Goal: Task Accomplishment & Management: Manage account settings

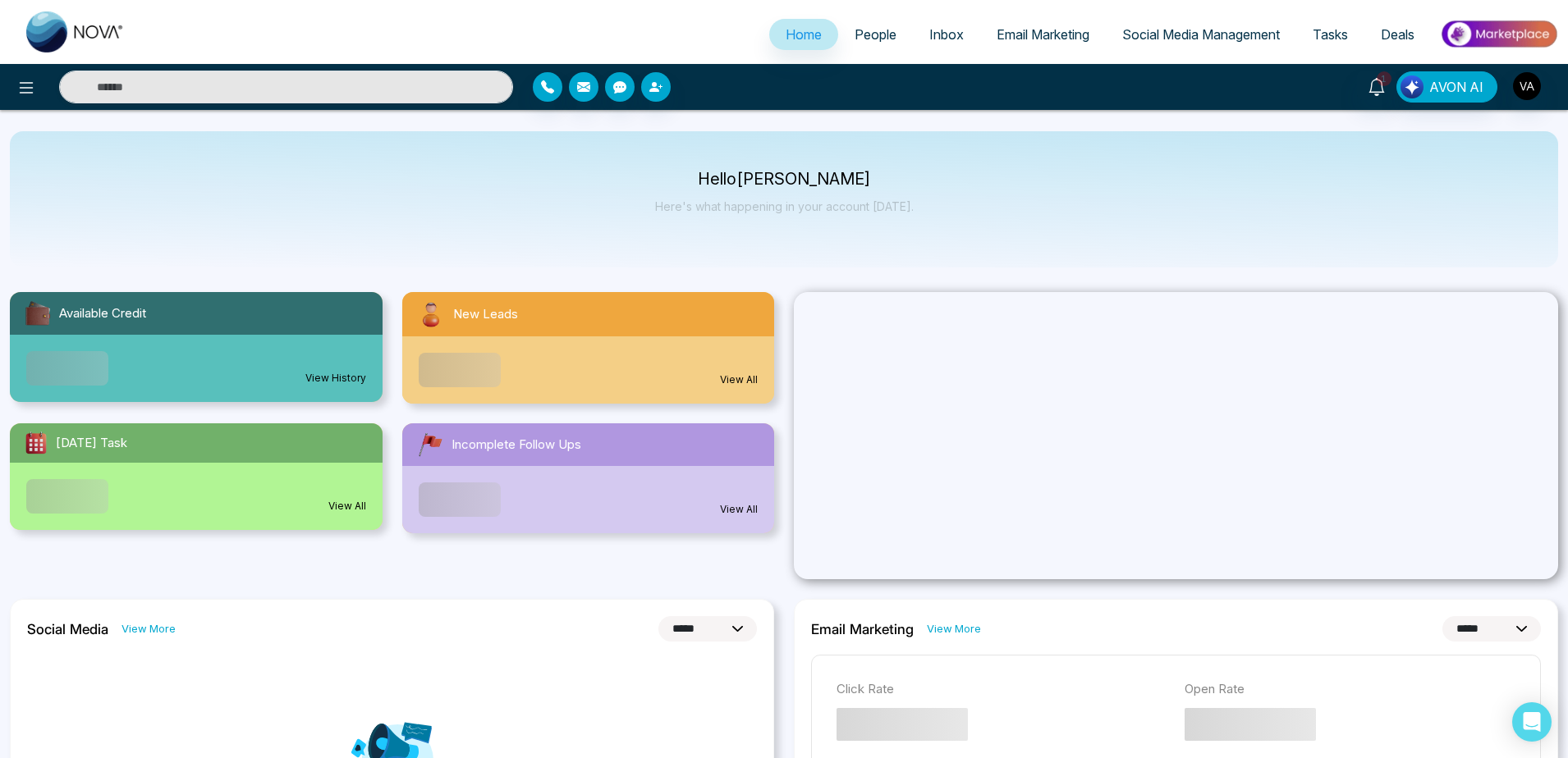
select select "*"
click at [855, 39] on span "People" at bounding box center [876, 34] width 42 height 17
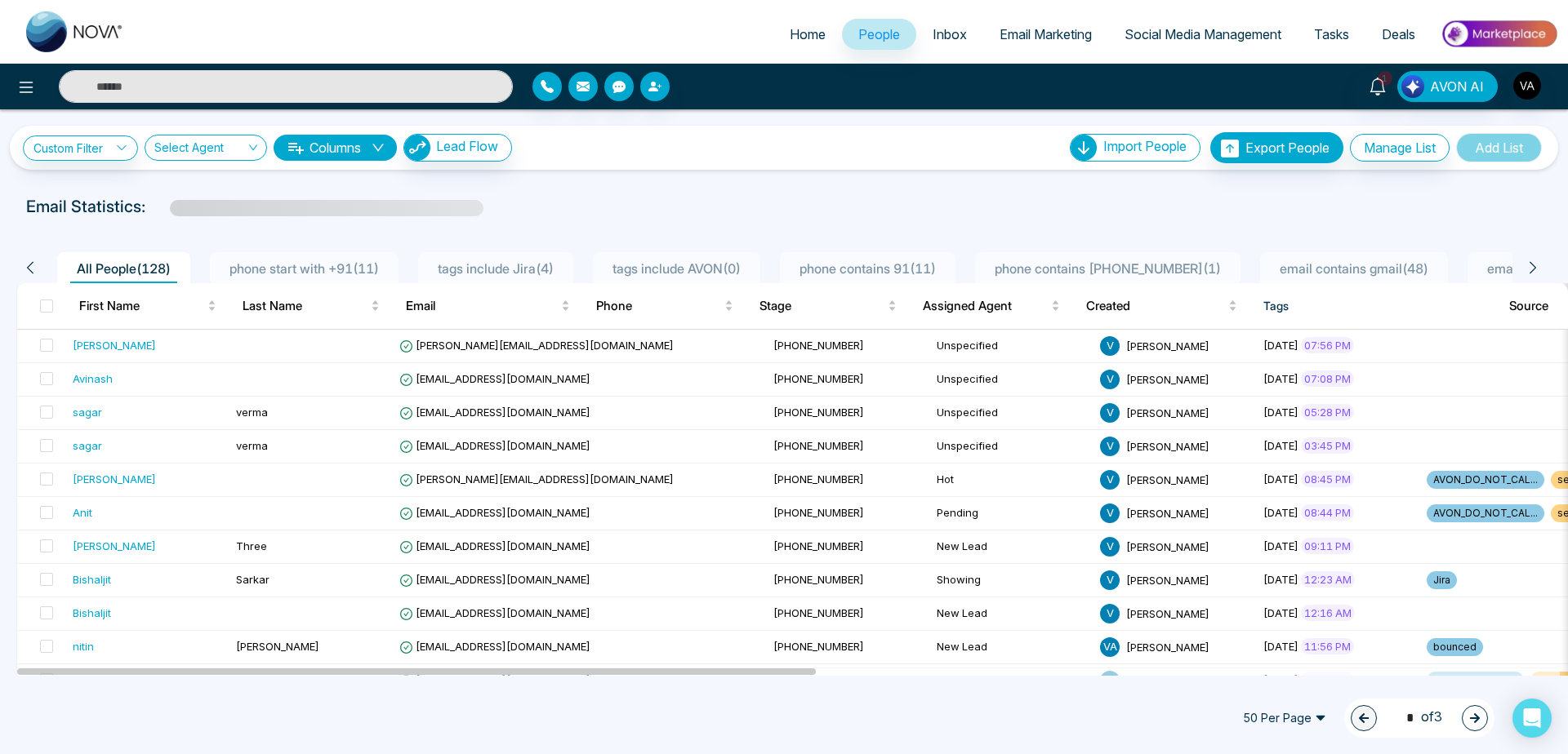
click at [796, 39] on span "Home" at bounding box center [808, 34] width 36 height 17
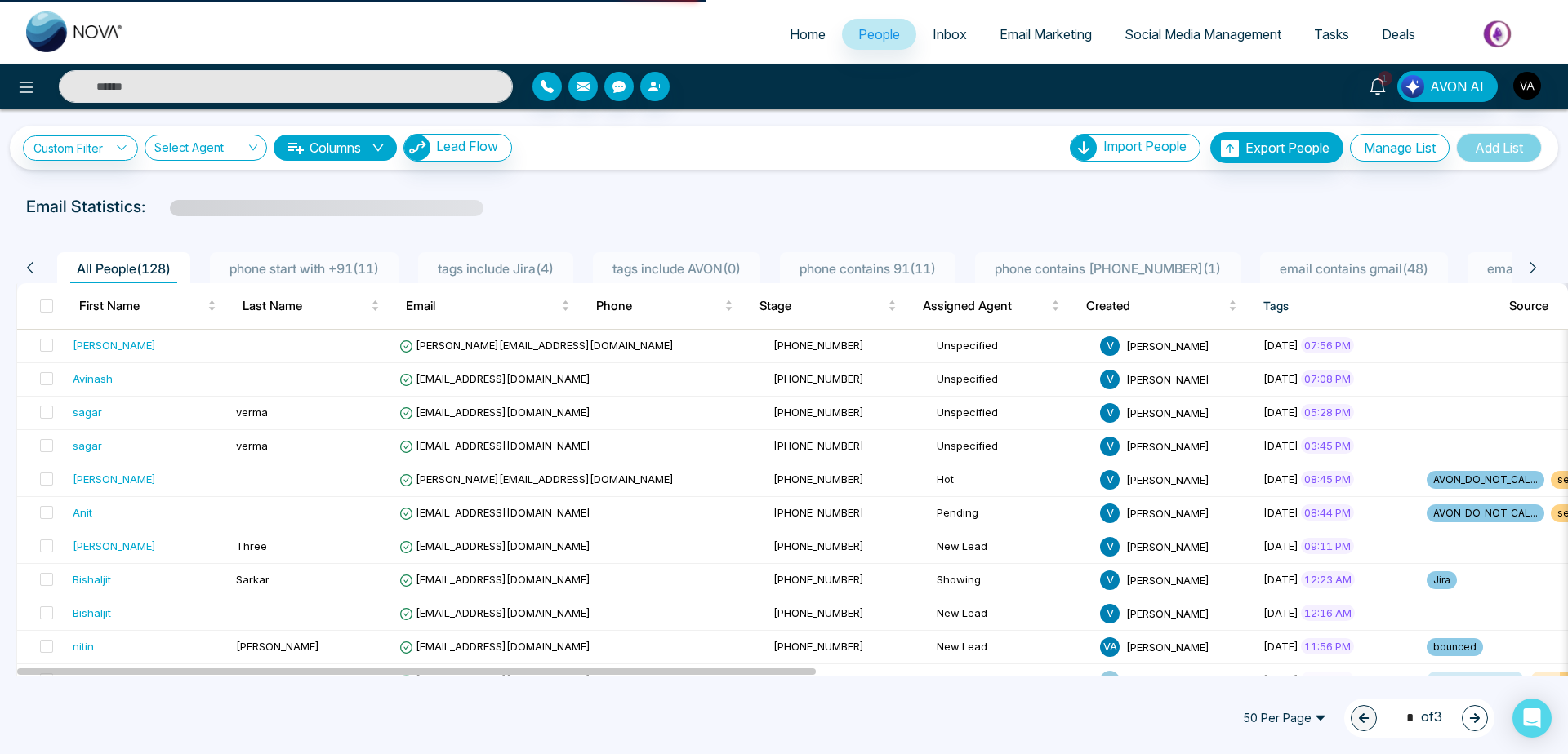
select select "*"
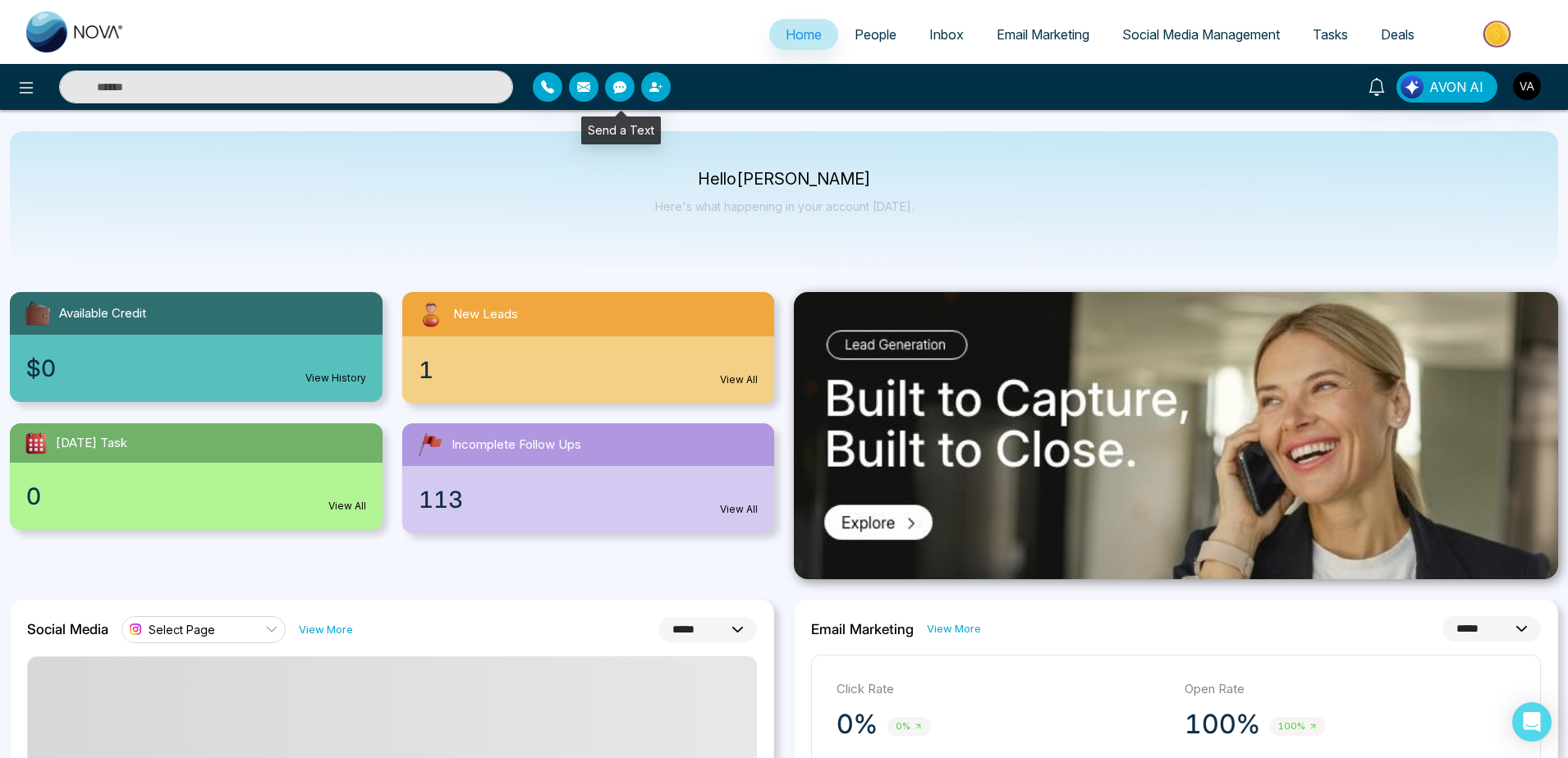
click at [623, 99] on button "button" at bounding box center [620, 88] width 30 height 30
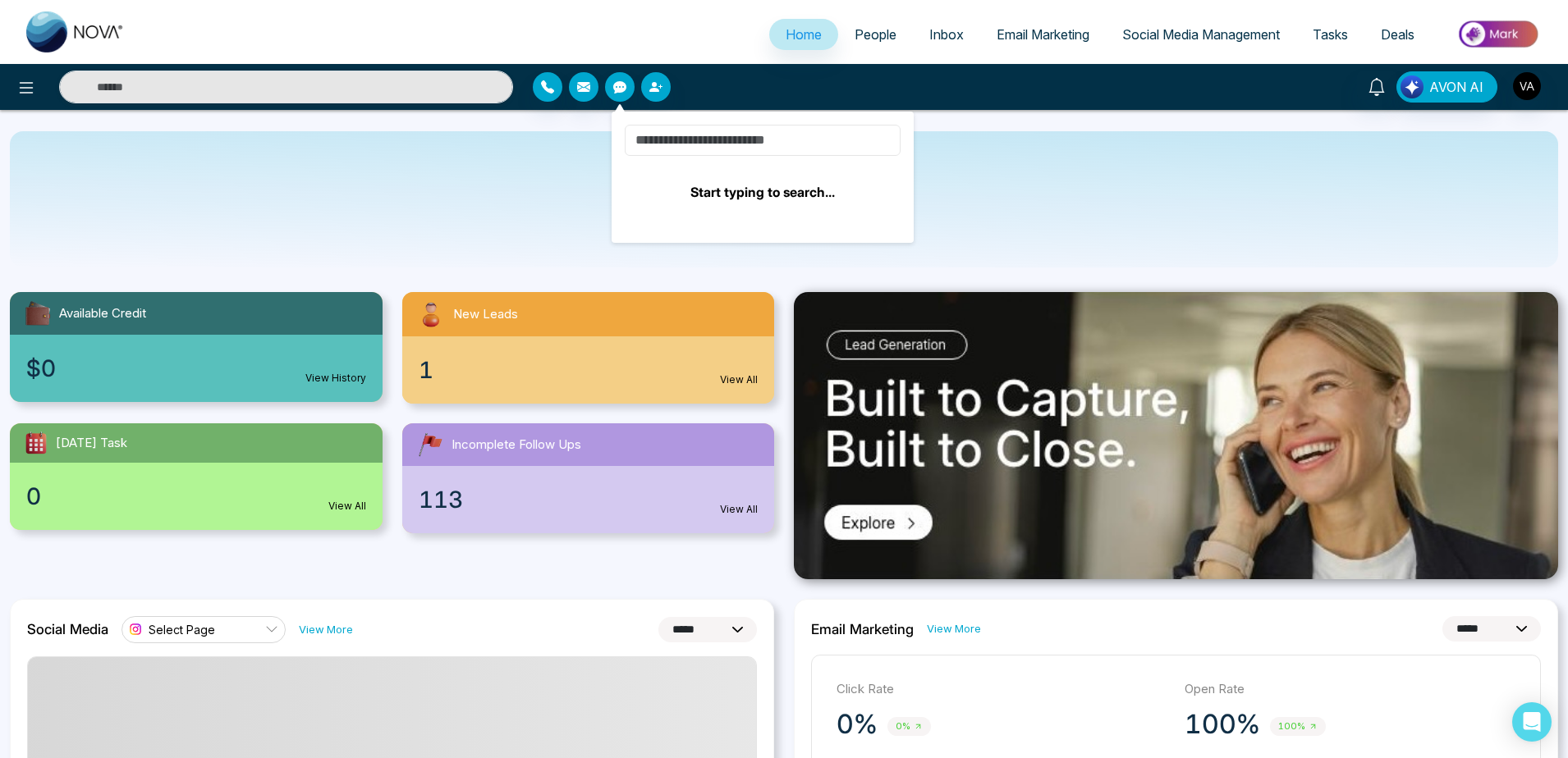
click at [688, 143] on input at bounding box center [762, 139] width 276 height 31
click at [690, 147] on input at bounding box center [762, 139] width 276 height 31
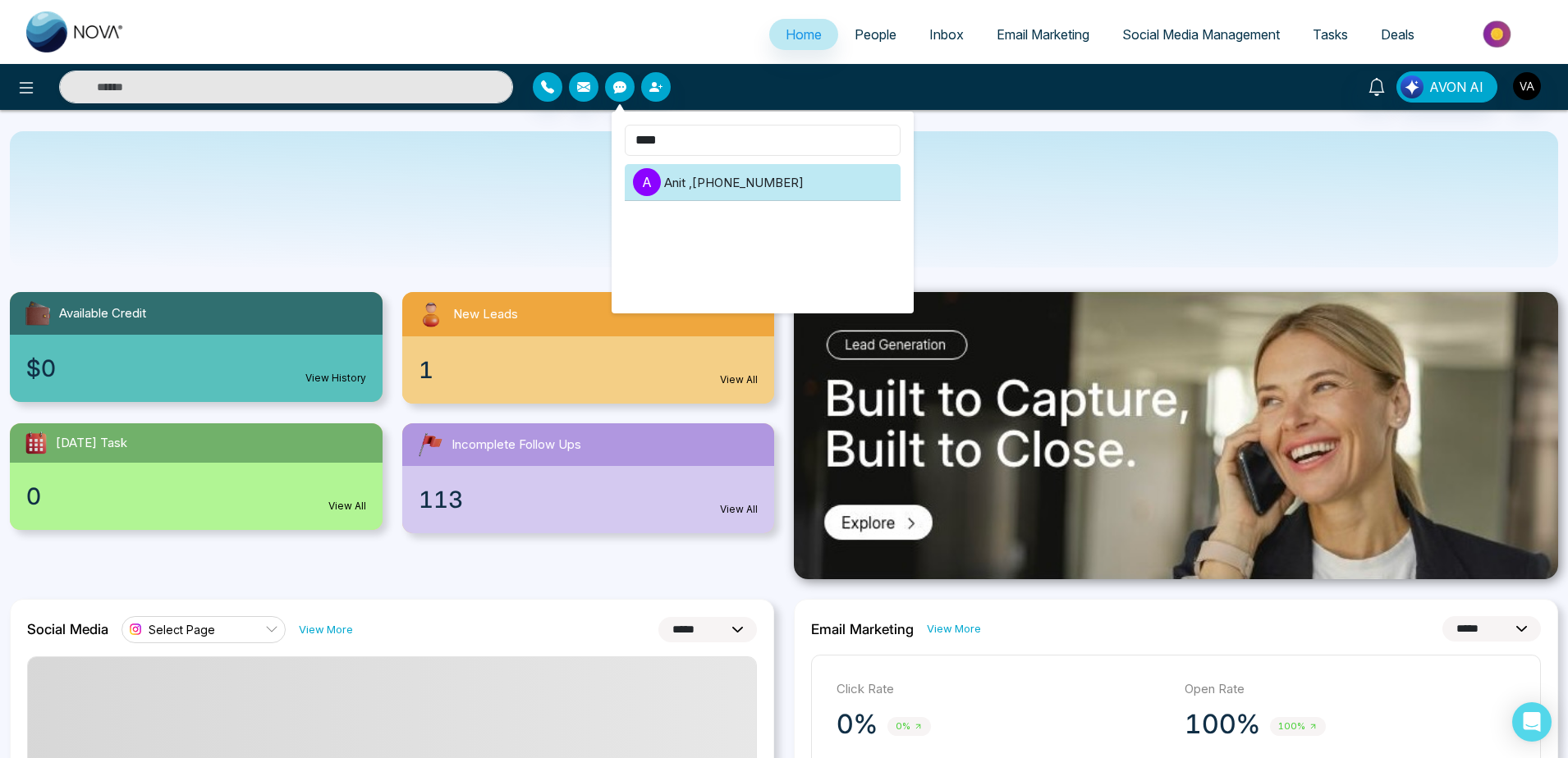
type input "****"
click at [790, 190] on li "A Anit , [PHONE_NUMBER]" at bounding box center [762, 182] width 276 height 37
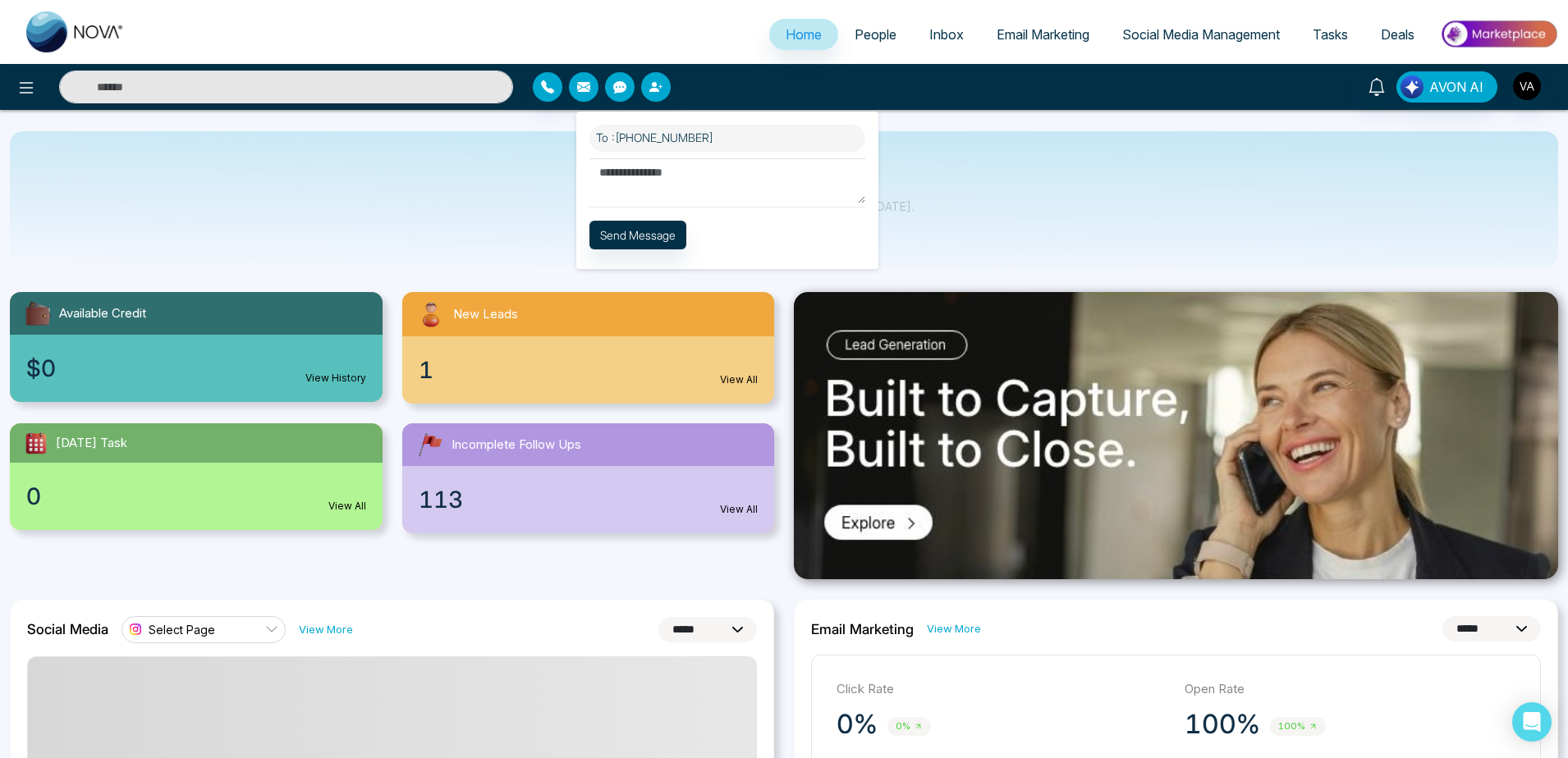
click at [678, 182] on textarea at bounding box center [726, 180] width 276 height 45
type textarea "******"
click at [646, 240] on button "Send Message" at bounding box center [637, 235] width 97 height 29
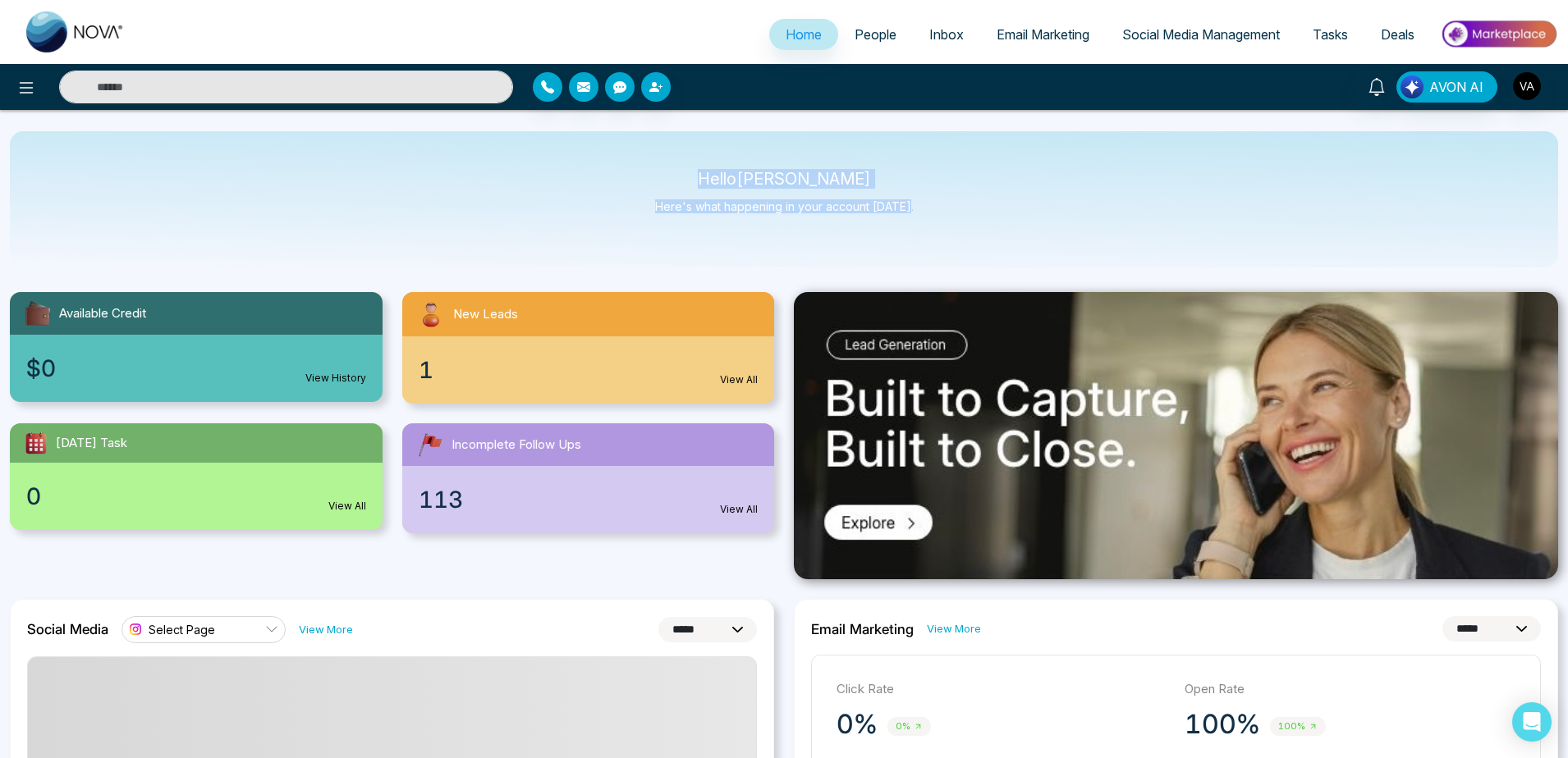
drag, startPoint x: 706, startPoint y: 174, endPoint x: 1006, endPoint y: 223, distance: 304.0
click at [1006, 223] on div "Hello [PERSON_NAME] Admin Here's what happening in your account [DATE]." at bounding box center [784, 199] width 1548 height 136
drag, startPoint x: 913, startPoint y: 209, endPoint x: 652, endPoint y: 152, distance: 267.2
click at [652, 152] on div "Hello [PERSON_NAME] Admin Here's what happening in your account [DATE]." at bounding box center [784, 199] width 1548 height 136
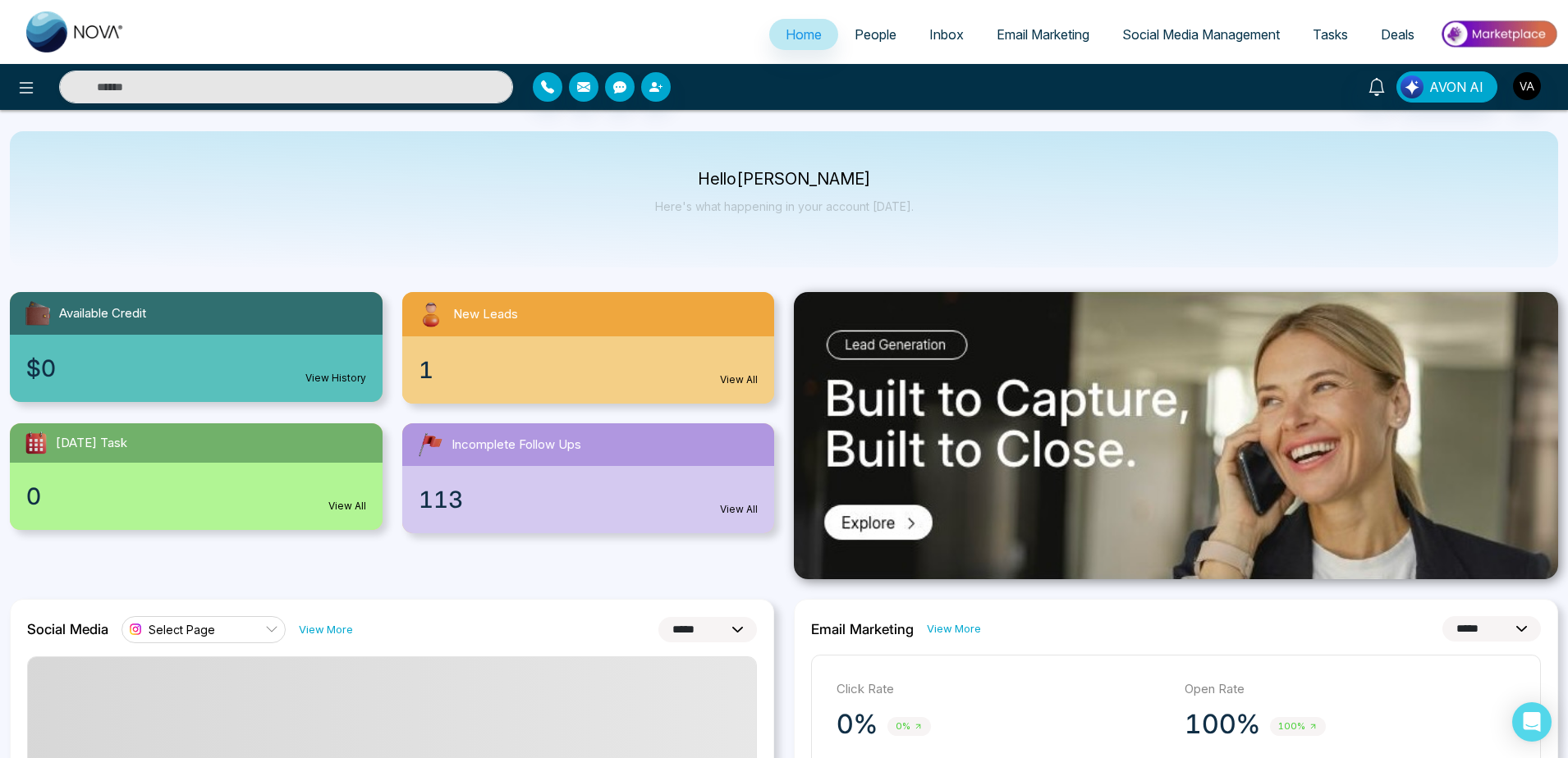
click at [652, 152] on div "Hello [PERSON_NAME] Admin Here's what happening in your account [DATE]." at bounding box center [784, 199] width 1548 height 136
click at [614, 92] on icon "button" at bounding box center [619, 87] width 13 height 13
drag, startPoint x: 589, startPoint y: 133, endPoint x: 655, endPoint y: 135, distance: 66.0
click at [655, 135] on div "Send a Text" at bounding box center [621, 130] width 80 height 28
click at [619, 85] on icon "button" at bounding box center [619, 88] width 13 height 12
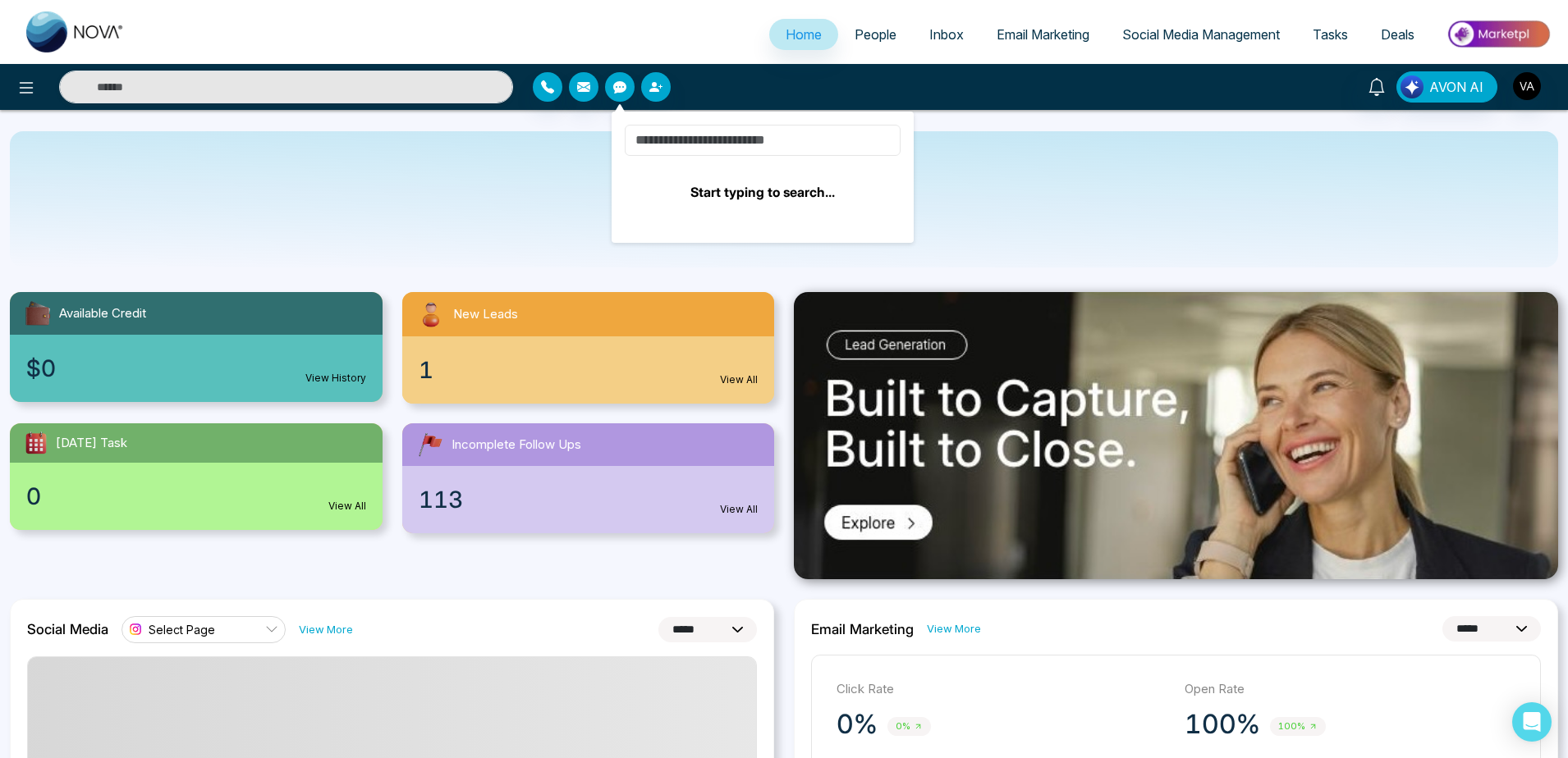
click at [750, 139] on input at bounding box center [762, 139] width 276 height 31
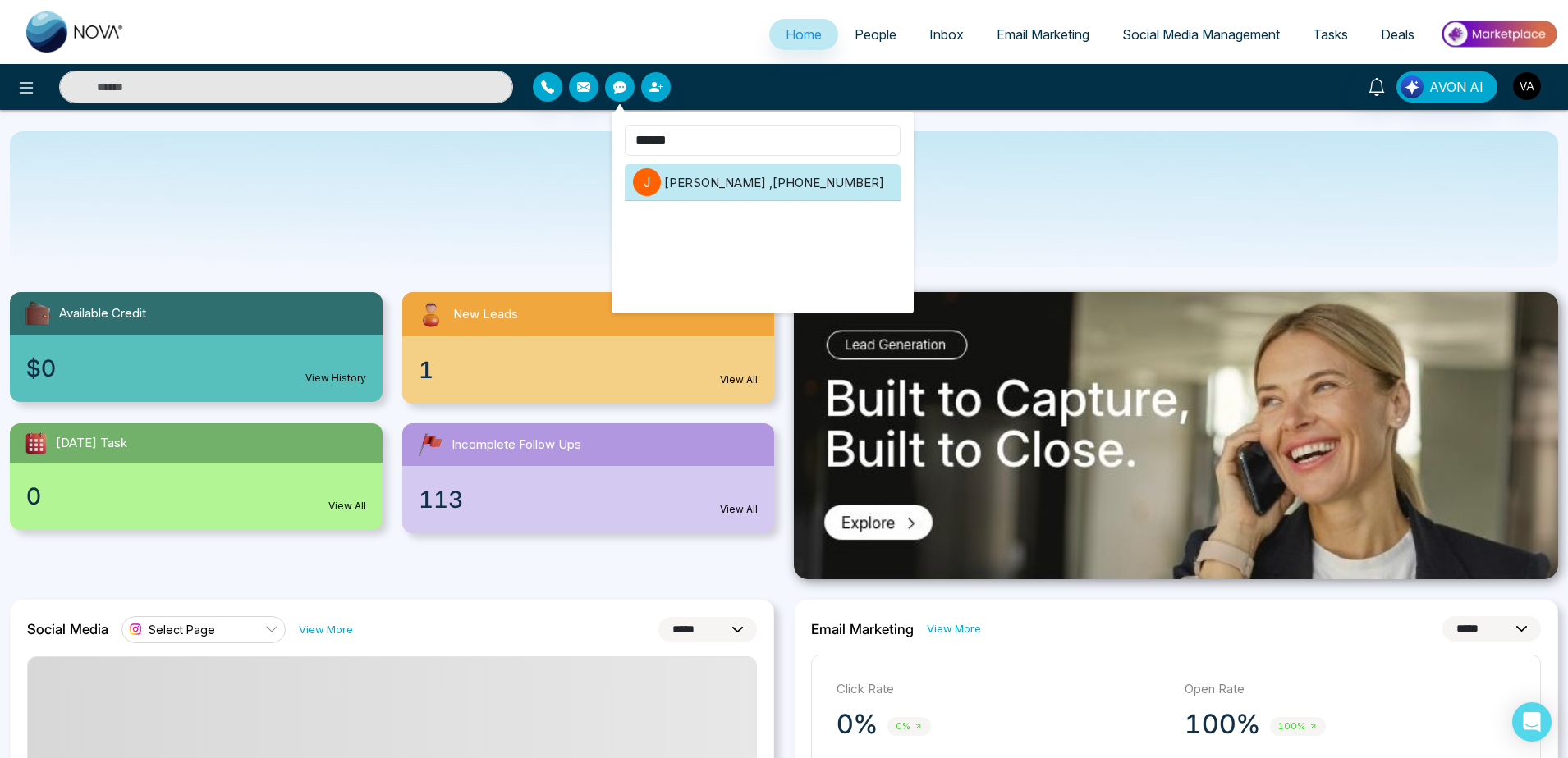
type input "******"
click at [758, 193] on li "[PERSON_NAME] , [PHONE_NUMBER]" at bounding box center [762, 182] width 276 height 37
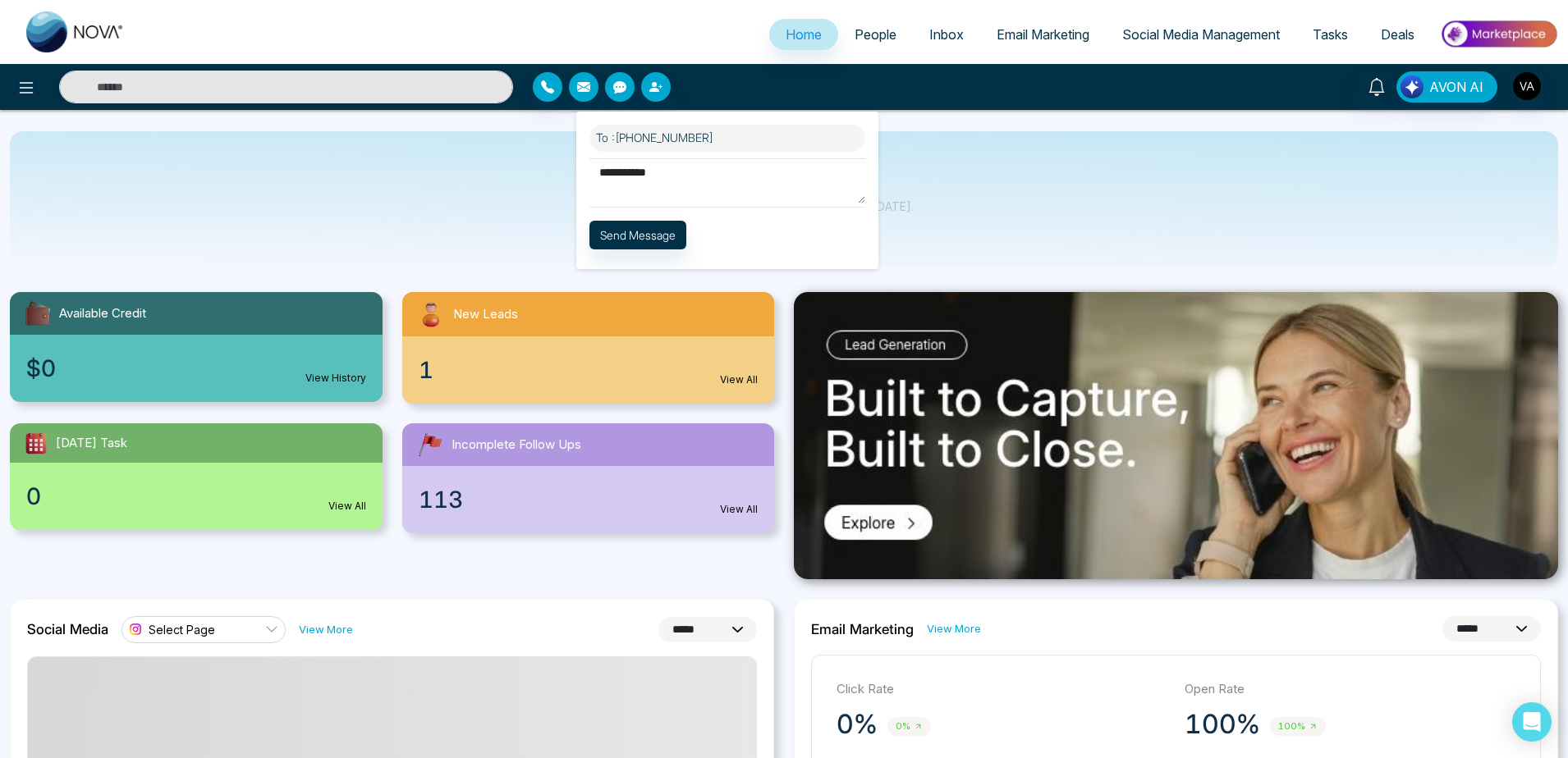
type textarea "**********"
click at [663, 225] on button "Send Message" at bounding box center [637, 235] width 97 height 29
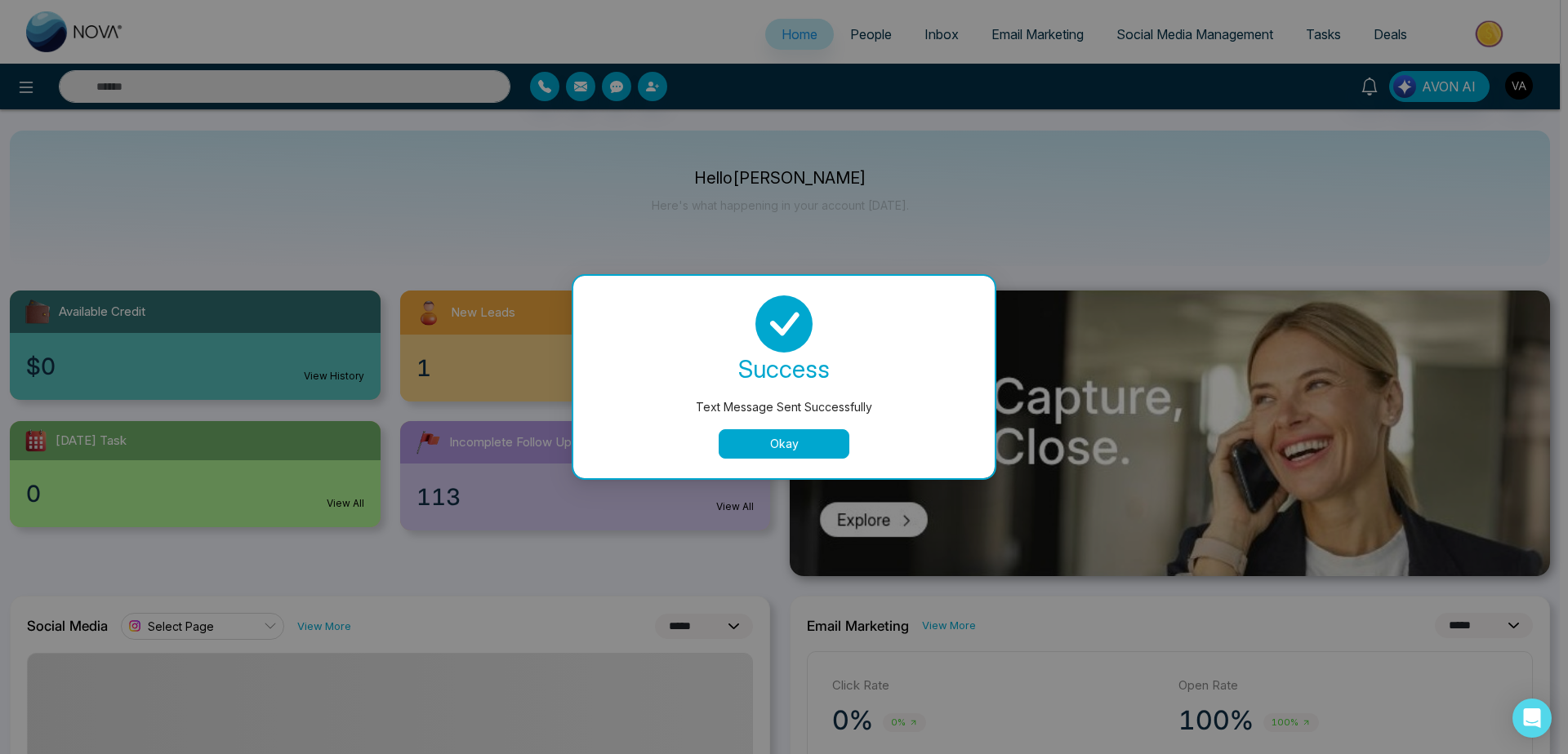
click at [792, 442] on button "Okay" at bounding box center [784, 444] width 131 height 30
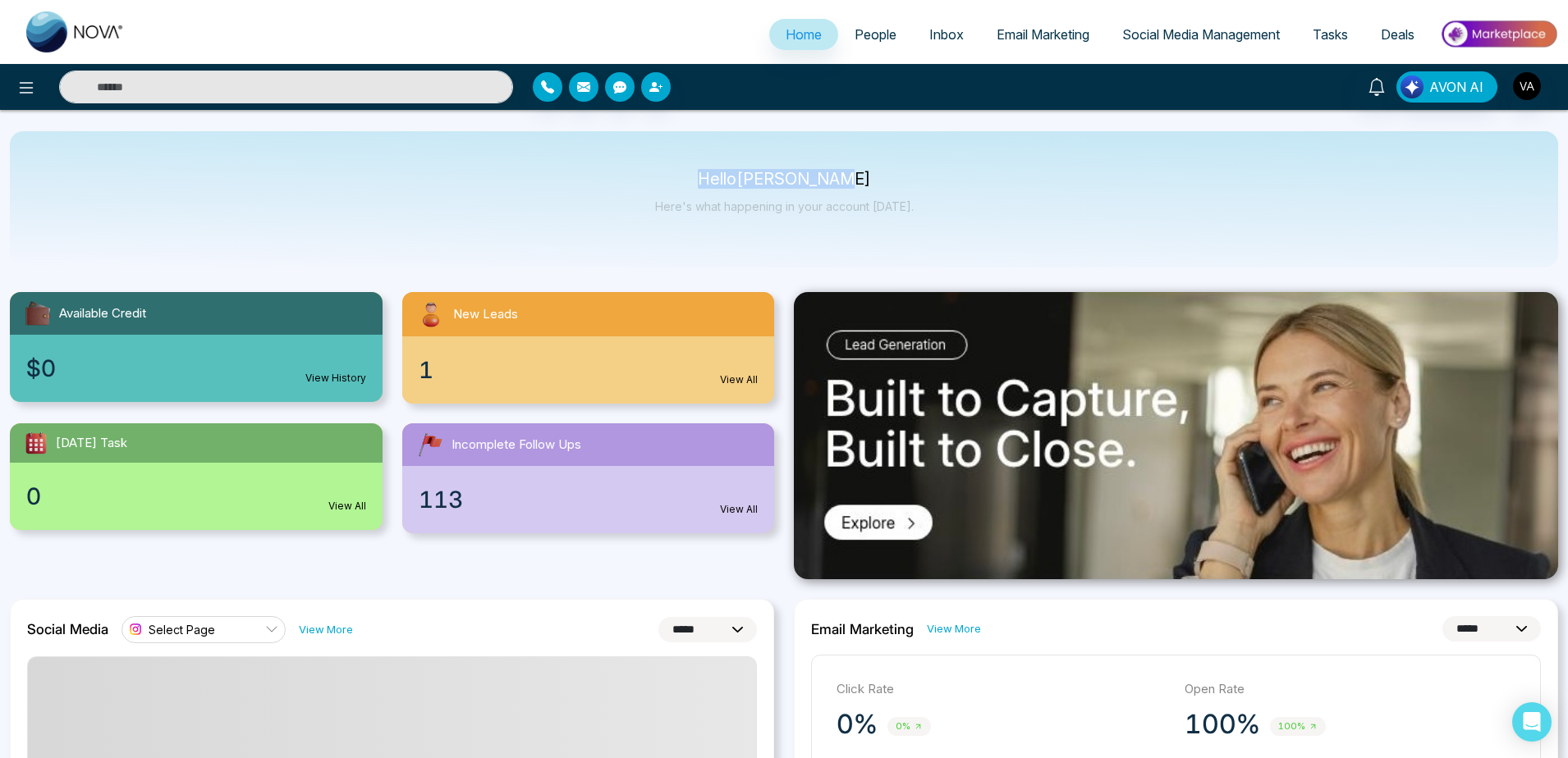
drag, startPoint x: 697, startPoint y: 162, endPoint x: 952, endPoint y: 238, distance: 266.1
click at [952, 238] on div "Hello [PERSON_NAME] Admin Here's what happening in your account [DATE]." at bounding box center [784, 199] width 1548 height 136
click at [624, 92] on icon "button" at bounding box center [619, 88] width 13 height 12
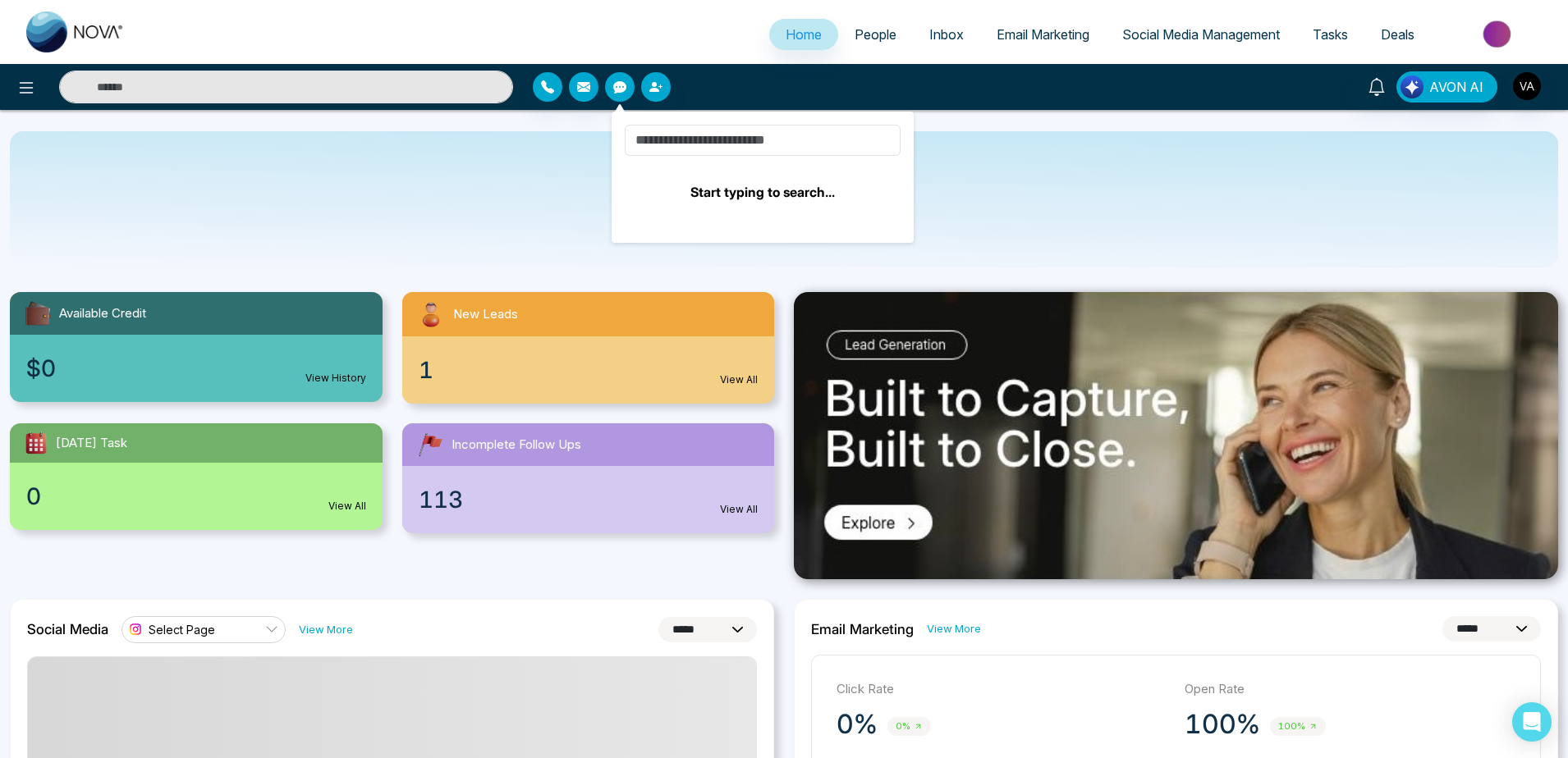
click at [792, 79] on div at bounding box center [719, 88] width 373 height 30
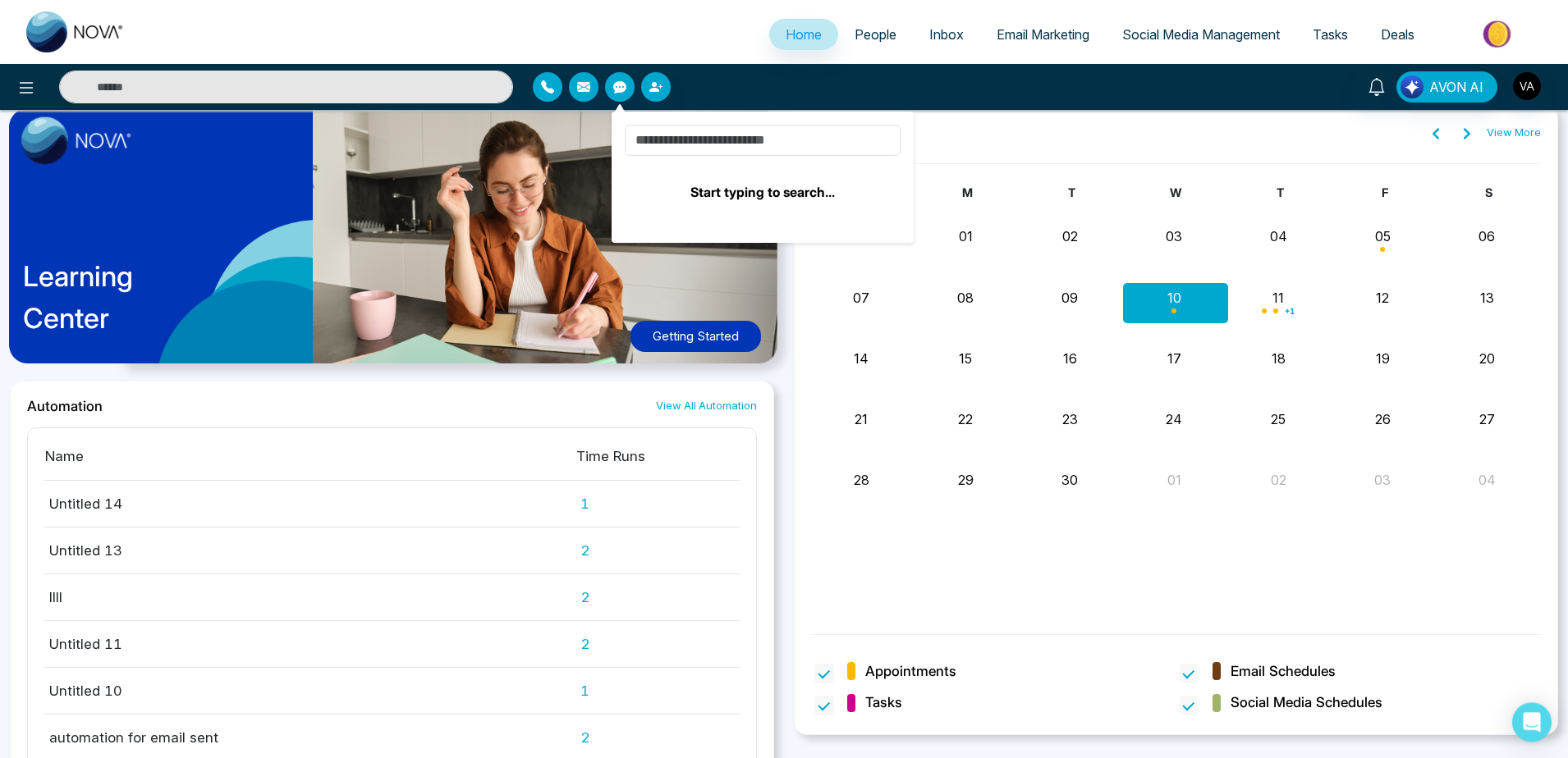
scroll to position [1539, 0]
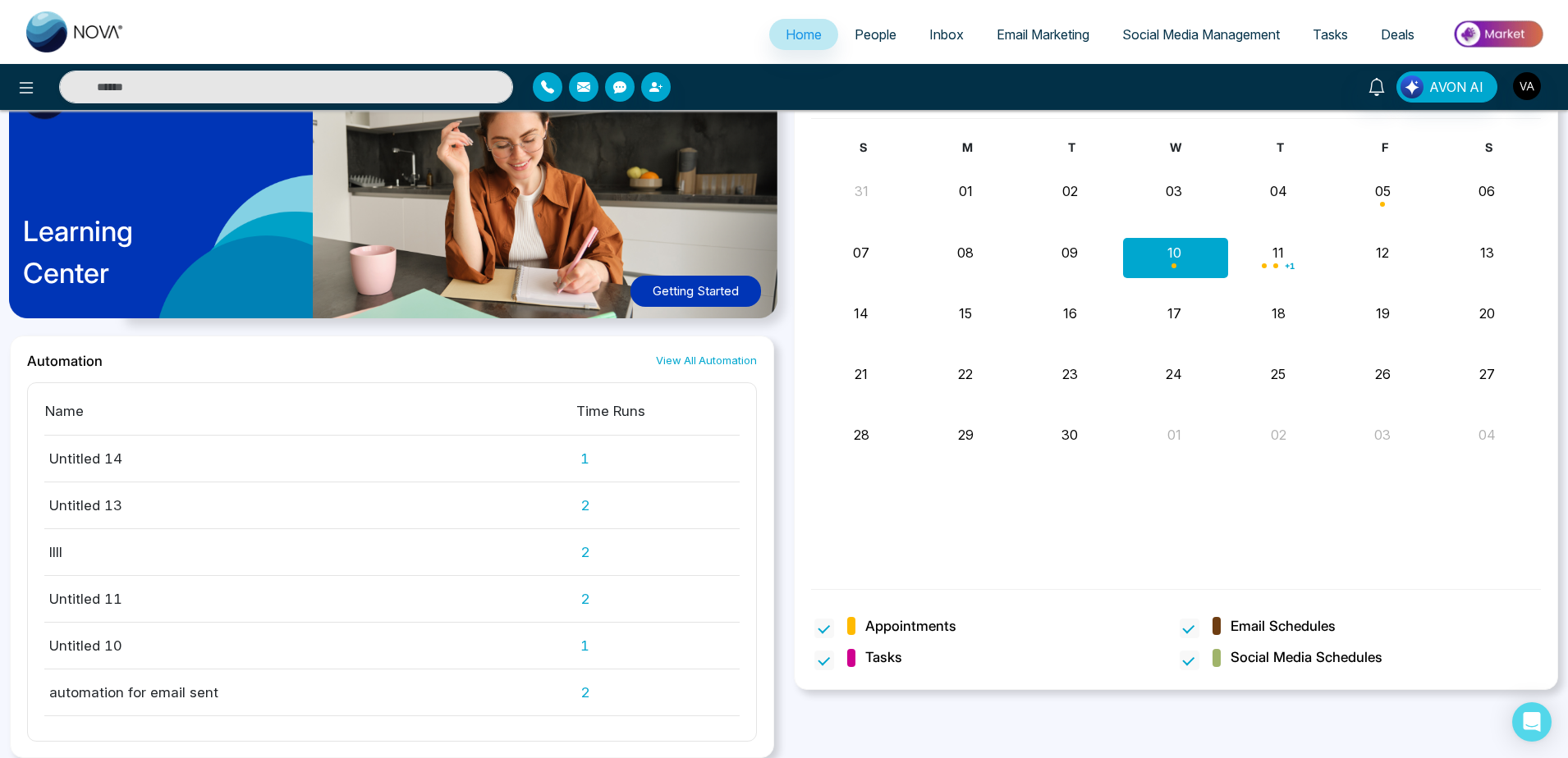
click at [716, 361] on link "View All Automation" at bounding box center [705, 361] width 100 height 16
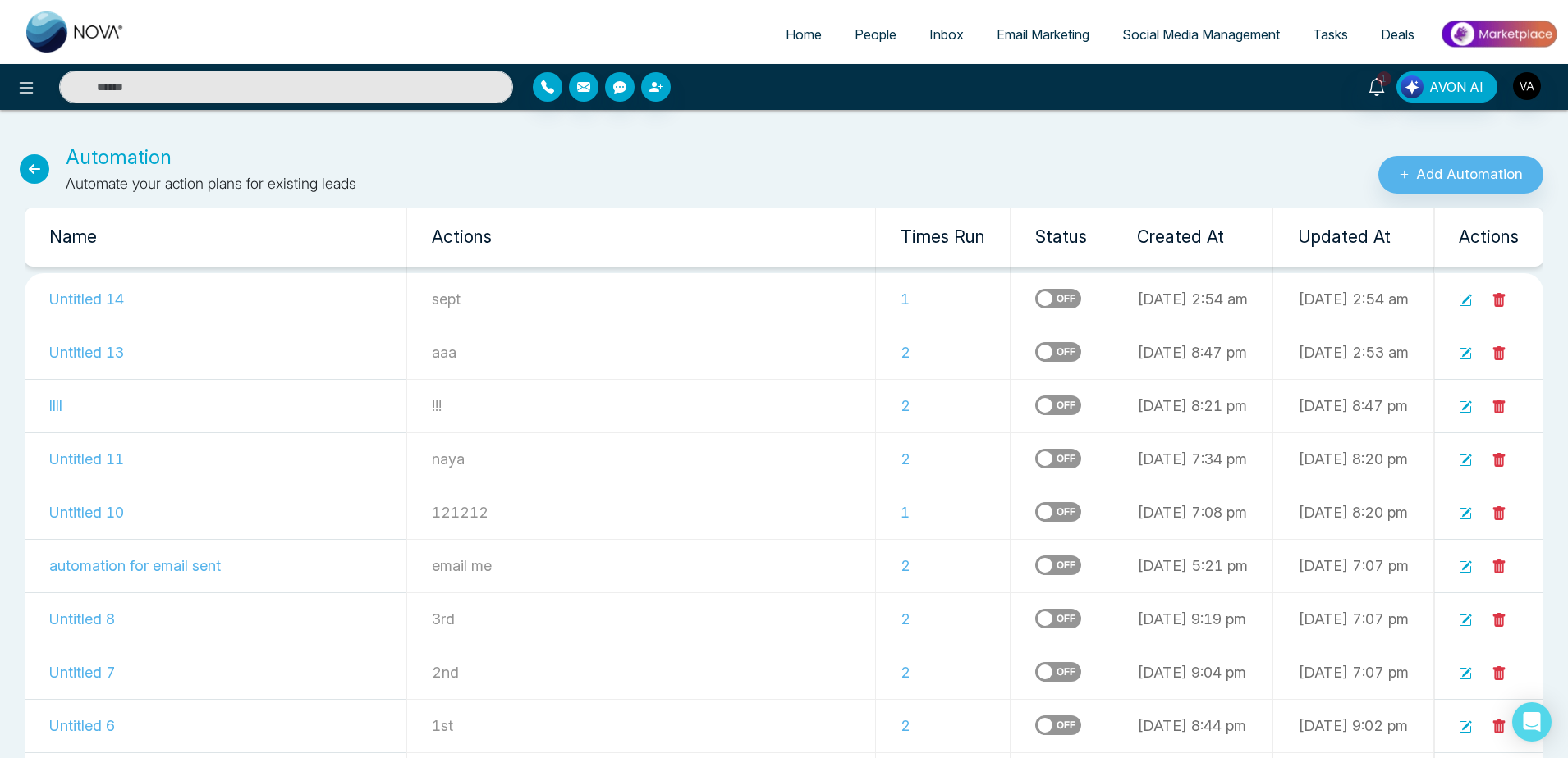
click at [29, 167] on icon at bounding box center [35, 169] width 30 height 30
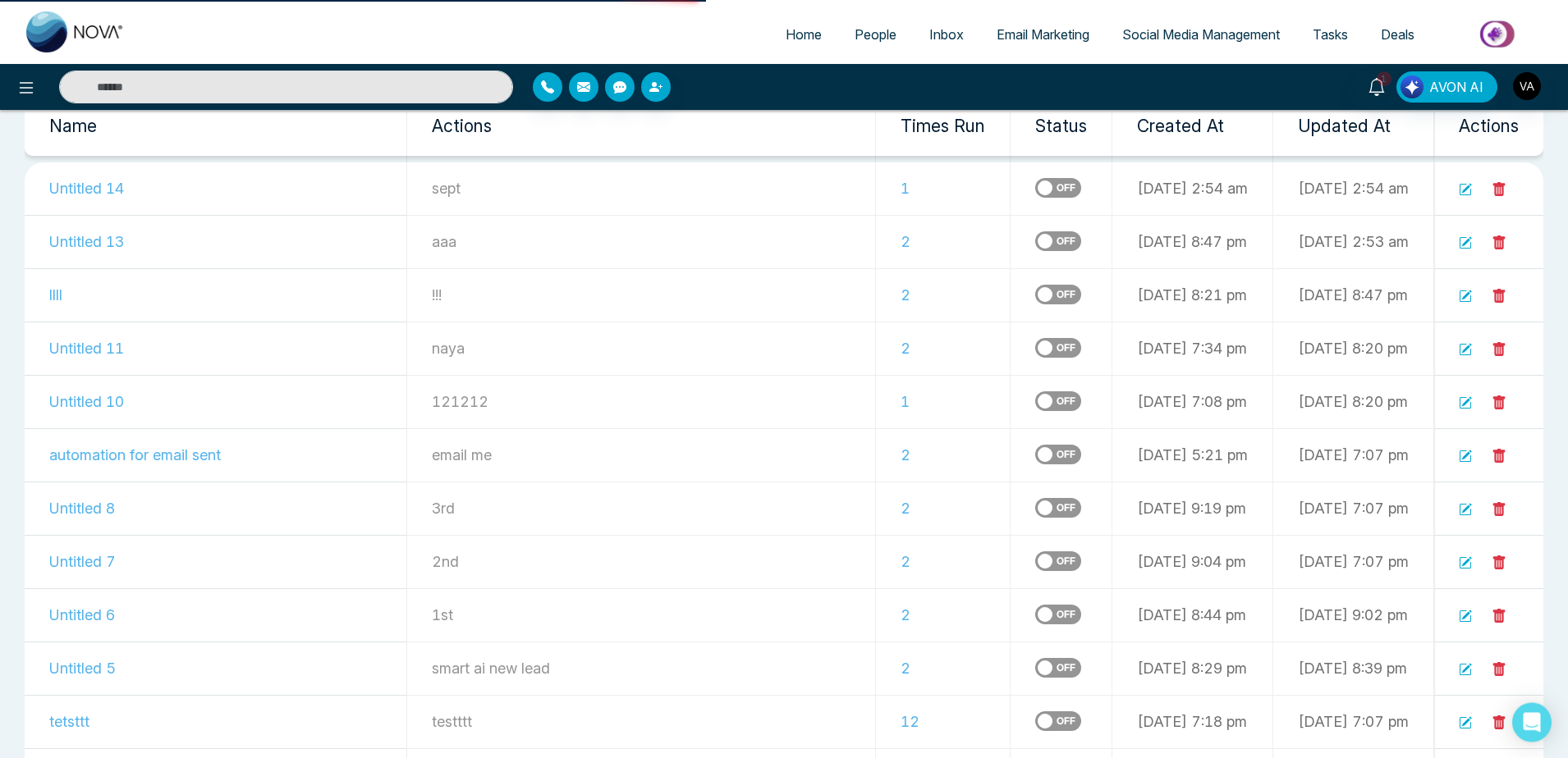
scroll to position [286, 0]
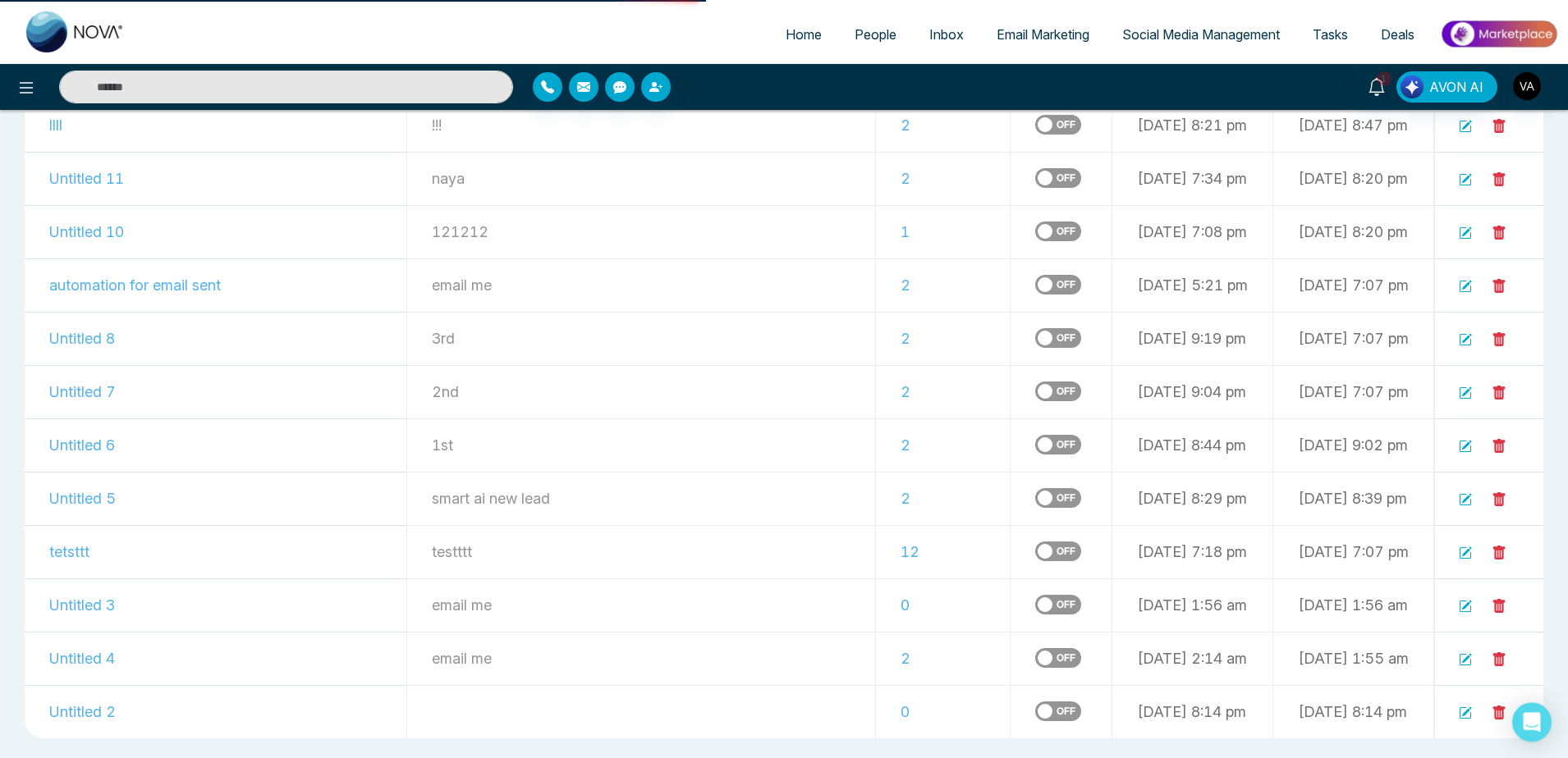
select select "*"
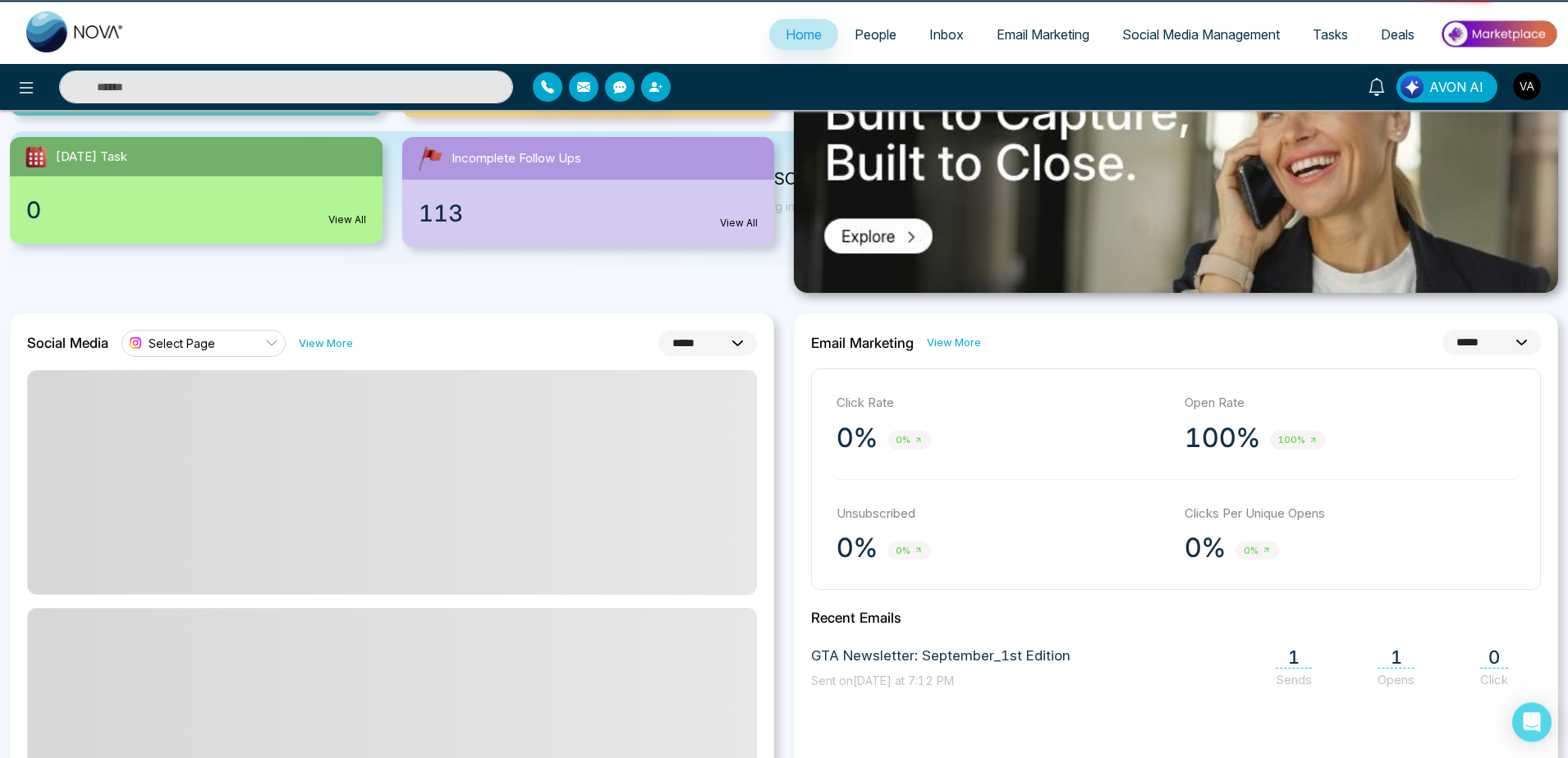
scroll to position [0, 0]
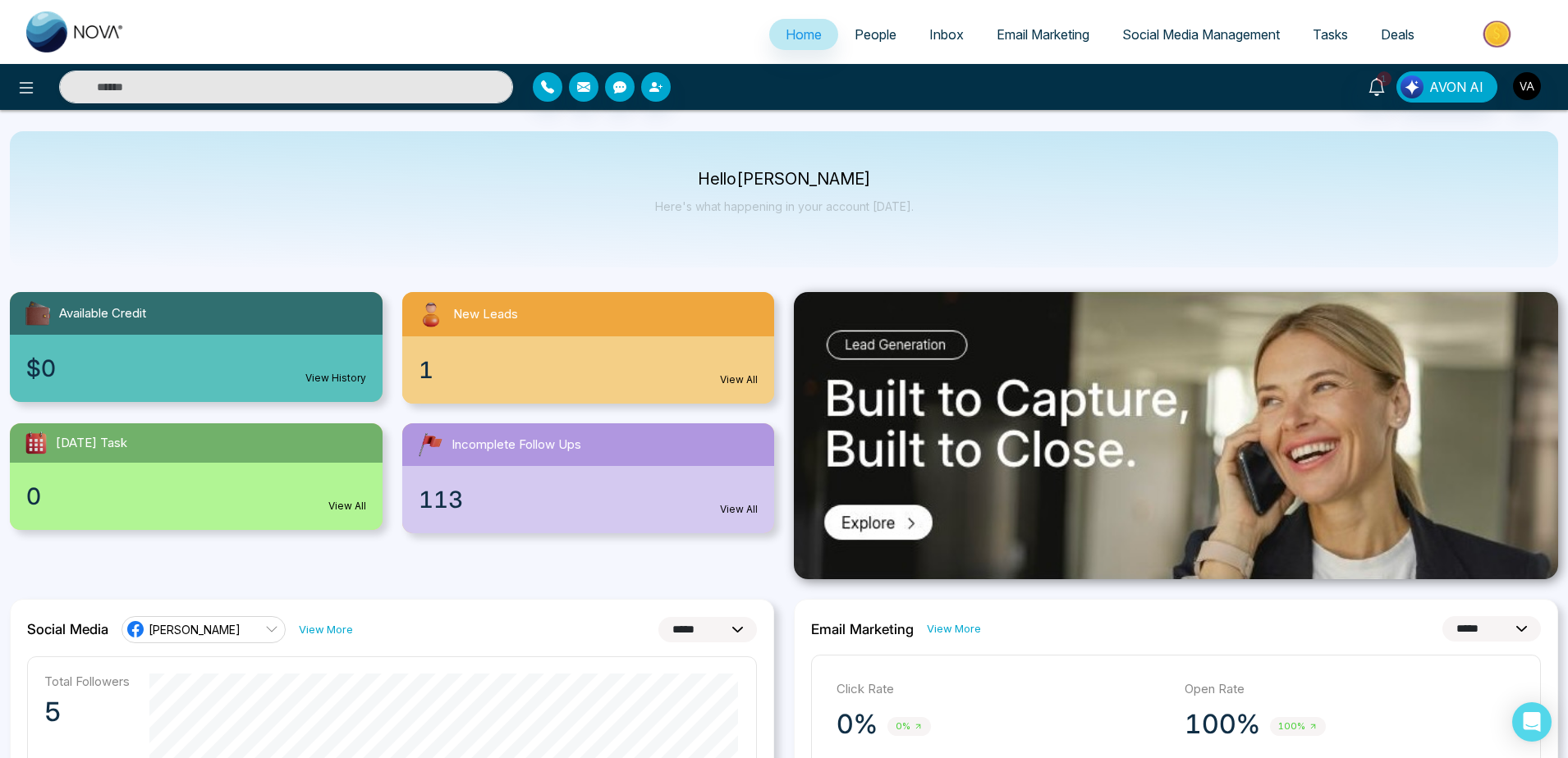
click at [857, 47] on link "People" at bounding box center [875, 34] width 75 height 31
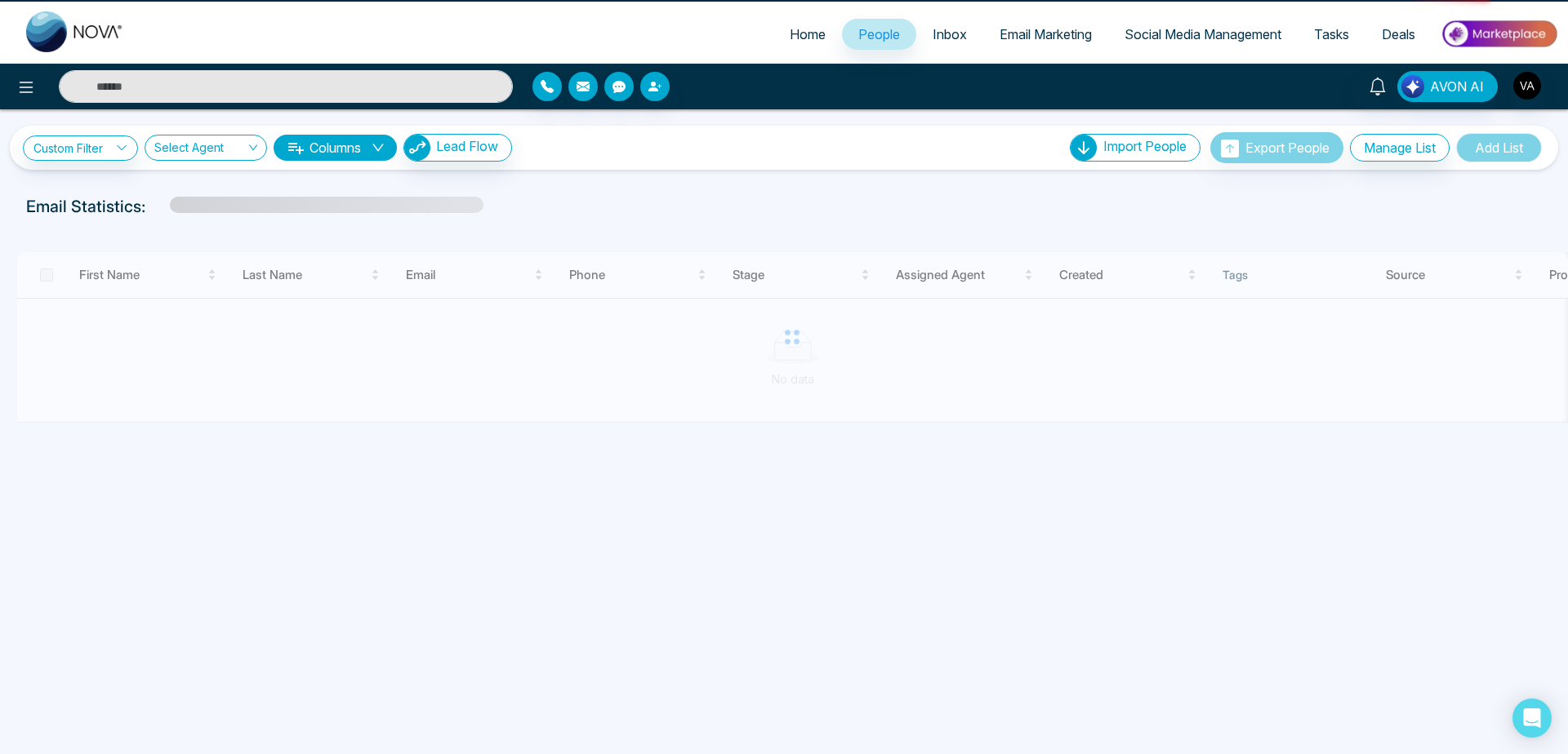
click at [967, 34] on link "Inbox" at bounding box center [950, 34] width 67 height 31
click at [932, 36] on span "Inbox" at bounding box center [949, 34] width 35 height 17
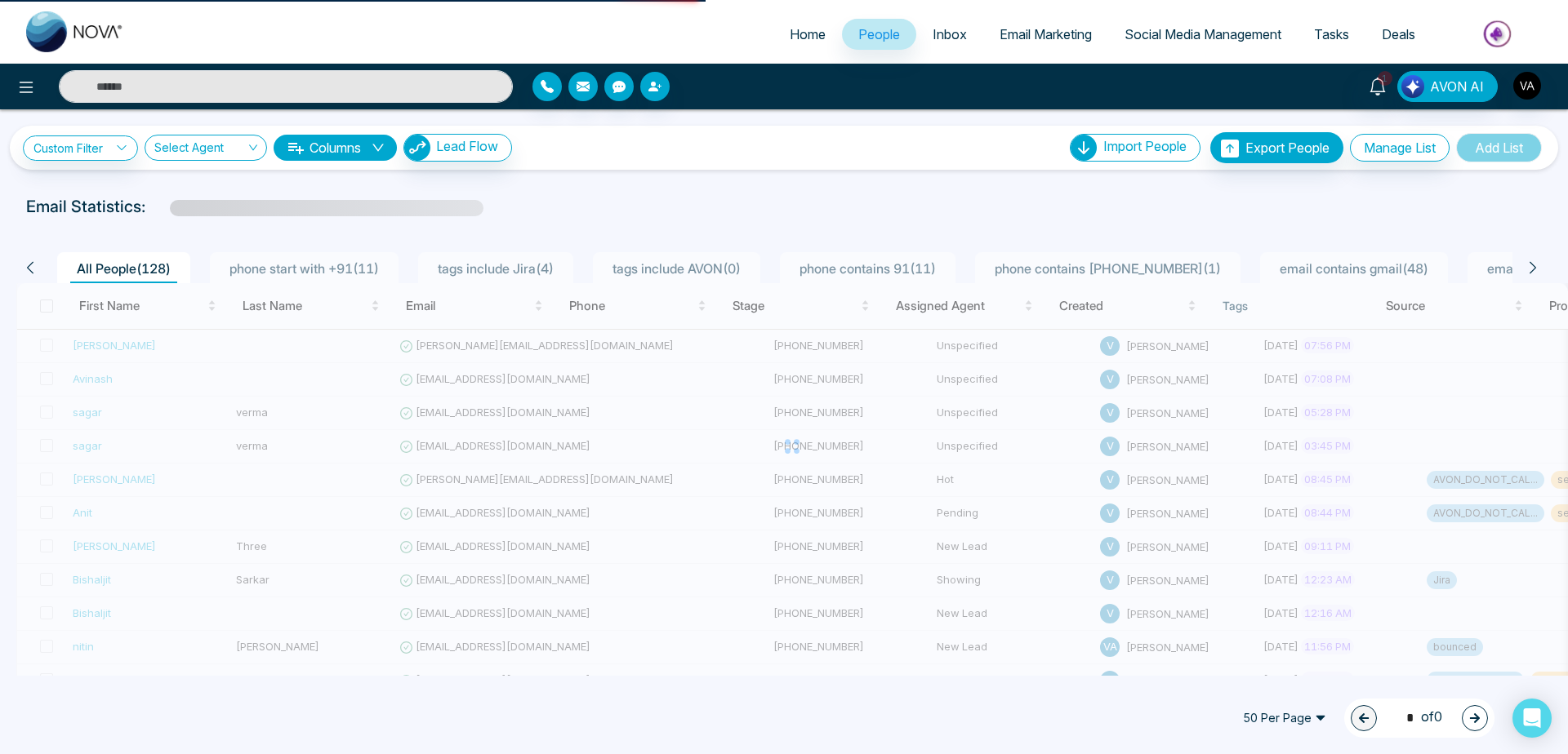
click at [948, 38] on span "Inbox" at bounding box center [949, 34] width 35 height 17
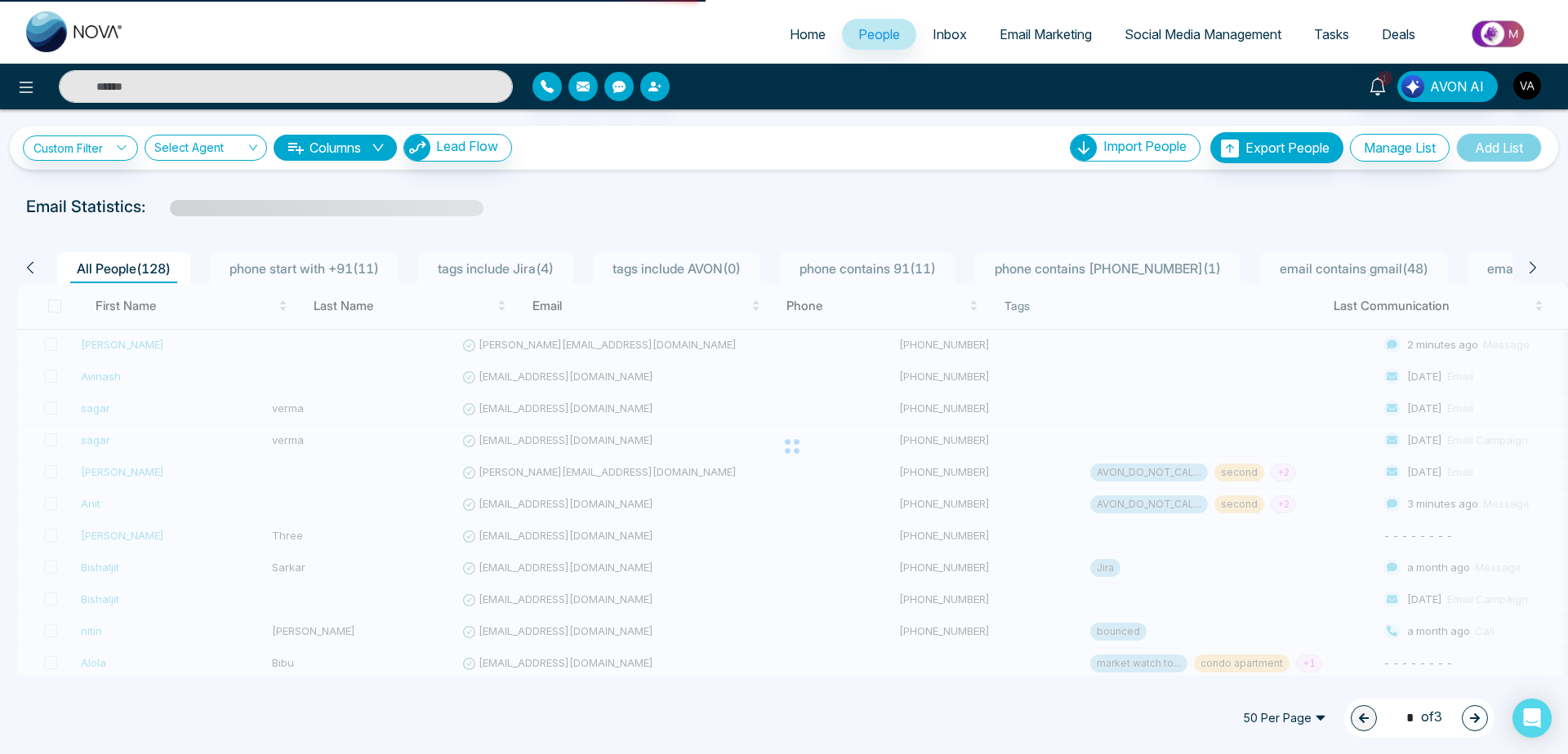
click at [947, 29] on span "Inbox" at bounding box center [949, 34] width 35 height 17
click at [937, 38] on span "Inbox" at bounding box center [949, 34] width 35 height 17
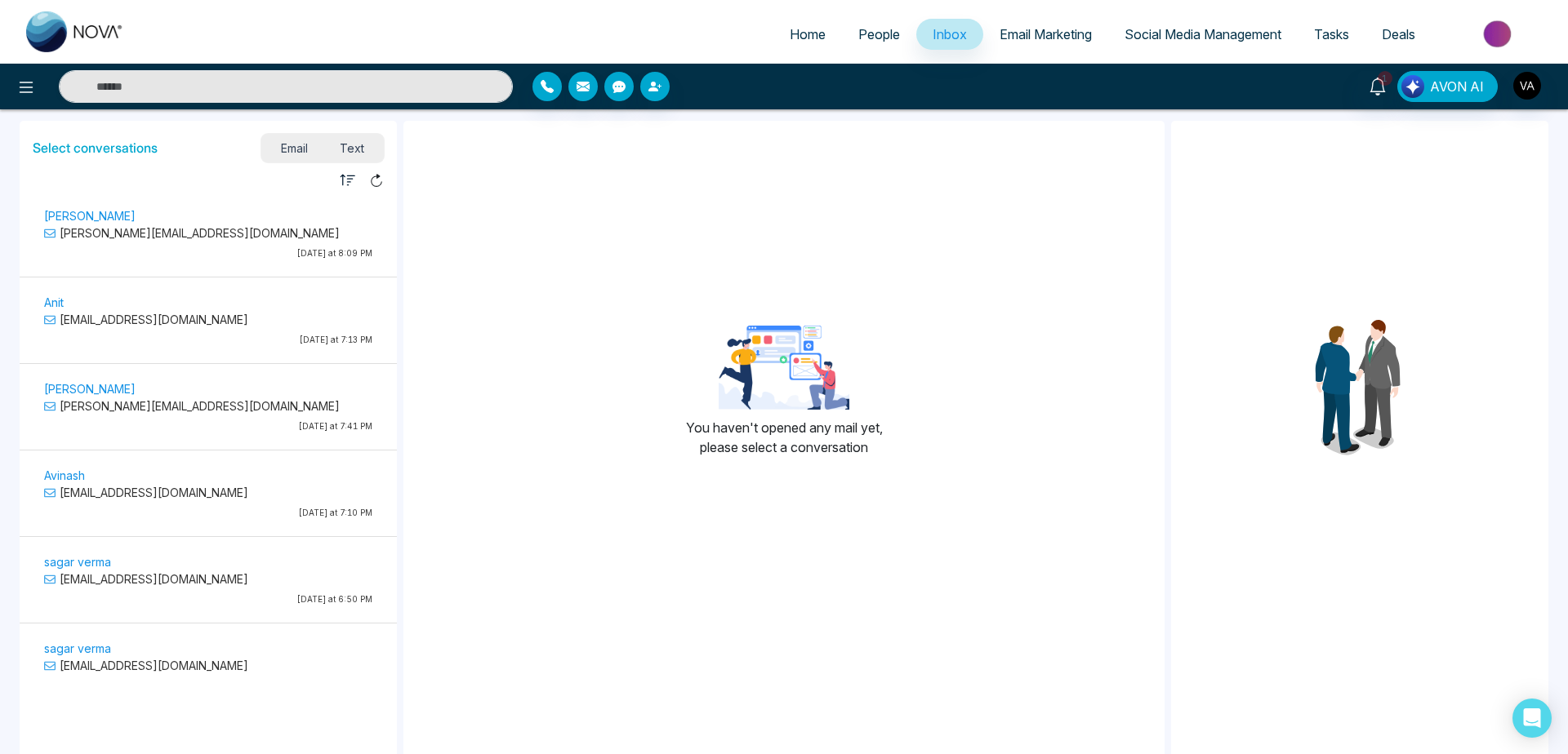
click at [1033, 40] on span "Email Marketing" at bounding box center [1045, 34] width 92 height 17
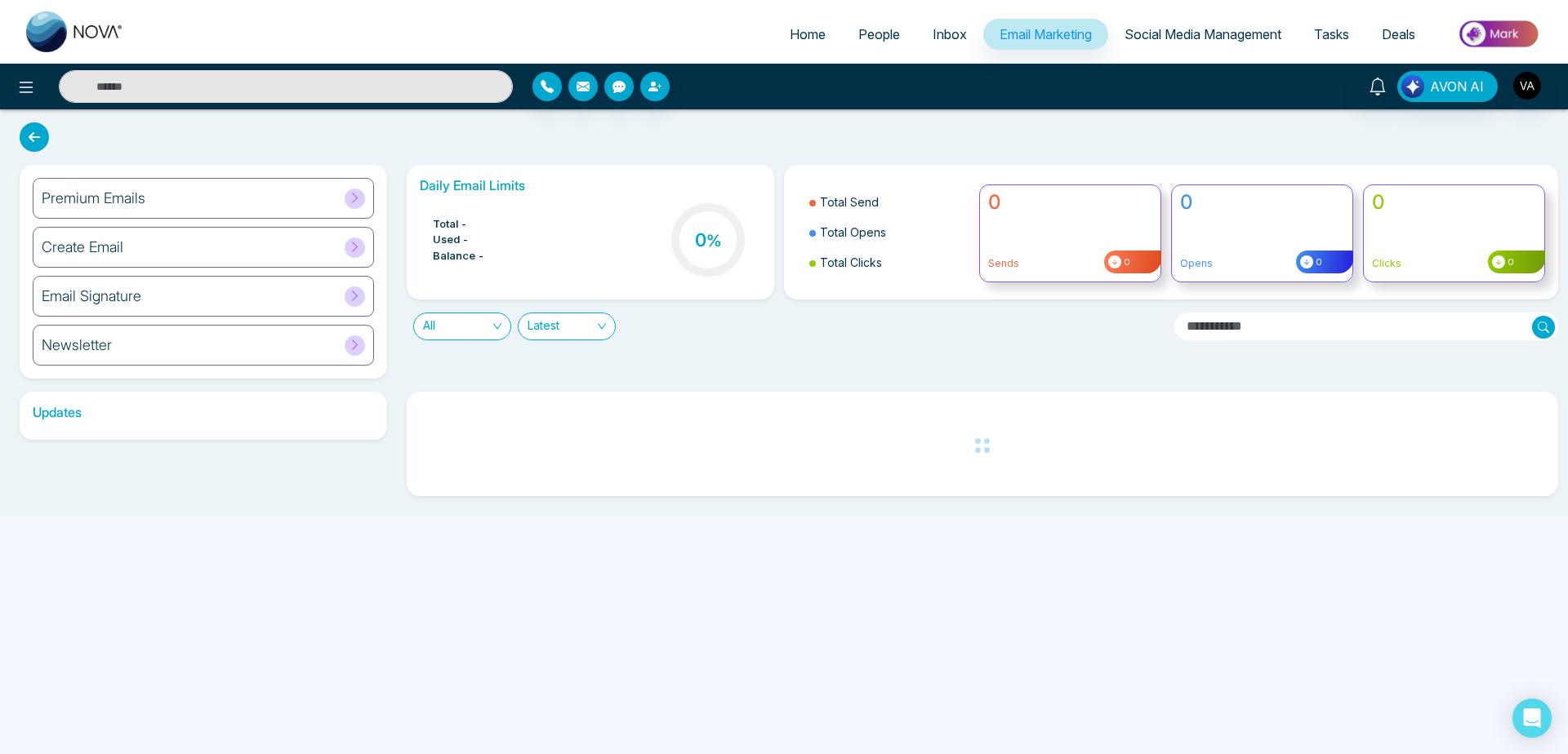
click at [1168, 35] on span "Social Media Management" at bounding box center [1203, 34] width 156 height 17
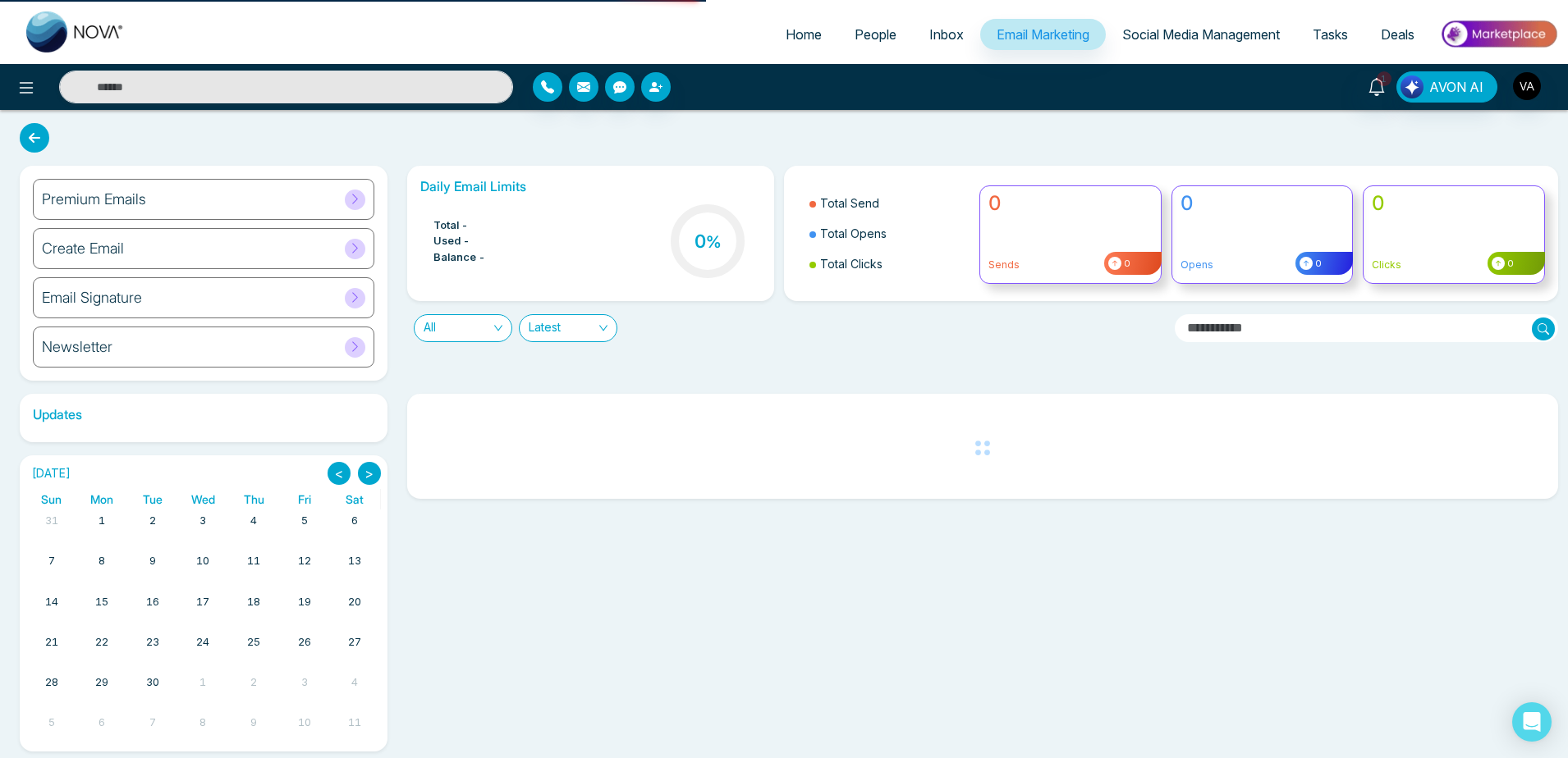
click at [1232, 29] on span "Social Media Management" at bounding box center [1201, 34] width 157 height 17
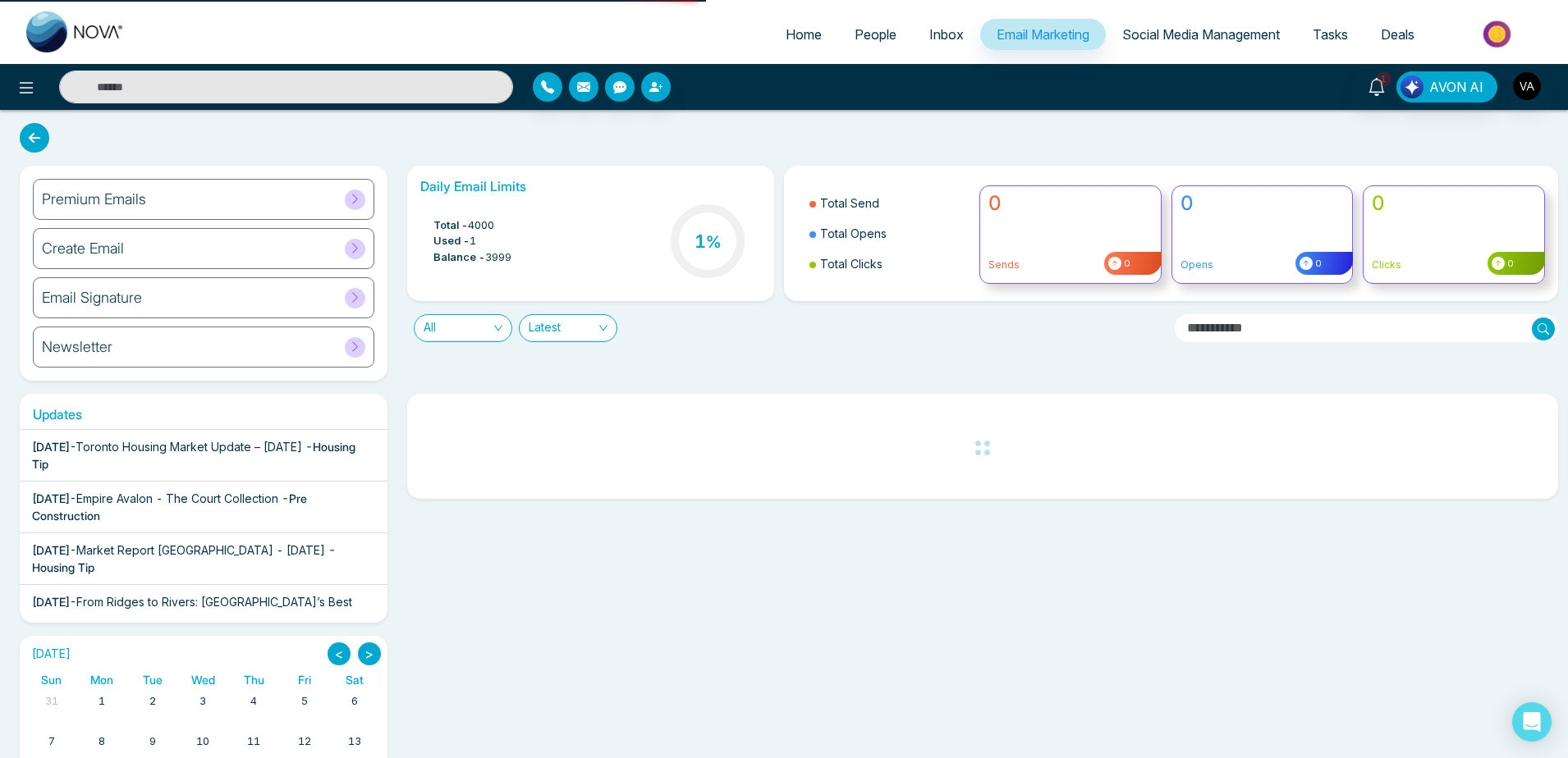
click at [1160, 40] on span "Social Media Management" at bounding box center [1201, 34] width 157 height 17
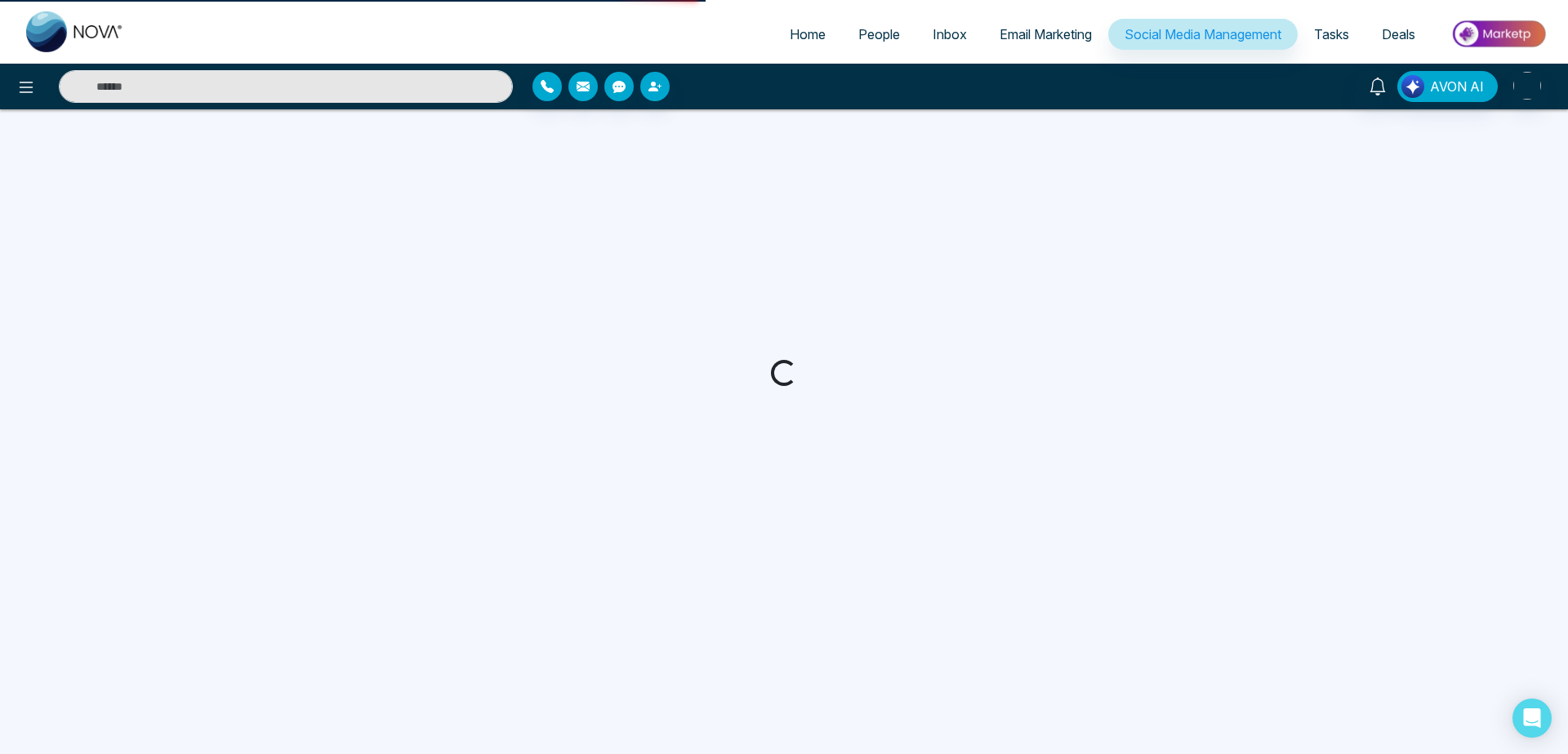
click at [1318, 35] on span "Tasks" at bounding box center [1331, 34] width 35 height 17
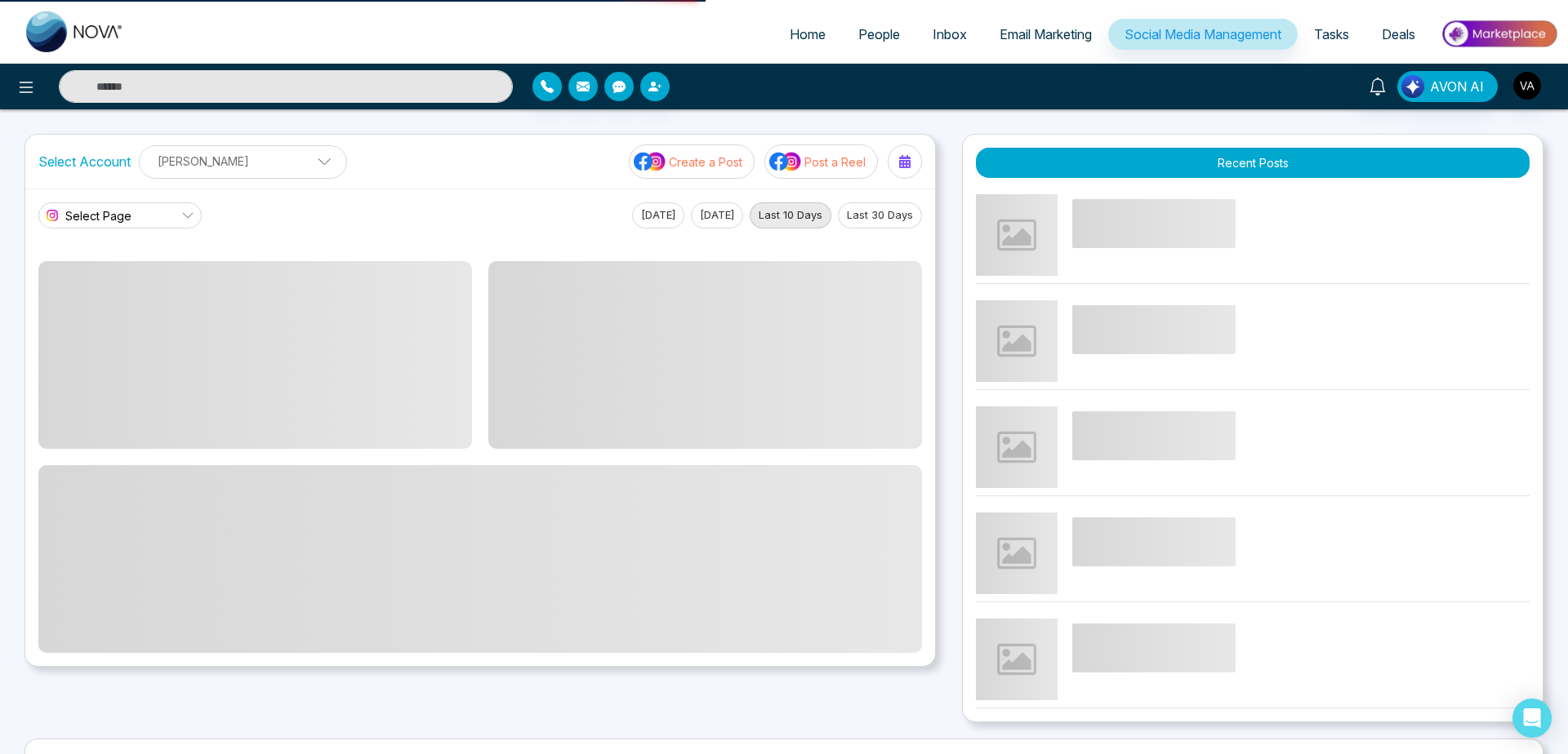
click at [1331, 35] on span "Tasks" at bounding box center [1331, 34] width 35 height 17
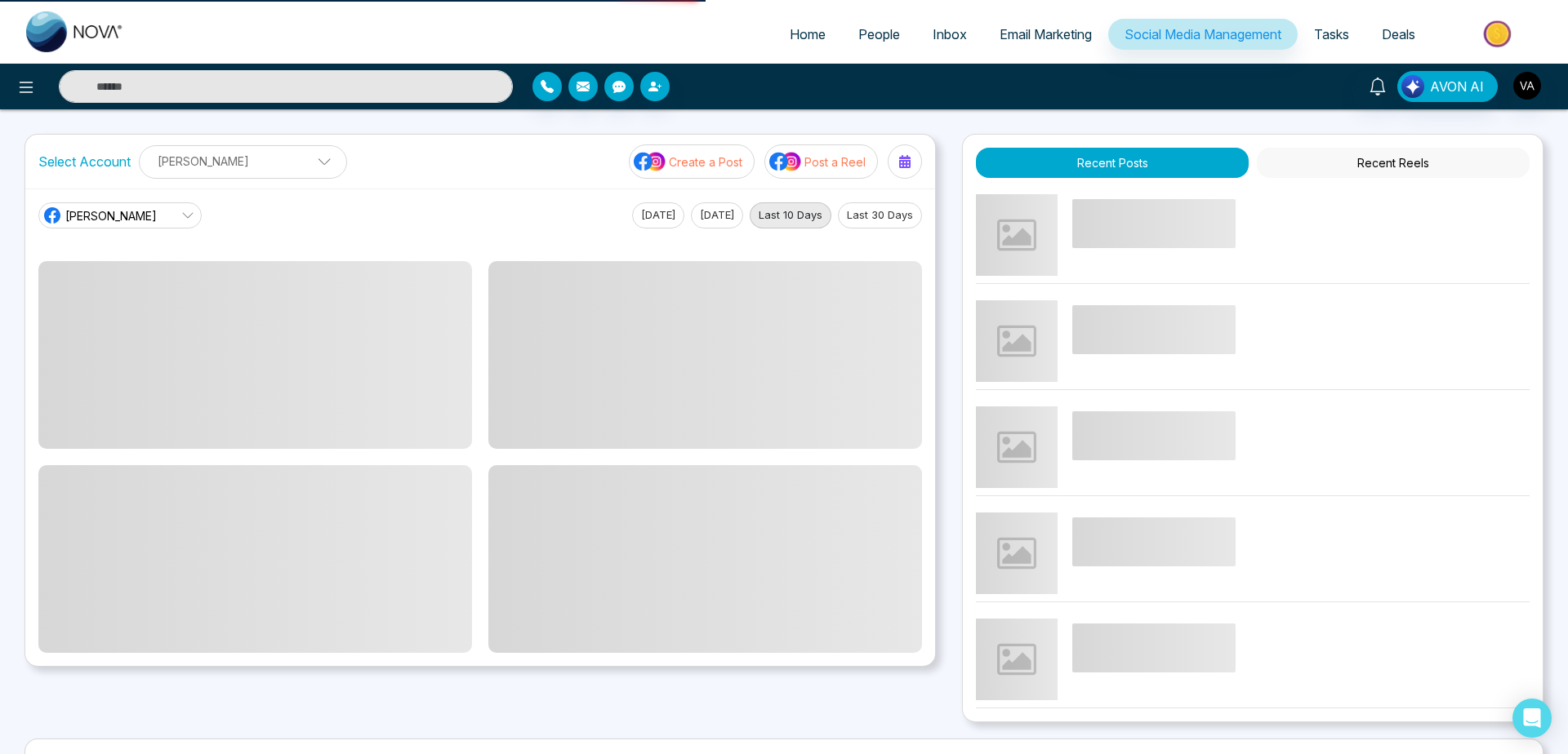
drag, startPoint x: 1342, startPoint y: 34, endPoint x: 1307, endPoint y: 34, distance: 35.0
click at [1307, 34] on link "Tasks" at bounding box center [1331, 34] width 67 height 31
click at [1315, 34] on span "Tasks" at bounding box center [1331, 34] width 35 height 17
click at [1382, 36] on span "Deals" at bounding box center [1399, 34] width 34 height 17
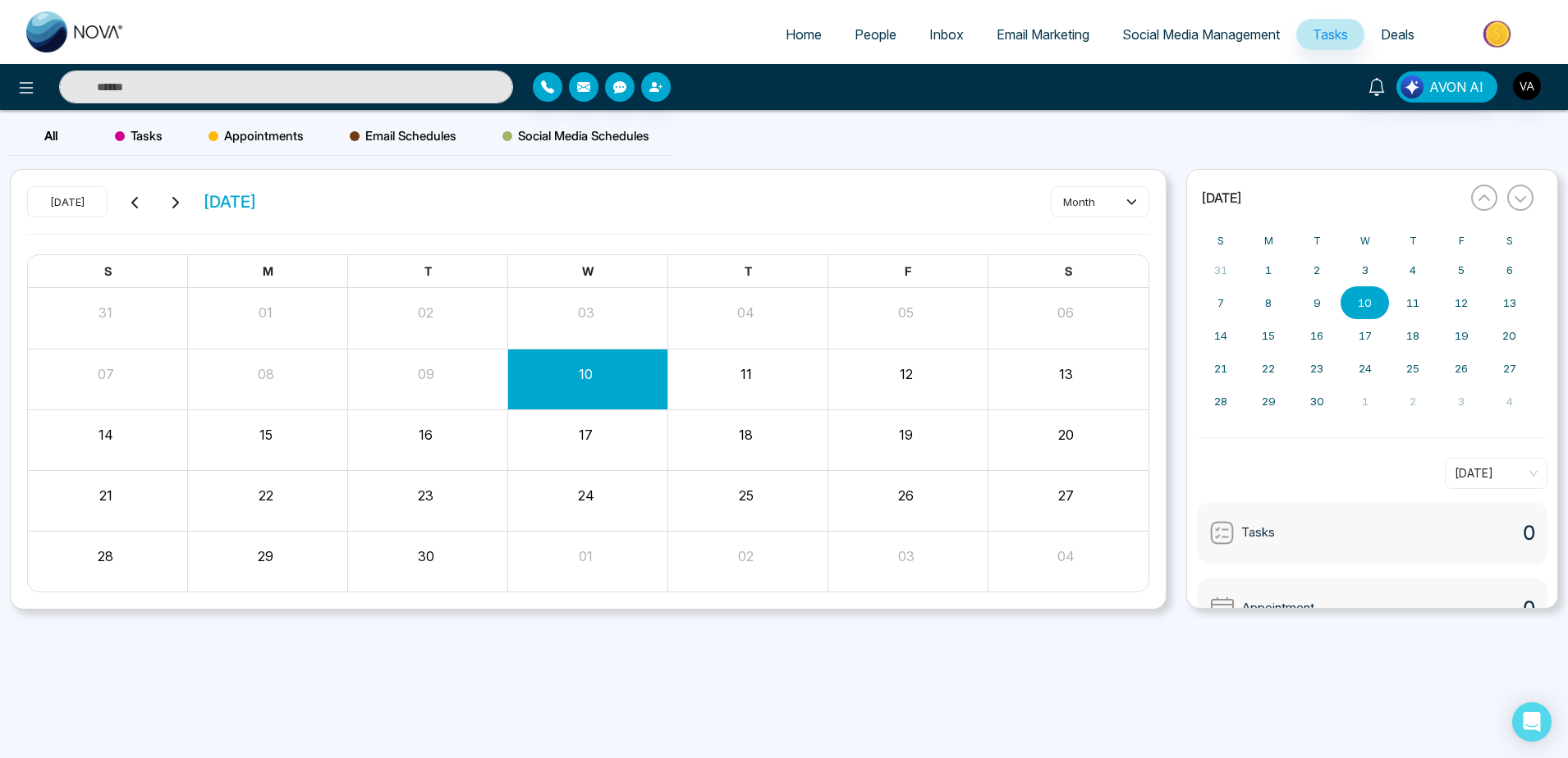
click at [1423, 31] on link "Deals" at bounding box center [1397, 34] width 67 height 31
click at [1412, 31] on span "Deals" at bounding box center [1406, 34] width 34 height 17
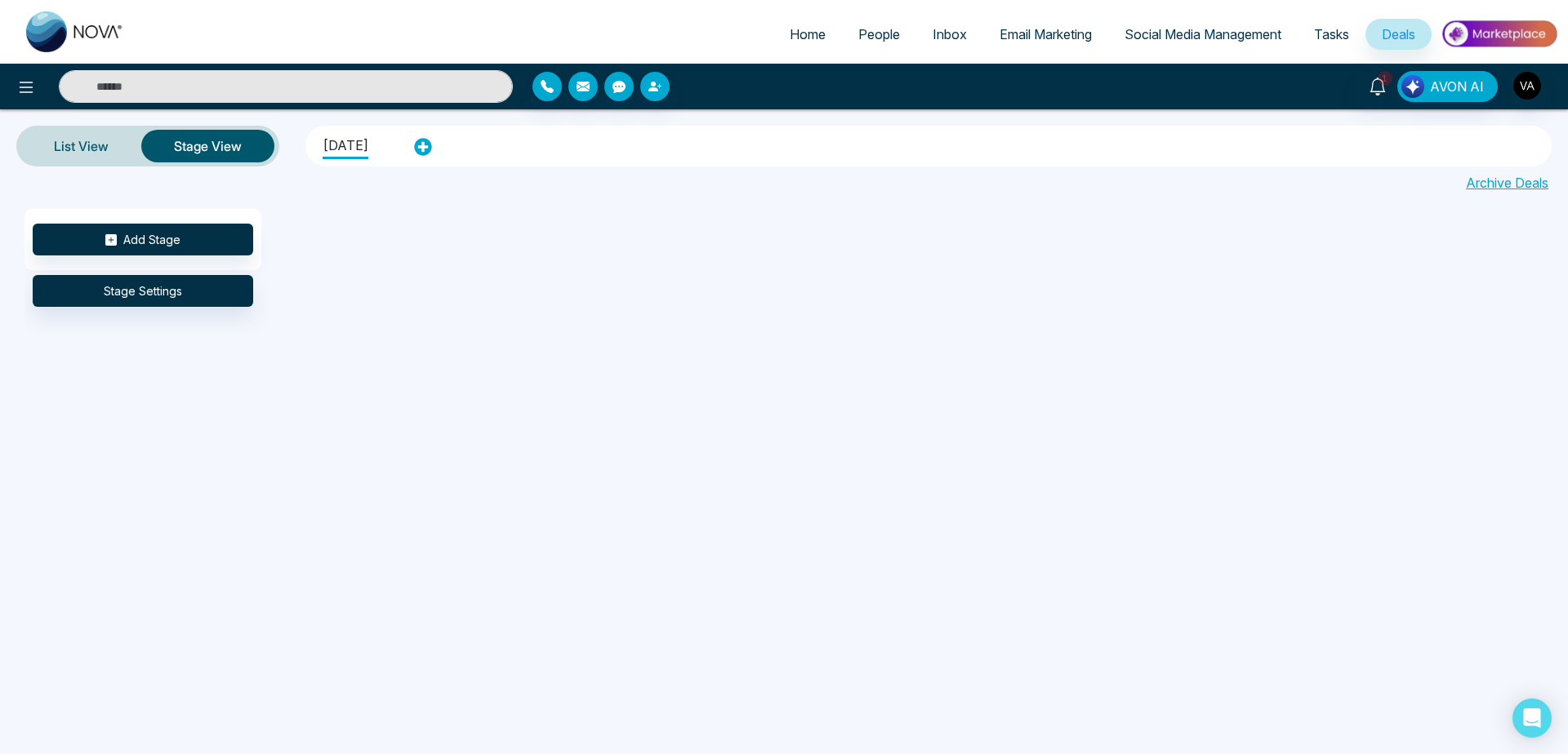
click at [1503, 30] on img at bounding box center [1500, 34] width 119 height 37
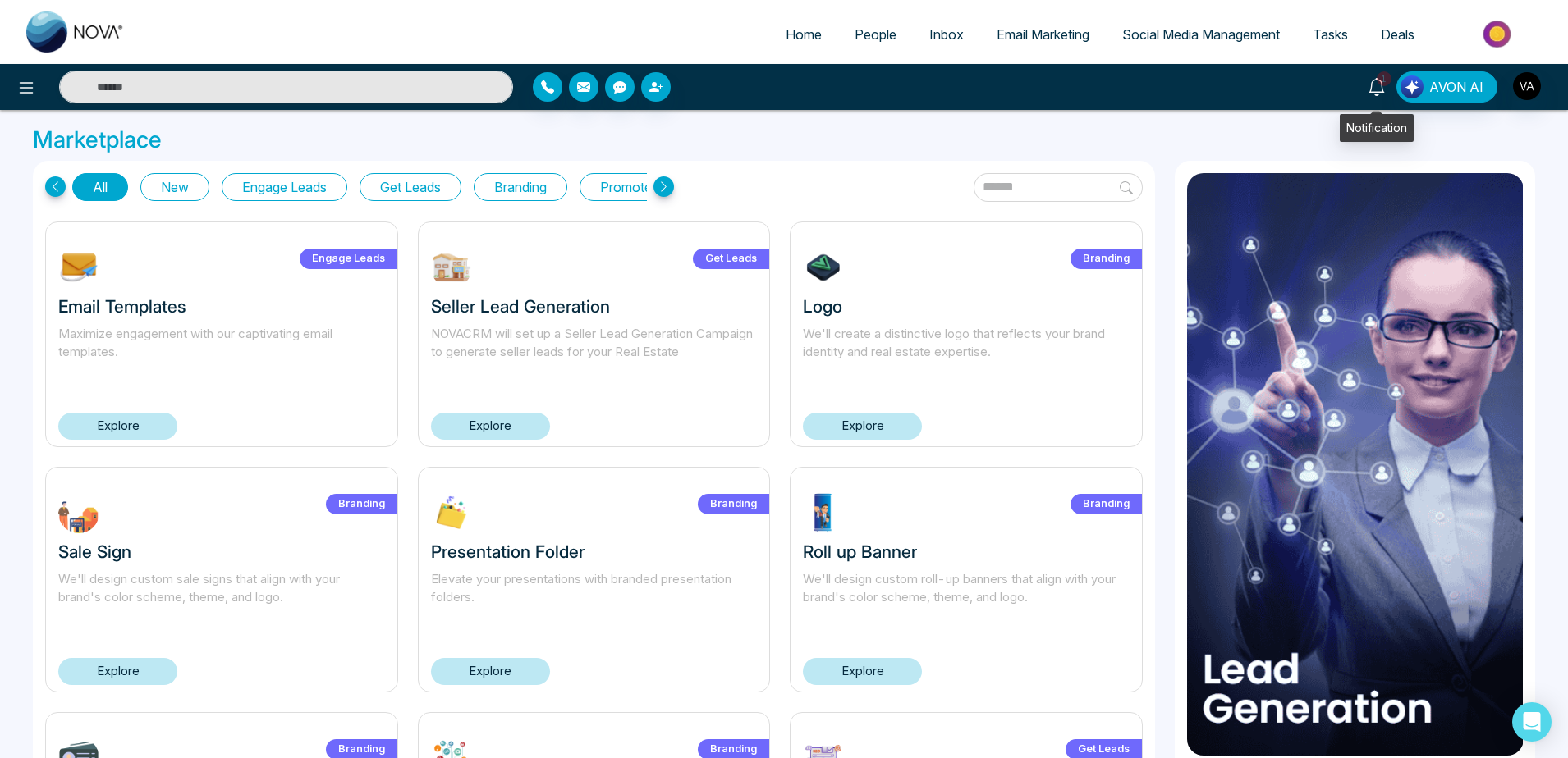
click at [1371, 90] on icon at bounding box center [1377, 87] width 18 height 18
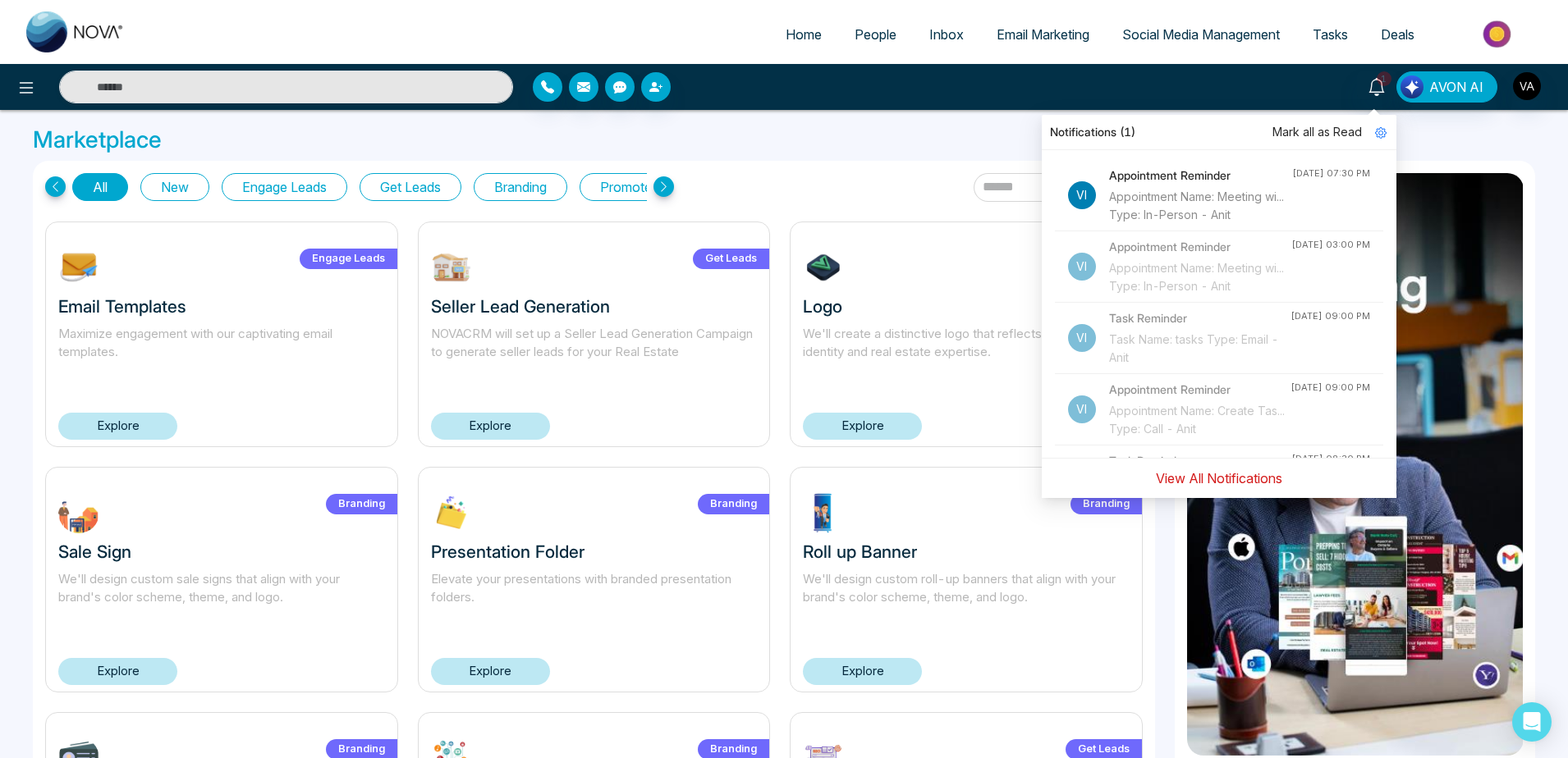
click at [1205, 475] on button "View All Notifications" at bounding box center [1219, 477] width 148 height 31
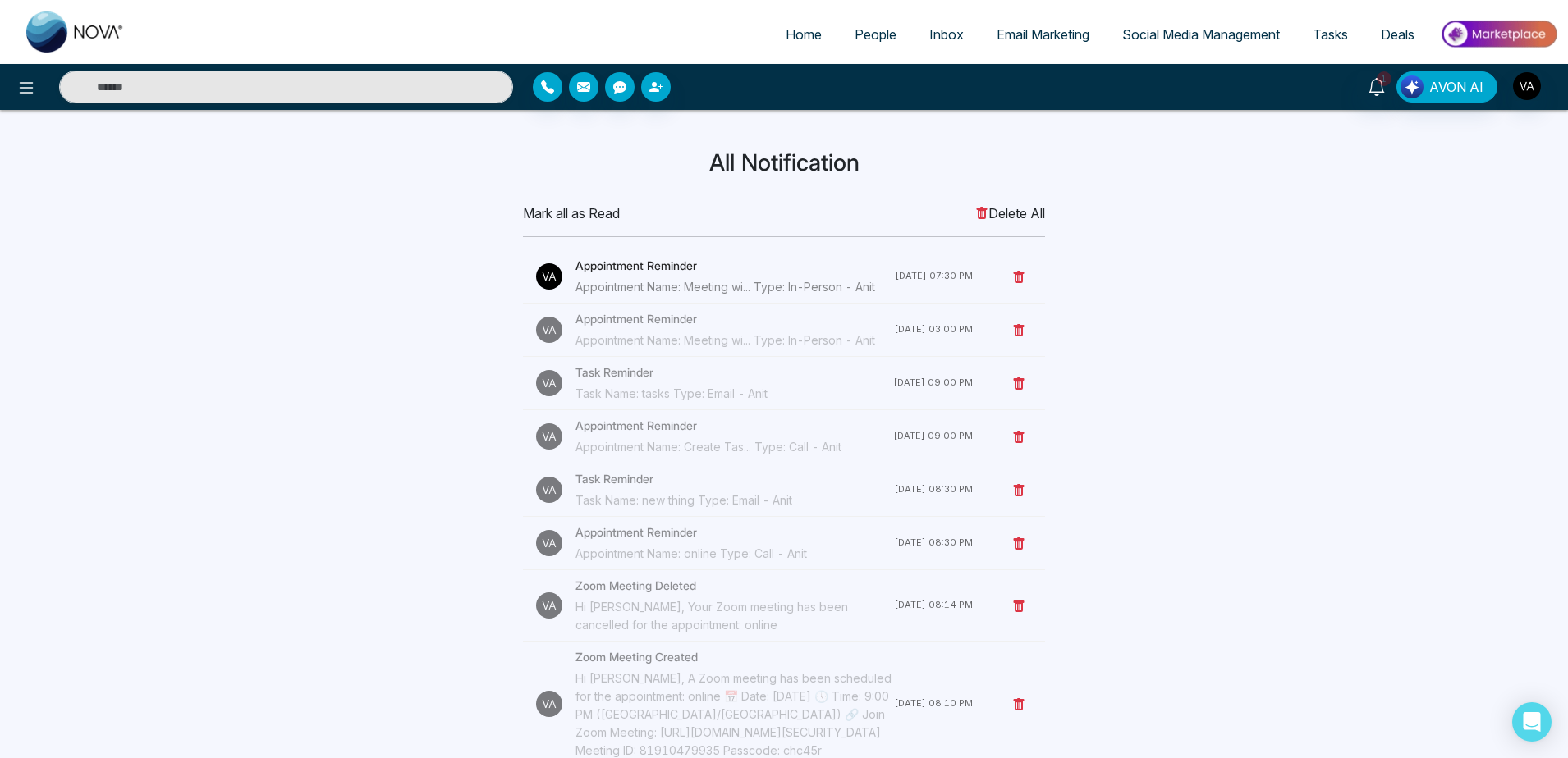
click at [652, 269] on h4 "Appointment Reminder" at bounding box center [734, 266] width 319 height 18
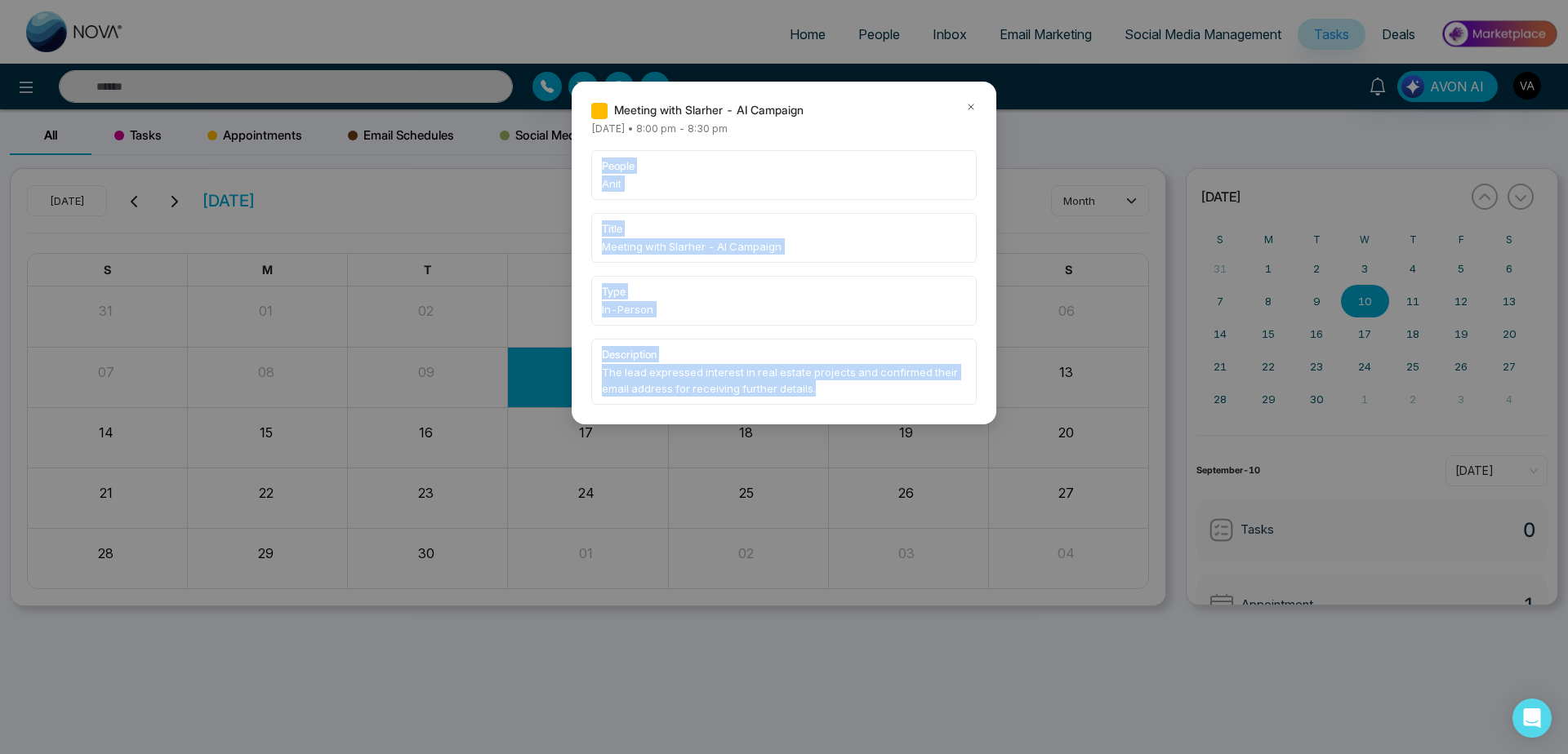
drag, startPoint x: 569, startPoint y: 153, endPoint x: 950, endPoint y: 413, distance: 461.3
click at [950, 413] on div "Meeting with Slarher - AI Campaign [DATE] • 8:00 pm - 8:30 pm people Anit title…" at bounding box center [784, 377] width 1568 height 754
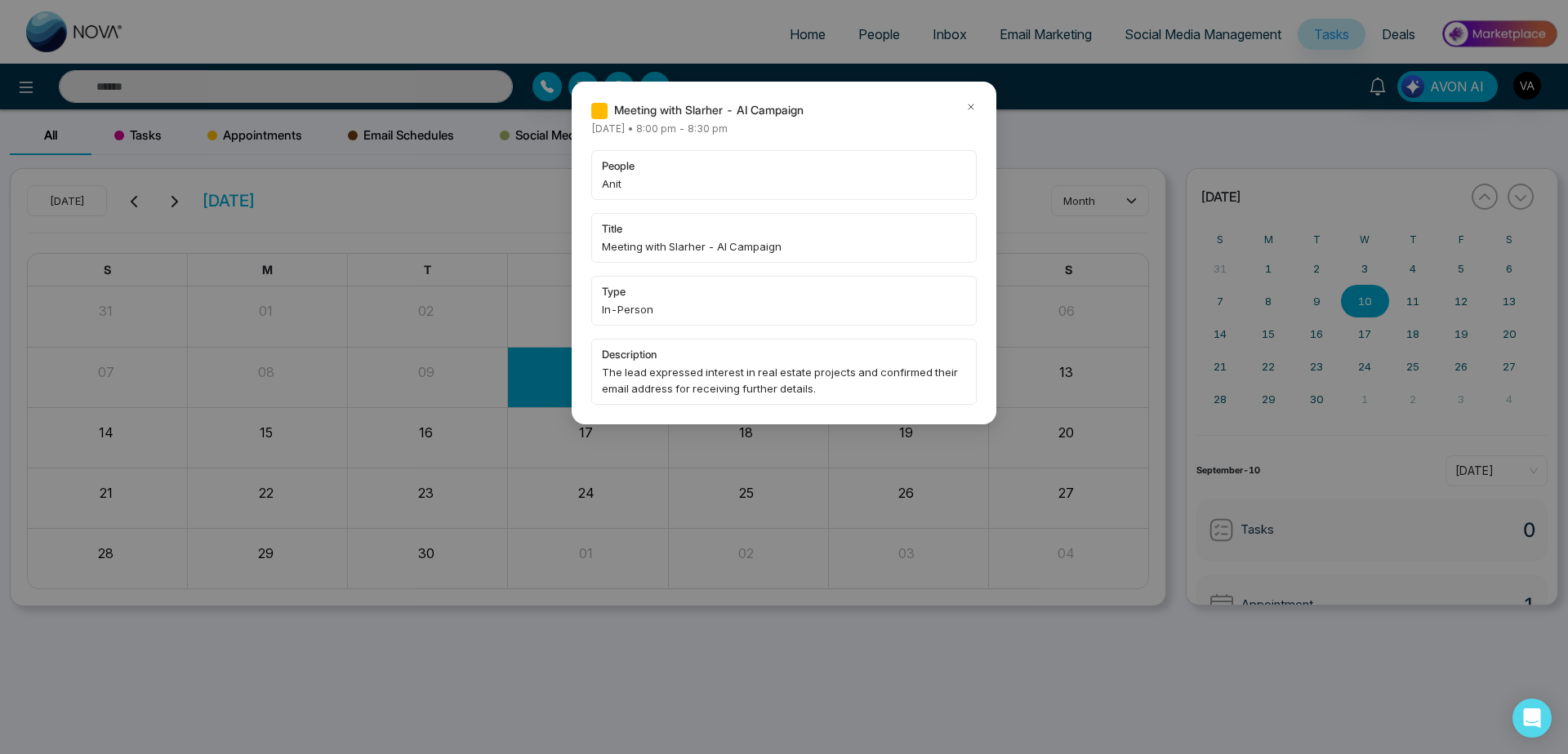
click at [969, 101] on icon at bounding box center [971, 107] width 12 height 12
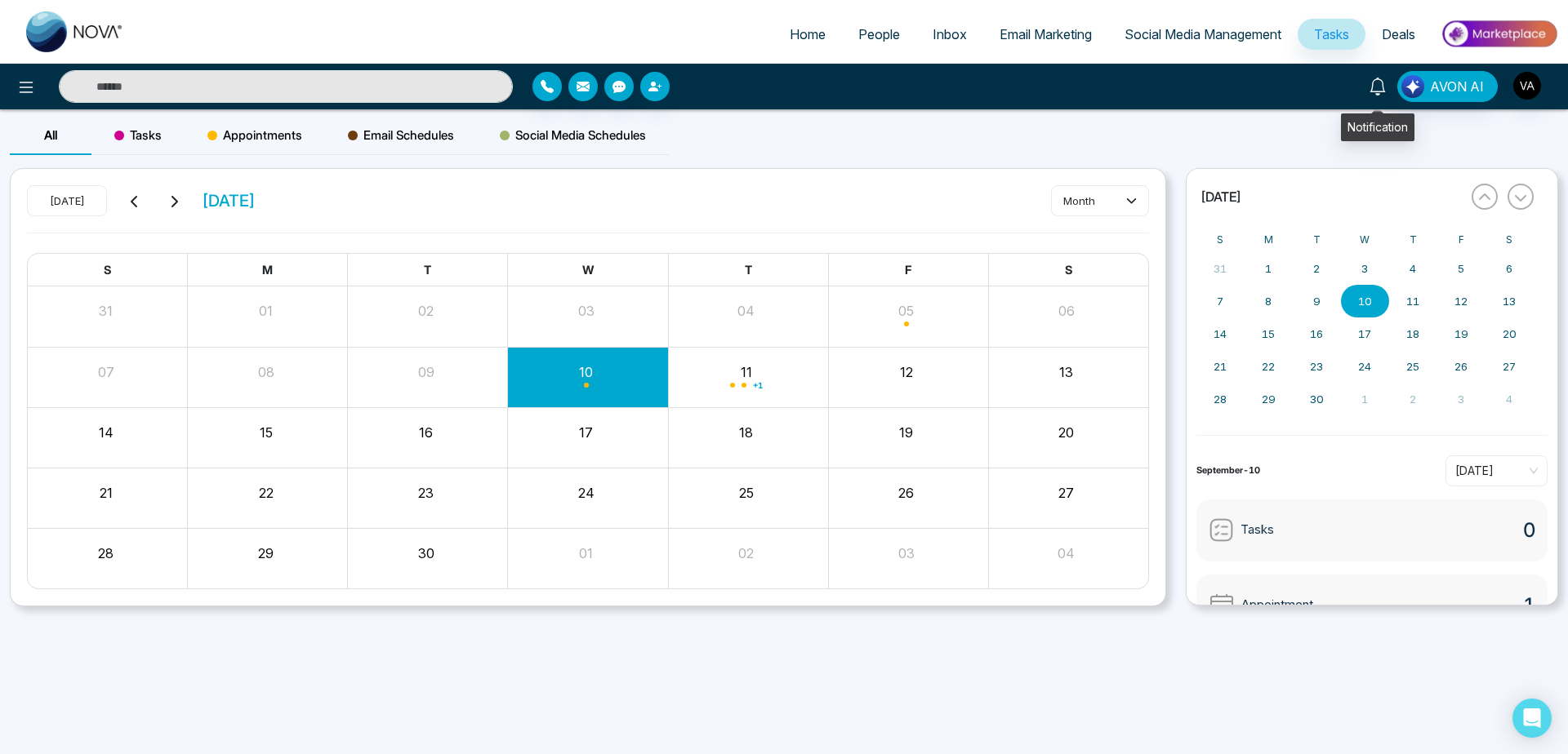
click at [1383, 93] on icon at bounding box center [1378, 86] width 18 height 18
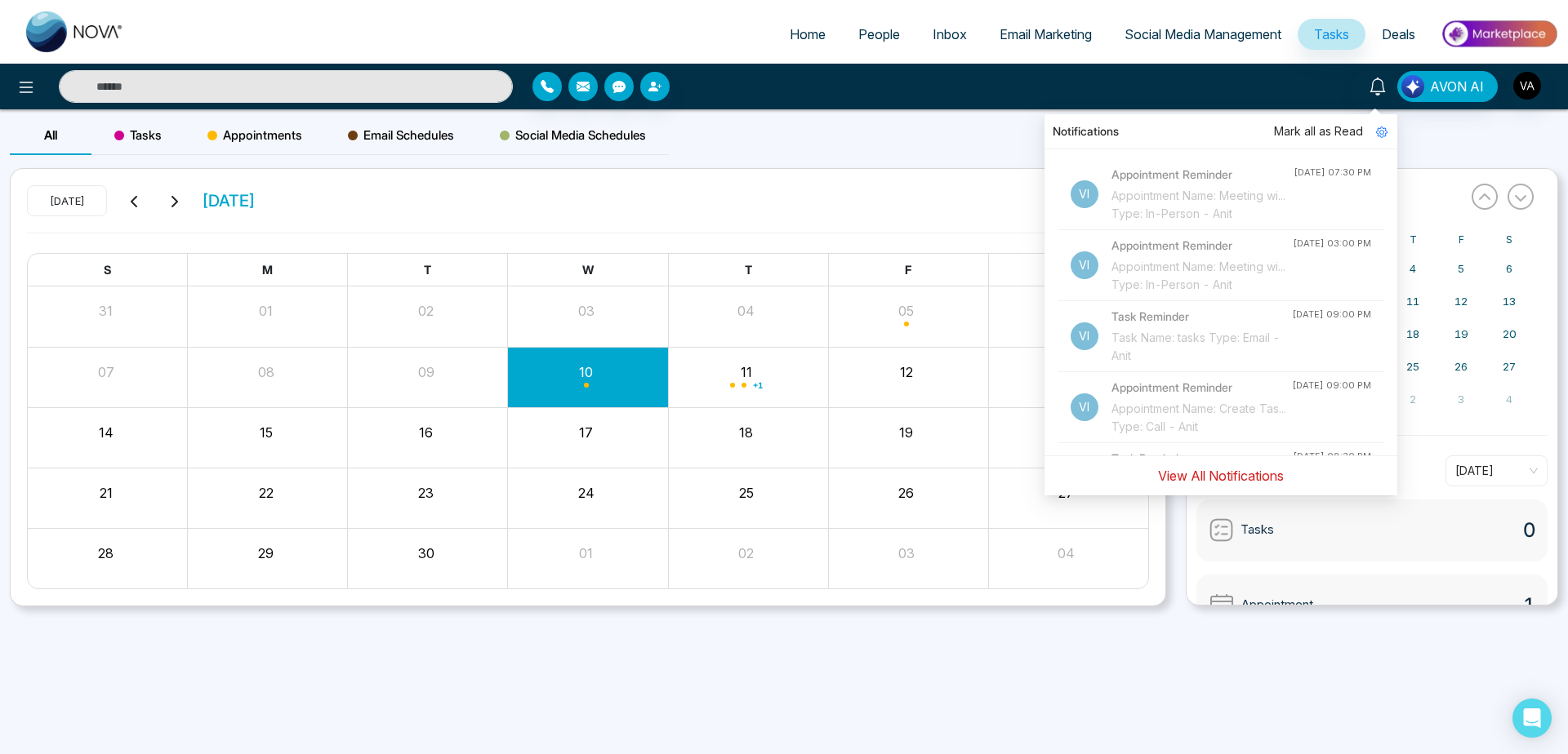
click at [1224, 482] on button "View All Notifications" at bounding box center [1221, 475] width 147 height 31
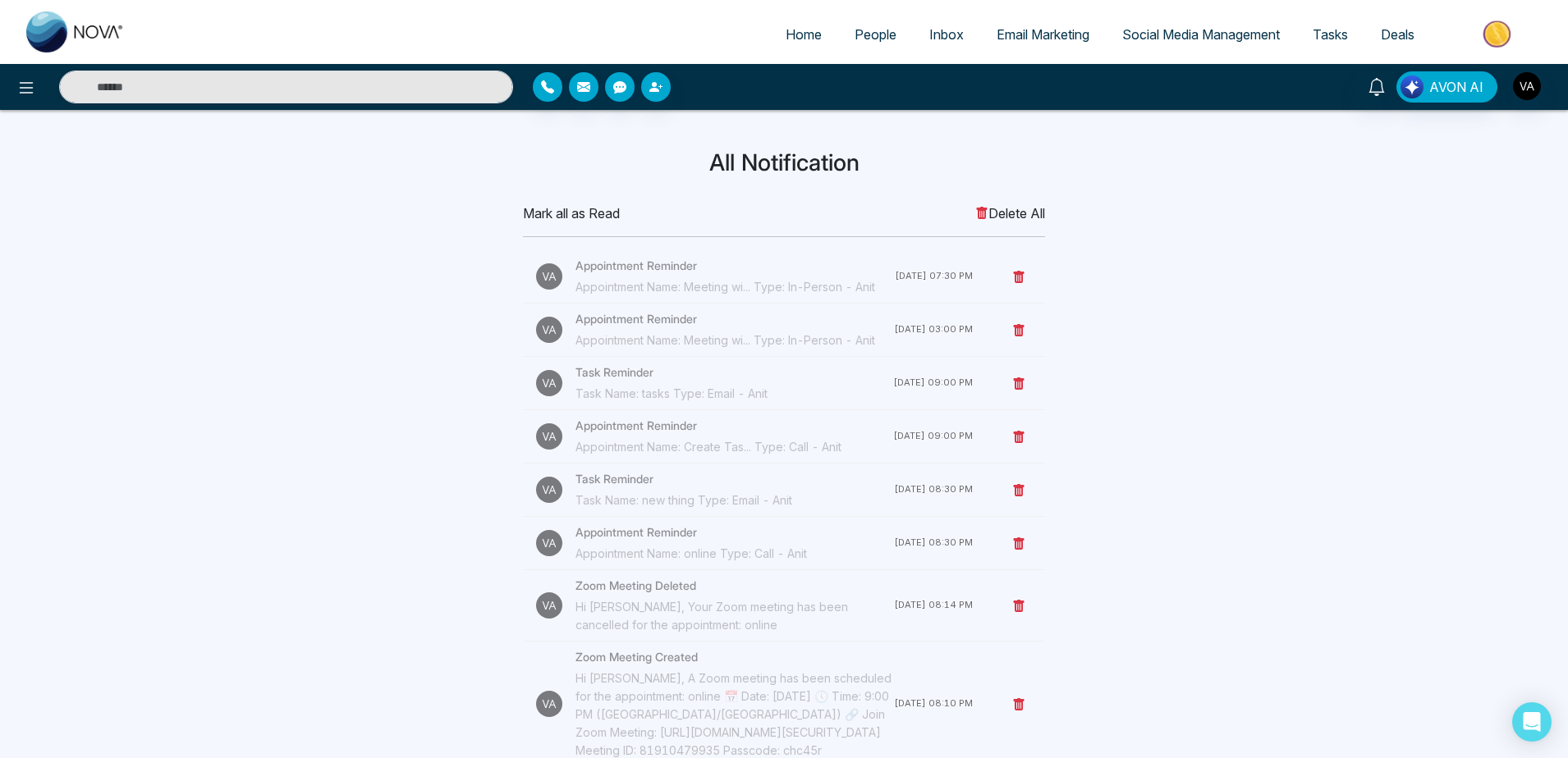
click at [567, 217] on span "Mark all as Read" at bounding box center [571, 214] width 97 height 20
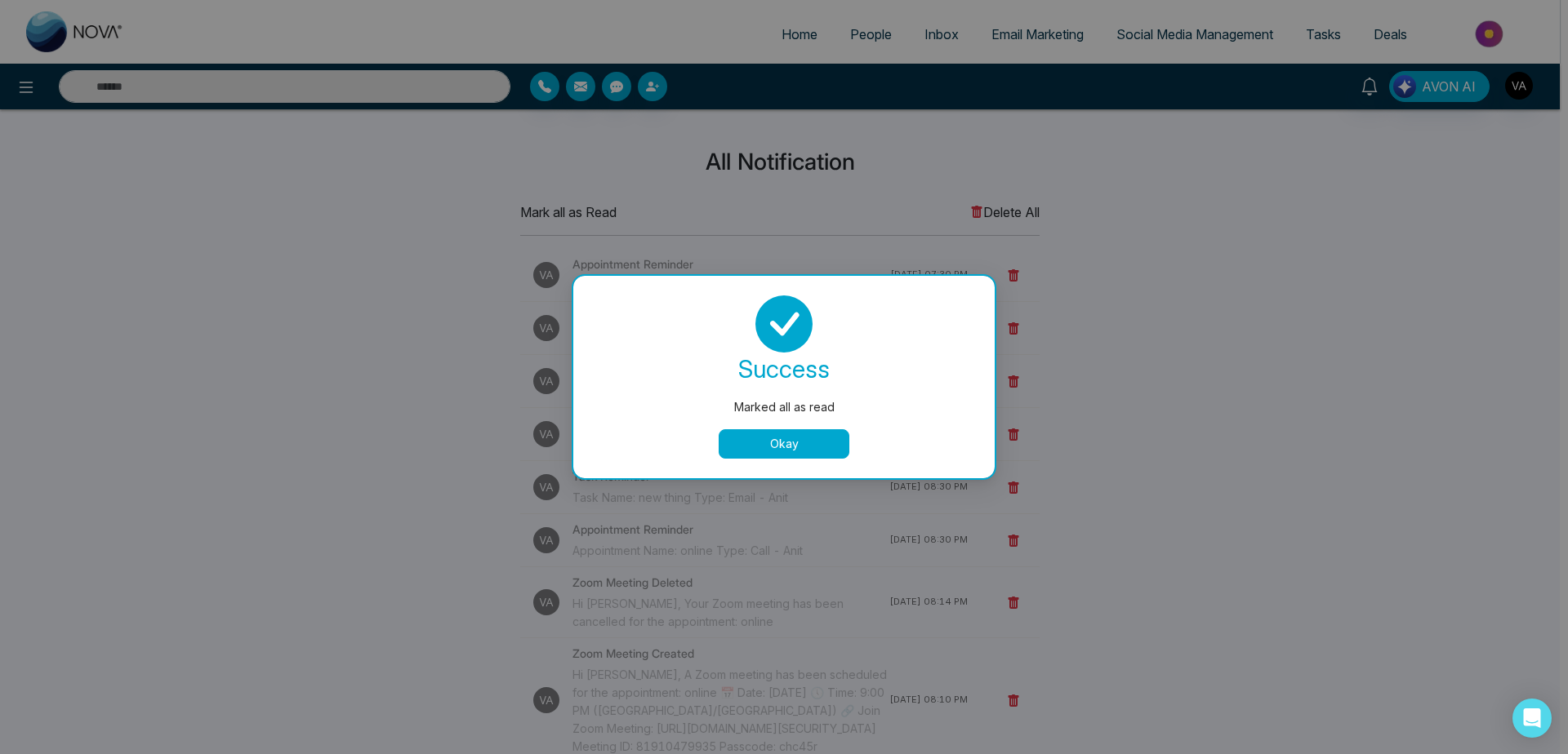
click at [833, 439] on button "Okay" at bounding box center [784, 444] width 131 height 30
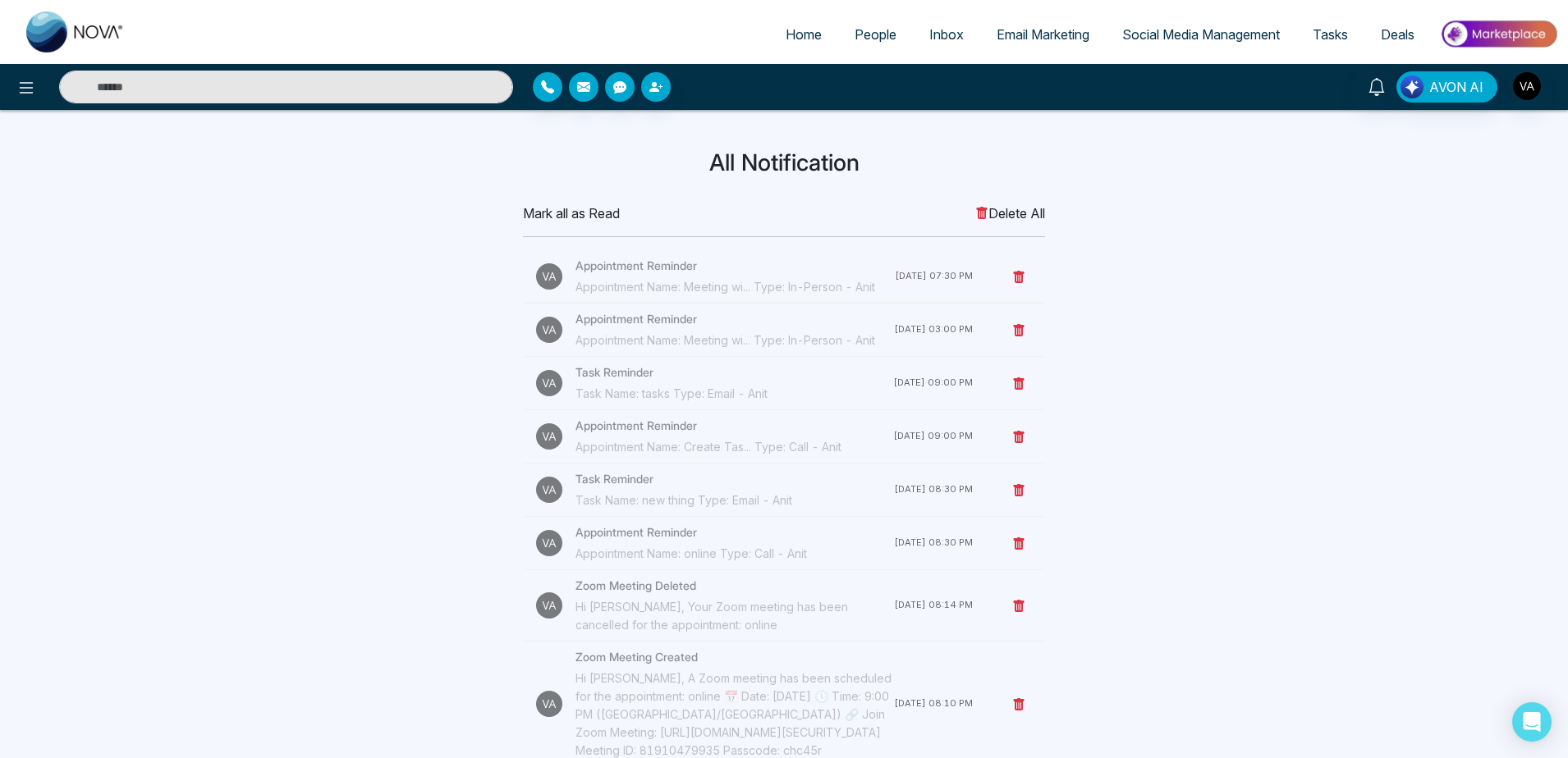
click at [1016, 284] on icon at bounding box center [1019, 277] width 11 height 12
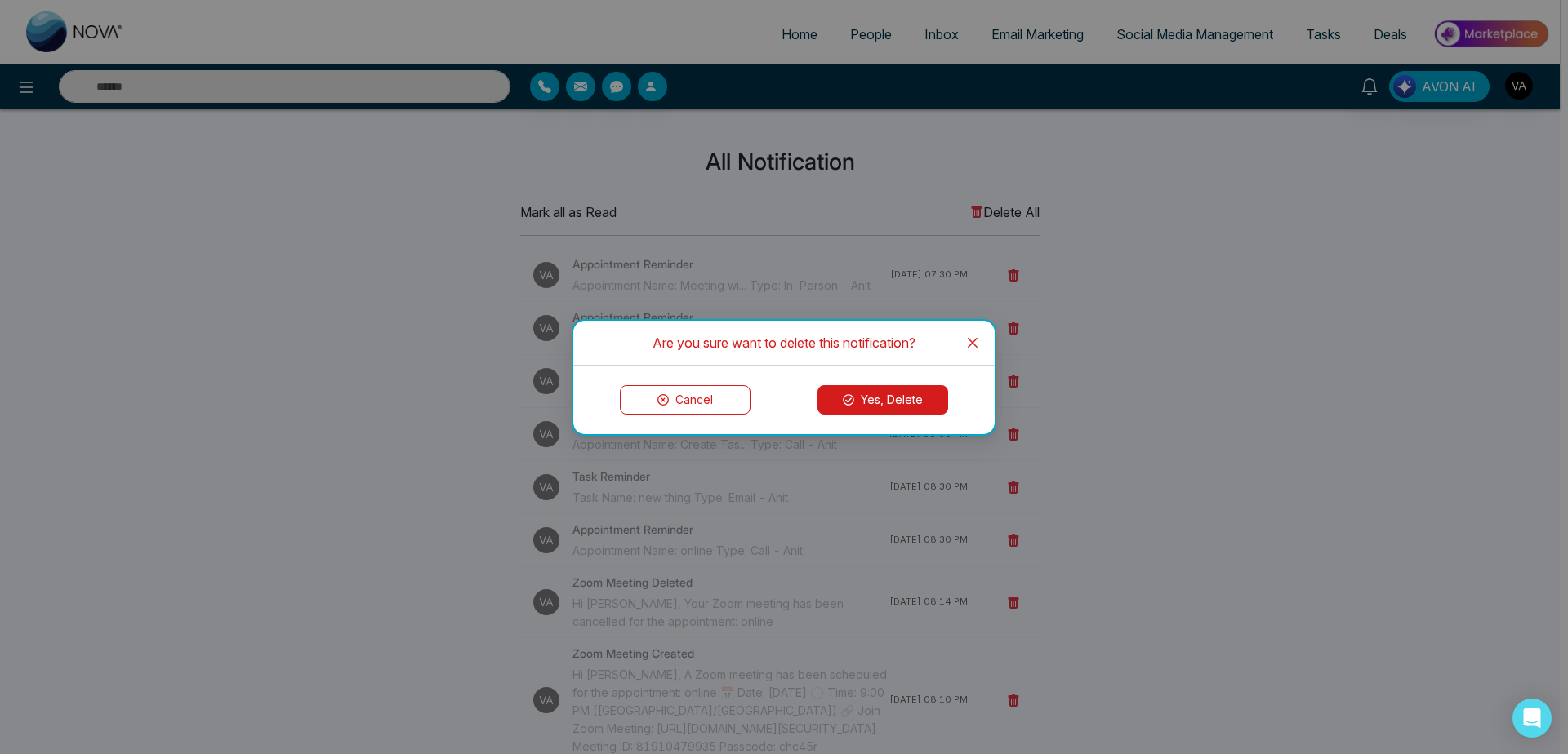
click at [926, 394] on button "Yes, Delete" at bounding box center [883, 400] width 131 height 30
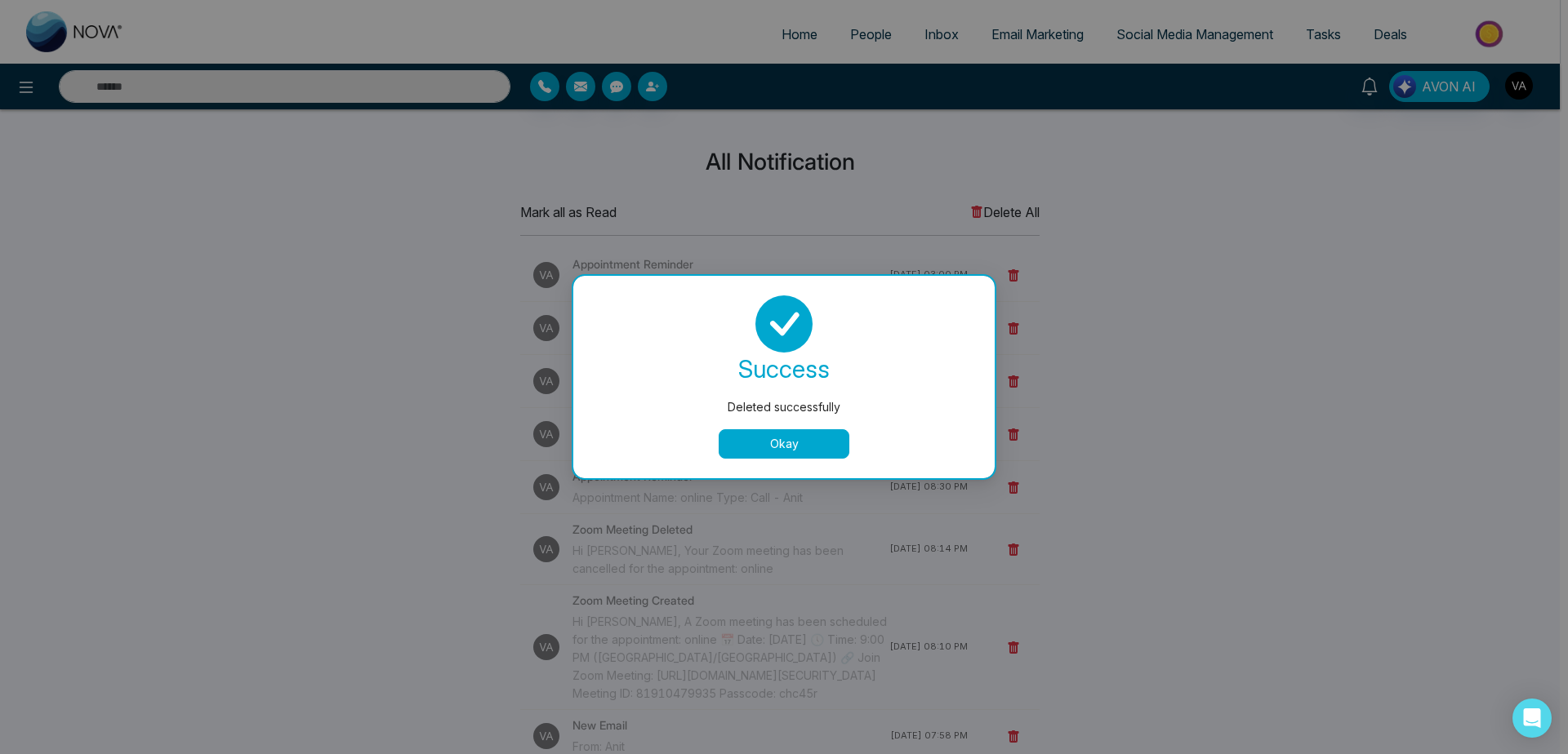
click at [827, 434] on button "Okay" at bounding box center [784, 444] width 131 height 30
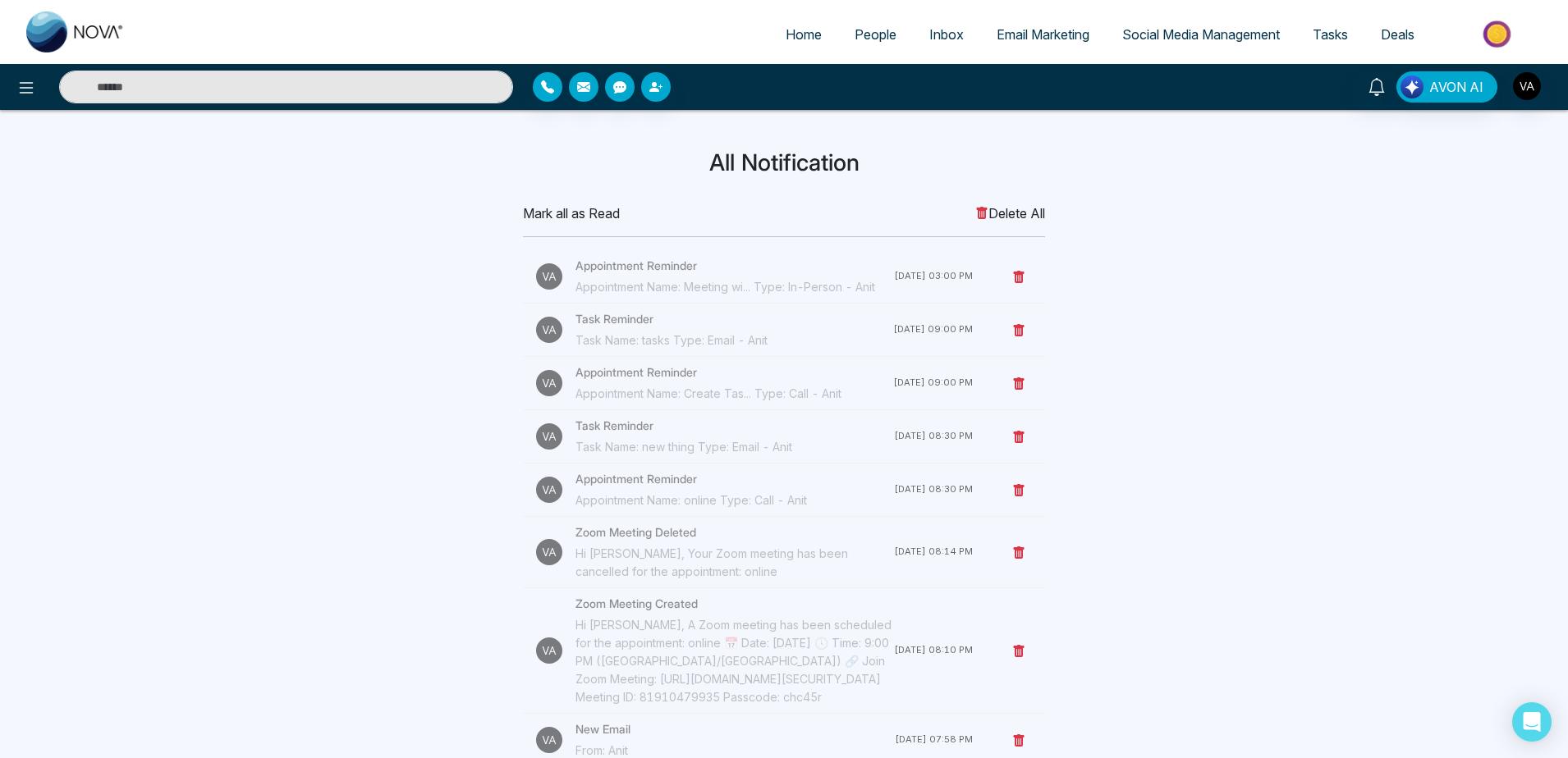
click at [991, 209] on span "Delete All" at bounding box center [1010, 214] width 70 height 20
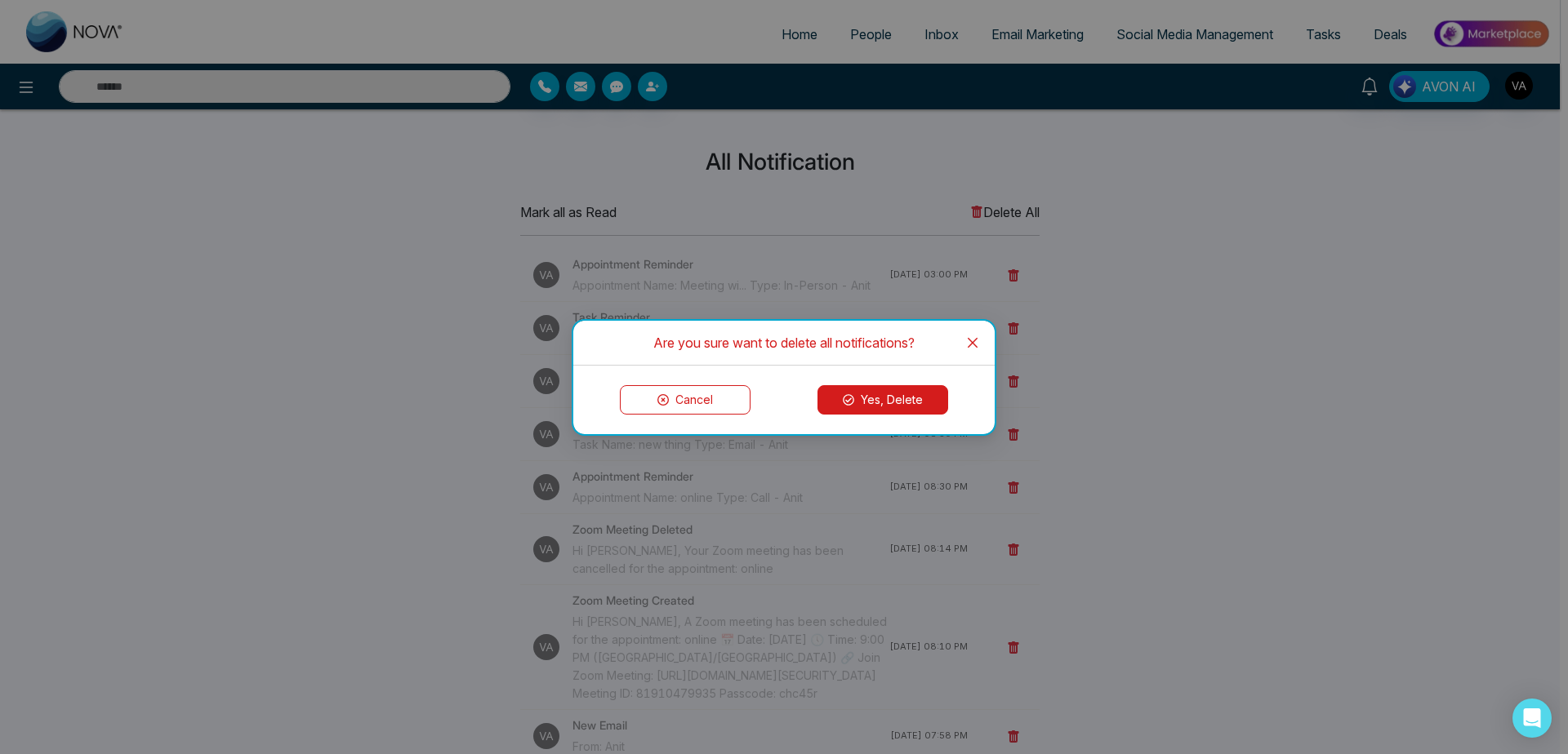
click at [979, 341] on icon "close" at bounding box center [972, 342] width 13 height 13
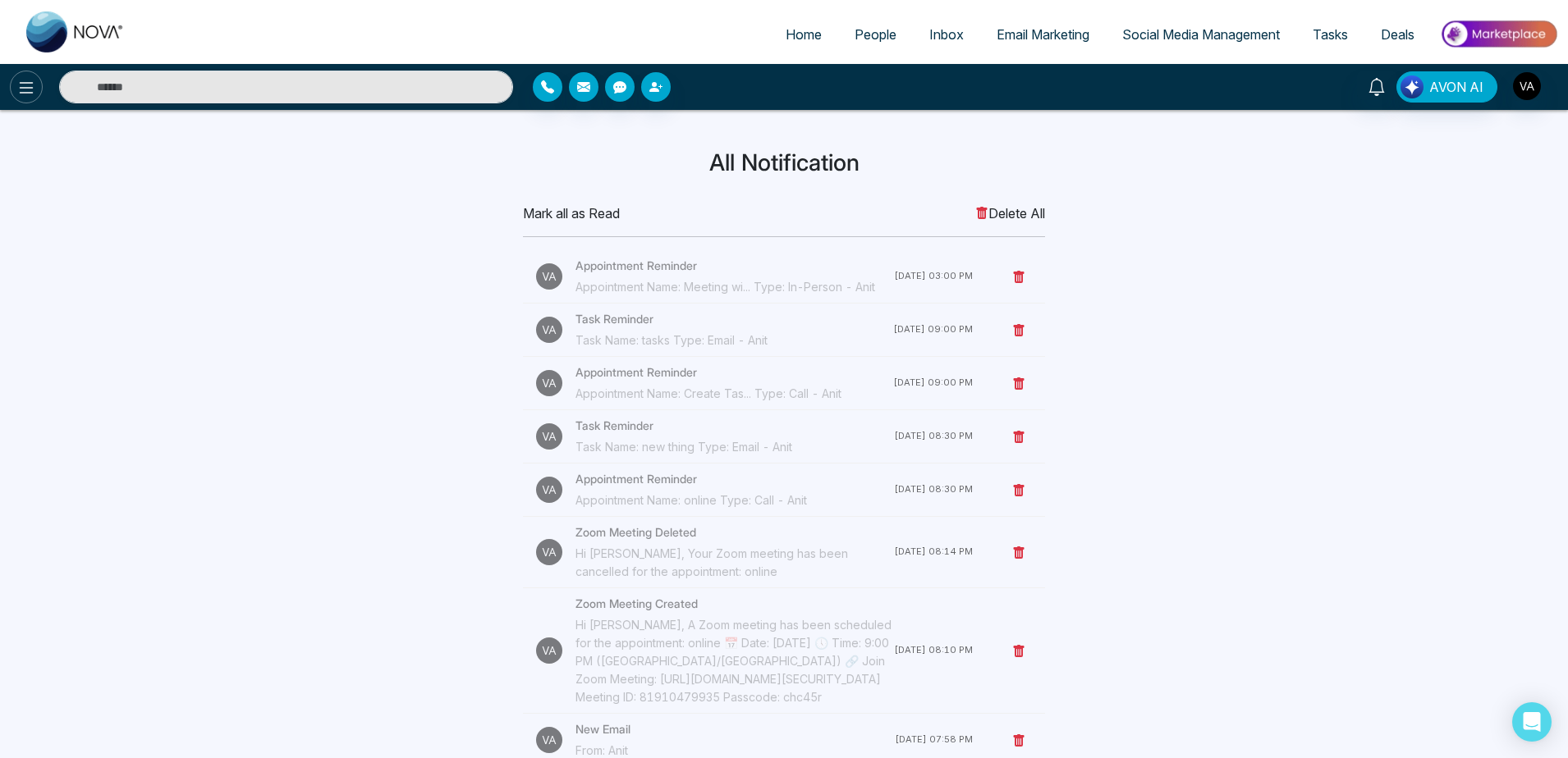
click at [22, 79] on icon at bounding box center [27, 88] width 20 height 20
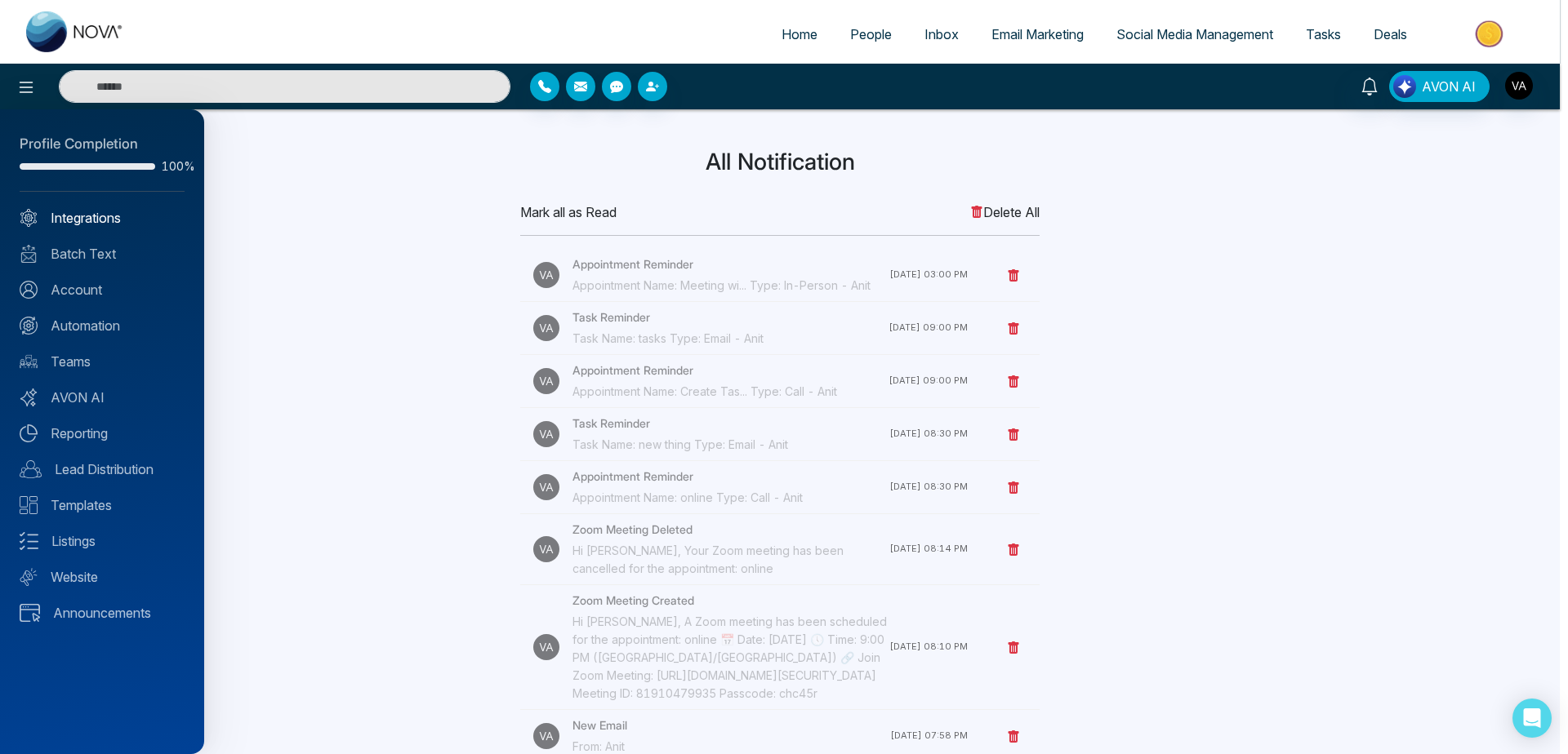
click at [106, 210] on link "Integrations" at bounding box center [102, 218] width 165 height 20
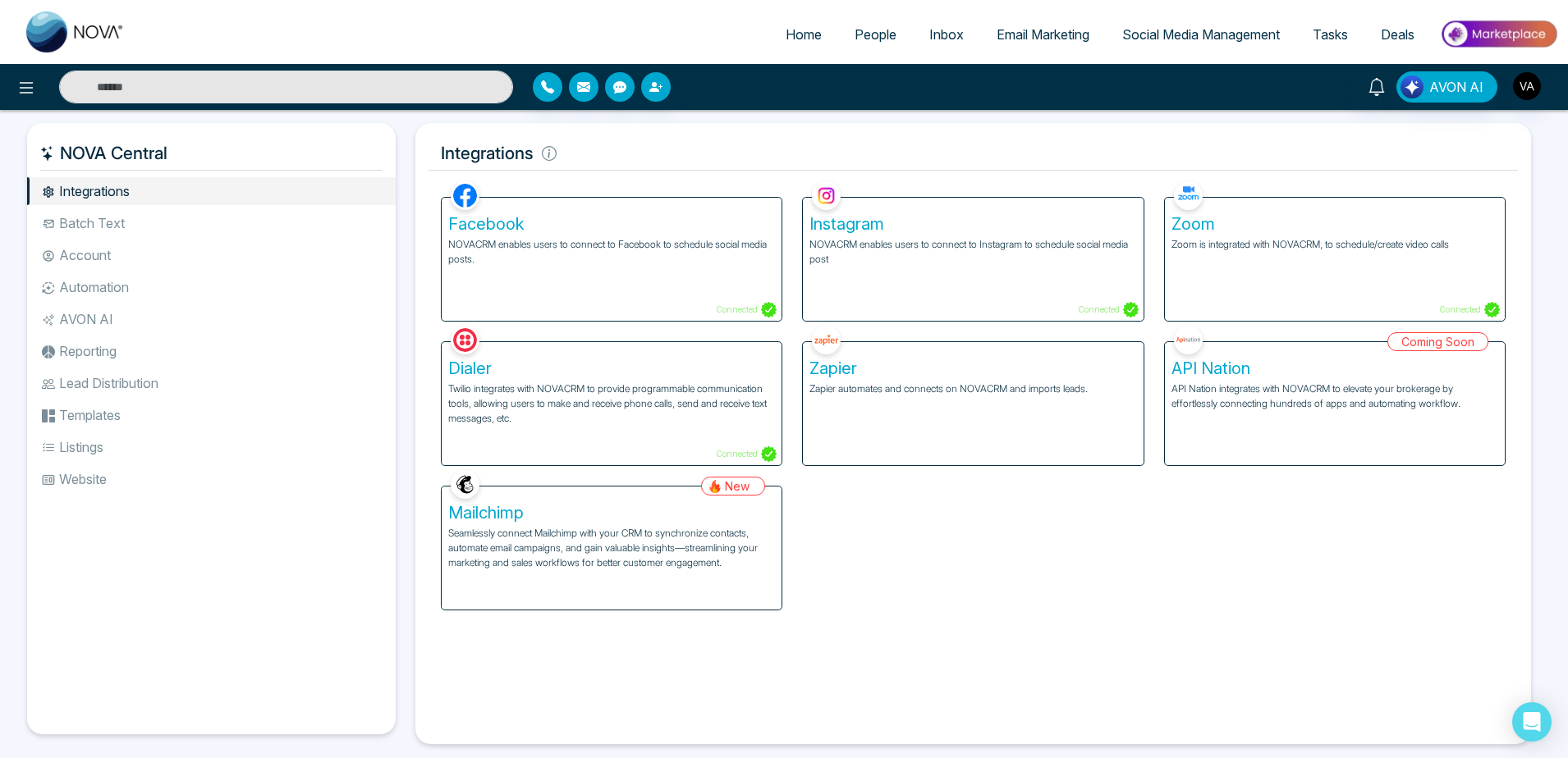
drag, startPoint x: 44, startPoint y: 149, endPoint x: 174, endPoint y: 152, distance: 130.0
click at [174, 152] on h5 "NOVA Central" at bounding box center [211, 153] width 342 height 35
drag, startPoint x: 174, startPoint y: 152, endPoint x: 37, endPoint y: 146, distance: 137.1
click at [37, 146] on div "NOVA Central" at bounding box center [211, 153] width 368 height 35
click at [237, 125] on div "NOVA Central Integrations Batch Text Account Automation AVON AI Reporting Lead …" at bounding box center [211, 429] width 368 height 612
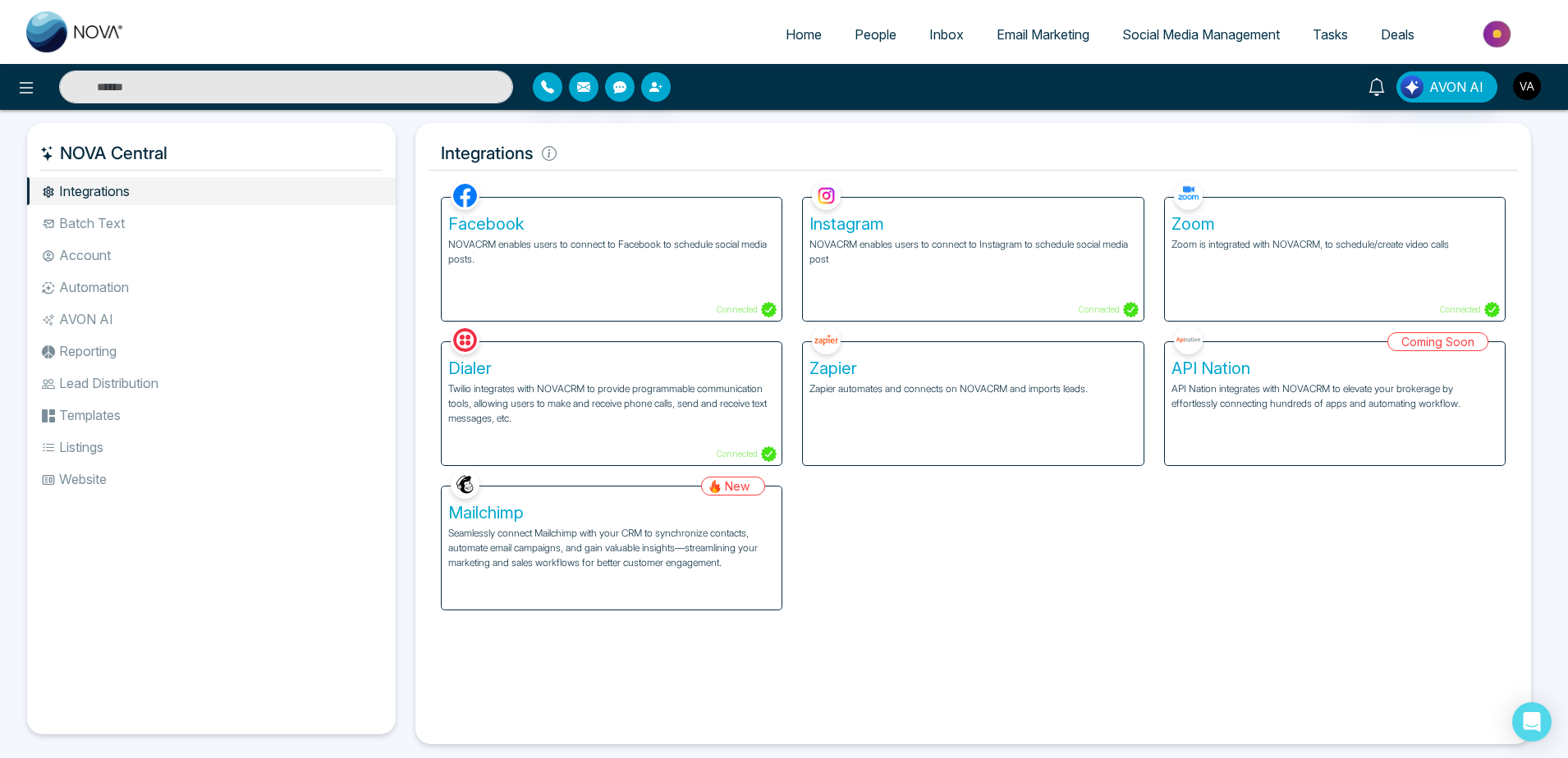
click at [1533, 96] on img "button" at bounding box center [1527, 87] width 28 height 28
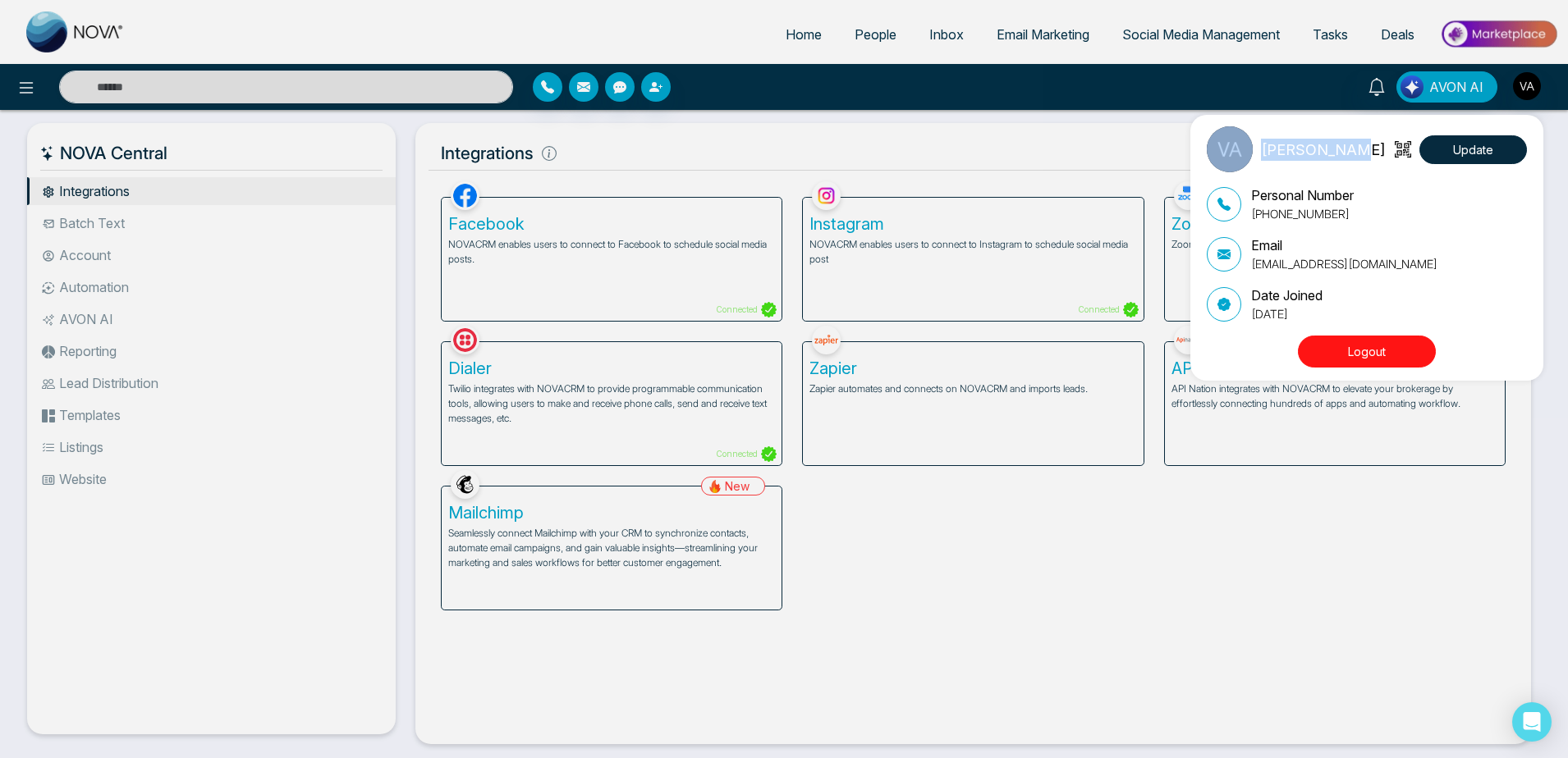
drag, startPoint x: 1256, startPoint y: 156, endPoint x: 1343, endPoint y: 149, distance: 87.3
click at [1343, 149] on div "[PERSON_NAME] Update" at bounding box center [1367, 149] width 320 height 46
click at [1296, 158] on p "[PERSON_NAME]" at bounding box center [1322, 149] width 124 height 22
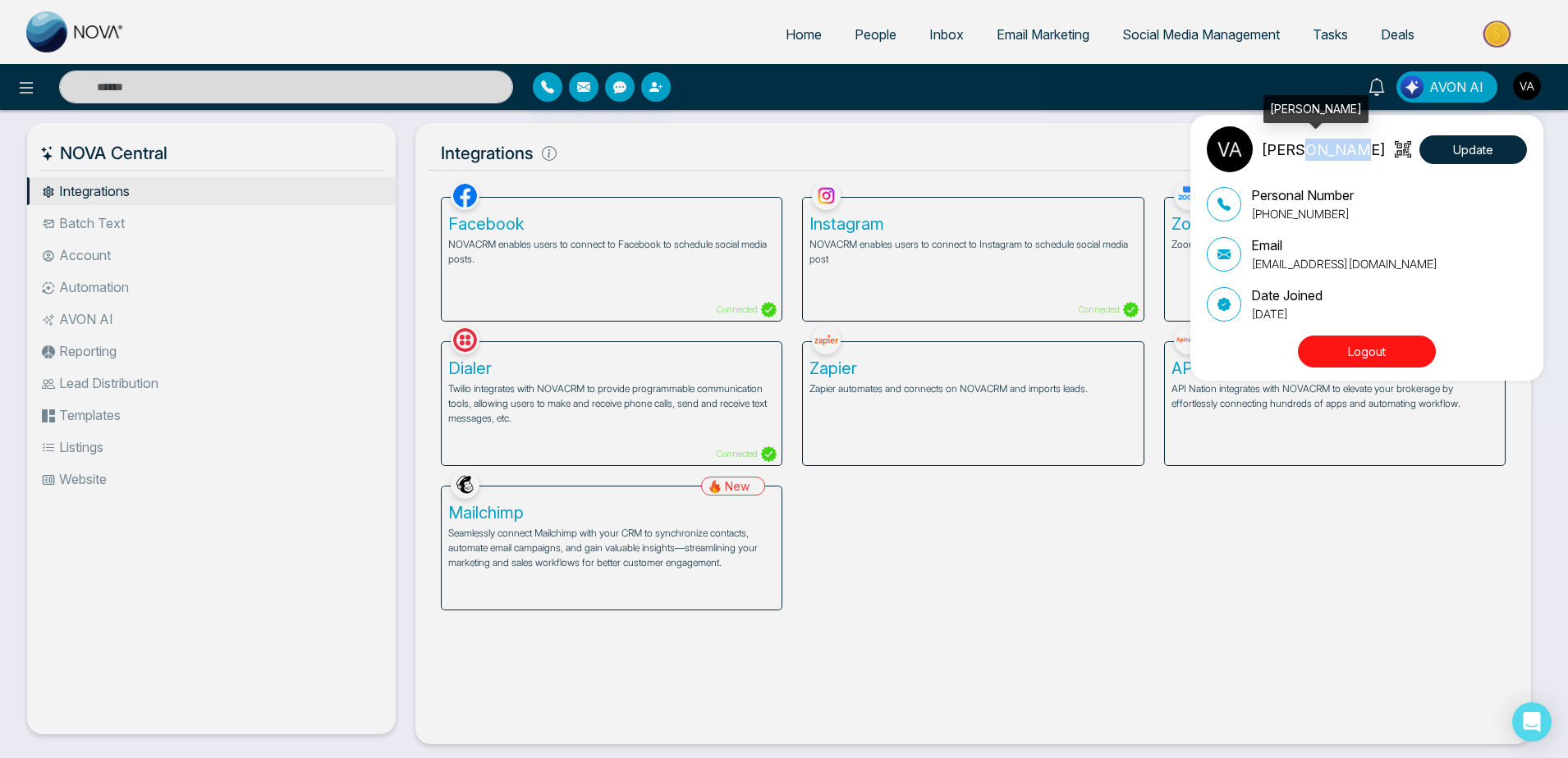
drag, startPoint x: 1293, startPoint y: 149, endPoint x: 1341, endPoint y: 149, distance: 48.0
click at [1341, 149] on p "[PERSON_NAME]" at bounding box center [1322, 149] width 124 height 22
click at [1265, 146] on p "[PERSON_NAME]" at bounding box center [1322, 149] width 124 height 22
drag, startPoint x: 1306, startPoint y: 152, endPoint x: 1288, endPoint y: 153, distance: 18.0
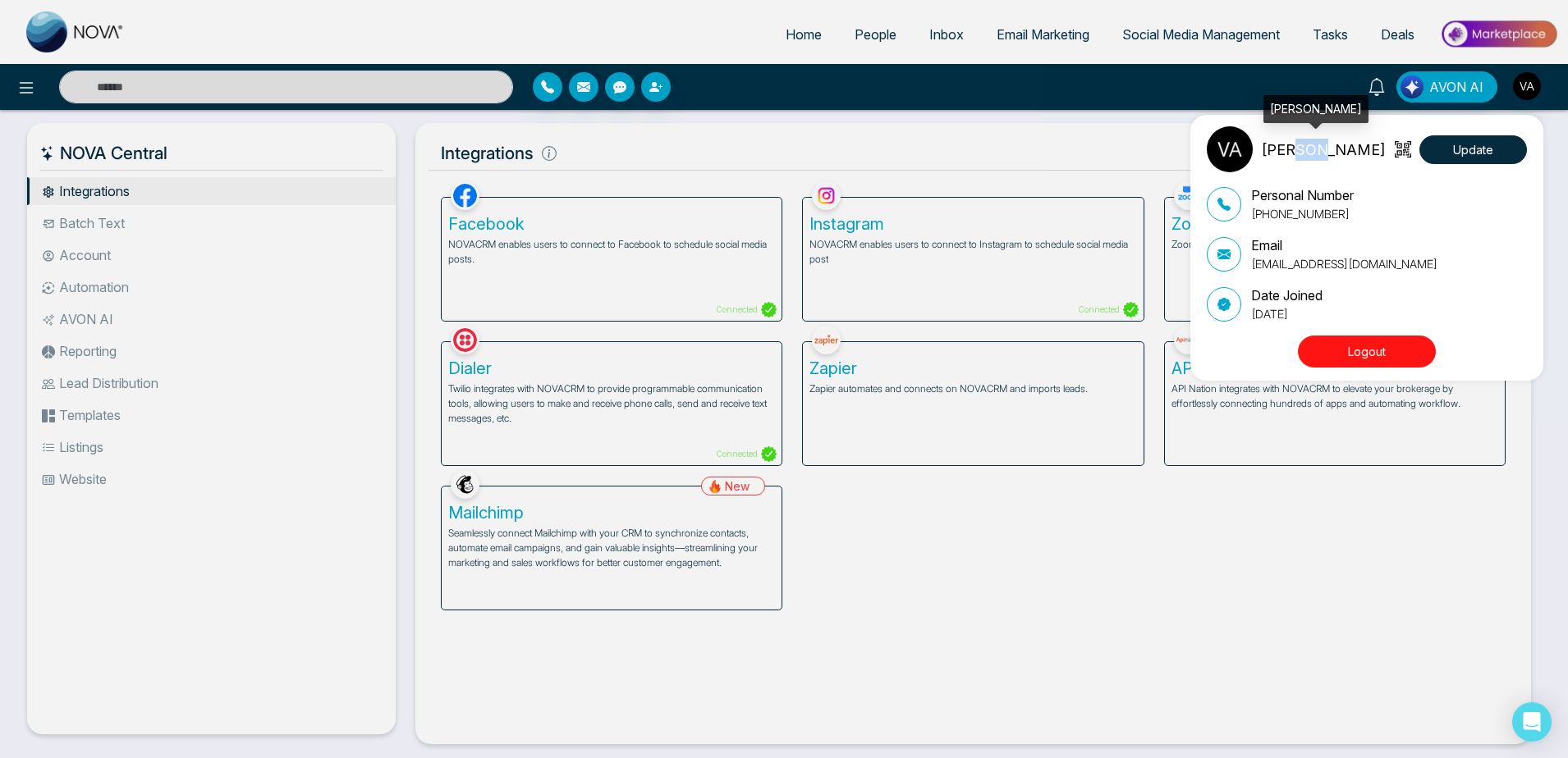
click at [1288, 153] on p "[PERSON_NAME]" at bounding box center [1322, 149] width 124 height 22
click at [1280, 156] on p "[PERSON_NAME]" at bounding box center [1322, 149] width 124 height 22
drag, startPoint x: 1256, startPoint y: 156, endPoint x: 1274, endPoint y: 156, distance: 18.0
click at [1274, 156] on div "[PERSON_NAME]" at bounding box center [1296, 149] width 179 height 46
click at [1273, 171] on div "[PERSON_NAME]" at bounding box center [1296, 149] width 179 height 46
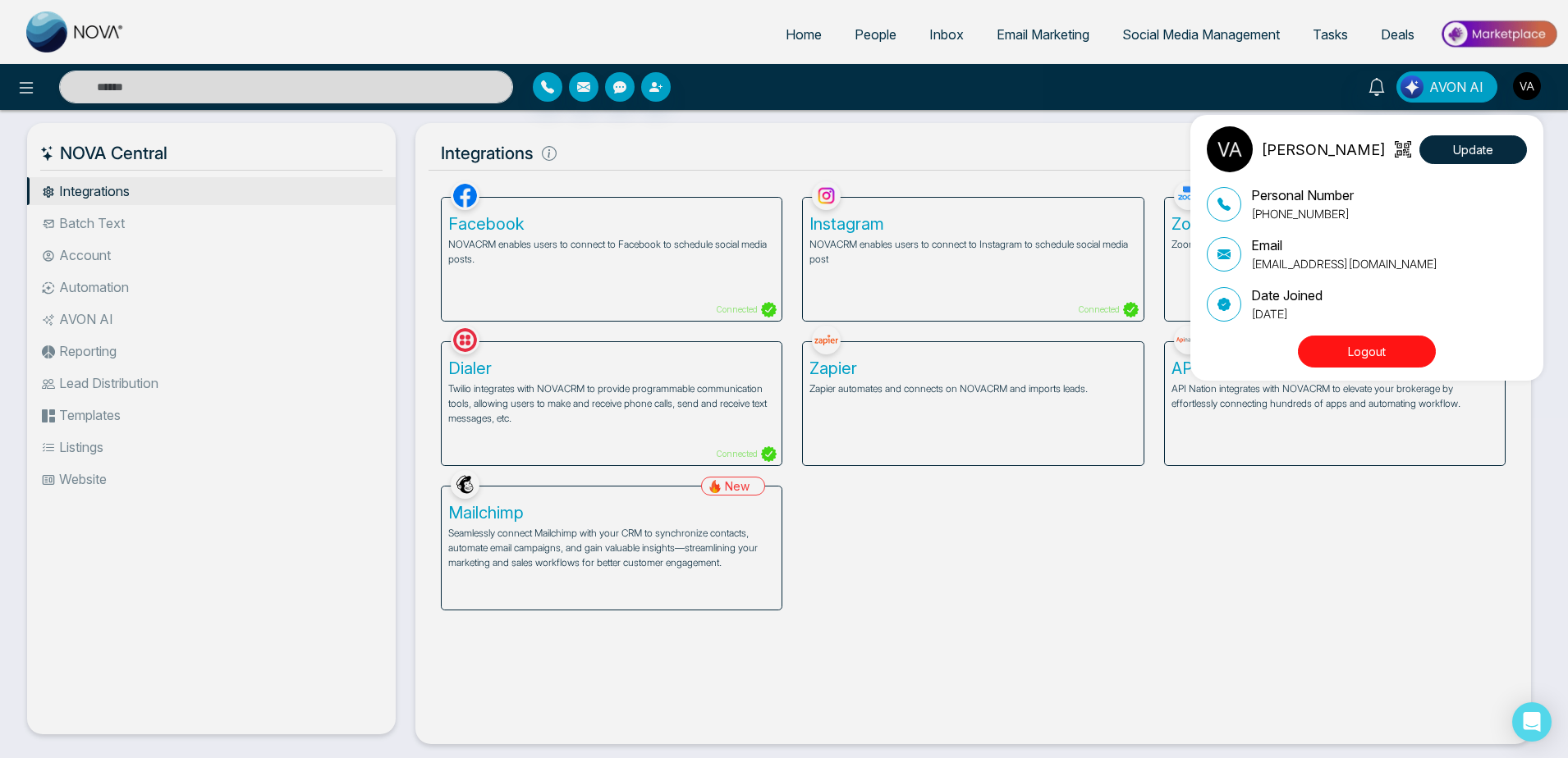
click at [918, 147] on div "Vijay Admin Update Personal Number [PHONE_NUMBER] Email [EMAIL_ADDRESS][DOMAIN_…" at bounding box center [784, 379] width 1568 height 758
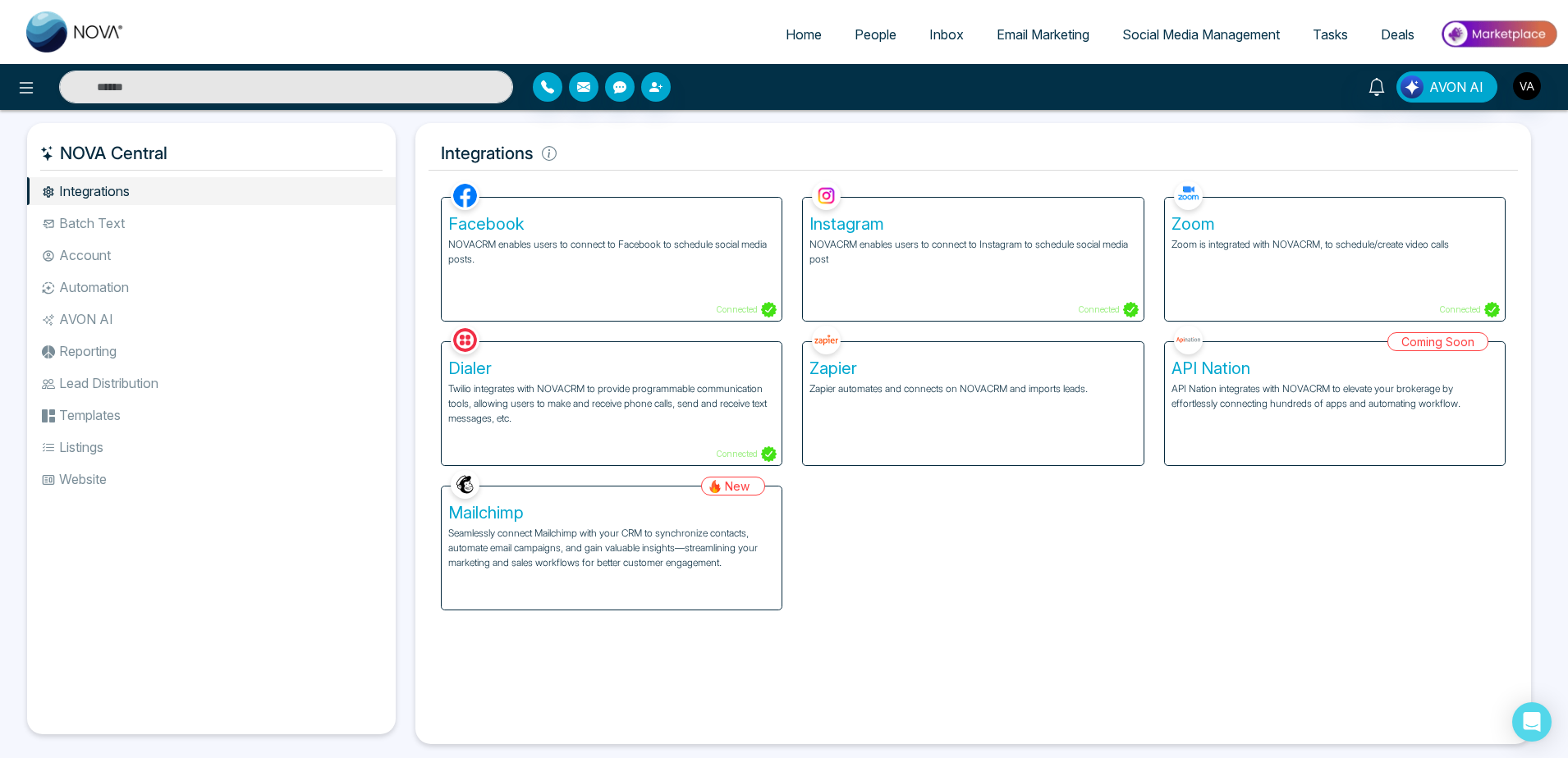
click at [1547, 92] on div "AVON AI" at bounding box center [1241, 87] width 634 height 31
click at [1533, 90] on img "button" at bounding box center [1527, 87] width 28 height 28
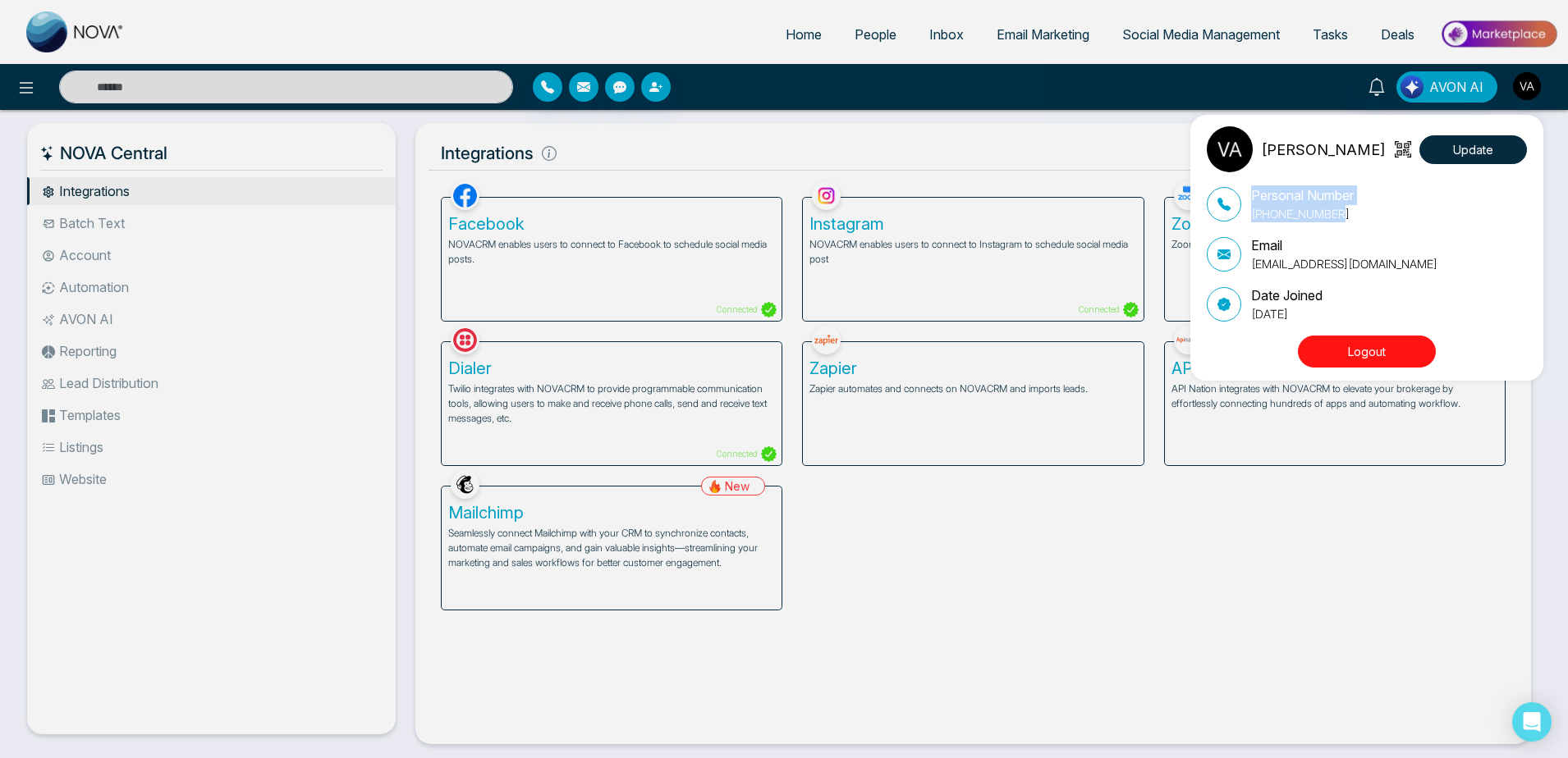
drag, startPoint x: 1242, startPoint y: 214, endPoint x: 1410, endPoint y: 213, distance: 168.0
click at [1410, 213] on div "Personal Number [PHONE_NUMBER]" at bounding box center [1367, 203] width 320 height 37
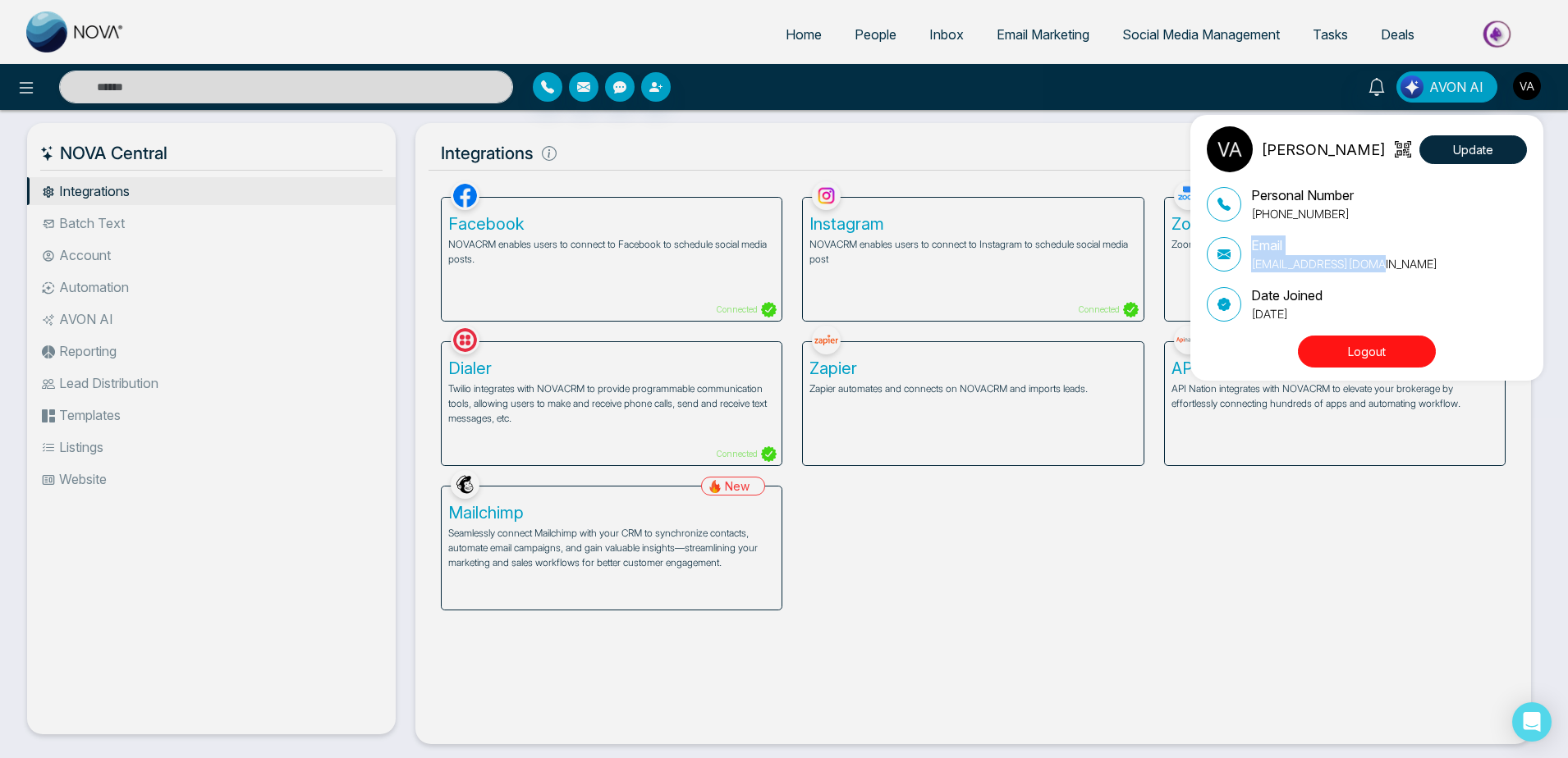
drag, startPoint x: 1227, startPoint y: 261, endPoint x: 1476, endPoint y: 265, distance: 249.0
click at [1476, 265] on div "Email [EMAIL_ADDRESS][DOMAIN_NAME]" at bounding box center [1367, 254] width 320 height 37
drag, startPoint x: 1246, startPoint y: 310, endPoint x: 1397, endPoint y: 315, distance: 151.1
click at [1397, 315] on div "Date Joined [DATE]" at bounding box center [1367, 303] width 320 height 37
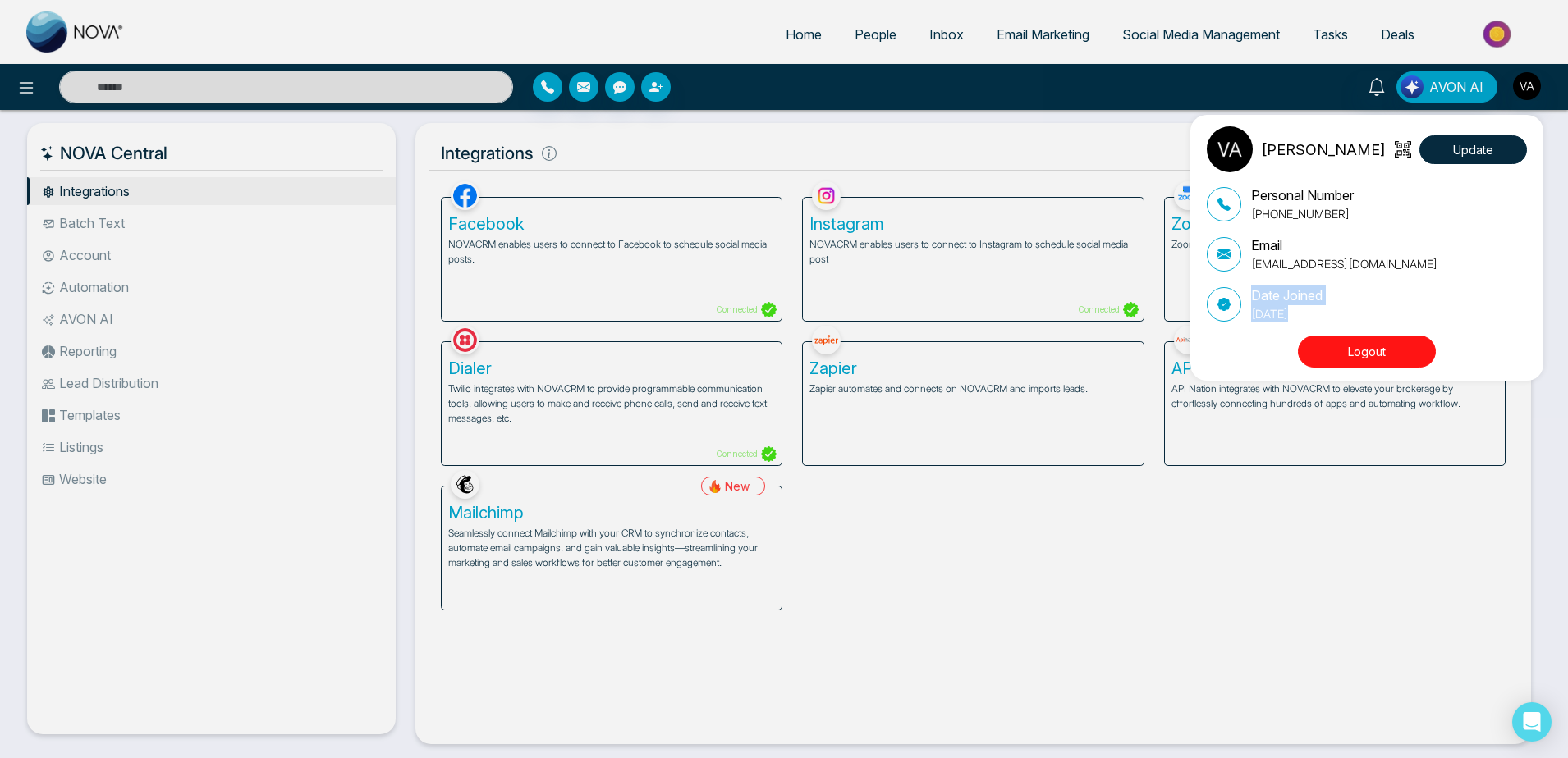
drag, startPoint x: 1244, startPoint y: 316, endPoint x: 1426, endPoint y: 337, distance: 183.2
click at [1426, 337] on div "Vijay Admin Update Personal Number [PHONE_NUMBER] Email [EMAIL_ADDRESS][DOMAIN_…" at bounding box center [1371, 248] width 328 height 243
click at [1406, 288] on div "Date Joined [DATE]" at bounding box center [1367, 303] width 320 height 37
click at [1402, 156] on icon at bounding box center [1403, 149] width 17 height 17
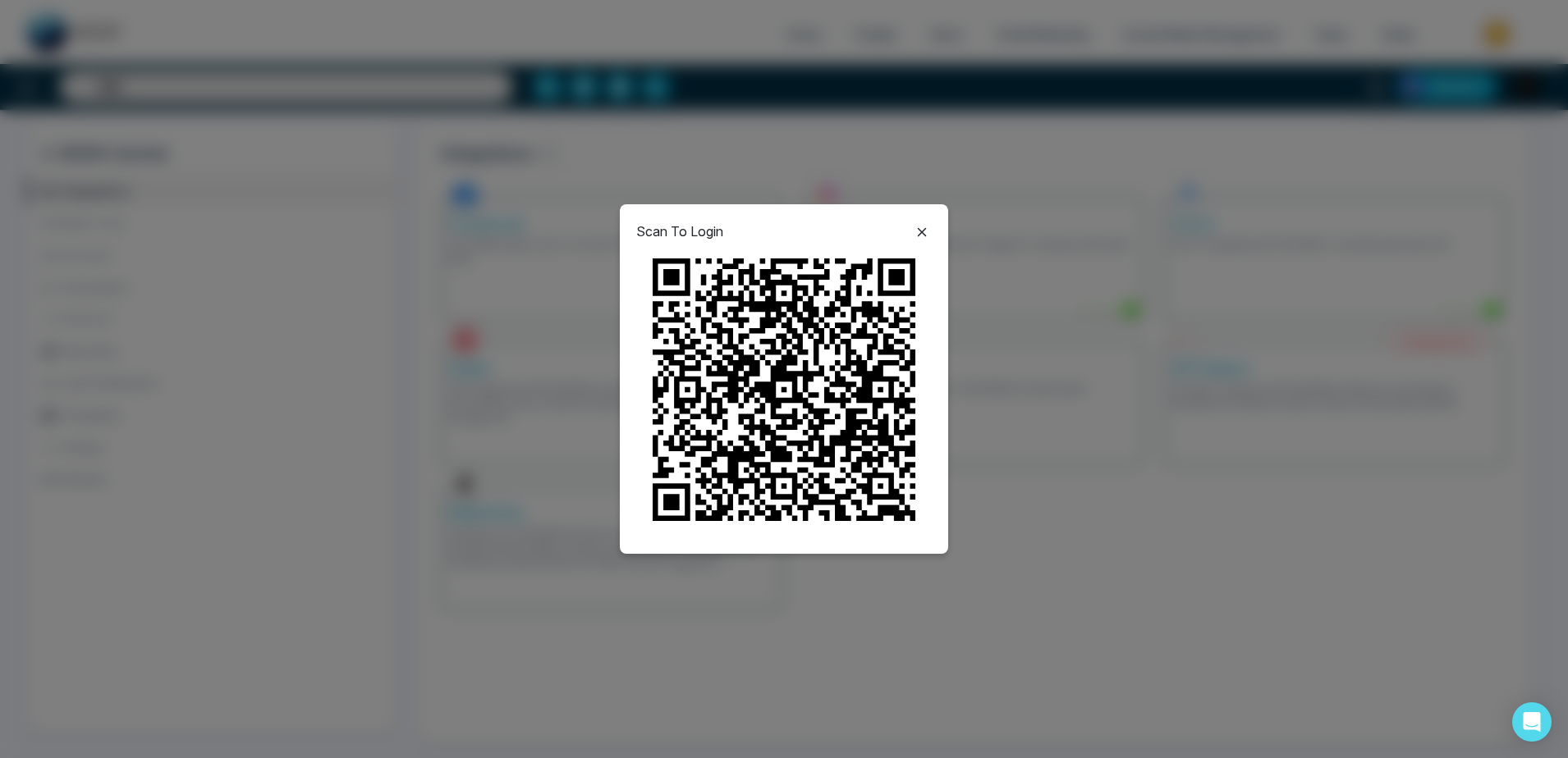
click at [922, 228] on icon at bounding box center [922, 233] width 20 height 20
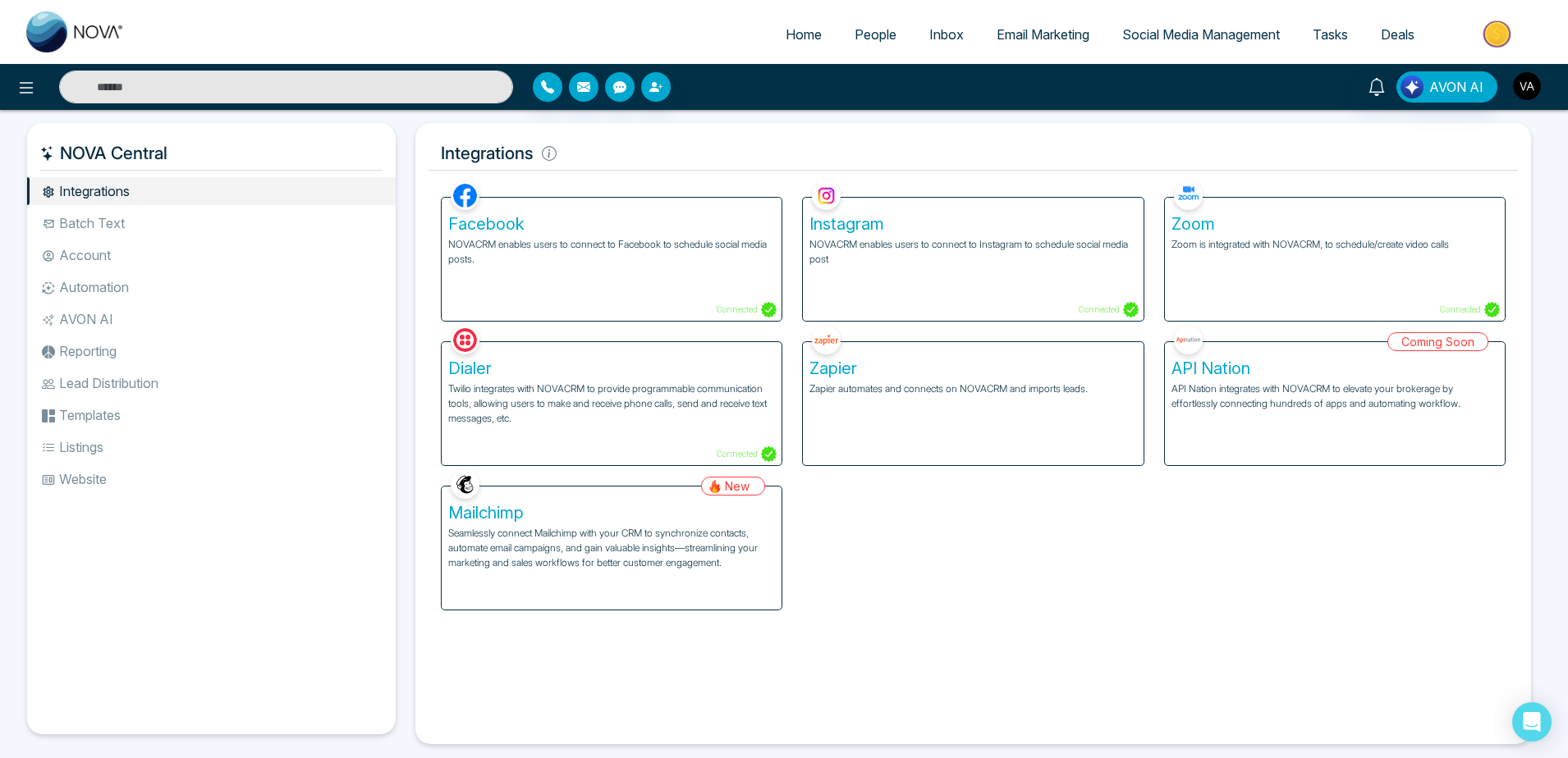
click at [1535, 82] on img "button" at bounding box center [1527, 87] width 28 height 28
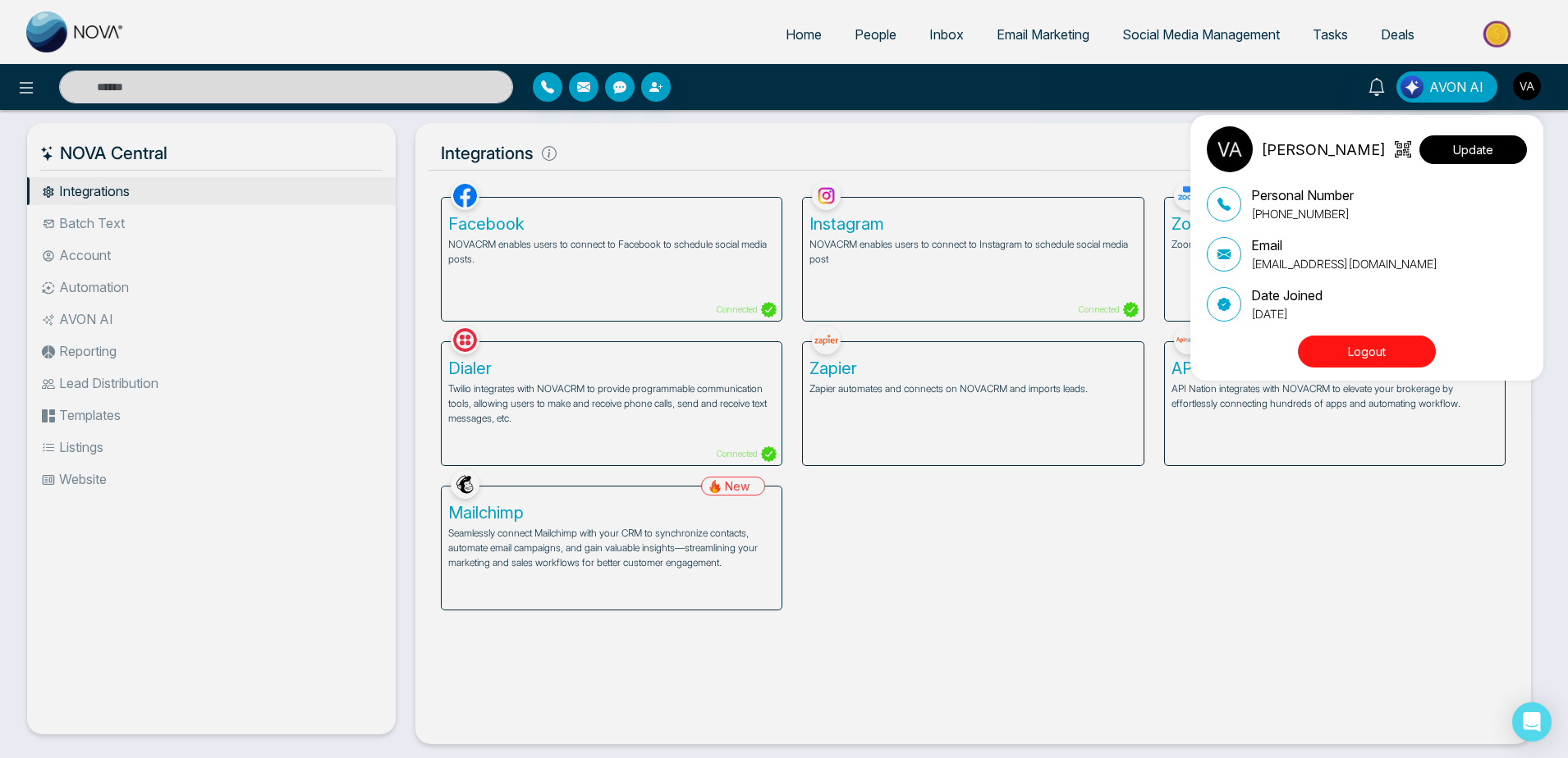
click at [1468, 155] on button "Update" at bounding box center [1473, 149] width 107 height 29
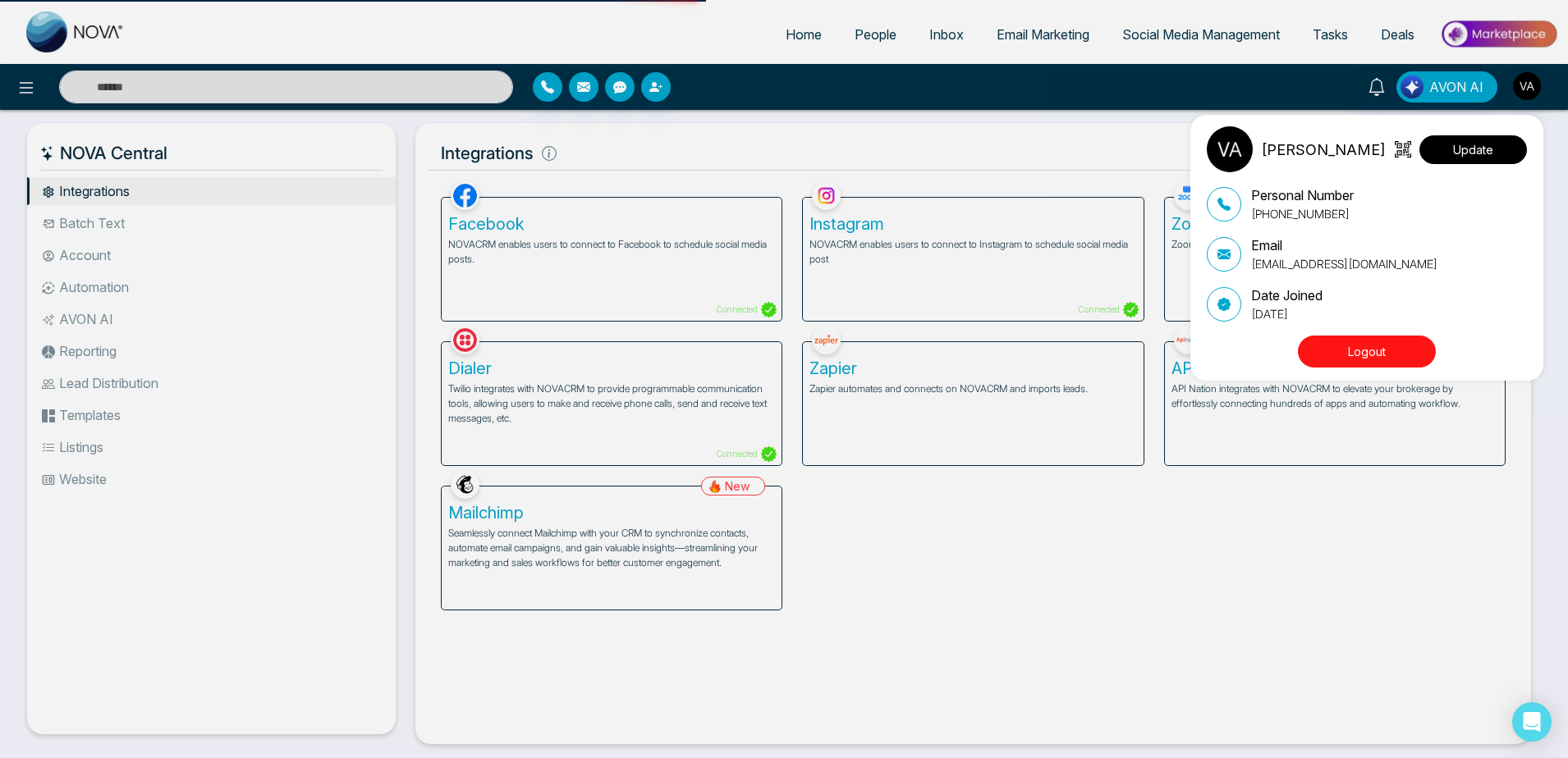
select select
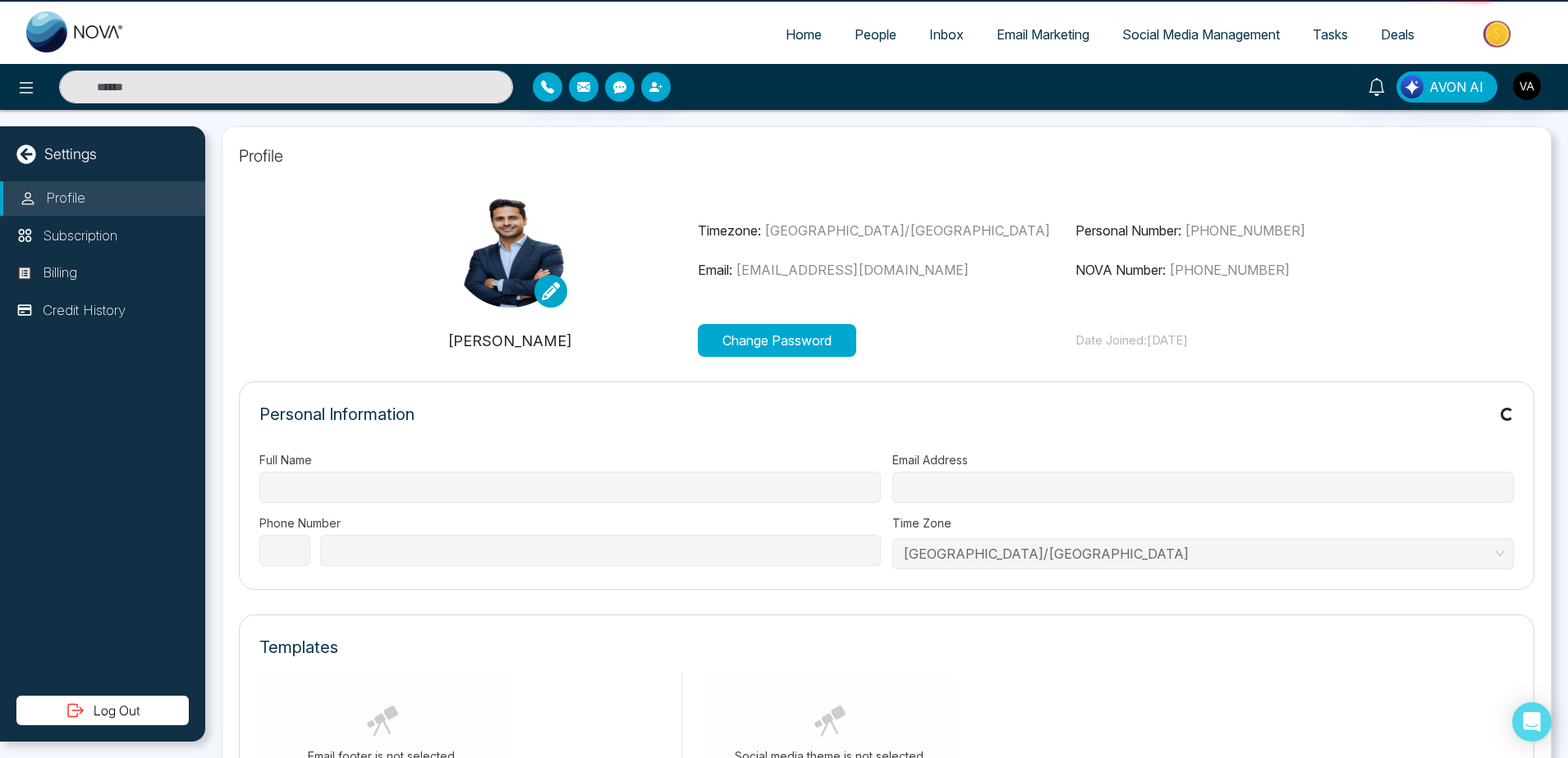
type input "**********"
select select "***"
type input "**********"
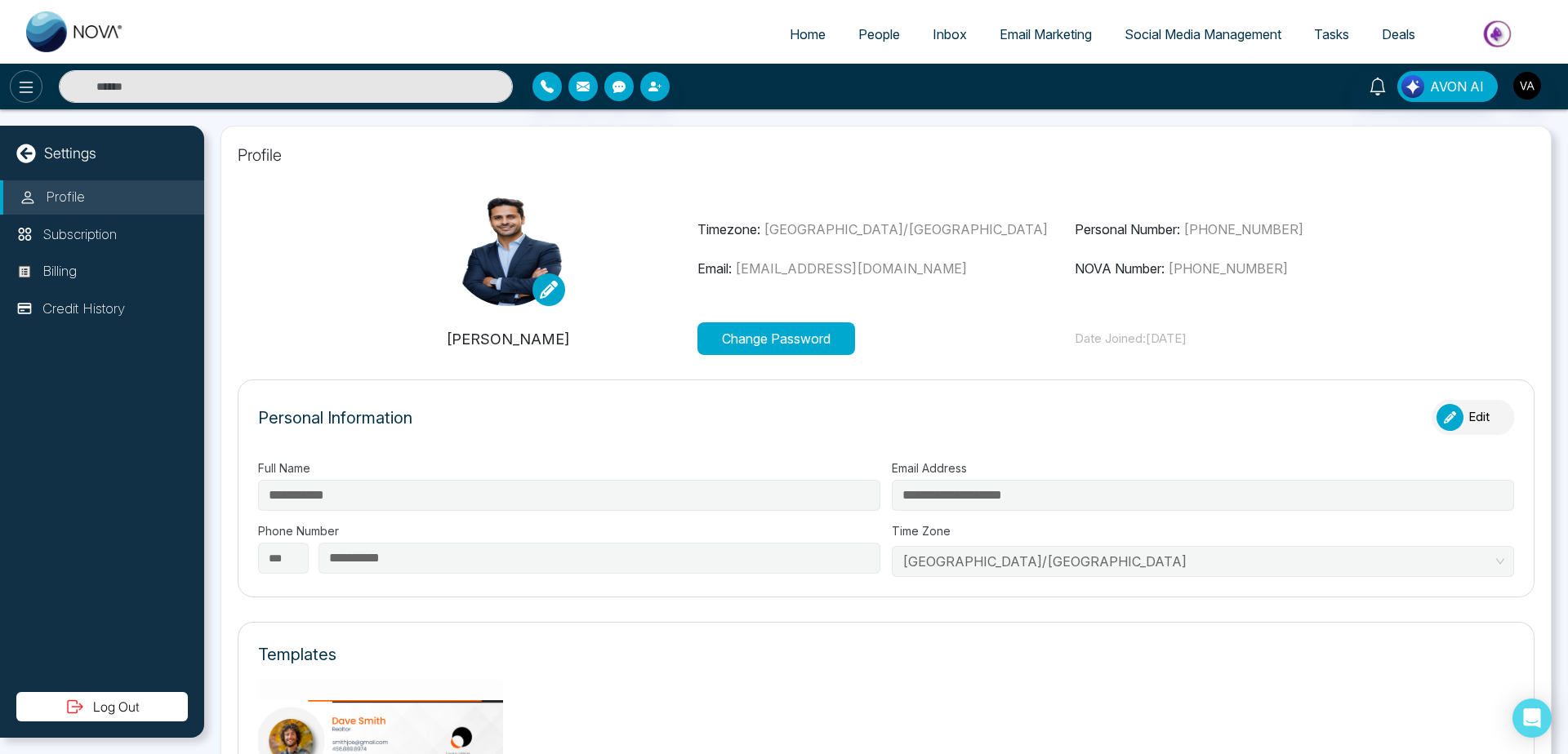
click at [21, 86] on icon at bounding box center [27, 87] width 20 height 20
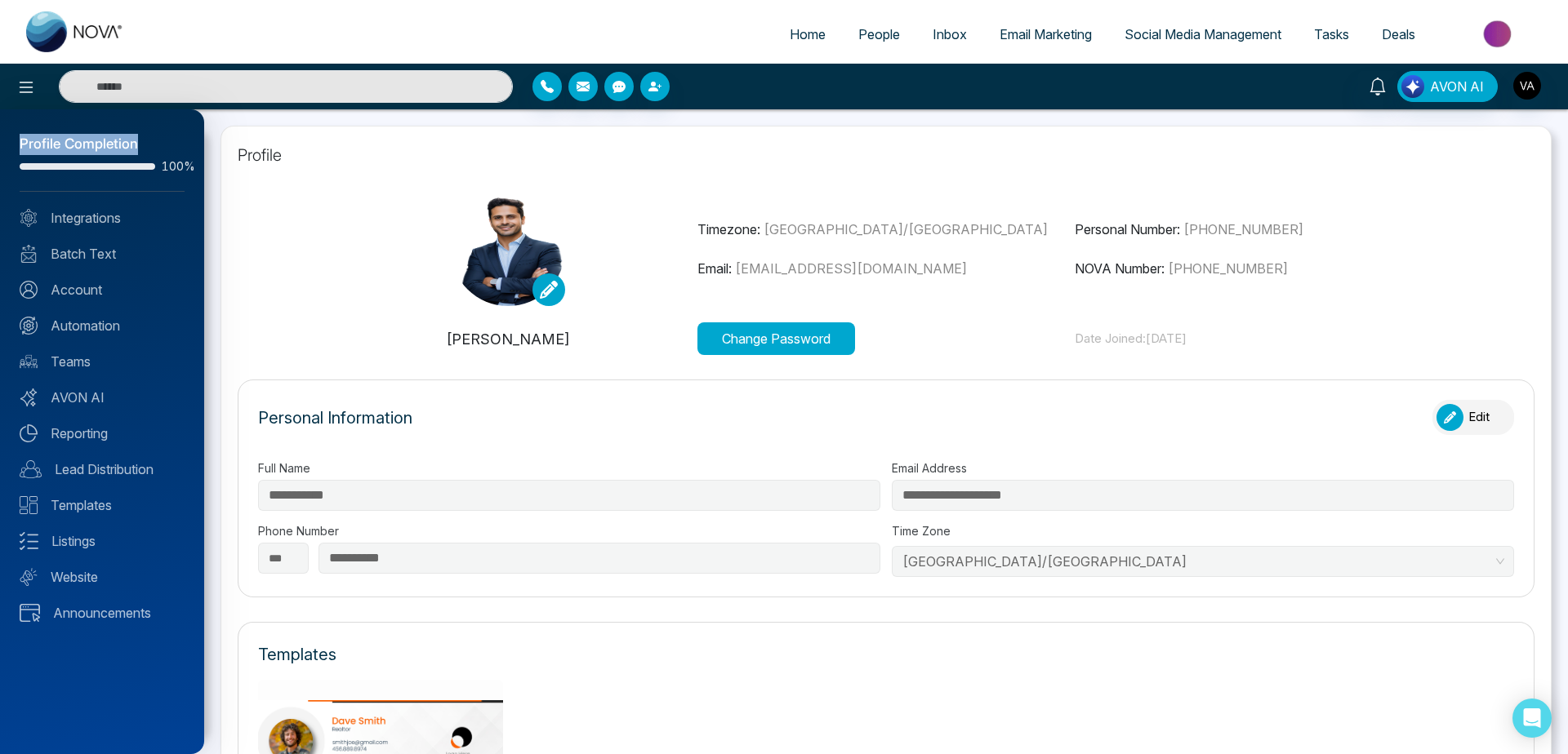
drag, startPoint x: 0, startPoint y: 145, endPoint x: 154, endPoint y: 158, distance: 154.5
click at [154, 158] on div "Profile Completion 100% Integrations Batch Text Account Automation Teams AVON A…" at bounding box center [102, 432] width 204 height 645
click at [326, 147] on div at bounding box center [784, 377] width 1568 height 754
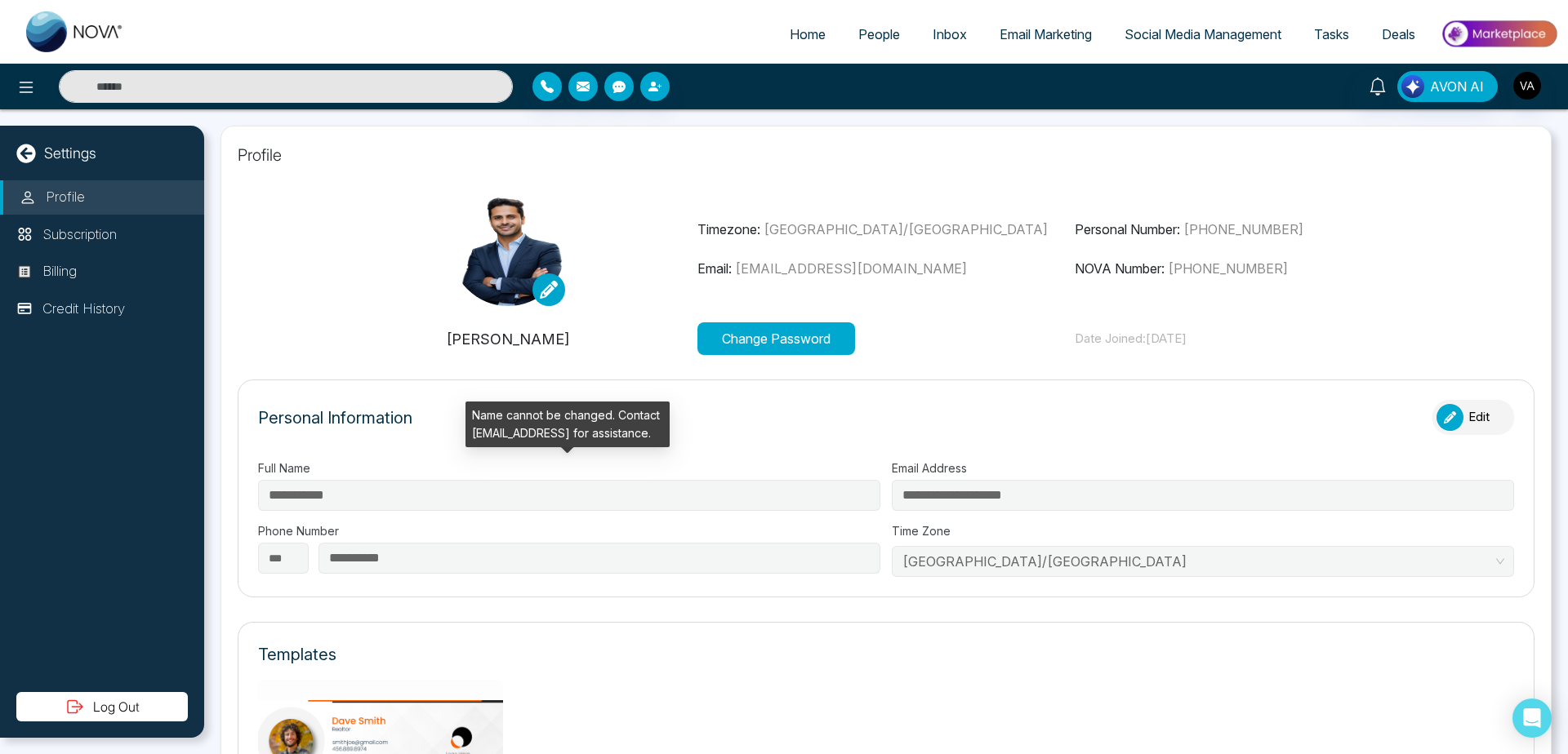
click at [461, 482] on form "**********" at bounding box center [886, 489] width 1297 height 218
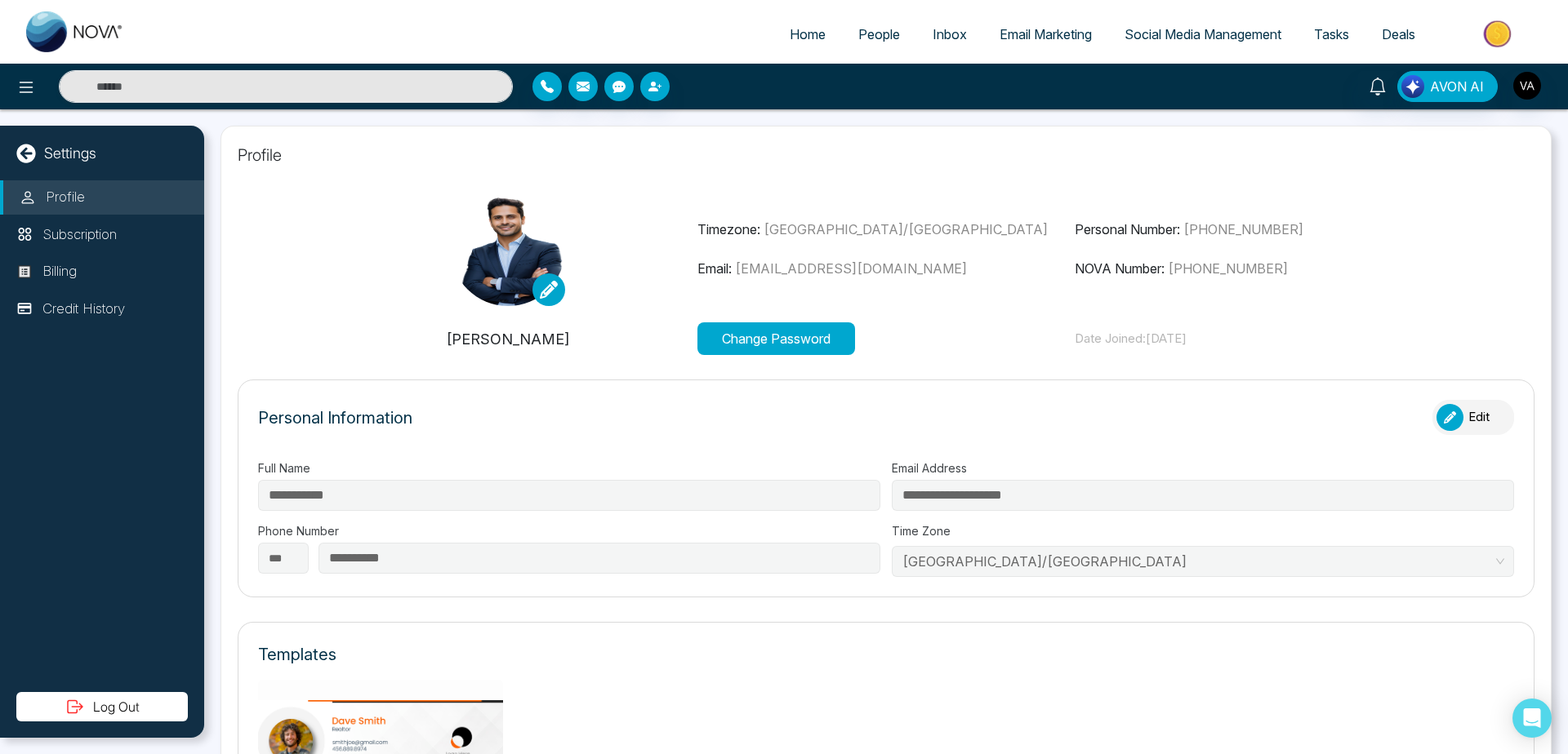
click at [1447, 416] on icon "button" at bounding box center [1450, 418] width 12 height 12
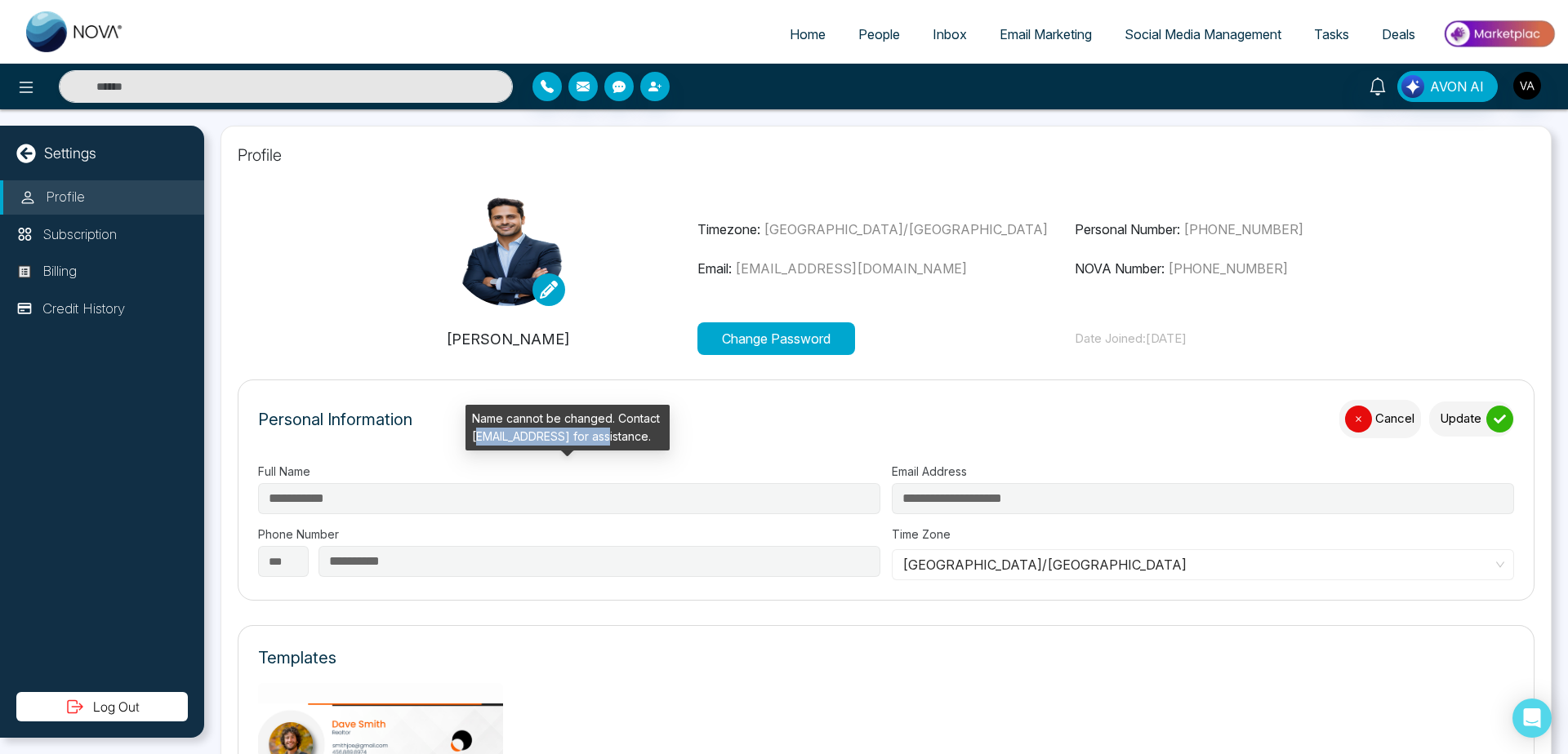
drag, startPoint x: 475, startPoint y: 433, endPoint x: 631, endPoint y: 432, distance: 156.0
click at [631, 432] on div "Name cannot be changed. Contact [EMAIL_ADDRESS] for assistance." at bounding box center [567, 427] width 204 height 46
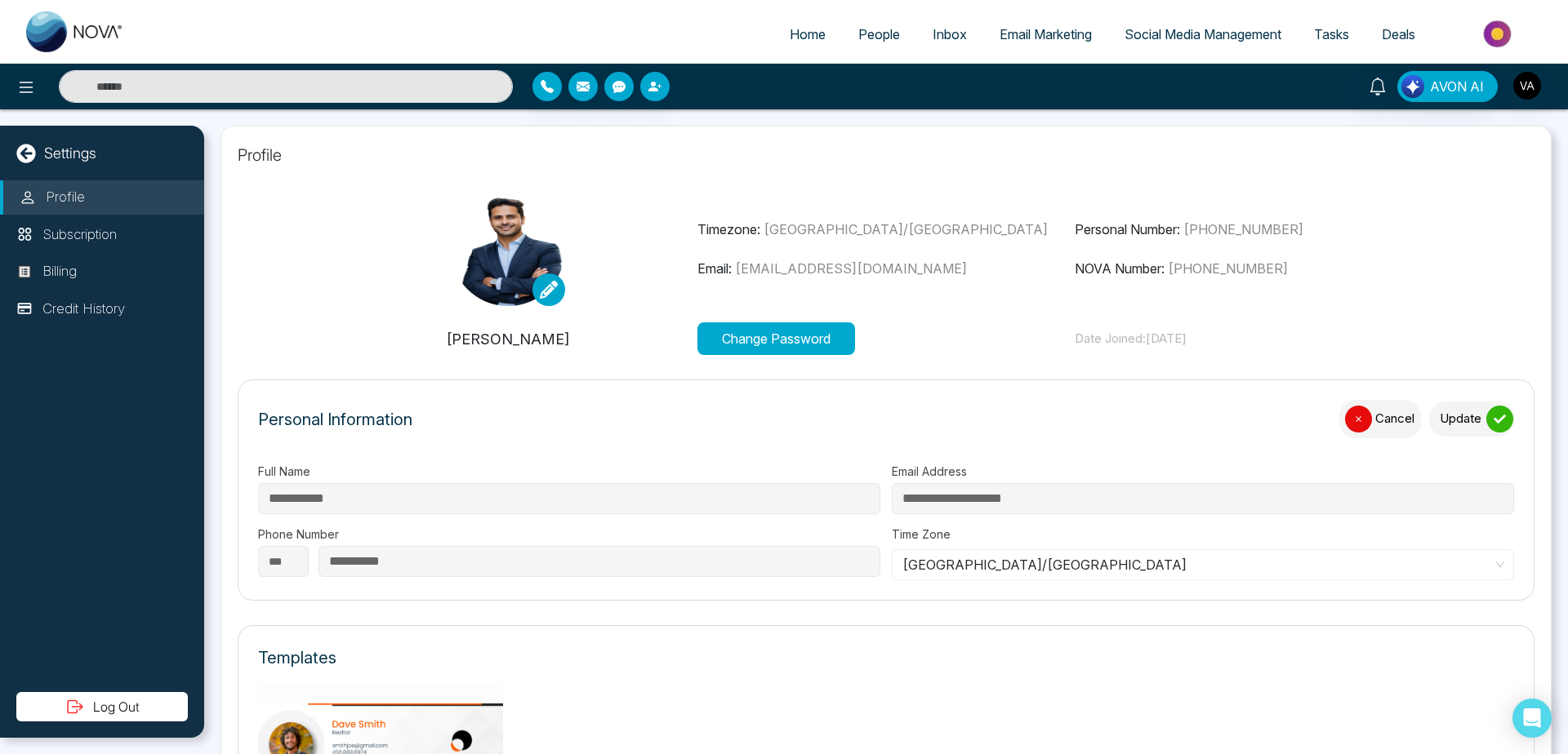
click at [1346, 411] on div "button" at bounding box center [1358, 419] width 27 height 27
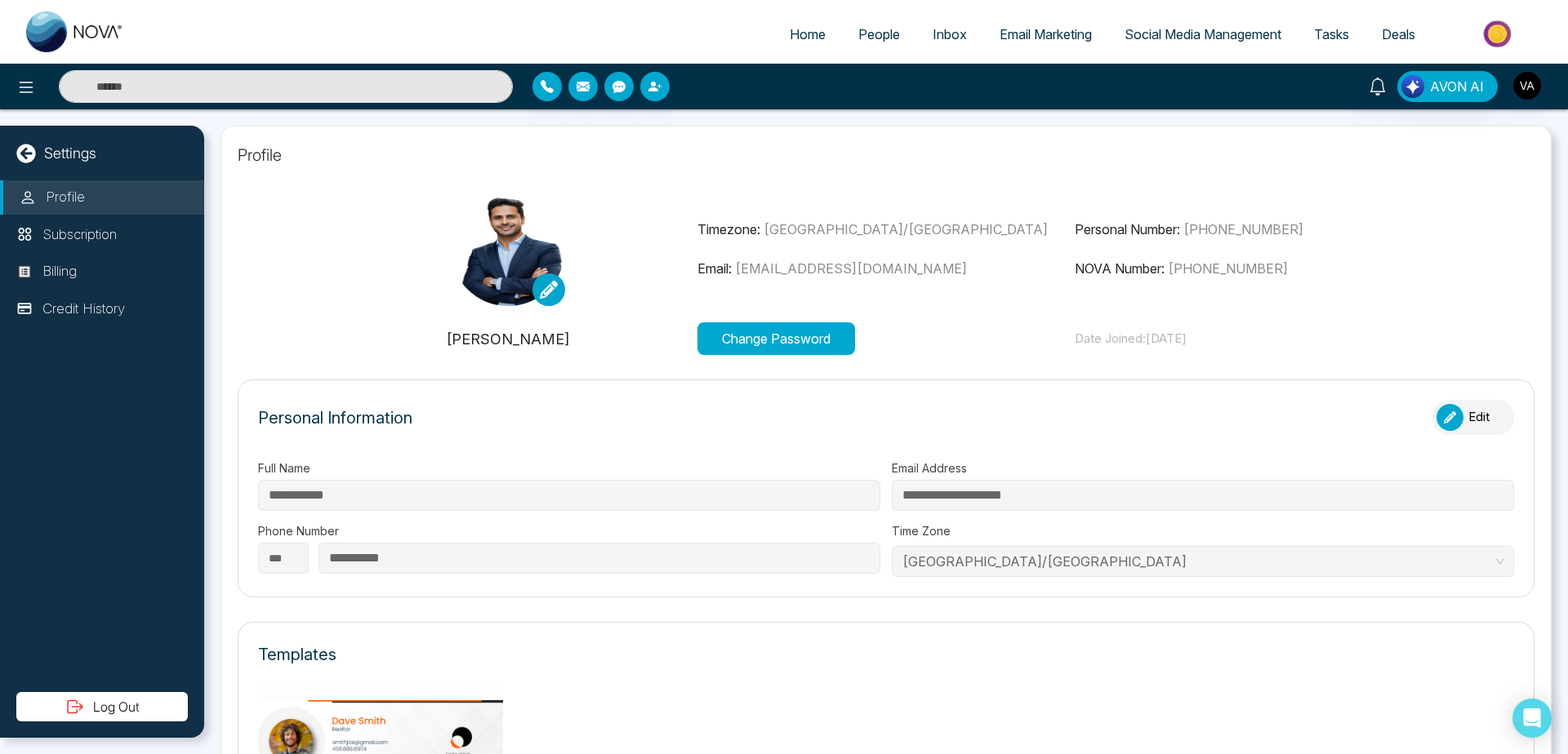
click at [892, 423] on div "Personal Information Edit" at bounding box center [886, 425] width 1256 height 51
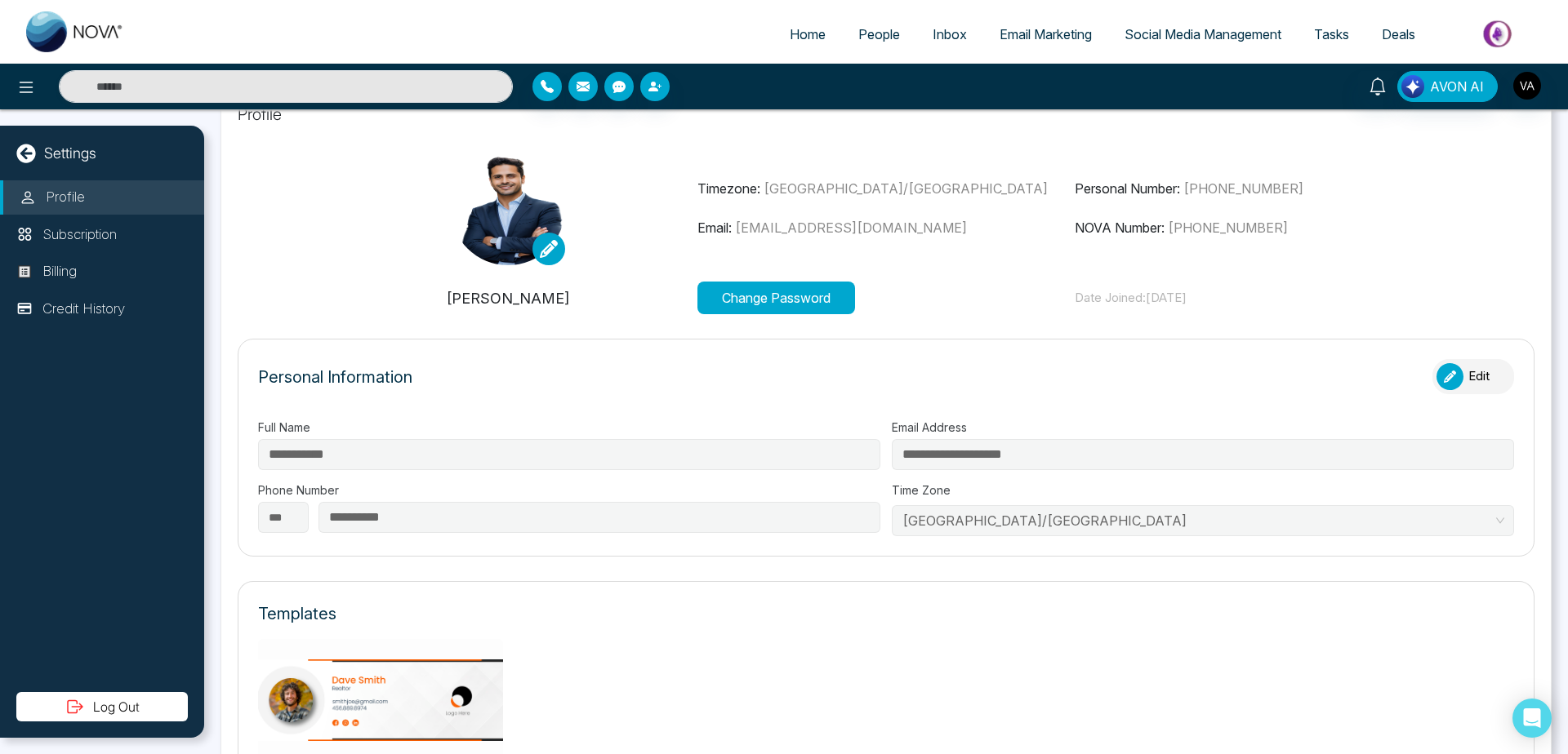
click at [1448, 391] on button "Edit" at bounding box center [1473, 376] width 82 height 35
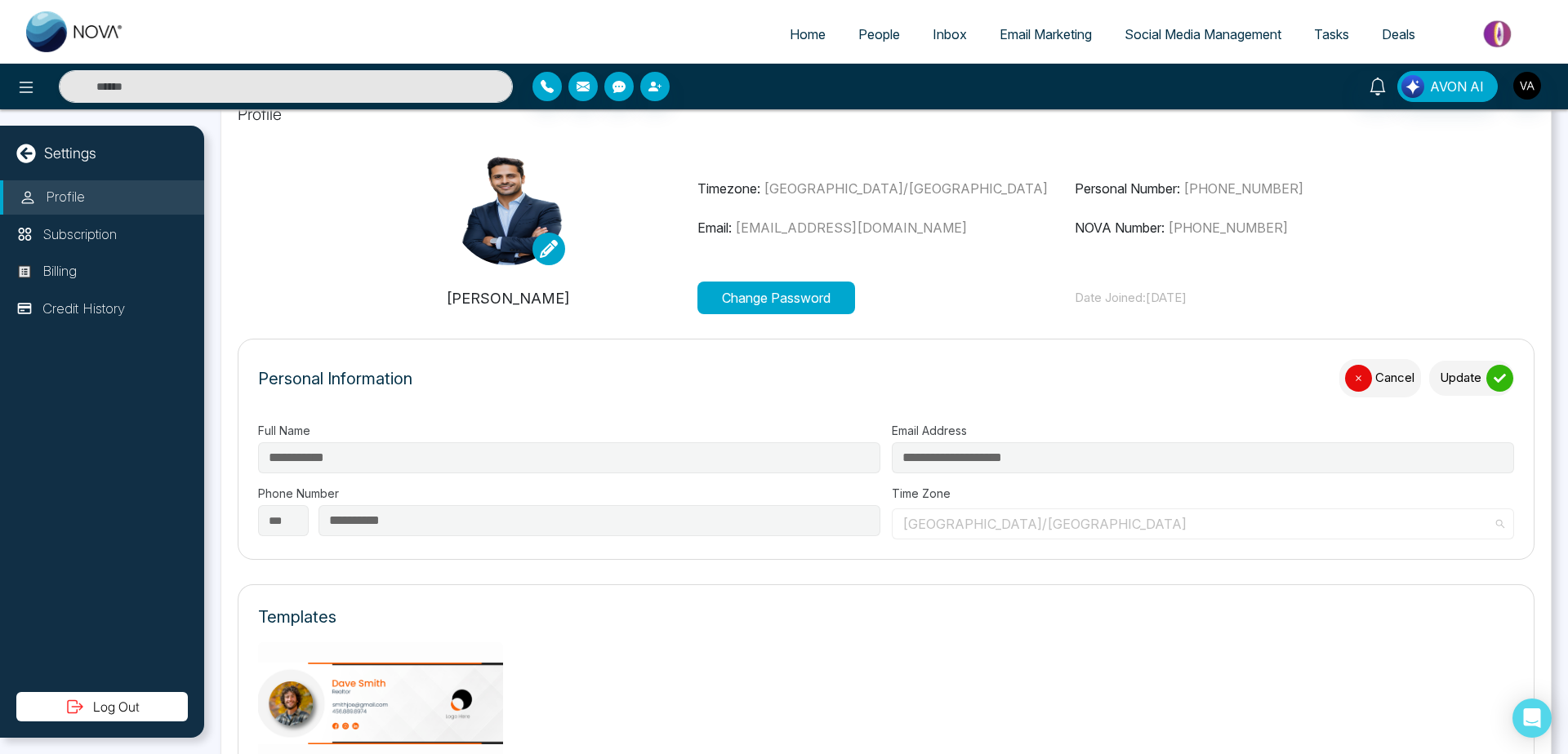
click at [998, 529] on span "[GEOGRAPHIC_DATA]/[GEOGRAPHIC_DATA]" at bounding box center [1203, 523] width 601 height 25
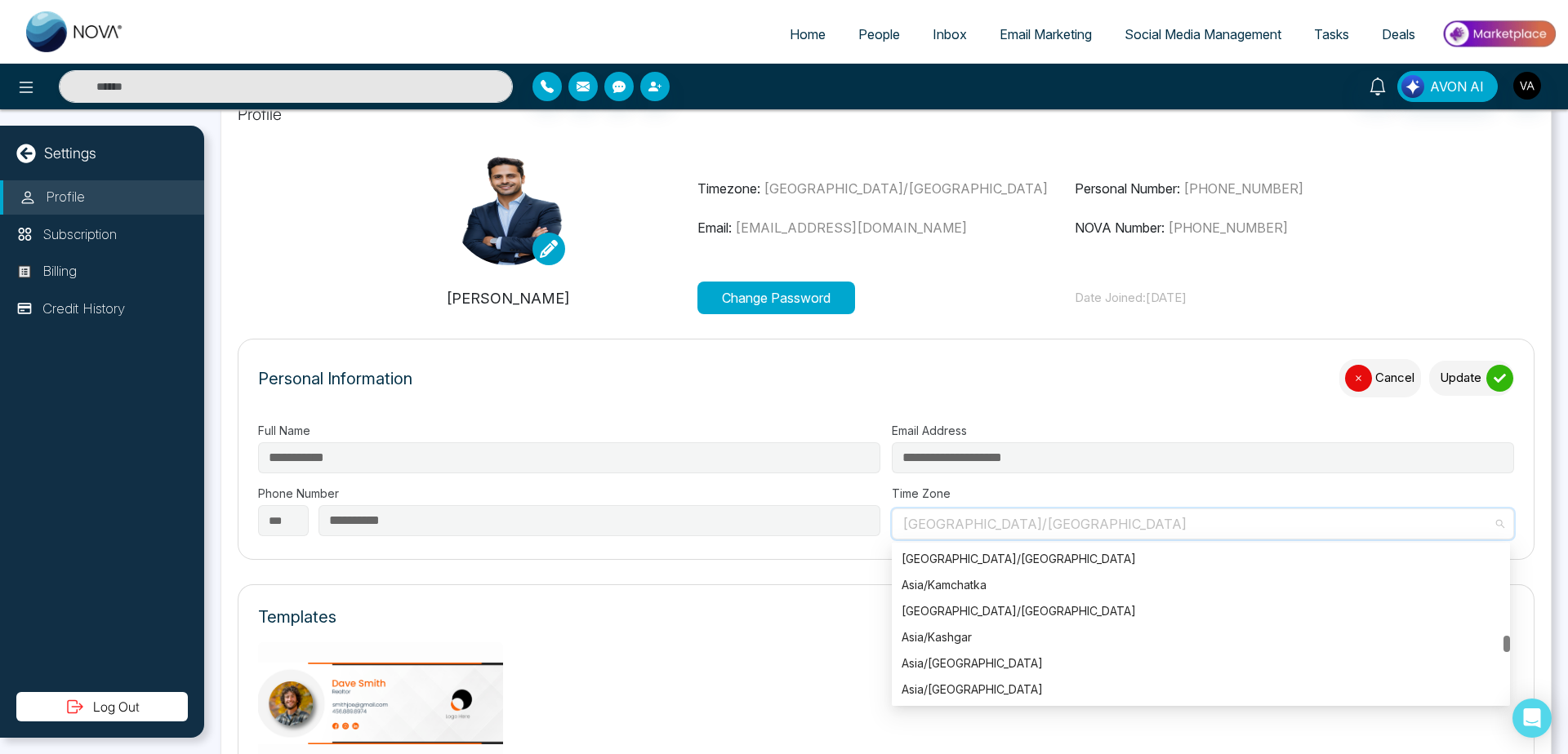
scroll to position [7237, 0]
click at [1465, 371] on button "Update" at bounding box center [1472, 378] width 85 height 35
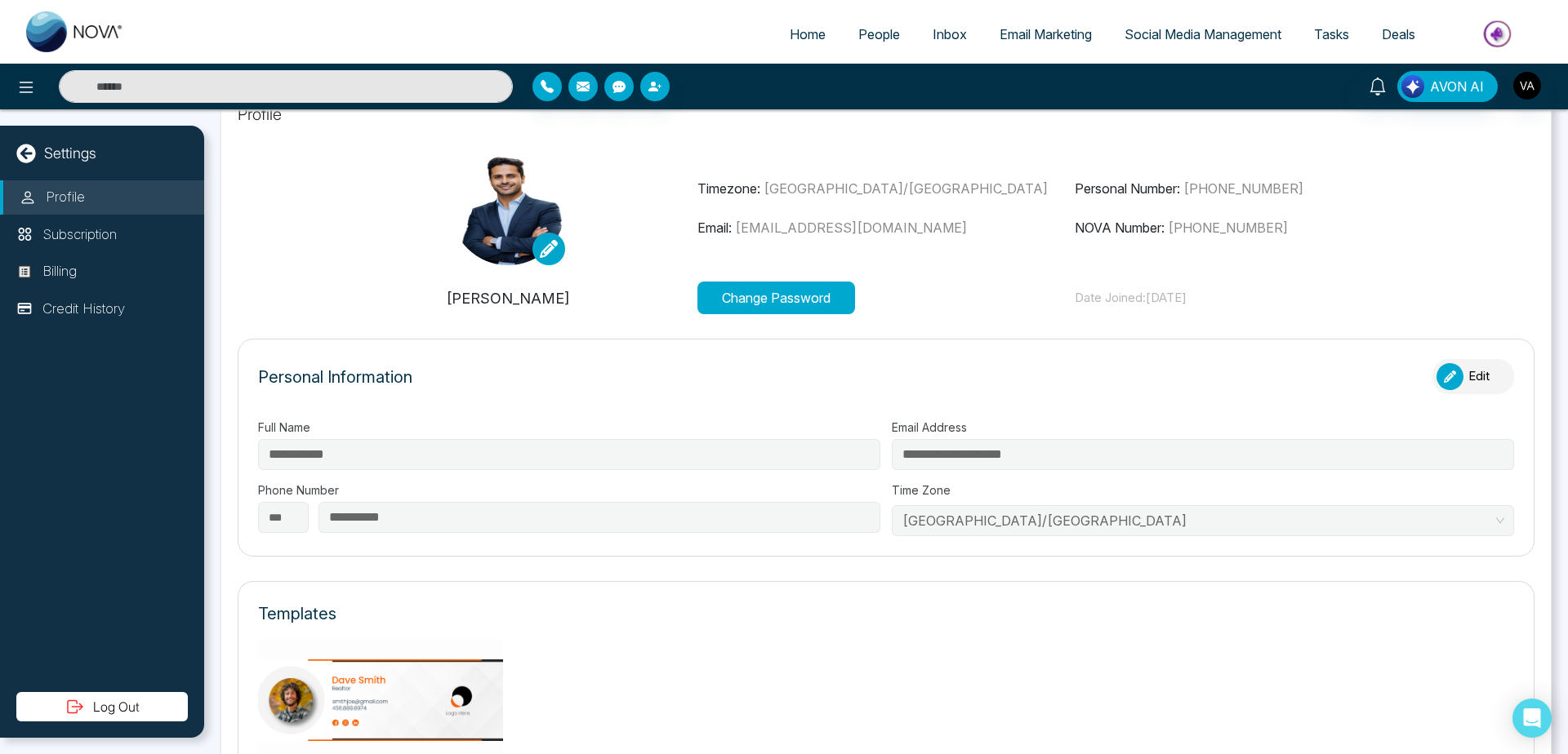
click at [724, 294] on button "Change Password" at bounding box center [776, 298] width 157 height 33
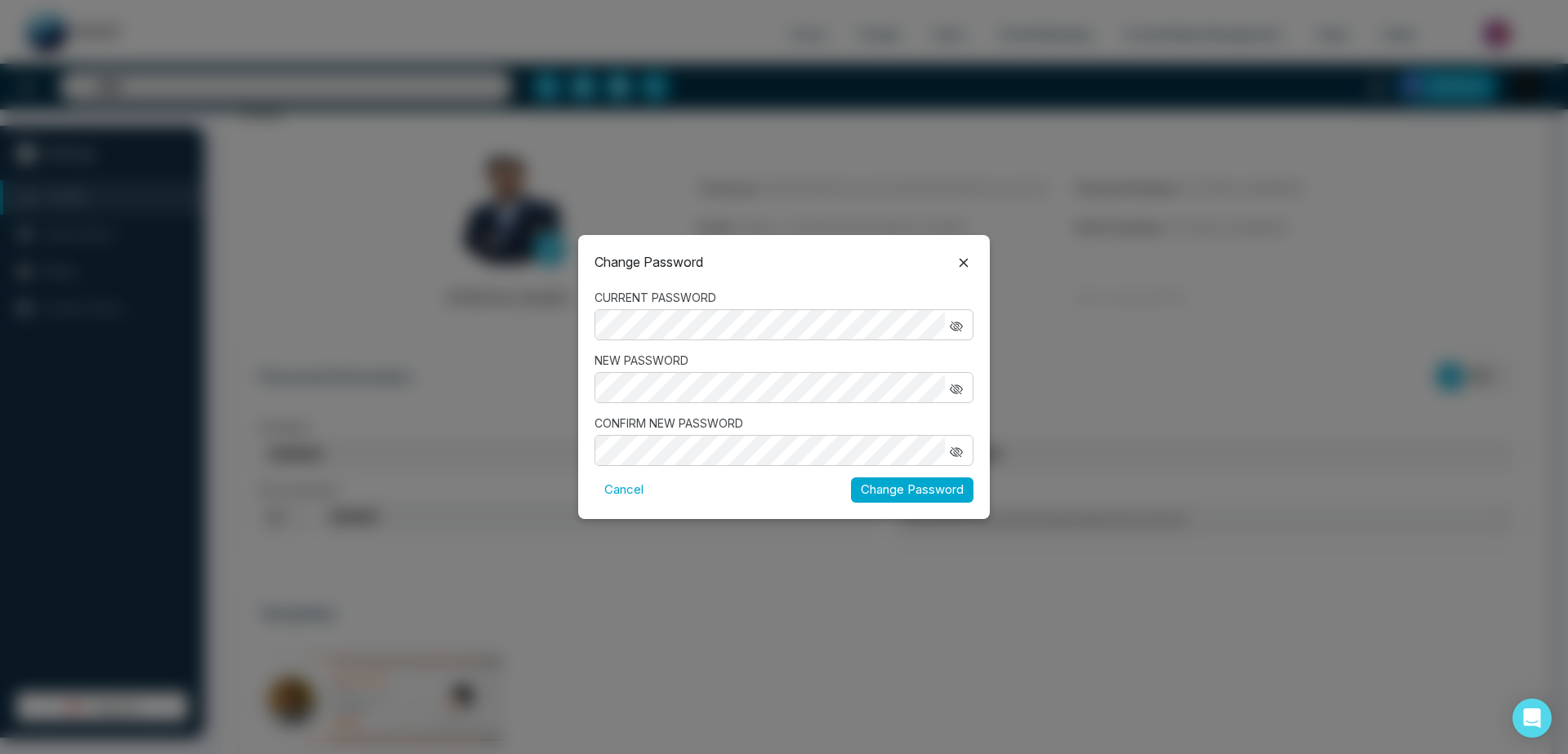
click at [967, 390] on div at bounding box center [784, 387] width 379 height 31
click at [950, 451] on icon "button" at bounding box center [956, 452] width 13 height 13
click at [893, 486] on button "Change Password" at bounding box center [913, 491] width 123 height 26
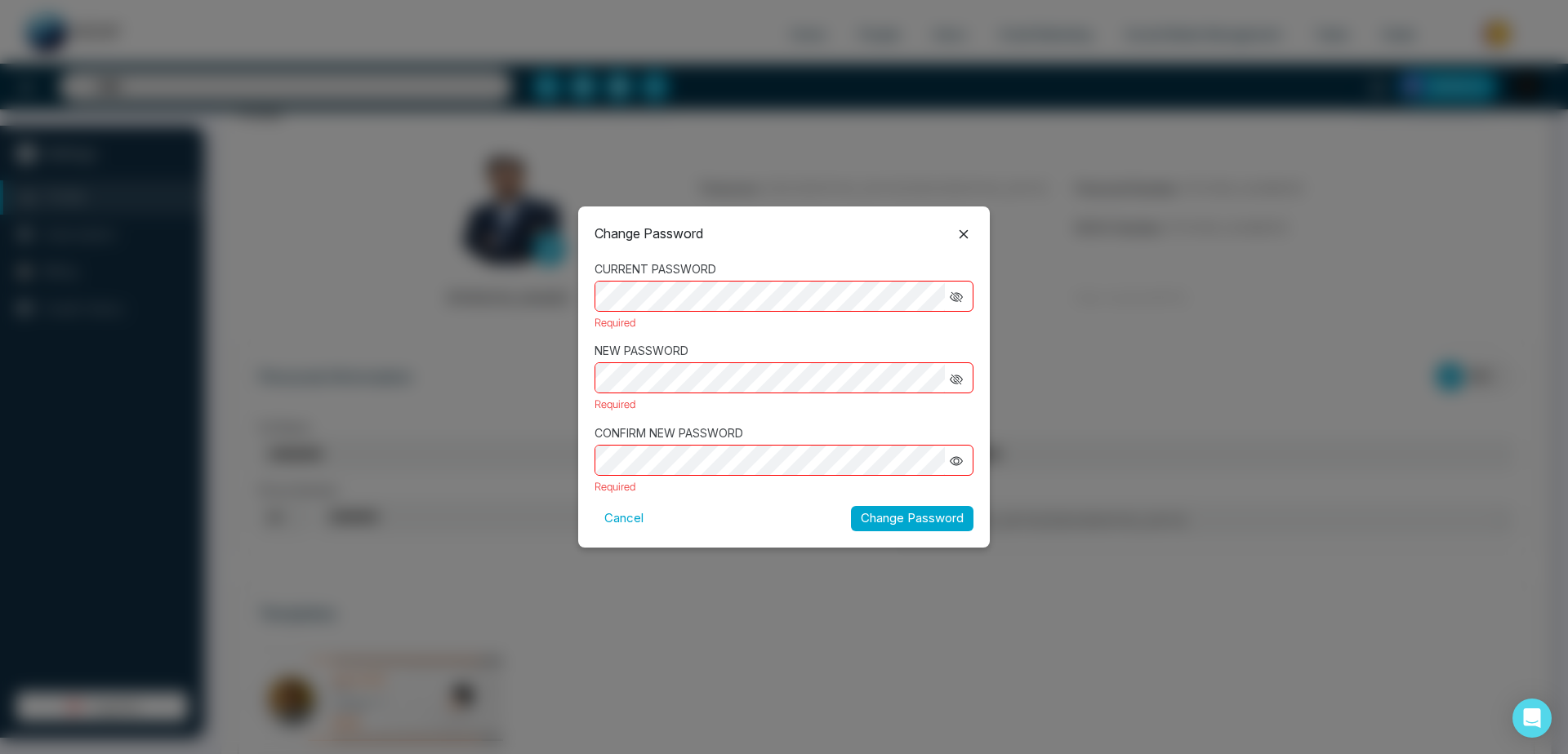
click at [962, 227] on icon at bounding box center [964, 235] width 20 height 20
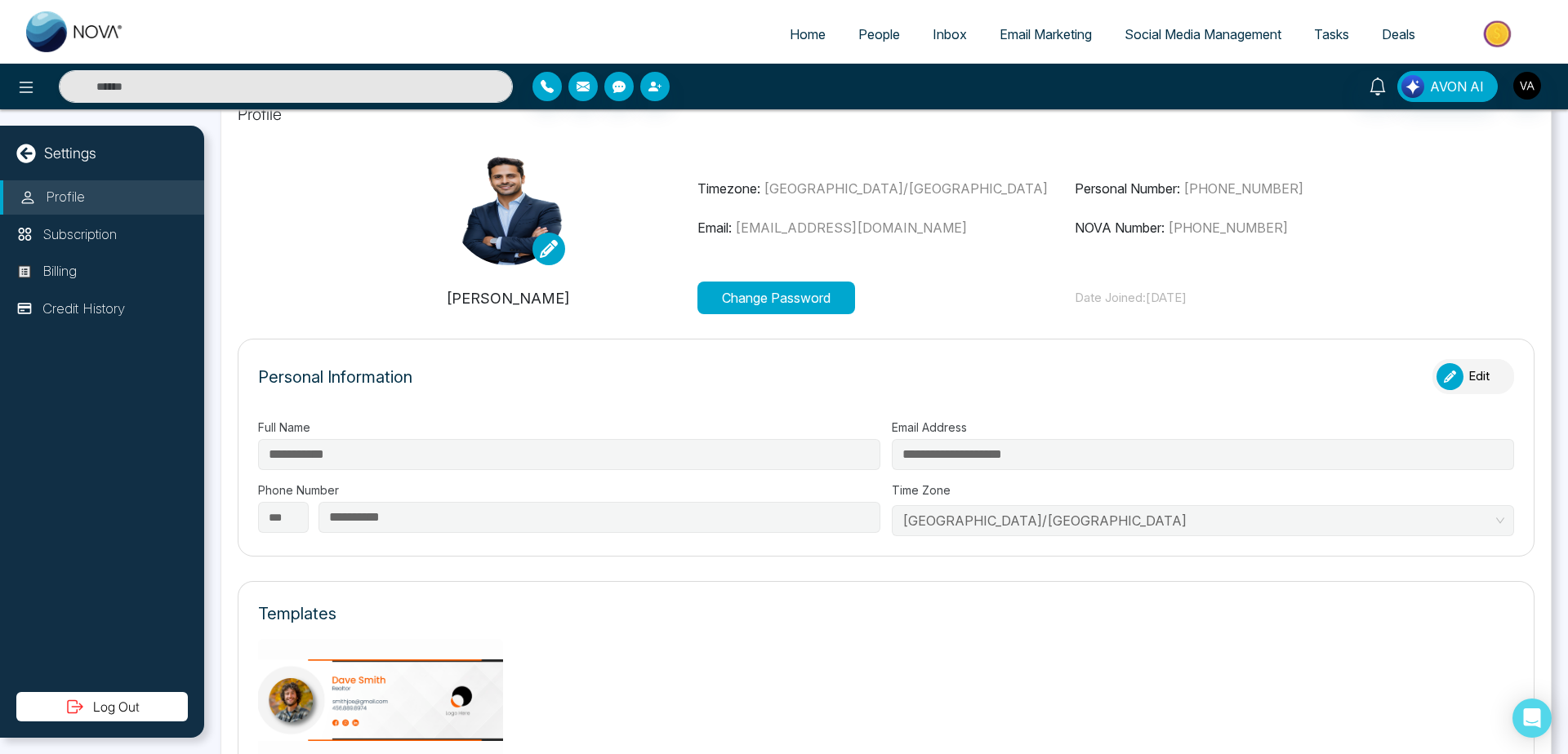
click at [858, 28] on span "People" at bounding box center [879, 34] width 42 height 17
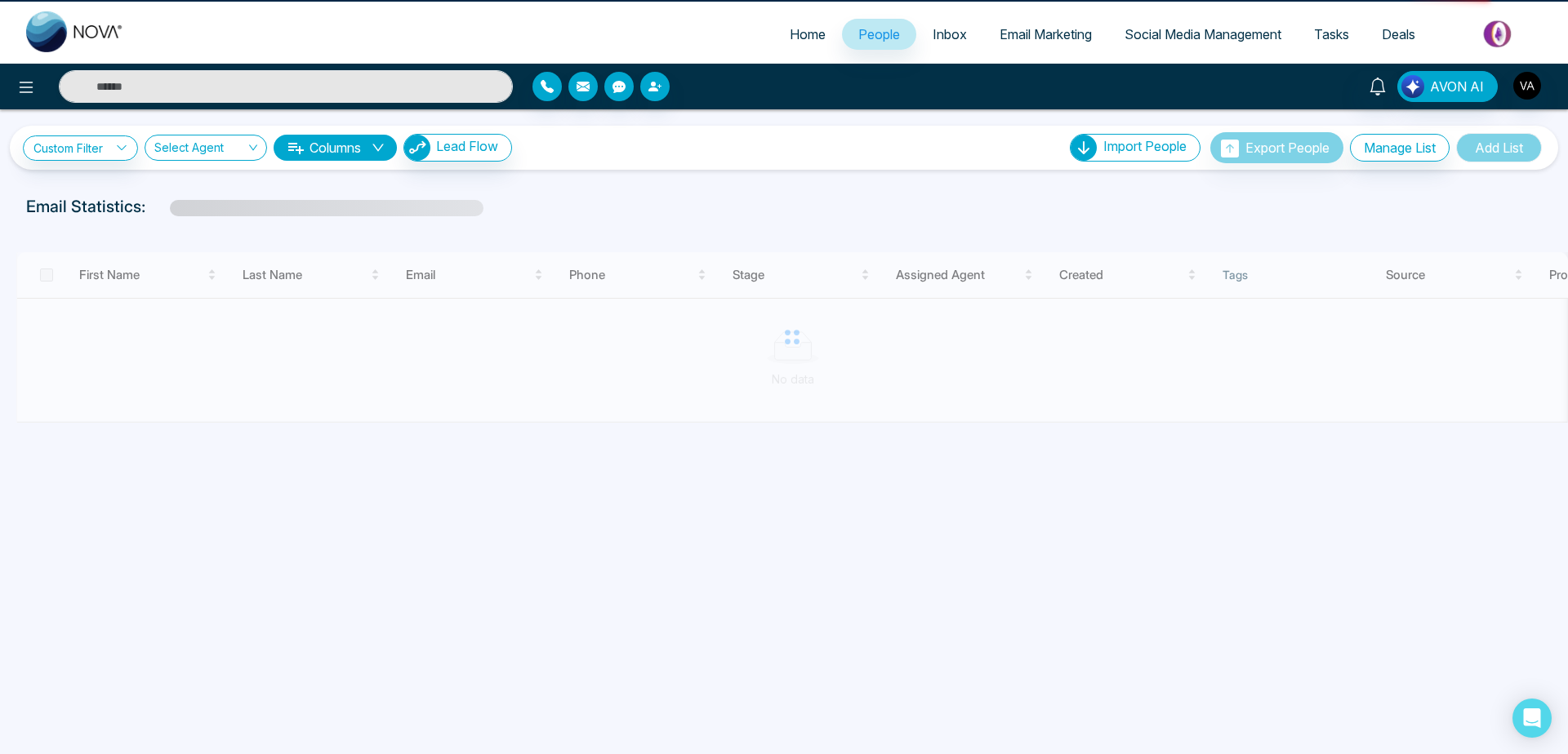
click at [1088, 150] on icon at bounding box center [1084, 147] width 26 height 26
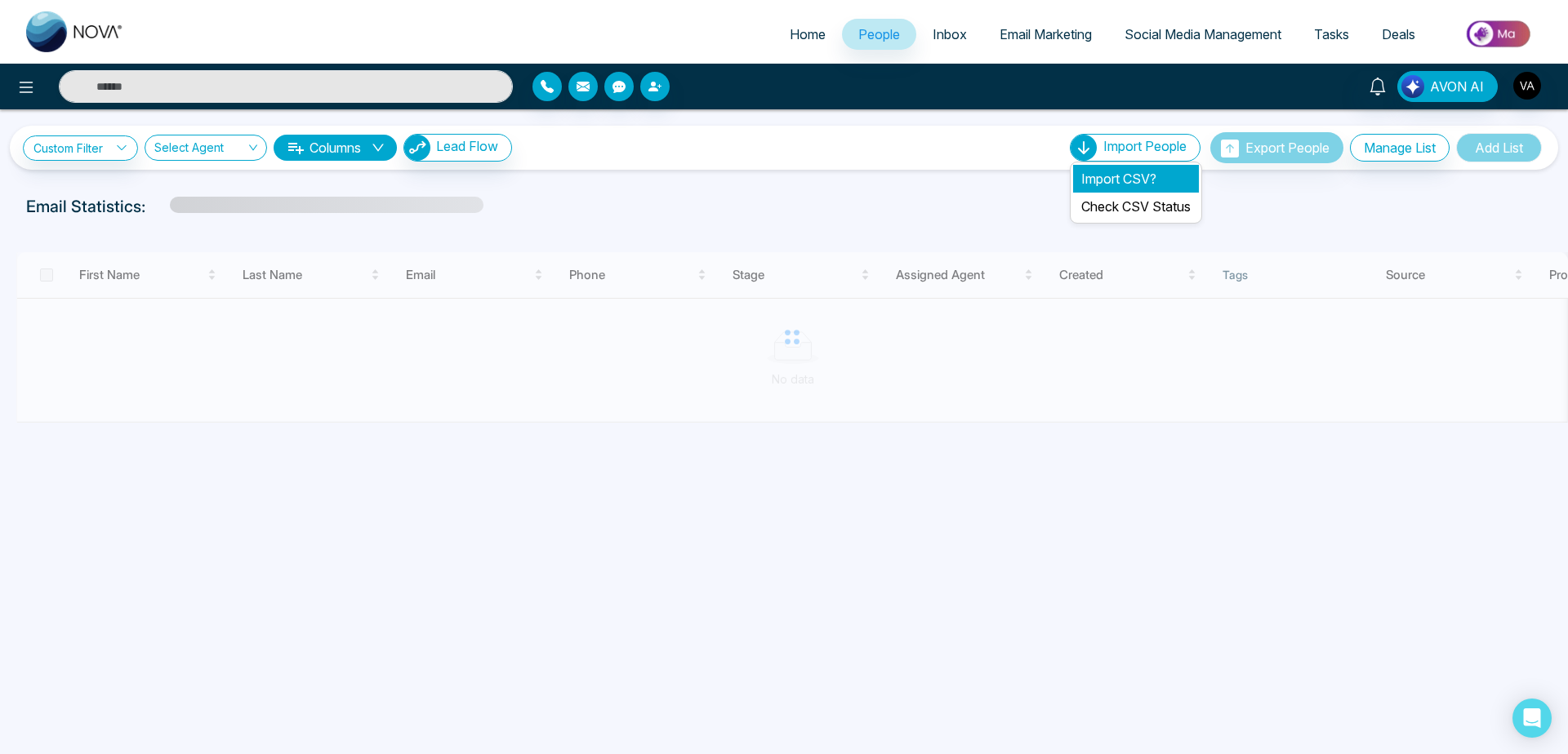
click at [1113, 175] on li "Import CSV?" at bounding box center [1135, 179] width 126 height 28
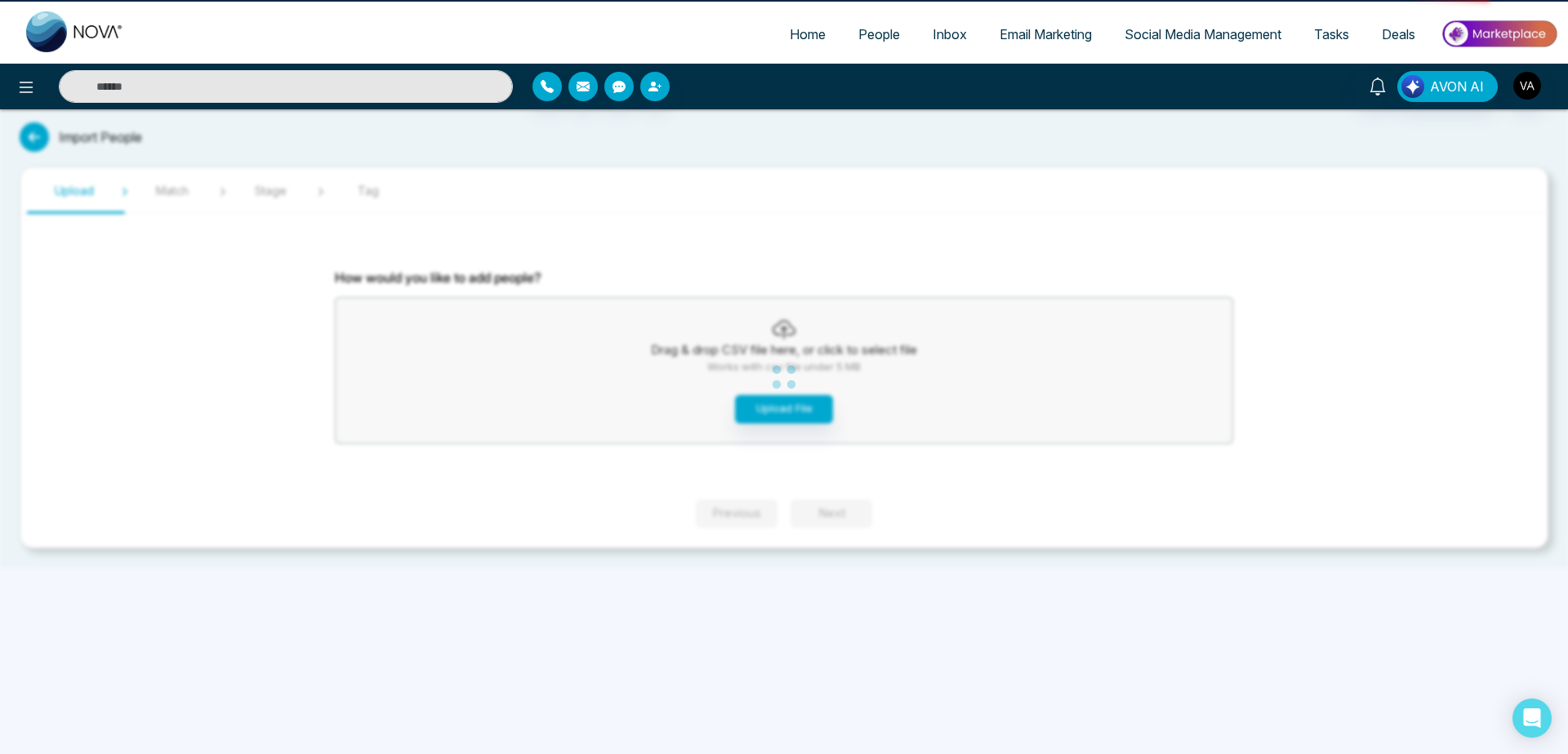
click at [1113, 175] on div "Home People Inbox Email Marketing Social Media Management Tasks Deals AVON AI I…" at bounding box center [784, 377] width 1568 height 754
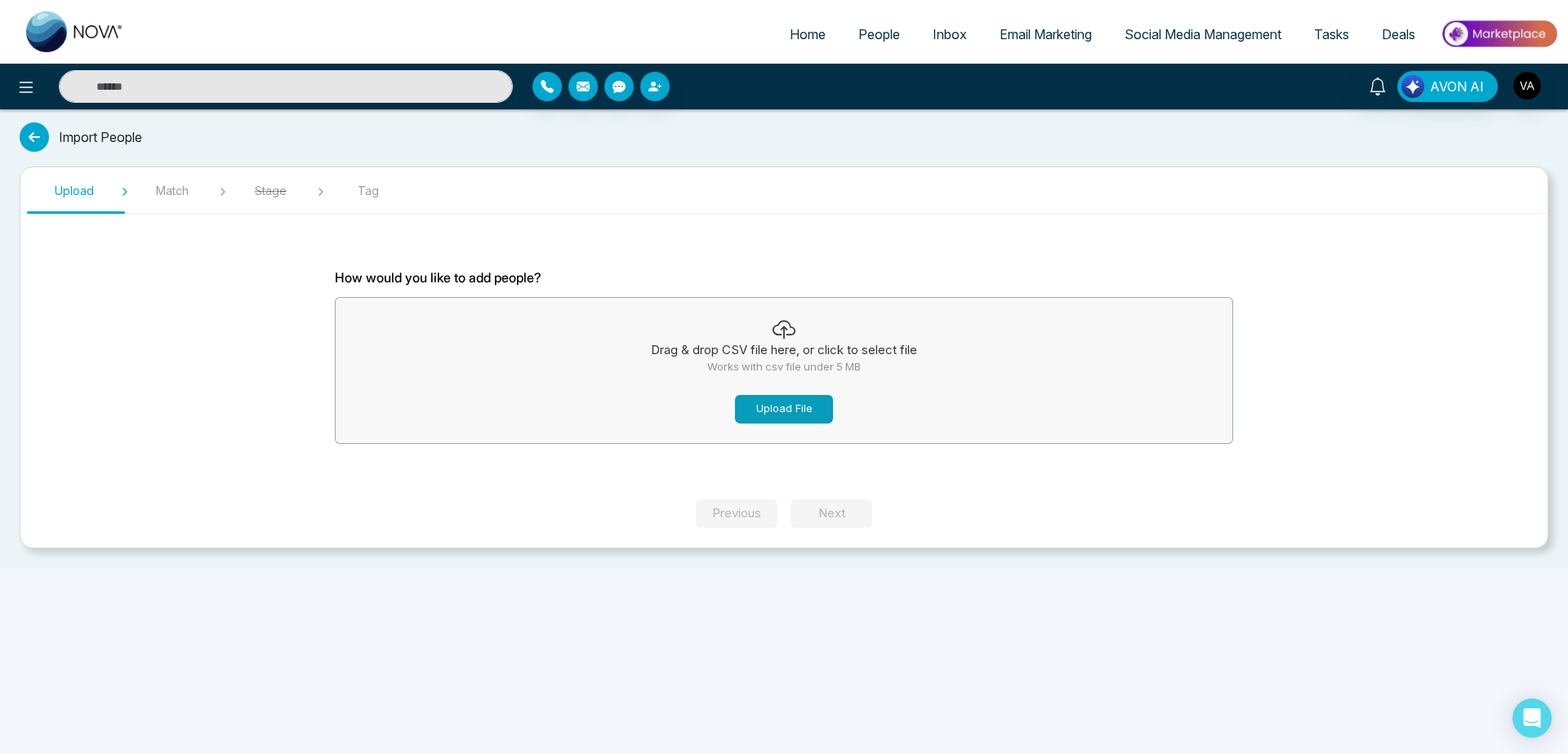
click at [806, 402] on button "Upload File" at bounding box center [784, 409] width 98 height 29
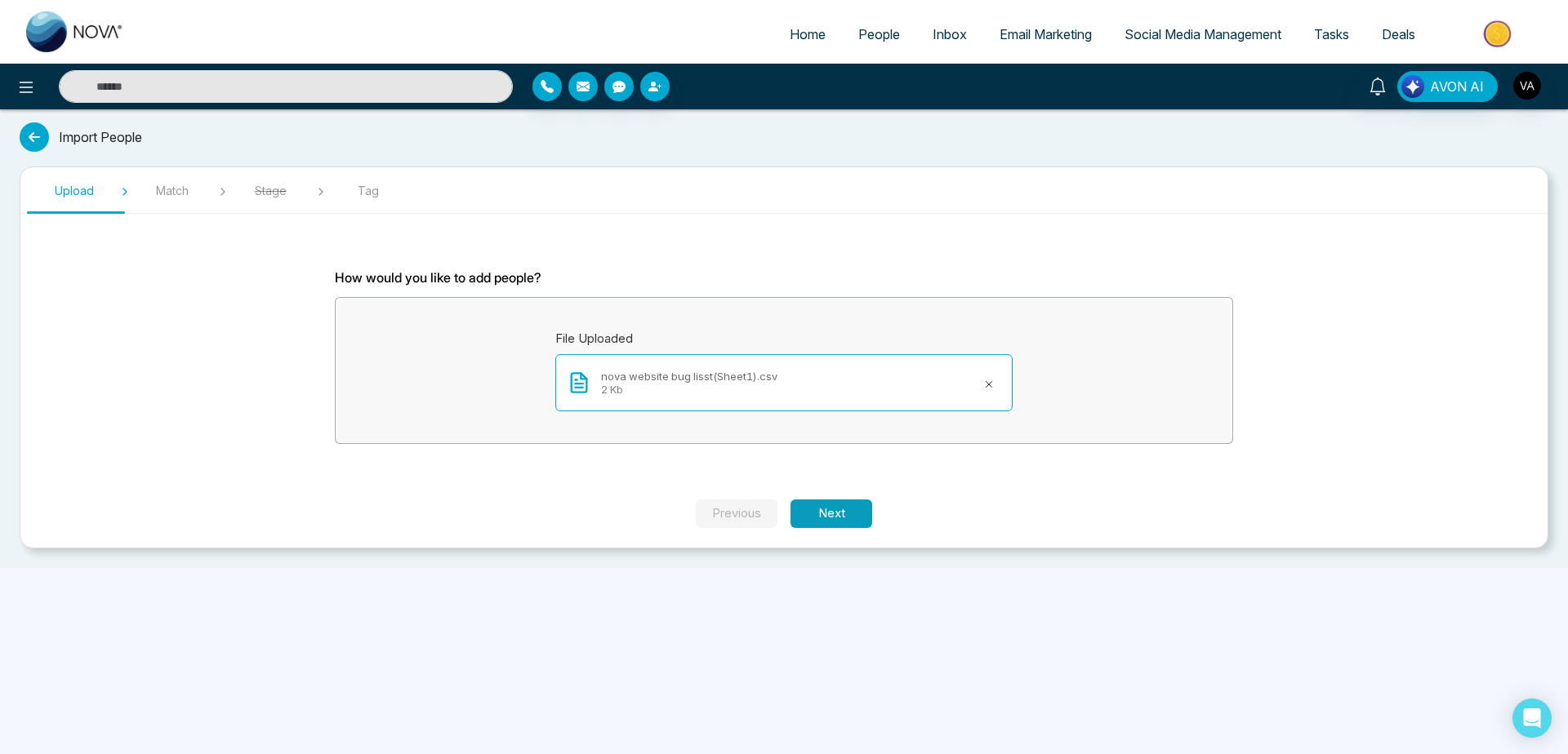
click at [833, 506] on button "Next" at bounding box center [832, 514] width 82 height 29
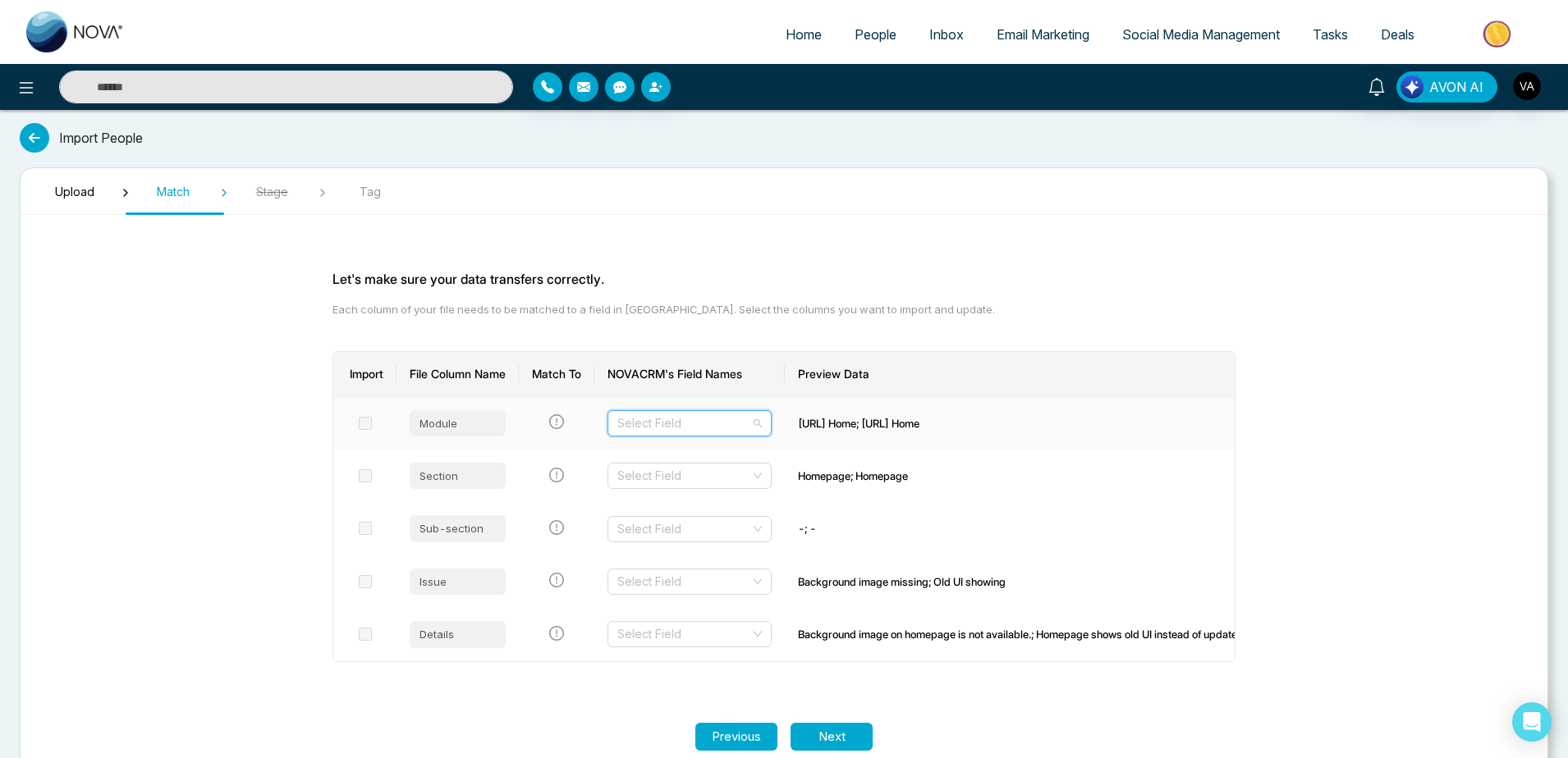
click at [649, 415] on input "search" at bounding box center [685, 423] width 133 height 25
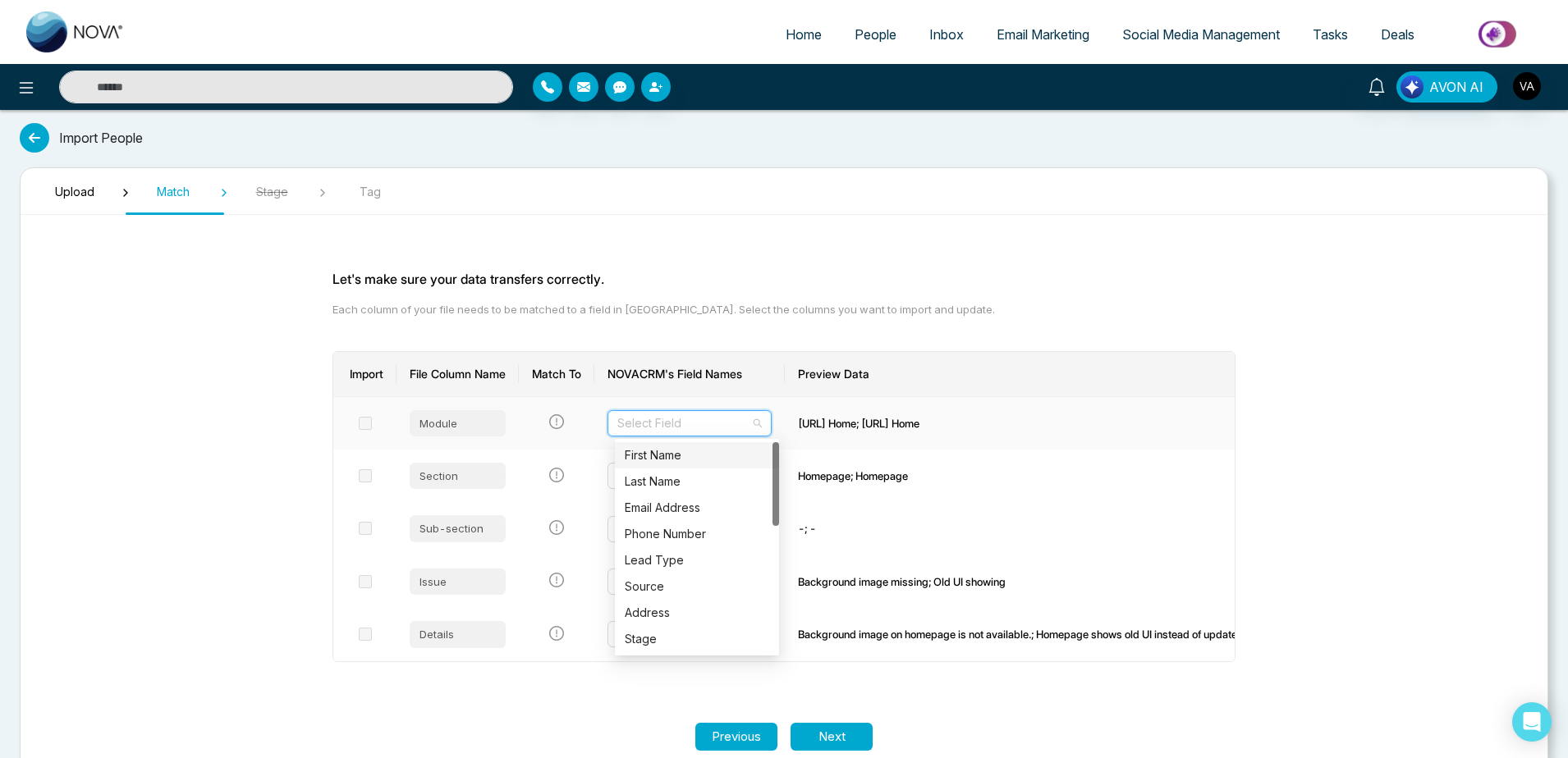
scroll to position [31, 0]
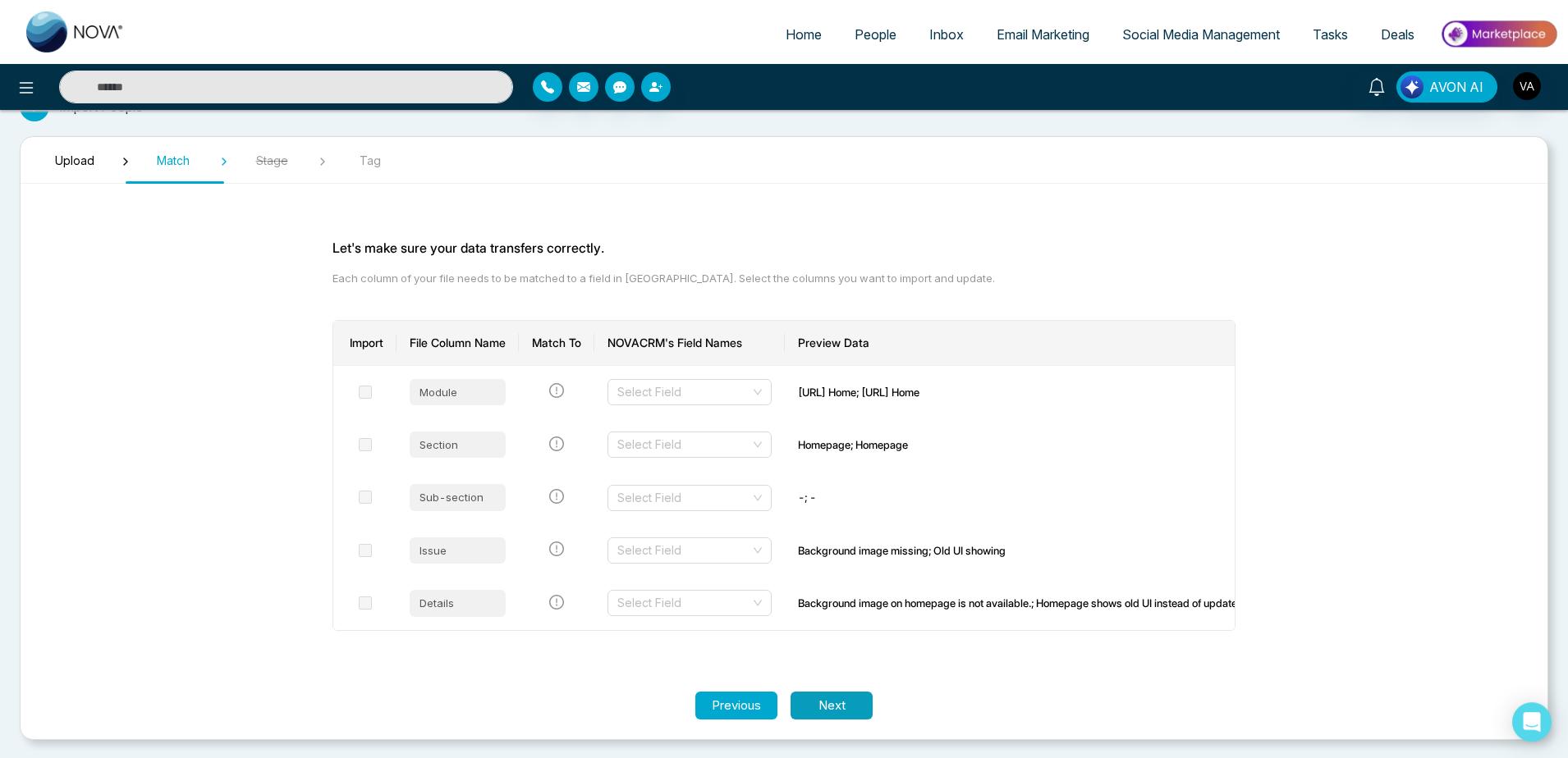
click at [855, 701] on button "Next" at bounding box center [832, 706] width 83 height 29
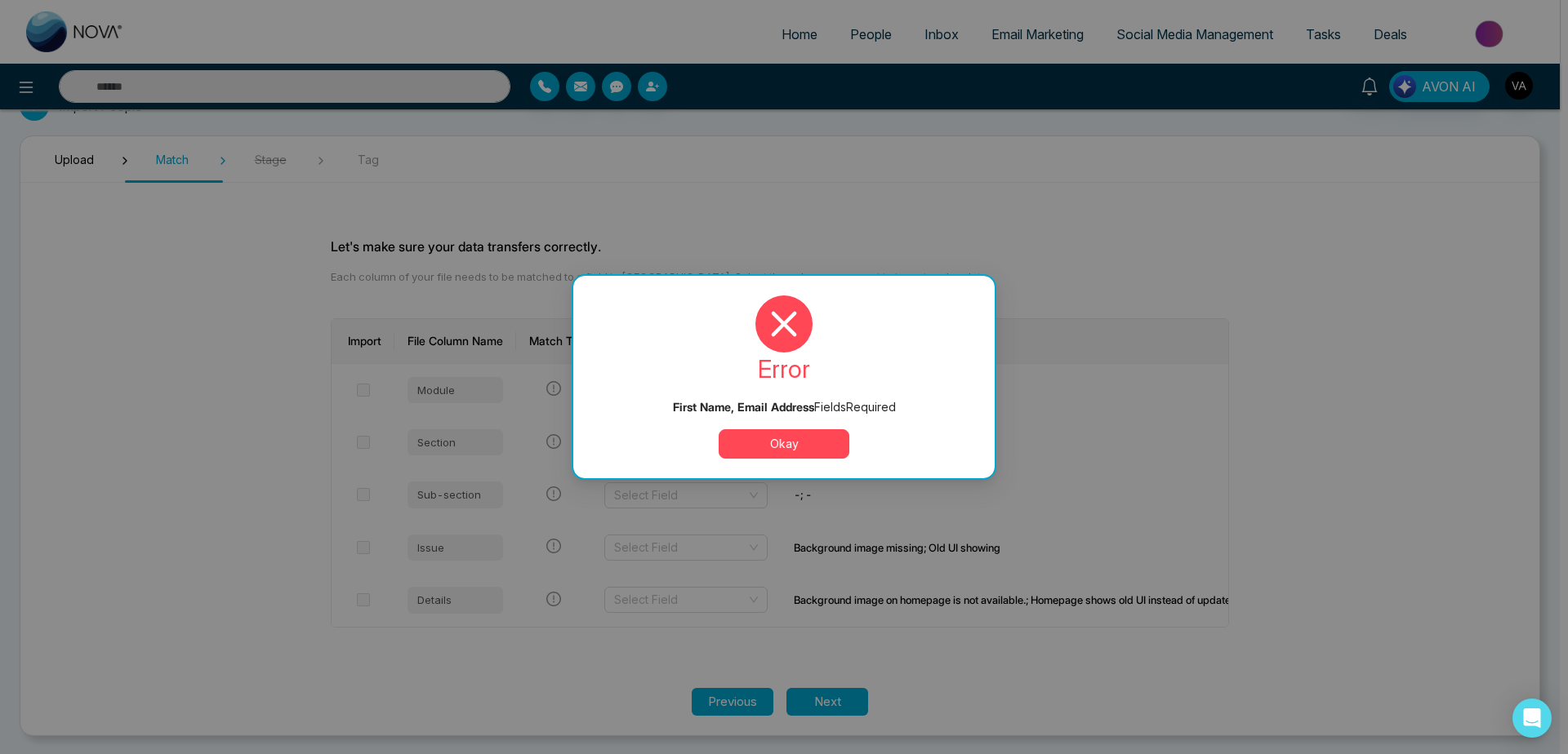
click at [793, 448] on button "Okay" at bounding box center [784, 444] width 131 height 30
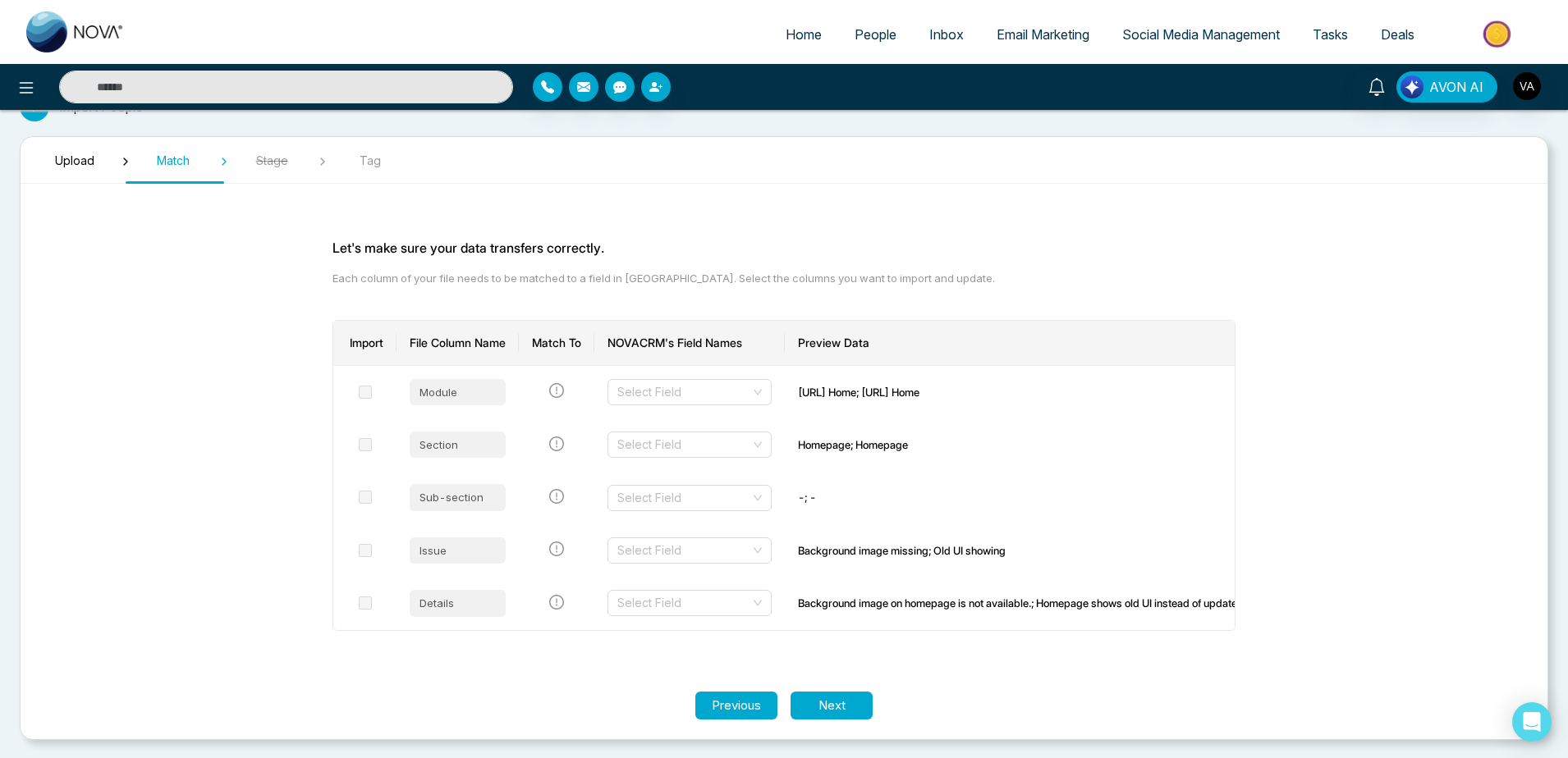
click at [855, 35] on span "People" at bounding box center [876, 34] width 42 height 17
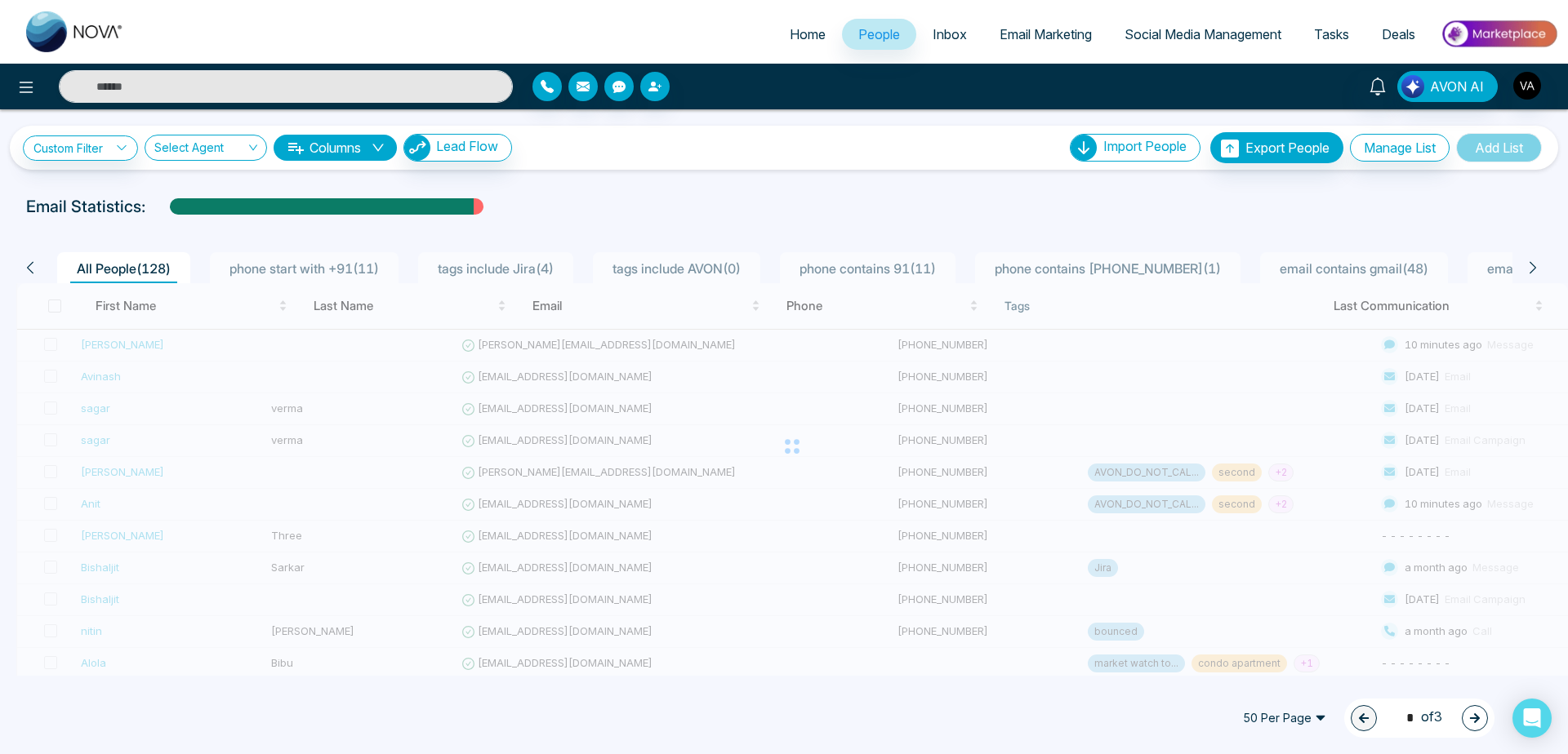
click at [168, 712] on div "50 Per Page 1 * of 3" at bounding box center [784, 718] width 1568 height 72
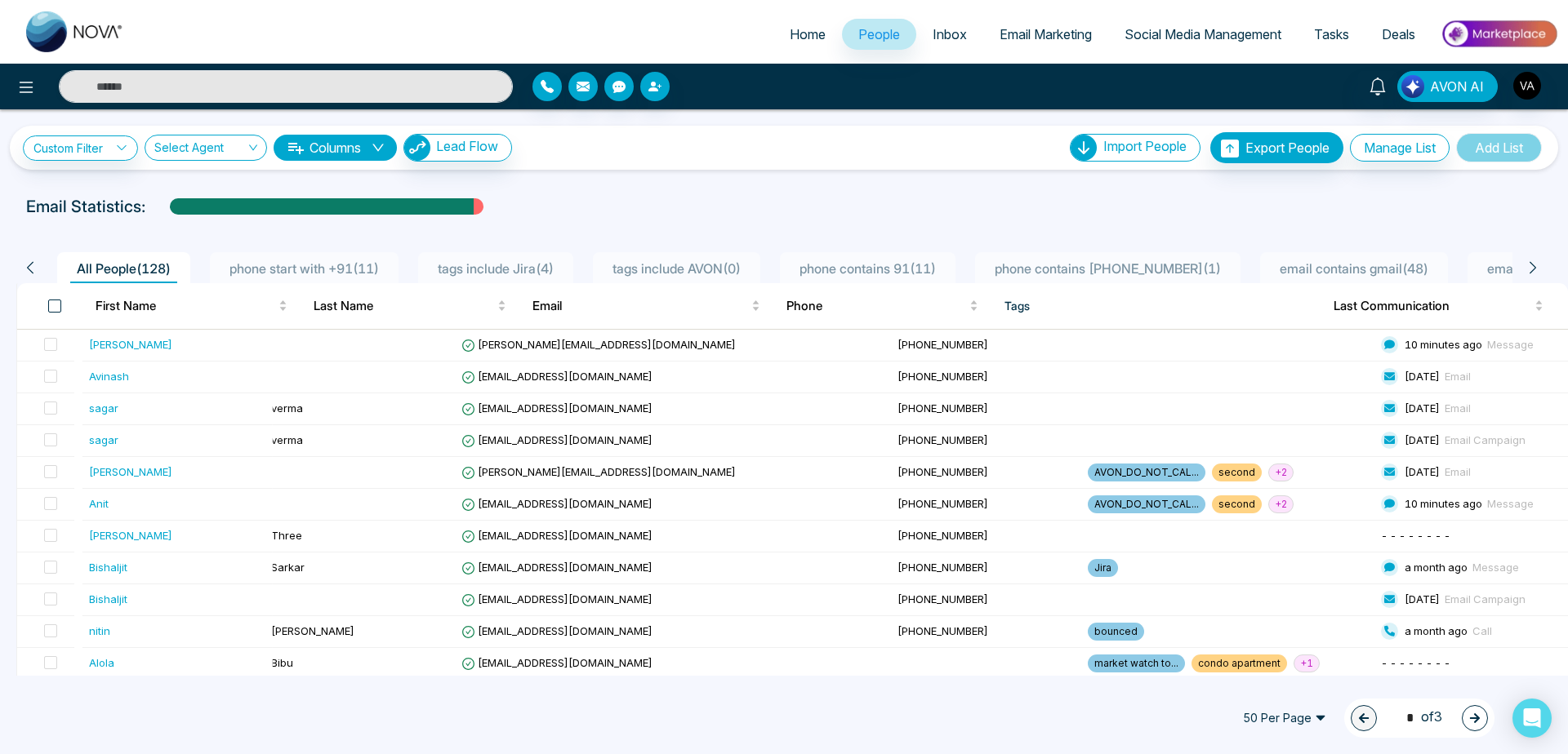
click at [59, 310] on span at bounding box center [54, 306] width 13 height 13
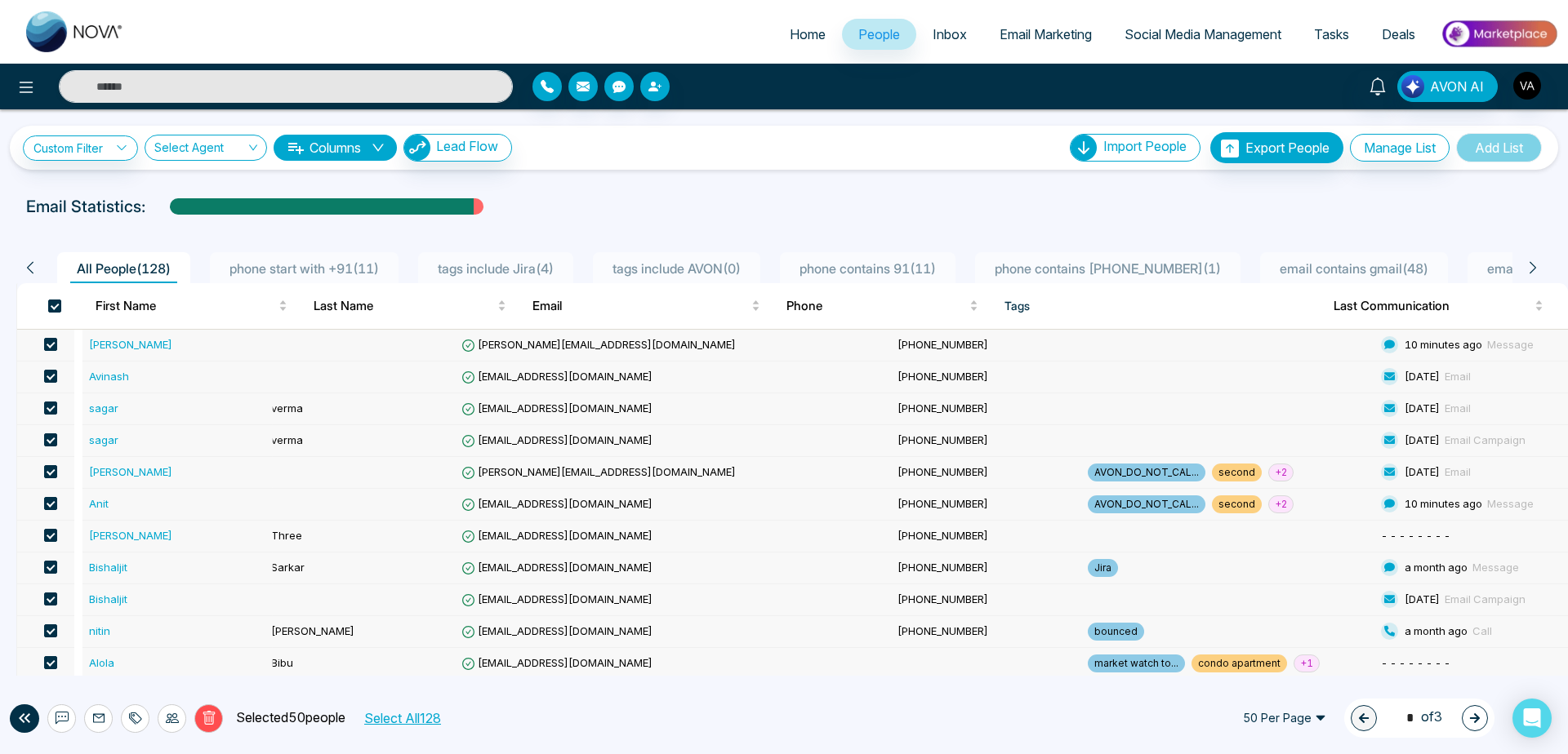
click at [428, 725] on button "Select All 128" at bounding box center [401, 717] width 88 height 21
click at [213, 721] on icon at bounding box center [209, 718] width 15 height 15
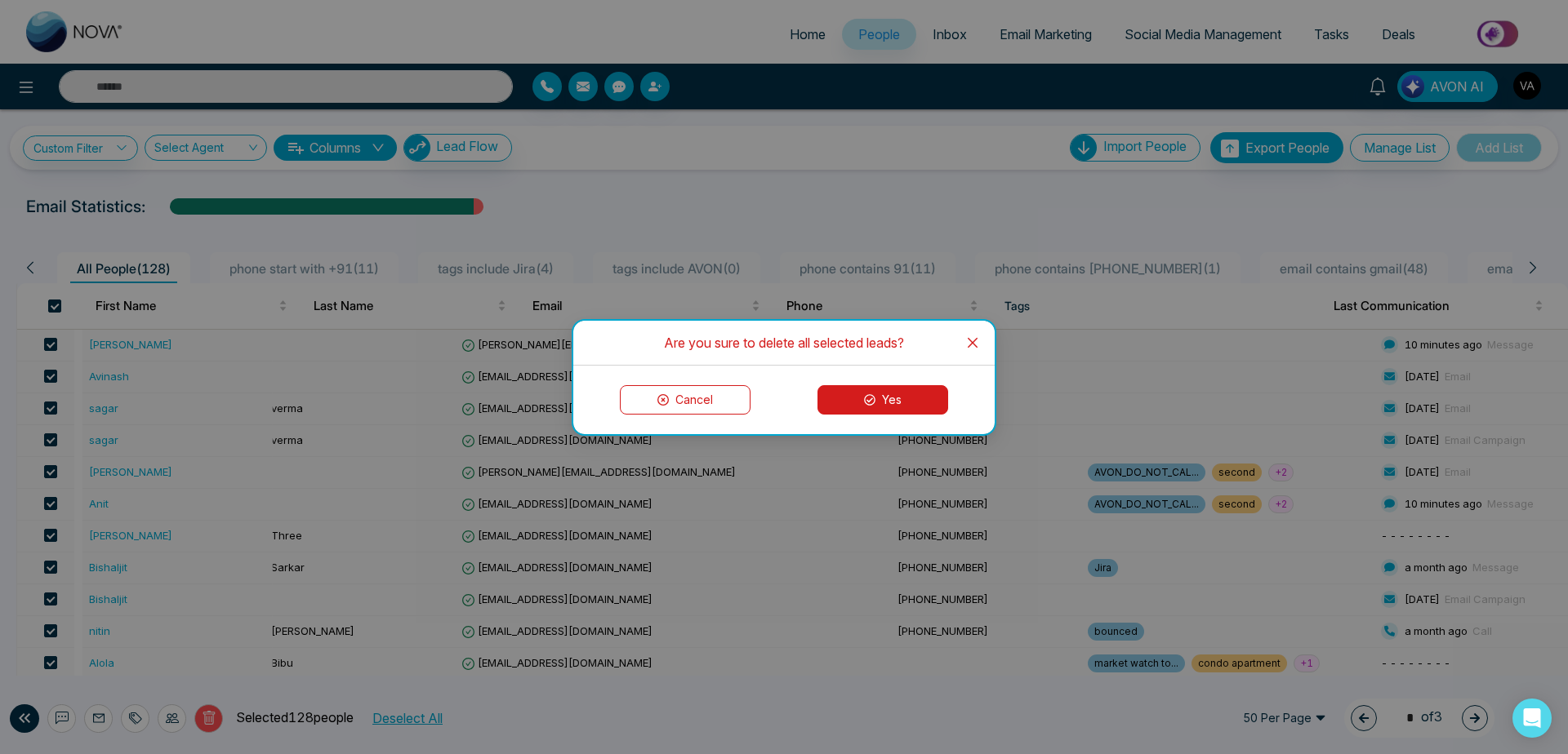
click at [976, 338] on icon "close" at bounding box center [973, 342] width 10 height 10
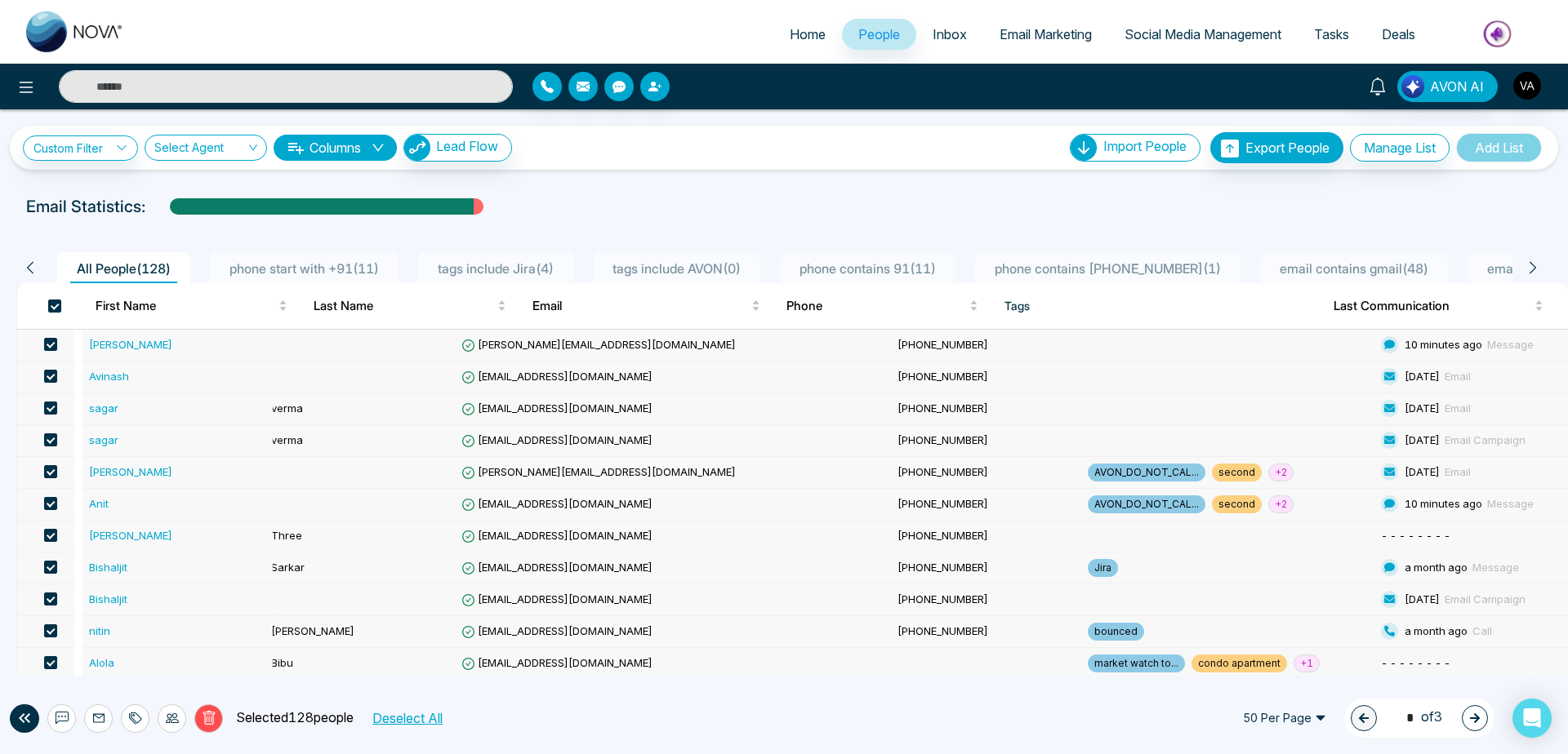
click at [427, 711] on button "Deselect All" at bounding box center [407, 717] width 82 height 21
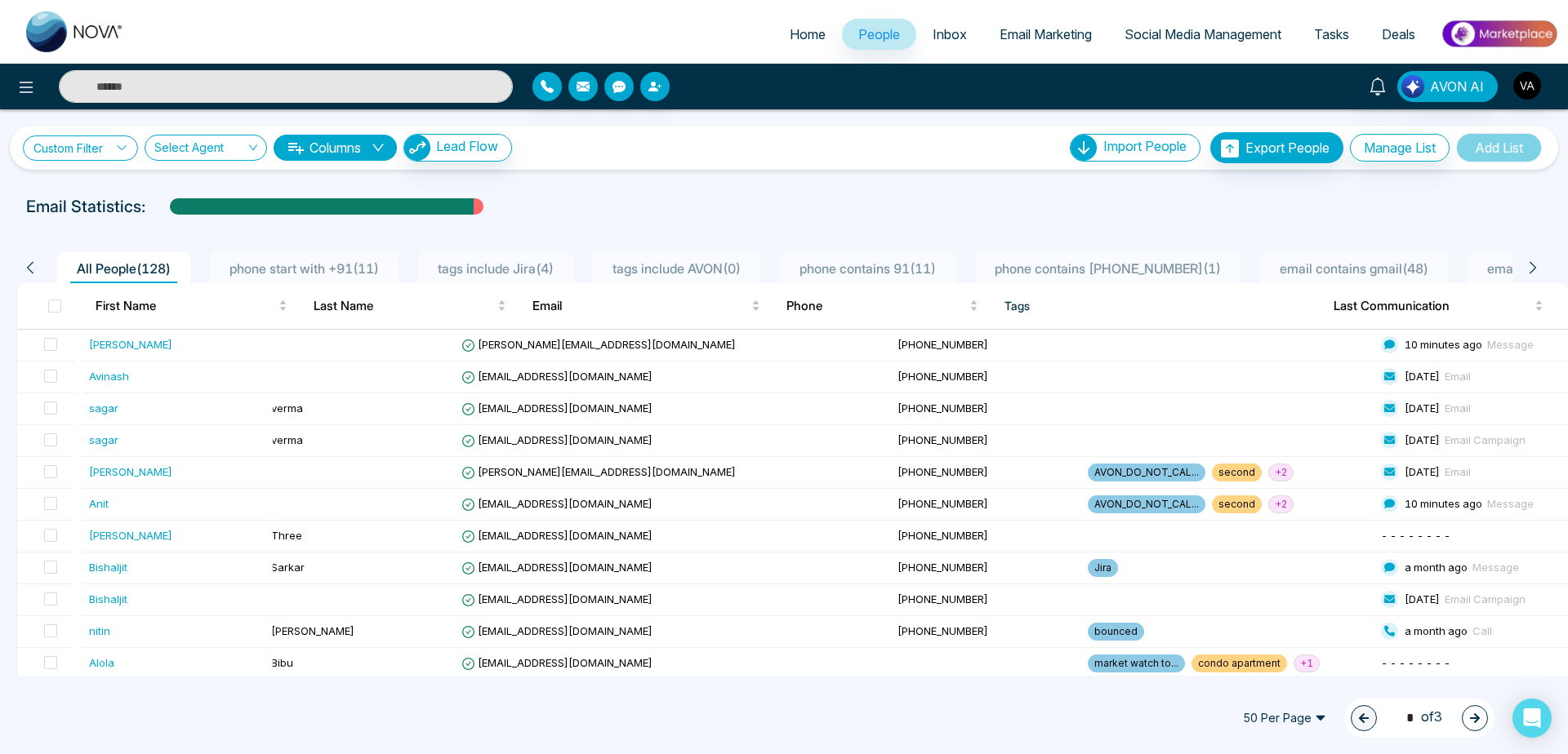
click at [100, 150] on link "Custom Filter" at bounding box center [80, 148] width 115 height 26
click at [193, 153] on input "search" at bounding box center [200, 150] width 91 height 31
click at [227, 147] on input "search" at bounding box center [200, 150] width 91 height 31
click at [324, 144] on button "Columns" at bounding box center [335, 147] width 124 height 26
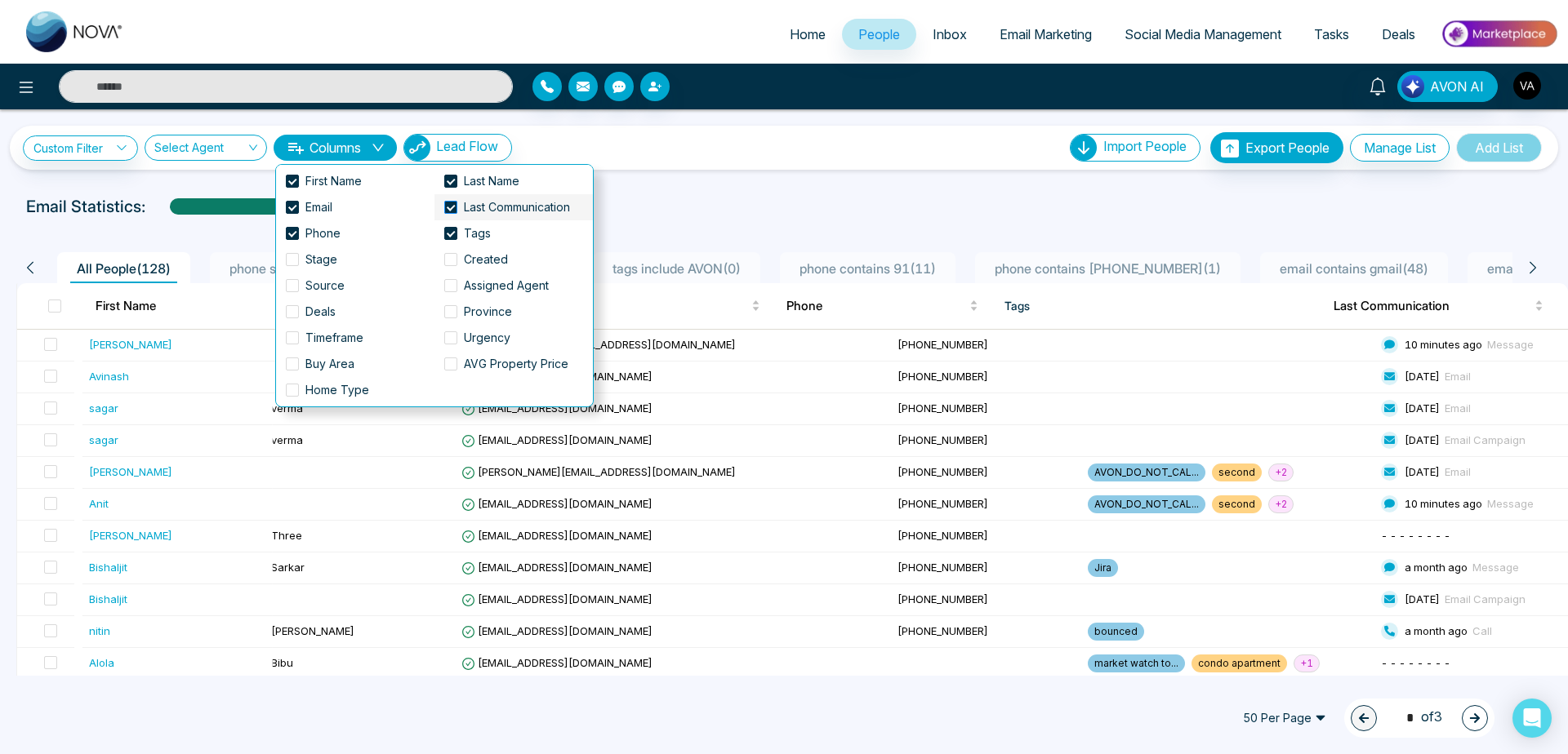
click at [446, 201] on label "Last Communication" at bounding box center [511, 208] width 133 height 18
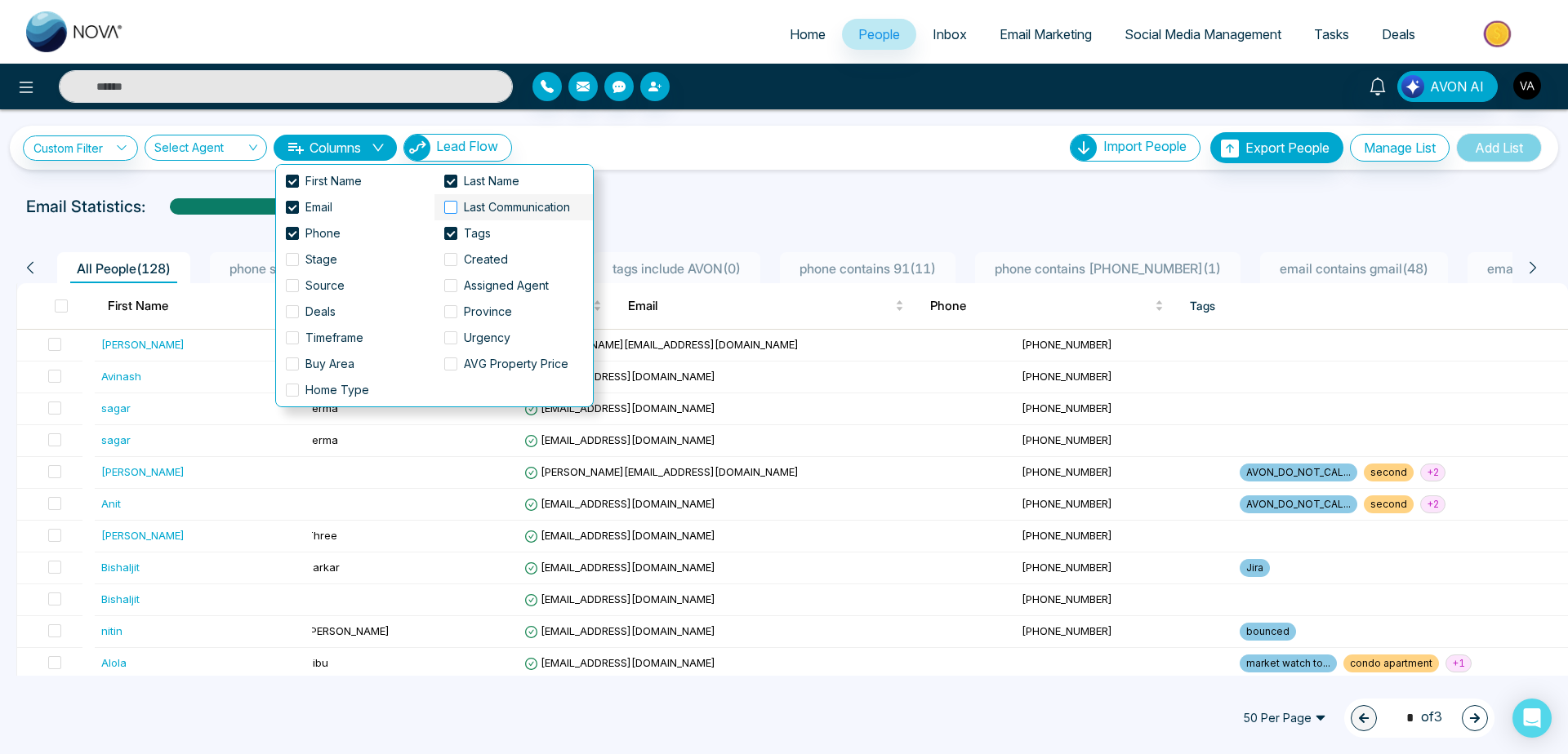
click at [448, 209] on span at bounding box center [450, 207] width 13 height 13
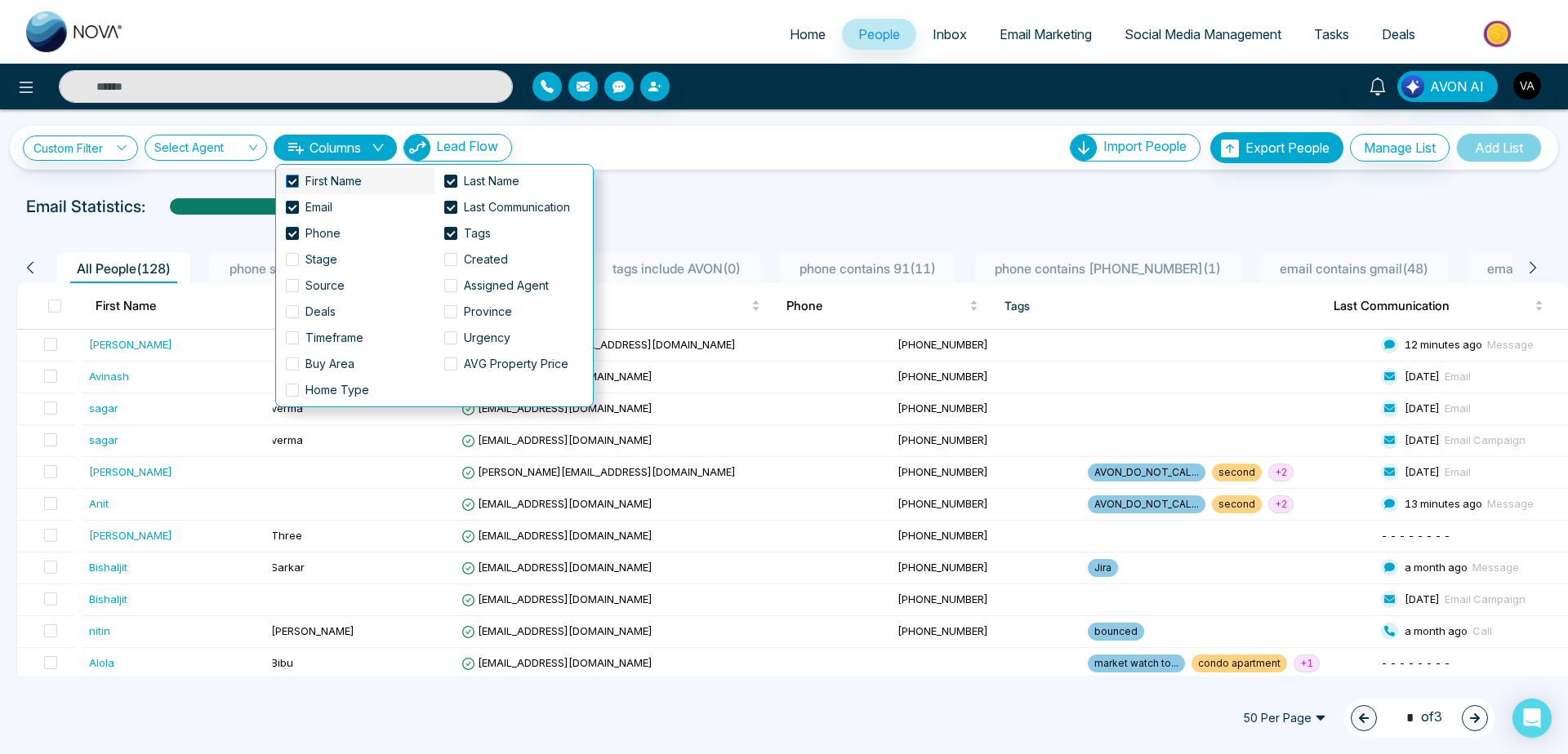
click at [292, 175] on span at bounding box center [292, 181] width 13 height 13
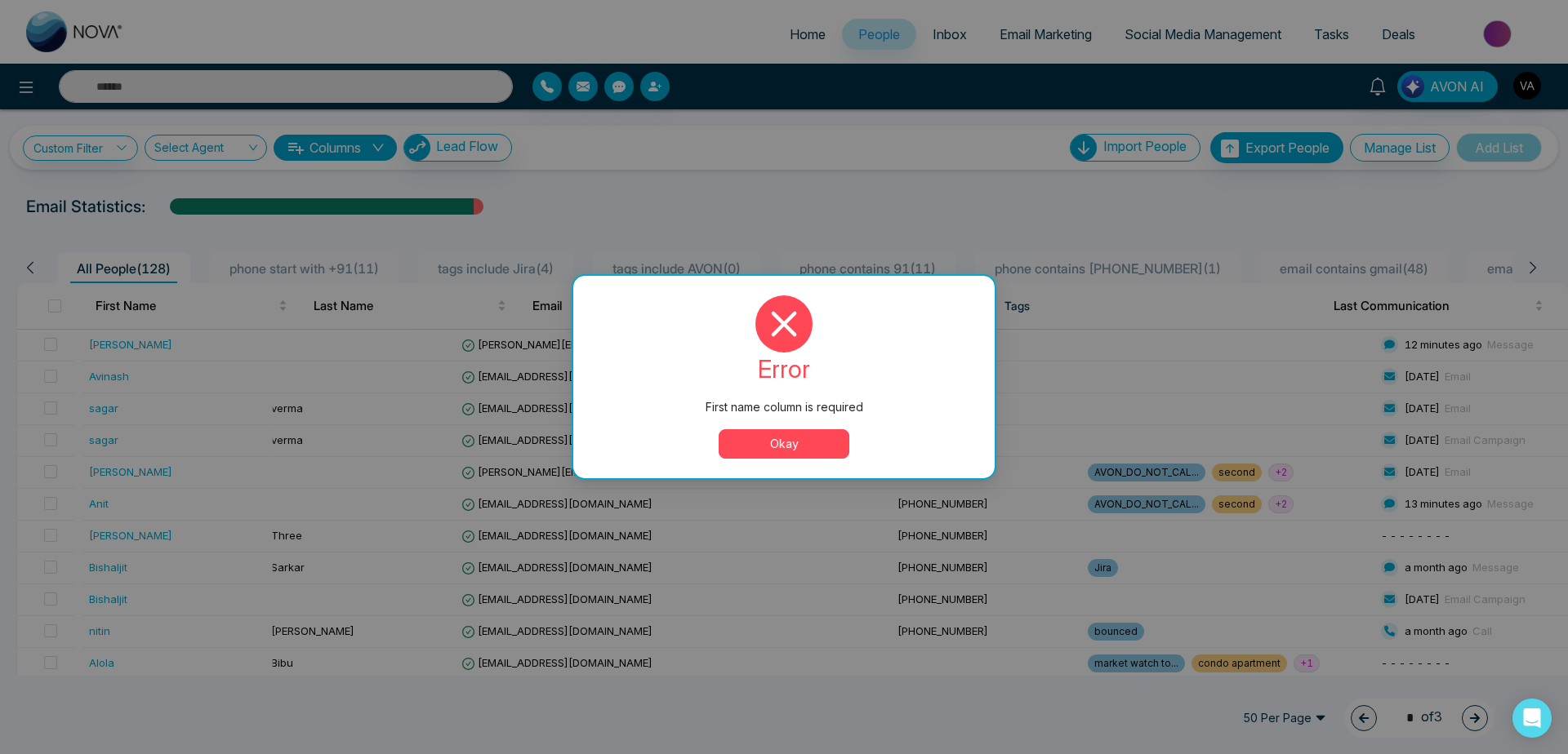
click at [774, 446] on button "Okay" at bounding box center [784, 444] width 131 height 30
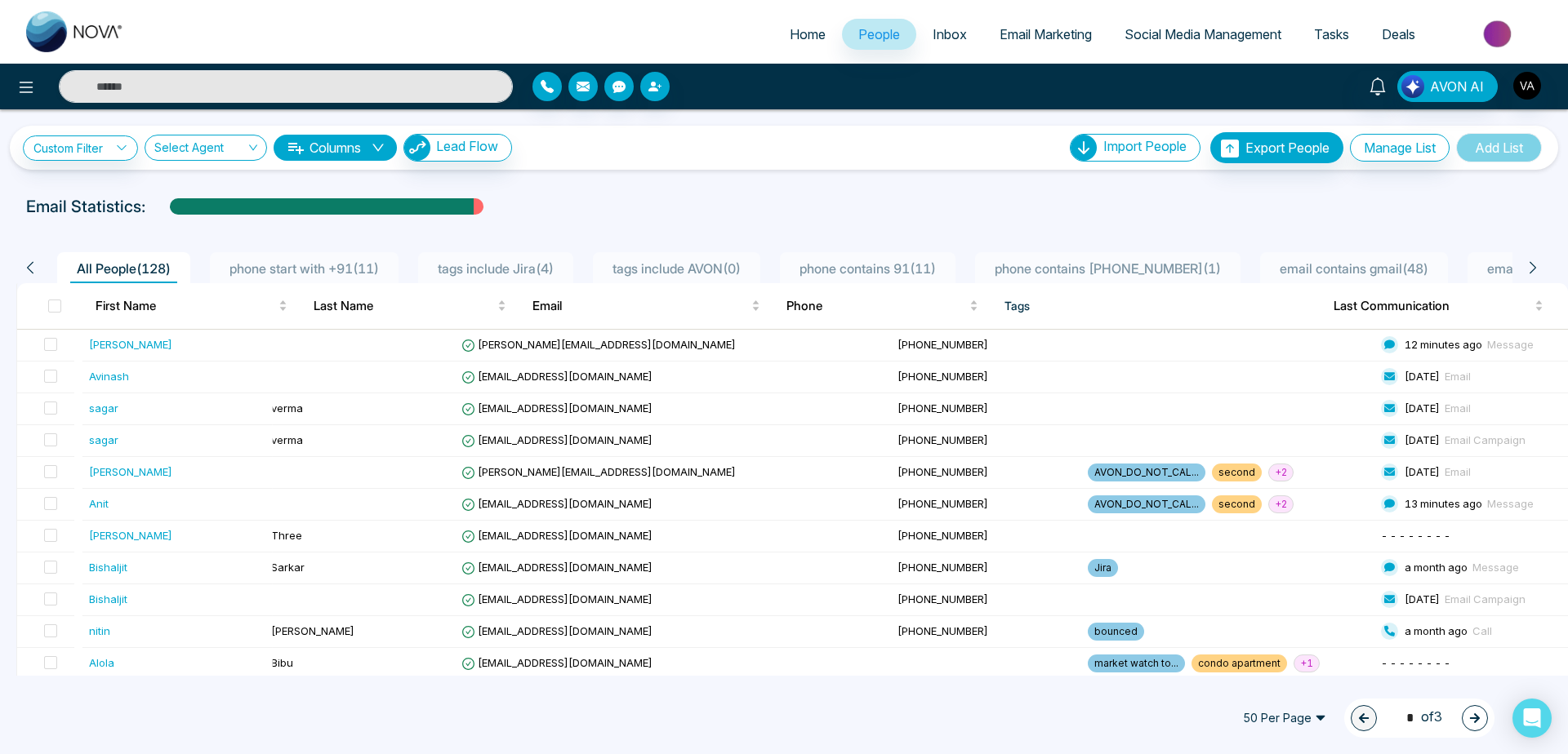
click at [358, 148] on button "Columns" at bounding box center [335, 147] width 124 height 26
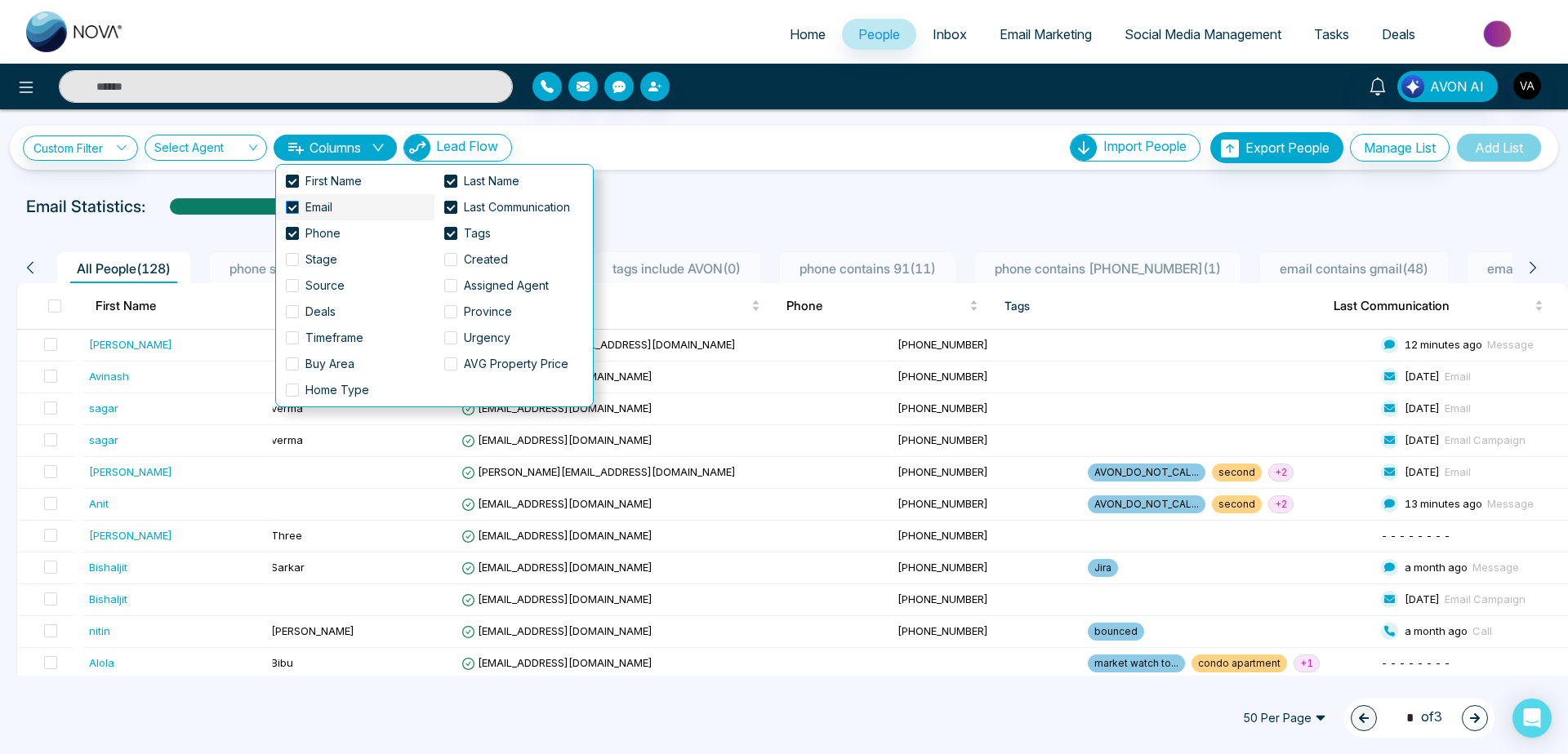
click at [334, 204] on span "Email" at bounding box center [319, 208] width 40 height 18
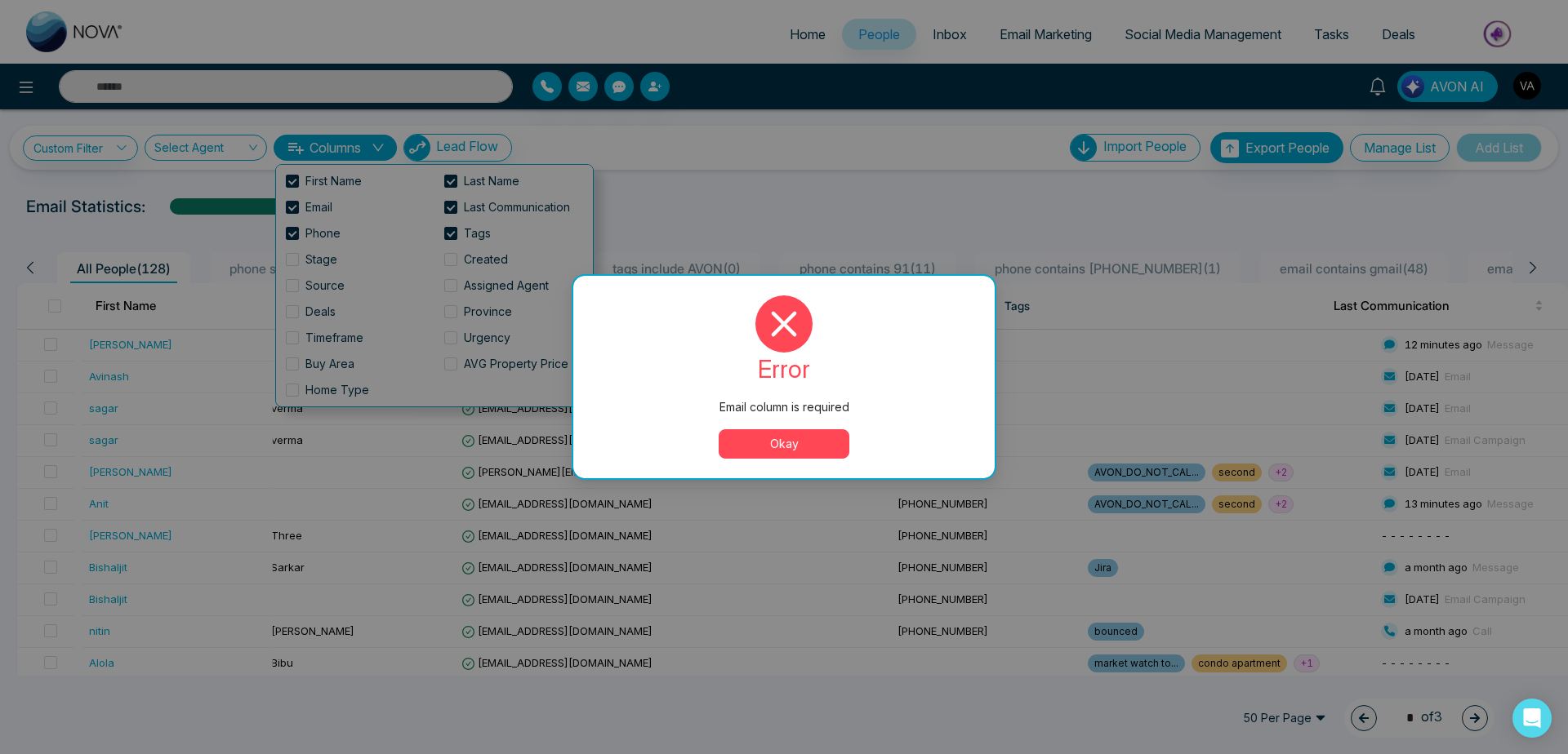
click at [773, 452] on button "Okay" at bounding box center [784, 444] width 131 height 30
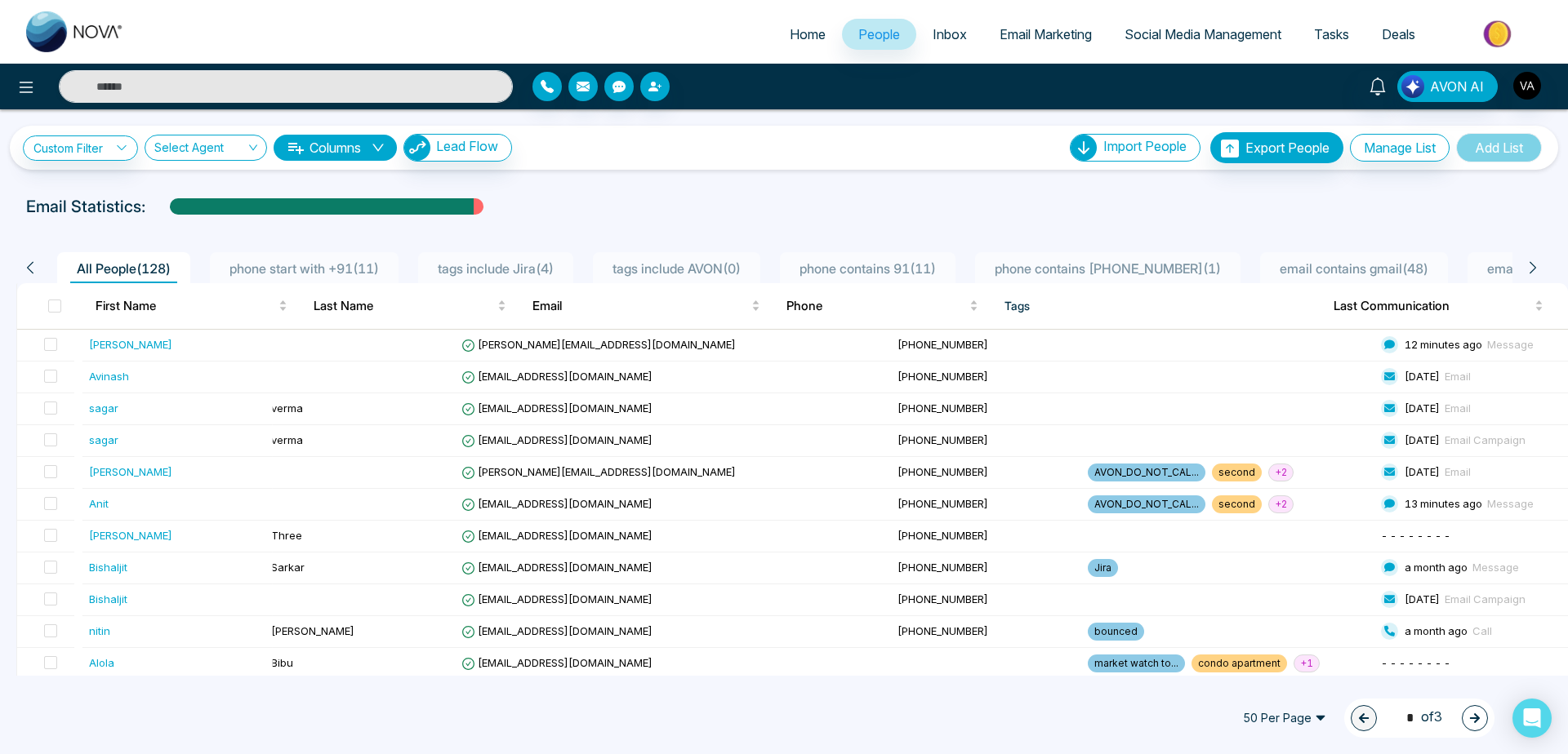
click at [369, 152] on button "Columns" at bounding box center [335, 147] width 124 height 26
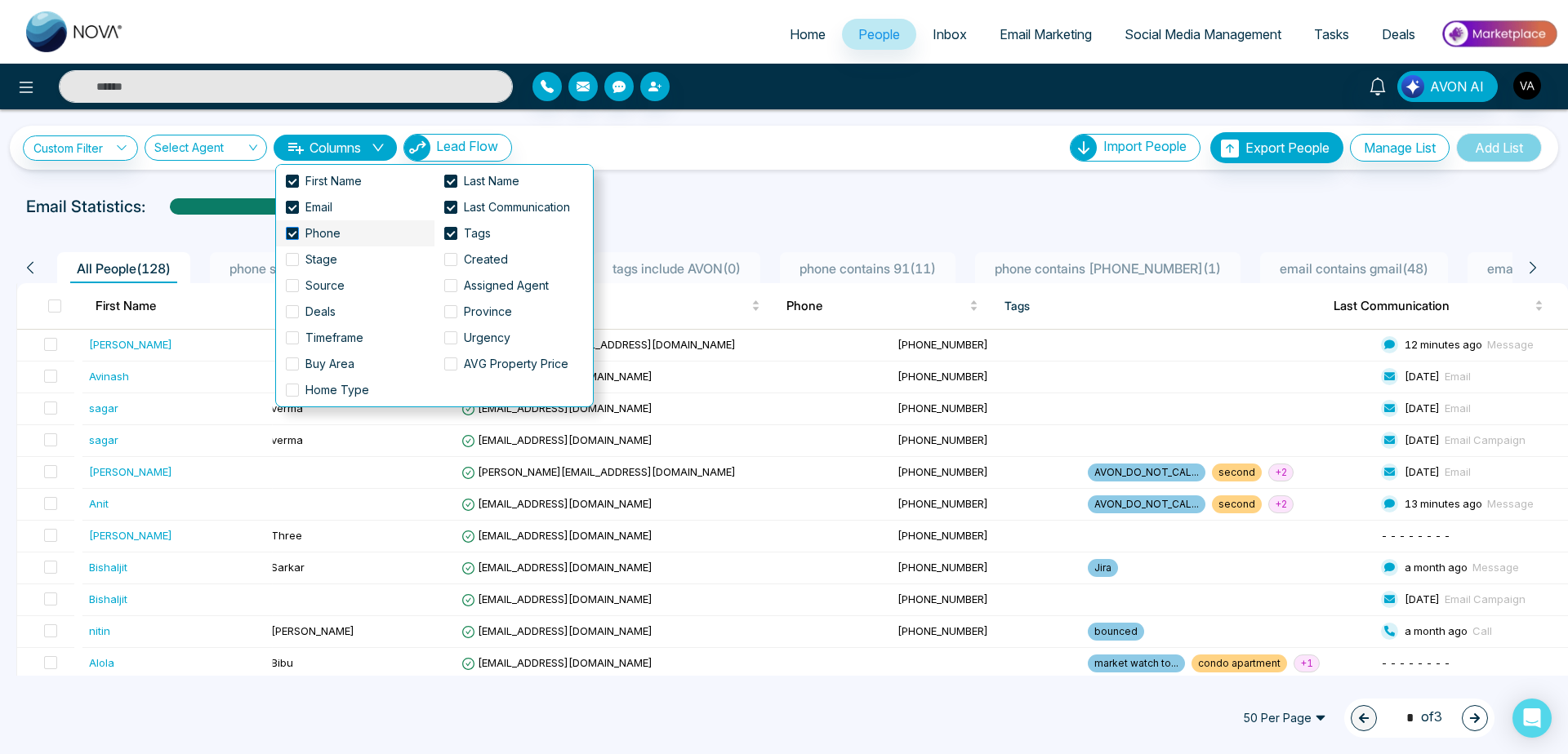
click at [301, 229] on span "Phone" at bounding box center [323, 234] width 49 height 18
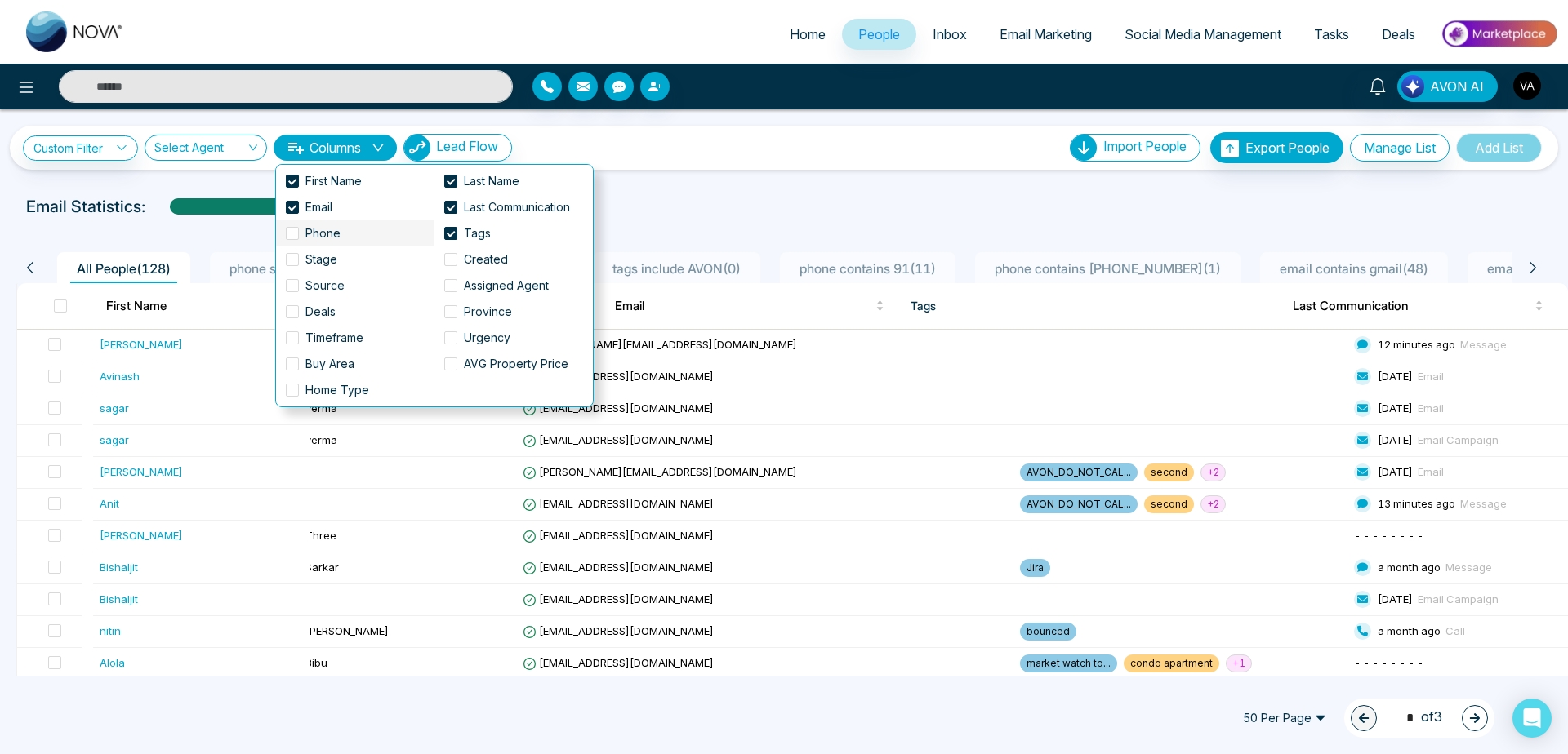
click at [301, 229] on span "Phone" at bounding box center [323, 234] width 49 height 18
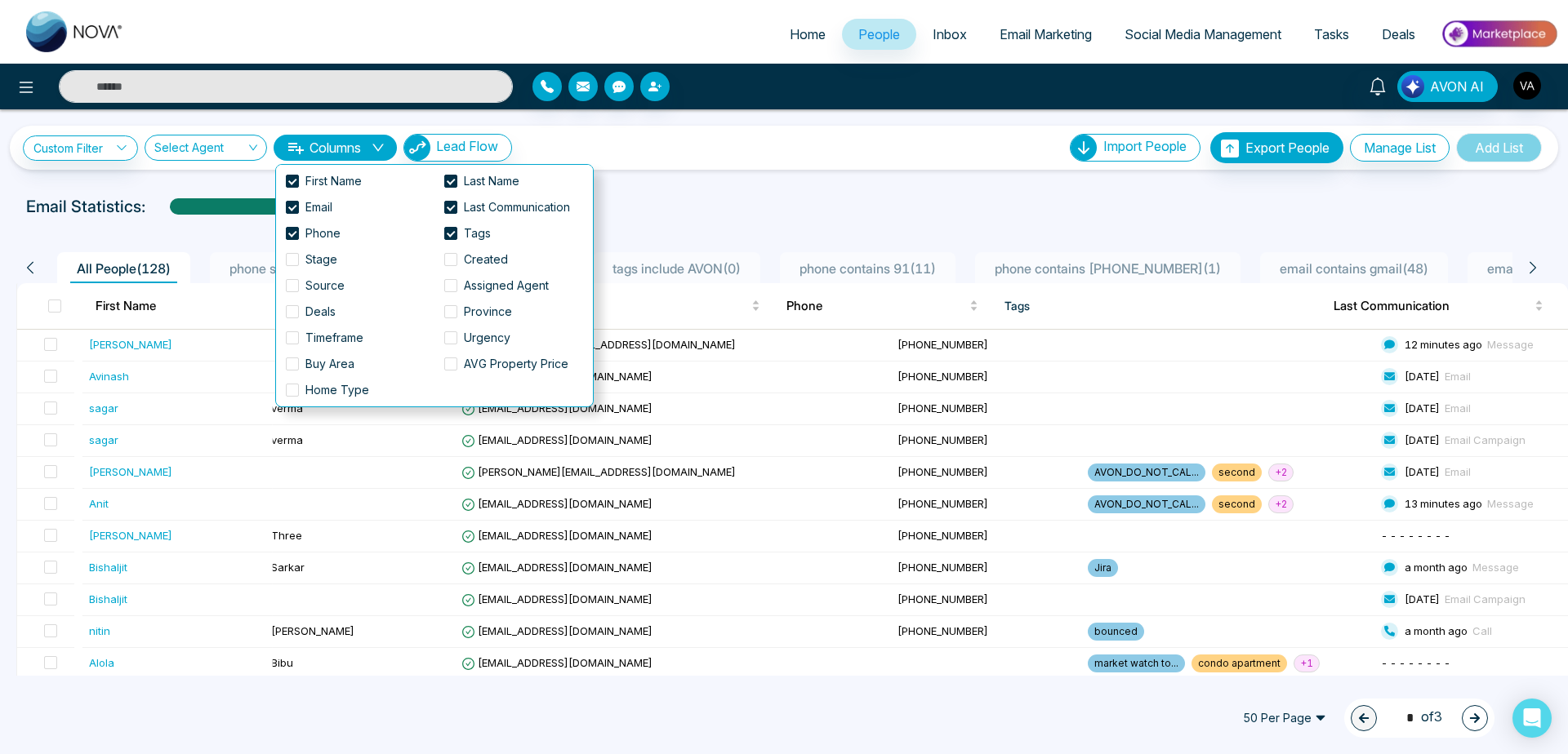
click at [649, 166] on div "Custom Filter Choose a filter Cancel Apply Select Agent Columns Lead Flow Impor…" at bounding box center [784, 147] width 1548 height 45
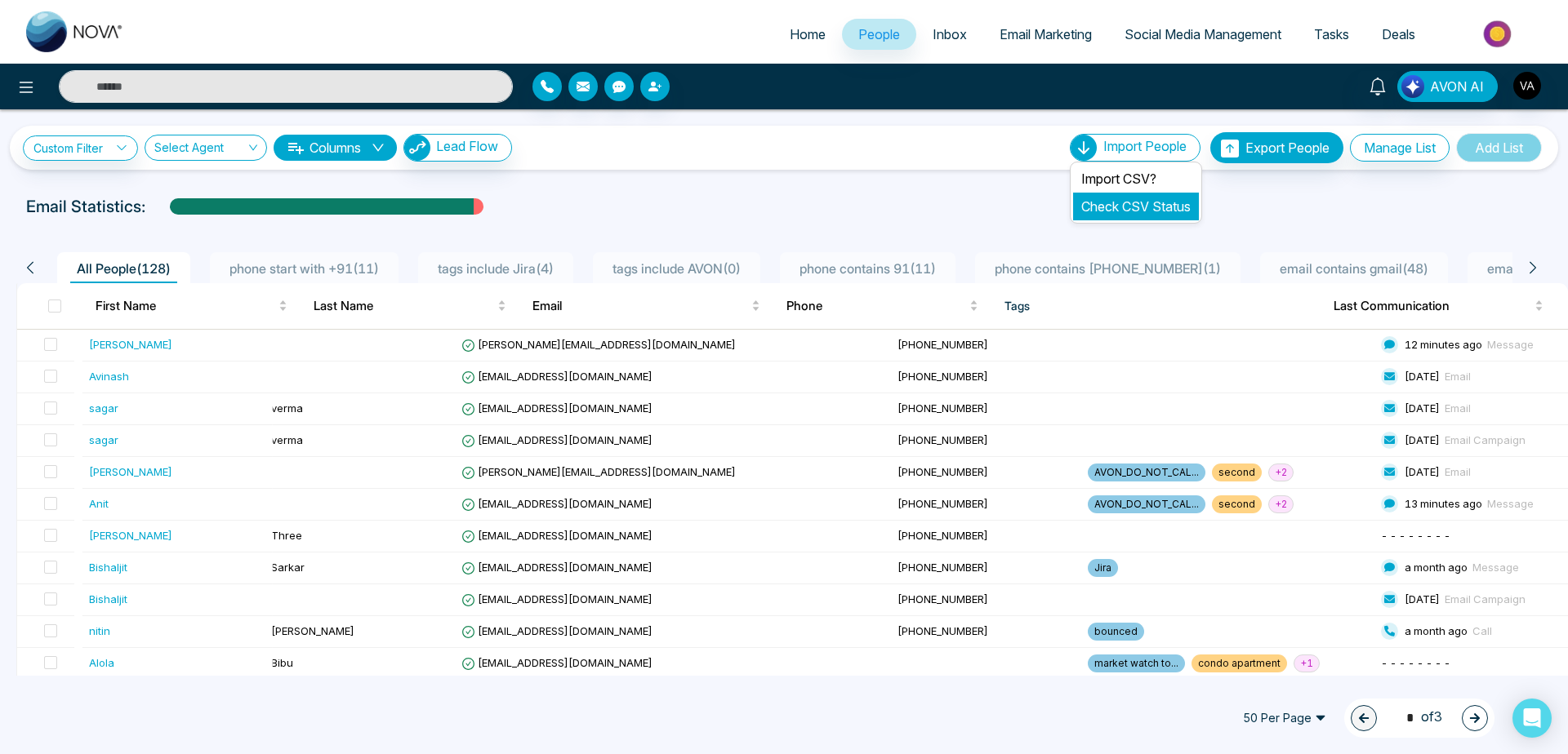
click at [1120, 205] on link "Check CSV Status" at bounding box center [1135, 207] width 110 height 17
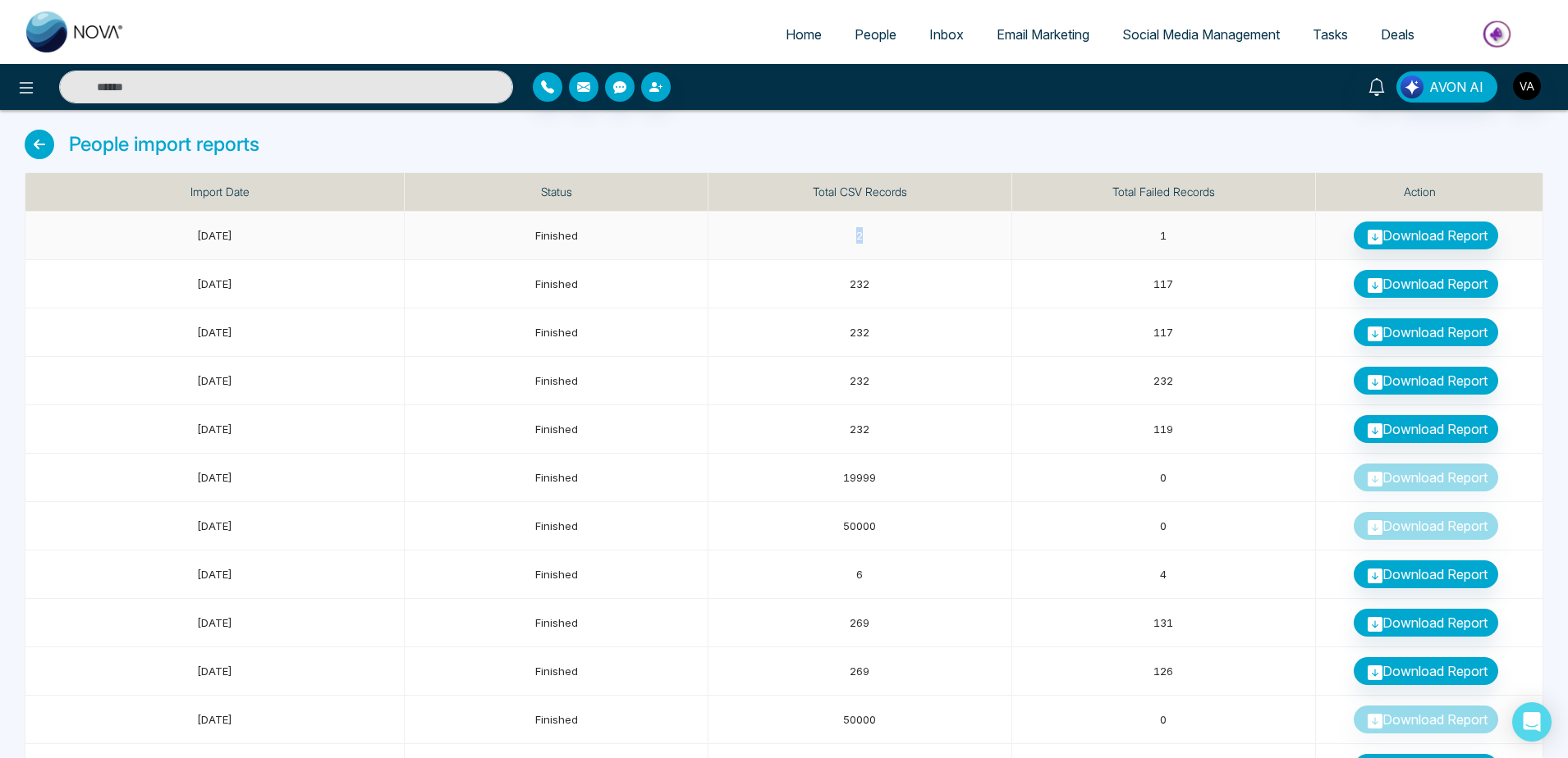
drag, startPoint x: 850, startPoint y: 229, endPoint x: 876, endPoint y: 229, distance: 26.0
click at [876, 229] on td "2" at bounding box center [860, 236] width 303 height 49
drag, startPoint x: 523, startPoint y: 226, endPoint x: 690, endPoint y: 230, distance: 167.0
click at [690, 230] on td "Finished" at bounding box center [556, 236] width 303 height 49
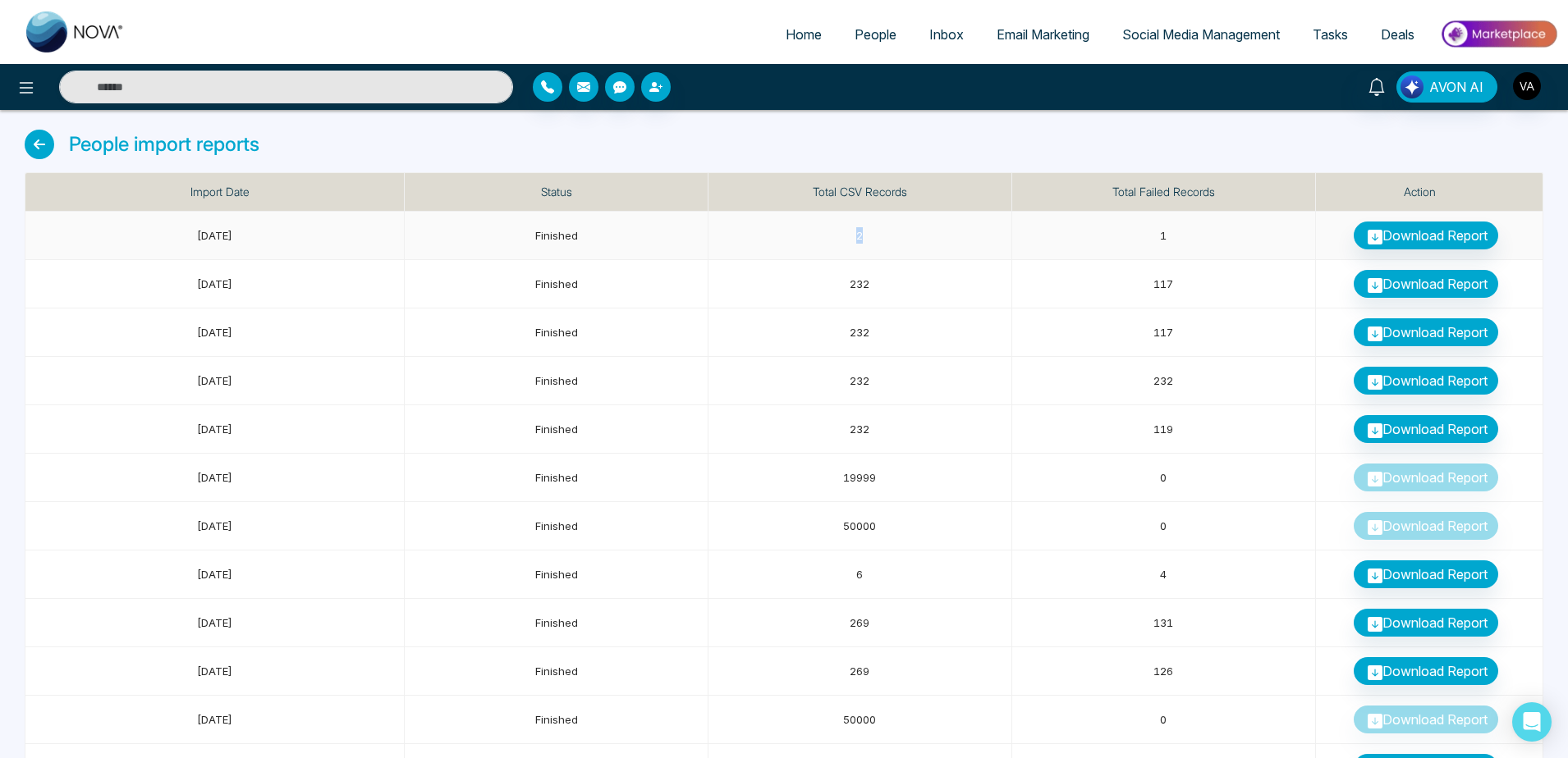
drag, startPoint x: 837, startPoint y: 235, endPoint x: 946, endPoint y: 224, distance: 109.6
click at [946, 224] on td "2" at bounding box center [860, 236] width 303 height 49
drag, startPoint x: 1212, startPoint y: 233, endPoint x: 1264, endPoint y: 231, distance: 52.0
click at [1264, 231] on td "1" at bounding box center [1163, 236] width 303 height 49
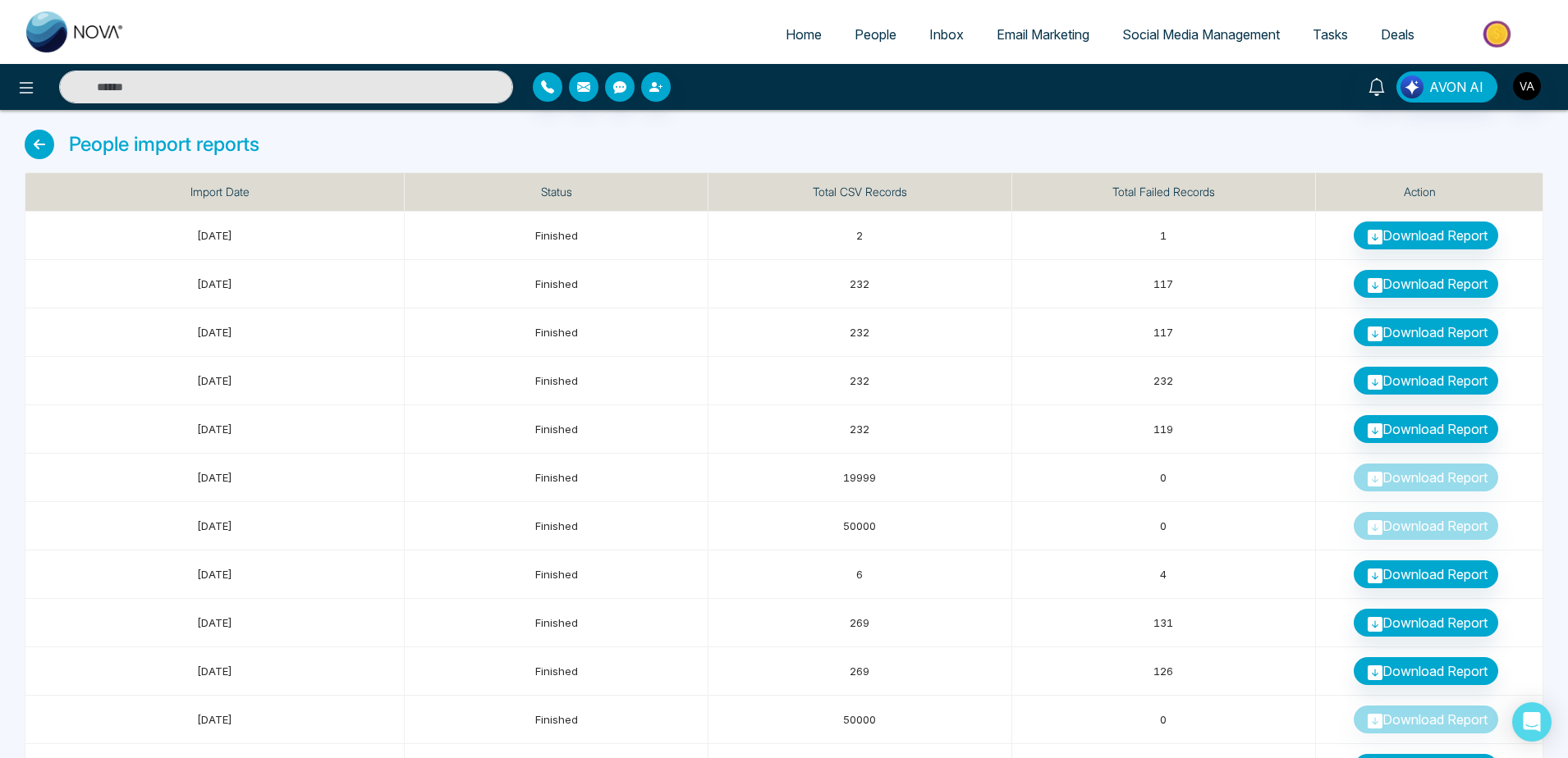
click at [983, 136] on div "People import reports" at bounding box center [784, 150] width 1519 height 43
click at [855, 37] on span "People" at bounding box center [876, 34] width 42 height 17
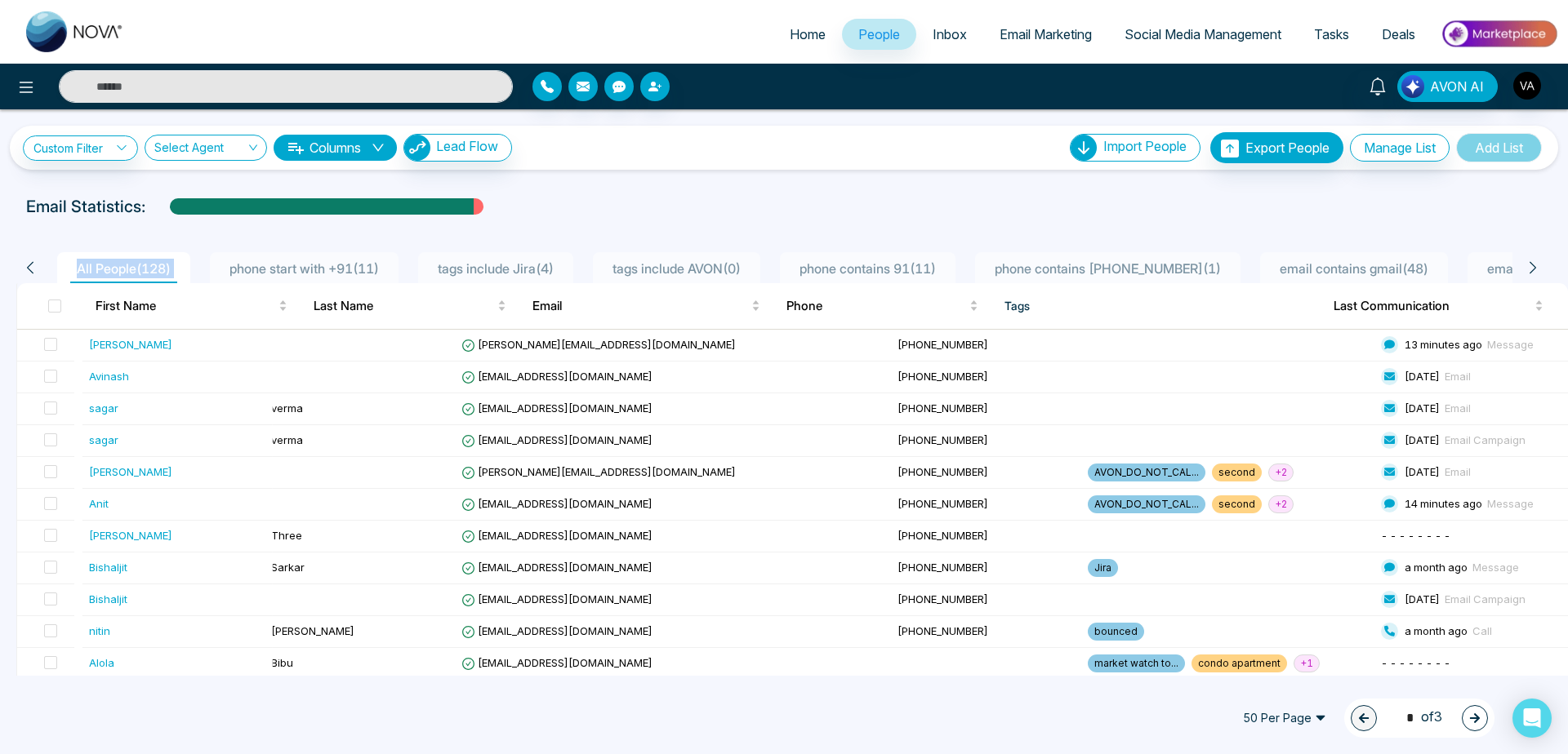
drag, startPoint x: 77, startPoint y: 257, endPoint x: 223, endPoint y: 252, distance: 146.1
click at [223, 252] on ul "All People ( 128 ) phone start with +91 ( 11 ) tags include Jira ( 4 ) tags inc…" at bounding box center [781, 267] width 1462 height 31
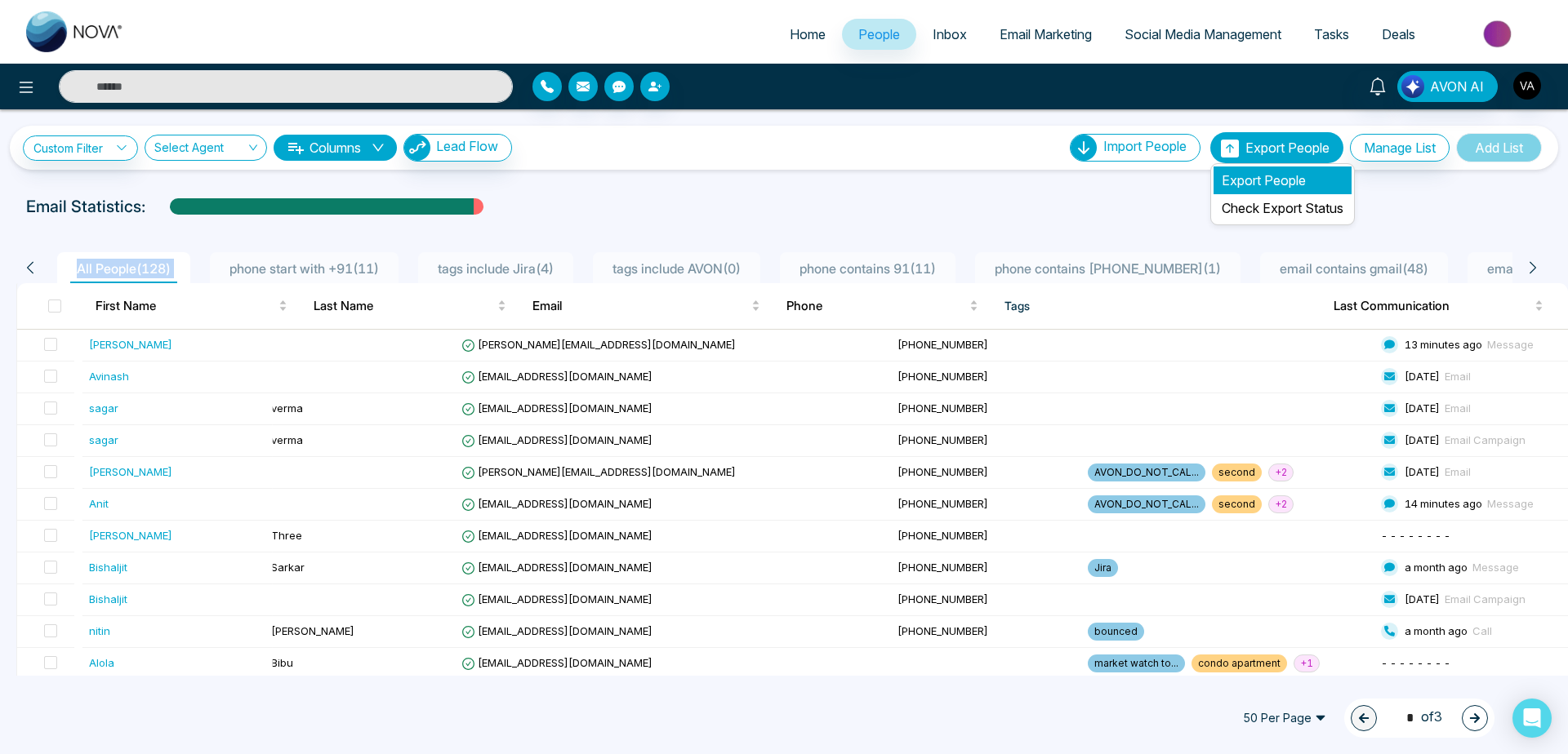
drag, startPoint x: 1284, startPoint y: 148, endPoint x: 1280, endPoint y: 167, distance: 19.4
click at [1280, 163] on li "Export People Export People Check Export Status" at bounding box center [1280, 147] width 140 height 31
click at [1280, 167] on li "Export People" at bounding box center [1282, 180] width 138 height 28
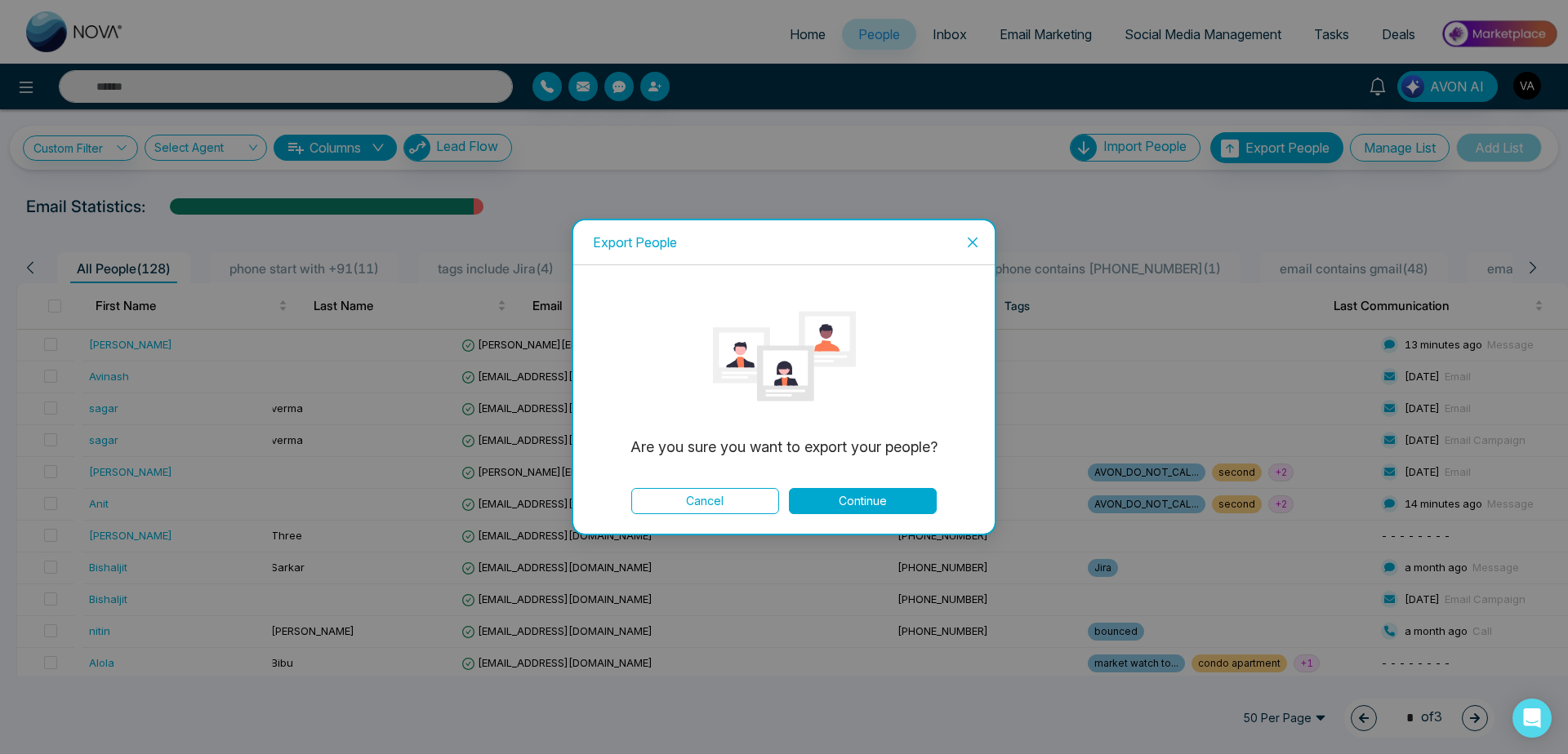
click at [974, 239] on icon "close" at bounding box center [972, 241] width 13 height 13
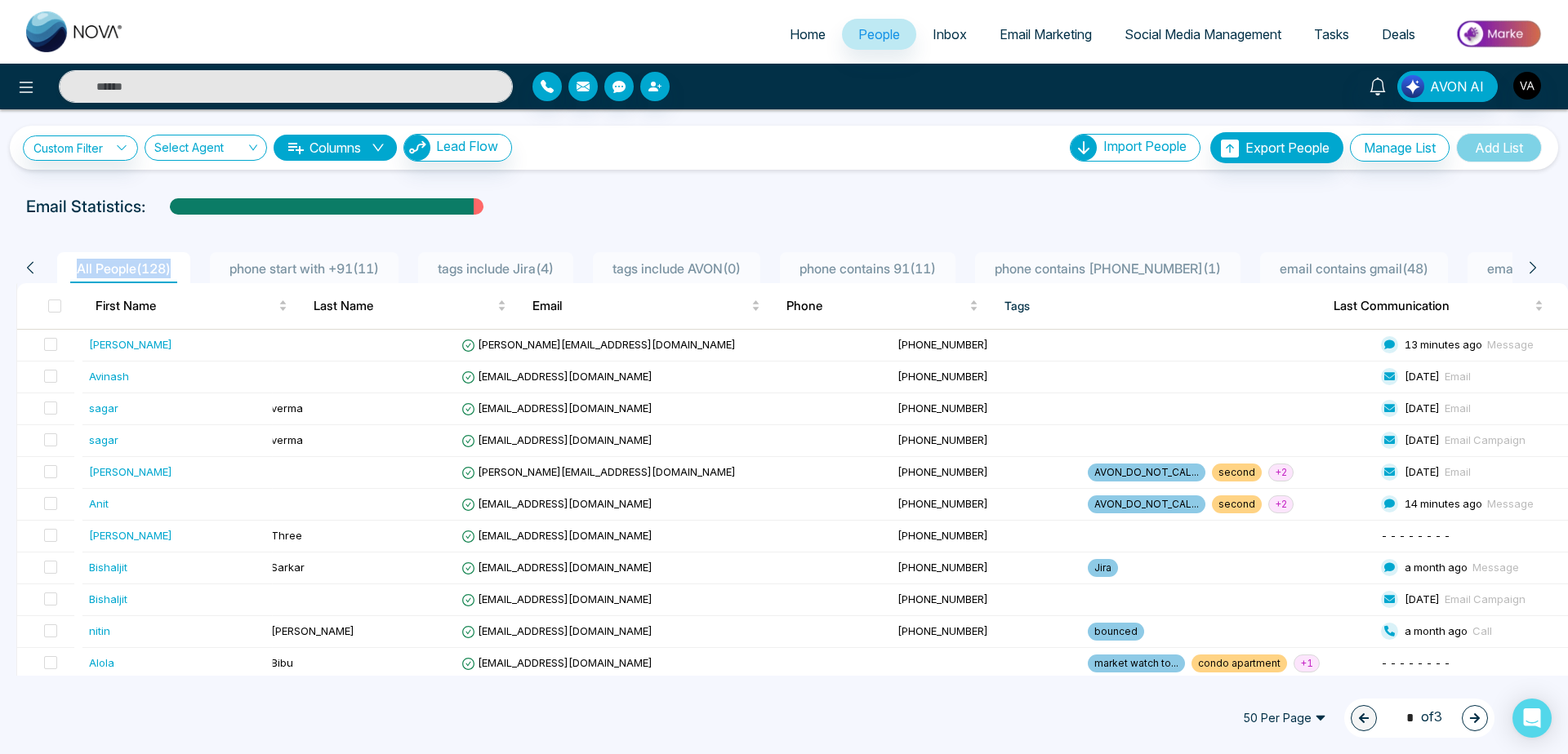
drag, startPoint x: 74, startPoint y: 273, endPoint x: 177, endPoint y: 272, distance: 103.0
click at [177, 272] on span "All People ( 128 )" at bounding box center [124, 268] width 107 height 17
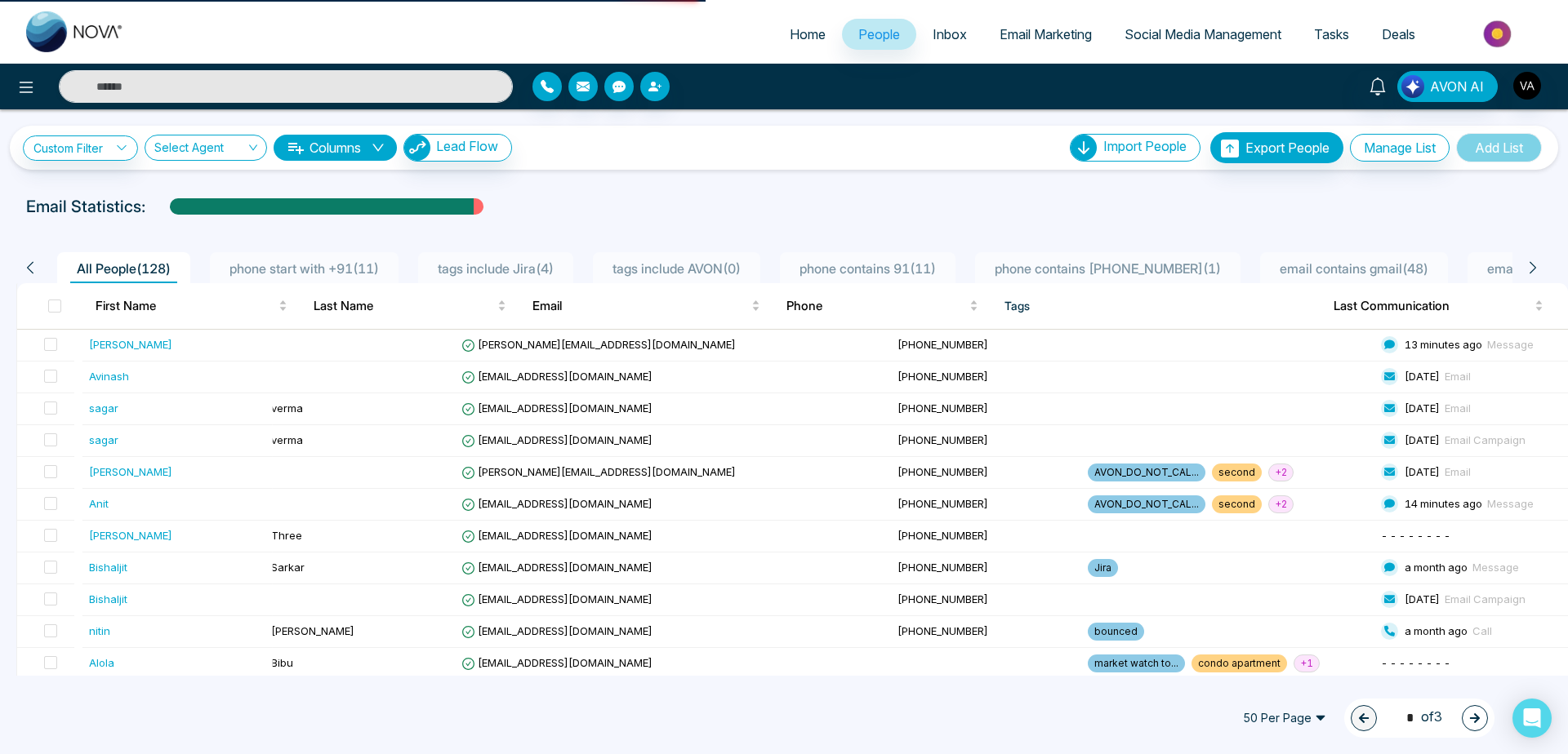
click at [186, 191] on div "Custom Filter Choose a filter Cancel Apply Select Agent Columns Lead Flow Impor…" at bounding box center [784, 393] width 1568 height 567
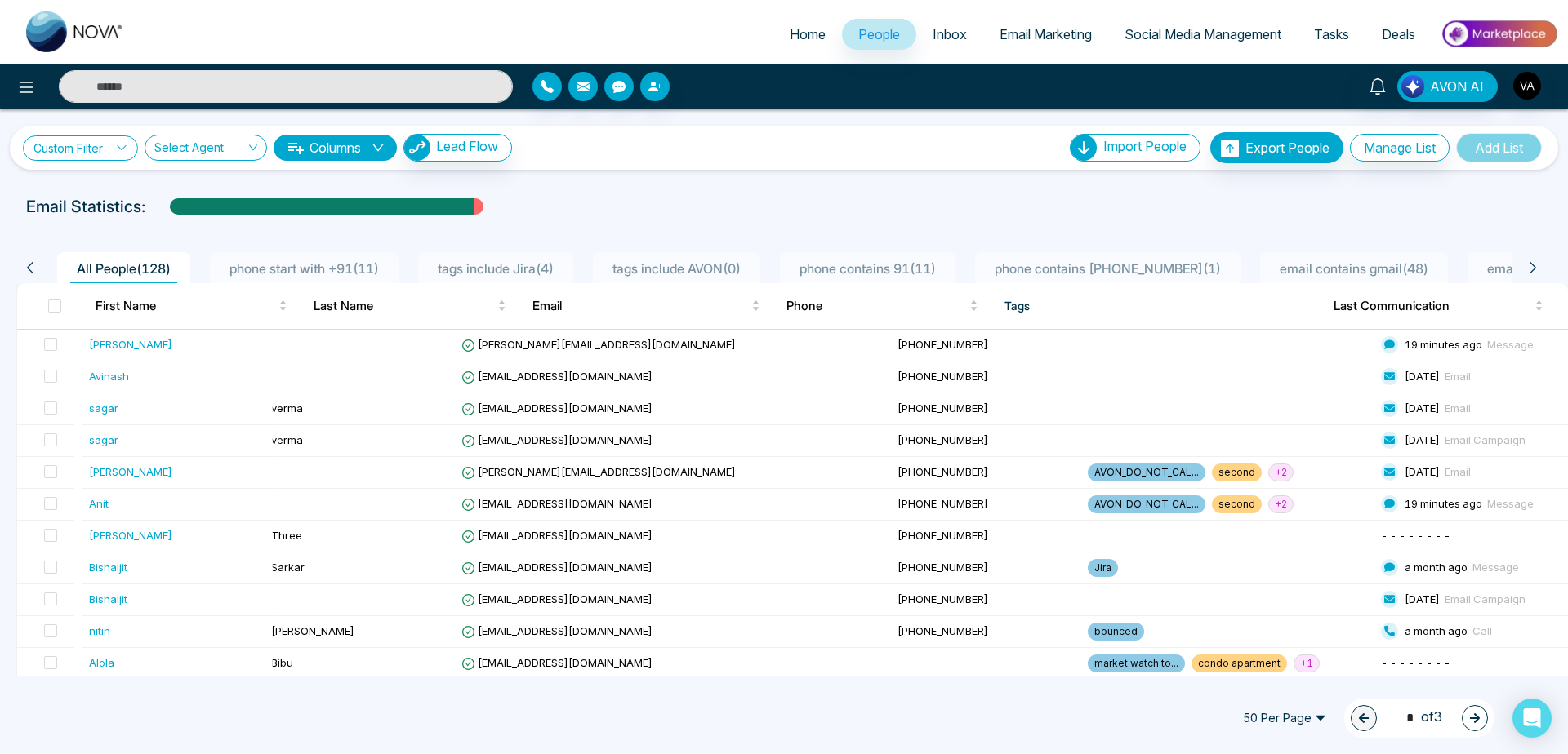
click at [77, 141] on link "Custom Filter" at bounding box center [80, 148] width 115 height 26
click at [107, 187] on input "search" at bounding box center [114, 186] width 133 height 25
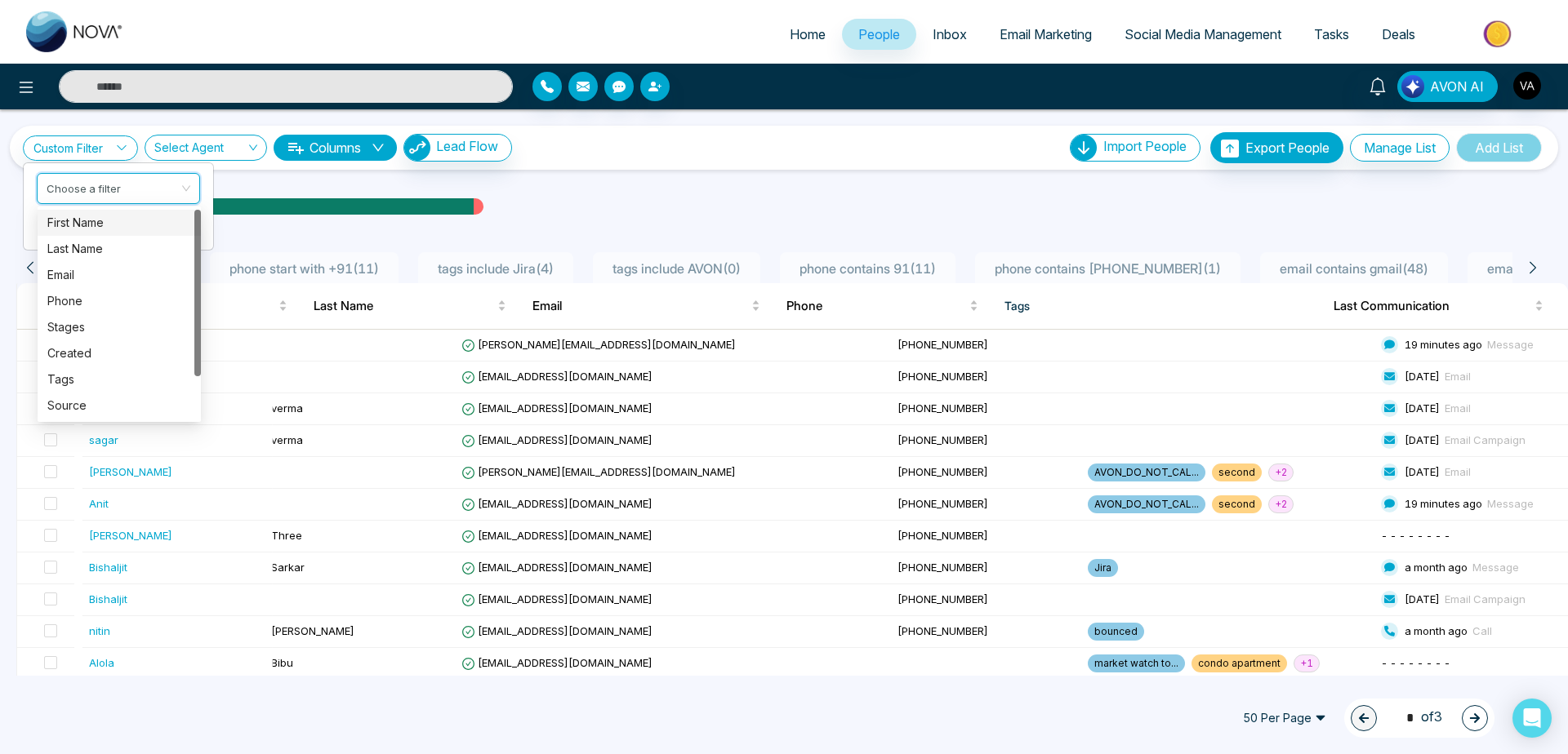
click at [121, 224] on div "First Name" at bounding box center [119, 223] width 144 height 18
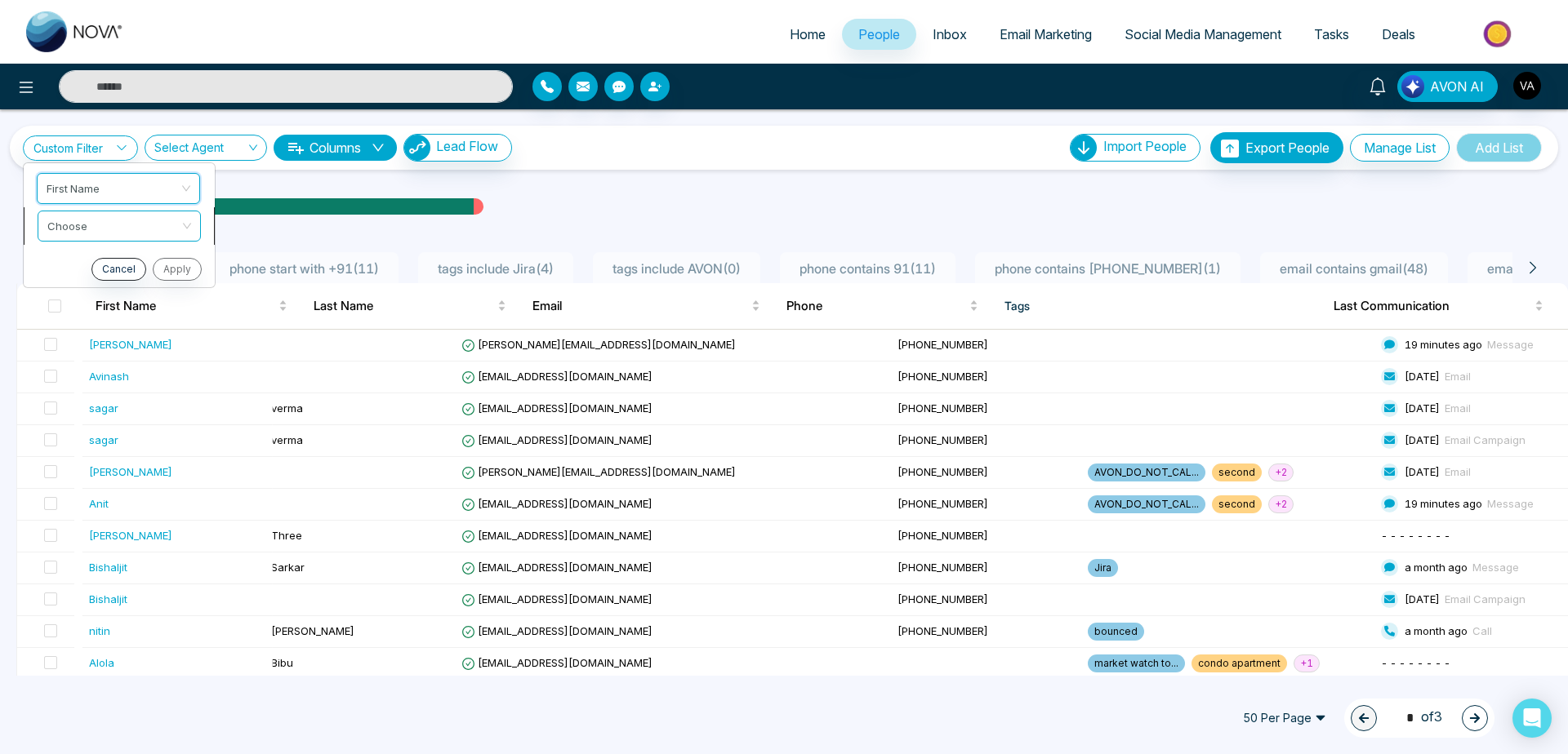
click at [119, 225] on input "search" at bounding box center [114, 224] width 133 height 25
click at [107, 314] on div "Contain" at bounding box center [119, 313] width 144 height 18
click at [115, 224] on span "Contain" at bounding box center [119, 227] width 144 height 30
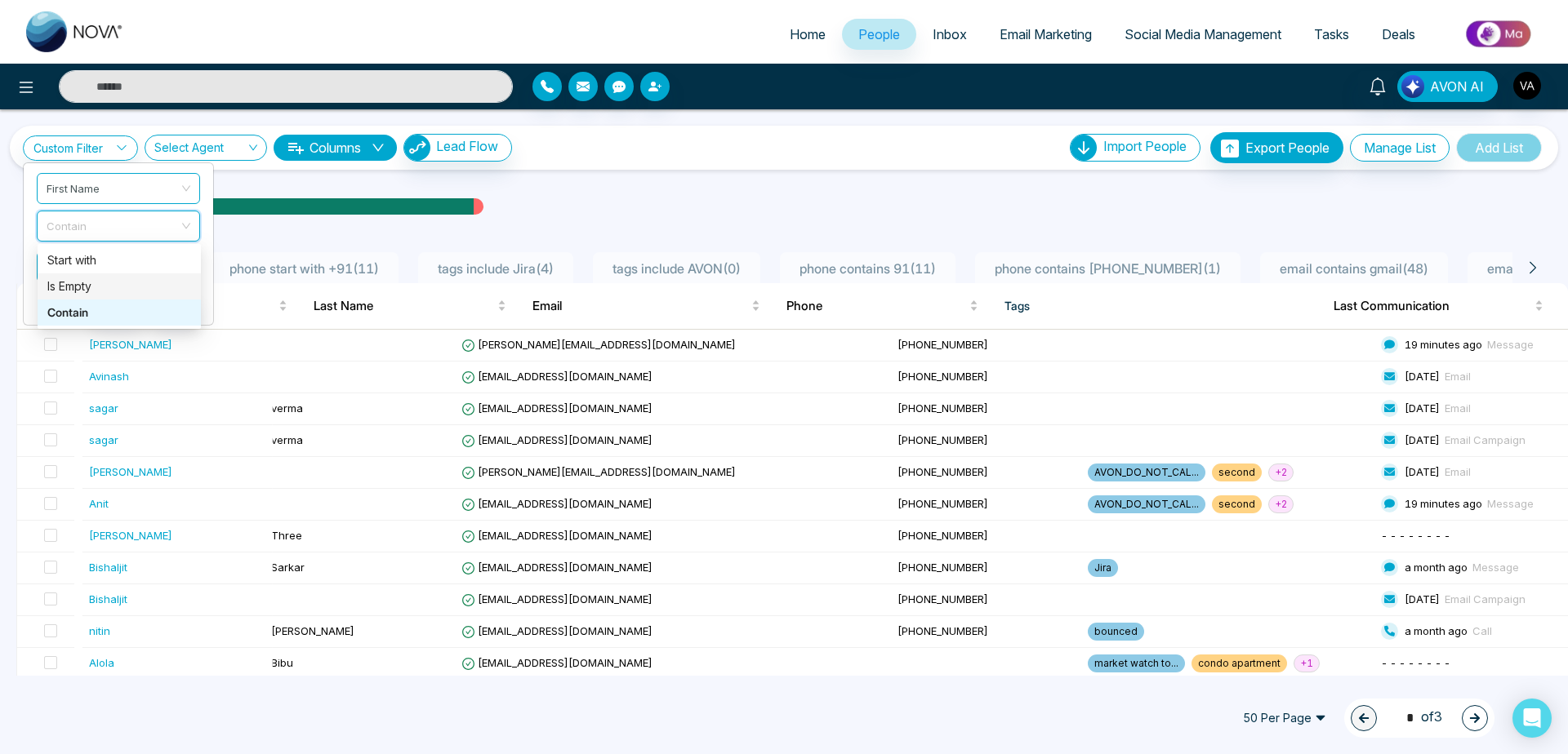
click at [108, 287] on div "Is Empty" at bounding box center [119, 287] width 144 height 18
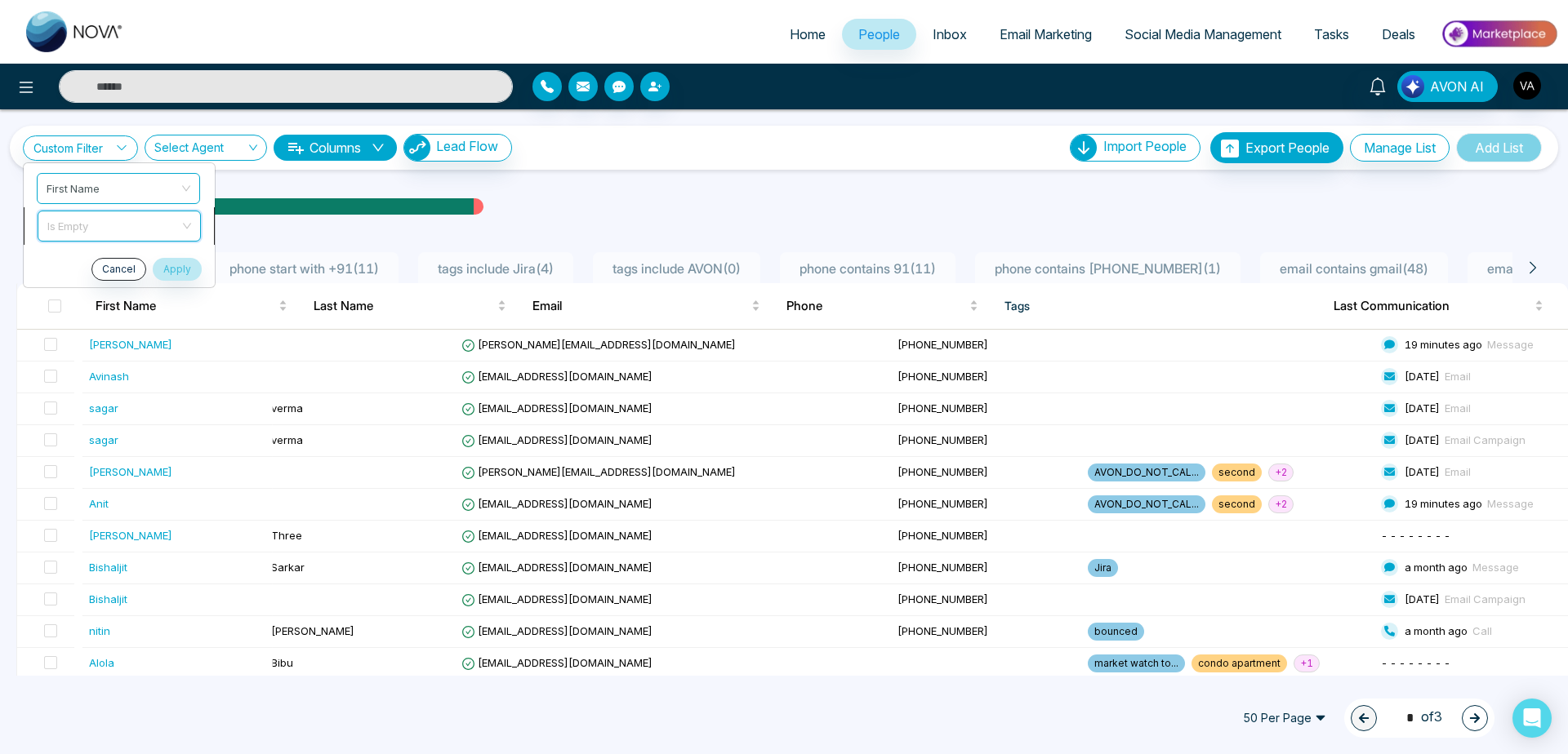
click at [145, 212] on span "Is Empty" at bounding box center [119, 227] width 144 height 30
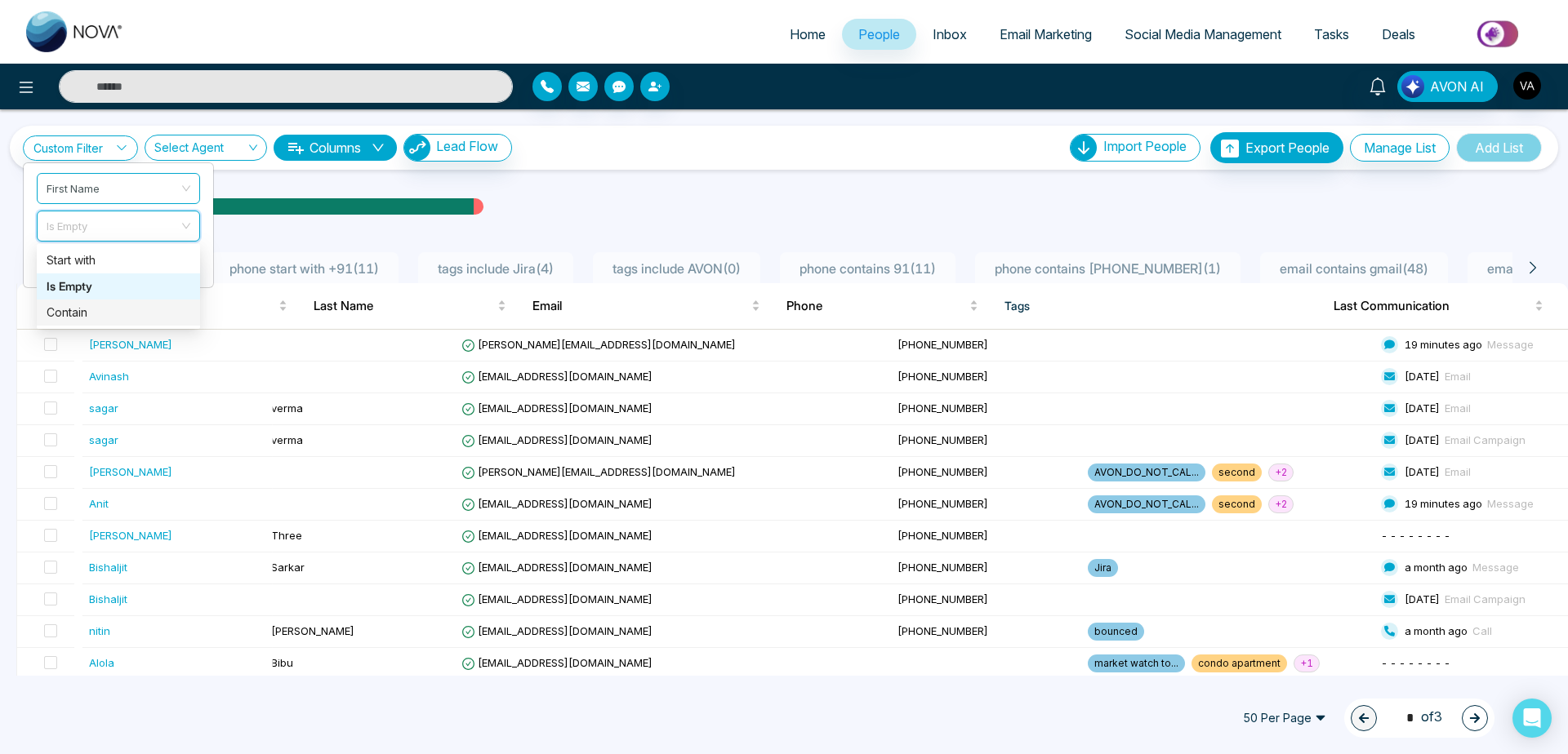
click at [137, 320] on div "Contain" at bounding box center [118, 313] width 144 height 18
click at [128, 270] on input "text" at bounding box center [118, 266] width 163 height 31
type input "******"
click at [184, 309] on button "Apply" at bounding box center [176, 307] width 49 height 23
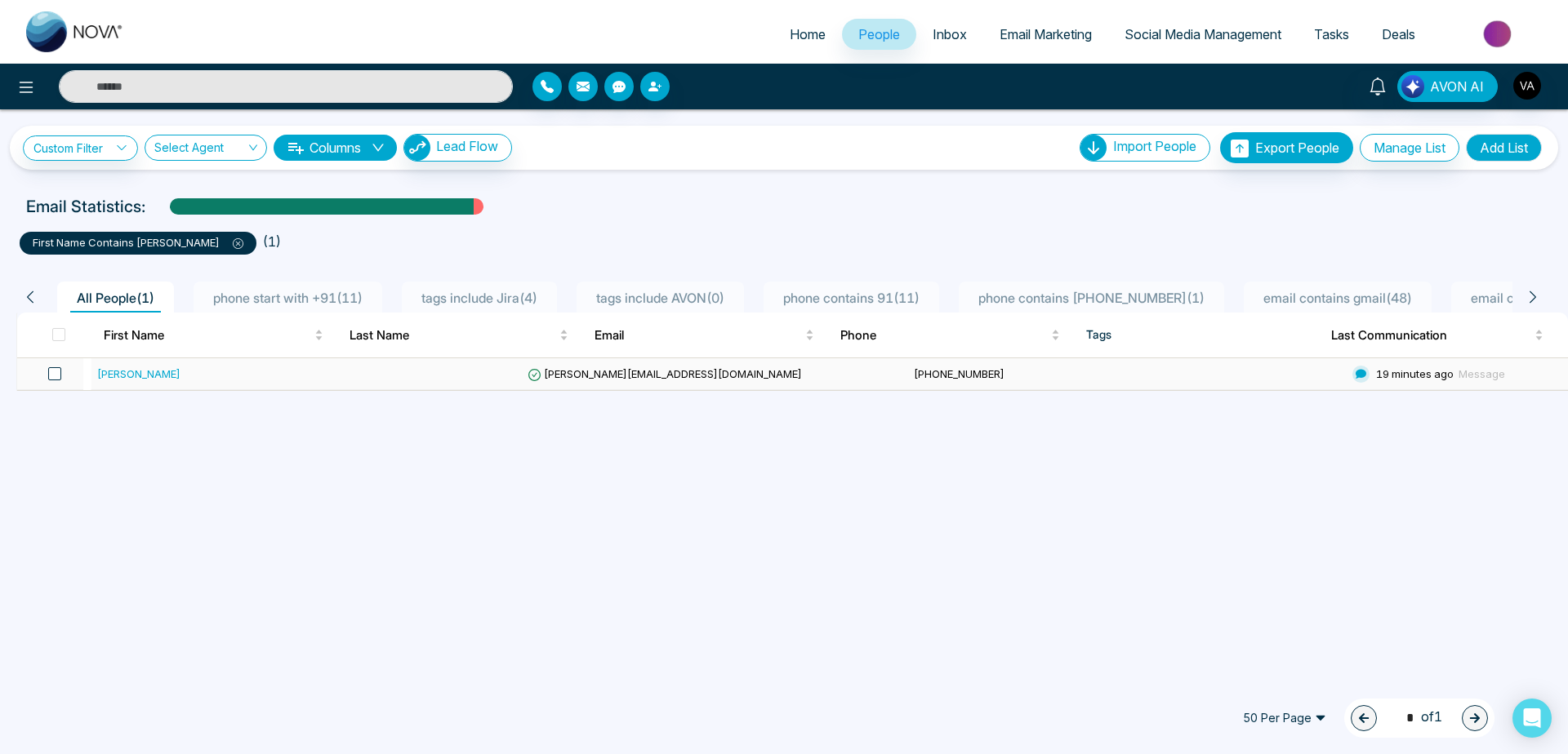
click at [59, 375] on span at bounding box center [54, 373] width 13 height 13
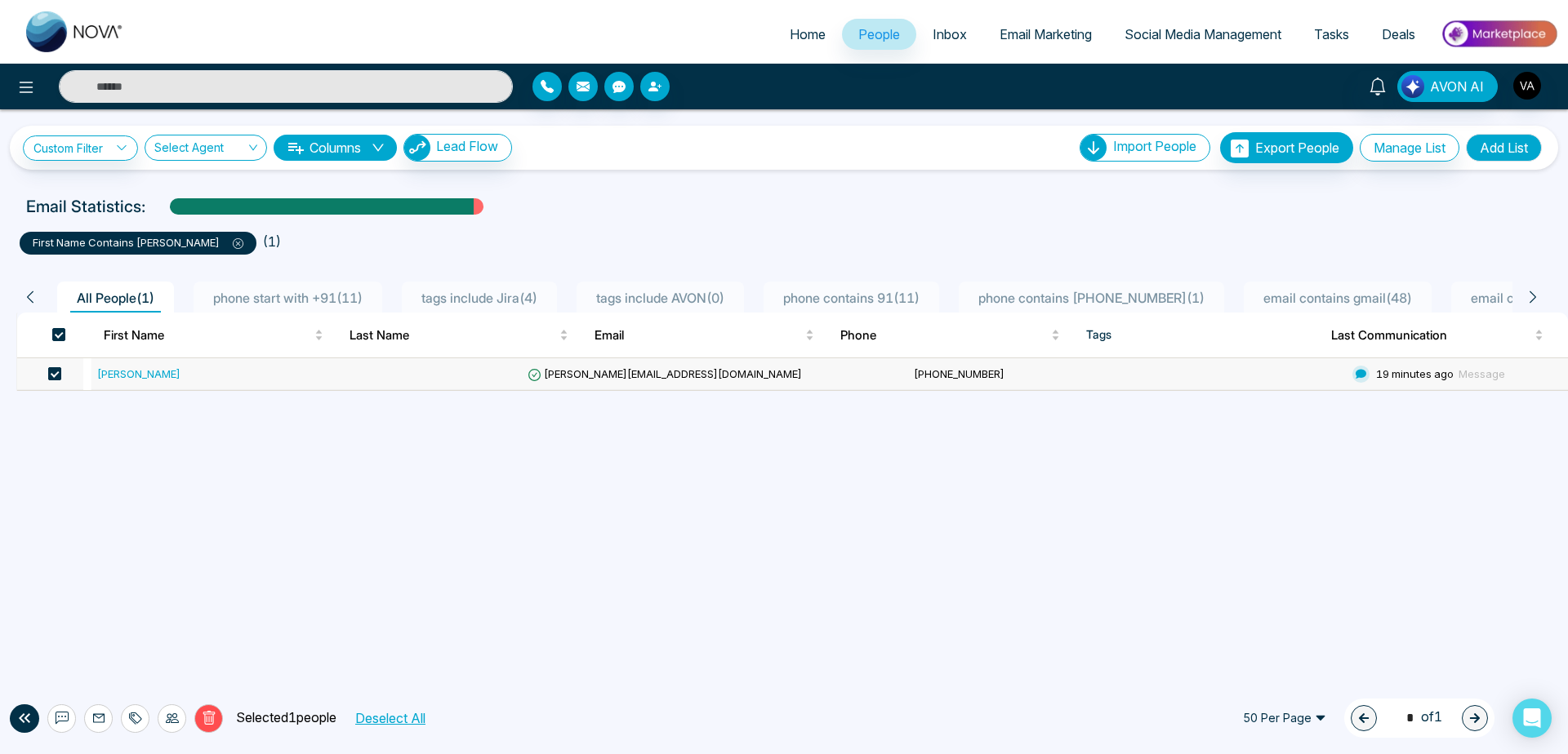
click at [59, 375] on span at bounding box center [54, 373] width 13 height 13
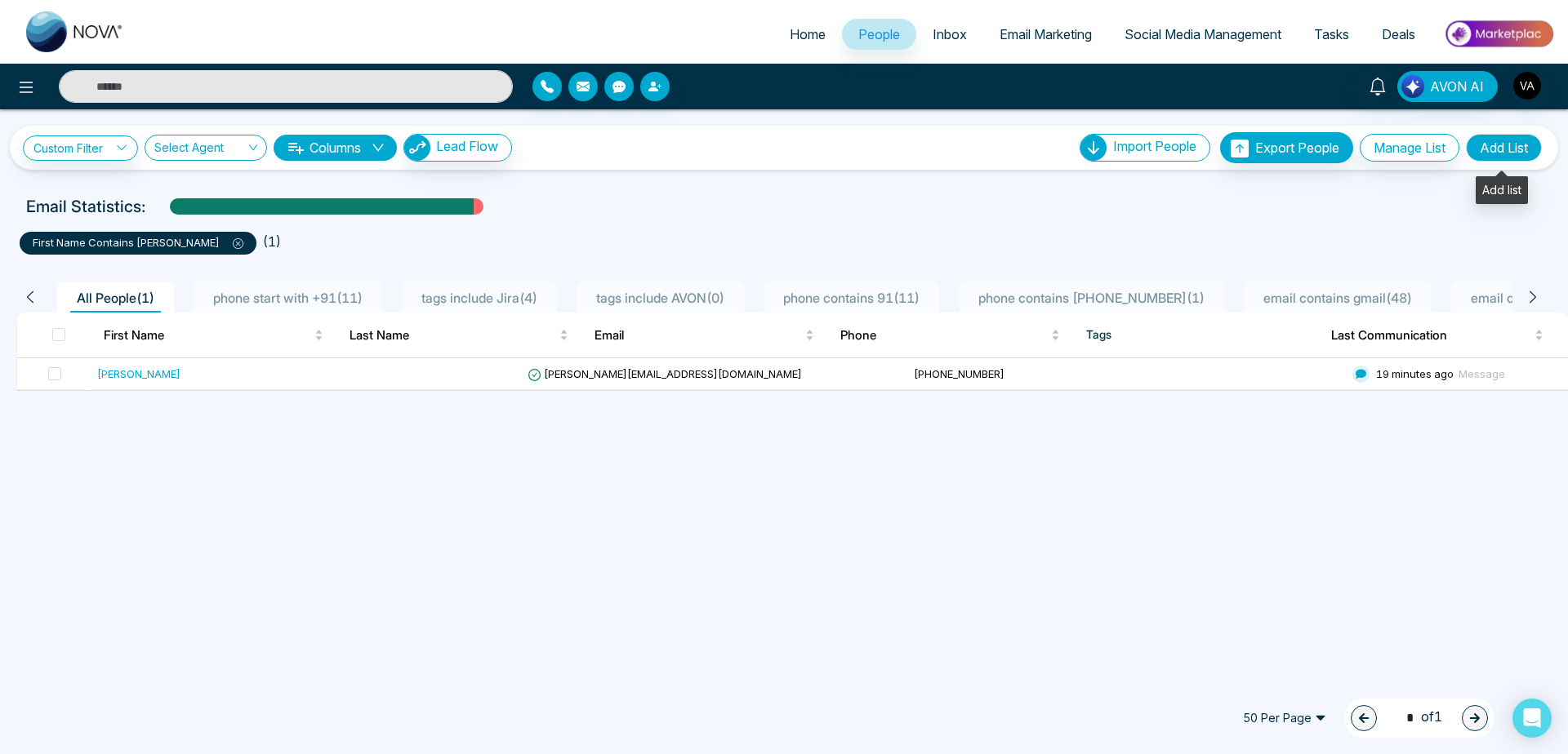
click at [1524, 148] on button "Add List" at bounding box center [1504, 147] width 76 height 28
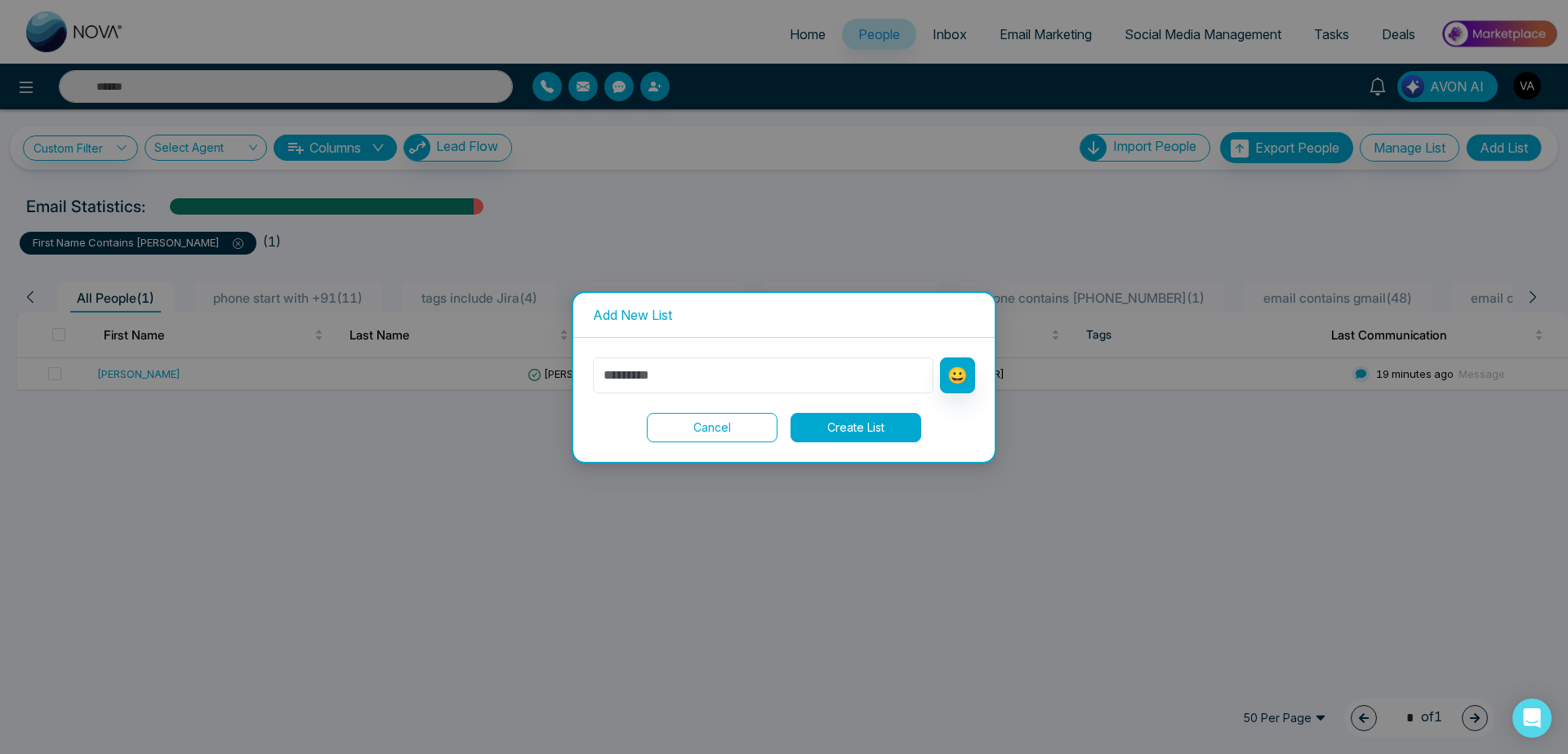
click at [665, 374] on input "text" at bounding box center [763, 375] width 341 height 36
click at [704, 433] on button "Cancel" at bounding box center [713, 428] width 131 height 30
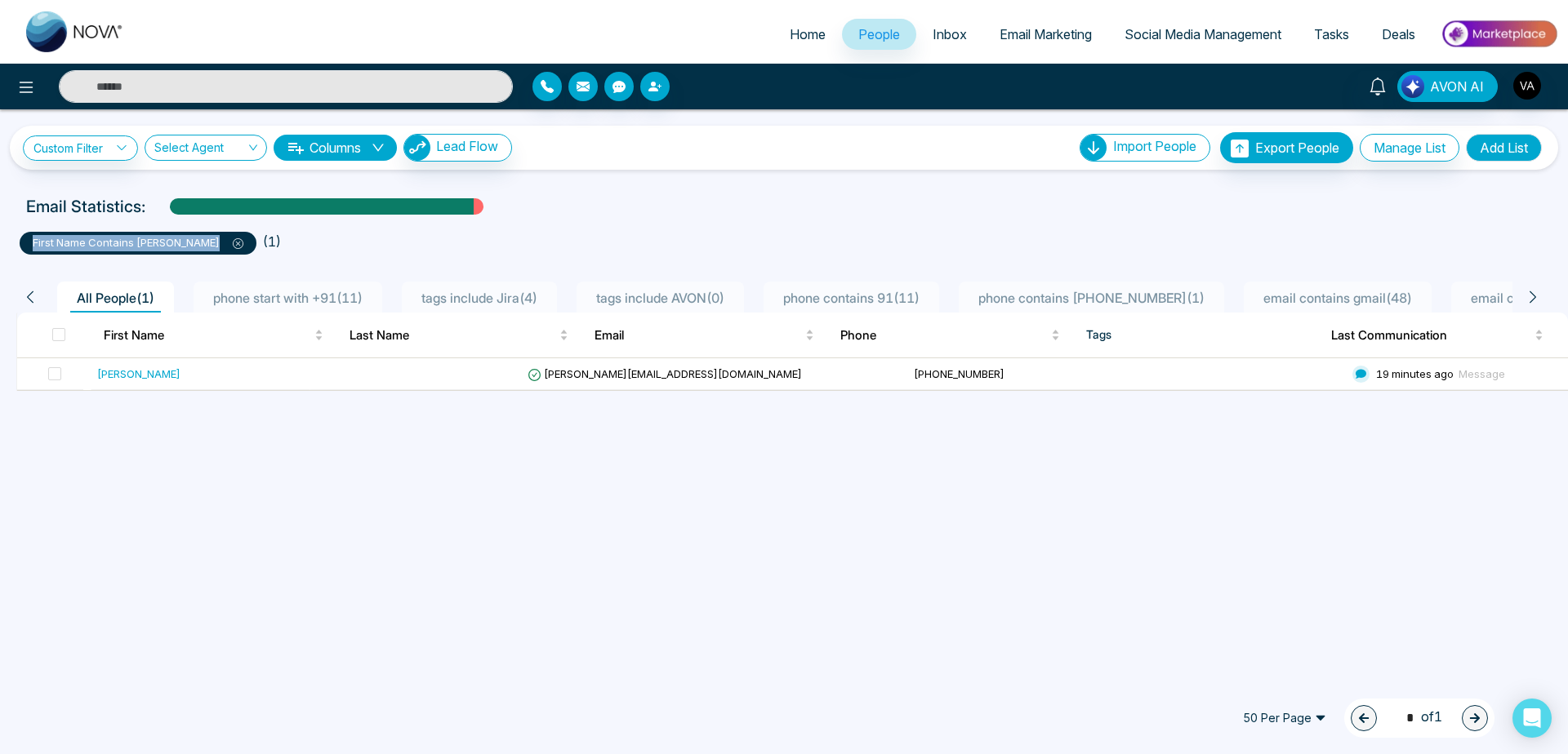
drag, startPoint x: 26, startPoint y: 240, endPoint x: 182, endPoint y: 236, distance: 156.1
click at [182, 236] on div "first name contains [PERSON_NAME]" at bounding box center [138, 242] width 237 height 23
copy p "first name contains [PERSON_NAME]"
click at [1516, 156] on button "Add List" at bounding box center [1504, 147] width 76 height 28
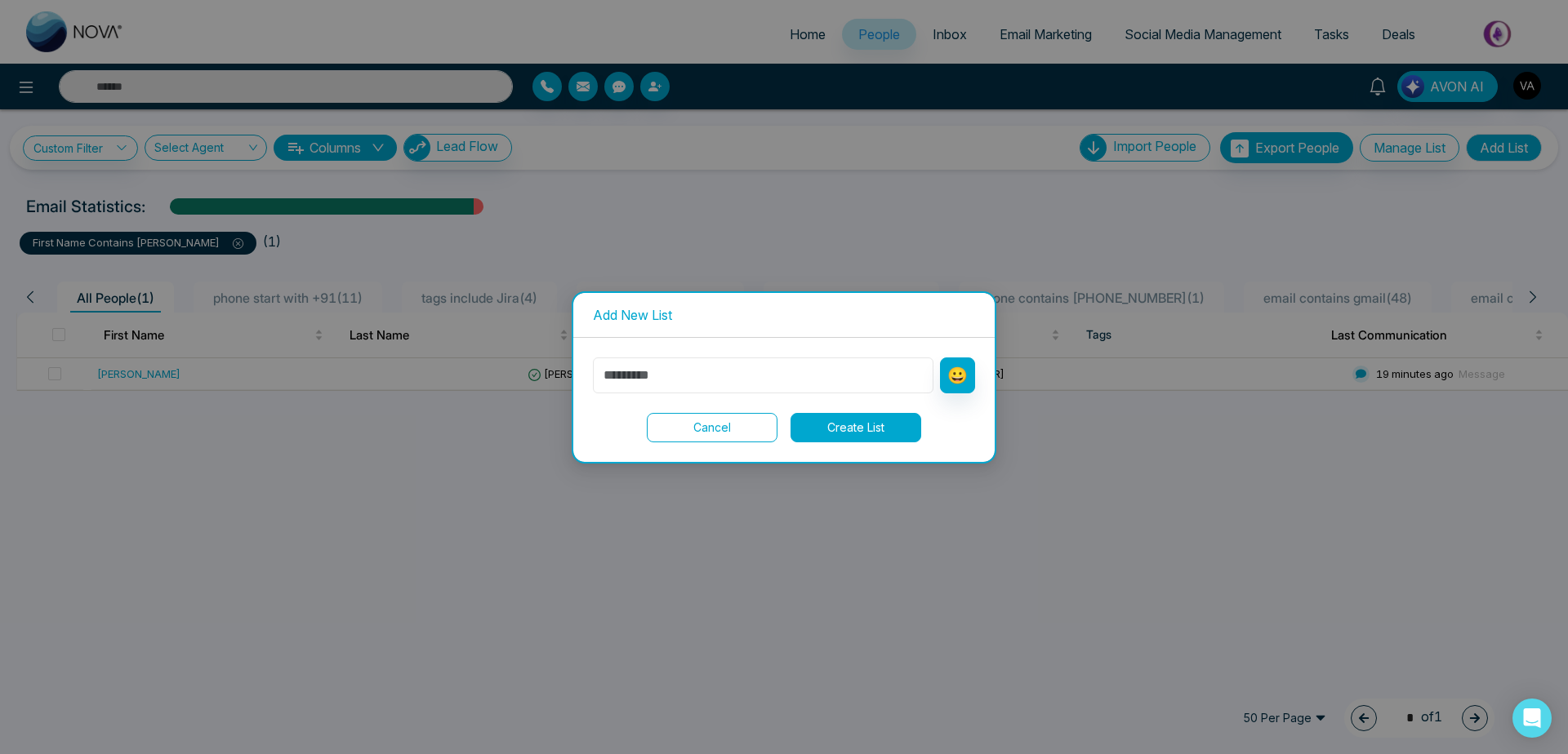
click at [676, 373] on input "text" at bounding box center [763, 375] width 341 height 36
paste input "**********"
type input "**********"
click at [864, 420] on button "Create List" at bounding box center [856, 428] width 131 height 30
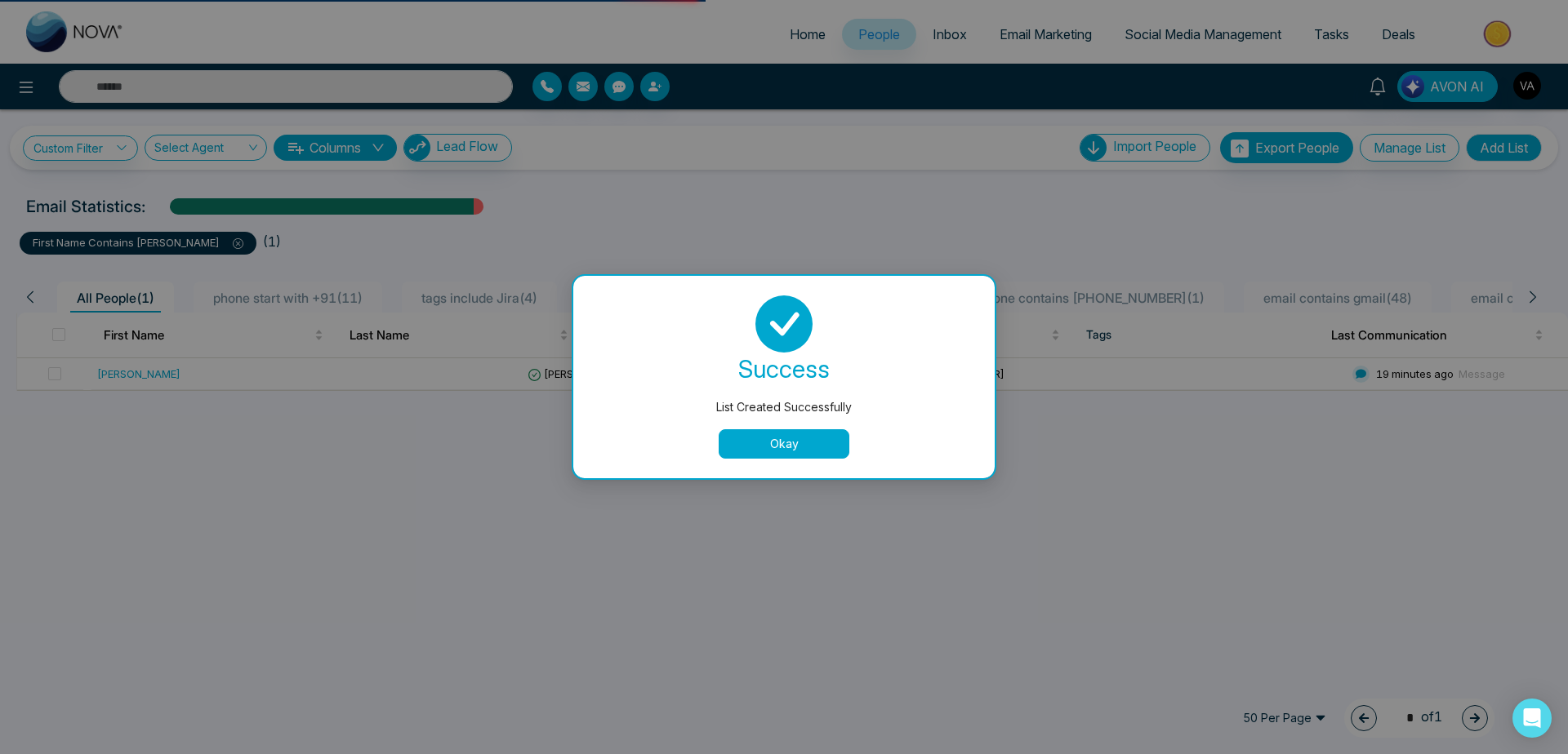
click at [762, 433] on button "Okay" at bounding box center [784, 444] width 131 height 30
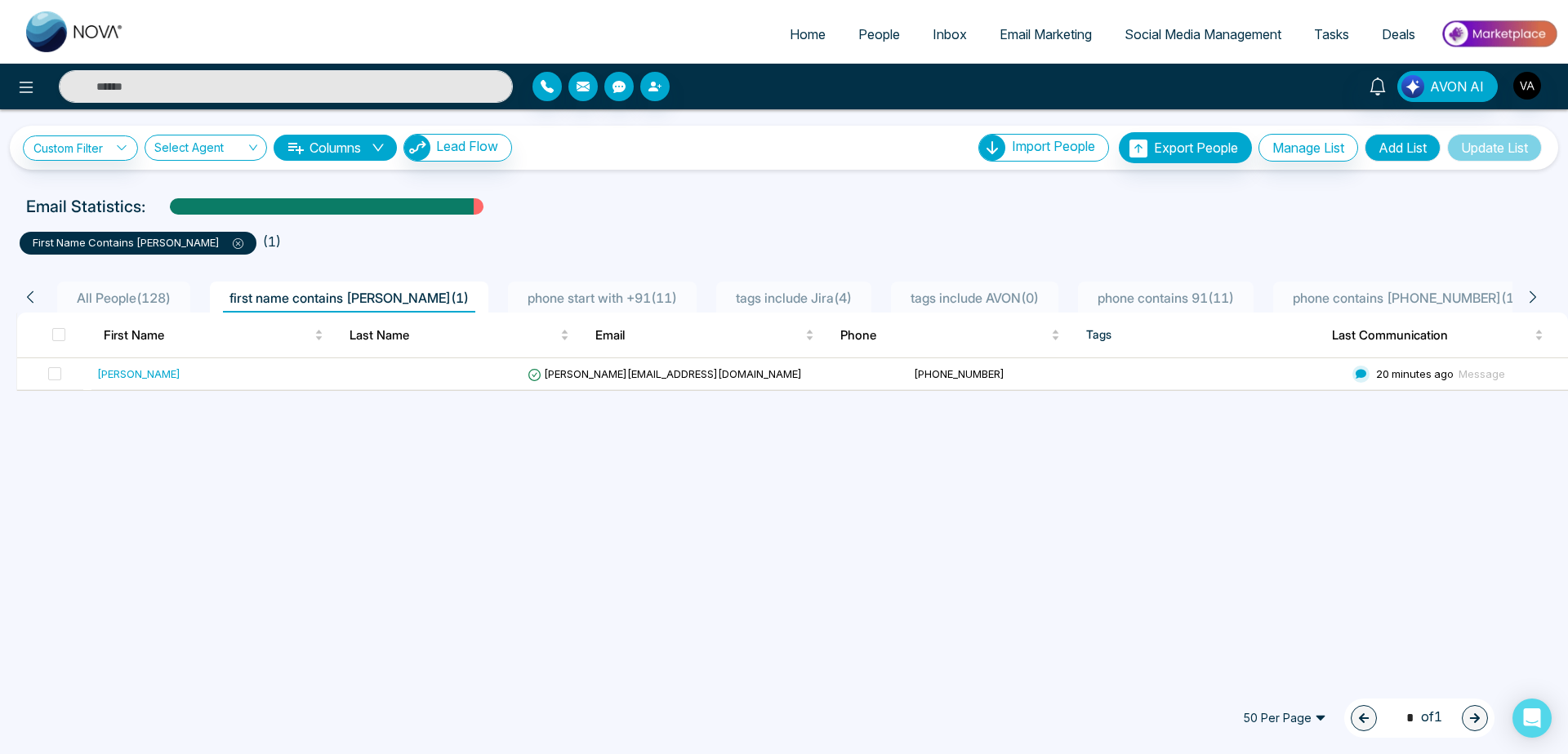
click at [133, 297] on span "All People ( 128 )" at bounding box center [124, 298] width 107 height 17
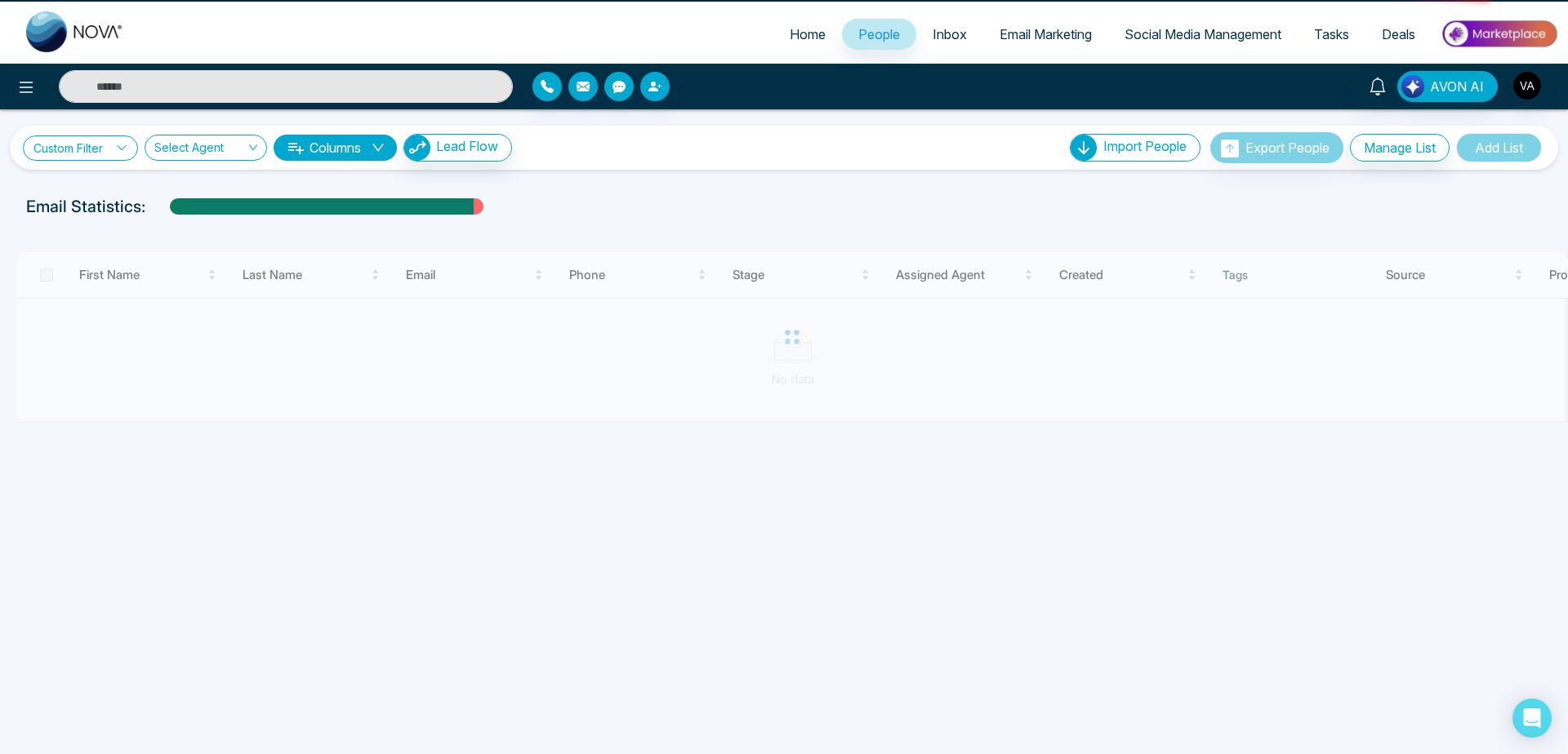
click at [93, 152] on link "Custom Filter" at bounding box center [80, 148] width 115 height 26
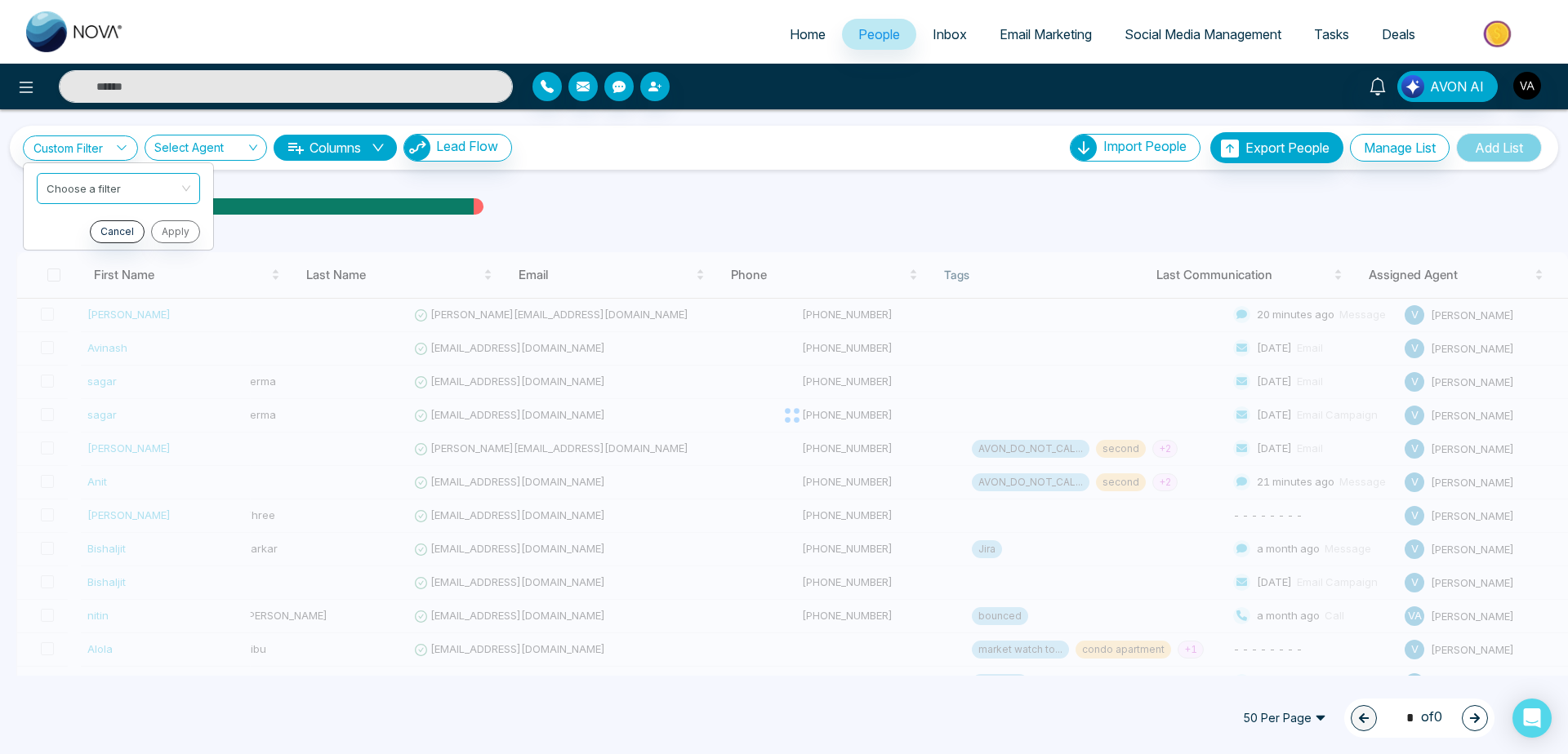
click at [866, 187] on div "Custom Filter Choose a filter Cancel Apply Select Agent Columns Lead Flow Impor…" at bounding box center [784, 393] width 1568 height 567
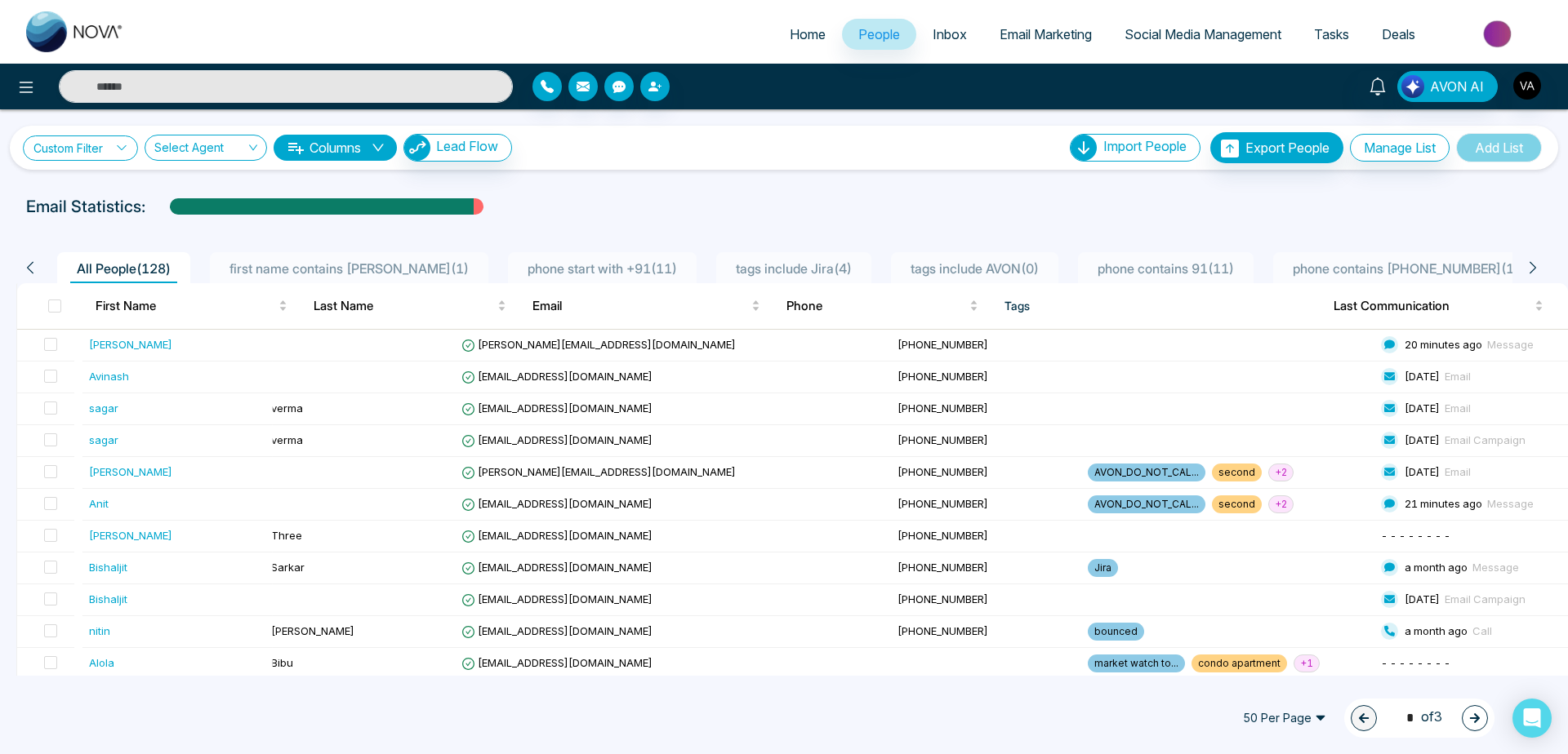
click at [97, 144] on link "Custom Filter" at bounding box center [80, 148] width 115 height 26
click at [106, 187] on input "search" at bounding box center [114, 186] width 133 height 25
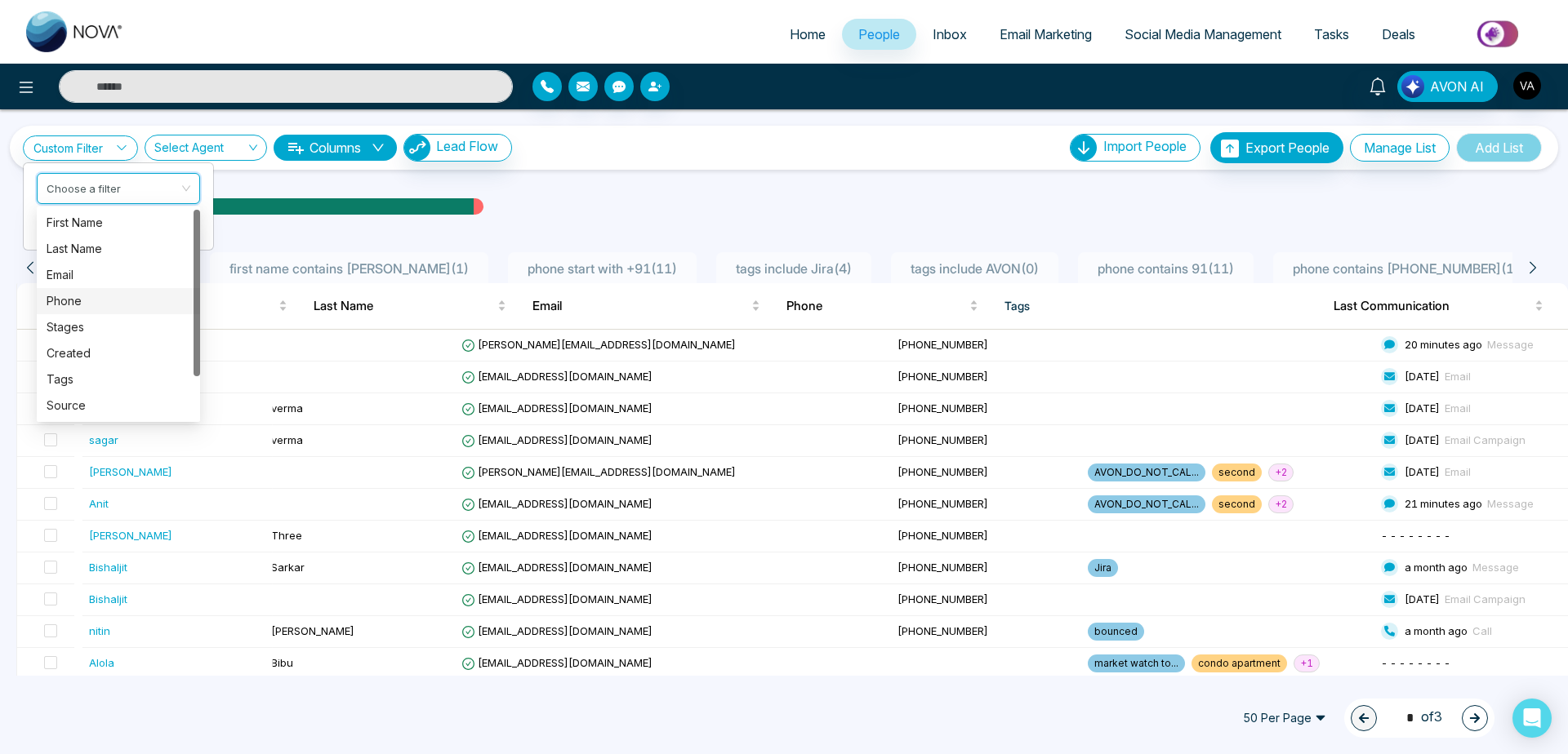
click at [109, 293] on div "Phone" at bounding box center [118, 301] width 144 height 18
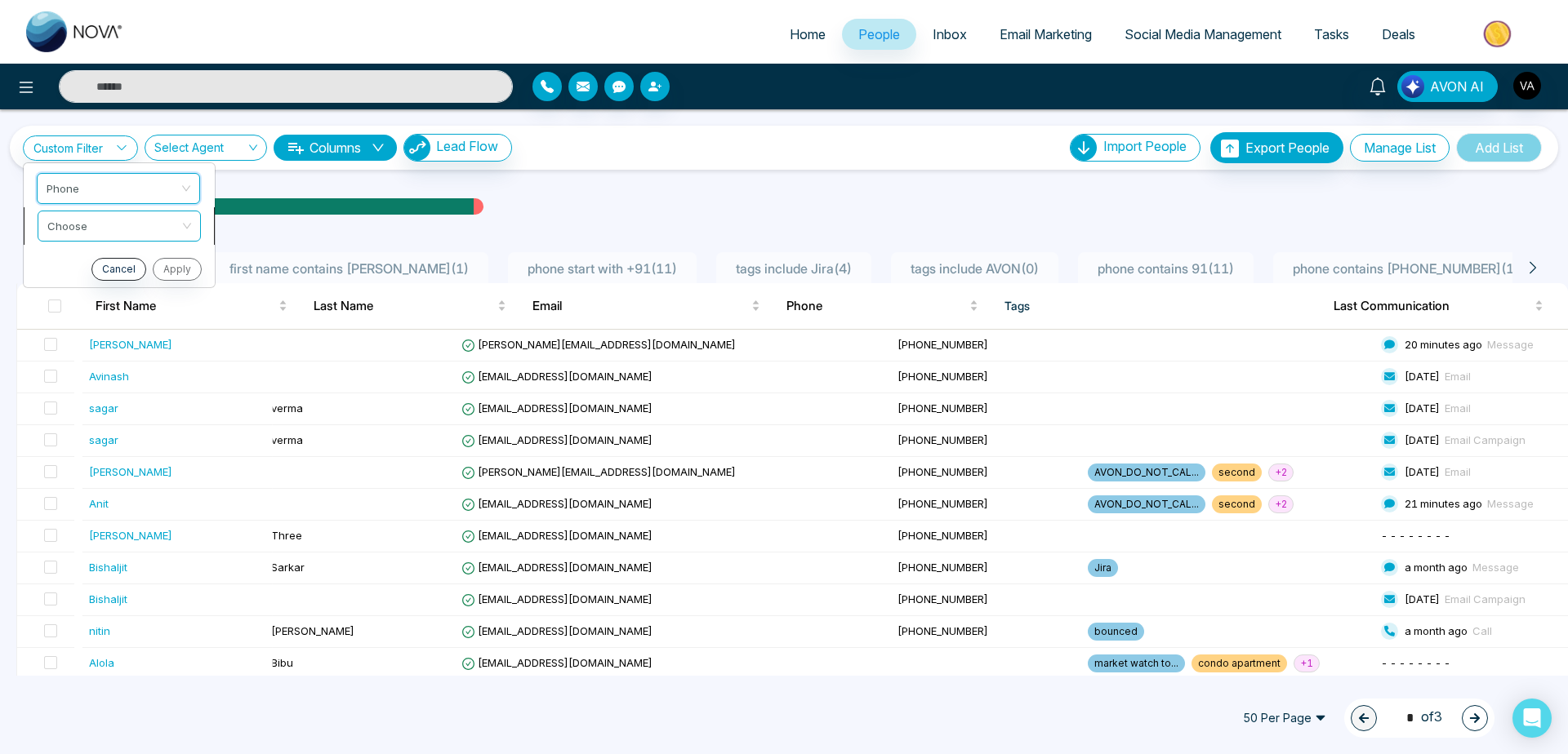
click at [124, 231] on input "search" at bounding box center [114, 224] width 133 height 25
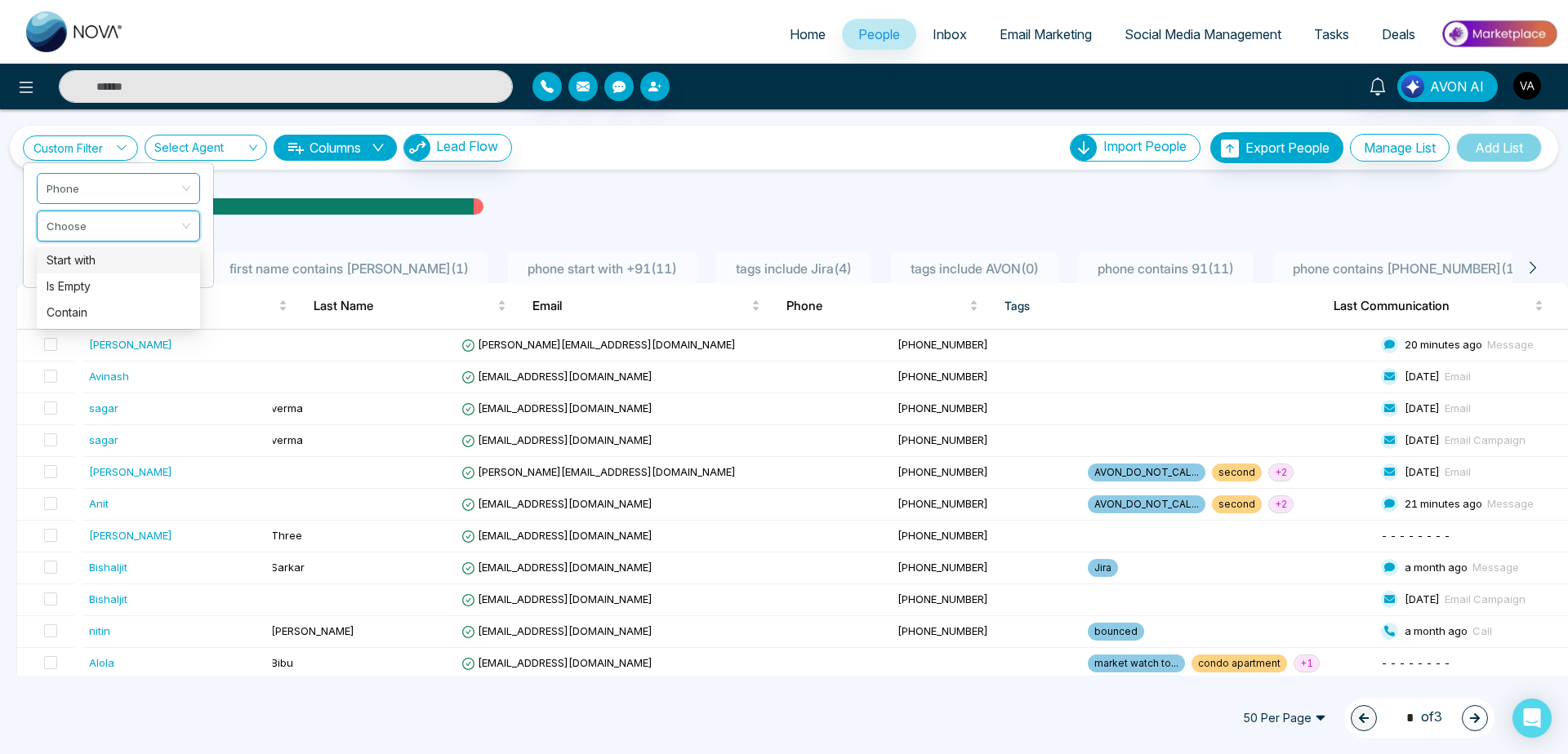
click at [119, 266] on div "Start with" at bounding box center [118, 260] width 144 height 18
click at [137, 269] on input "text" at bounding box center [118, 266] width 163 height 31
type input "***"
click at [175, 300] on button "Apply" at bounding box center [176, 307] width 49 height 23
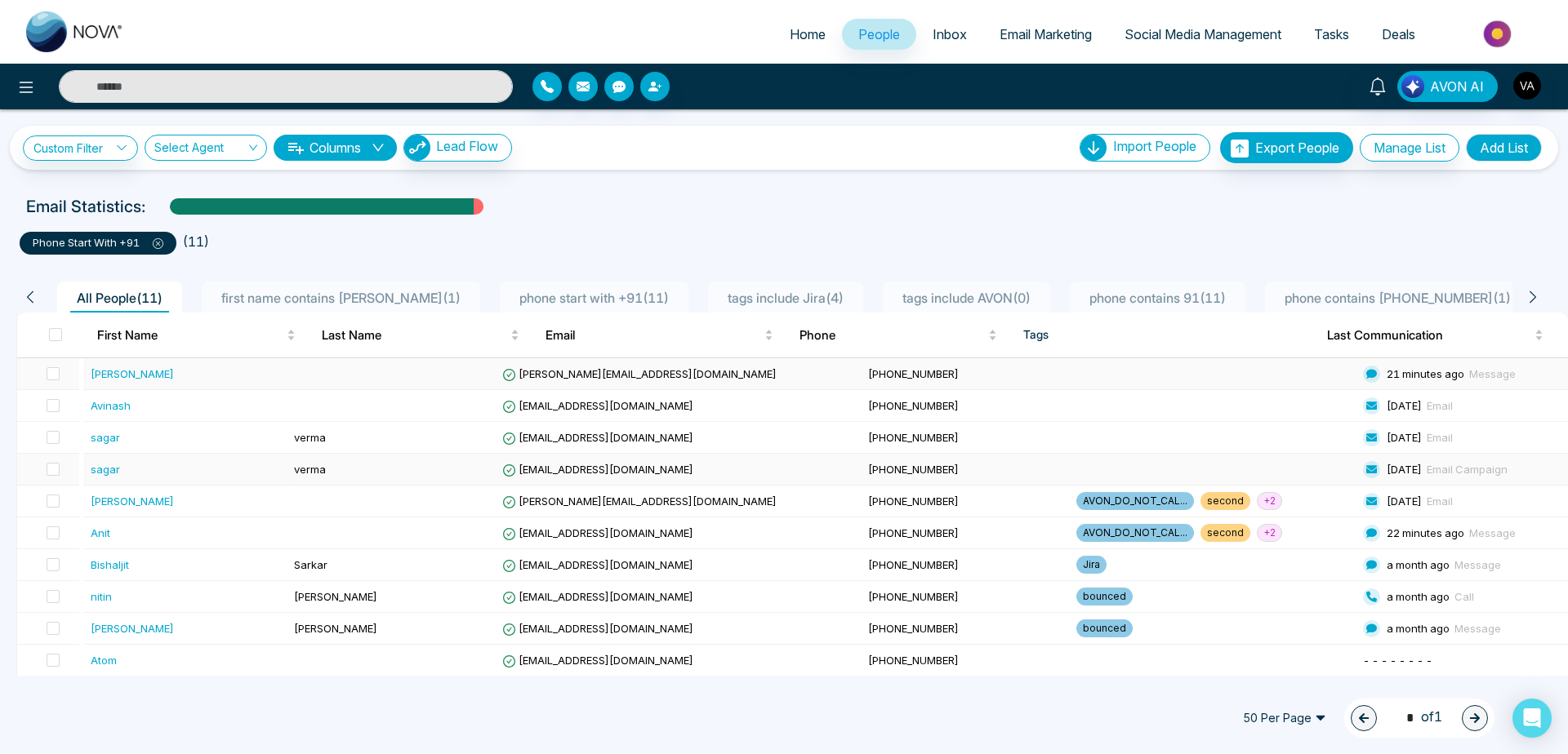
scroll to position [34, 0]
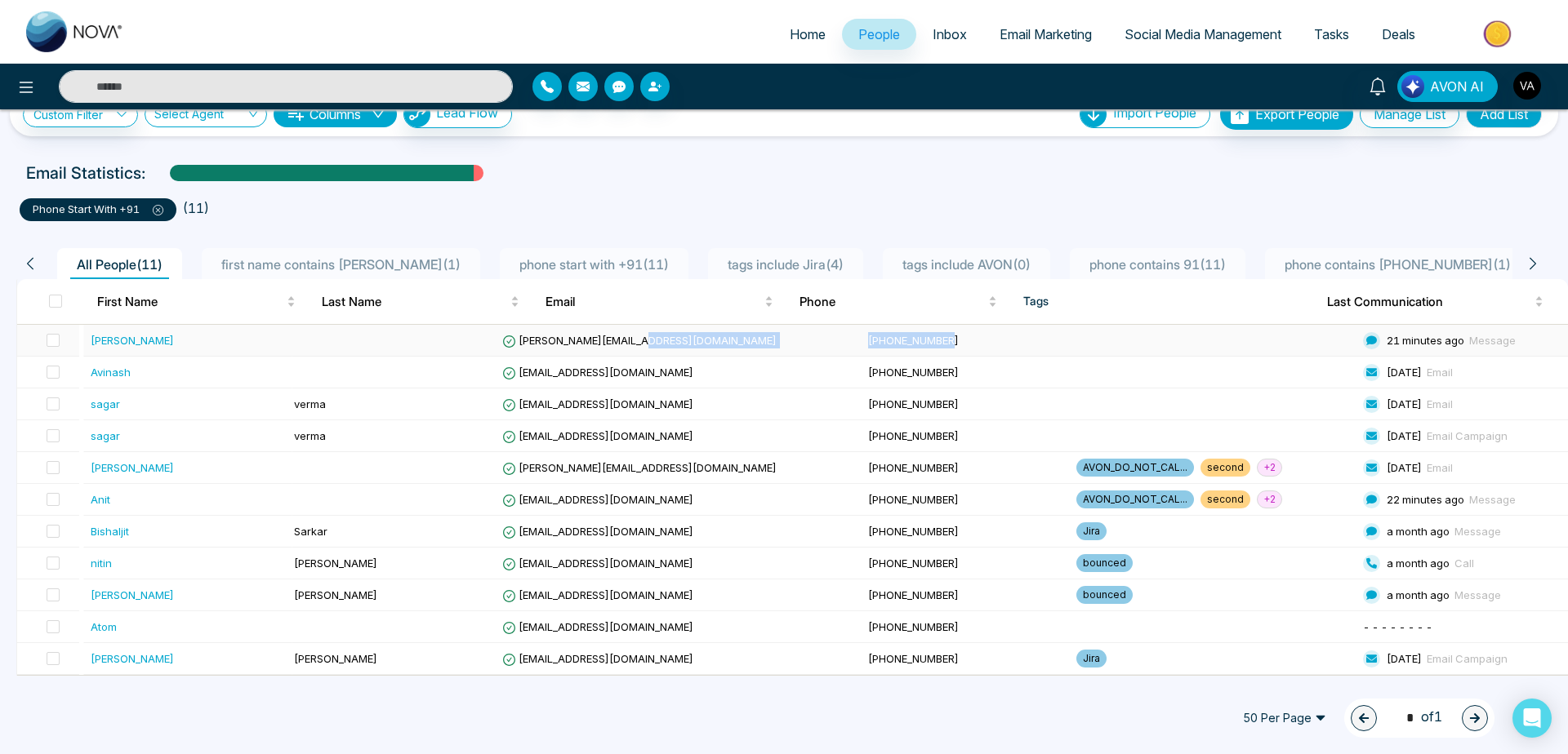
drag, startPoint x: 777, startPoint y: 344, endPoint x: 928, endPoint y: 342, distance: 151.0
click at [928, 342] on tr "Jayesh [EMAIL_ADDRESS][DOMAIN_NAME] [PHONE_NUMBER] 21 minutes ago Message" at bounding box center [792, 340] width 1551 height 32
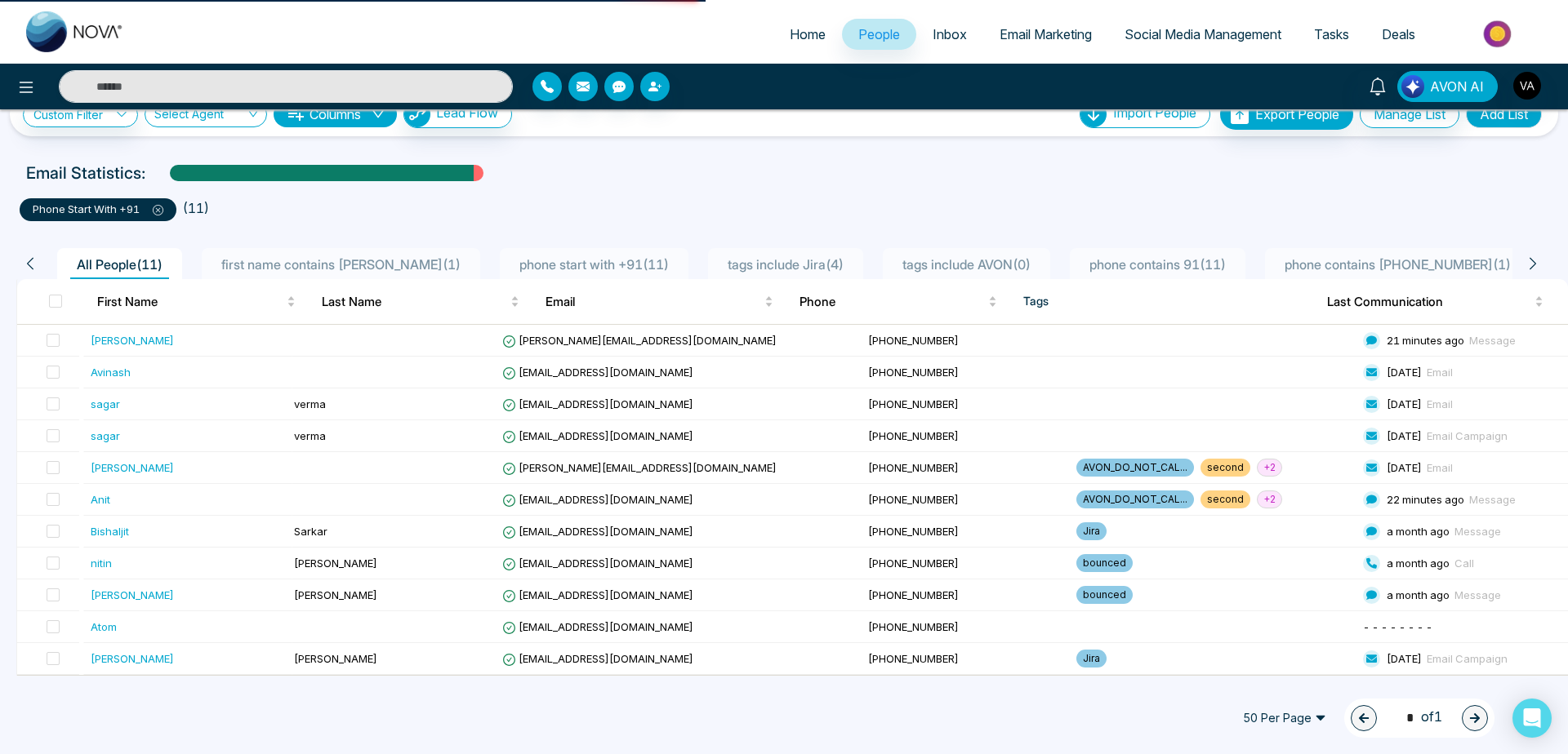
click at [857, 199] on ul "phone start with +91 ( 11 )" at bounding box center [784, 207] width 1529 height 30
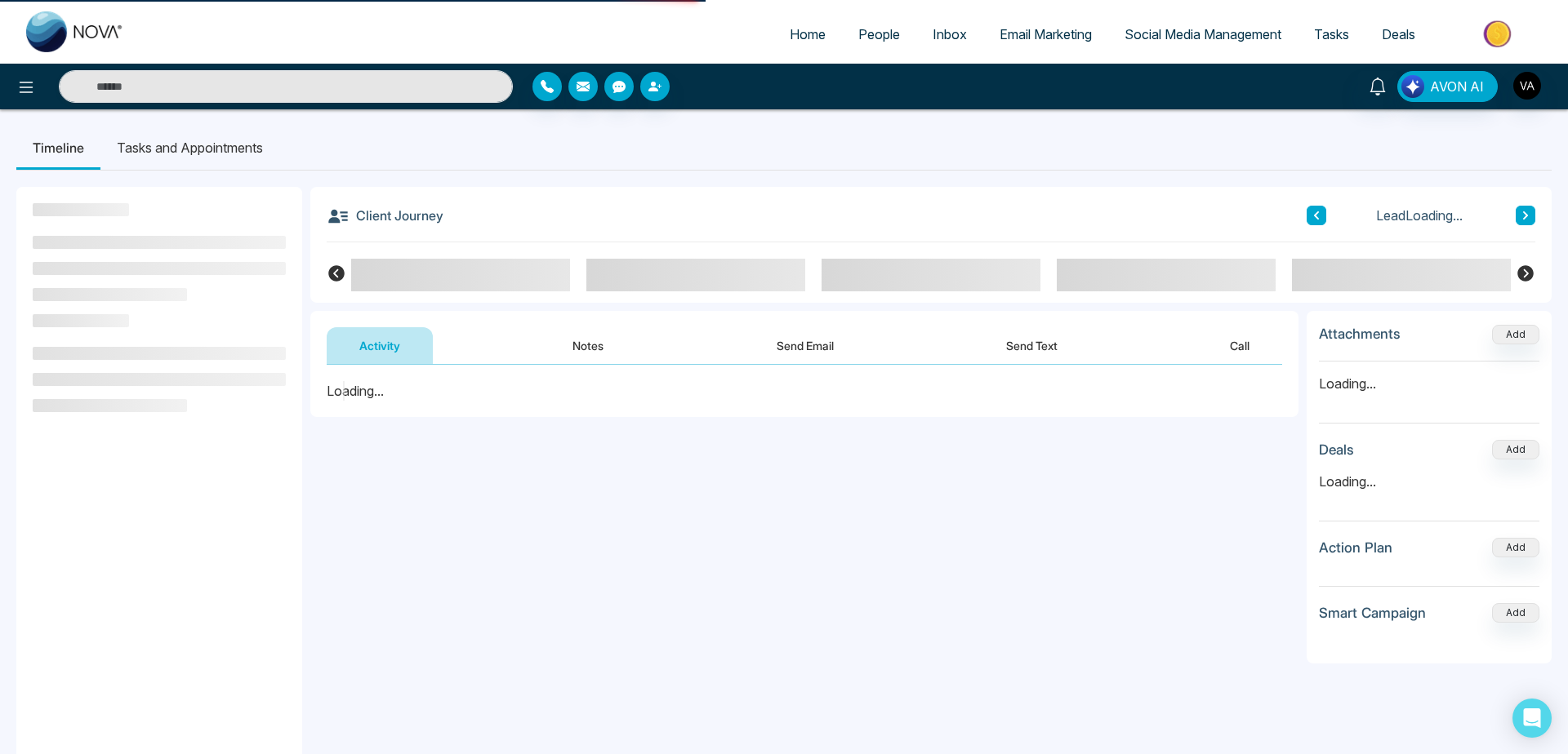
click at [867, 35] on span "People" at bounding box center [879, 34] width 42 height 17
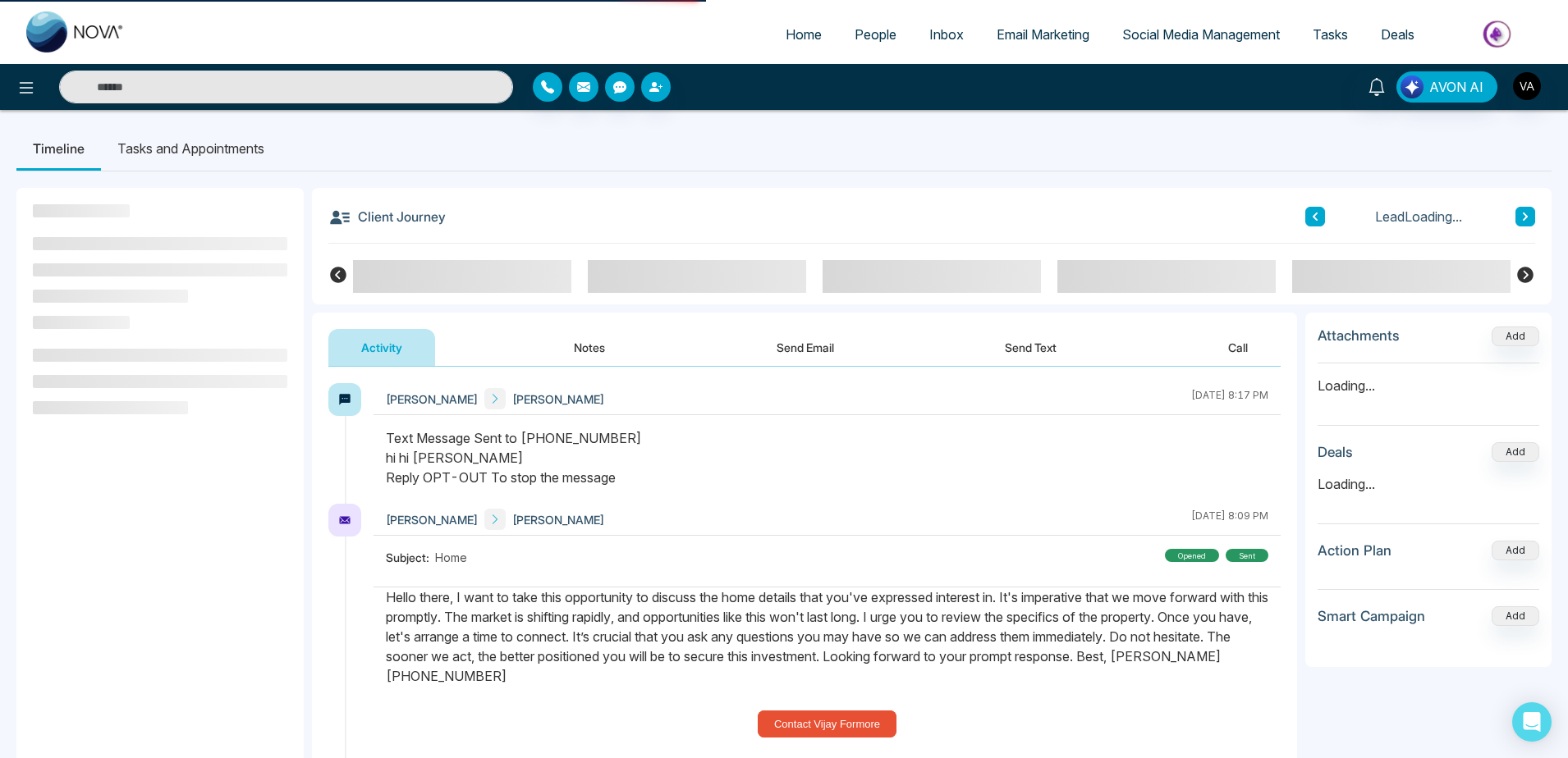
click at [867, 35] on span "People" at bounding box center [876, 34] width 42 height 17
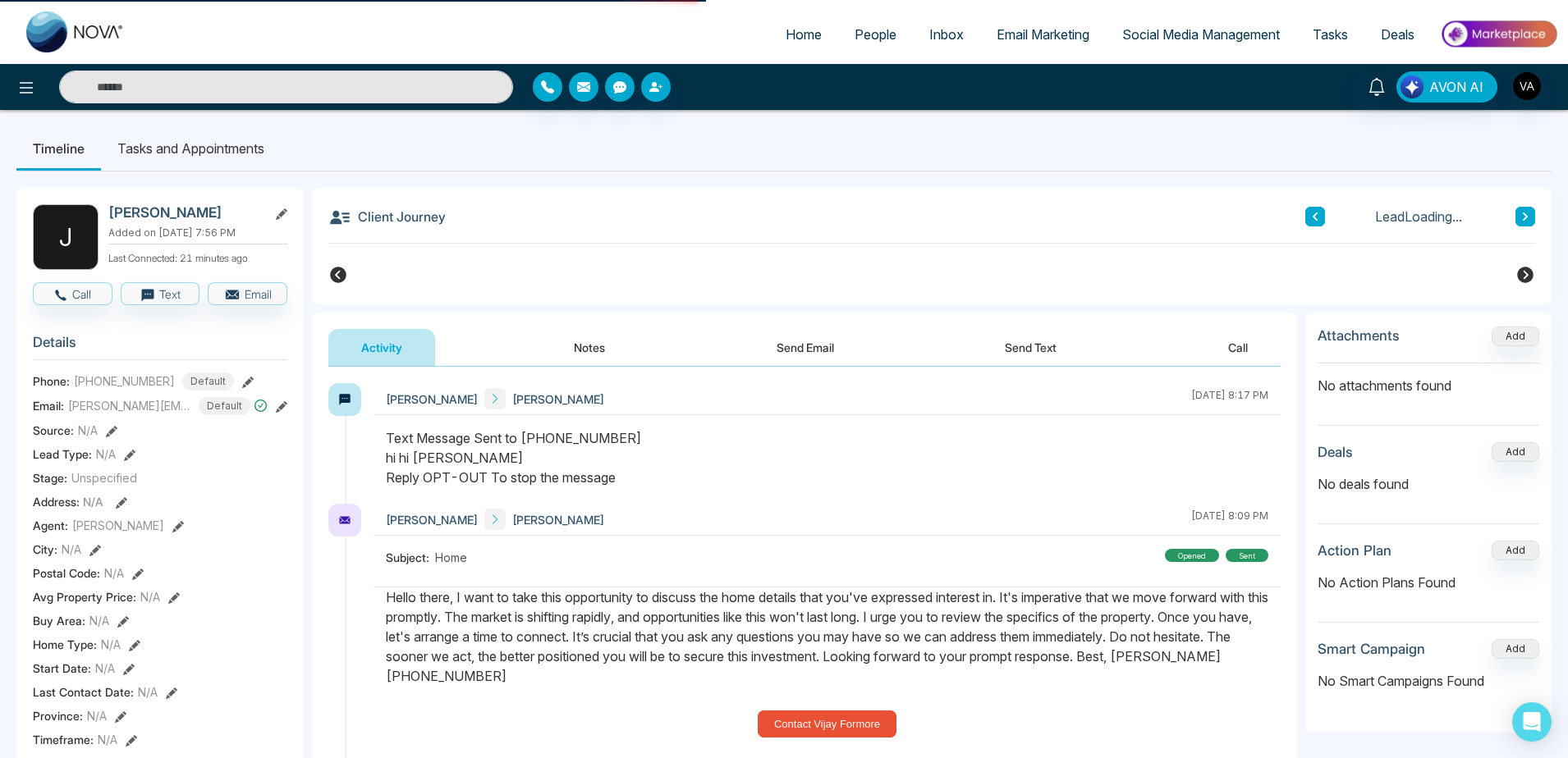
click at [852, 45] on link "People" at bounding box center [875, 34] width 75 height 31
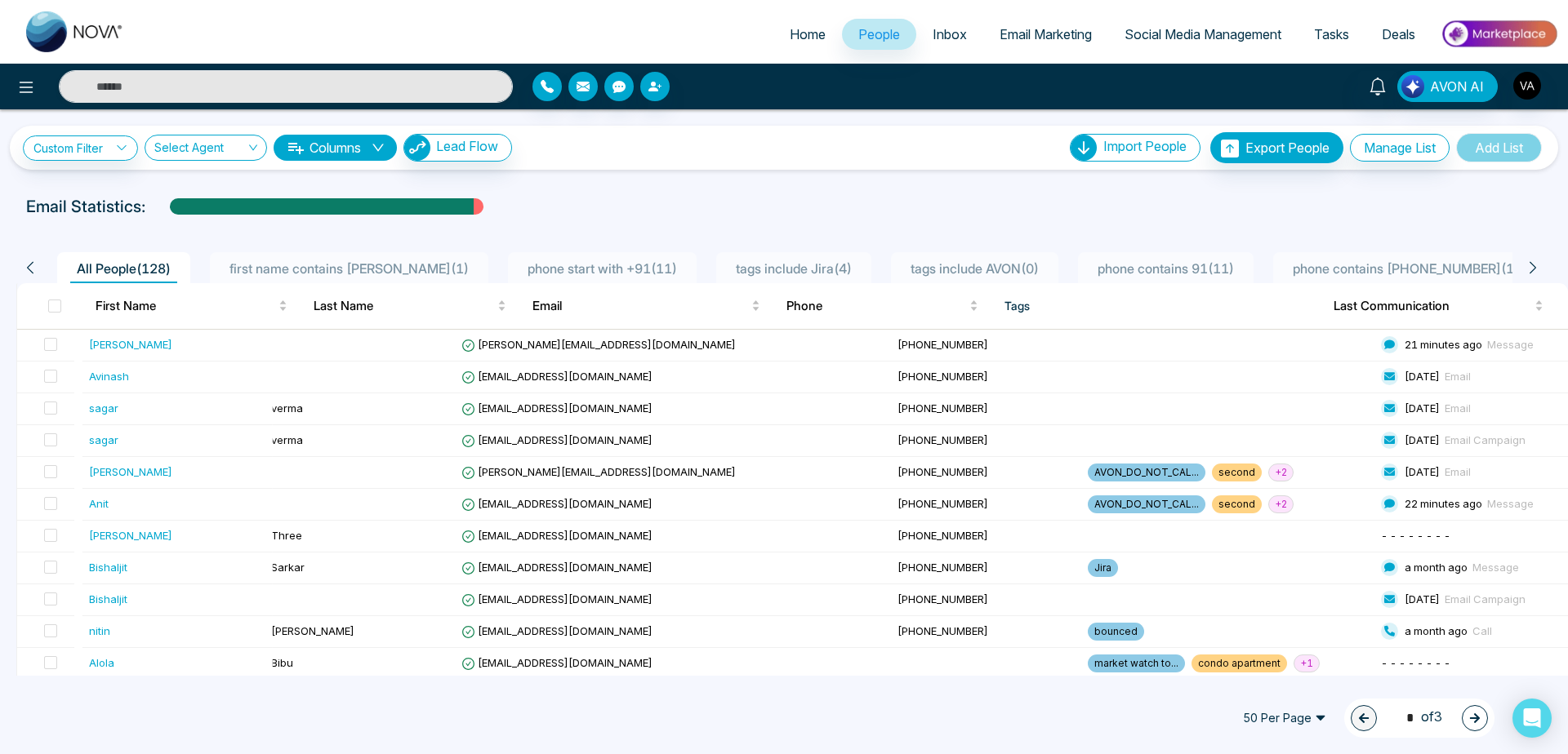
click at [625, 195] on div "Email Statistics:" at bounding box center [528, 206] width 1004 height 25
click at [320, 259] on div "first name contains [PERSON_NAME] ( 1 )" at bounding box center [348, 269] width 252 height 20
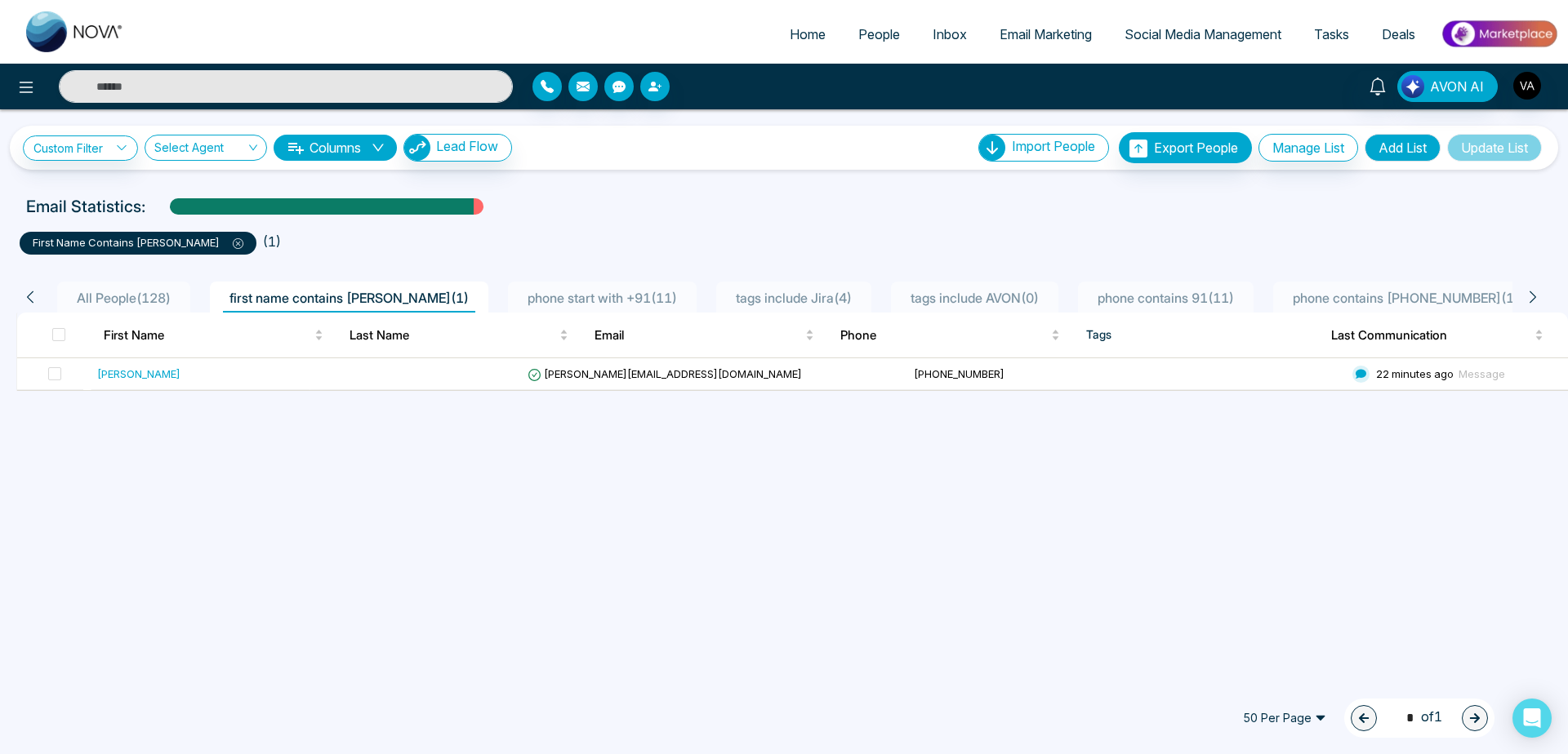
click at [589, 299] on span "phone start with +91 ( 11 )" at bounding box center [602, 298] width 162 height 17
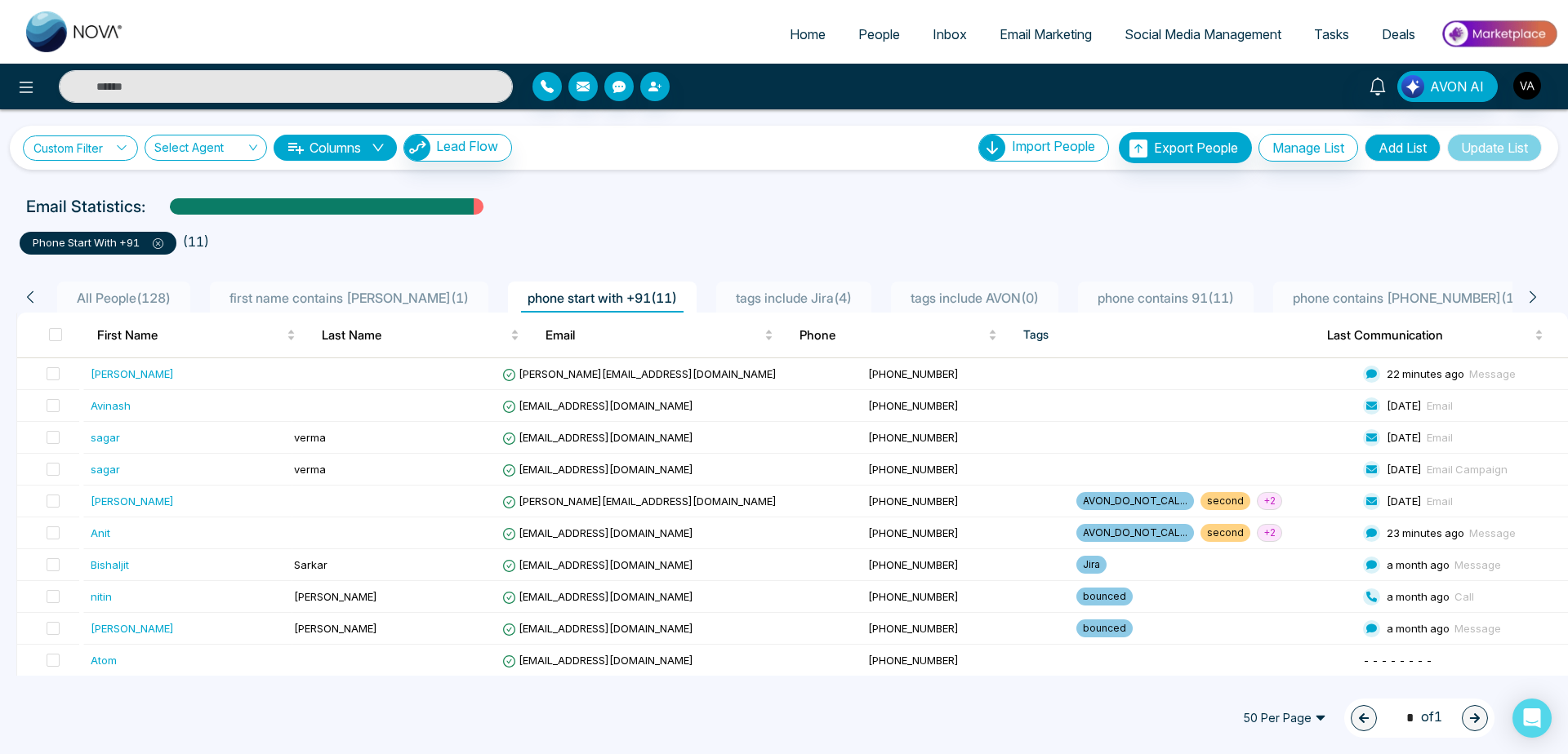
click at [89, 156] on link "Custom Filter" at bounding box center [80, 148] width 115 height 26
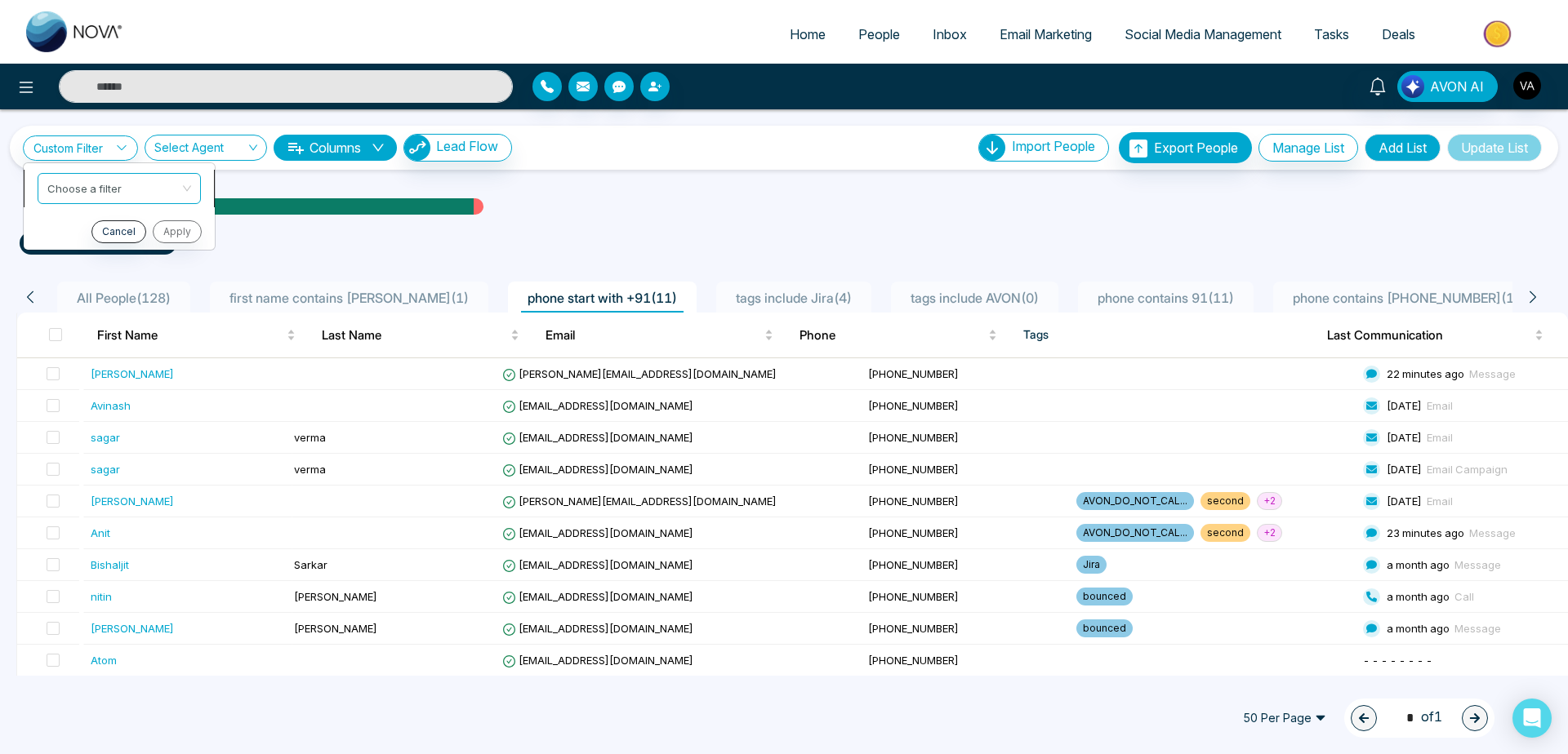
click at [103, 193] on input "search" at bounding box center [114, 186] width 133 height 25
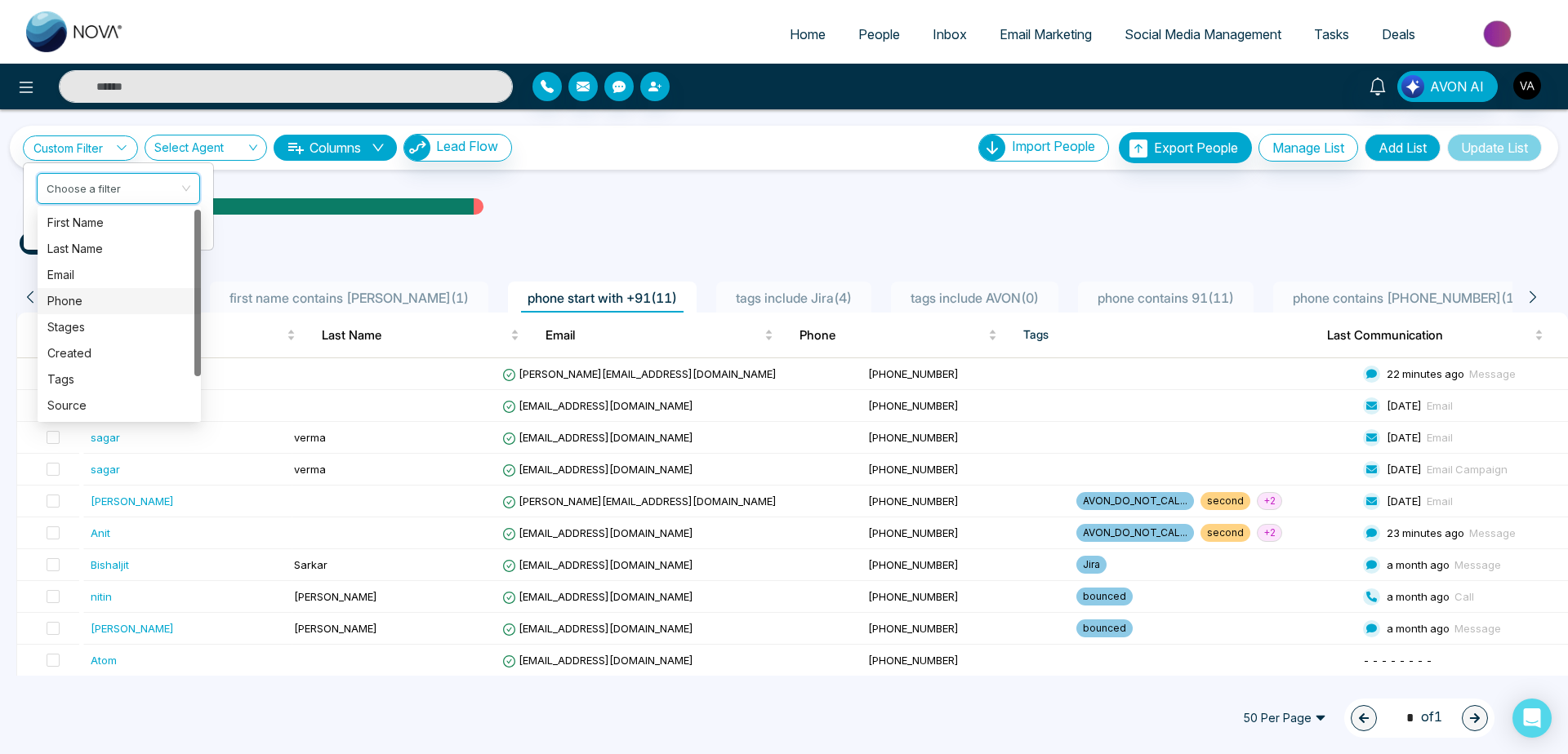
click at [875, 183] on div "Custom Filter Choose a filter Cancel Apply Select Agent Columns Lead Flow Impor…" at bounding box center [784, 393] width 1568 height 567
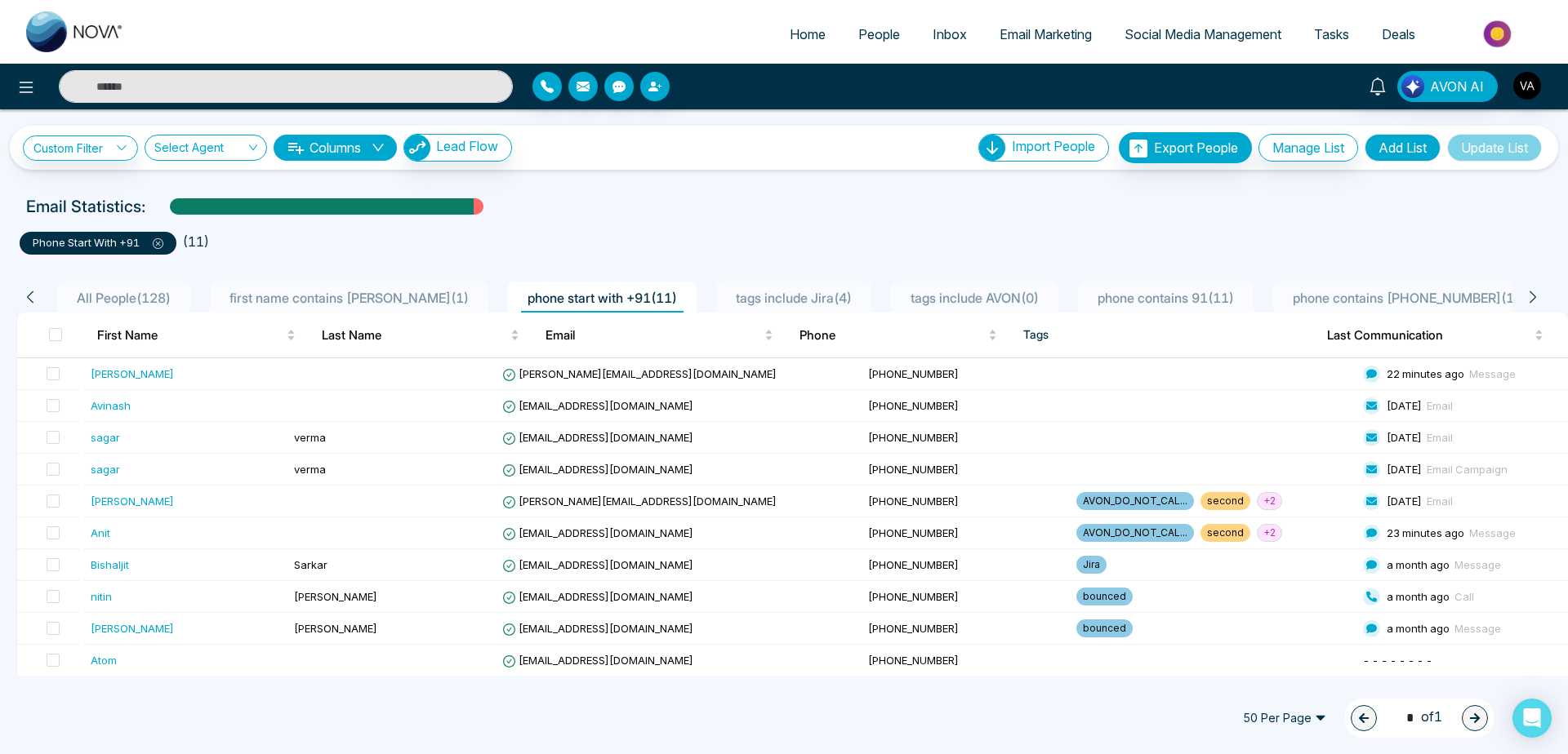
click at [143, 303] on span "All People ( 128 )" at bounding box center [124, 298] width 107 height 17
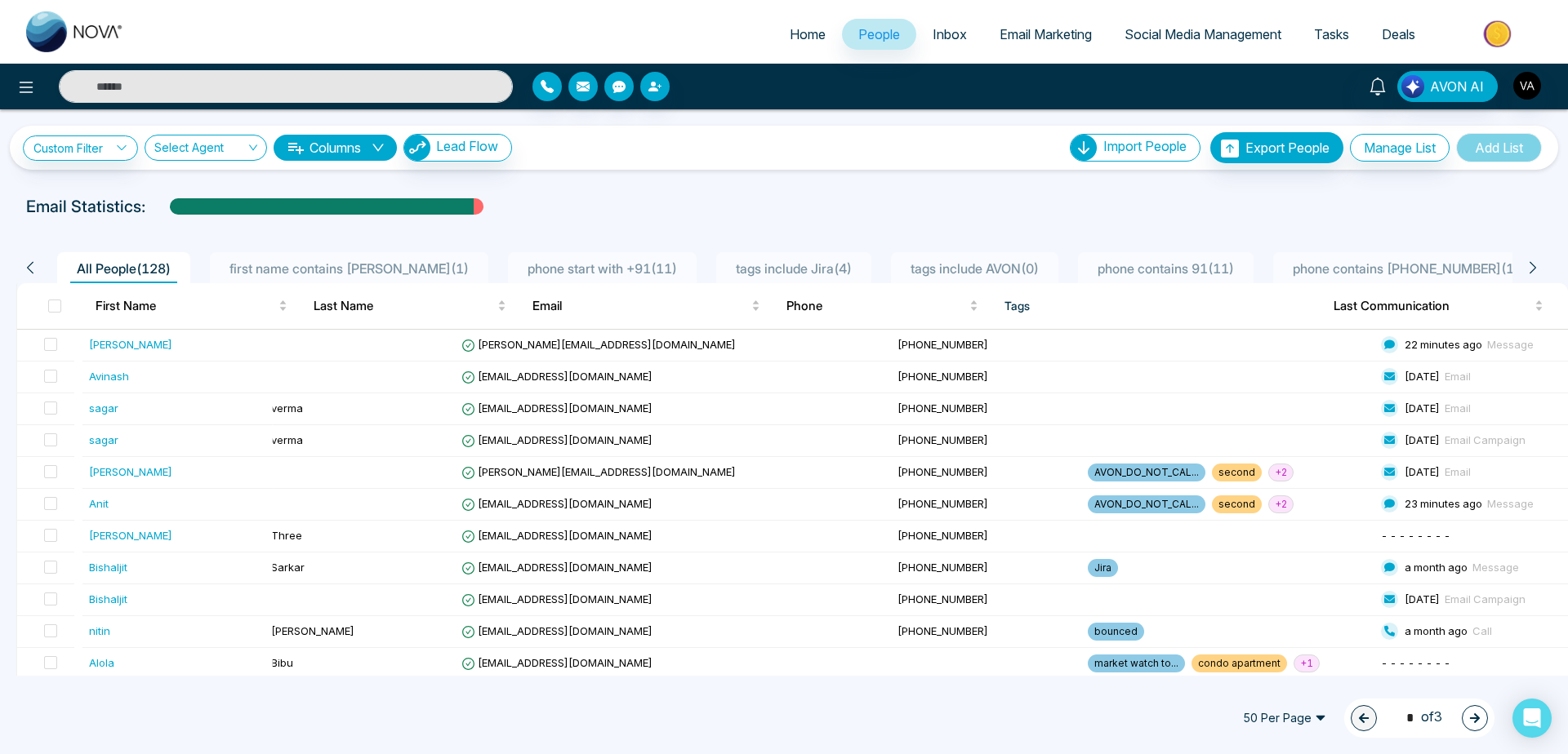
click at [591, 263] on span "phone start with +91 ( 11 )" at bounding box center [602, 268] width 162 height 17
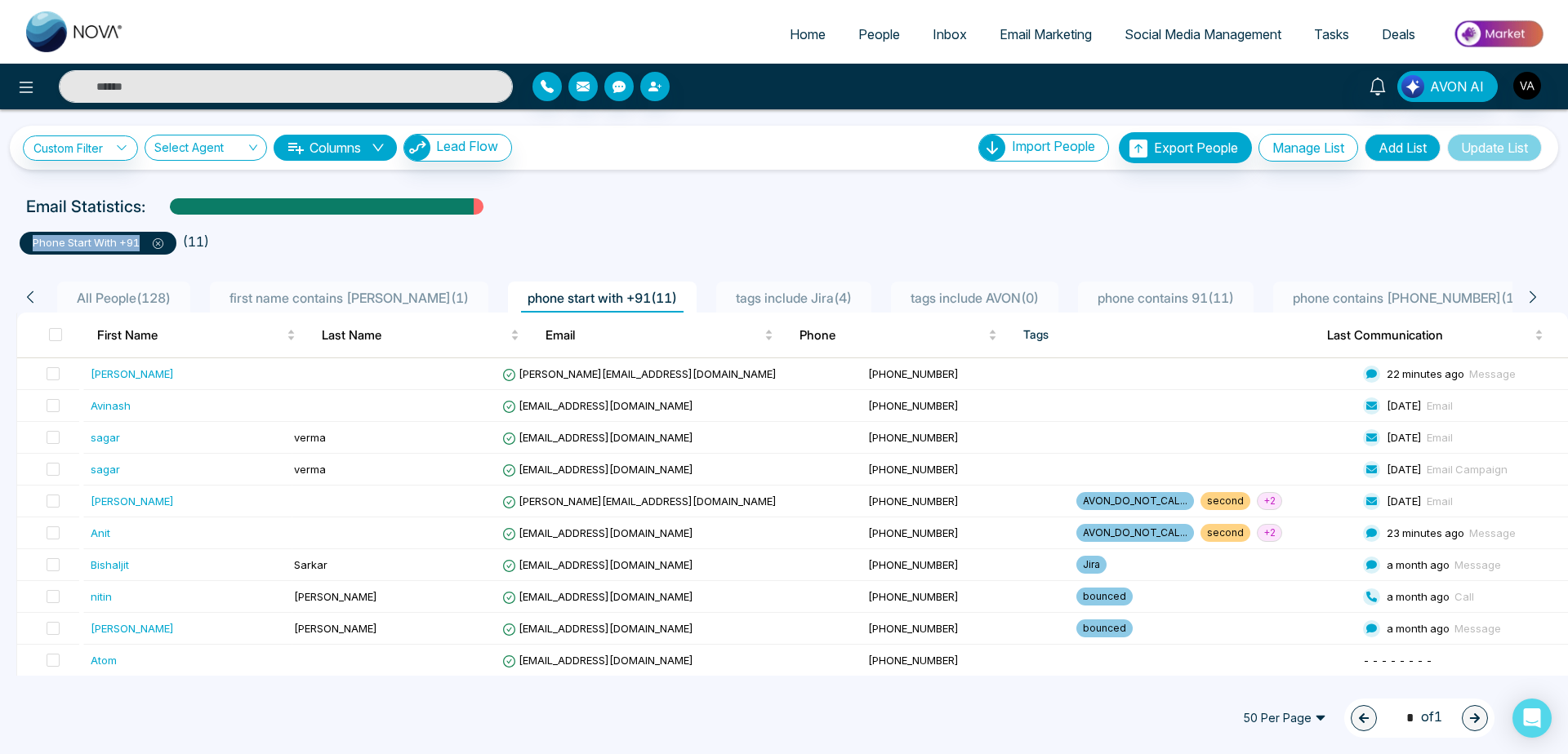
drag, startPoint x: 26, startPoint y: 242, endPoint x: 162, endPoint y: 237, distance: 136.1
click at [162, 237] on div "phone start with +91" at bounding box center [98, 242] width 156 height 23
click at [561, 159] on div "Custom Filter Choose a filter Cancel Apply Select Agent Columns Lead Flow Impor…" at bounding box center [784, 147] width 1522 height 31
click at [72, 143] on link "Custom Filter" at bounding box center [80, 148] width 115 height 26
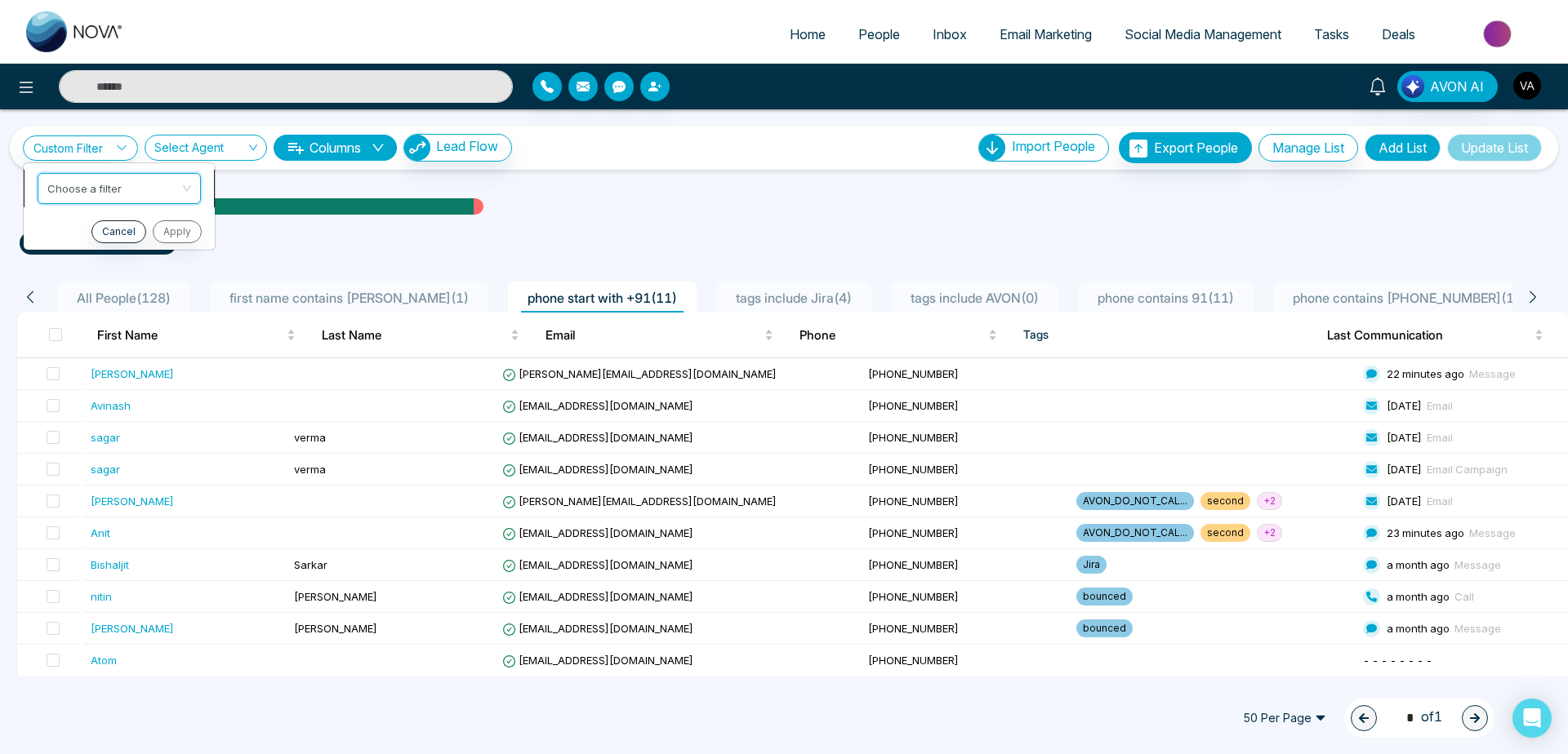
click at [96, 179] on input "search" at bounding box center [114, 186] width 133 height 25
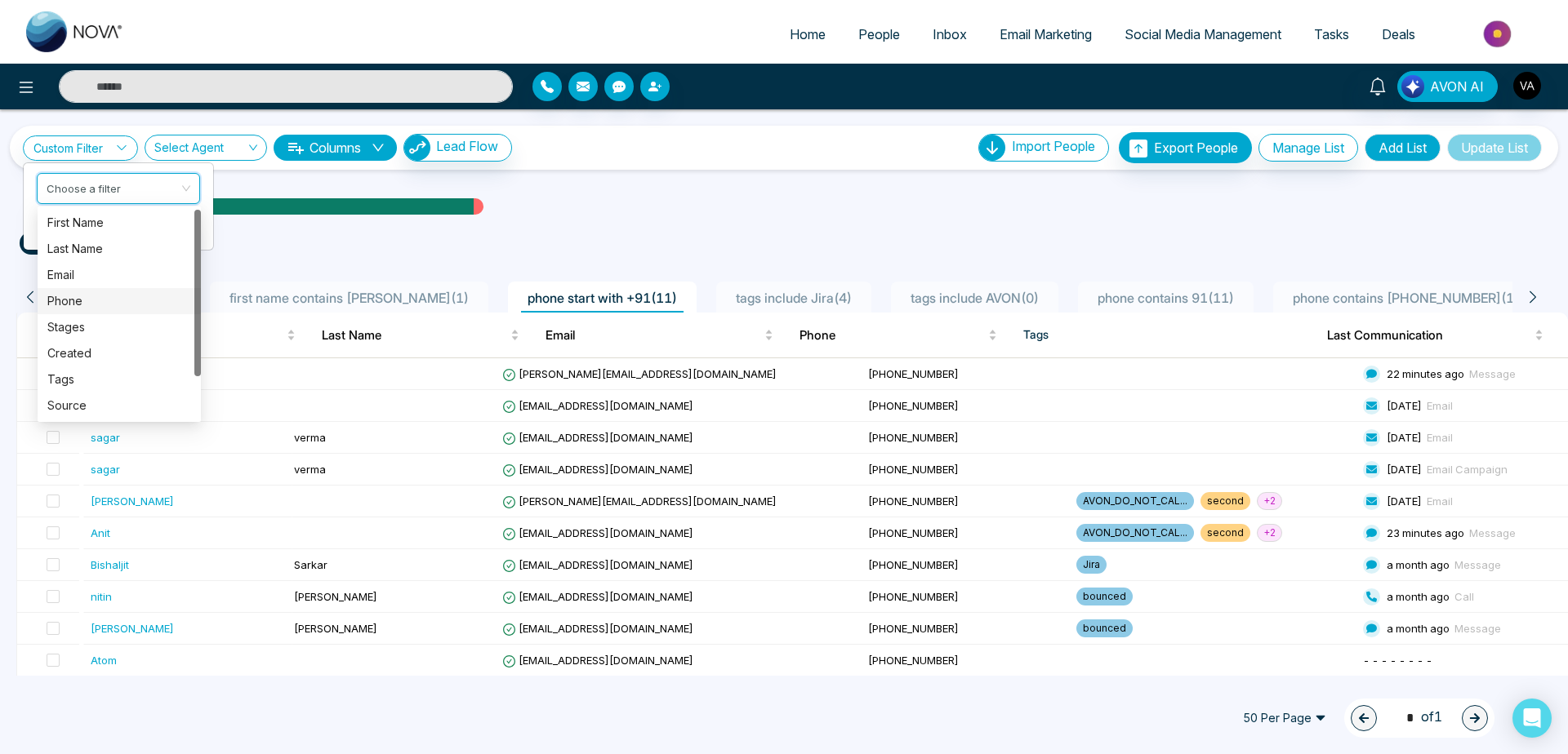
click at [87, 313] on div "Phone" at bounding box center [119, 301] width 163 height 26
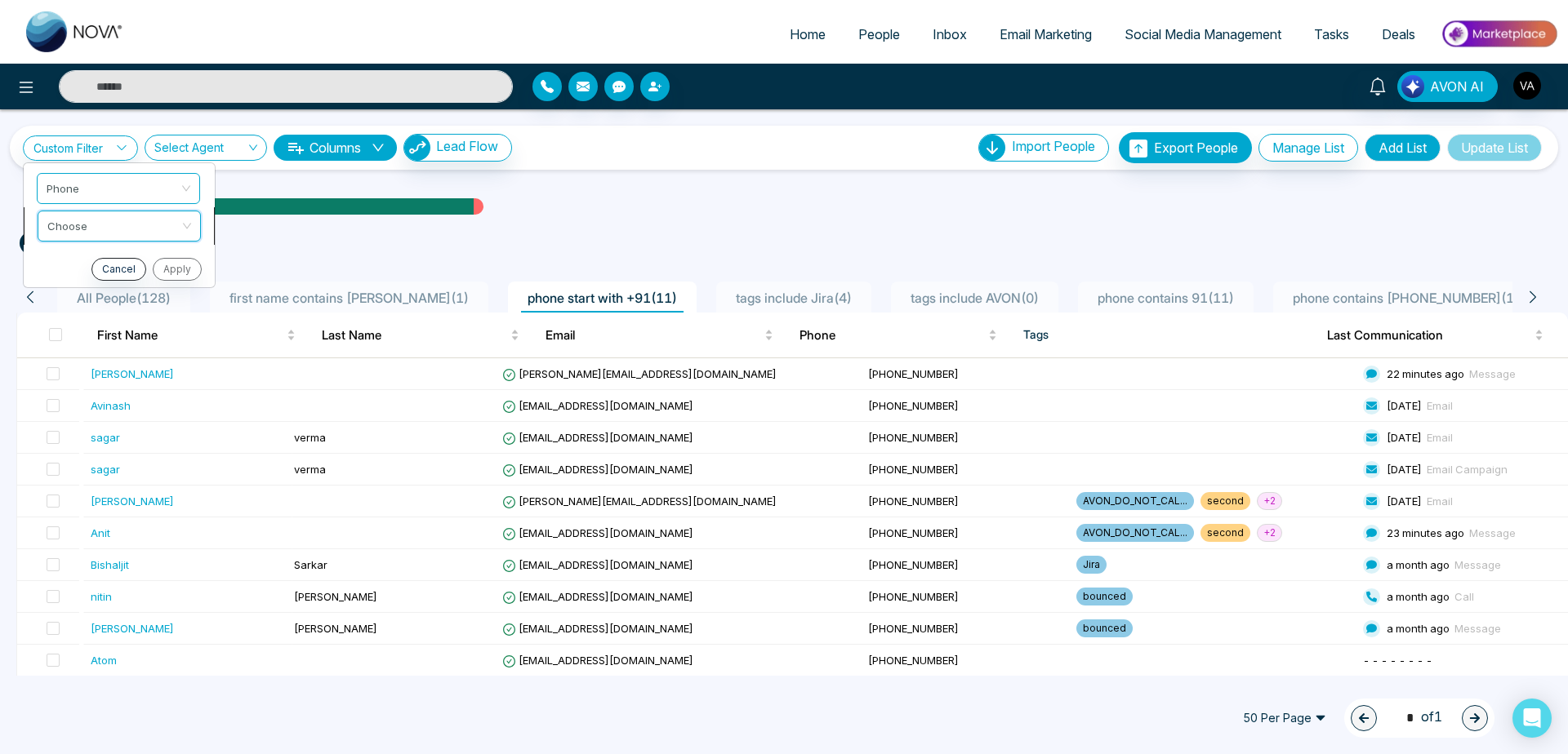
click at [119, 232] on input "search" at bounding box center [114, 224] width 133 height 25
click at [115, 302] on div "Contain" at bounding box center [119, 313] width 163 height 26
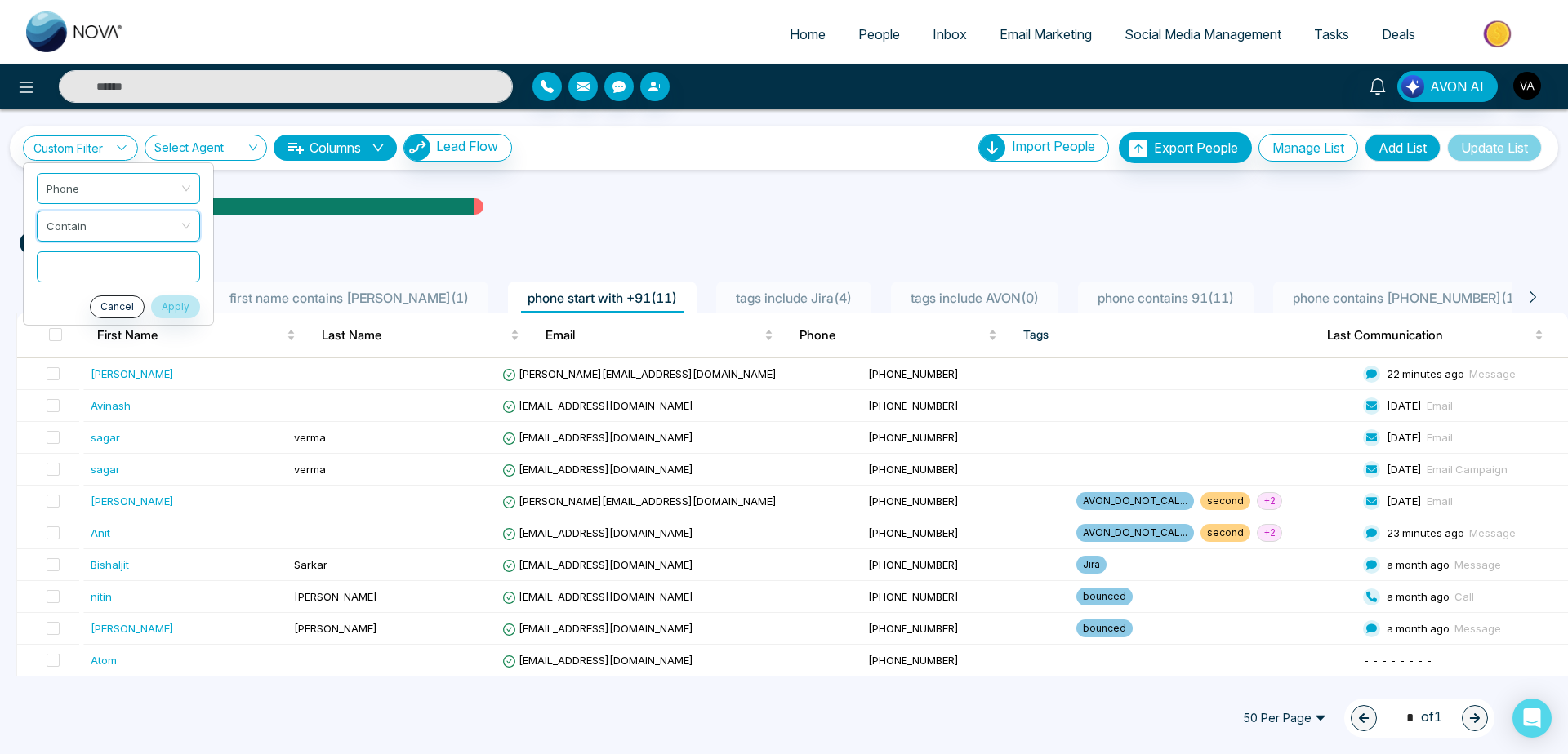
click at [129, 270] on input "text" at bounding box center [118, 266] width 163 height 31
type input "****"
click at [189, 303] on button "Apply" at bounding box center [176, 307] width 49 height 23
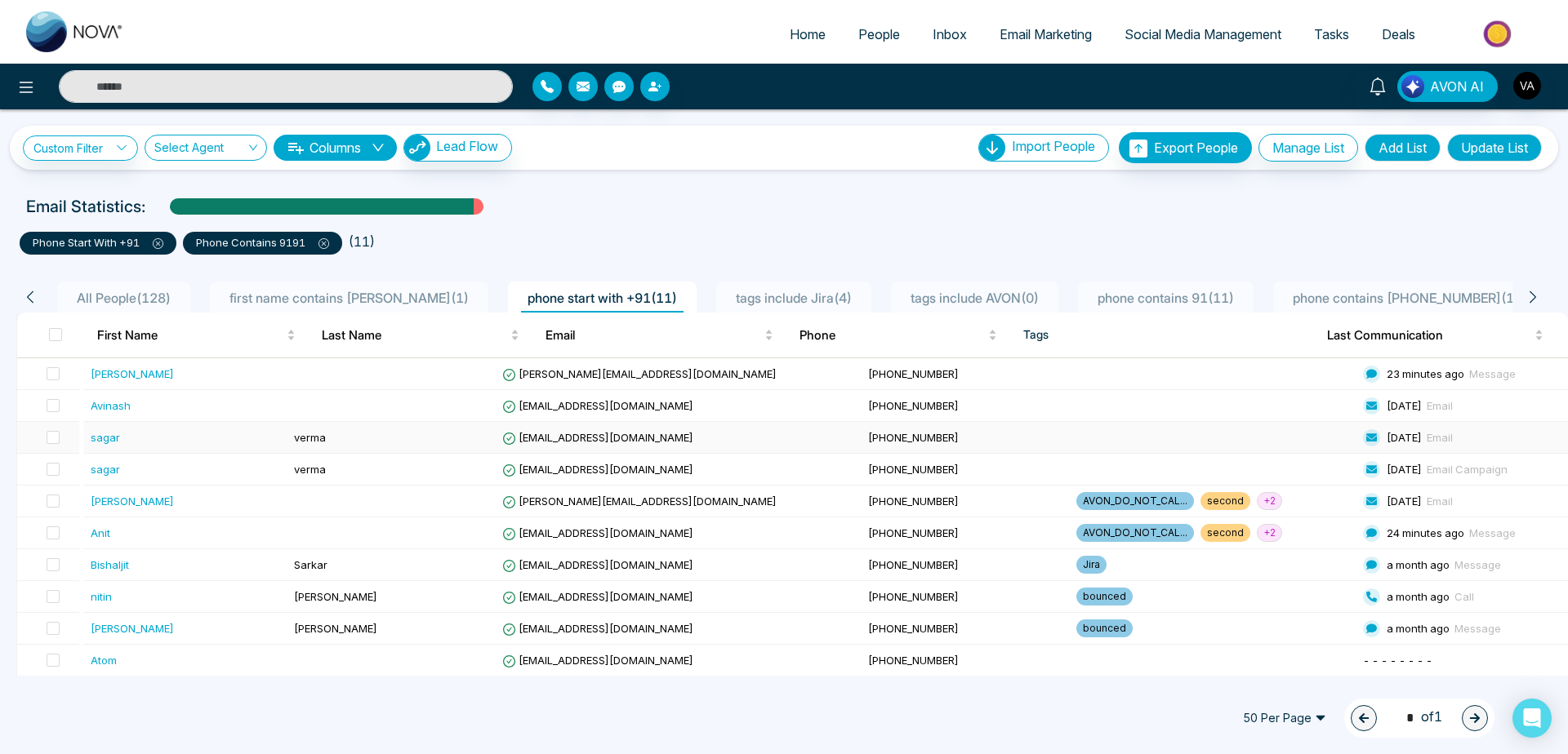
scroll to position [34, 0]
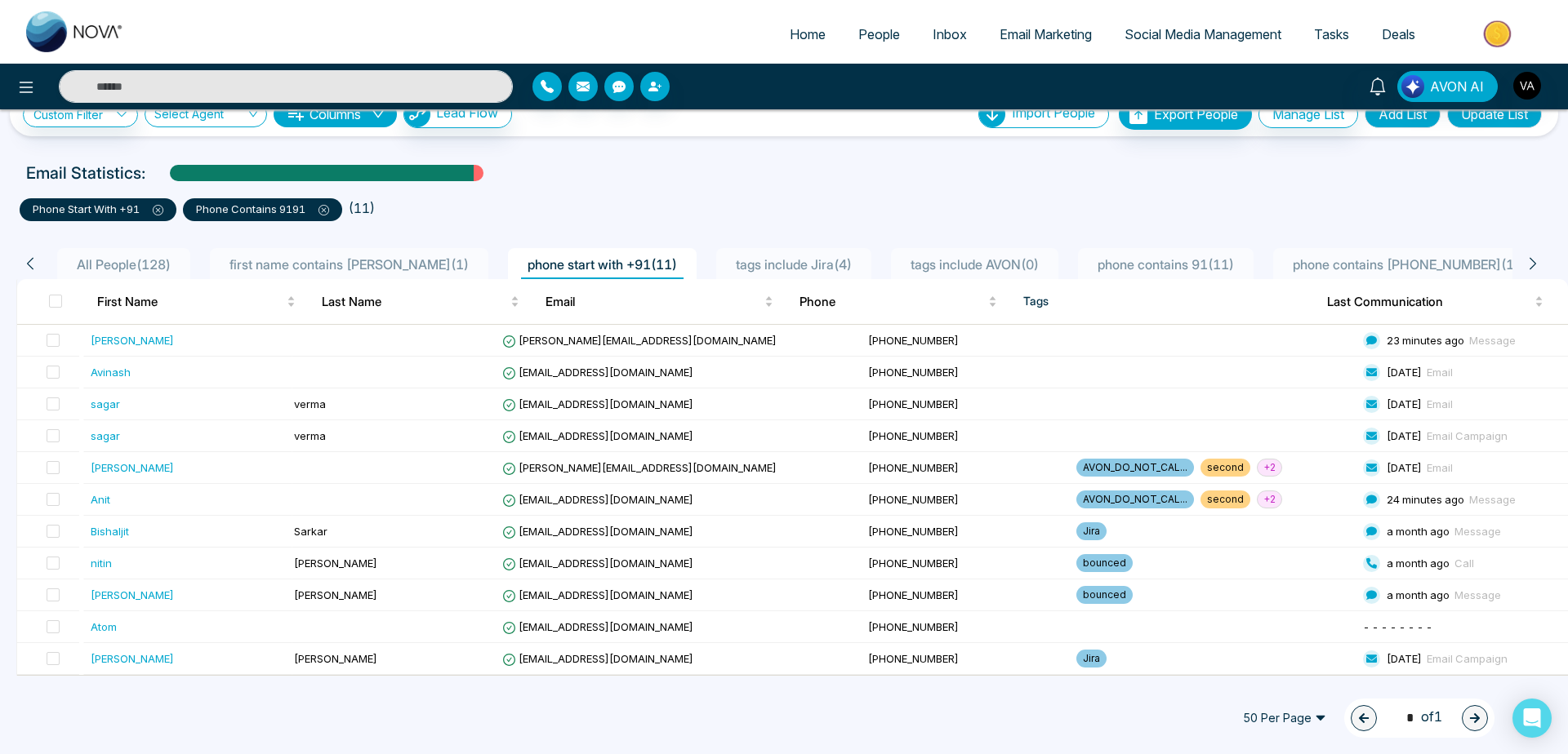
click at [324, 206] on icon at bounding box center [324, 210] width 11 height 11
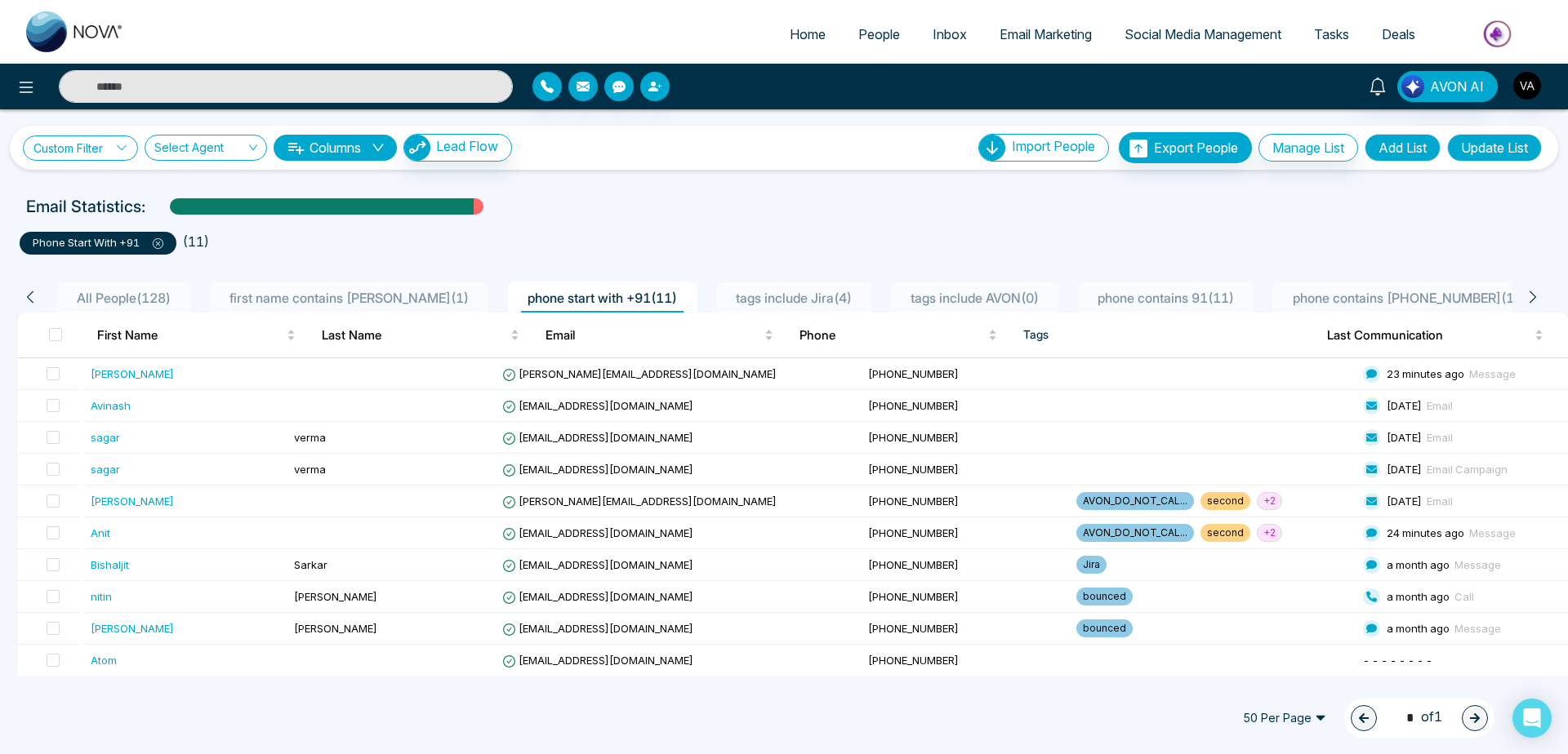
click at [70, 157] on link "Custom Filter" at bounding box center [80, 148] width 115 height 26
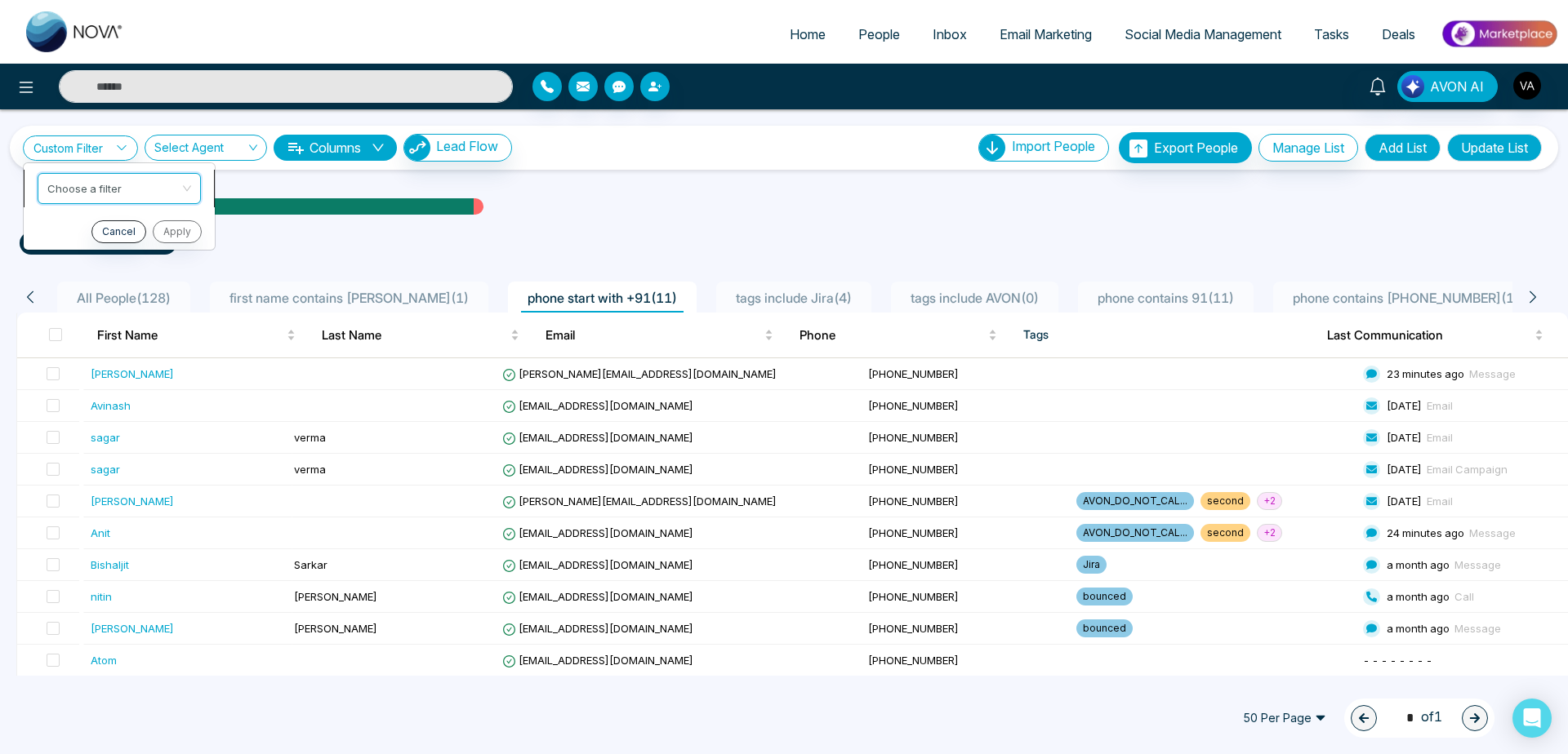
click at [108, 184] on input "search" at bounding box center [114, 186] width 133 height 25
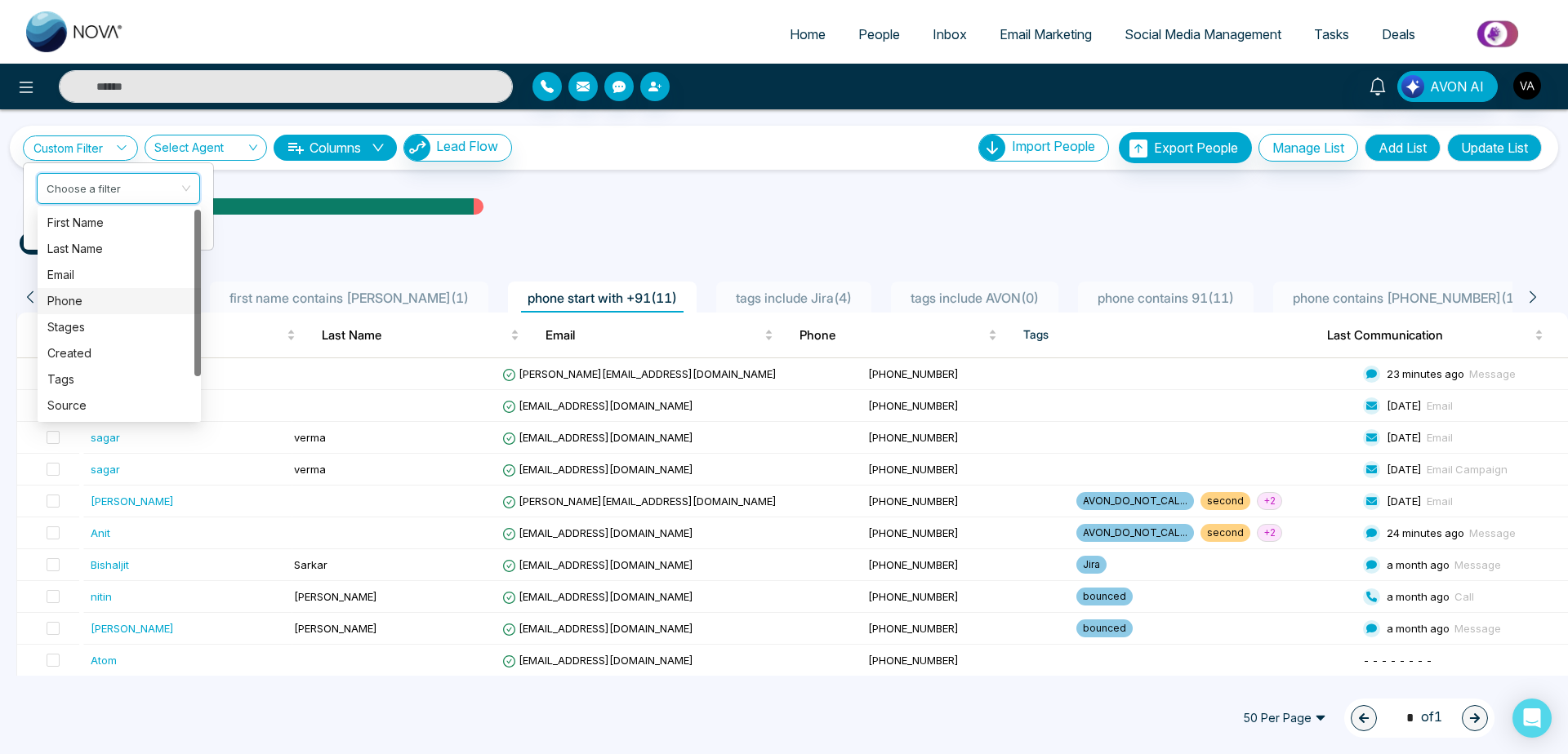
click at [105, 299] on div "Phone" at bounding box center [119, 301] width 144 height 18
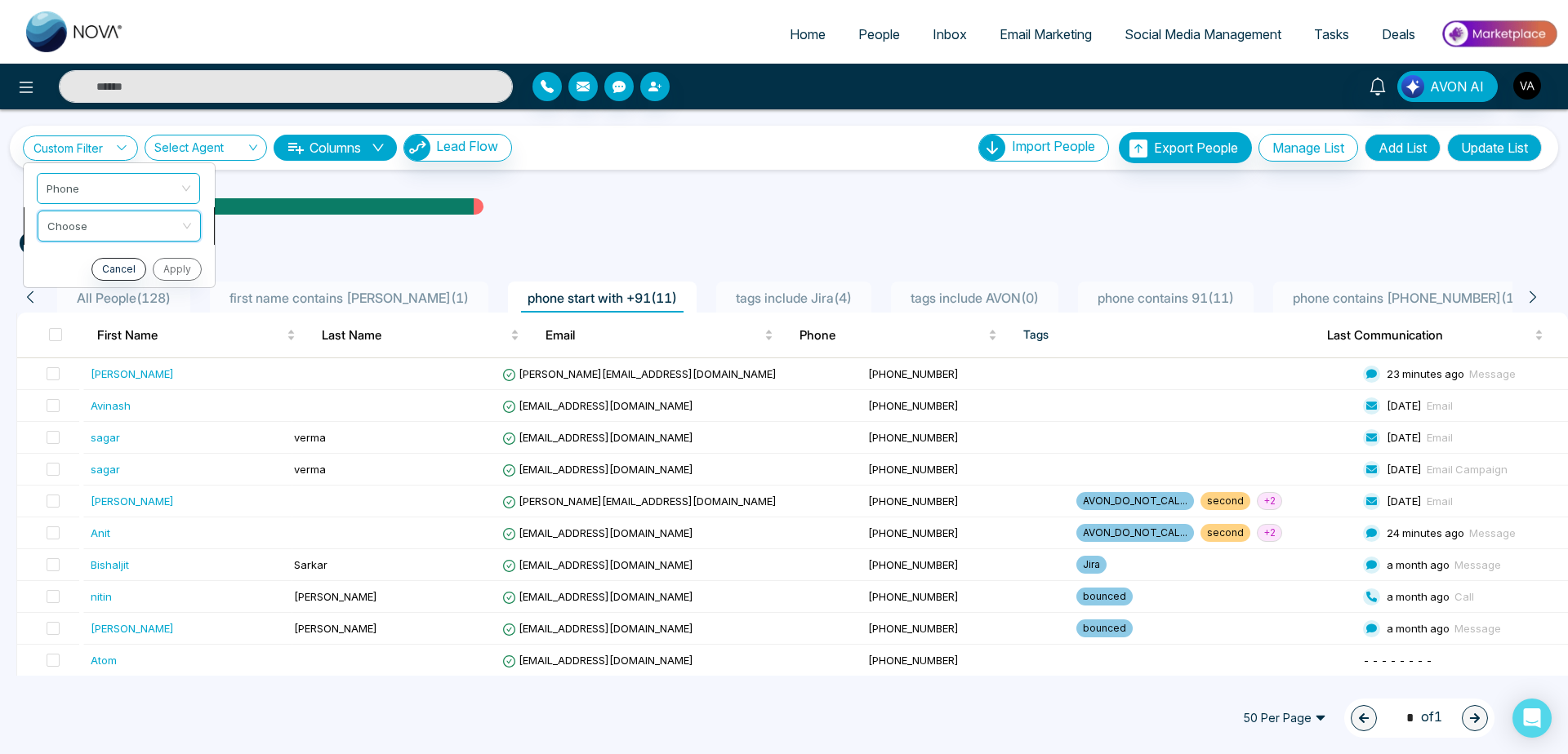
click at [151, 226] on input "search" at bounding box center [114, 224] width 133 height 25
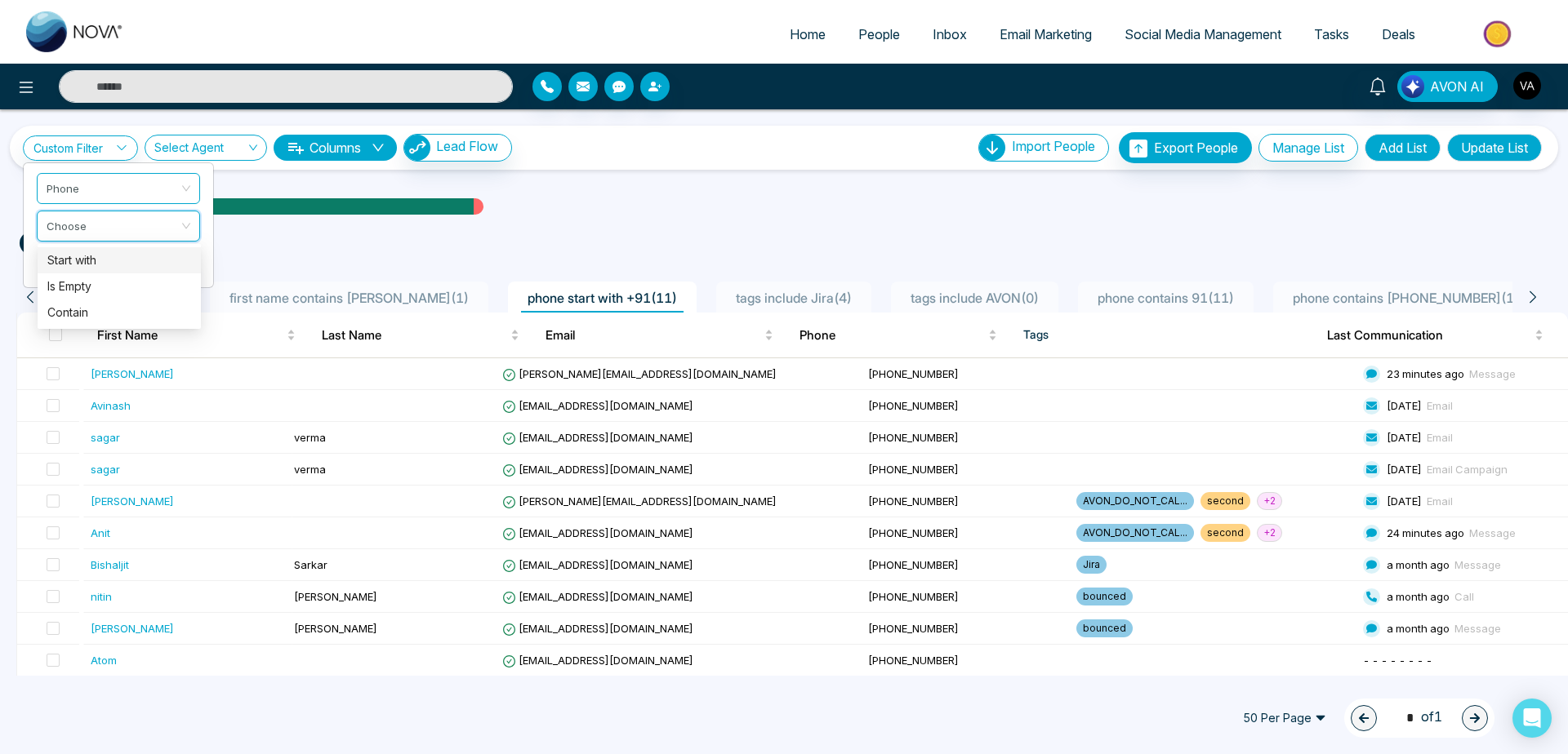
click at [146, 264] on div "Start with" at bounding box center [119, 260] width 144 height 18
click at [138, 273] on input "text" at bounding box center [118, 266] width 163 height 31
type input "******"
click at [180, 308] on button "Apply" at bounding box center [176, 307] width 49 height 23
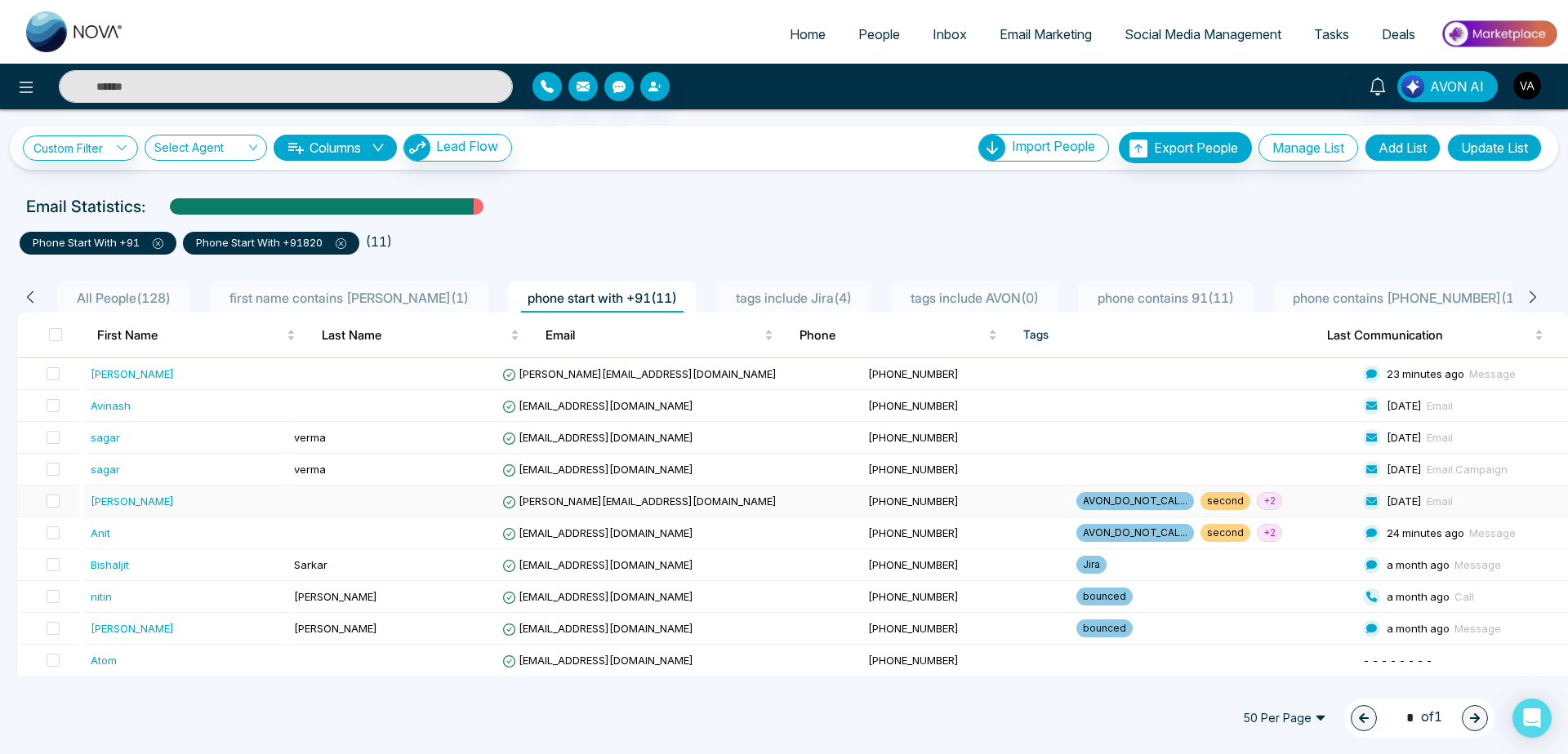
scroll to position [34, 0]
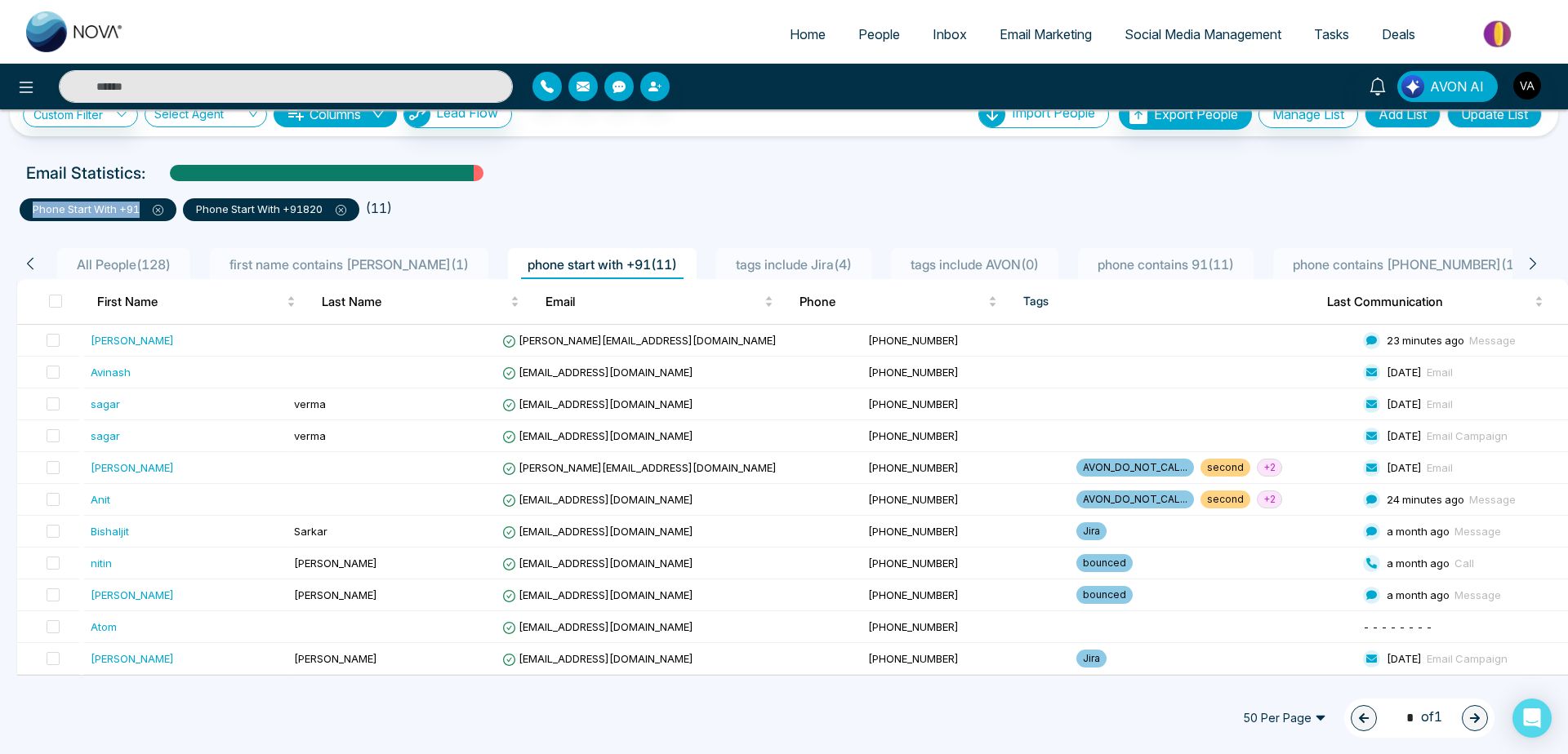
drag, startPoint x: 25, startPoint y: 216, endPoint x: 154, endPoint y: 214, distance: 129.0
click at [154, 214] on div "phone start with +91" at bounding box center [98, 210] width 156 height 23
drag, startPoint x: 204, startPoint y: 199, endPoint x: 334, endPoint y: 197, distance: 130.0
click at [334, 197] on li "phone start with +91820" at bounding box center [274, 207] width 183 height 30
click at [539, 210] on ul "phone start with +91 phone start with +91820 ( 11 )" at bounding box center [784, 207] width 1529 height 30
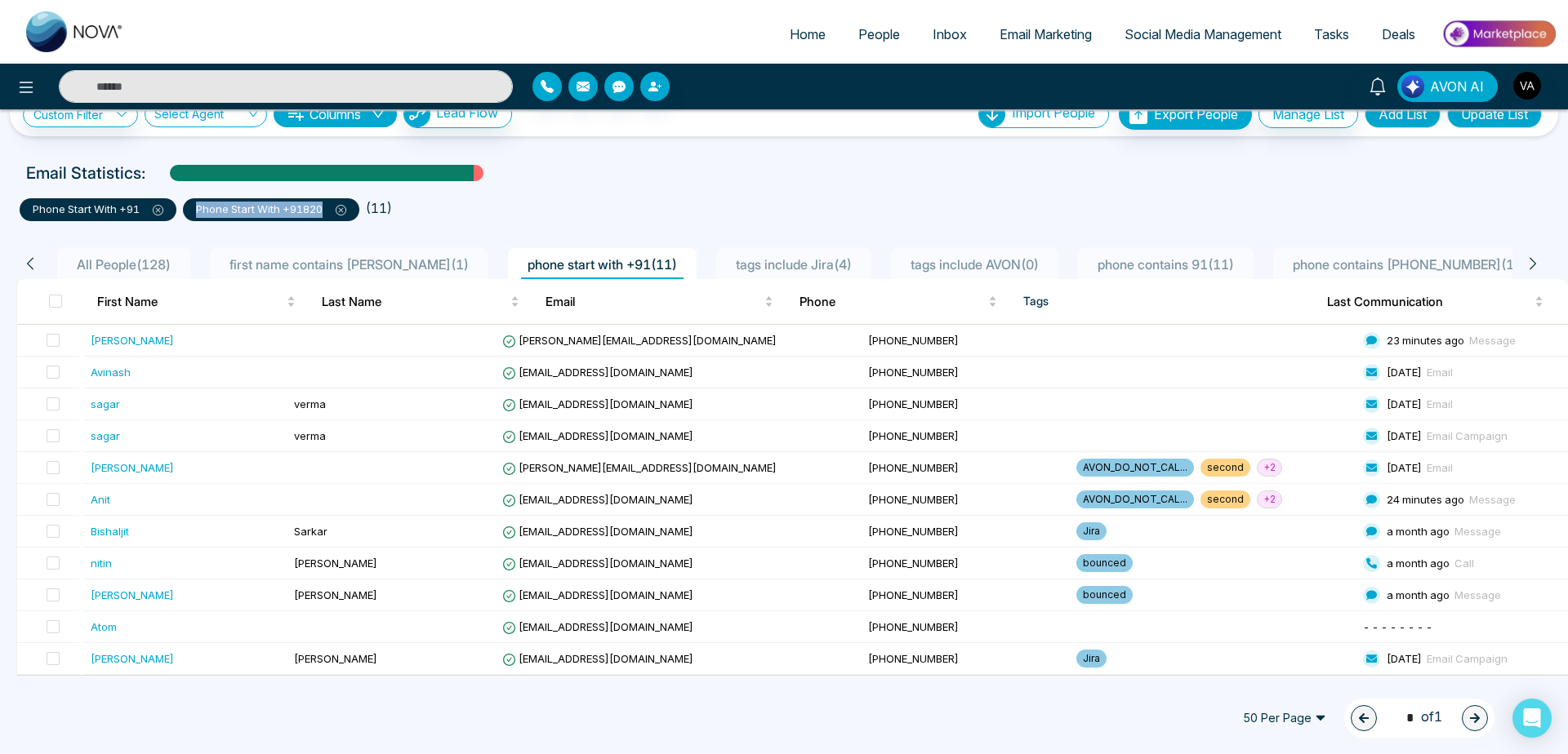
drag, startPoint x: 185, startPoint y: 213, endPoint x: 336, endPoint y: 201, distance: 151.5
click at [336, 201] on div "phone start with +91820" at bounding box center [271, 210] width 176 height 23
click at [343, 212] on icon at bounding box center [341, 210] width 5 height 5
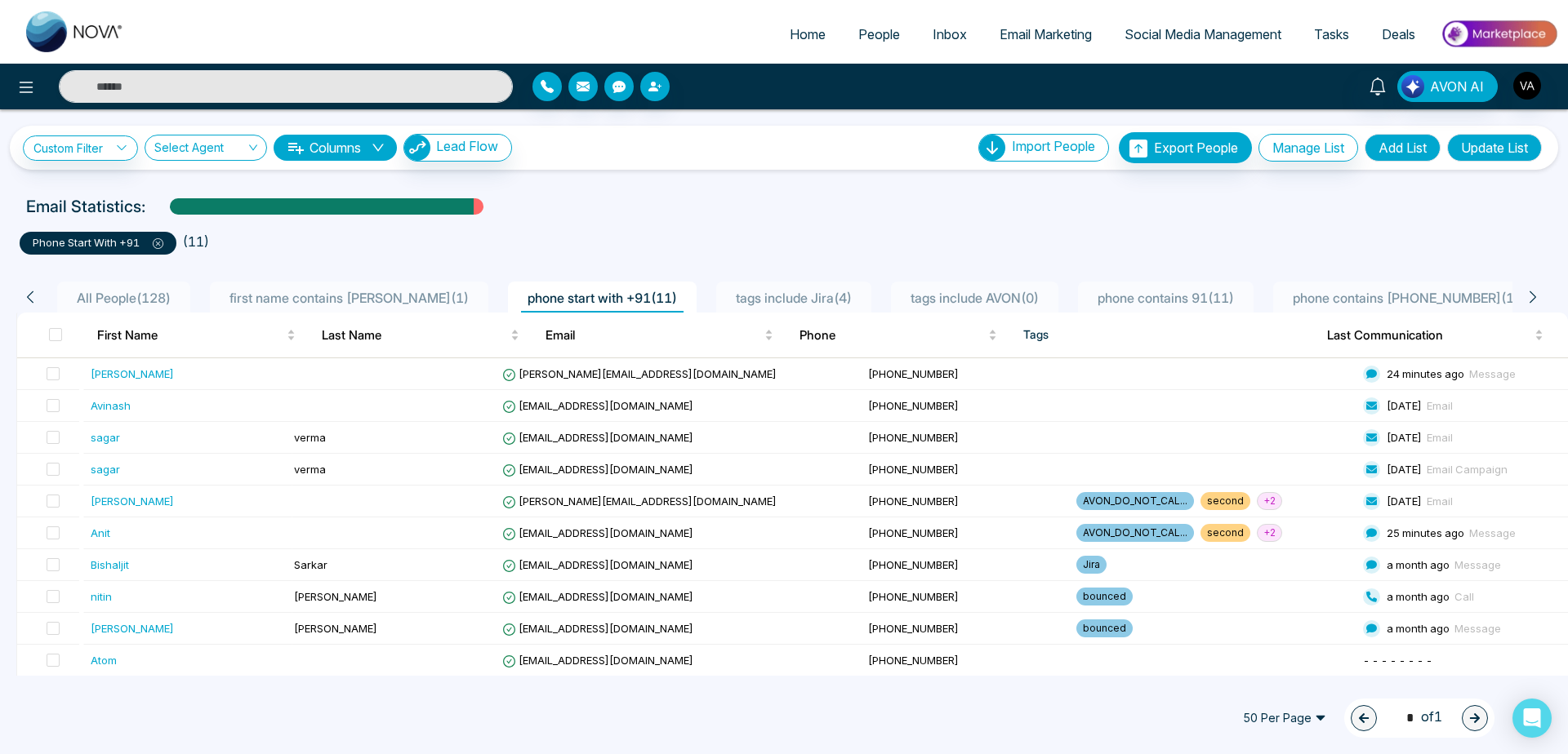
click at [346, 155] on button "Columns" at bounding box center [335, 147] width 124 height 26
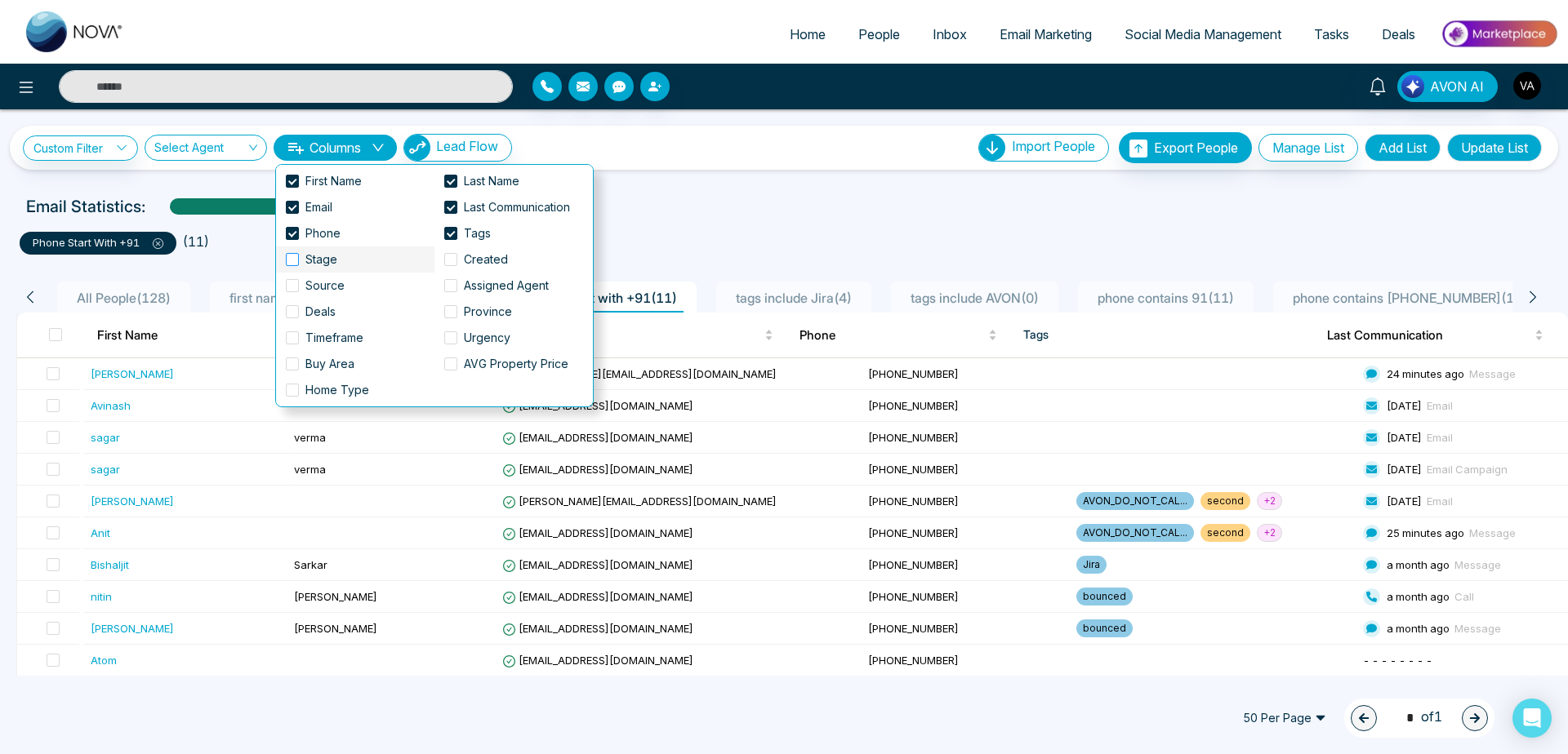
click at [304, 262] on span "Stage" at bounding box center [321, 259] width 45 height 18
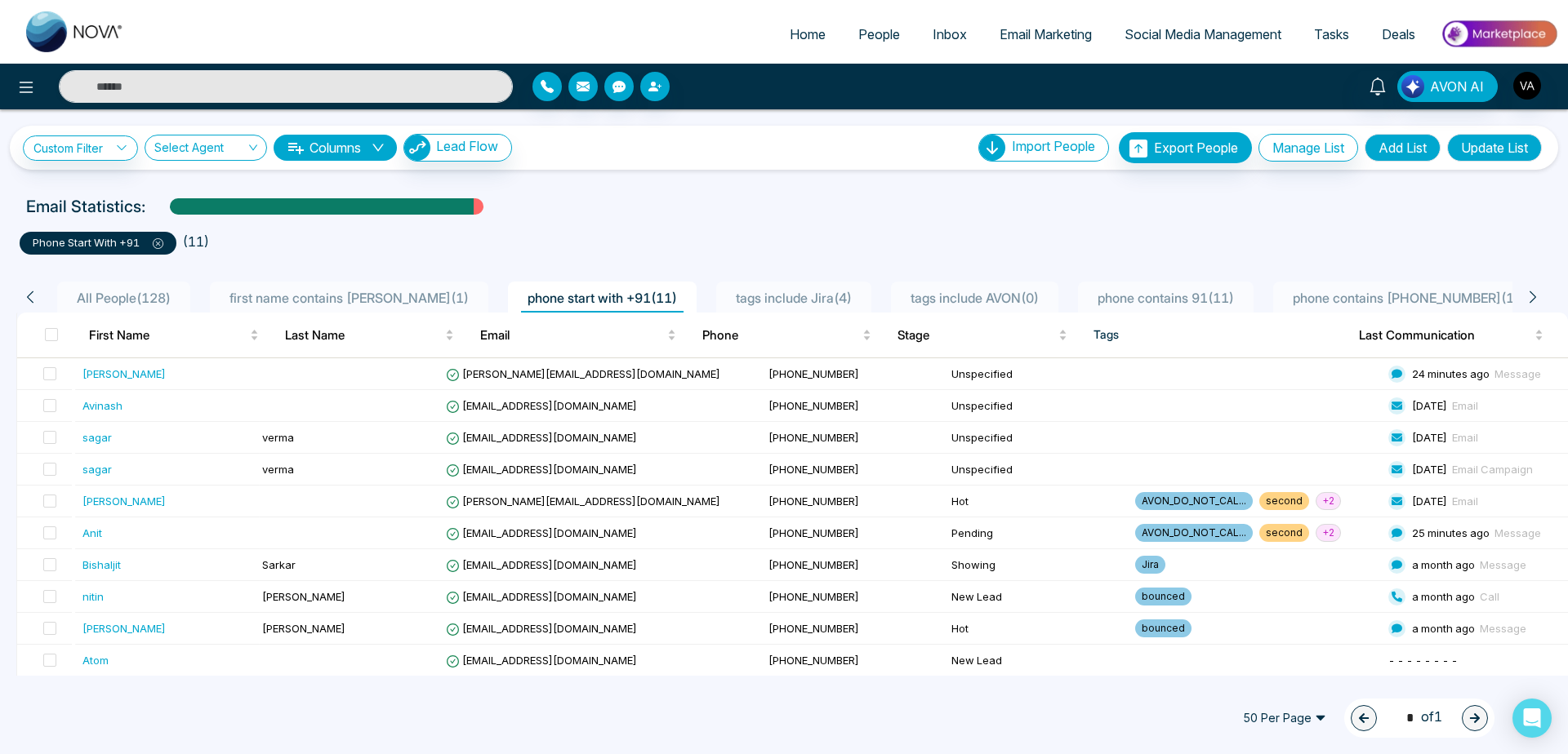
click at [797, 186] on div "Custom Filter Choose a filter Cancel Apply Select Agent Columns Lead Flow Impor…" at bounding box center [784, 393] width 1568 height 567
click at [105, 152] on link "Custom Filter" at bounding box center [80, 148] width 115 height 26
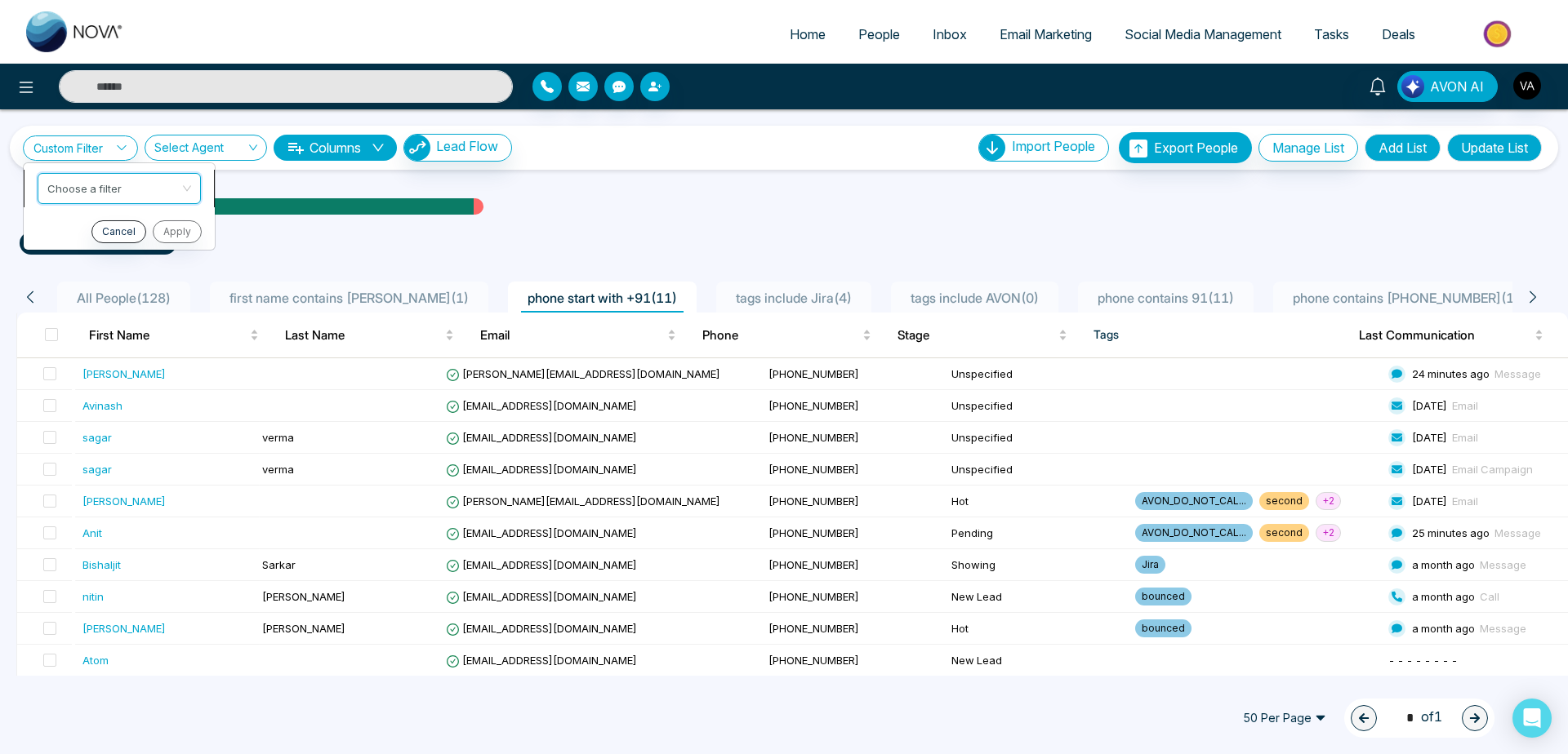
click at [144, 194] on input "search" at bounding box center [114, 186] width 133 height 25
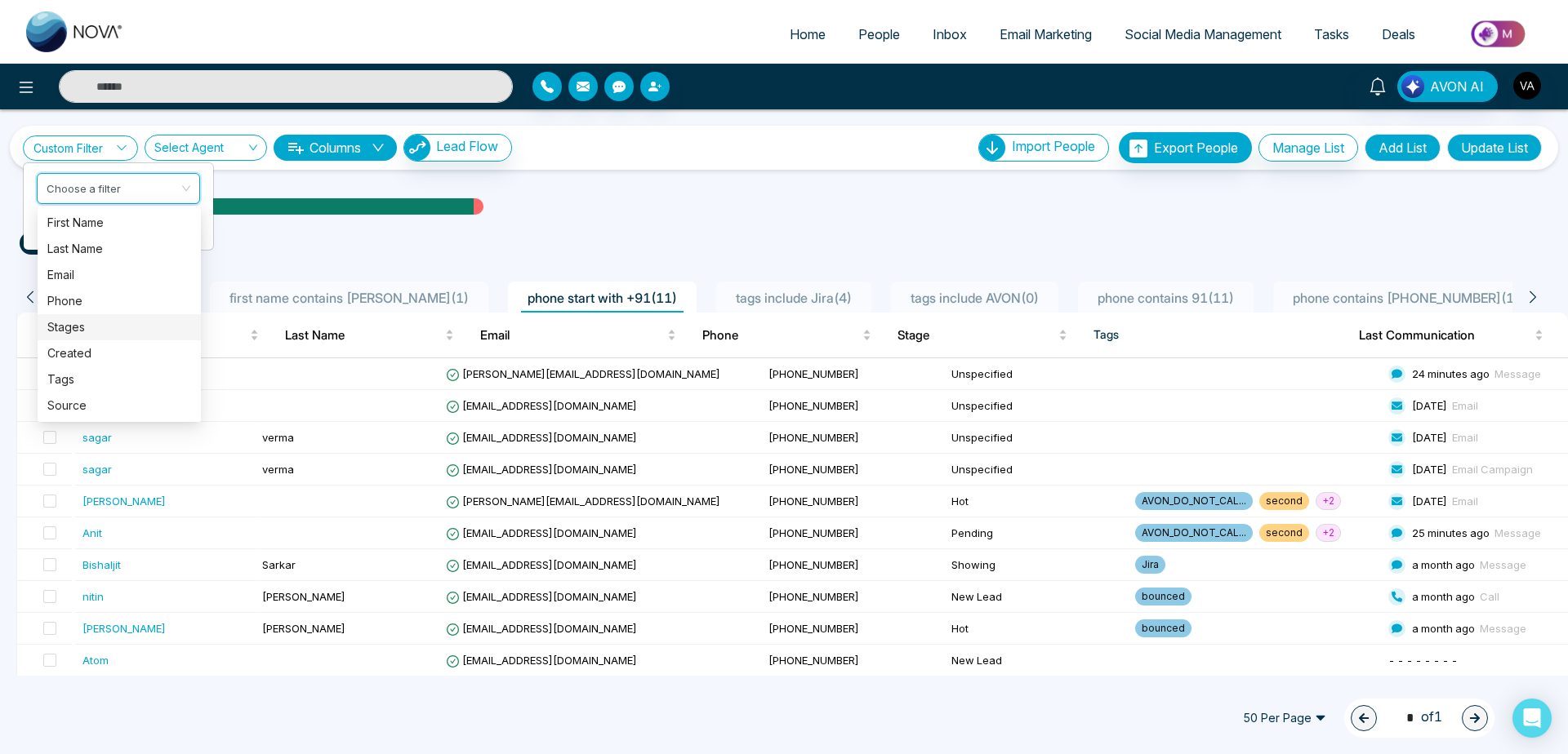
click at [109, 332] on div "Stages" at bounding box center [119, 328] width 144 height 18
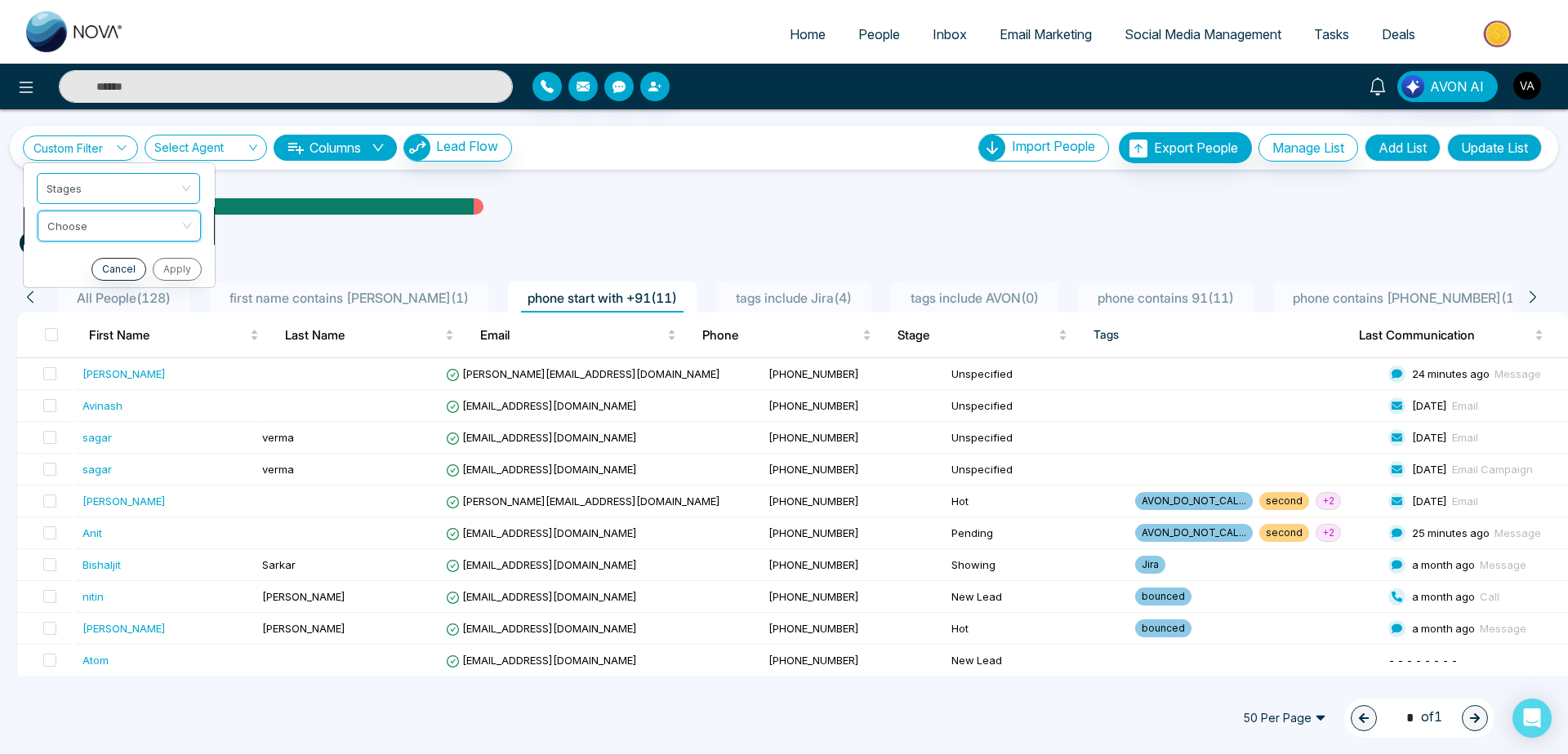
click at [140, 216] on input "search" at bounding box center [114, 224] width 133 height 25
click at [116, 271] on div "include" at bounding box center [119, 260] width 163 height 26
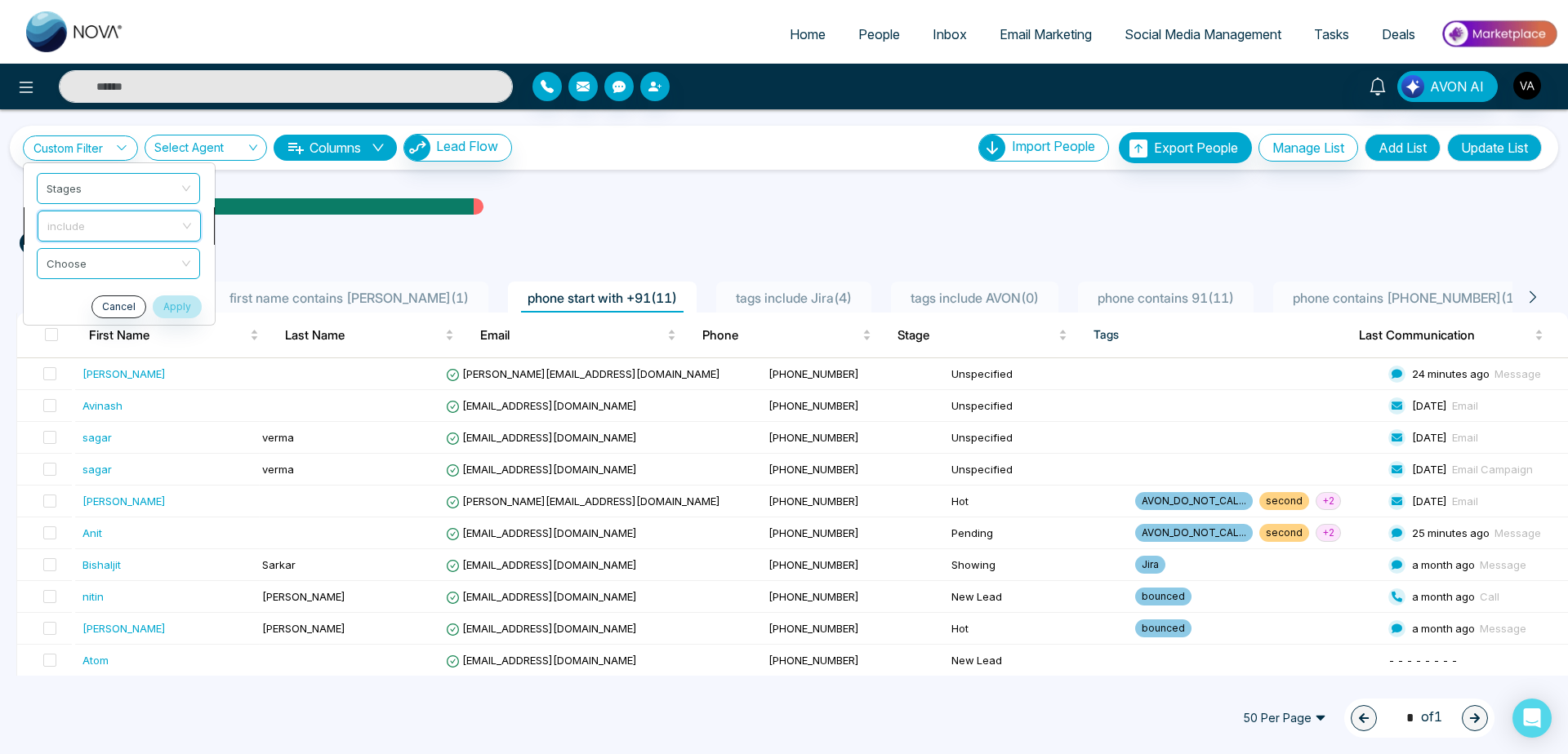
click at [108, 223] on span "include" at bounding box center [119, 227] width 144 height 30
click at [156, 221] on span "include" at bounding box center [119, 227] width 144 height 30
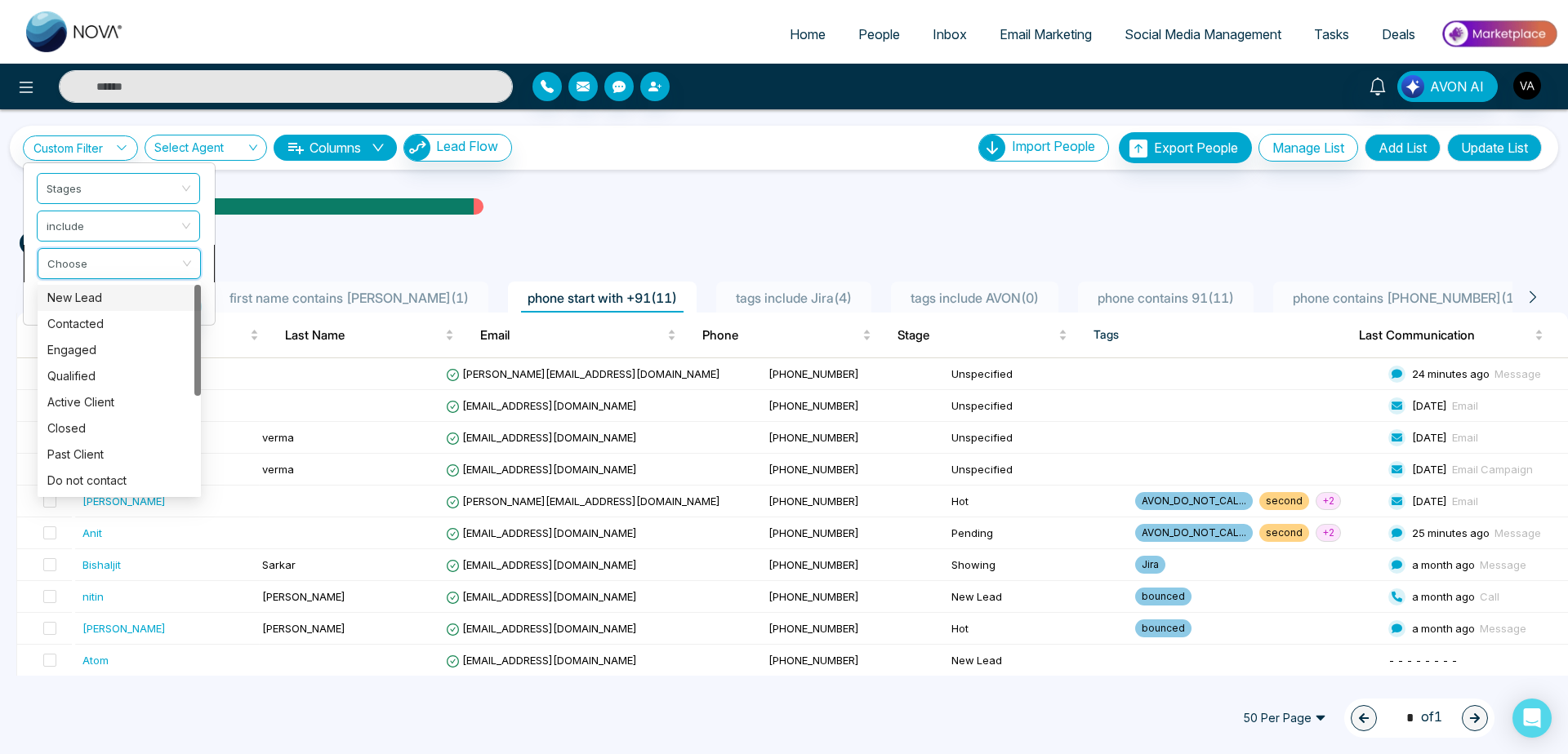
click at [169, 260] on input "search" at bounding box center [114, 261] width 133 height 25
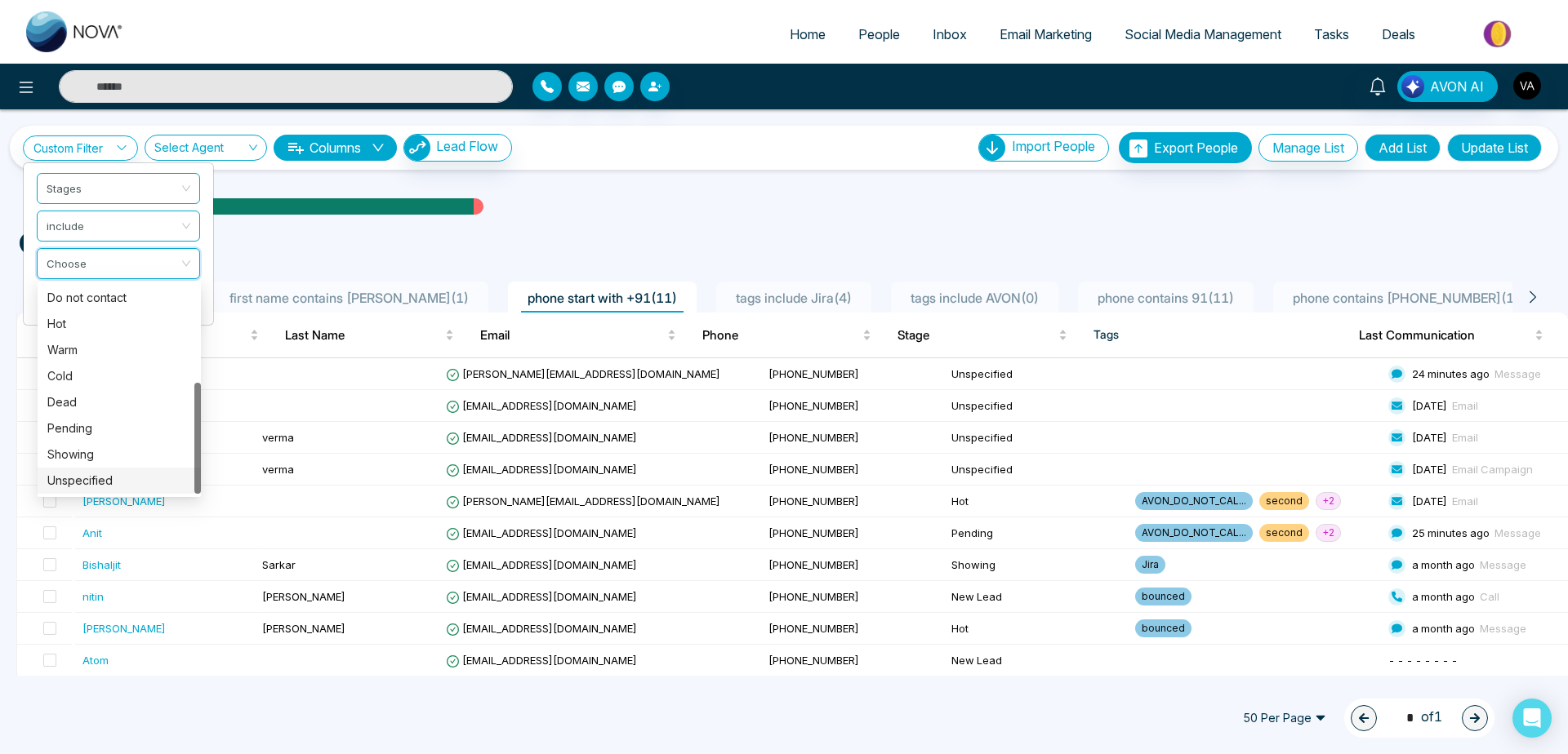
click at [112, 484] on div "Unspecified" at bounding box center [119, 481] width 144 height 18
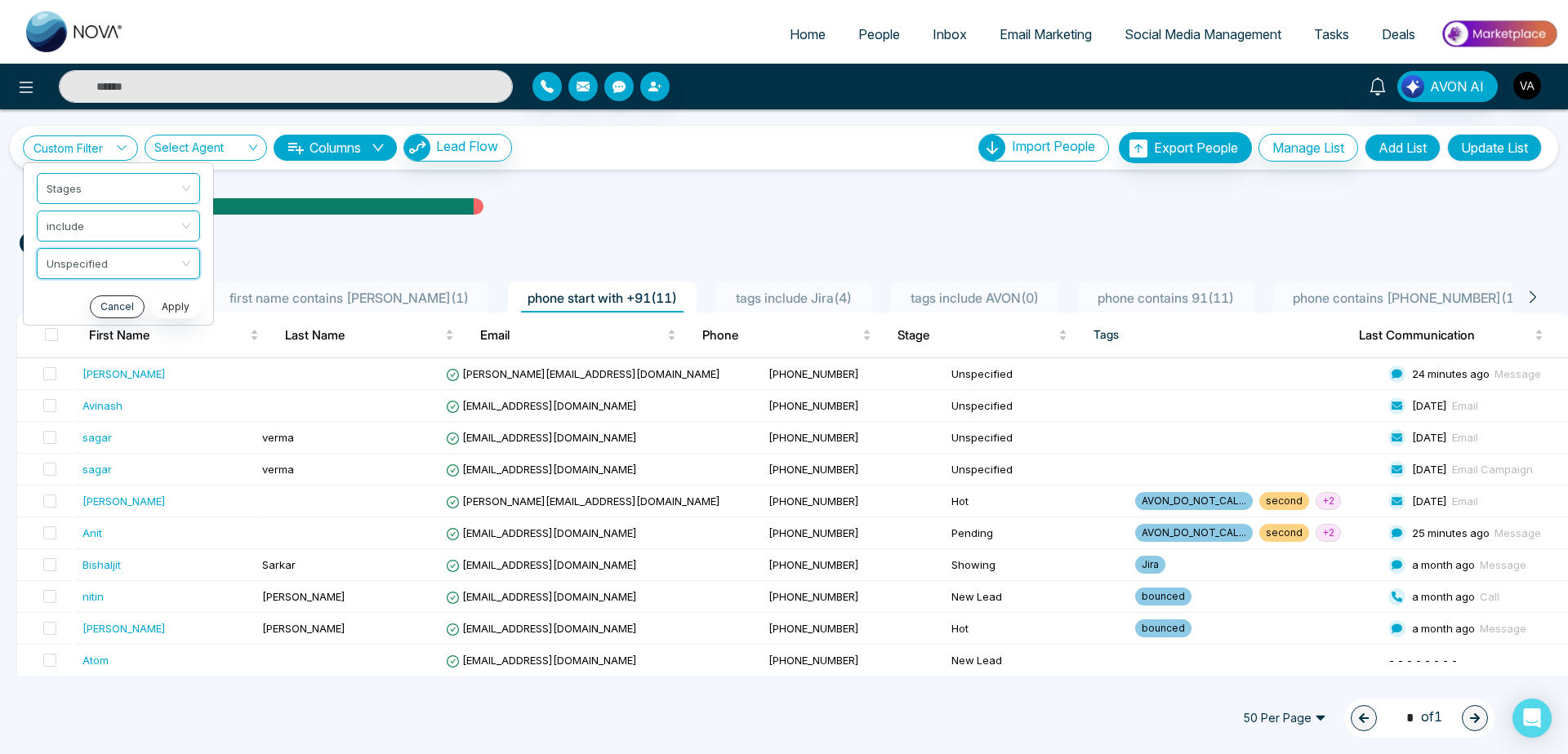
scroll to position [0, 0]
click at [175, 299] on button "Apply" at bounding box center [176, 307] width 49 height 23
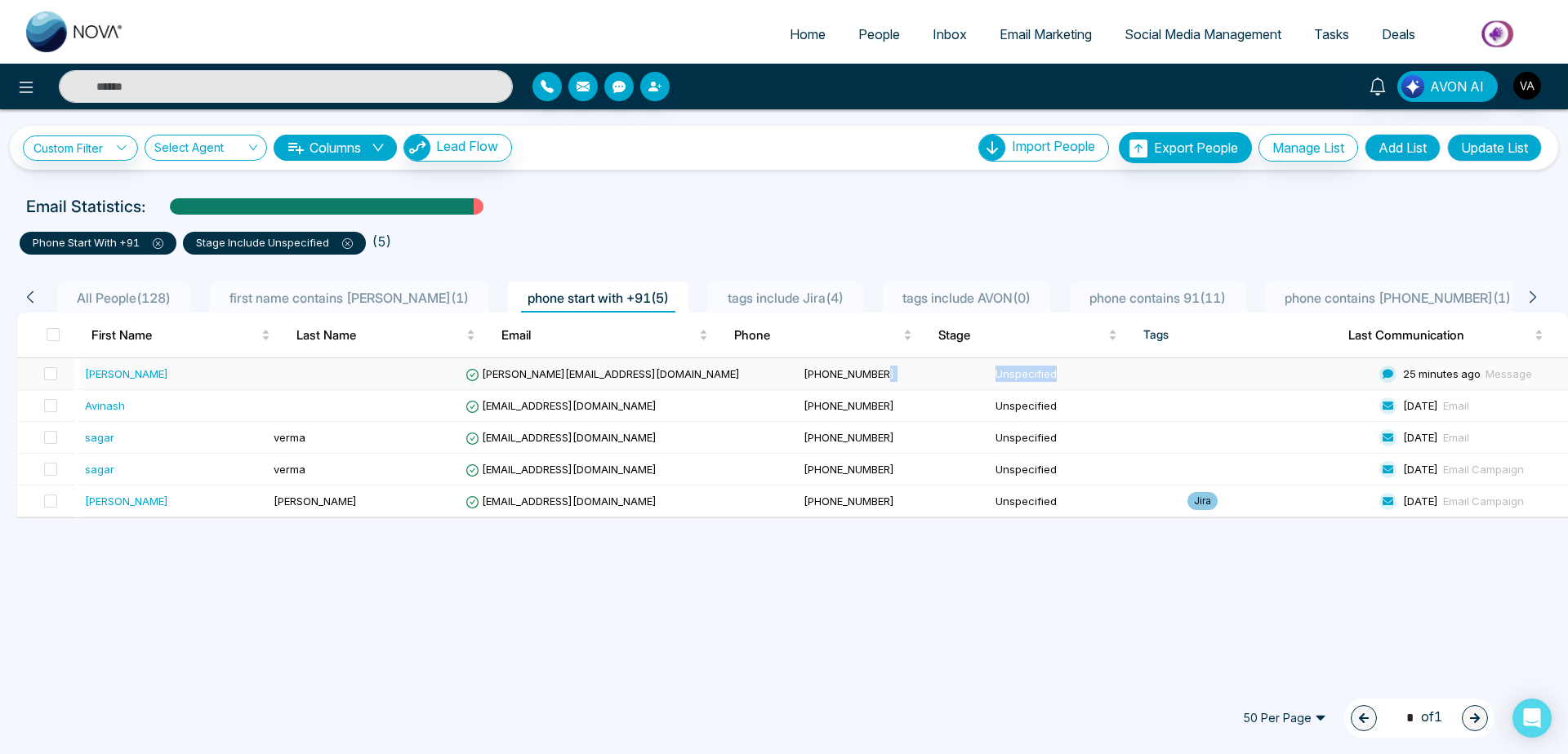
drag, startPoint x: 885, startPoint y: 366, endPoint x: 999, endPoint y: 384, distance: 115.4
click at [999, 384] on tr "Jayesh [EMAIL_ADDRESS][DOMAIN_NAME] [PHONE_NUMBER] Unspecified 25 minutes ago M…" at bounding box center [792, 374] width 1551 height 32
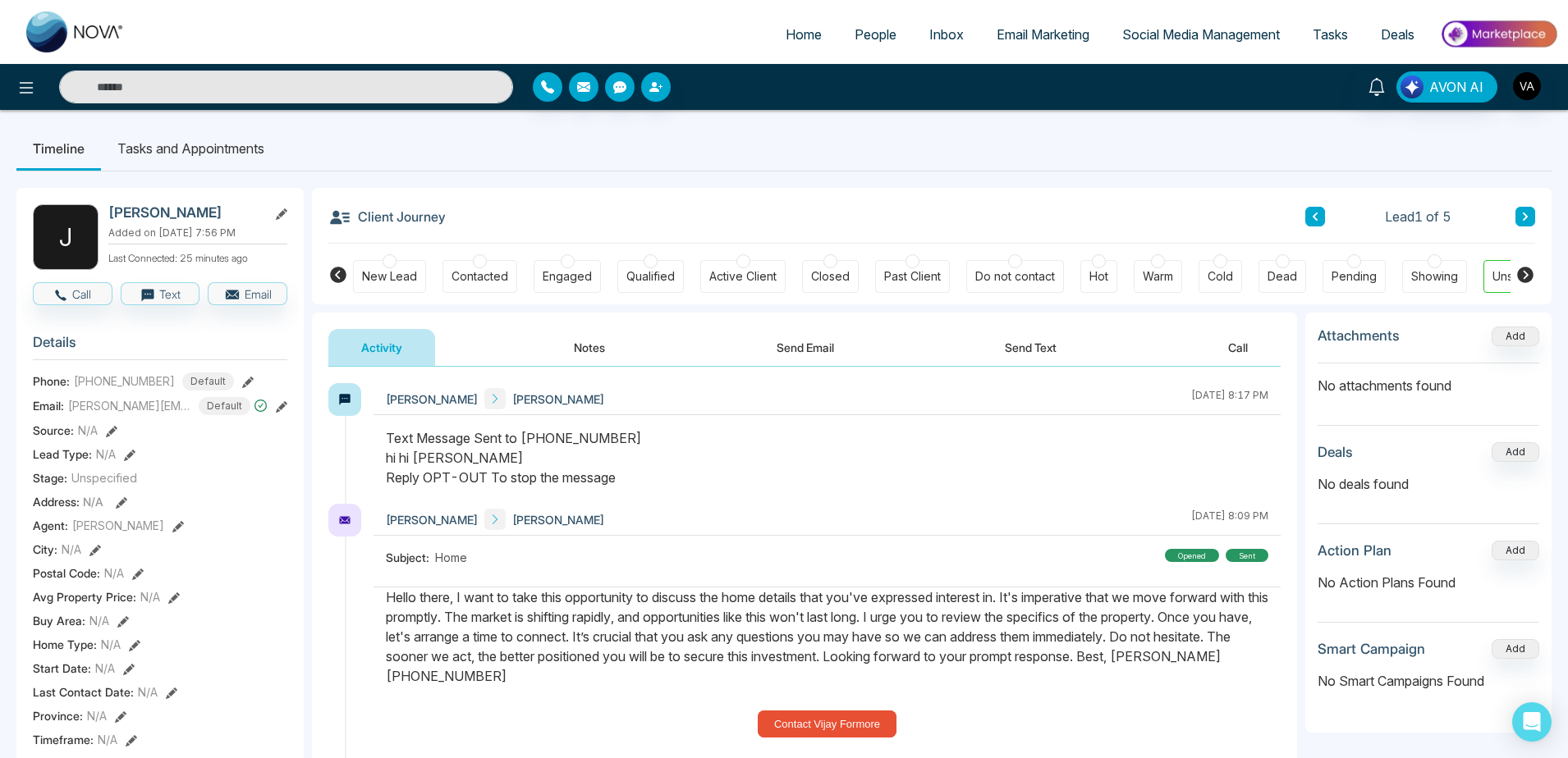
click at [885, 23] on link "People" at bounding box center [875, 34] width 75 height 31
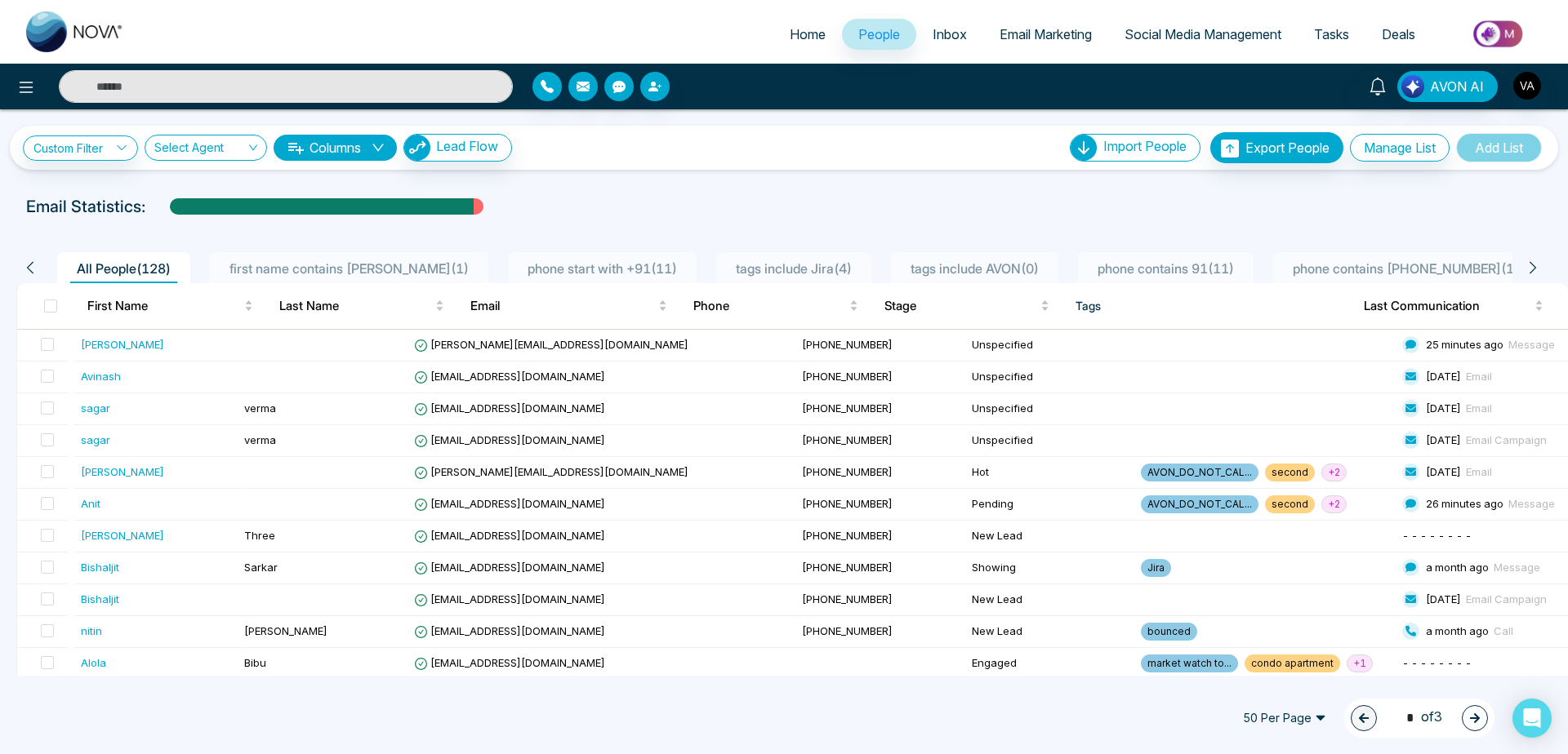
click at [598, 259] on div "phone start with +91 ( 11 )" at bounding box center [602, 269] width 162 height 20
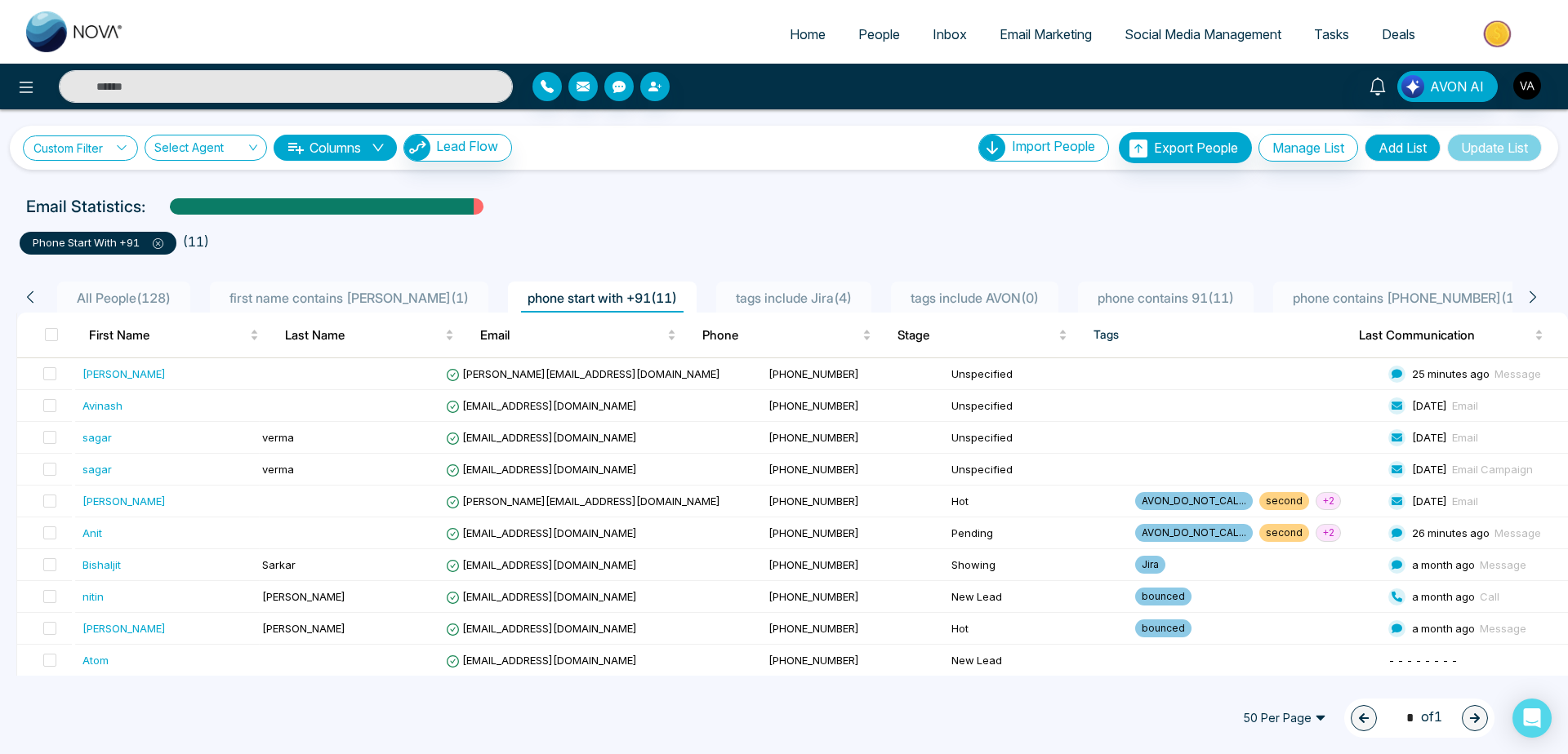
click at [67, 143] on link "Custom Filter" at bounding box center [80, 148] width 115 height 26
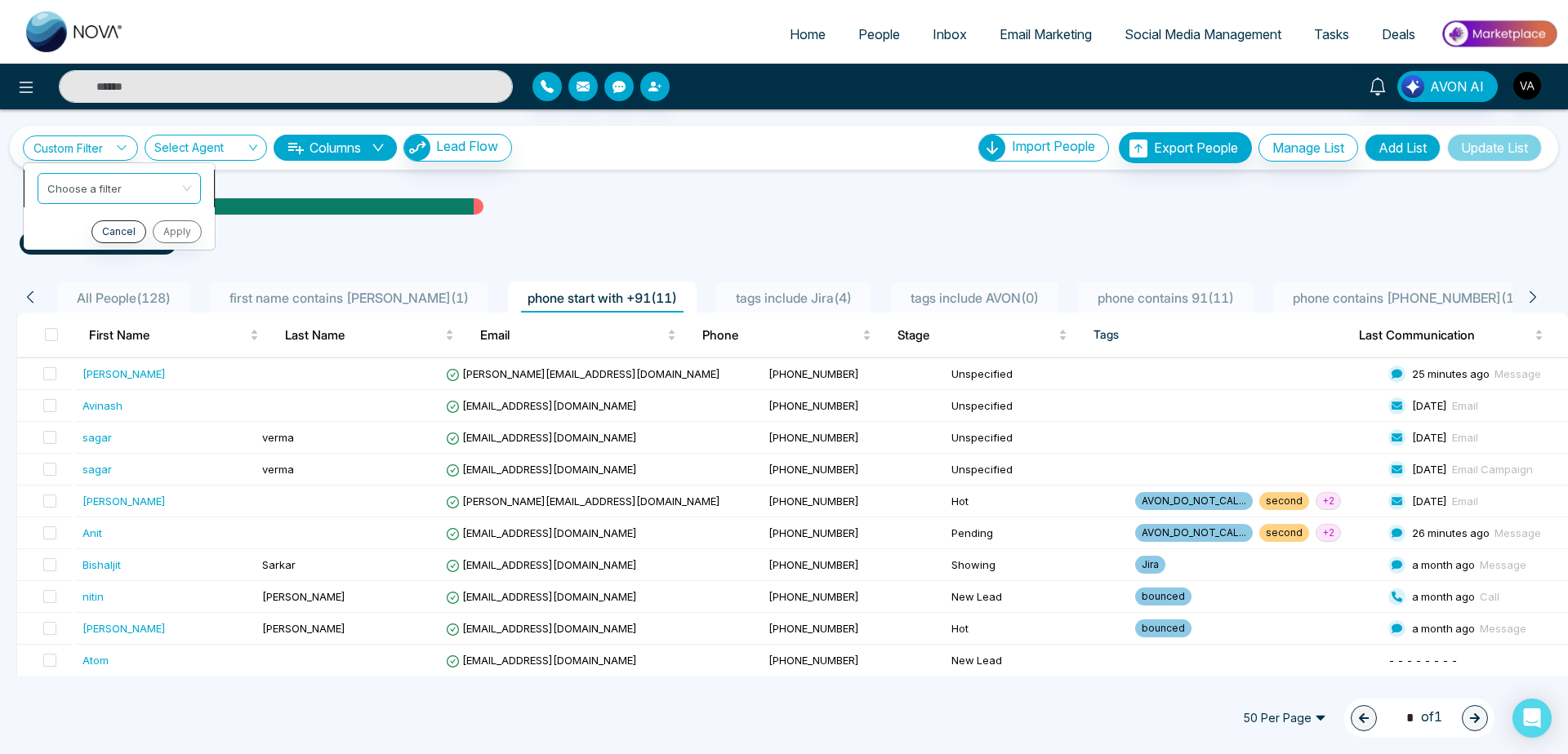
click at [76, 186] on input "search" at bounding box center [114, 186] width 133 height 25
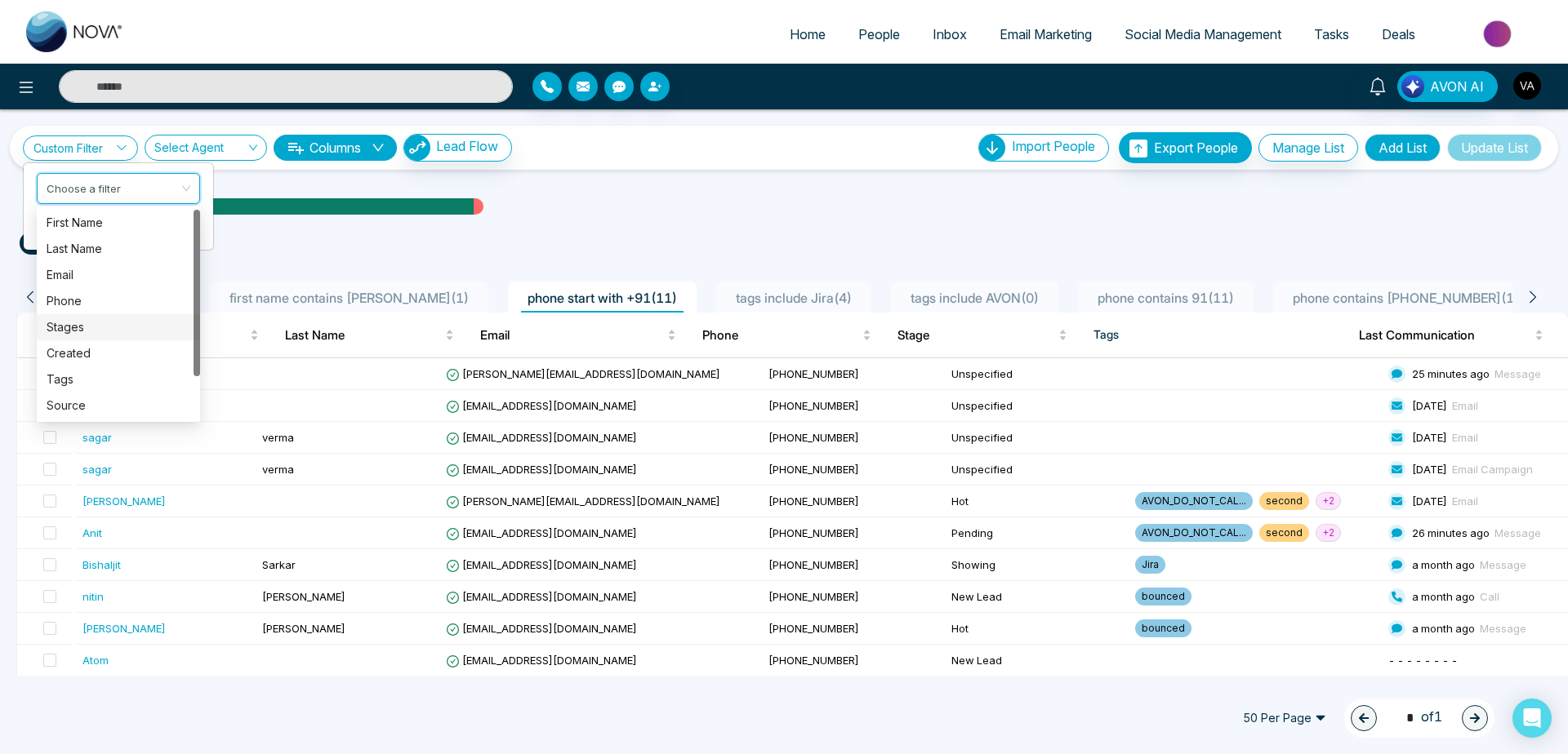
click at [91, 320] on div "Stages" at bounding box center [118, 328] width 144 height 18
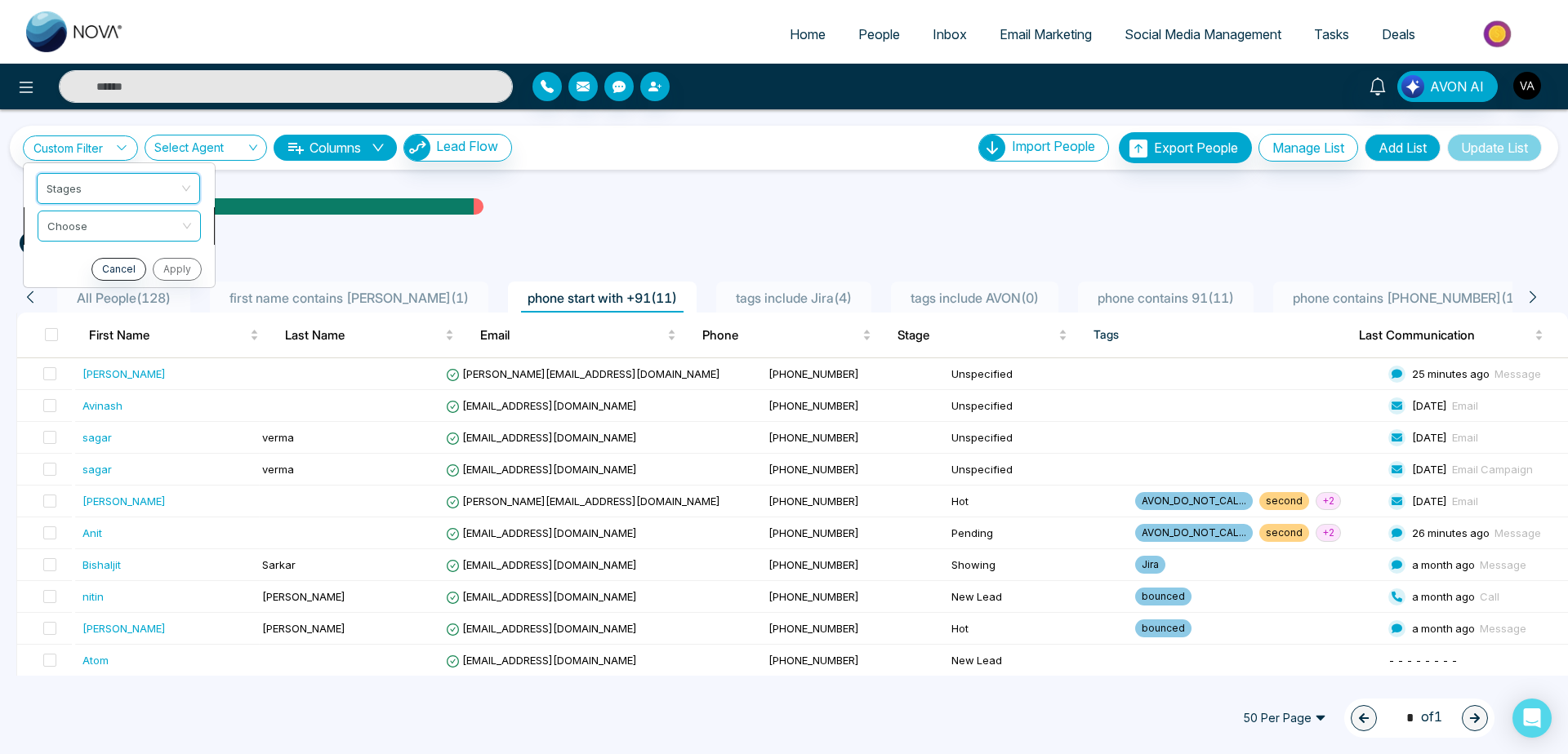
click at [121, 217] on input "search" at bounding box center [114, 224] width 133 height 25
click at [113, 259] on div "include" at bounding box center [119, 260] width 144 height 18
click at [115, 264] on input "search" at bounding box center [114, 261] width 133 height 25
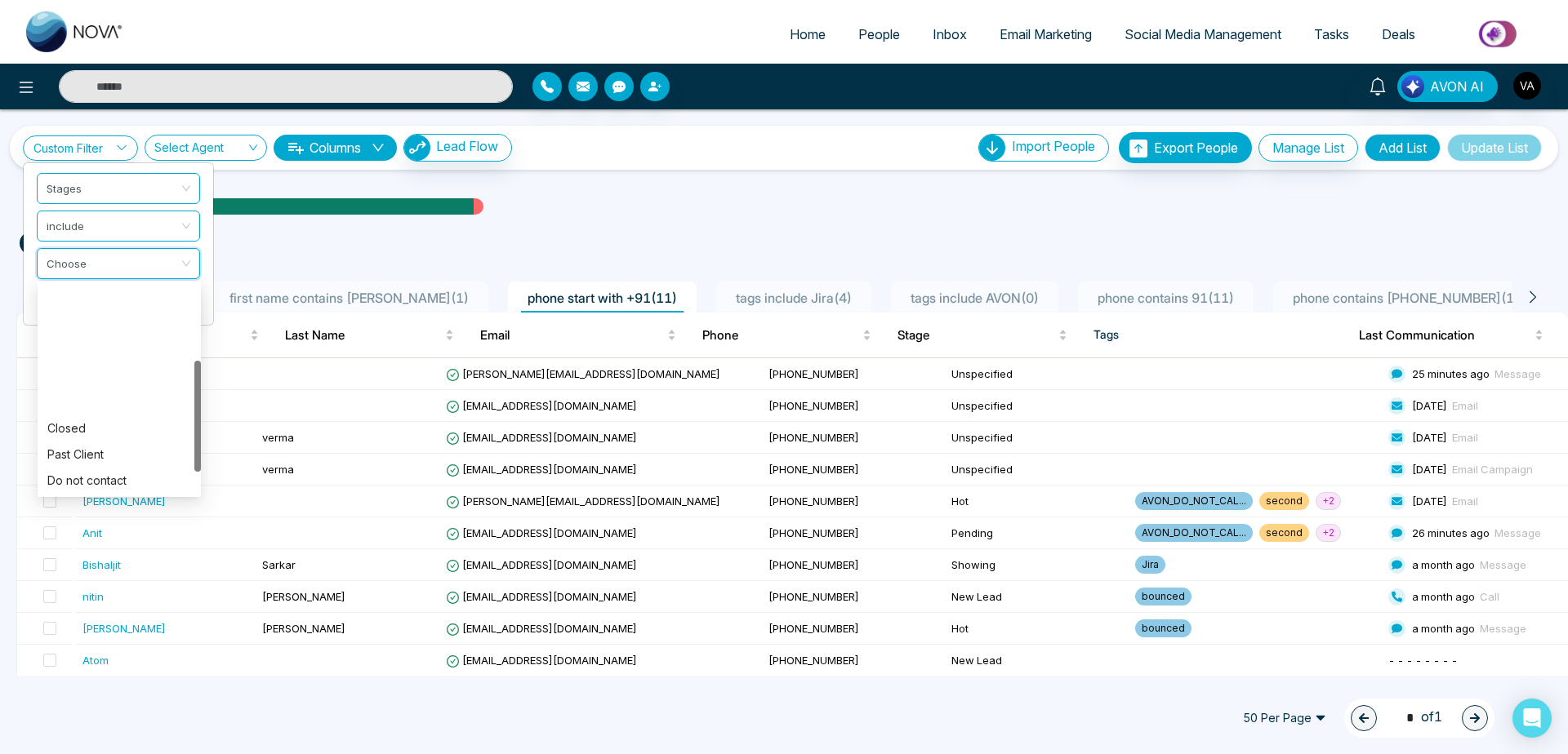
scroll to position [183, 0]
click at [100, 480] on div "Unspecified" at bounding box center [119, 481] width 144 height 18
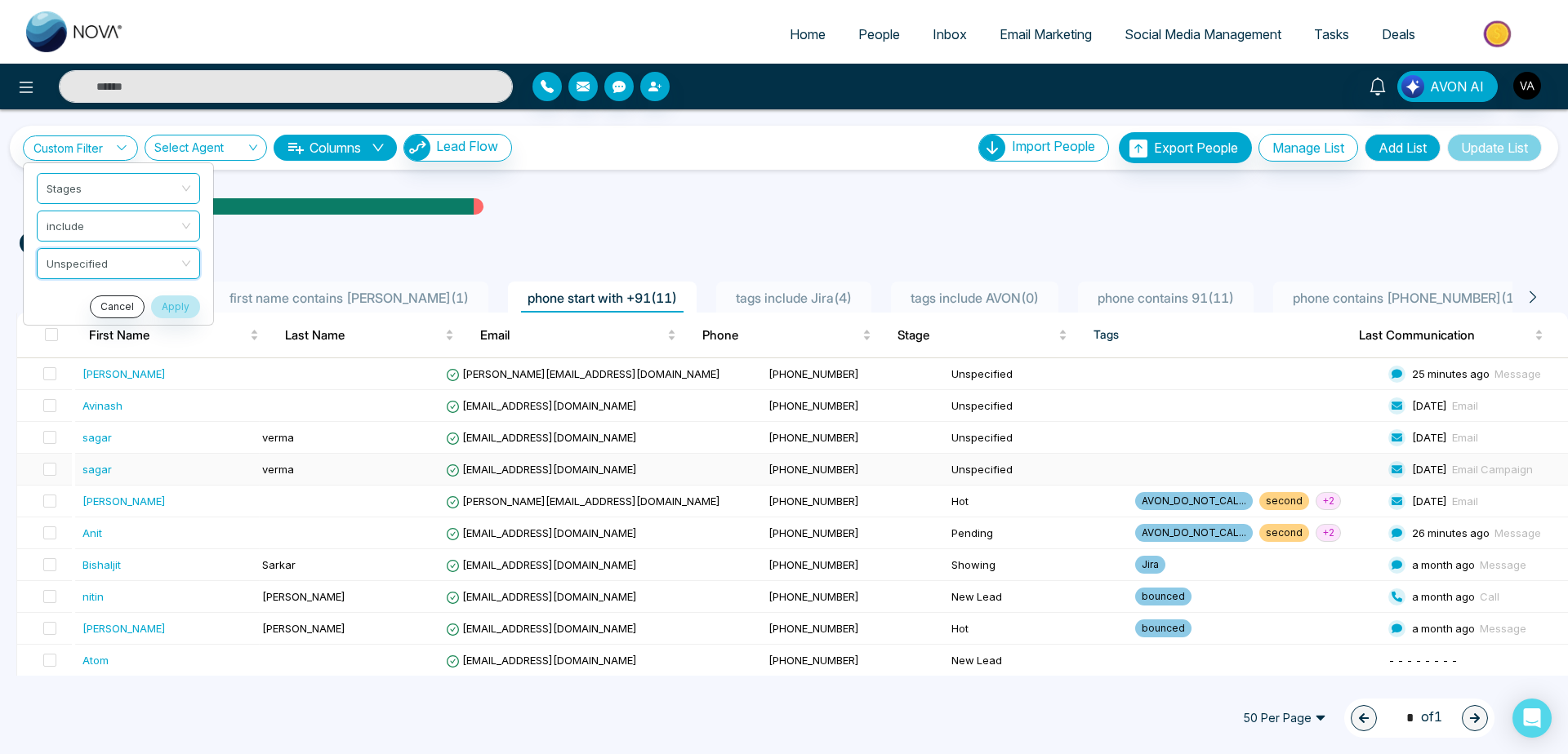
scroll to position [0, 0]
click at [169, 303] on button "Apply" at bounding box center [176, 307] width 49 height 23
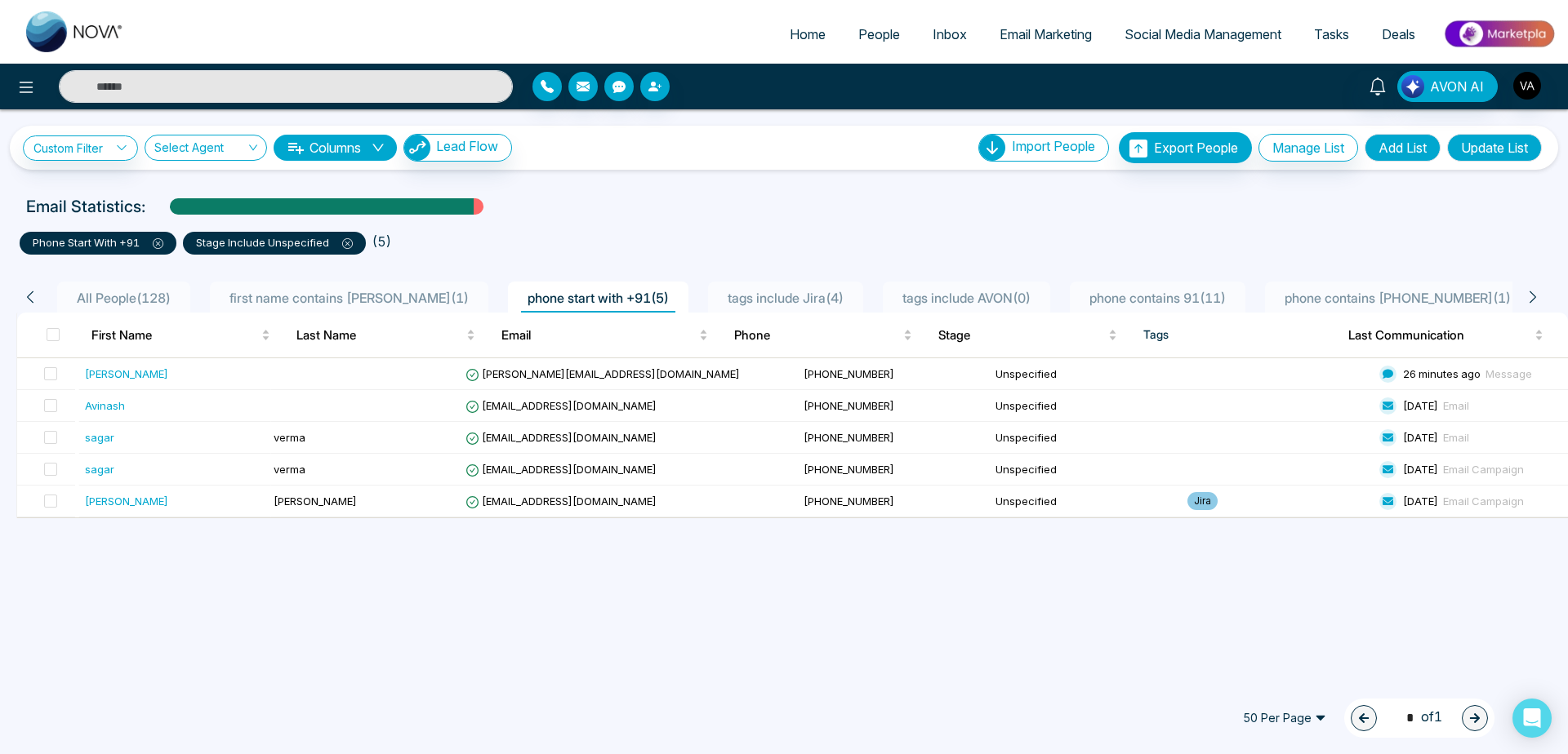
click at [1497, 148] on button "Update List" at bounding box center [1495, 147] width 95 height 28
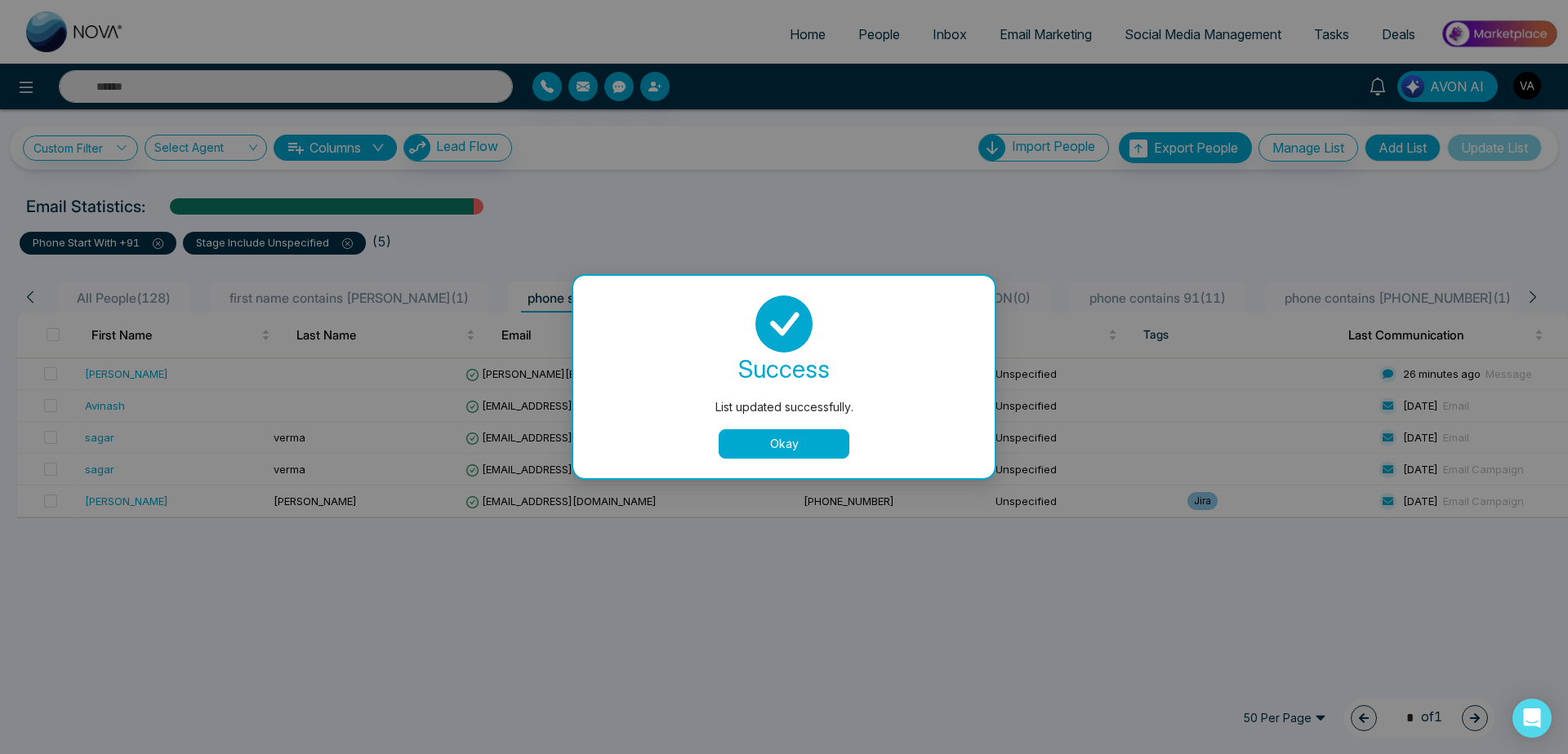
click at [821, 439] on button "Okay" at bounding box center [784, 444] width 131 height 30
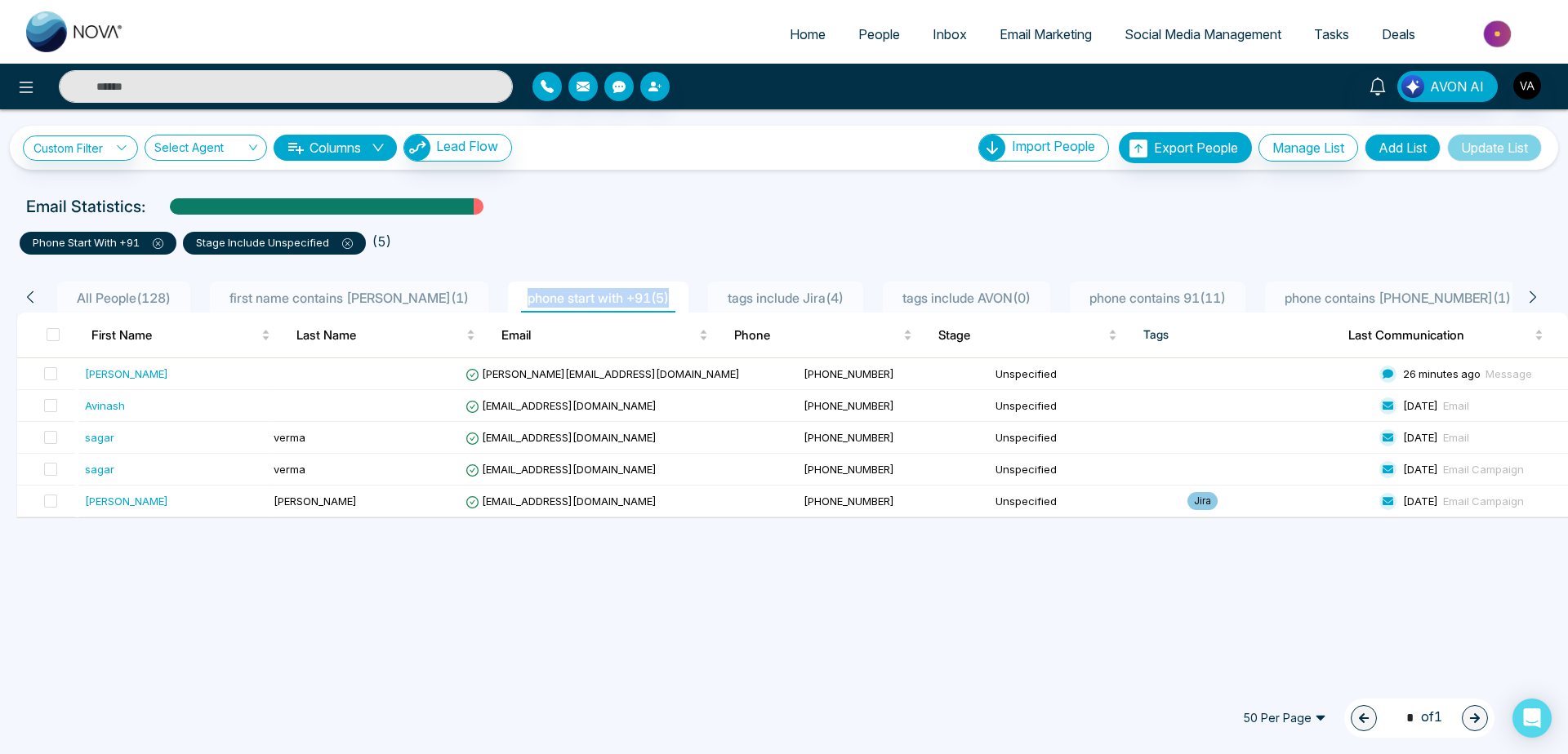
drag, startPoint x: 478, startPoint y: 287, endPoint x: 635, endPoint y: 269, distance: 158.0
click at [635, 282] on ul "All People ( 128 ) first name contains [PERSON_NAME] ( 1 ) phone start with +91…" at bounding box center [781, 297] width 1462 height 31
click at [650, 236] on ul "phone start with +91 stage include Unspecified ( 5 )" at bounding box center [784, 240] width 1529 height 30
drag, startPoint x: 189, startPoint y: 243, endPoint x: 330, endPoint y: 238, distance: 141.1
click at [330, 238] on div "stage include Unspecified" at bounding box center [274, 242] width 183 height 23
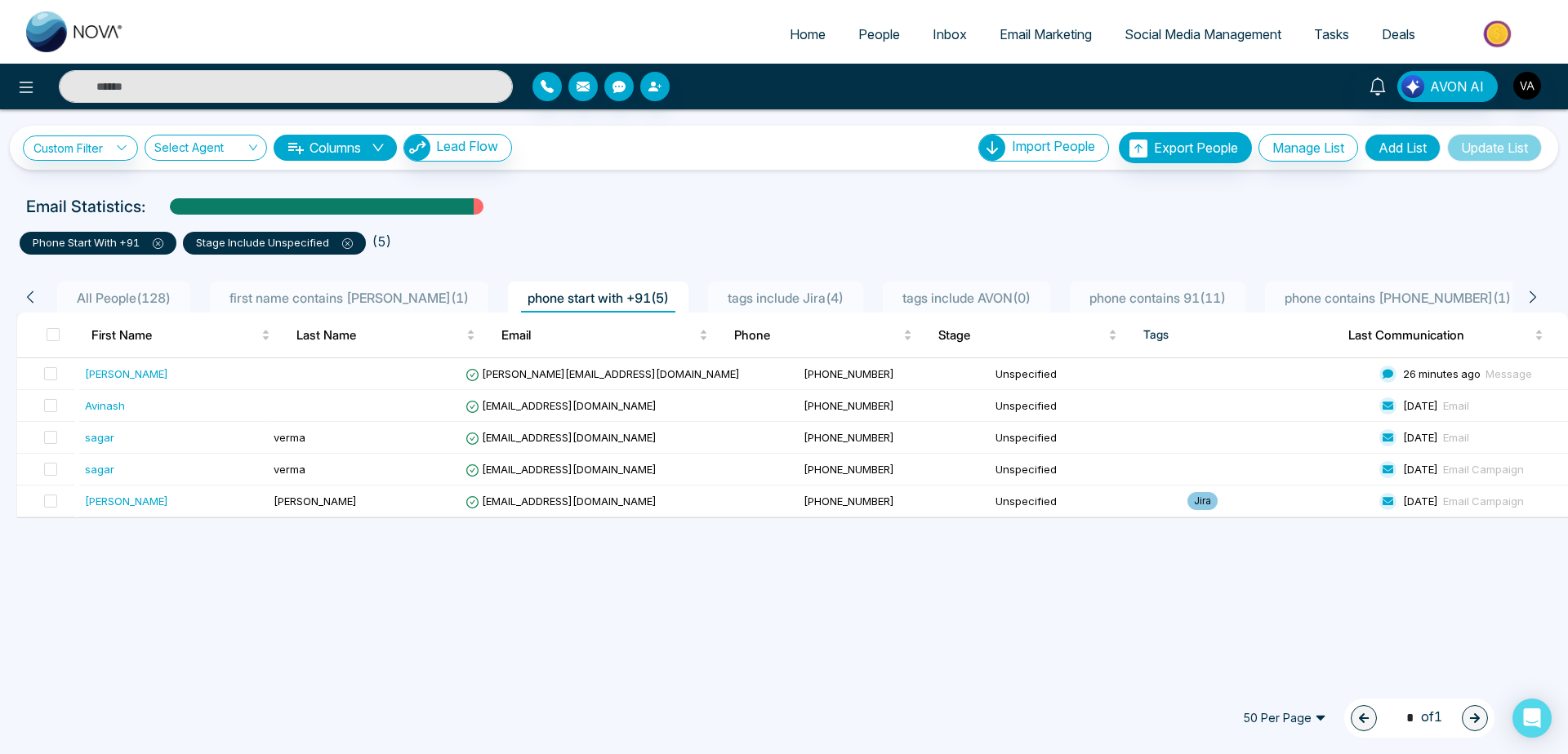
click at [737, 225] on div "phone start with +91 stage include Unspecified ( 5 )" at bounding box center [784, 236] width 1548 height 36
click at [347, 246] on icon at bounding box center [347, 243] width 11 height 11
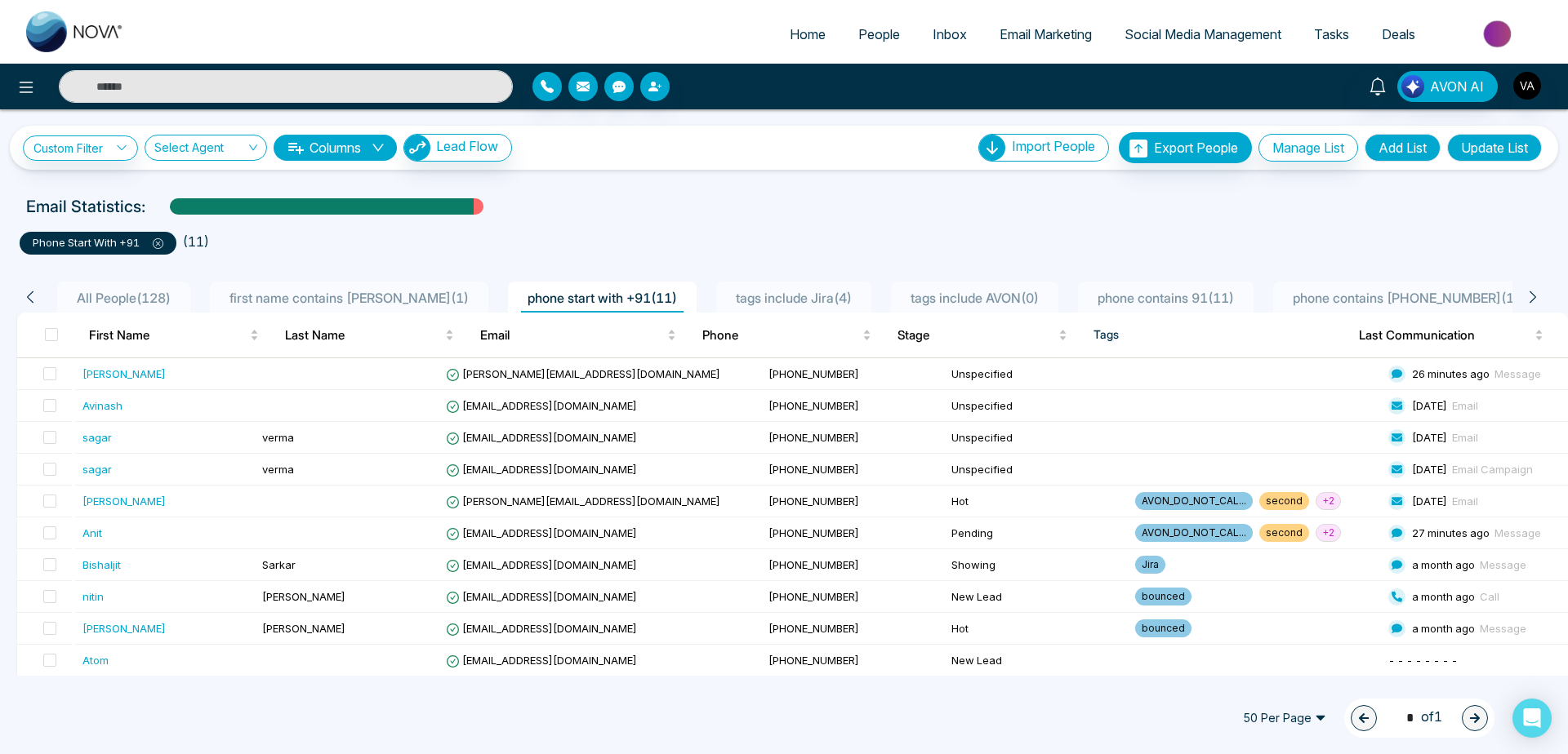
click at [494, 234] on ul "phone start with +91 ( 11 )" at bounding box center [784, 240] width 1529 height 30
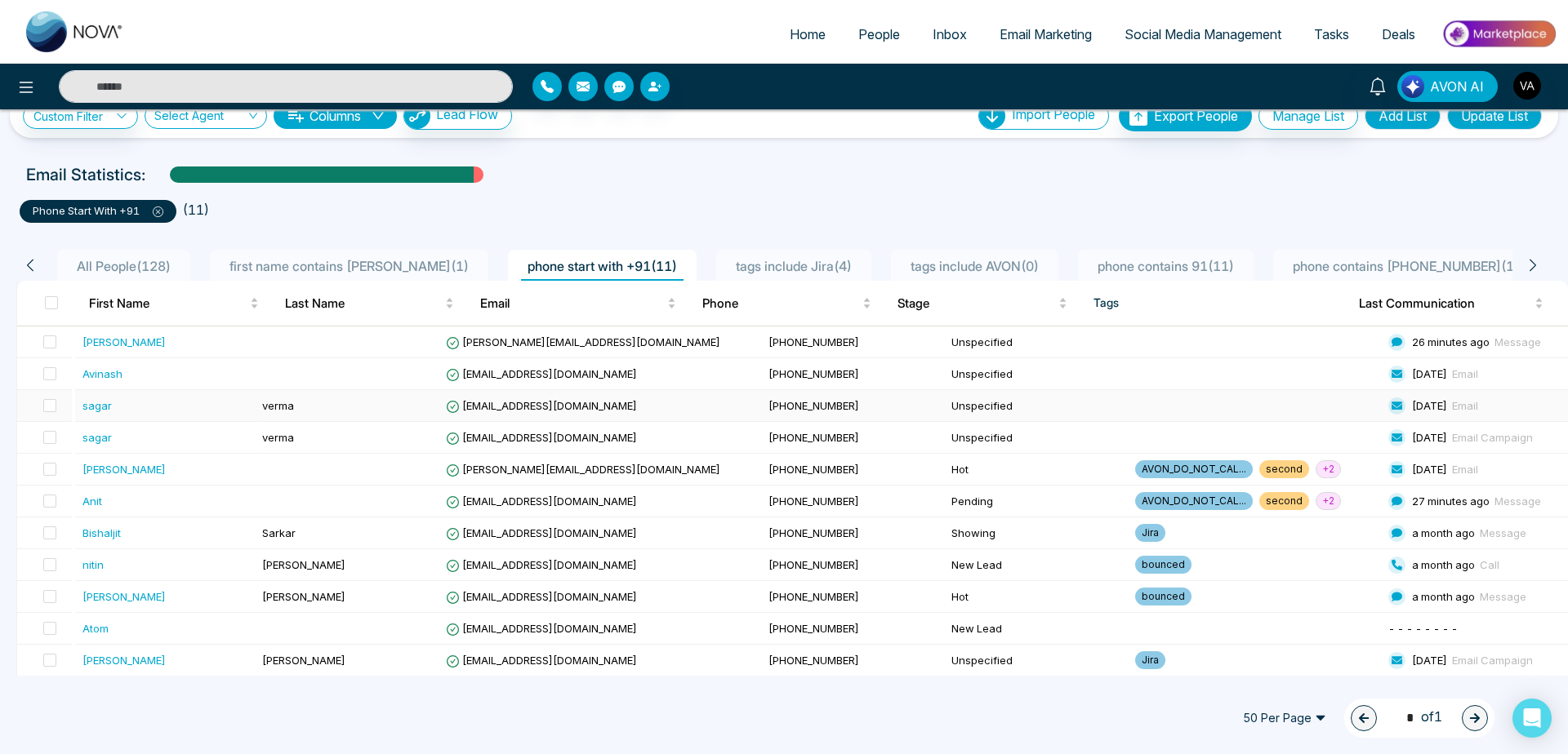
scroll to position [34, 0]
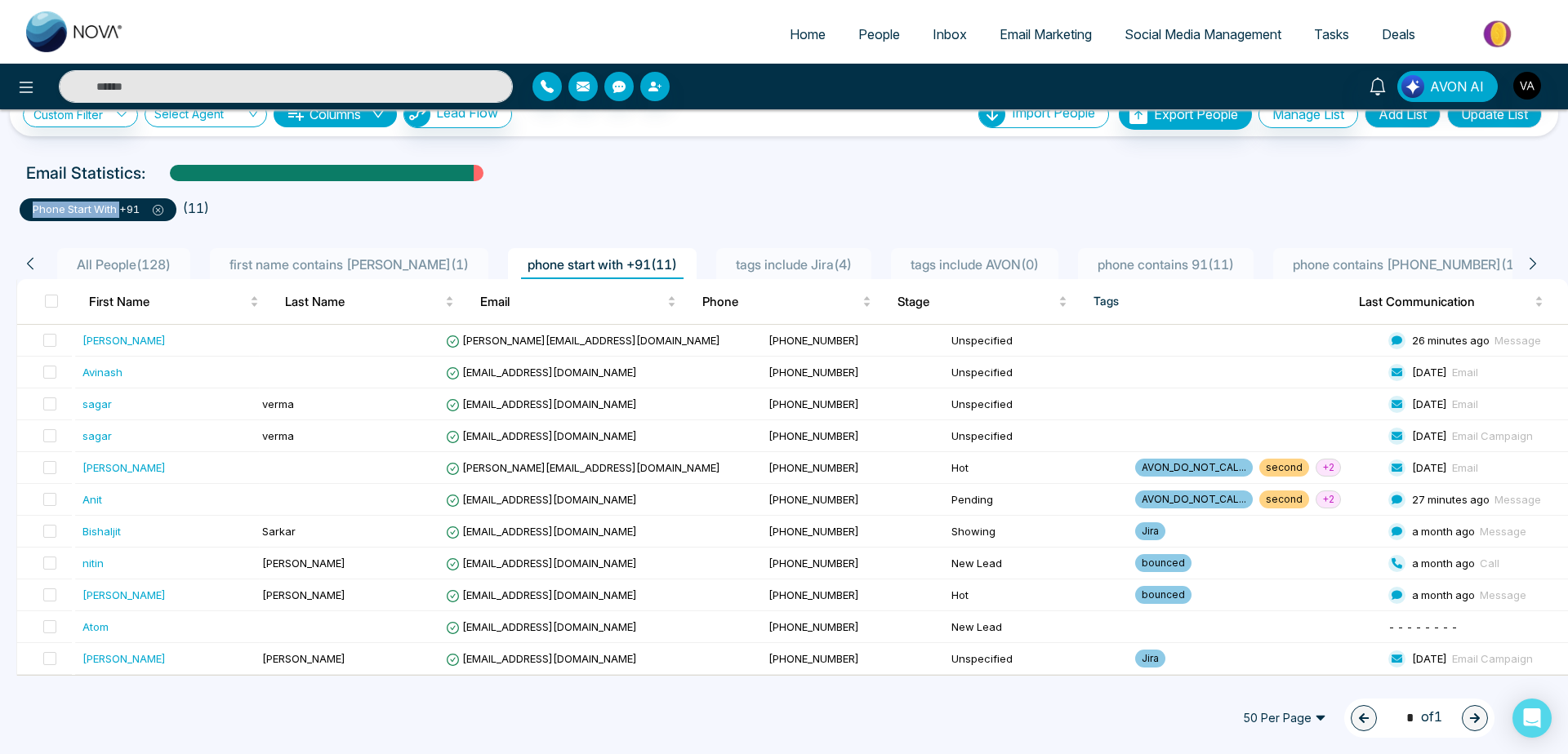
drag, startPoint x: 23, startPoint y: 198, endPoint x: 123, endPoint y: 212, distance: 101.0
click at [123, 212] on li "phone start with +91" at bounding box center [101, 207] width 163 height 30
drag, startPoint x: 123, startPoint y: 212, endPoint x: 147, endPoint y: 212, distance: 24.0
click at [147, 212] on p "phone start with +91" at bounding box center [98, 210] width 131 height 17
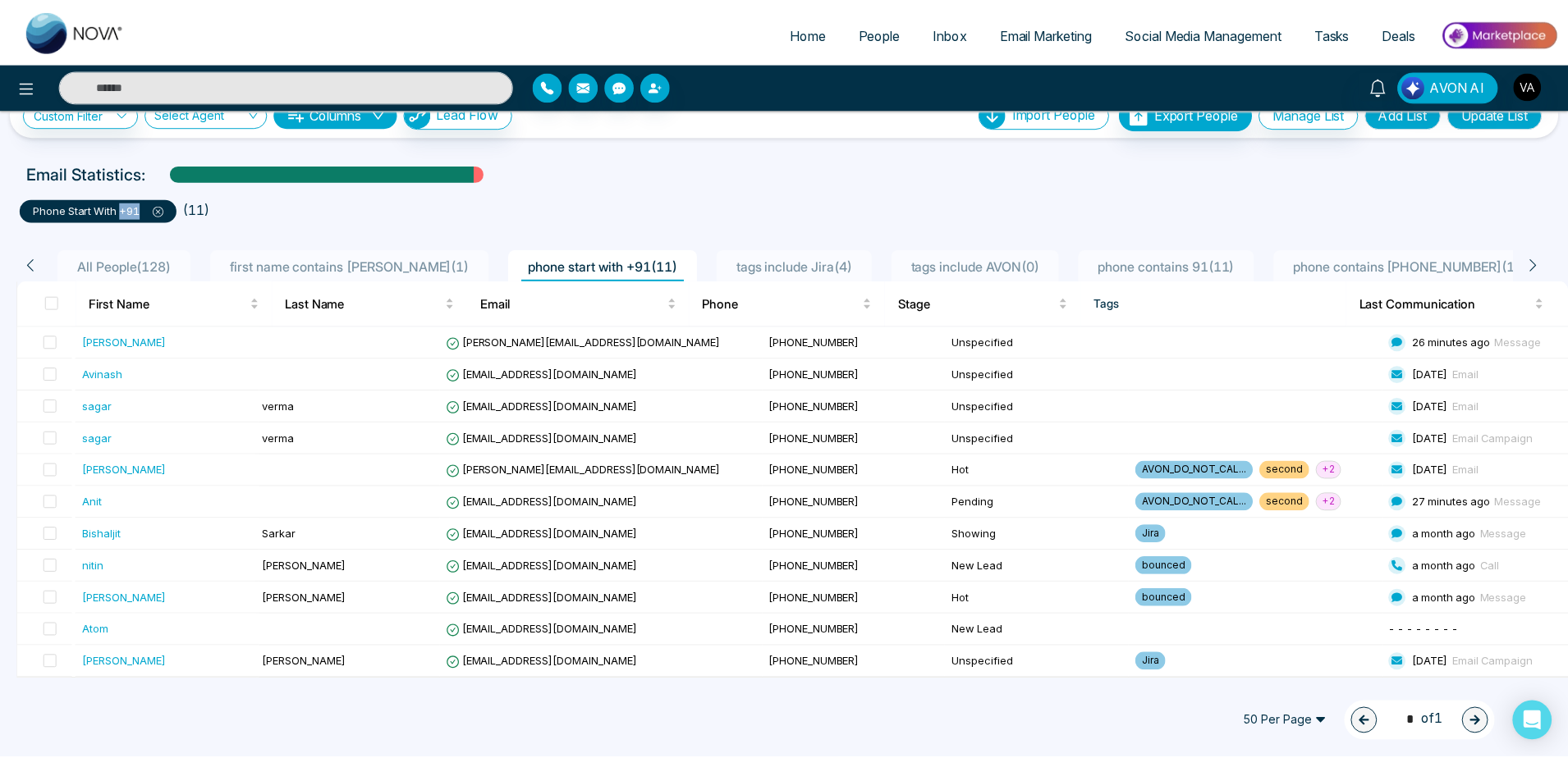
scroll to position [0, 0]
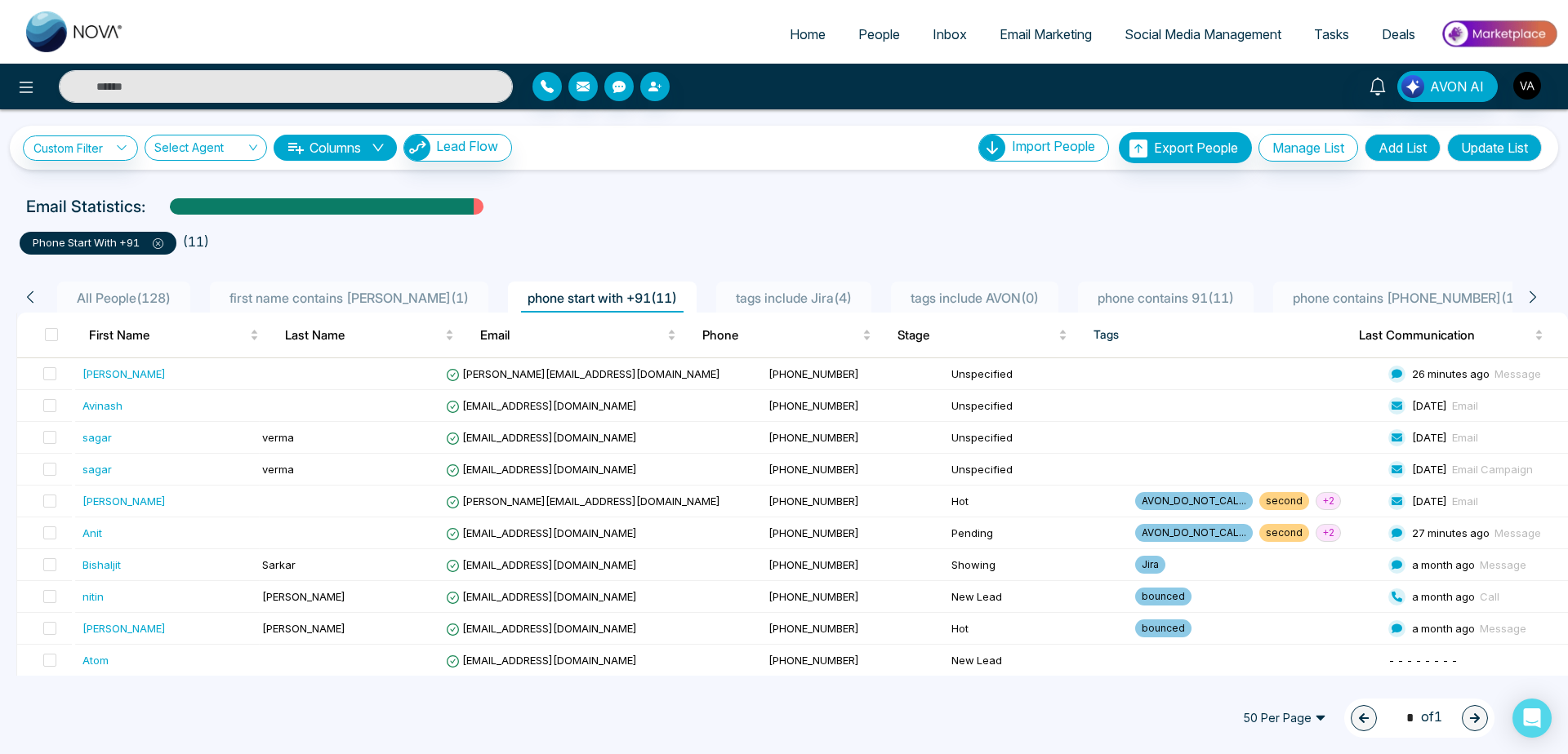
click at [246, 249] on ul "phone start with +91 ( 11 )" at bounding box center [784, 240] width 1529 height 30
click at [303, 281] on div "All People ( 128 ) first name contains [PERSON_NAME] ( 1 ) phone start with +91…" at bounding box center [784, 292] width 1555 height 42
click at [315, 291] on span "first name contains [PERSON_NAME] ( 1 )" at bounding box center [348, 298] width 252 height 17
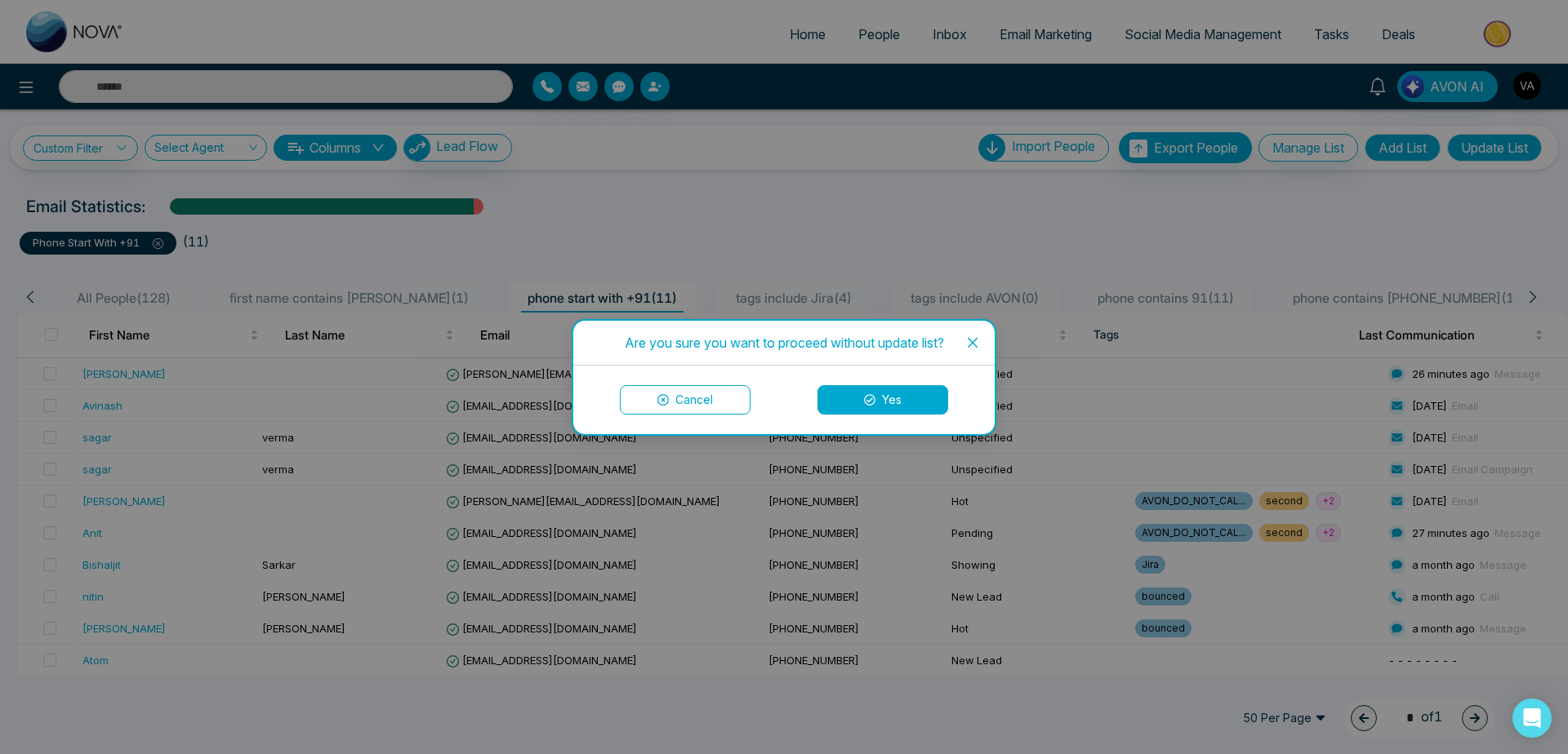
click at [900, 414] on button "Yes" at bounding box center [883, 400] width 131 height 30
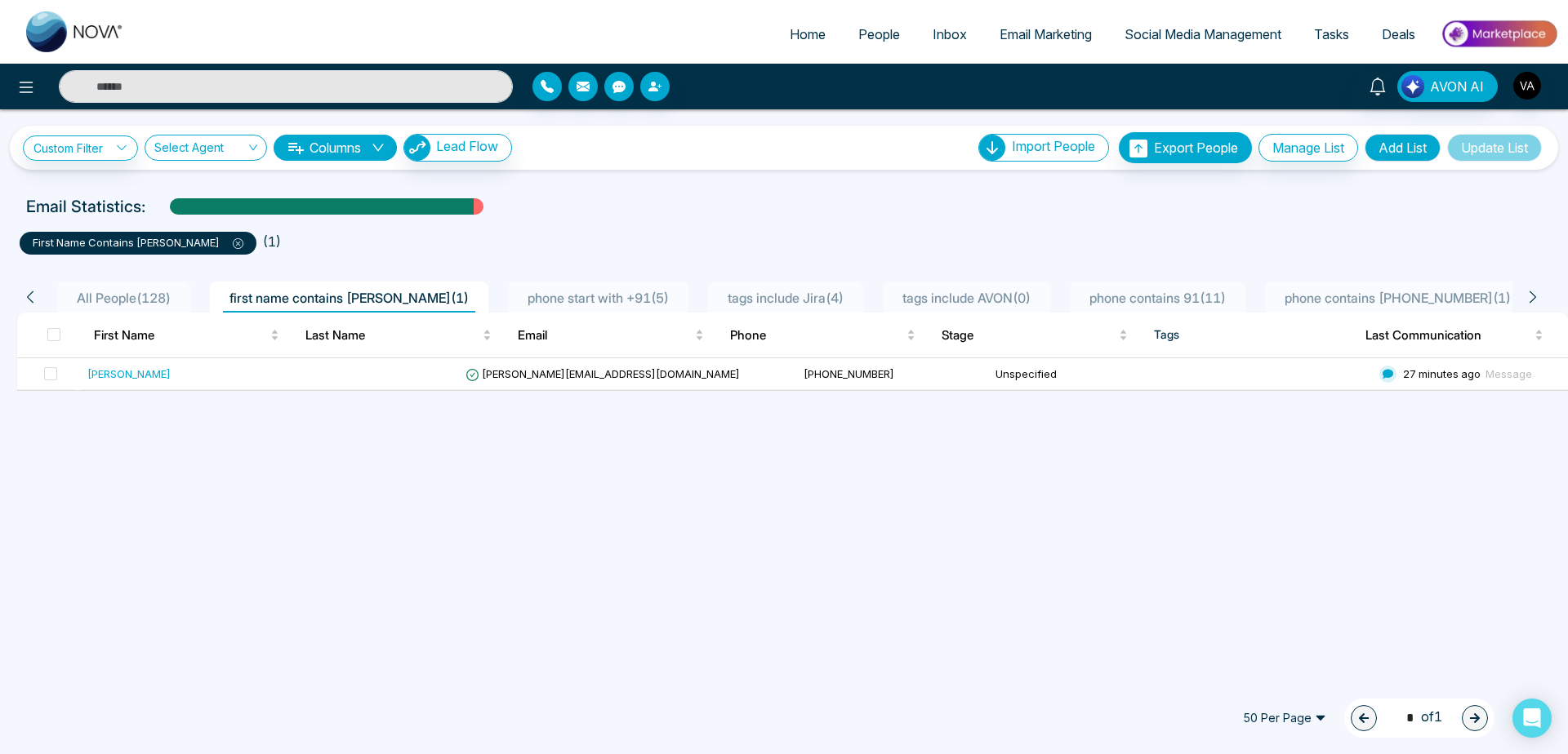
click at [124, 290] on span "All People ( 128 )" at bounding box center [124, 298] width 107 height 17
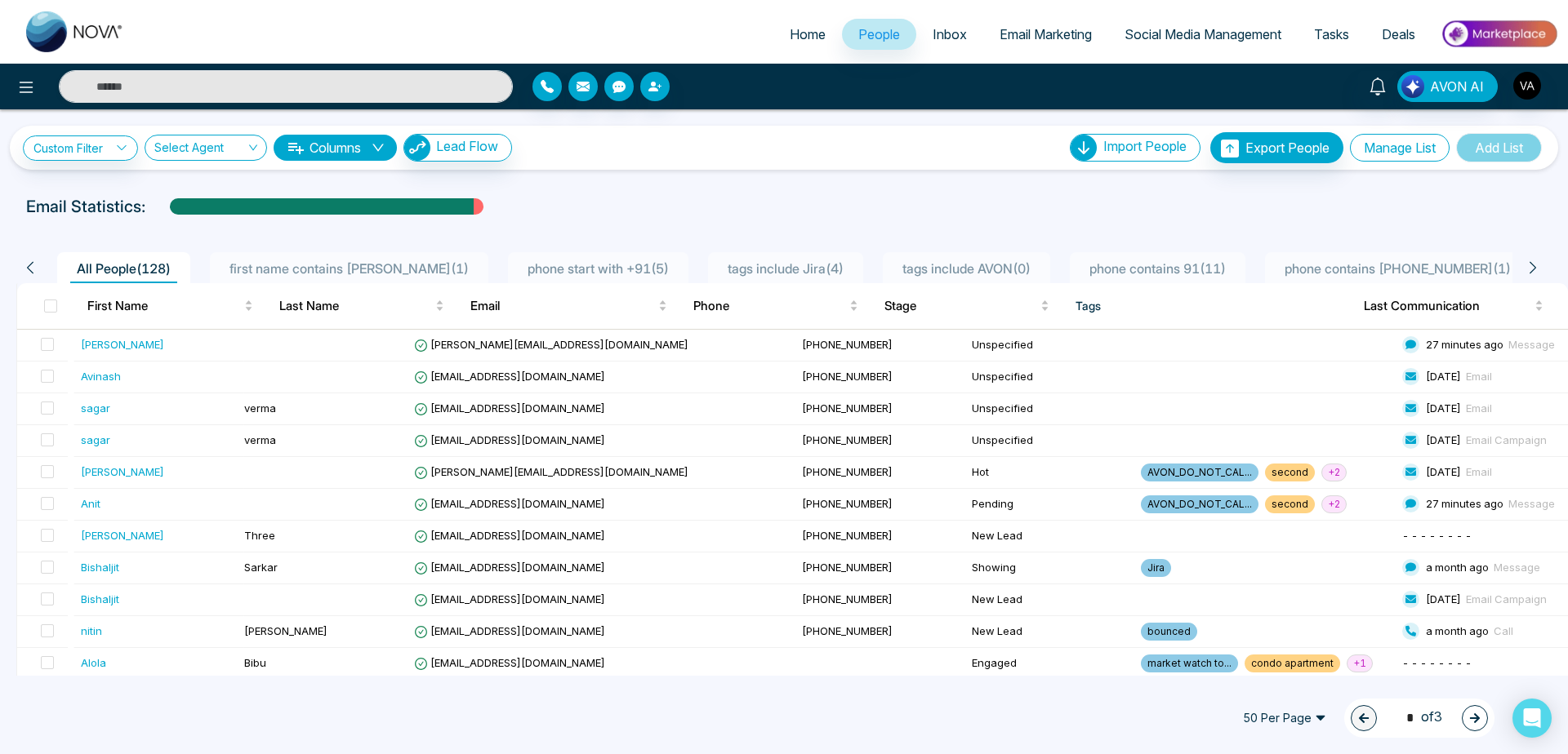
click at [1398, 148] on button "Manage List" at bounding box center [1400, 147] width 100 height 28
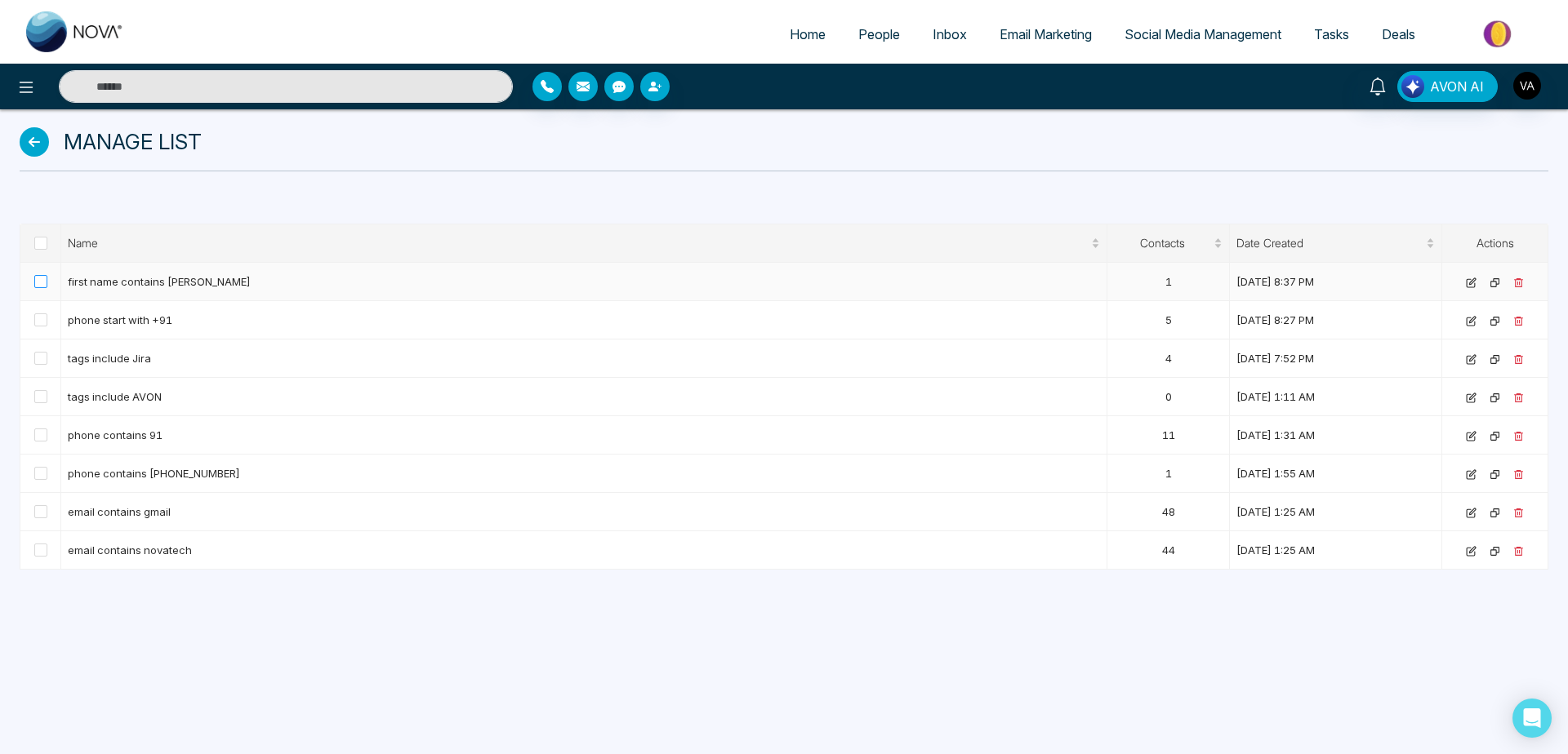
click at [37, 281] on span at bounding box center [41, 281] width 13 height 13
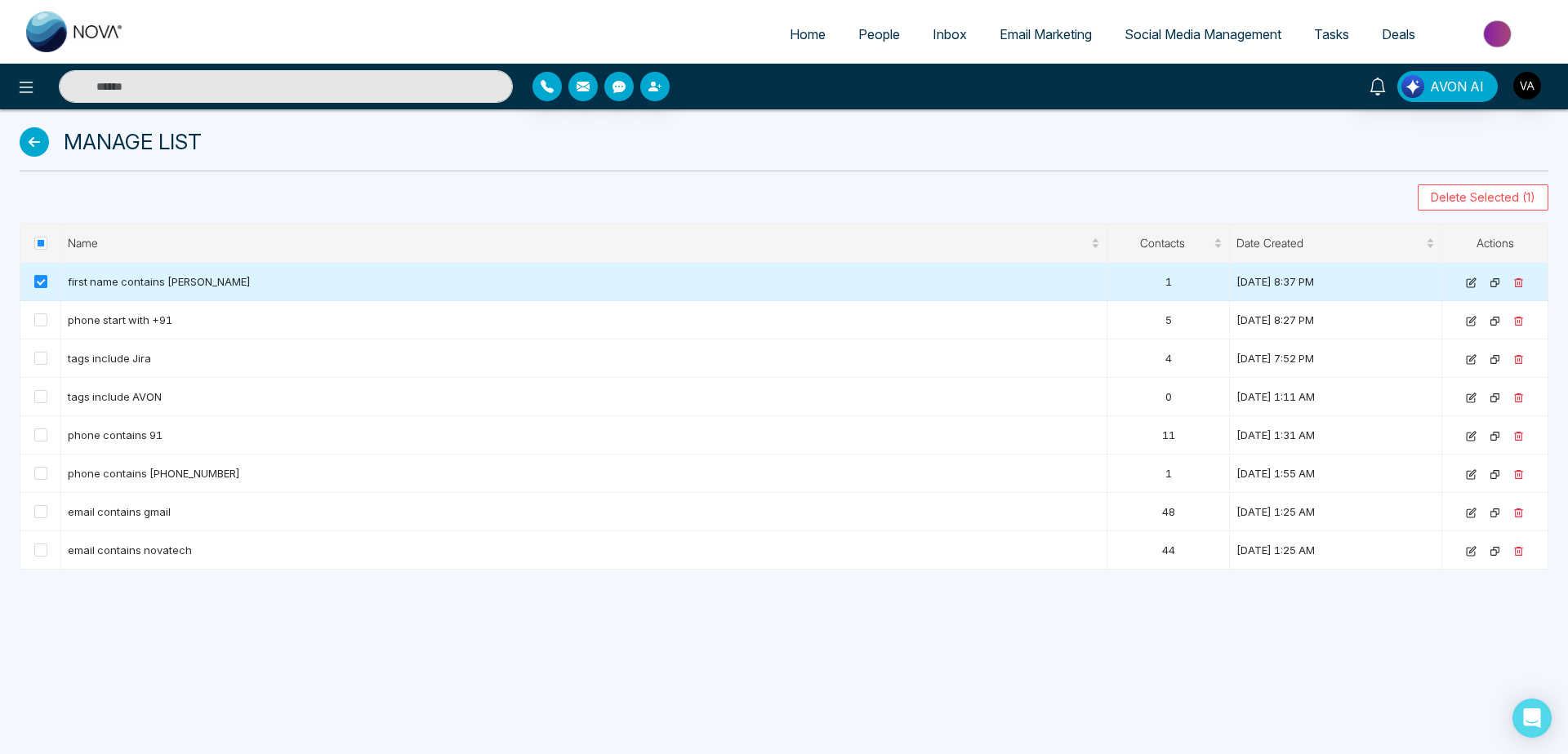
click at [37, 281] on span at bounding box center [41, 281] width 13 height 13
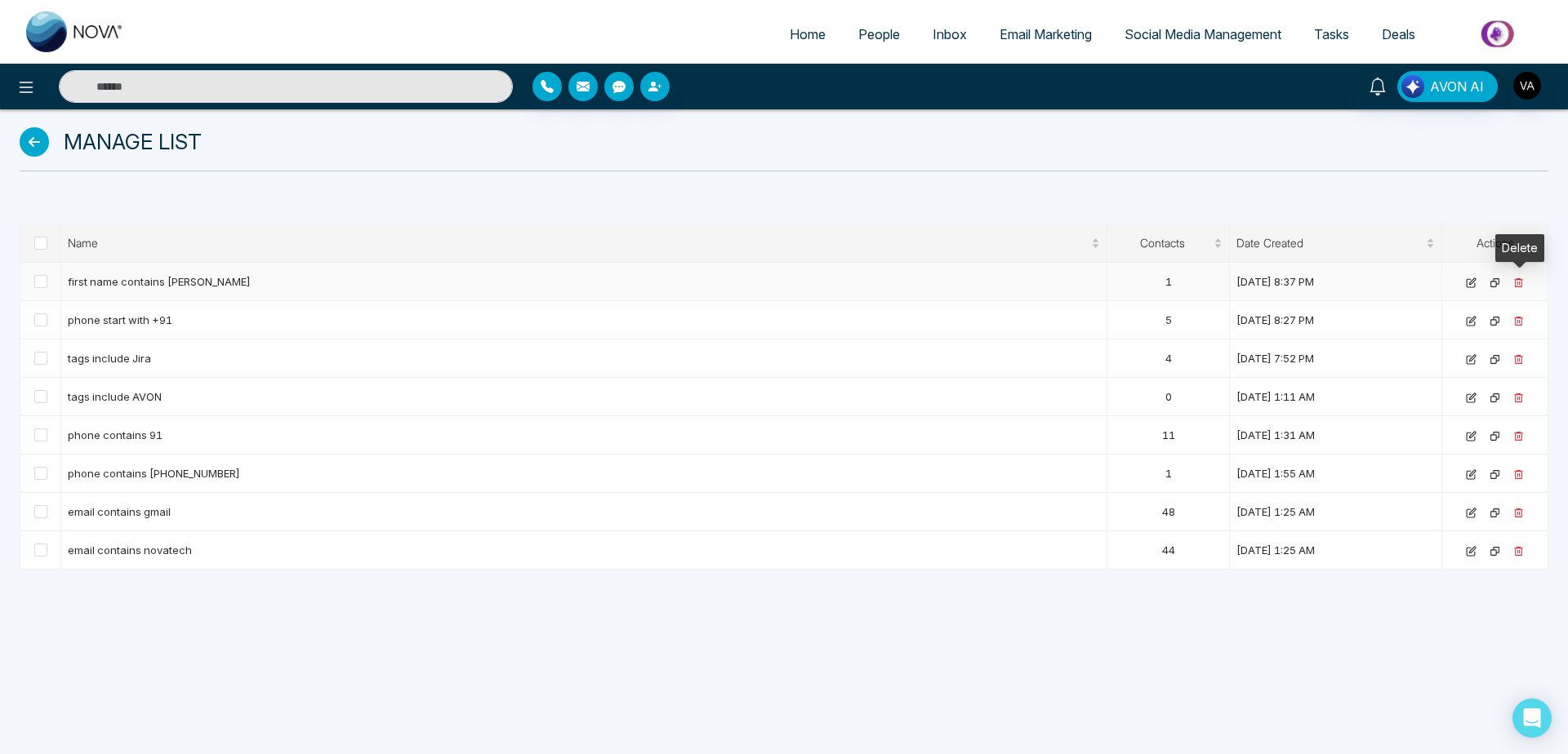
click at [1520, 280] on icon at bounding box center [1519, 282] width 9 height 9
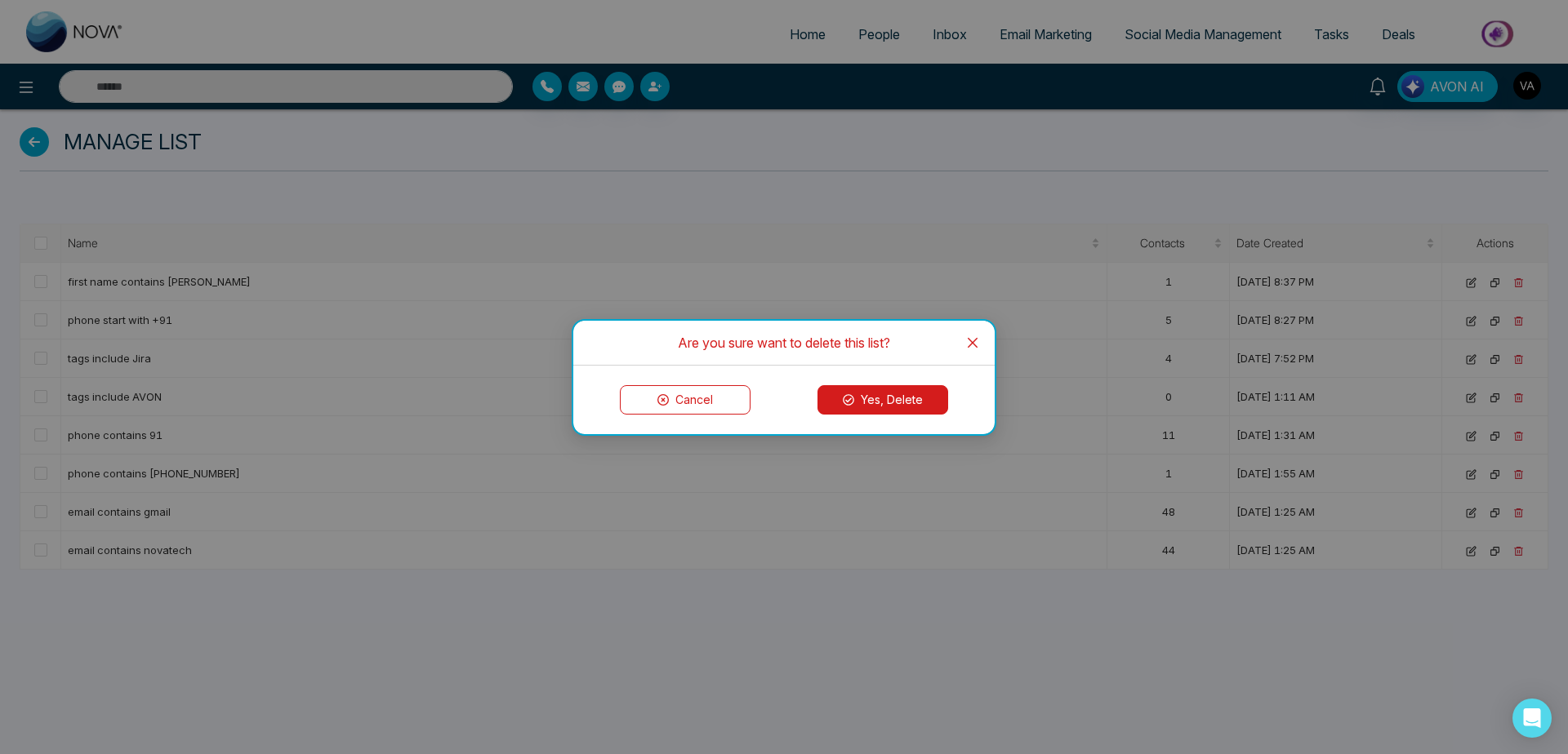
click at [855, 395] on button "Yes, Delete" at bounding box center [883, 400] width 131 height 30
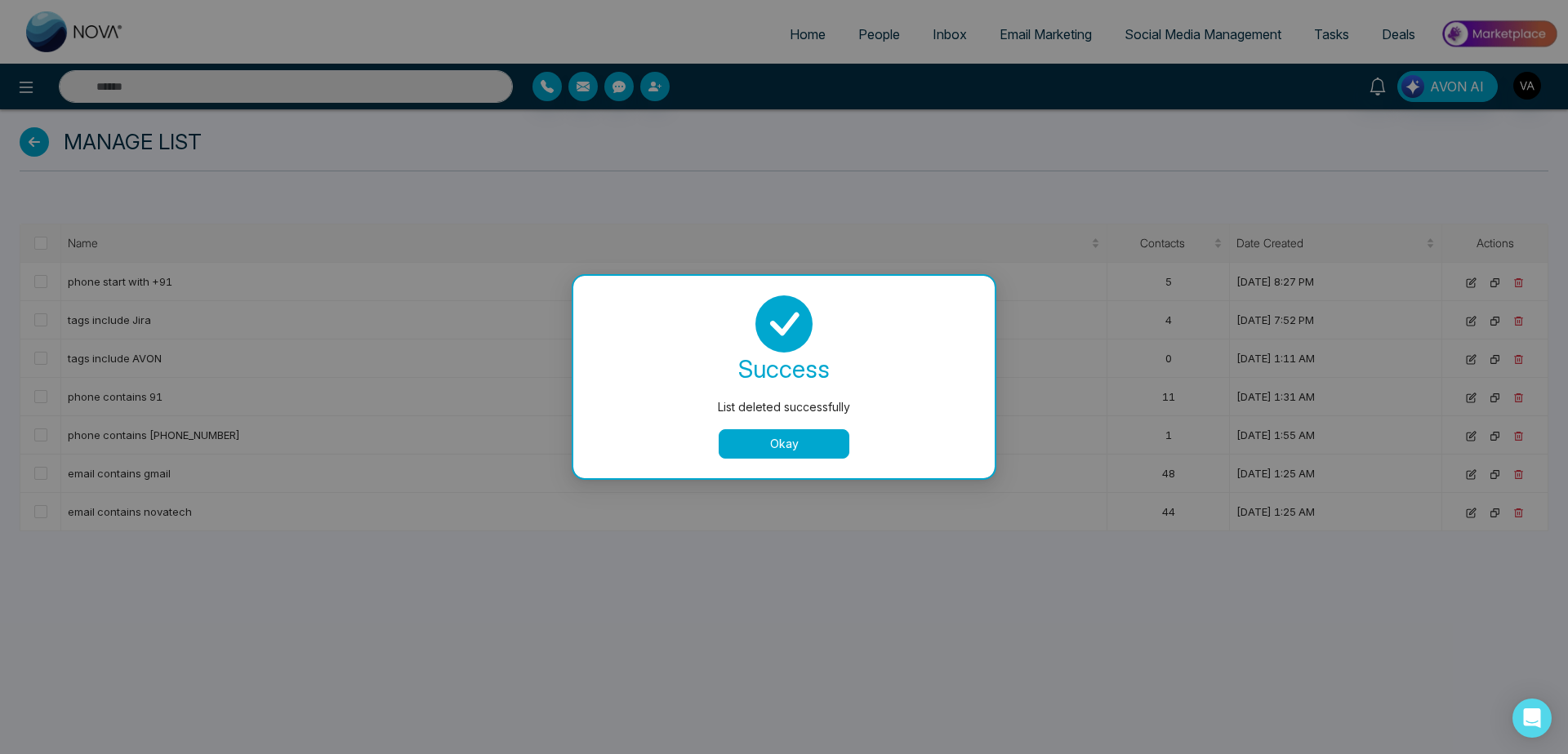
click at [763, 429] on button "Okay" at bounding box center [784, 444] width 131 height 30
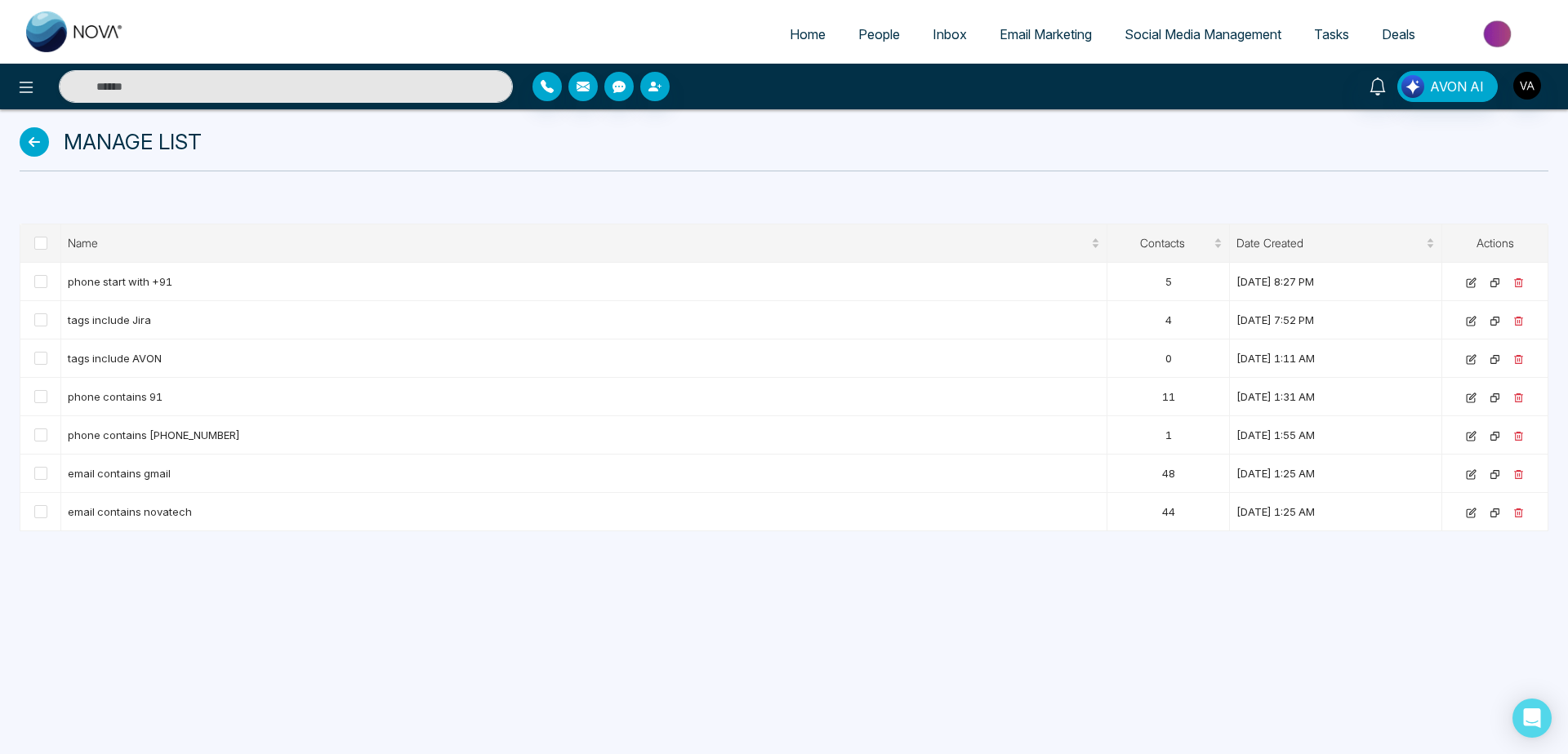
click at [29, 149] on icon at bounding box center [35, 142] width 30 height 30
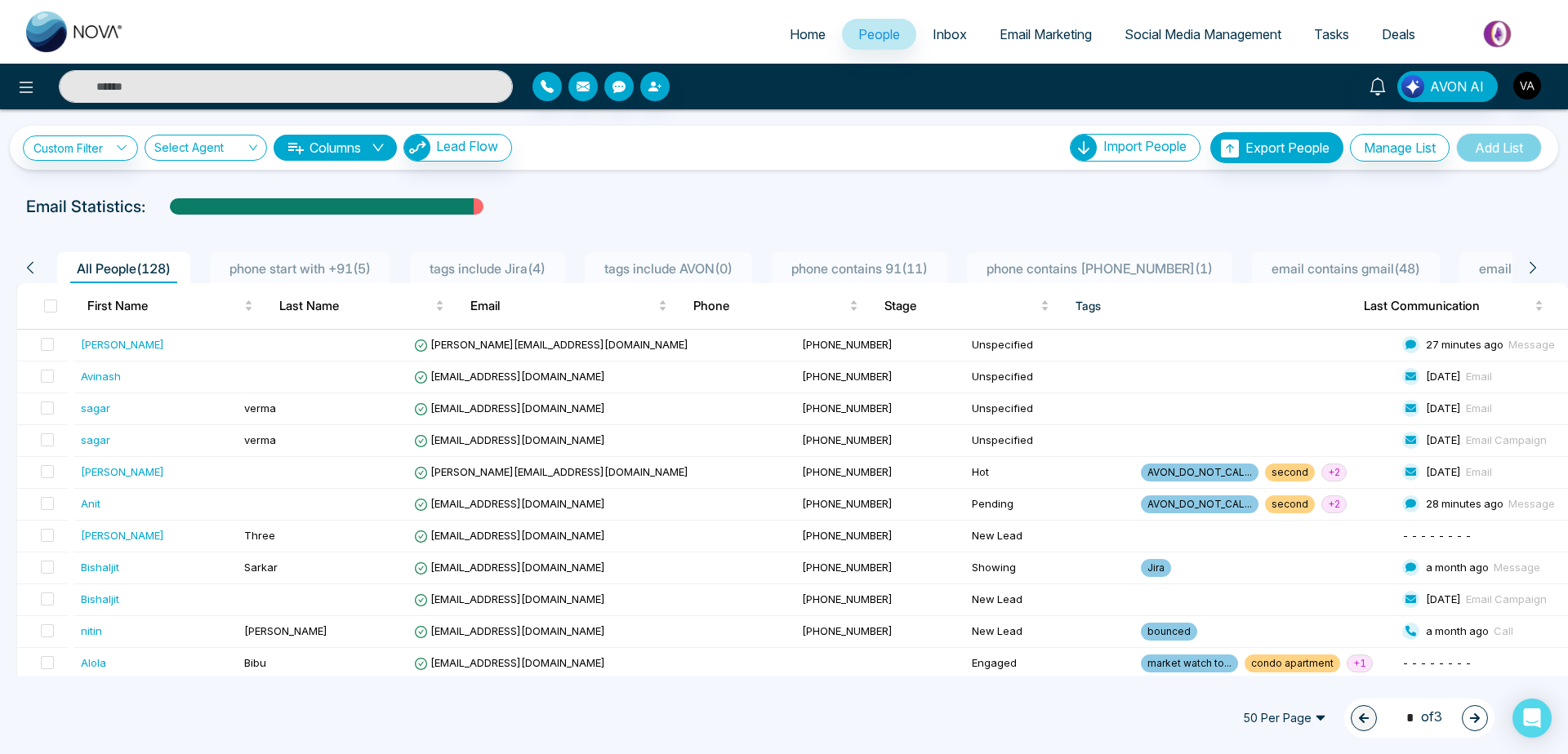
click at [768, 202] on div "Email Statistics:" at bounding box center [528, 206] width 1004 height 25
click at [1095, 720] on div "50 Per Page 1 * of 3" at bounding box center [784, 718] width 1568 height 72
click at [1287, 721] on span "50 Per Page" at bounding box center [1284, 718] width 106 height 26
click at [1272, 614] on div "10 Per Page" at bounding box center [1284, 608] width 86 height 18
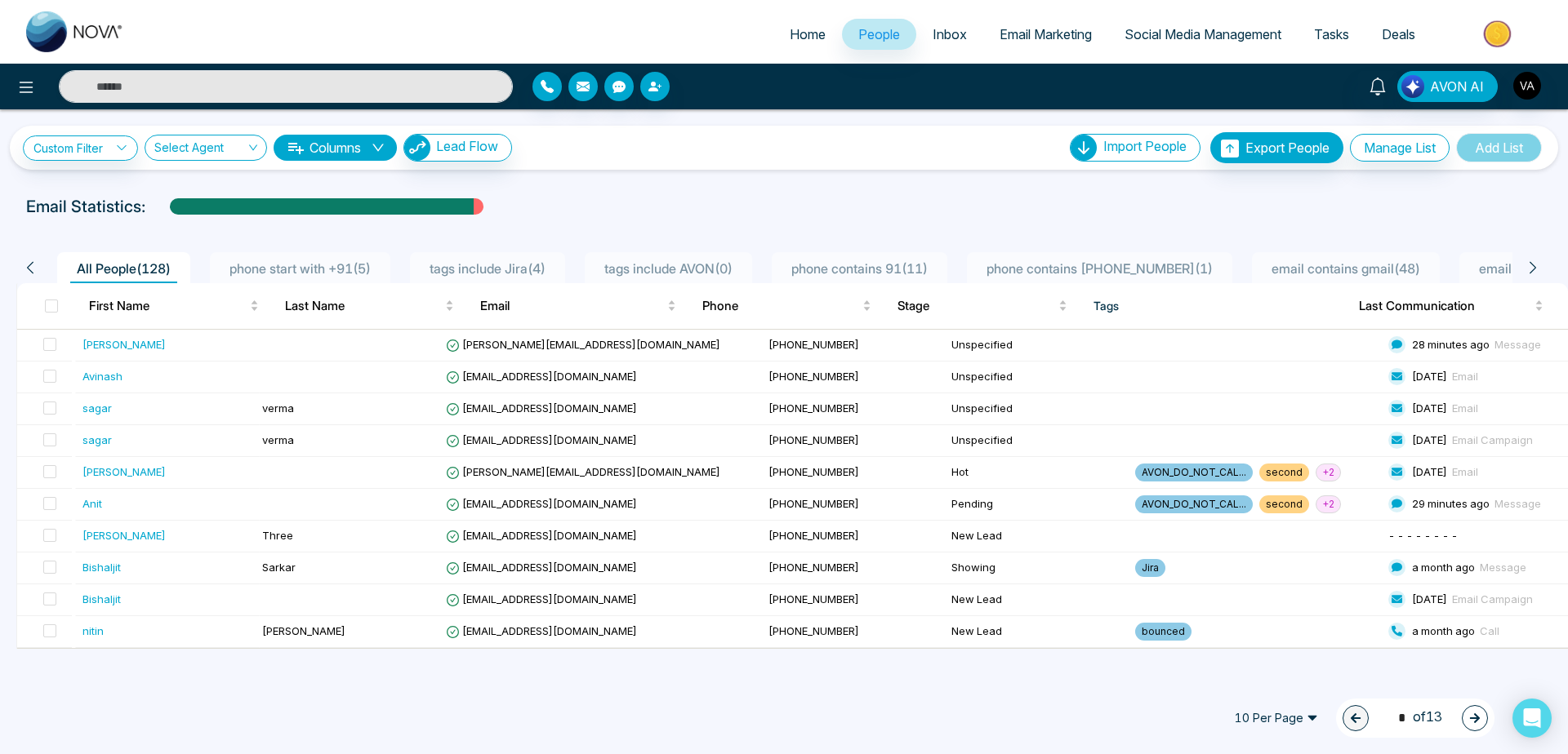
click at [1477, 723] on icon "button" at bounding box center [1475, 718] width 12 height 12
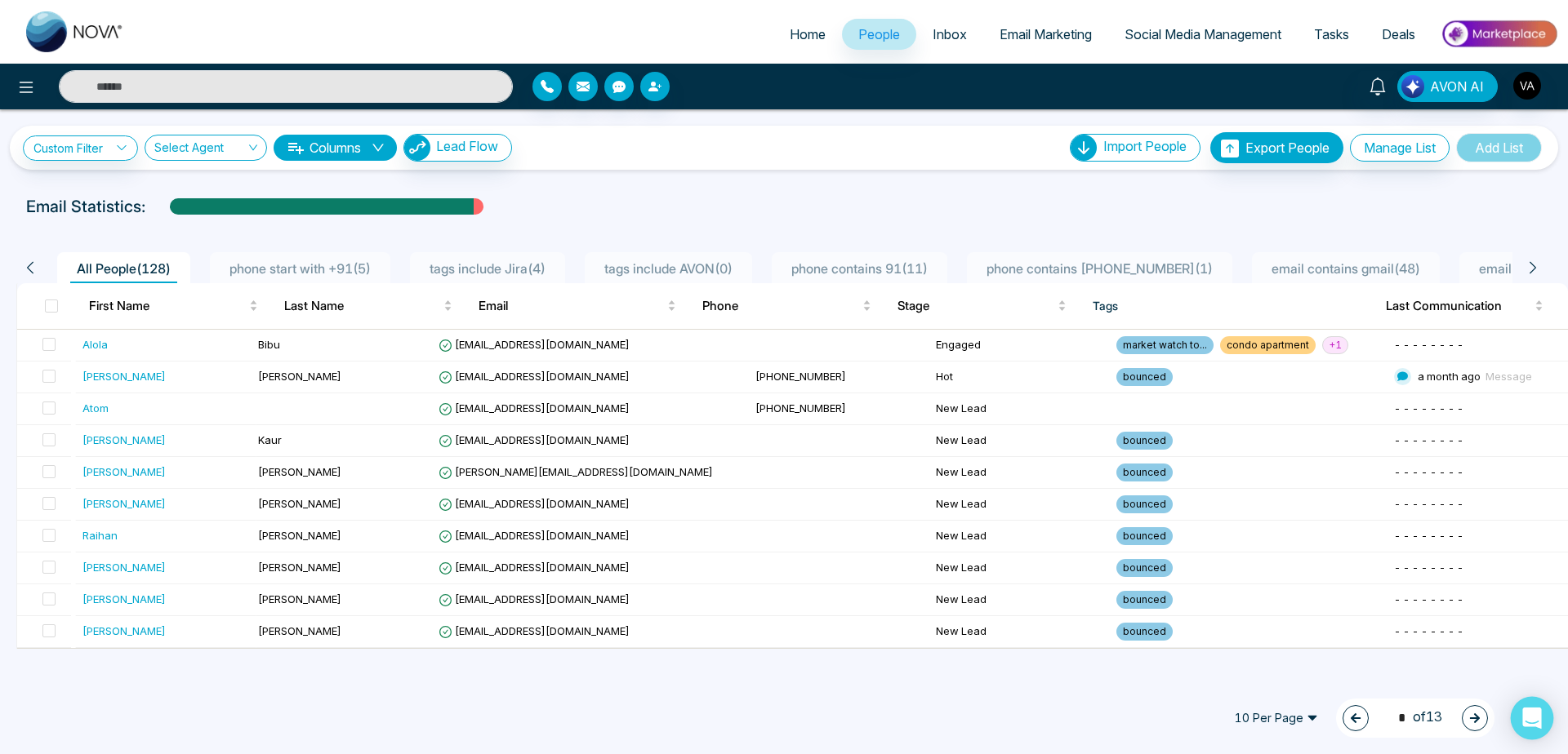
click at [1529, 719] on icon "Open Intercom Messenger" at bounding box center [1531, 717] width 19 height 21
click at [338, 258] on li "phone start with +91 ( 5 )" at bounding box center [300, 267] width 180 height 31
type input "*"
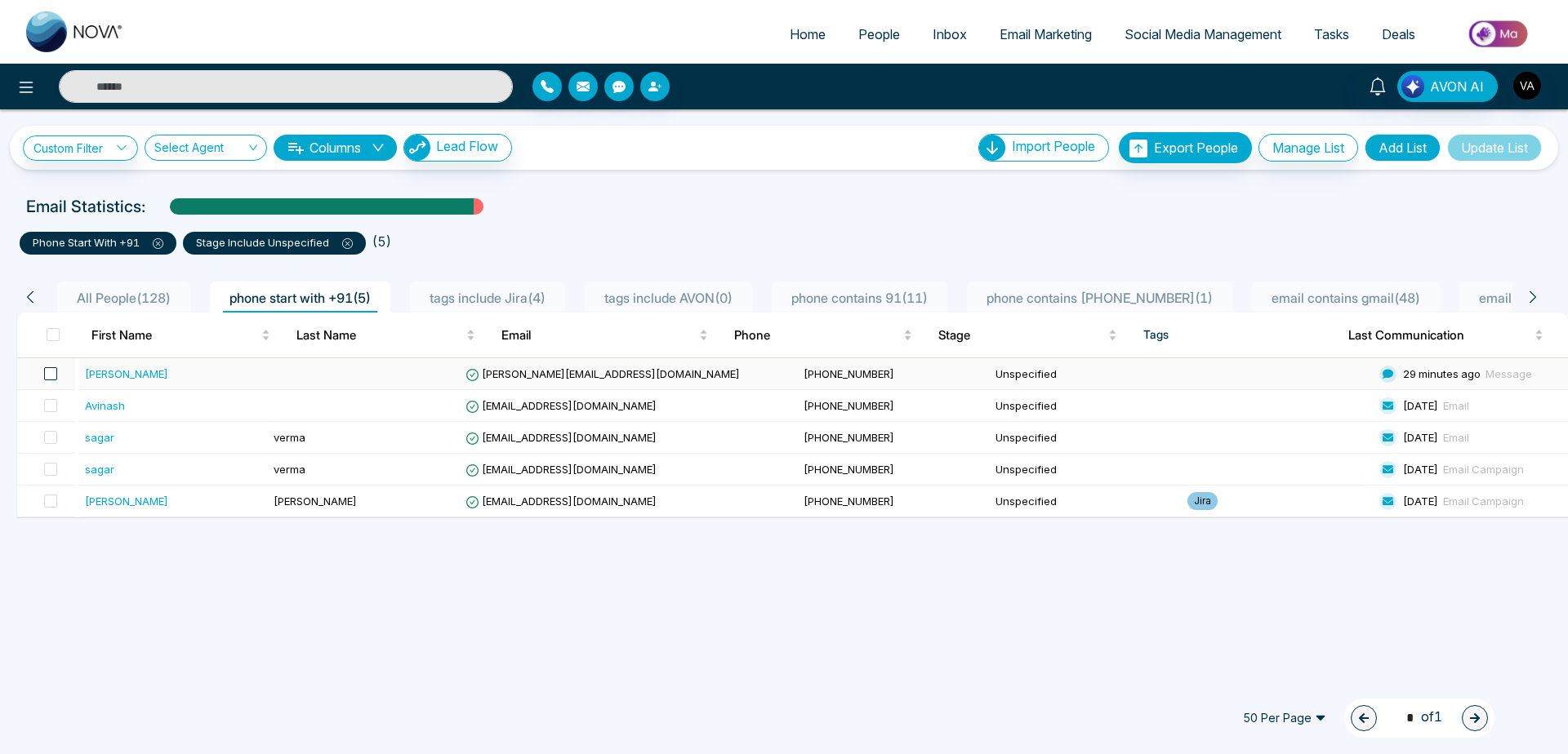
click at [48, 372] on span at bounding box center [50, 373] width 13 height 13
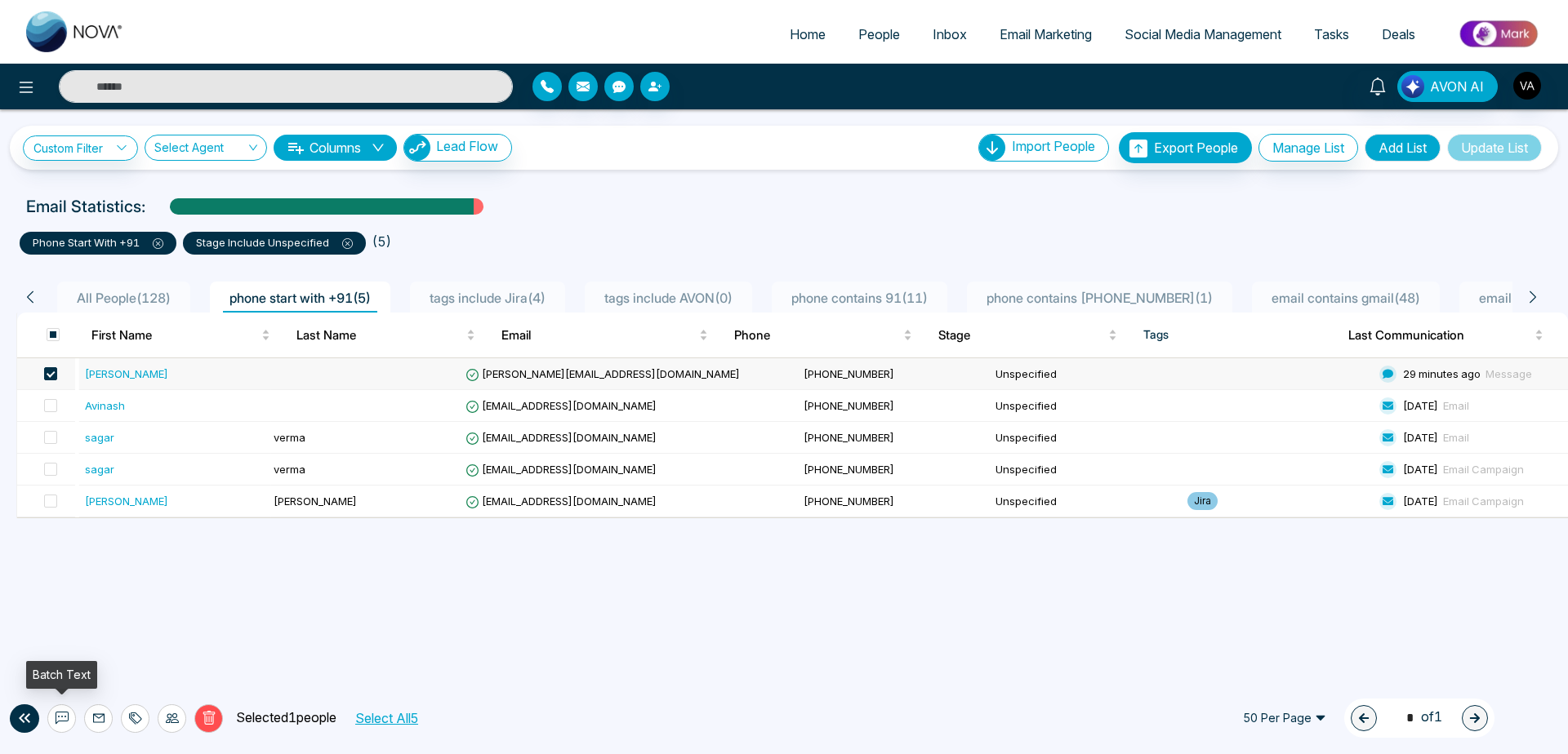
click at [61, 721] on icon at bounding box center [61, 718] width 13 height 13
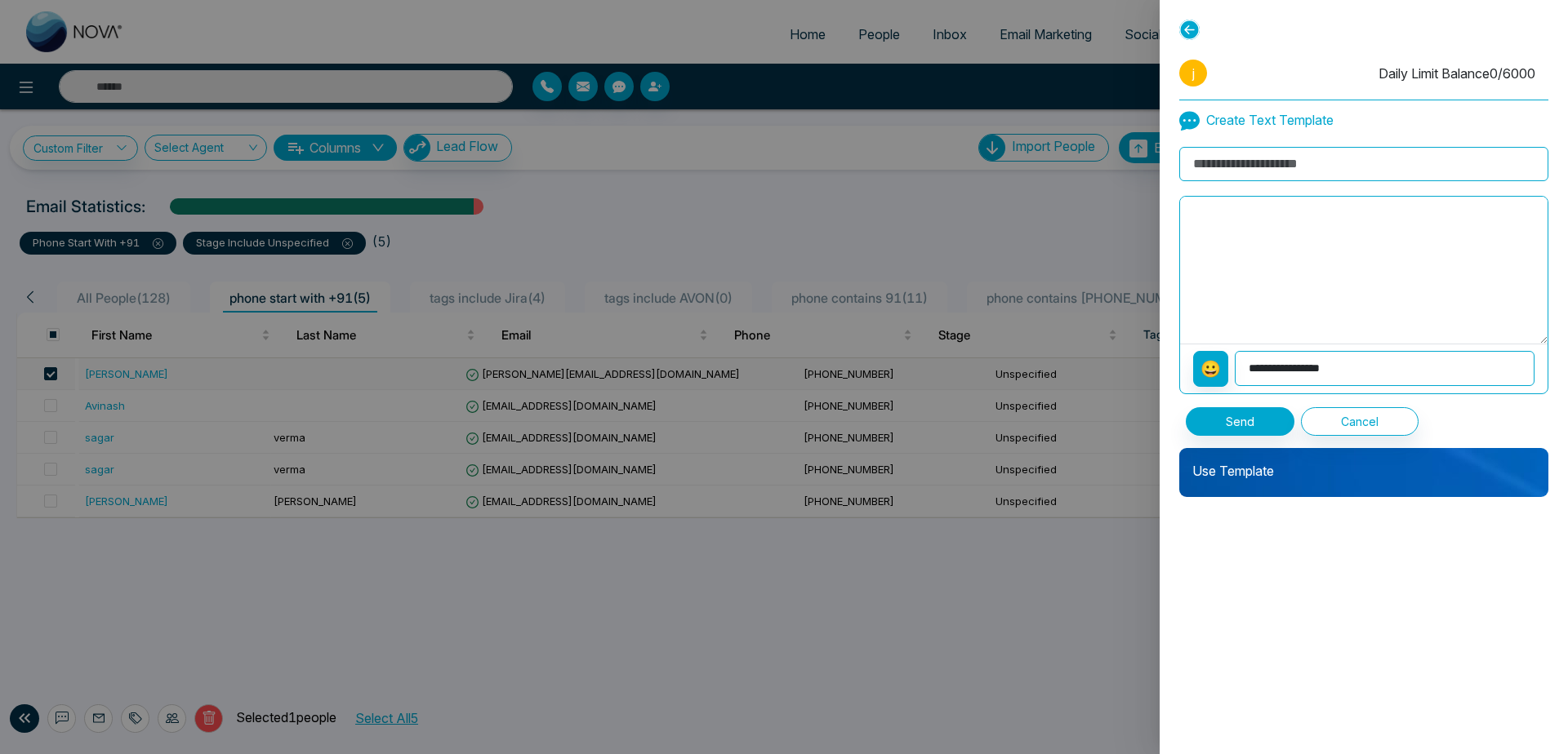
click at [1282, 461] on p "Use Template" at bounding box center [1364, 464] width 369 height 33
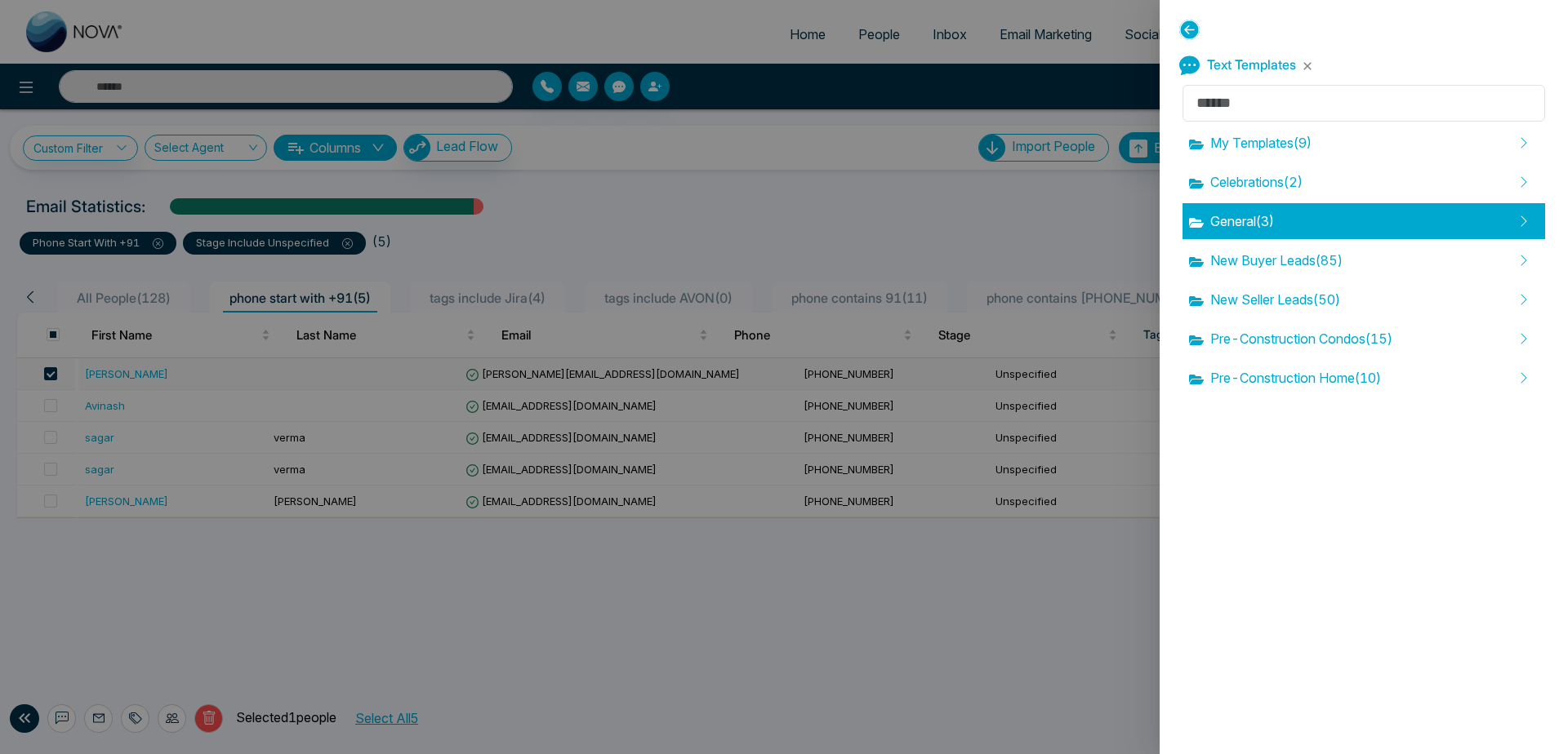
click at [1300, 231] on div "General ( 3 )" at bounding box center [1364, 221] width 362 height 36
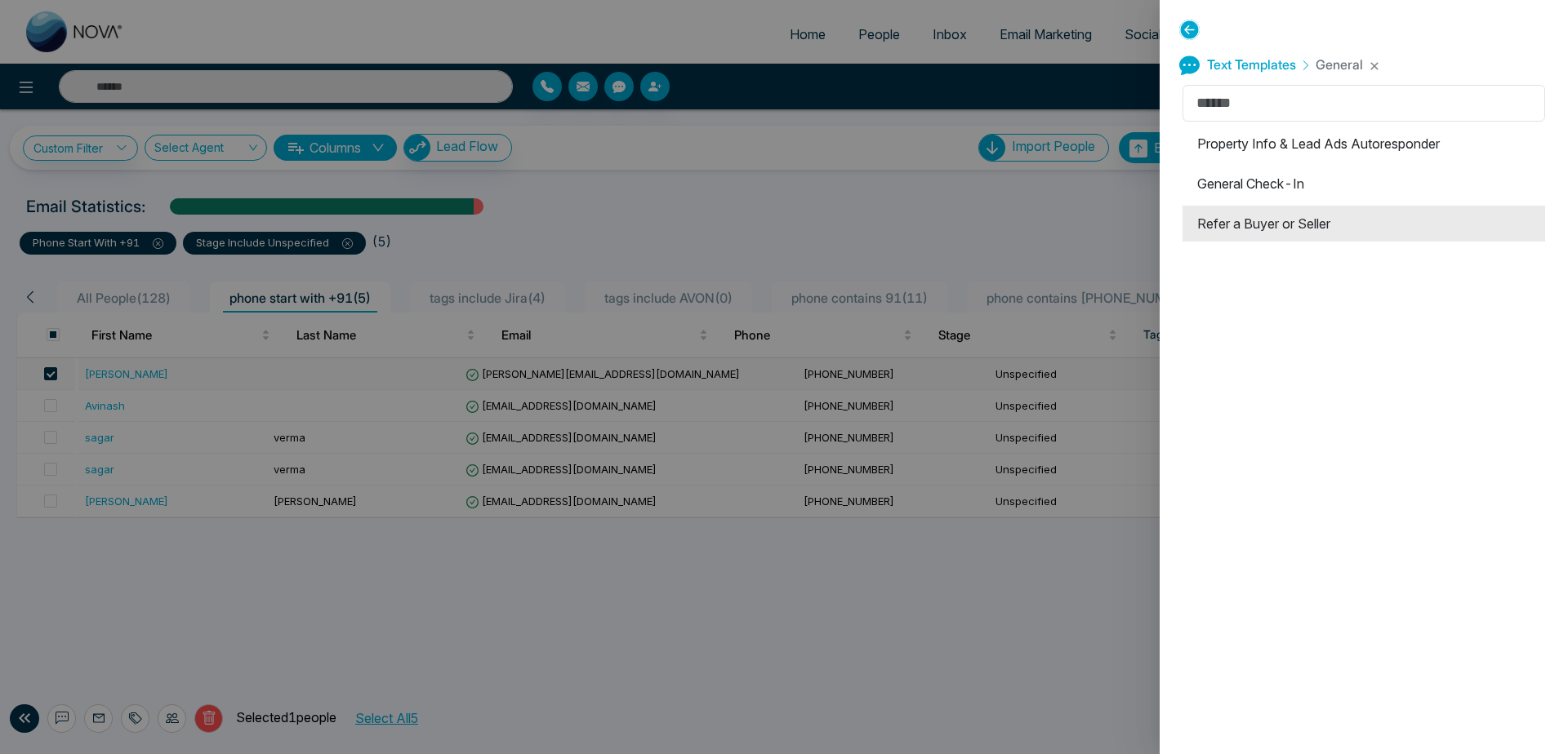
click at [1300, 217] on li "Refer a Buyer or Seller" at bounding box center [1364, 224] width 362 height 36
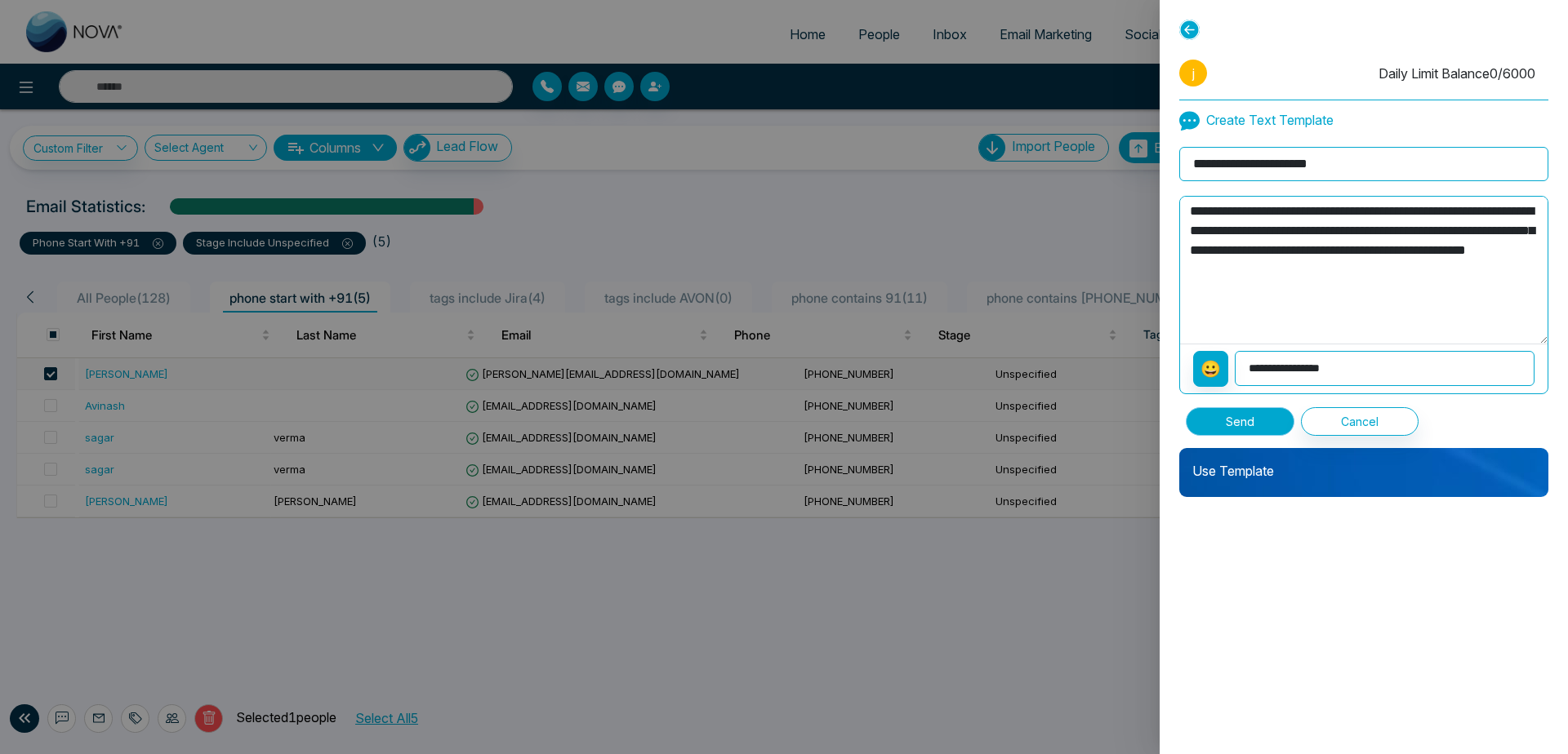
click at [1239, 427] on button "Send" at bounding box center [1240, 422] width 109 height 29
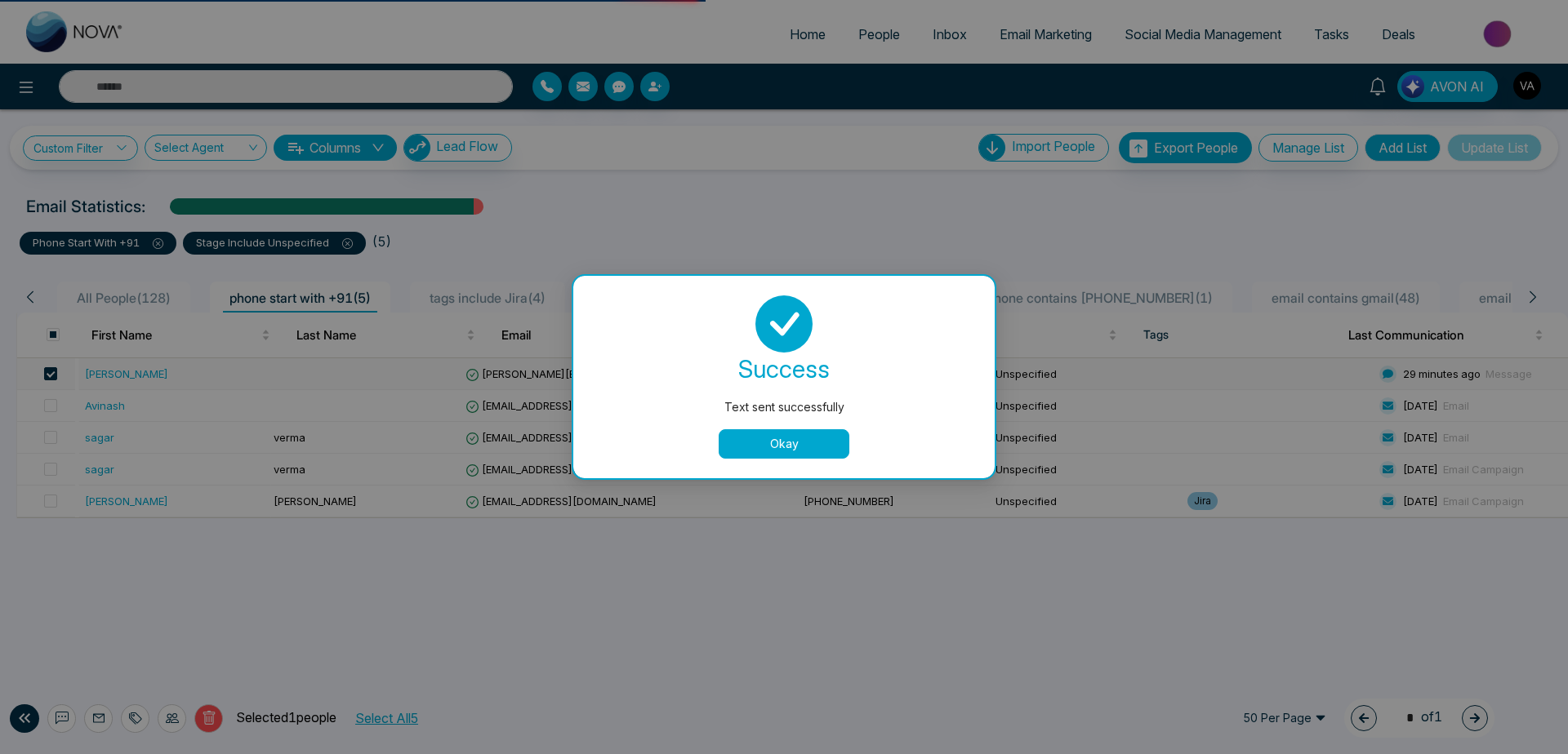
click at [229, 632] on div "Custom Filter Choose a filter Cancel Apply Select Agent Columns Lead Flow Impor…" at bounding box center [784, 393] width 1568 height 567
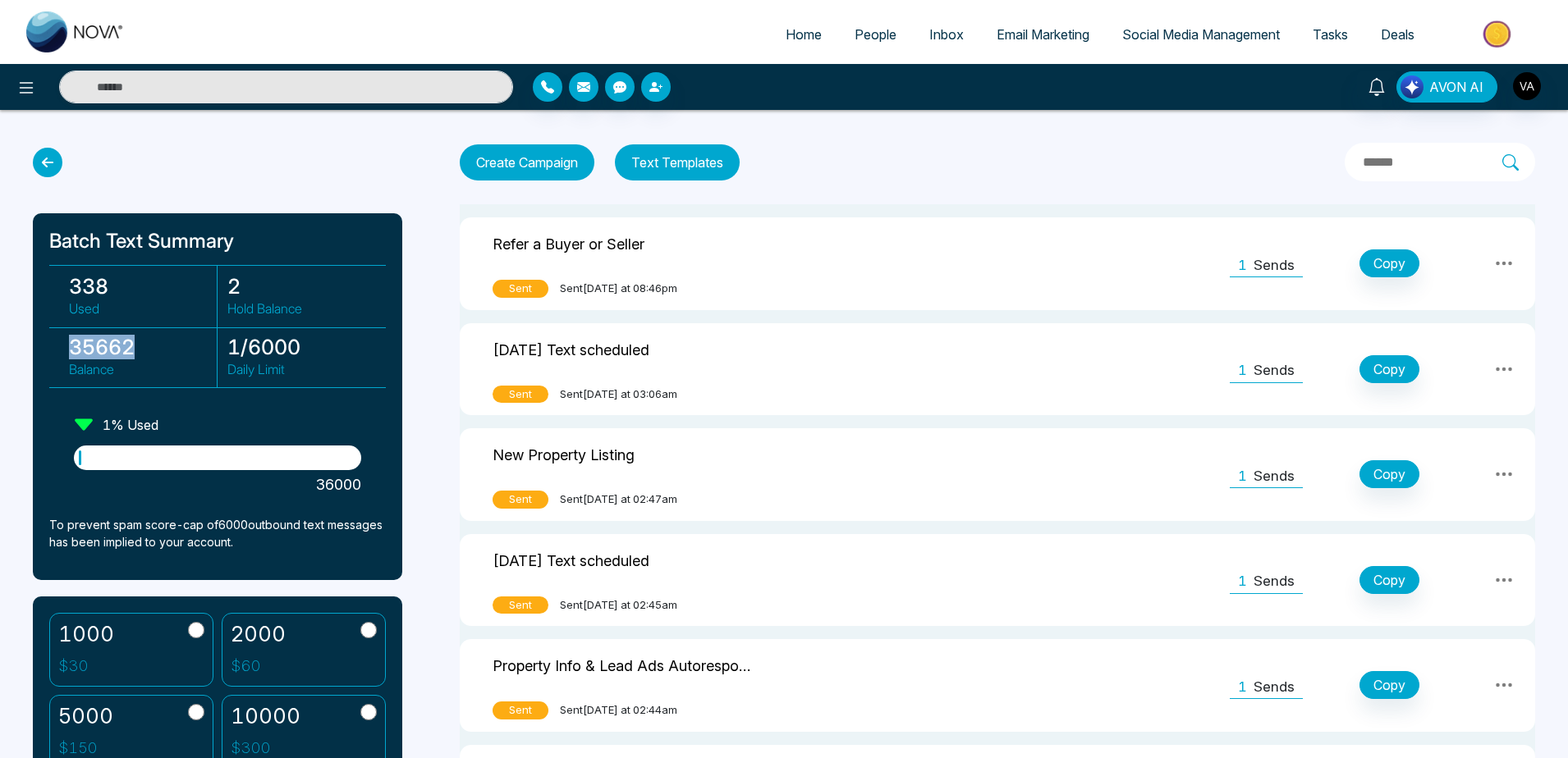
drag, startPoint x: 39, startPoint y: 345, endPoint x: 180, endPoint y: 345, distance: 141.0
click at [180, 345] on div "Batch Text Summary 338 Used 2 Hold Balance 35662 Balance 1 / 6000 Daily Limit 1…" at bounding box center [217, 397] width 369 height 367
click at [180, 345] on h3 "35662" at bounding box center [142, 347] width 148 height 25
drag, startPoint x: 227, startPoint y: 348, endPoint x: 382, endPoint y: 340, distance: 155.2
click at [382, 340] on div "338 Used 2 Hold Balance 35662 Balance 1 / 6000 Daily Limit" at bounding box center [218, 327] width 336 height 123
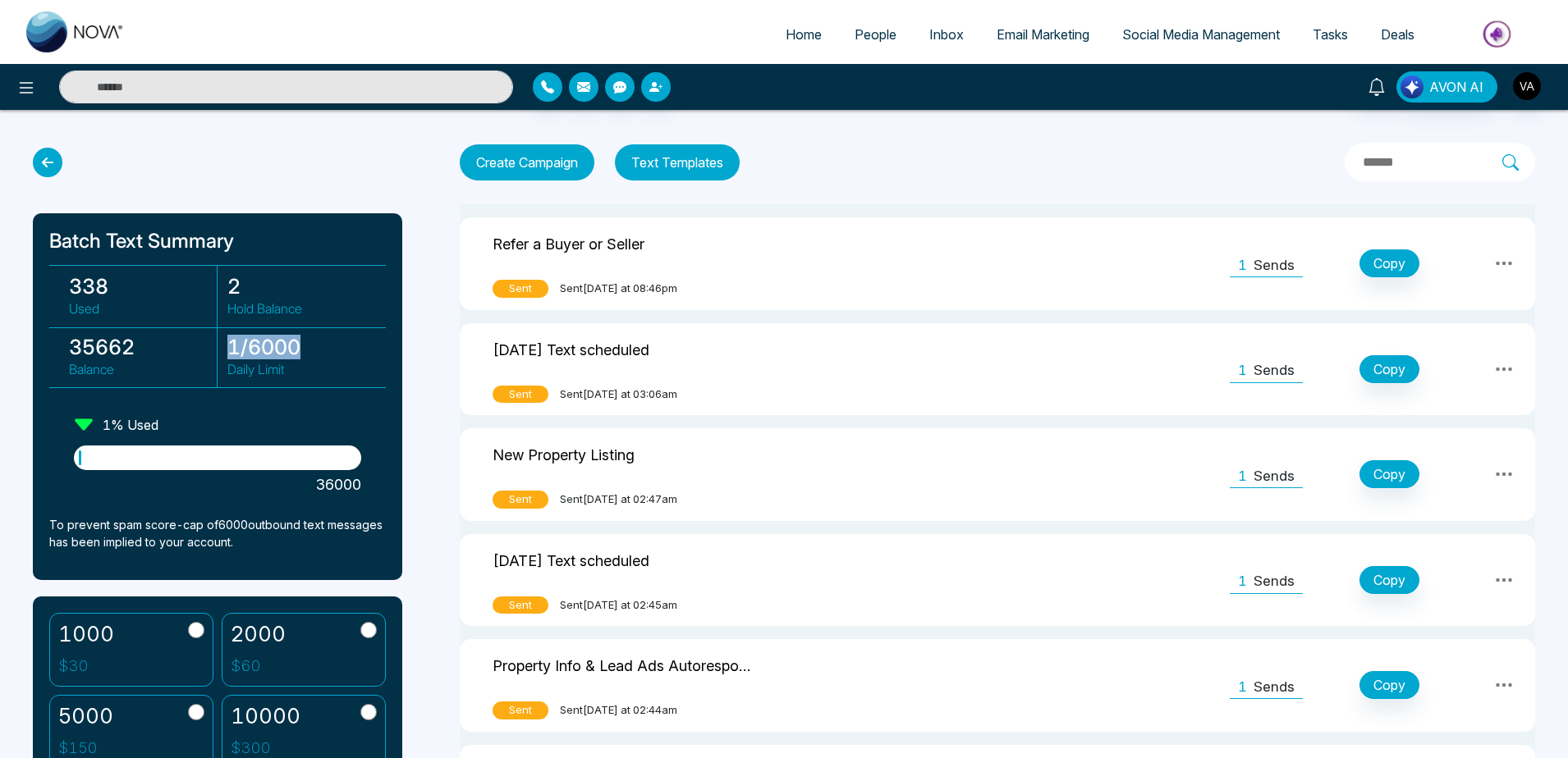
click at [867, 49] on link "People" at bounding box center [875, 34] width 75 height 31
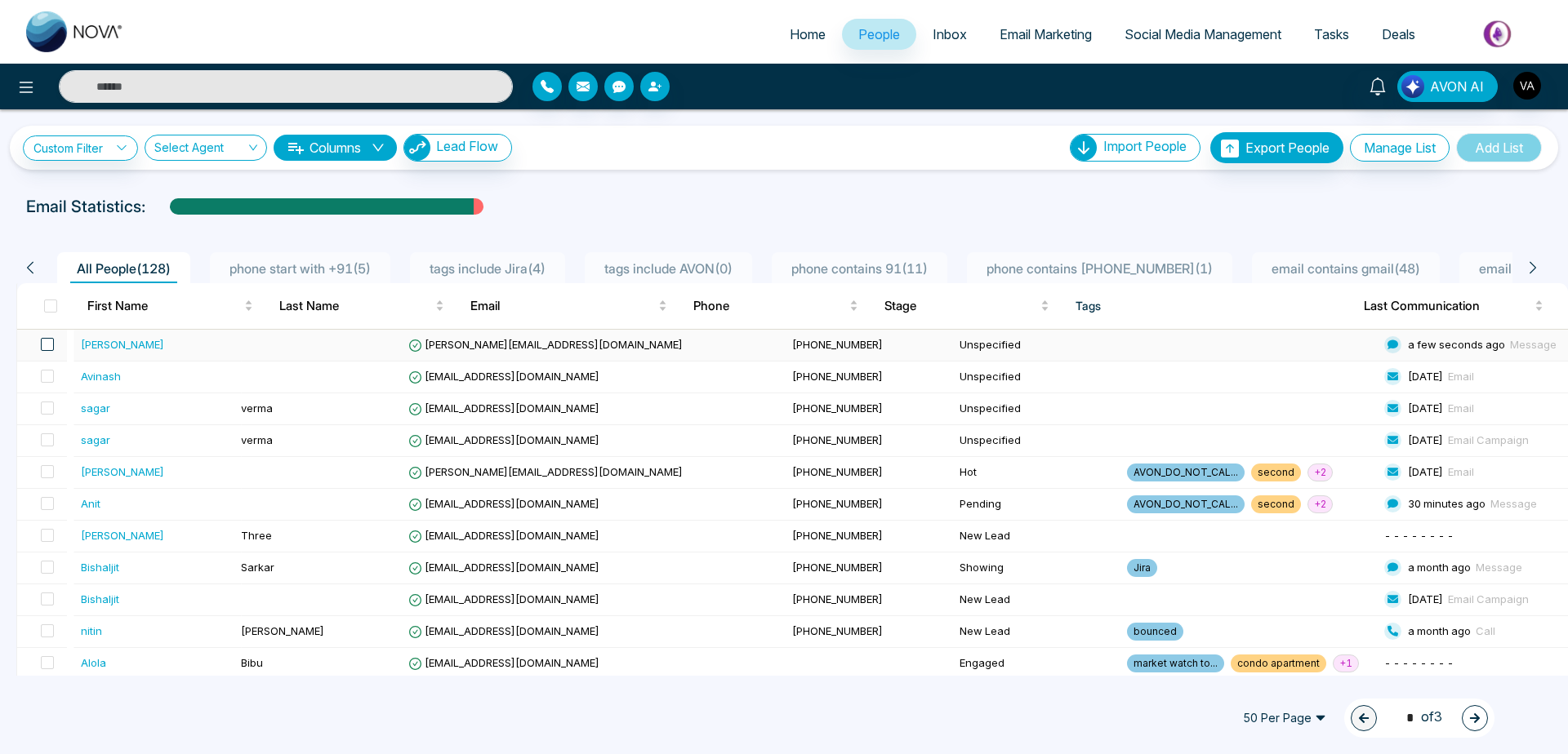
click at [52, 348] on span at bounding box center [47, 344] width 13 height 13
click at [100, 718] on icon at bounding box center [98, 718] width 13 height 13
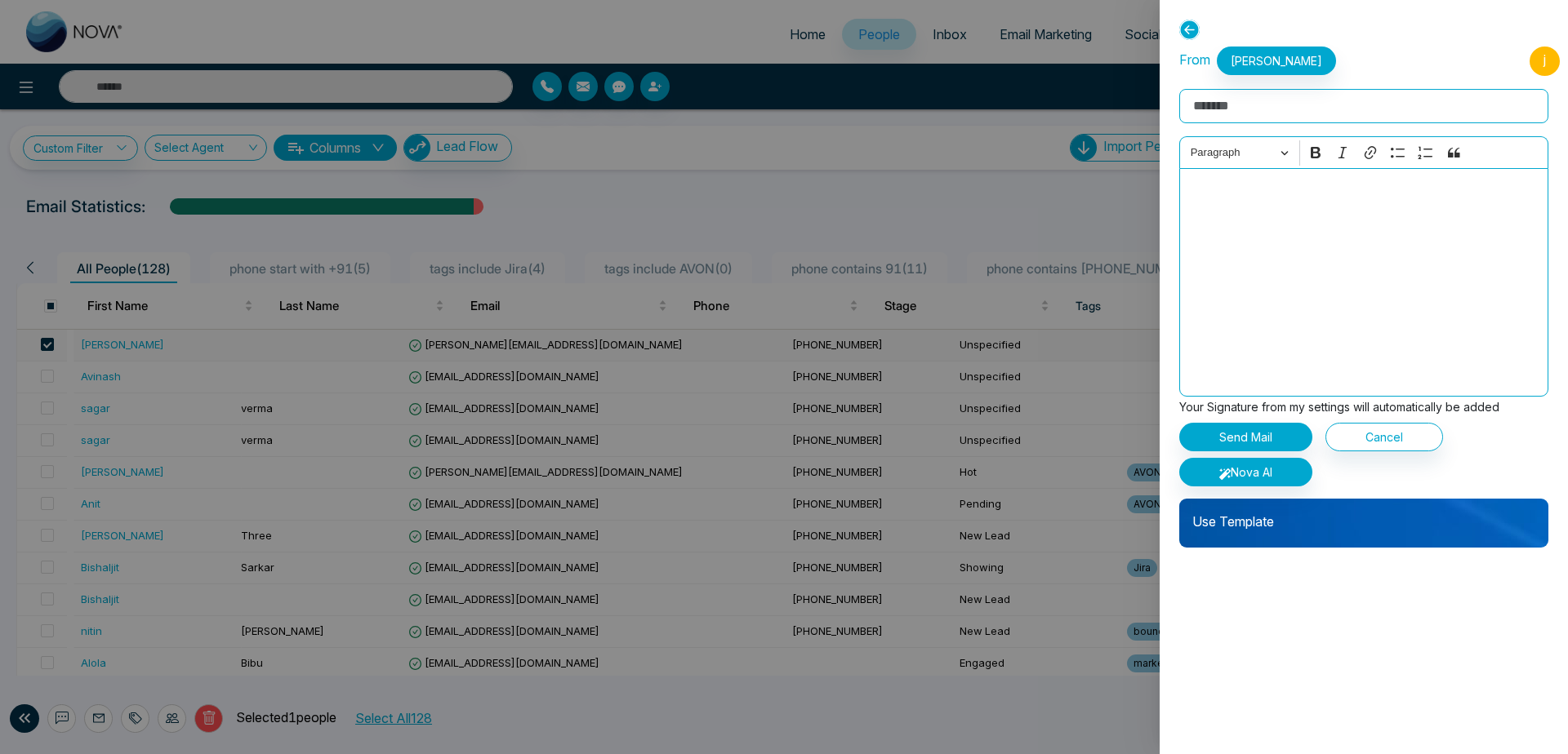
click at [1300, 524] on p "Use Template" at bounding box center [1364, 515] width 369 height 33
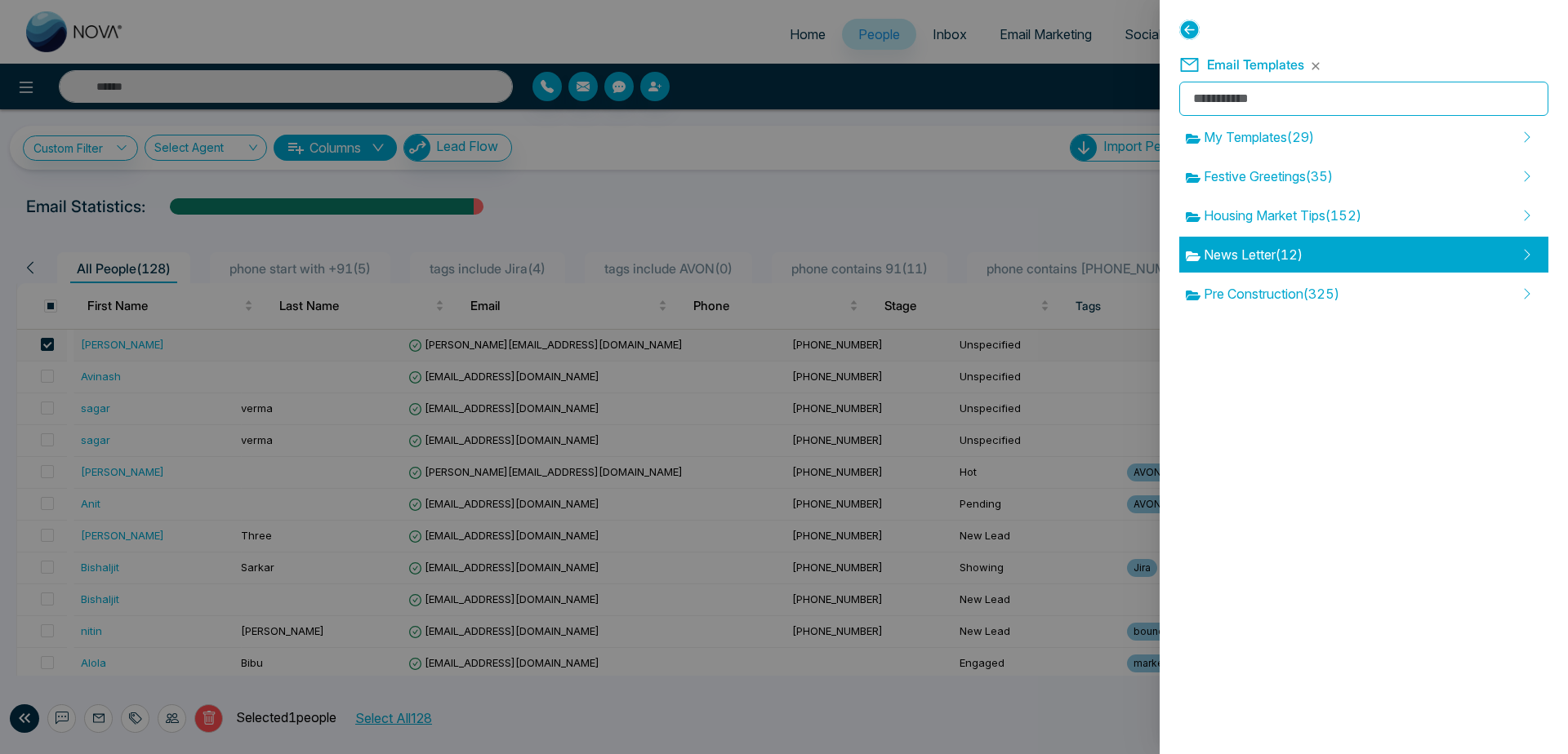
click at [1316, 246] on div "News Letter ( 12 )" at bounding box center [1364, 254] width 369 height 36
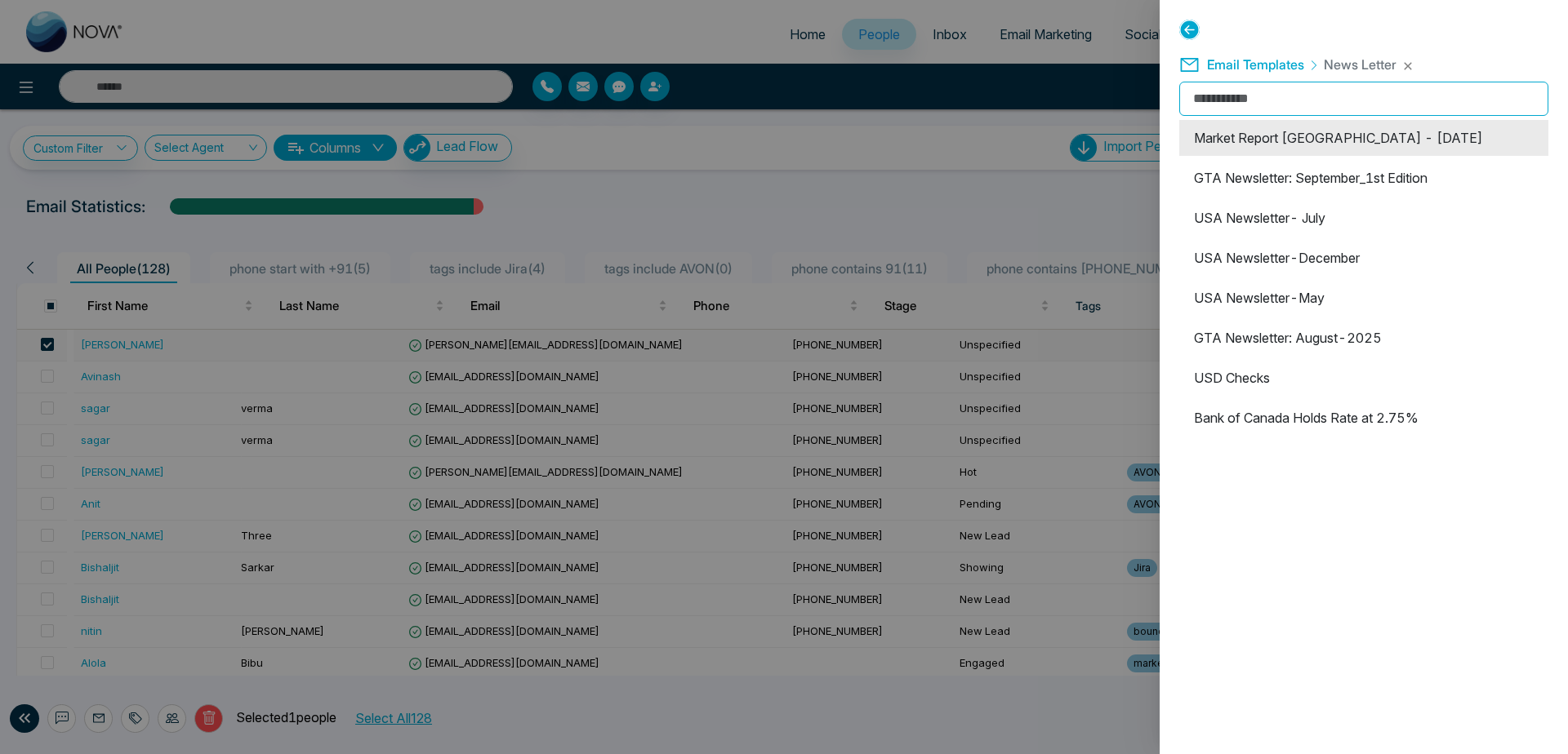
click at [1345, 150] on li "Market Report [GEOGRAPHIC_DATA] - [DATE]" at bounding box center [1364, 138] width 369 height 36
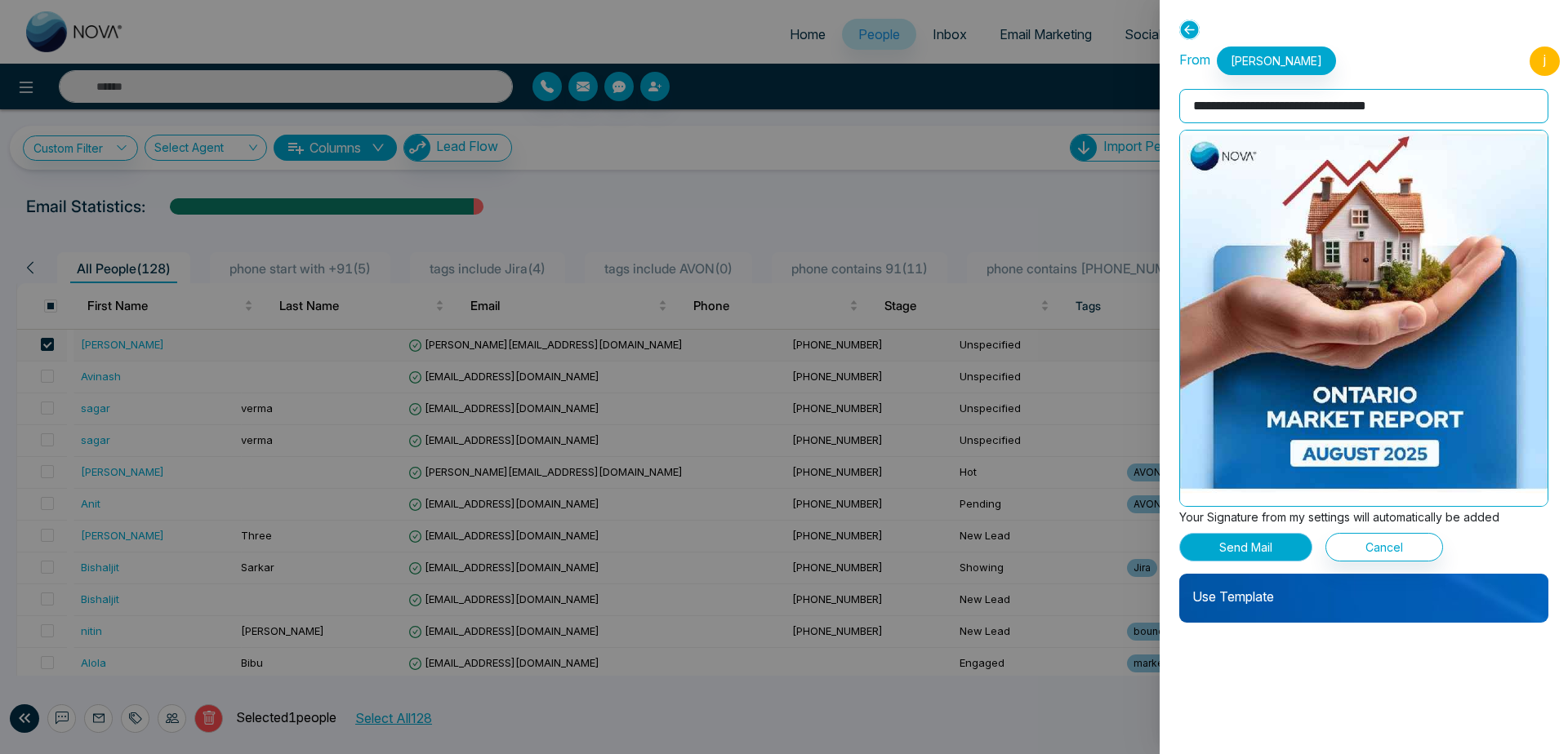
click at [1265, 544] on button "Send Mail" at bounding box center [1246, 547] width 133 height 29
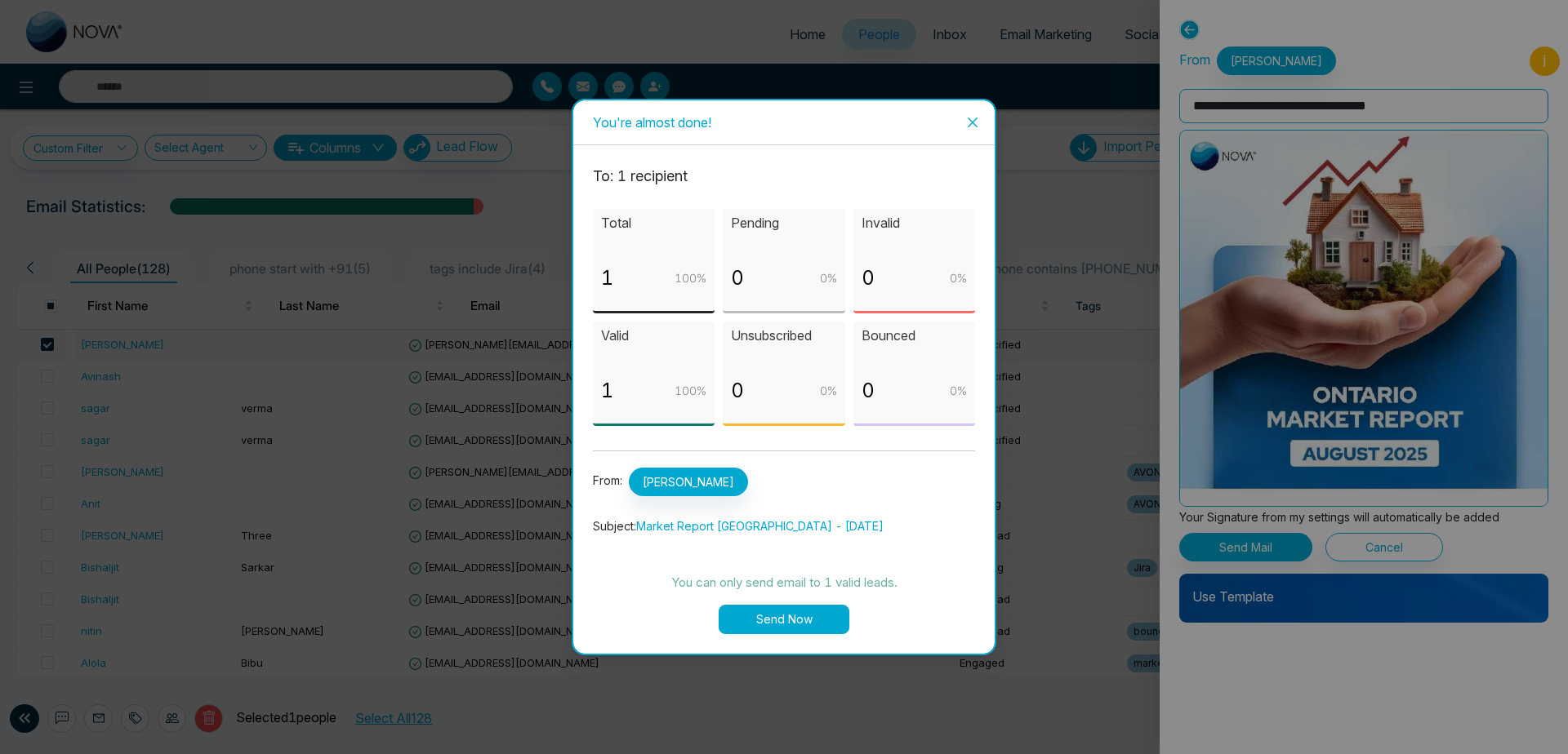
click at [816, 621] on button "Send Now" at bounding box center [784, 619] width 131 height 30
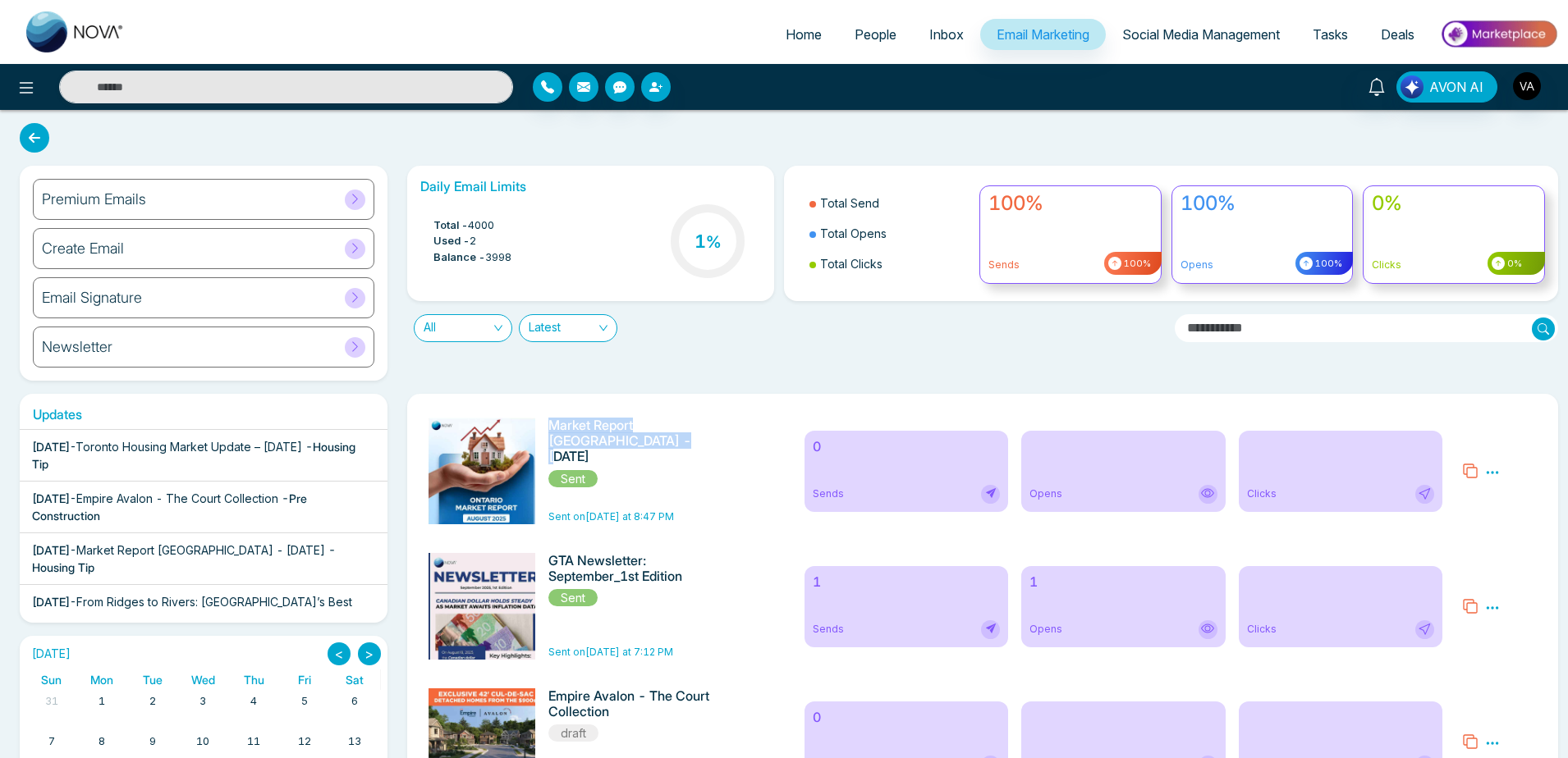
drag, startPoint x: 552, startPoint y: 423, endPoint x: 654, endPoint y: 451, distance: 105.8
click at [654, 451] on div "Market Report [GEOGRAPHIC_DATA] - [DATE] Sent Sent on [DATE] at 8:47 PM" at bounding box center [607, 471] width 376 height 106
click at [838, 351] on div "Daily Email Limits Total - 4000 Used - 2 Balance - 3998 1 % Total Send Total Op…" at bounding box center [978, 274] width 1162 height 215
click at [1497, 474] on icon at bounding box center [1492, 473] width 12 height 2
click at [1519, 518] on link "Analytics" at bounding box center [1522, 521] width 48 height 14
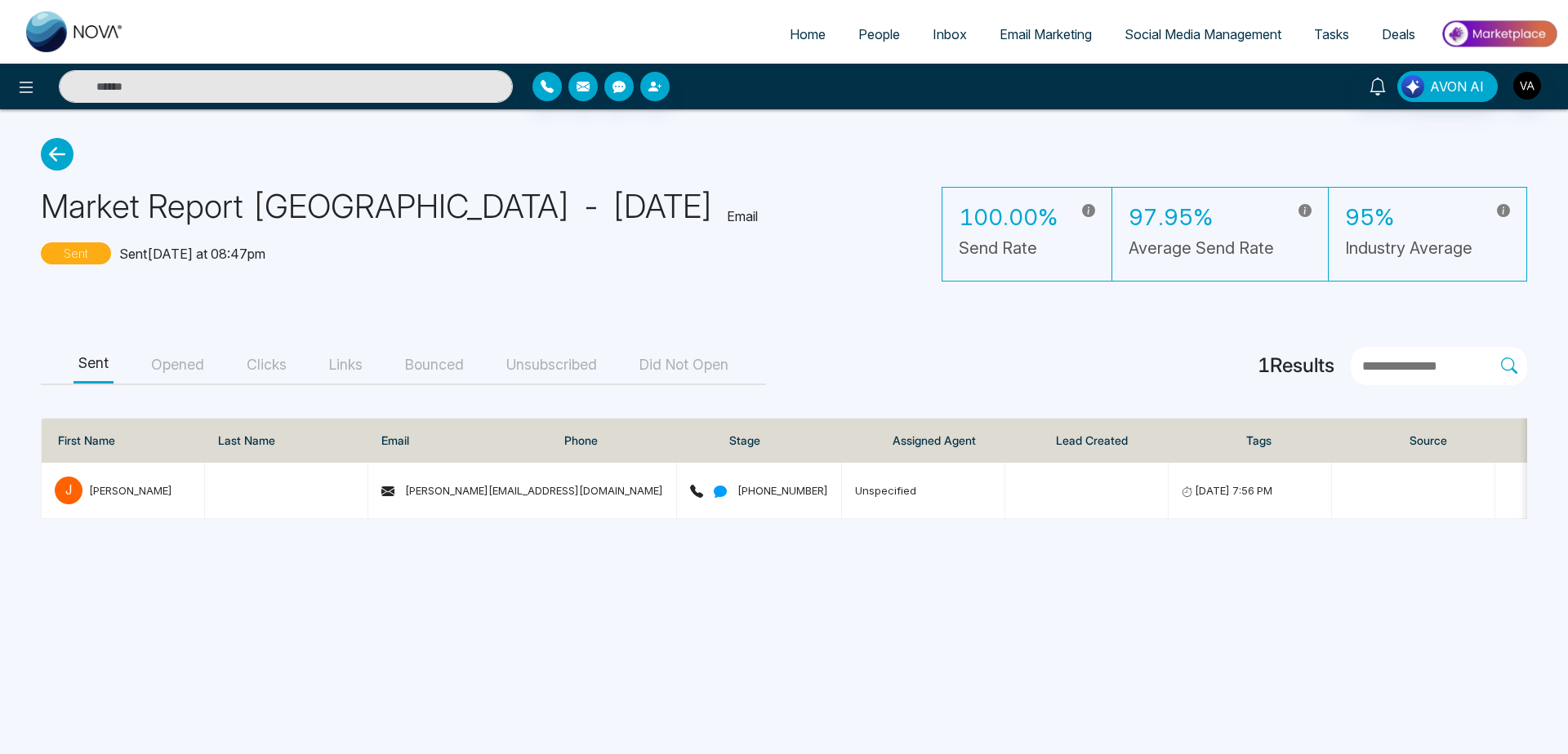
click at [871, 34] on span "People" at bounding box center [879, 34] width 42 height 17
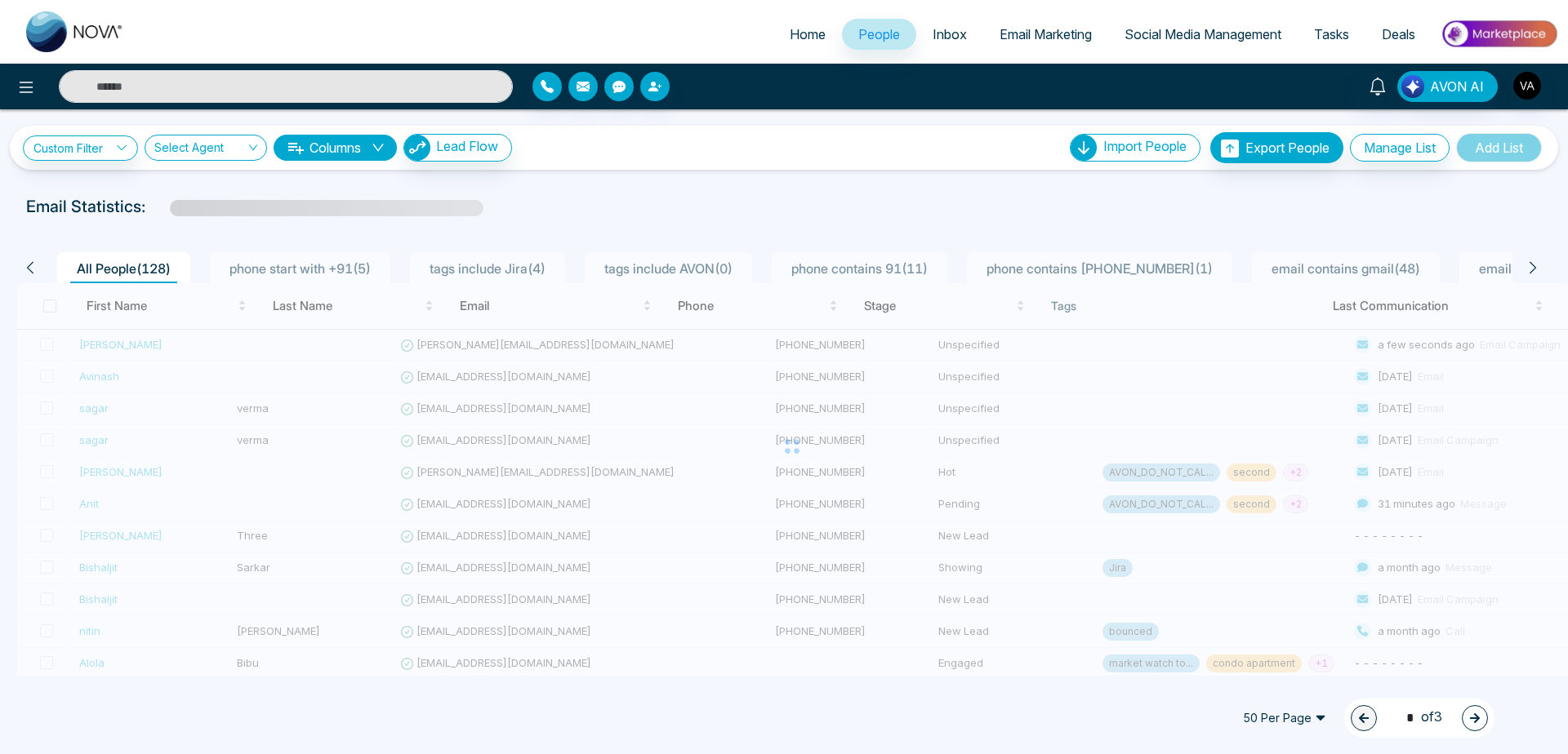
click at [680, 200] on div "Email Statistics:" at bounding box center [528, 206] width 1004 height 25
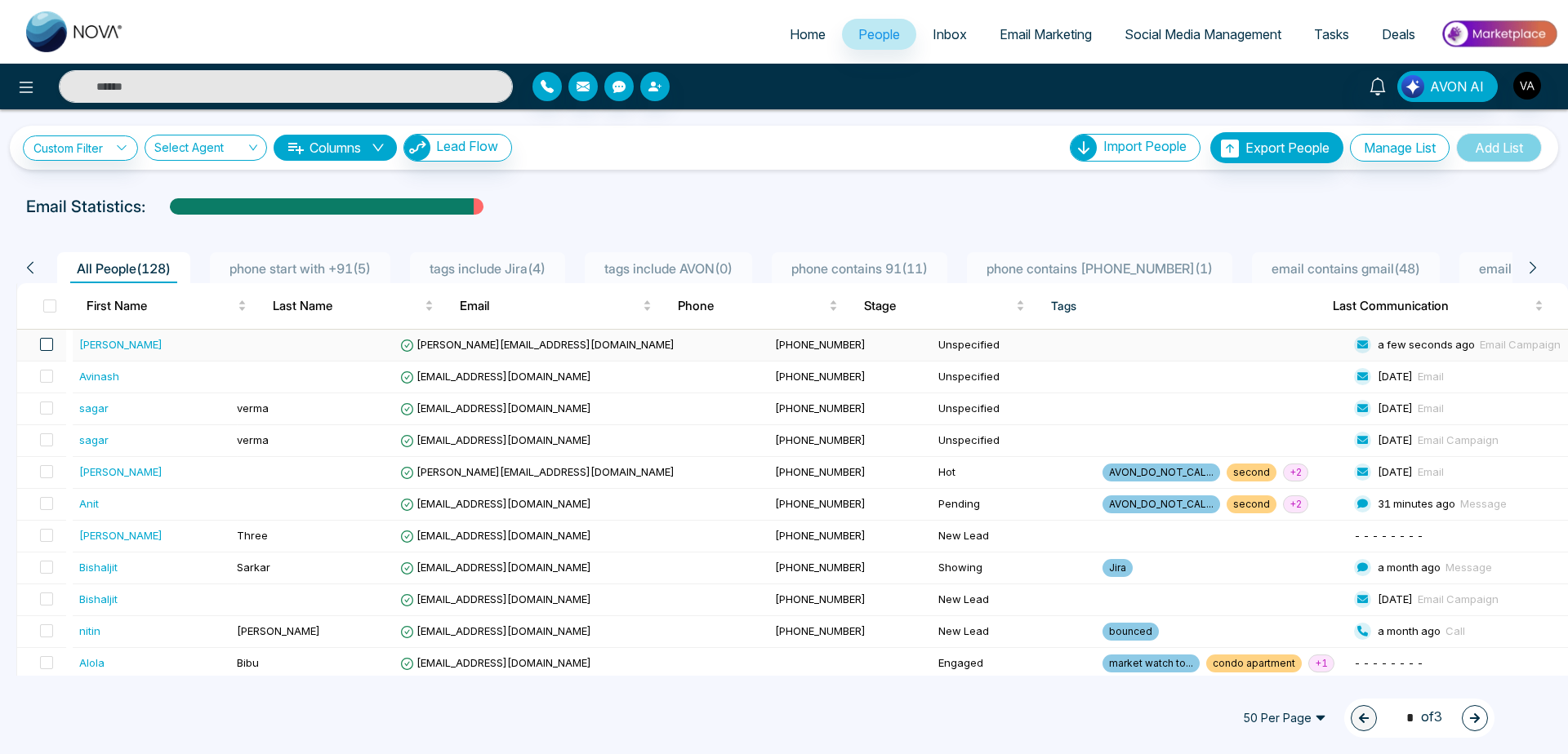
click at [48, 339] on span at bounding box center [46, 344] width 13 height 13
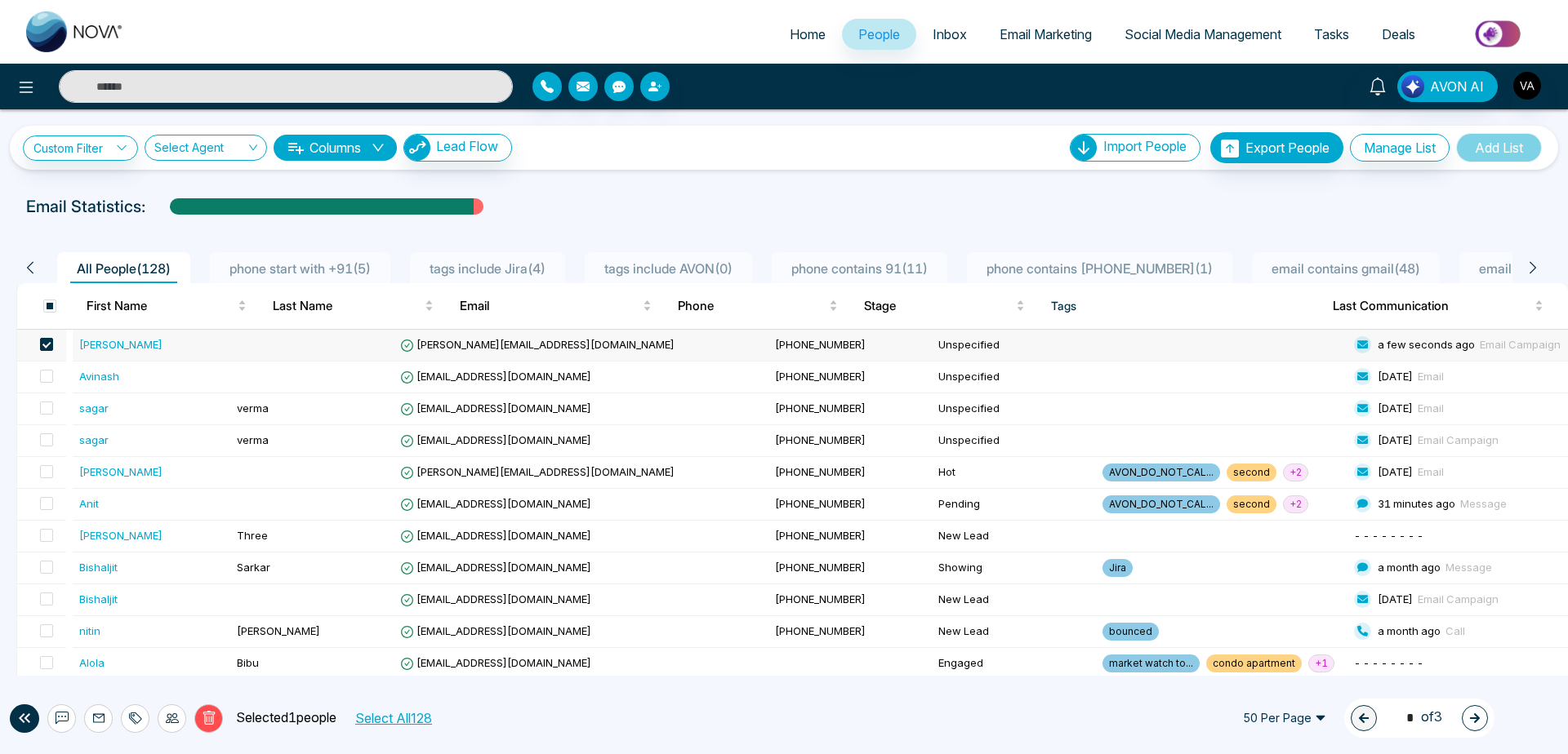
click at [141, 722] on icon at bounding box center [135, 718] width 13 height 13
click at [120, 656] on link "Add Tags" at bounding box center [93, 656] width 52 height 14
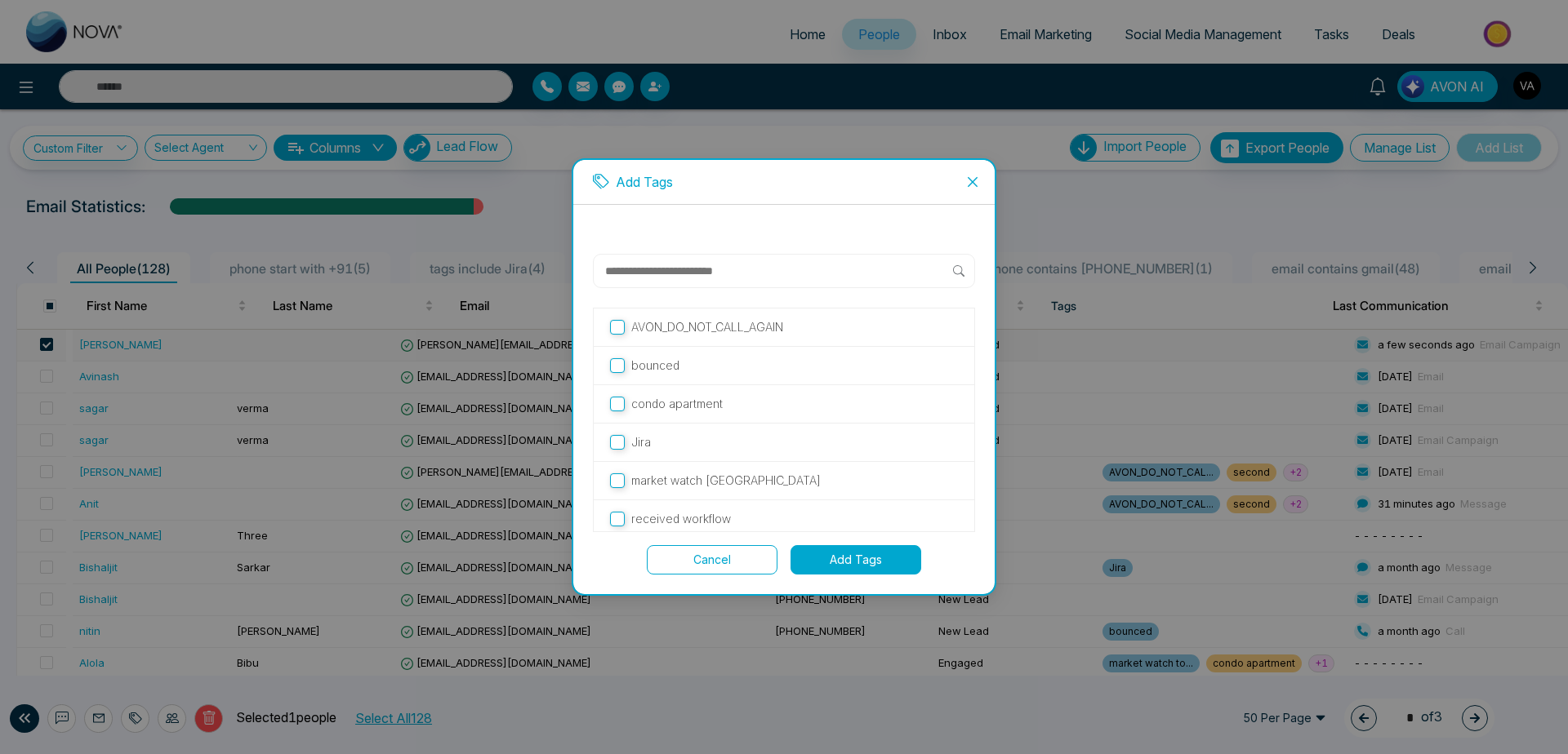
click at [719, 274] on input "text" at bounding box center [778, 271] width 349 height 20
type input "***"
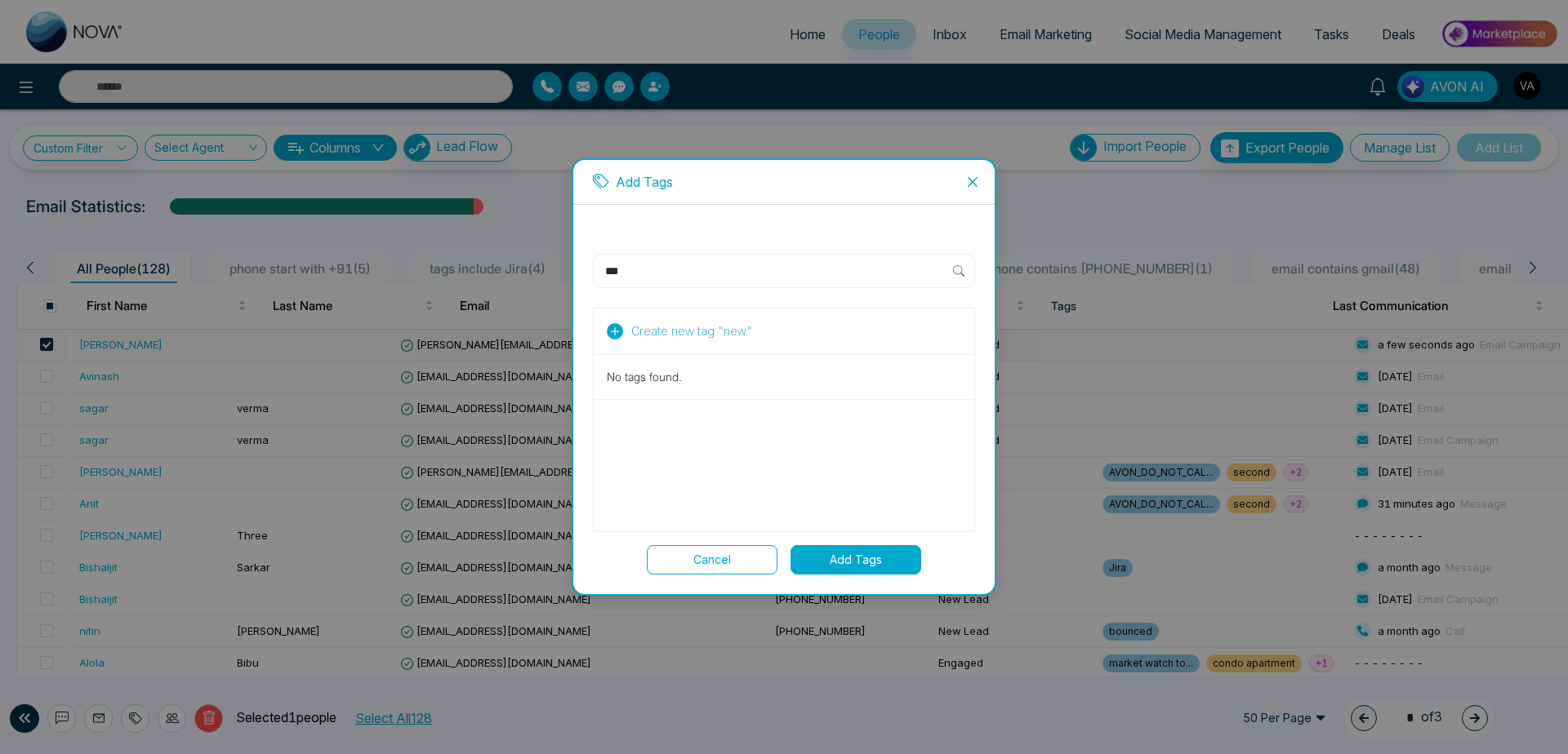
click at [623, 331] on button "Create new tag " new "" at bounding box center [679, 331] width 155 height 20
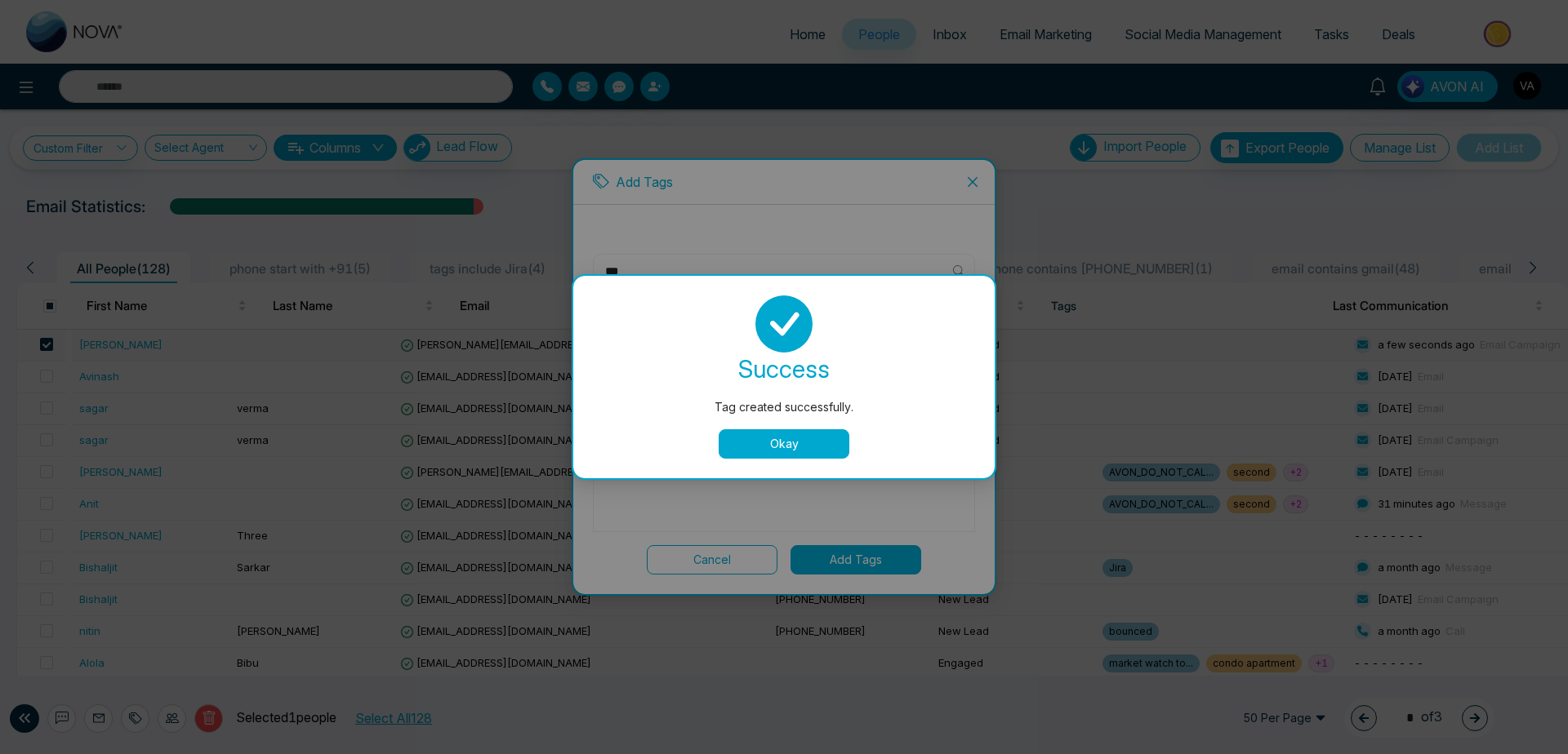
click at [812, 429] on button "Okay" at bounding box center [784, 444] width 131 height 30
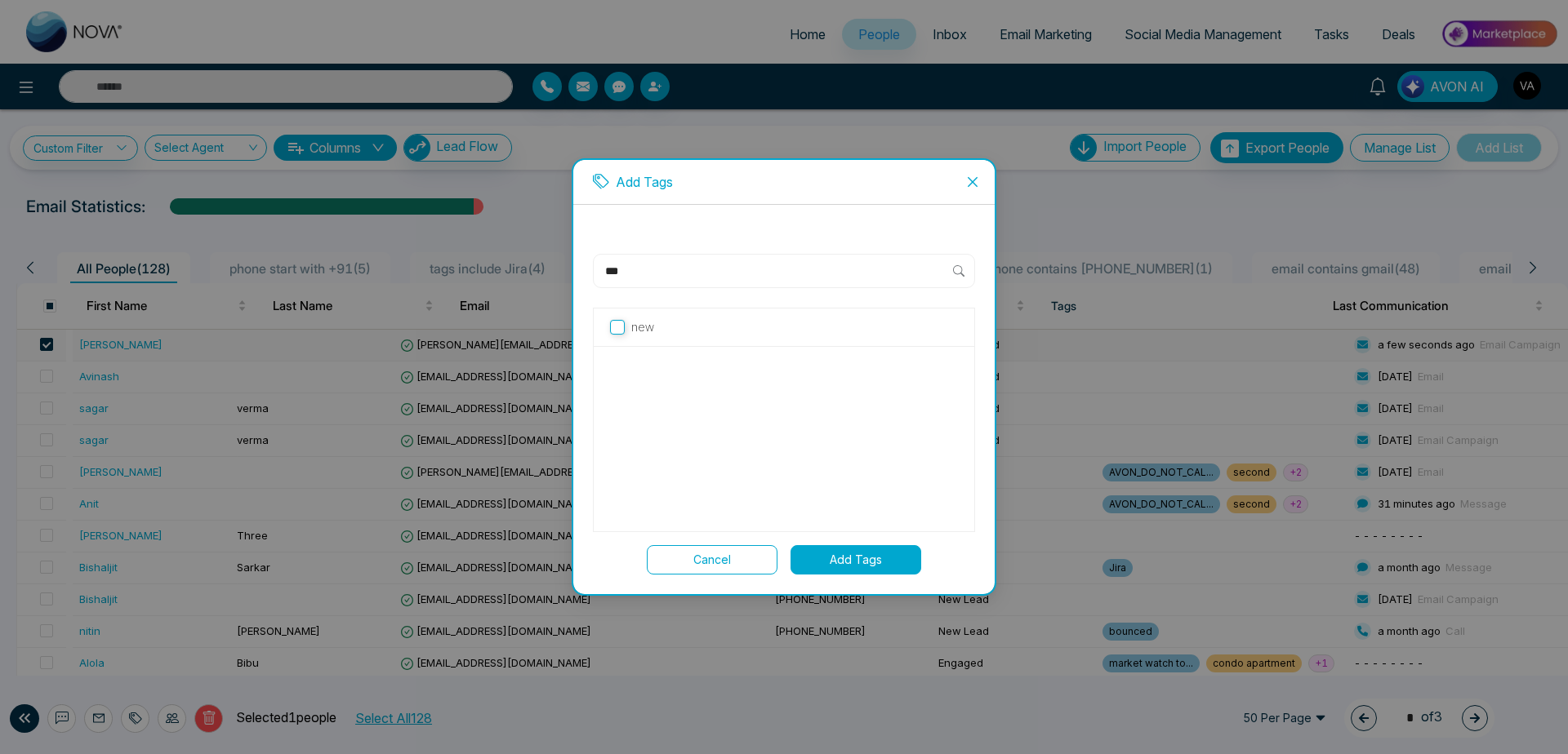
click at [632, 324] on p "new" at bounding box center [642, 328] width 23 height 18
click at [870, 574] on button "Add Tags" at bounding box center [856, 560] width 131 height 30
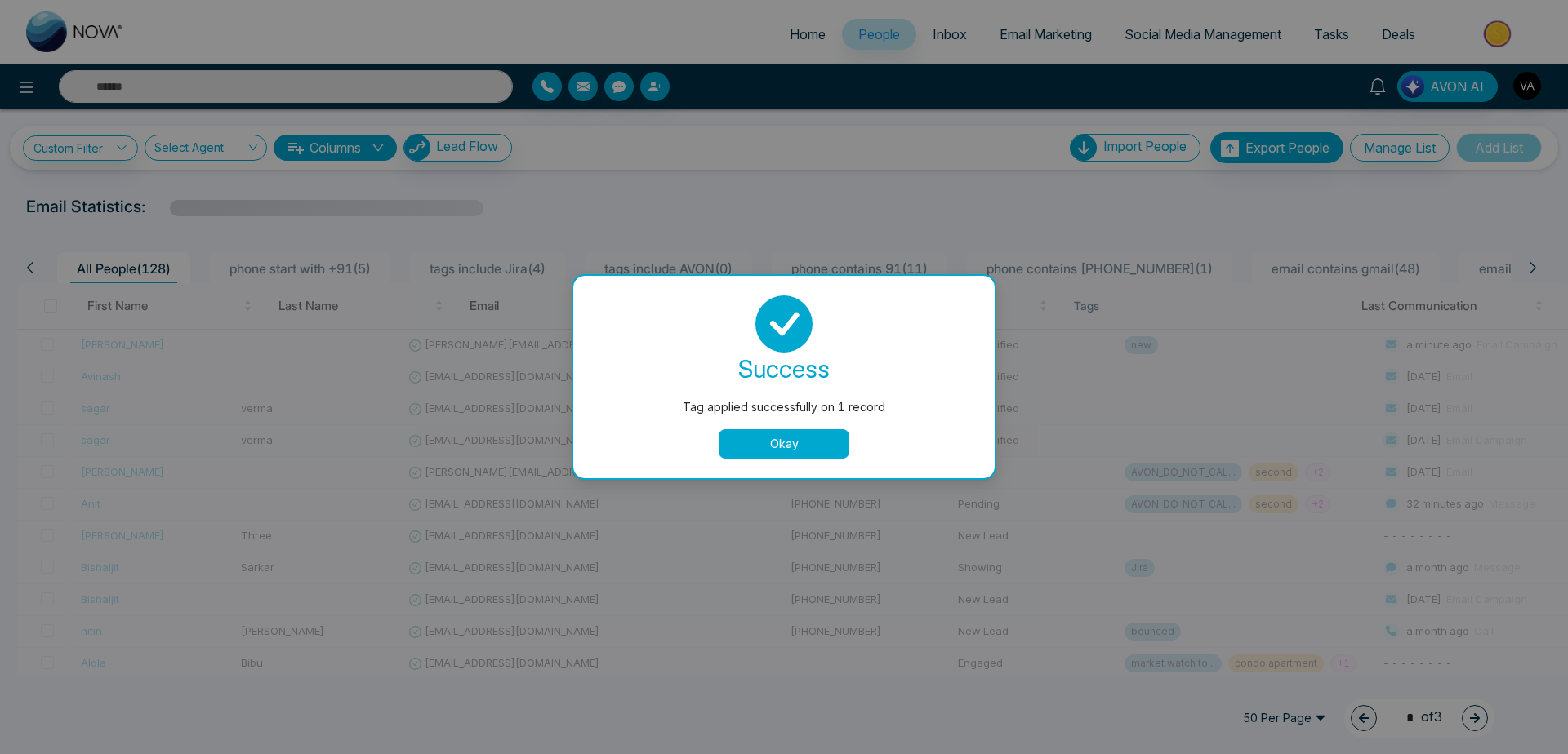
click at [784, 440] on td "[PHONE_NUMBER]" at bounding box center [867, 441] width 167 height 32
click at [784, 441] on td "[PHONE_NUMBER]" at bounding box center [867, 441] width 167 height 32
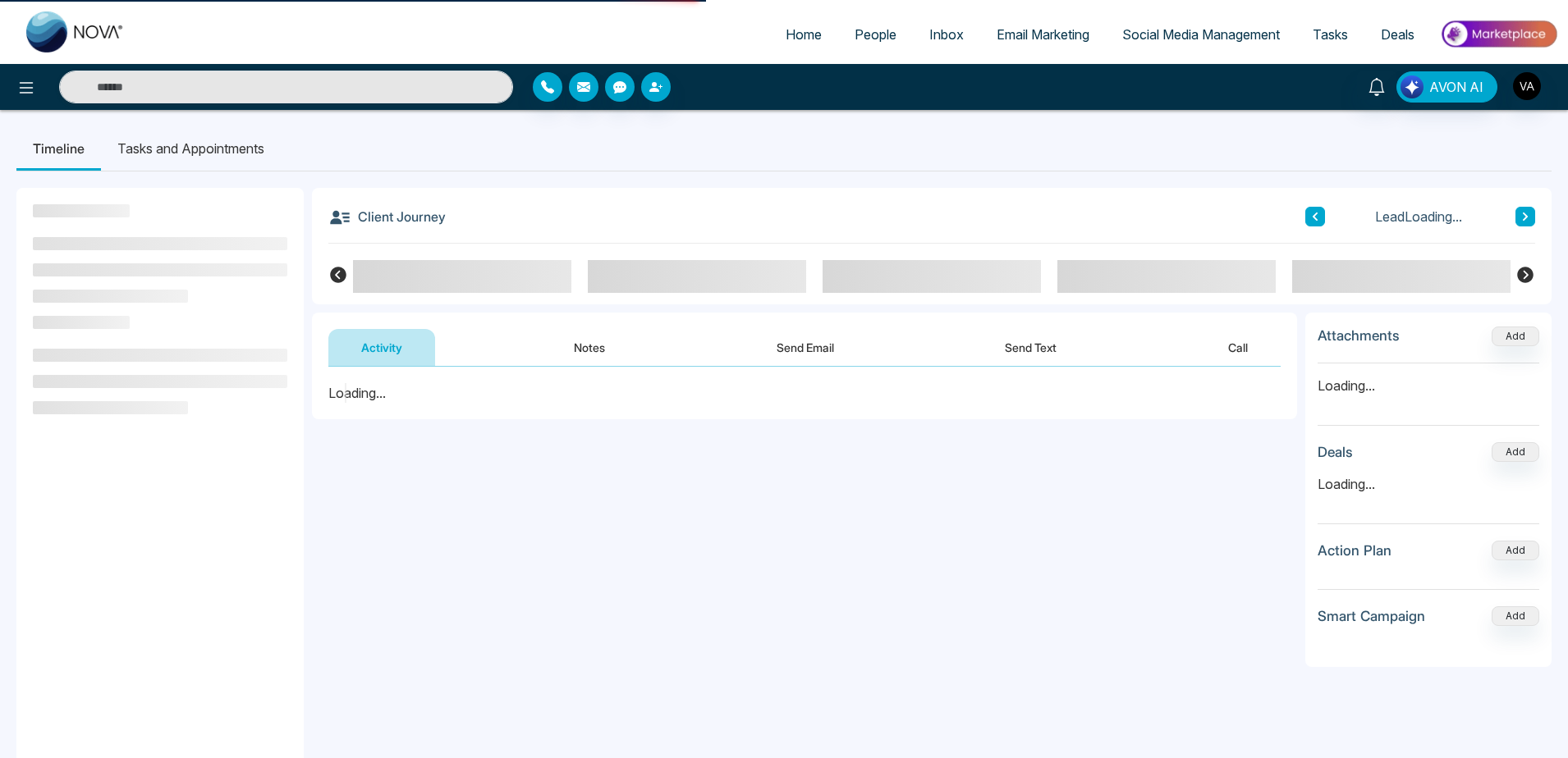
click at [858, 40] on span "People" at bounding box center [876, 34] width 42 height 17
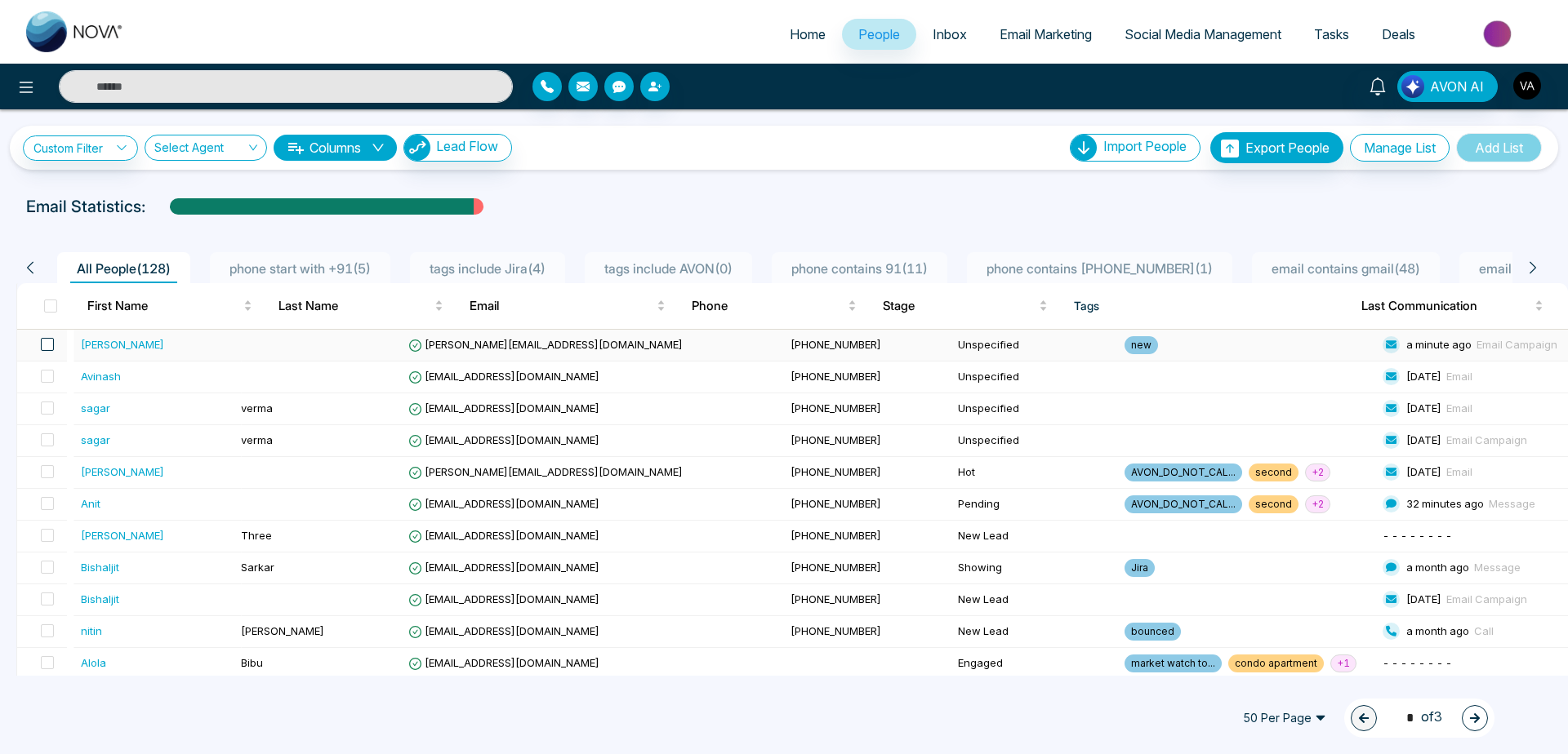
click at [48, 344] on span at bounding box center [47, 344] width 13 height 13
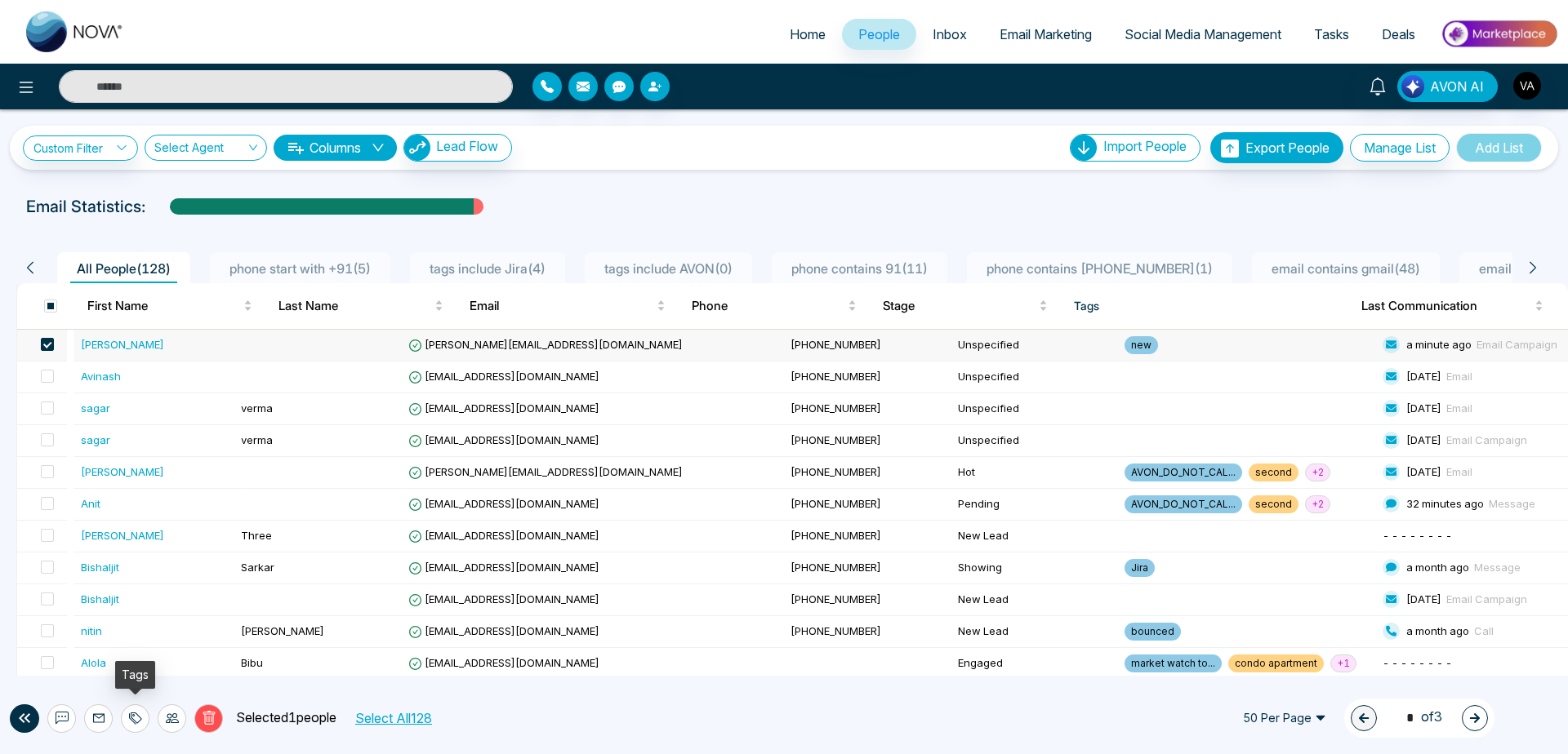
click at [133, 712] on icon at bounding box center [135, 718] width 13 height 13
click at [123, 679] on link "Remove Tags" at bounding box center [105, 682] width 75 height 14
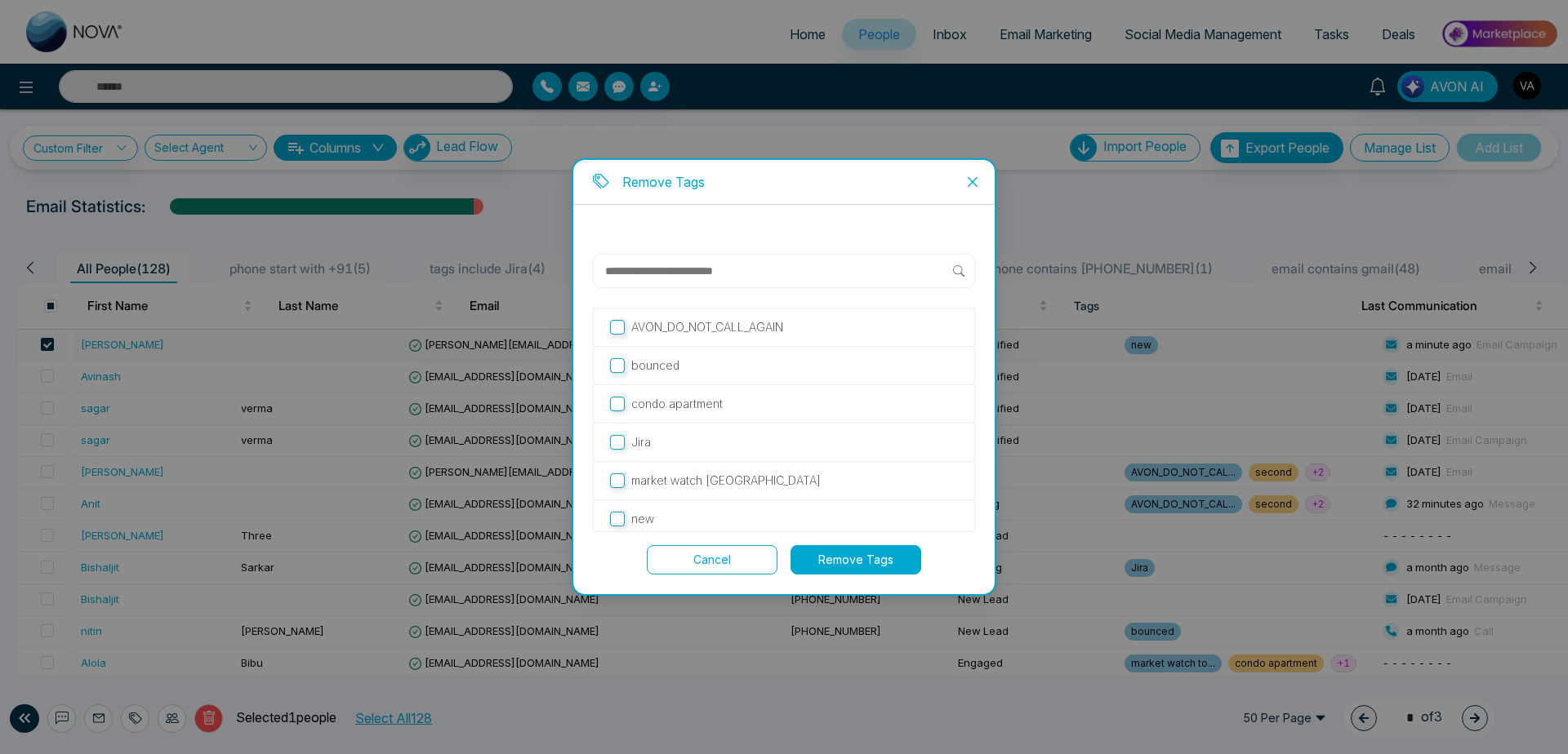
scroll to position [84, 0]
click at [888, 557] on button "Remove Tags" at bounding box center [856, 560] width 131 height 30
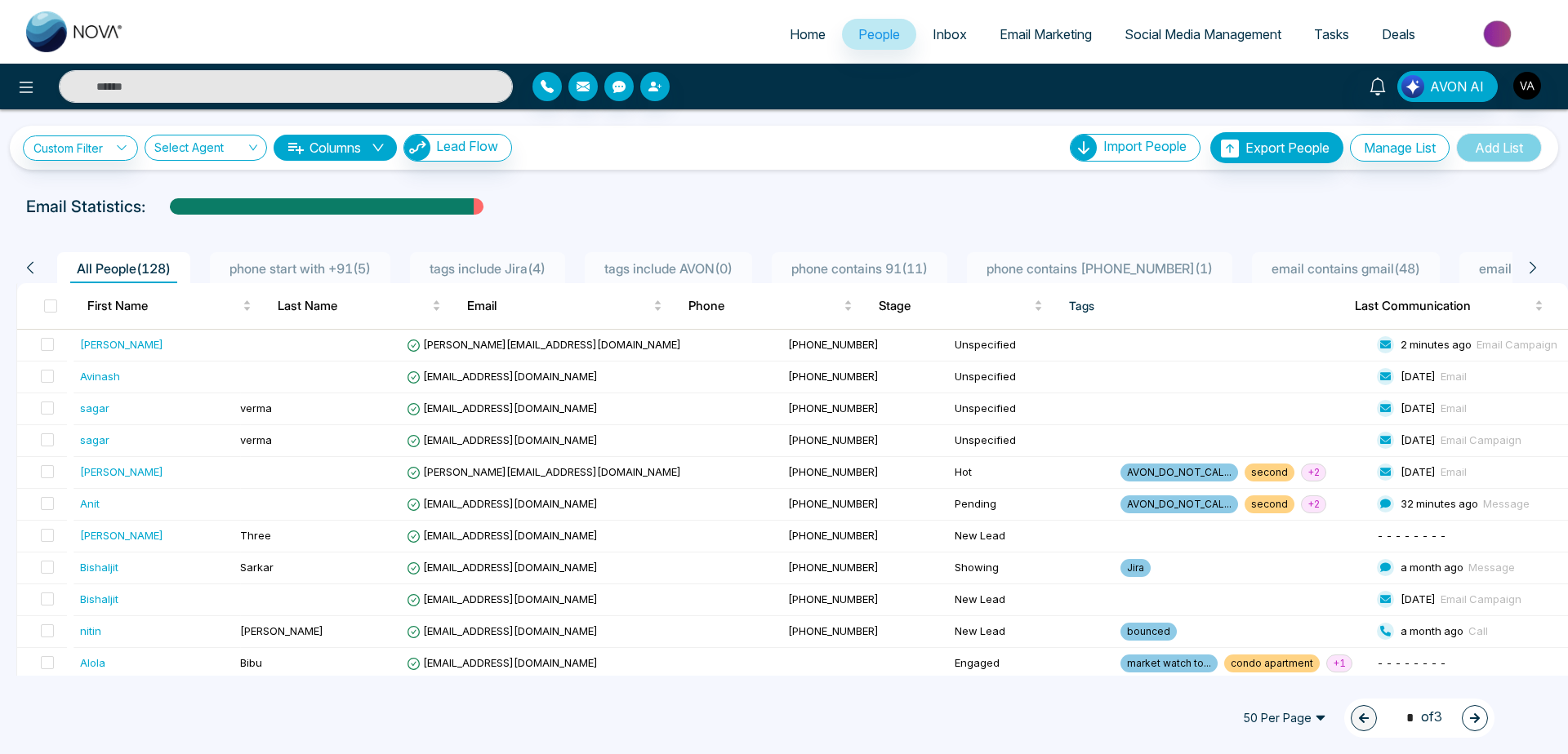
click at [781, 164] on div "Custom Filter Choose a filter Cancel Apply Select Agent Columns Lead Flow Impor…" at bounding box center [784, 147] width 1548 height 45
click at [49, 344] on span at bounding box center [47, 344] width 13 height 13
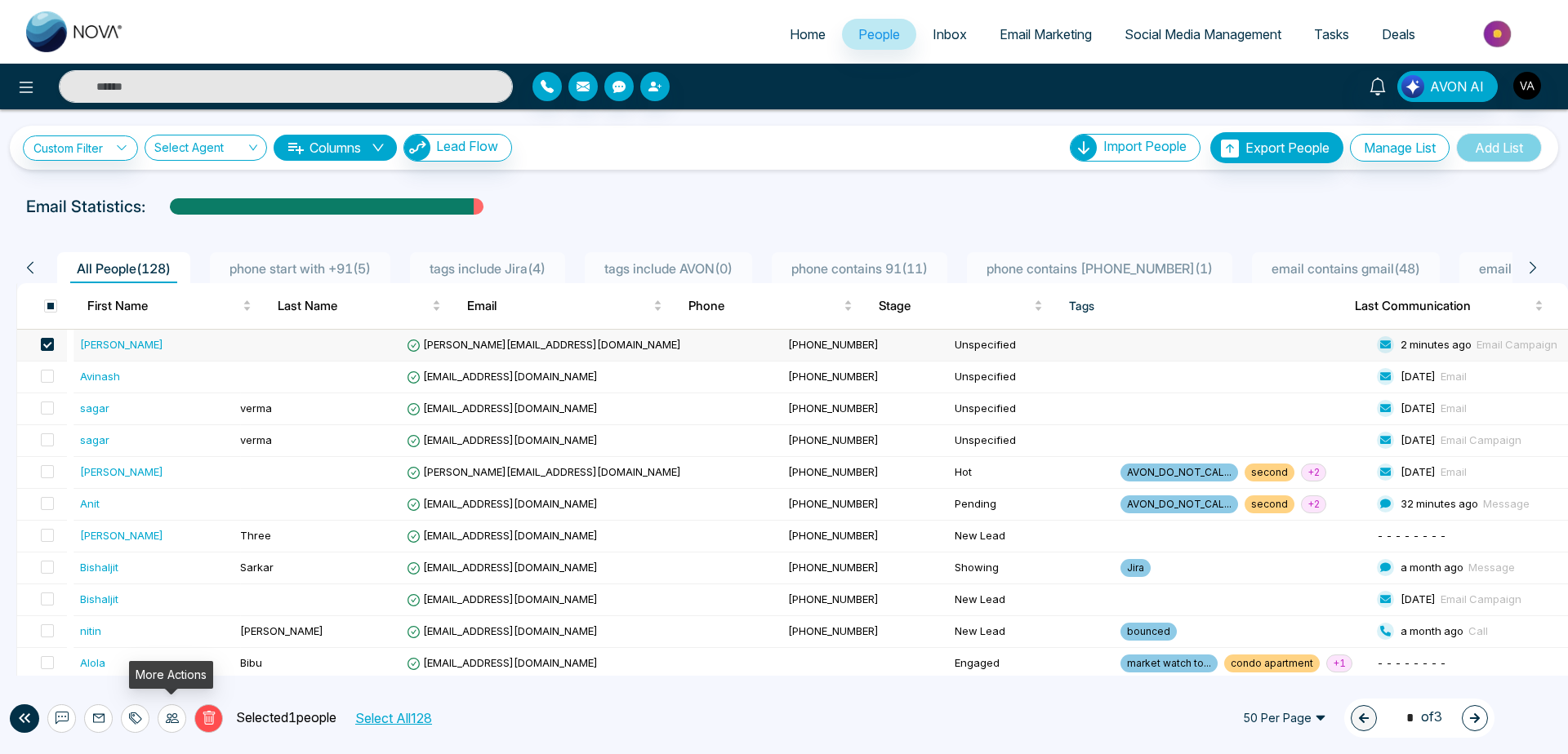
click at [175, 724] on icon at bounding box center [172, 718] width 13 height 13
click at [180, 631] on link "Update Stage" at bounding box center [143, 630] width 75 height 14
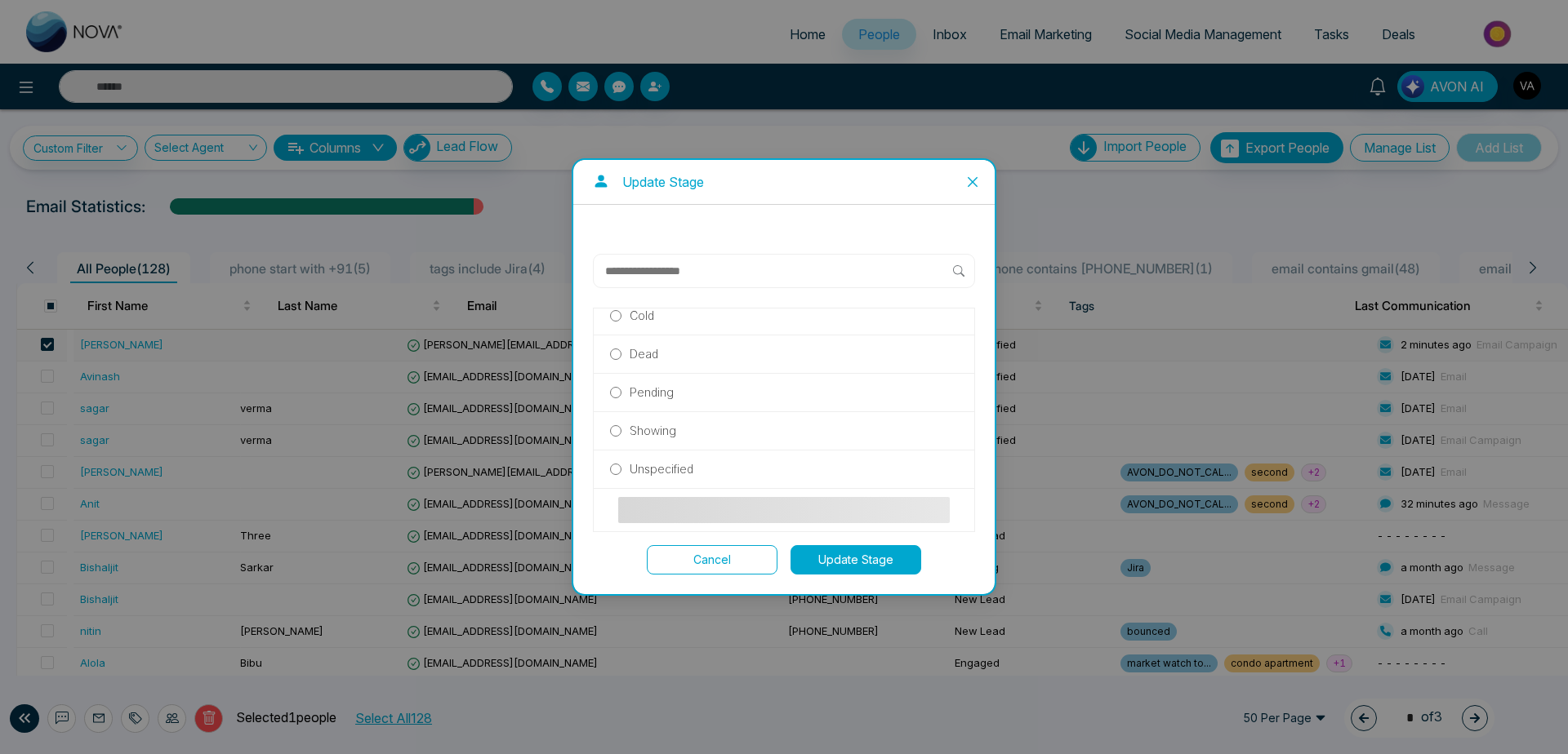
scroll to position [352, 0]
click at [729, 553] on button "Cancel" at bounding box center [713, 560] width 131 height 30
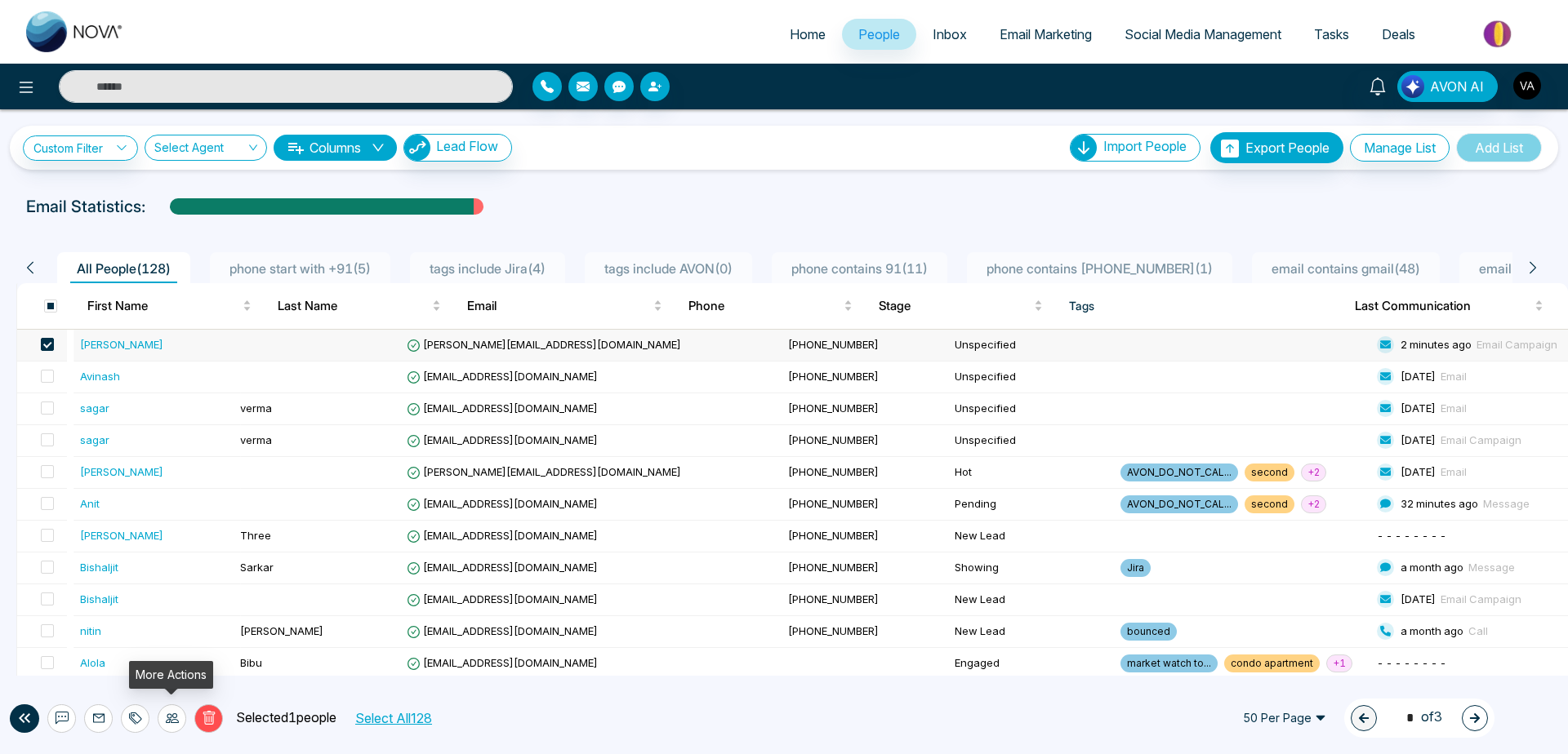
click at [169, 728] on div at bounding box center [171, 718] width 29 height 29
click at [173, 663] on link "Update Source" at bounding box center [146, 656] width 82 height 14
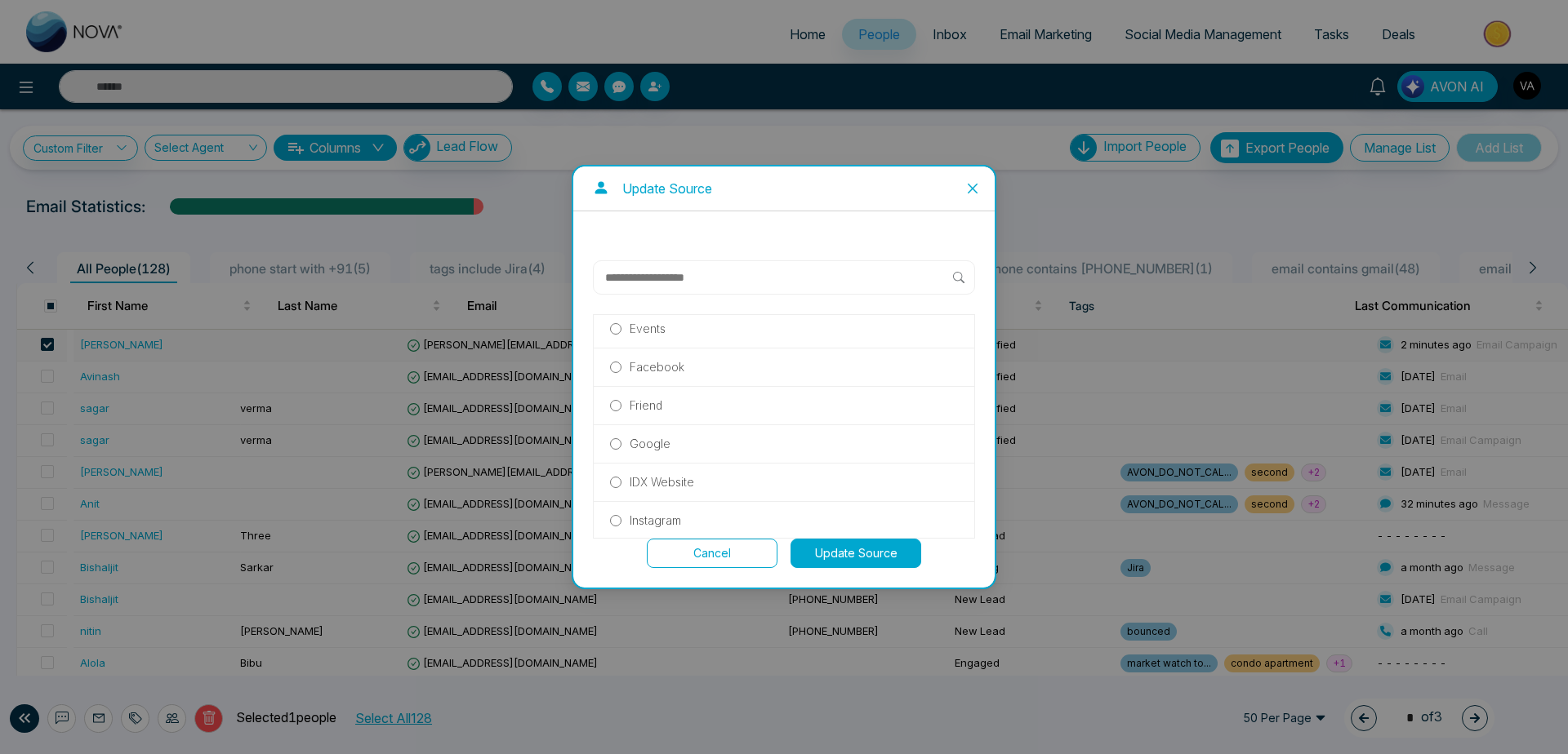
scroll to position [0, 0]
click at [735, 547] on button "Cancel" at bounding box center [713, 554] width 131 height 30
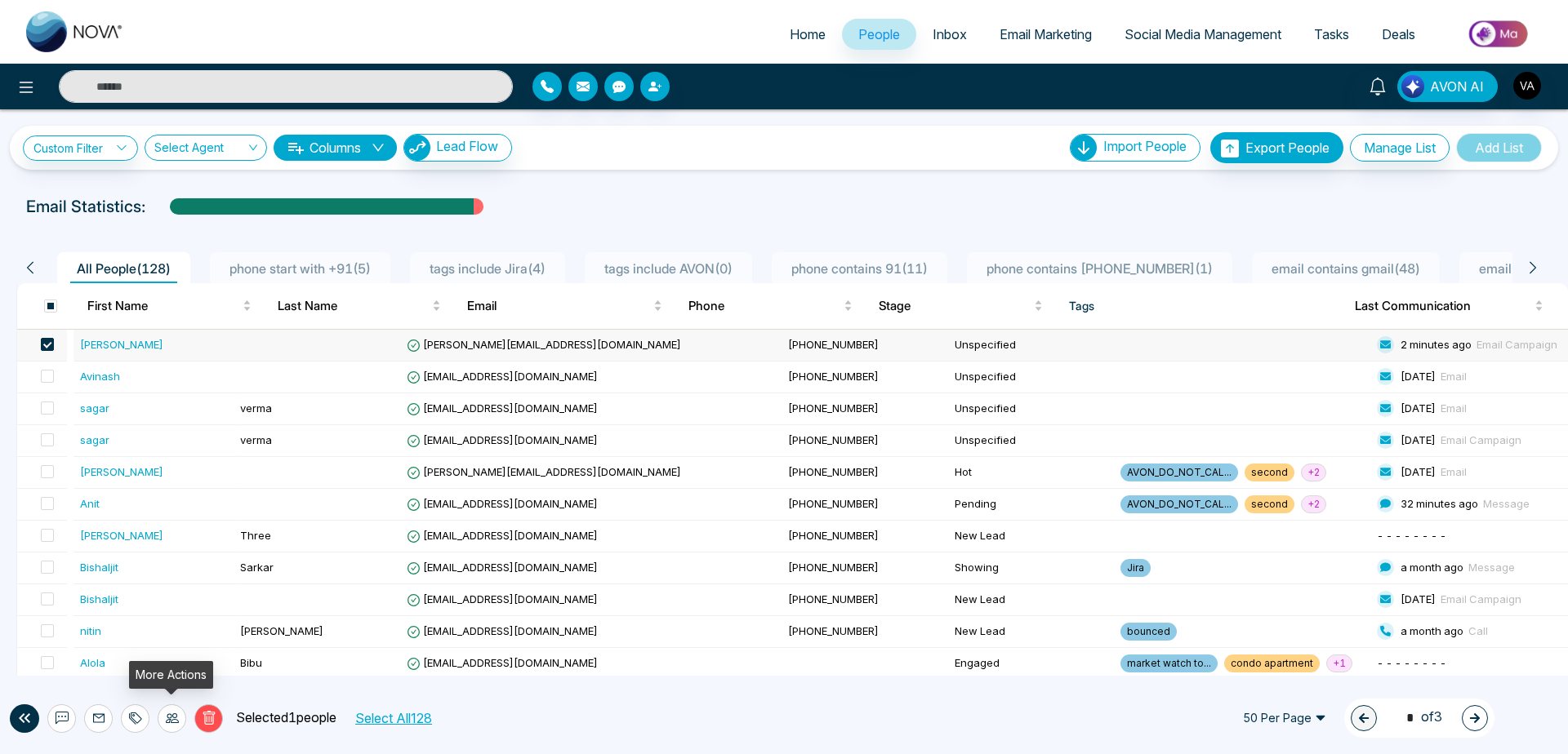
click at [170, 726] on div at bounding box center [171, 718] width 29 height 29
click at [173, 681] on link "Assign Agent" at bounding box center [140, 682] width 70 height 14
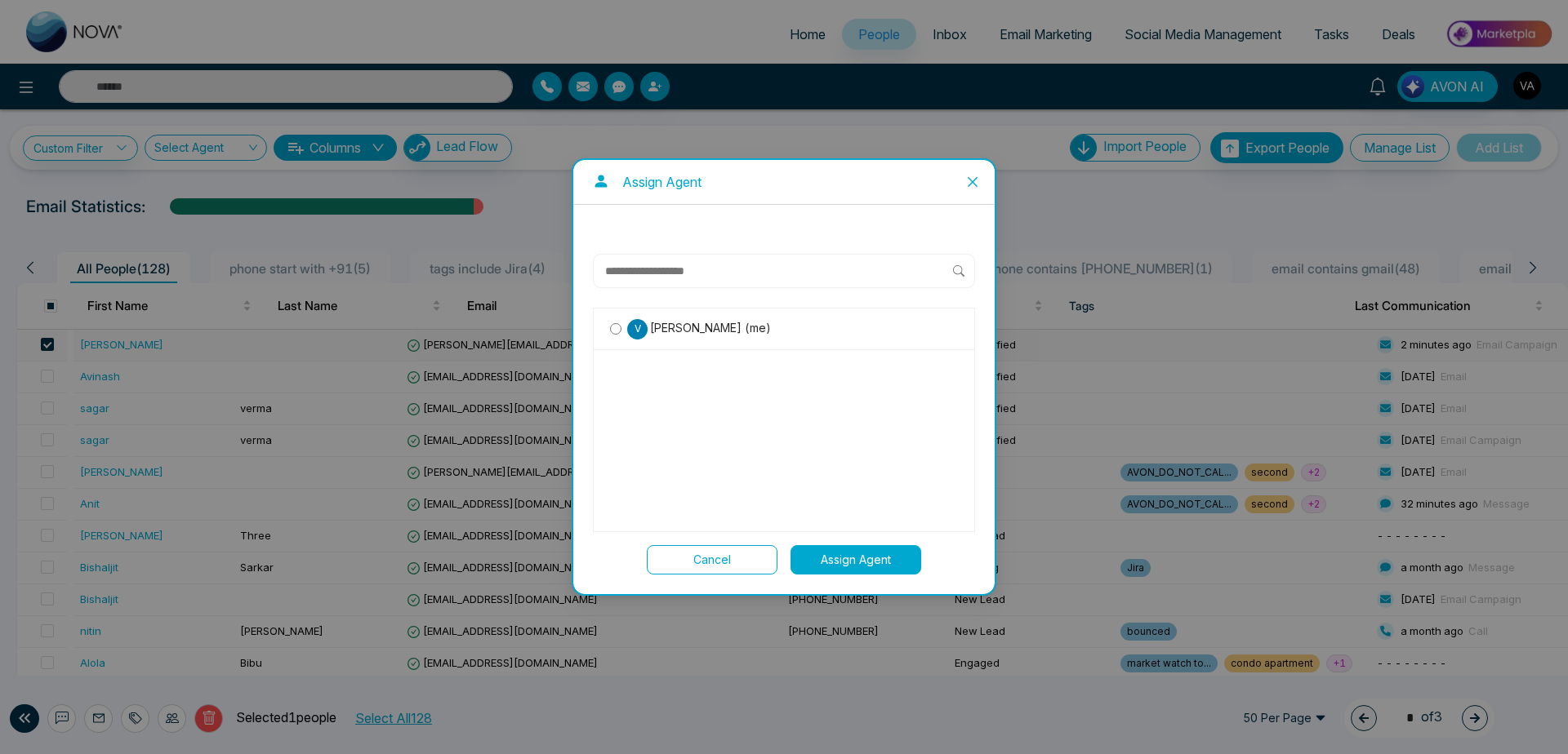
click at [672, 417] on div "V [PERSON_NAME] (me)" at bounding box center [784, 420] width 382 height 225
click at [977, 184] on icon "close" at bounding box center [972, 181] width 13 height 13
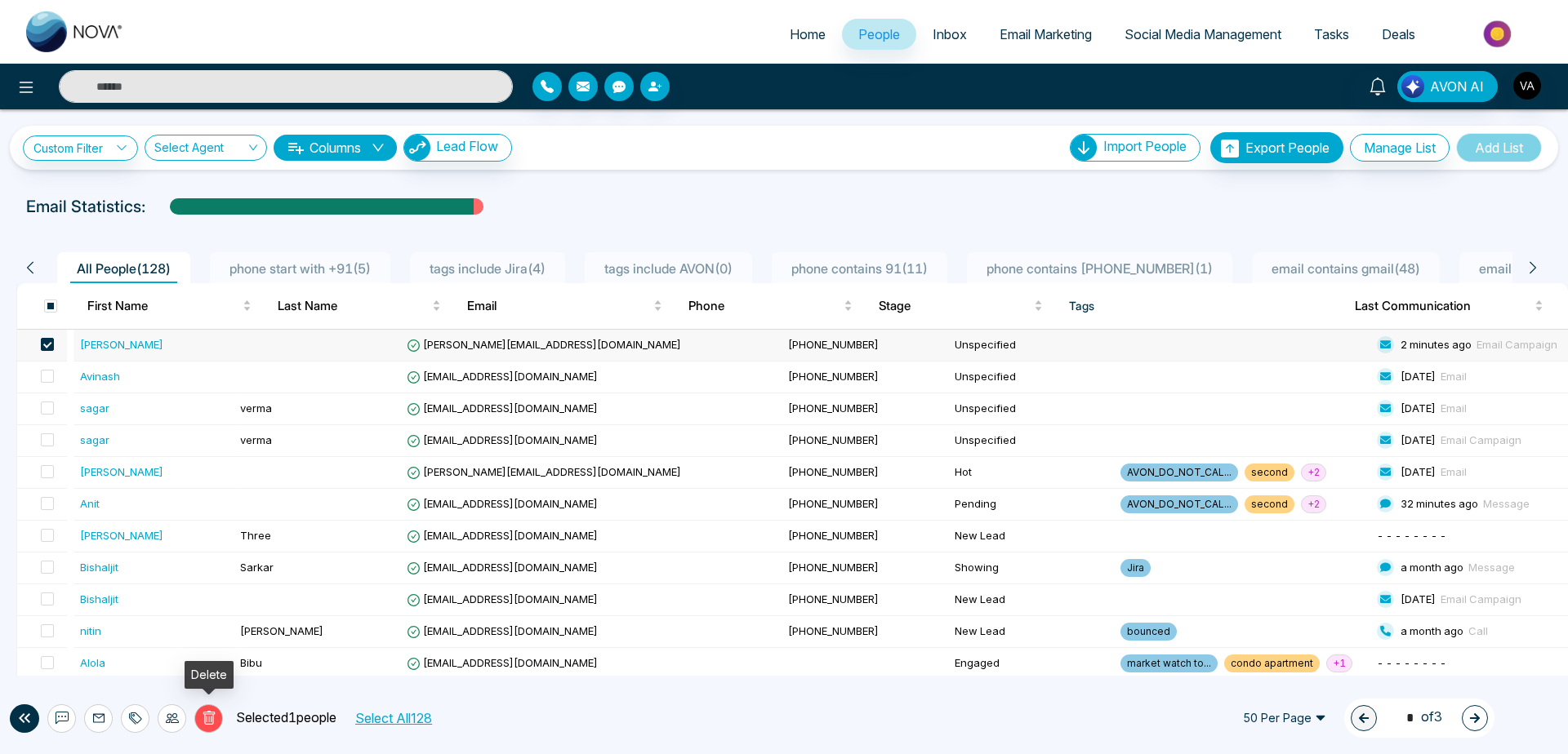
click at [208, 716] on icon at bounding box center [209, 718] width 15 height 15
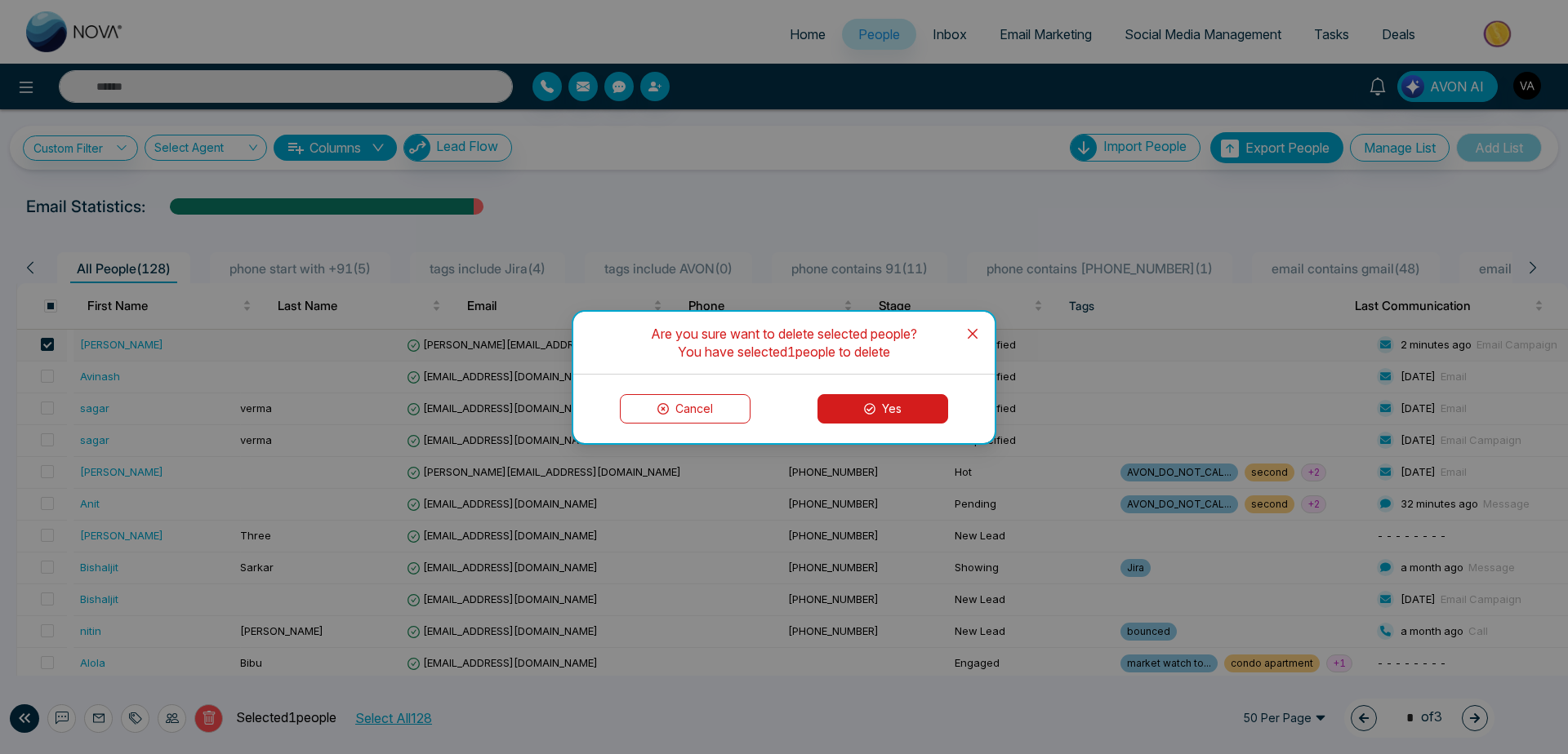
click at [976, 332] on icon "close" at bounding box center [972, 333] width 13 height 13
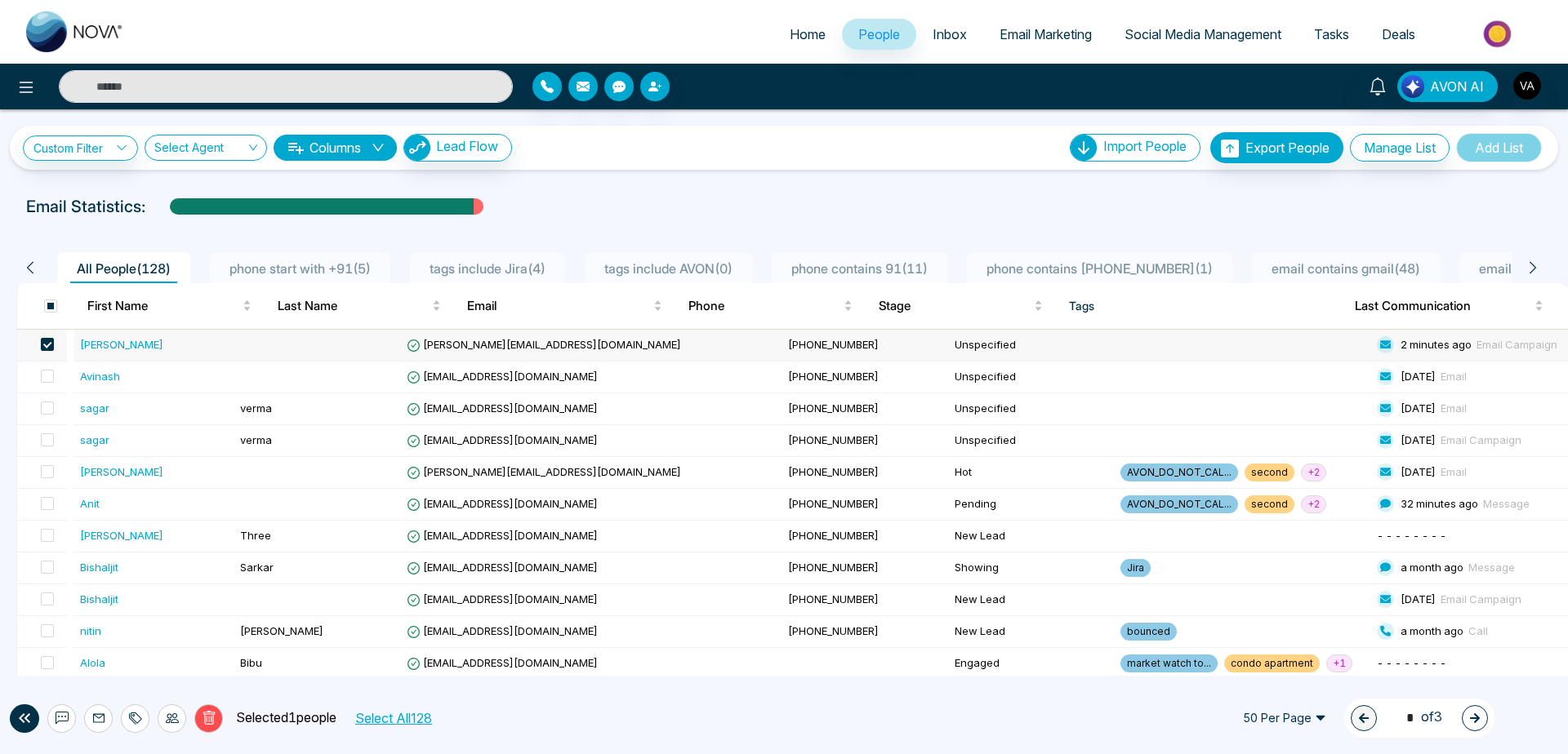
click at [405, 718] on button "Select All 128" at bounding box center [392, 717] width 88 height 21
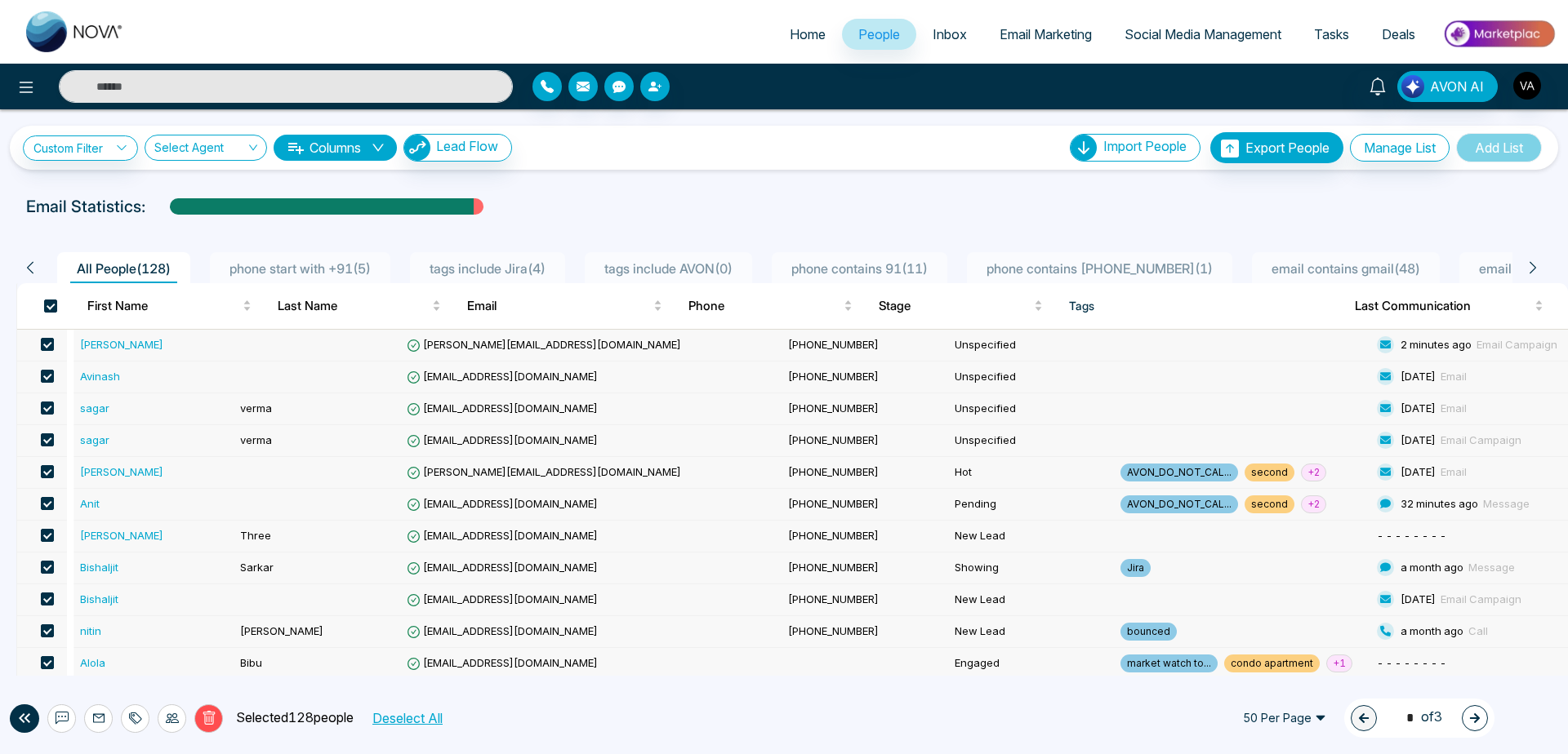
click at [405, 718] on button "Deselect All" at bounding box center [407, 717] width 82 height 21
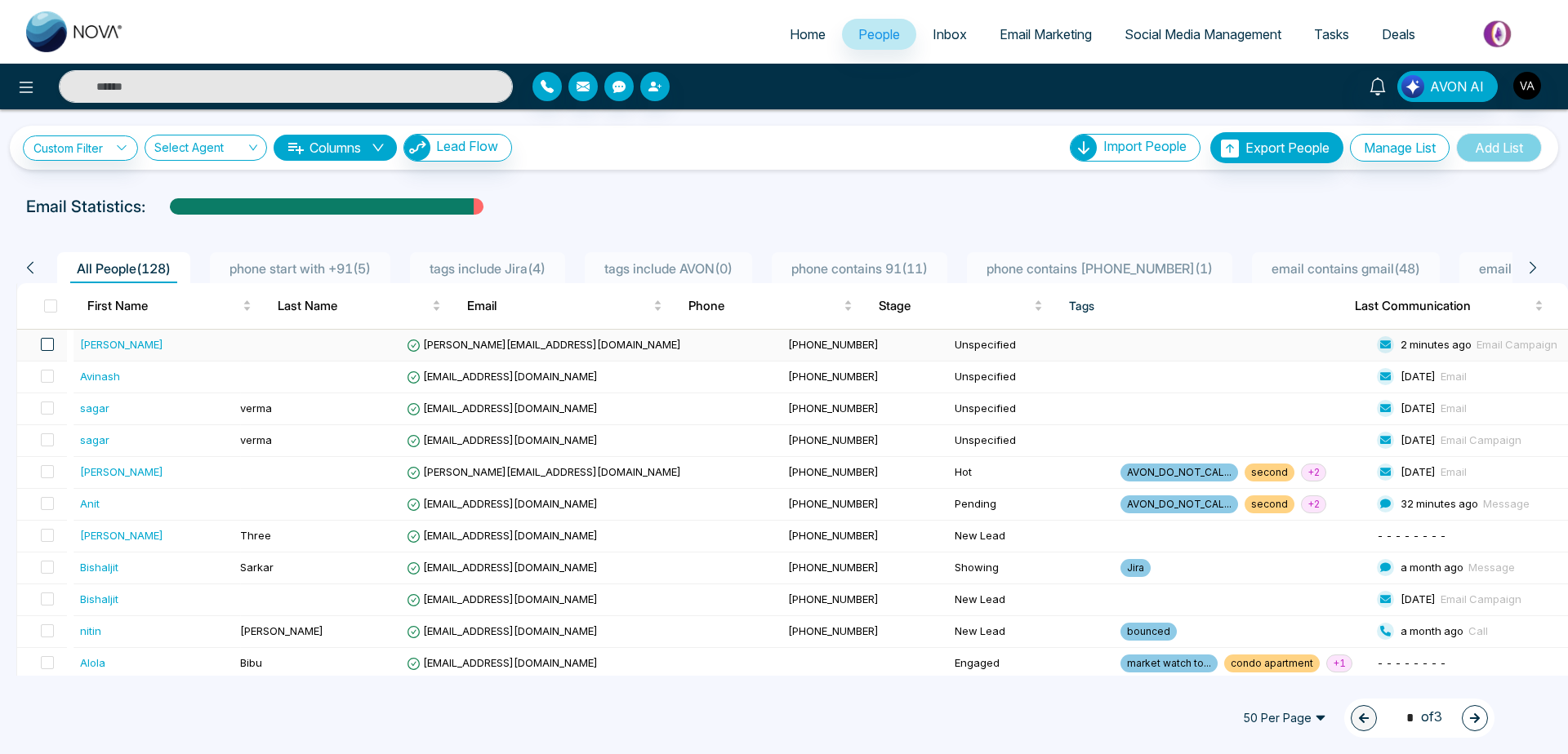
click at [53, 343] on span at bounding box center [47, 344] width 13 height 13
click at [49, 310] on span at bounding box center [50, 306] width 13 height 13
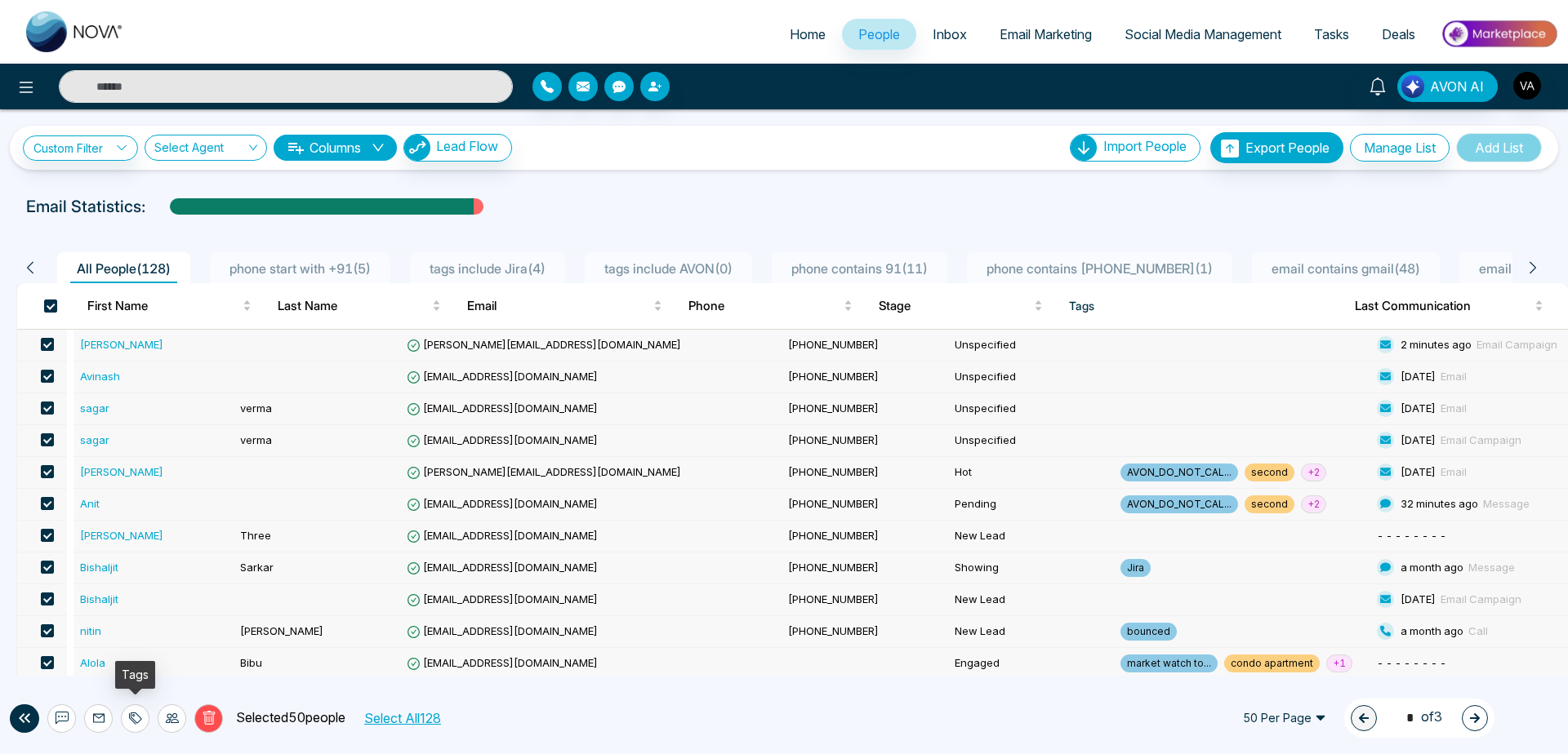
click at [135, 720] on icon at bounding box center [135, 718] width 13 height 13
click at [120, 656] on link "Add Tags" at bounding box center [93, 656] width 52 height 14
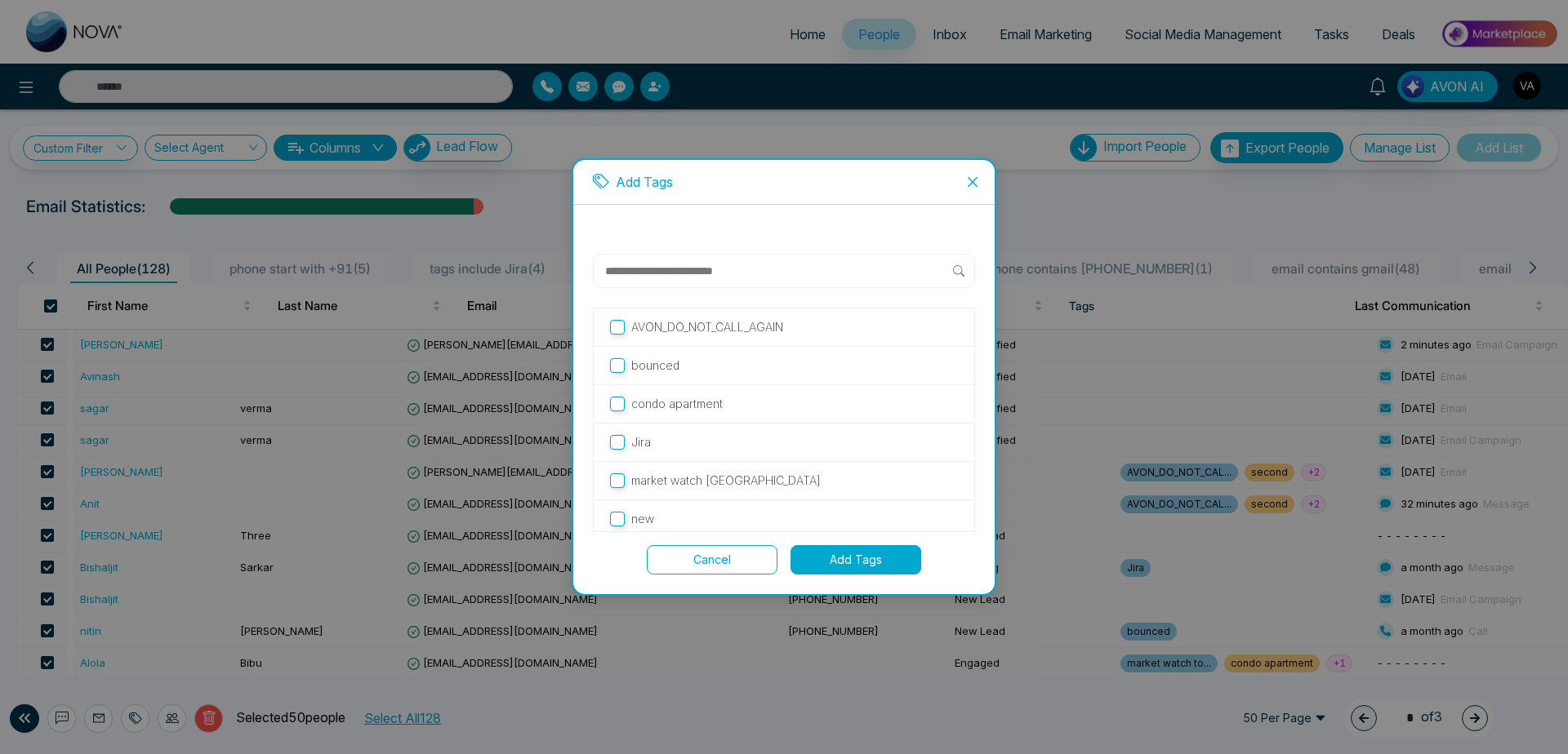
click at [661, 448] on label "Jira" at bounding box center [784, 442] width 348 height 18
click at [867, 553] on button "Add Tags" at bounding box center [856, 560] width 131 height 30
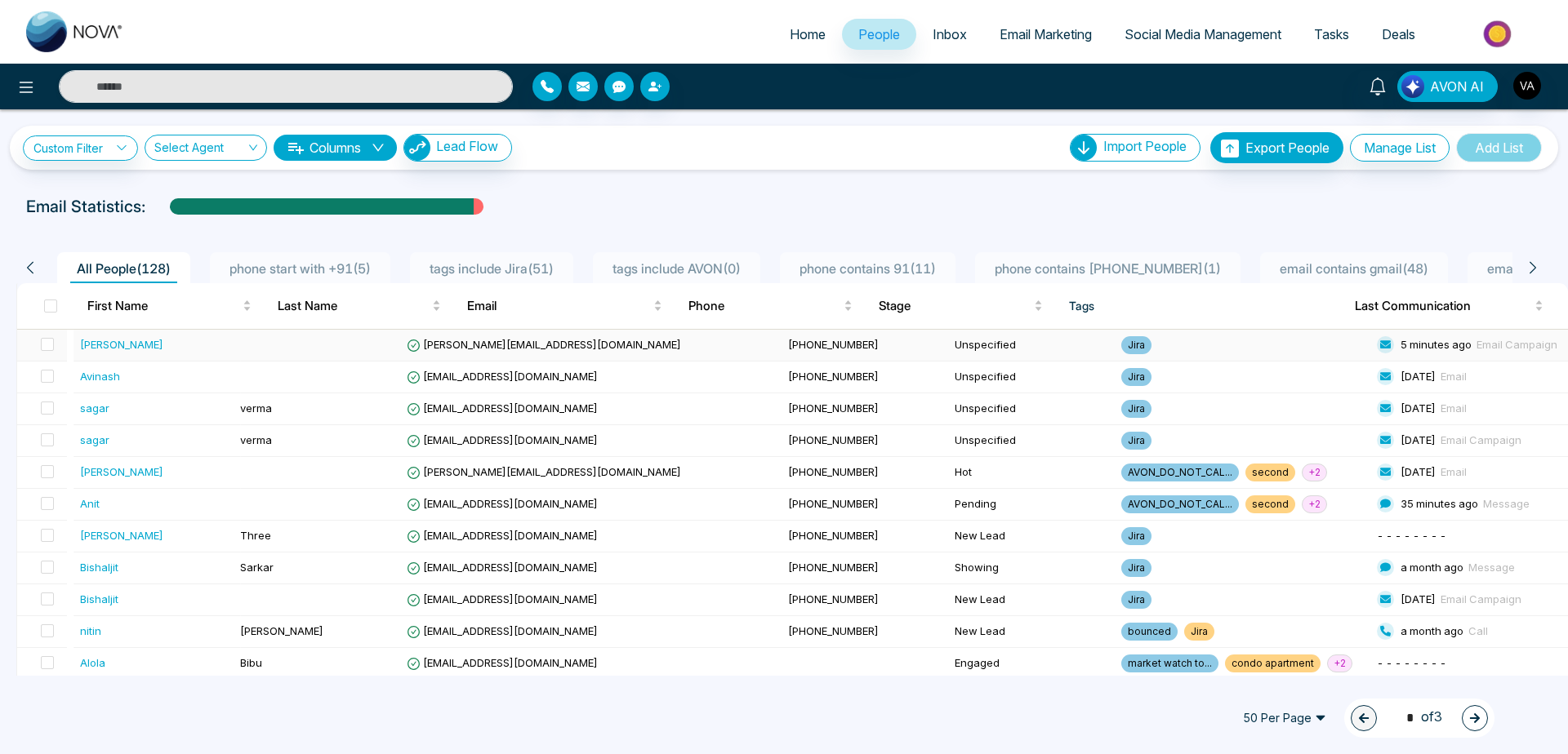
click at [400, 345] on td at bounding box center [317, 345] width 166 height 32
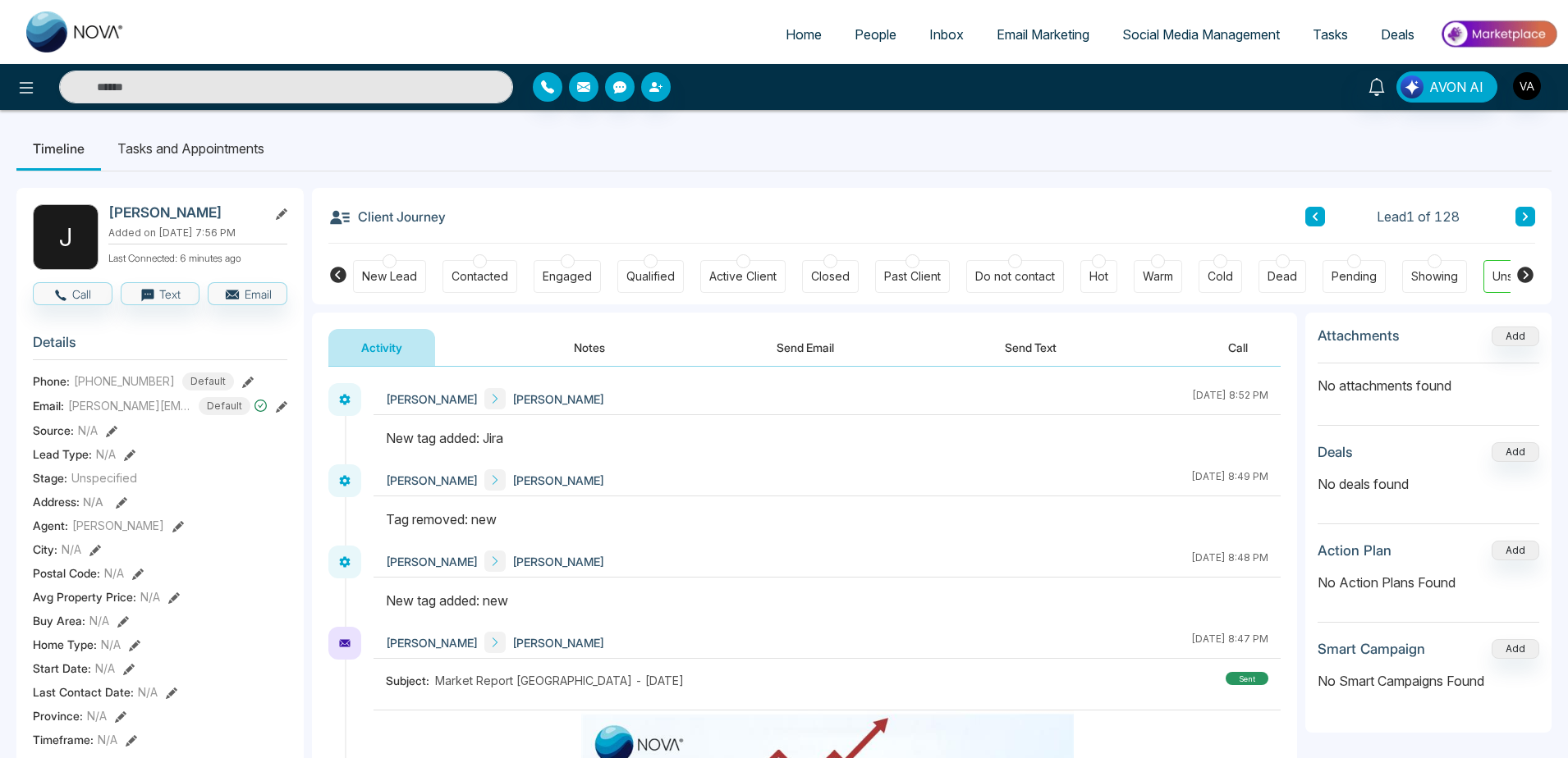
click at [325, 263] on div "New Lead Contacted Engaged Qualified Active Client Closed Past Client Do not co…" at bounding box center [932, 274] width 1240 height 61
click at [1524, 332] on button "Add" at bounding box center [1515, 336] width 48 height 20
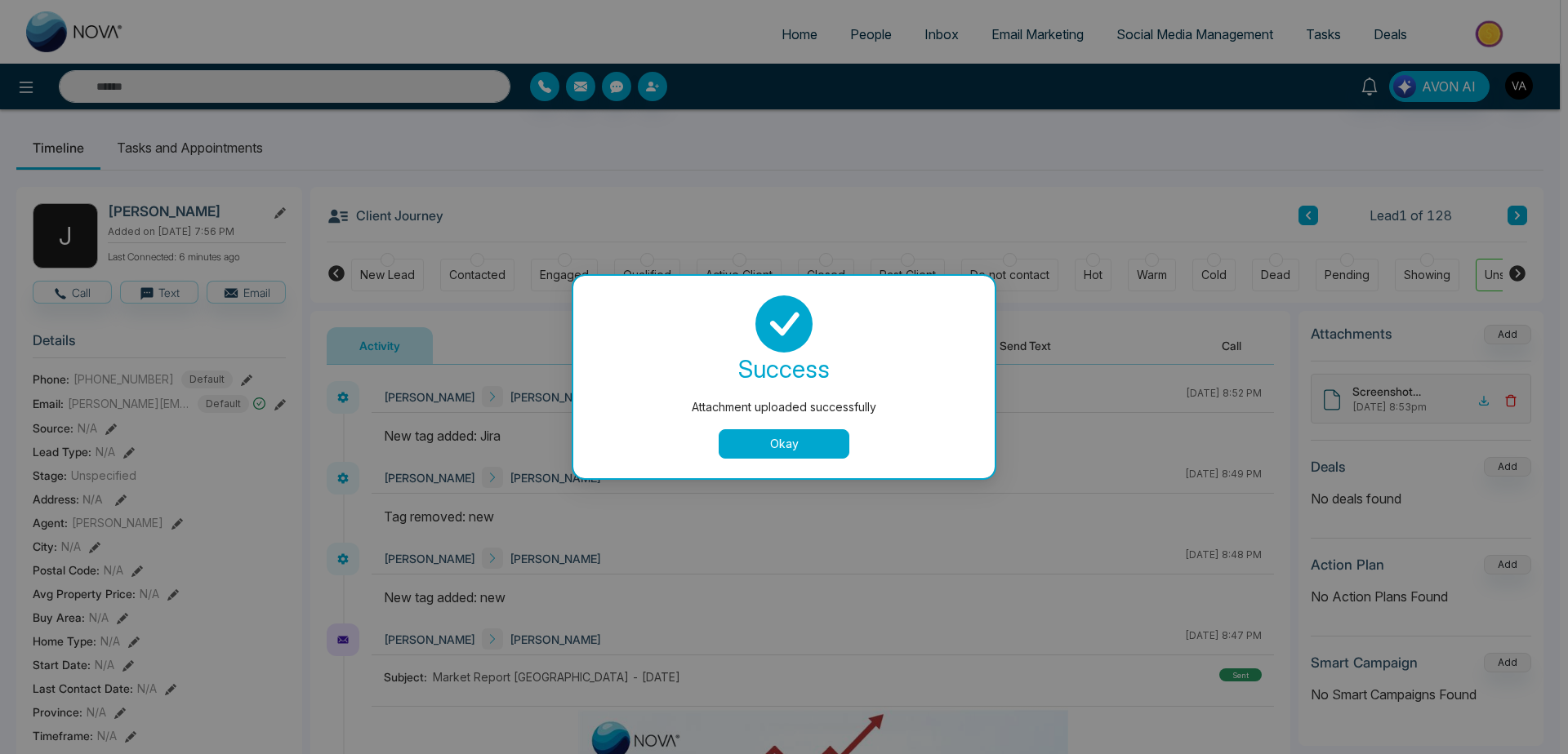
click at [807, 443] on button "Okay" at bounding box center [784, 444] width 131 height 30
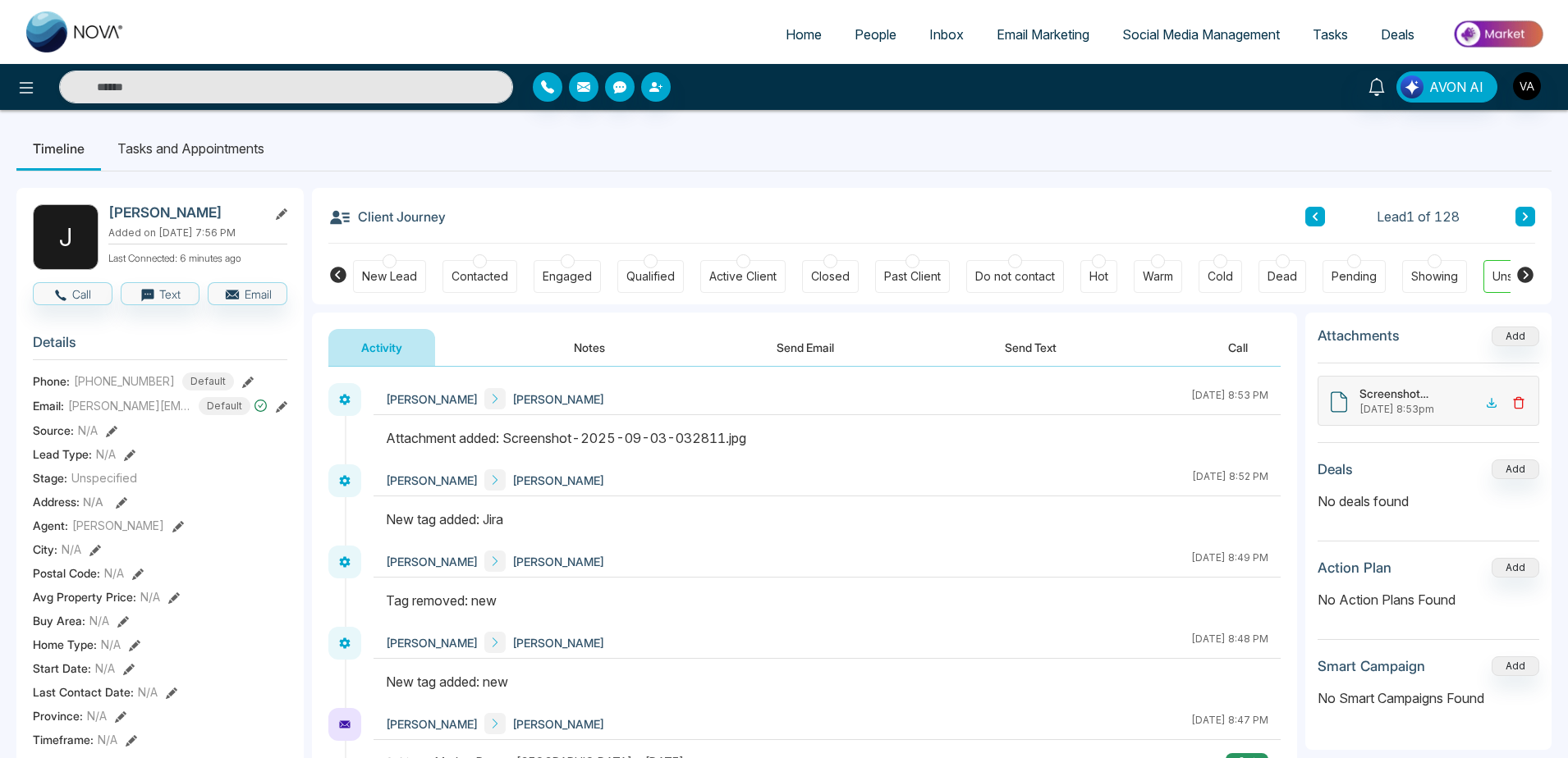
click at [1519, 400] on polyline at bounding box center [1519, 400] width 10 height 0
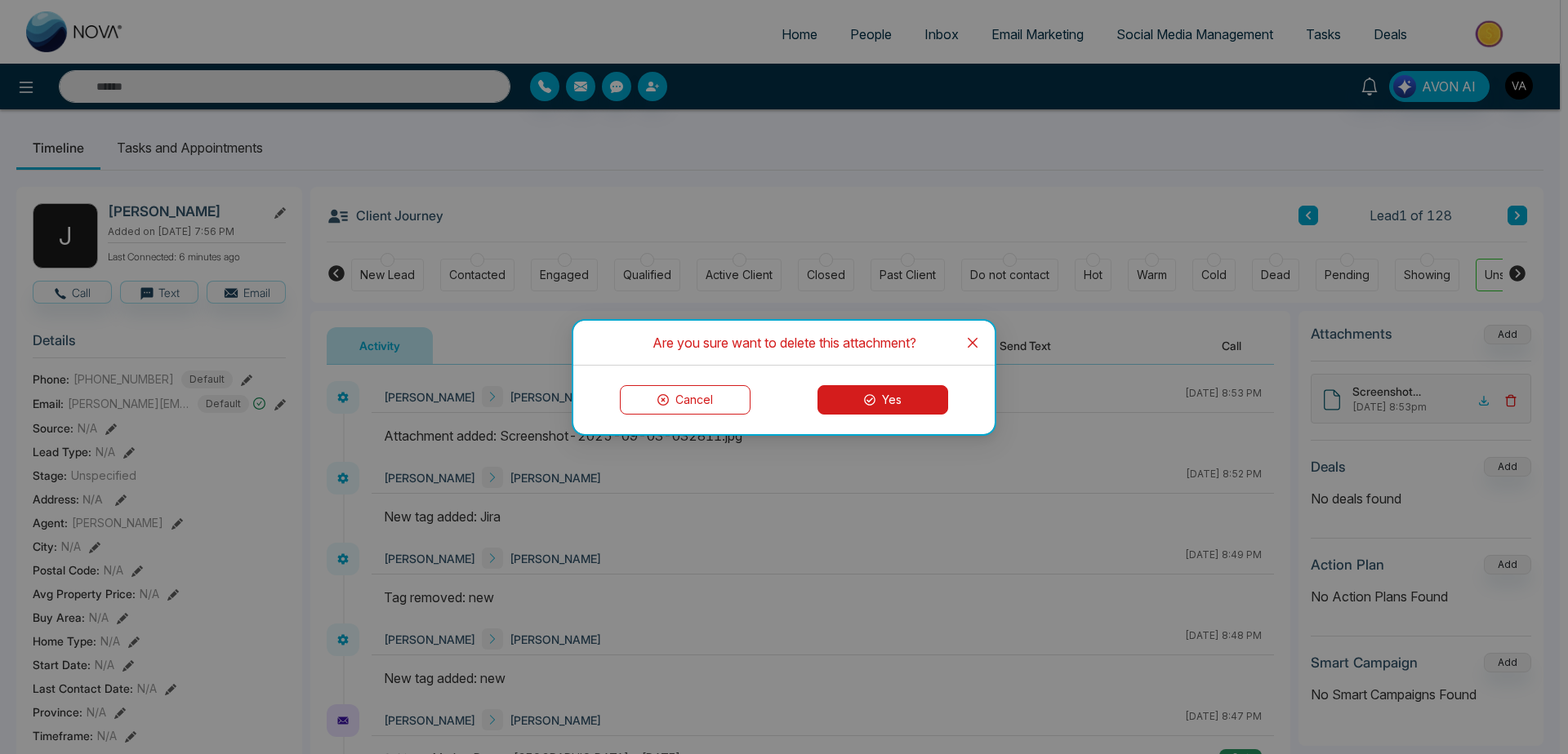
click at [852, 392] on button "Yes" at bounding box center [883, 400] width 131 height 30
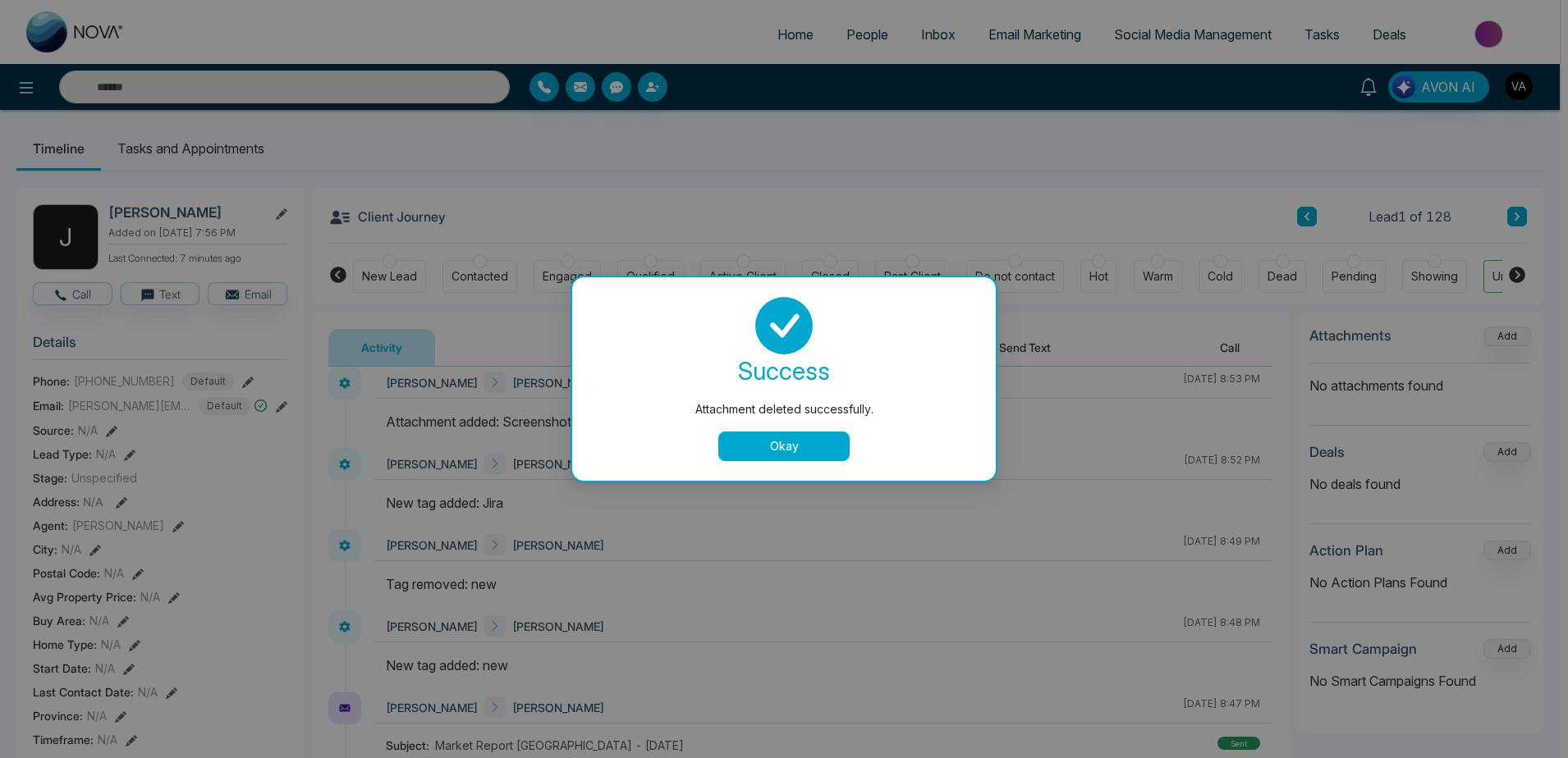
scroll to position [78, 0]
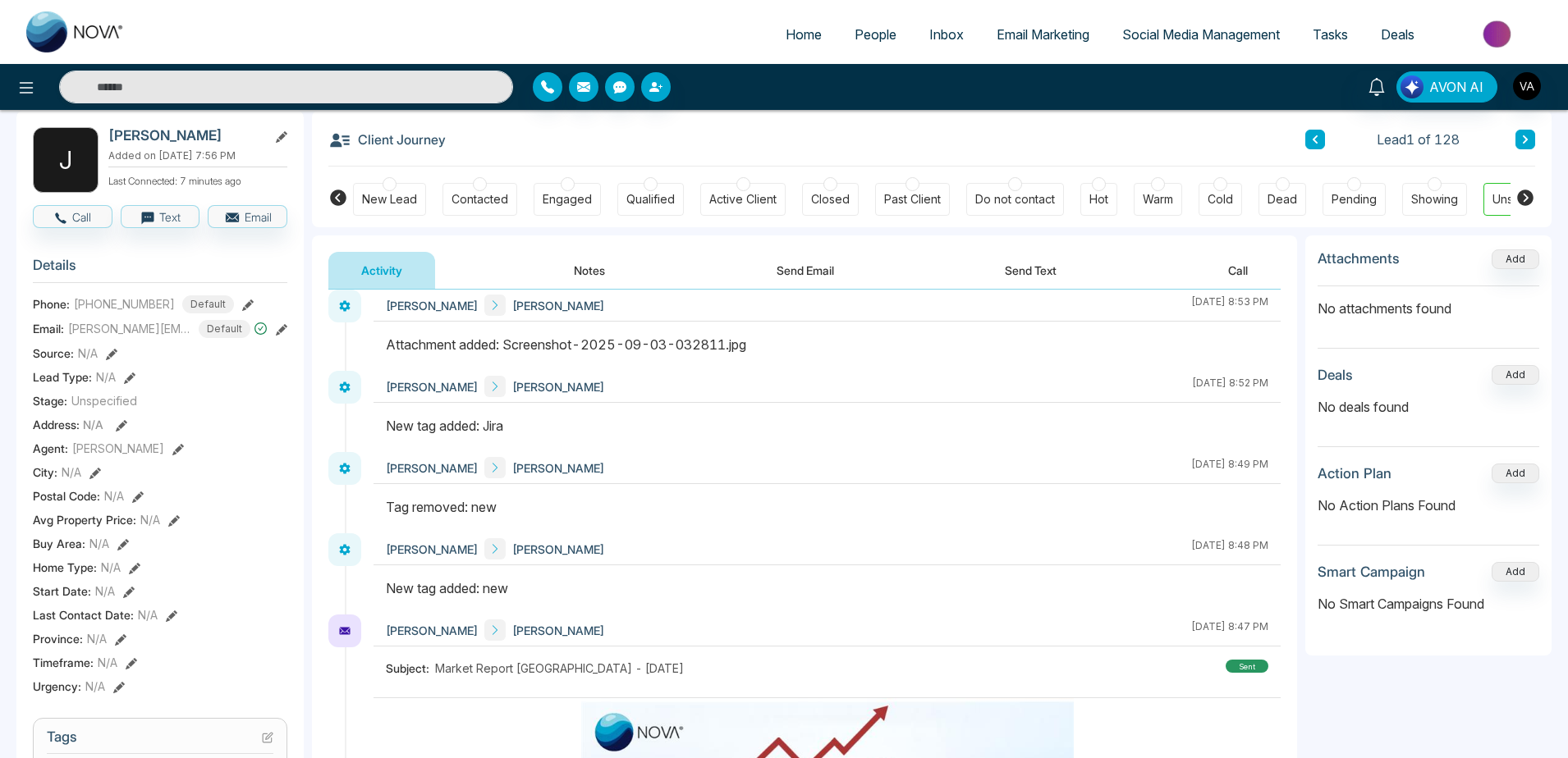
click at [778, 443] on div at bounding box center [827, 434] width 907 height 36
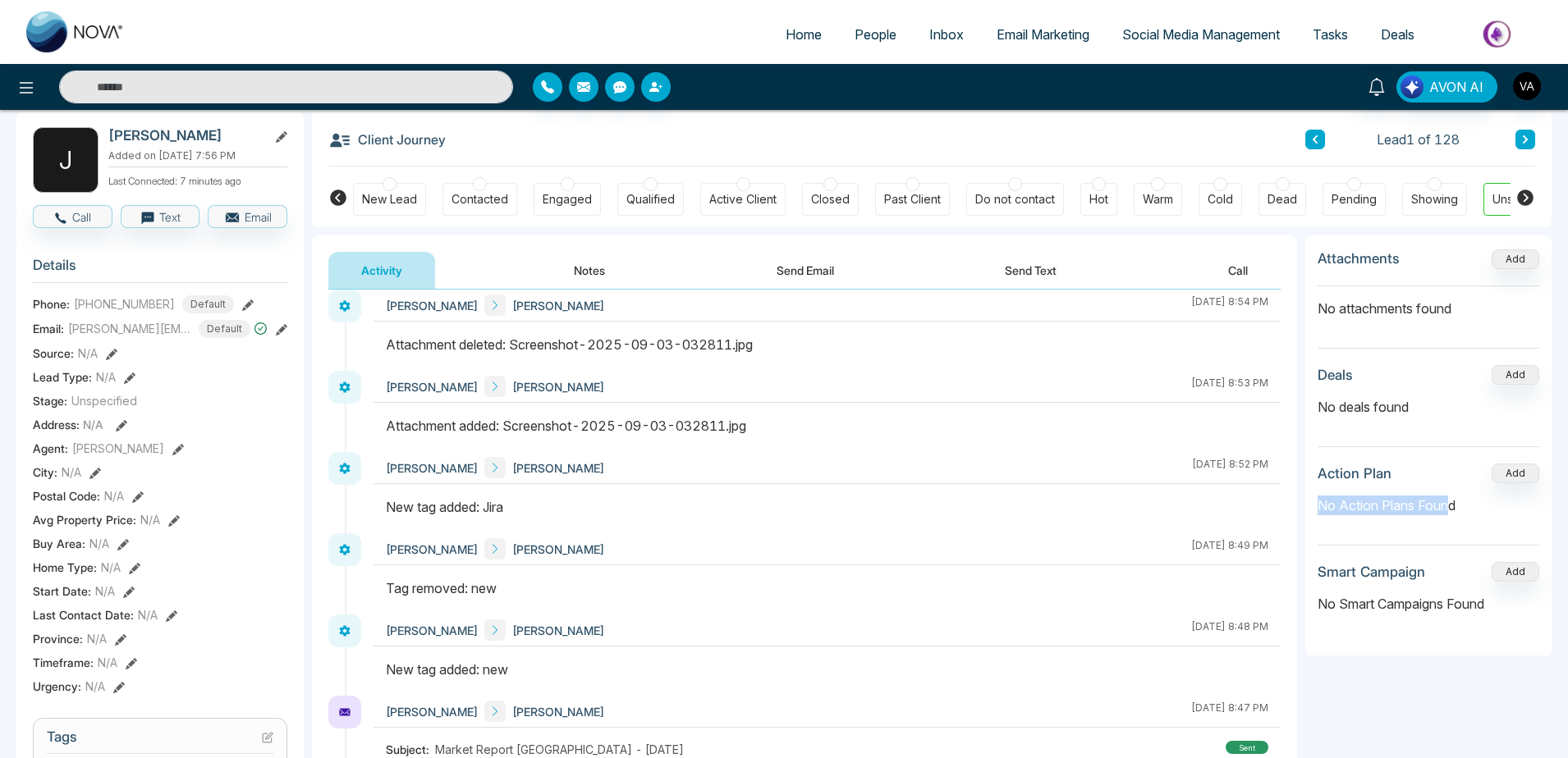
drag, startPoint x: 1303, startPoint y: 472, endPoint x: 1453, endPoint y: 532, distance: 161.6
click at [1453, 532] on div "**********" at bounding box center [932, 748] width 1240 height 1026
click at [1453, 532] on section "Action Plan Add No Action Plans Found" at bounding box center [1428, 504] width 222 height 83
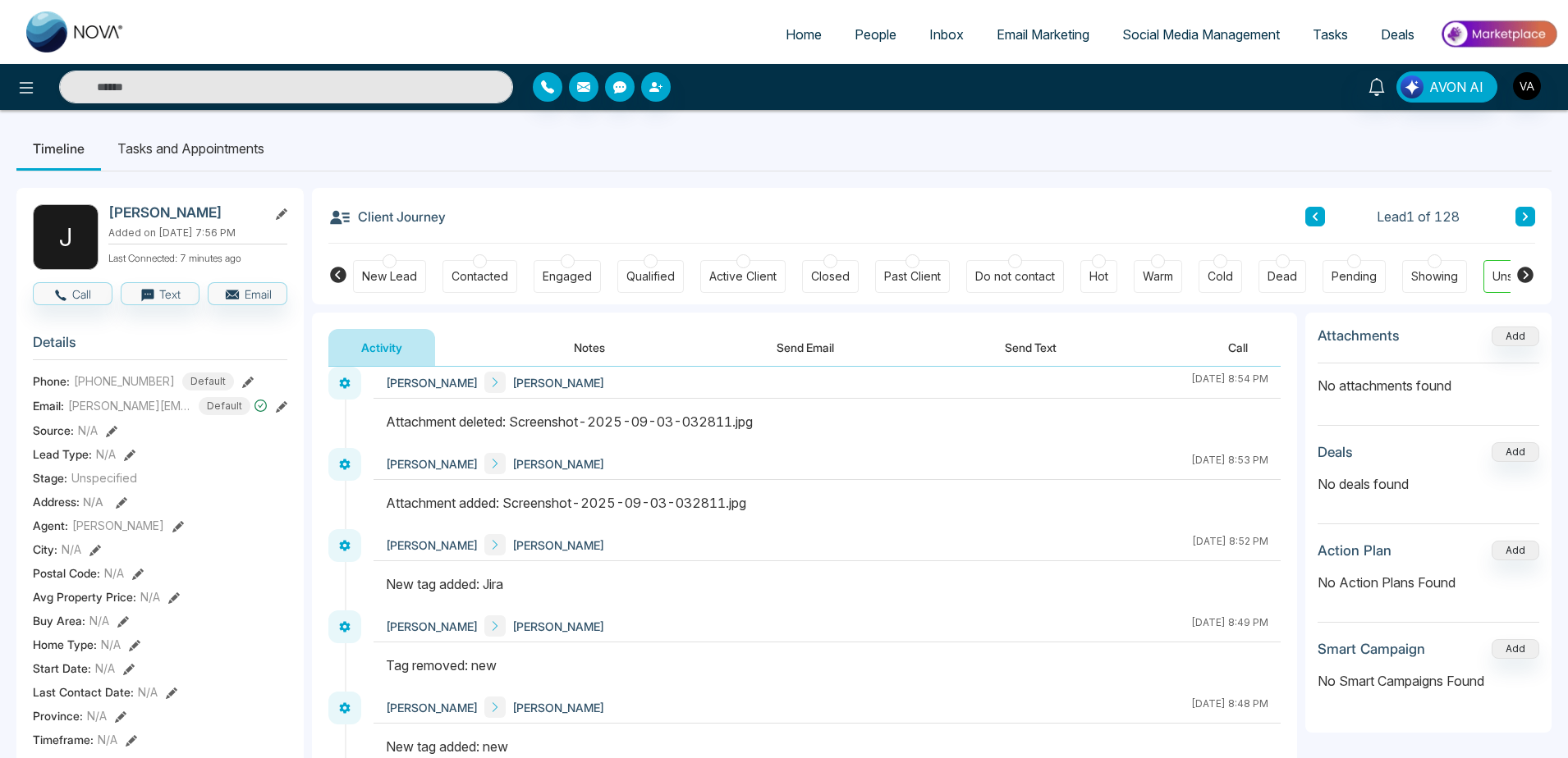
click at [249, 388] on icon at bounding box center [248, 383] width 12 height 12
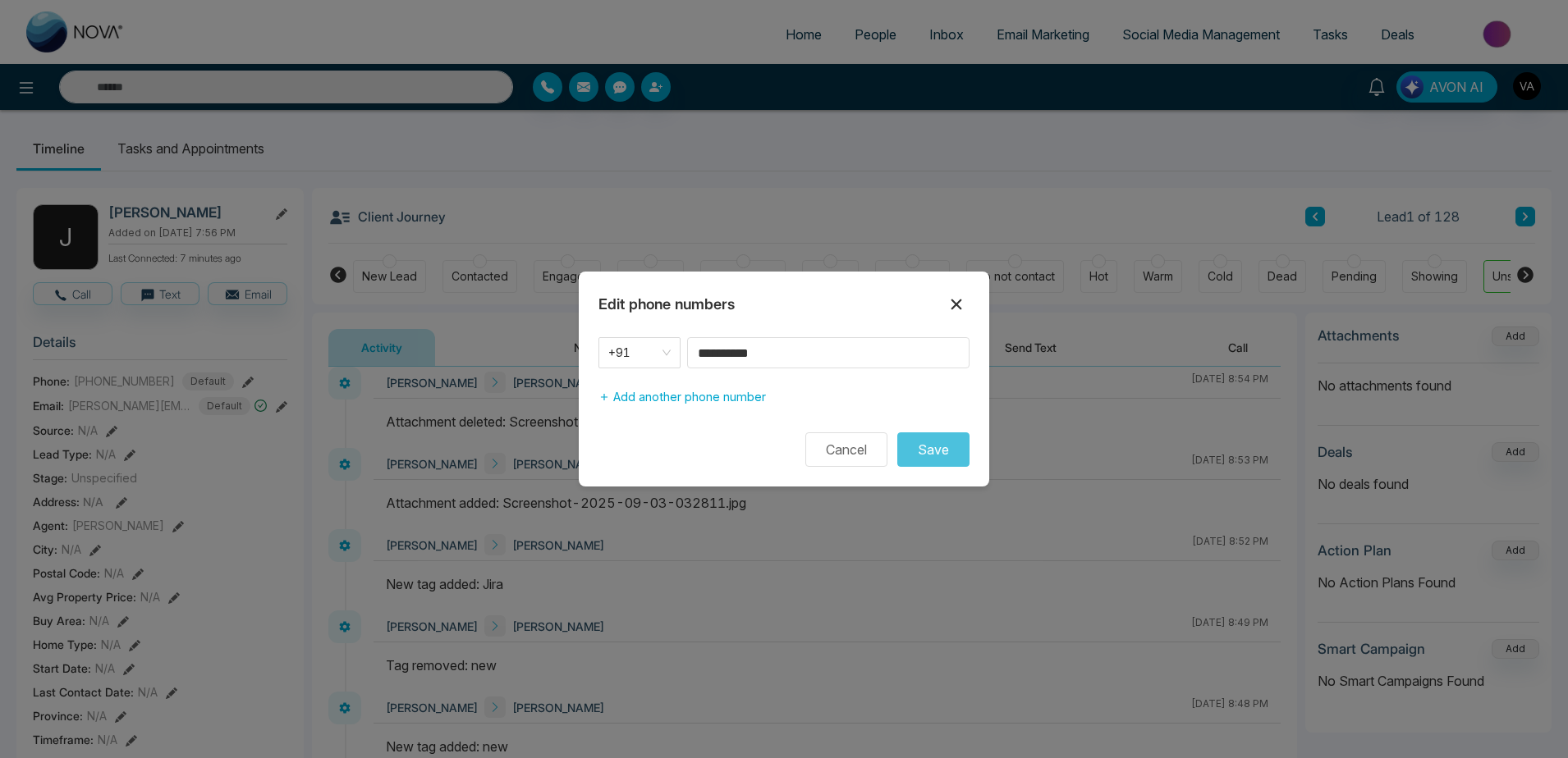
click at [969, 302] on button at bounding box center [956, 304] width 26 height 26
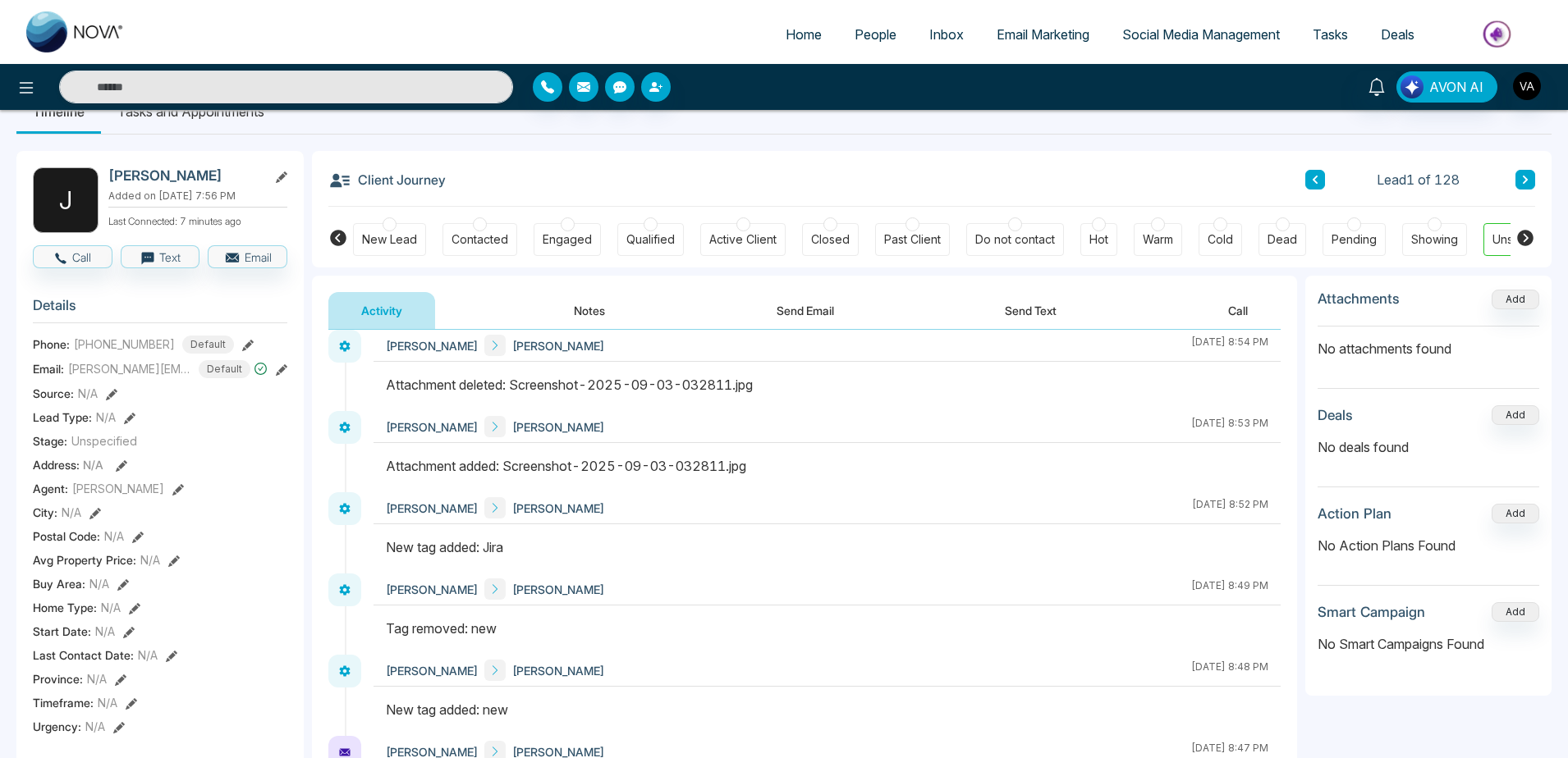
scroll to position [41, 0]
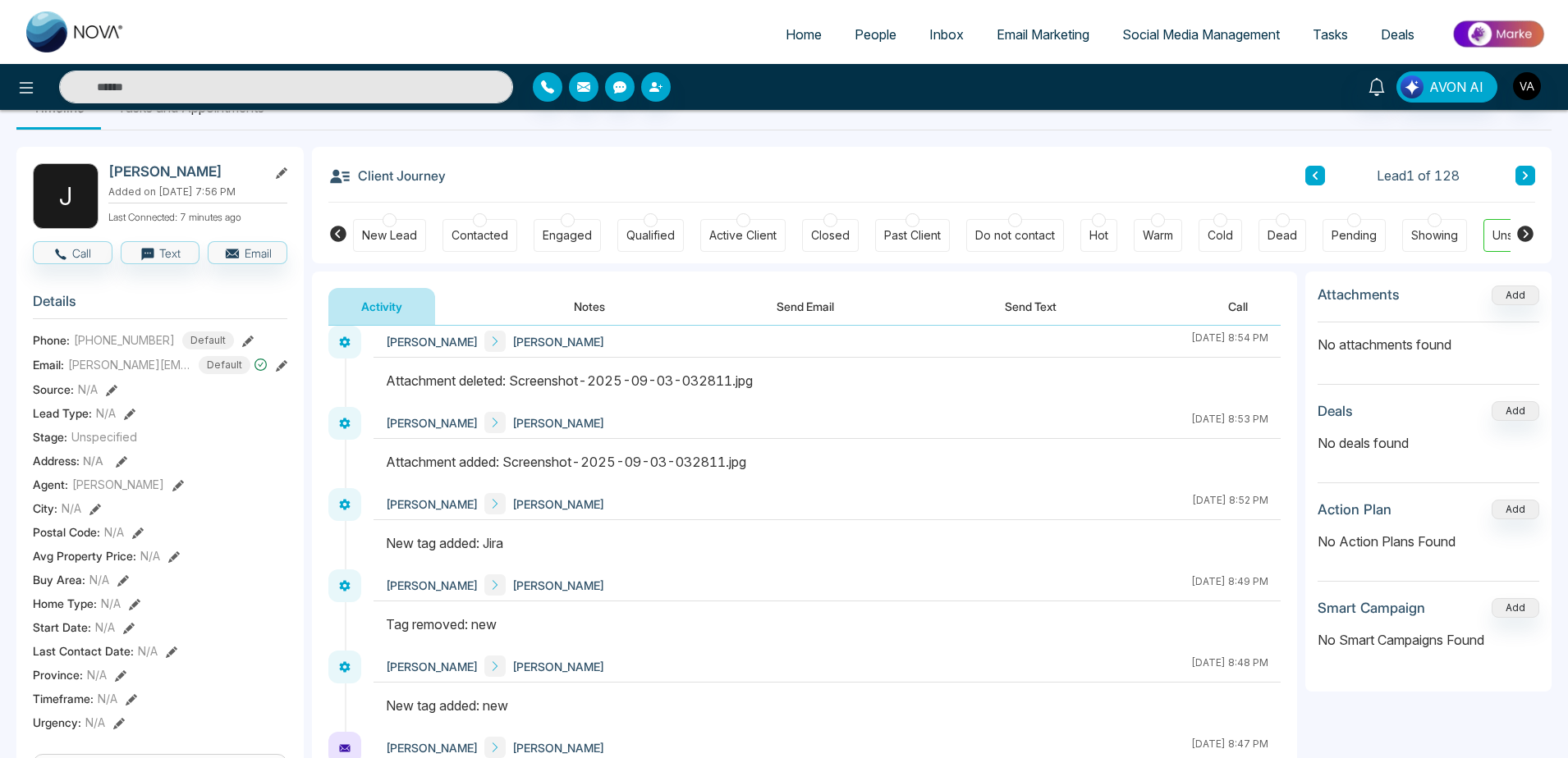
click at [108, 397] on icon at bounding box center [111, 391] width 12 height 12
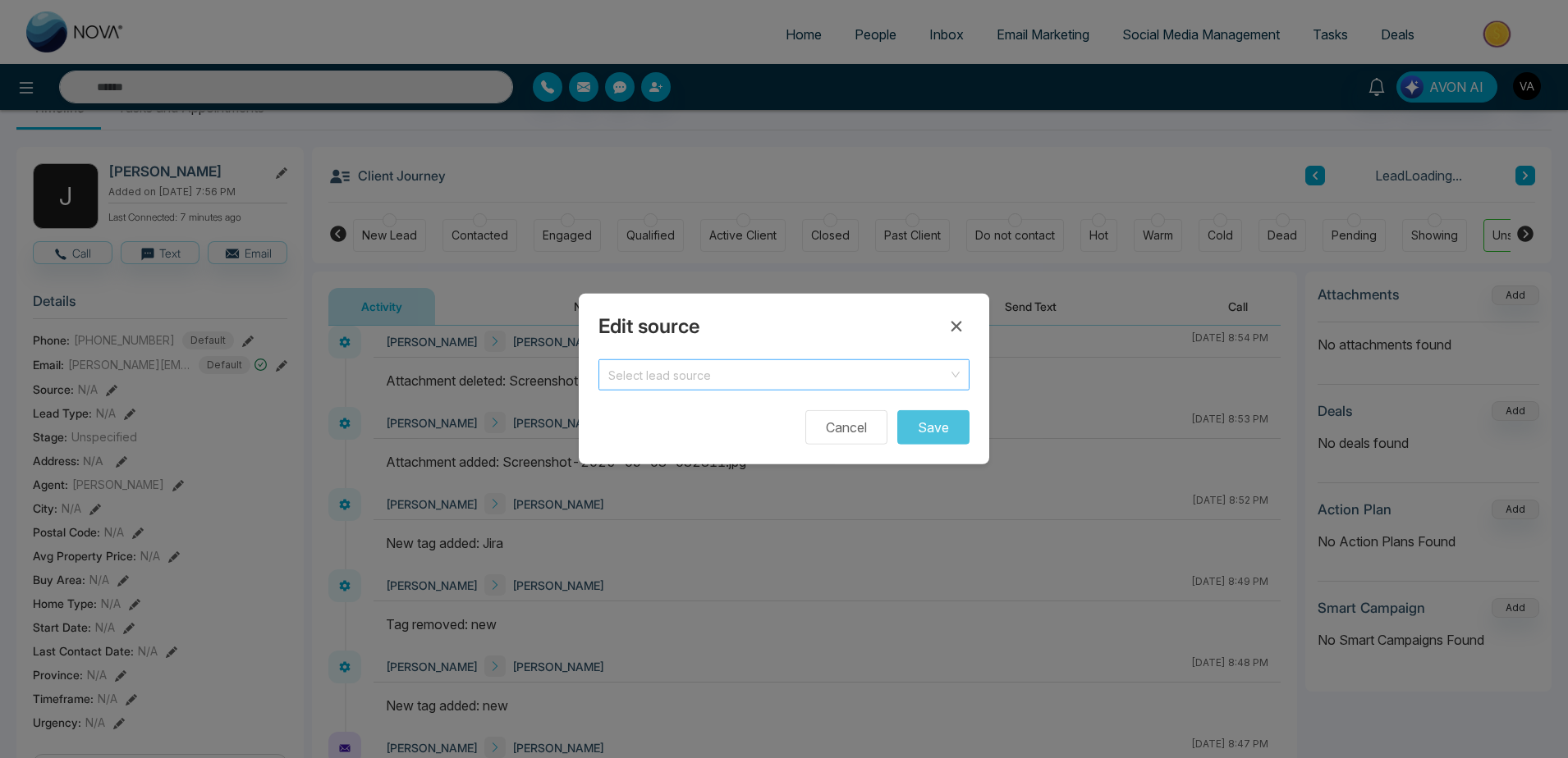
click at [717, 381] on input "search" at bounding box center [778, 372] width 340 height 25
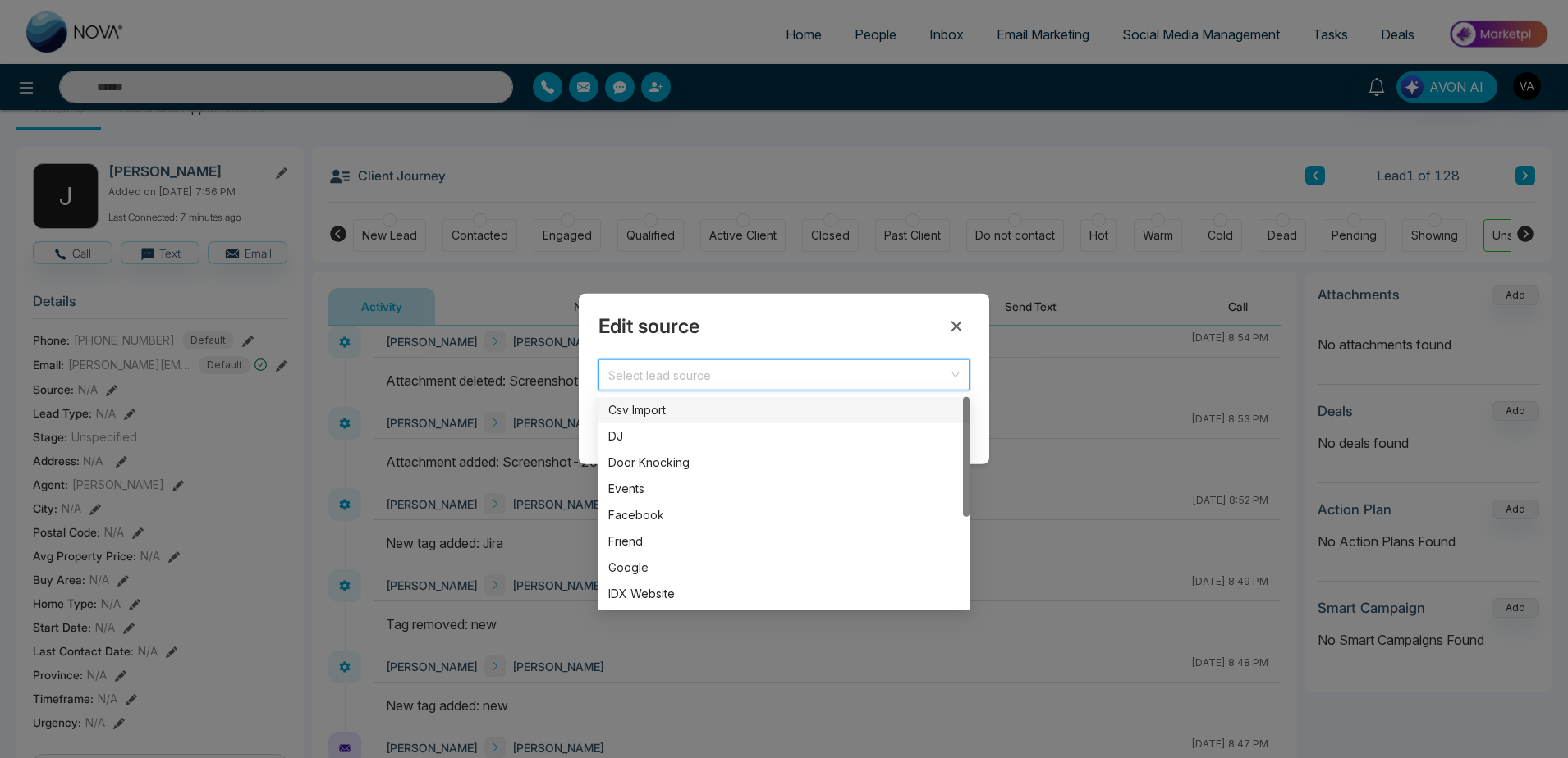
click at [708, 414] on div "Csv Import" at bounding box center [783, 410] width 351 height 18
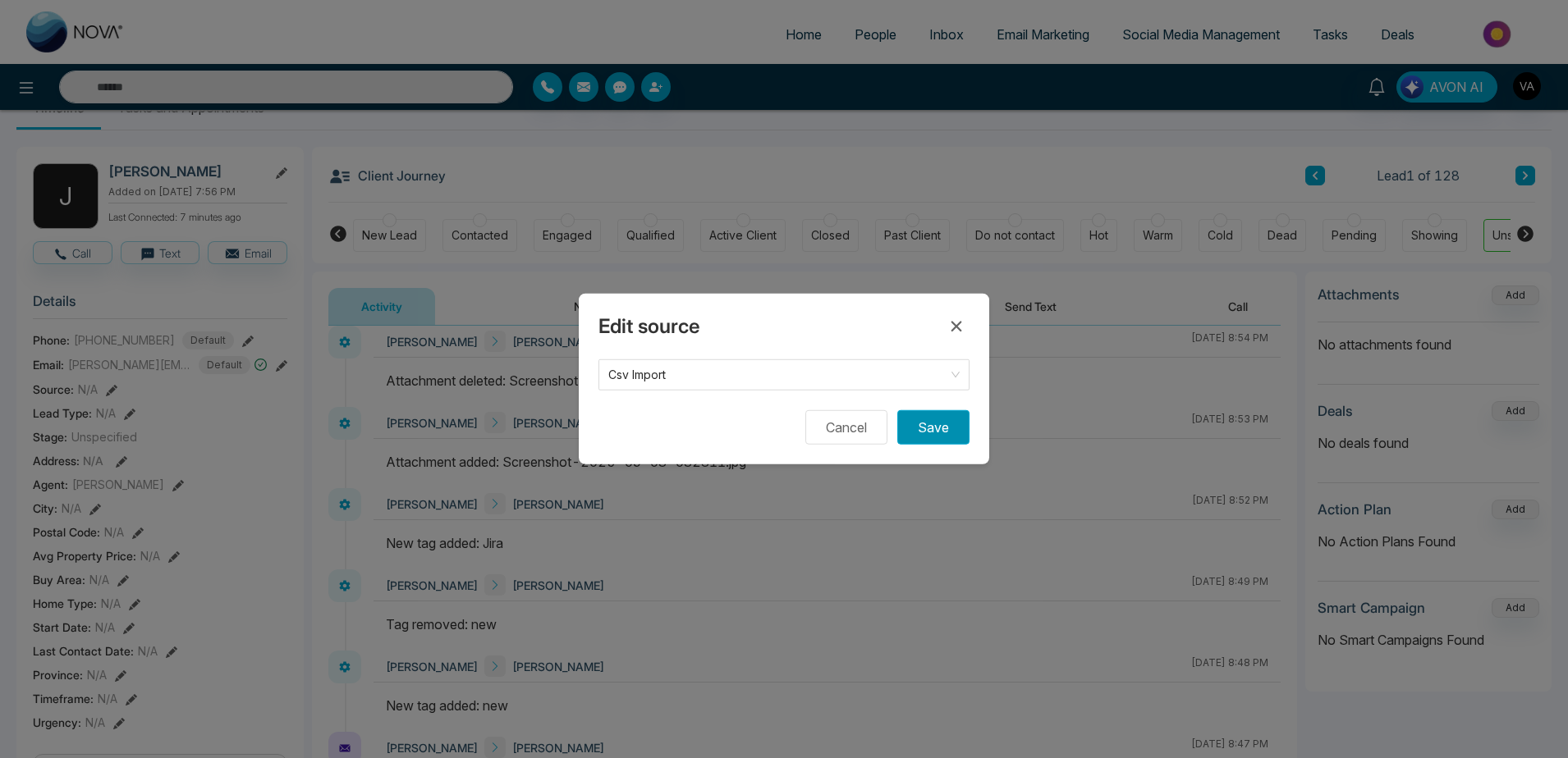
click at [904, 430] on button "Save" at bounding box center [933, 428] width 73 height 35
click at [204, 304] on div "Edit source Csv Import Csv Import DJ Csv Import DJ Door Knocking Events Faceboo…" at bounding box center [784, 379] width 1568 height 758
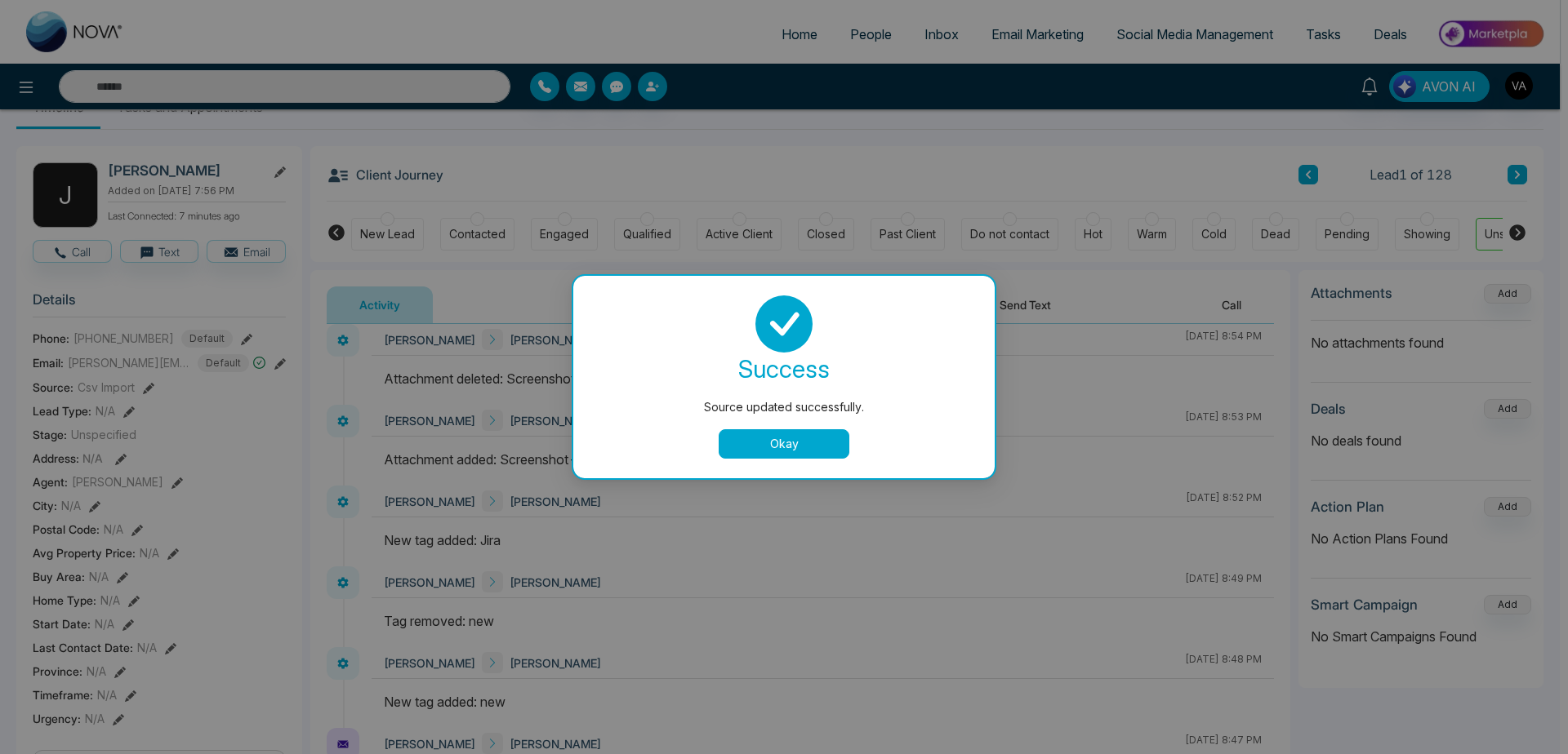
click at [159, 456] on div "Source updated successfully. success Source updated successfully. Okay" at bounding box center [784, 377] width 1568 height 754
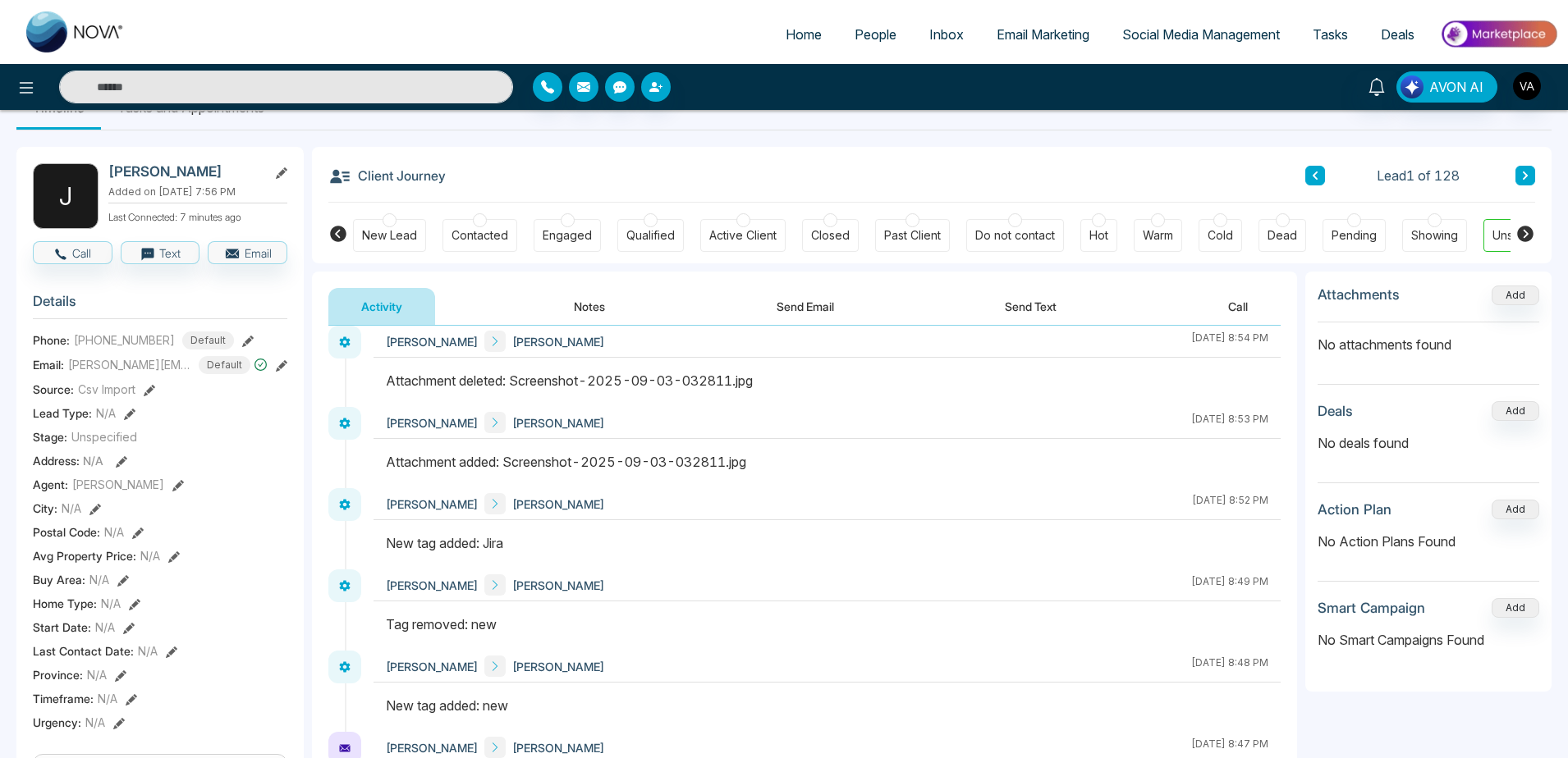
click at [114, 446] on span "Unspecified" at bounding box center [104, 437] width 66 height 17
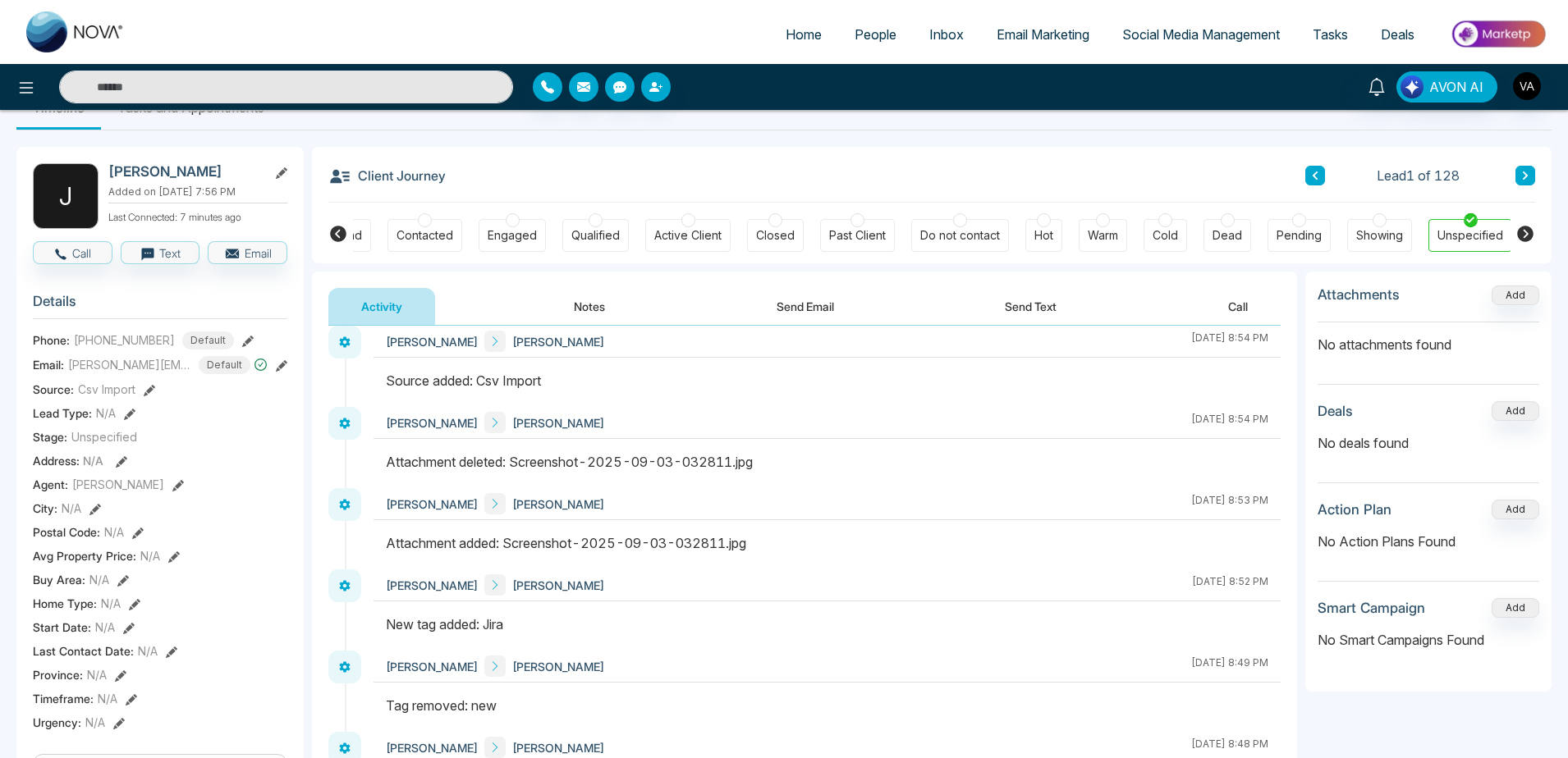
click at [857, 216] on div at bounding box center [858, 221] width 14 height 14
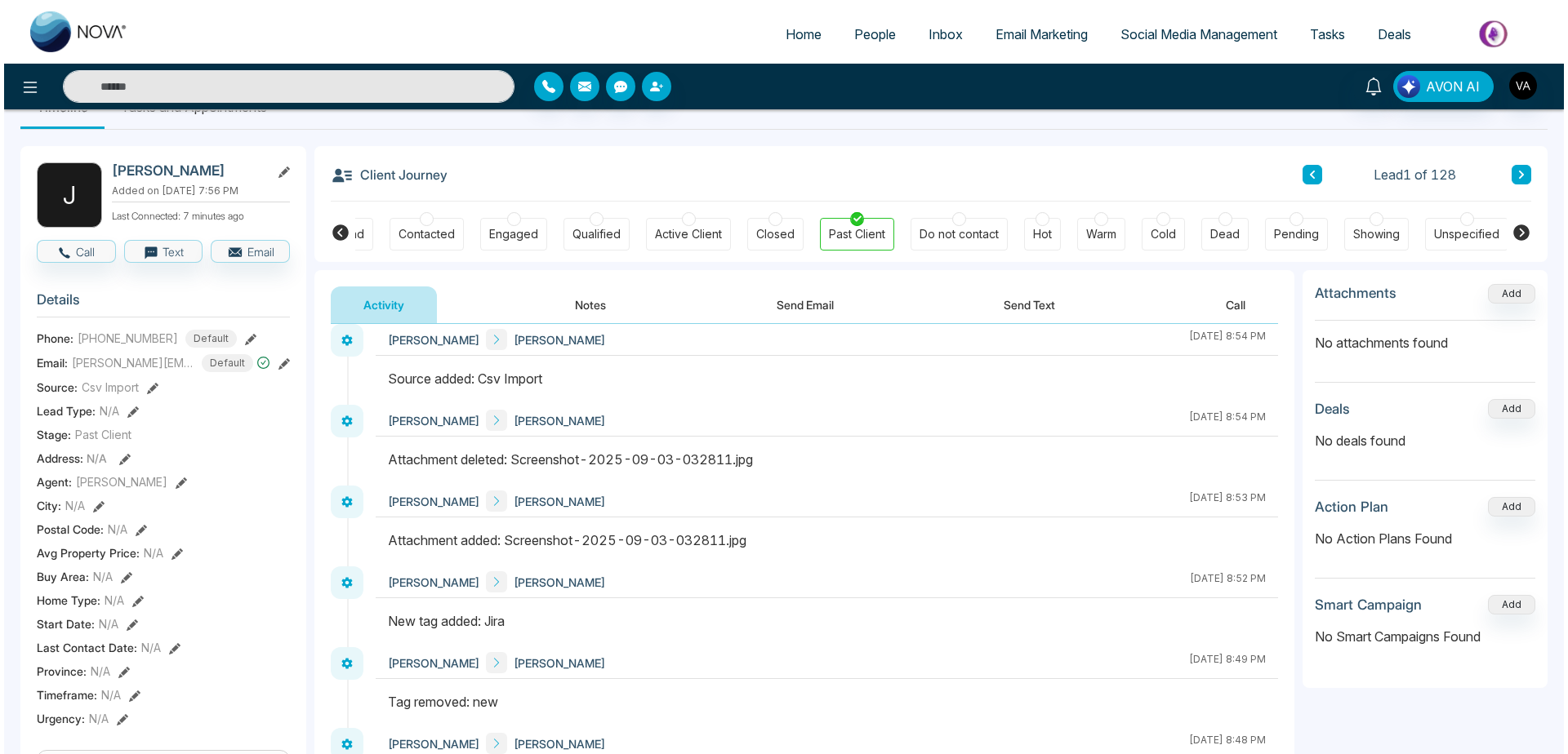
scroll to position [78, 0]
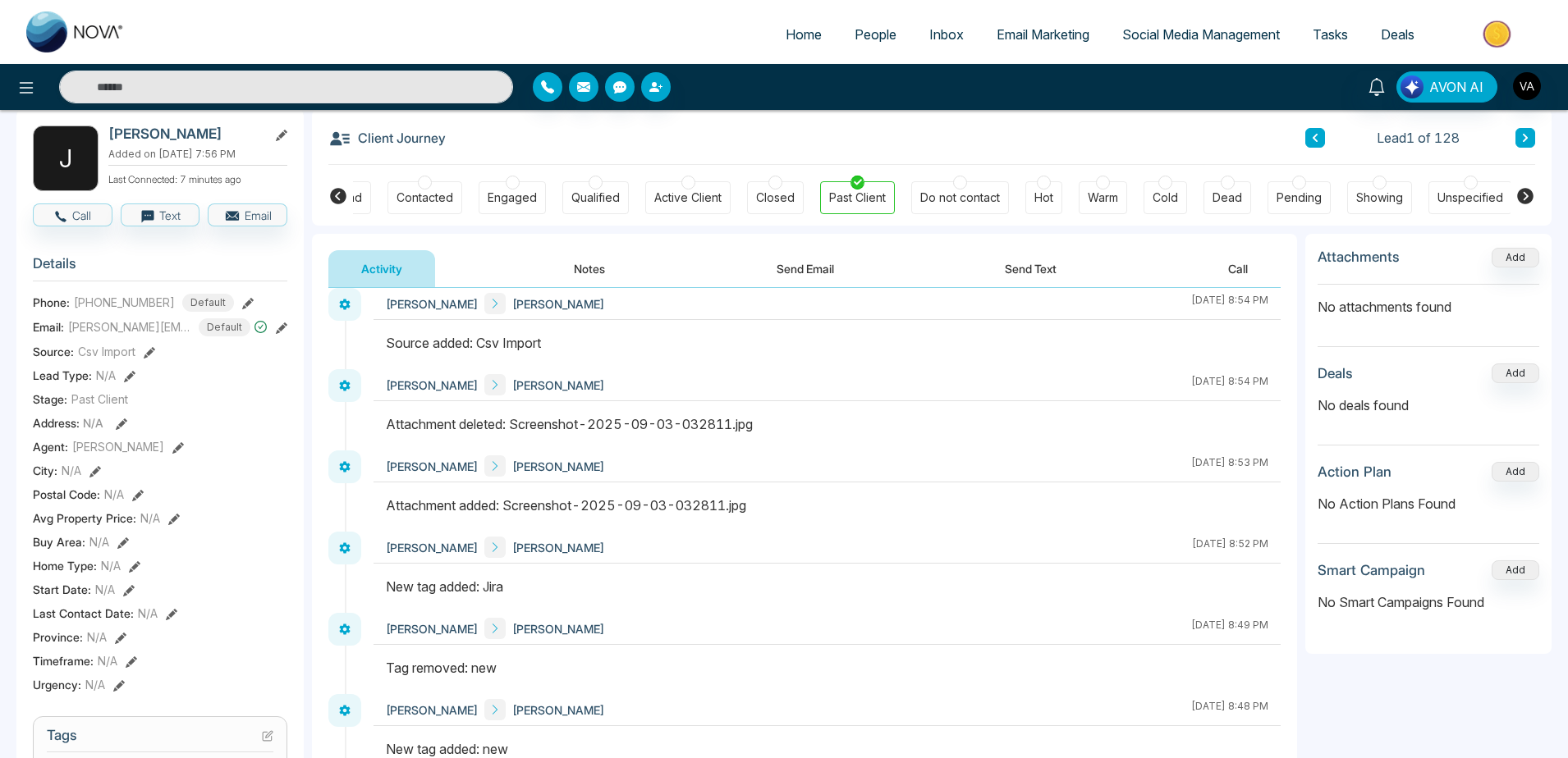
click at [119, 430] on icon at bounding box center [121, 425] width 12 height 12
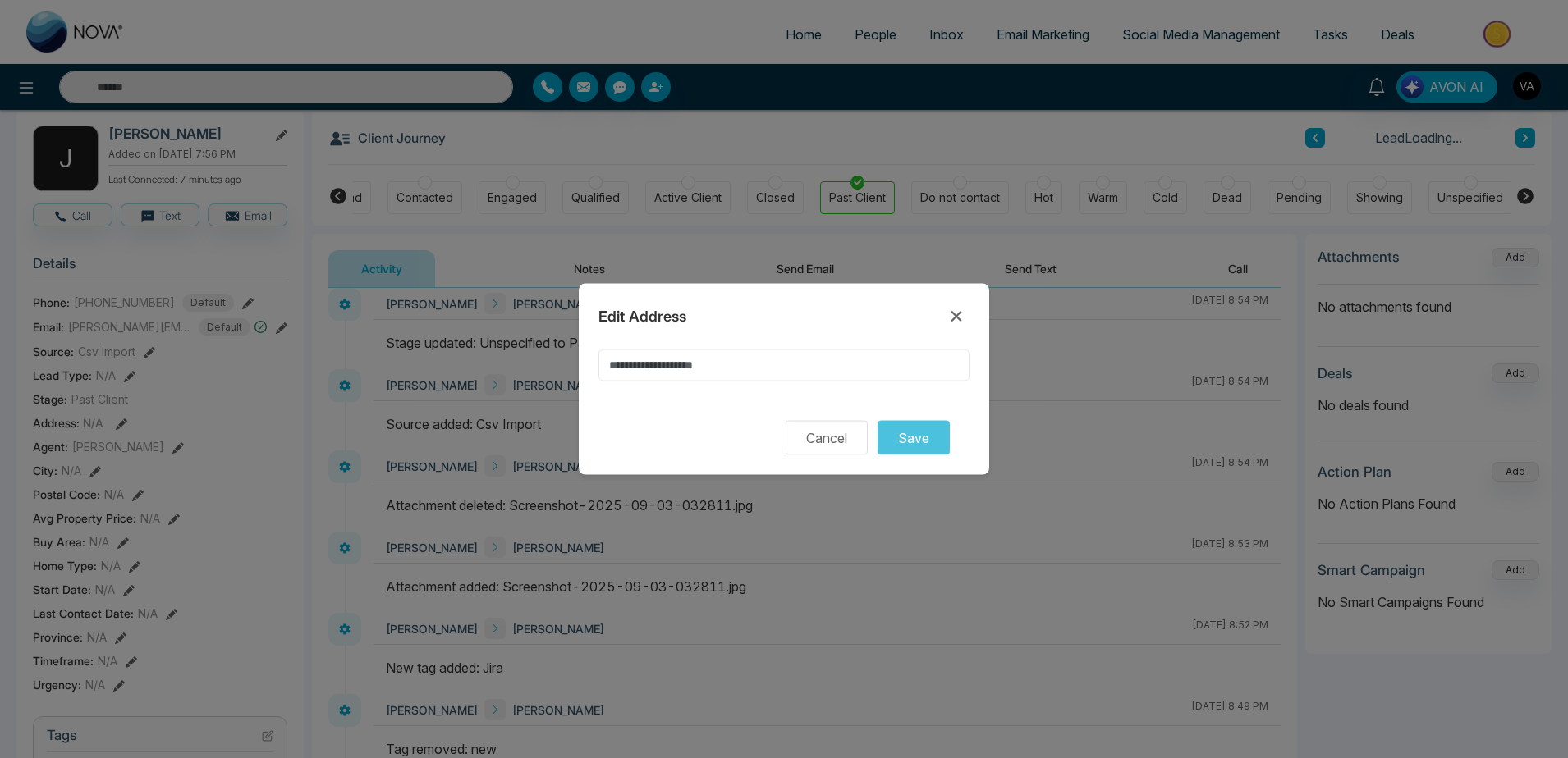
click at [689, 368] on input at bounding box center [784, 366] width 371 height 32
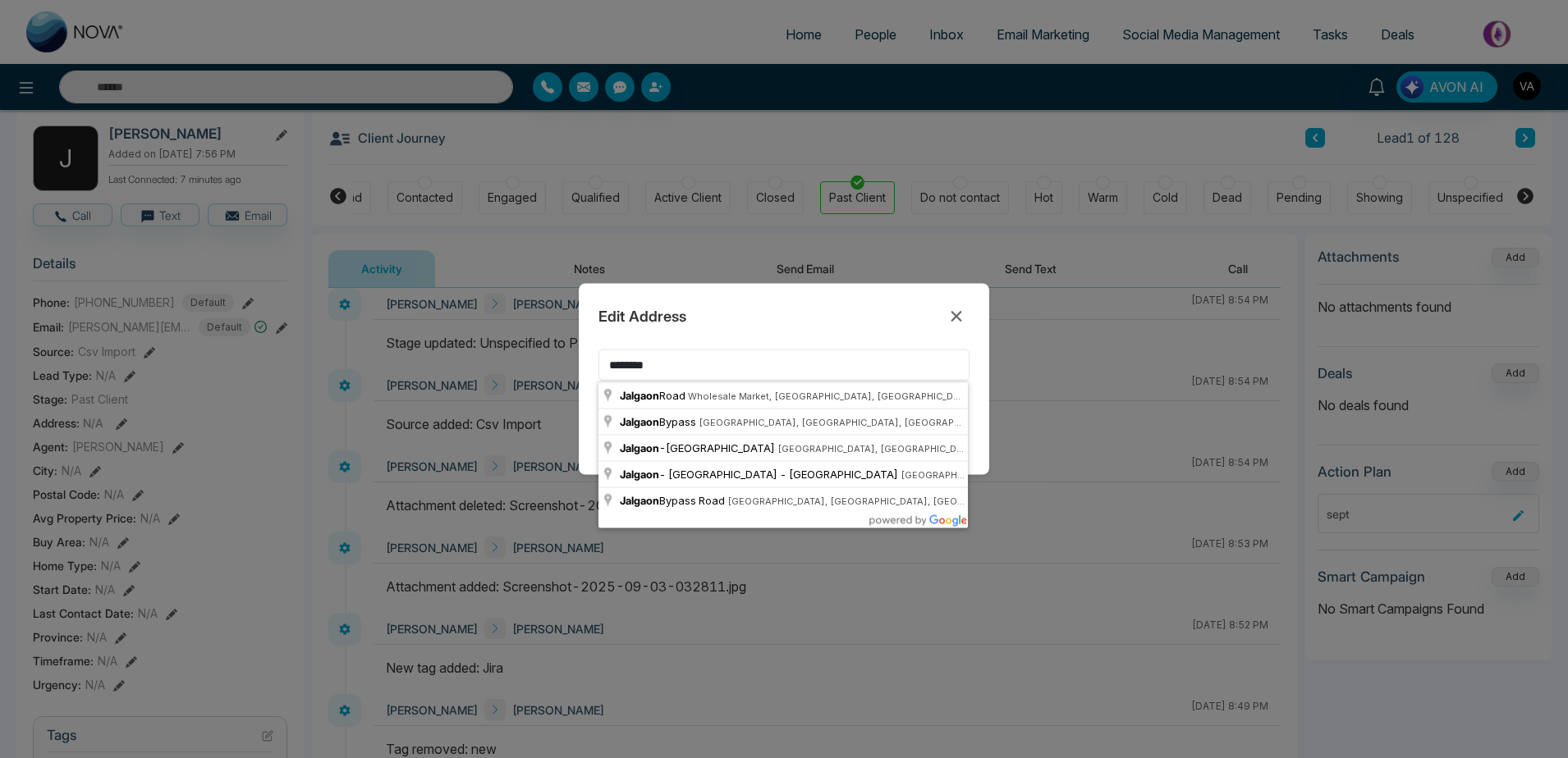
click at [640, 367] on input "********" at bounding box center [784, 366] width 371 height 32
drag, startPoint x: 671, startPoint y: 366, endPoint x: 528, endPoint y: 363, distance: 143.0
click at [599, 363] on input "*******" at bounding box center [784, 366] width 371 height 32
type input "**********"
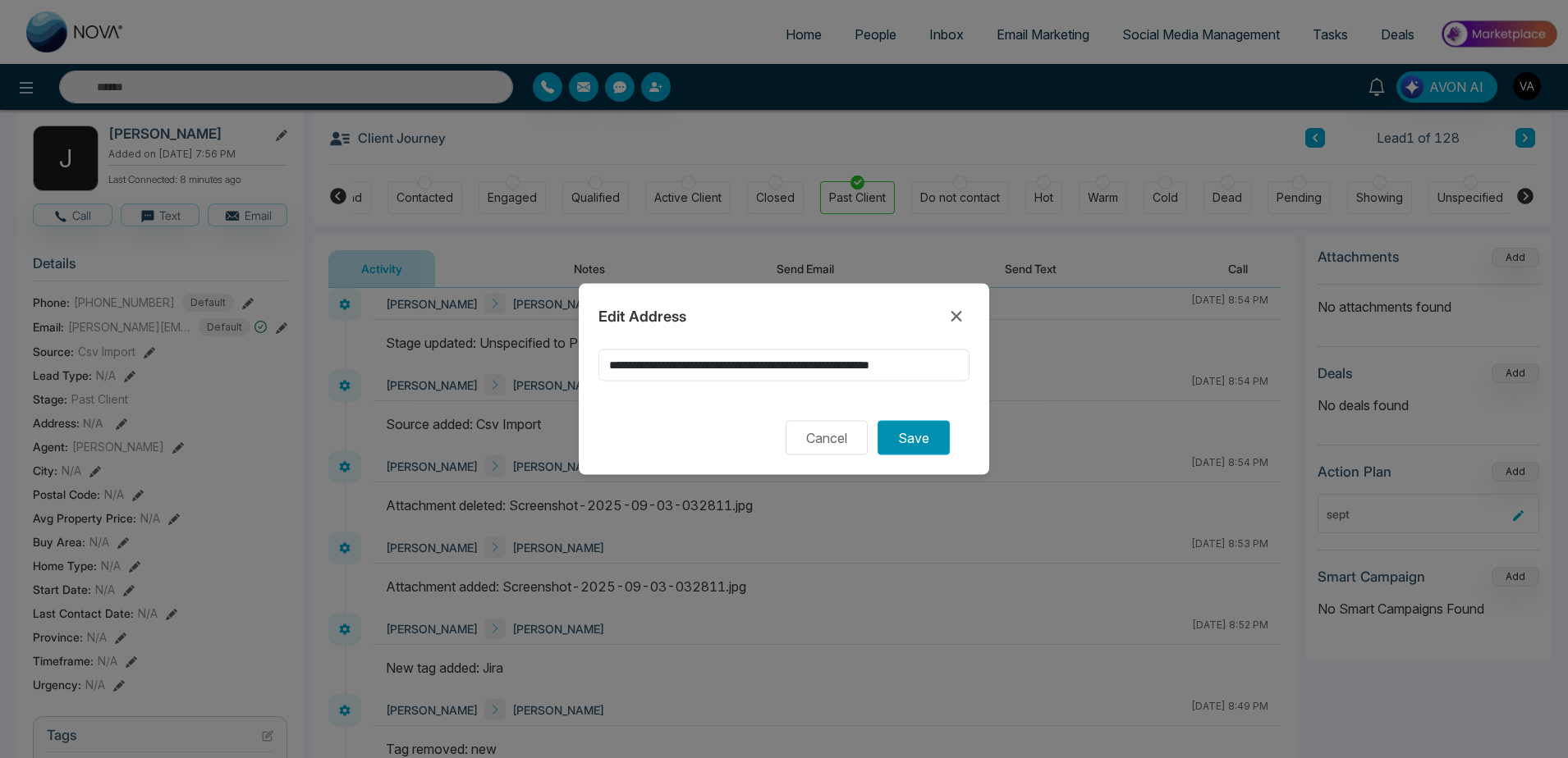
click at [932, 446] on button "Save" at bounding box center [913, 438] width 73 height 35
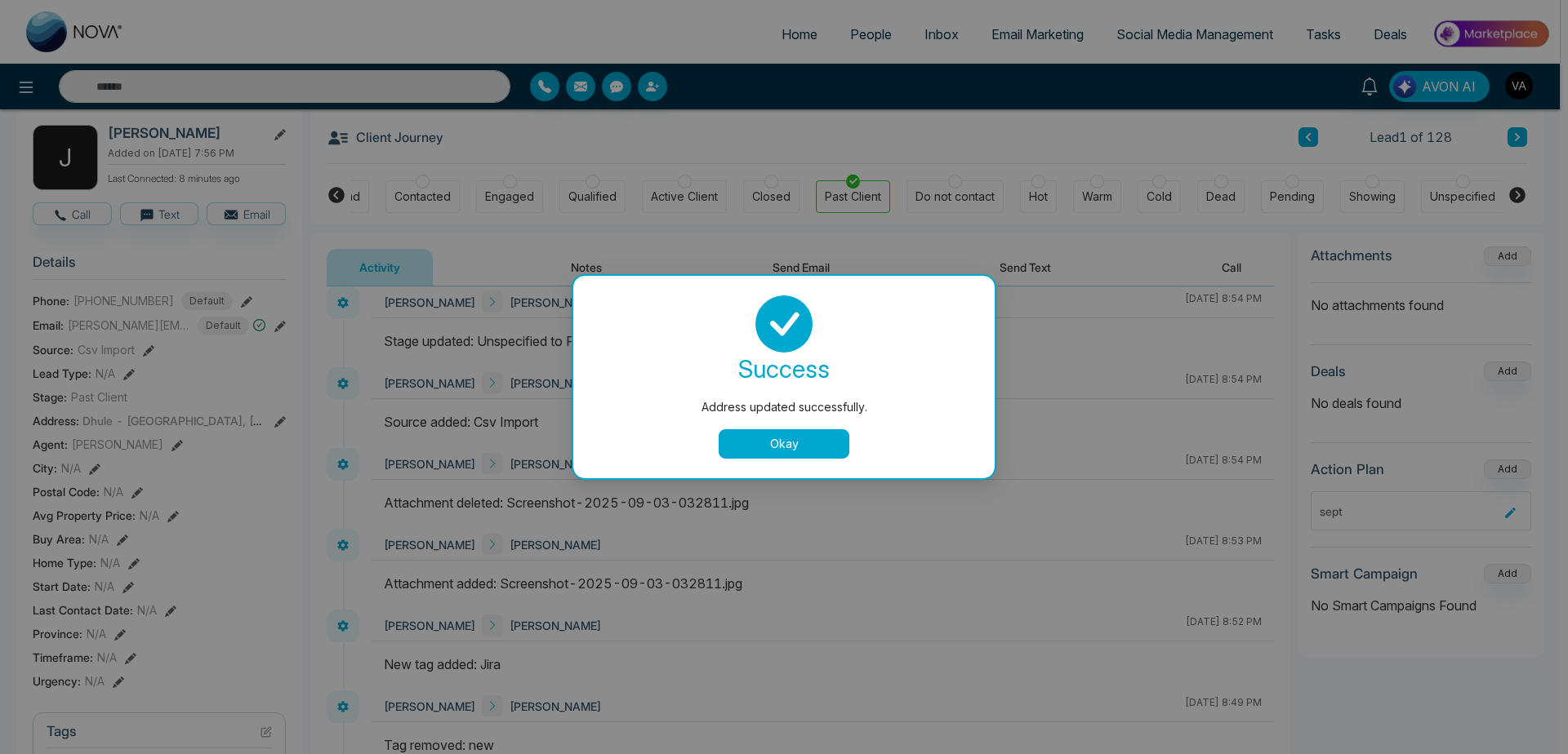
click at [732, 444] on button "Okay" at bounding box center [784, 444] width 131 height 30
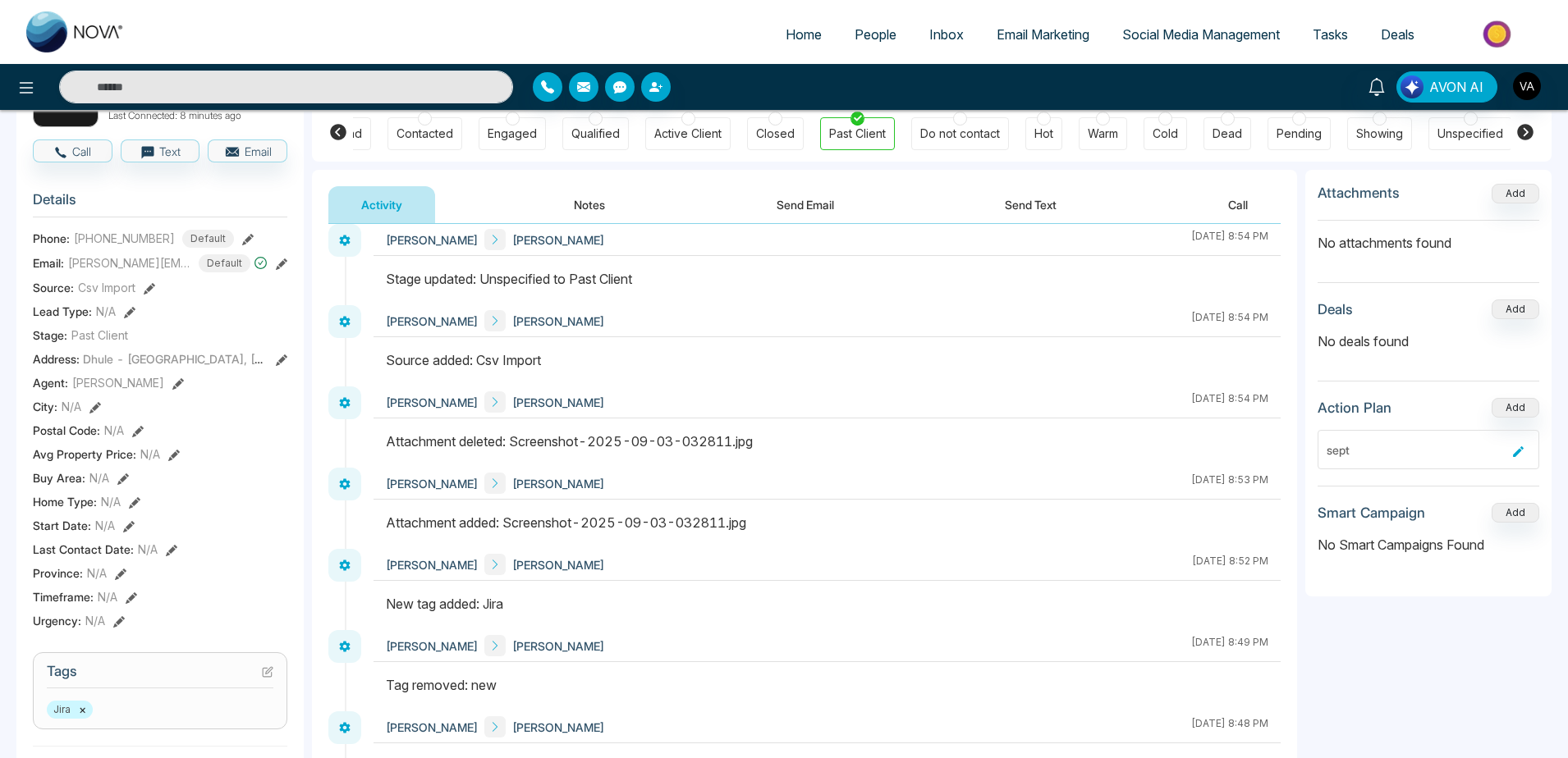
scroll to position [158, 0]
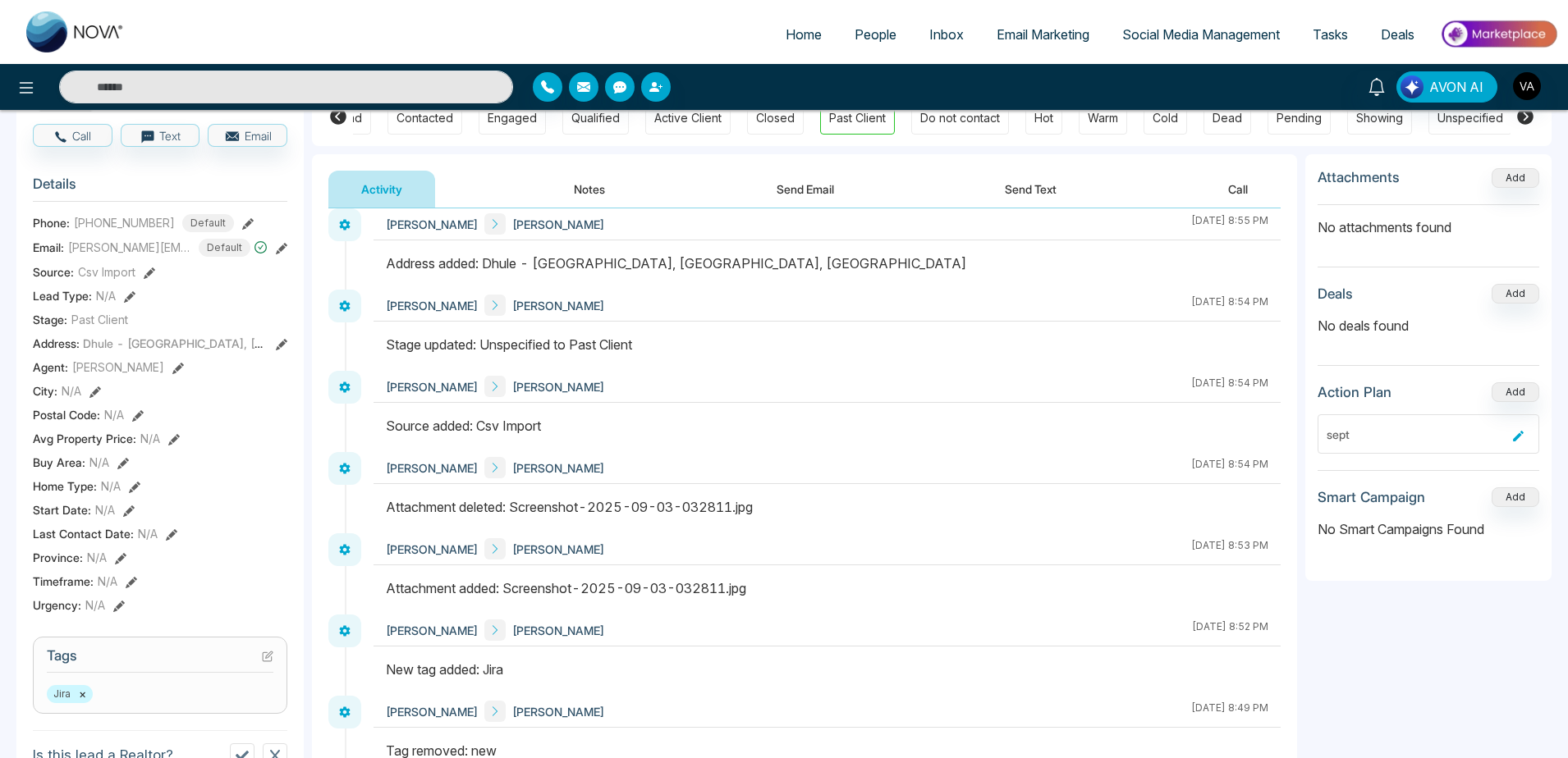
click at [100, 398] on icon at bounding box center [96, 393] width 12 height 12
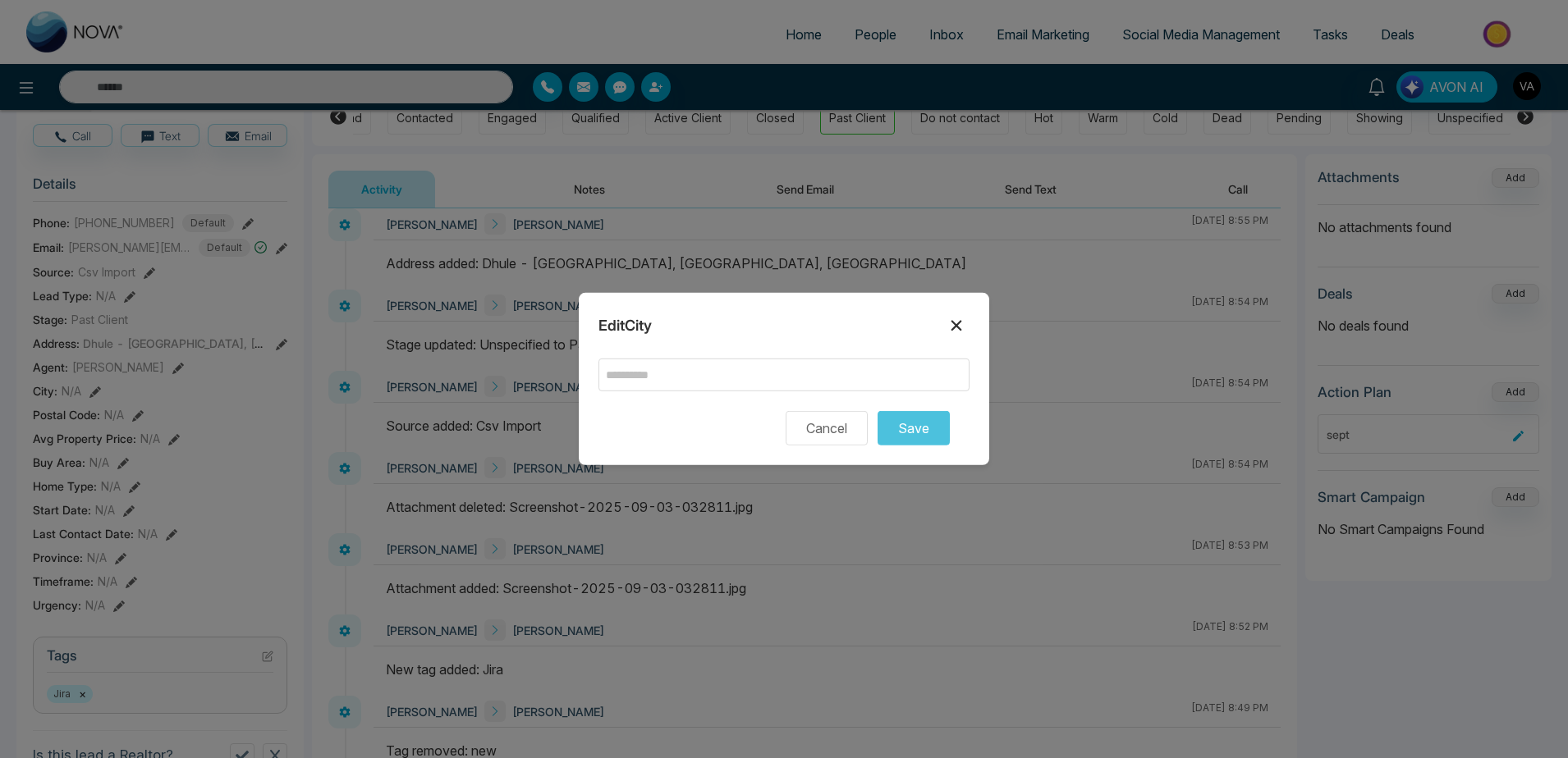
click at [952, 324] on icon at bounding box center [956, 326] width 20 height 20
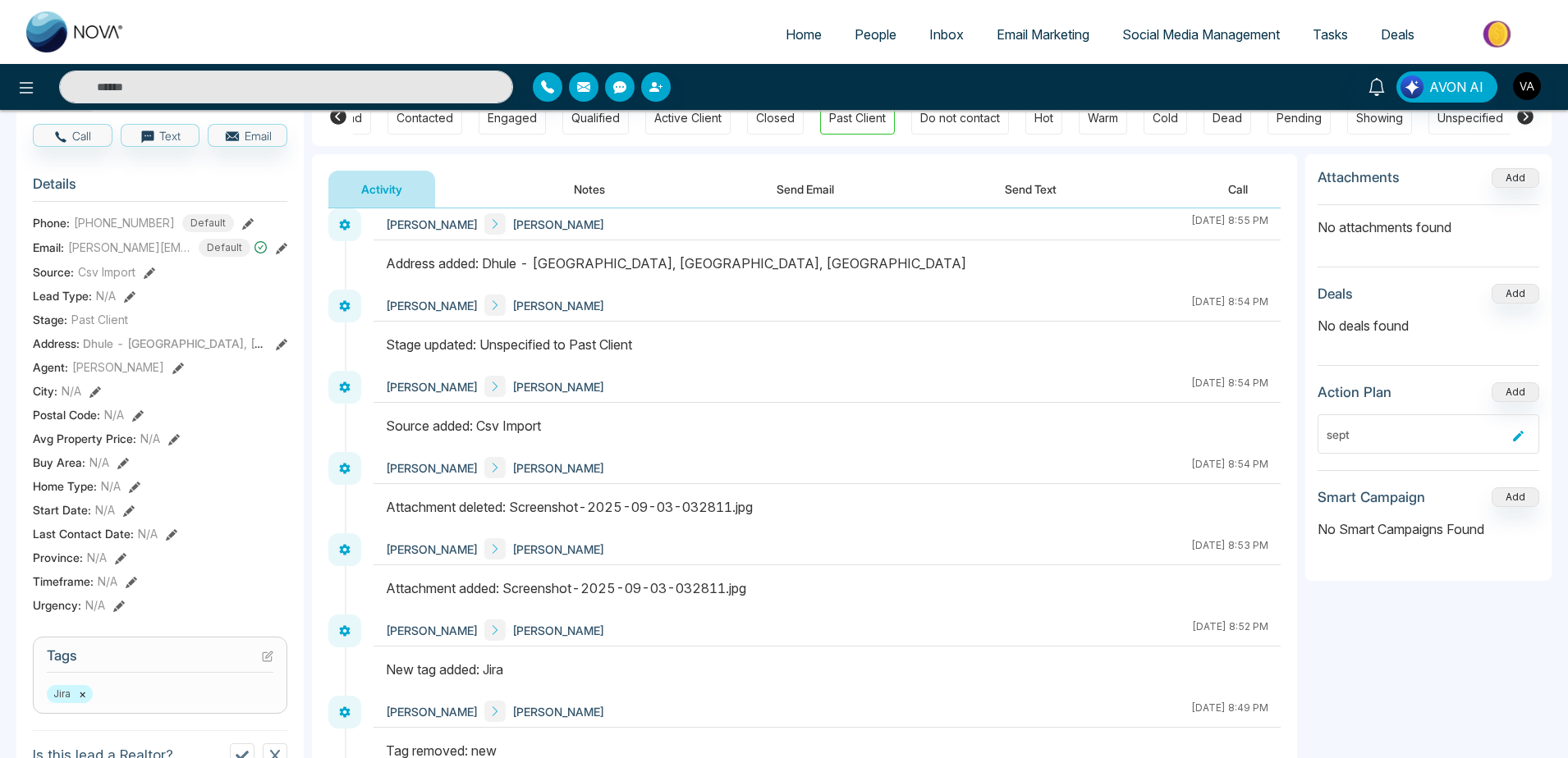
scroll to position [274, 0]
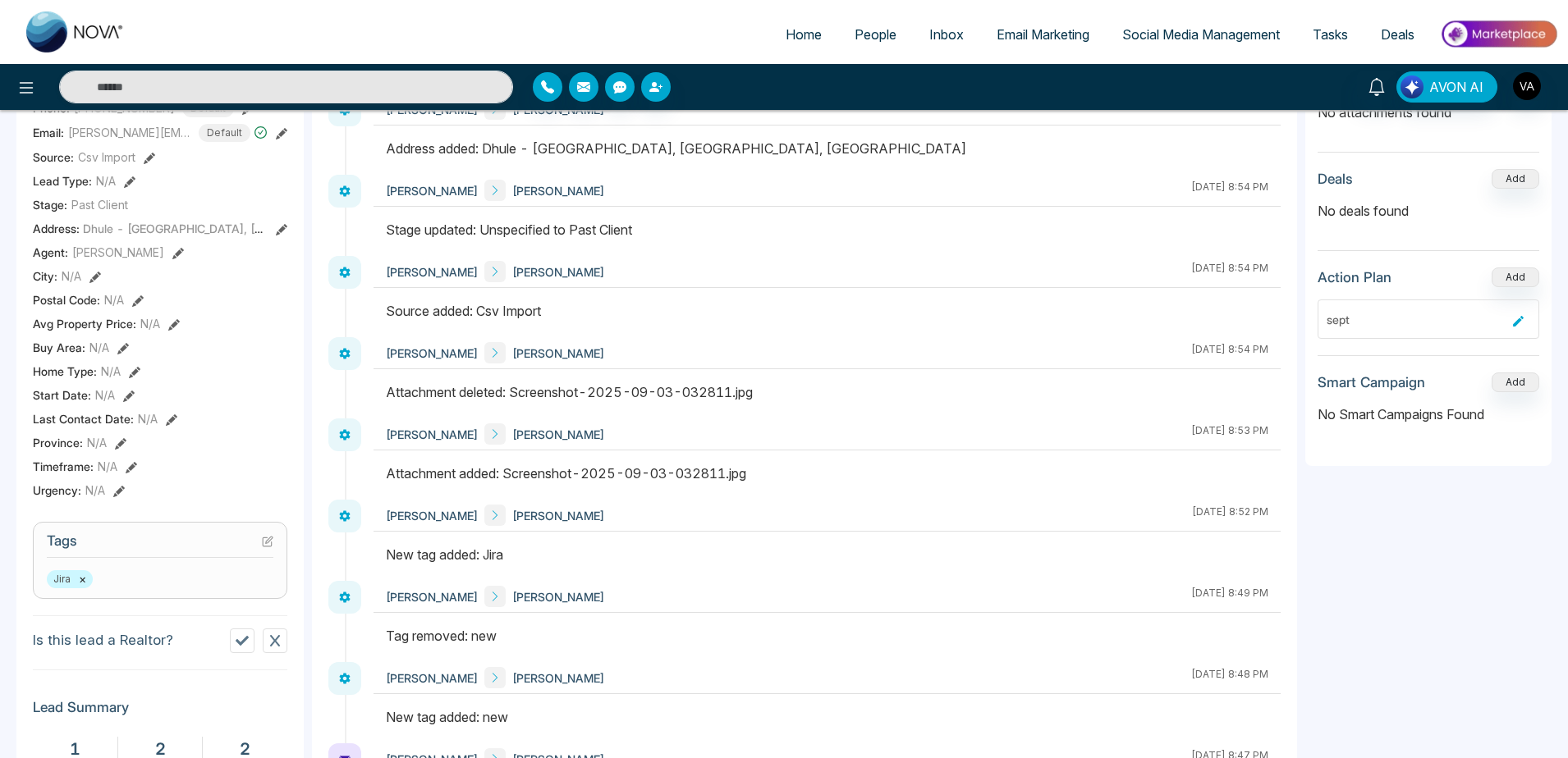
click at [138, 307] on icon at bounding box center [138, 301] width 12 height 12
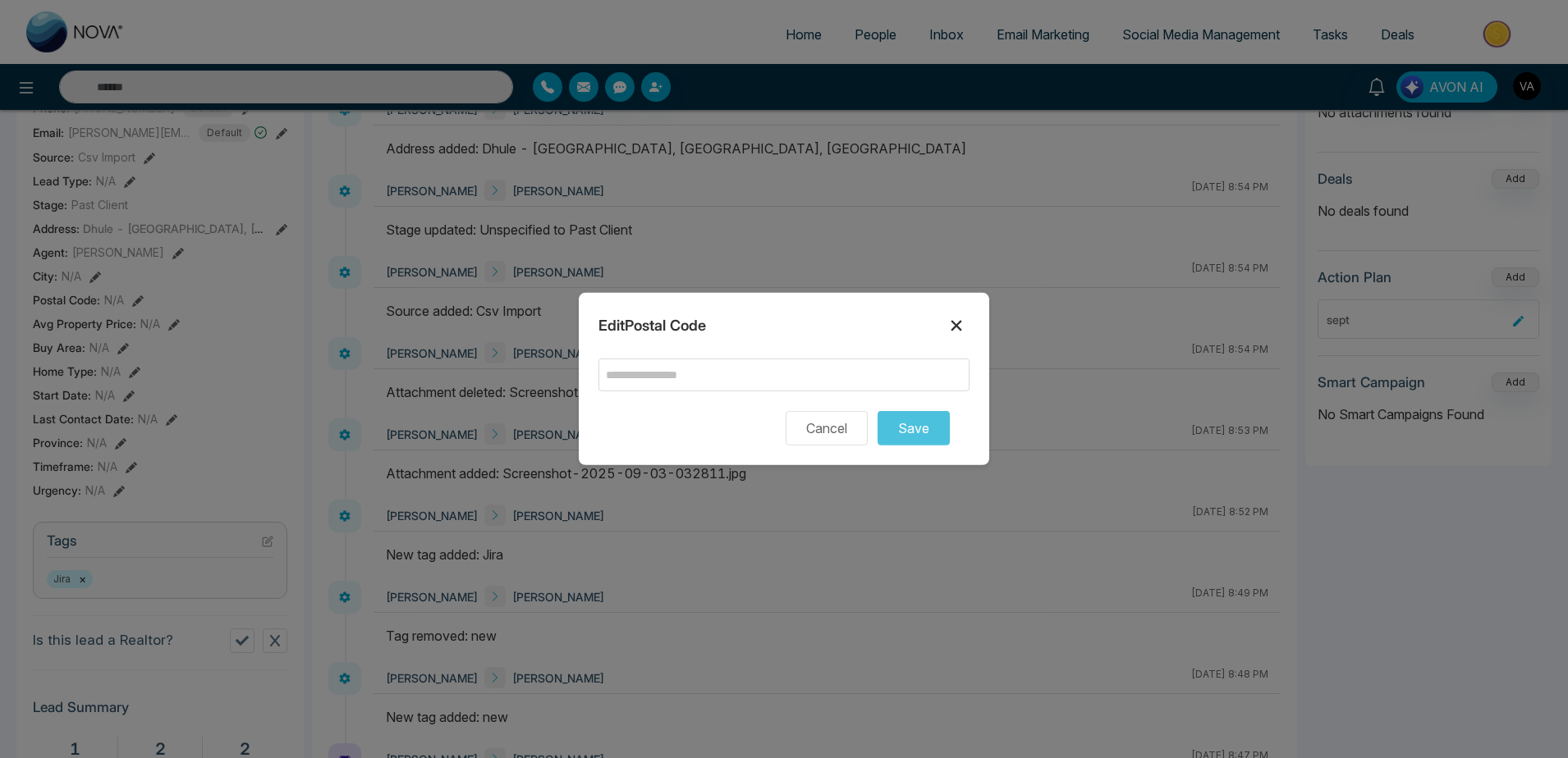
click at [951, 327] on icon at bounding box center [956, 326] width 20 height 20
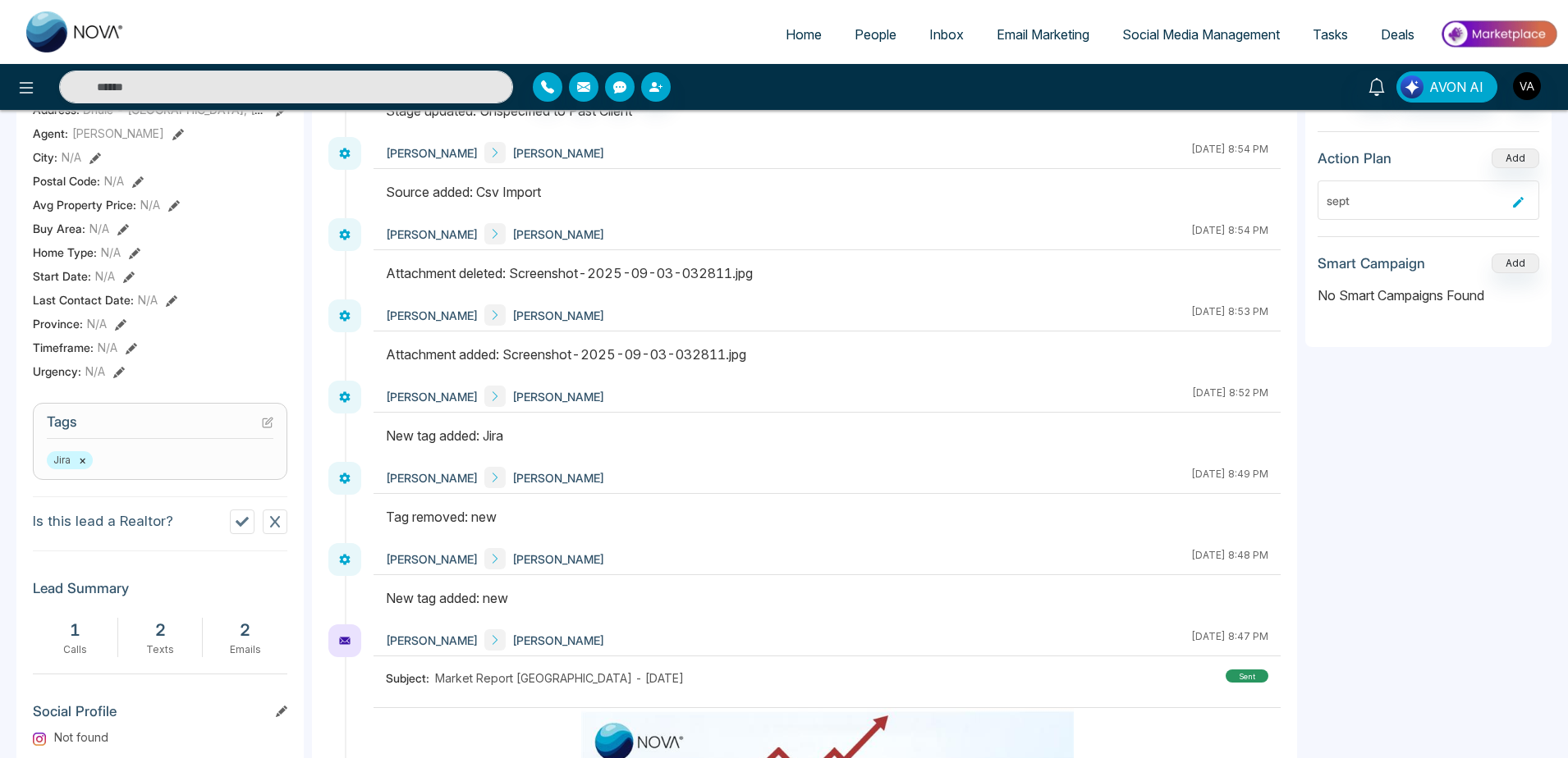
scroll to position [347, 0]
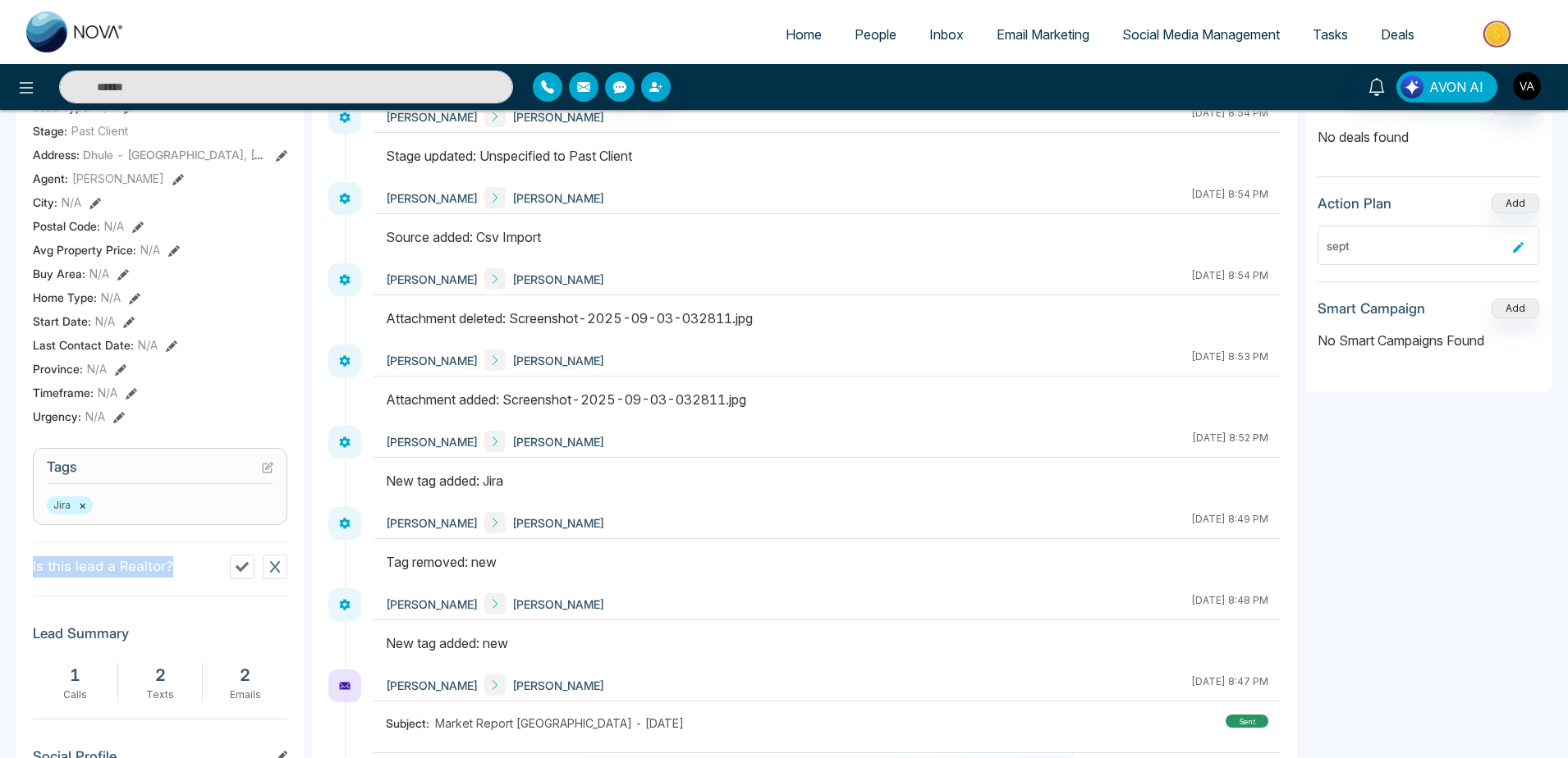
drag, startPoint x: 24, startPoint y: 584, endPoint x: 190, endPoint y: 580, distance: 166.0
click at [190, 580] on div "[PERSON_NAME] Added on [DATE] 7:56 PM Last Connected: 8 minutes ago Call Text E…" at bounding box center [160, 411] width 288 height 1140
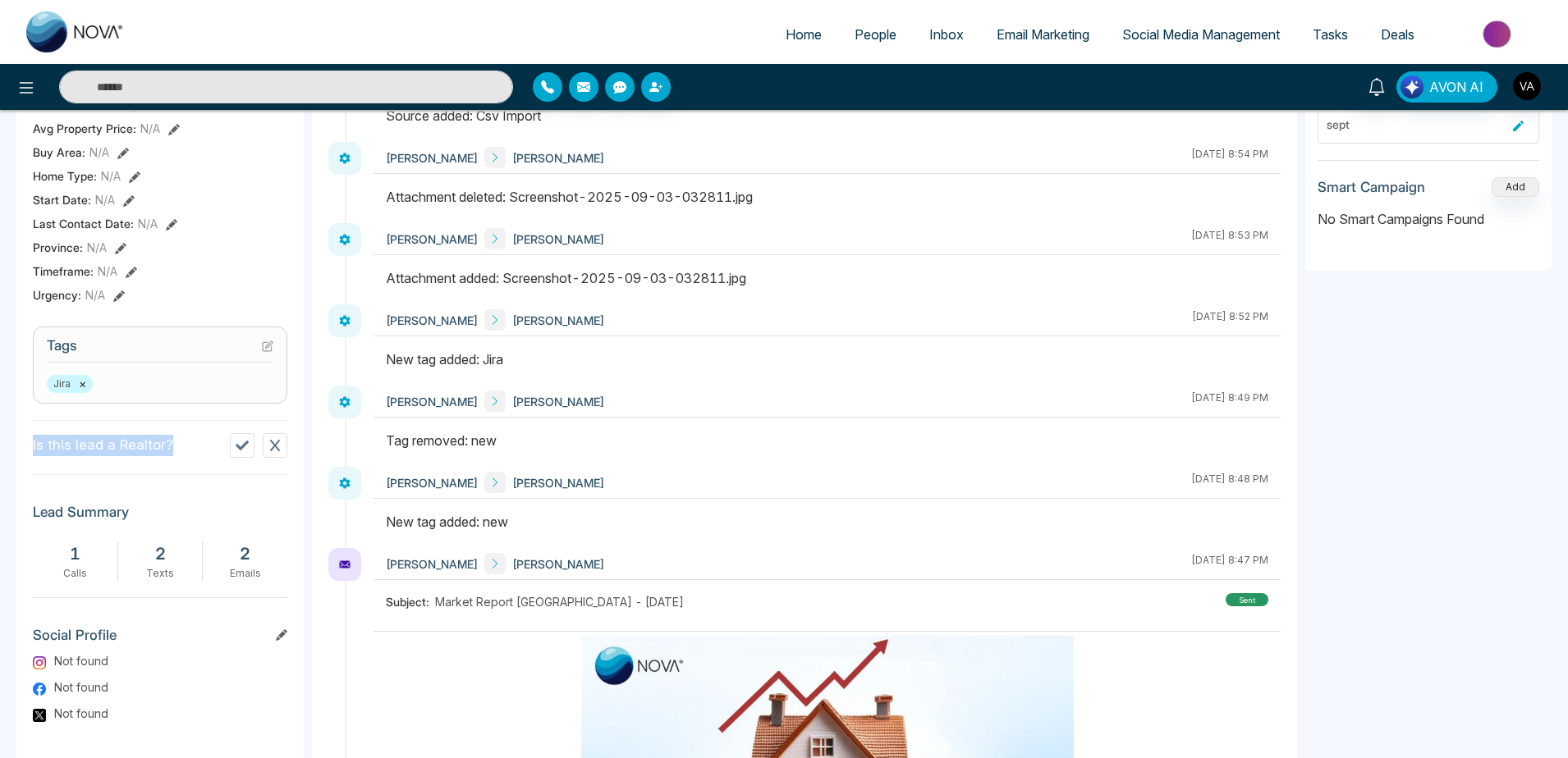
scroll to position [331, 0]
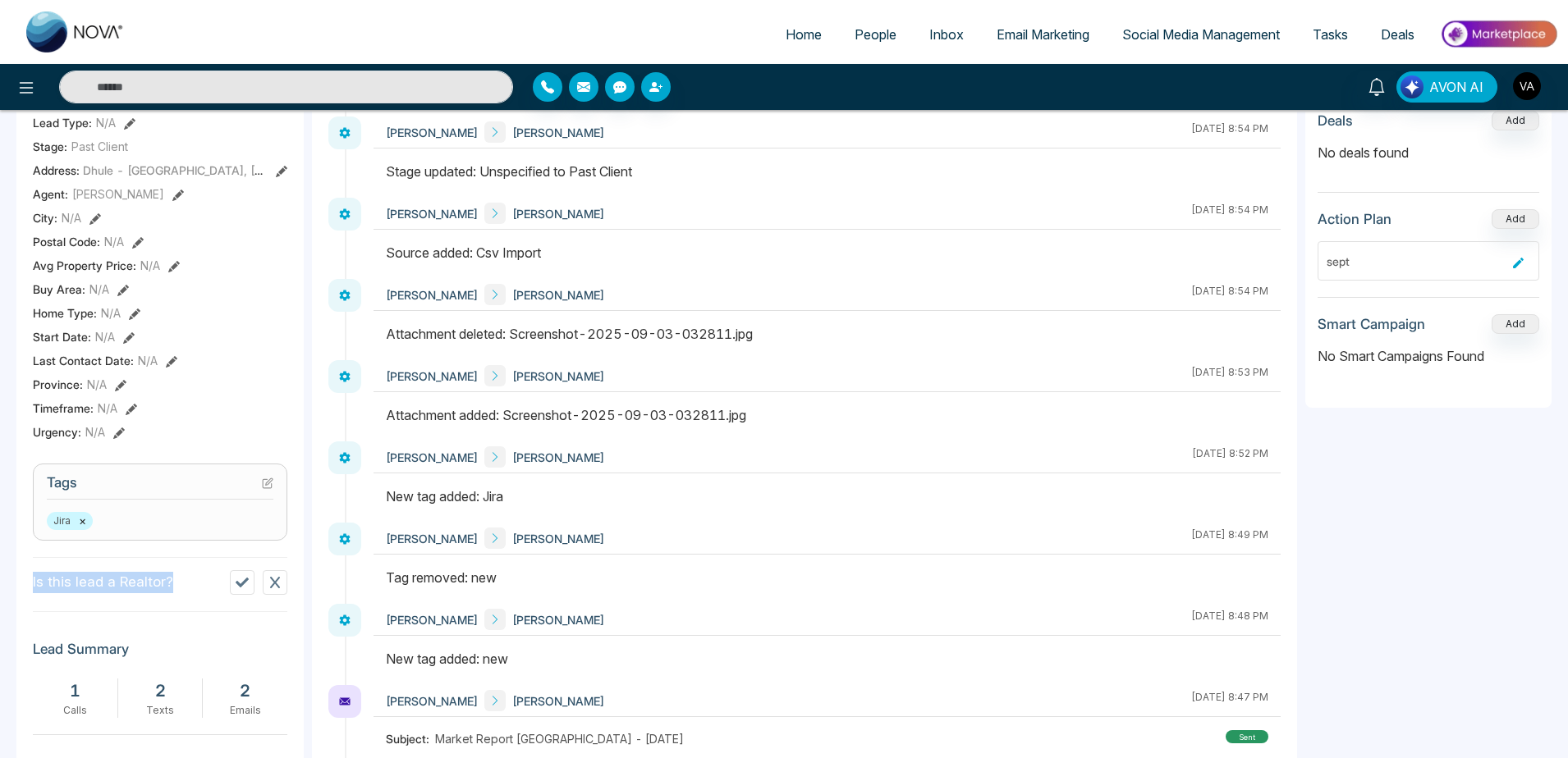
click at [266, 489] on icon at bounding box center [268, 483] width 12 height 12
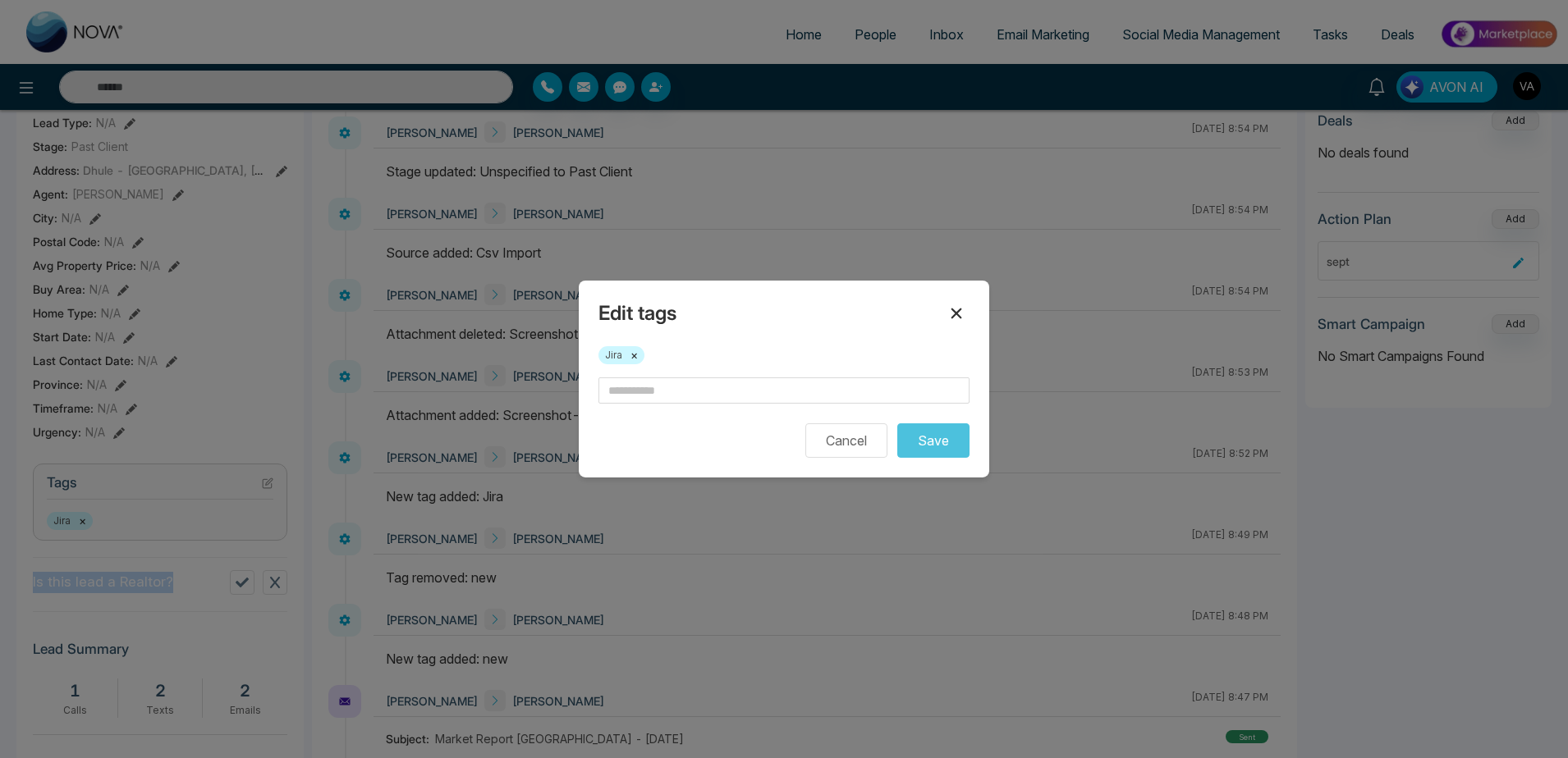
click at [961, 311] on icon at bounding box center [956, 313] width 20 height 20
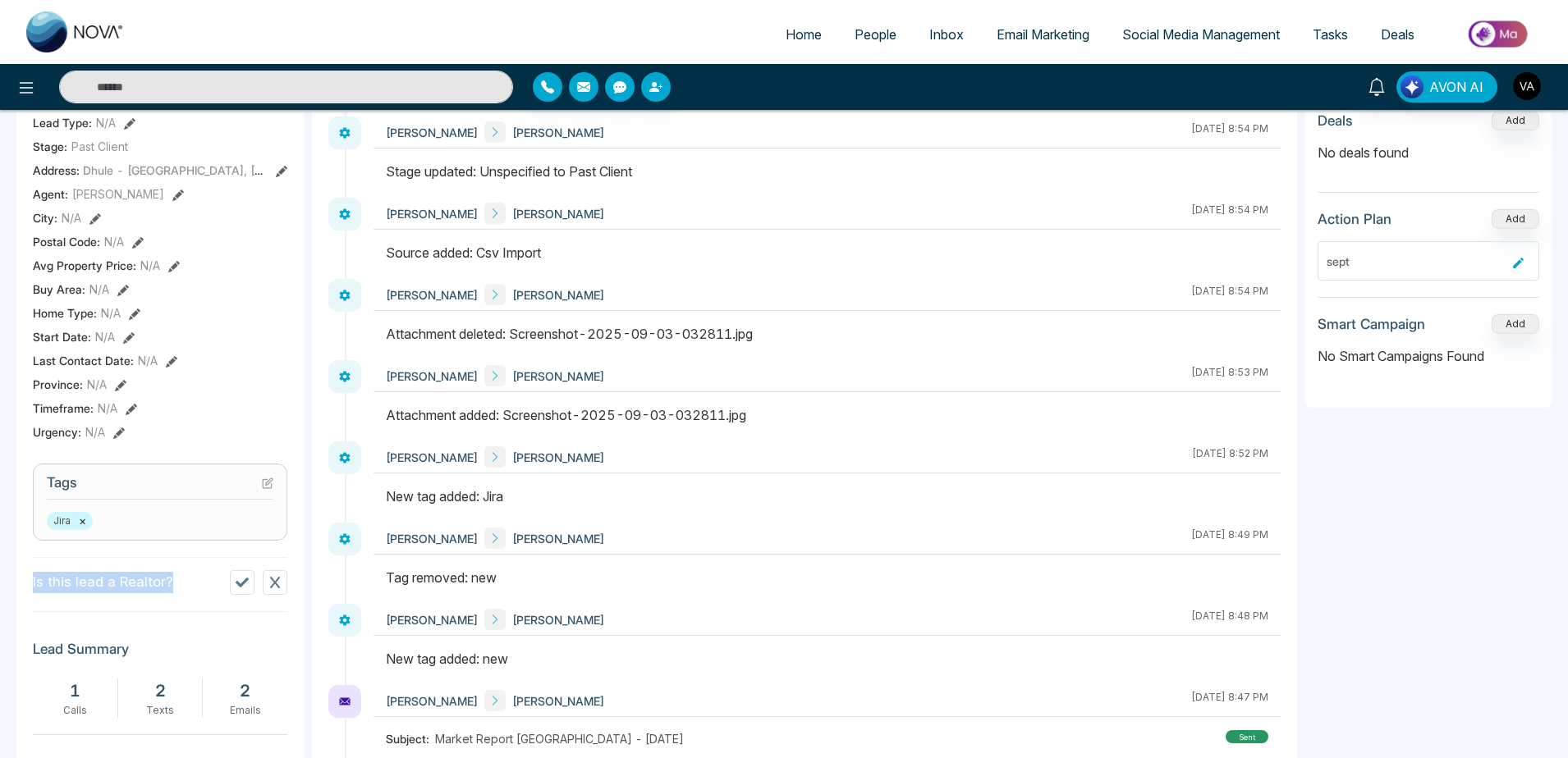
scroll to position [613, 0]
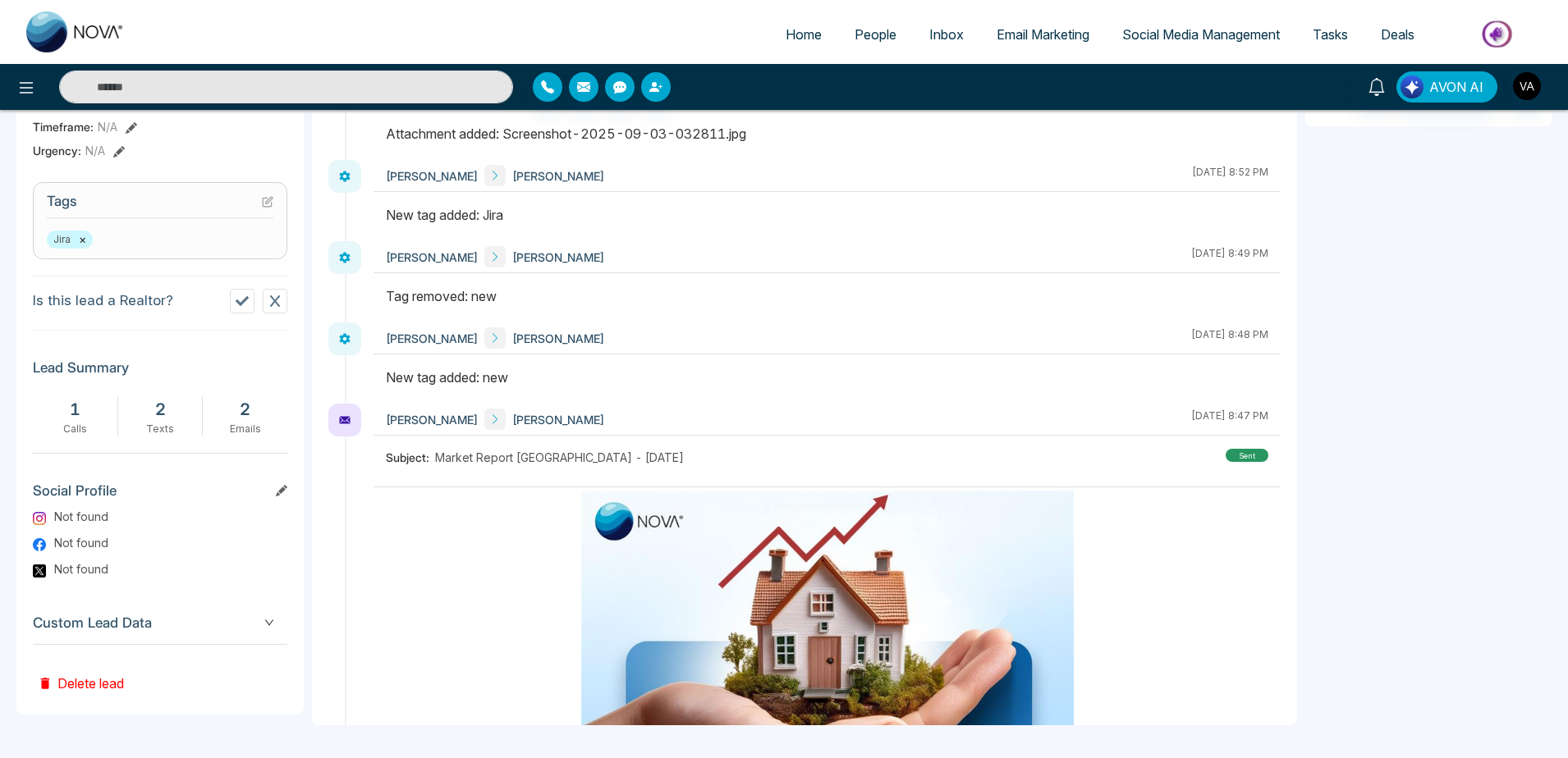
click at [280, 507] on h3 "Social Profile" at bounding box center [160, 494] width 255 height 25
click at [280, 496] on icon at bounding box center [282, 491] width 12 height 12
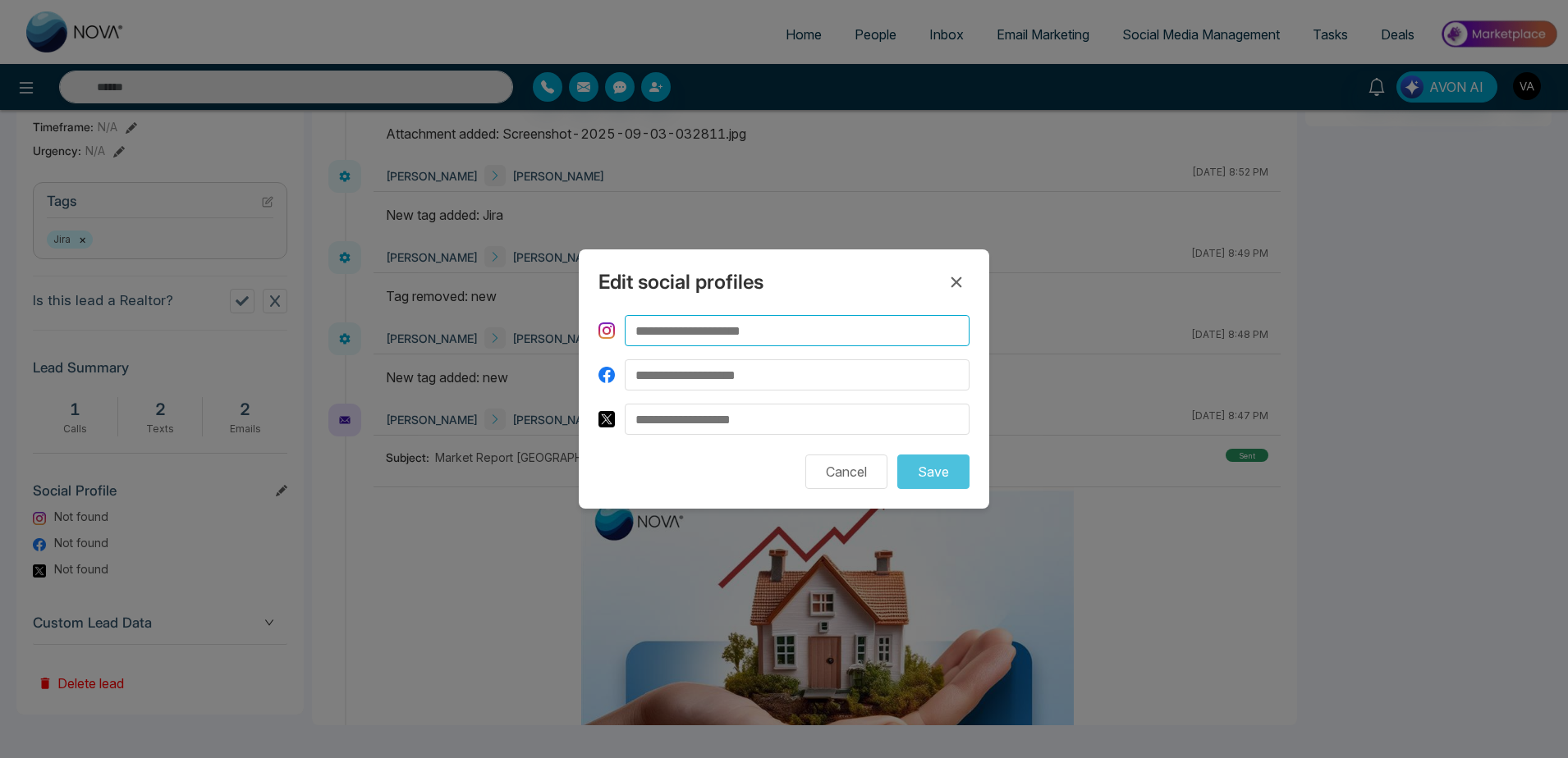
click at [789, 341] on input at bounding box center [797, 330] width 345 height 31
click at [956, 284] on icon at bounding box center [956, 283] width 20 height 20
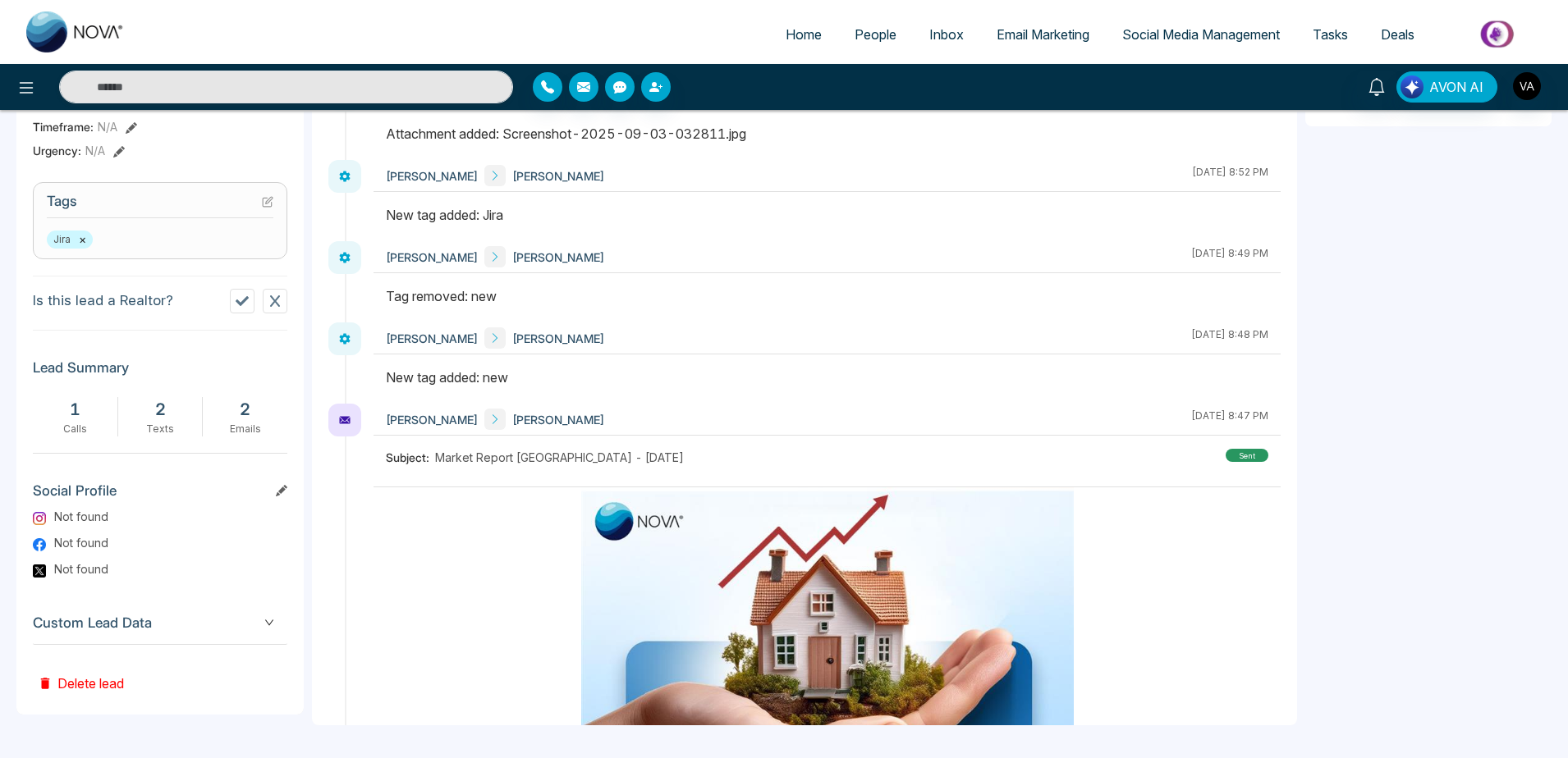
click at [251, 634] on span "Custom Lead Data" at bounding box center [160, 624] width 255 height 22
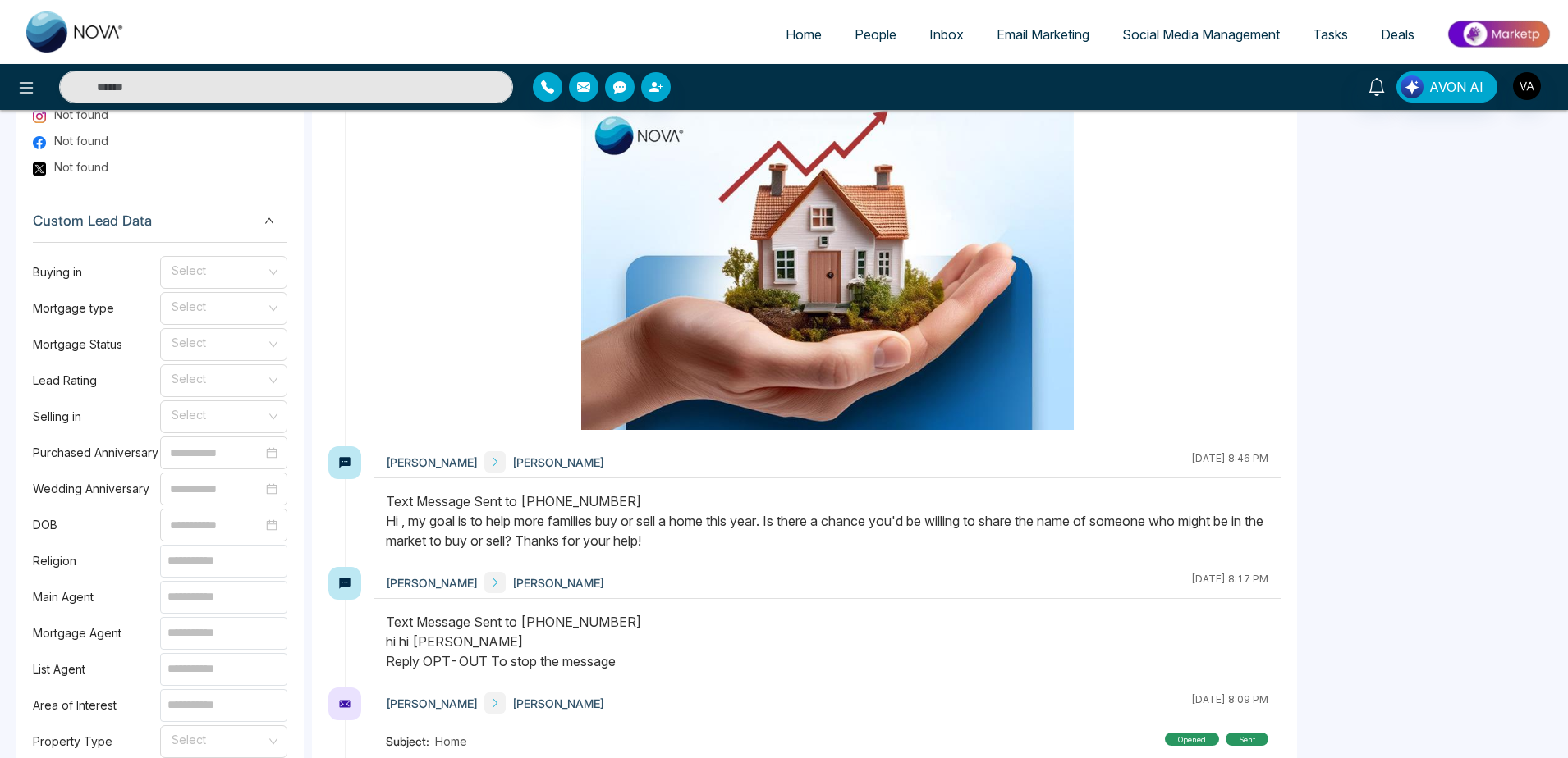
scroll to position [1036, 0]
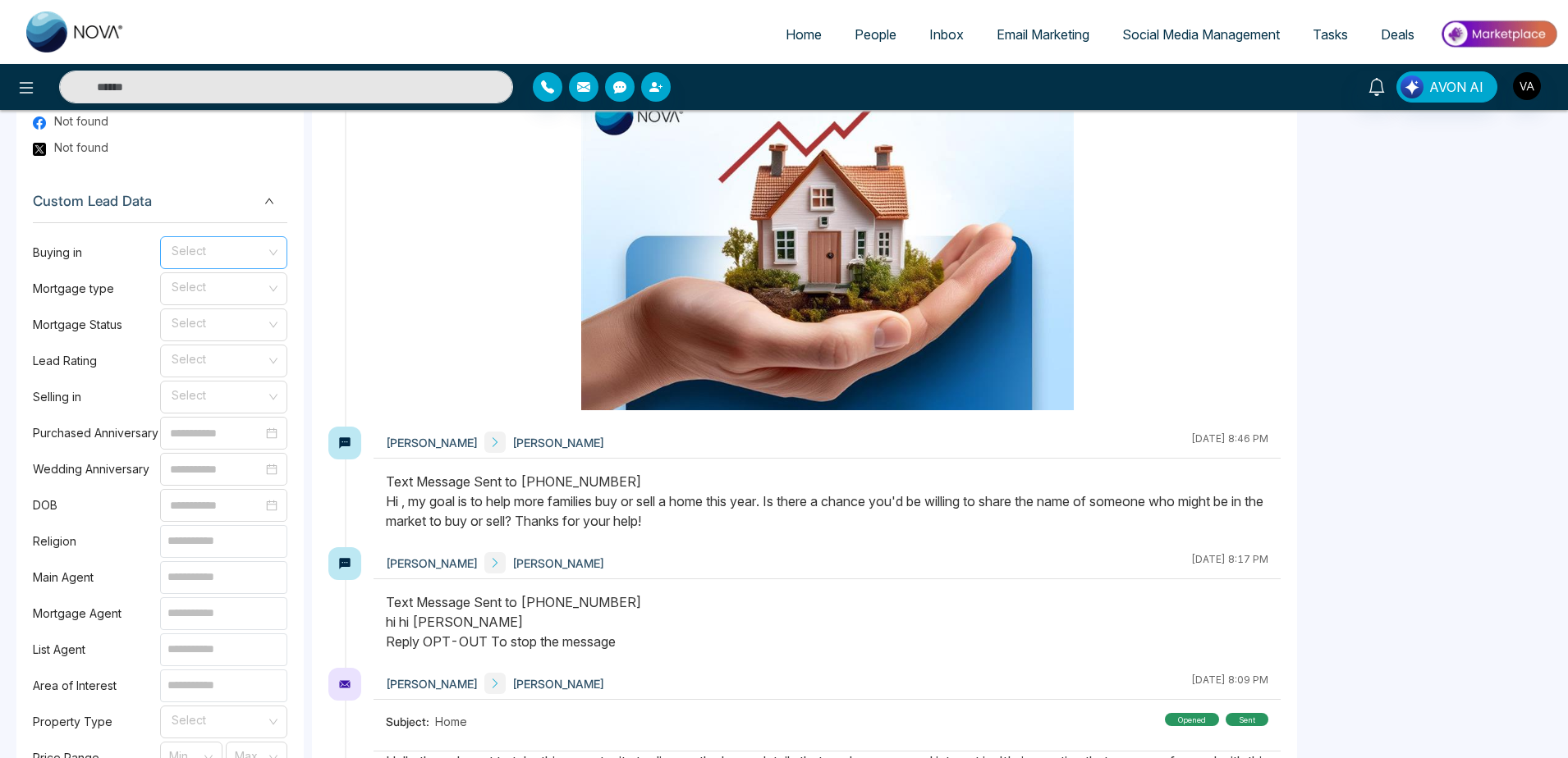
click at [249, 249] on input "search" at bounding box center [218, 249] width 97 height 25
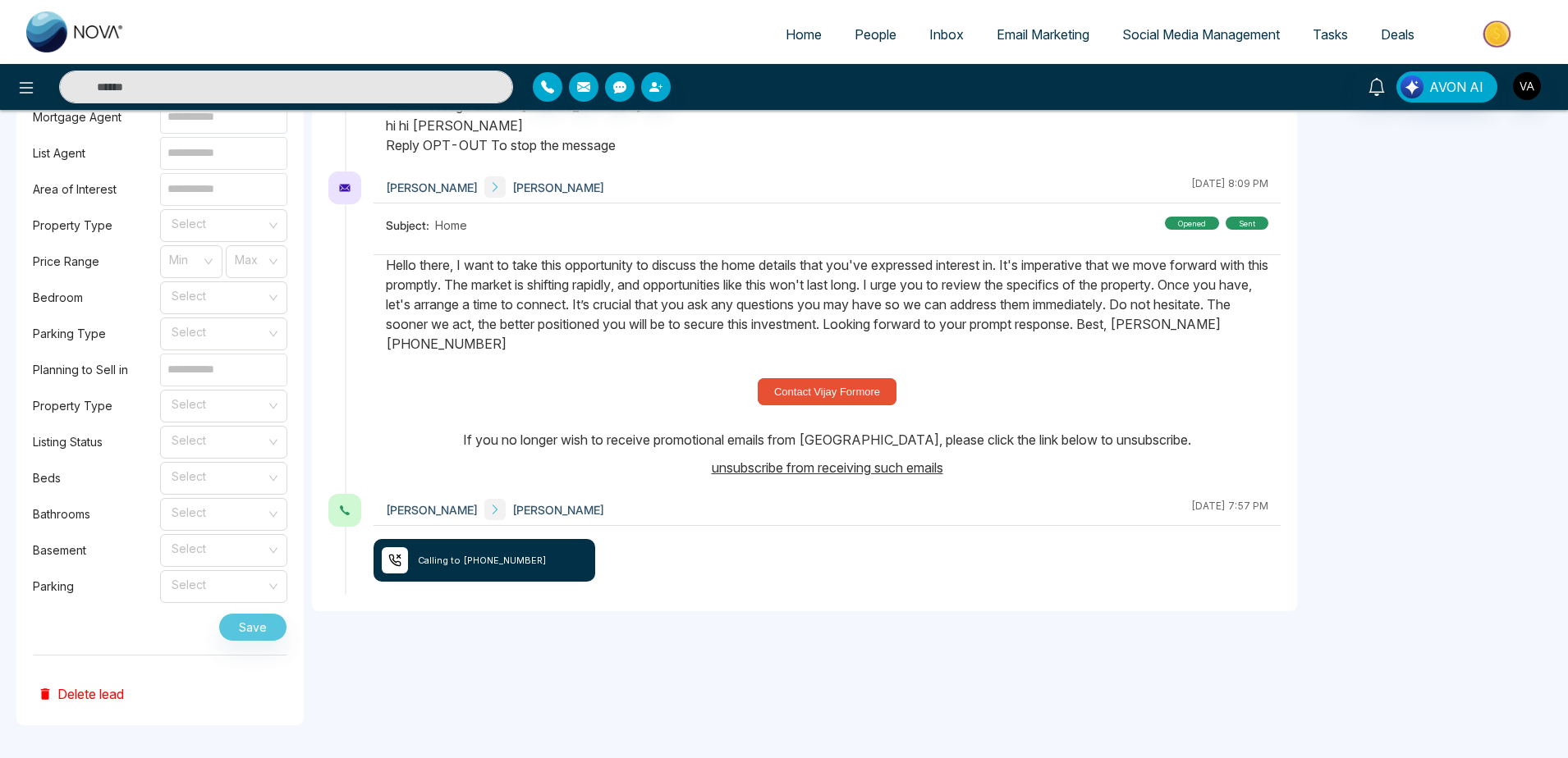
scroll to position [1333, 0]
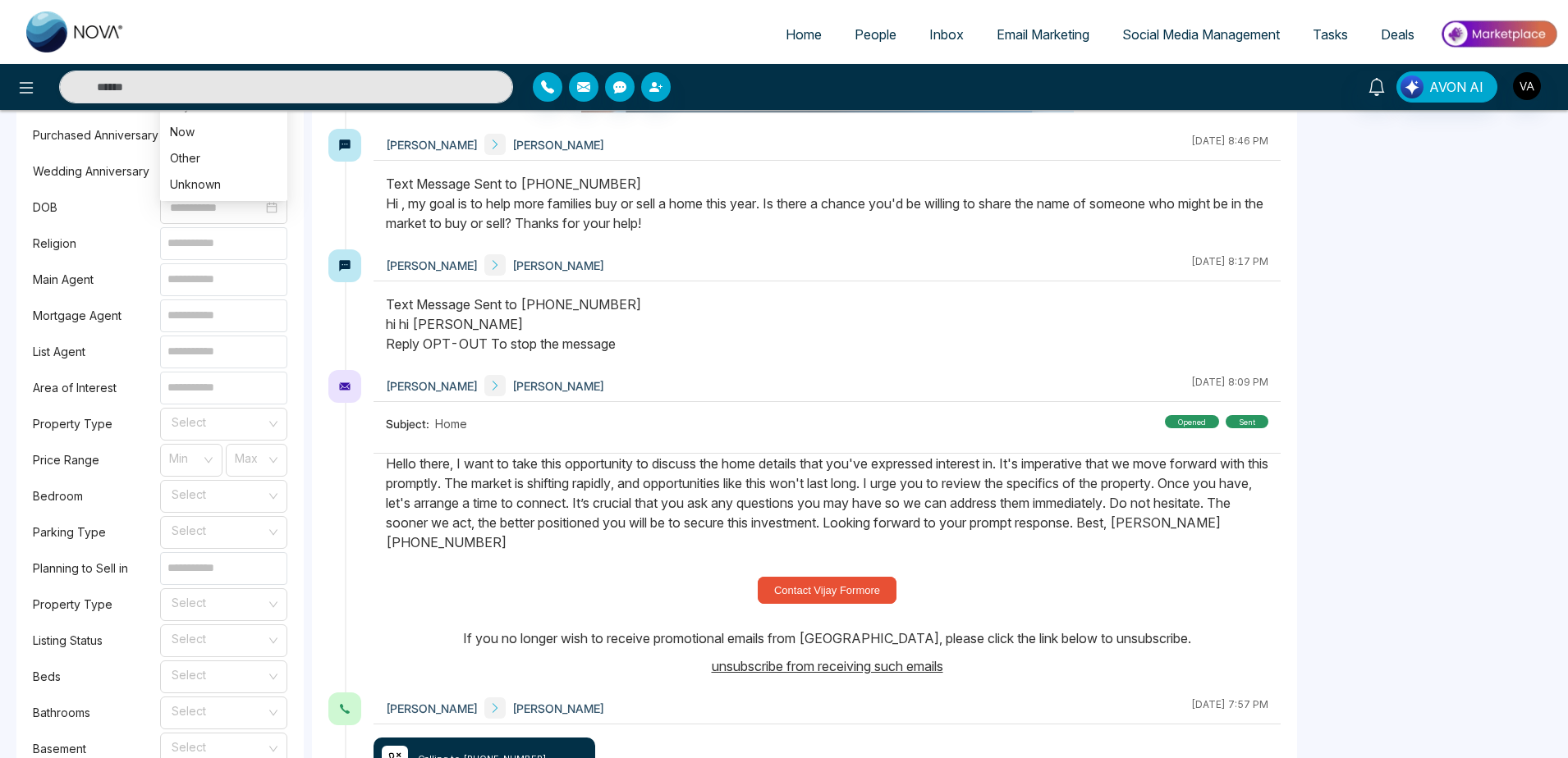
drag, startPoint x: 29, startPoint y: 390, endPoint x: 131, endPoint y: 387, distance: 102.0
drag, startPoint x: 131, startPoint y: 387, endPoint x: 100, endPoint y: 478, distance: 96.1
click at [100, 478] on div "Buying in Select Mortgage type Select Mortgage Status Select Lead Rating Select…" at bounding box center [160, 389] width 255 height 928
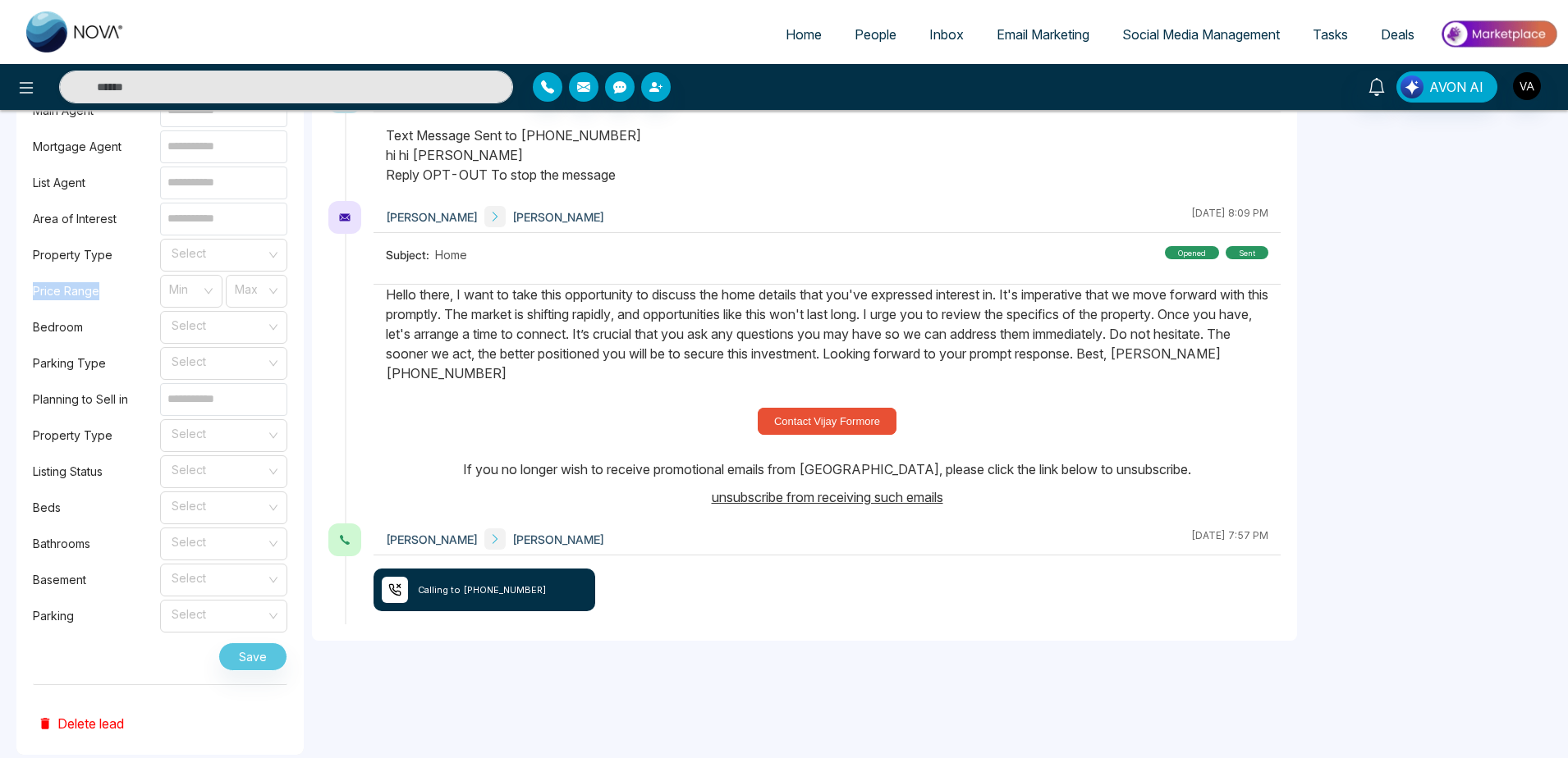
scroll to position [1518, 0]
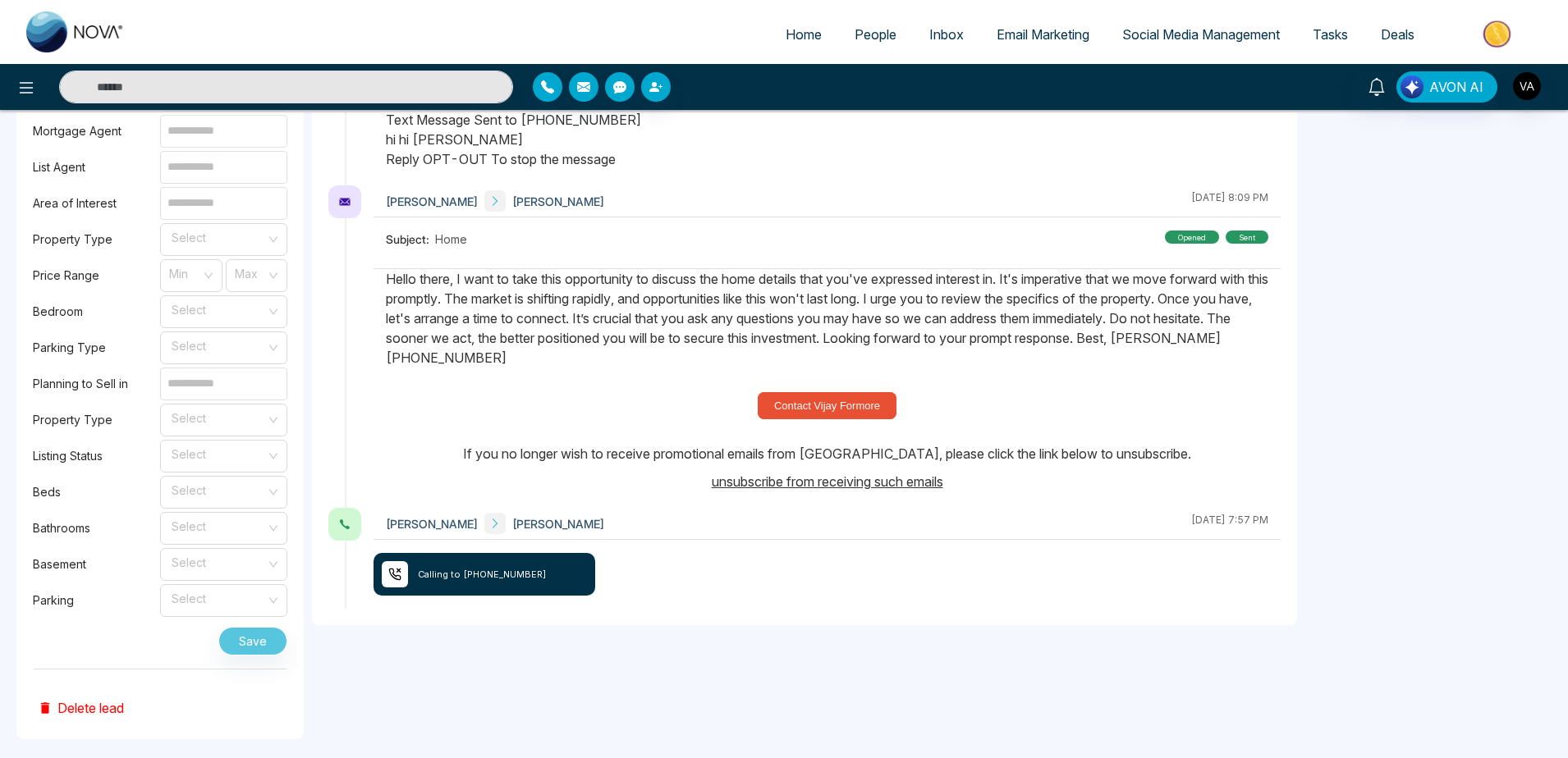
click at [100, 473] on div "Listing Status Select" at bounding box center [160, 456] width 255 height 33
drag, startPoint x: 33, startPoint y: 351, endPoint x: 88, endPoint y: 352, distance: 55.0
click at [88, 352] on label "Parking Type" at bounding box center [97, 348] width 127 height 18
click at [235, 430] on input "search" at bounding box center [218, 417] width 97 height 25
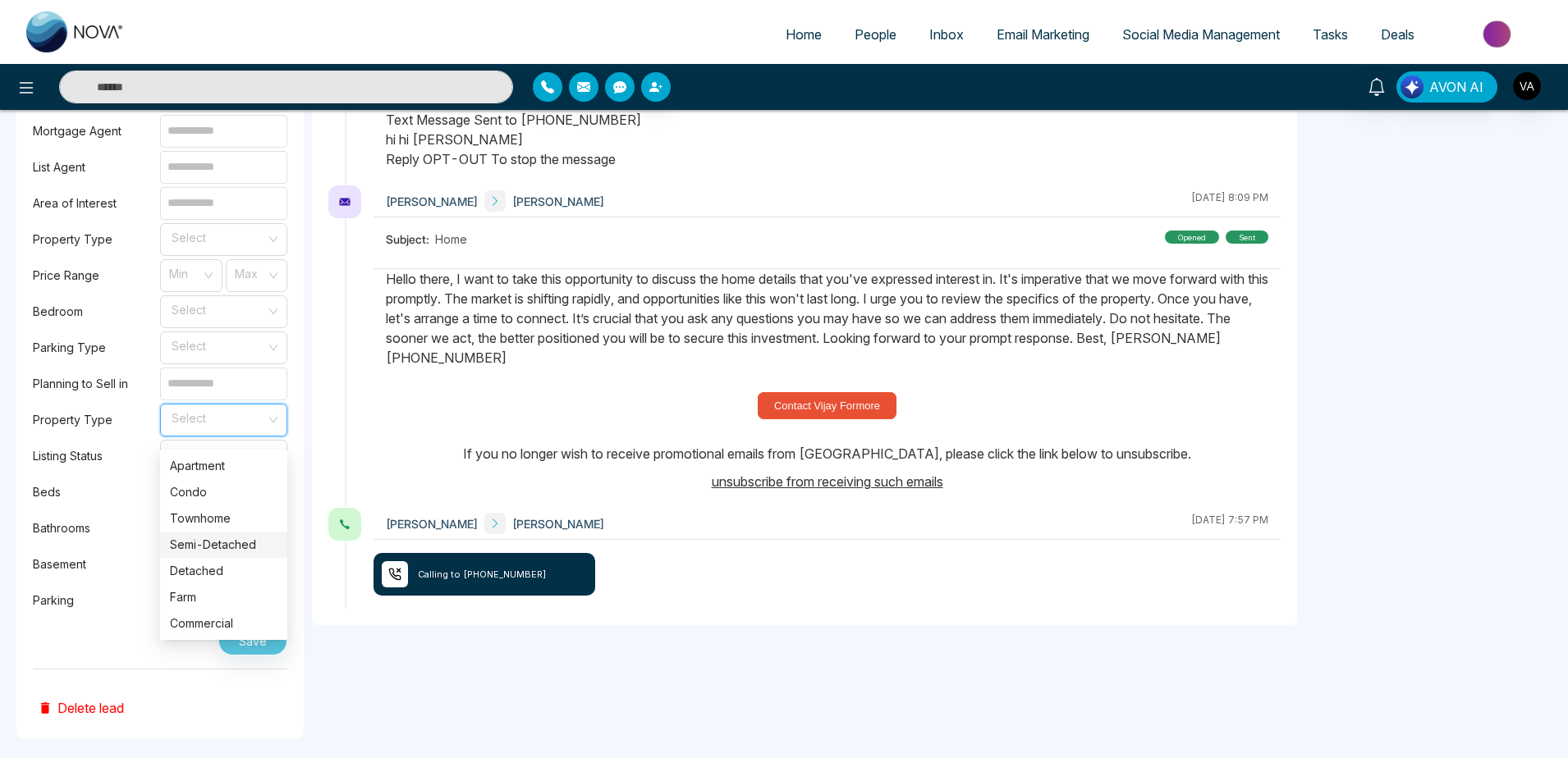
click at [217, 540] on div "Semi-Detached" at bounding box center [224, 545] width 107 height 18
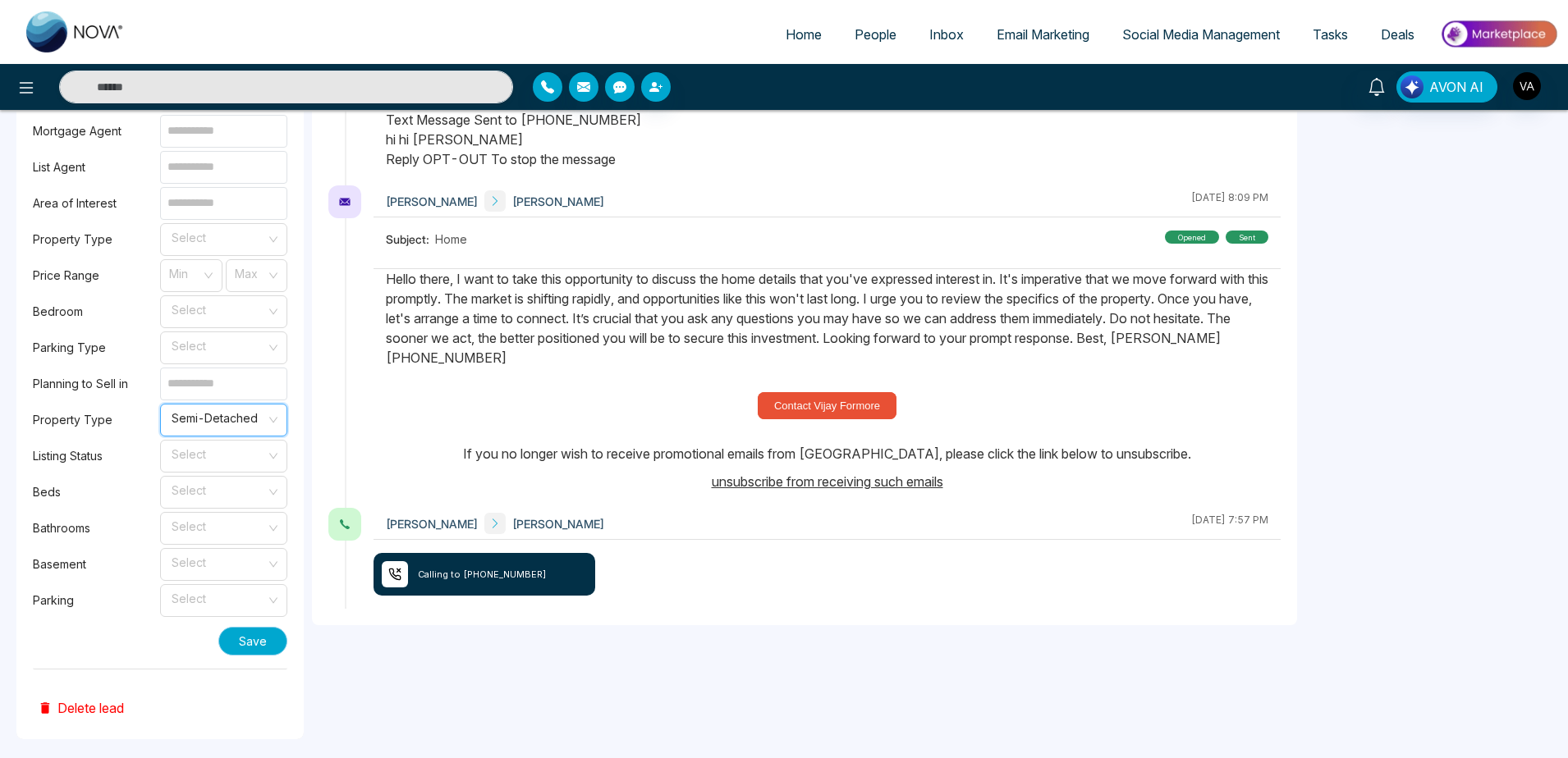
click at [246, 656] on button "Save" at bounding box center [252, 641] width 69 height 29
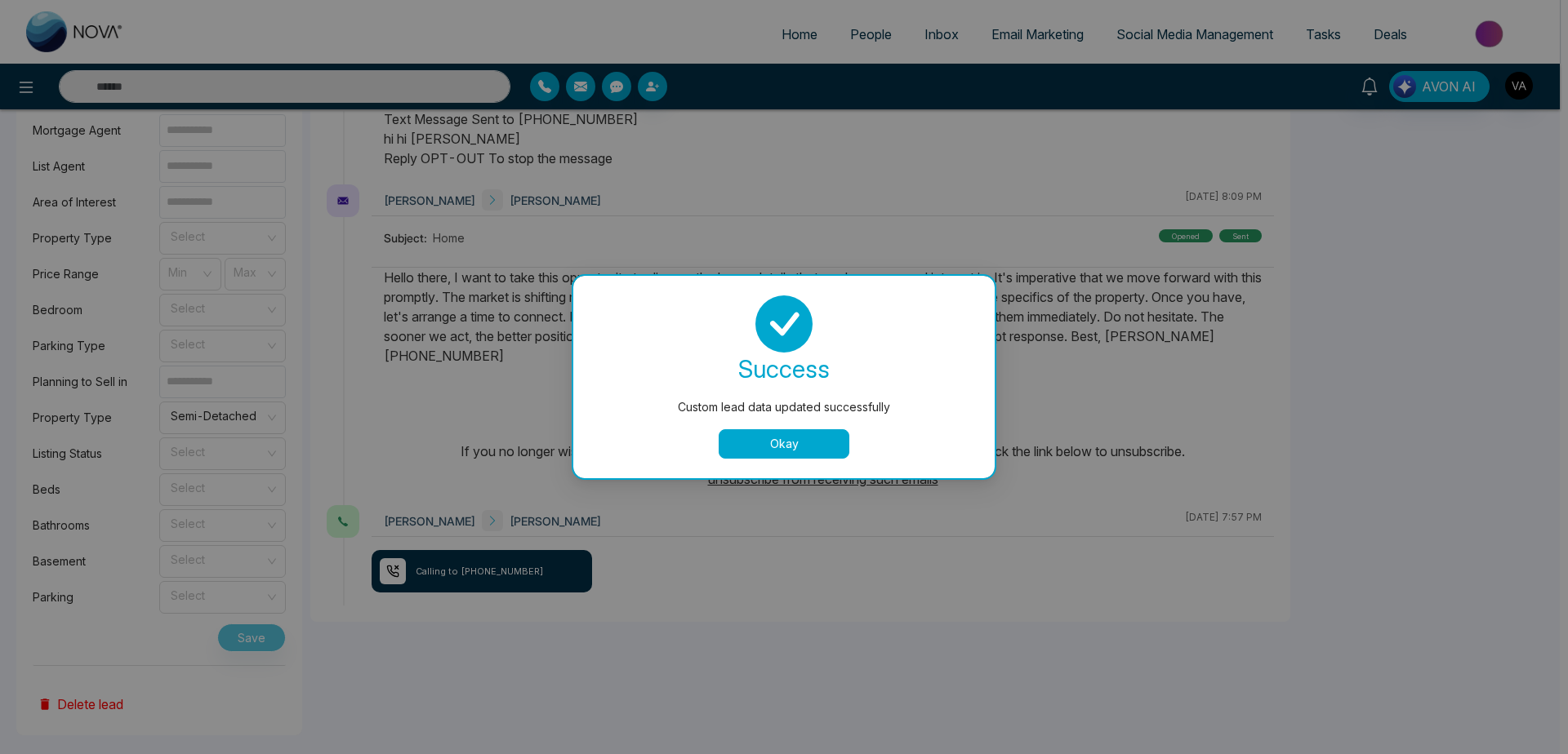
click at [811, 455] on button "Okay" at bounding box center [784, 444] width 131 height 30
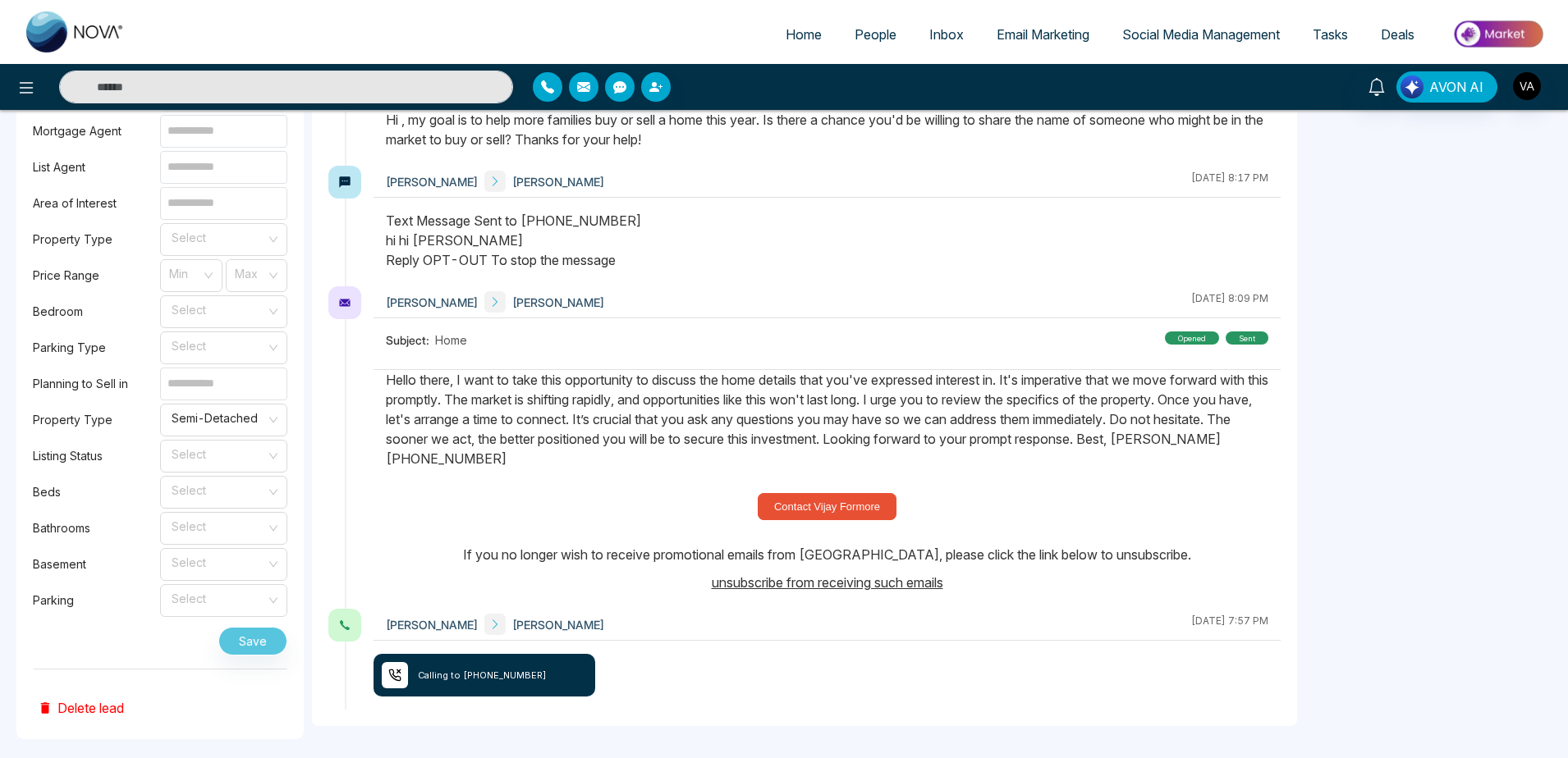
scroll to position [0, 0]
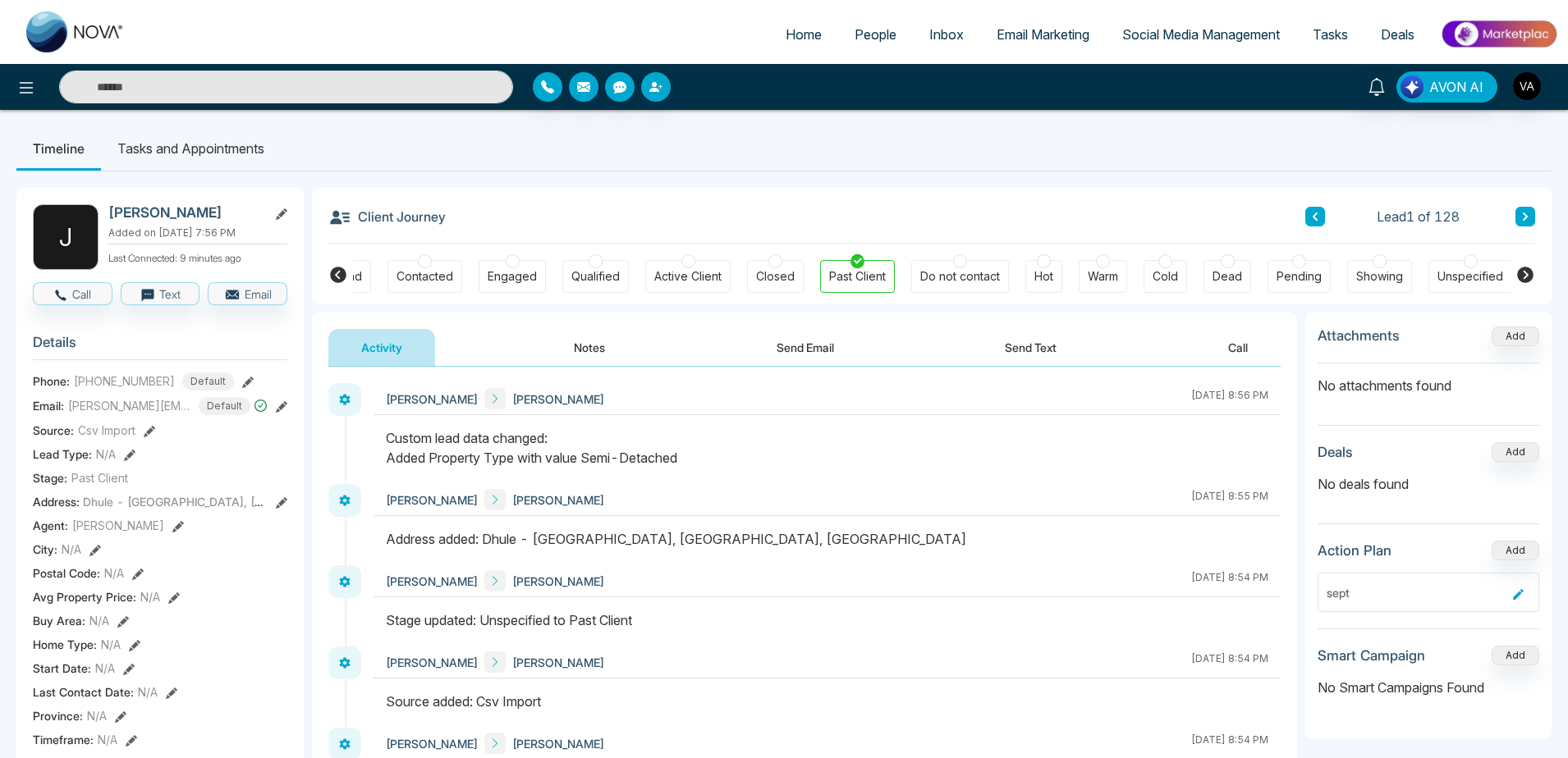
drag, startPoint x: 389, startPoint y: 435, endPoint x: 781, endPoint y: 463, distance: 393.0
click at [781, 463] on div "Custom lead data changed: Added Property Type with value Semi-Detached" at bounding box center [827, 449] width 882 height 40
click at [1526, 218] on icon at bounding box center [1525, 217] width 5 height 8
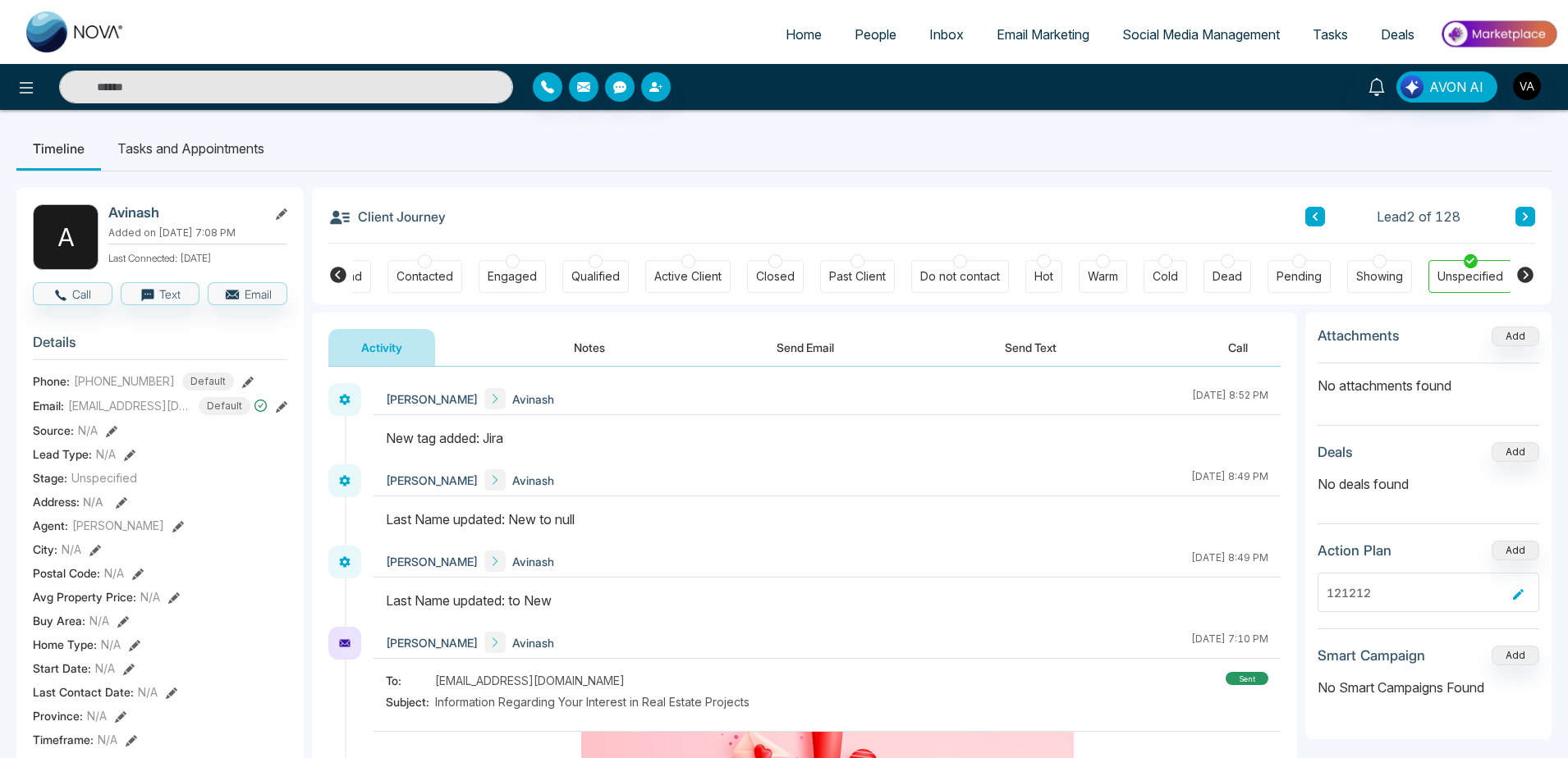
click at [1323, 221] on button at bounding box center [1315, 217] width 20 height 20
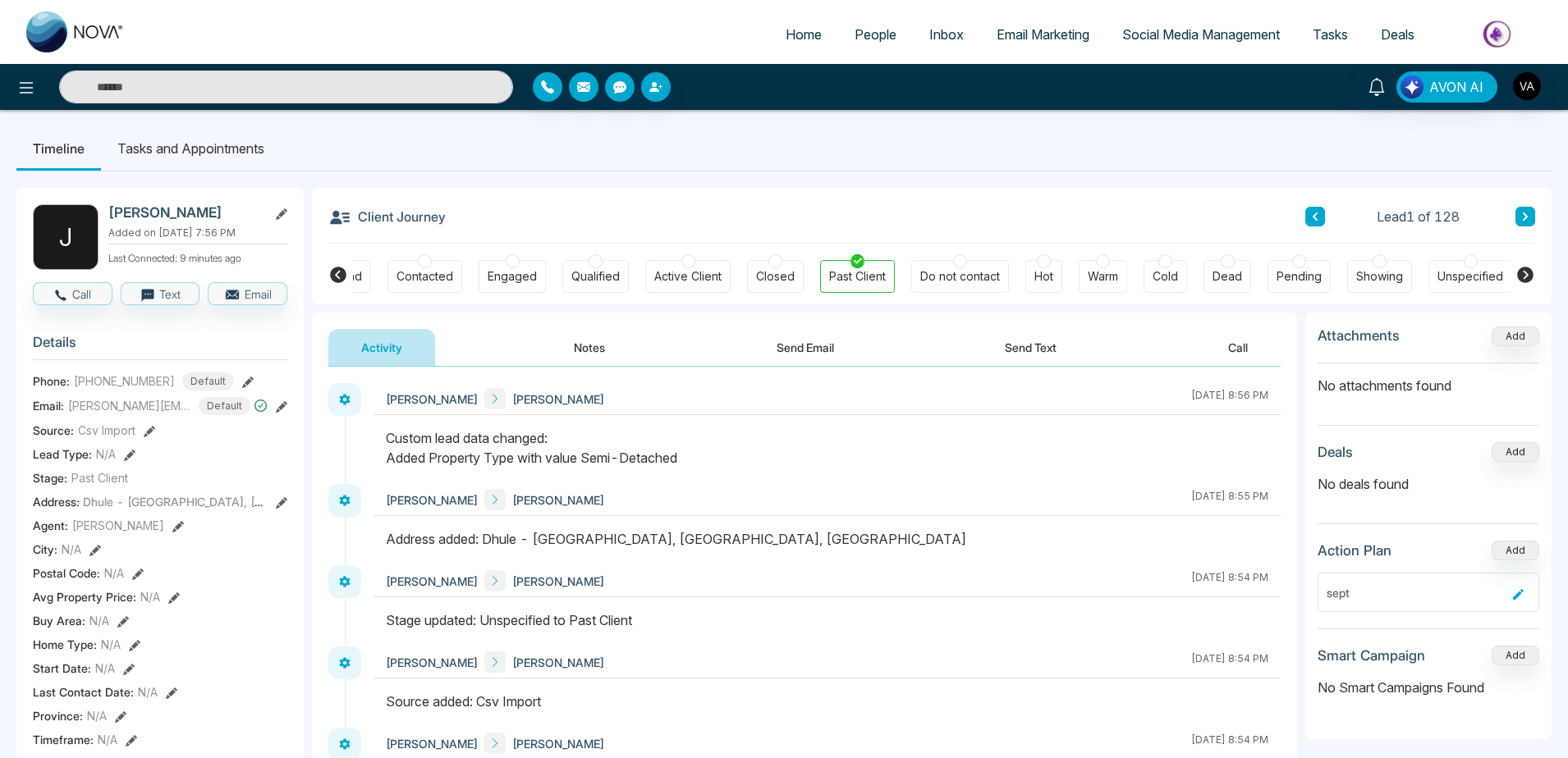
click at [195, 157] on li "Tasks and Appointments" at bounding box center [190, 148] width 180 height 45
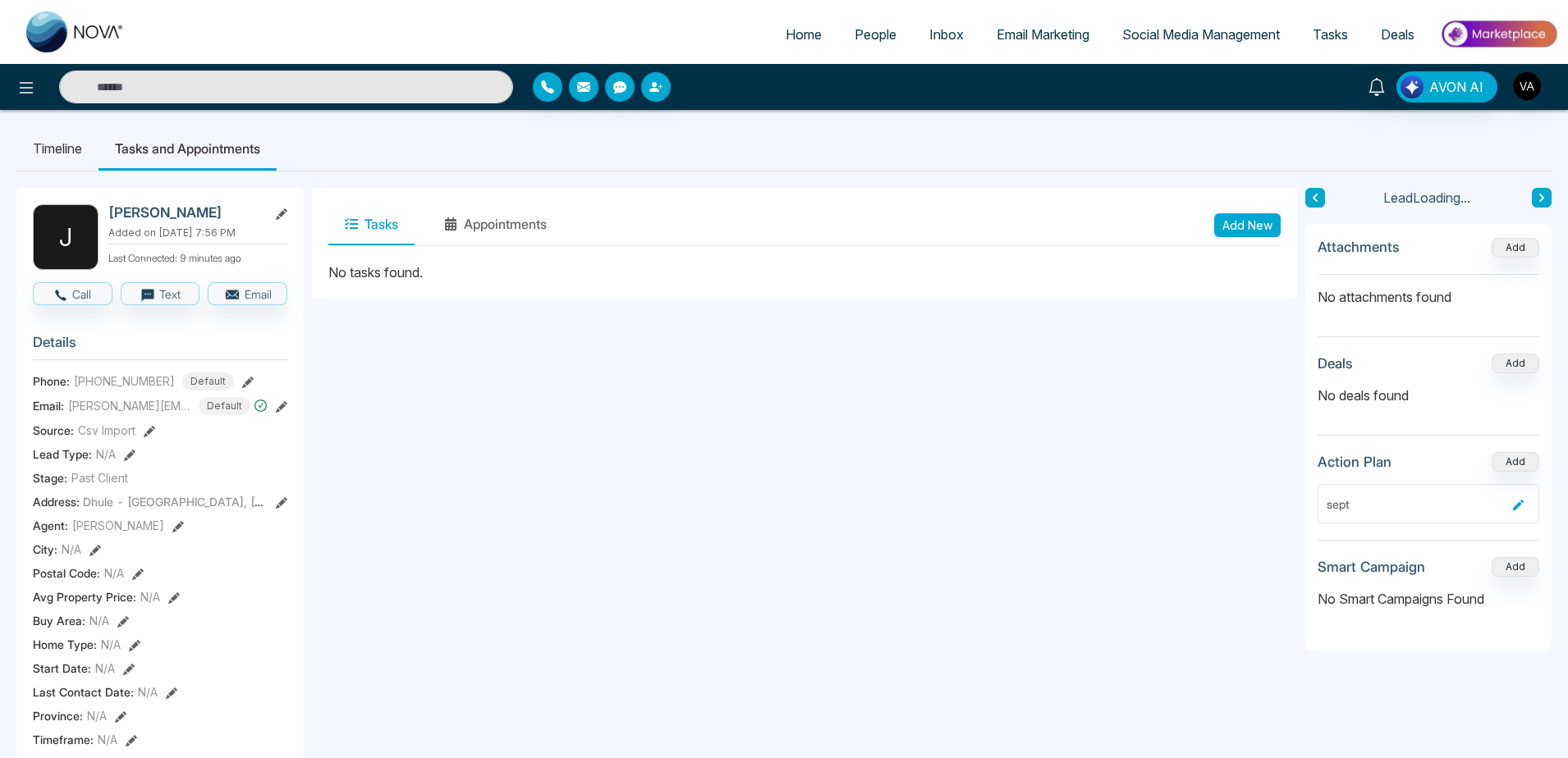
click at [1247, 225] on button "Add New" at bounding box center [1247, 226] width 67 height 24
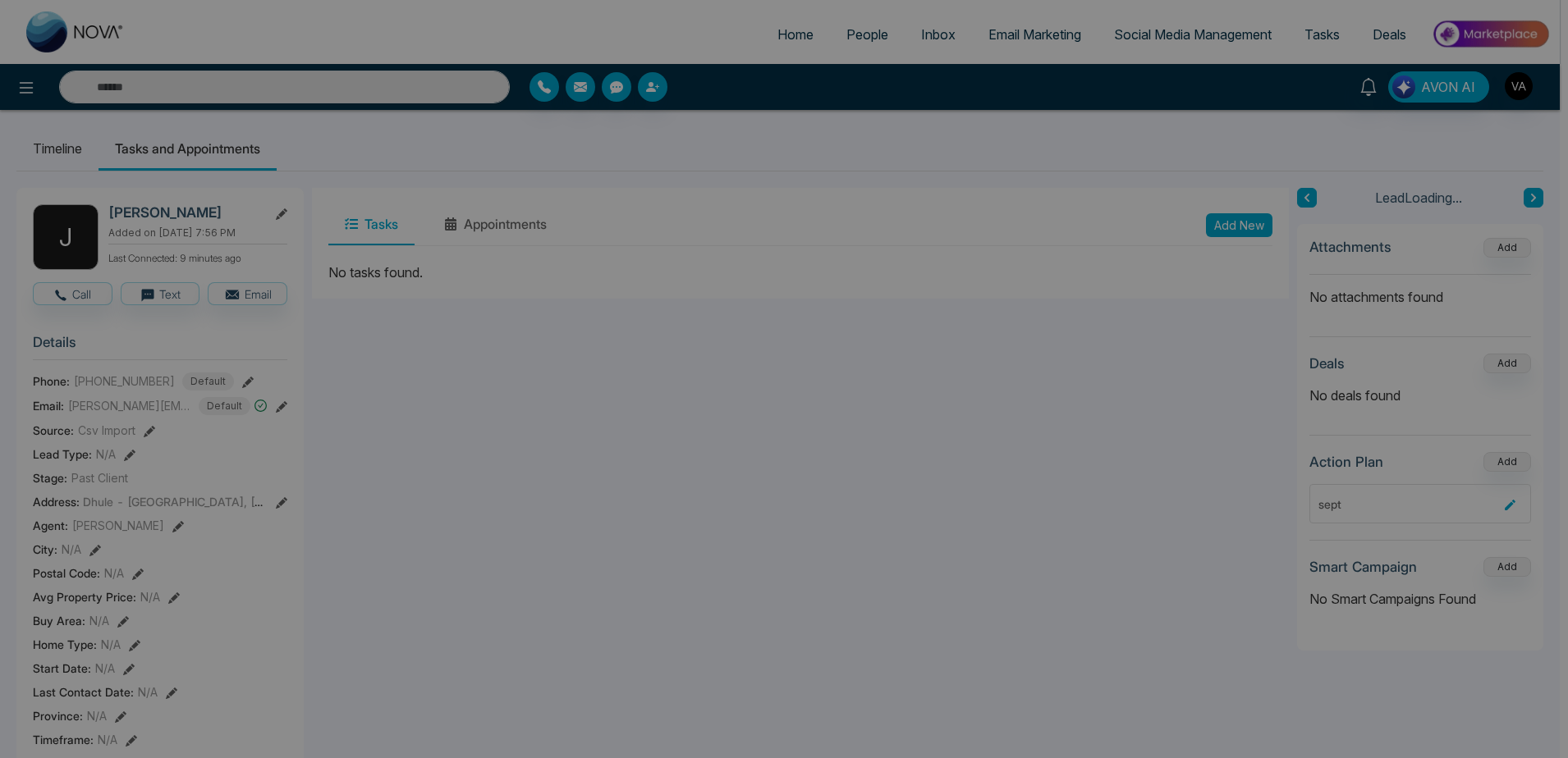
type input "**********"
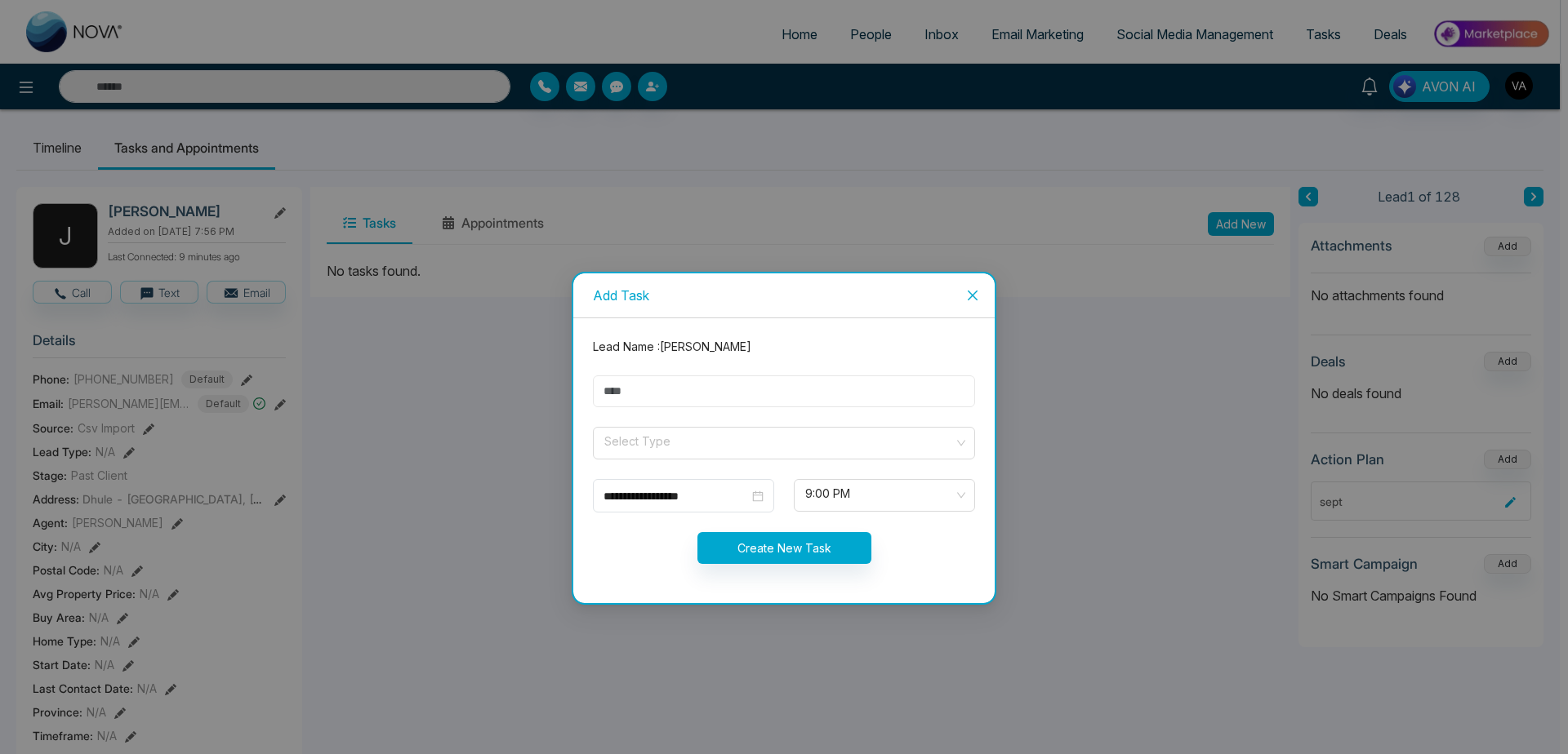
click at [777, 390] on input "text" at bounding box center [784, 392] width 382 height 32
click at [777, 390] on input "*" at bounding box center [784, 392] width 382 height 32
type input "***"
click at [800, 451] on input "search" at bounding box center [778, 439] width 351 height 25
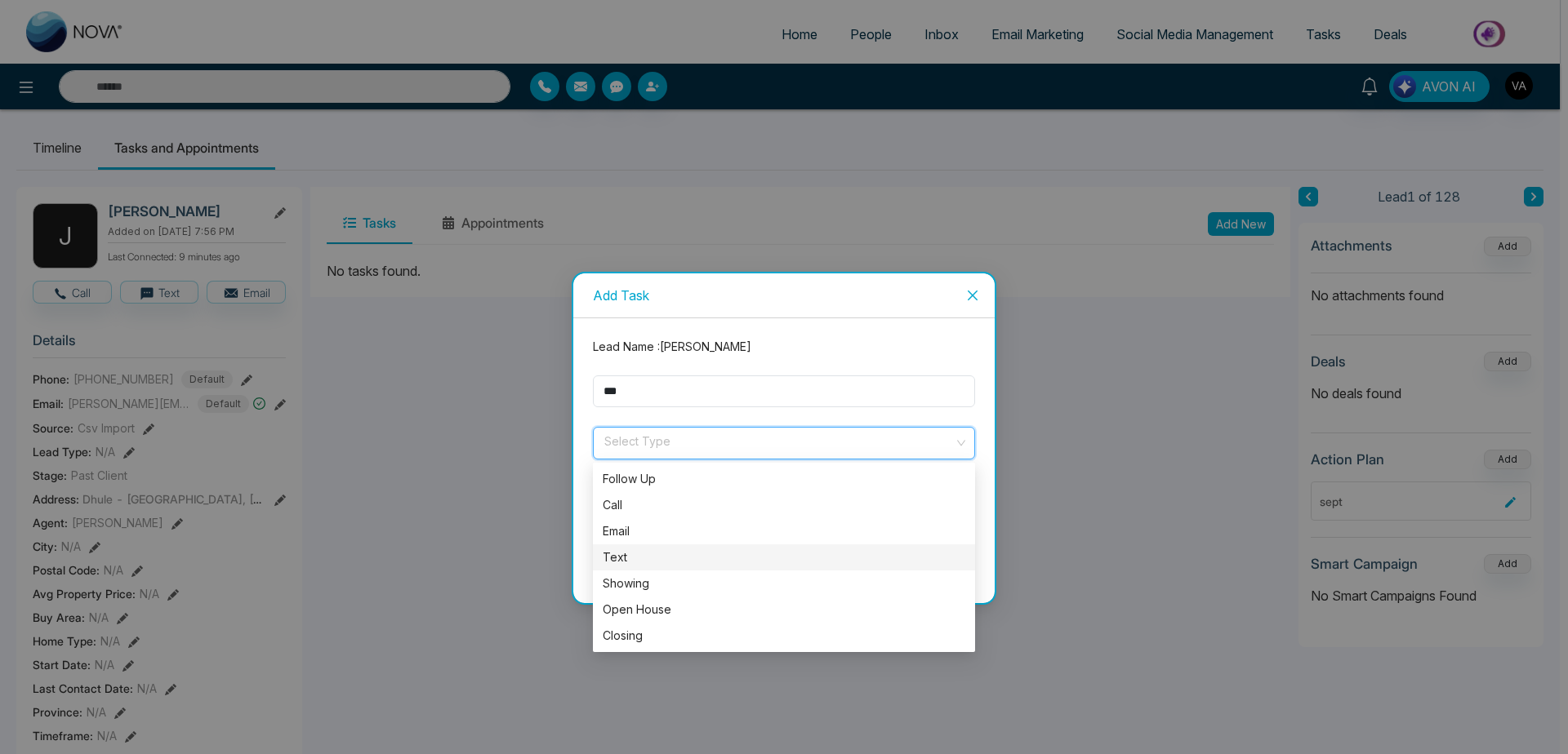
click at [763, 552] on div "Text" at bounding box center [784, 557] width 362 height 18
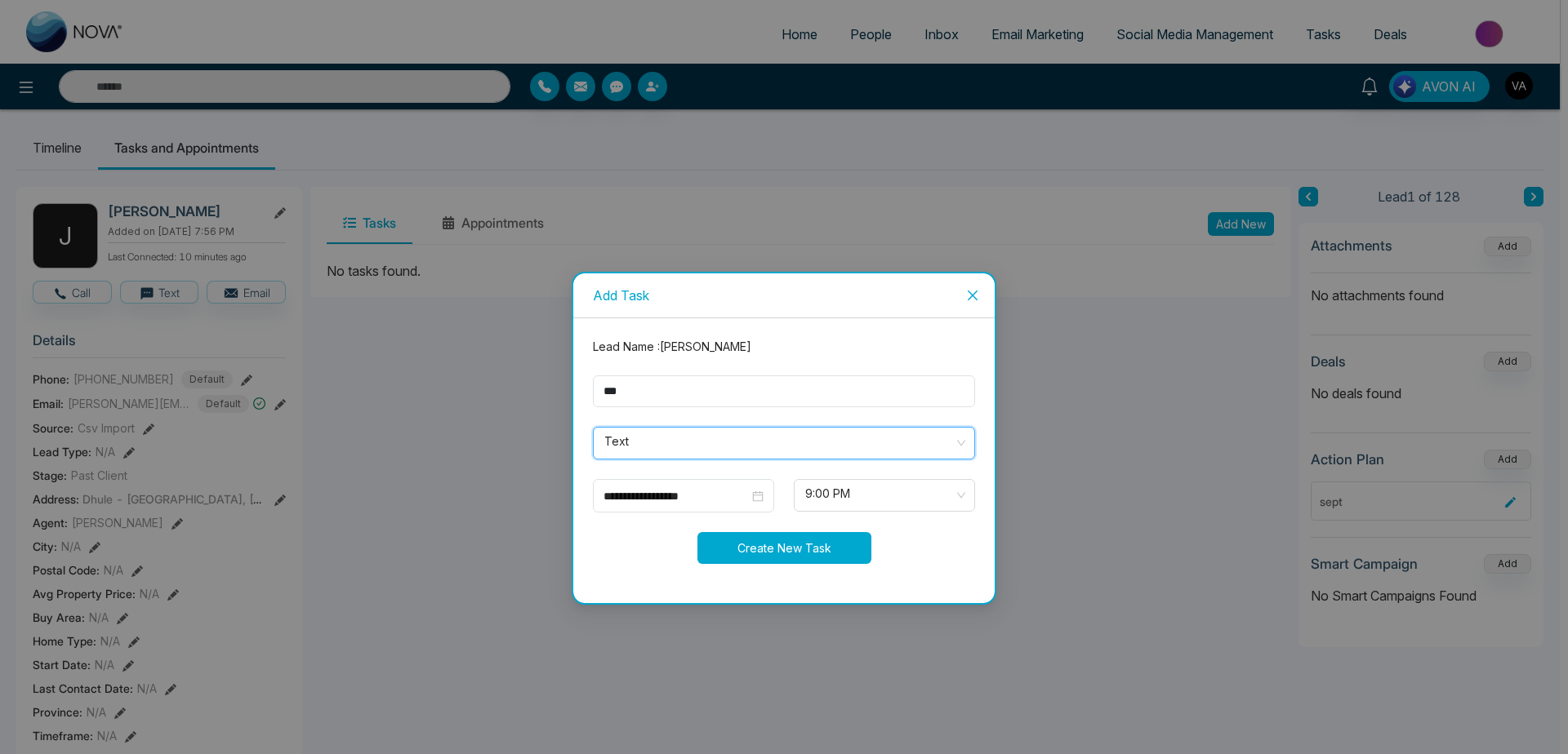
click at [813, 543] on button "Create New Task" at bounding box center [785, 548] width 174 height 32
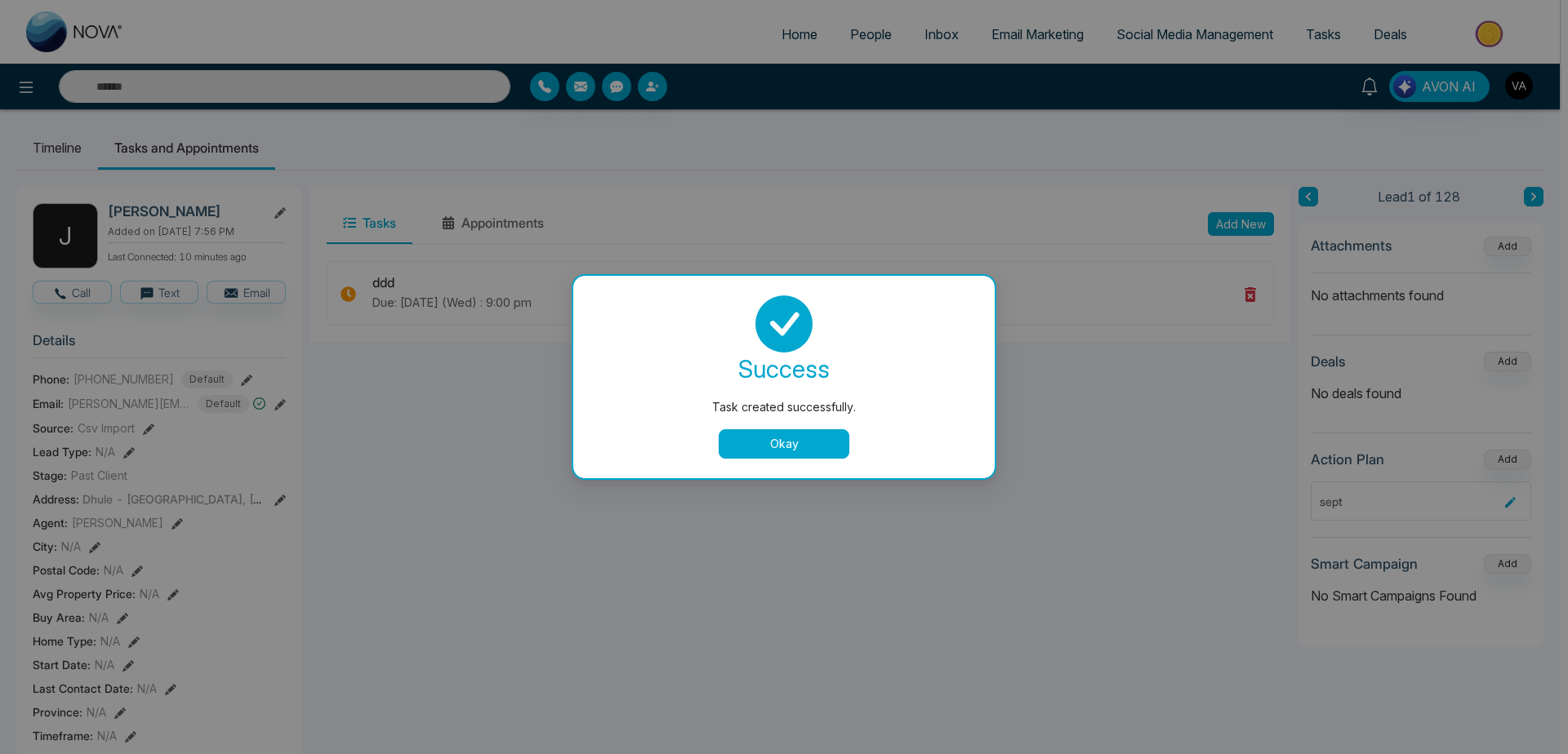
click at [808, 455] on button "Okay" at bounding box center [784, 444] width 131 height 30
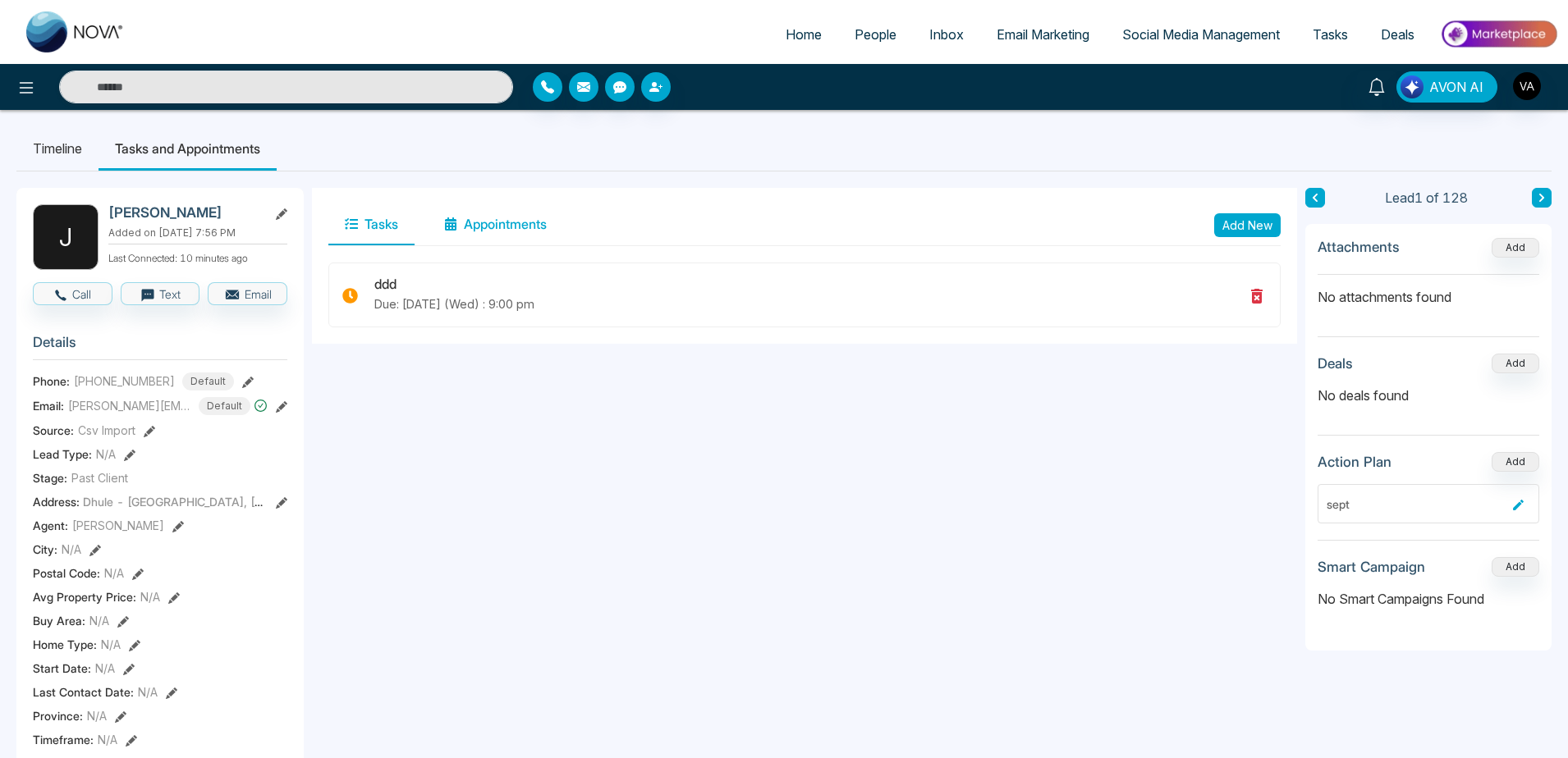
click at [506, 218] on button "Appointments" at bounding box center [495, 224] width 135 height 41
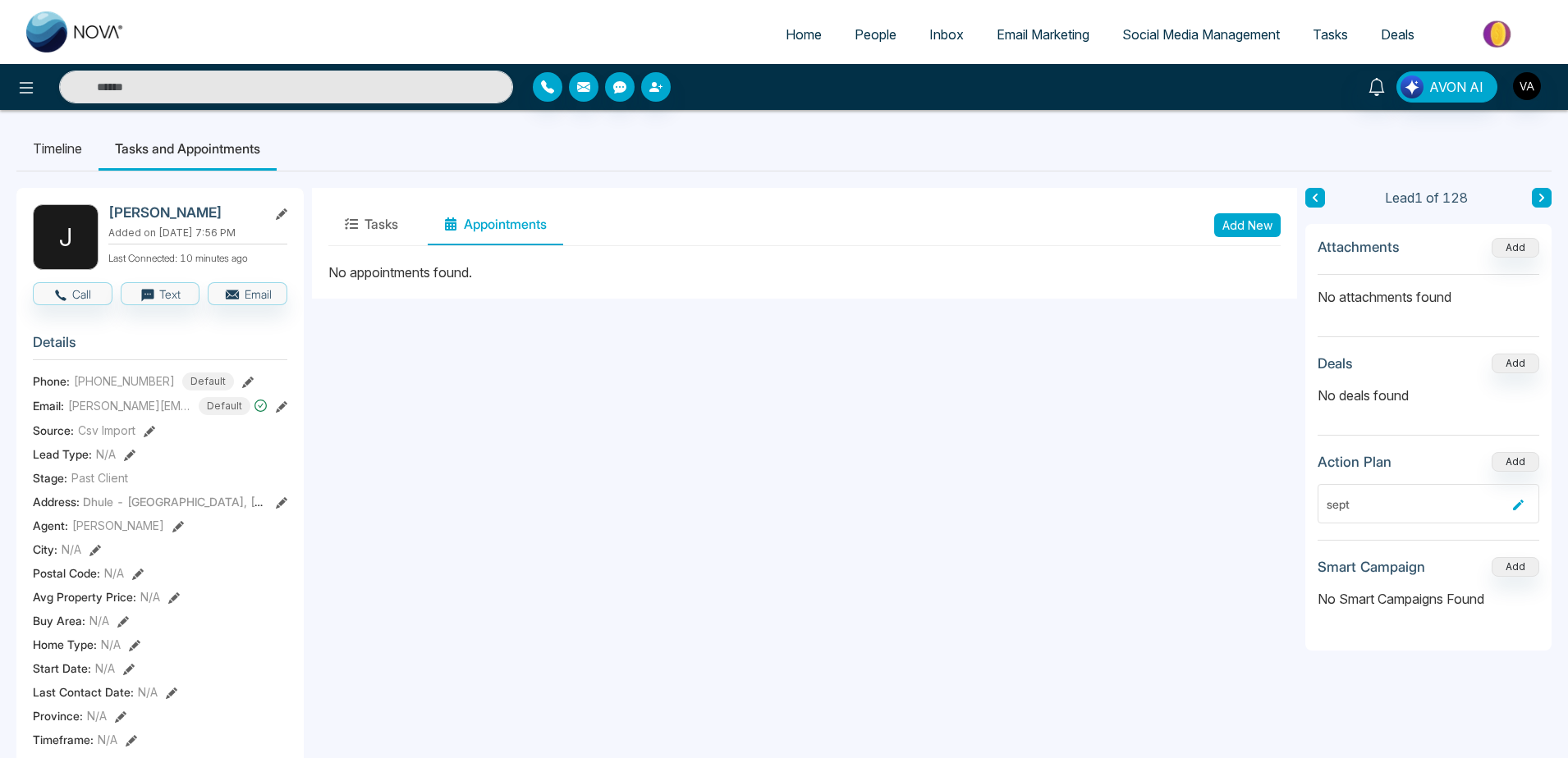
click at [1334, 44] on link "Tasks" at bounding box center [1330, 34] width 68 height 31
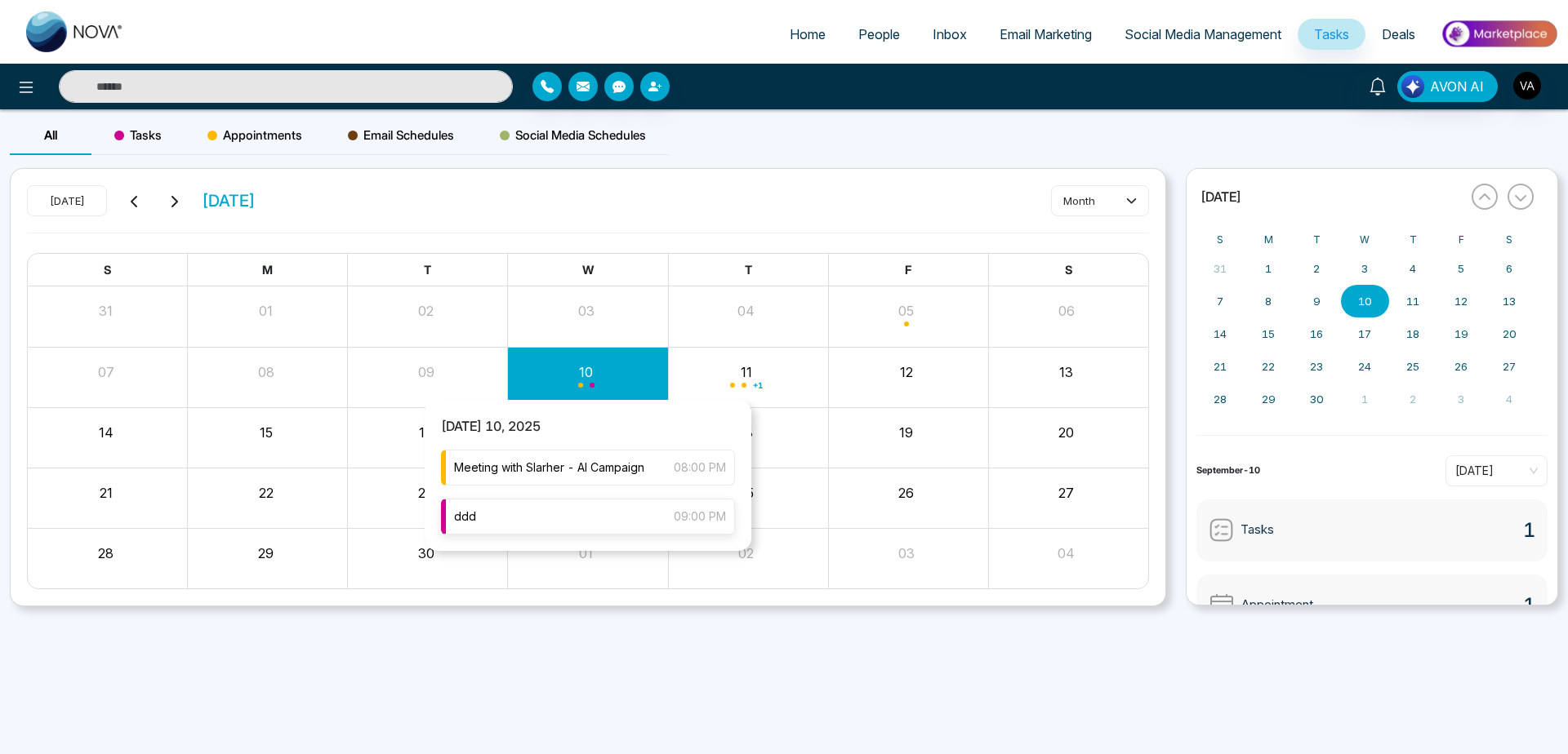
click at [595, 512] on div "ddd 09:00 PM" at bounding box center [588, 517] width 294 height 36
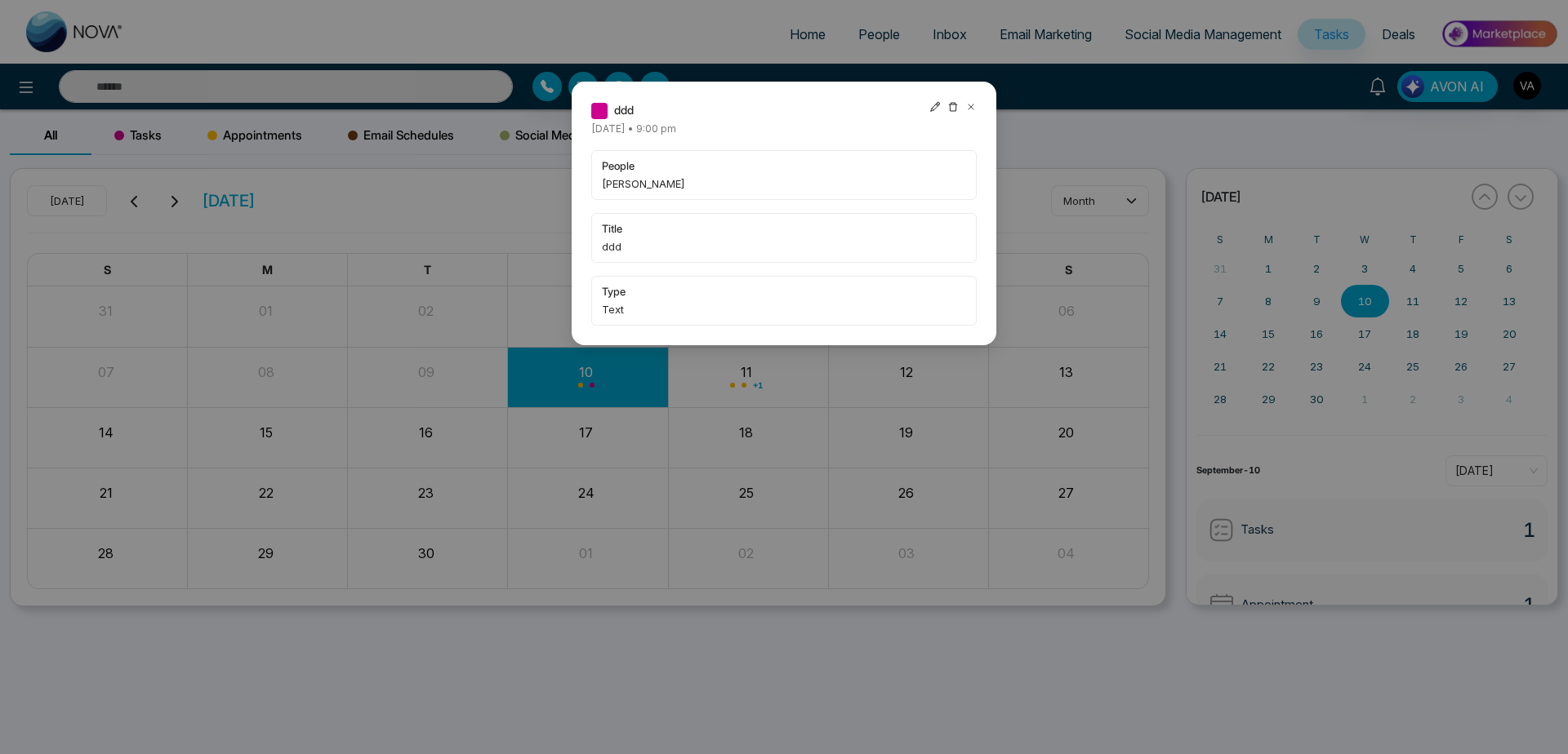
click at [931, 104] on icon at bounding box center [935, 107] width 12 height 12
type input "**********"
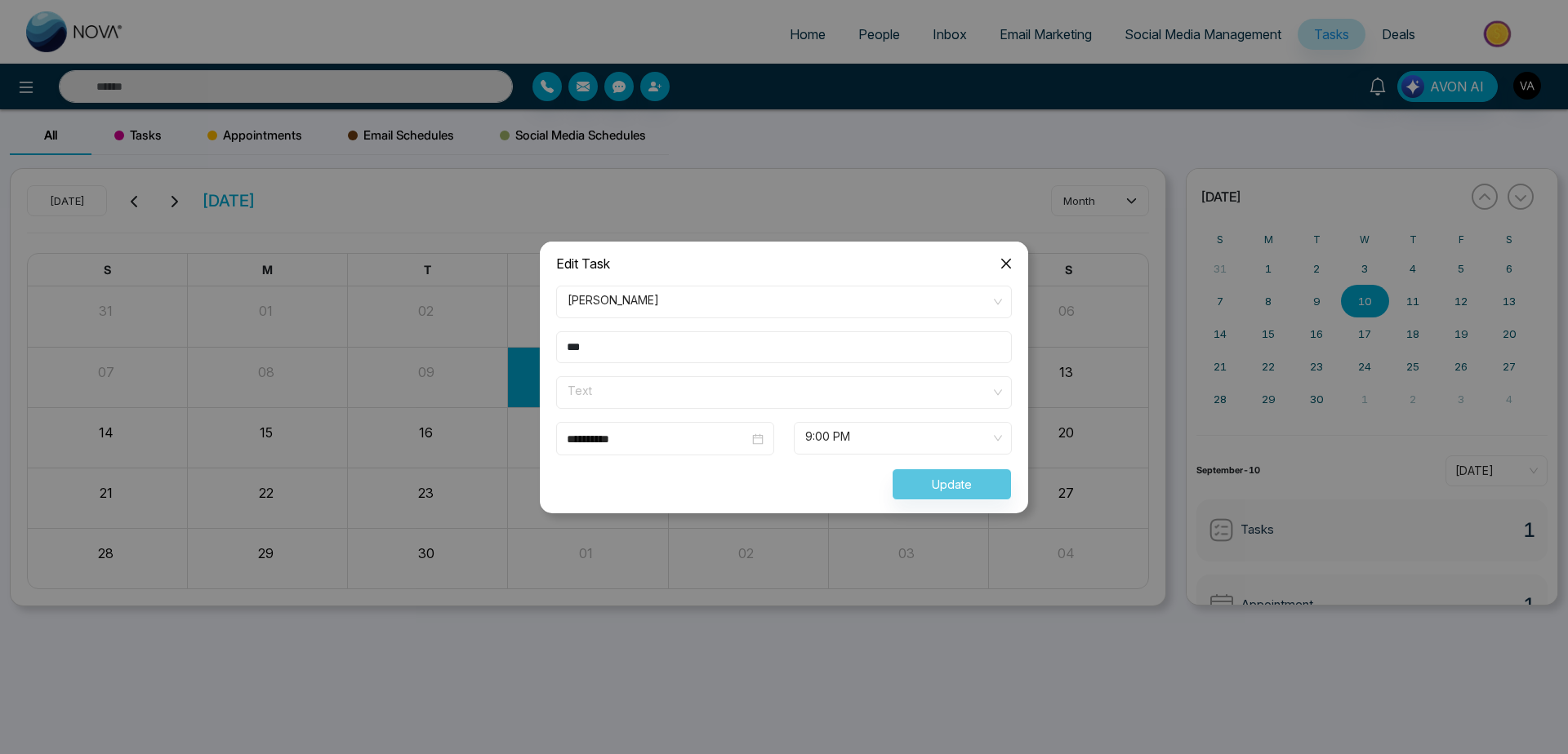
click at [694, 390] on span "Text" at bounding box center [783, 393] width 433 height 28
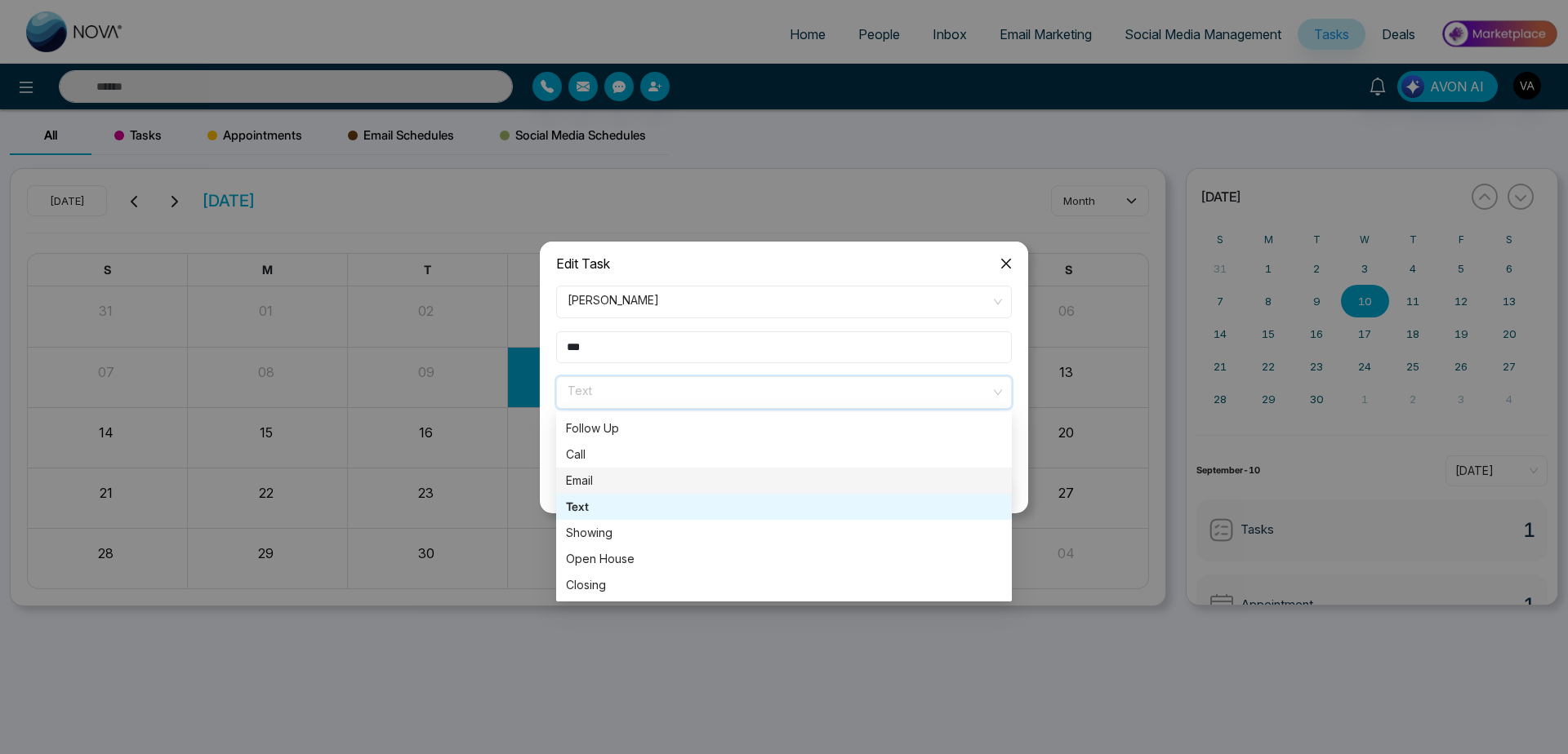
click at [653, 481] on div "Email" at bounding box center [784, 481] width 437 height 18
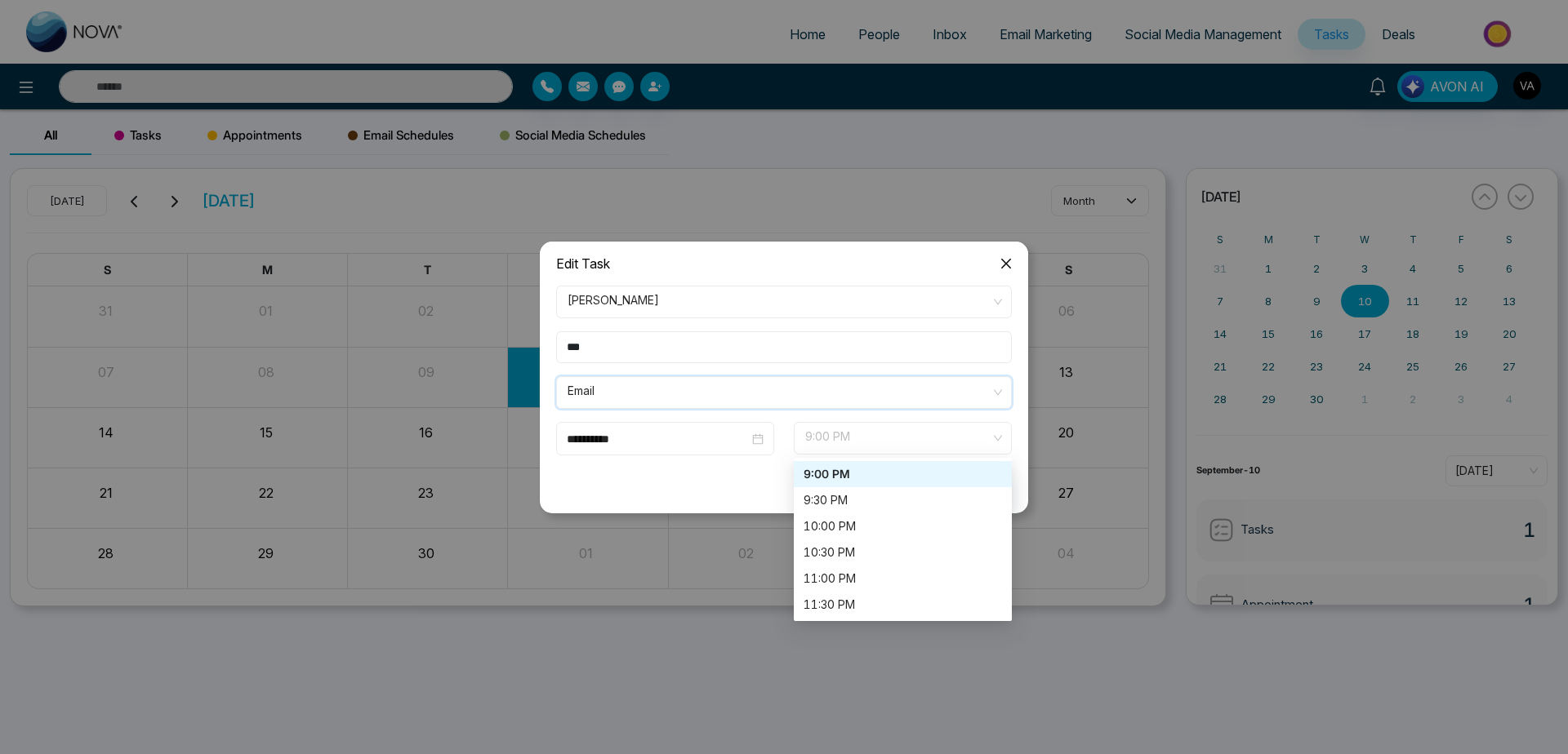
click at [898, 439] on span "9:00 PM" at bounding box center [903, 438] width 195 height 28
click at [892, 512] on div "9:30 PM" at bounding box center [903, 501] width 218 height 26
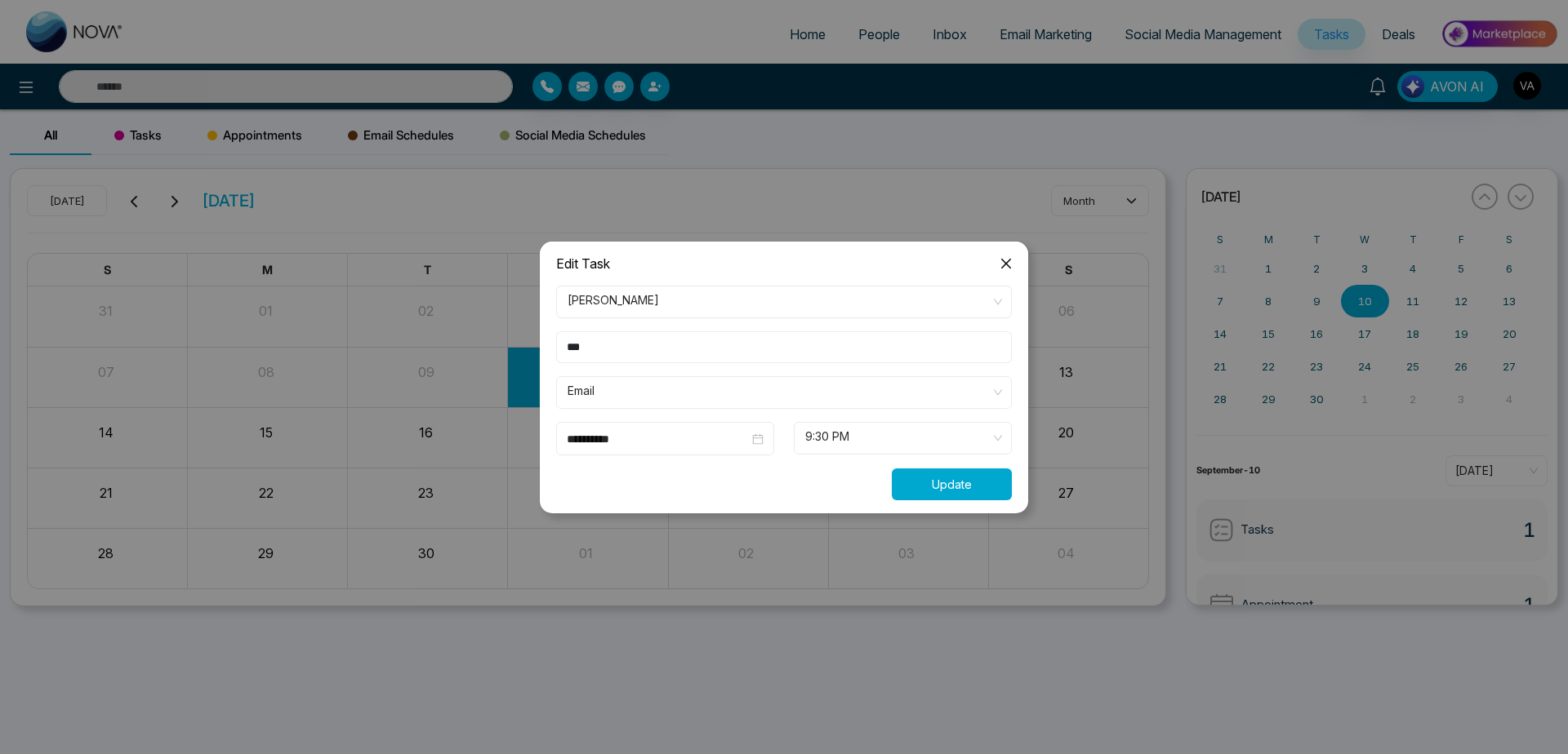
click at [959, 479] on button "Update" at bounding box center [951, 485] width 120 height 32
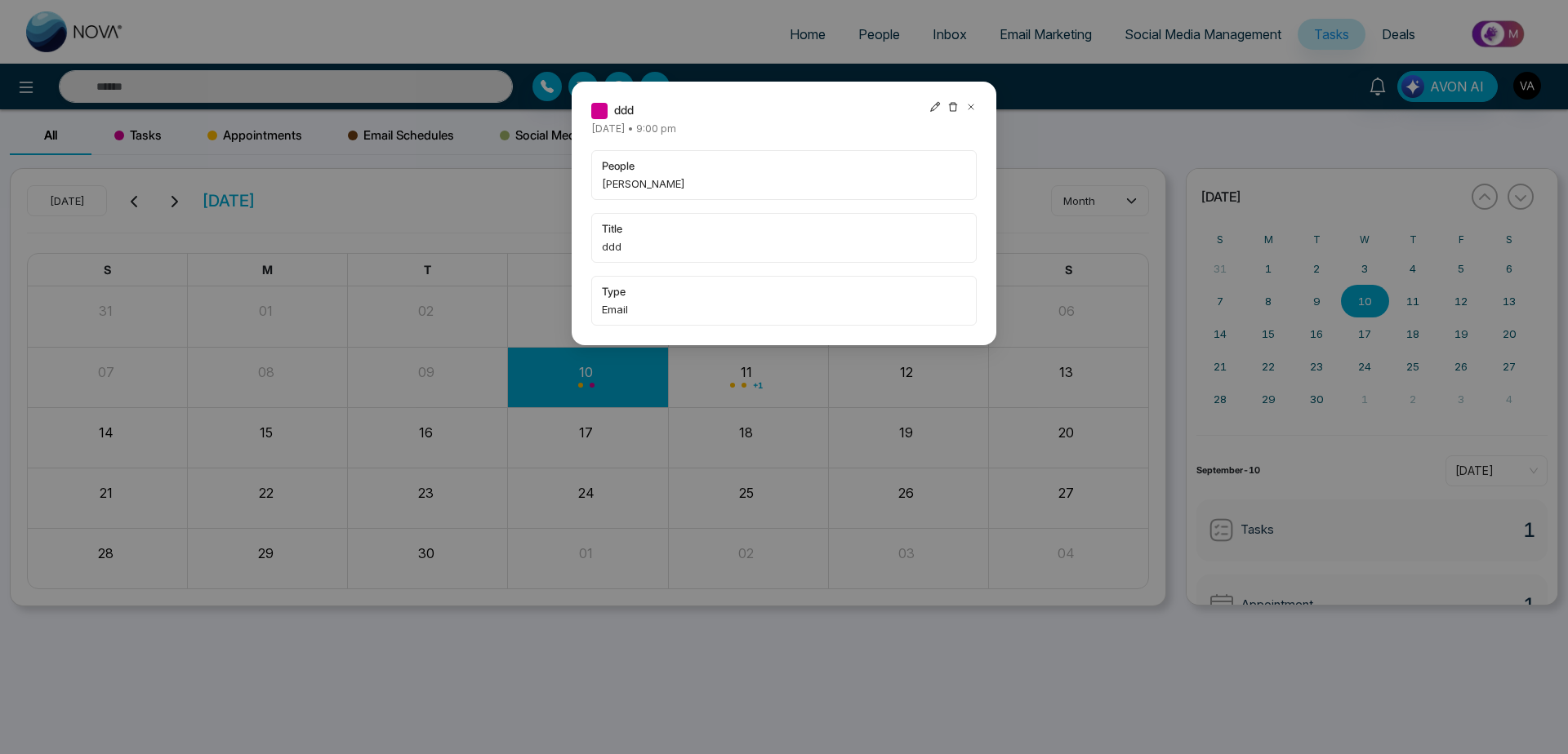
drag, startPoint x: 719, startPoint y: 127, endPoint x: 885, endPoint y: 118, distance: 166.2
click at [885, 118] on div "ddd [DATE] • 9:00 pm people [PERSON_NAME] title ddd type Email" at bounding box center [783, 213] width 385 height 225
click at [885, 118] on div "ddd" at bounding box center [783, 110] width 385 height 18
click at [931, 108] on icon at bounding box center [935, 107] width 12 height 12
type input "**********"
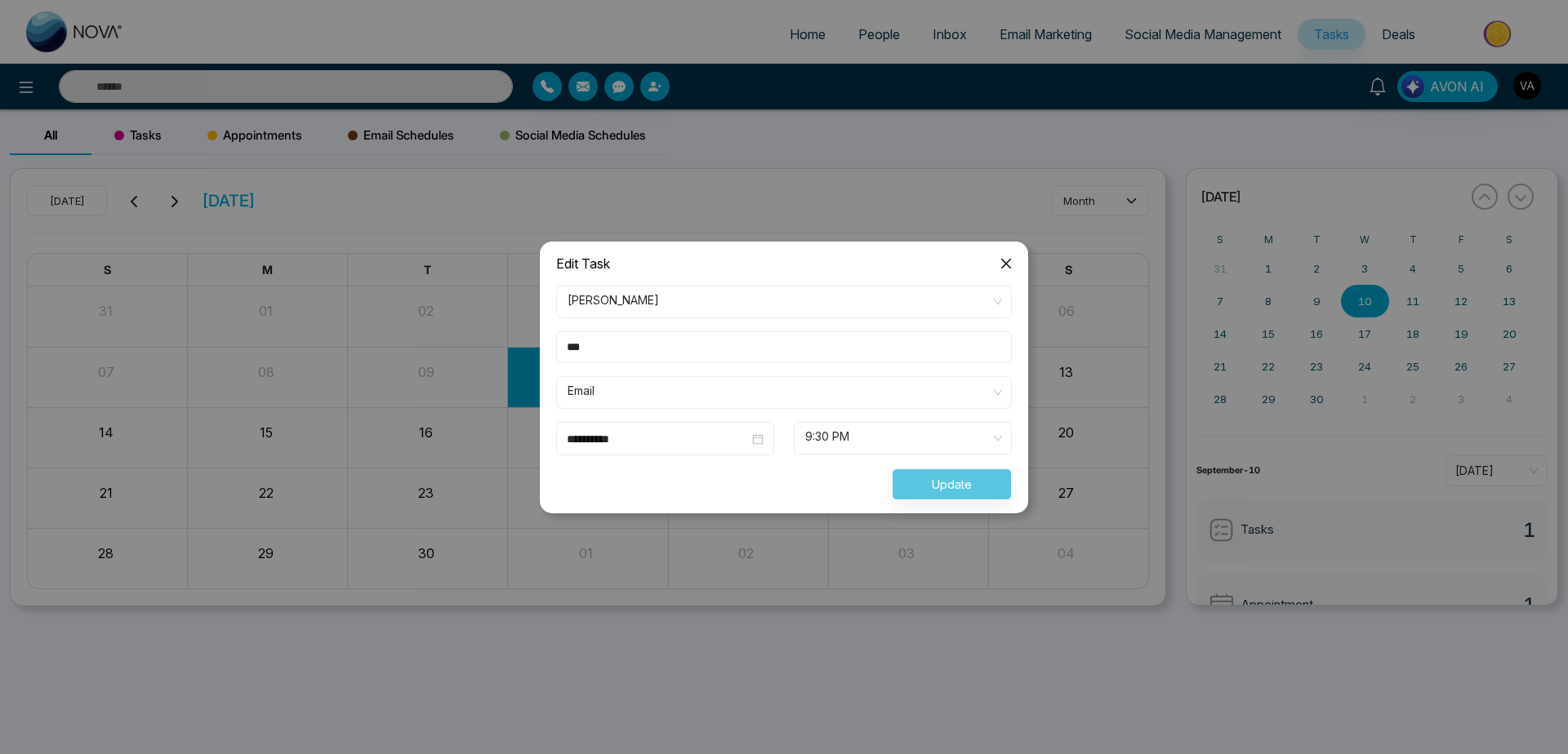
click at [1005, 269] on icon "close" at bounding box center [1006, 263] width 13 height 13
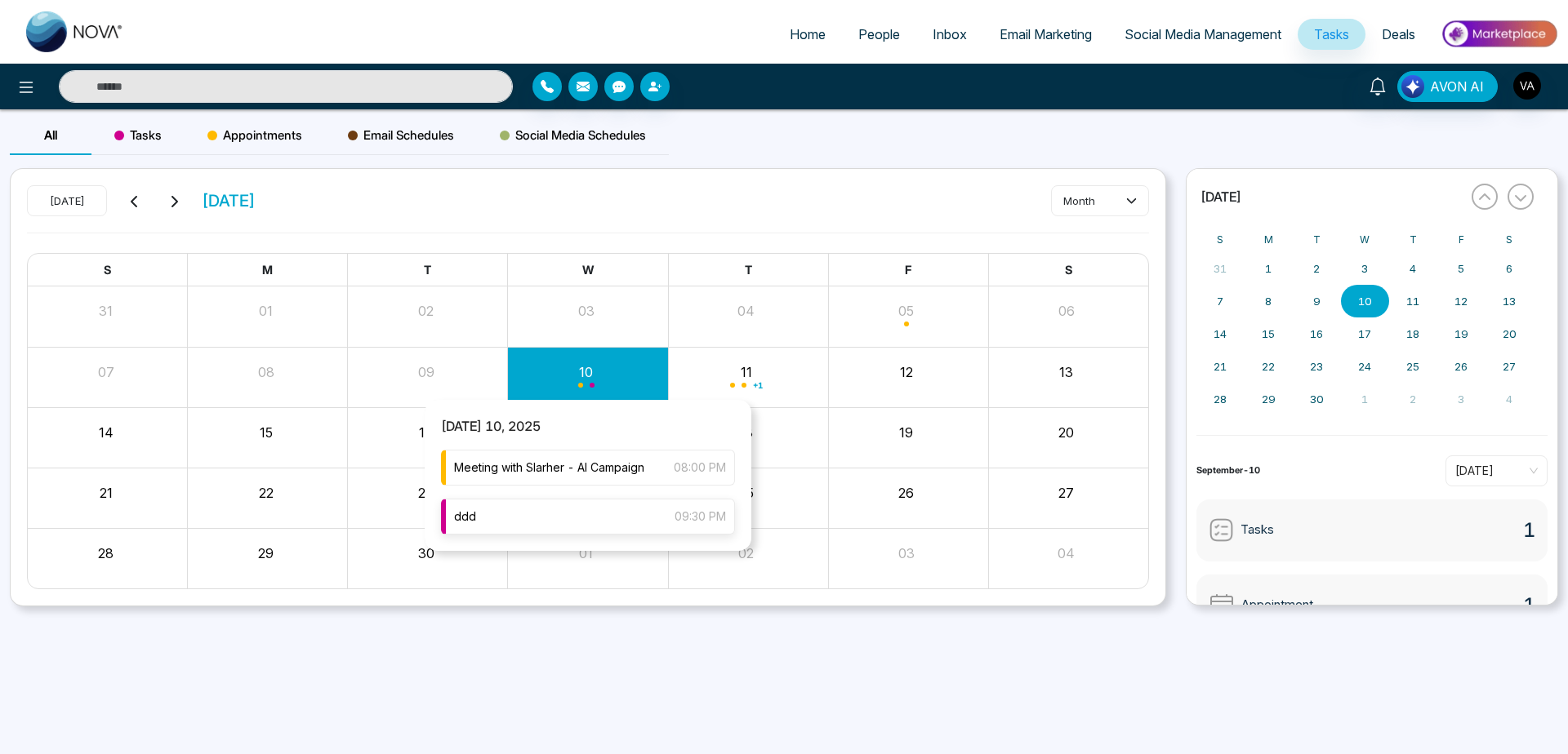
click at [584, 513] on div "ddd 09:30 PM" at bounding box center [588, 517] width 294 height 36
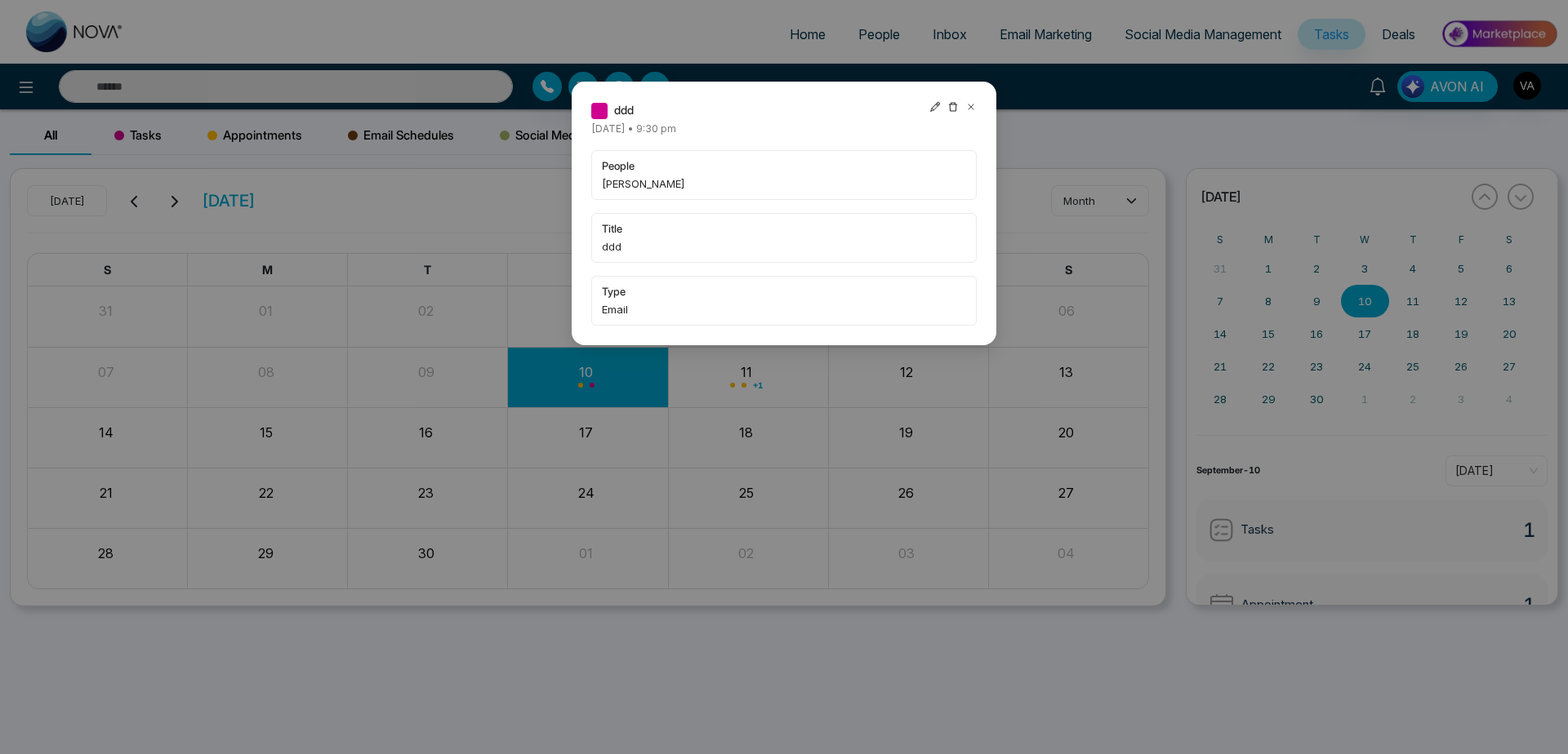
drag, startPoint x: 689, startPoint y: 124, endPoint x: 795, endPoint y: 126, distance: 106.0
click at [676, 126] on span "[DATE] • 9:30 pm" at bounding box center [634, 129] width 85 height 12
click at [829, 126] on div "ddd [DATE] • 9:30 pm people [PERSON_NAME] title ddd type Email" at bounding box center [783, 213] width 385 height 225
drag, startPoint x: 582, startPoint y: 123, endPoint x: 831, endPoint y: 117, distance: 249.1
click at [831, 117] on div "ddd [DATE] • 9:30 pm people [PERSON_NAME] title ddd type Email" at bounding box center [784, 214] width 425 height 264
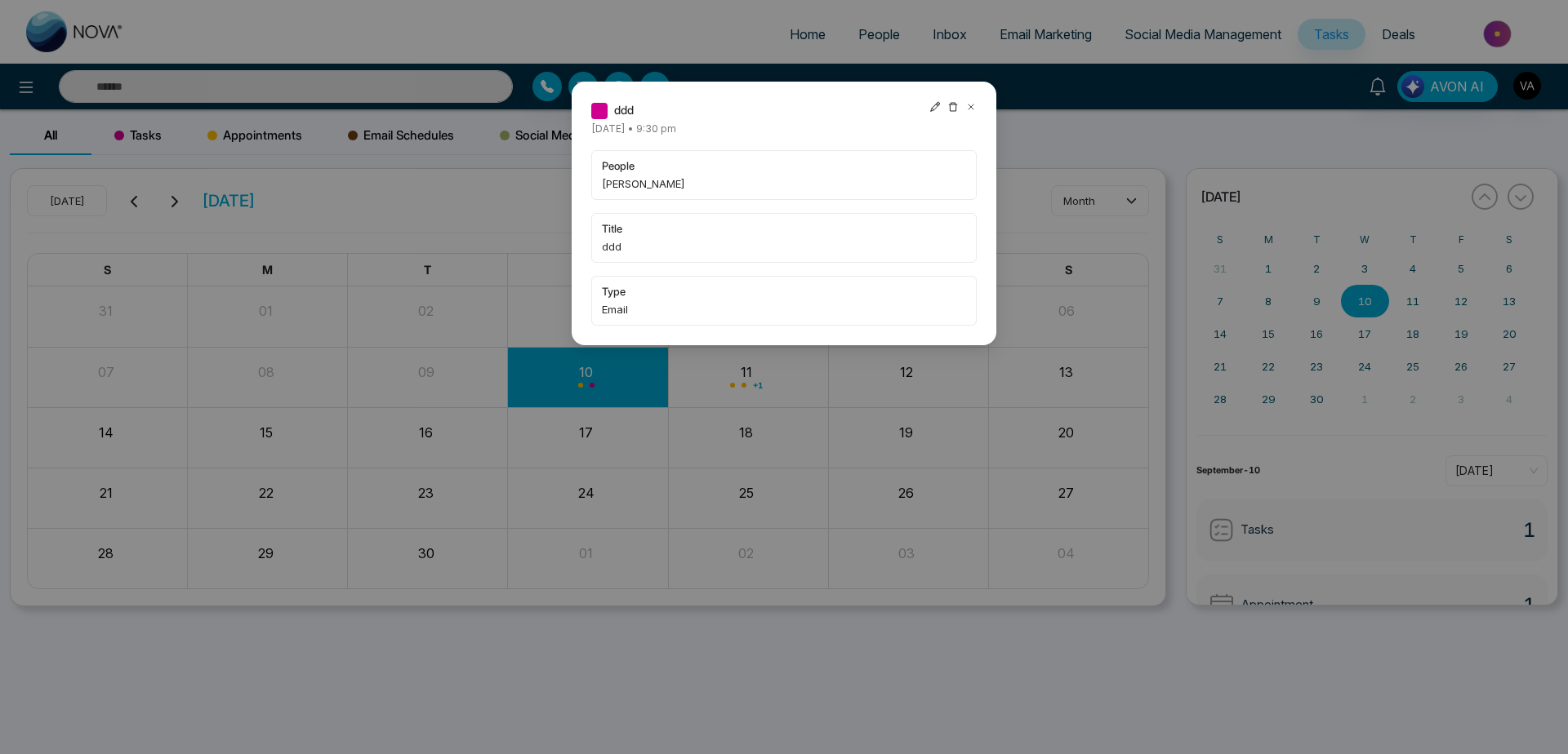
drag, startPoint x: 831, startPoint y: 117, endPoint x: 835, endPoint y: 124, distance: 8.1
click at [835, 124] on div "ddd [DATE] • 9:30 pm people [PERSON_NAME] title ddd type Email" at bounding box center [783, 213] width 385 height 225
click at [950, 102] on icon at bounding box center [953, 107] width 12 height 12
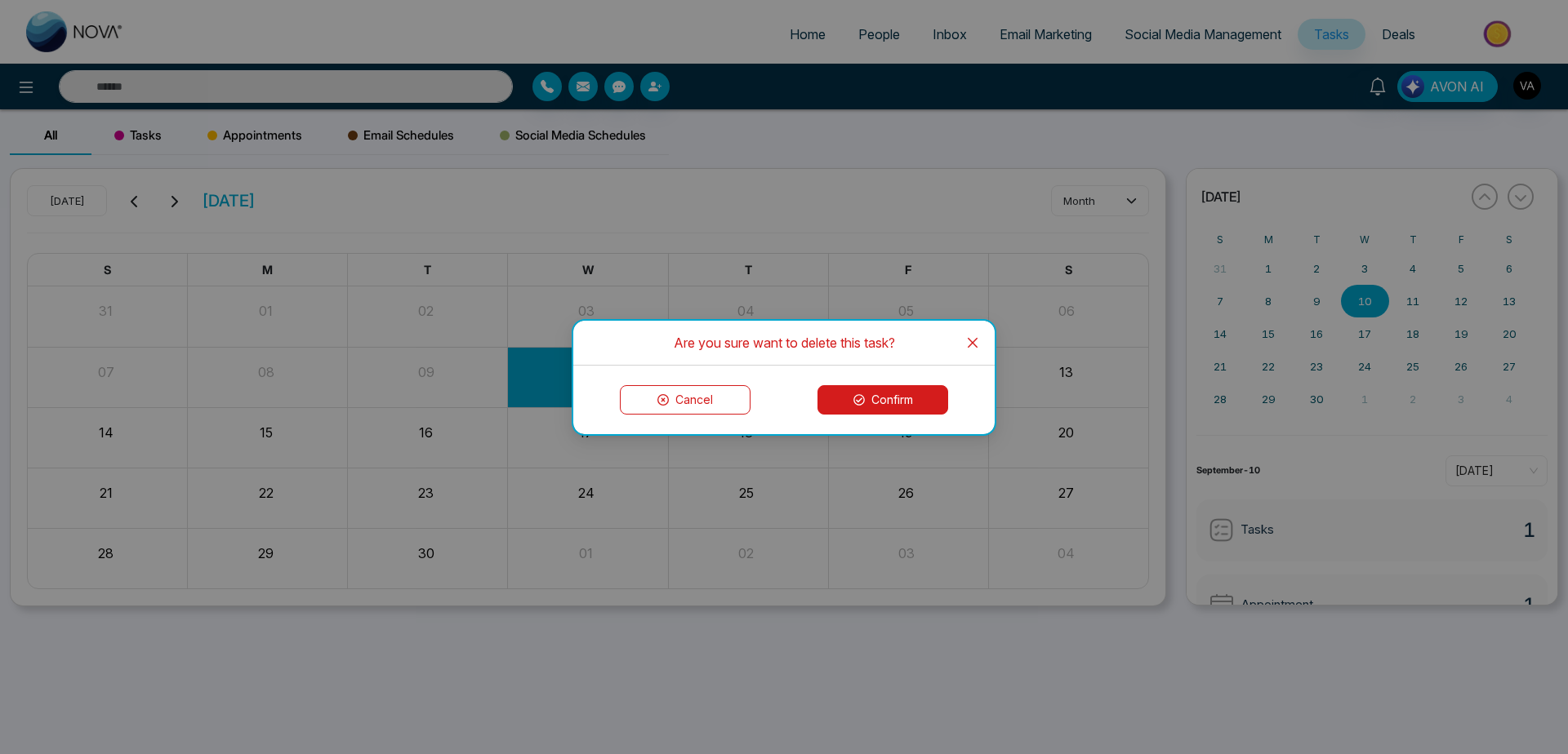
click at [914, 405] on button "Confirm" at bounding box center [883, 400] width 131 height 30
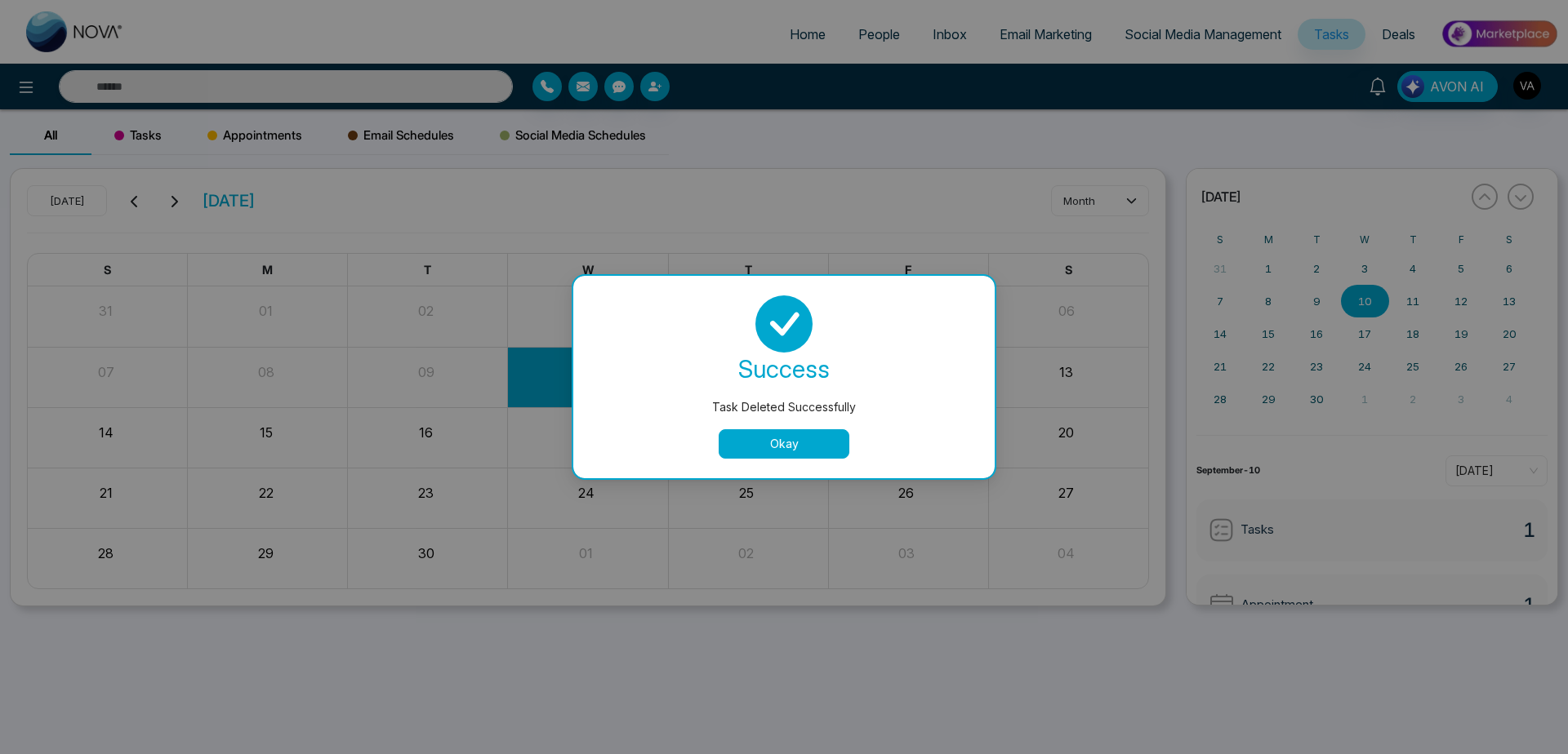
click at [768, 450] on button "Okay" at bounding box center [784, 444] width 131 height 30
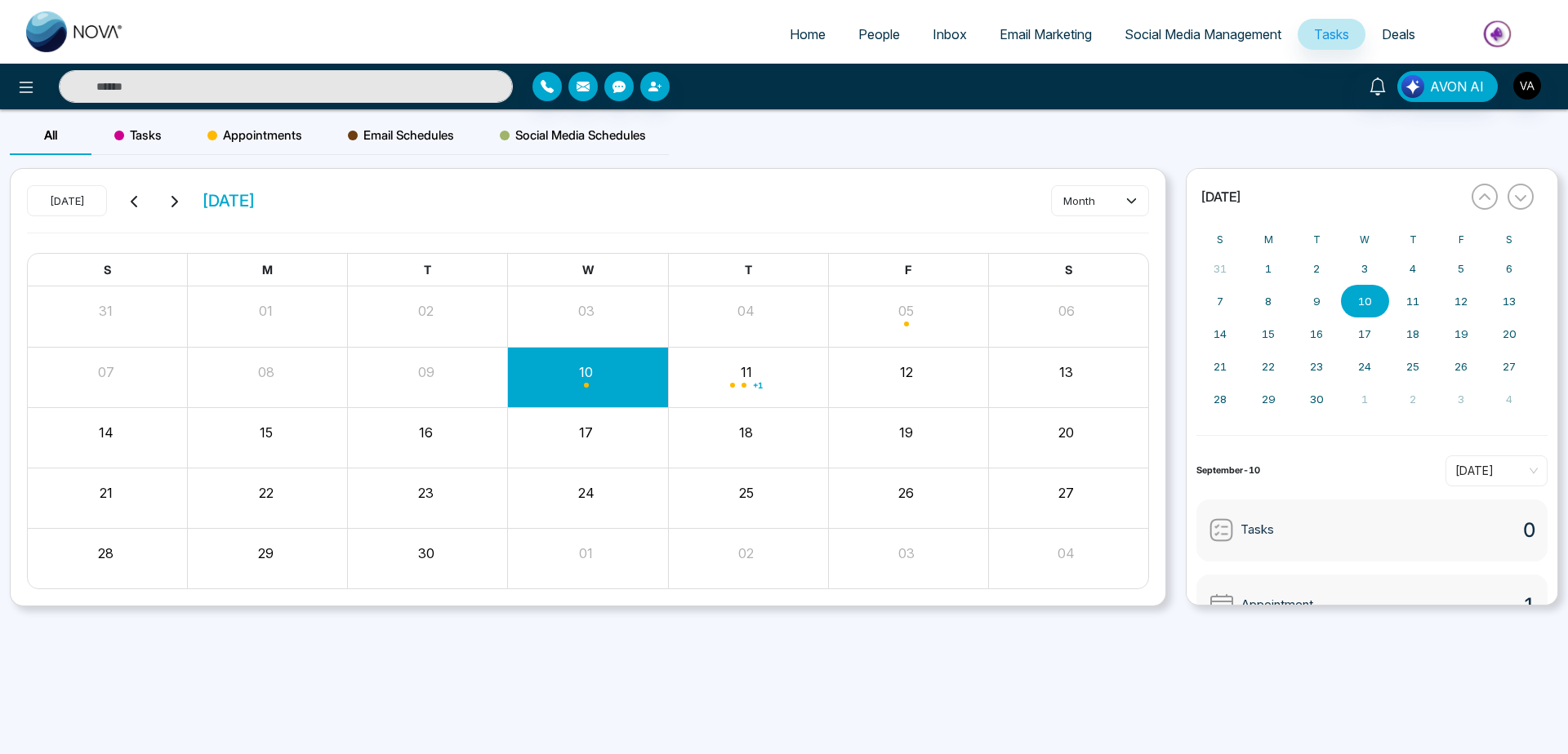
click at [231, 120] on div "Appointments" at bounding box center [254, 136] width 141 height 40
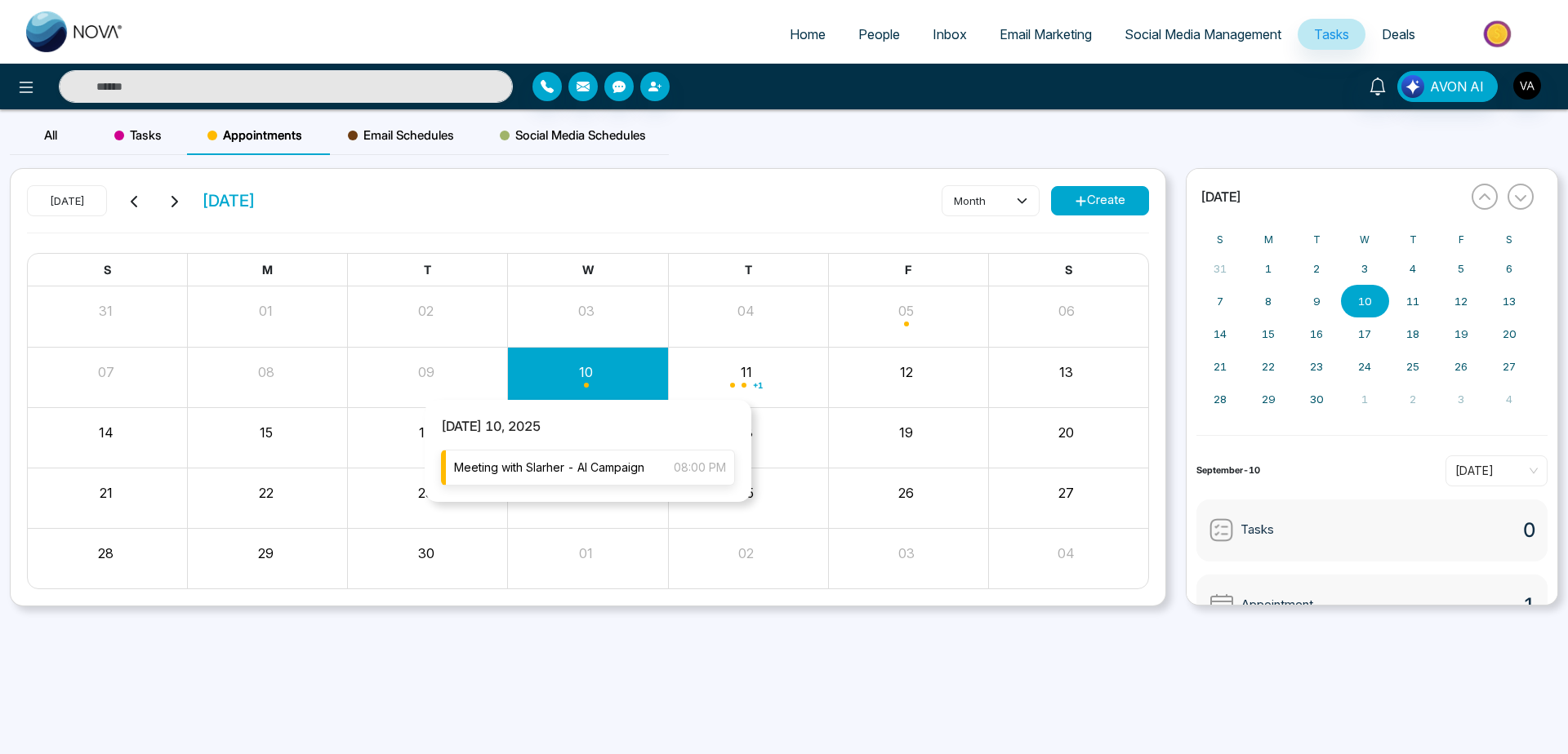
click at [587, 469] on span "Meeting with Slarher - AI Campaign" at bounding box center [549, 468] width 190 height 18
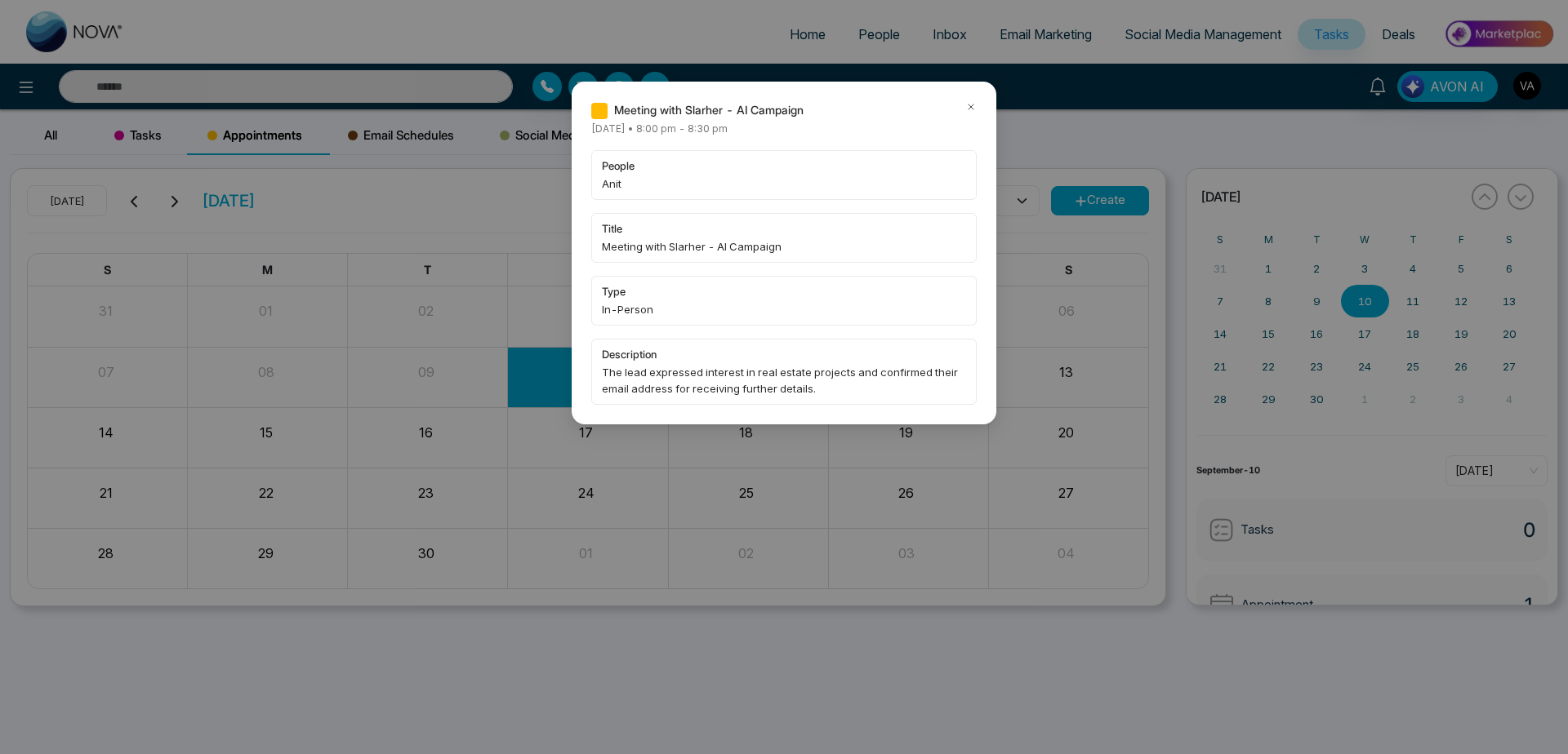
drag, startPoint x: 962, startPoint y: 103, endPoint x: 972, endPoint y: 105, distance: 10.2
click at [972, 105] on div "Meeting with Slarher - AI Campaign" at bounding box center [783, 110] width 385 height 18
click at [972, 105] on icon at bounding box center [971, 107] width 12 height 12
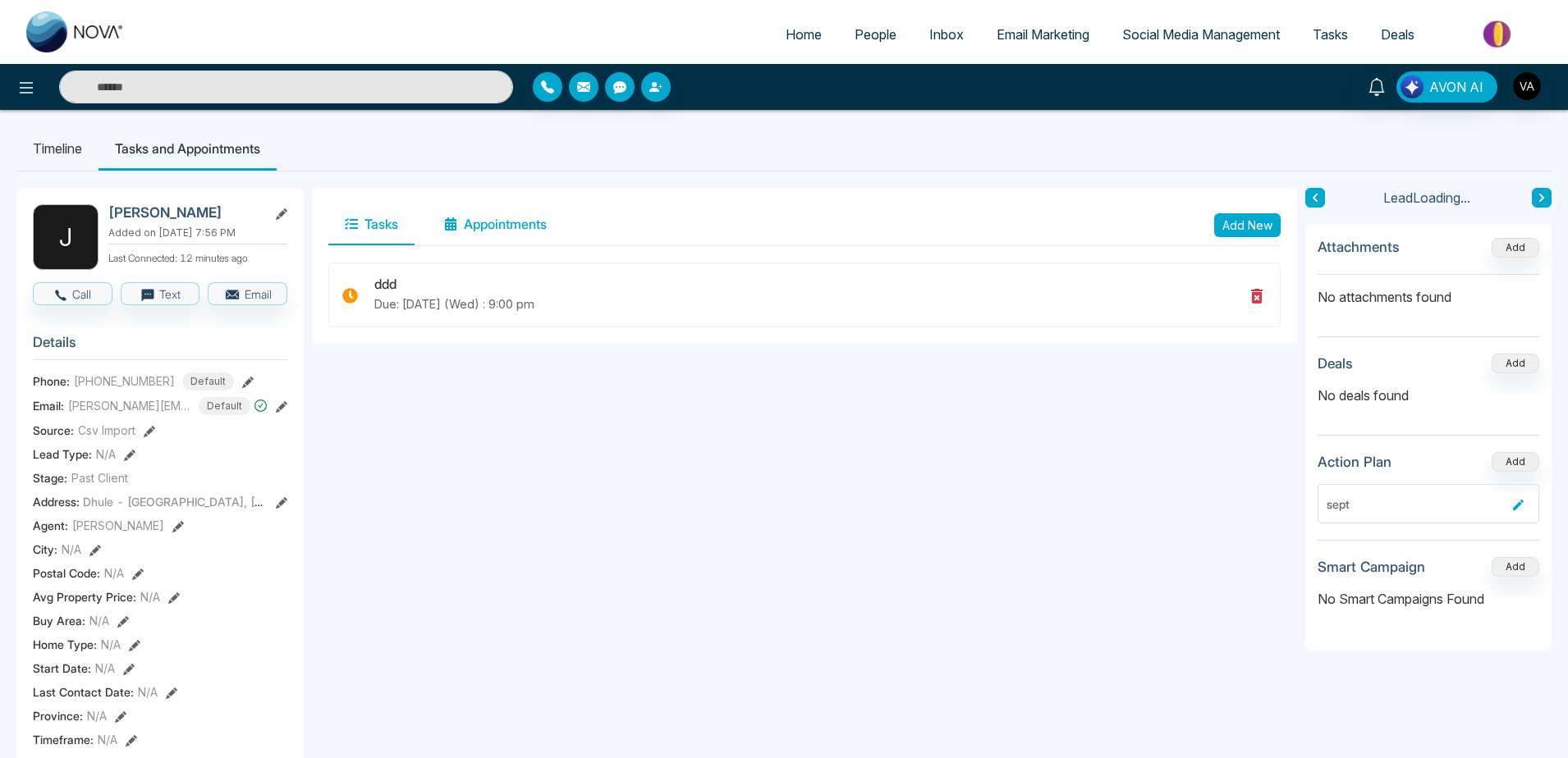
click at [494, 233] on button "Appointments" at bounding box center [495, 224] width 135 height 41
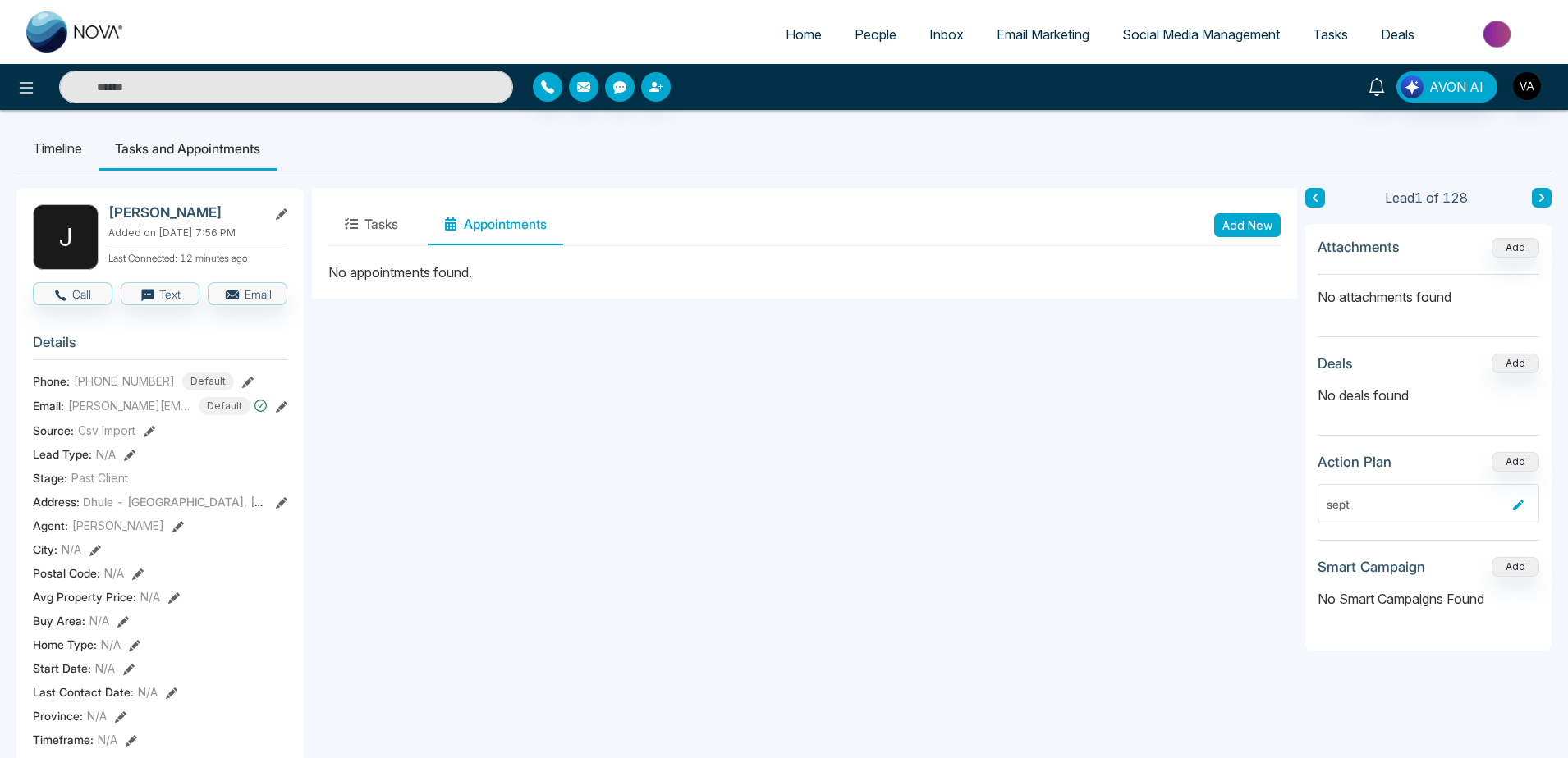
click at [1263, 228] on button "Add New" at bounding box center [1247, 226] width 67 height 24
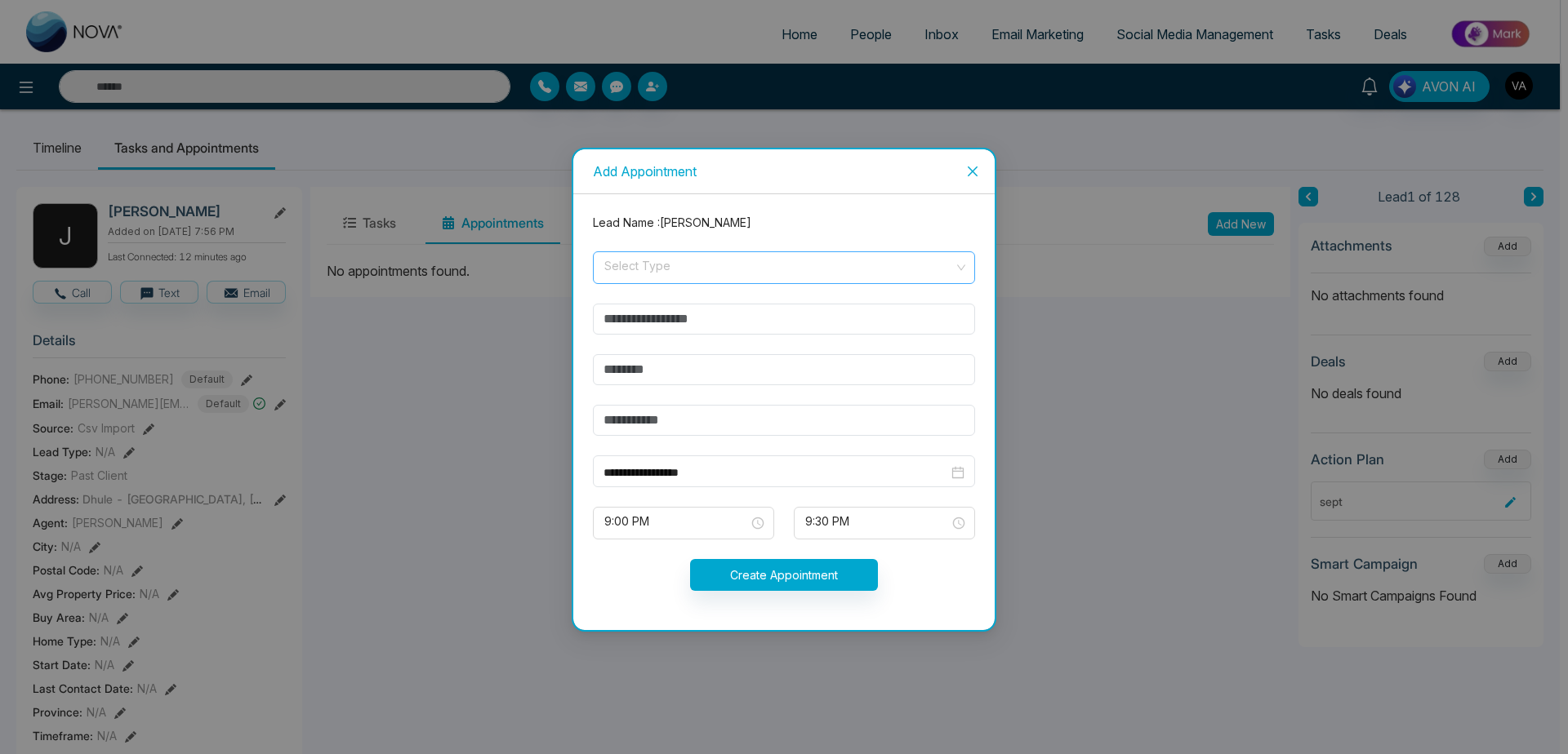
click at [848, 256] on input "search" at bounding box center [778, 264] width 351 height 25
click at [669, 330] on div "Online" at bounding box center [784, 330] width 362 height 18
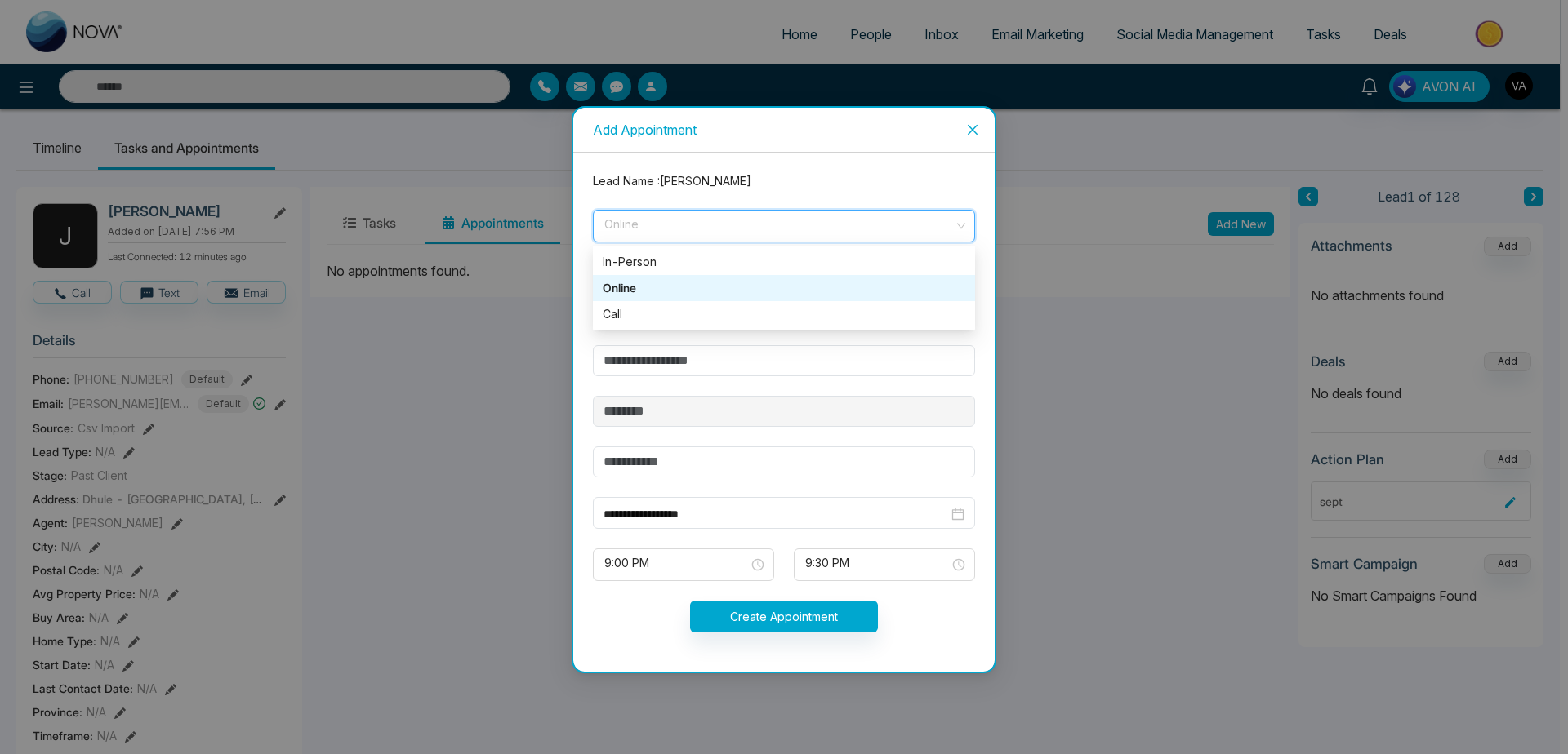
click at [777, 232] on span "Online" at bounding box center [784, 227] width 359 height 28
click at [745, 312] on div "Call" at bounding box center [784, 315] width 362 height 18
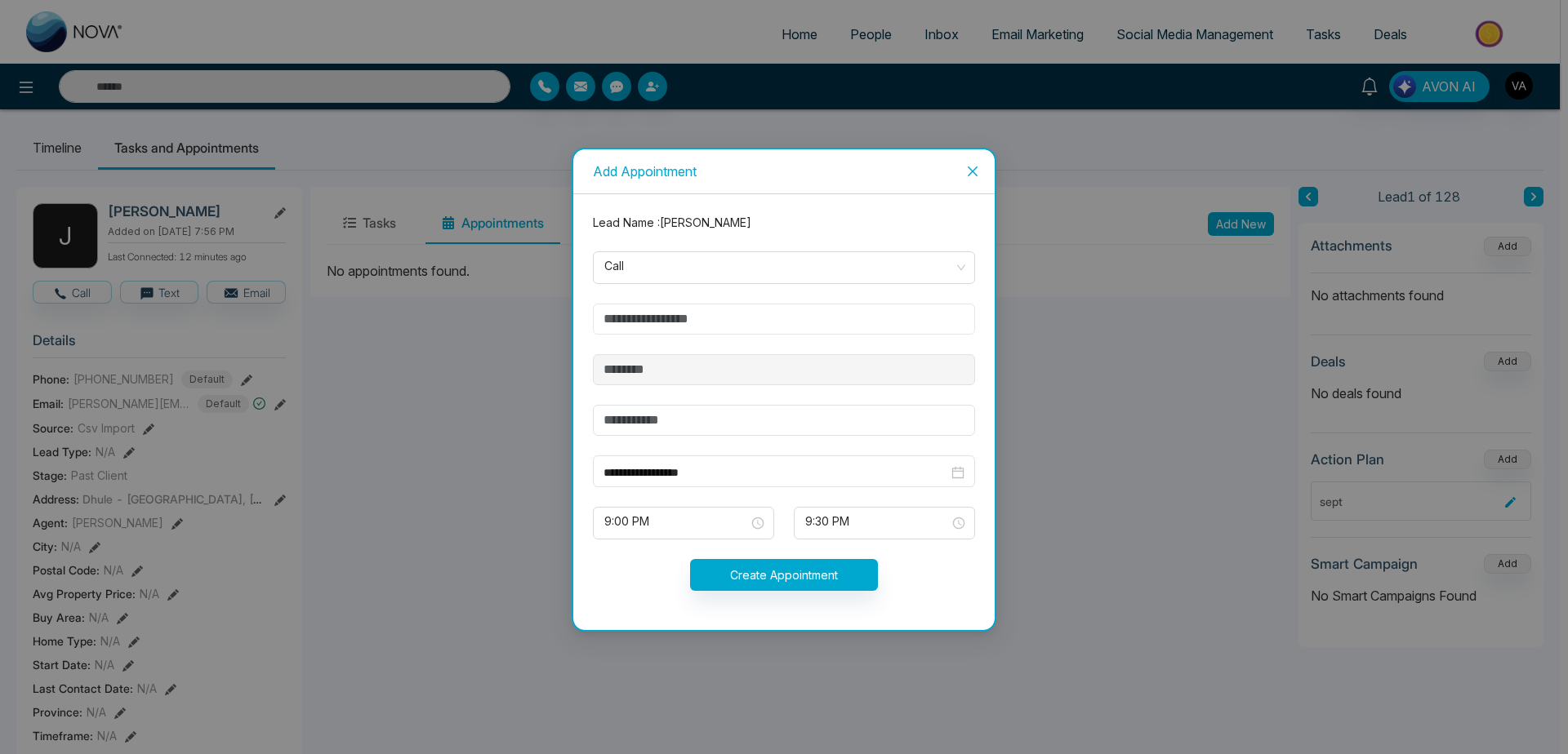
click at [735, 314] on input "text" at bounding box center [784, 319] width 382 height 31
type input "********"
click at [709, 418] on input "text" at bounding box center [784, 420] width 382 height 31
type input "*****"
click at [830, 572] on button "Create Appointment" at bounding box center [784, 575] width 188 height 32
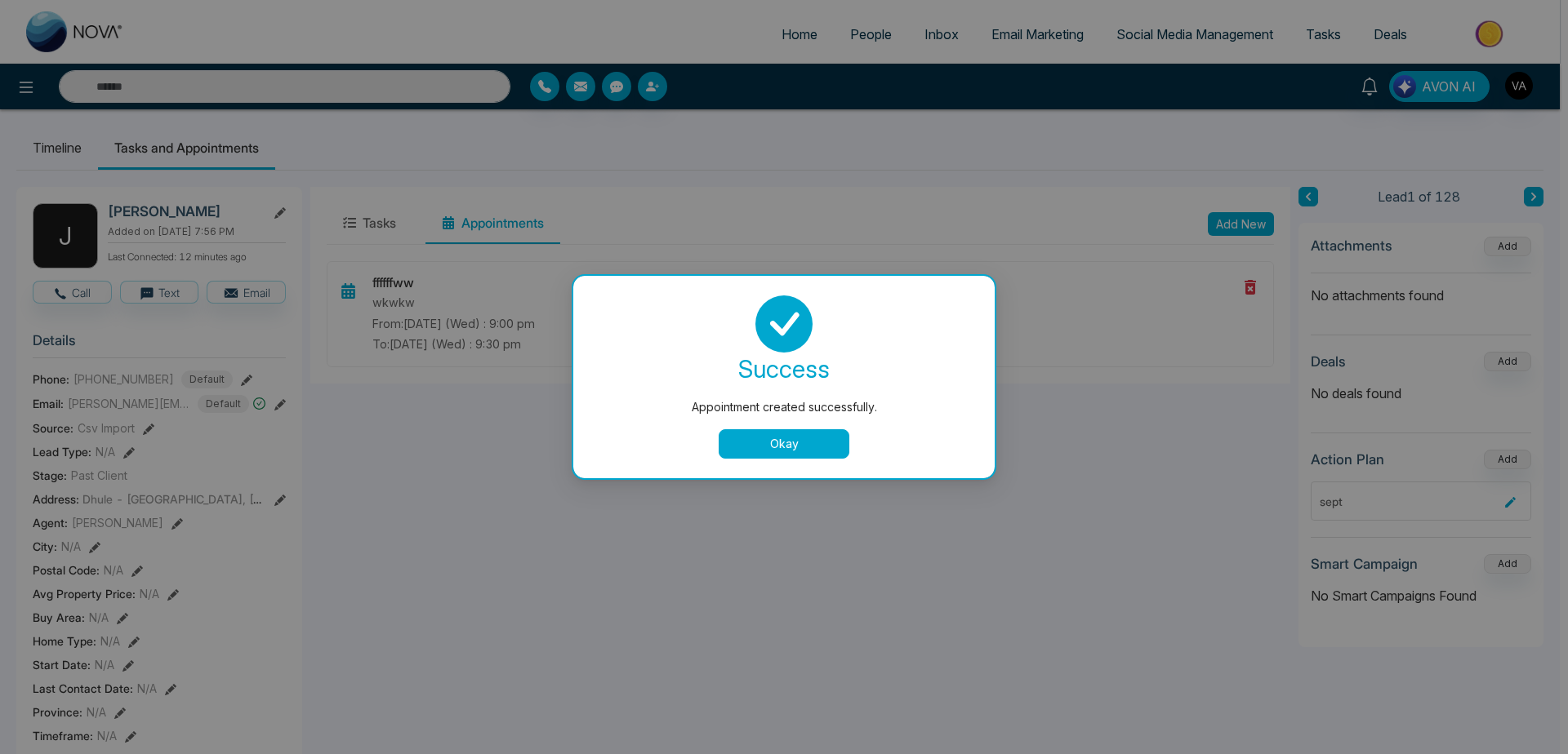
click at [806, 450] on button "Okay" at bounding box center [784, 444] width 131 height 30
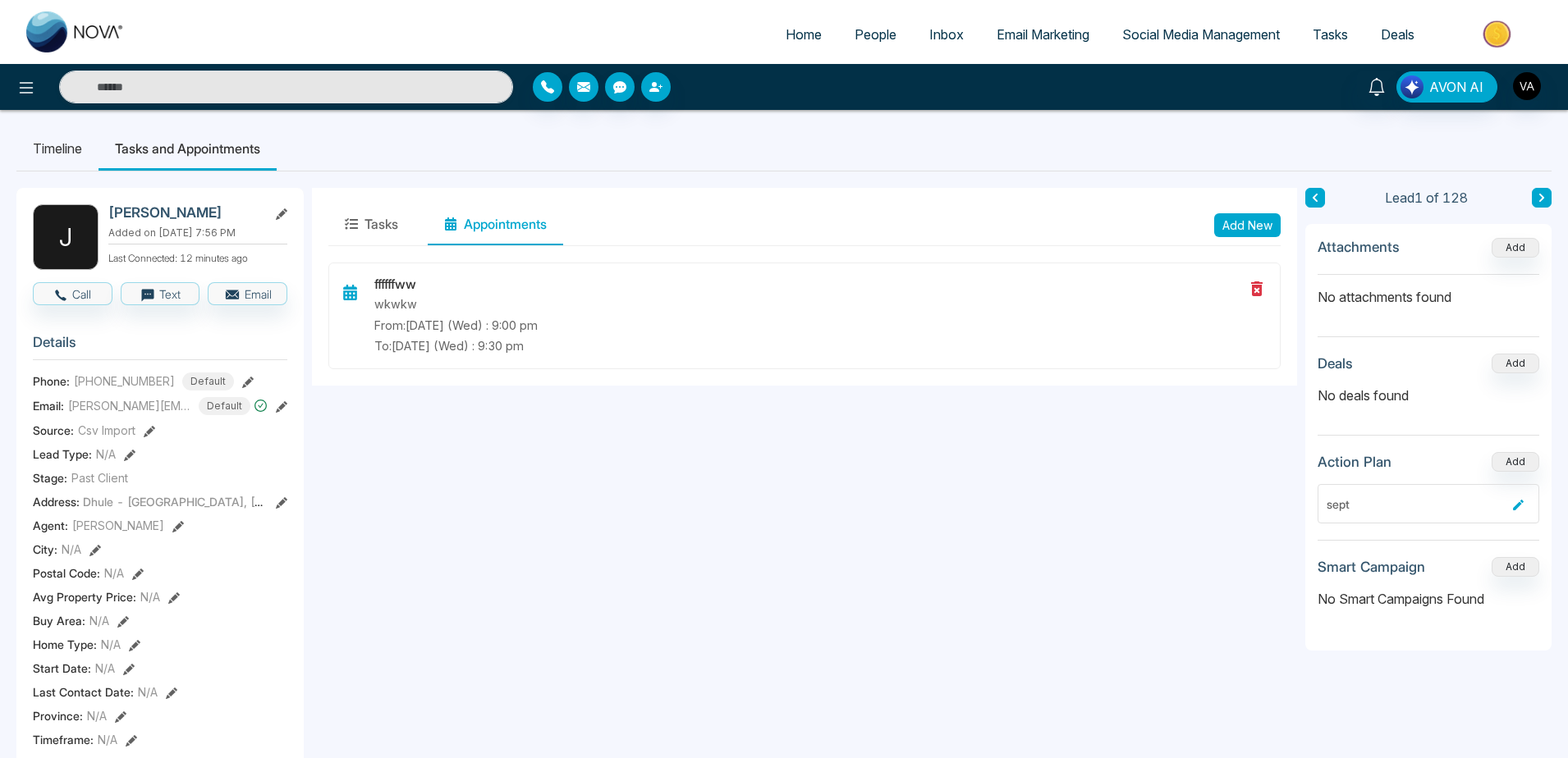
click at [1316, 35] on span "Tasks" at bounding box center [1329, 34] width 35 height 17
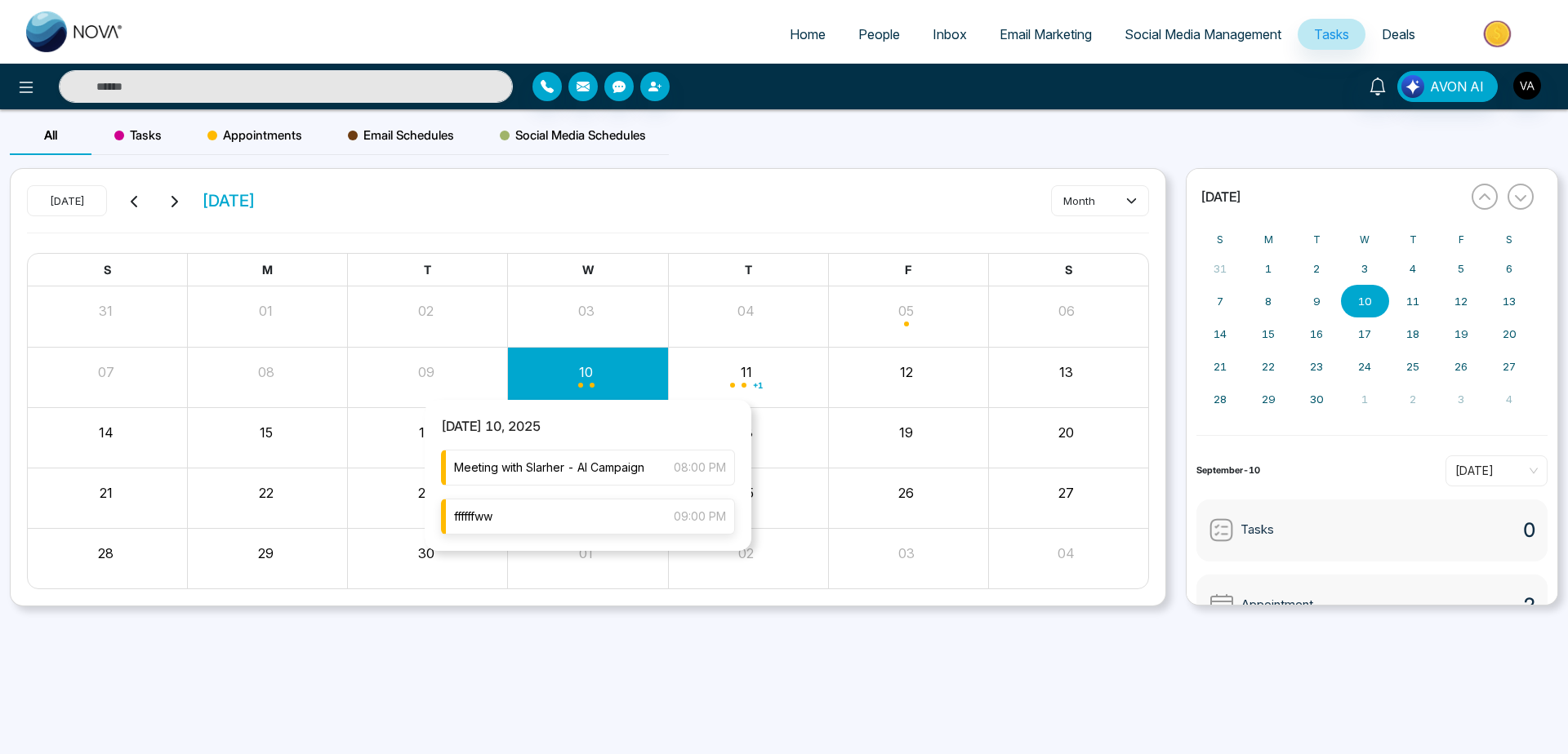
click at [563, 527] on div "ffffffww 09:00 PM" at bounding box center [588, 517] width 294 height 36
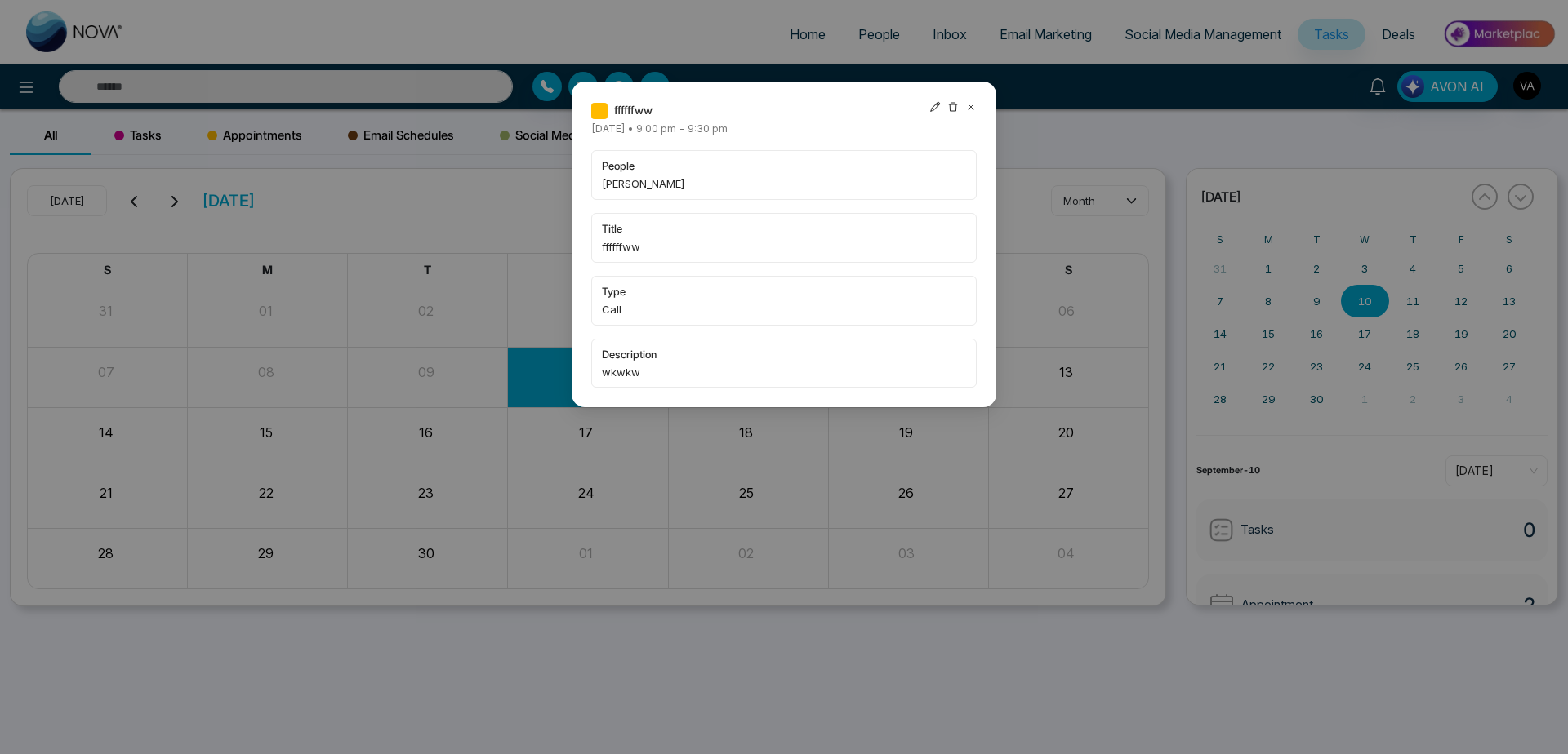
click at [936, 107] on icon at bounding box center [935, 107] width 12 height 12
type input "**********"
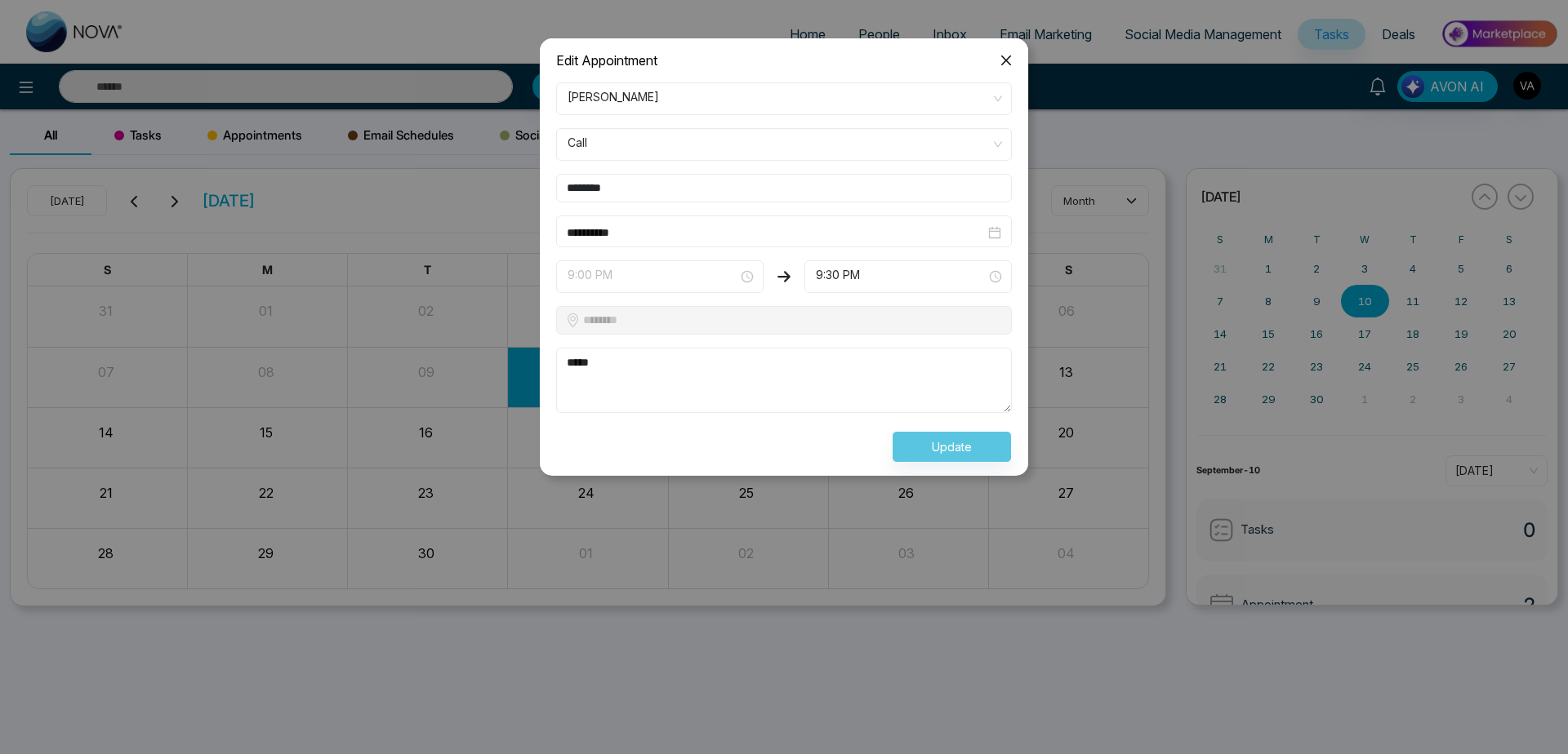
click at [721, 278] on span "9:00 PM" at bounding box center [659, 277] width 184 height 28
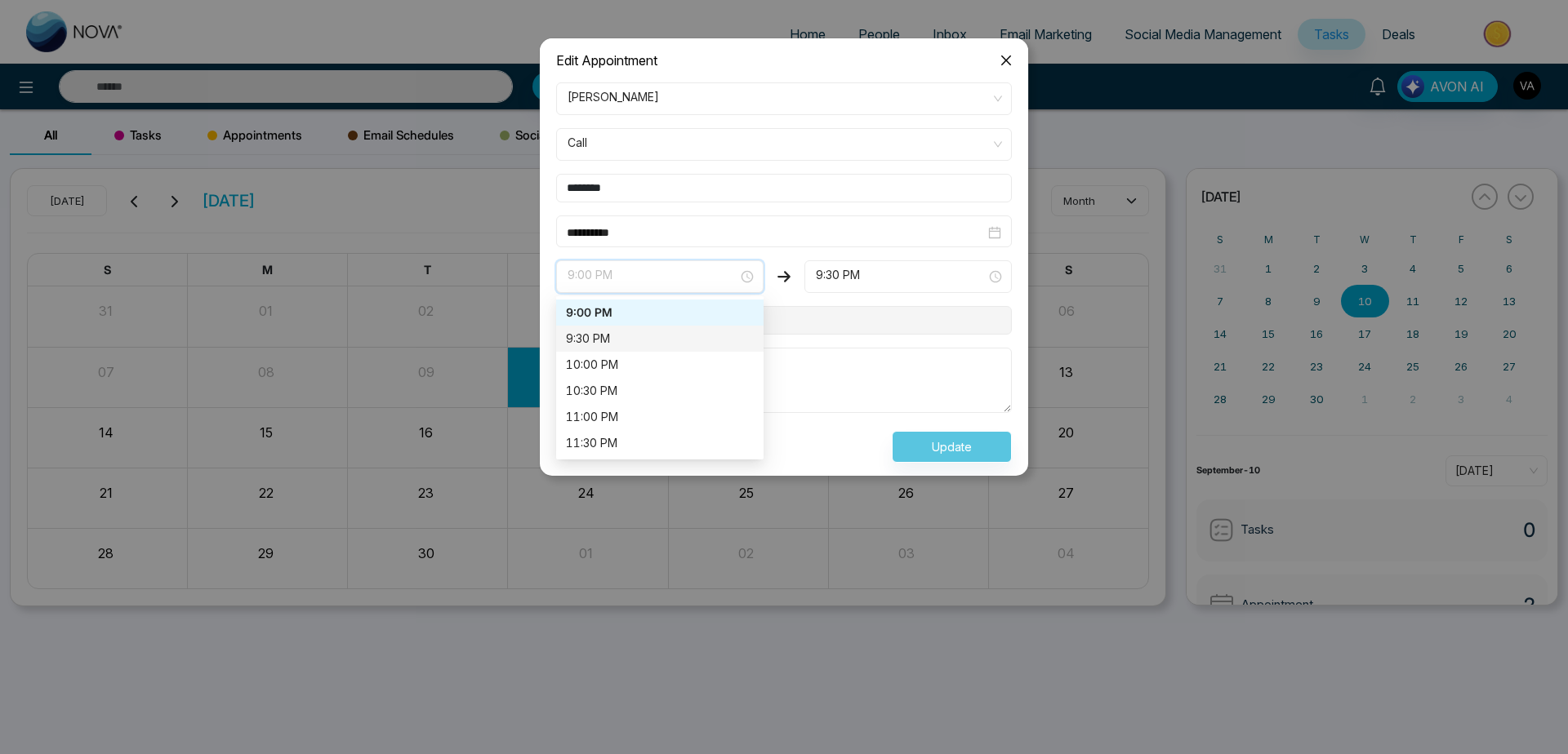
click at [691, 338] on div "9:30 PM" at bounding box center [660, 338] width 188 height 18
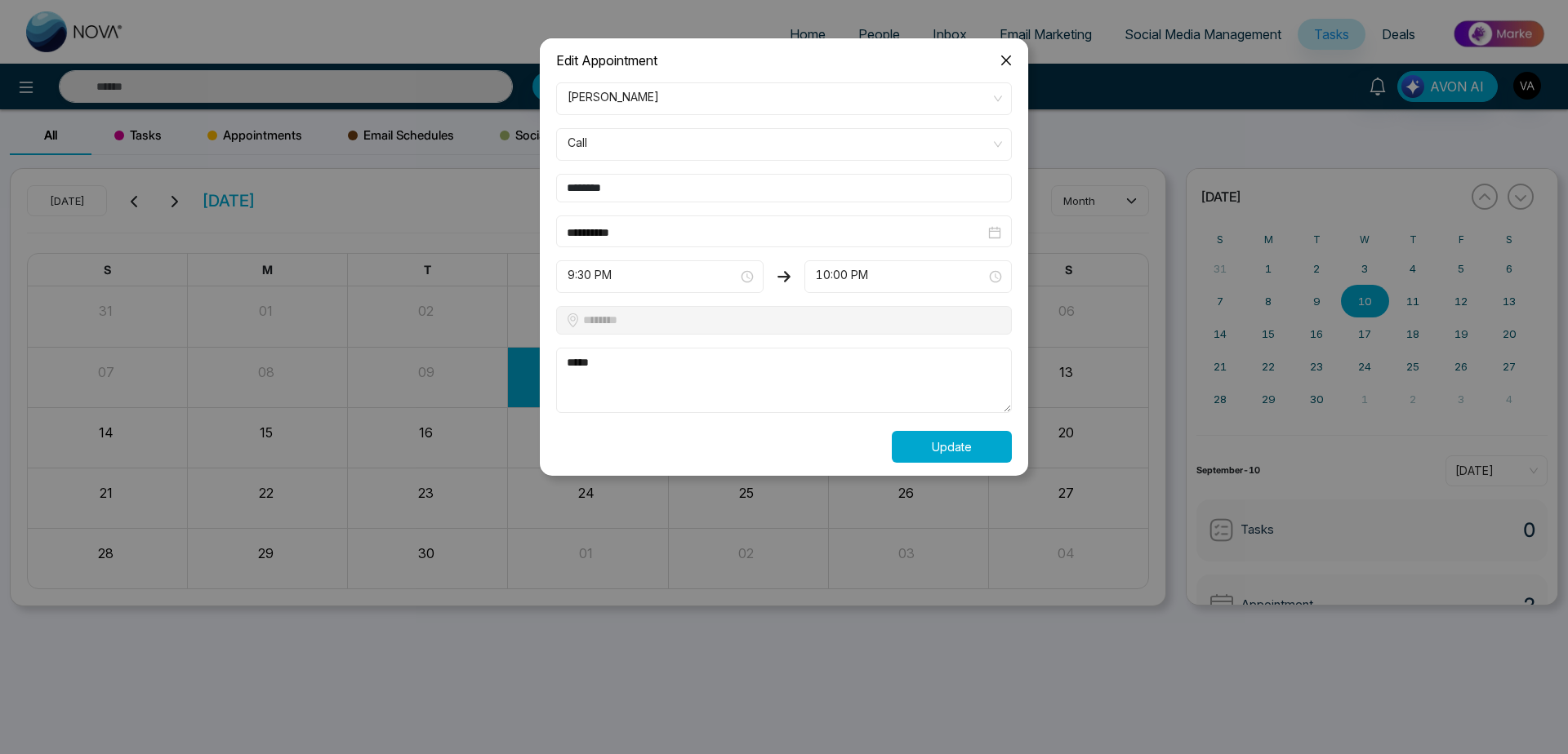
click at [950, 445] on button "Update" at bounding box center [951, 447] width 120 height 32
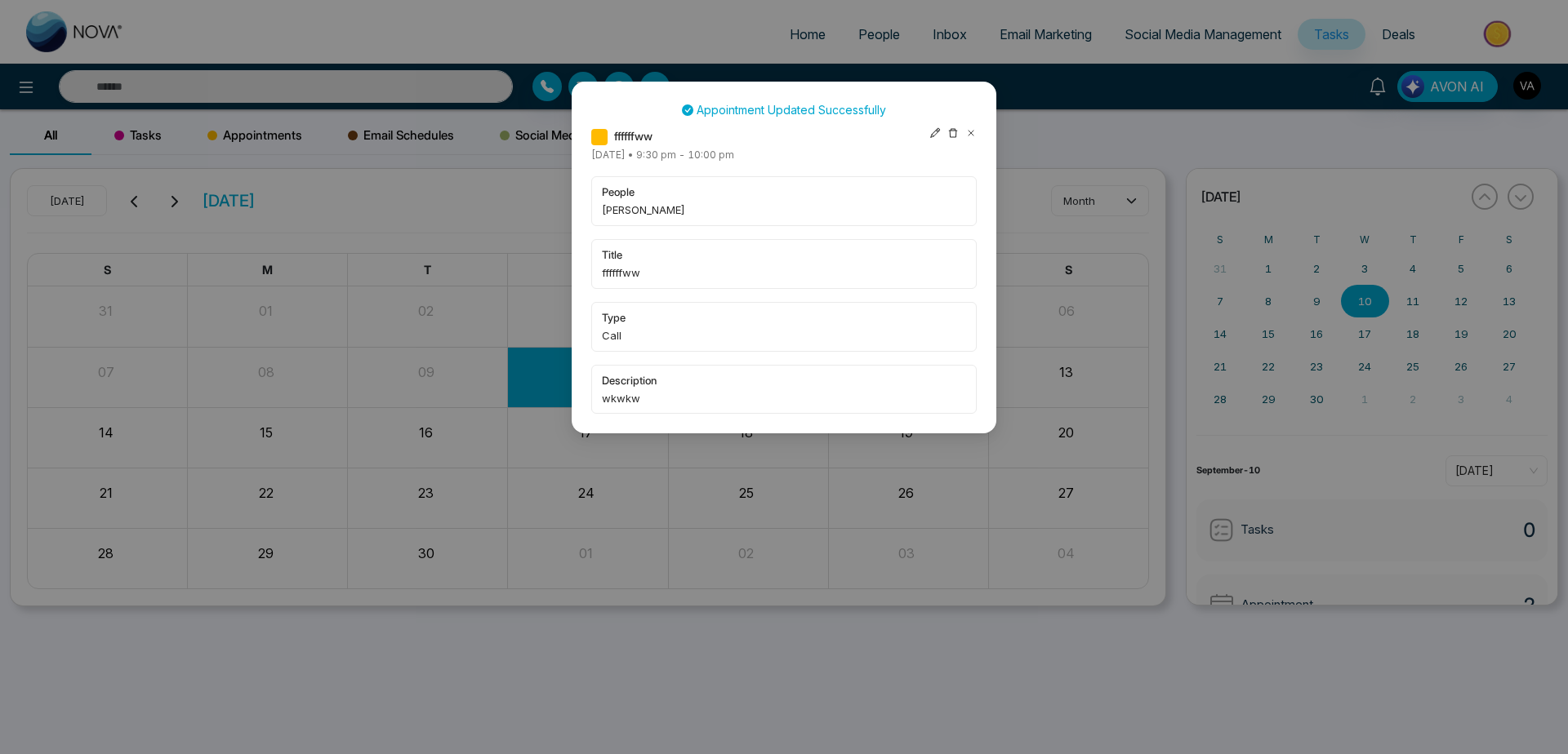
click at [965, 133] on icon at bounding box center [971, 134] width 12 height 12
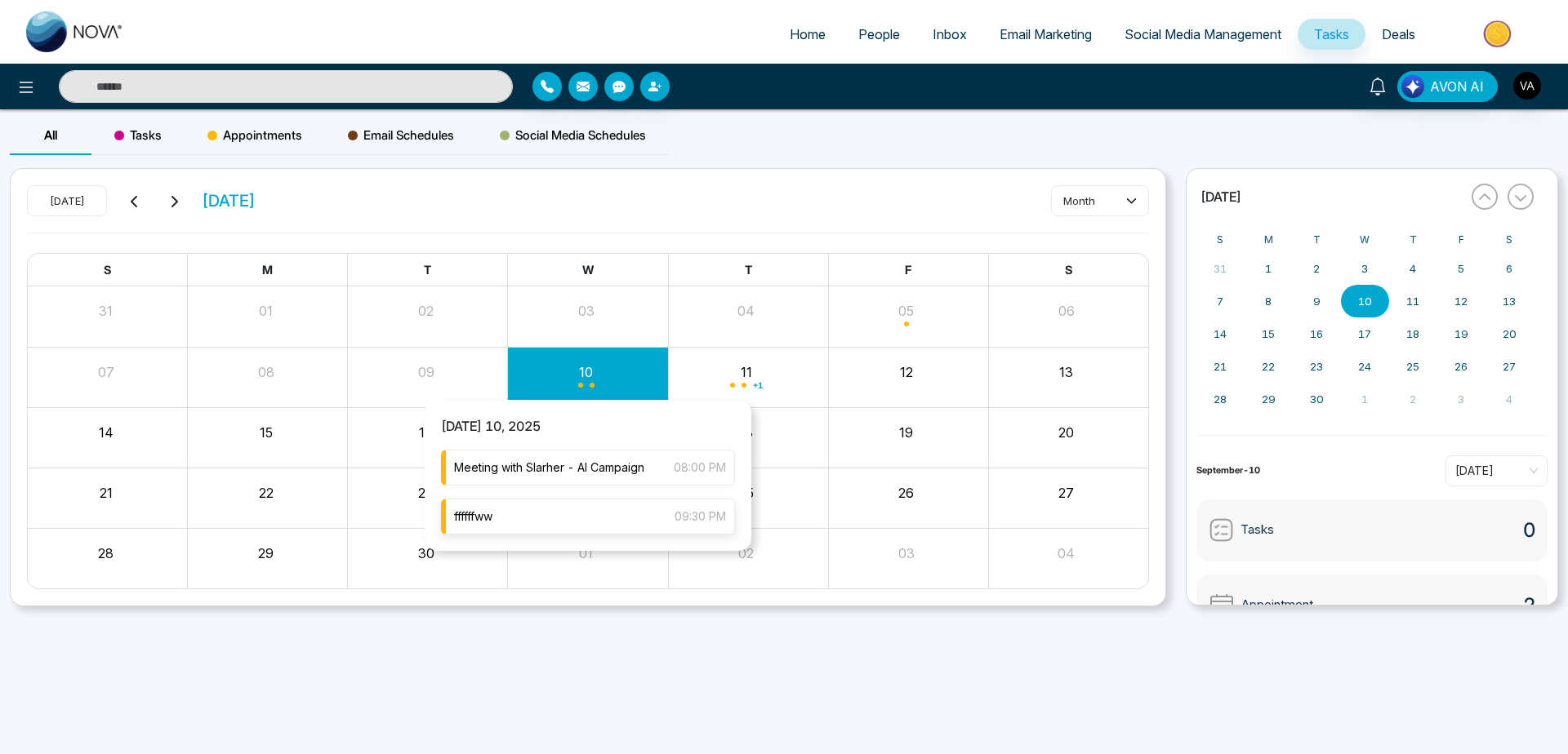
click at [593, 525] on div "ffffffww 09:30 PM" at bounding box center [588, 517] width 294 height 36
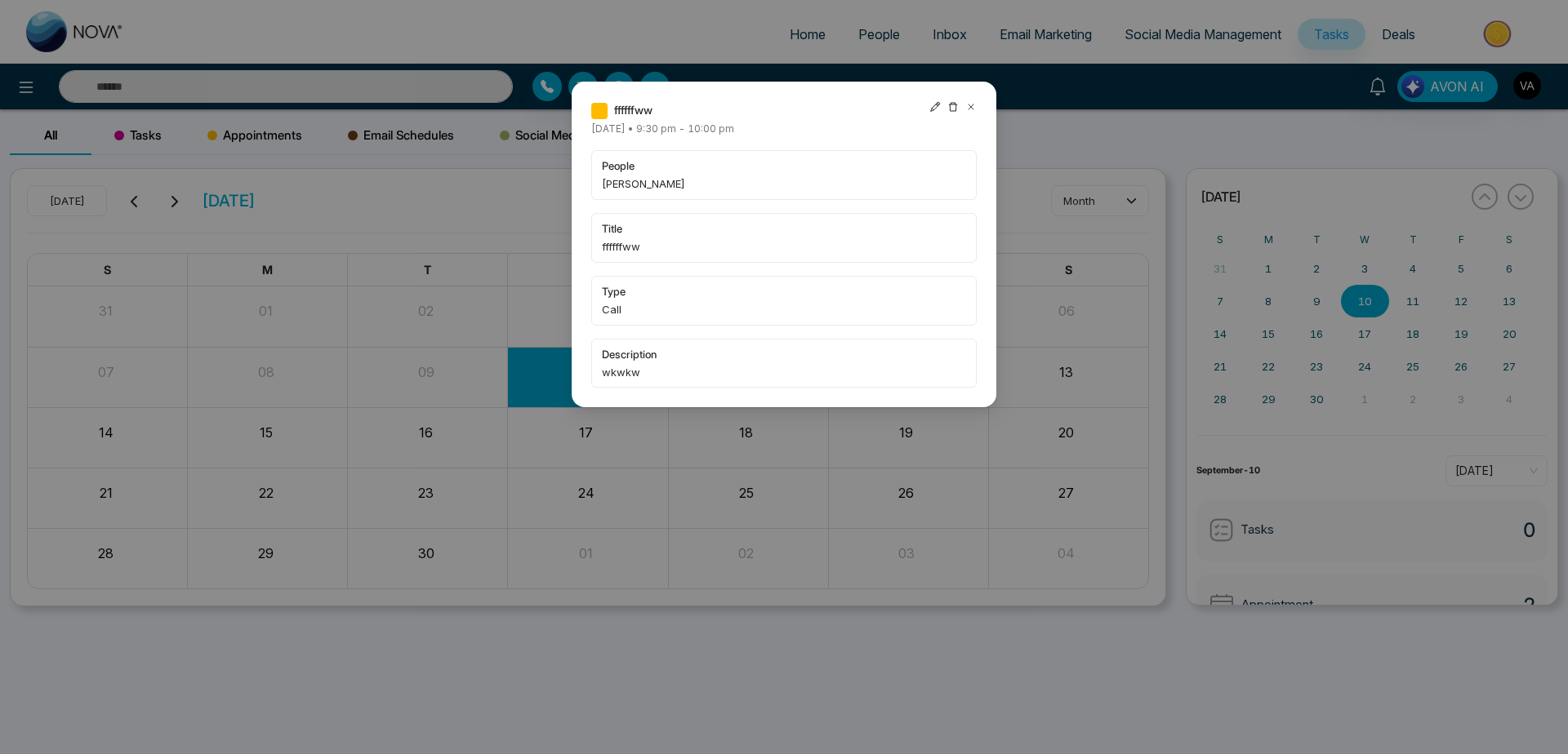
click at [954, 110] on icon at bounding box center [953, 107] width 12 height 12
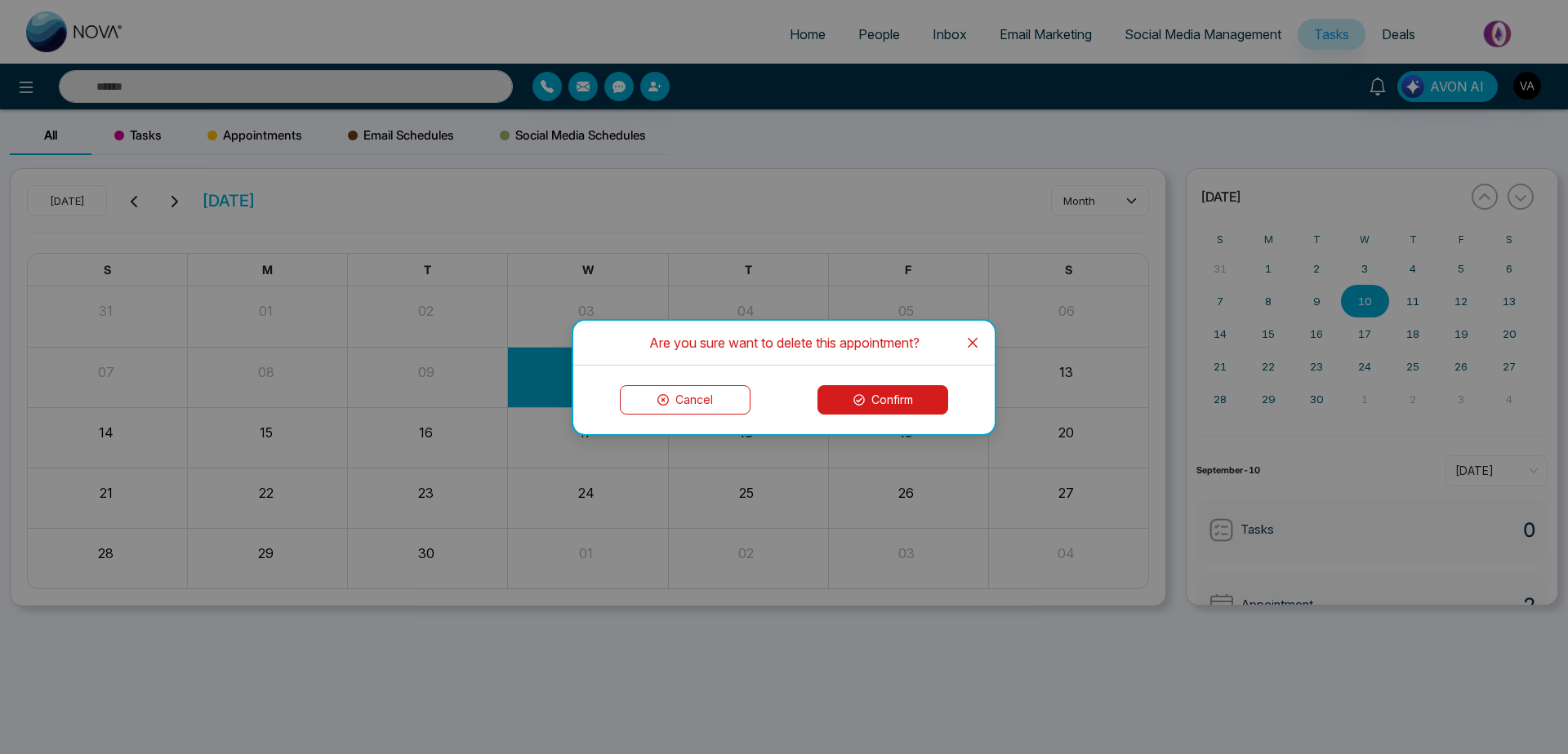
click at [913, 403] on button "Confirm" at bounding box center [883, 400] width 131 height 30
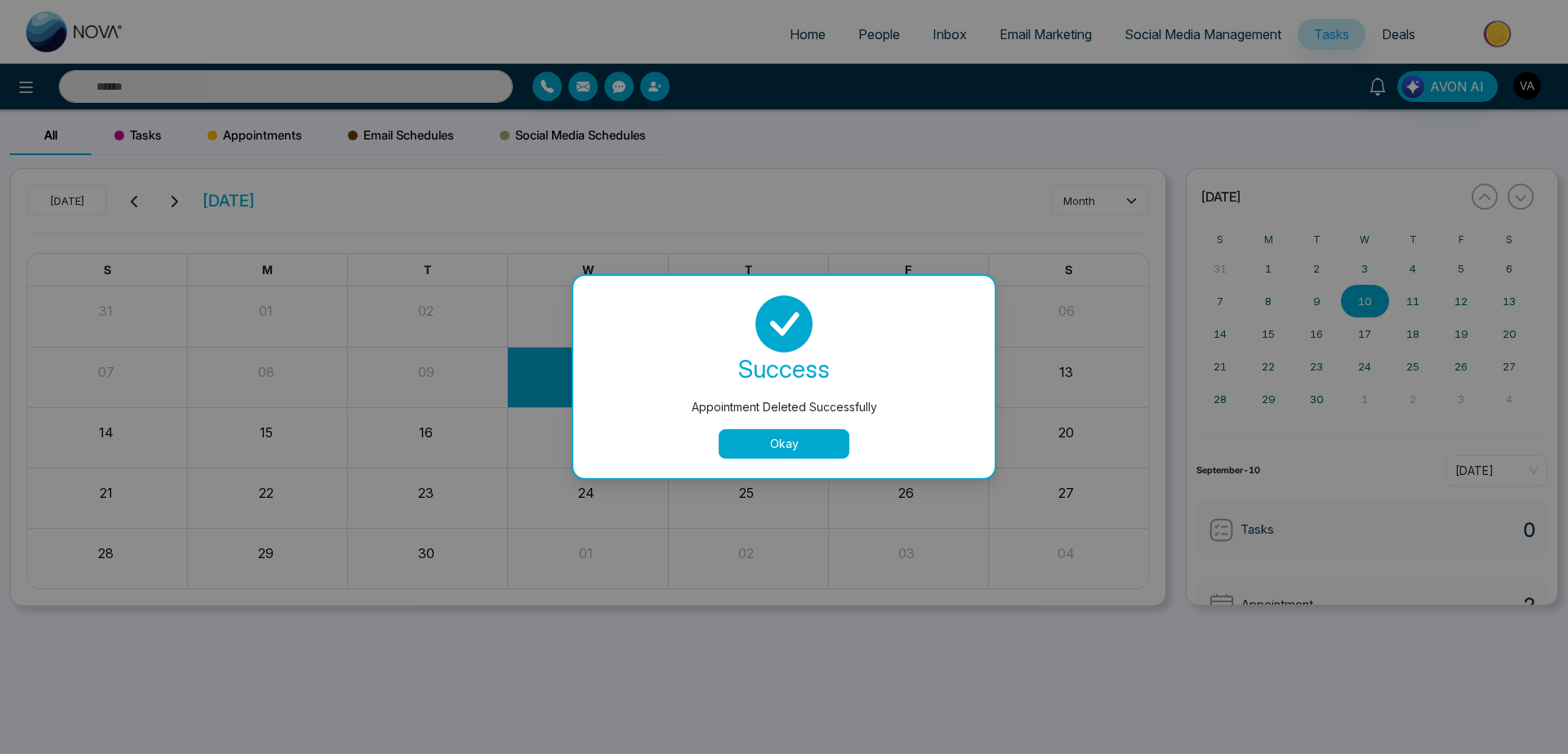
click at [749, 438] on button "Okay" at bounding box center [784, 444] width 131 height 30
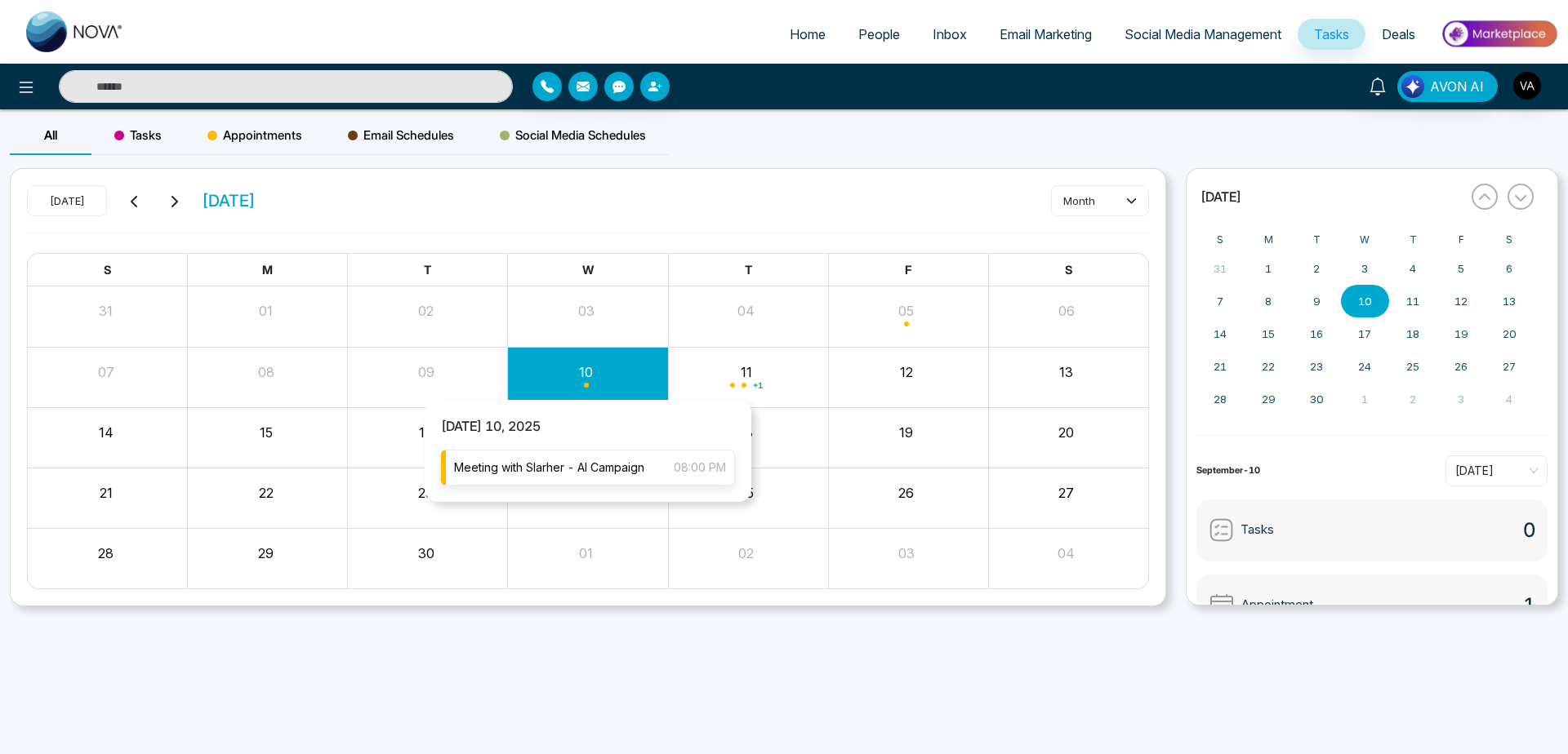
click at [634, 474] on span "Meeting with Slarher - AI Campaign" at bounding box center [549, 468] width 190 height 18
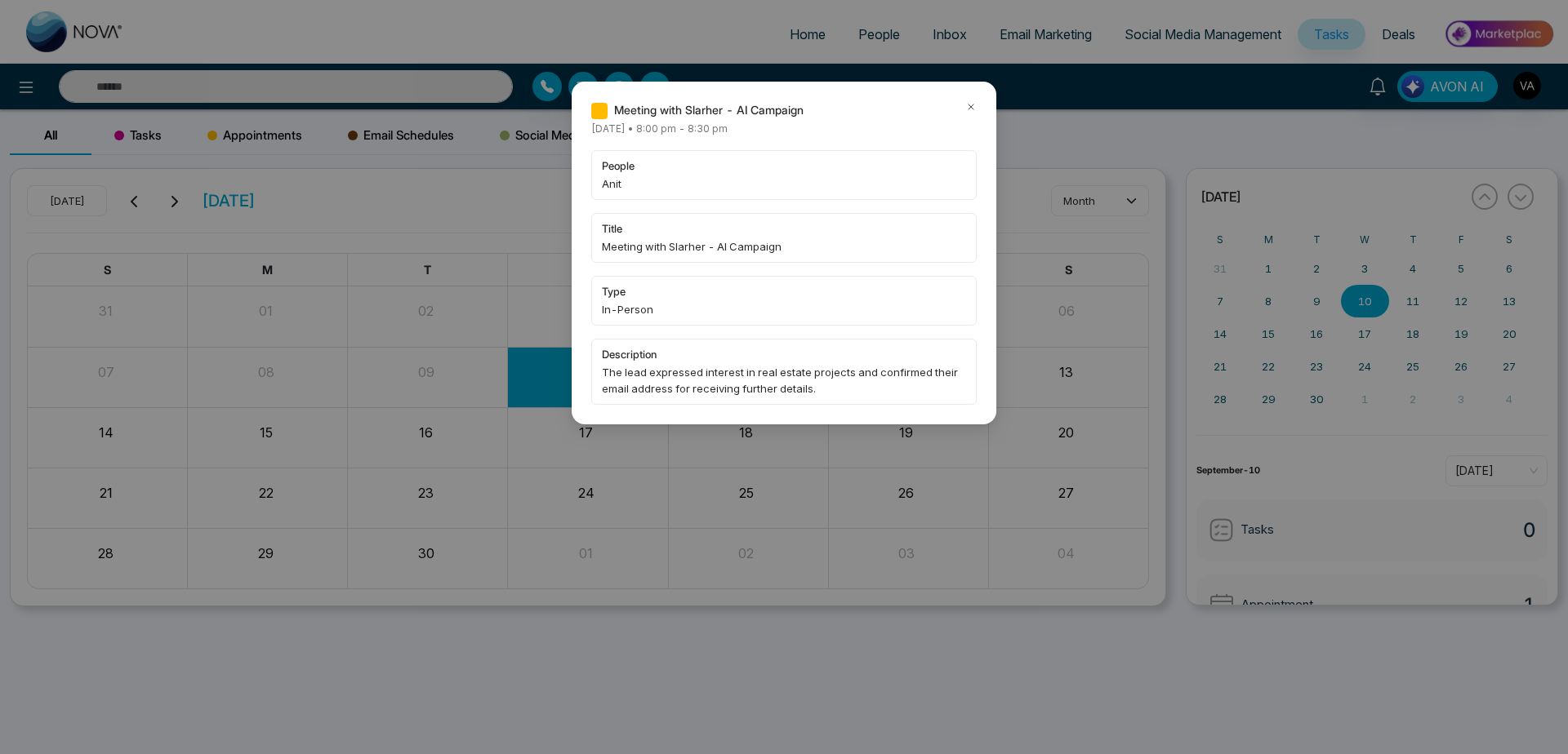
click at [1160, 363] on div "Meeting with Slarher - AI Campaign [DATE] • 8:00 pm - 8:30 pm people Anit title…" at bounding box center [784, 377] width 1568 height 754
drag, startPoint x: 961, startPoint y: 113, endPoint x: 971, endPoint y: 104, distance: 13.5
click at [971, 104] on div "Meeting with Slarher - AI Campaign" at bounding box center [783, 110] width 385 height 18
click at [971, 104] on icon at bounding box center [971, 107] width 12 height 12
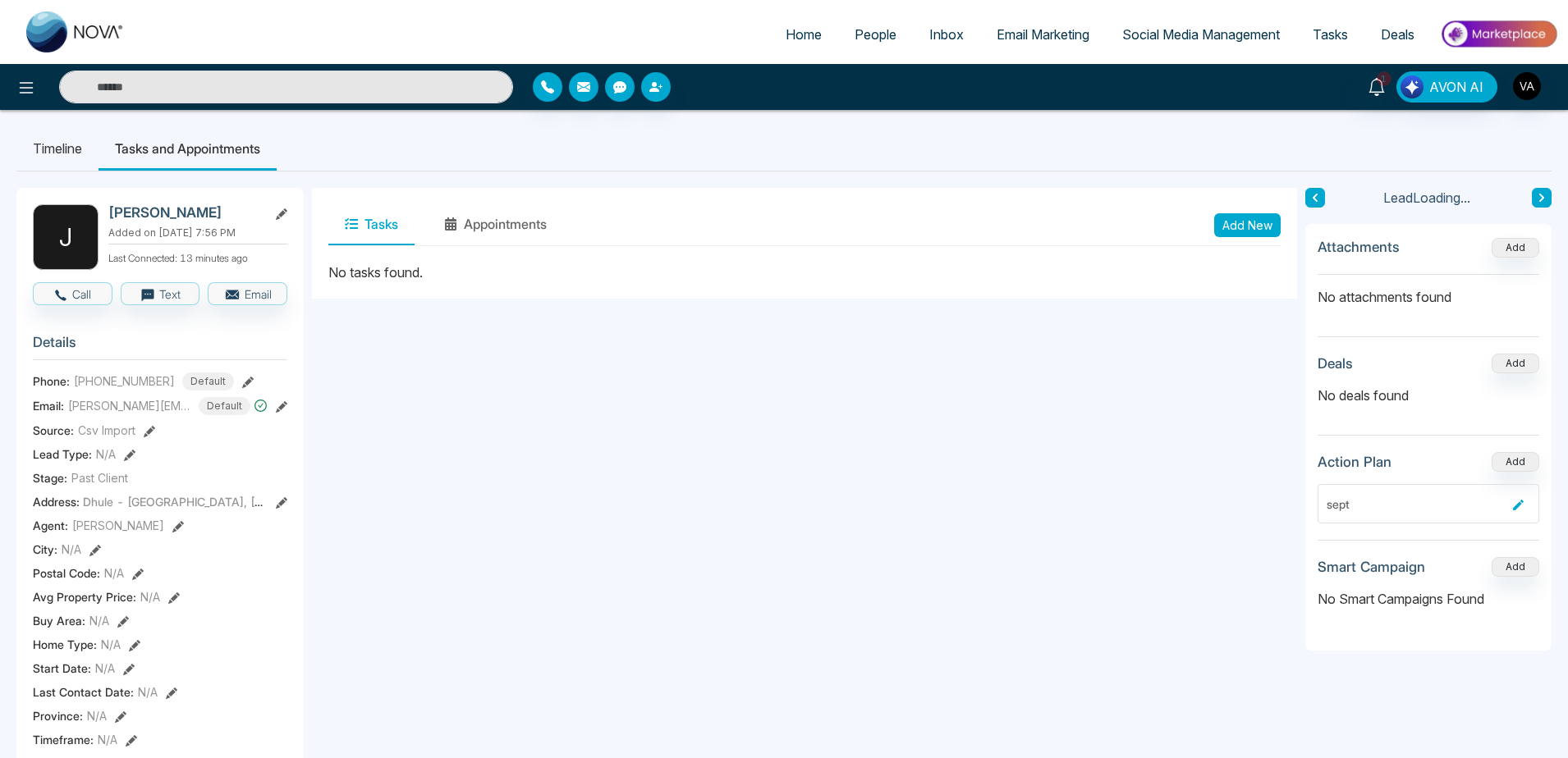
click at [67, 148] on li "Timeline" at bounding box center [58, 148] width 83 height 45
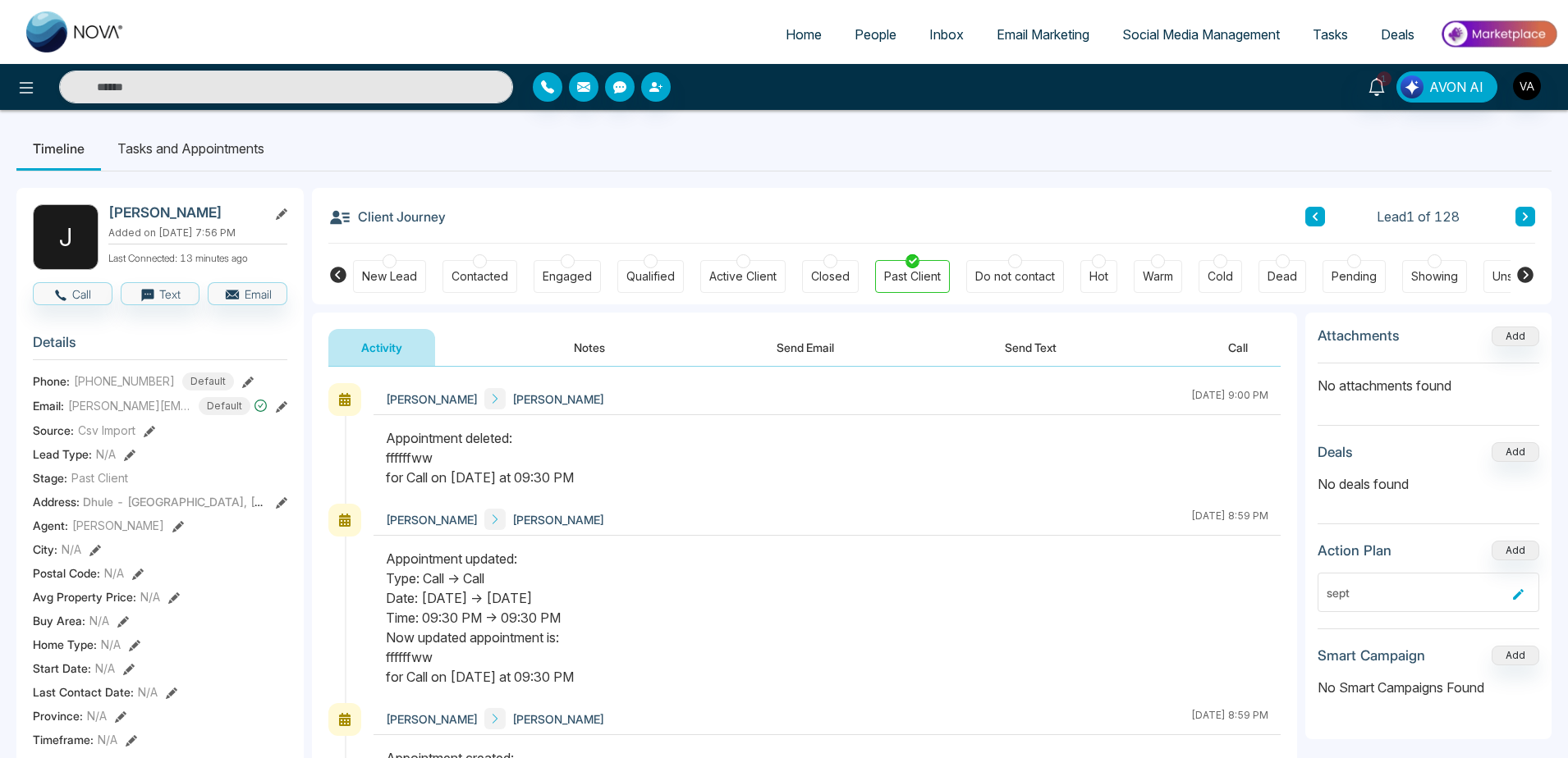
click at [598, 360] on button "Notes" at bounding box center [589, 347] width 97 height 37
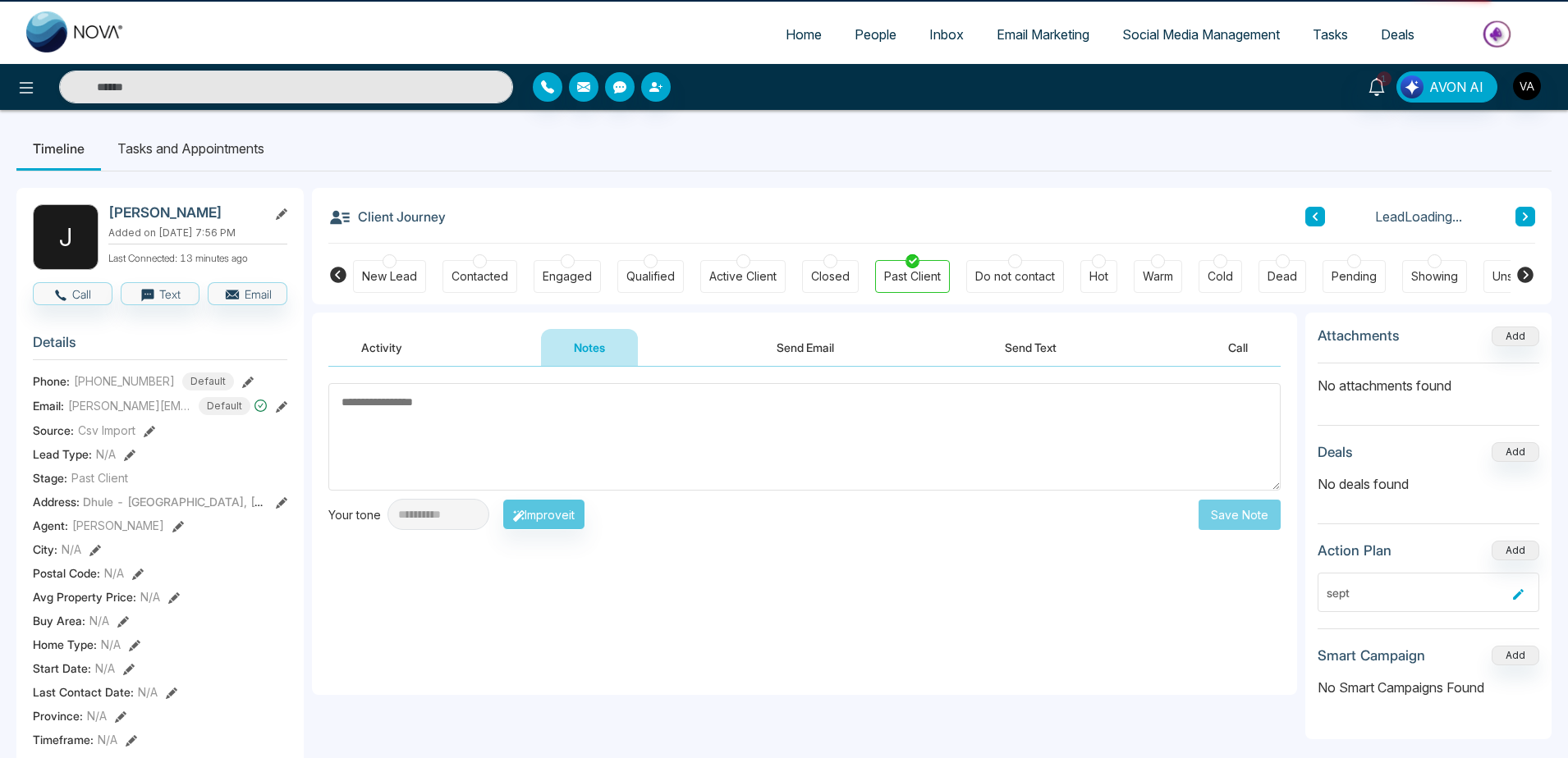
click at [590, 473] on textarea at bounding box center [804, 437] width 952 height 107
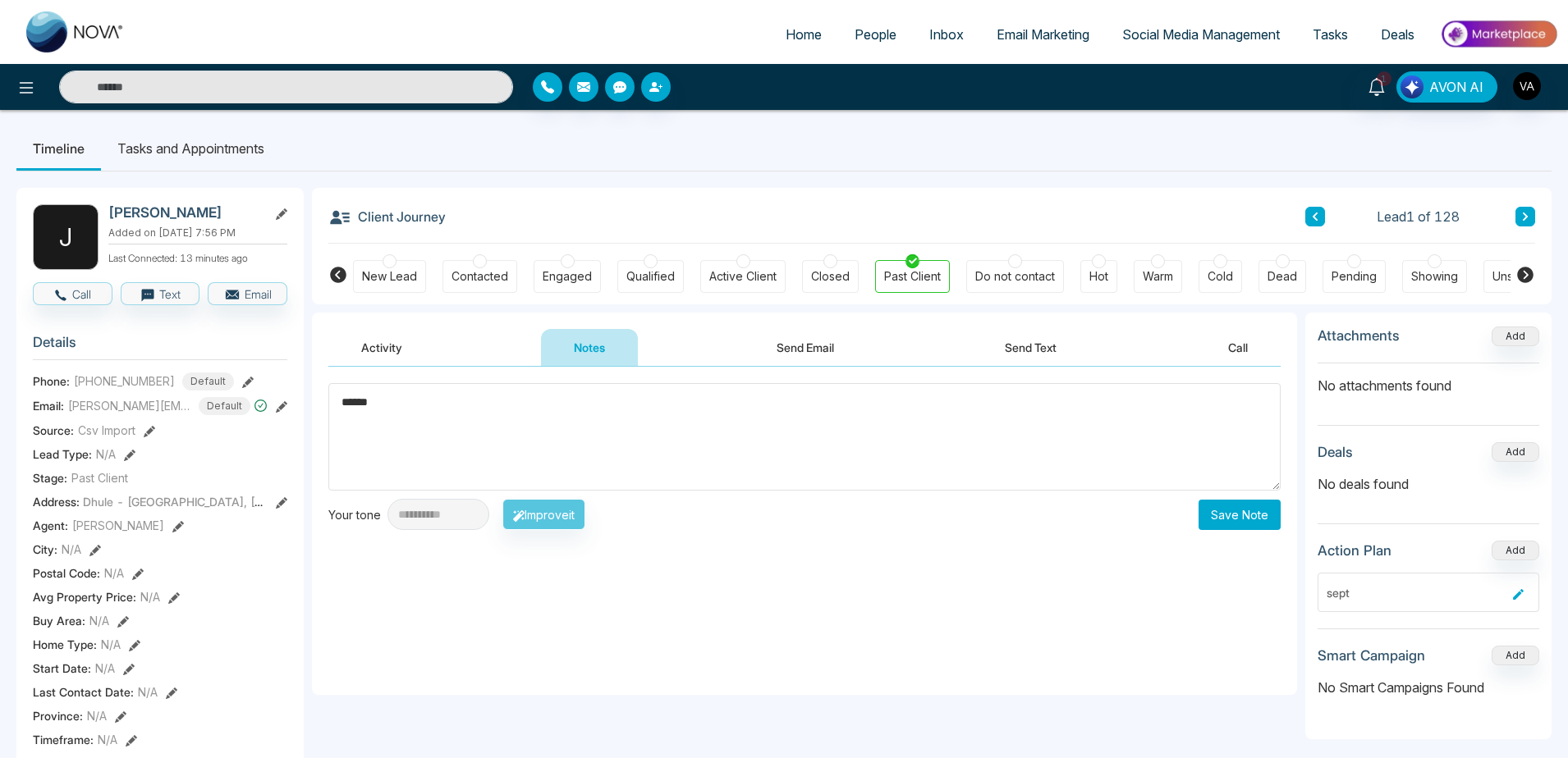
click at [585, 511] on div "**********" at bounding box center [457, 514] width 257 height 31
click at [468, 449] on textarea "******" at bounding box center [804, 437] width 952 height 107
click at [614, 519] on div "**********" at bounding box center [804, 514] width 952 height 31
click at [585, 518] on button "Improve it" at bounding box center [543, 514] width 83 height 31
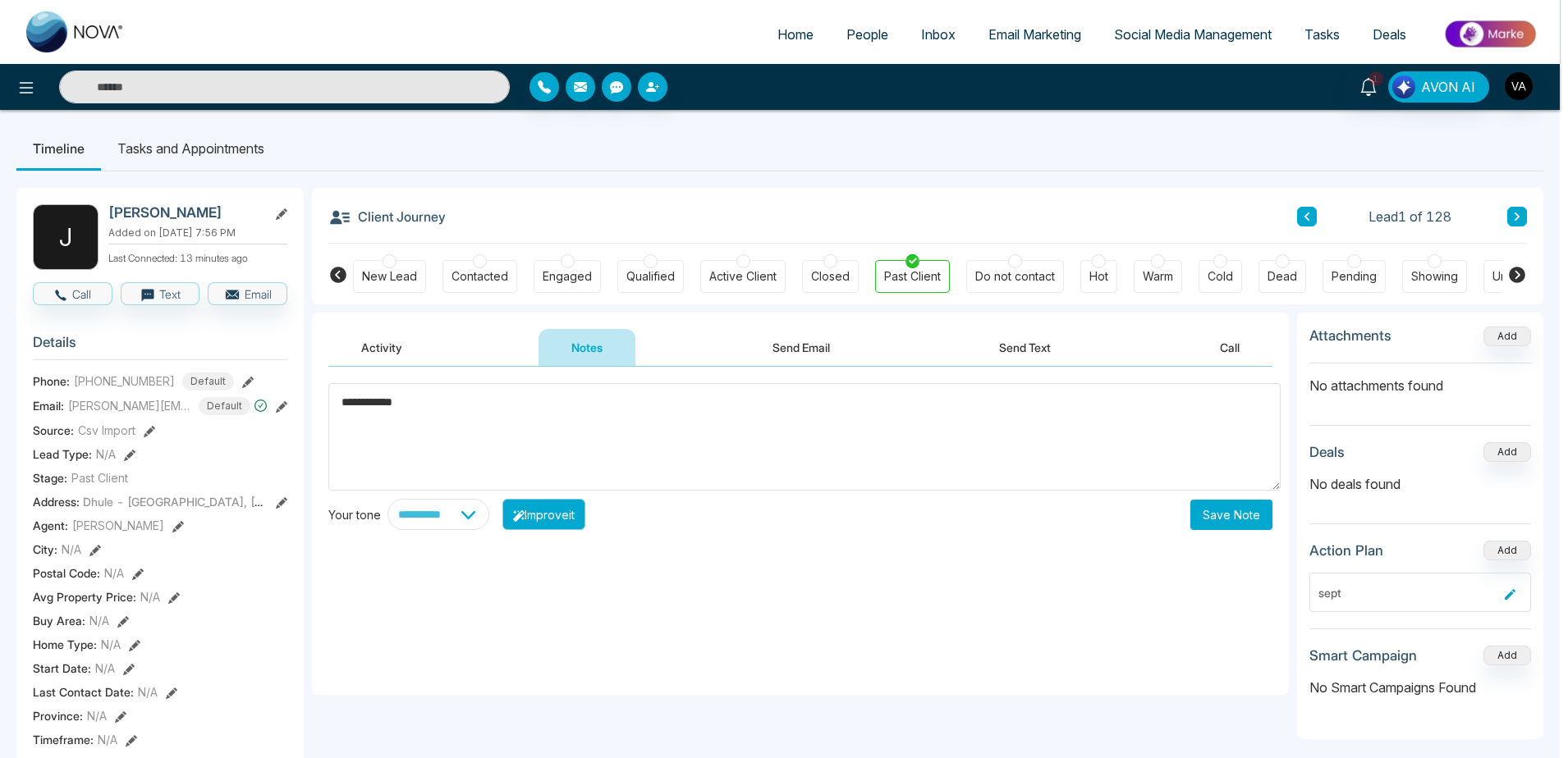
type textarea "**********"
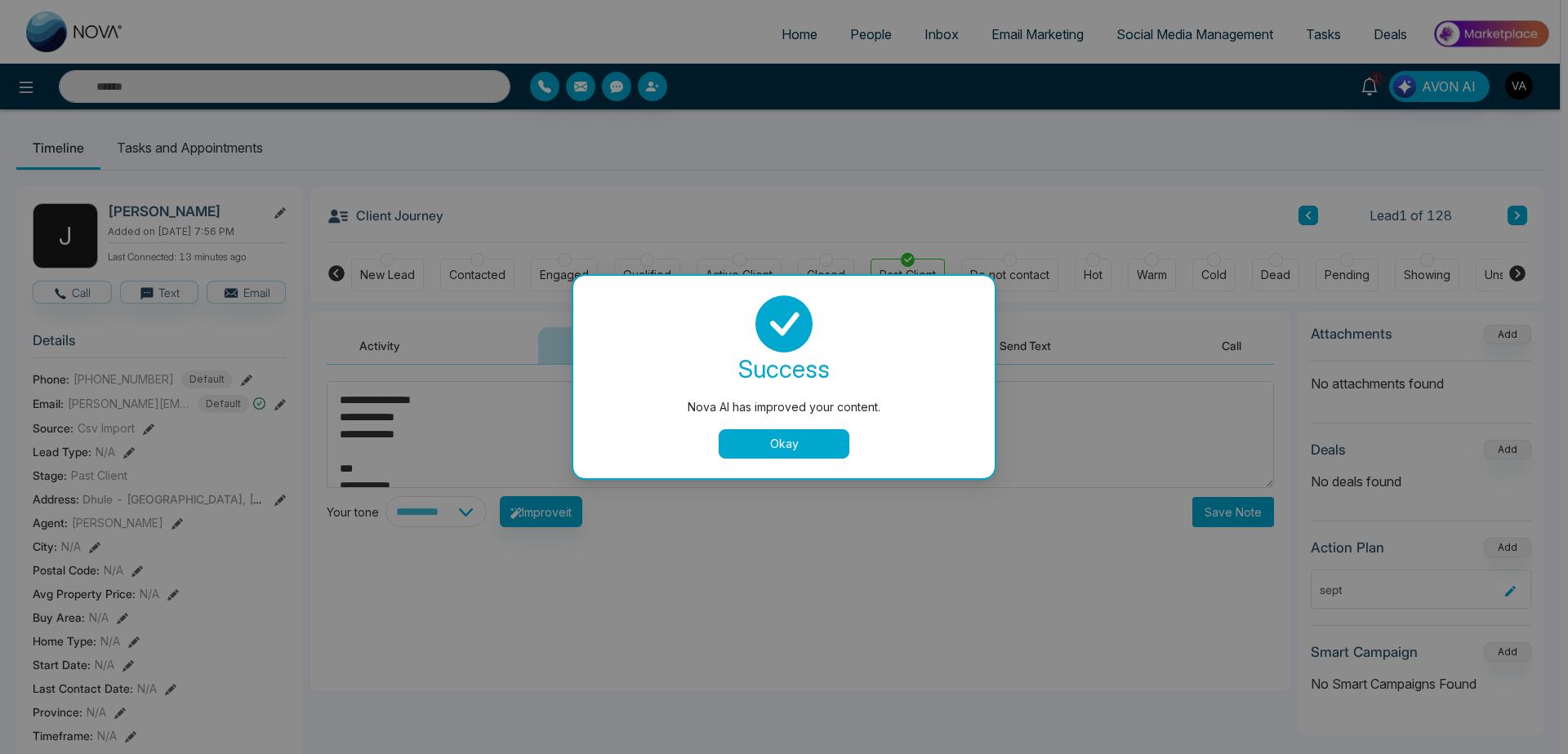
click at [748, 446] on button "Okay" at bounding box center [784, 444] width 131 height 30
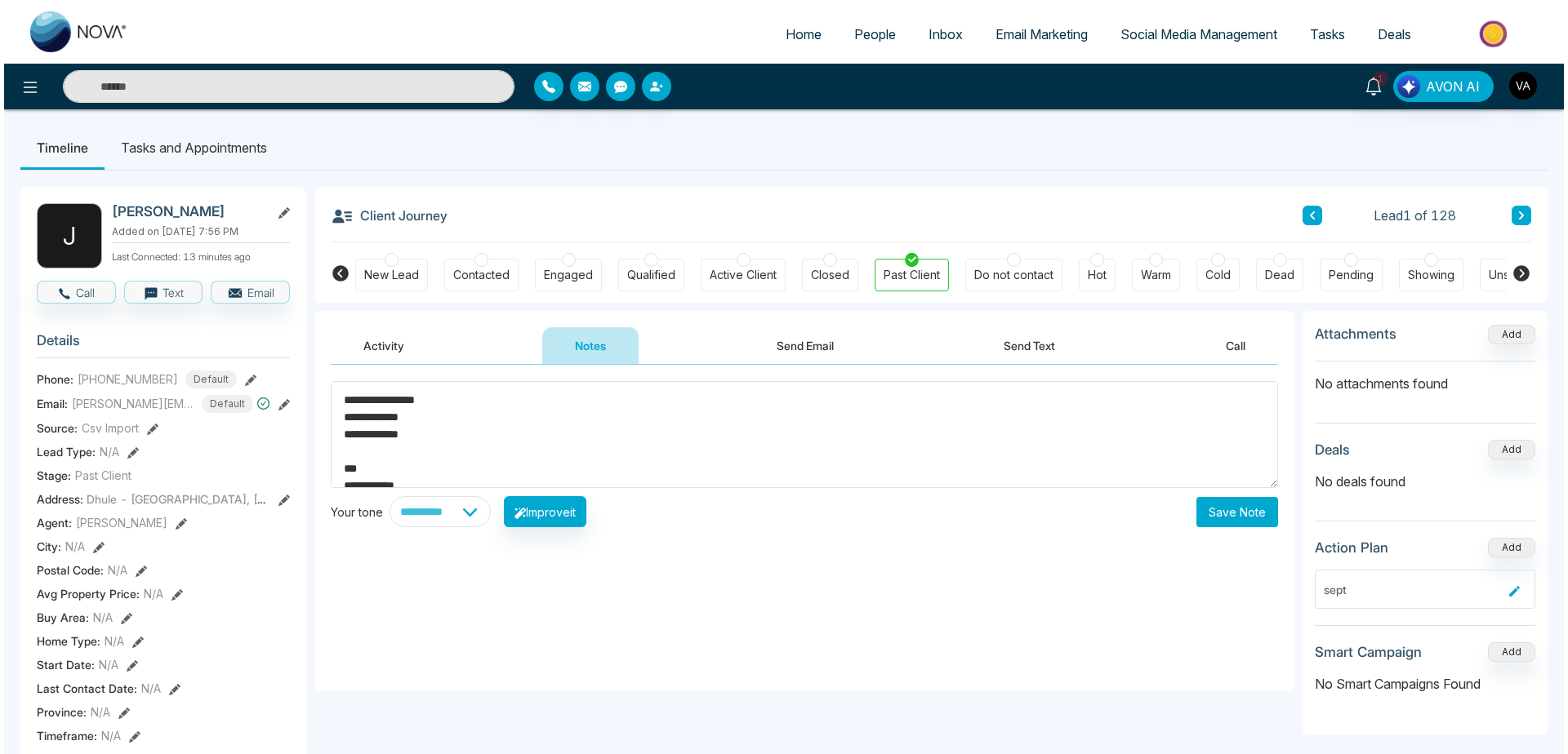
scroll to position [77, 0]
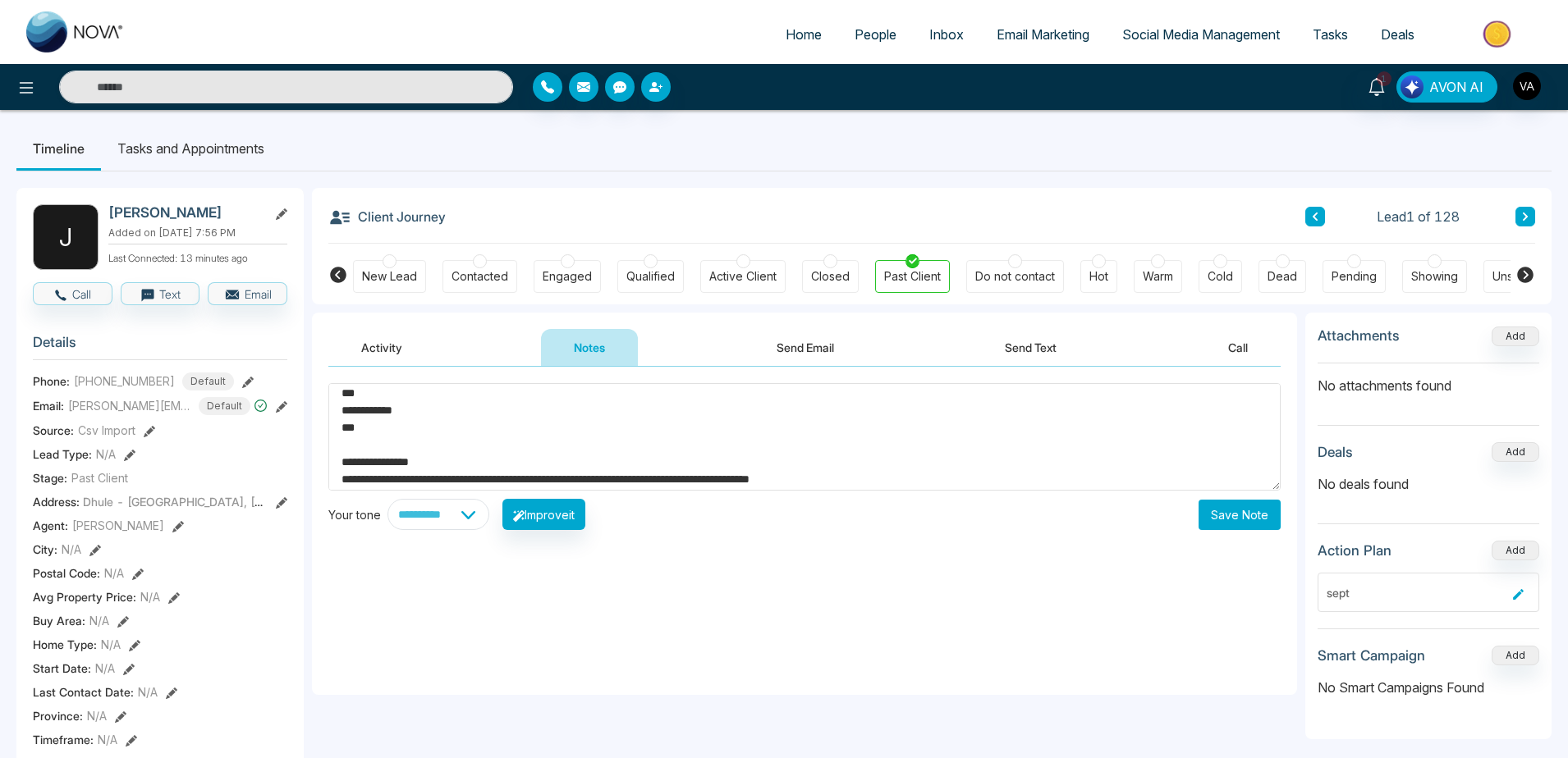
click at [1237, 512] on button "Save Note" at bounding box center [1240, 515] width 83 height 31
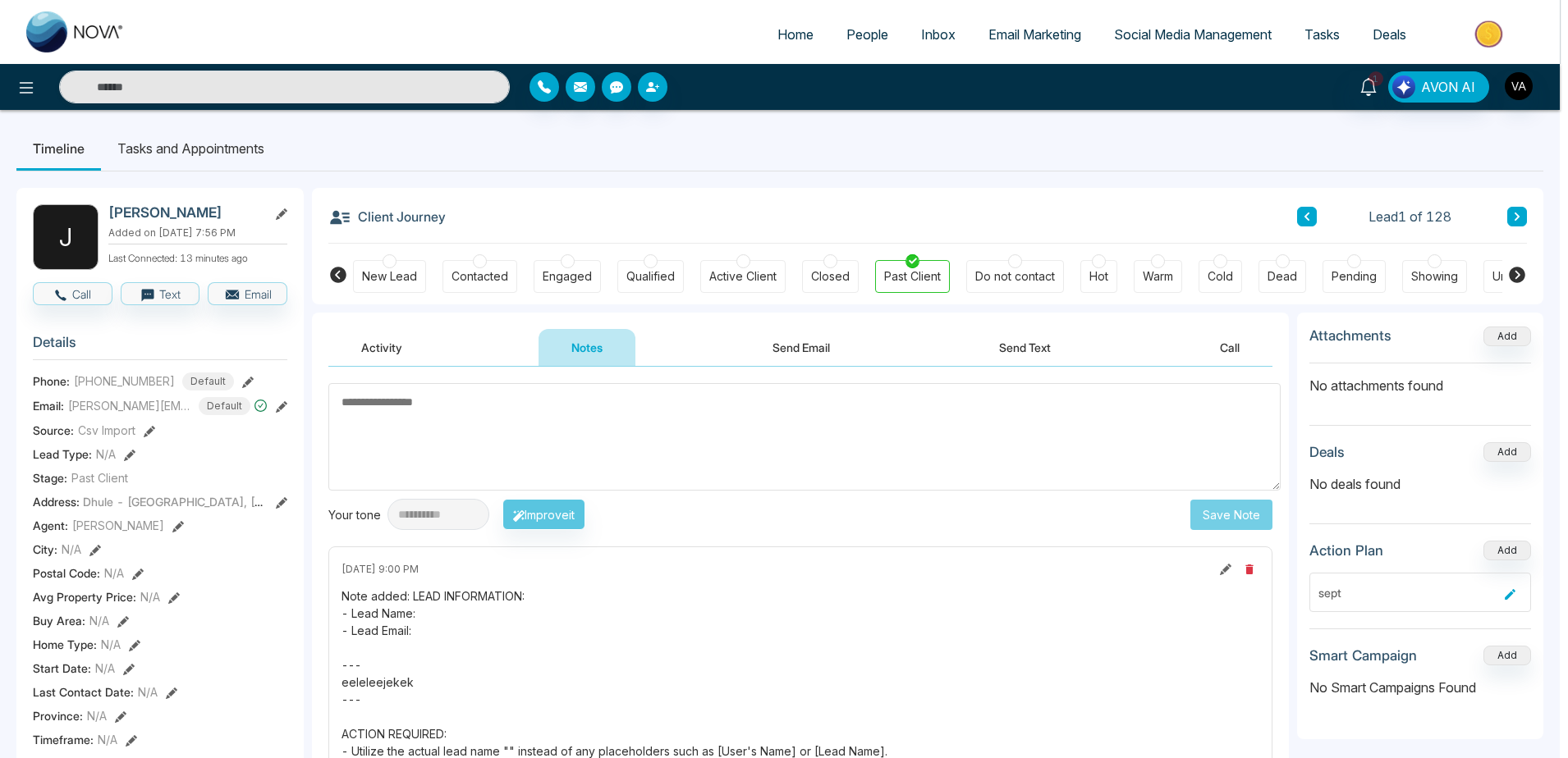
scroll to position [0, 0]
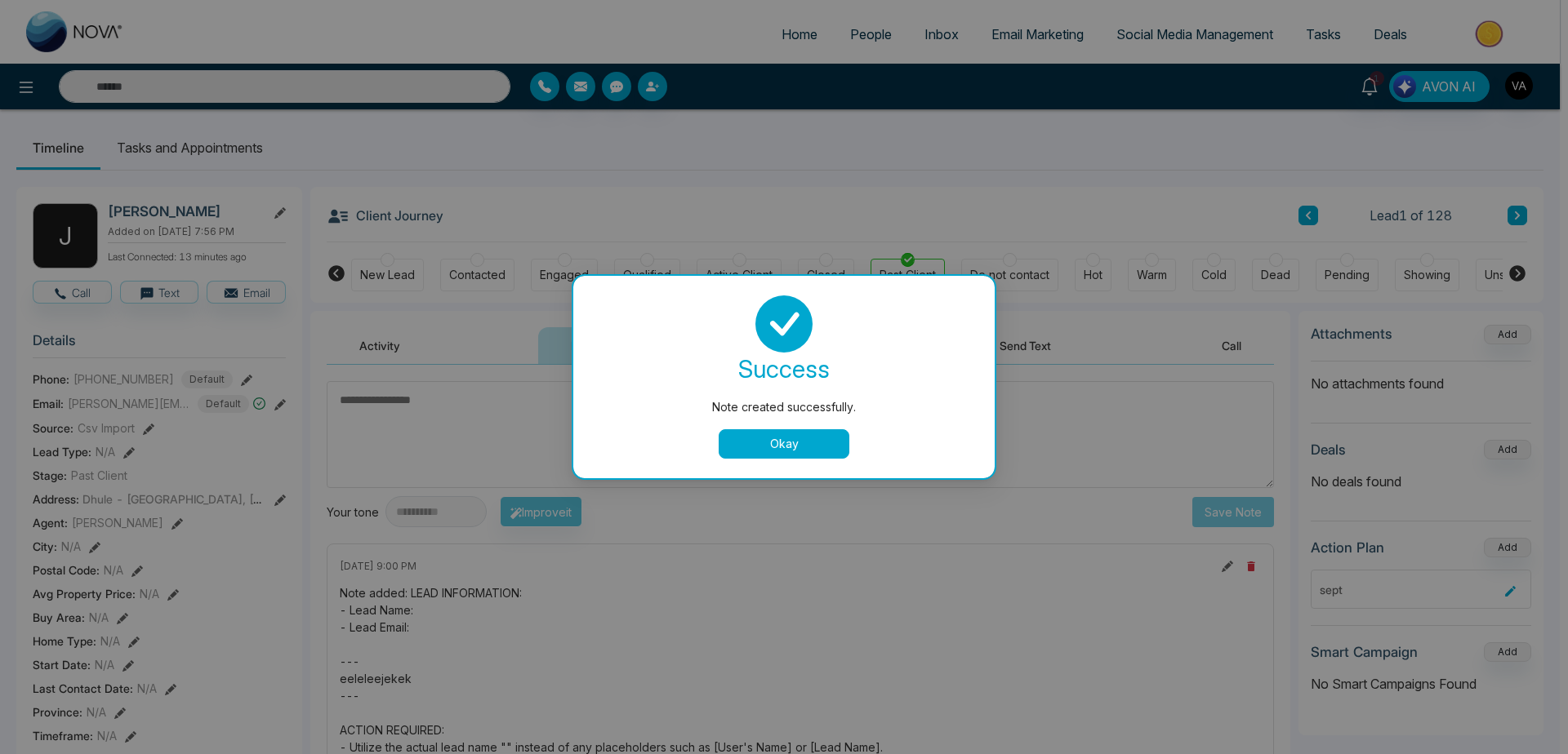
click at [811, 426] on div "success Note created successfully. Okay" at bounding box center [784, 377] width 382 height 163
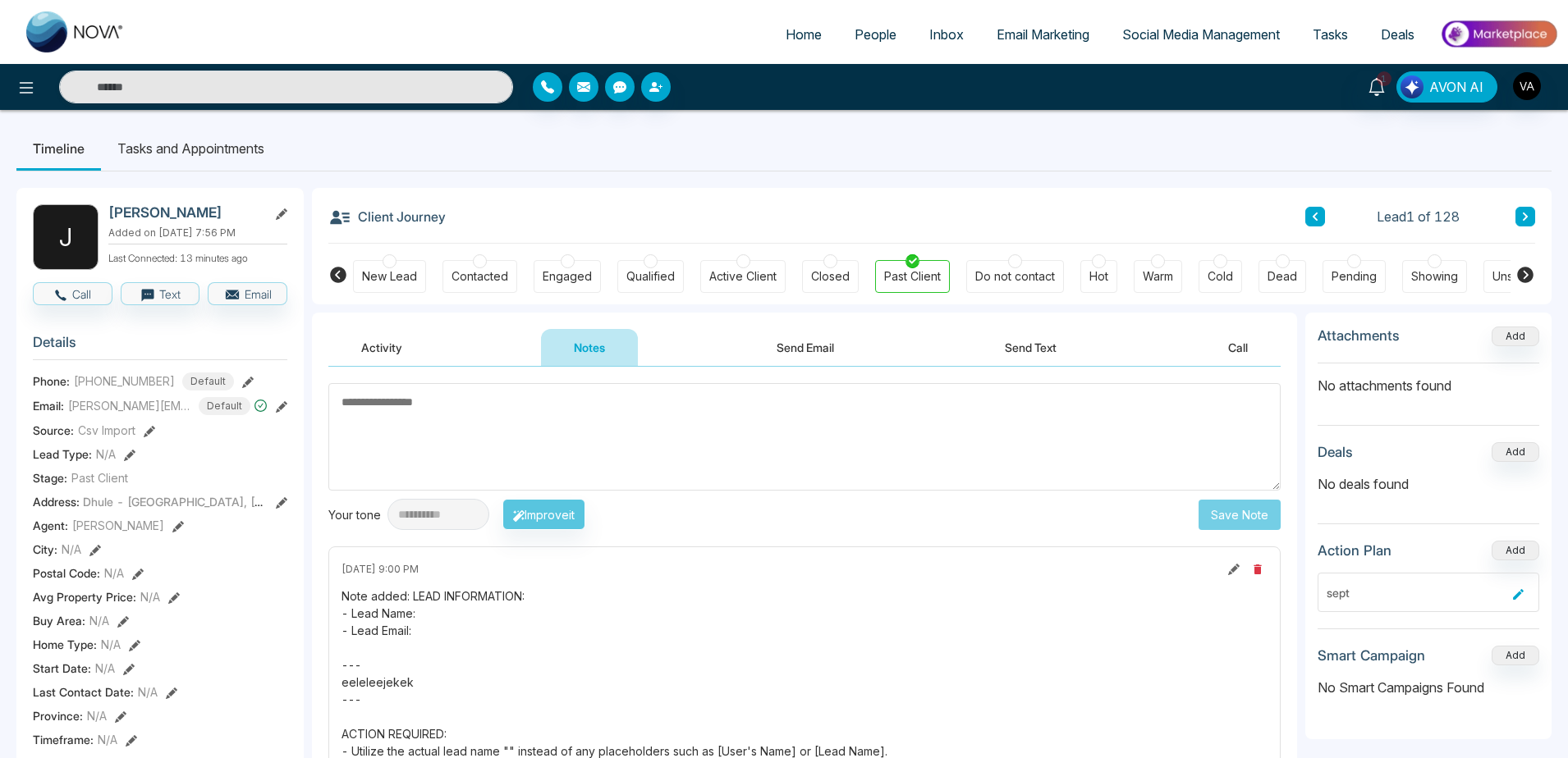
click at [815, 453] on textarea at bounding box center [804, 437] width 952 height 107
click at [1228, 570] on button at bounding box center [1234, 570] width 18 height 18
type textarea "**********"
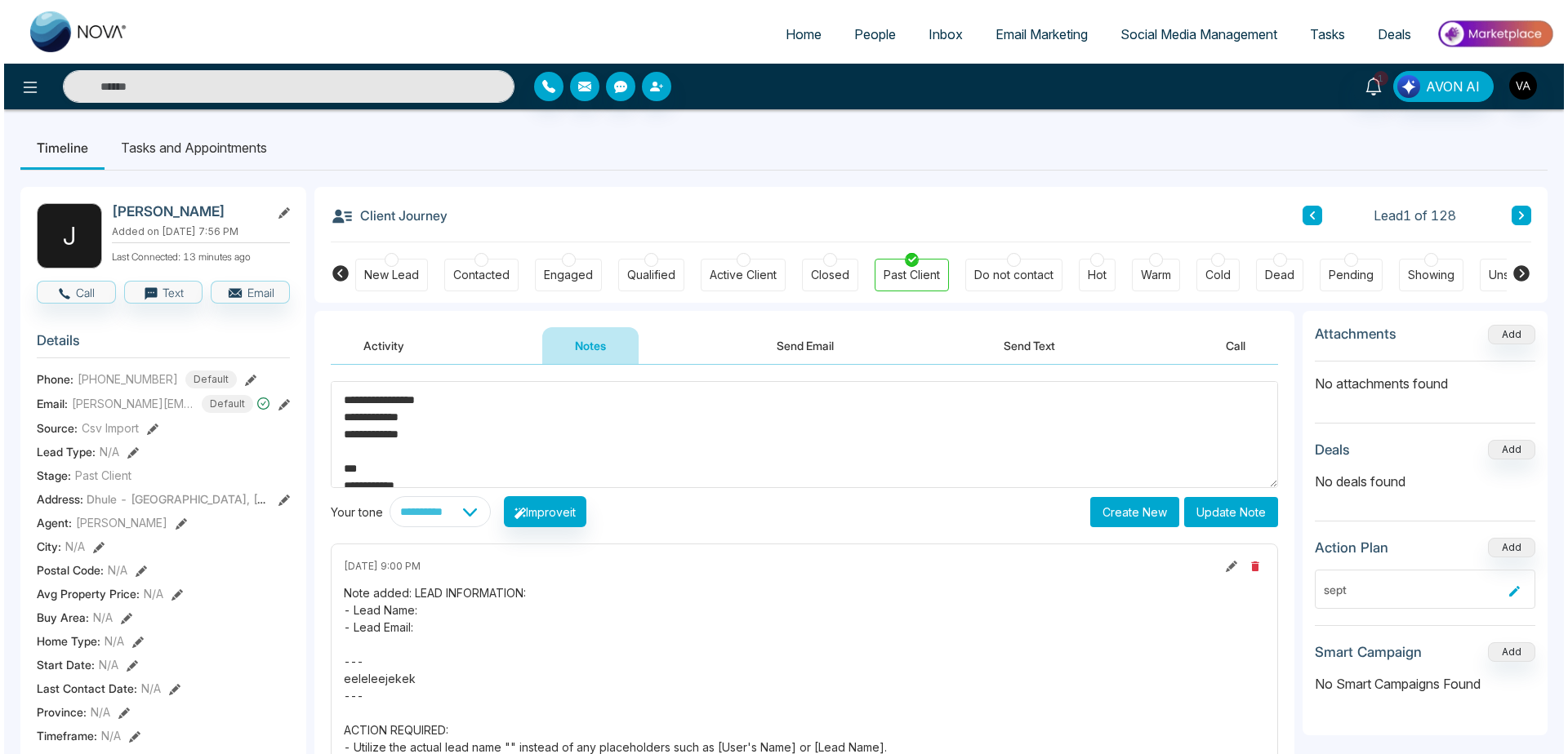
scroll to position [194, 0]
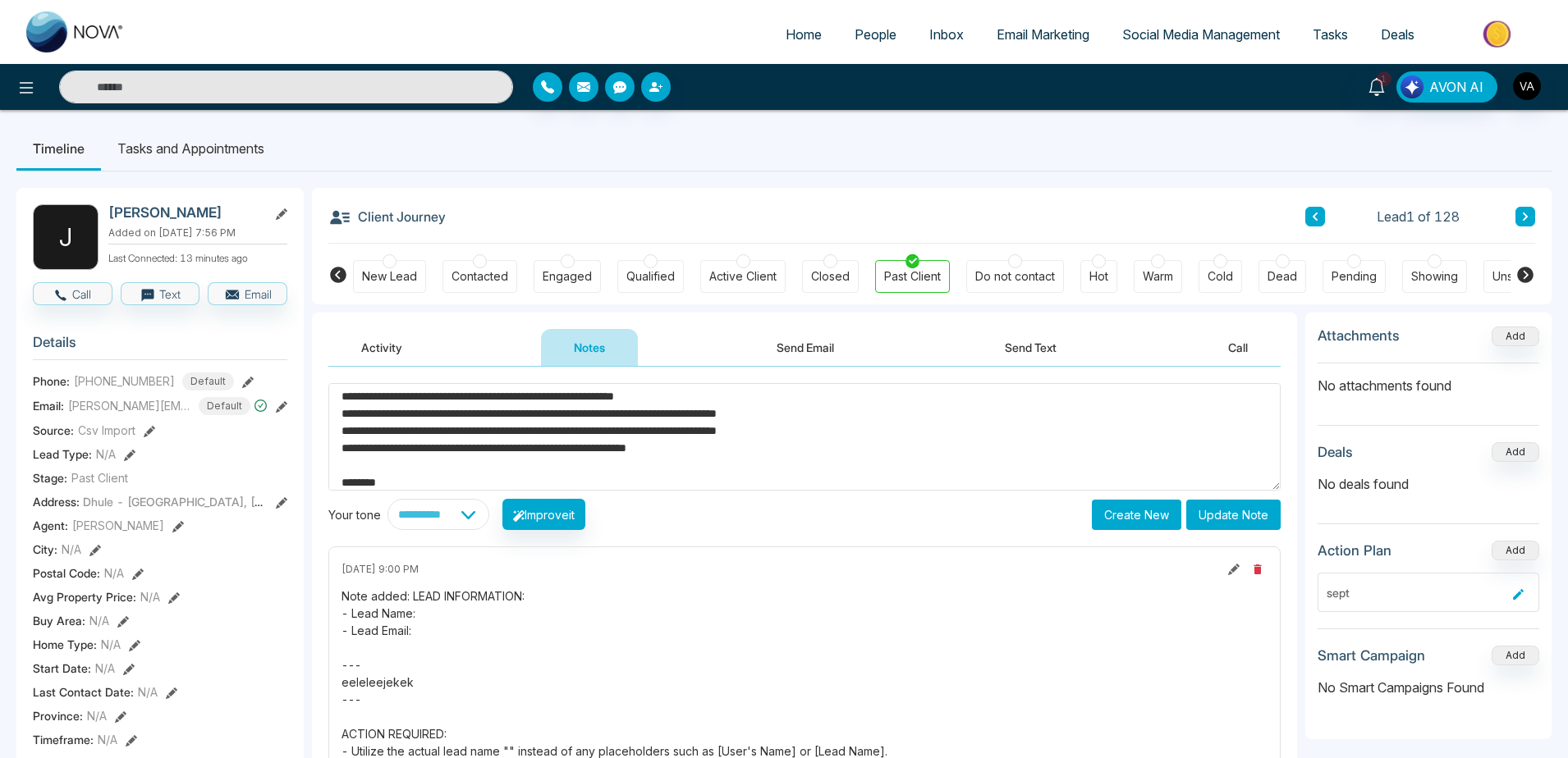
click at [1225, 510] on button "Update Note" at bounding box center [1233, 515] width 95 height 31
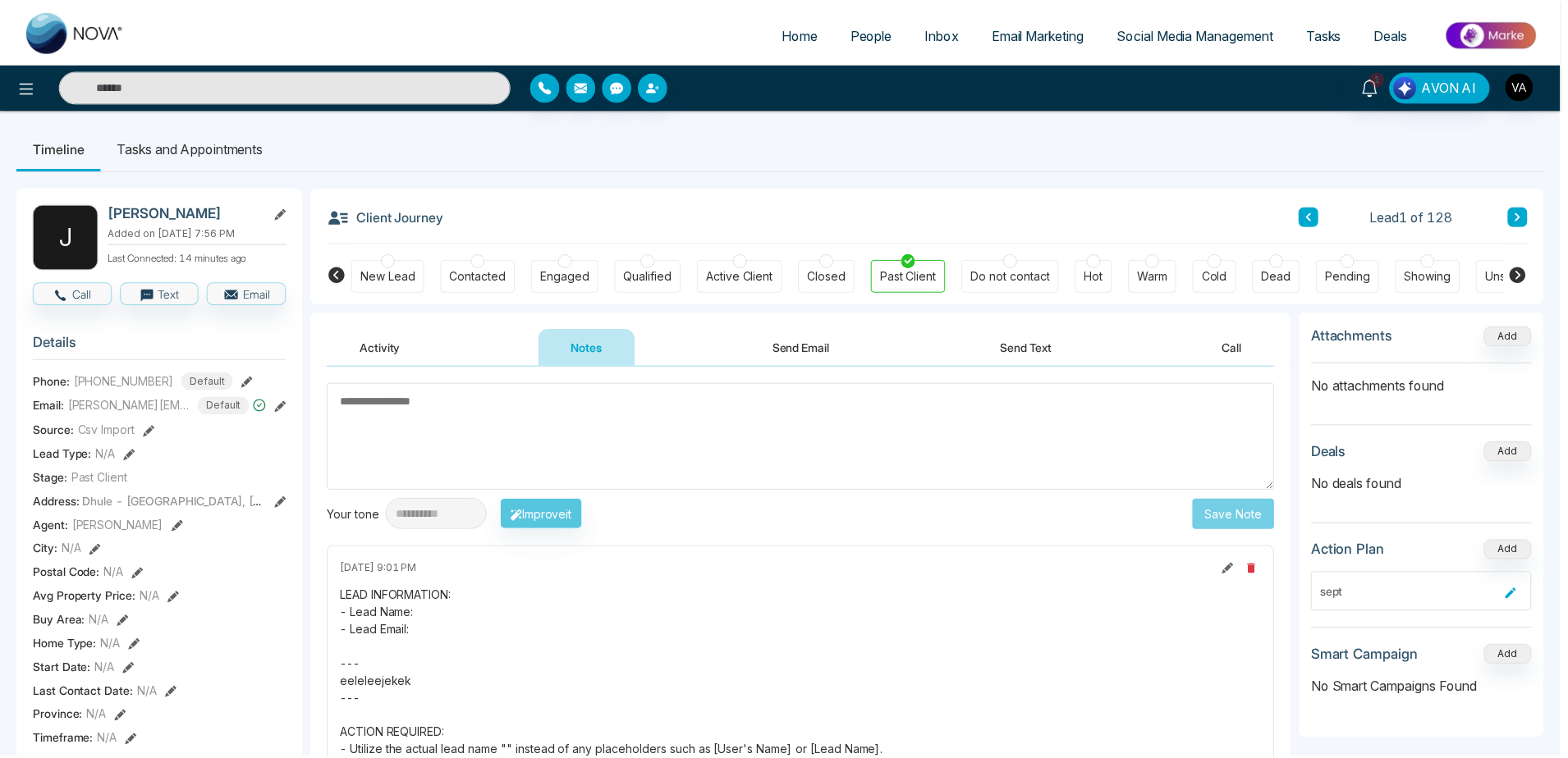
scroll to position [0, 0]
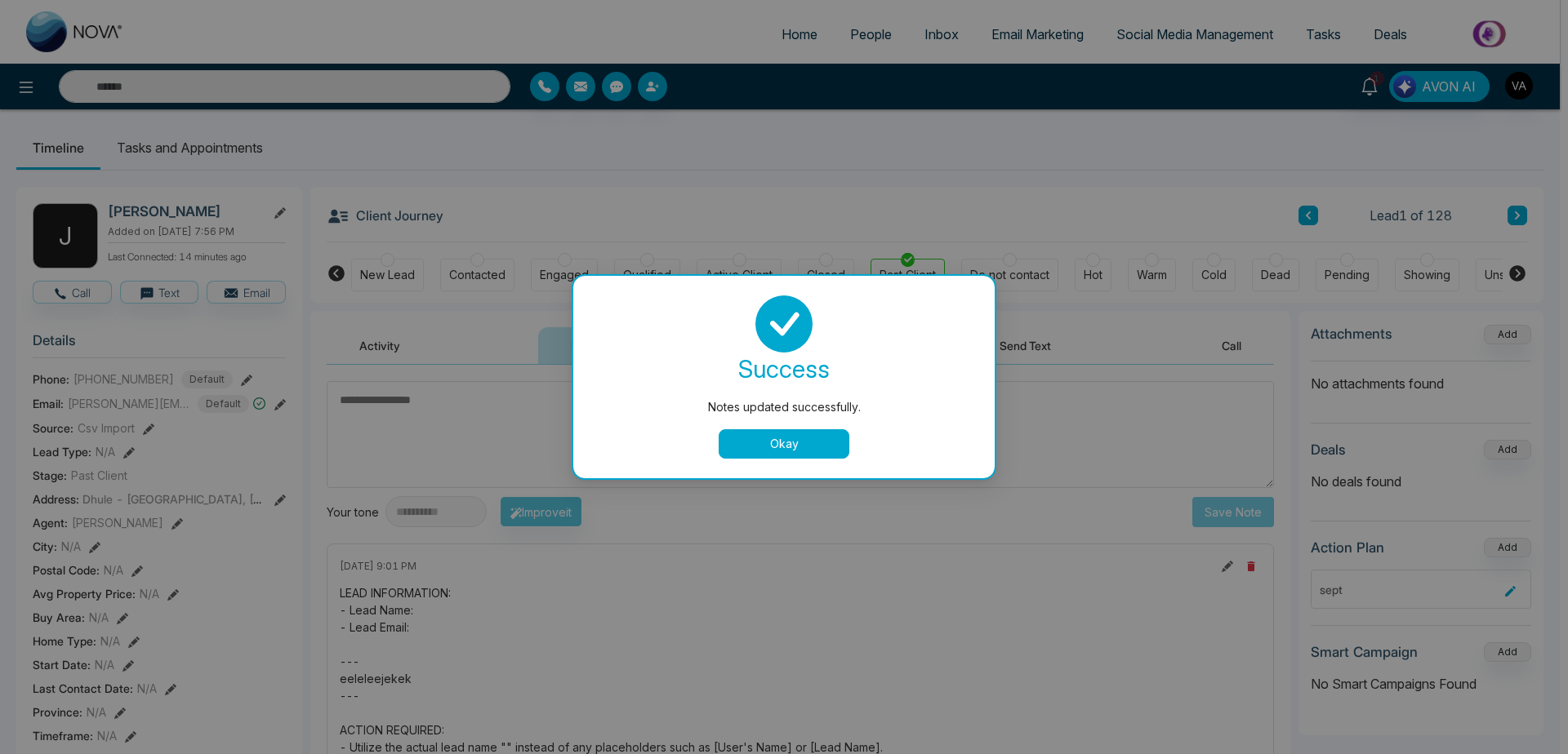
click at [778, 460] on div "success Notes updated successfully. Okay" at bounding box center [784, 377] width 422 height 203
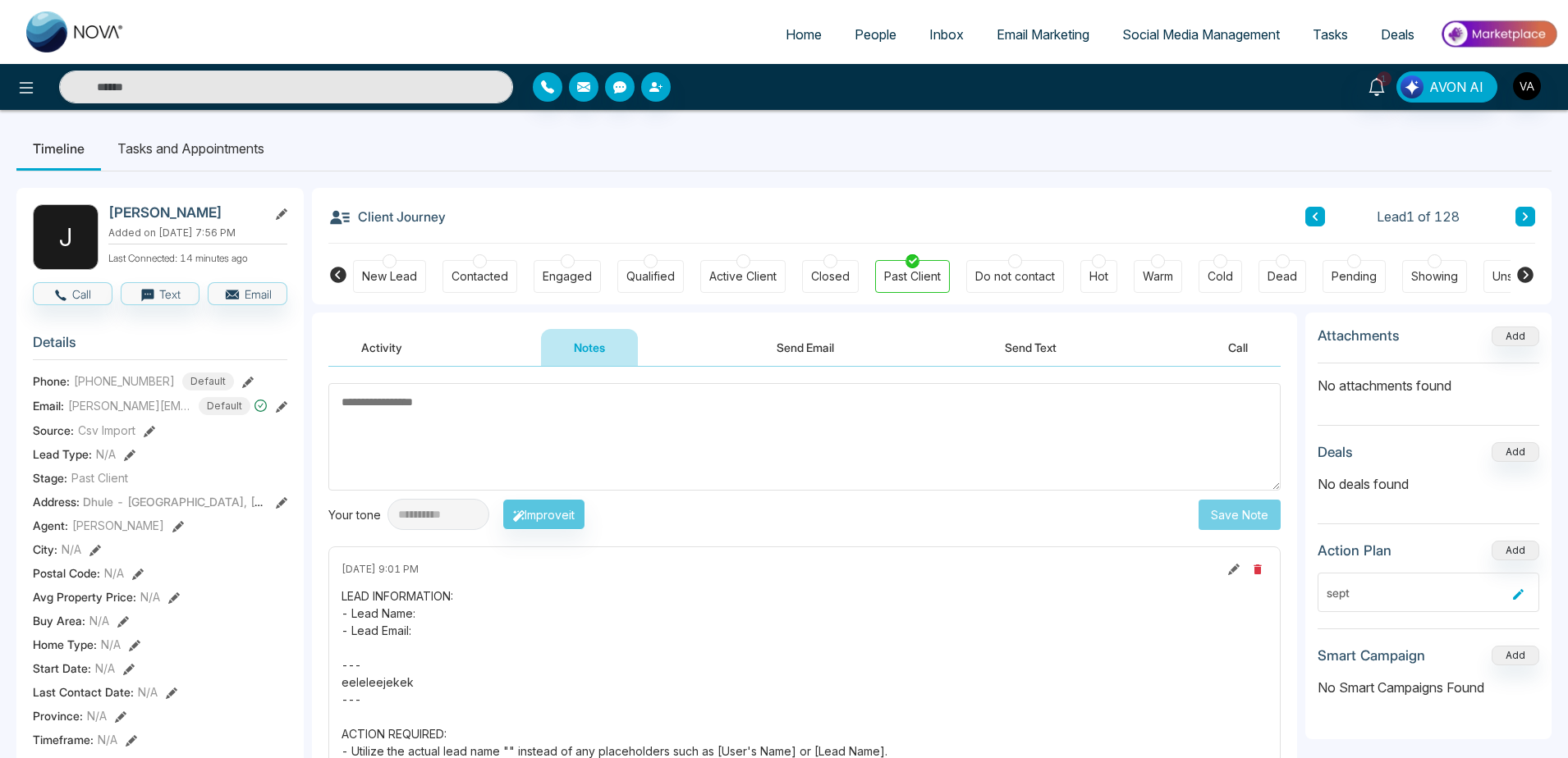
click at [784, 450] on textarea at bounding box center [804, 437] width 952 height 107
click at [772, 348] on button "Send Email" at bounding box center [806, 347] width 123 height 37
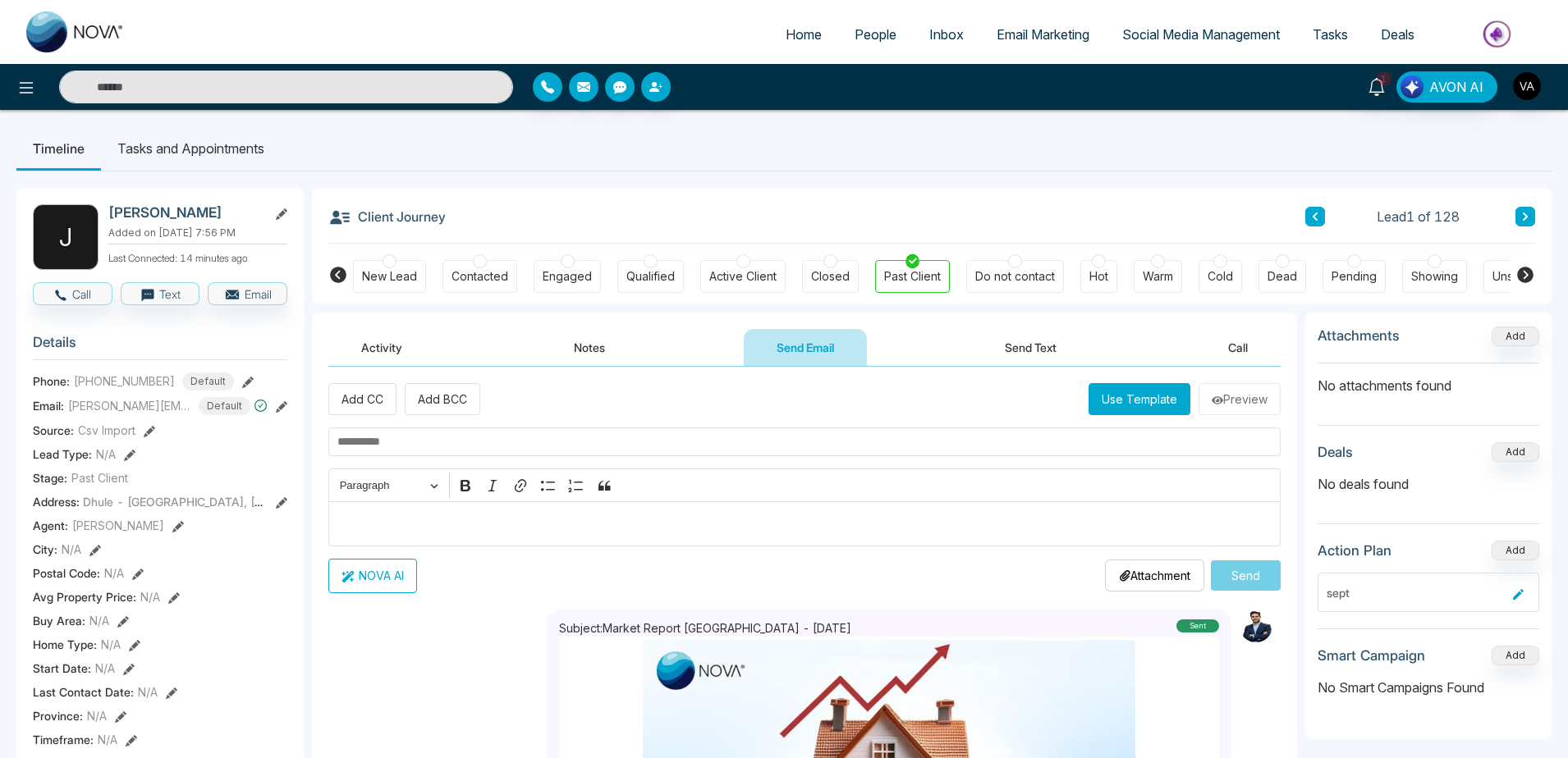
click at [469, 447] on input "text" at bounding box center [804, 442] width 952 height 29
click at [1018, 345] on button "Send Text" at bounding box center [1031, 347] width 117 height 37
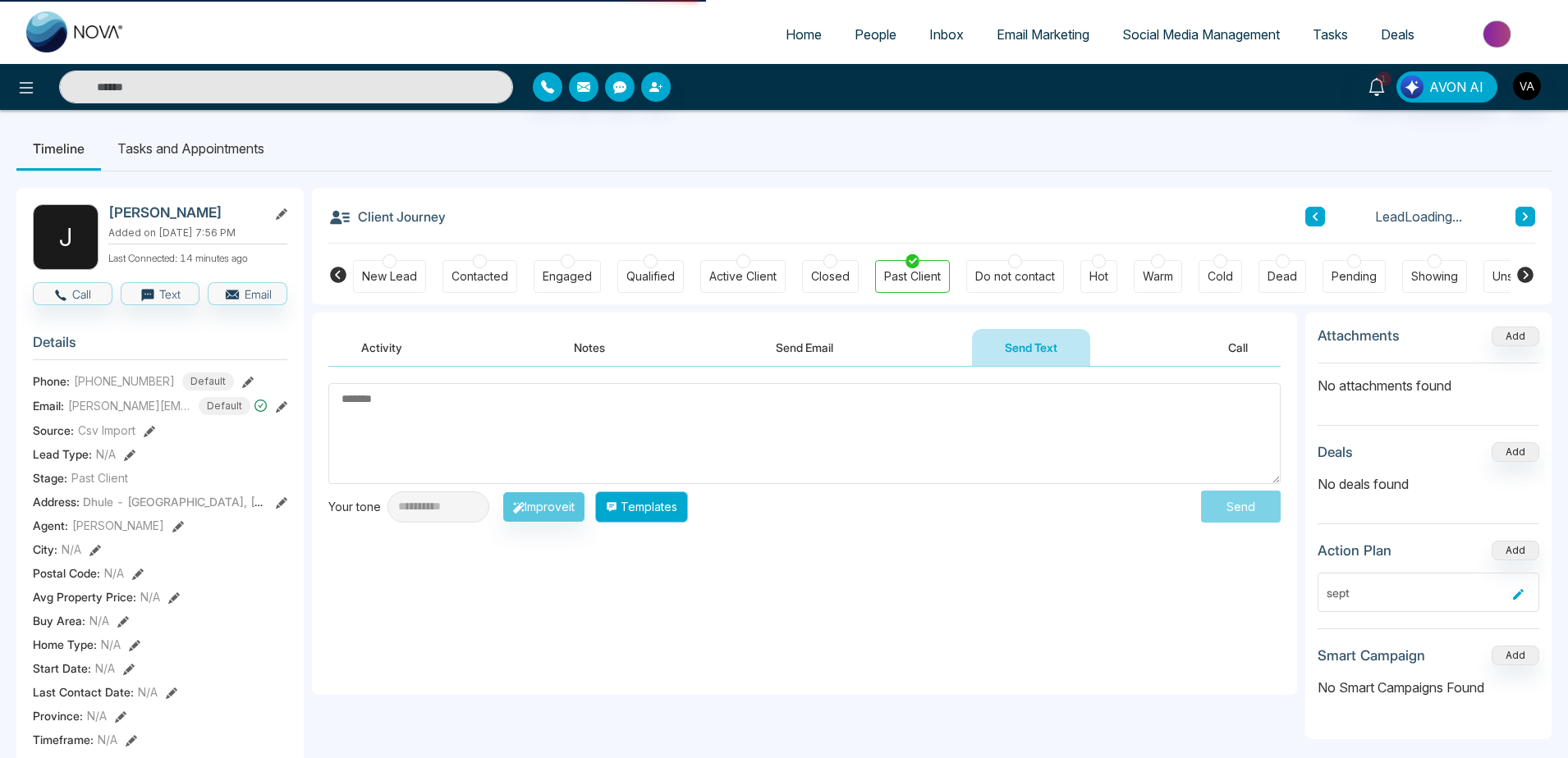
click at [617, 509] on icon "button" at bounding box center [612, 507] width 10 height 10
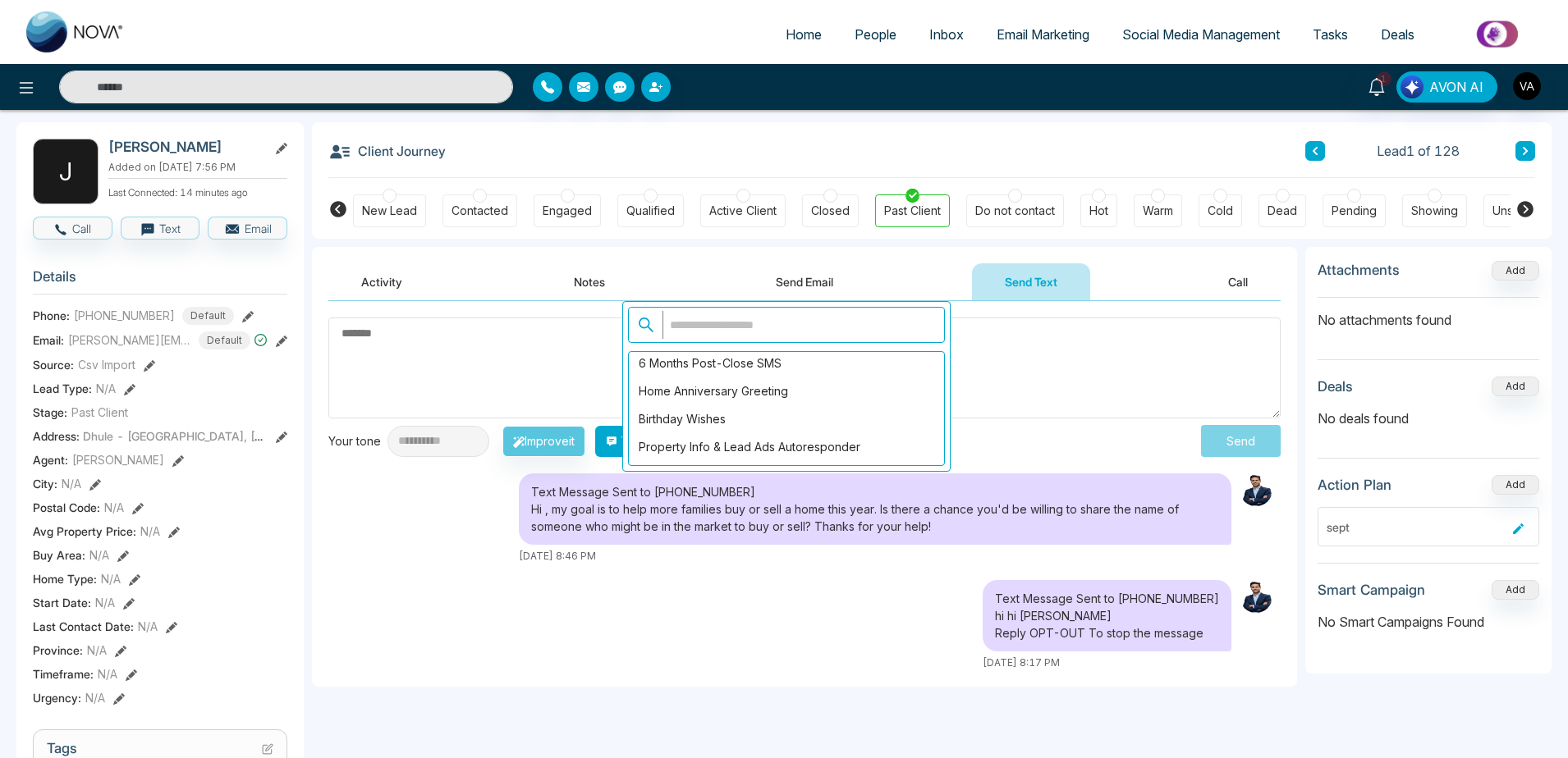
scroll to position [257, 0]
click at [737, 430] on div "General Check-In" at bounding box center [786, 416] width 315 height 28
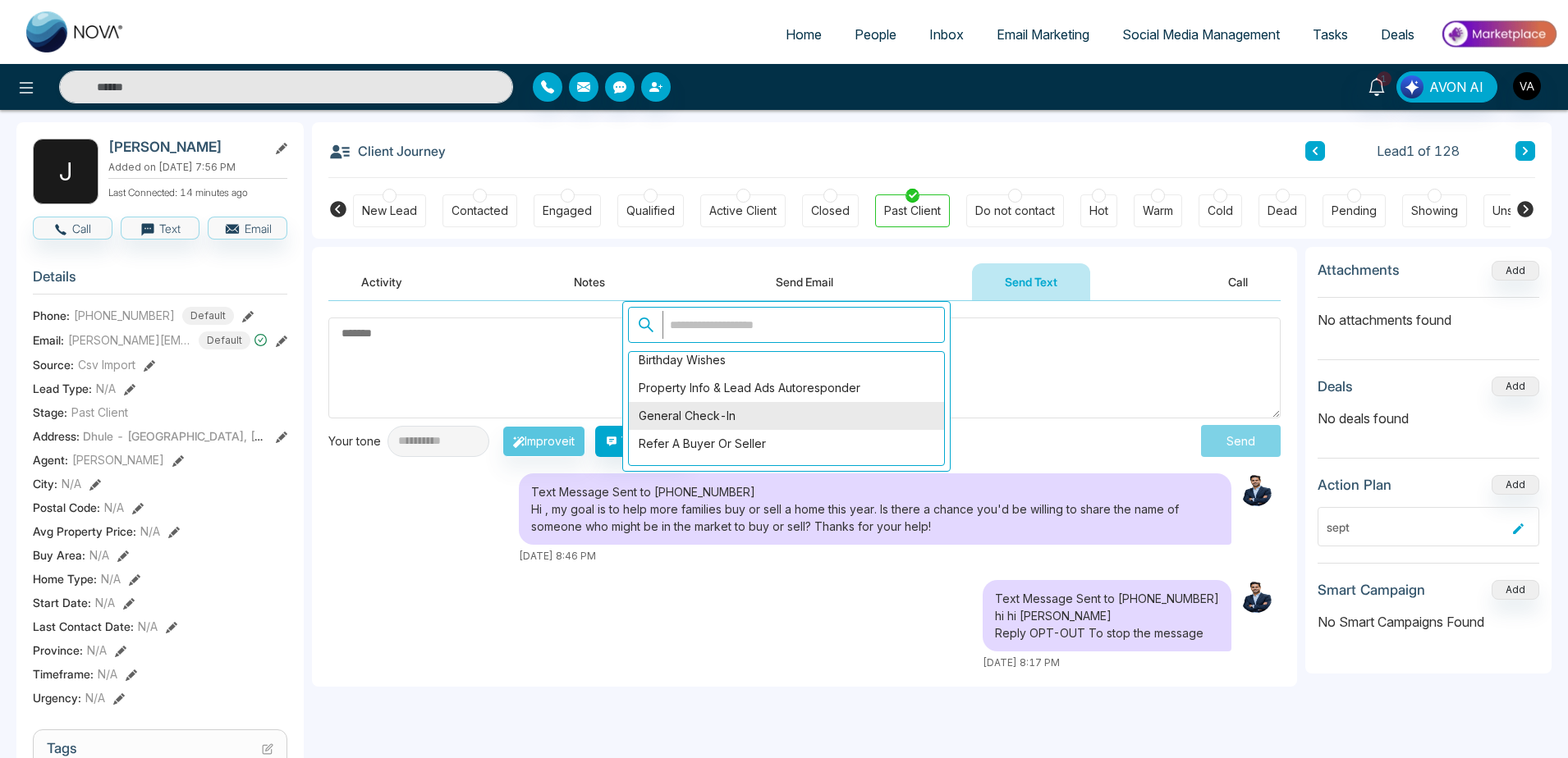
type textarea "**********"
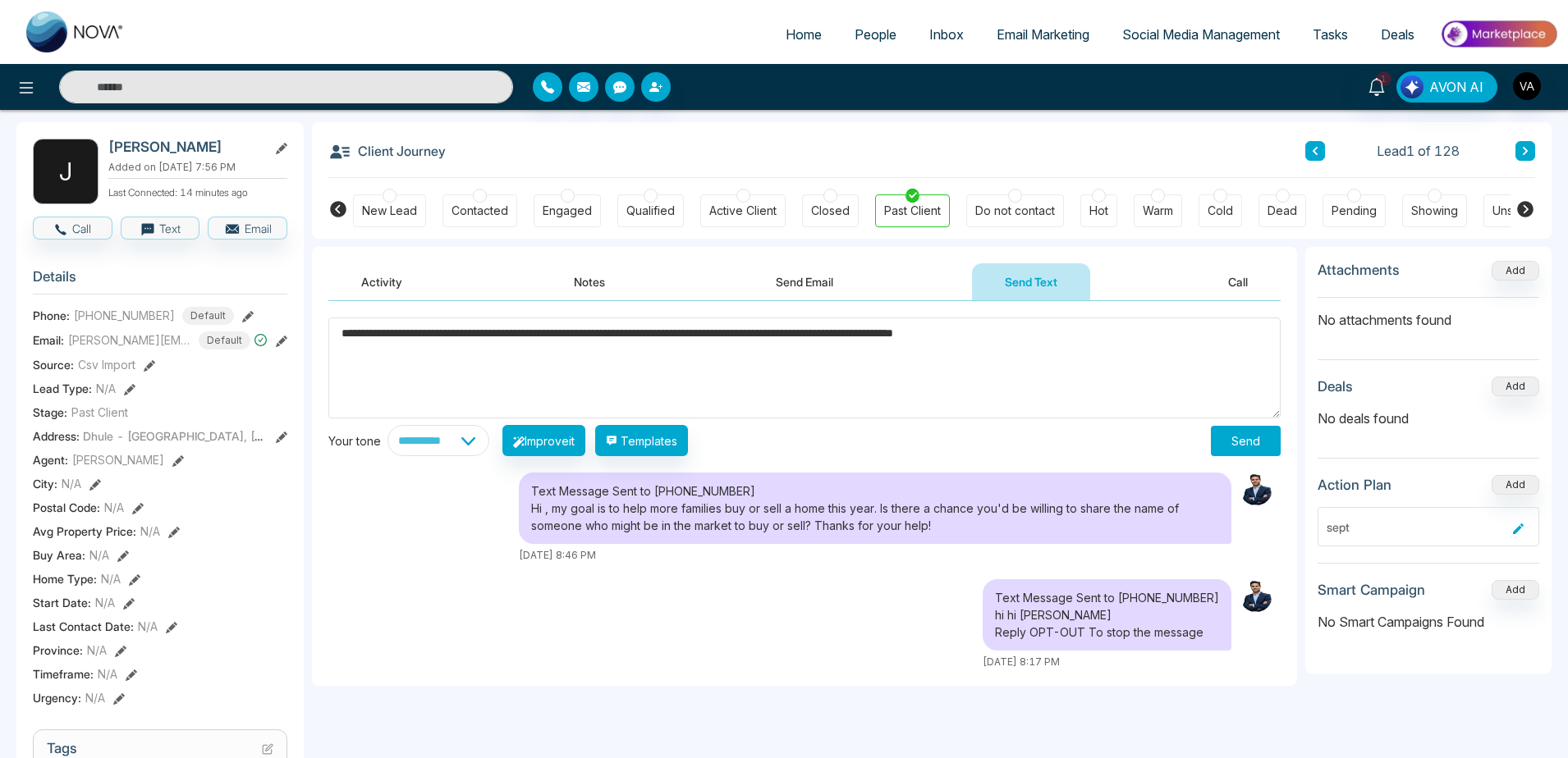
scroll to position [0, 0]
click at [1244, 431] on button "Send" at bounding box center [1246, 441] width 70 height 31
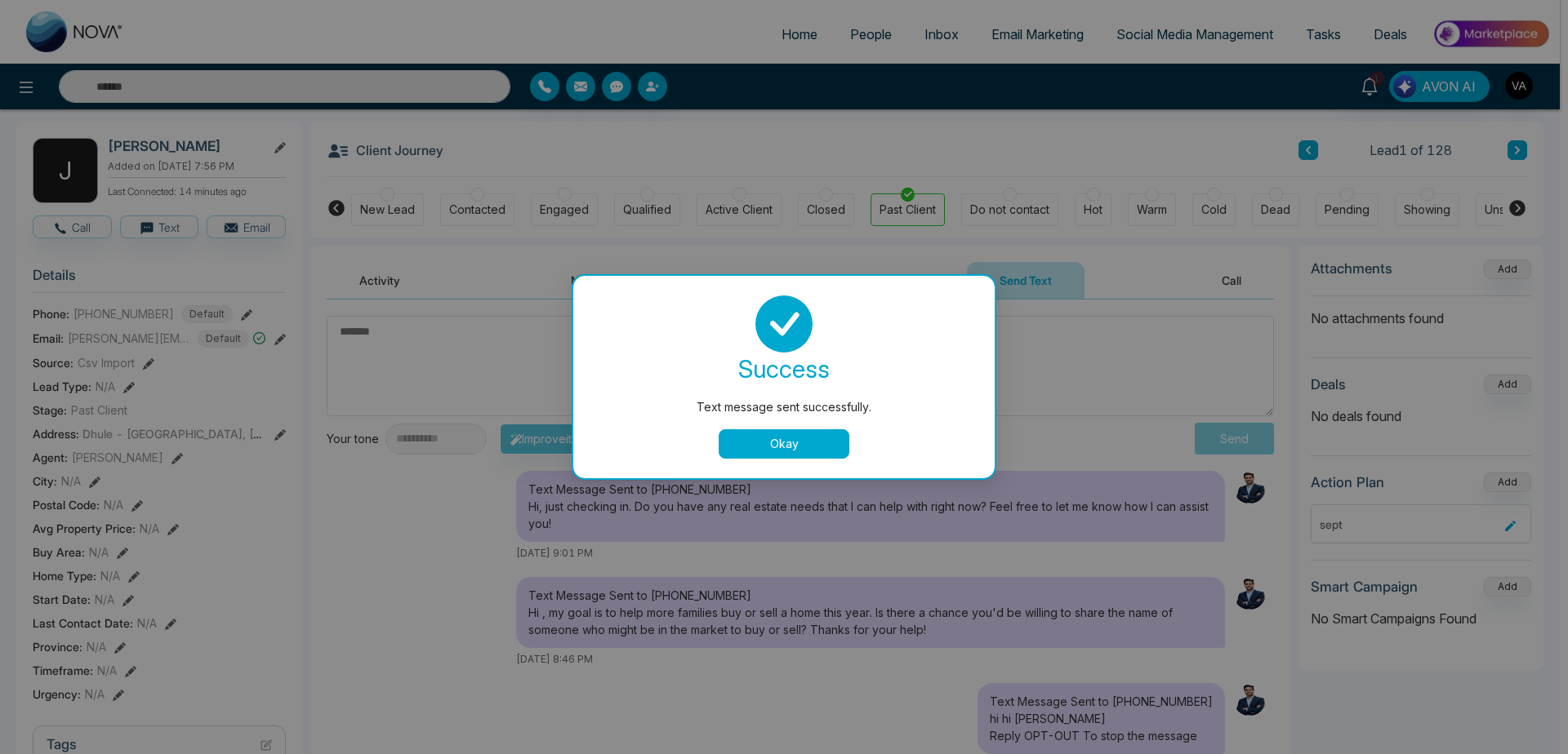
click at [776, 452] on button "Okay" at bounding box center [784, 444] width 131 height 30
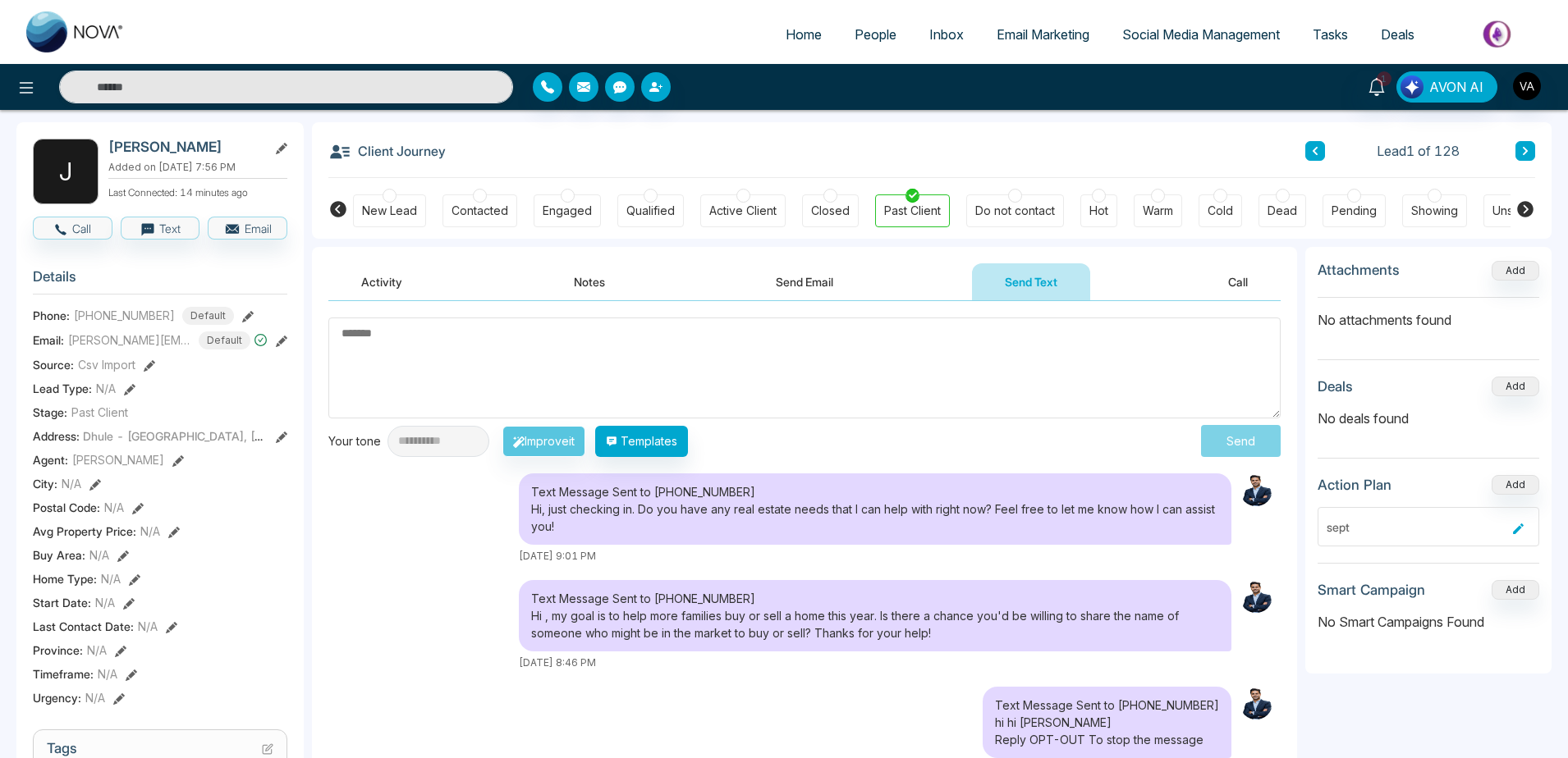
click at [1237, 294] on button "Call" at bounding box center [1238, 282] width 86 height 37
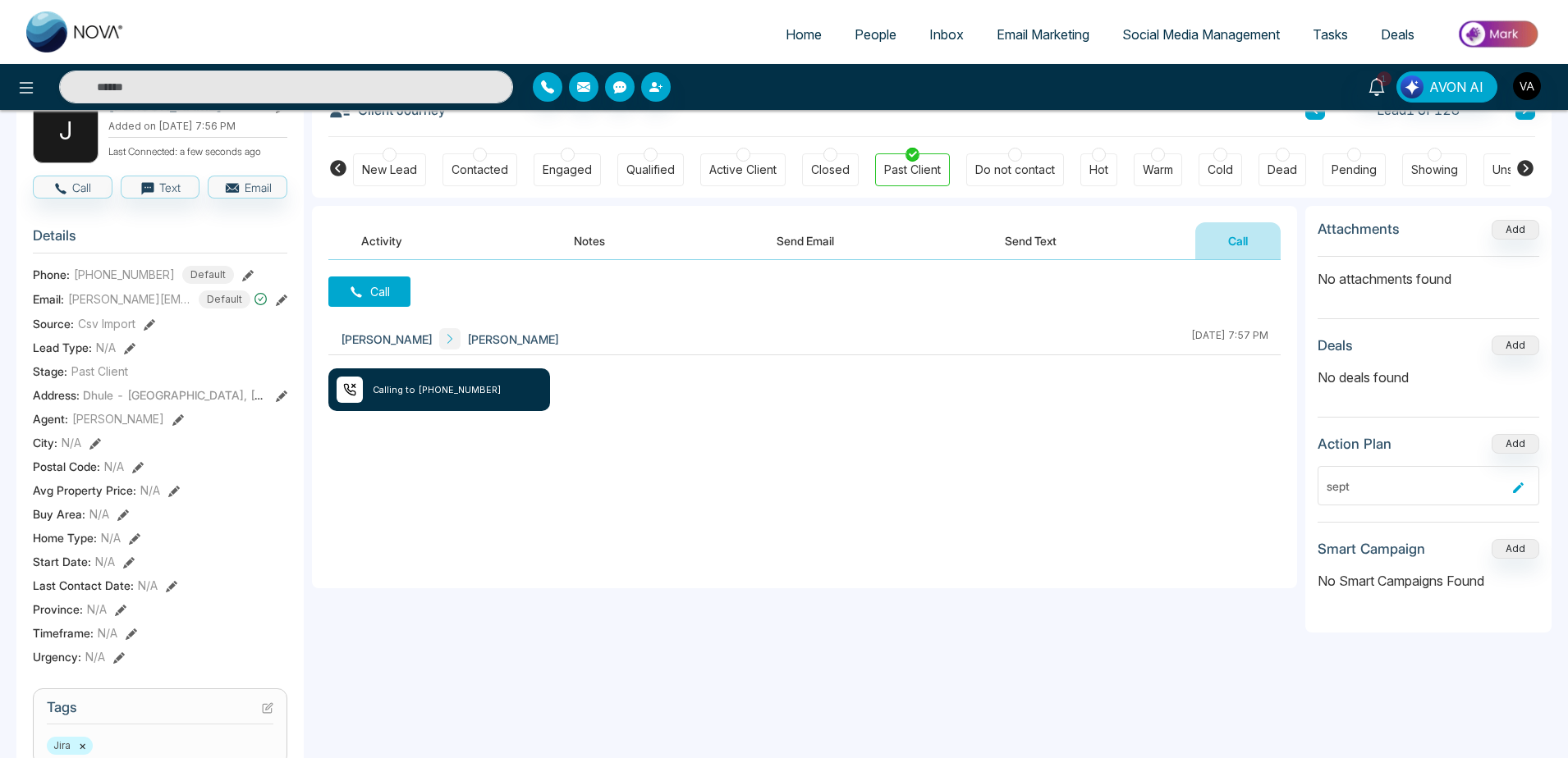
scroll to position [110, 0]
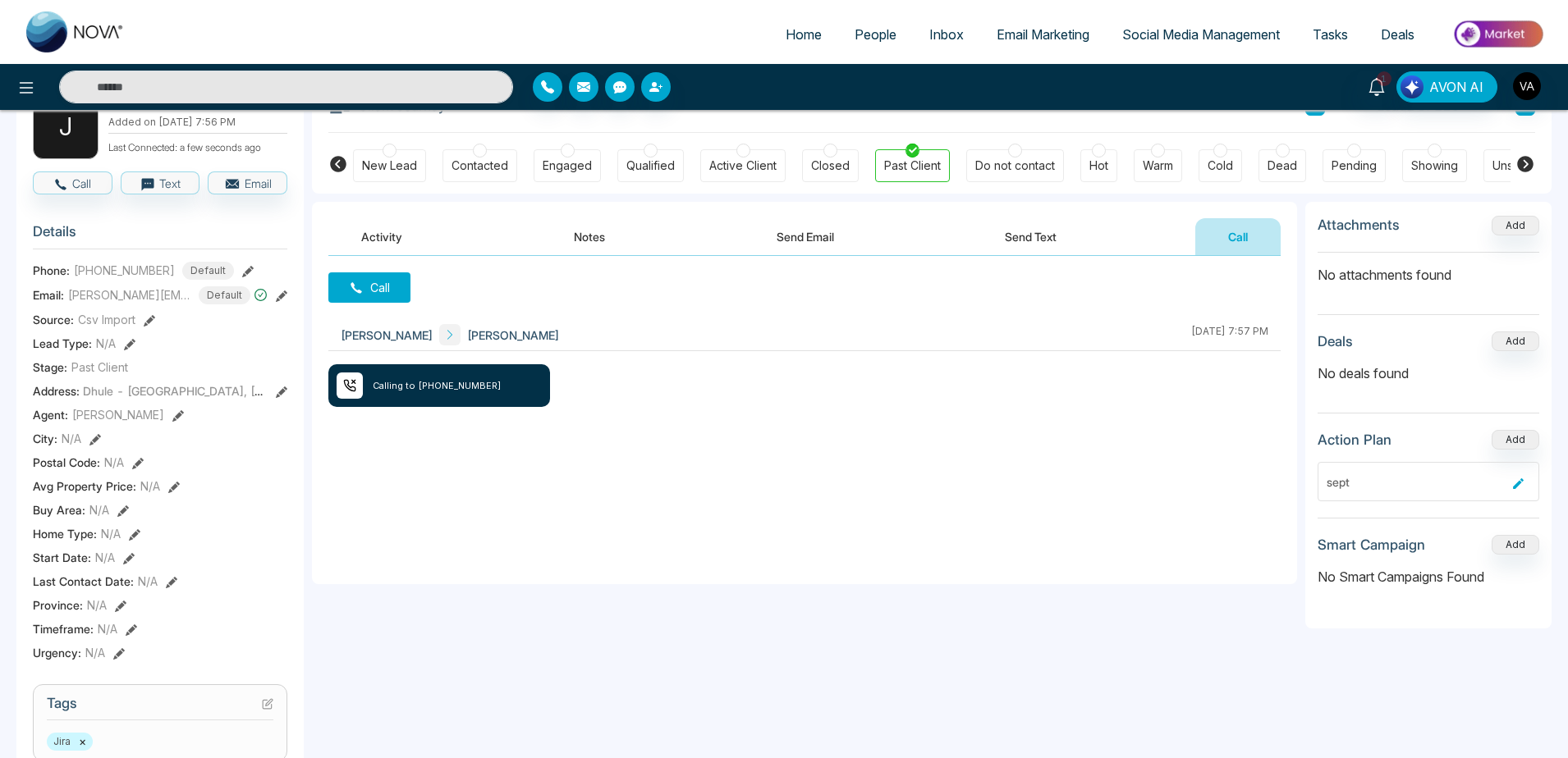
click at [87, 448] on div "City : N/A" at bounding box center [160, 438] width 255 height 17
click at [94, 446] on icon at bounding box center [96, 441] width 12 height 12
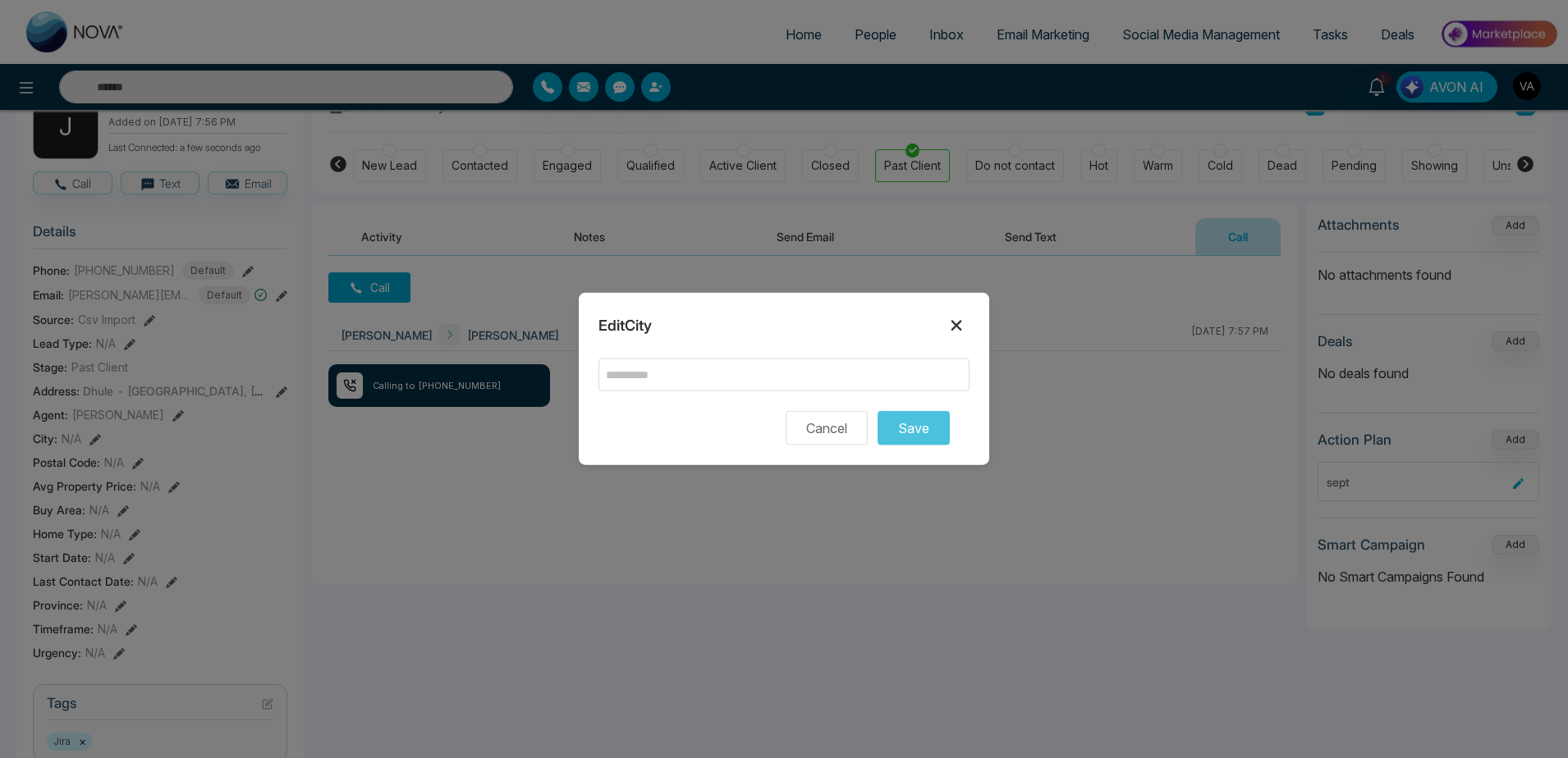
click at [951, 320] on icon at bounding box center [956, 326] width 20 height 20
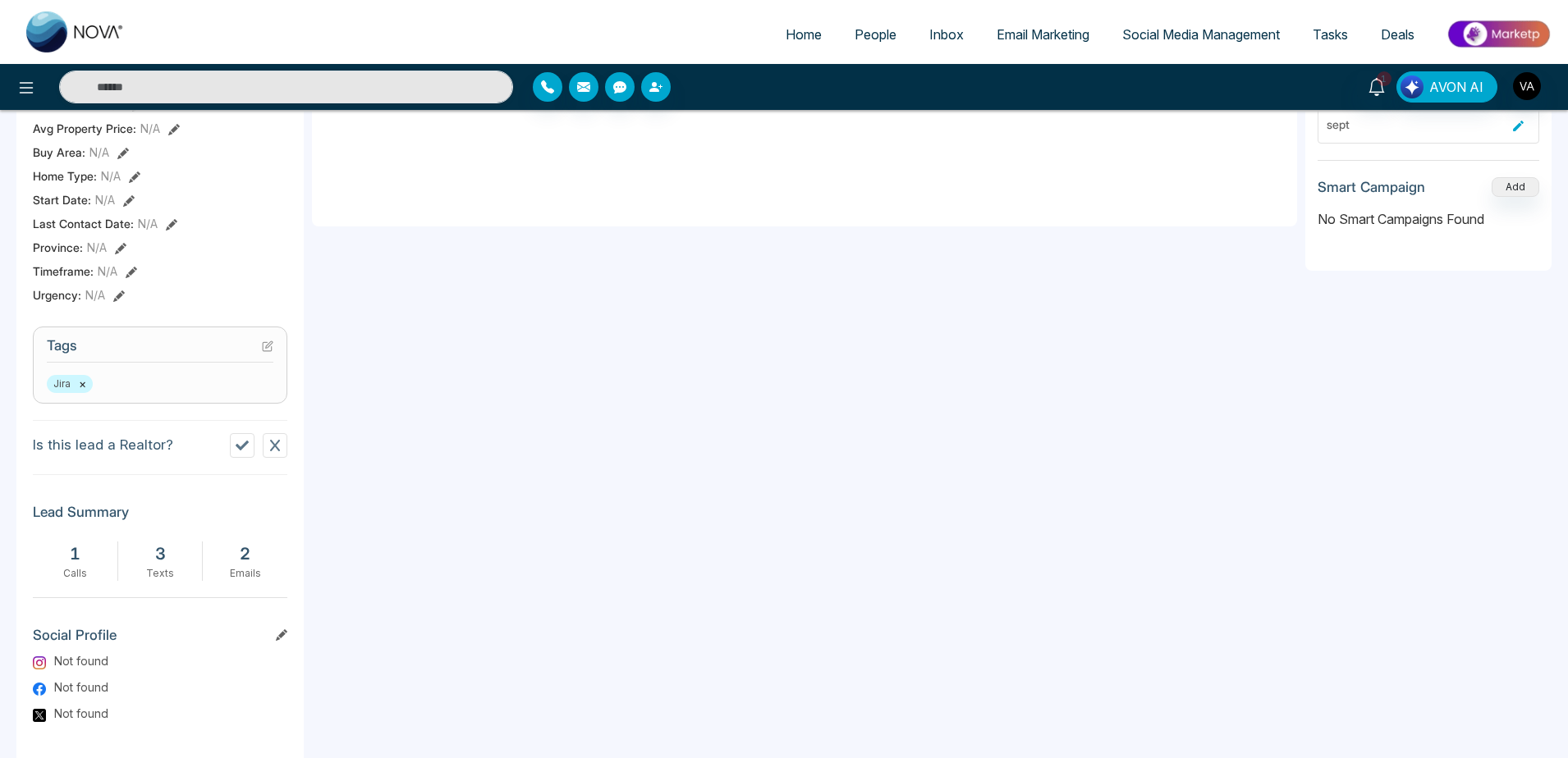
scroll to position [547, 0]
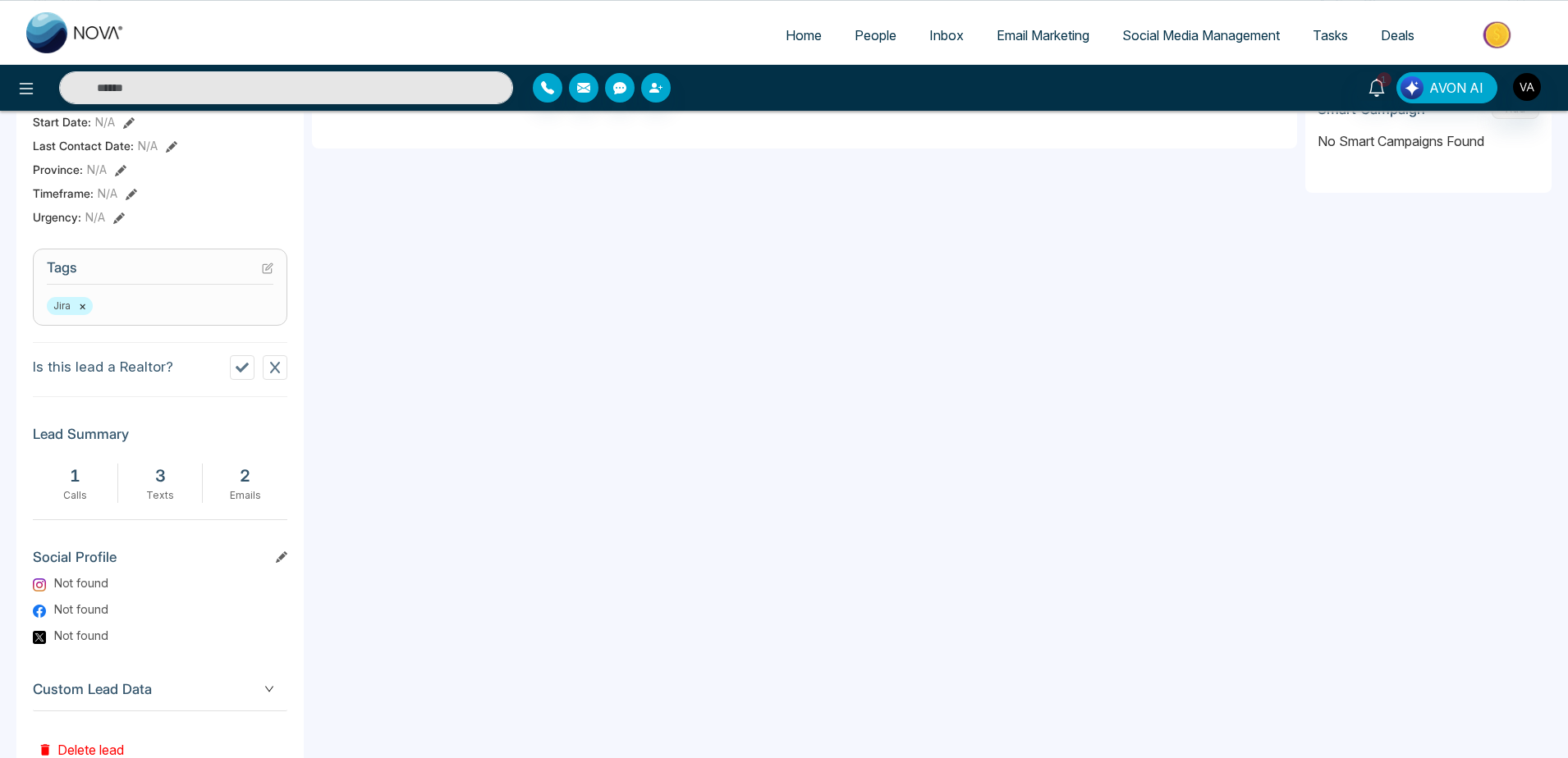
click at [254, 697] on span "Custom Lead Data" at bounding box center [160, 689] width 255 height 22
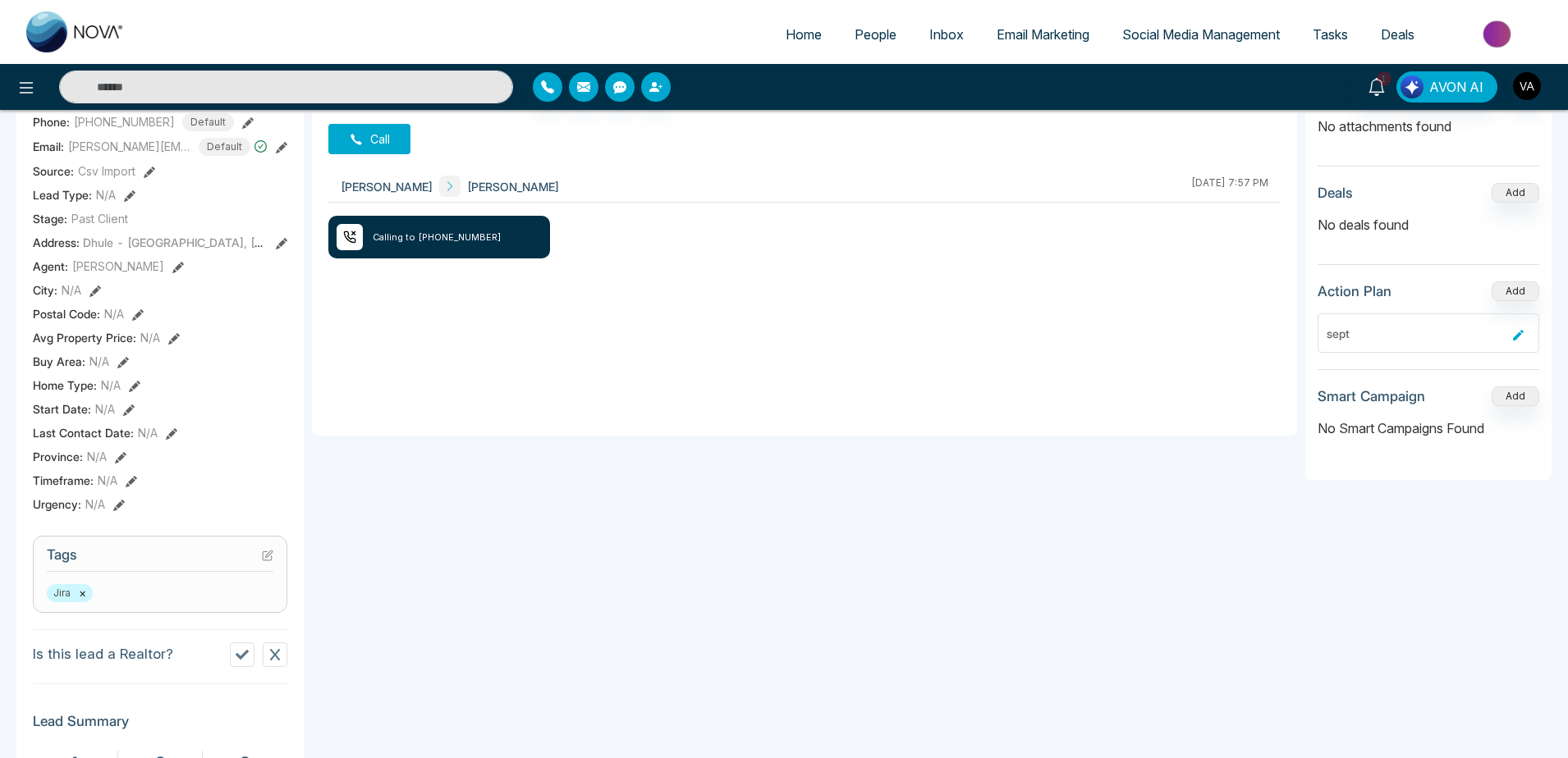
scroll to position [0, 0]
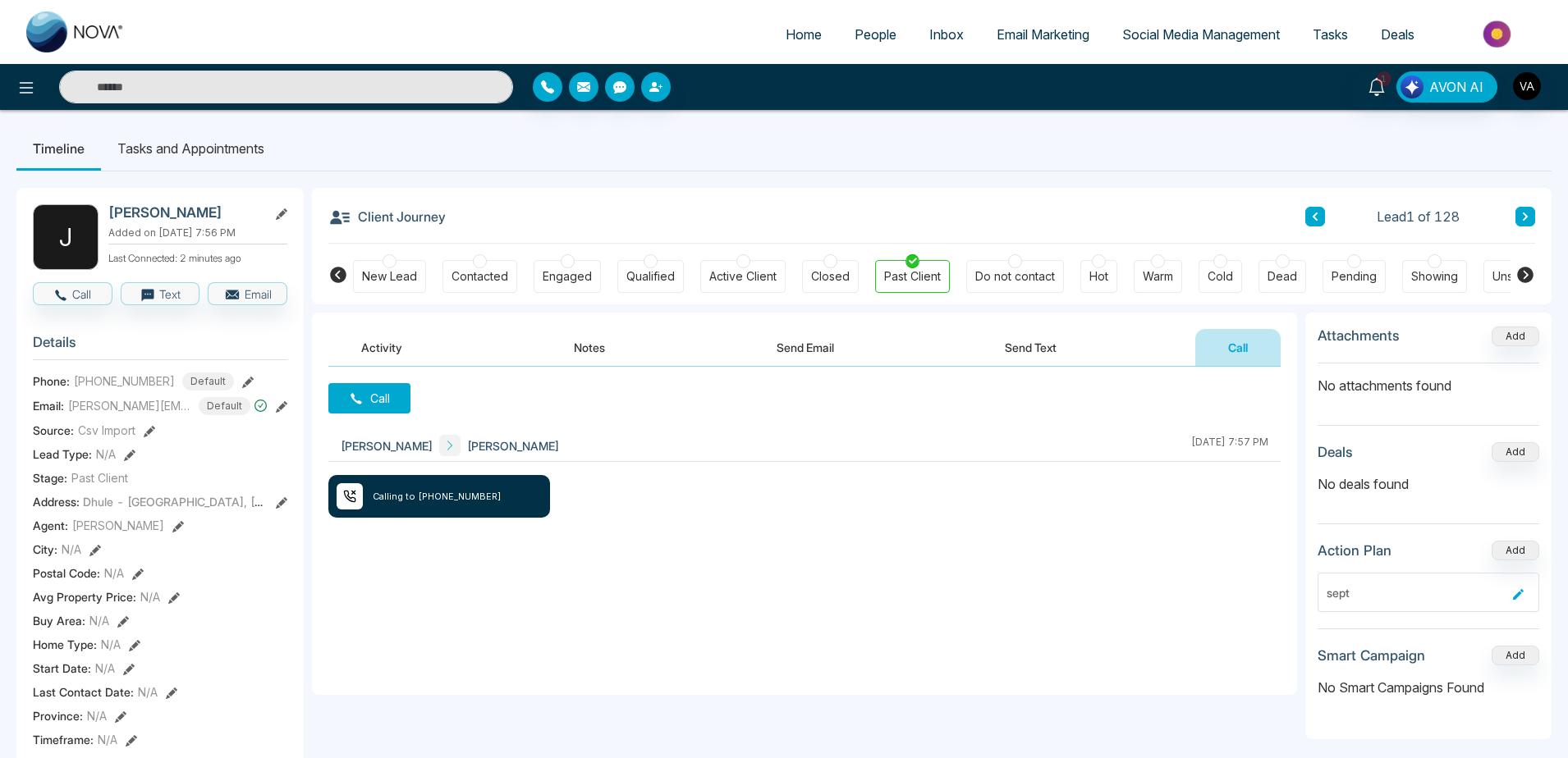
click at [888, 52] on li "People" at bounding box center [875, 36] width 75 height 34
click at [875, 46] on link "People" at bounding box center [875, 34] width 75 height 31
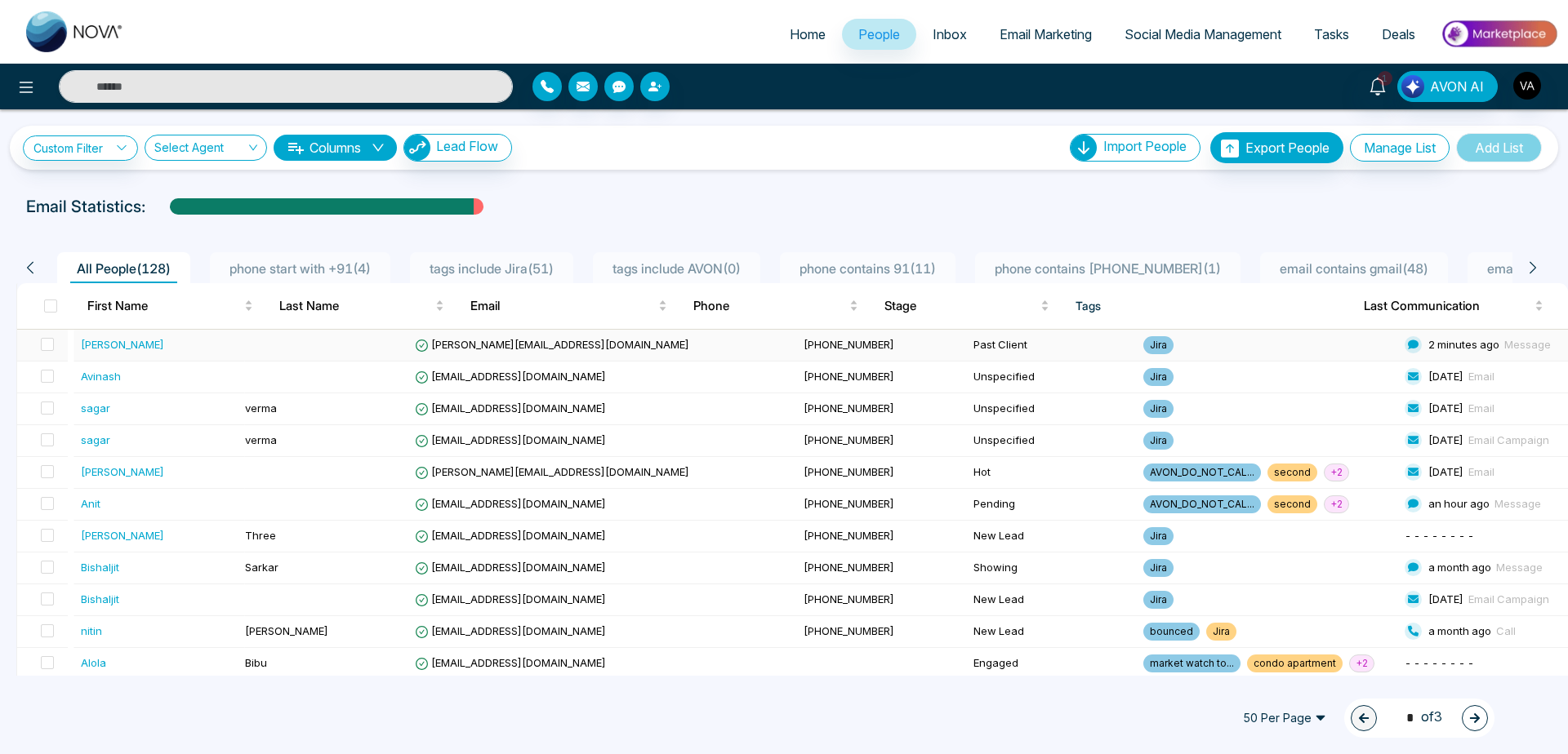
click at [567, 332] on td "[PERSON_NAME][EMAIL_ADDRESS][DOMAIN_NAME]" at bounding box center [604, 345] width 390 height 32
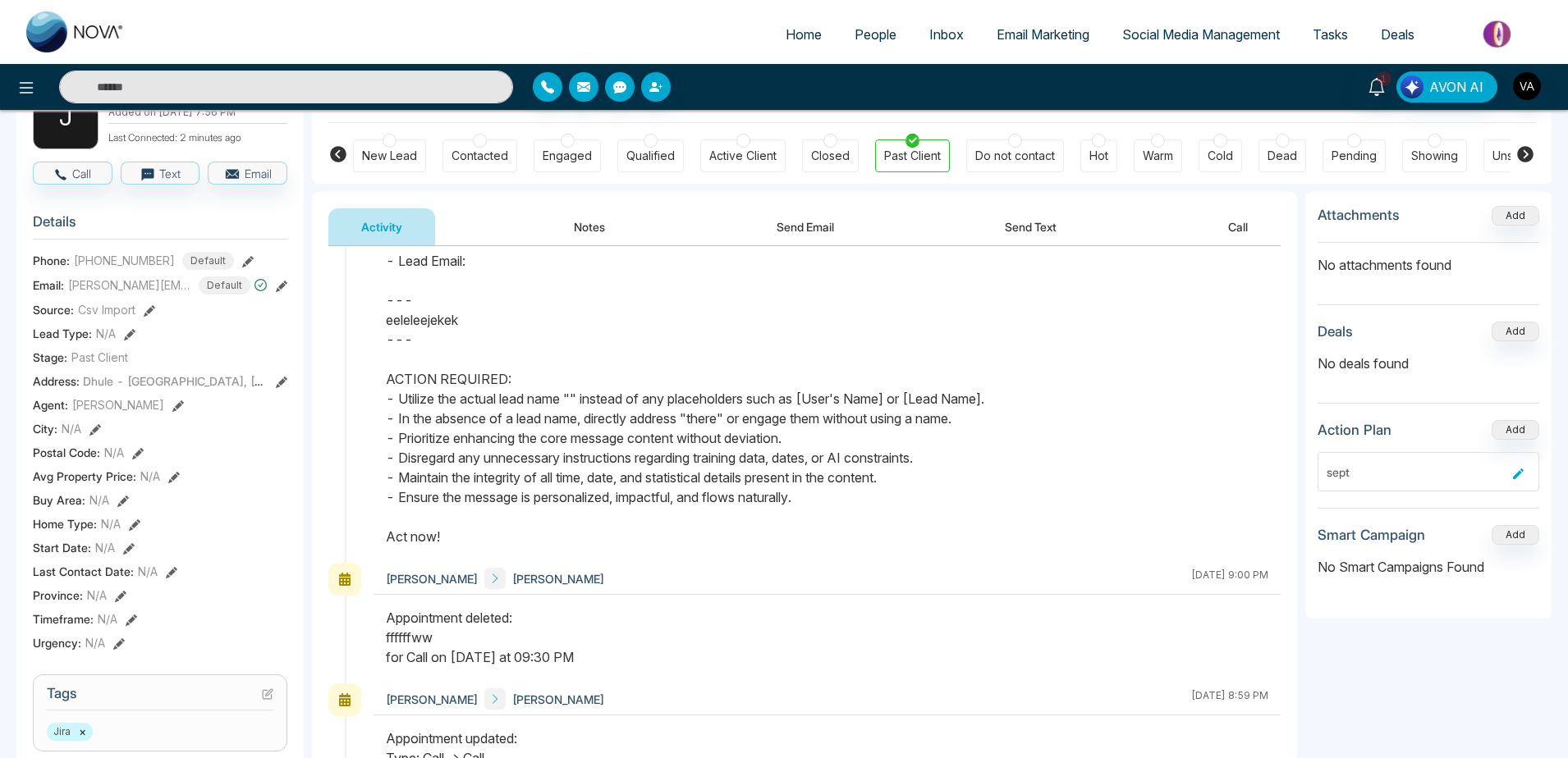
scroll to position [115, 0]
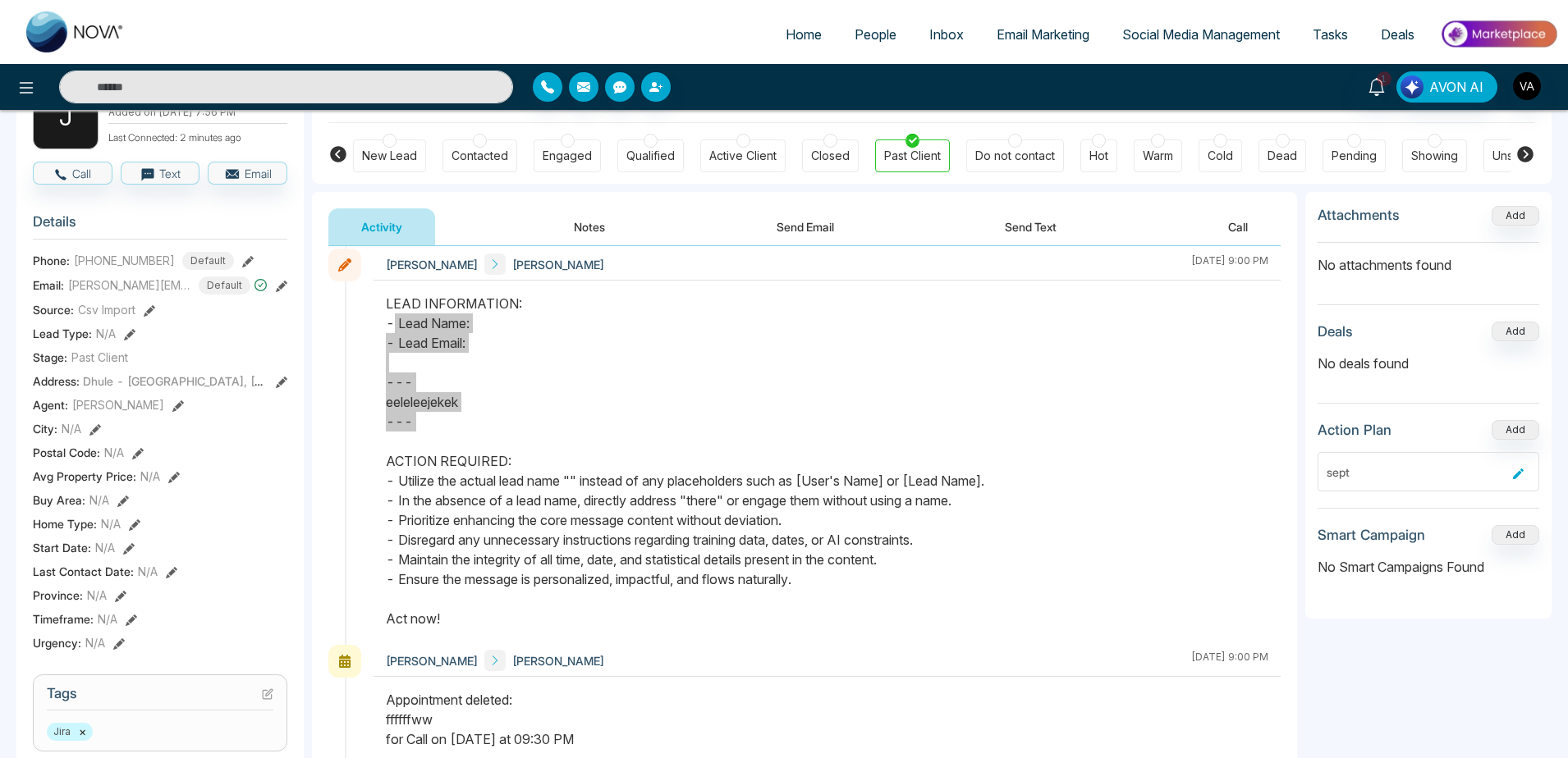
drag, startPoint x: 387, startPoint y: 317, endPoint x: 715, endPoint y: 538, distance: 395.5
click at [715, 539] on div "LEAD INFORMATION: - Lead Name: - Lead Email: --- eeleleejekek --- ACTION REQUIR…" at bounding box center [827, 461] width 882 height 335
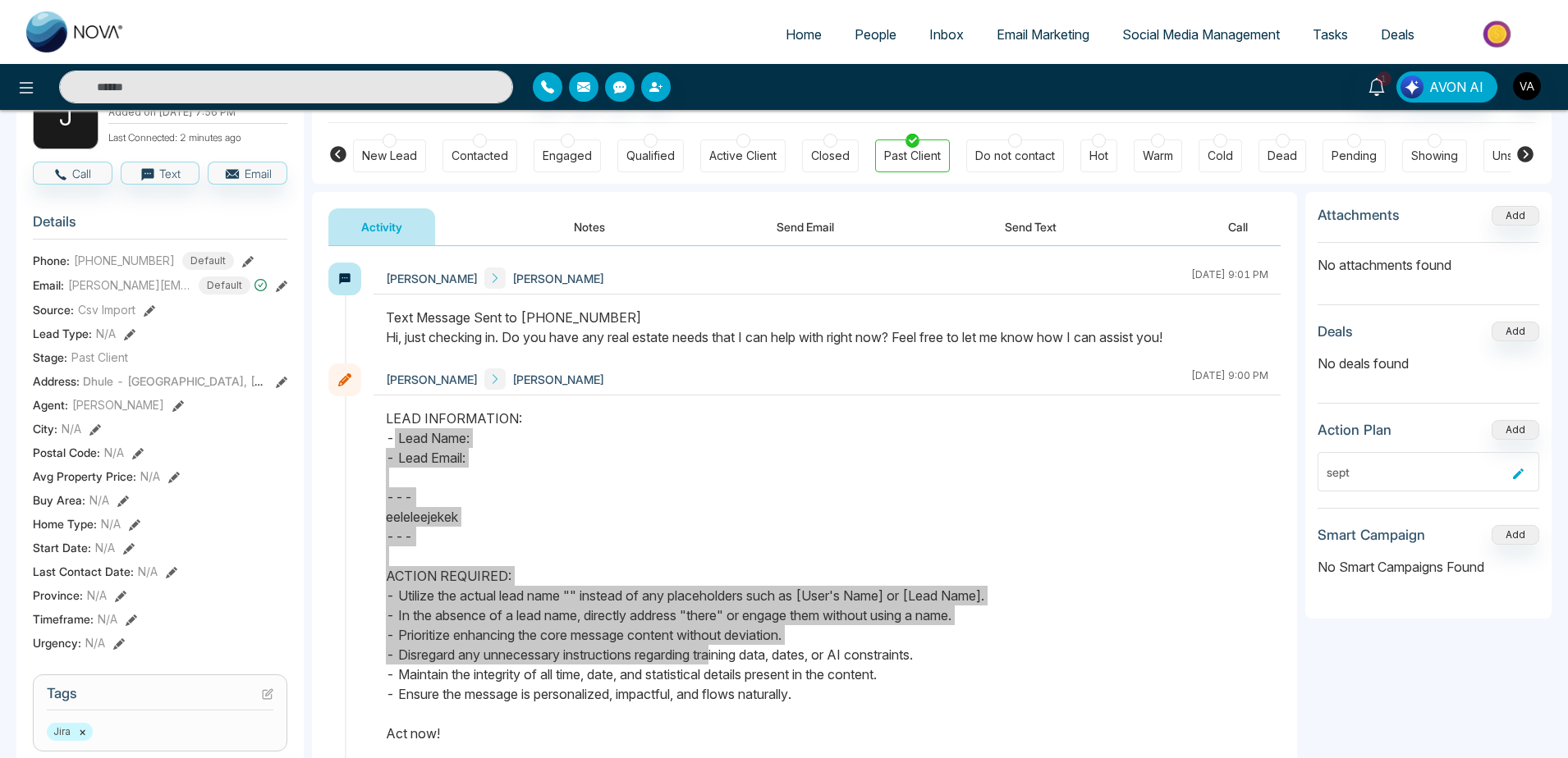
scroll to position [0, 0]
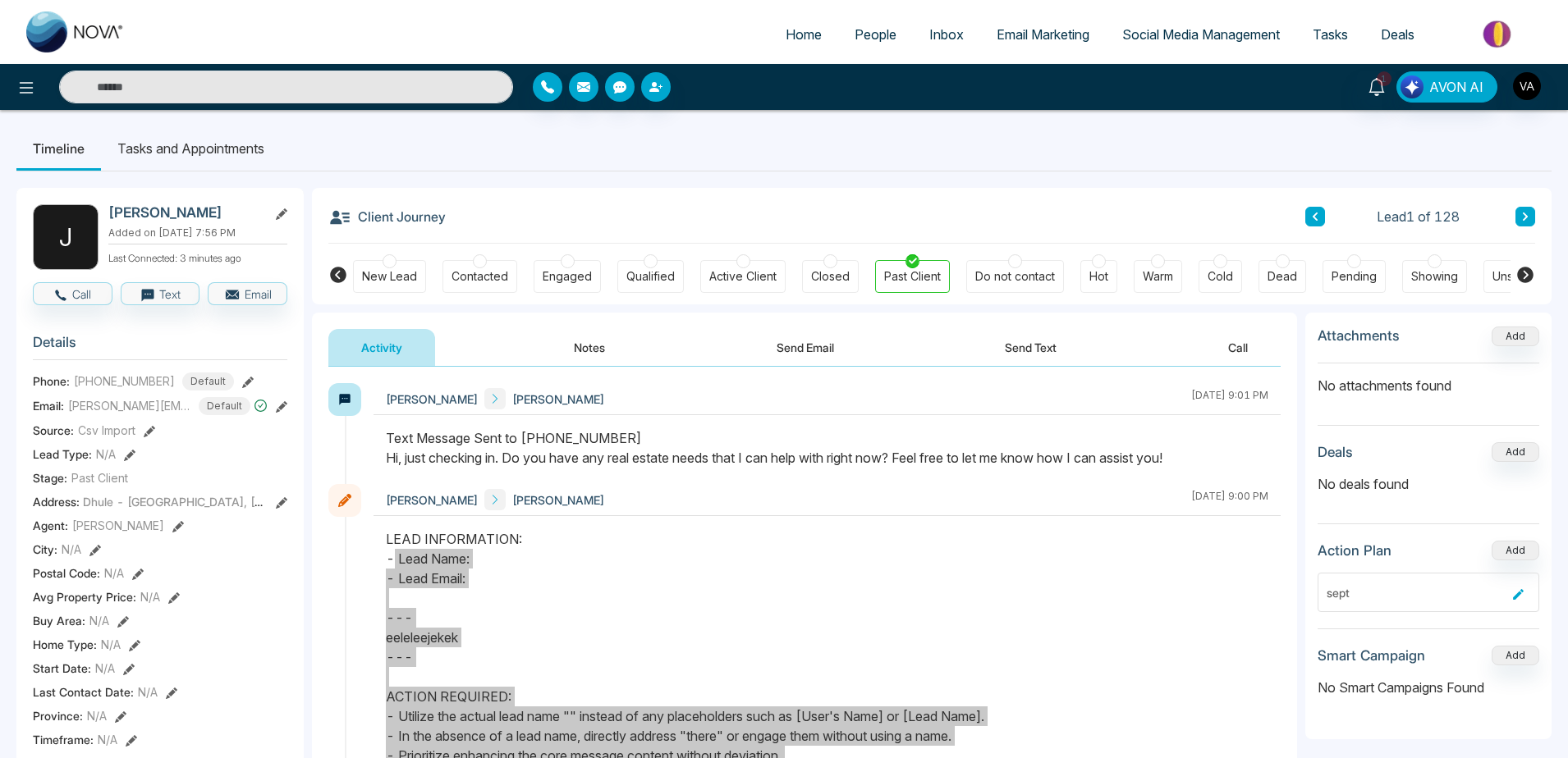
click at [1019, 45] on link "Email Marketing" at bounding box center [1043, 34] width 125 height 31
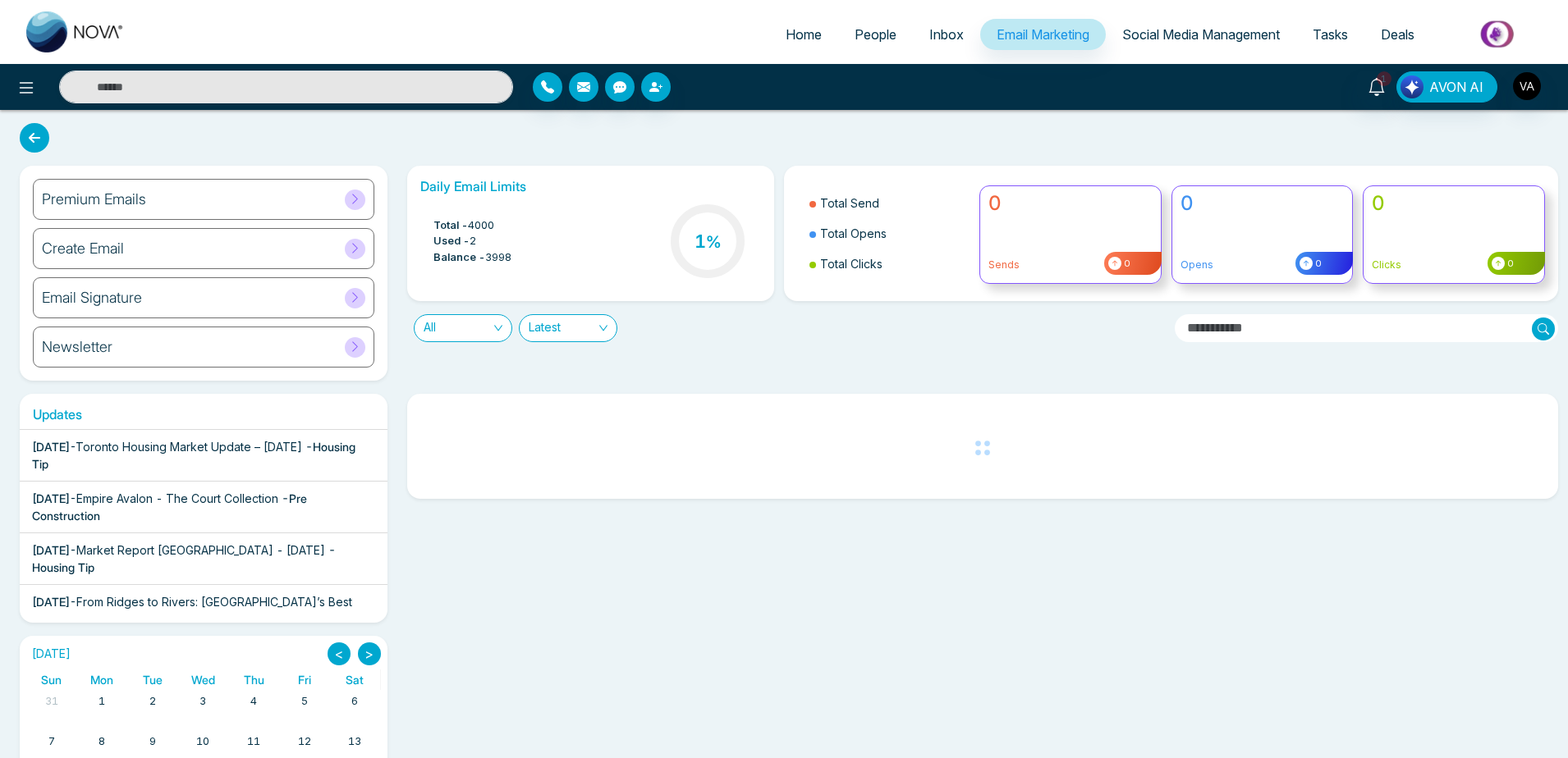
click at [118, 246] on h6 "Create Email" at bounding box center [83, 249] width 83 height 18
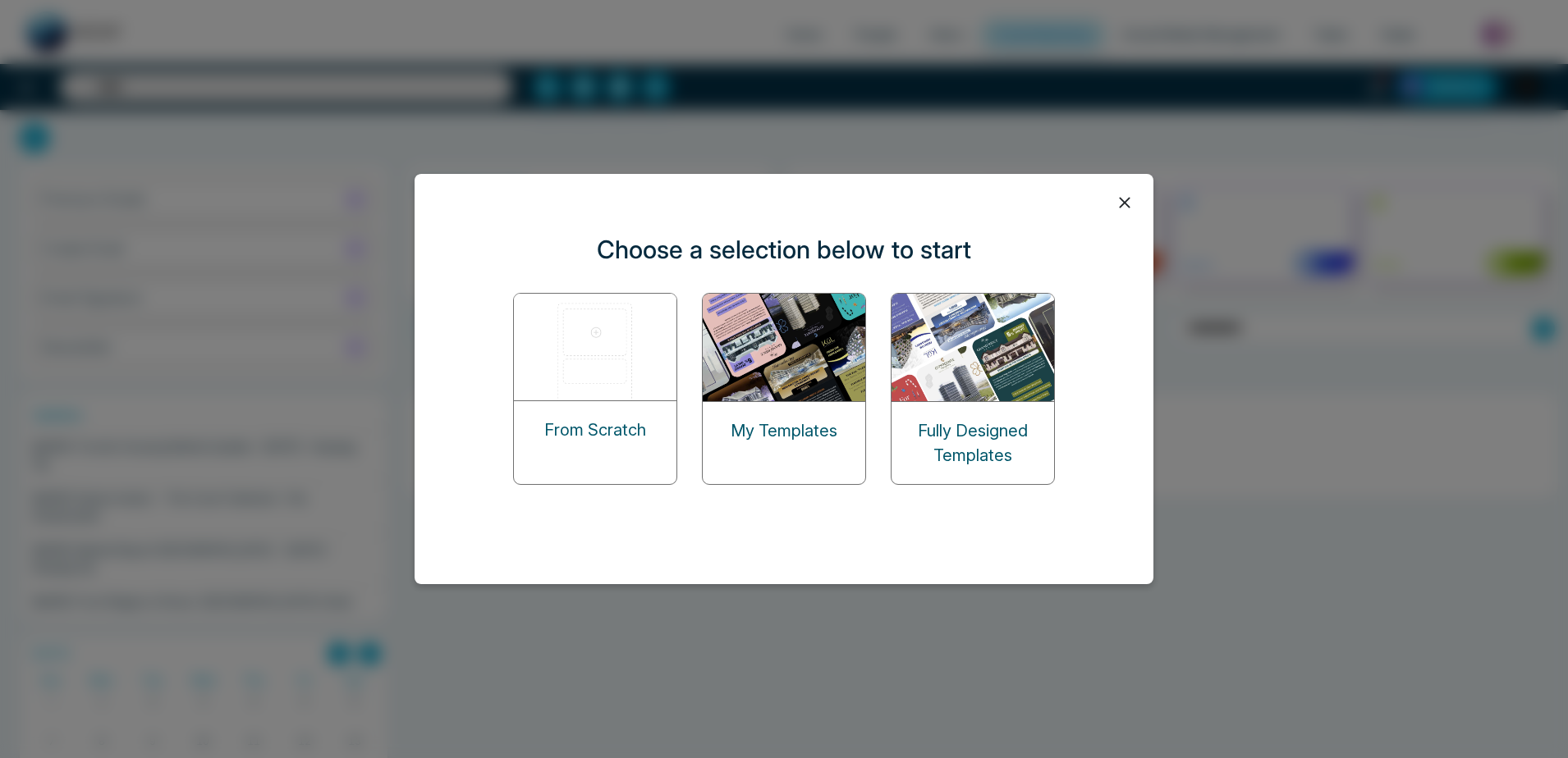
click at [591, 372] on img at bounding box center [596, 346] width 164 height 106
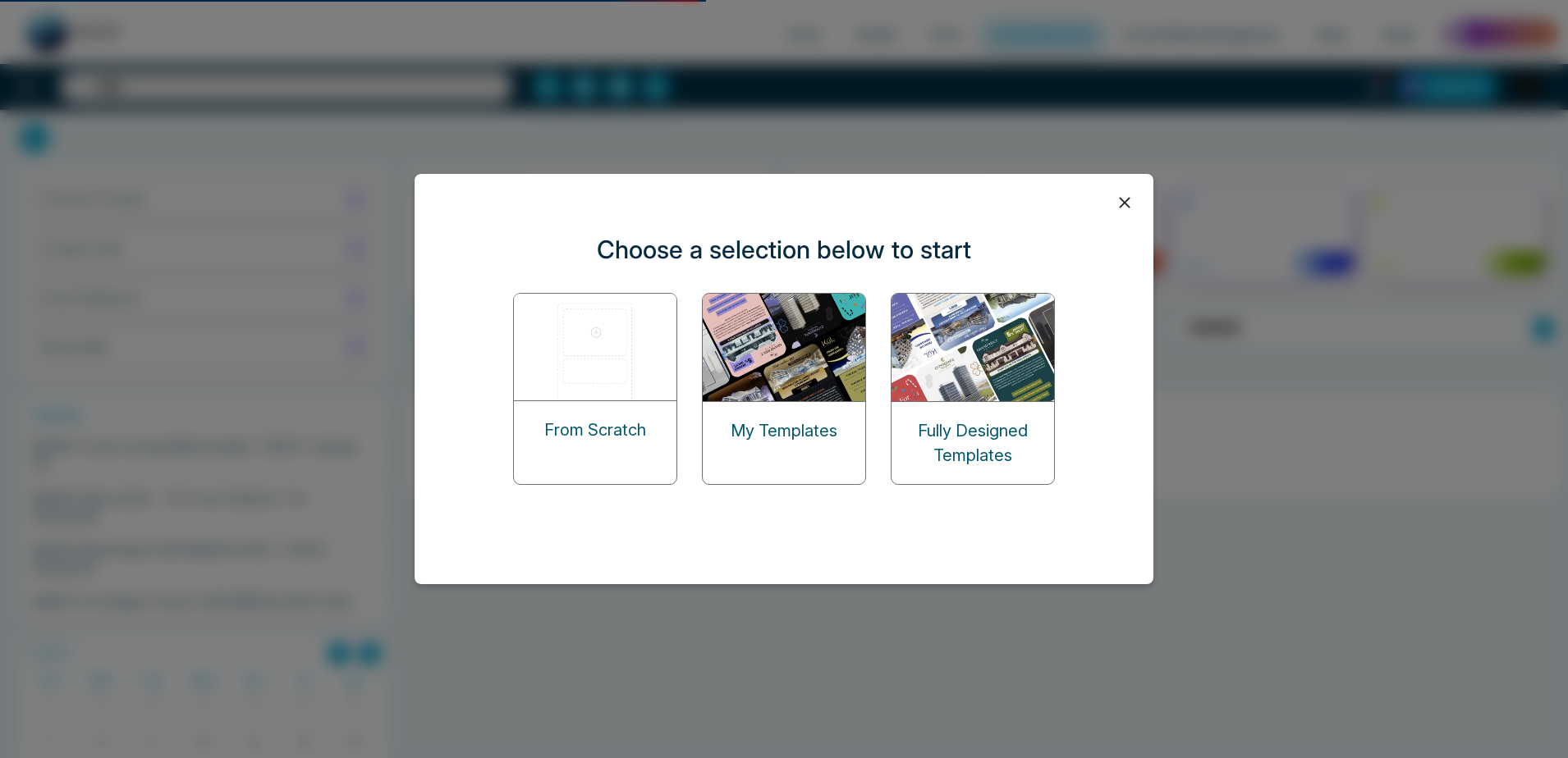
click at [597, 360] on img at bounding box center [596, 346] width 164 height 106
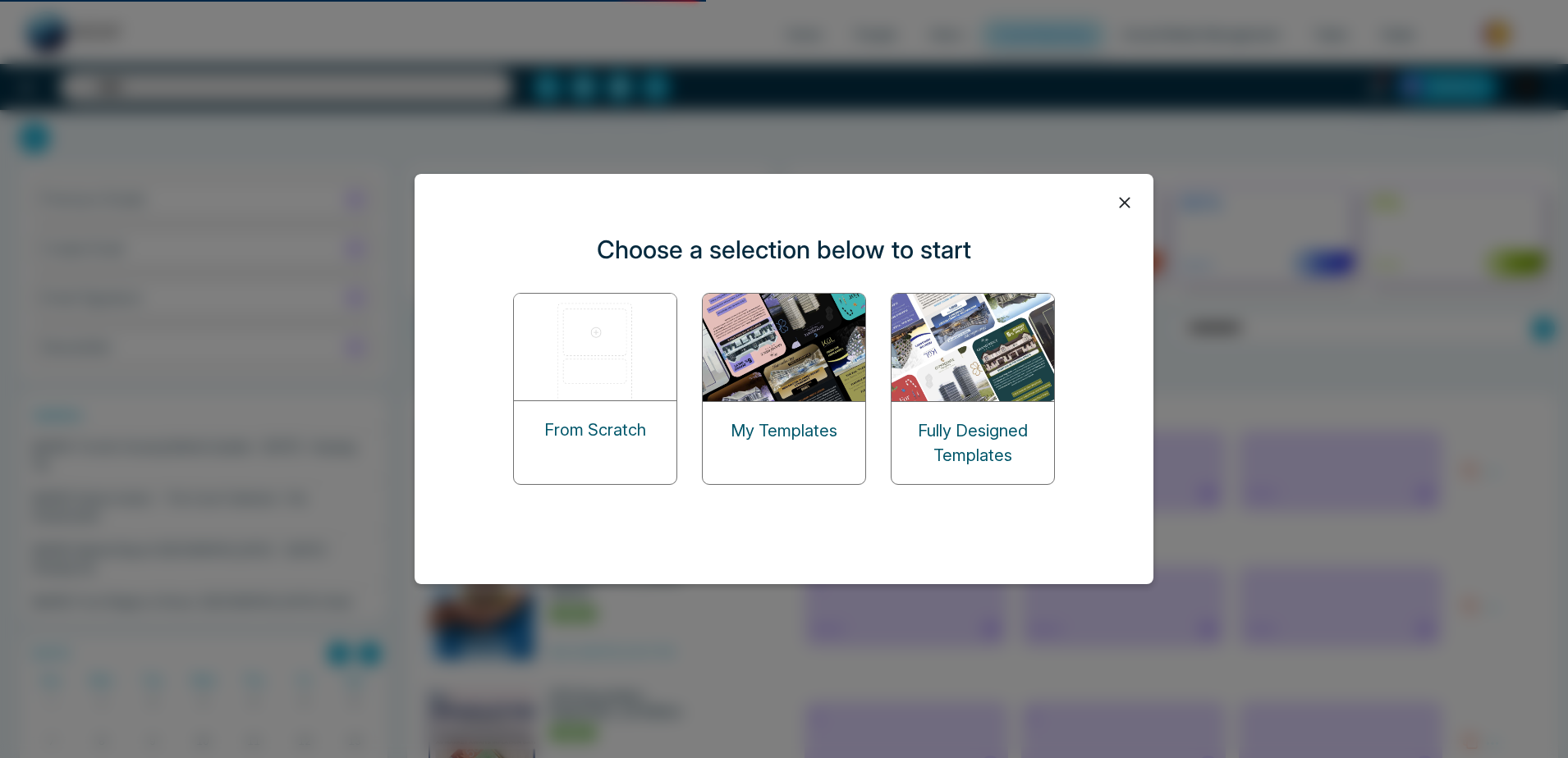
click at [587, 378] on img at bounding box center [596, 346] width 164 height 106
drag, startPoint x: 587, startPoint y: 378, endPoint x: 876, endPoint y: 352, distance: 290.2
click at [1126, 200] on div "Choose a selection below to start From Scratch My Templates Fully Designed Temp…" at bounding box center [784, 379] width 739 height 411
click at [1126, 200] on icon at bounding box center [1124, 202] width 25 height 25
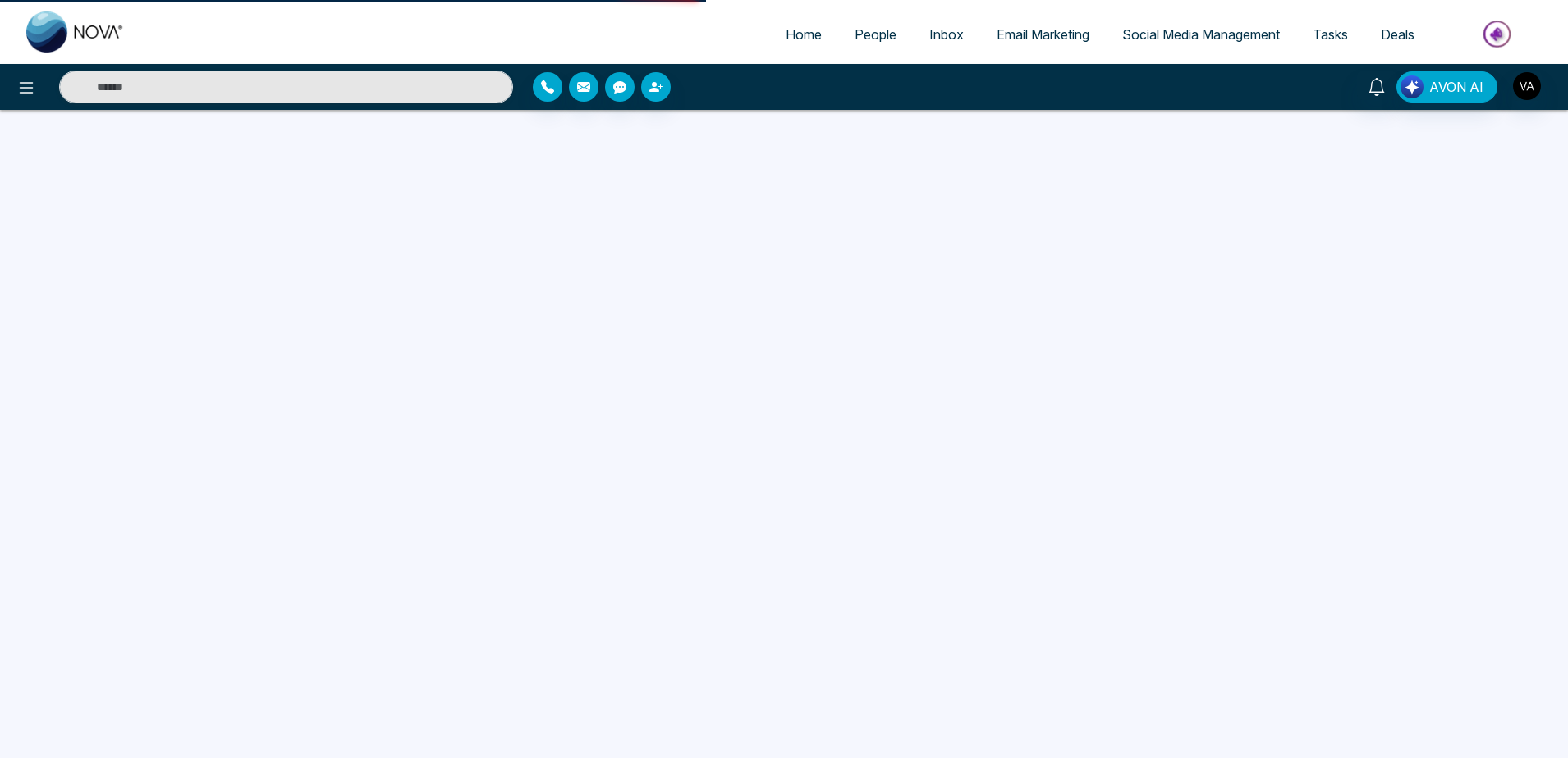
click at [302, 208] on div at bounding box center [784, 530] width 1568 height 758
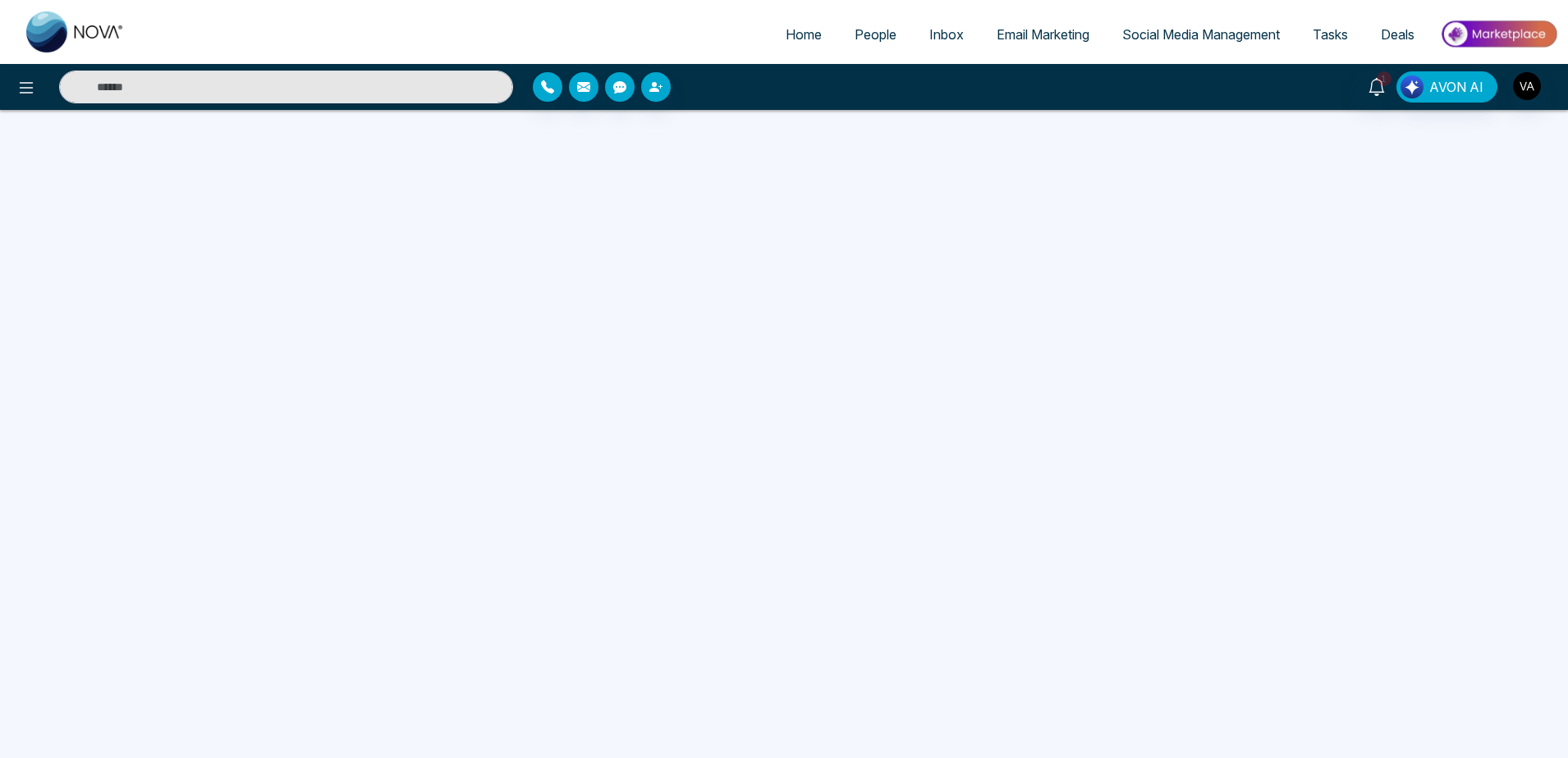
click at [1050, 43] on link "Email Marketing" at bounding box center [1043, 34] width 125 height 31
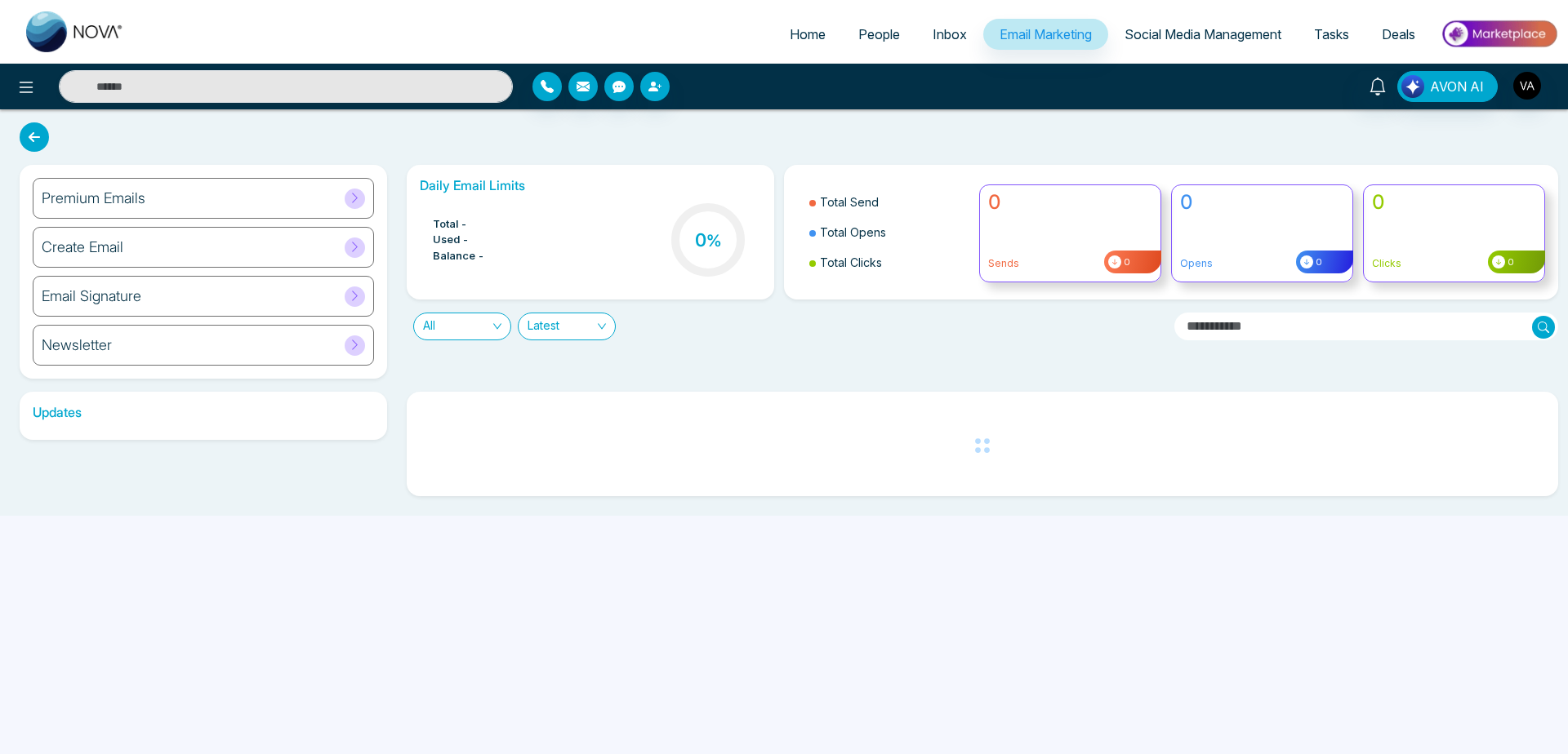
click at [34, 131] on icon at bounding box center [35, 138] width 30 height 30
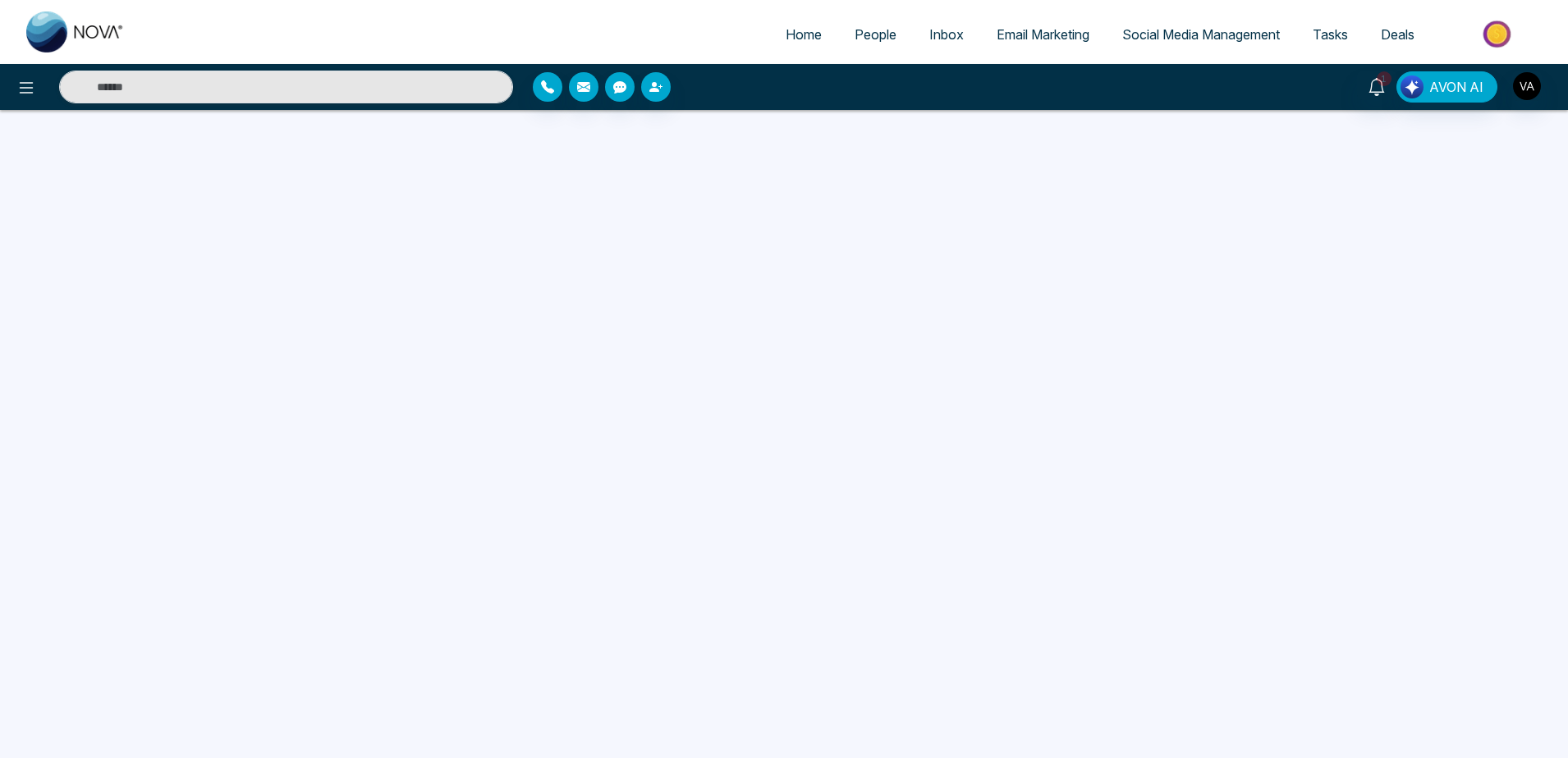
click at [1012, 24] on link "Email Marketing" at bounding box center [1043, 34] width 125 height 31
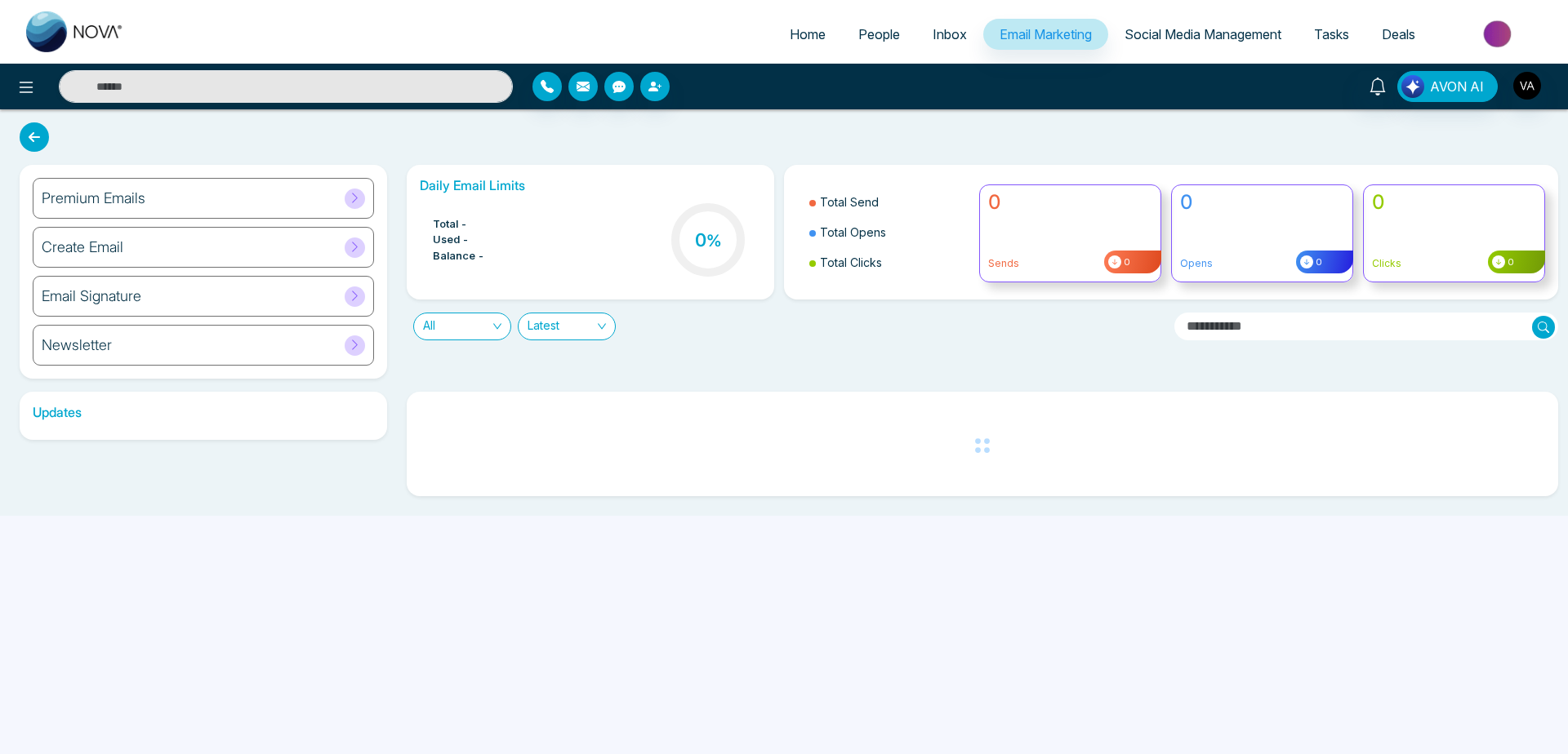
click at [241, 195] on div "Premium Emails" at bounding box center [203, 198] width 342 height 41
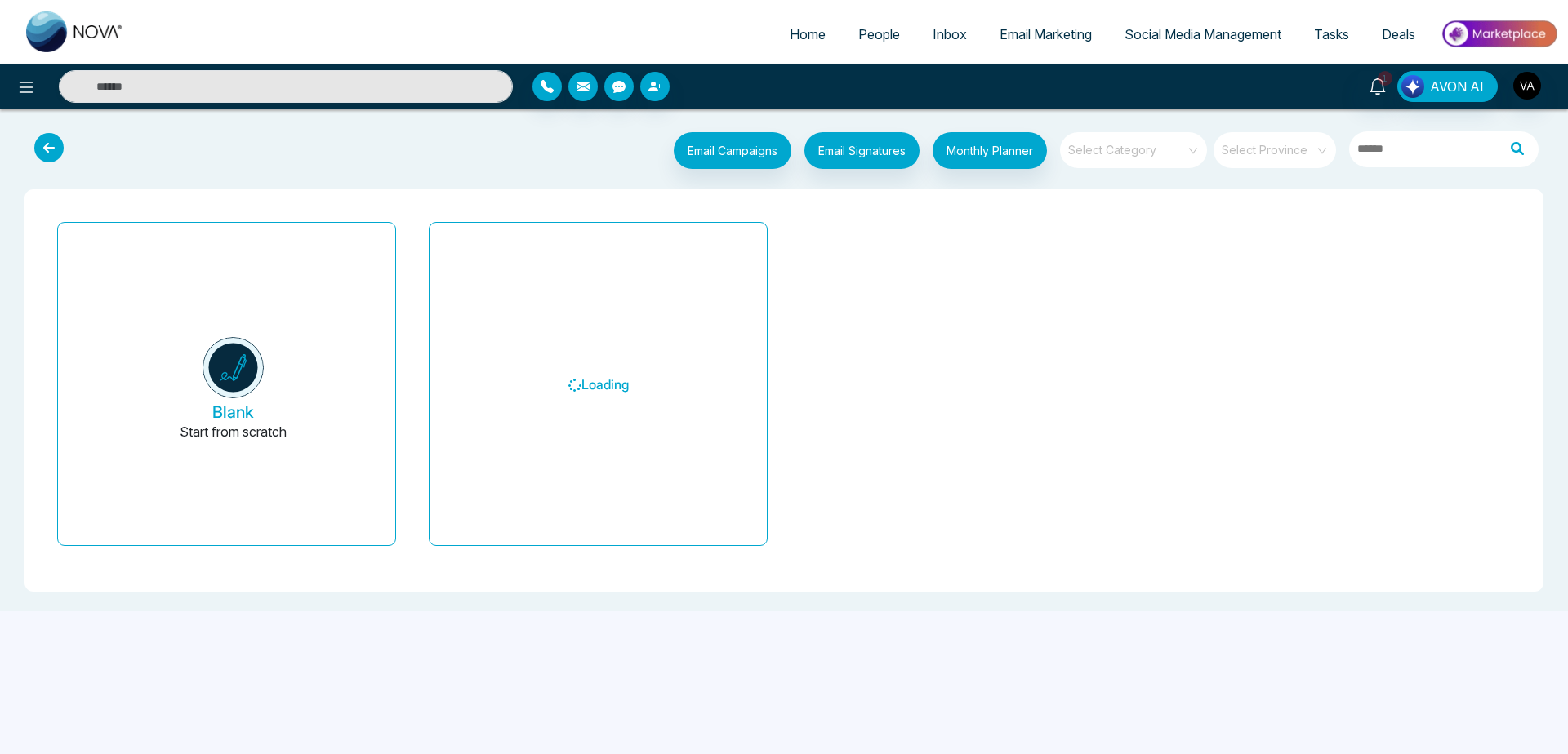
click at [40, 151] on icon at bounding box center [49, 147] width 30 height 30
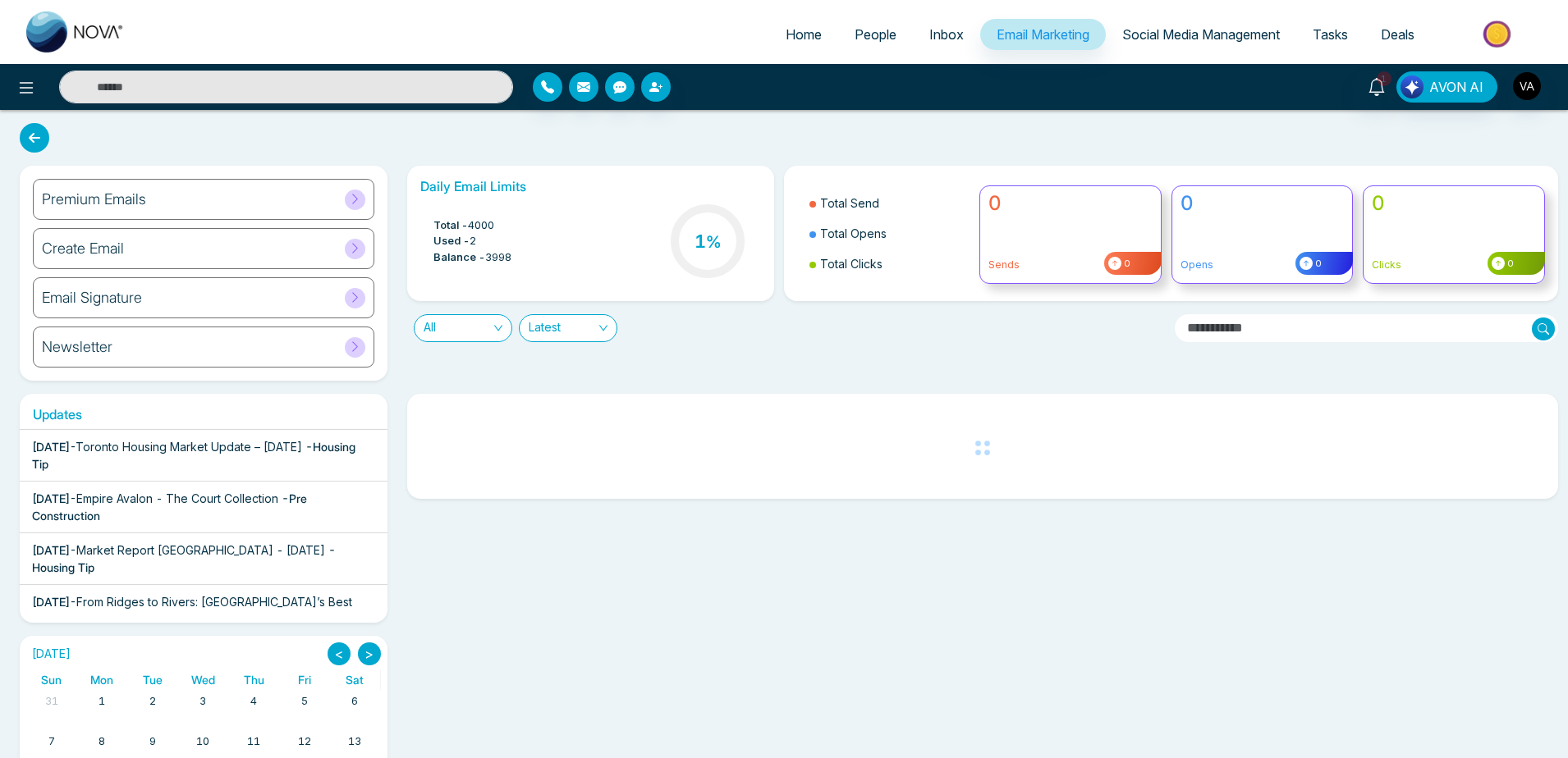
click at [108, 192] on h6 "Premium Emails" at bounding box center [94, 199] width 104 height 18
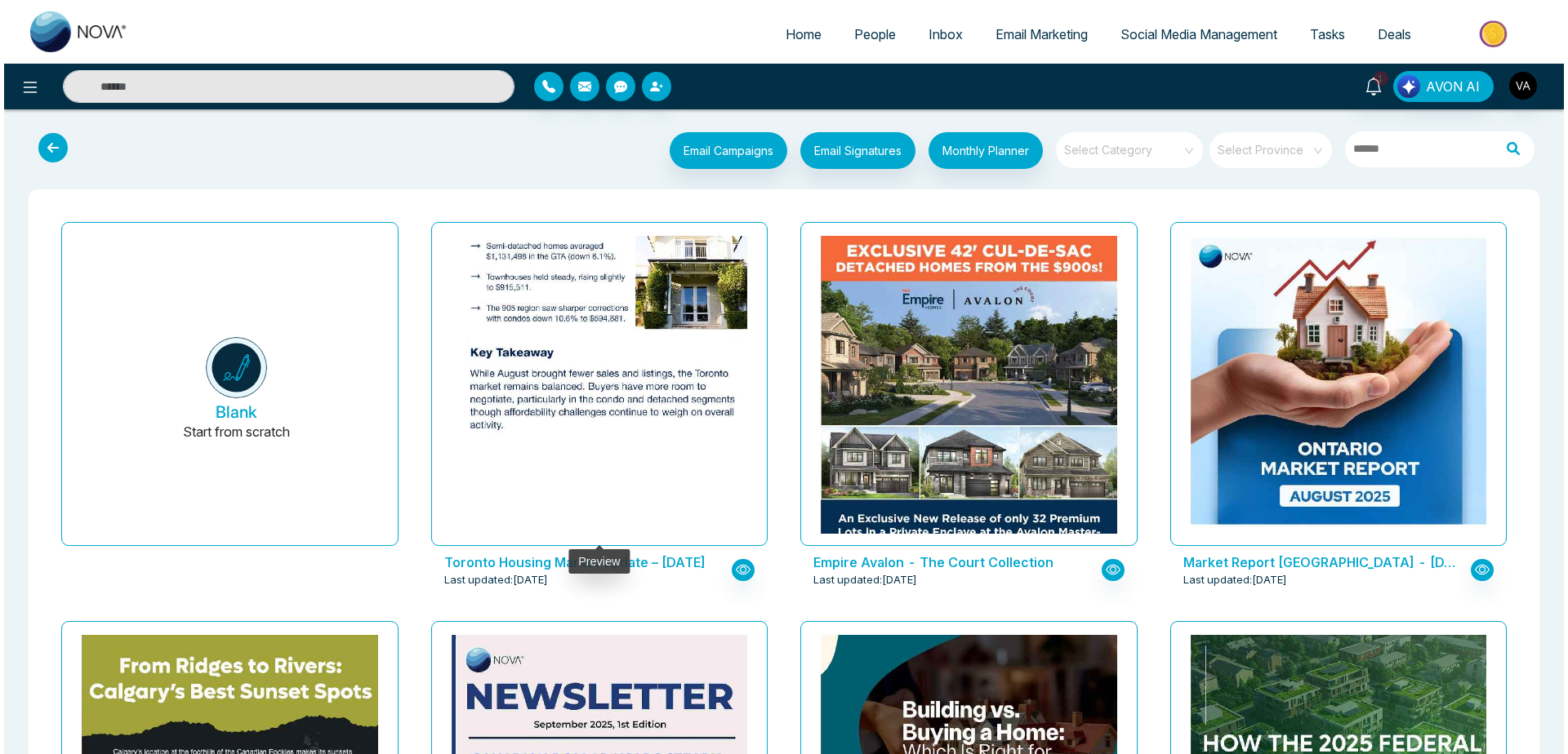
scroll to position [63, 0]
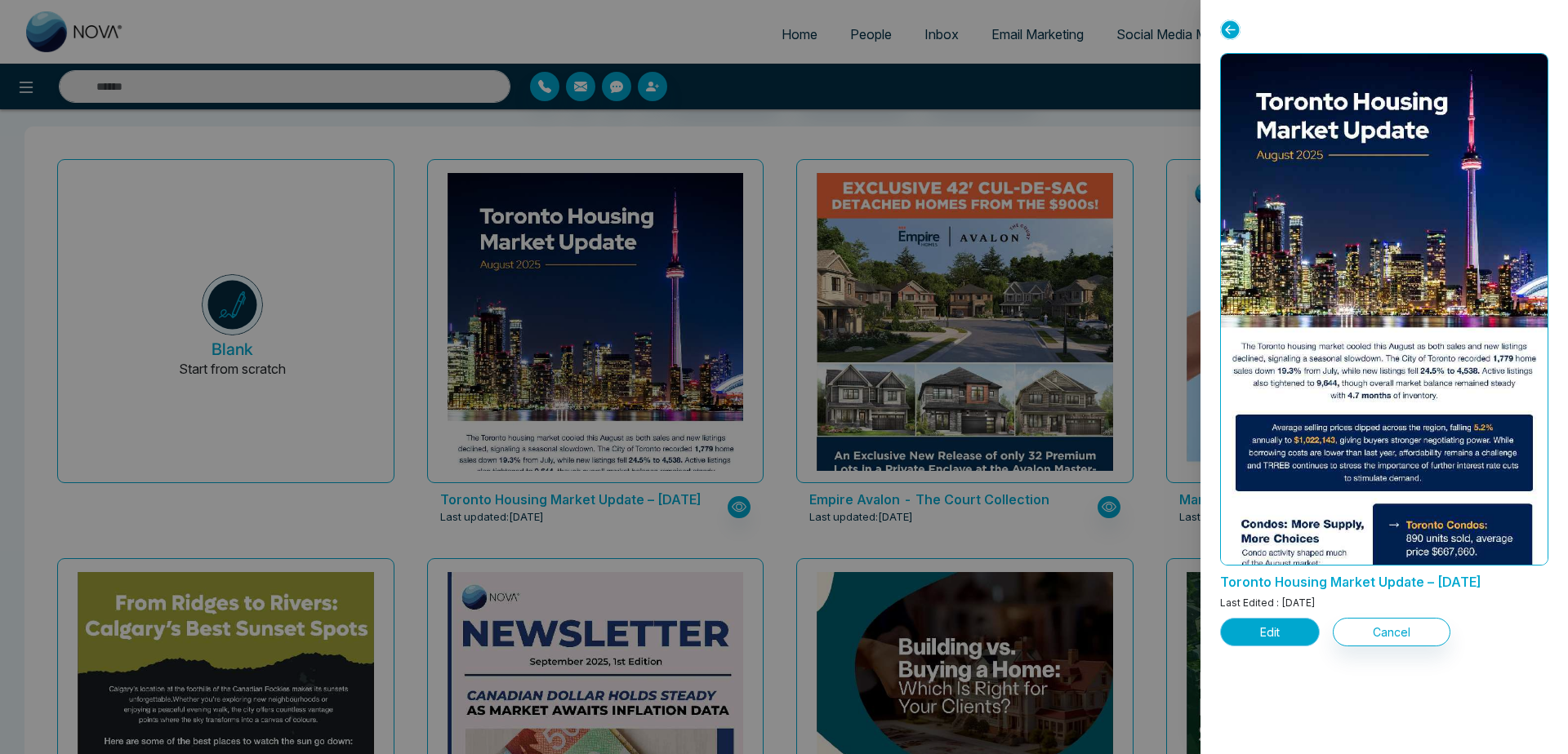
click at [1269, 635] on button "Edit" at bounding box center [1270, 632] width 100 height 29
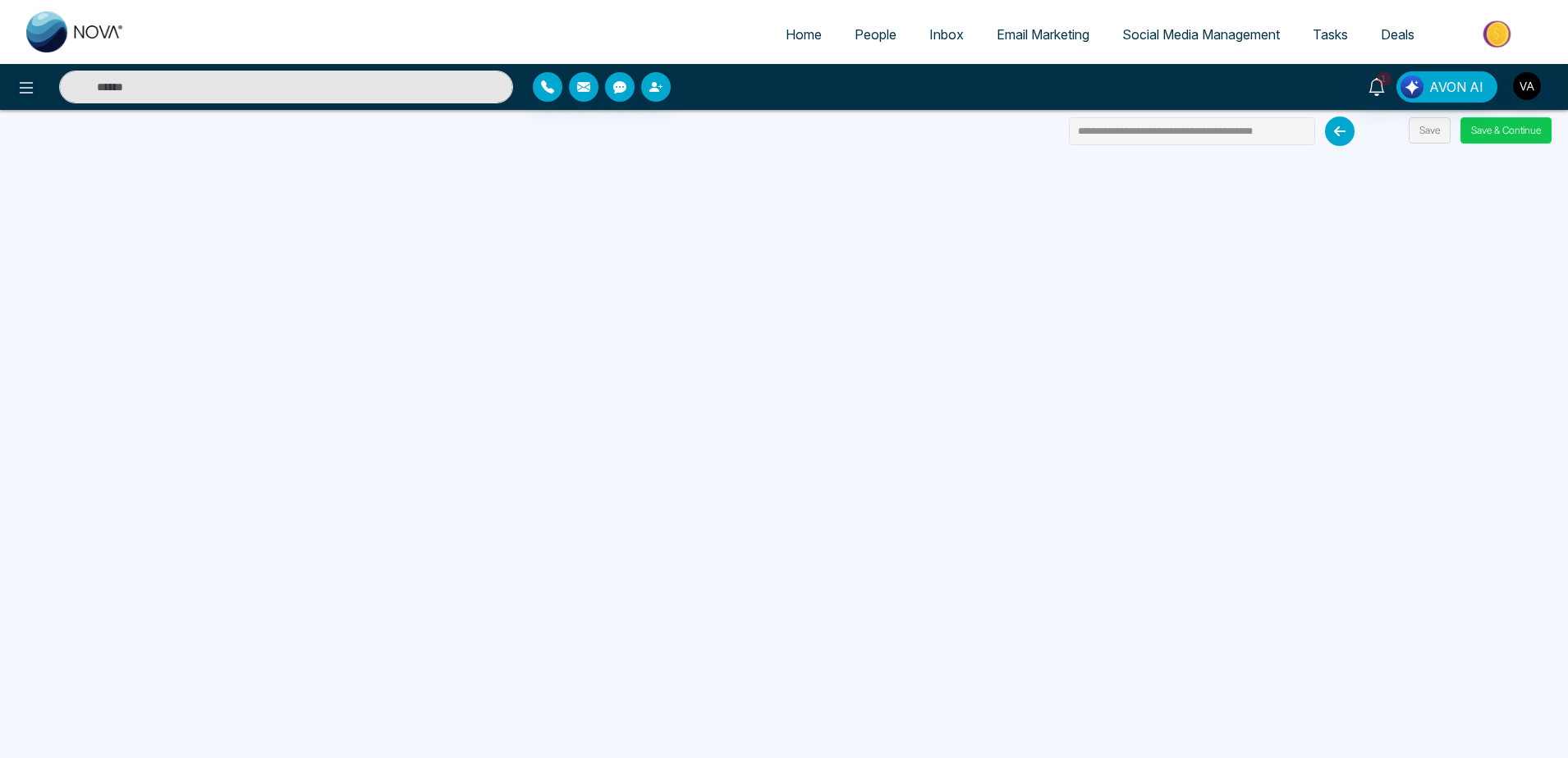
click at [1505, 131] on button "Save & Continue" at bounding box center [1506, 130] width 92 height 26
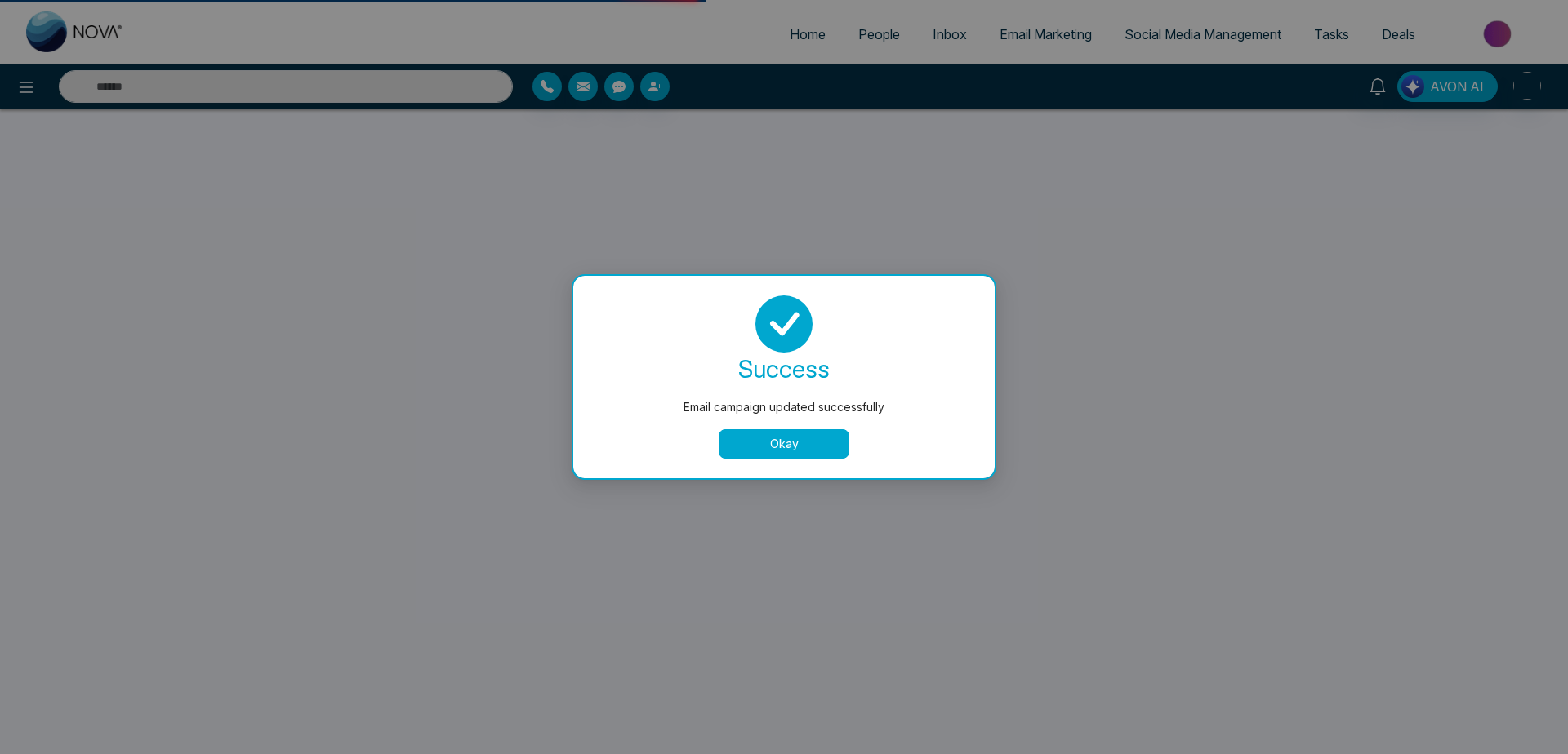
click at [806, 447] on button "Okay" at bounding box center [784, 444] width 131 height 30
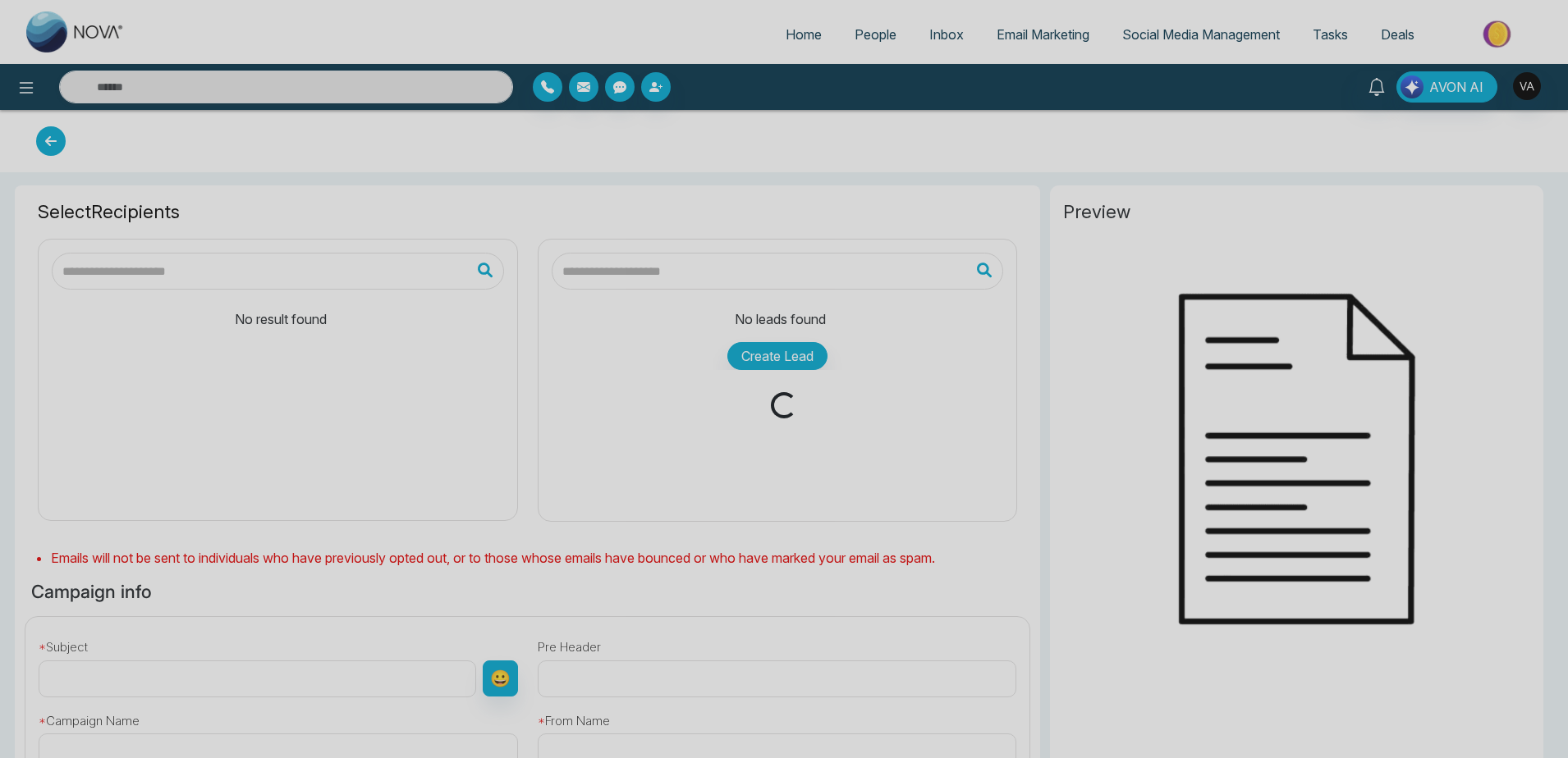
scroll to position [135, 0]
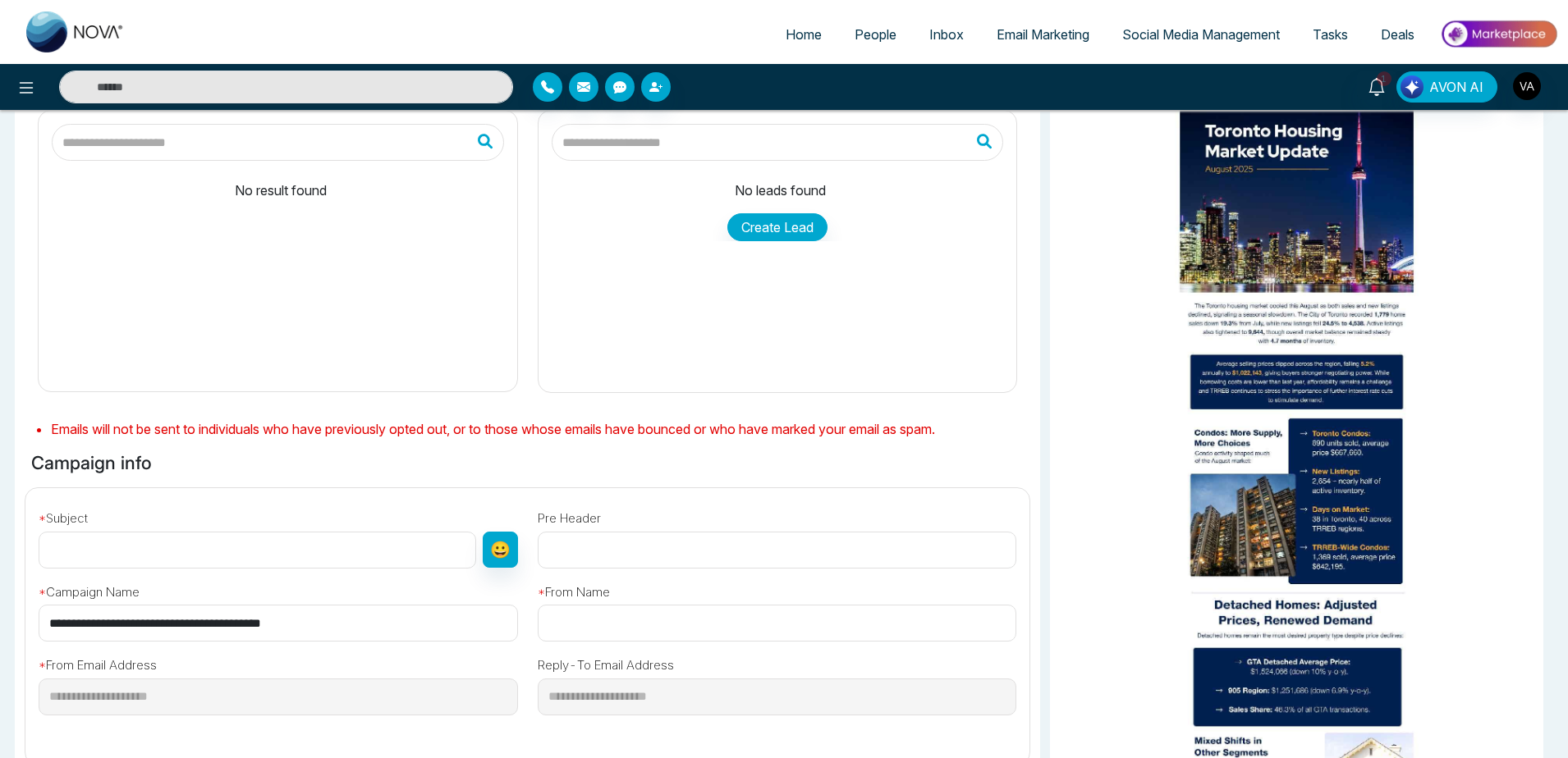
type input "**********"
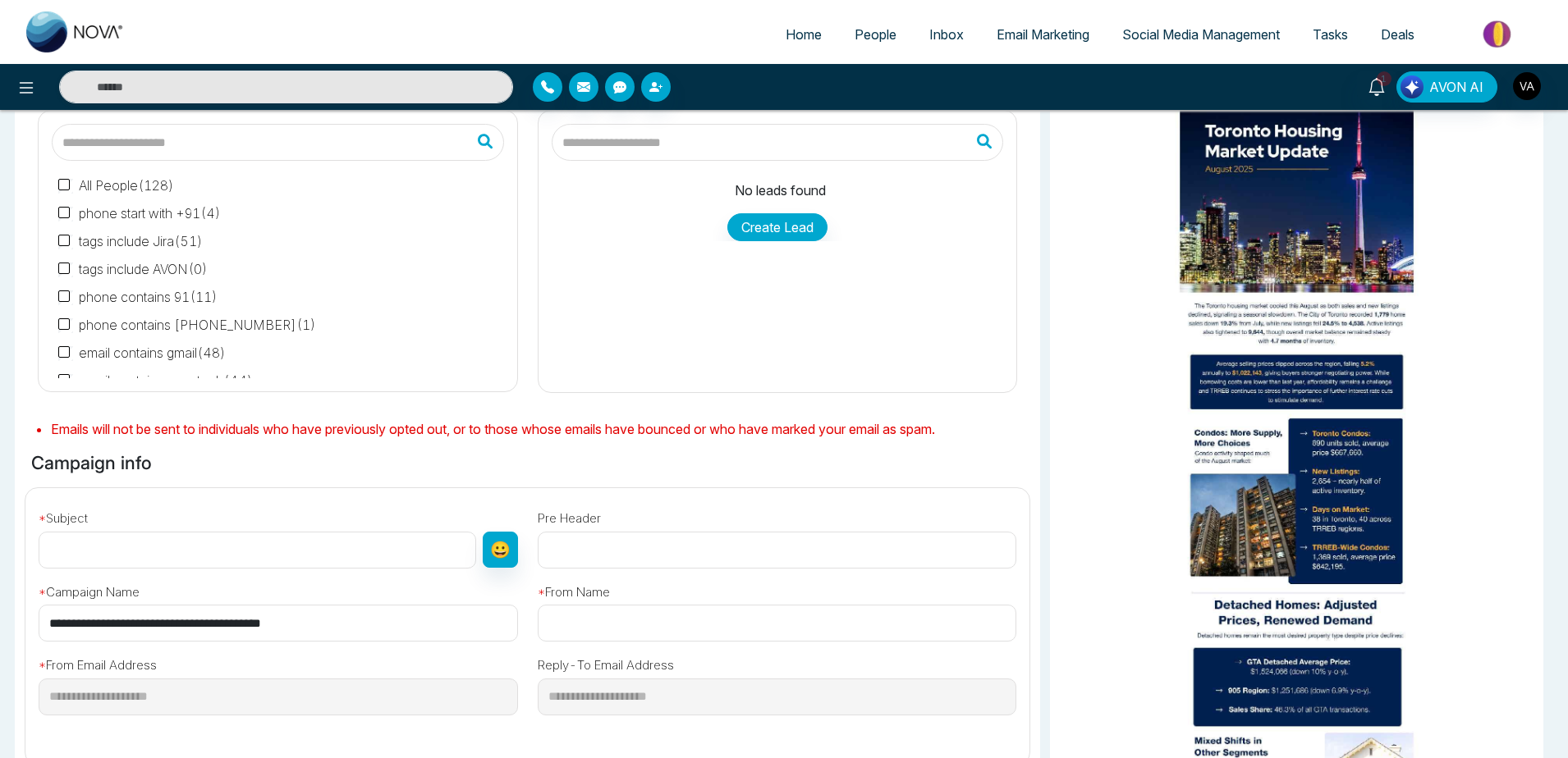
scroll to position [0, 0]
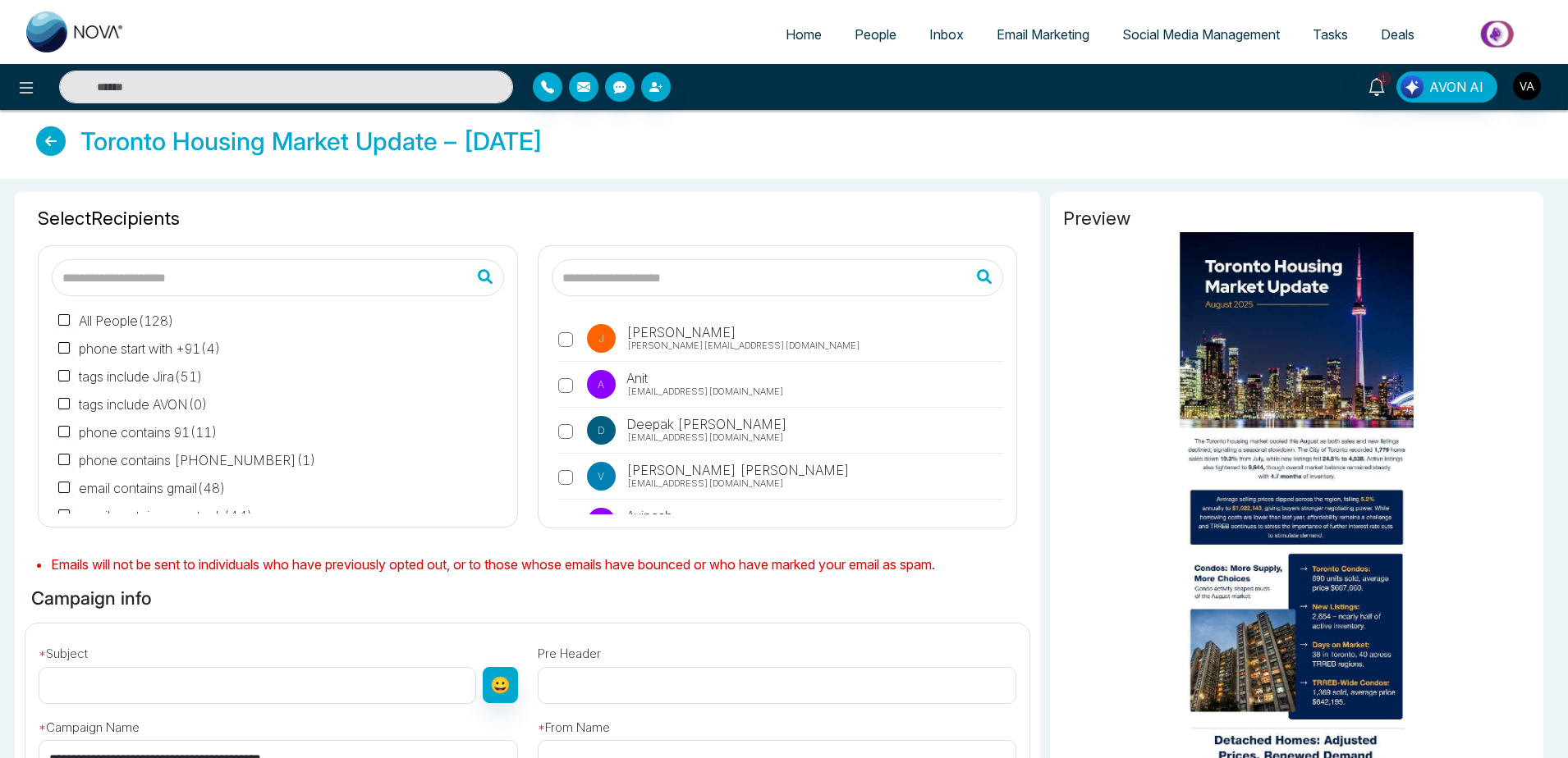
click at [580, 350] on label "J Jayesh [EMAIL_ADDRESS][DOMAIN_NAME]" at bounding box center [781, 343] width 446 height 38
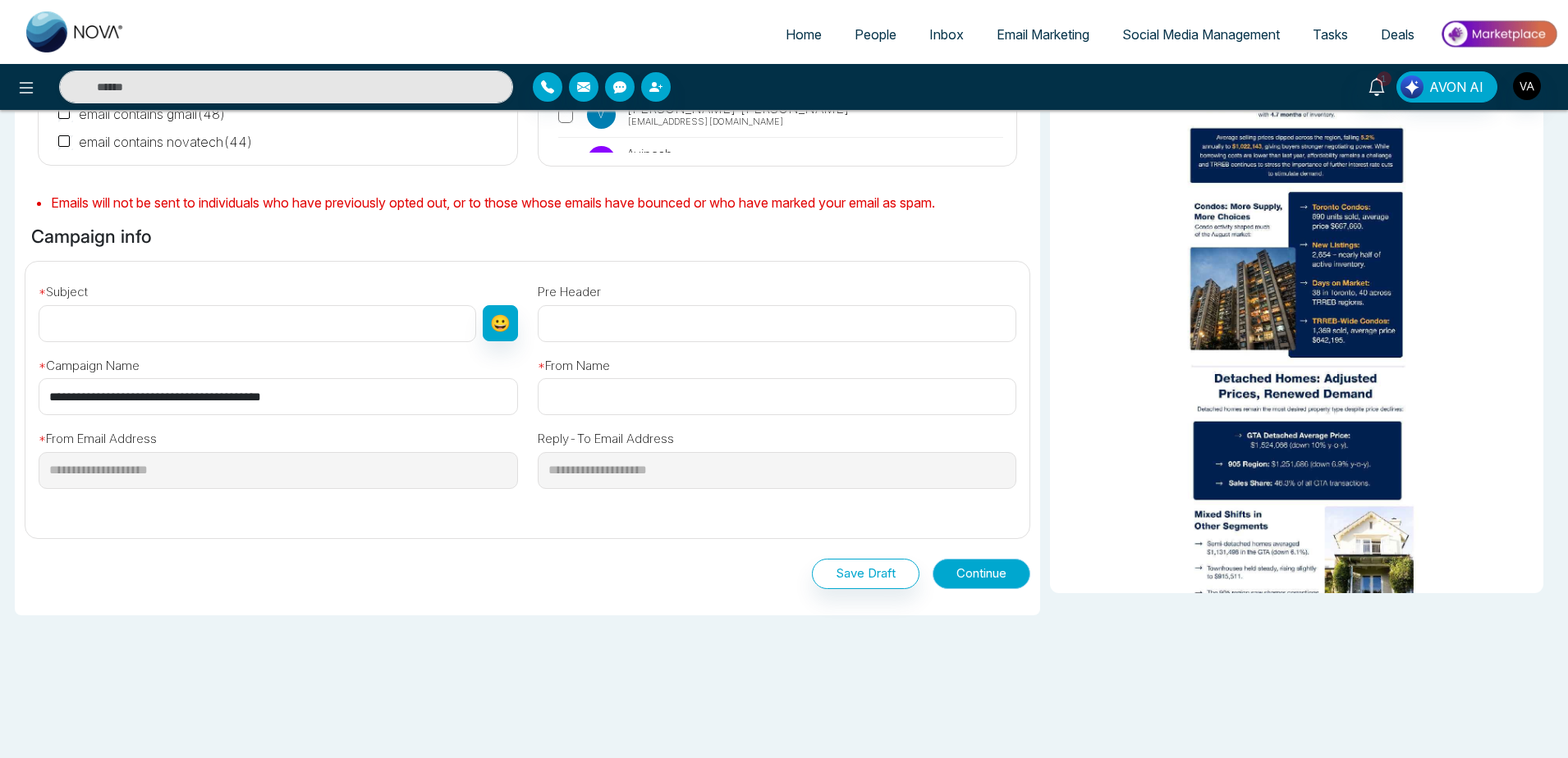
click at [995, 575] on button "Continue" at bounding box center [981, 574] width 98 height 31
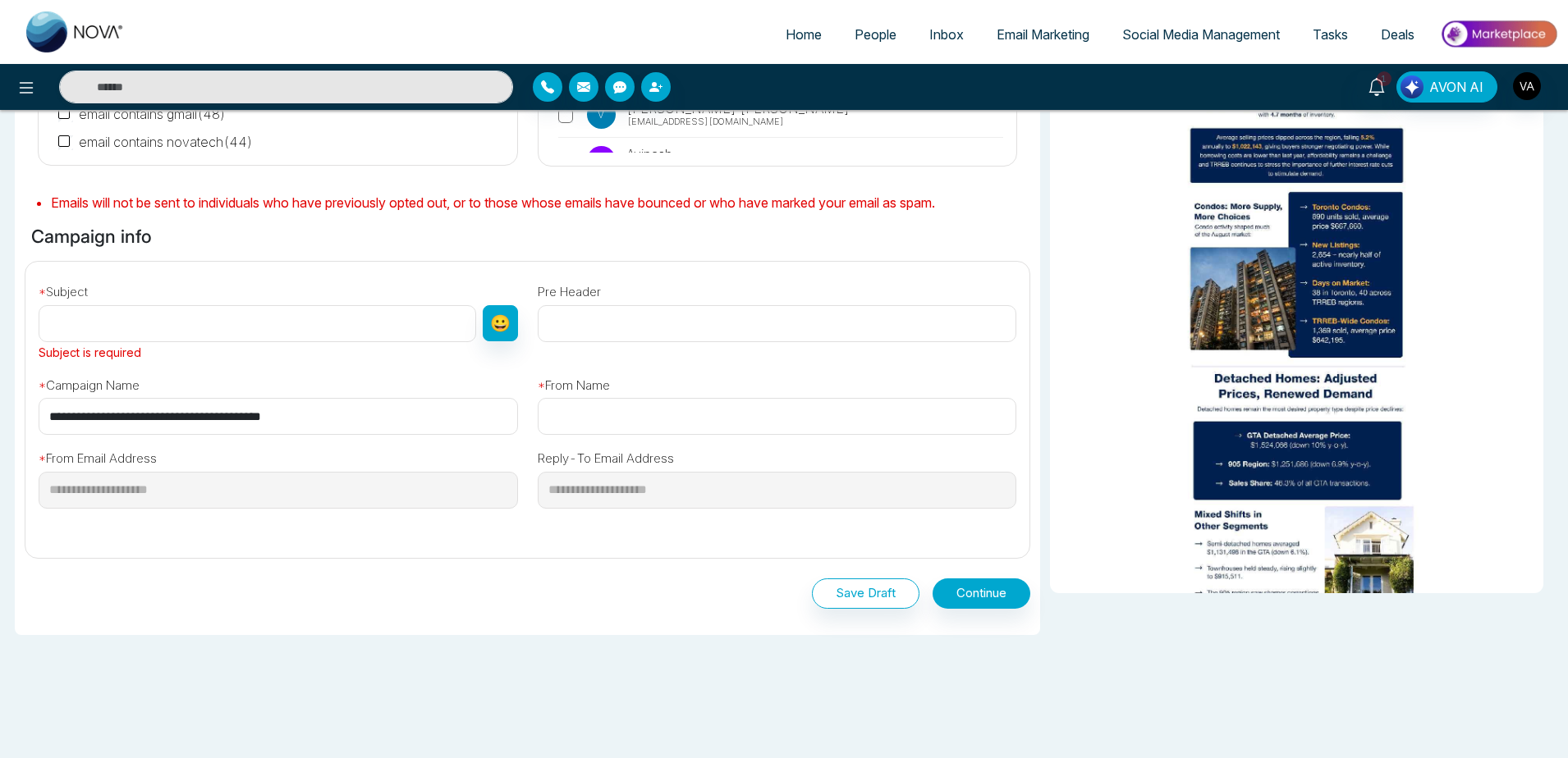
click at [639, 431] on input "text" at bounding box center [777, 416] width 480 height 37
click at [157, 298] on div "* Subject Subject is required 😀" at bounding box center [279, 317] width 499 height 87
click at [146, 312] on input "text" at bounding box center [258, 323] width 438 height 37
drag, startPoint x: 362, startPoint y: 420, endPoint x: 0, endPoint y: 414, distance: 362.0
click at [39, 414] on input "**********" at bounding box center [279, 416] width 480 height 37
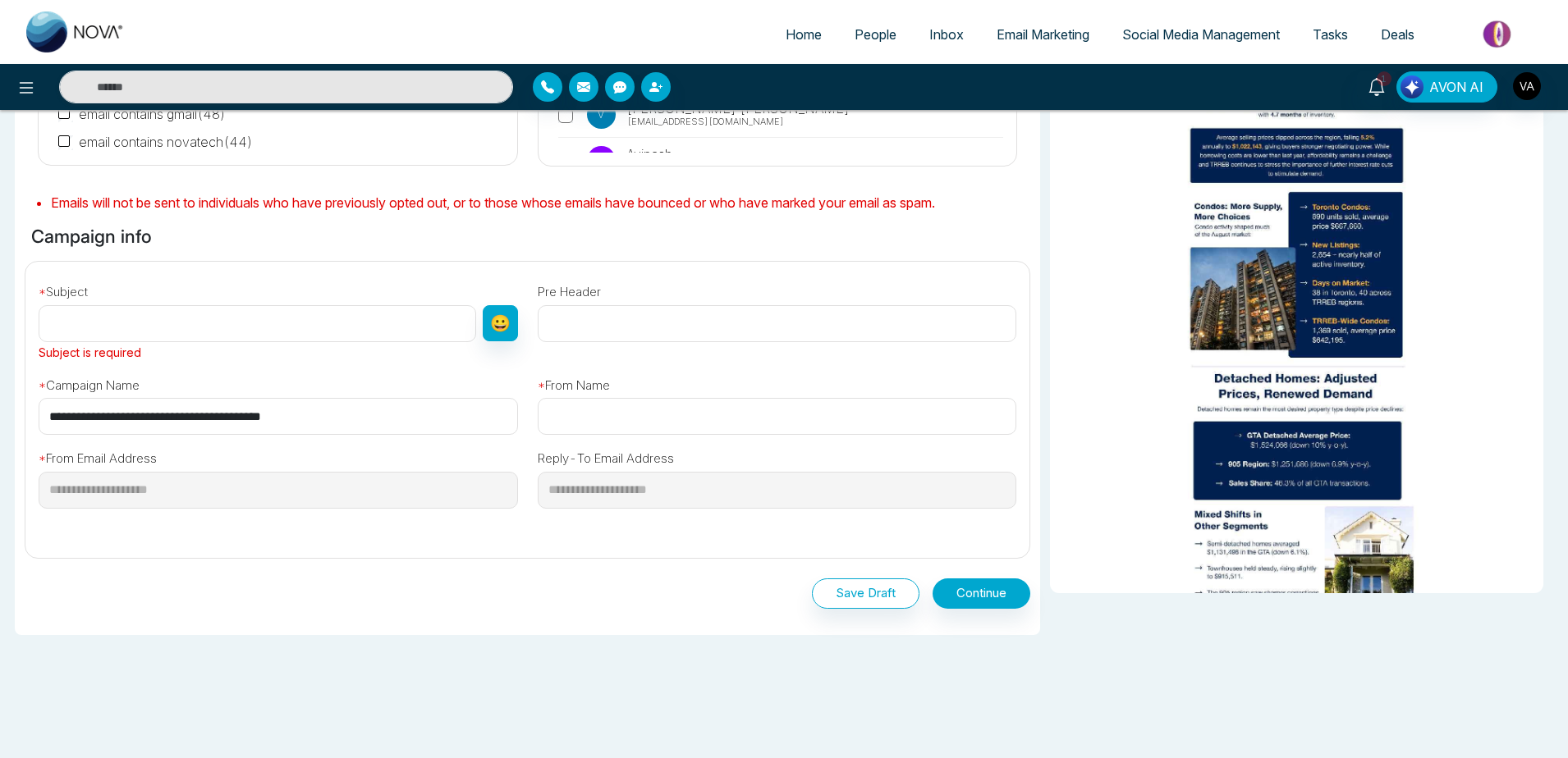
click at [190, 317] on input "text" at bounding box center [258, 323] width 438 height 37
paste input "**********"
type input "**********"
click at [676, 415] on input "text" at bounding box center [777, 416] width 480 height 37
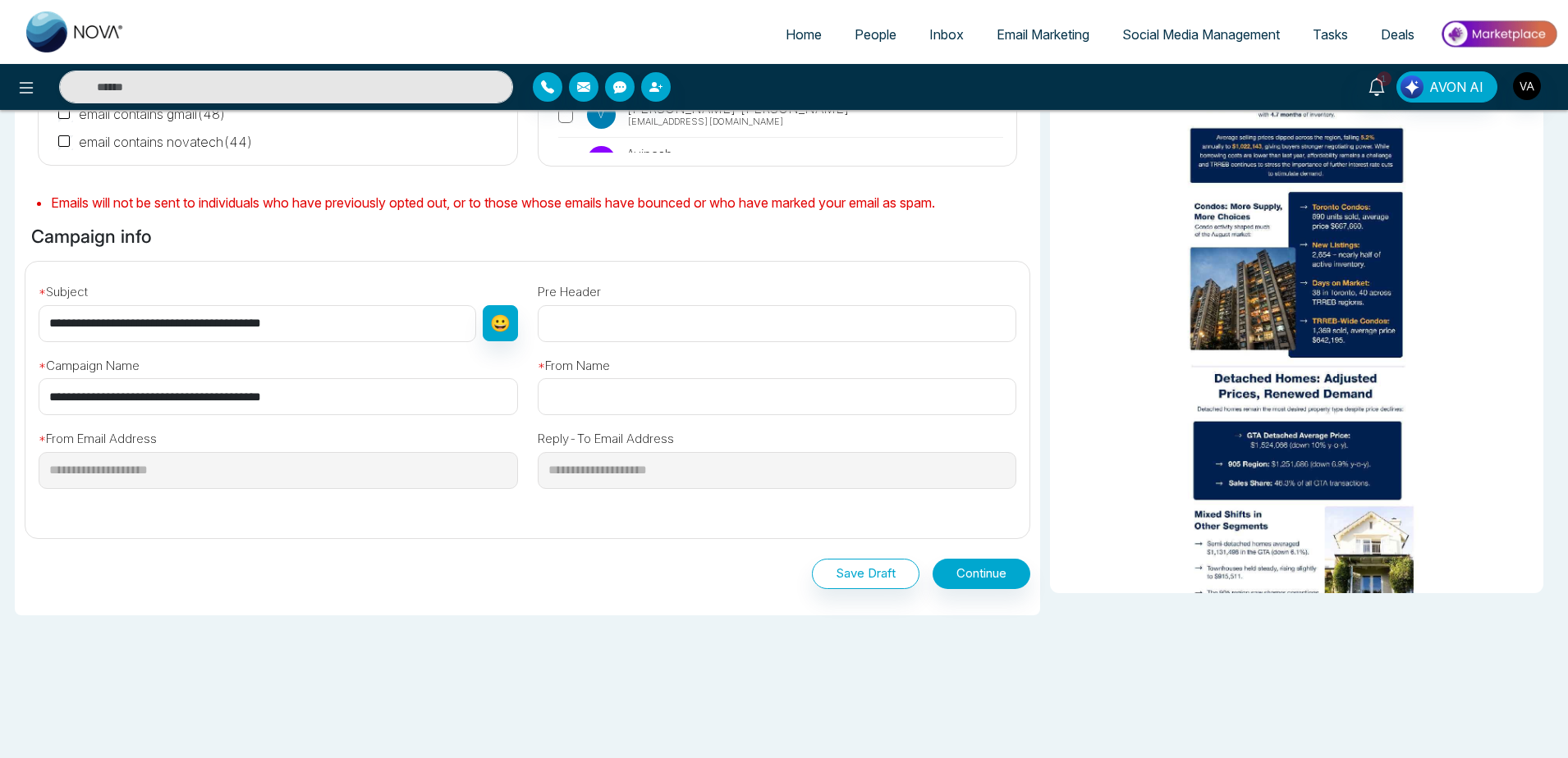
click at [585, 402] on input "text" at bounding box center [777, 396] width 480 height 37
type input "****"
click at [984, 581] on button "Continue" at bounding box center [981, 574] width 98 height 31
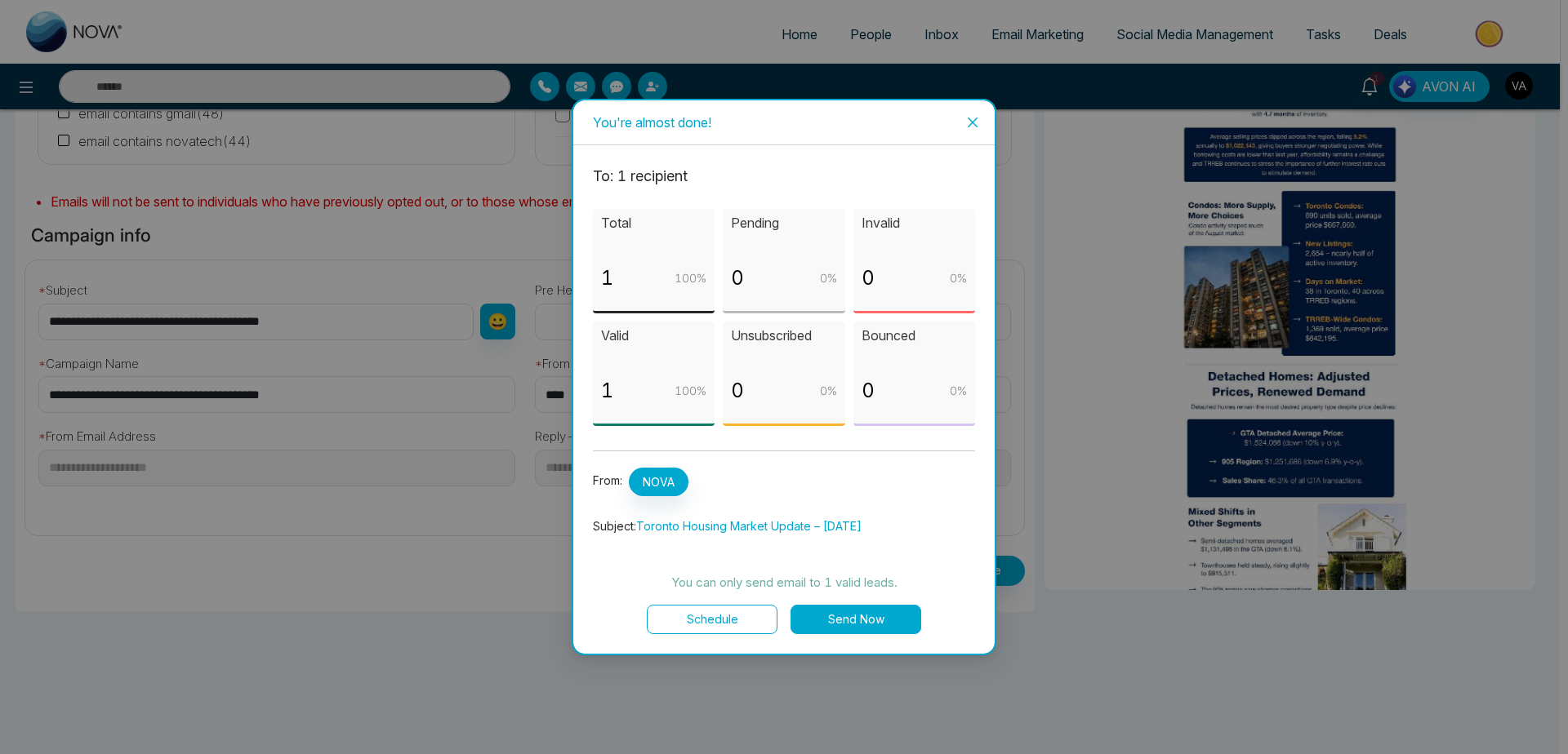
click at [717, 618] on button "Schedule" at bounding box center [713, 619] width 131 height 30
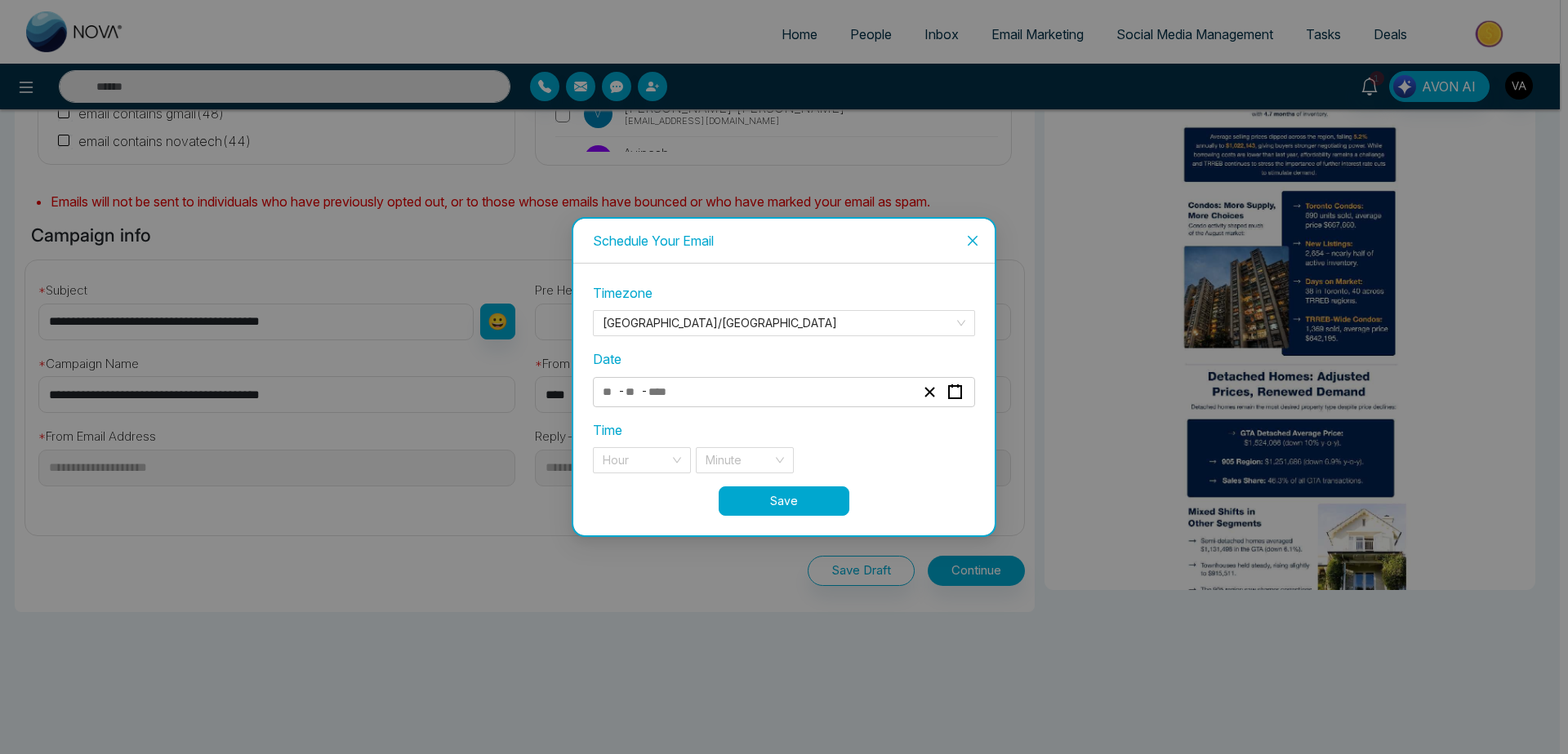
click at [714, 387] on div "- -" at bounding box center [758, 392] width 317 height 22
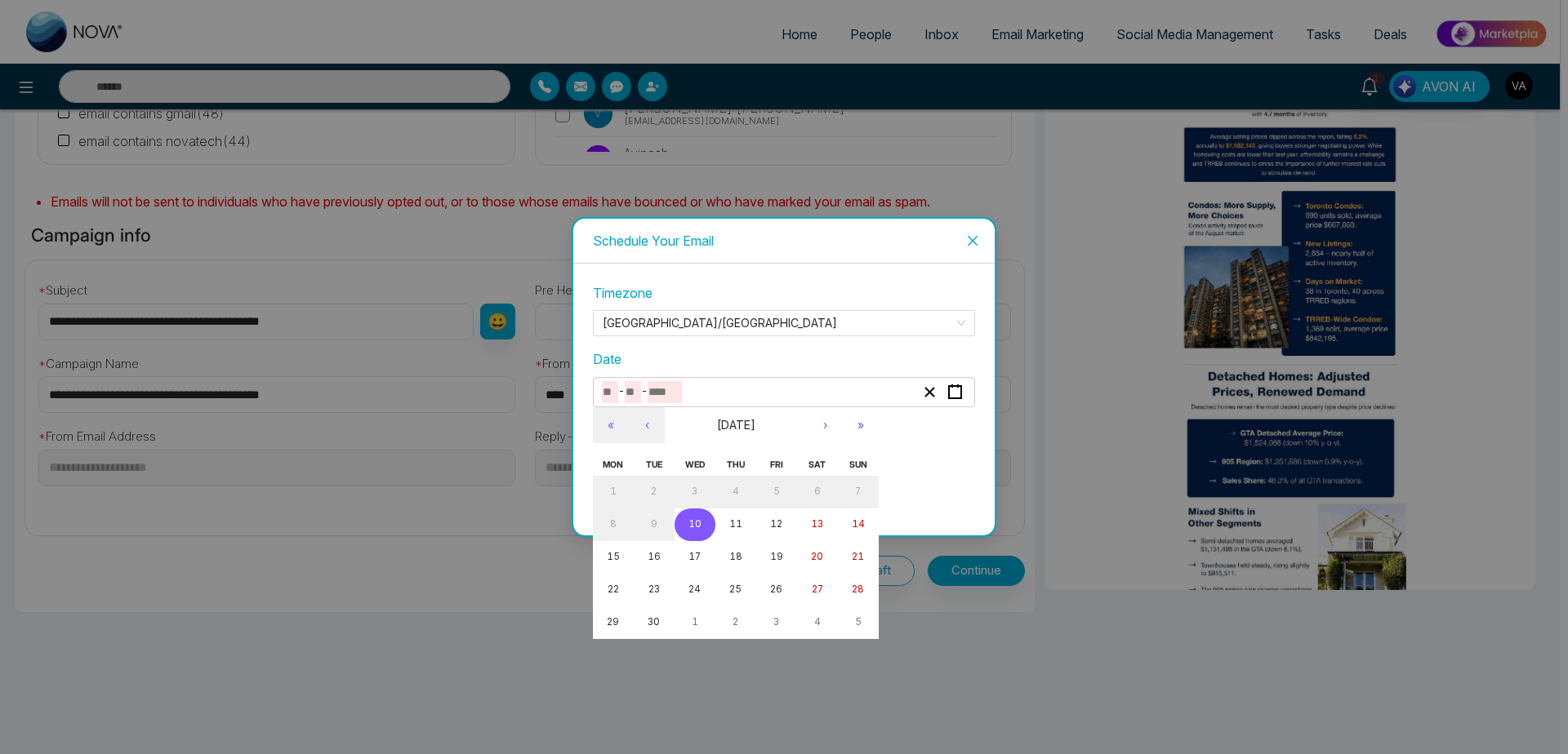
click at [699, 515] on button "10" at bounding box center [695, 524] width 41 height 33
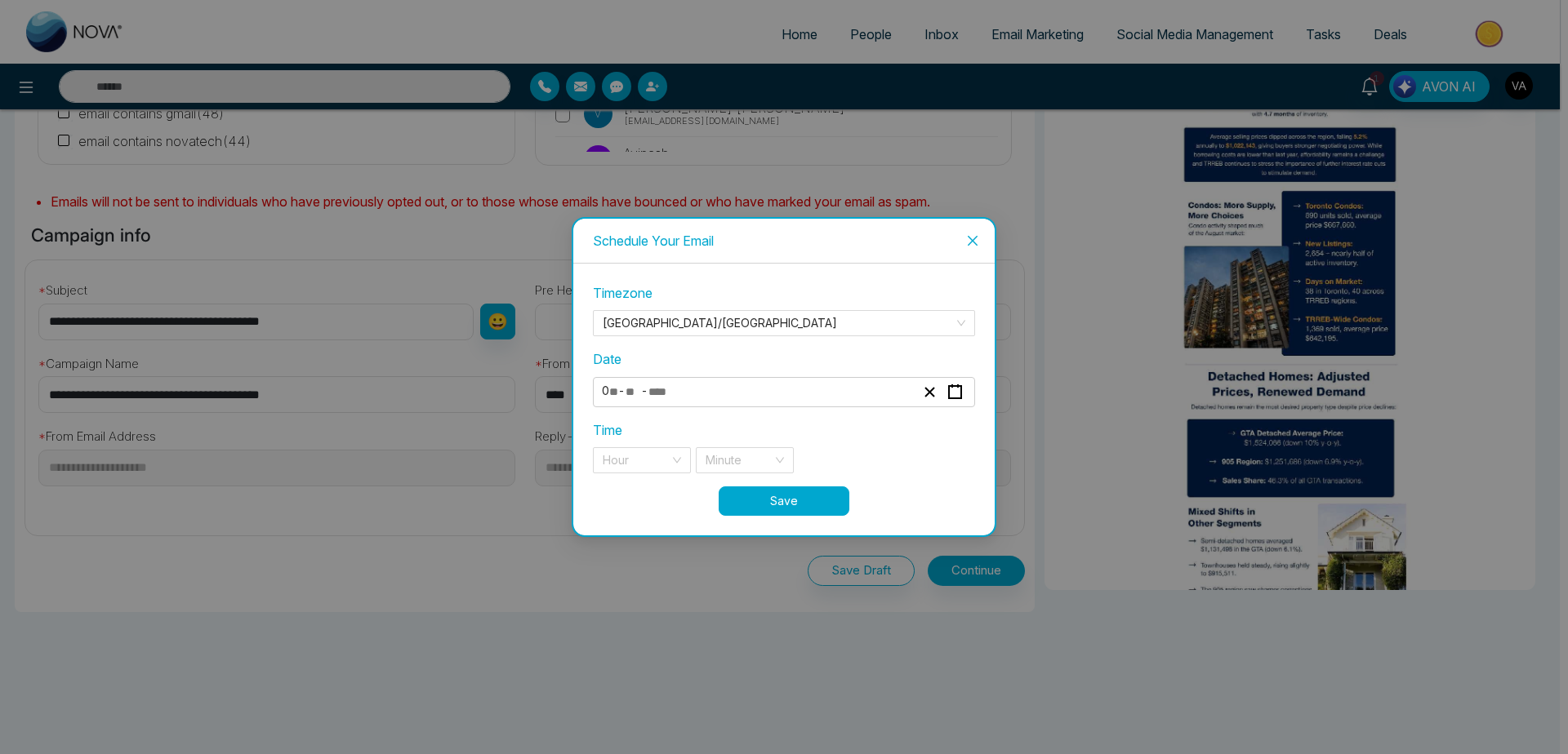
type input "*"
type input "**"
type input "****"
click at [640, 462] on input "search" at bounding box center [637, 460] width 67 height 25
click at [647, 498] on div "9 pm" at bounding box center [641, 493] width 78 height 18
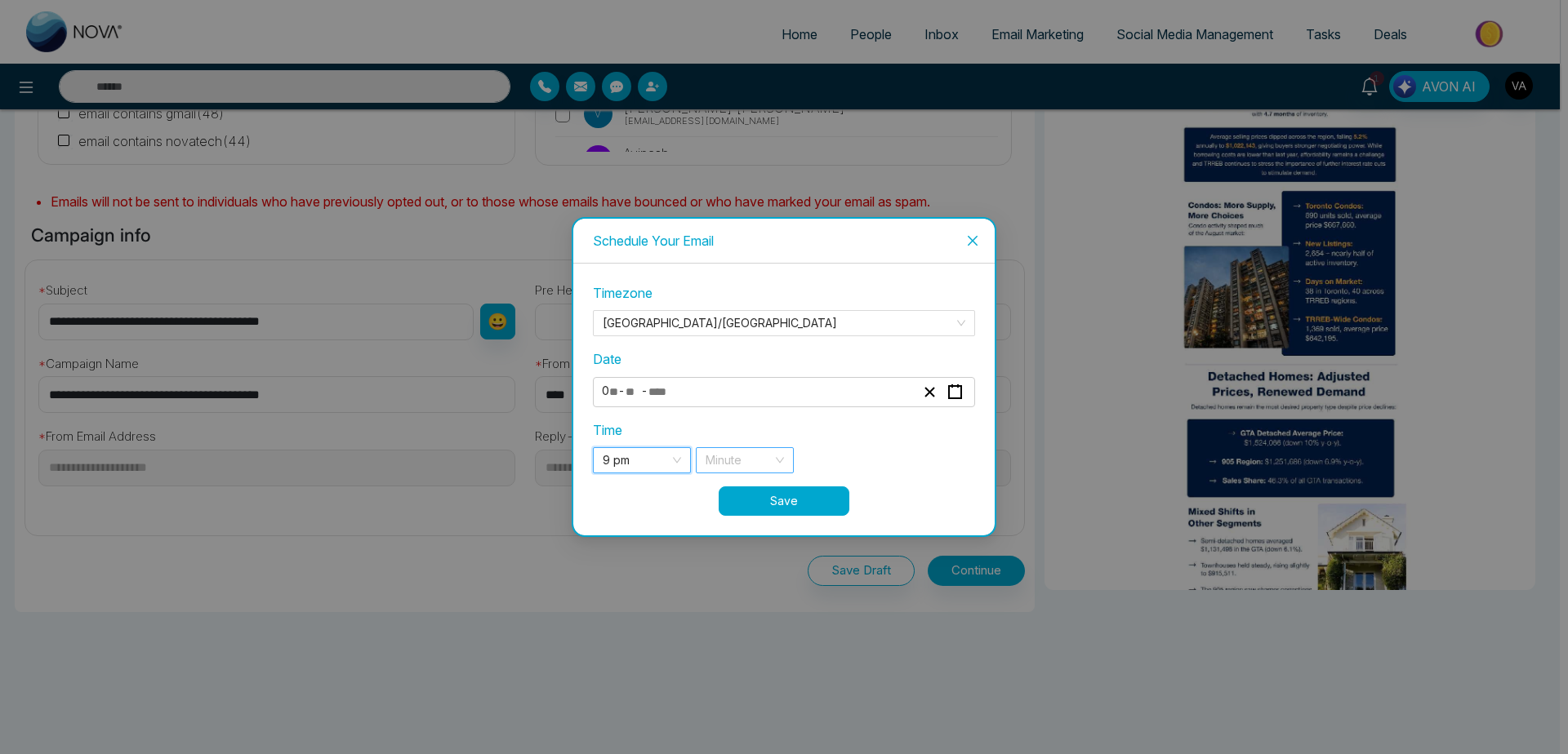
click at [742, 456] on input "search" at bounding box center [739, 460] width 67 height 25
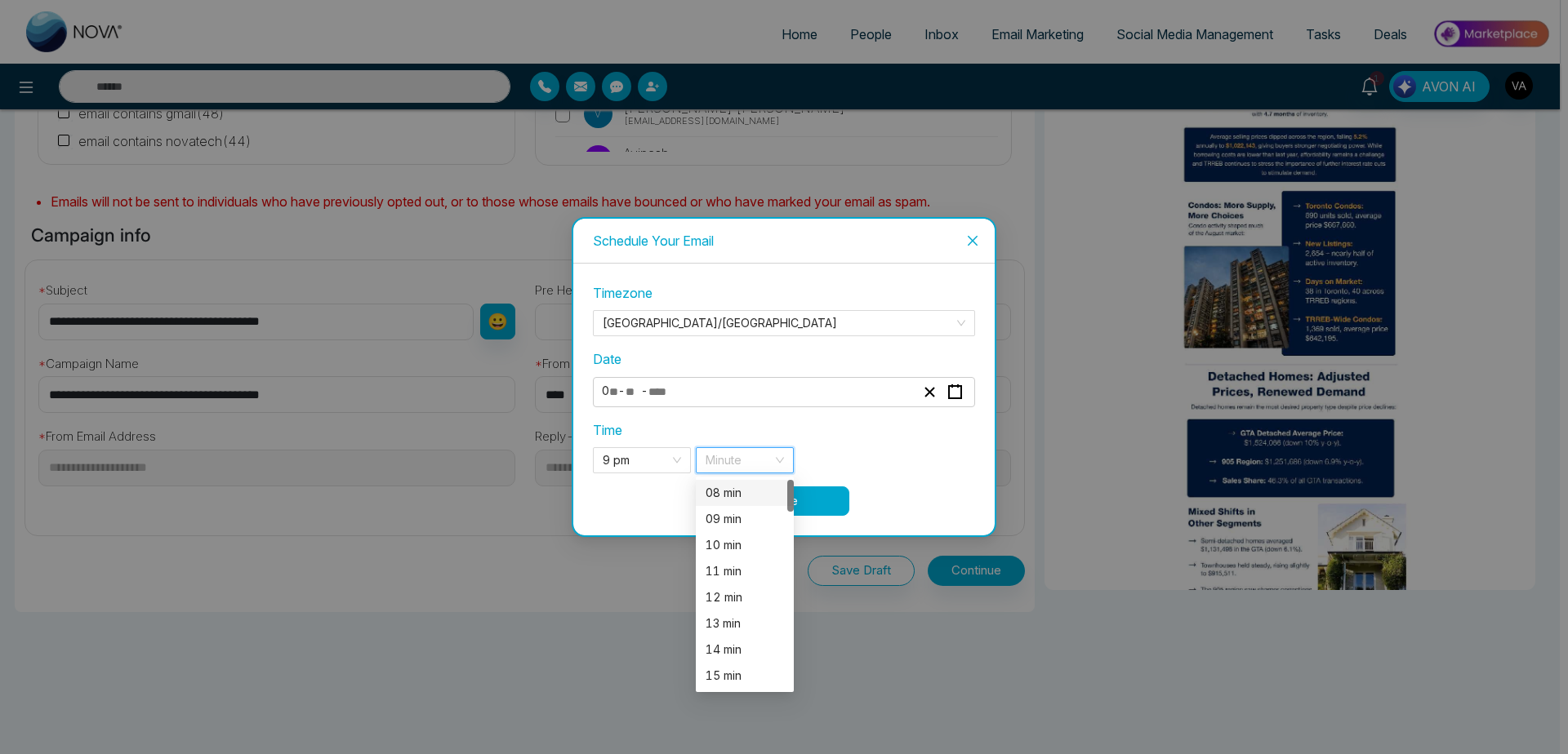
click at [743, 501] on div "08 min" at bounding box center [744, 493] width 78 height 18
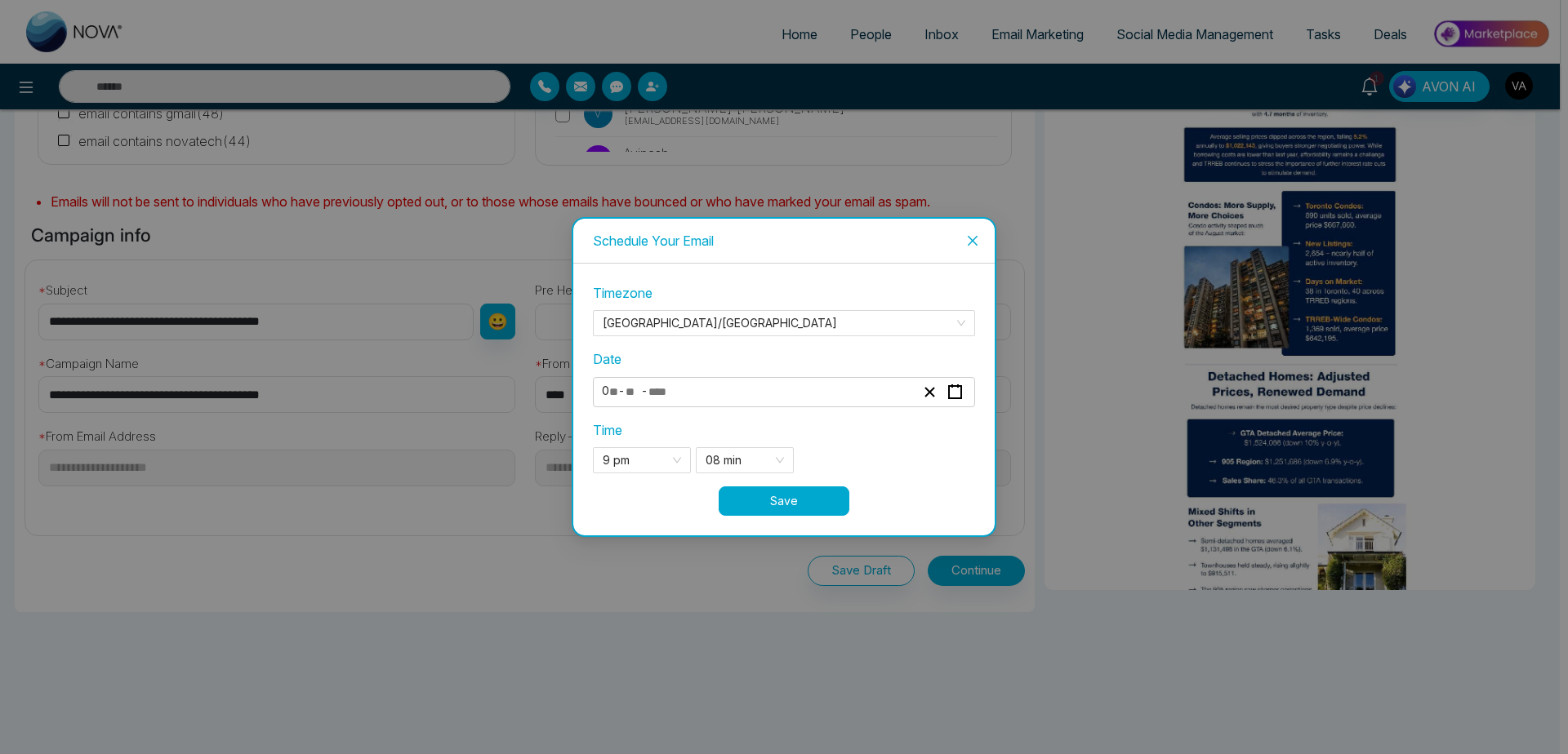
click at [805, 498] on button "Save" at bounding box center [784, 502] width 131 height 30
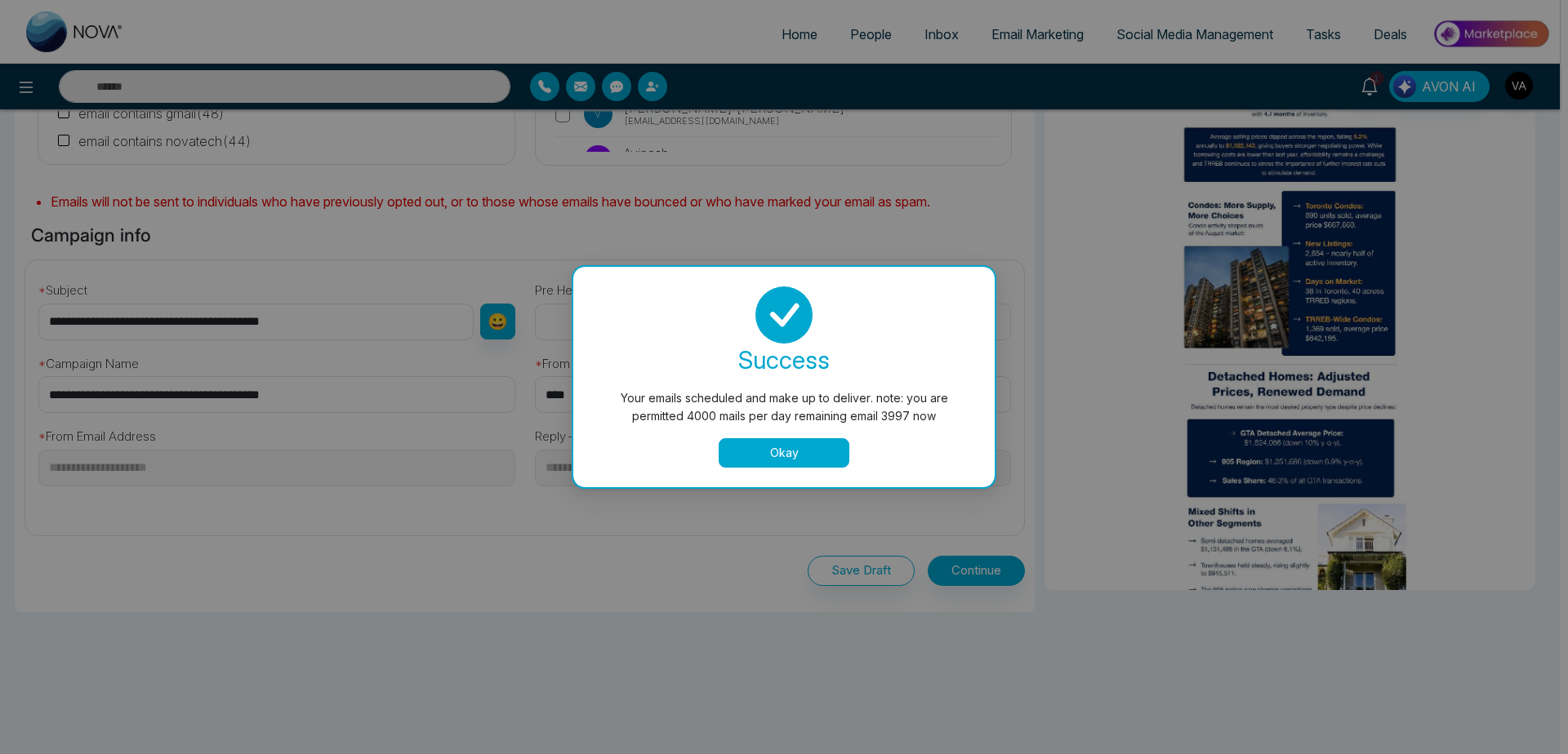
click at [801, 446] on button "Okay" at bounding box center [784, 453] width 131 height 30
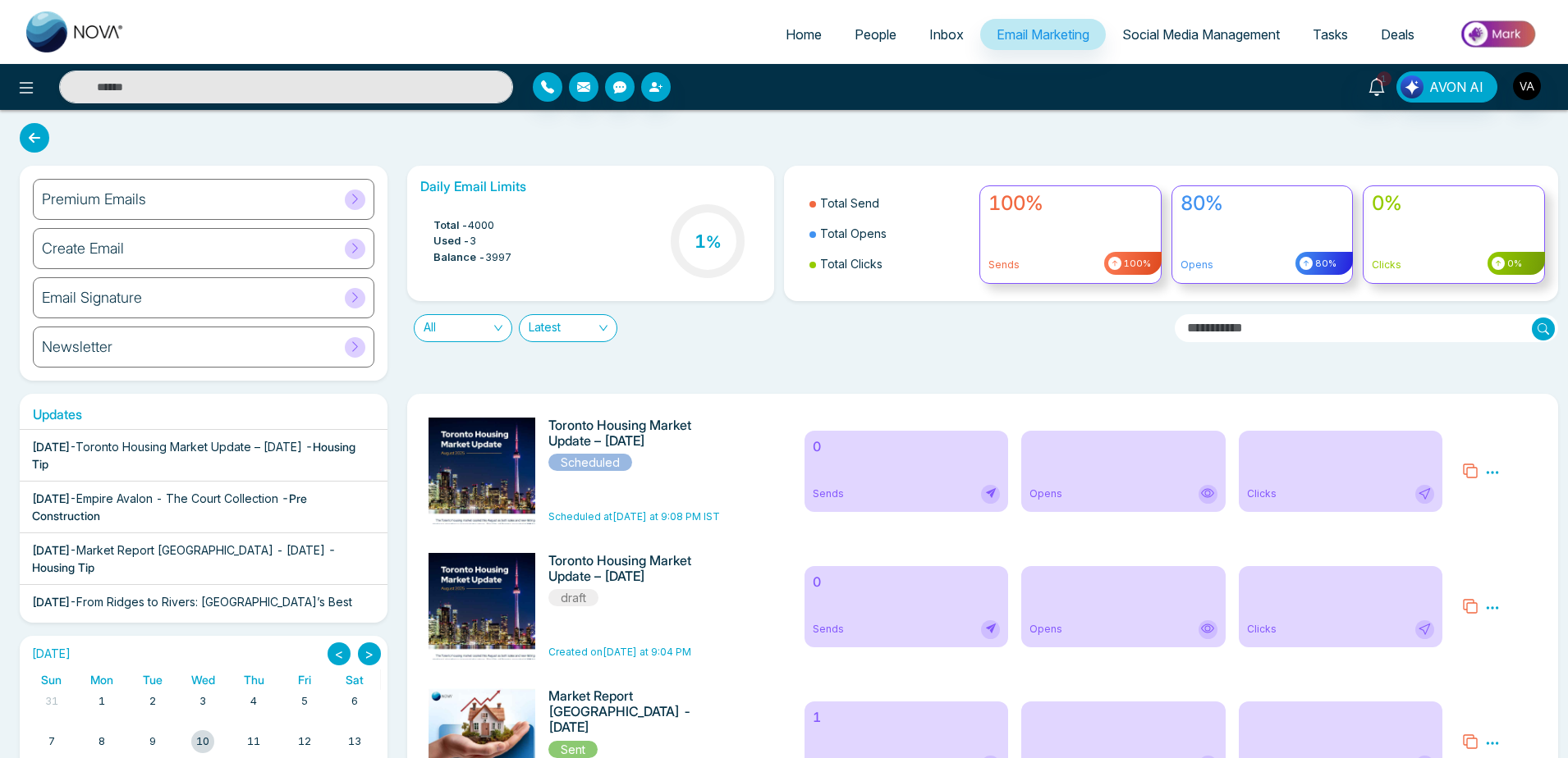
scroll to position [12, 0]
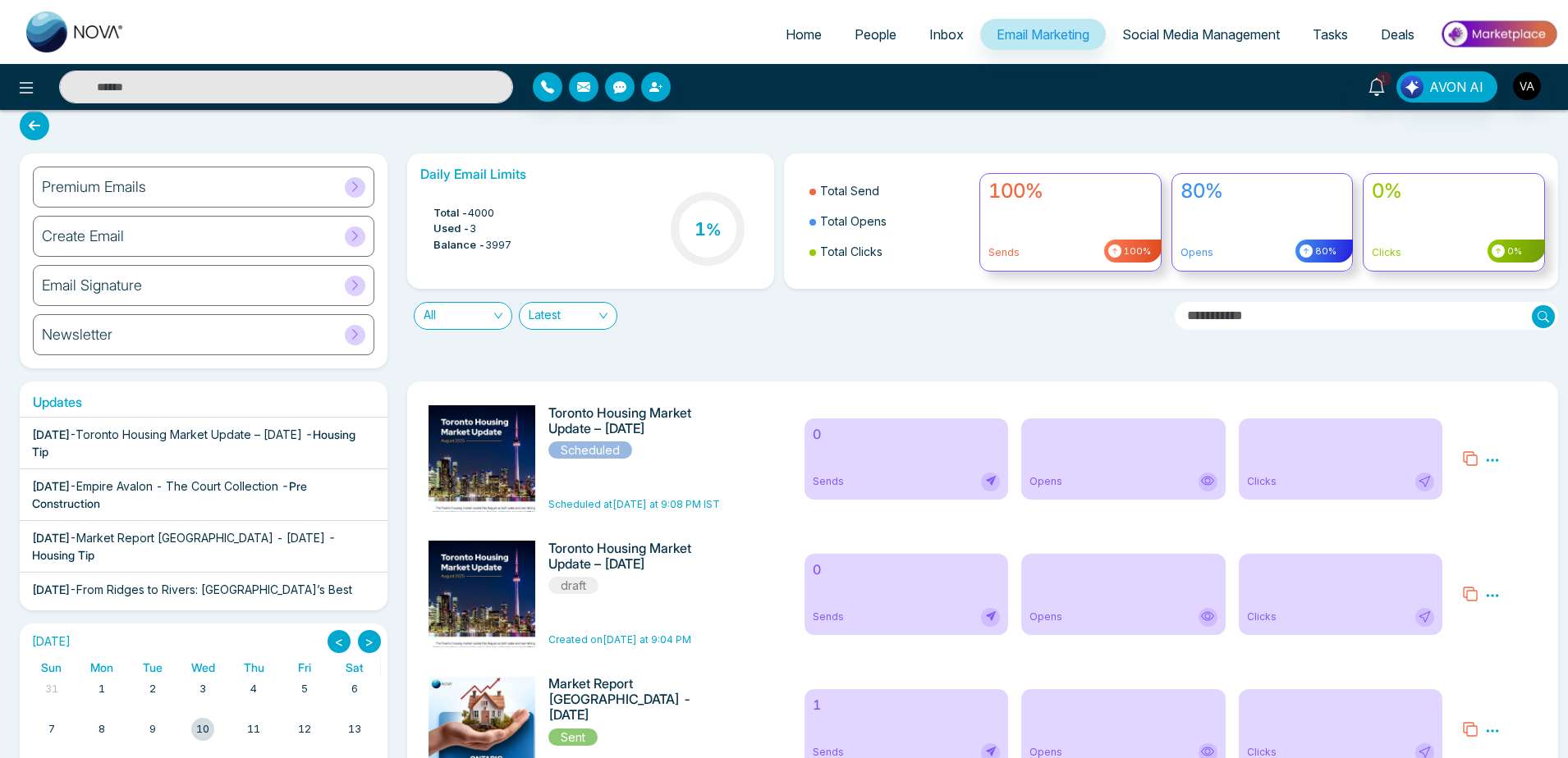
click at [1491, 458] on icon at bounding box center [1492, 460] width 15 height 15
click at [1495, 458] on icon at bounding box center [1492, 460] width 15 height 15
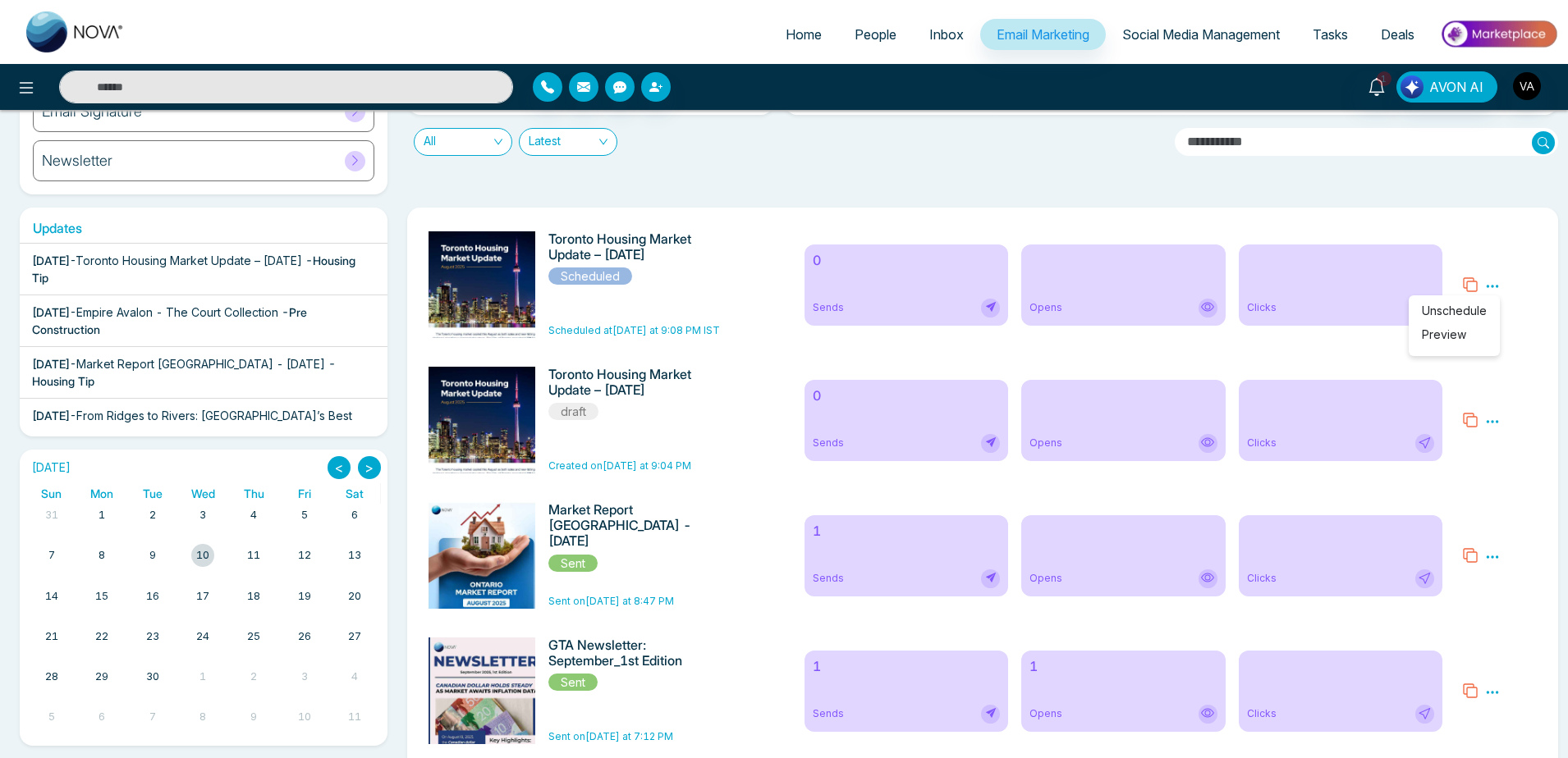
scroll to position [187, 0]
click at [1493, 564] on icon at bounding box center [1492, 556] width 15 height 15
click at [1539, 612] on link "Analytics" at bounding box center [1522, 605] width 48 height 14
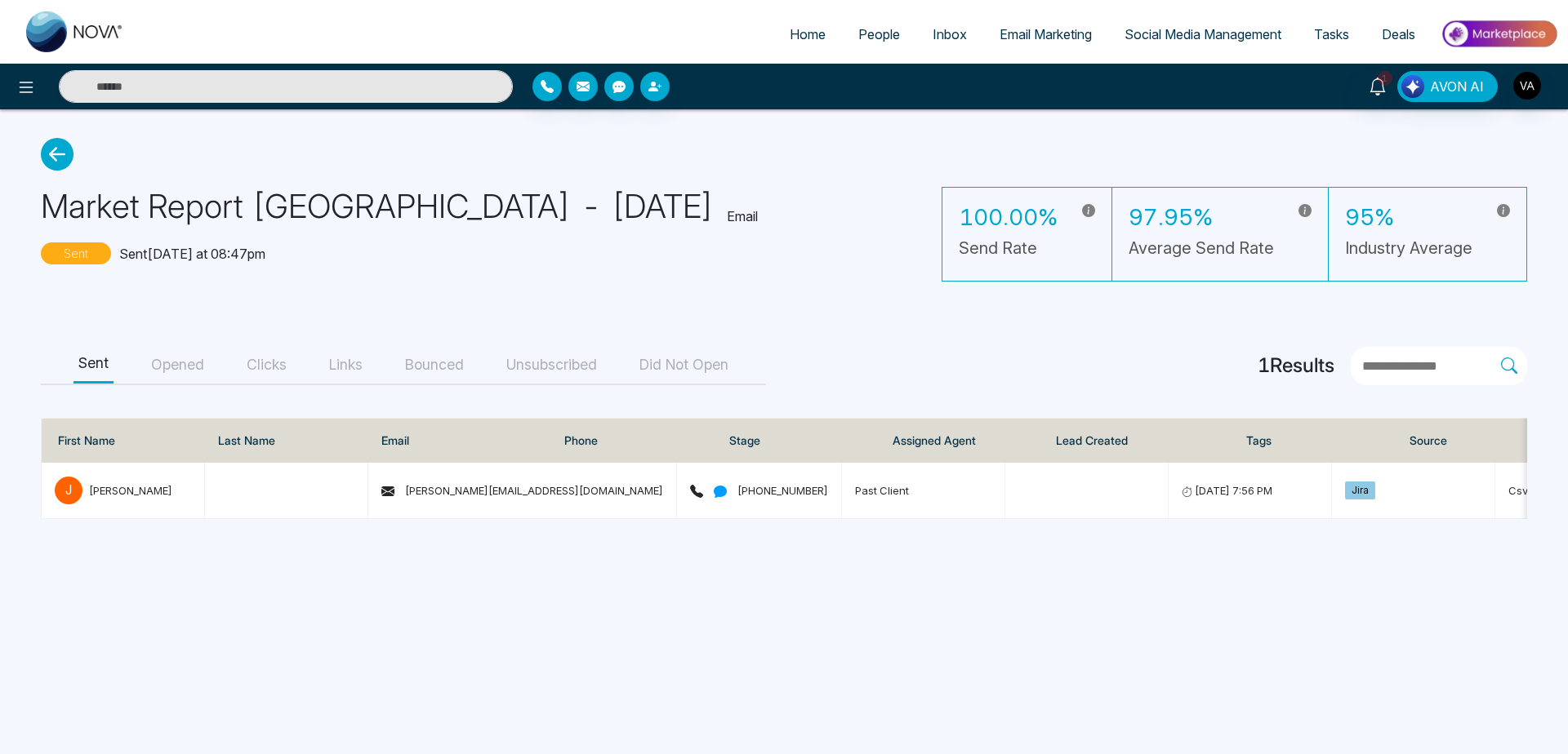
click at [183, 362] on button "Opened" at bounding box center [178, 365] width 63 height 37
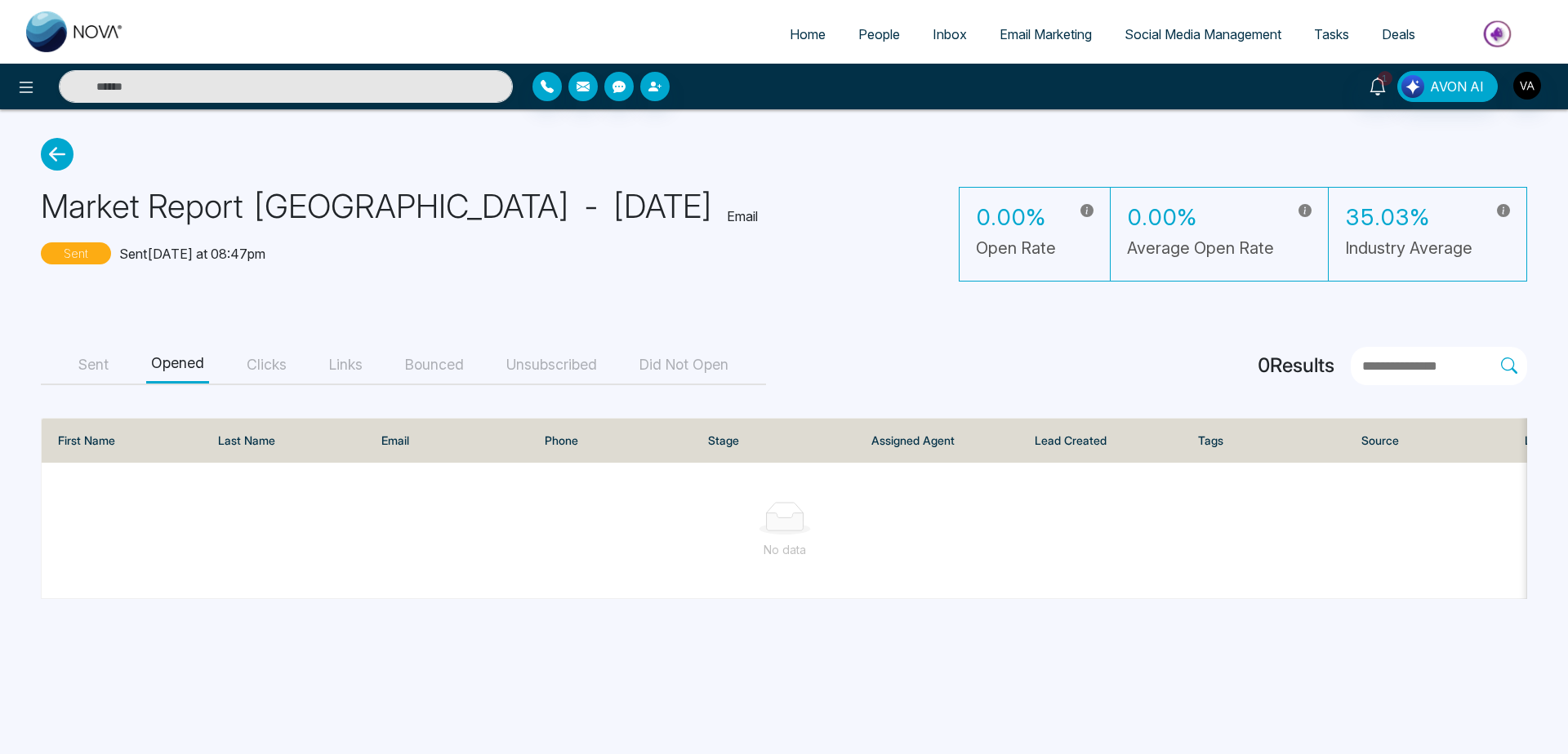
click at [258, 362] on button "Clicks" at bounding box center [266, 365] width 49 height 37
drag, startPoint x: 50, startPoint y: 432, endPoint x: 354, endPoint y: 507, distance: 313.1
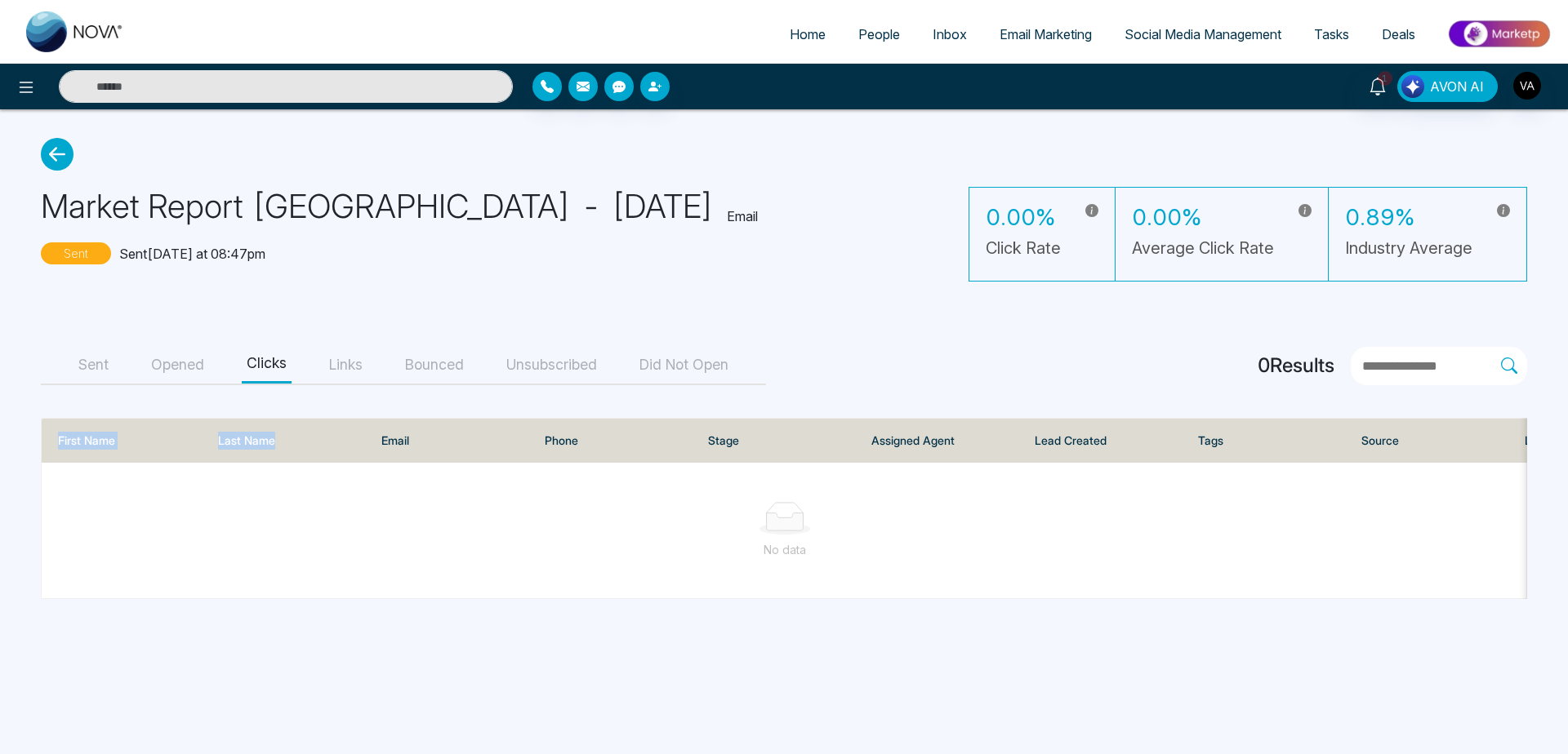
click at [354, 463] on div "First Name Last Name Email Phone Stage Assigned Agent Lead Created Tags Source …" at bounding box center [784, 439] width 1486 height 45
click at [354, 507] on div at bounding box center [784, 518] width 1460 height 33
click at [335, 361] on button "Links" at bounding box center [346, 365] width 44 height 37
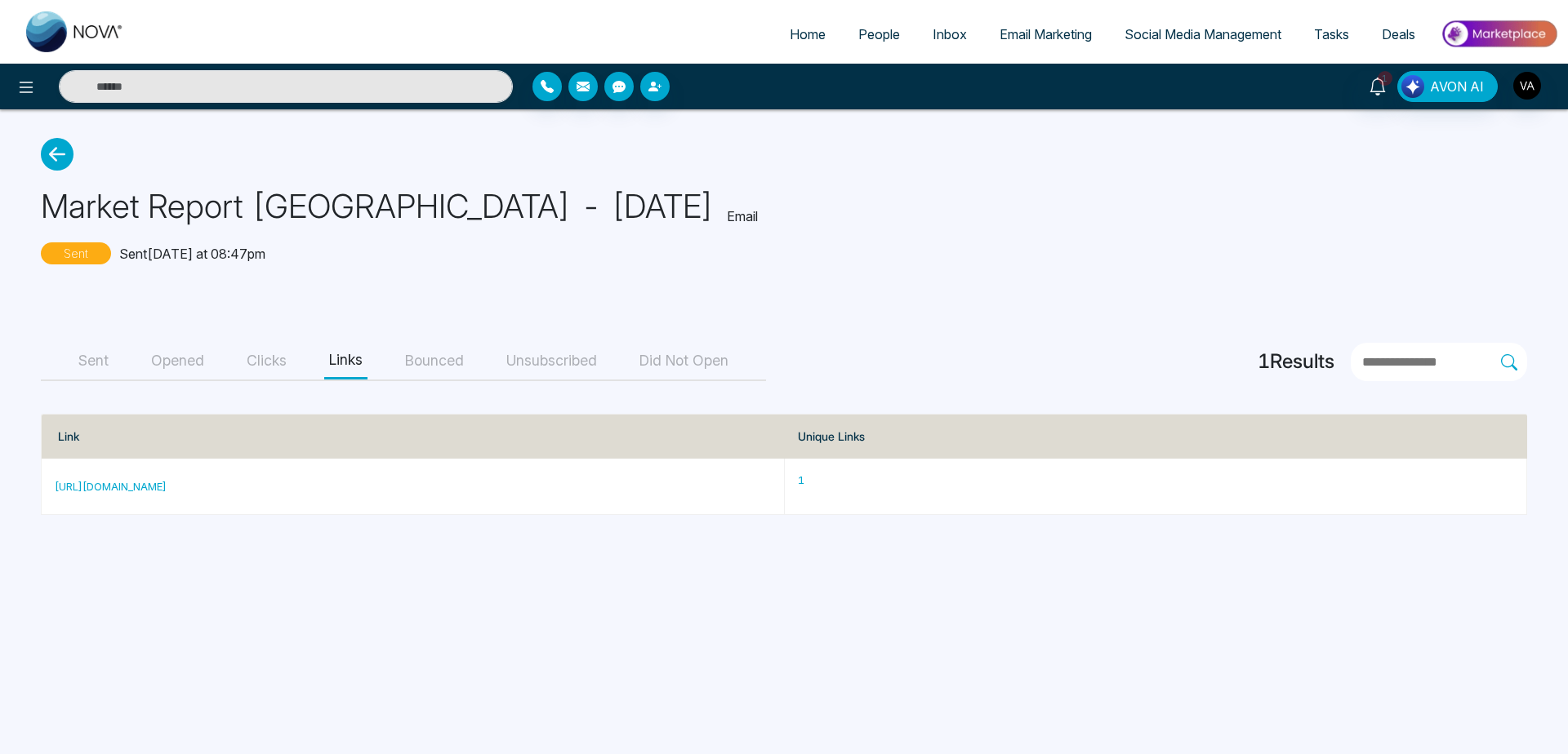
click at [450, 369] on button "Bounced" at bounding box center [434, 361] width 68 height 37
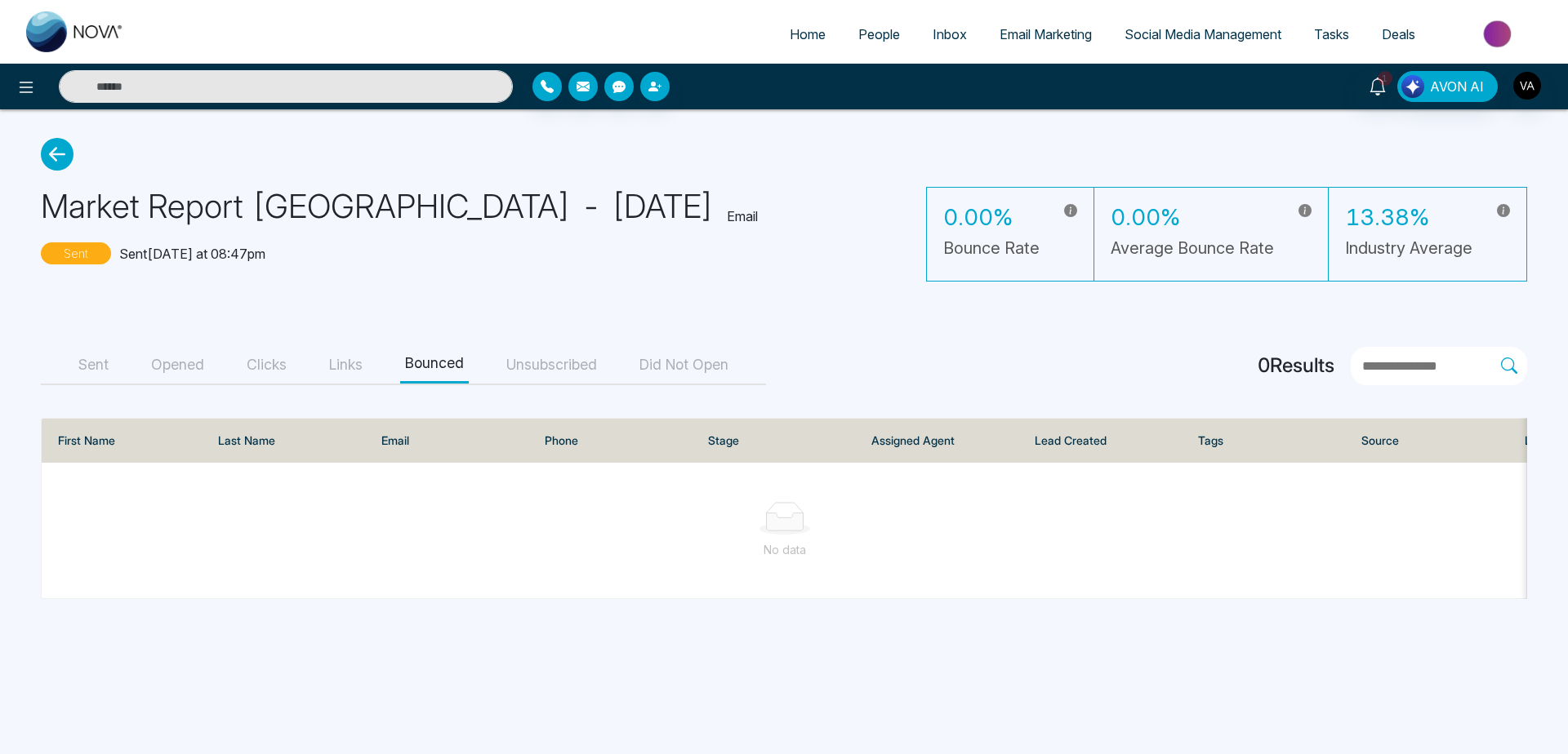
click at [573, 371] on button "Unsubscribed" at bounding box center [551, 365] width 100 height 37
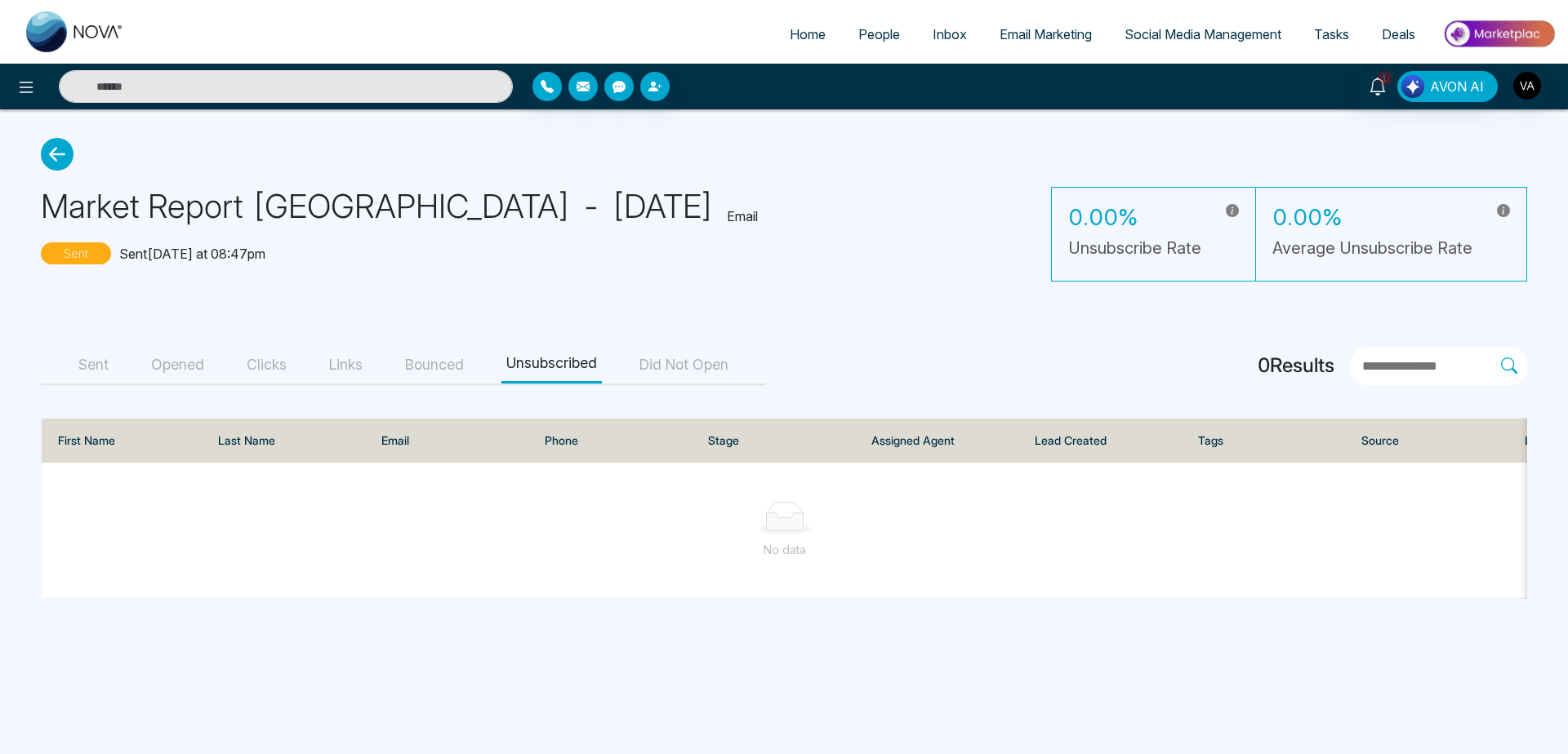
click at [685, 362] on button "Did Not Open" at bounding box center [684, 365] width 99 height 37
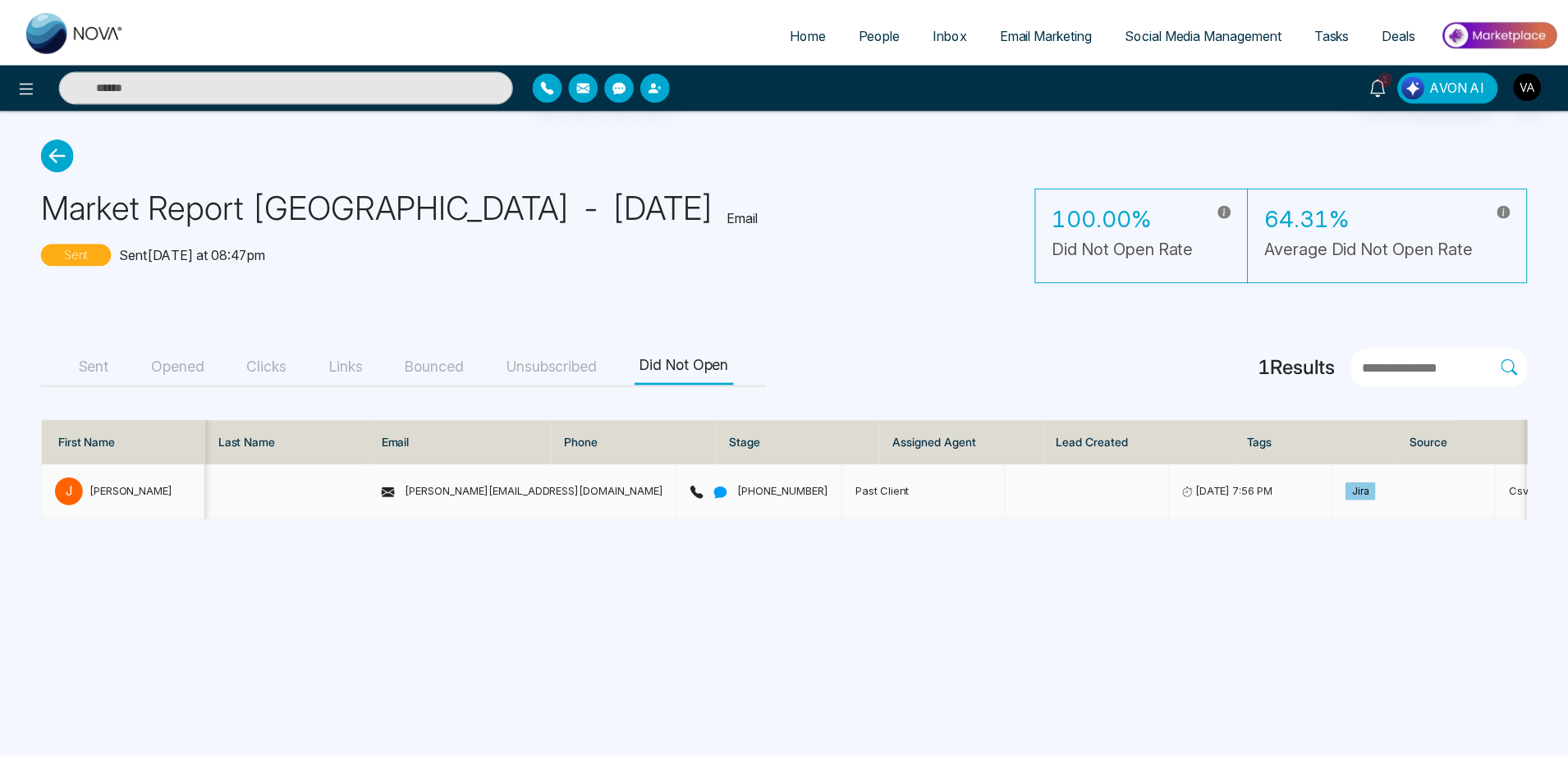
scroll to position [0, 197]
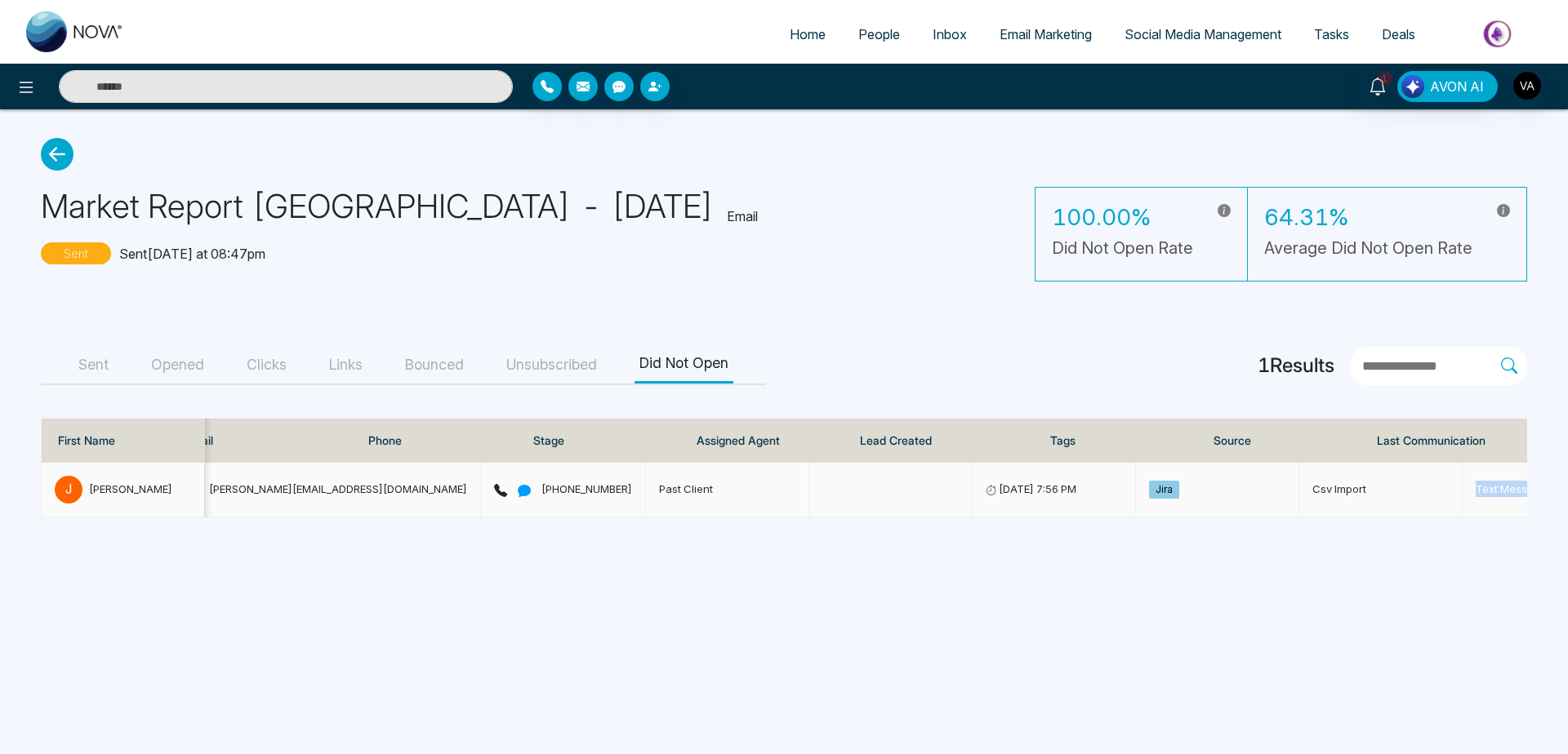
drag, startPoint x: 1368, startPoint y: 497, endPoint x: 1498, endPoint y: 483, distance: 130.8
click at [1498, 483] on td "Text Message" at bounding box center [1544, 490] width 163 height 54
click at [787, 285] on main "Market Report [GEOGRAPHIC_DATA] - [DATE] Email Sent Sent [DATE] at 08:47pm 100.…" at bounding box center [784, 328] width 1568 height 436
click at [45, 149] on icon at bounding box center [56, 153] width 33 height 33
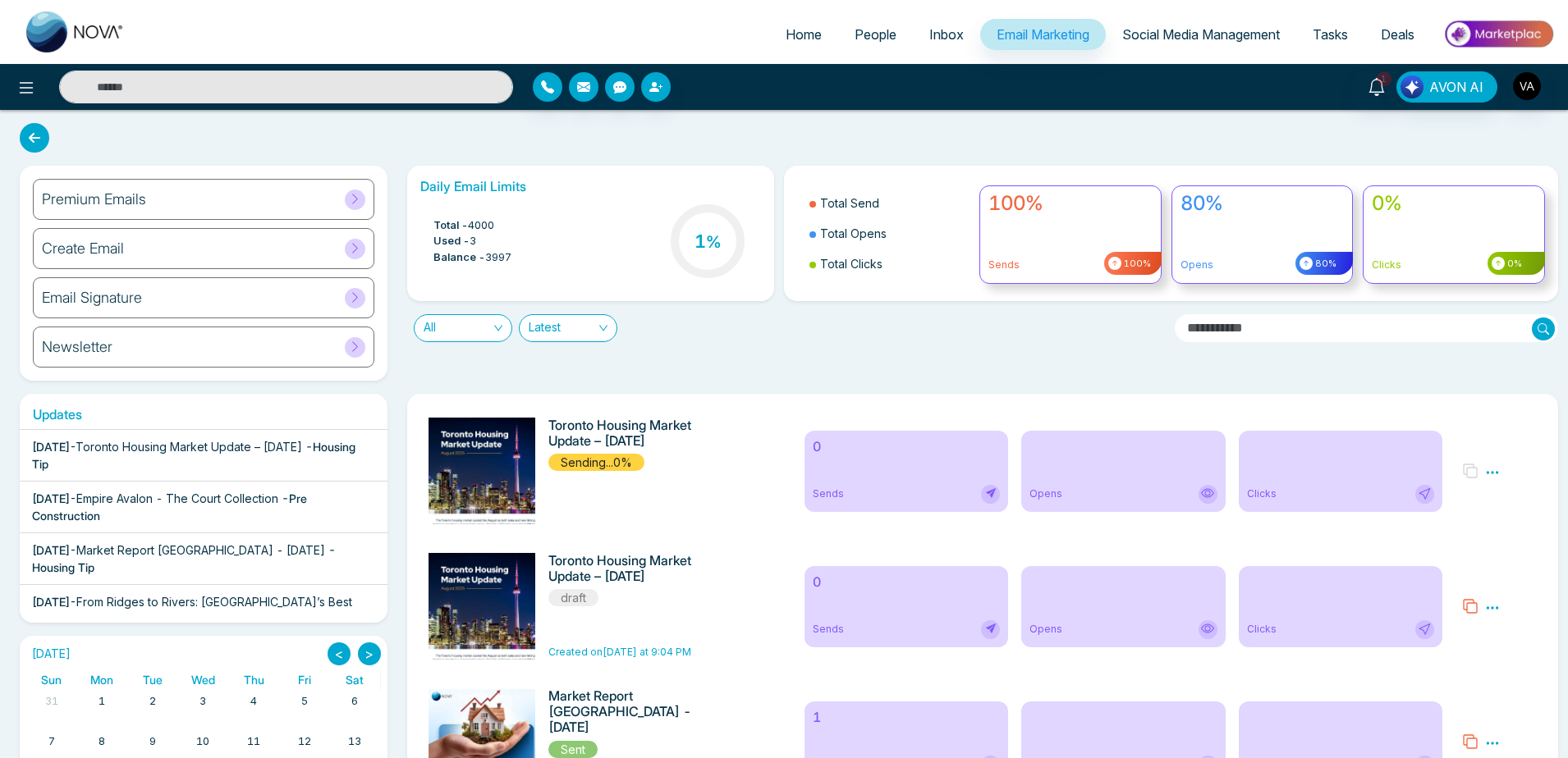
click at [882, 71] on div "Home People Inbox Email Marketing Social Media Management Tasks Deals 1 AVON AI" at bounding box center [784, 55] width 1568 height 110
click at [840, 31] on link "People" at bounding box center [875, 34] width 75 height 31
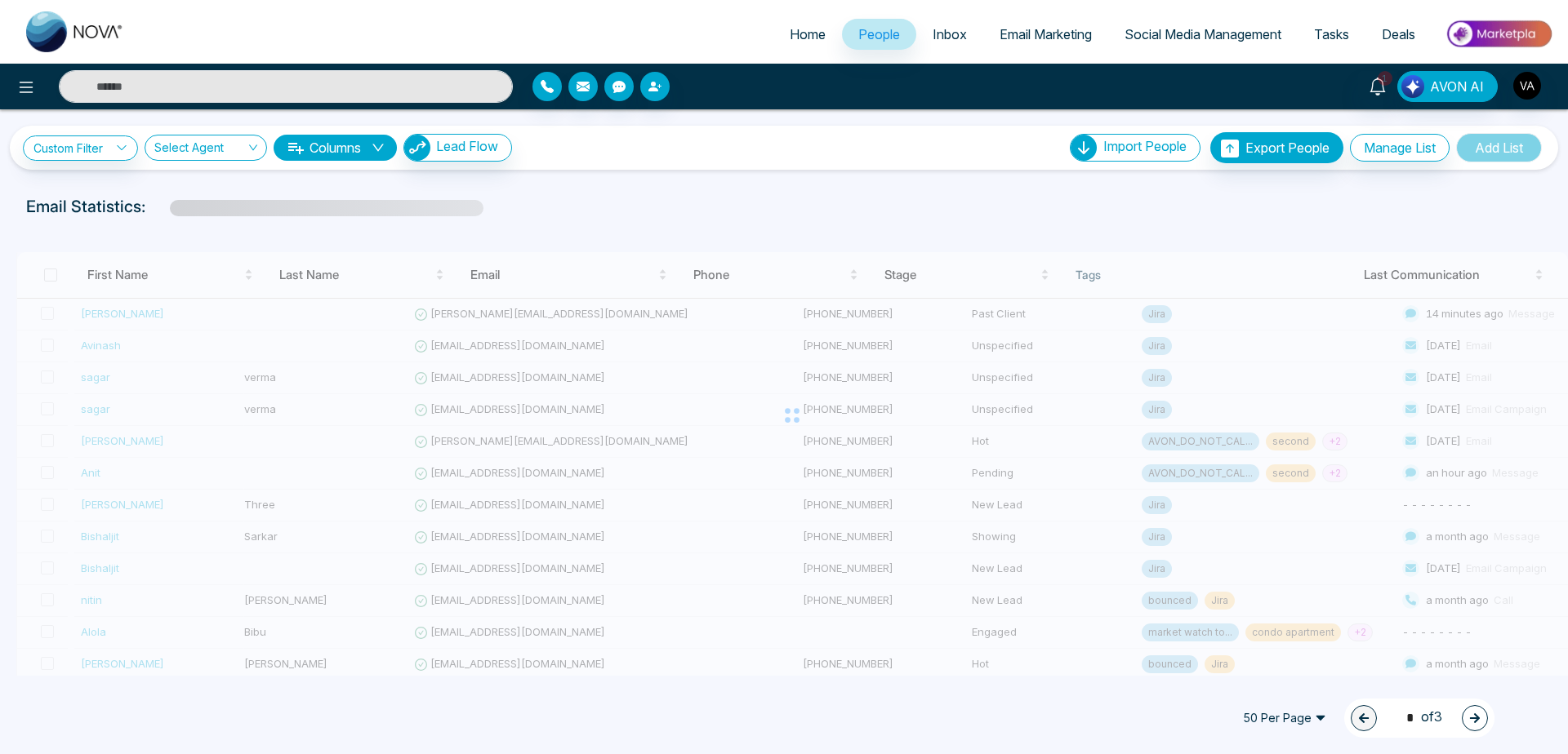
click at [708, 205] on div "Email Statistics:" at bounding box center [528, 206] width 1004 height 25
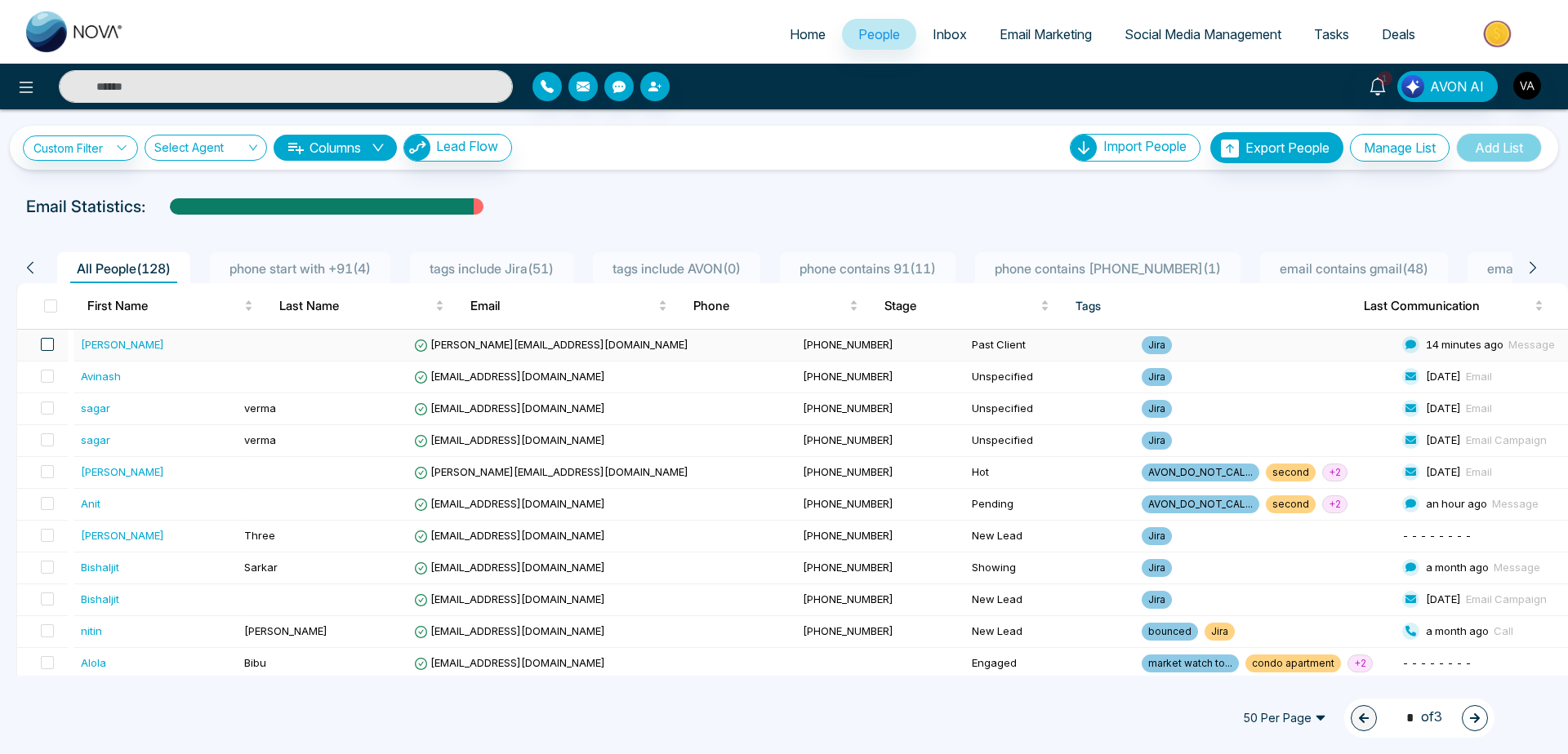
click at [49, 343] on span at bounding box center [47, 344] width 13 height 13
click at [59, 716] on icon at bounding box center [61, 718] width 13 height 13
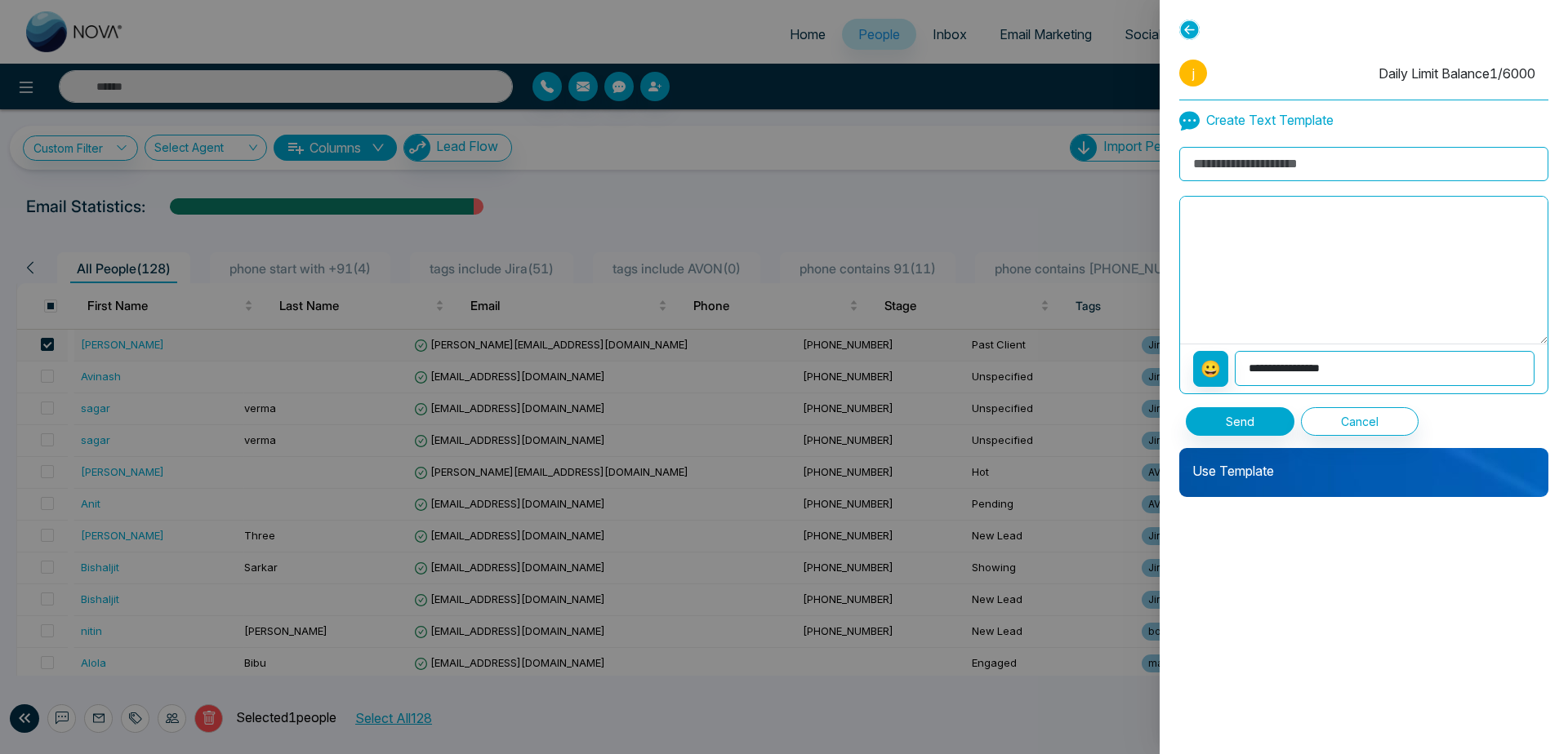
click at [1292, 488] on div "Use Template" at bounding box center [1364, 473] width 369 height 49
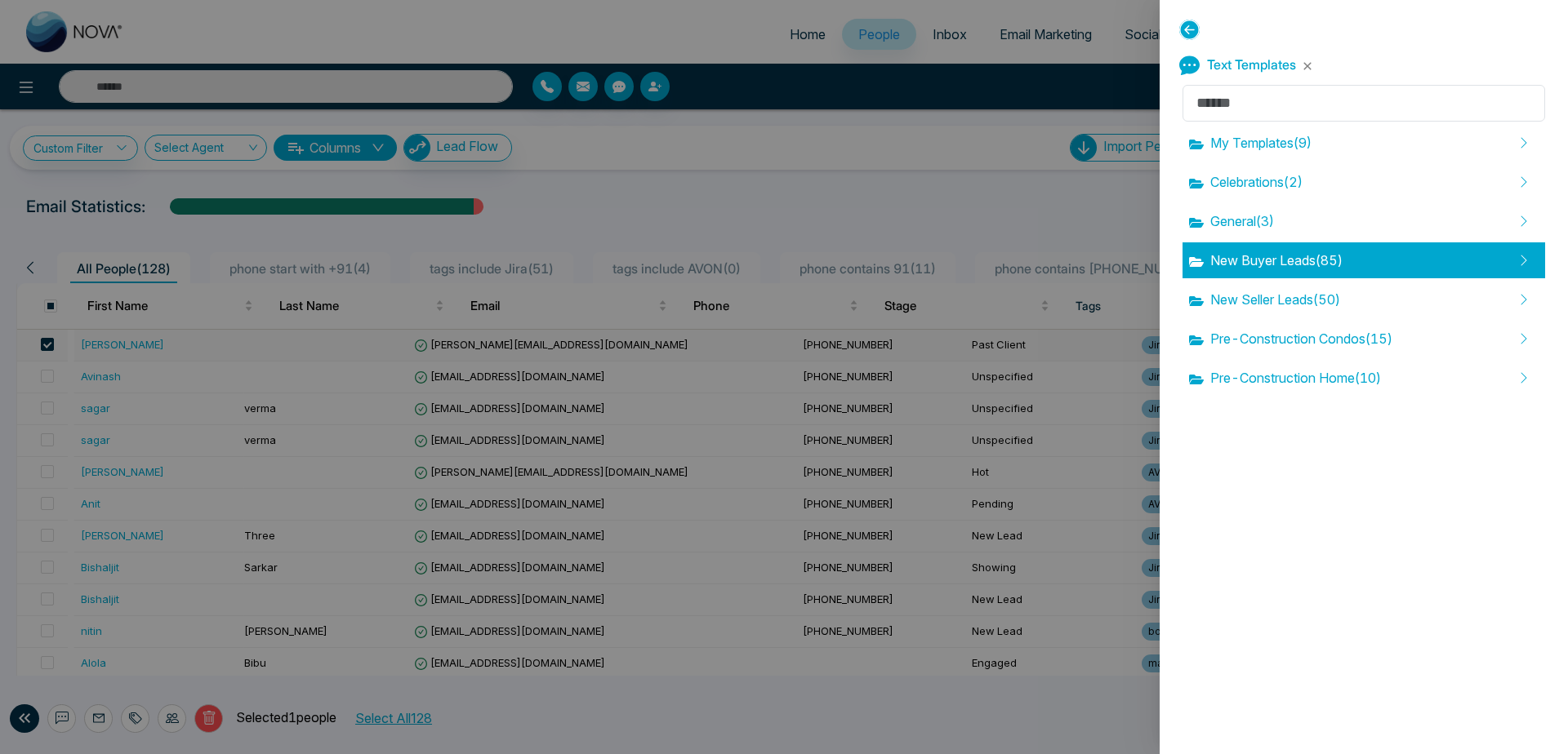
click at [1301, 259] on span "New Buyer Leads ( 85 )" at bounding box center [1265, 260] width 153 height 20
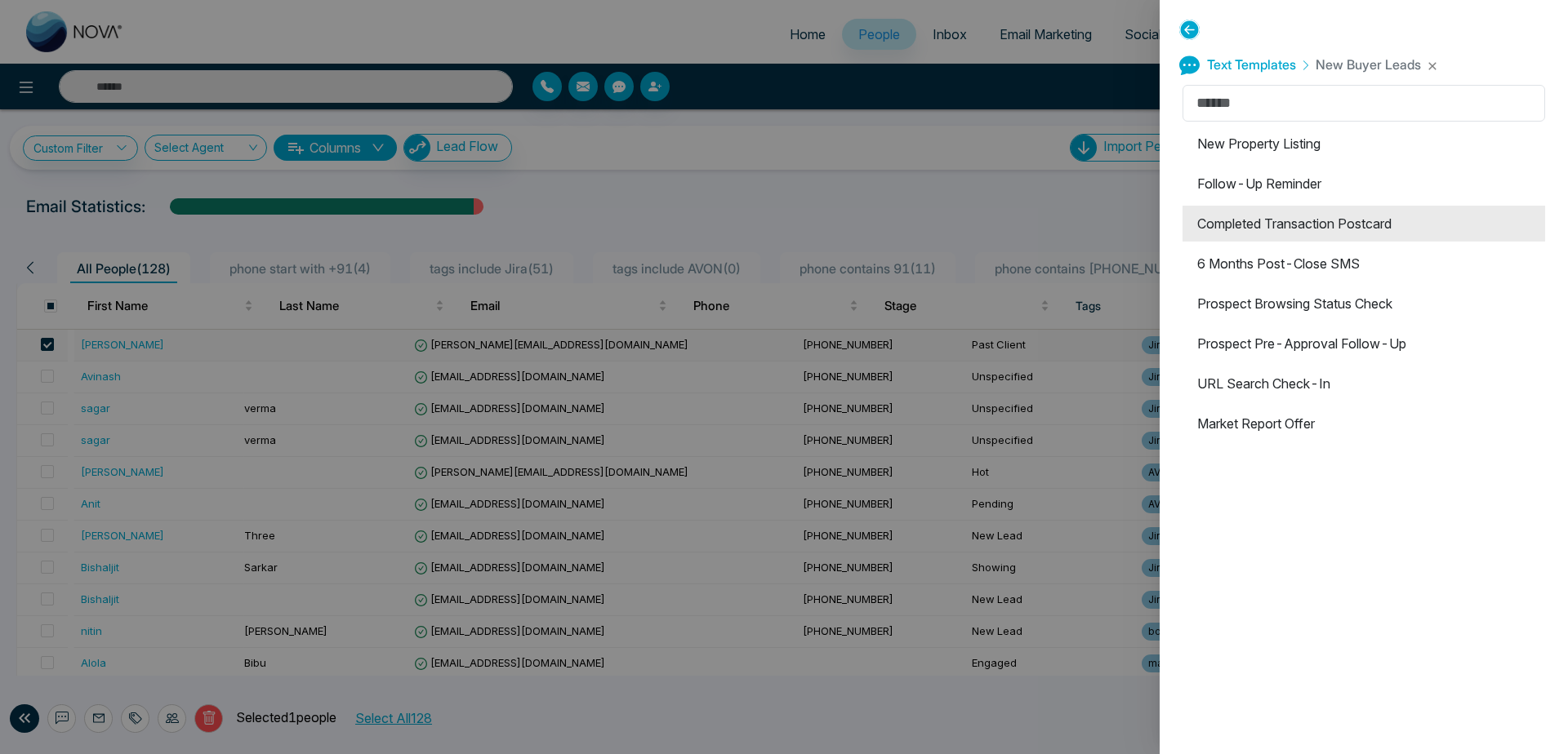
click at [1291, 219] on li "Completed Transaction Postcard" at bounding box center [1364, 224] width 362 height 36
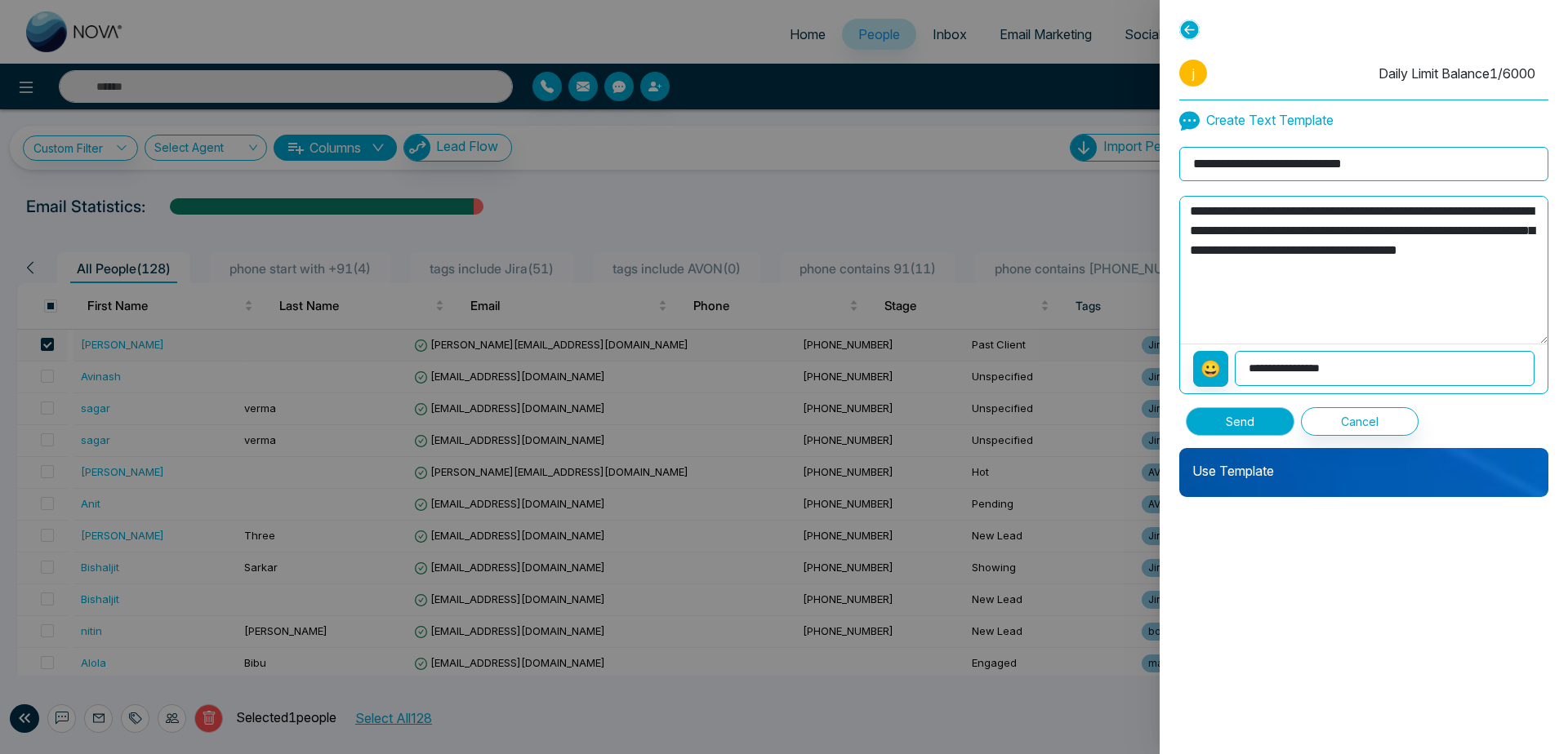
click at [1250, 422] on button "Send" at bounding box center [1240, 422] width 109 height 29
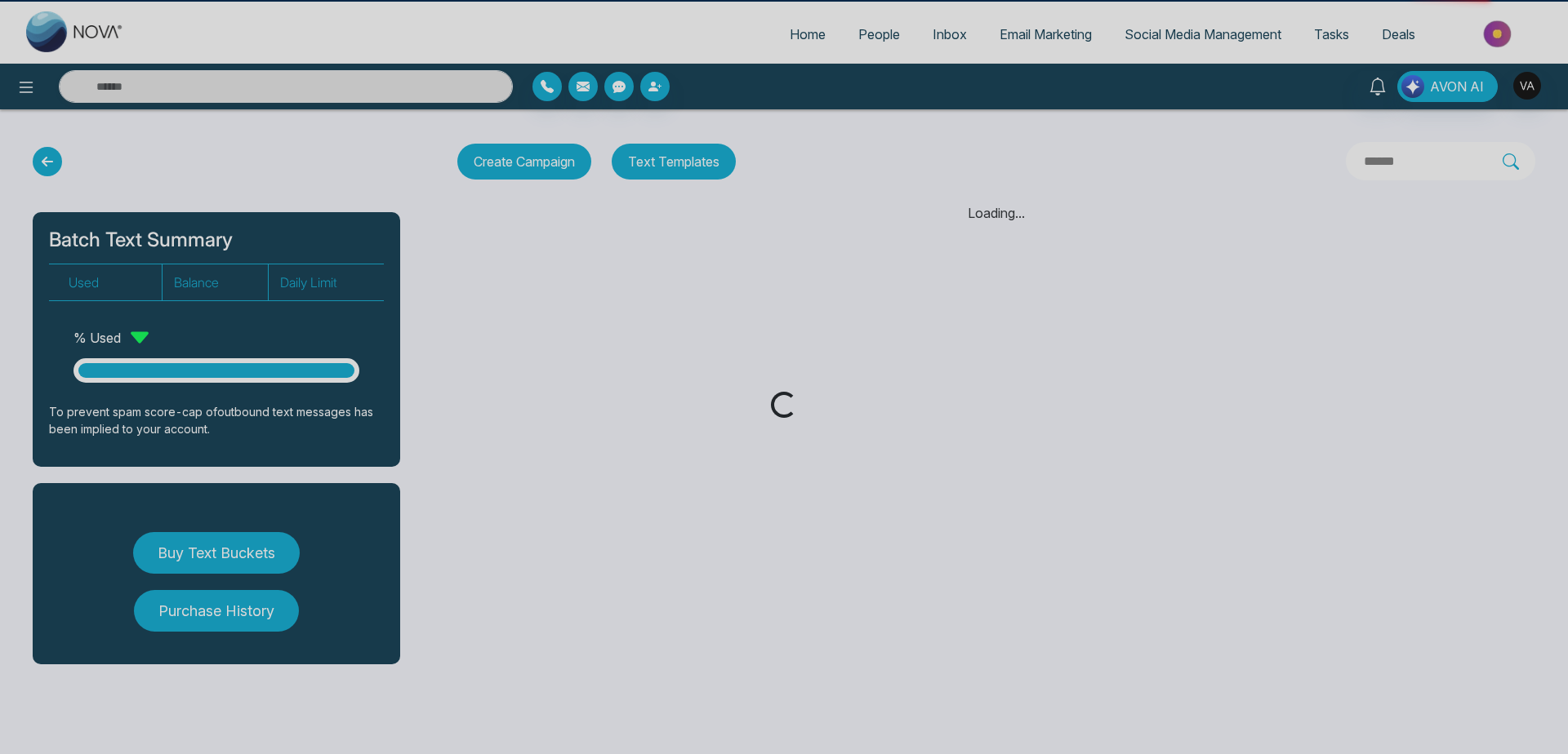
click at [795, 446] on div "Loading..." at bounding box center [784, 377] width 1568 height 754
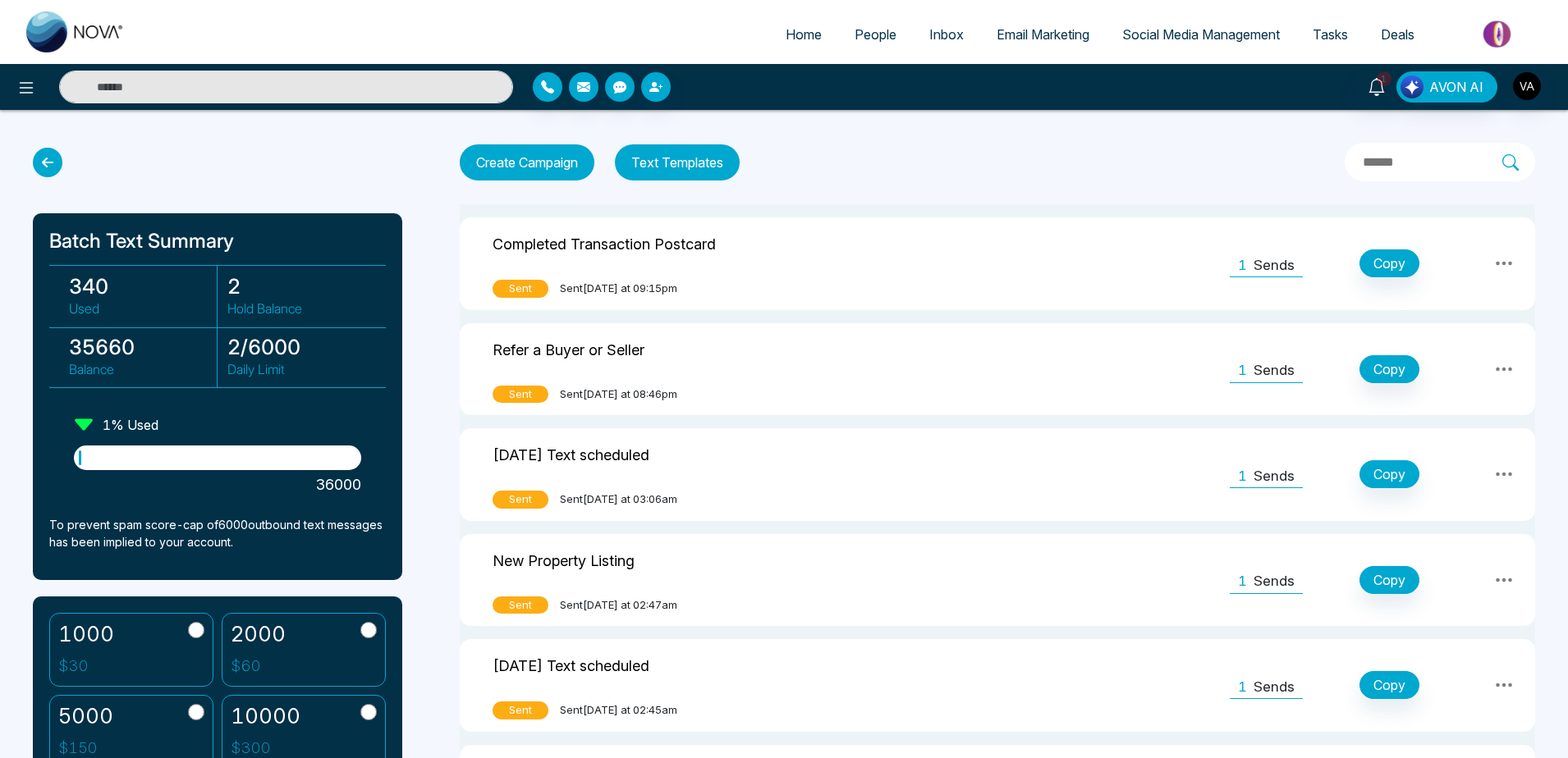
click at [1498, 256] on icon at bounding box center [1504, 264] width 20 height 20
click at [1469, 338] on link "View Analytics" at bounding box center [1470, 344] width 83 height 50
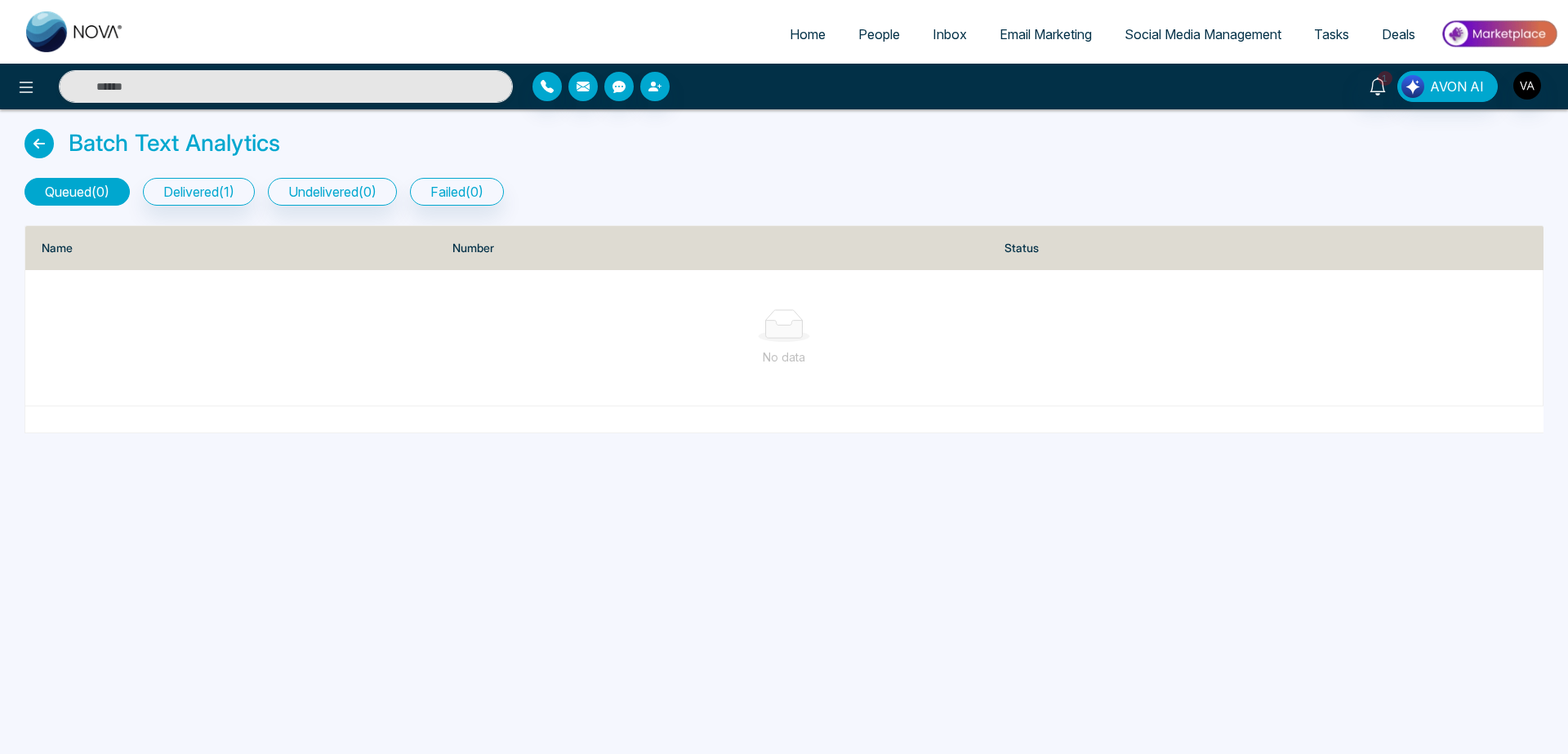
drag, startPoint x: 39, startPoint y: 194, endPoint x: 124, endPoint y: 199, distance: 85.1
click at [124, 199] on button "queued ( 0 )" at bounding box center [77, 192] width 105 height 28
click at [222, 184] on button "delivered ( 1 )" at bounding box center [198, 192] width 112 height 28
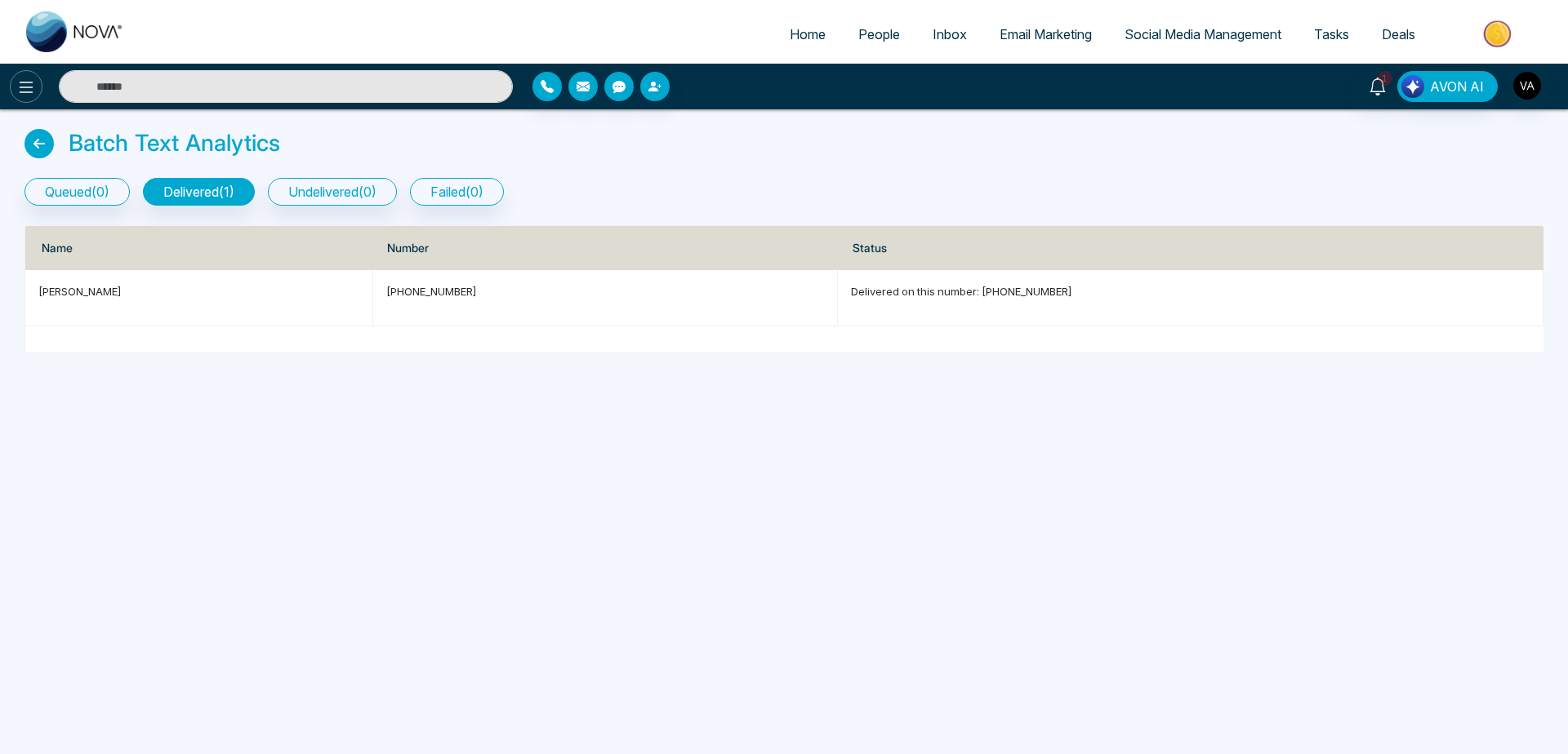
click at [29, 76] on button at bounding box center [26, 86] width 33 height 33
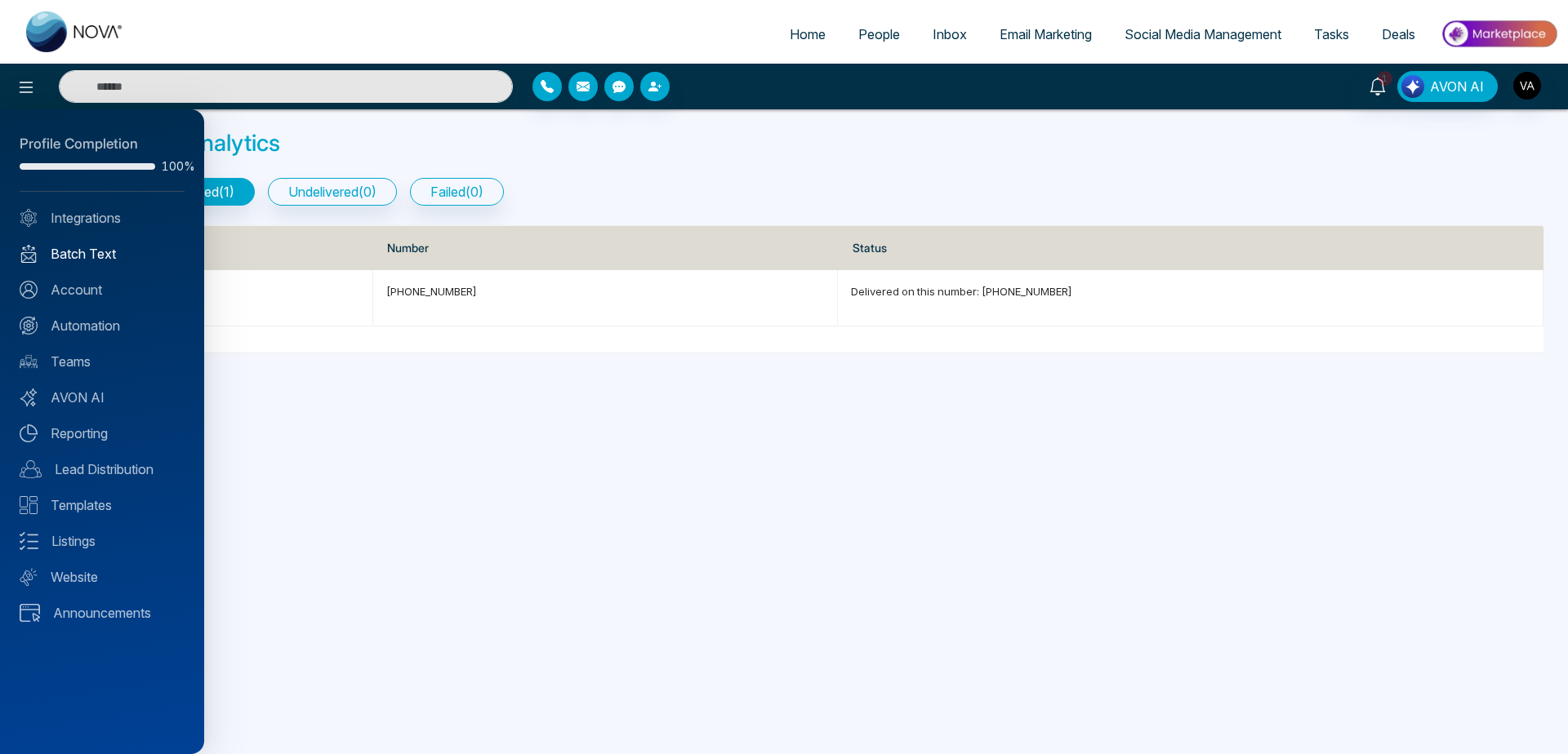
click at [95, 246] on link "Batch Text" at bounding box center [102, 254] width 165 height 20
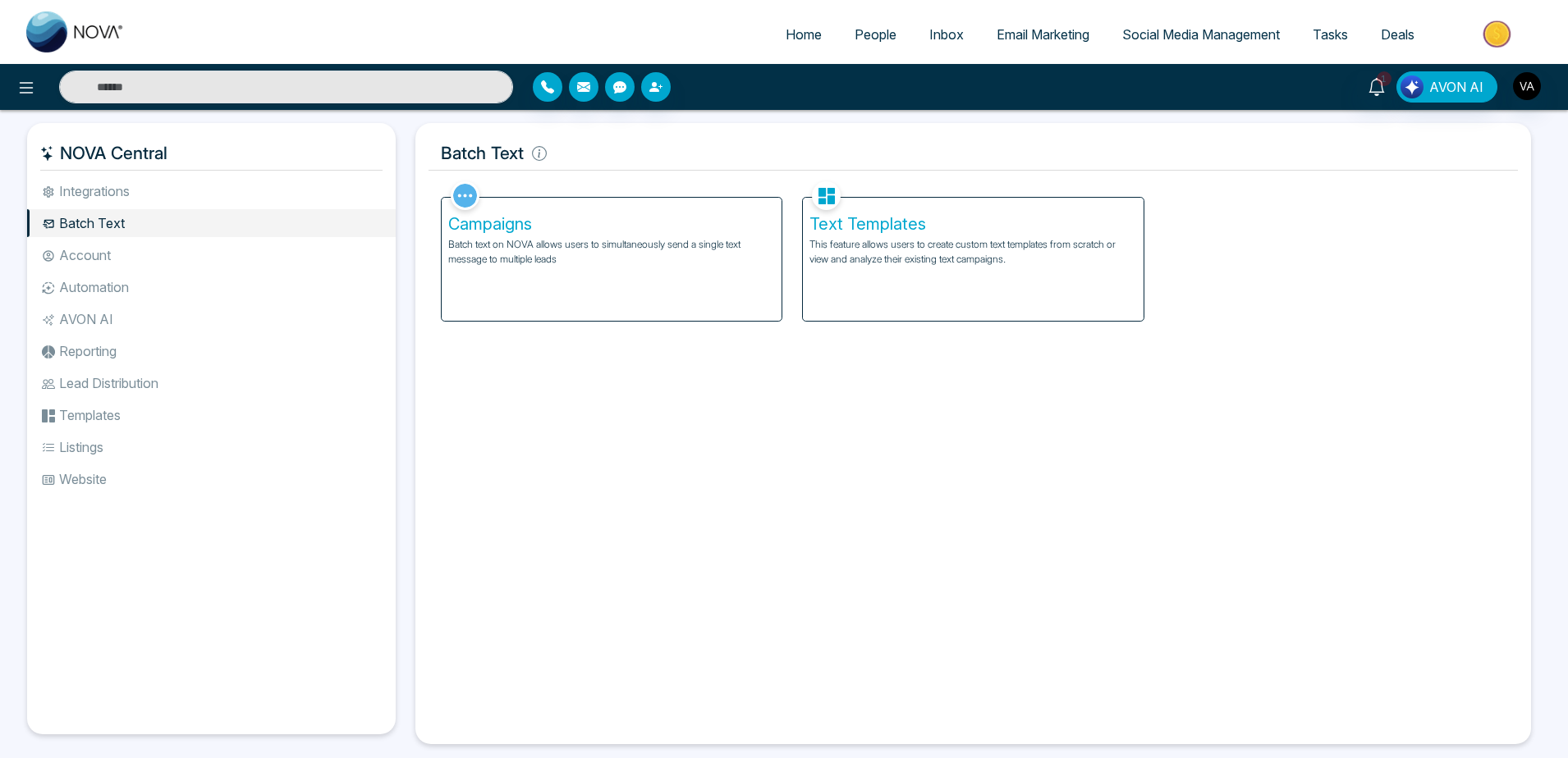
click at [632, 302] on div "Campaigns Batch text on NOVA allows users to simultaneously send a single text …" at bounding box center [612, 260] width 340 height 123
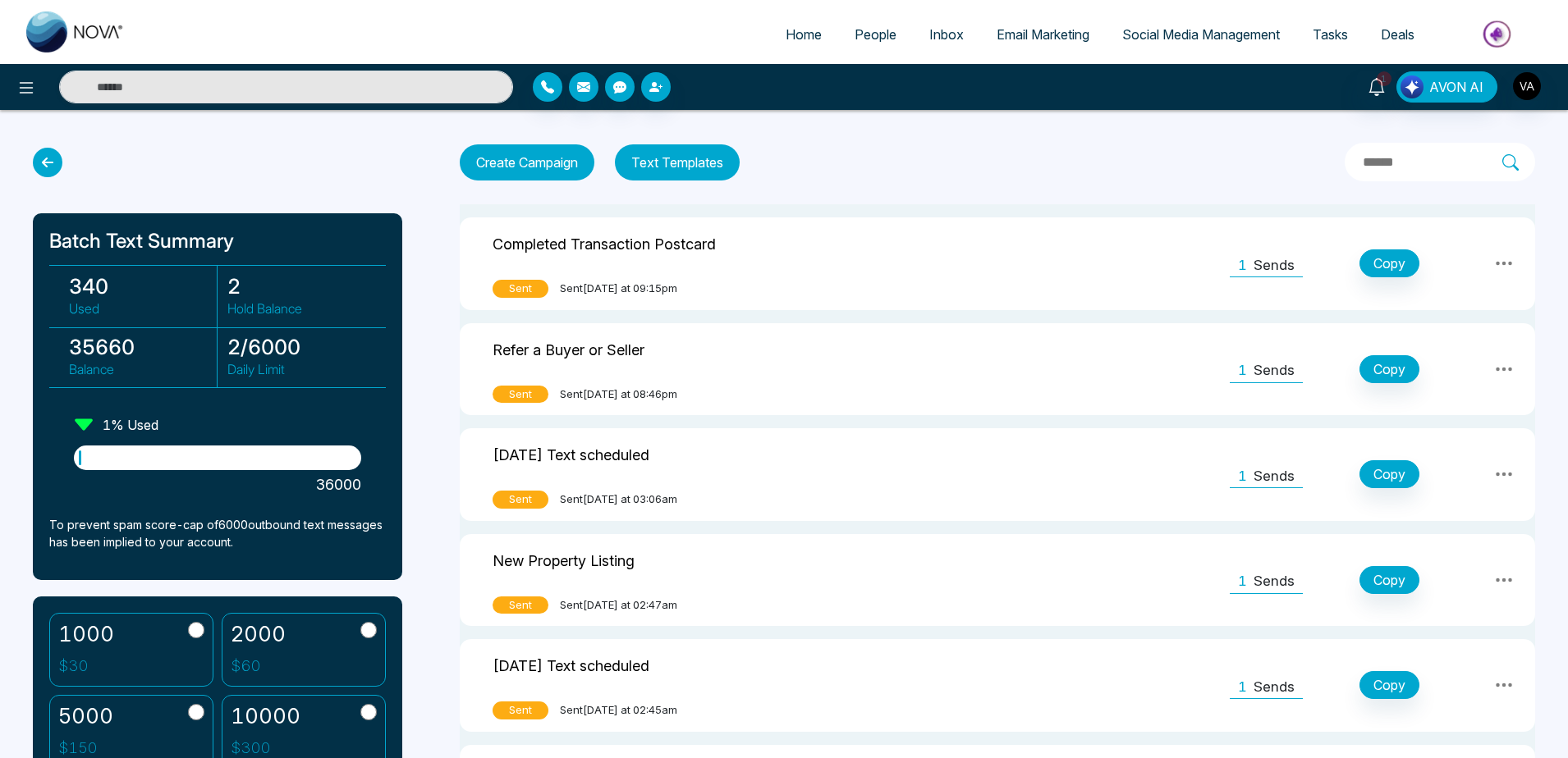
click at [663, 164] on button "Text Templates" at bounding box center [677, 162] width 124 height 36
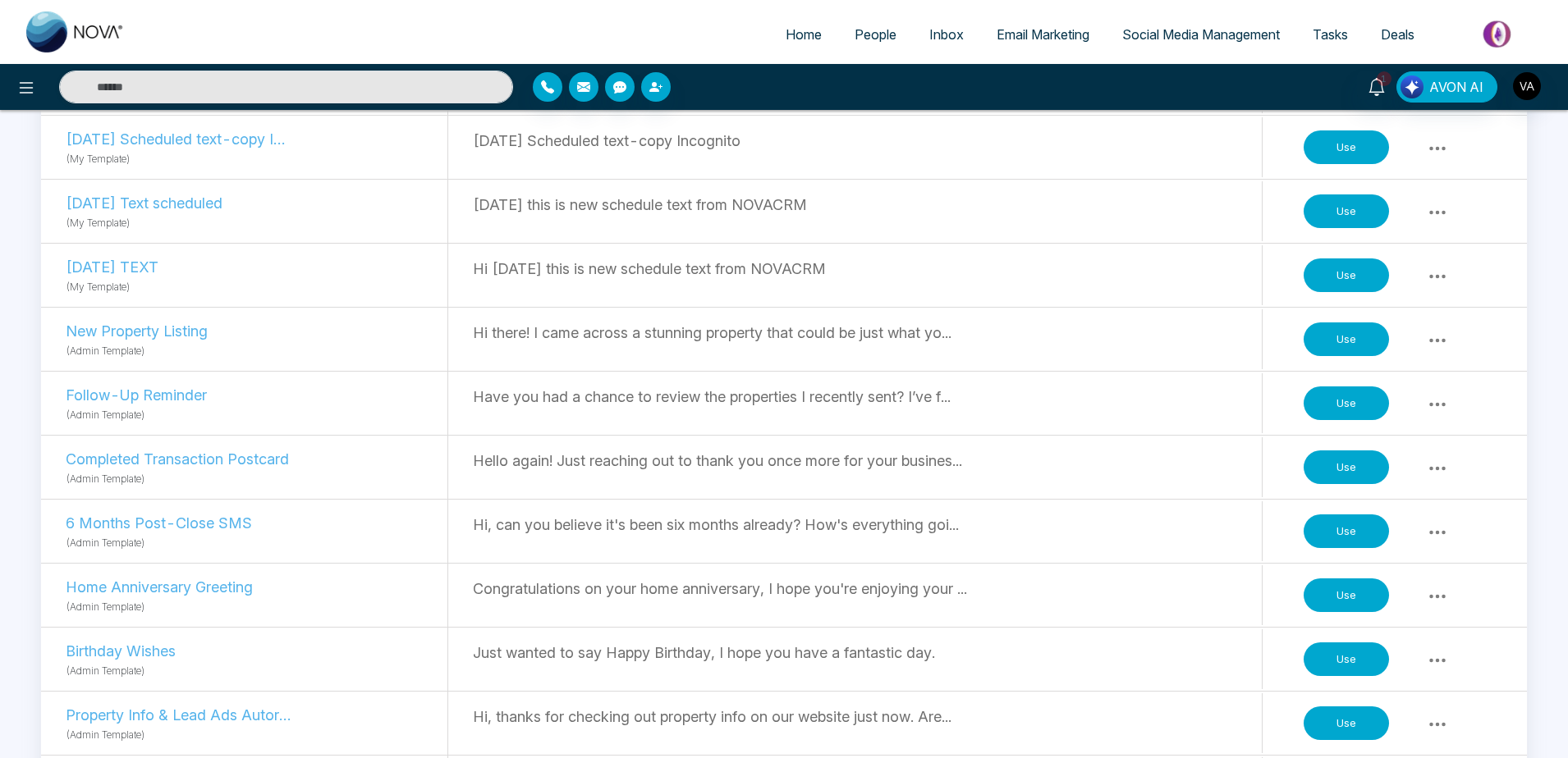
scroll to position [489, 0]
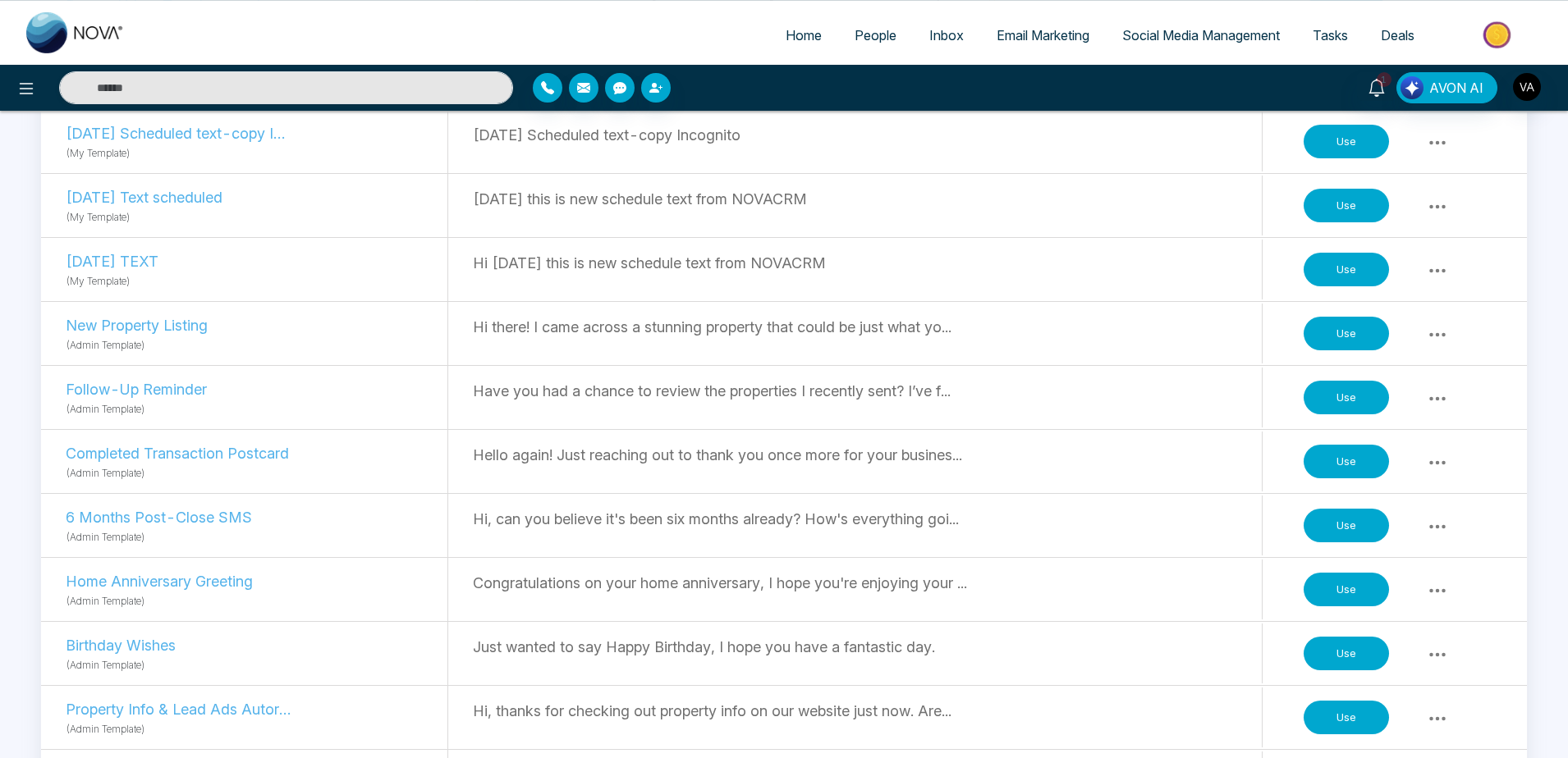
click at [1354, 393] on button "Use" at bounding box center [1346, 398] width 86 height 35
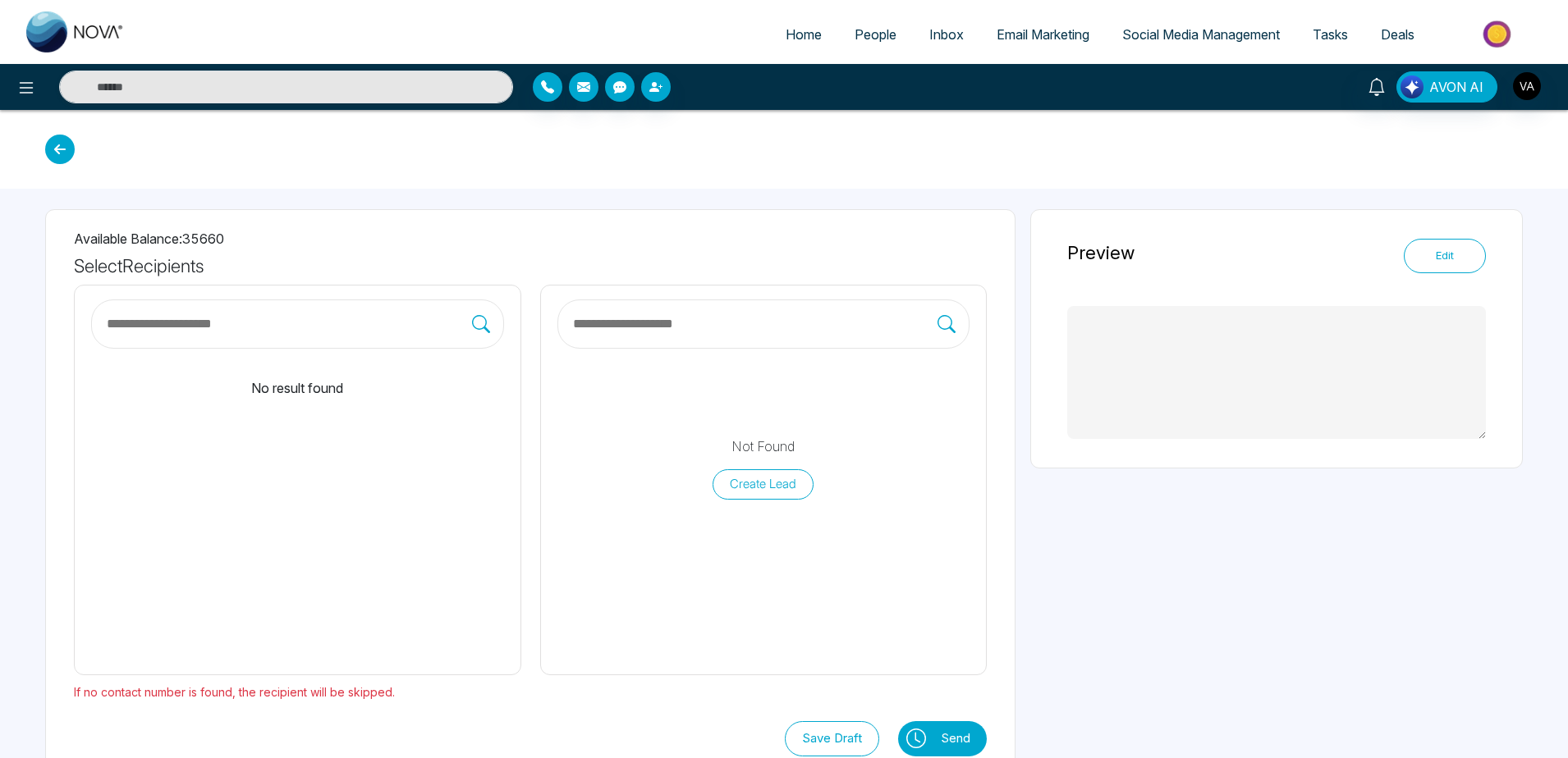
type textarea "**********"
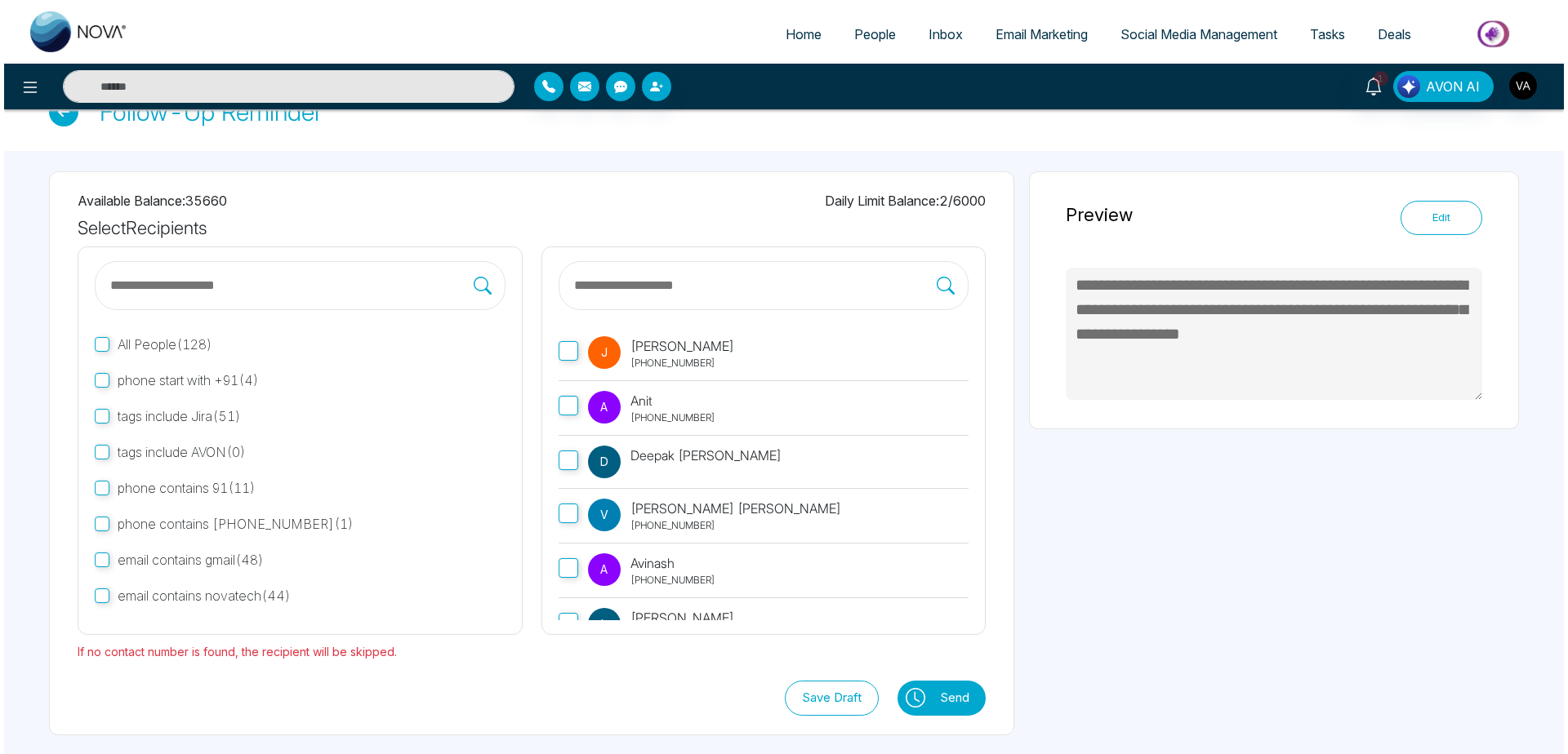
scroll to position [39, 0]
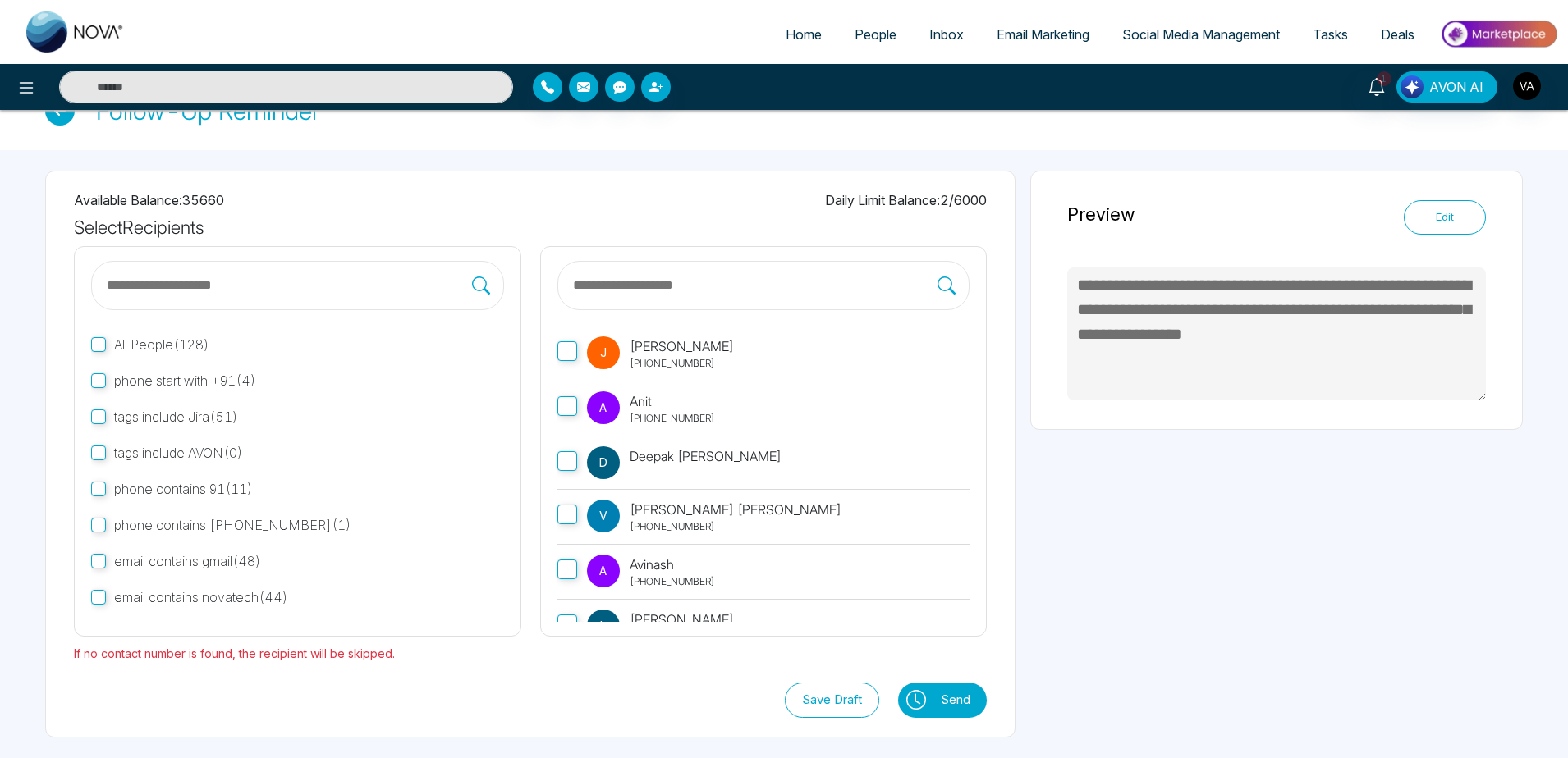
click at [552, 353] on div "[PERSON_NAME] [PHONE_NUMBER] A Anit [PHONE_NUMBER] D [PERSON_NAME] V [PERSON_NA…" at bounding box center [764, 442] width 448 height 391
click at [916, 698] on icon at bounding box center [918, 698] width 6 height 11
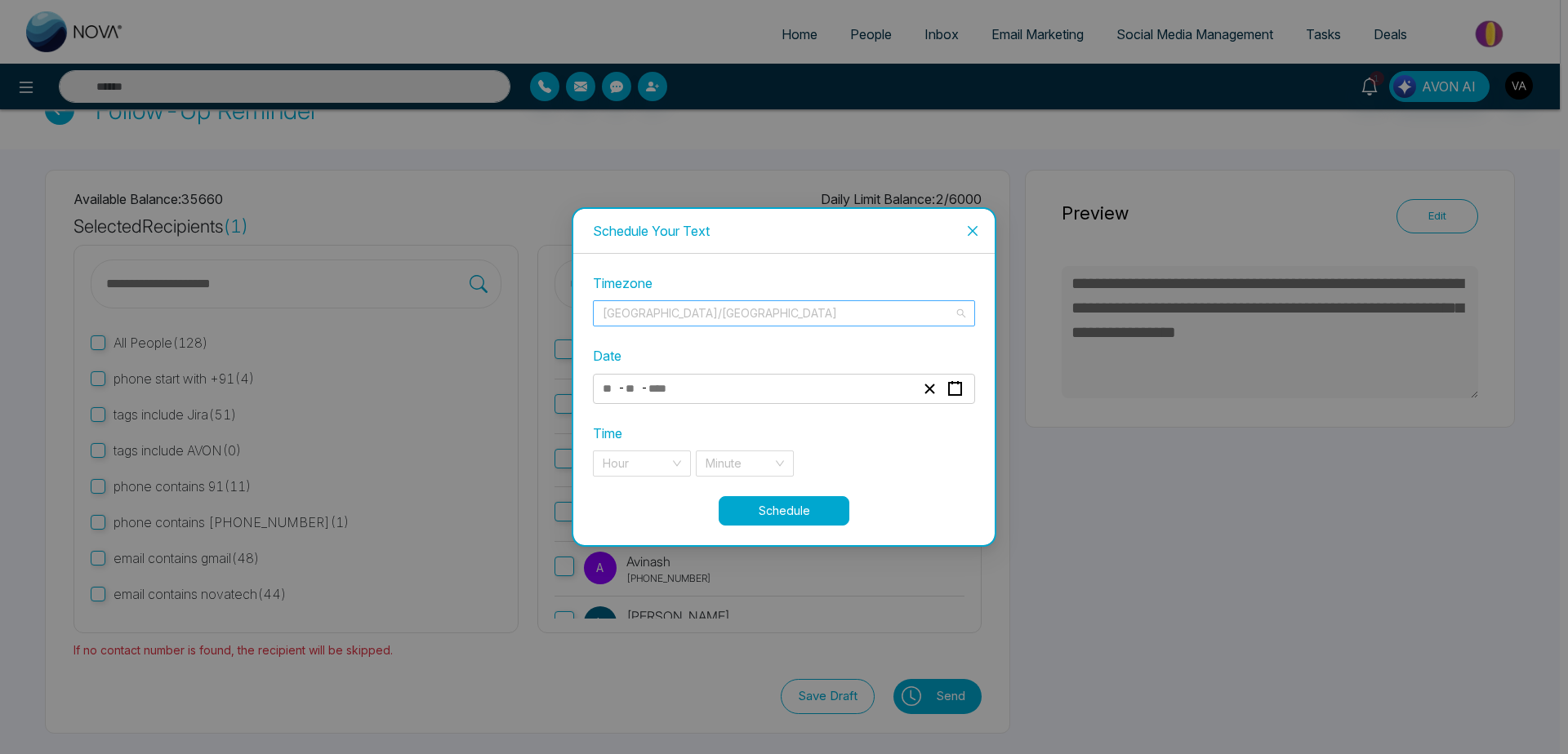
click at [765, 320] on span "[GEOGRAPHIC_DATA]/[GEOGRAPHIC_DATA]" at bounding box center [784, 313] width 362 height 25
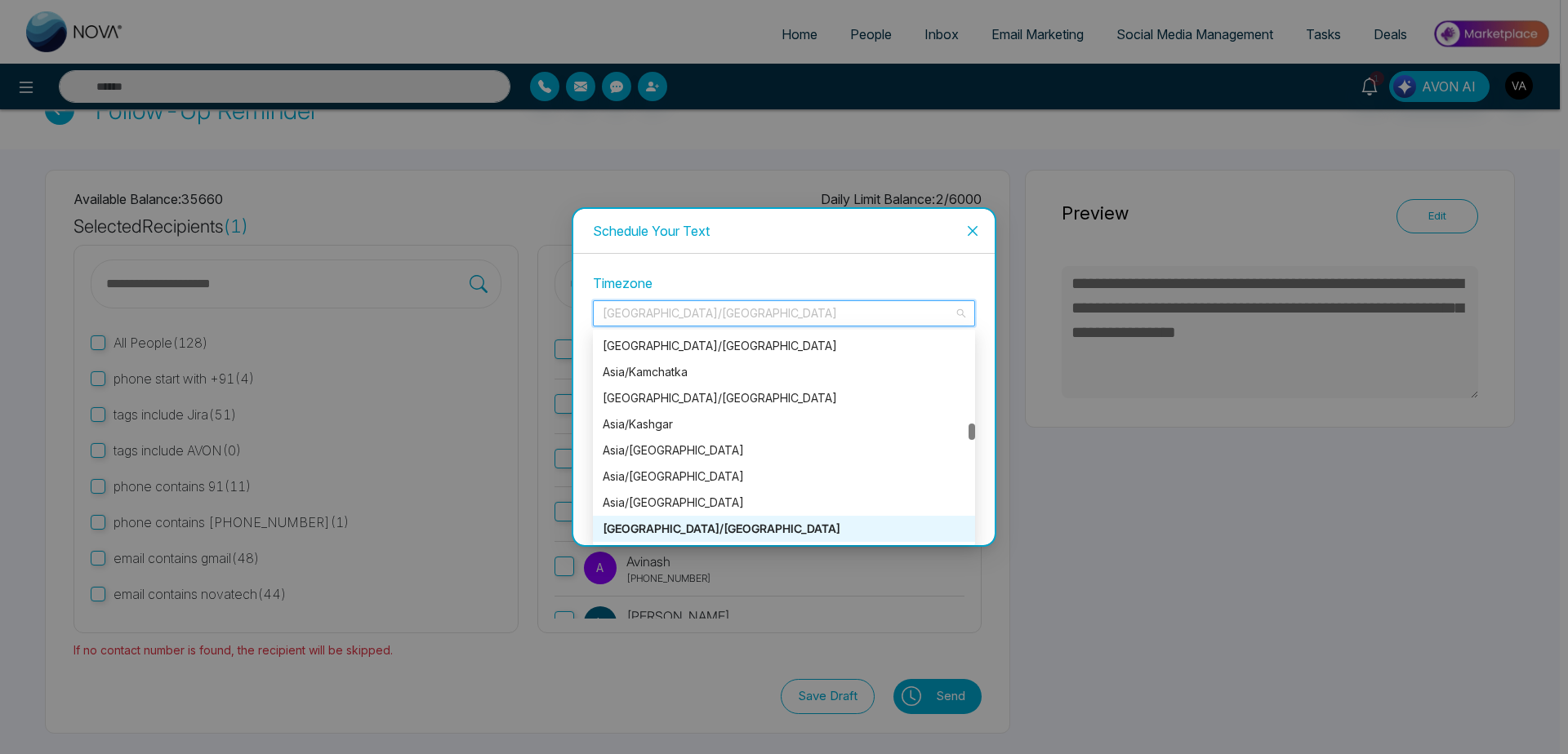
scroll to position [7237, 0]
click at [852, 270] on div "Timezone [GEOGRAPHIC_DATA]/[GEOGRAPHIC_DATA] [GEOGRAPHIC_DATA]/[GEOGRAPHIC_DATA…" at bounding box center [784, 400] width 422 height 291
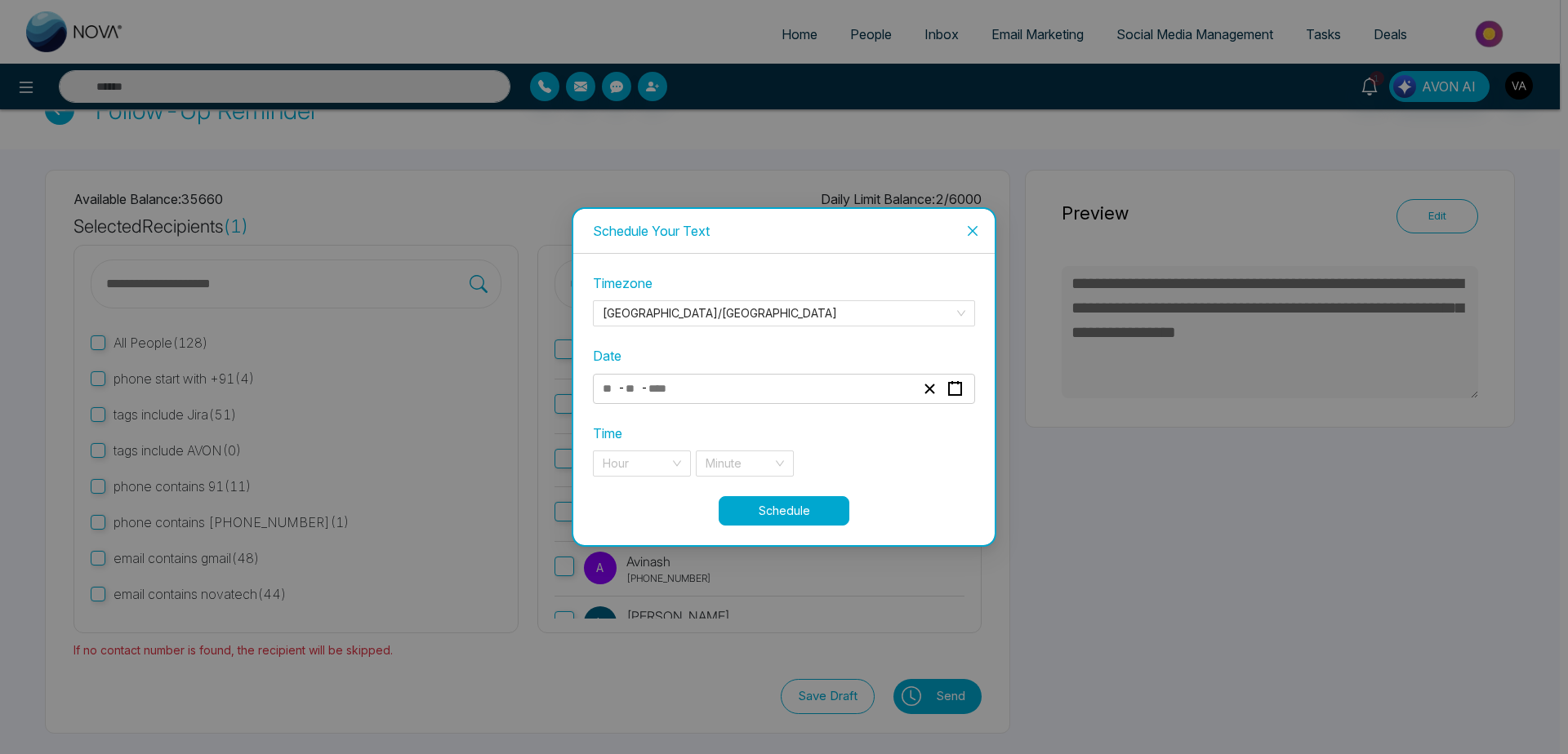
scroll to position [0, 0]
click at [719, 385] on div "- -" at bounding box center [758, 389] width 317 height 22
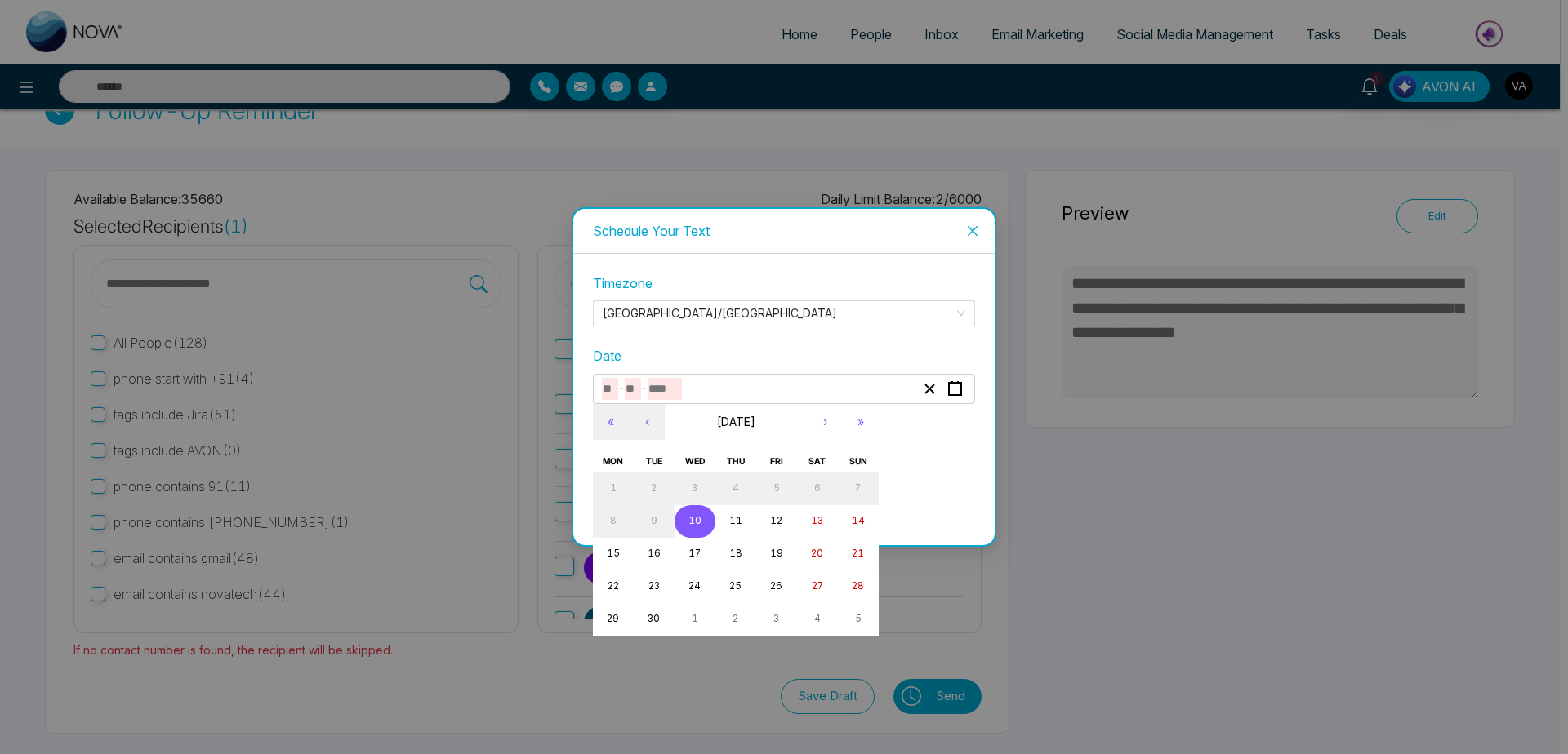
click at [690, 534] on button "10" at bounding box center [695, 521] width 41 height 33
type input "*"
type input "**"
type input "****"
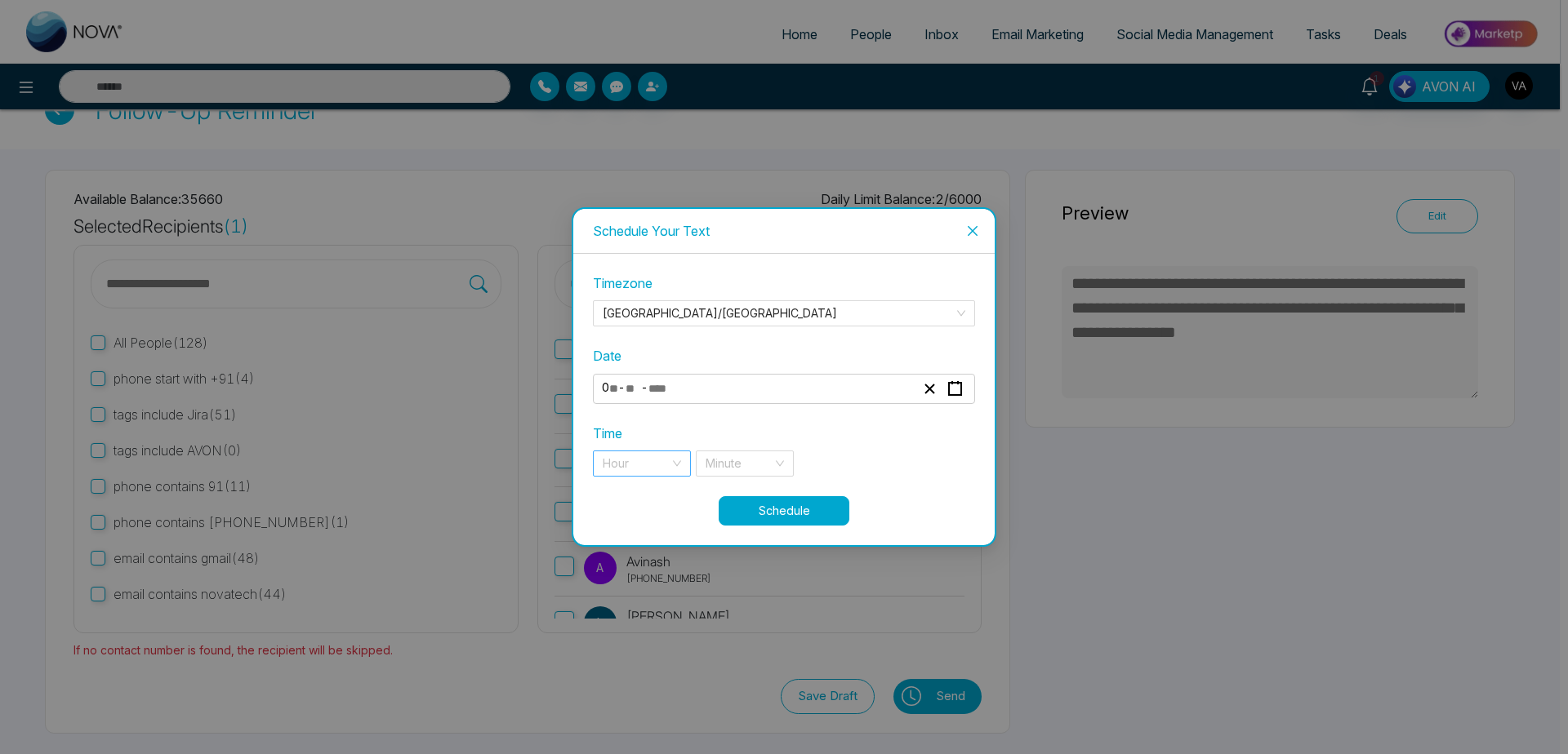
click at [650, 454] on input "search" at bounding box center [637, 463] width 67 height 25
click at [656, 498] on div "9 pm" at bounding box center [641, 497] width 78 height 18
click at [754, 469] on input "search" at bounding box center [739, 463] width 67 height 25
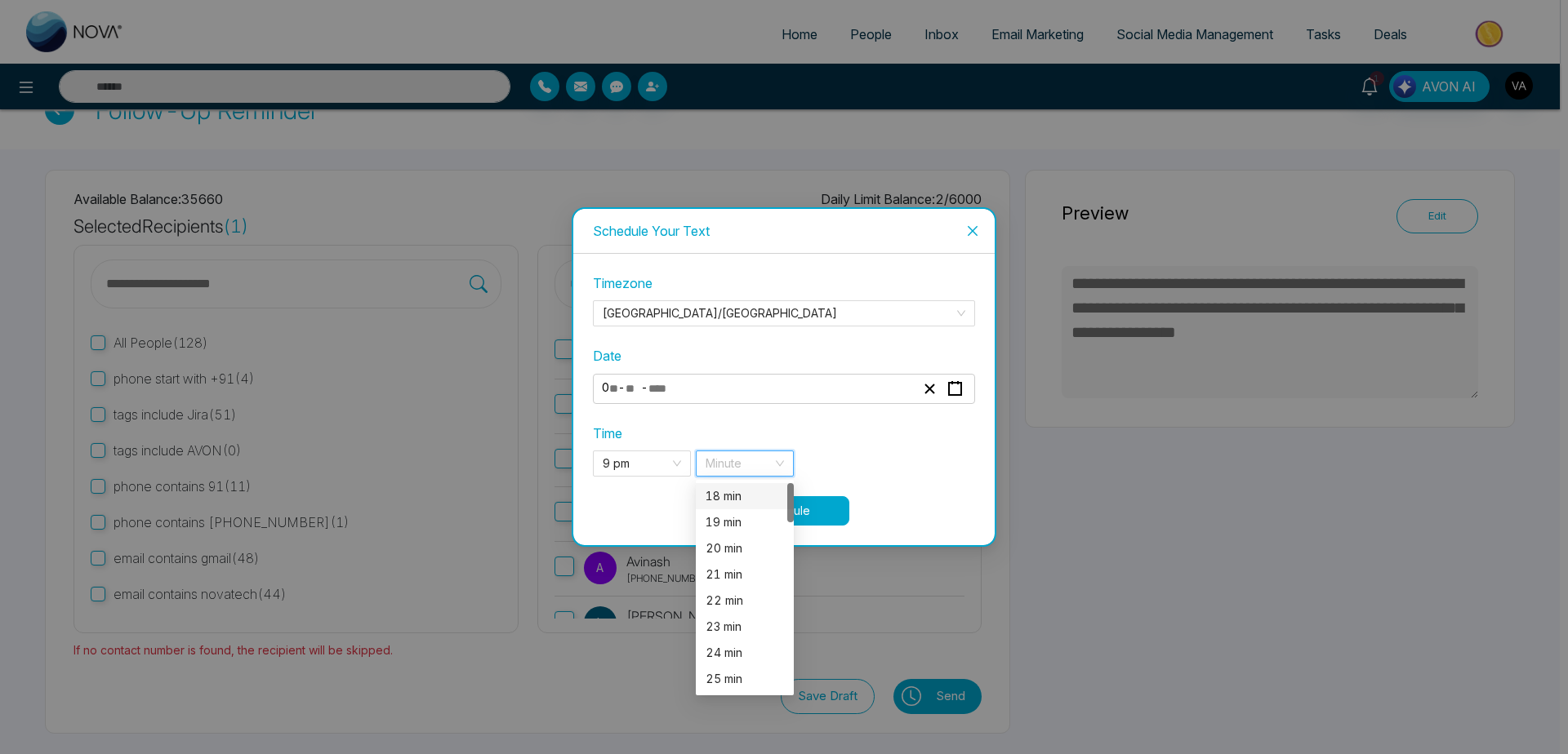
click at [749, 507] on div "18 min" at bounding box center [744, 496] width 98 height 26
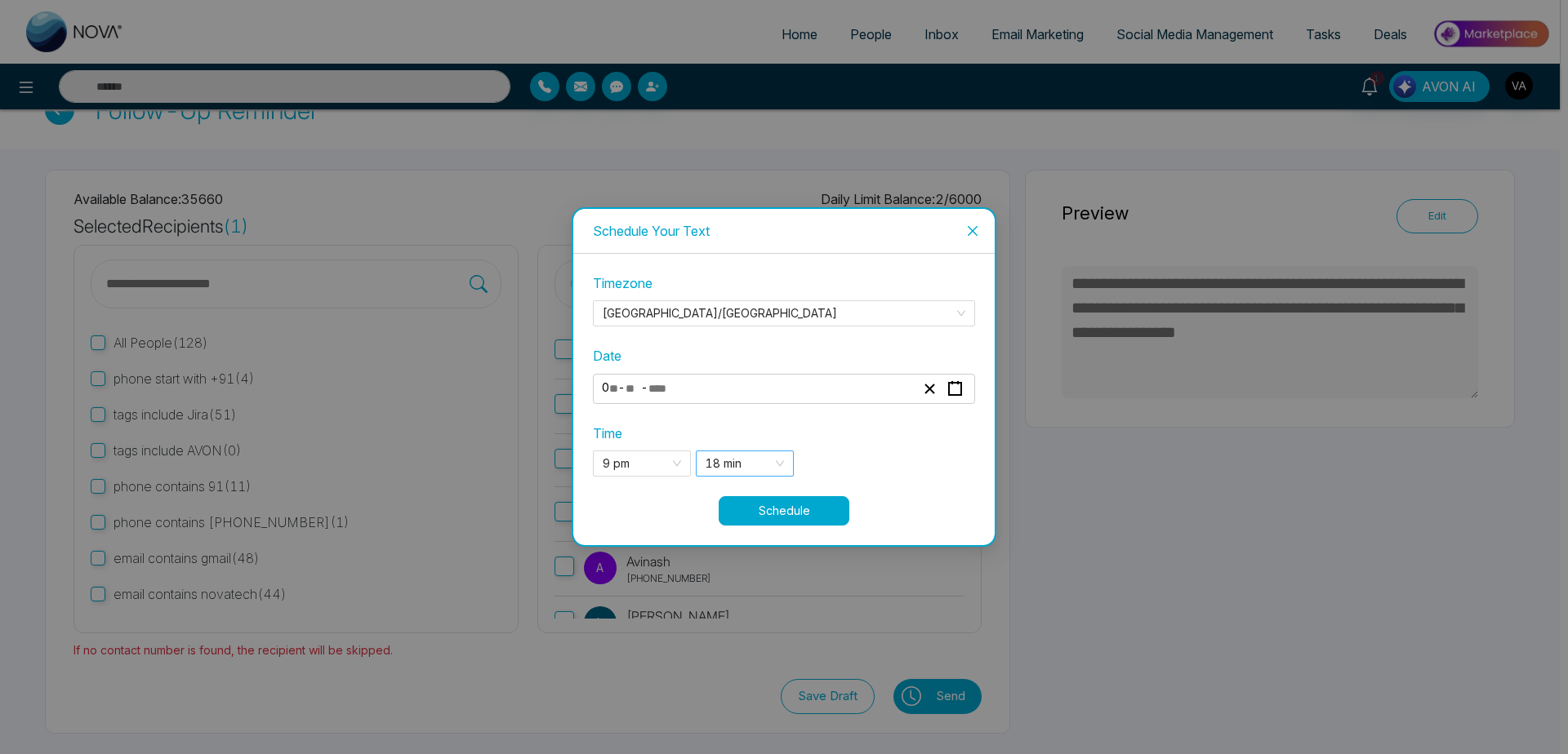
click at [770, 462] on div "**********" at bounding box center [784, 384] width 382 height 222
click at [770, 462] on span "18 min" at bounding box center [744, 463] width 78 height 25
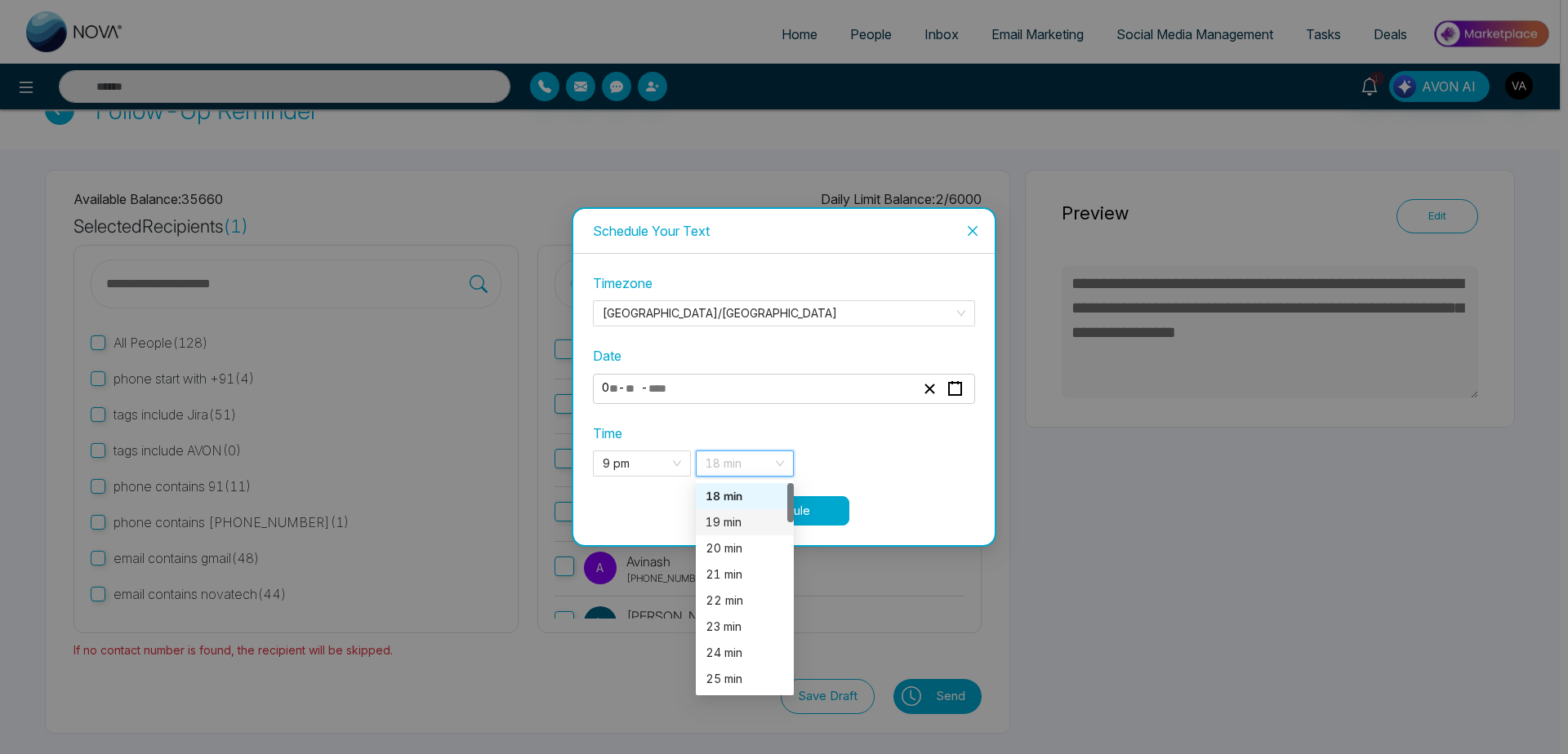
click at [748, 534] on div "19 min" at bounding box center [744, 522] width 98 height 26
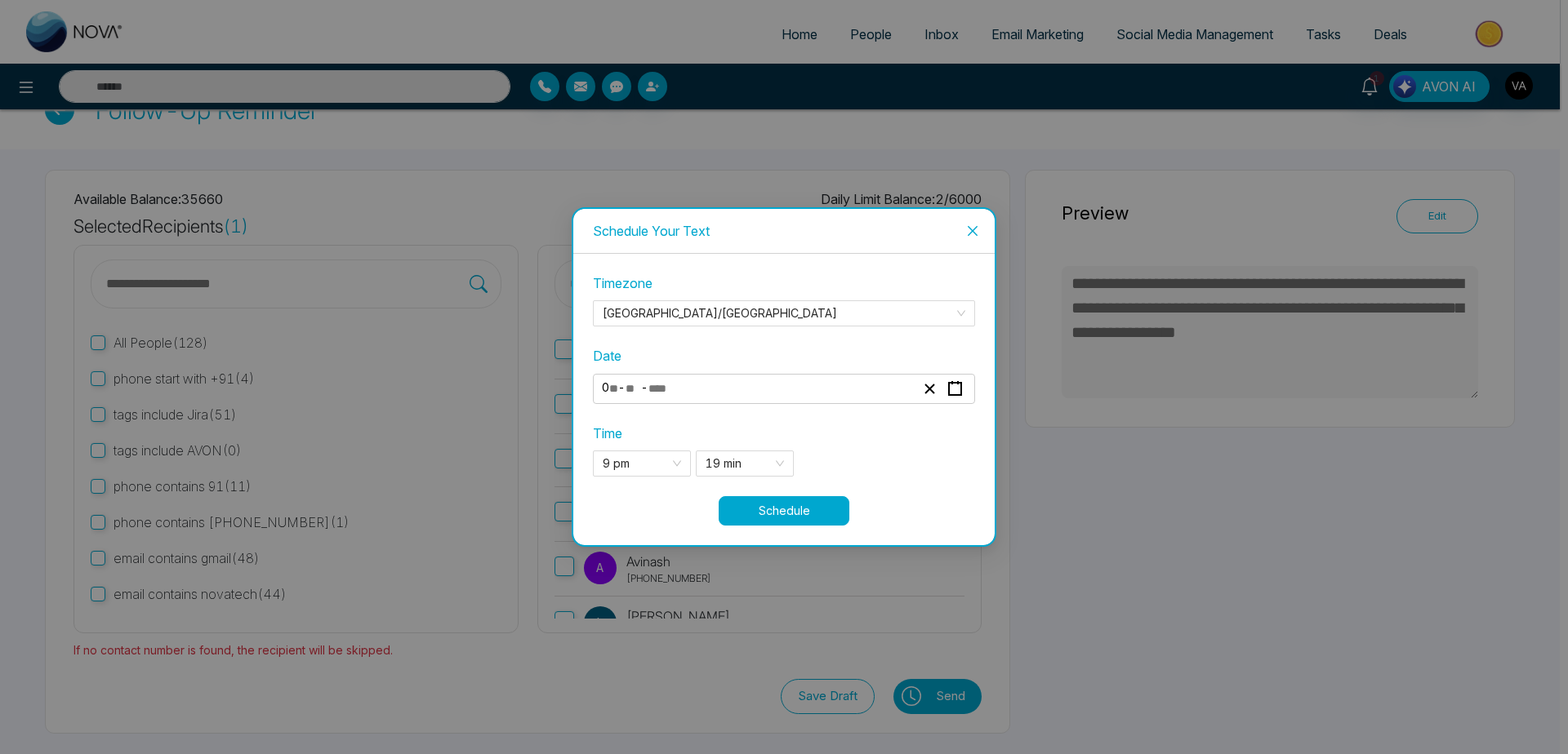
click at [834, 498] on button "Schedule" at bounding box center [784, 512] width 131 height 30
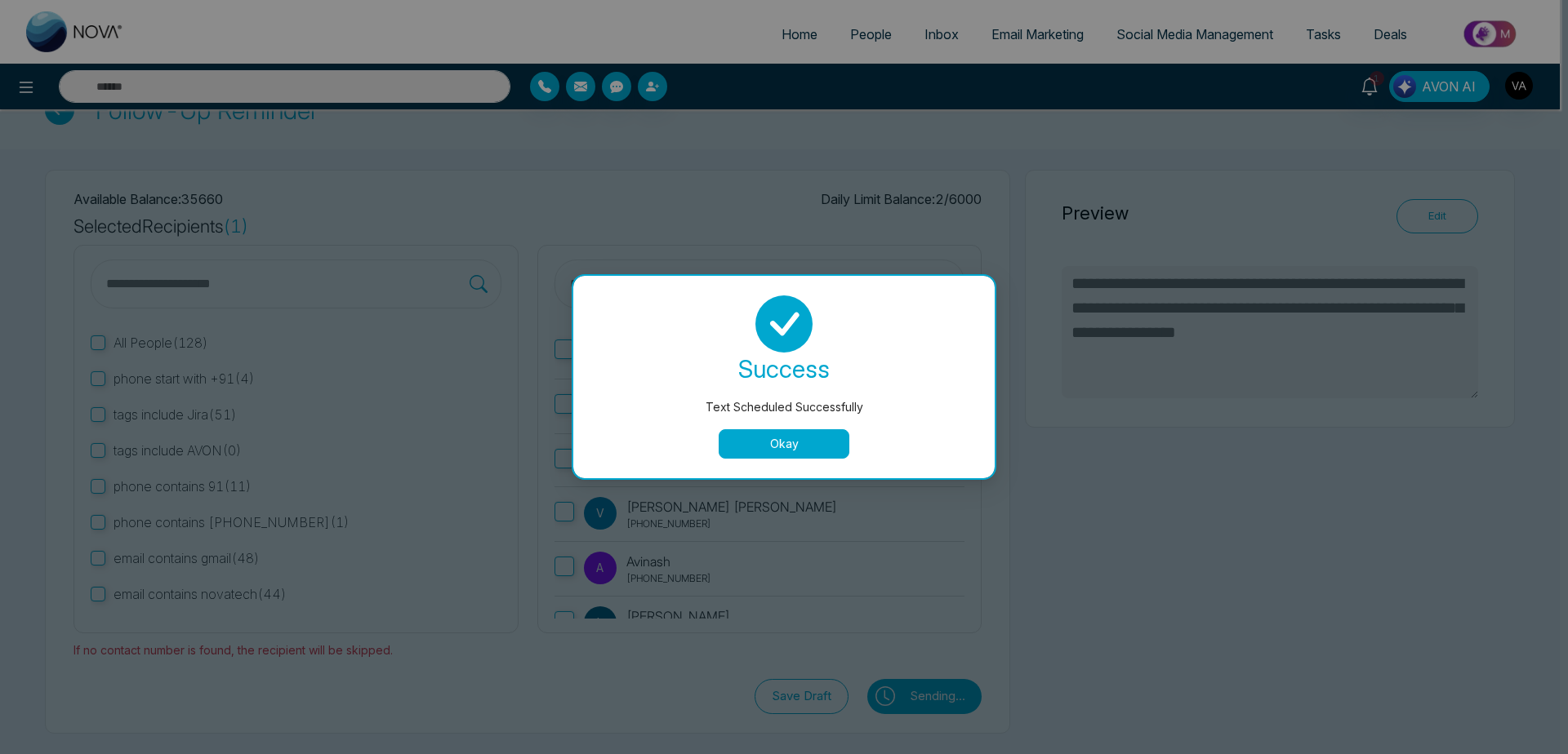
click at [795, 449] on button "Okay" at bounding box center [784, 444] width 131 height 30
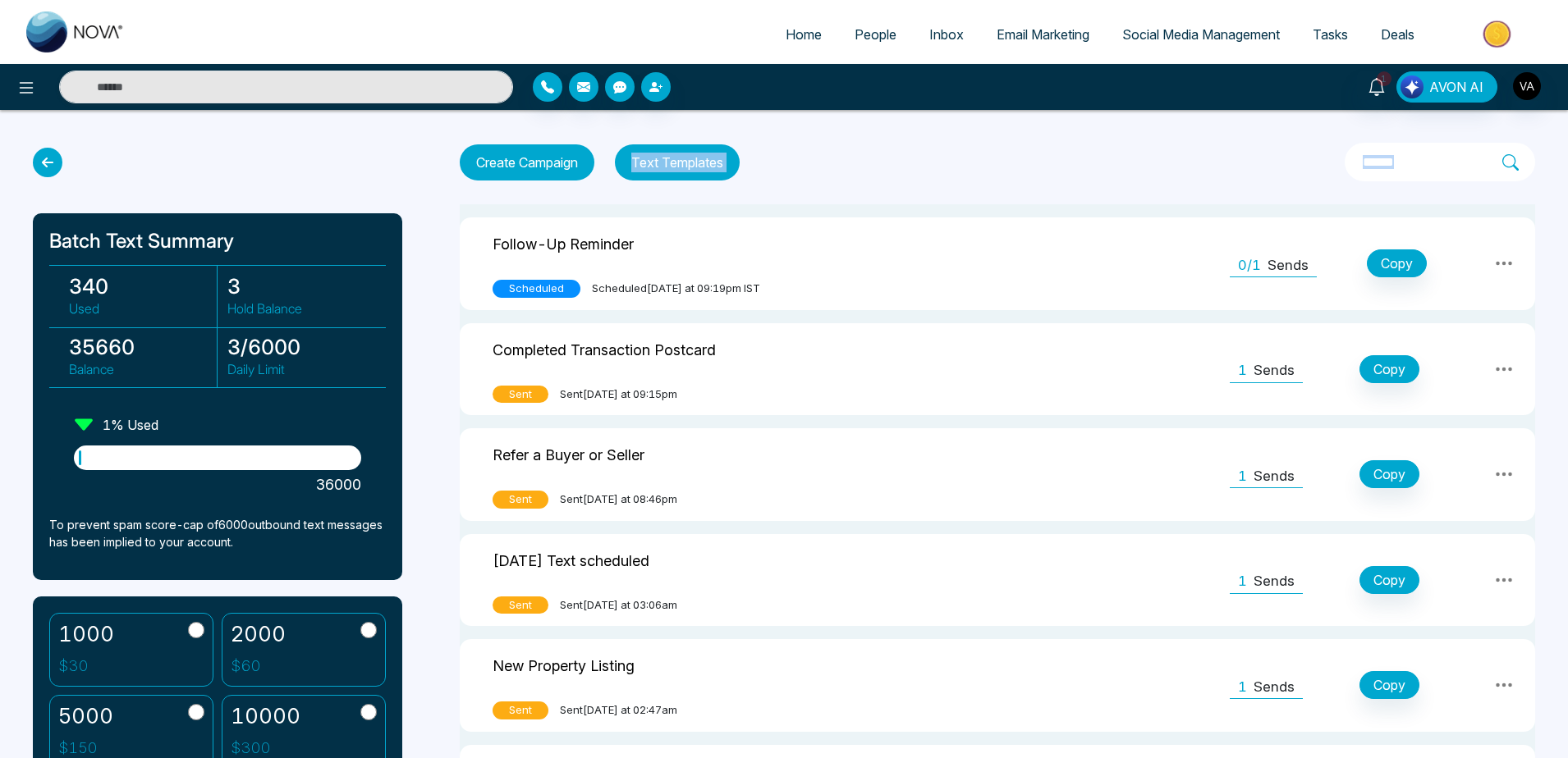
drag, startPoint x: 453, startPoint y: 214, endPoint x: 848, endPoint y: 162, distance: 398.4
click at [848, 162] on div "Create Campaign Text Templates" at bounding box center [997, 162] width 1076 height 39
drag, startPoint x: 444, startPoint y: 242, endPoint x: 728, endPoint y: 228, distance: 284.3
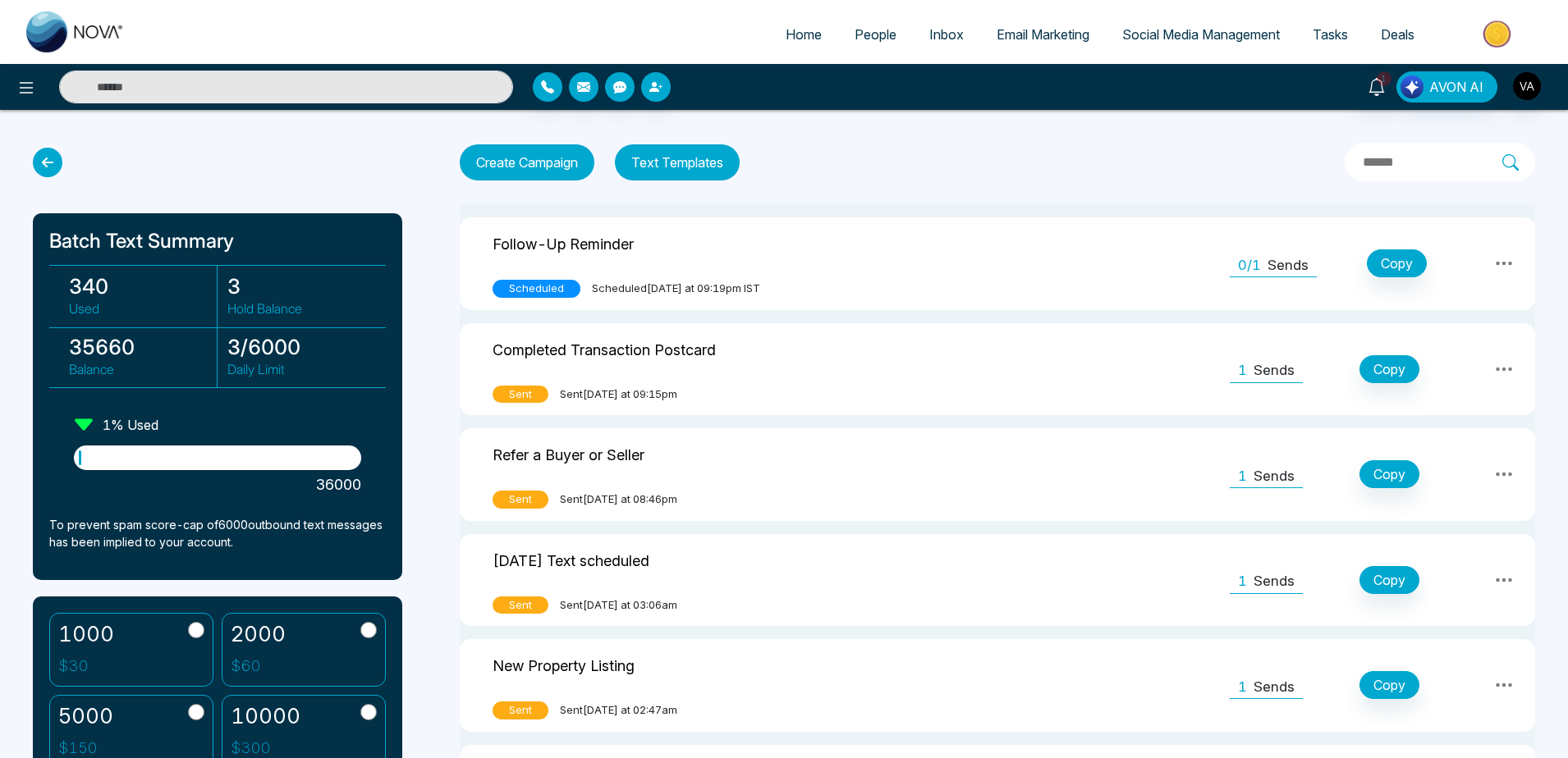
click at [802, 163] on div "Create Campaign Text Templates" at bounding box center [997, 162] width 1076 height 39
drag, startPoint x: 229, startPoint y: 284, endPoint x: 266, endPoint y: 286, distance: 37.1
click at [266, 286] on h3 "3" at bounding box center [301, 286] width 148 height 25
drag, startPoint x: 222, startPoint y: 284, endPoint x: 332, endPoint y: 229, distance: 123.0
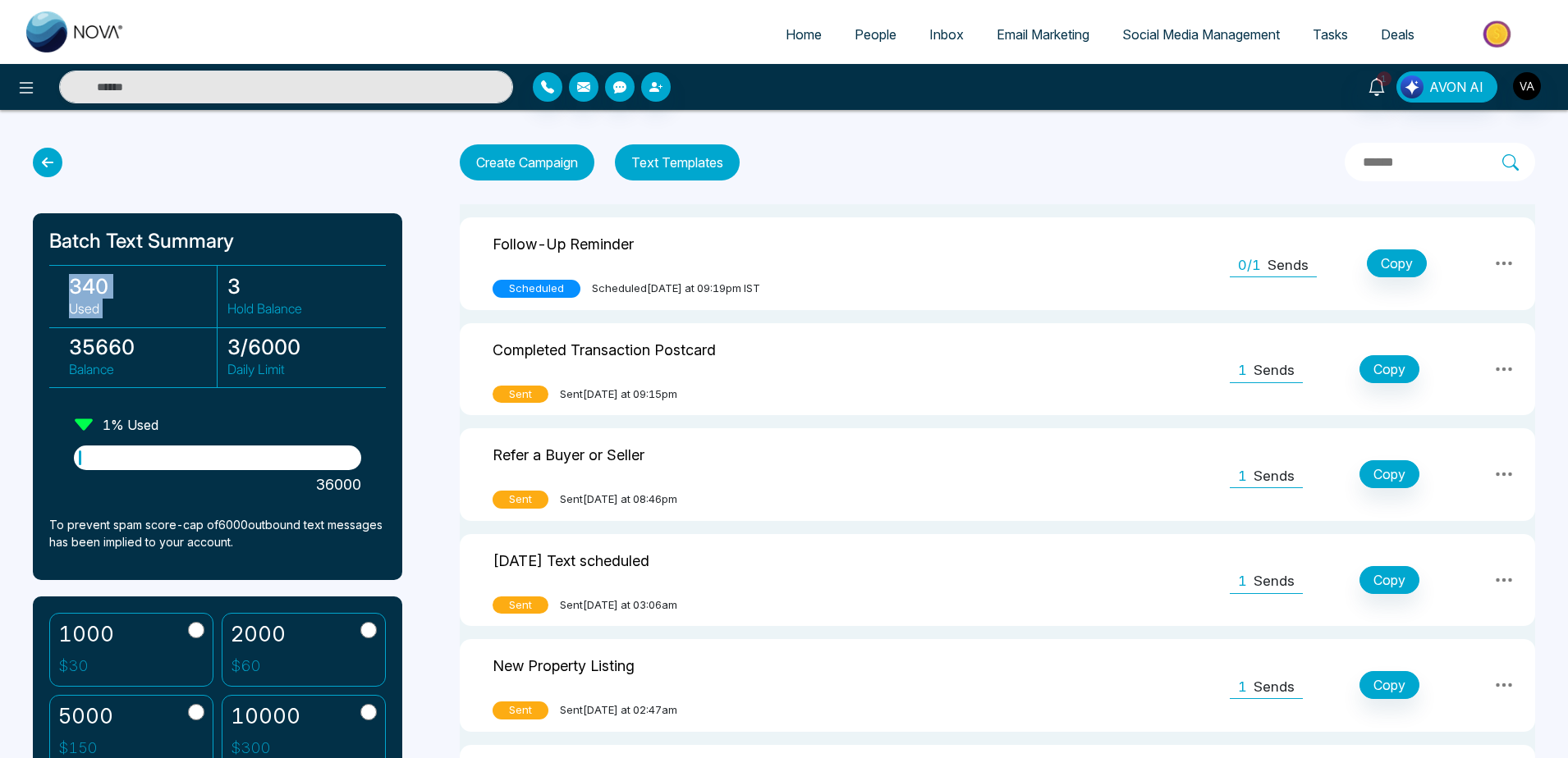
click at [332, 229] on div "Batch Text Summary 340 Used 3 Hold Balance 35660 Balance 3 / 6000 Daily Limit 1…" at bounding box center [217, 397] width 369 height 367
click at [325, 284] on h3 "3" at bounding box center [301, 286] width 148 height 25
drag, startPoint x: 228, startPoint y: 280, endPoint x: 275, endPoint y: 284, distance: 47.2
click at [275, 284] on h3 "3" at bounding box center [301, 286] width 148 height 25
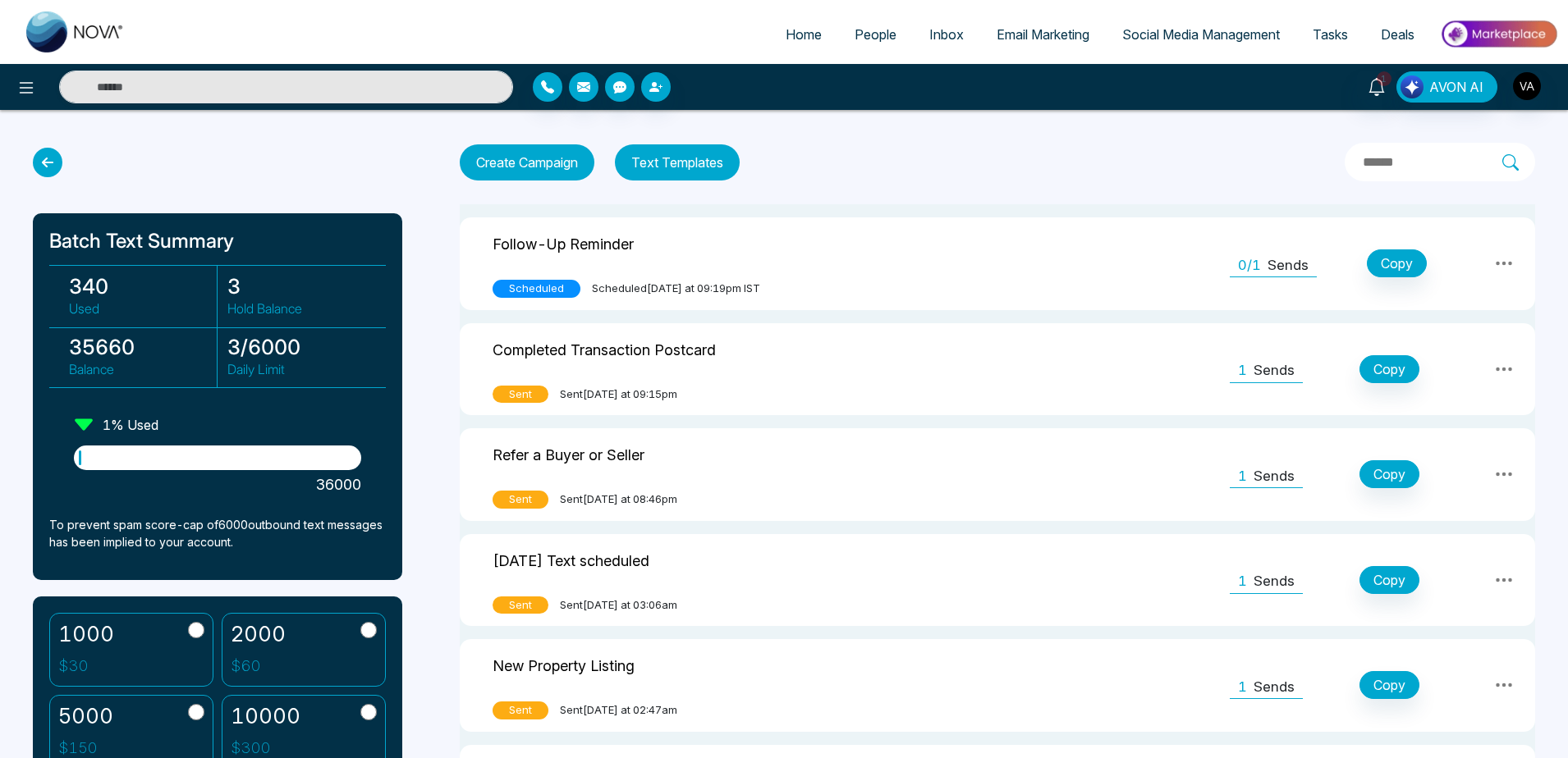
click at [1509, 256] on icon at bounding box center [1504, 264] width 20 height 20
click at [1471, 339] on link "Unschedule" at bounding box center [1470, 334] width 83 height 31
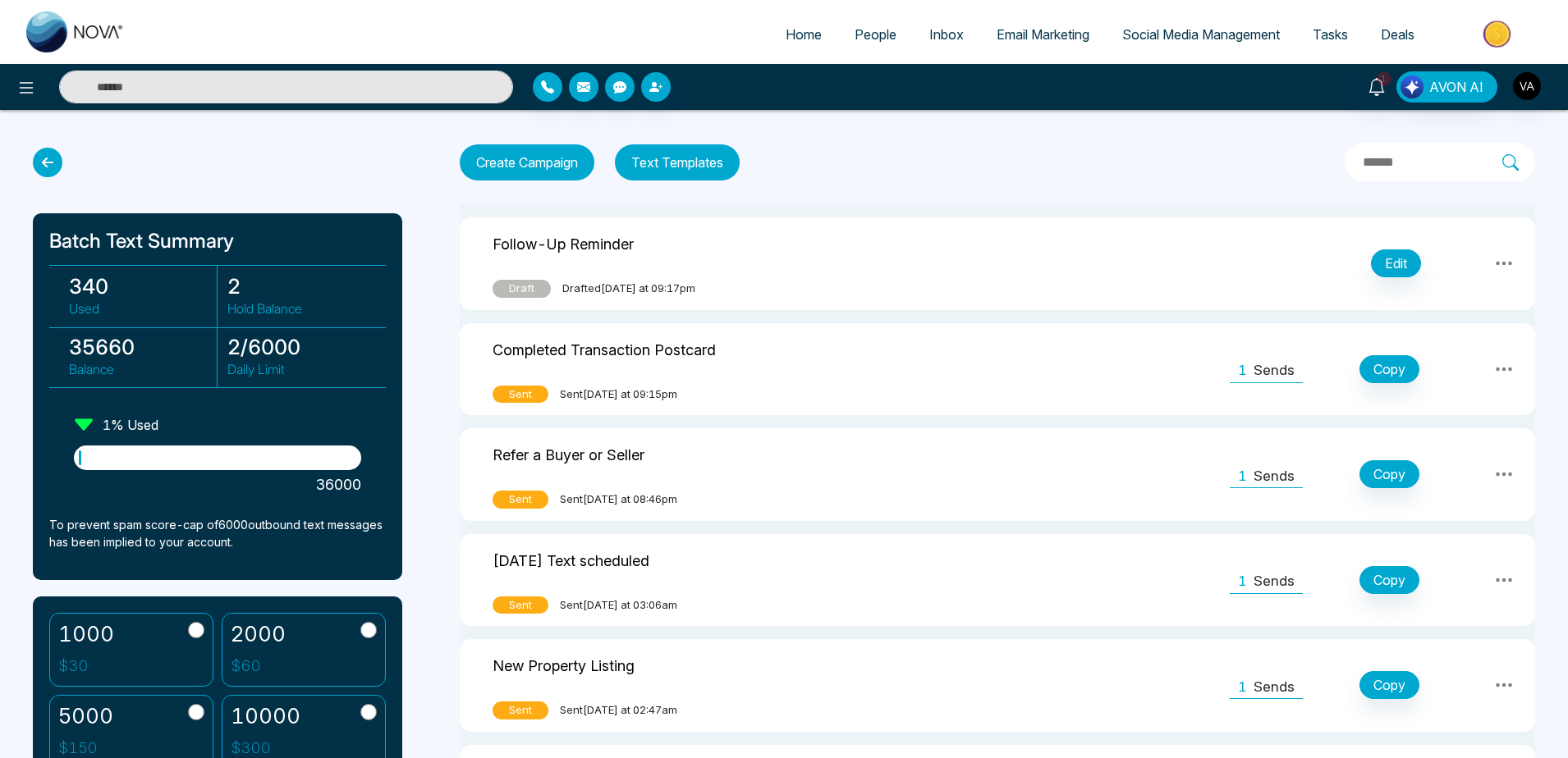
drag, startPoint x: 218, startPoint y: 298, endPoint x: 249, endPoint y: 284, distance: 34.0
click at [249, 284] on div "2 Hold Balance" at bounding box center [296, 295] width 158 height 61
drag, startPoint x: 249, startPoint y: 284, endPoint x: 230, endPoint y: 284, distance: 19.0
click at [230, 284] on h3 "2" at bounding box center [301, 286] width 148 height 25
click at [929, 33] on span "Inbox" at bounding box center [946, 34] width 35 height 17
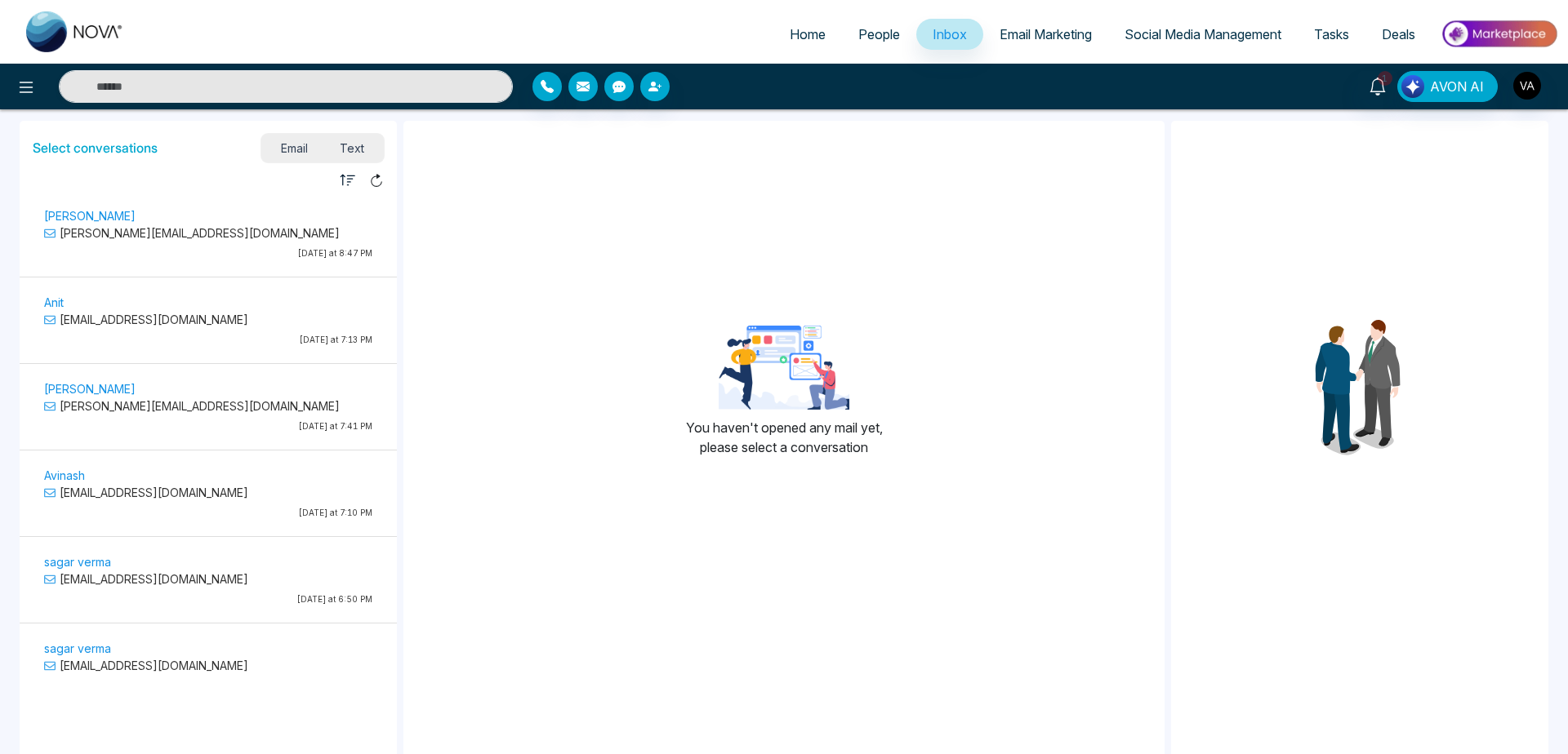
click at [187, 230] on p "[PERSON_NAME][EMAIL_ADDRESS][DOMAIN_NAME]" at bounding box center [209, 233] width 329 height 17
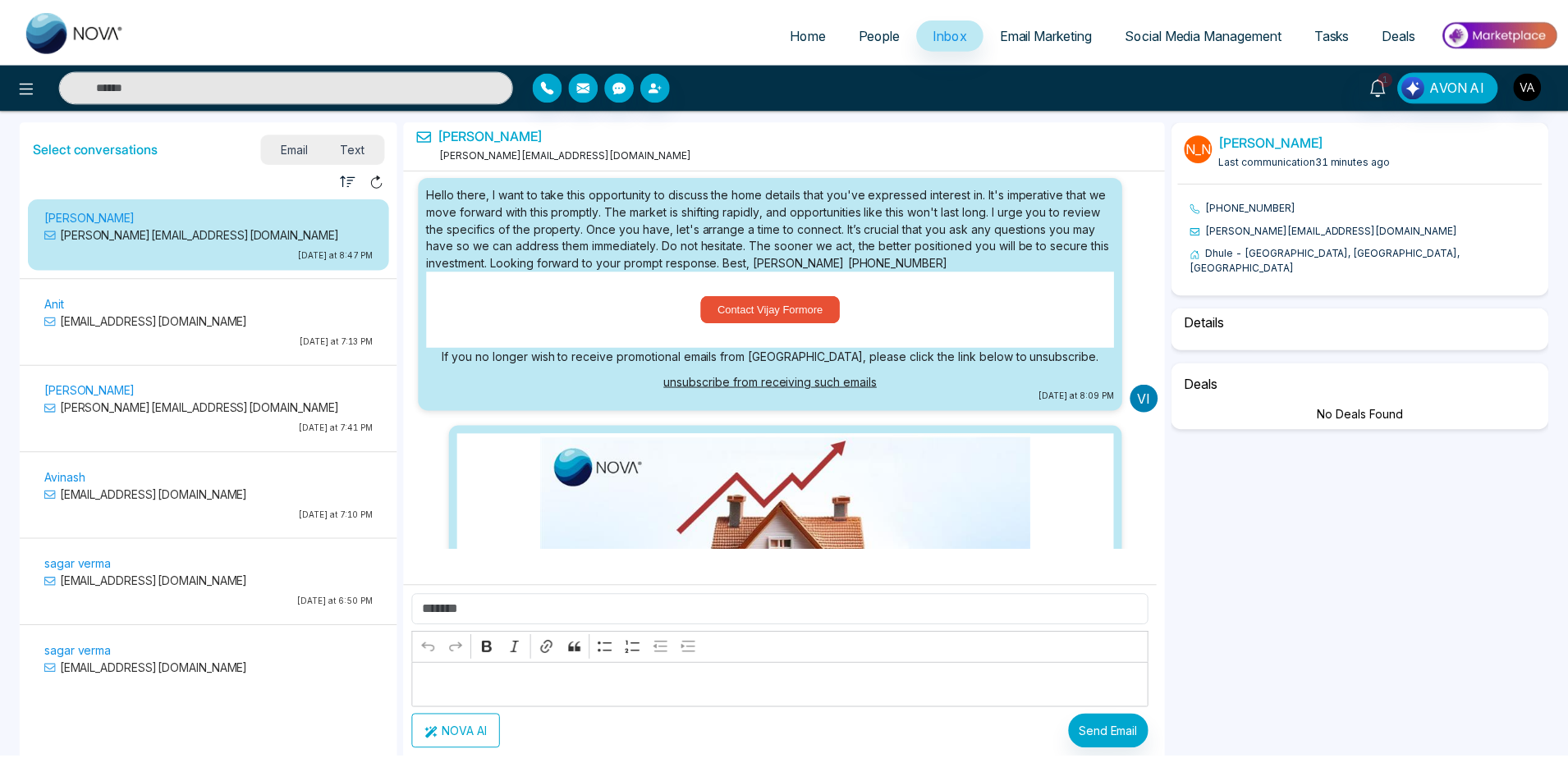
scroll to position [2623, 0]
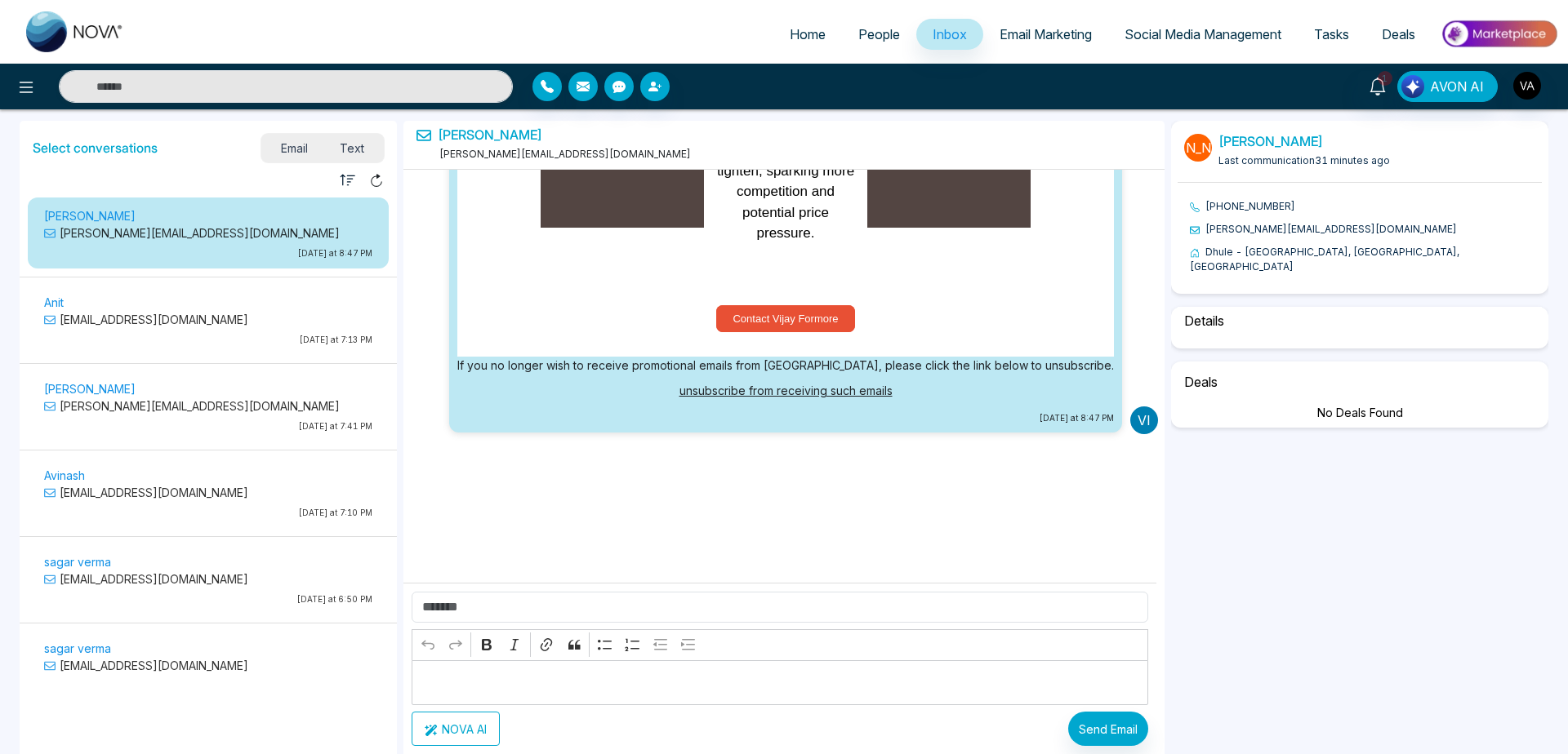
select select "****"
select select "**********"
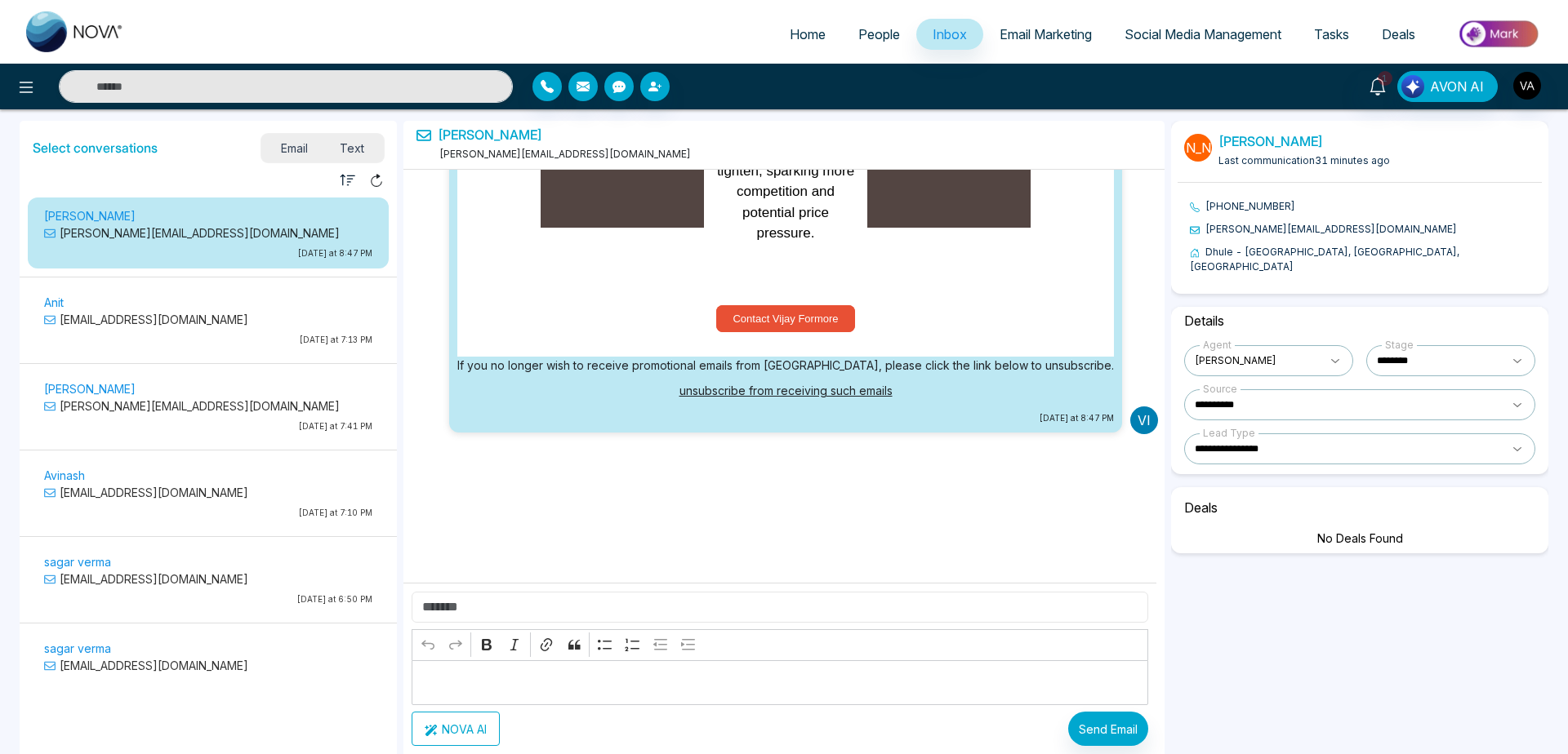
click at [527, 618] on input "text" at bounding box center [780, 607] width 736 height 31
click at [1110, 748] on div "Rich Text Editor Undo Redo Bold Italic Link Block quote Bulleted List Numbered …" at bounding box center [780, 668] width 753 height 171
click at [1128, 719] on button "Send Email" at bounding box center [1108, 729] width 80 height 35
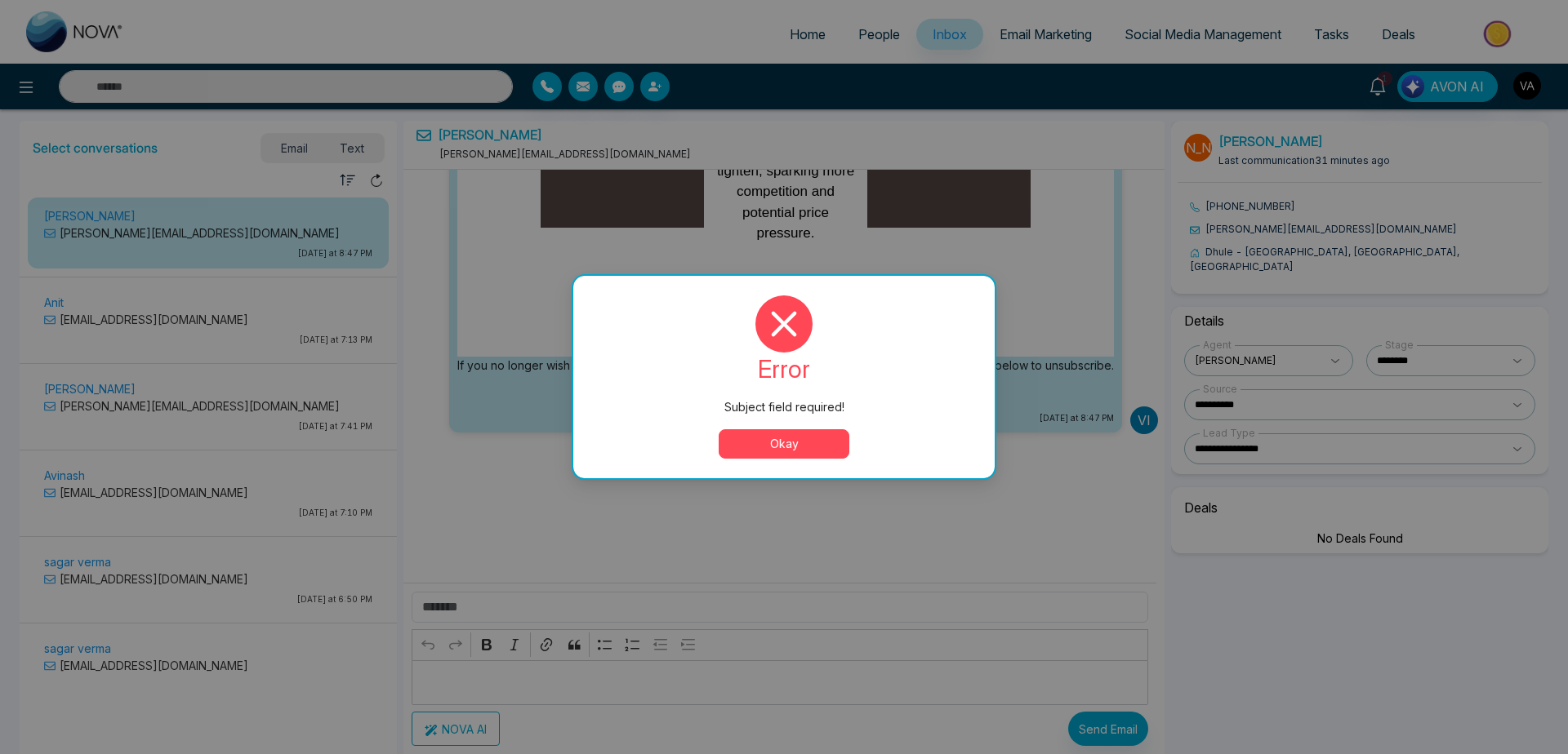
click at [781, 444] on button "Okay" at bounding box center [784, 444] width 131 height 30
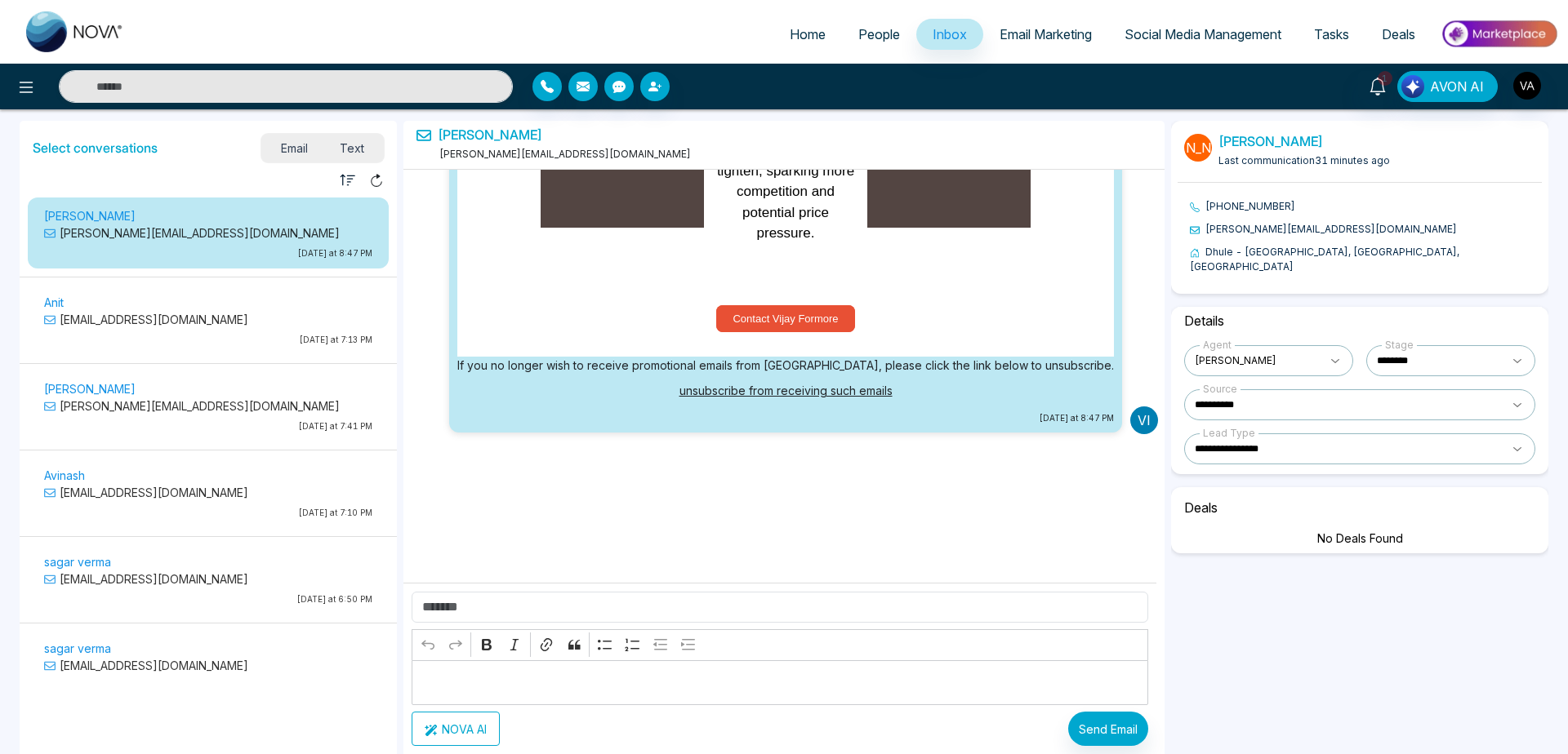
click at [352, 152] on span "Text" at bounding box center [353, 148] width 57 height 22
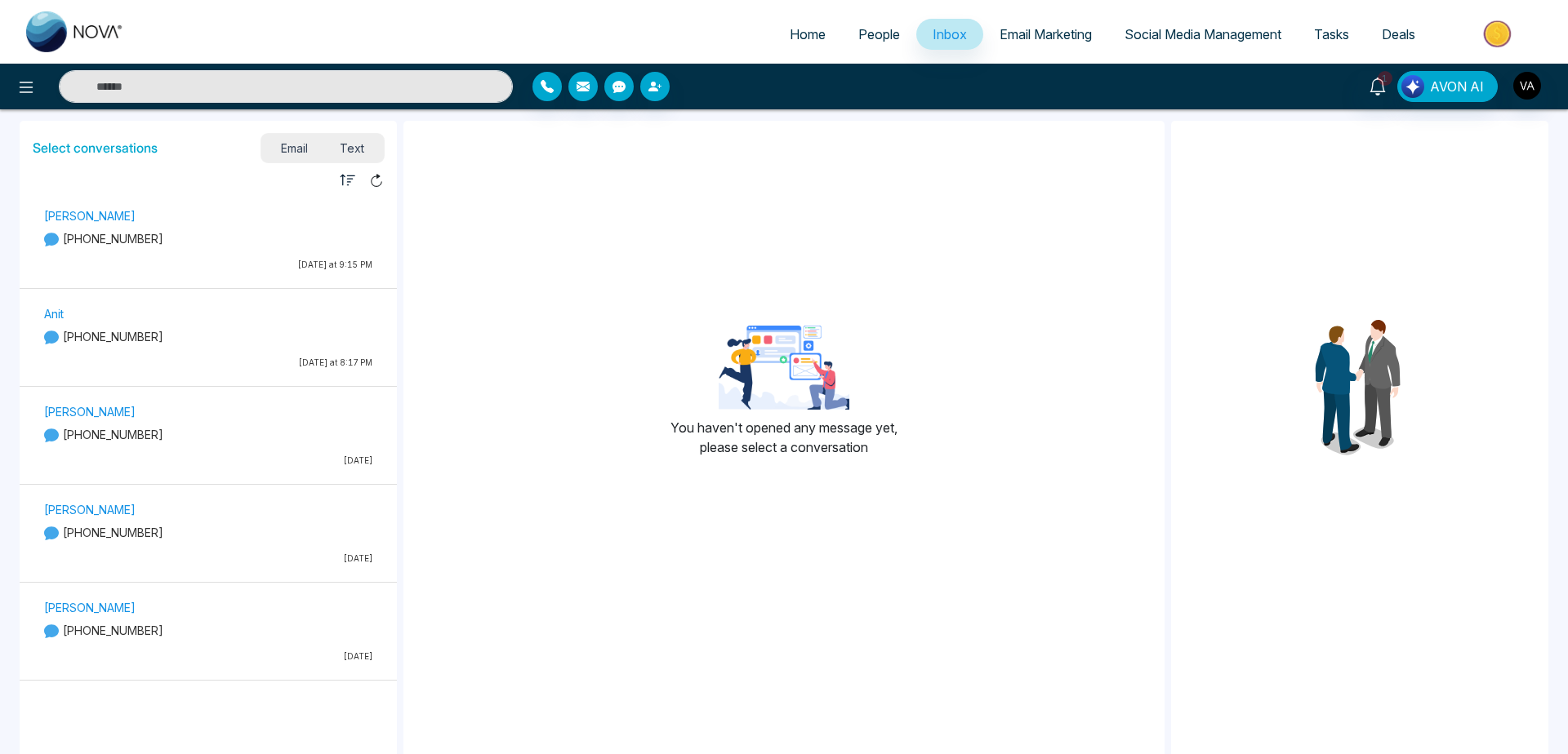
click at [293, 151] on span "Email" at bounding box center [294, 148] width 59 height 22
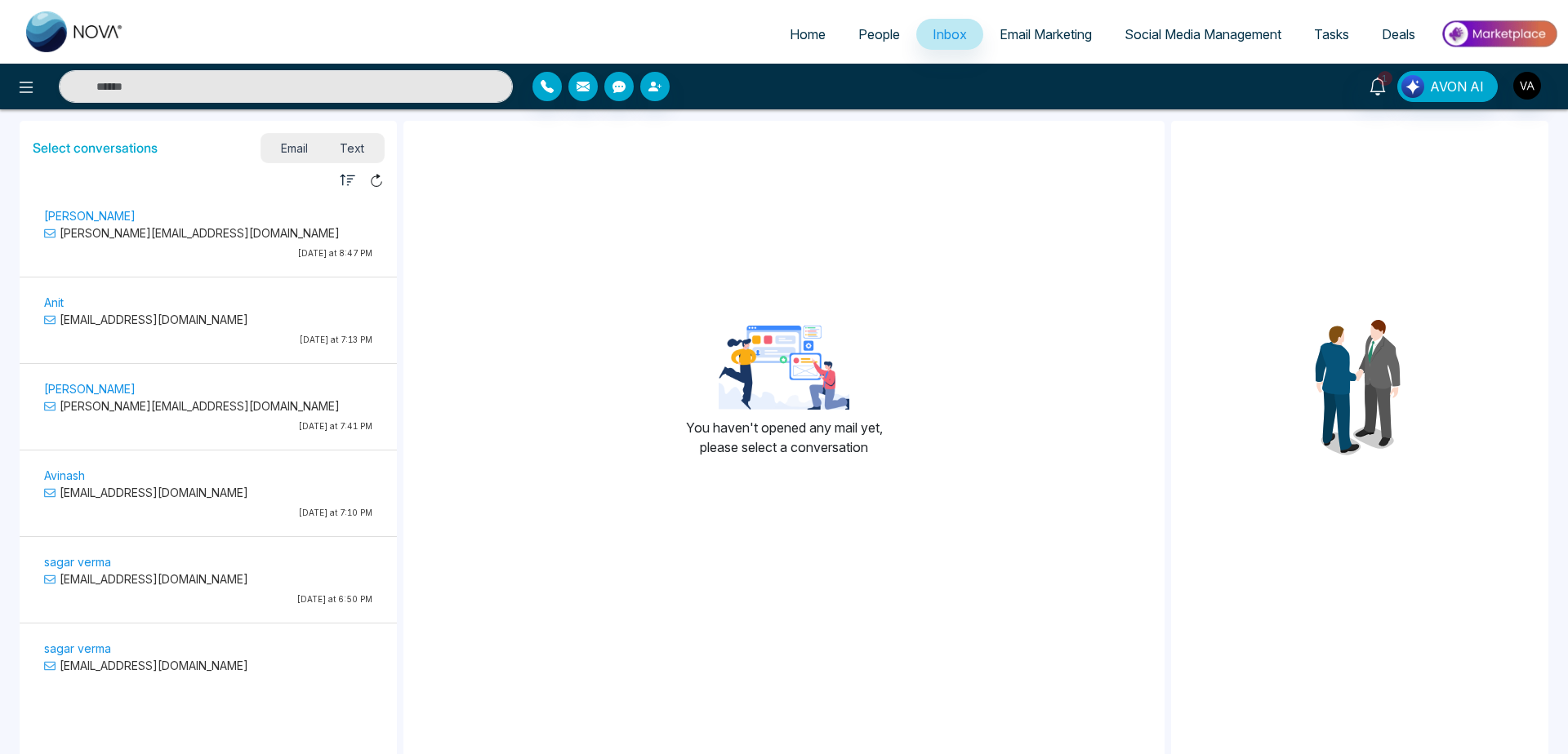
click at [349, 184] on icon "button" at bounding box center [347, 180] width 17 height 17
click at [381, 208] on li "Unread" at bounding box center [388, 208] width 96 height 17
click at [343, 180] on icon "button" at bounding box center [347, 180] width 15 height 12
click at [361, 228] on li "Read" at bounding box center [388, 229] width 96 height 17
click at [372, 176] on icon at bounding box center [376, 180] width 15 height 15
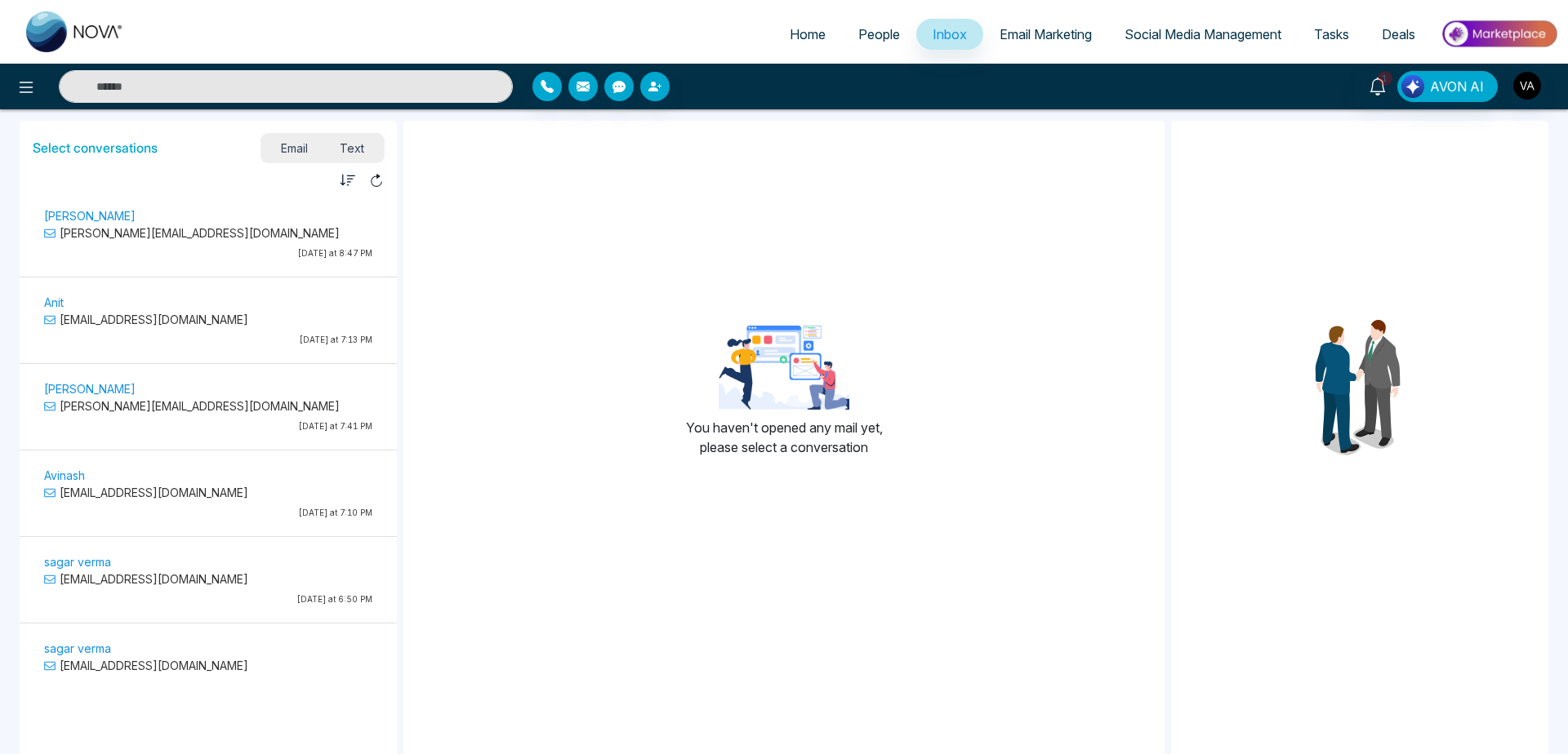
click at [819, 47] on link "Home" at bounding box center [807, 34] width 68 height 31
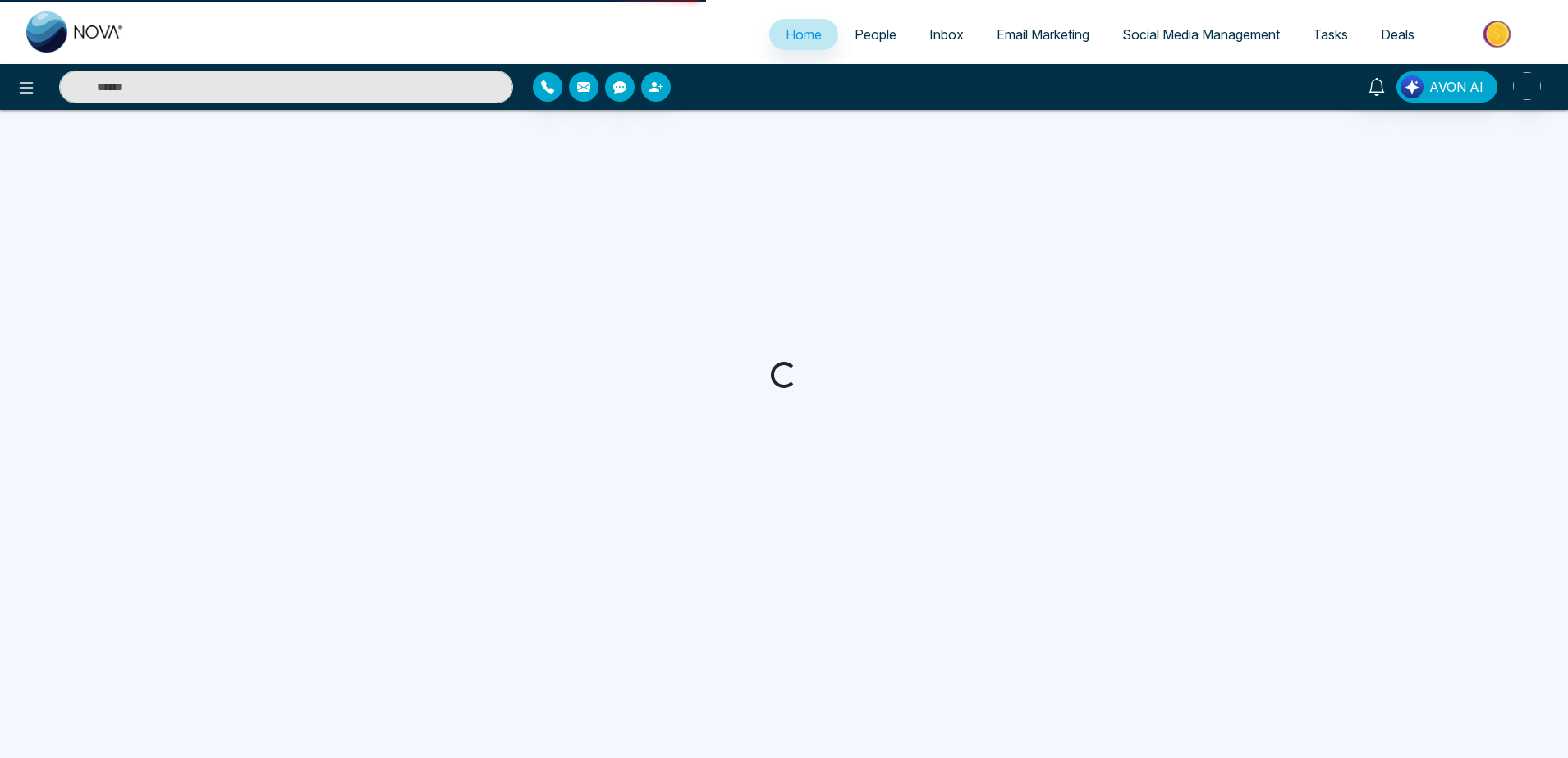
select select "*"
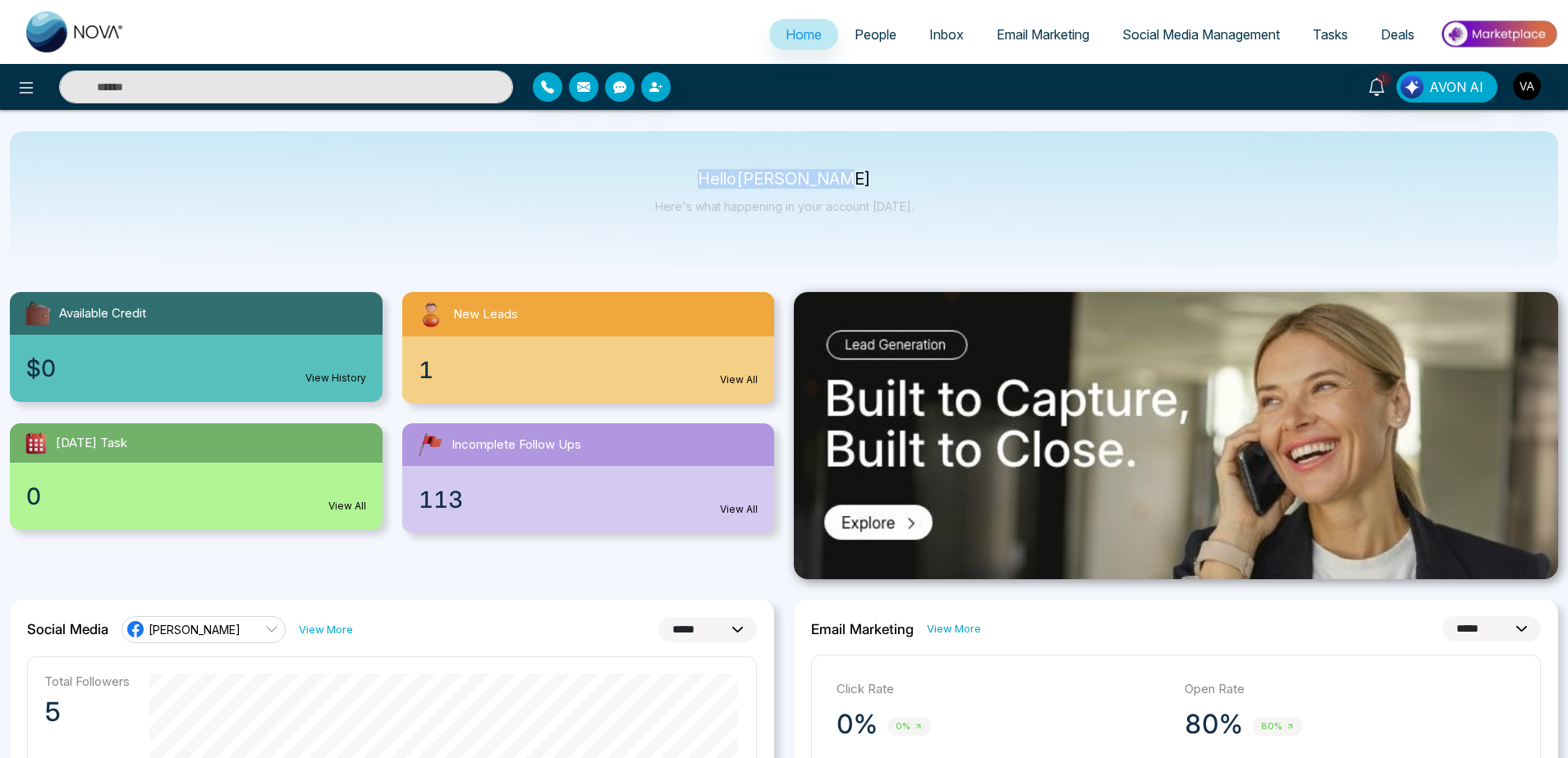
drag, startPoint x: 705, startPoint y: 163, endPoint x: 969, endPoint y: 216, distance: 269.3
click at [969, 216] on div "Hello [PERSON_NAME] Admin Here's what happening in your account [DATE]." at bounding box center [784, 199] width 1548 height 136
drag, startPoint x: 716, startPoint y: 176, endPoint x: 946, endPoint y: 198, distance: 231.0
click at [946, 198] on div "Hello [PERSON_NAME] Admin Here's what happening in your account [DATE]." at bounding box center [784, 199] width 1548 height 136
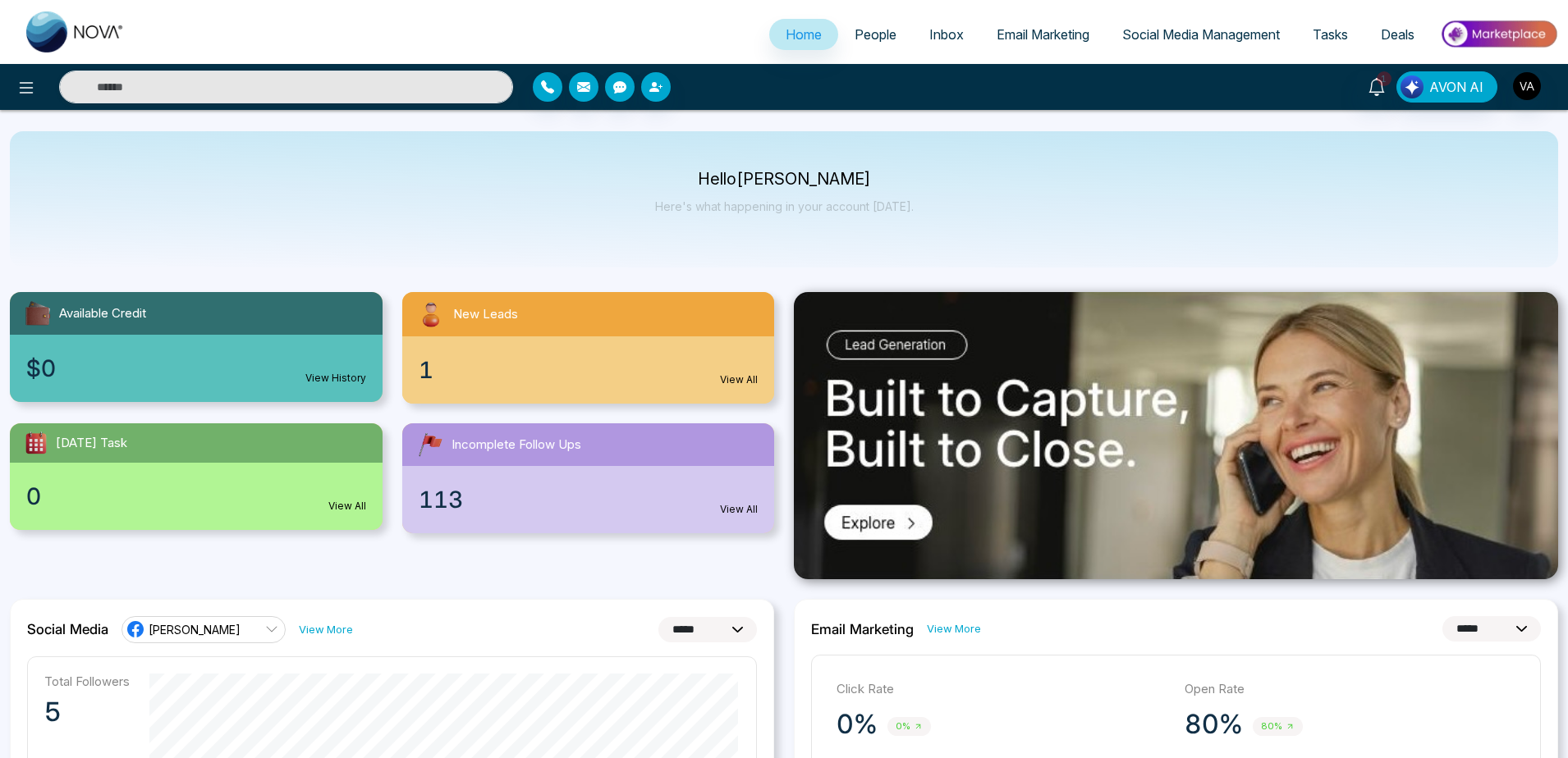
click at [946, 198] on div "Hello [PERSON_NAME] Admin Here's what happening in your account [DATE]." at bounding box center [784, 199] width 1548 height 136
drag, startPoint x: 702, startPoint y: 171, endPoint x: 965, endPoint y: 232, distance: 270.0
click at [965, 232] on div "Hello [PERSON_NAME] Admin Here's what happening in your account [DATE]." at bounding box center [784, 199] width 1548 height 136
drag, startPoint x: 915, startPoint y: 209, endPoint x: 637, endPoint y: 157, distance: 282.8
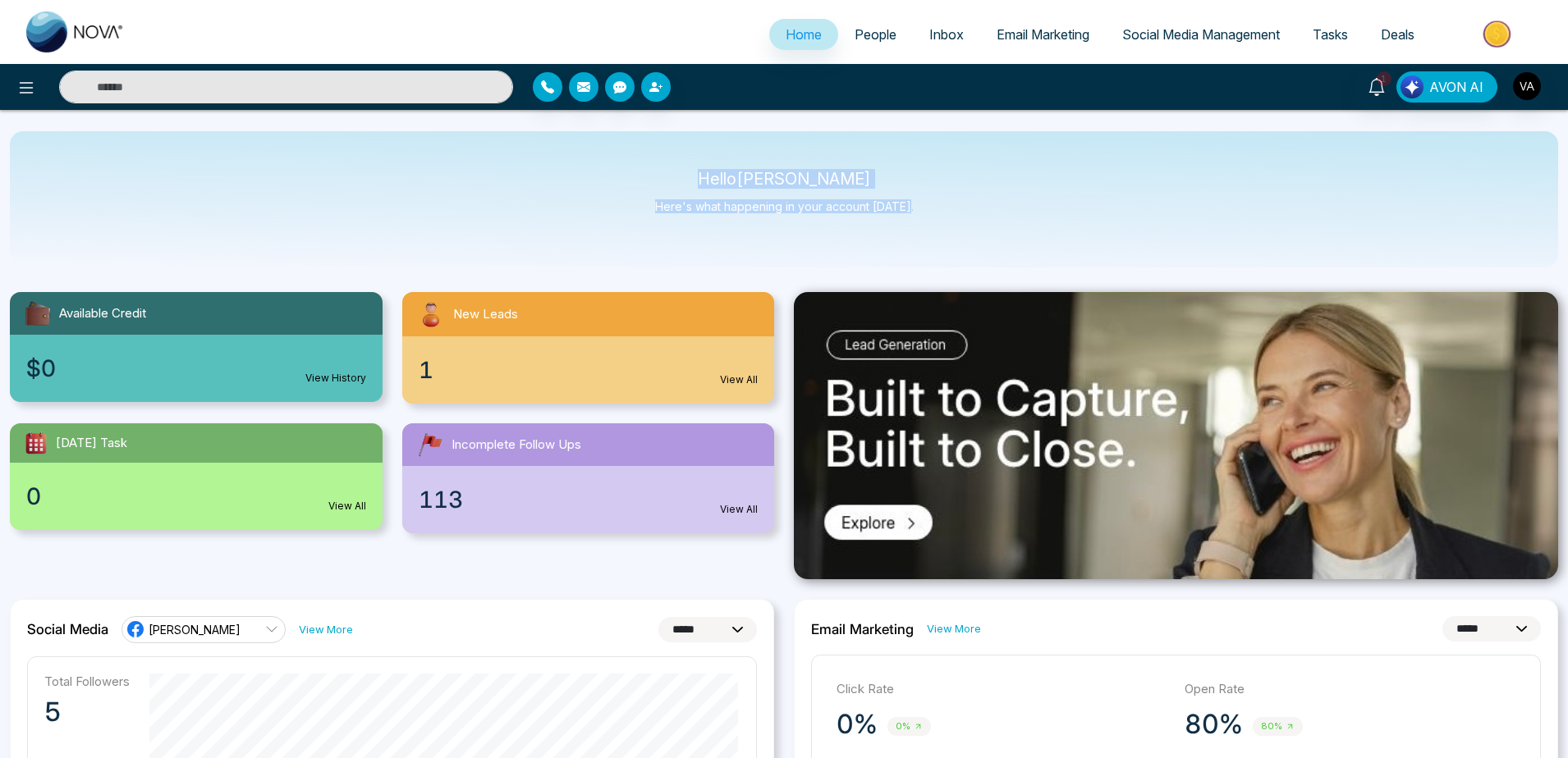
click at [637, 157] on div "Hello [PERSON_NAME] Admin Here's what happening in your account [DATE]." at bounding box center [784, 199] width 1548 height 136
click at [6, 84] on div at bounding box center [262, 87] width 523 height 33
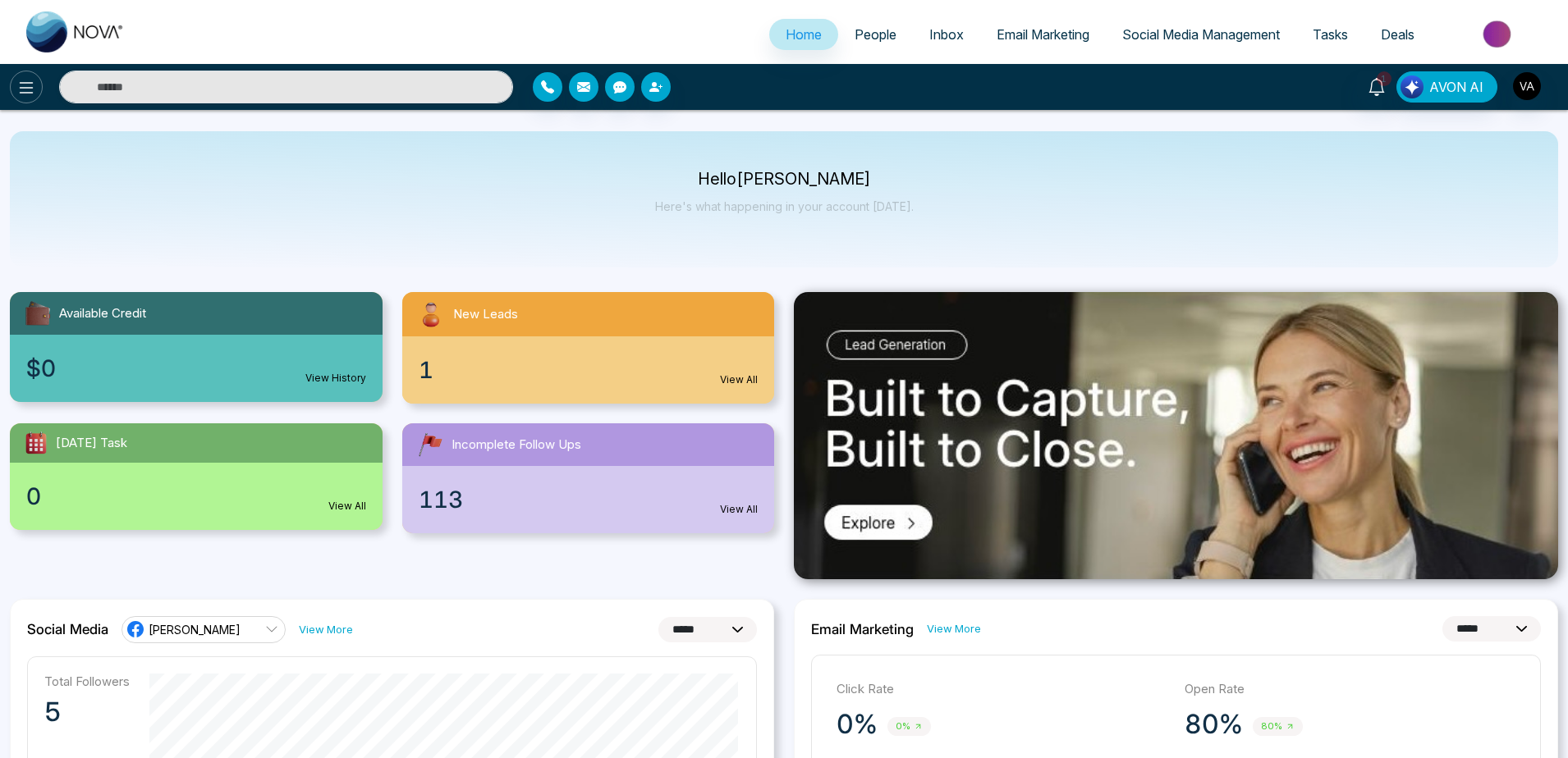
click at [35, 84] on icon at bounding box center [27, 88] width 20 height 20
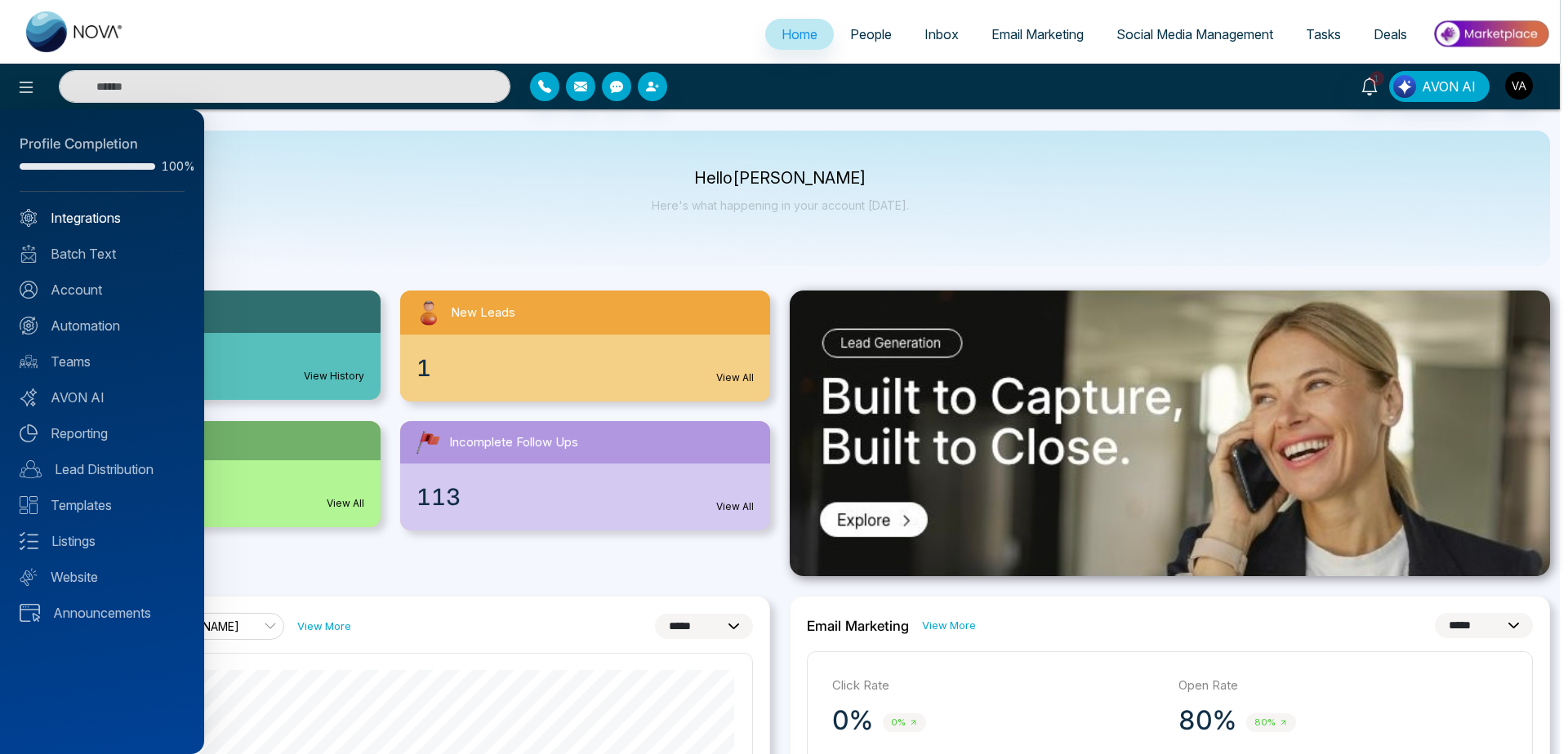
click at [98, 209] on link "Integrations" at bounding box center [102, 218] width 165 height 20
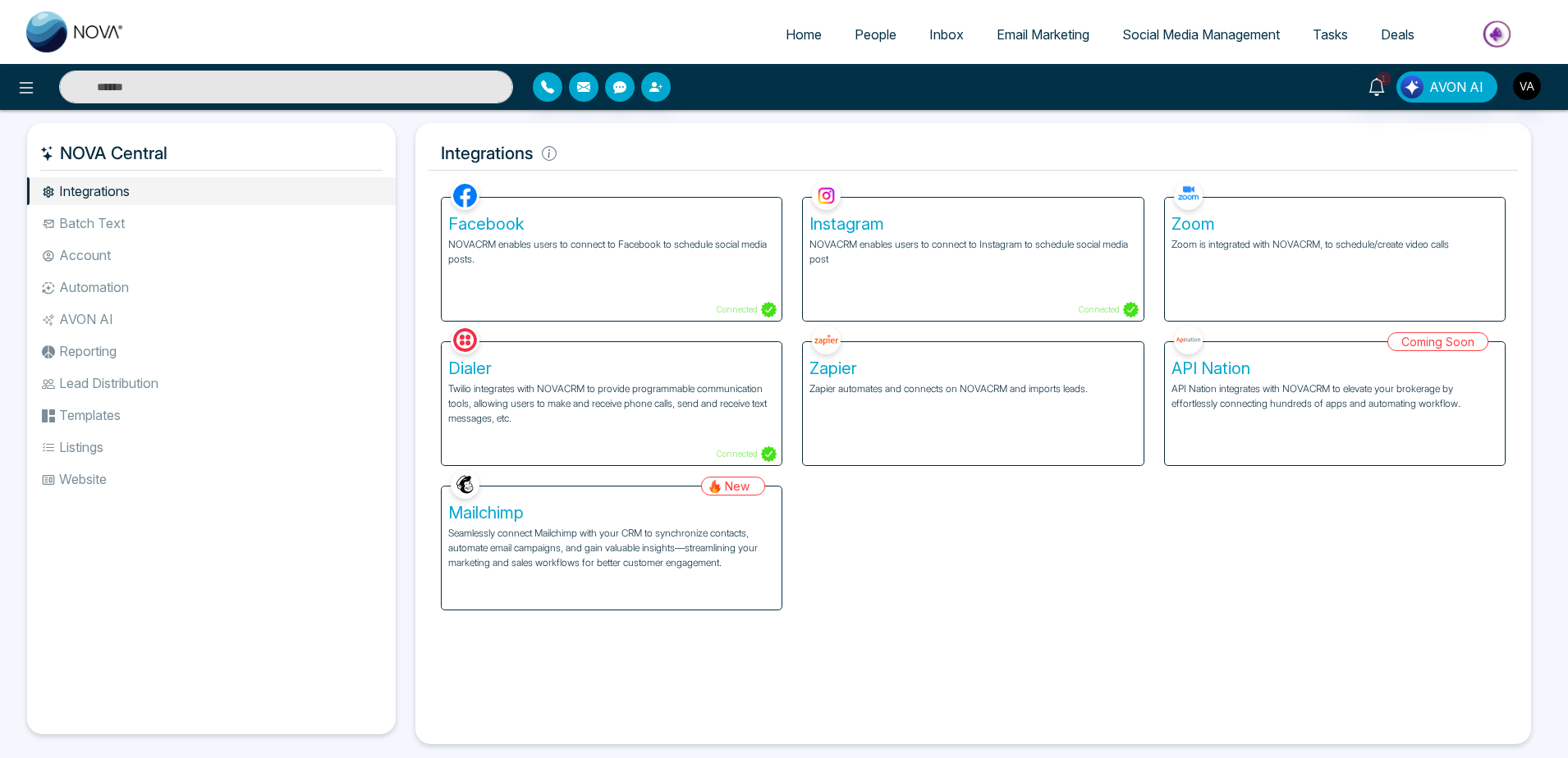
click at [1441, 266] on div "Zoom Zoom is integrated with NOVACRM, to schedule/create video calls" at bounding box center [1335, 260] width 340 height 123
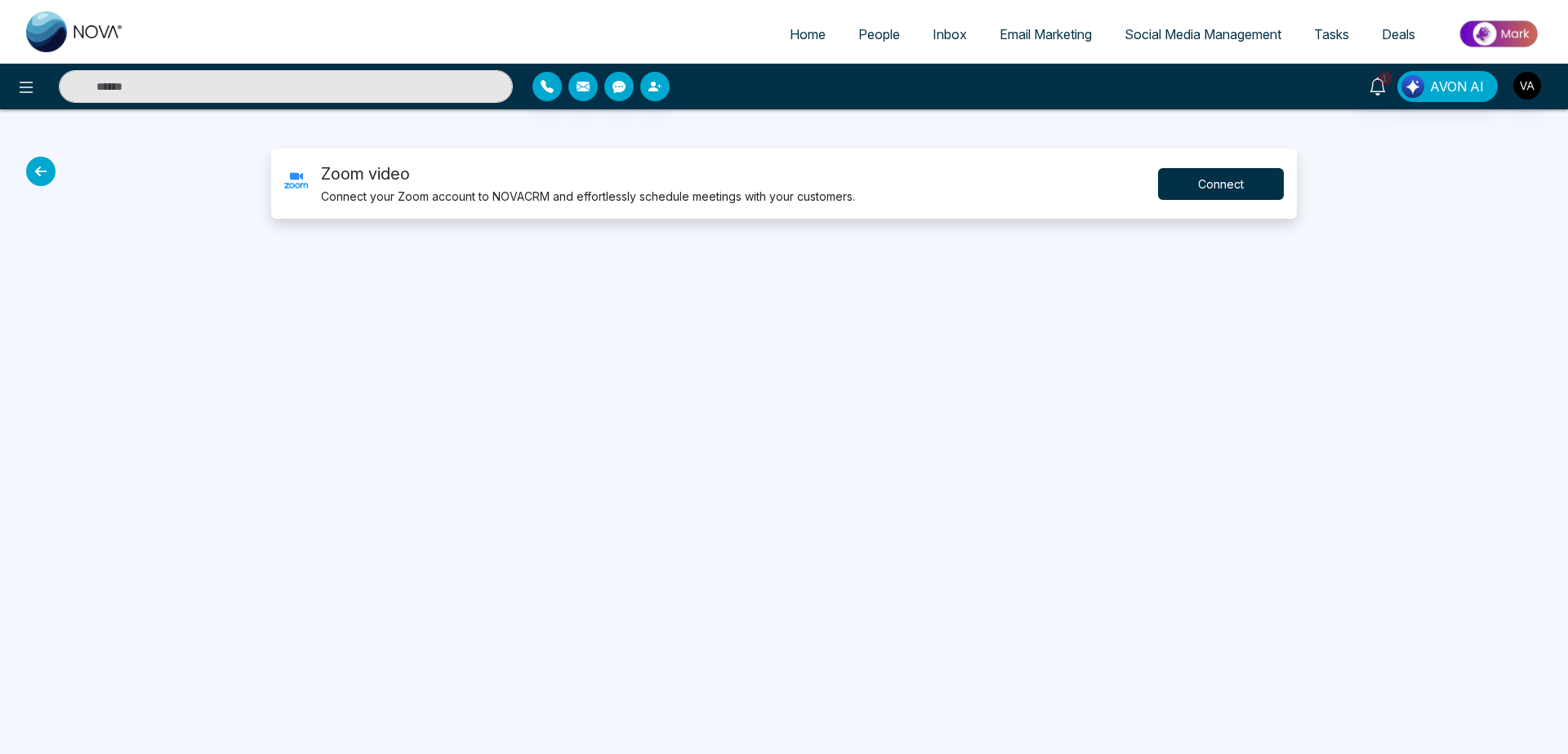
click at [1207, 183] on button "Connect" at bounding box center [1221, 184] width 126 height 32
drag, startPoint x: 787, startPoint y: 411, endPoint x: 768, endPoint y: 393, distance: 26.2
click at [1223, 197] on button "Connect" at bounding box center [1221, 184] width 126 height 32
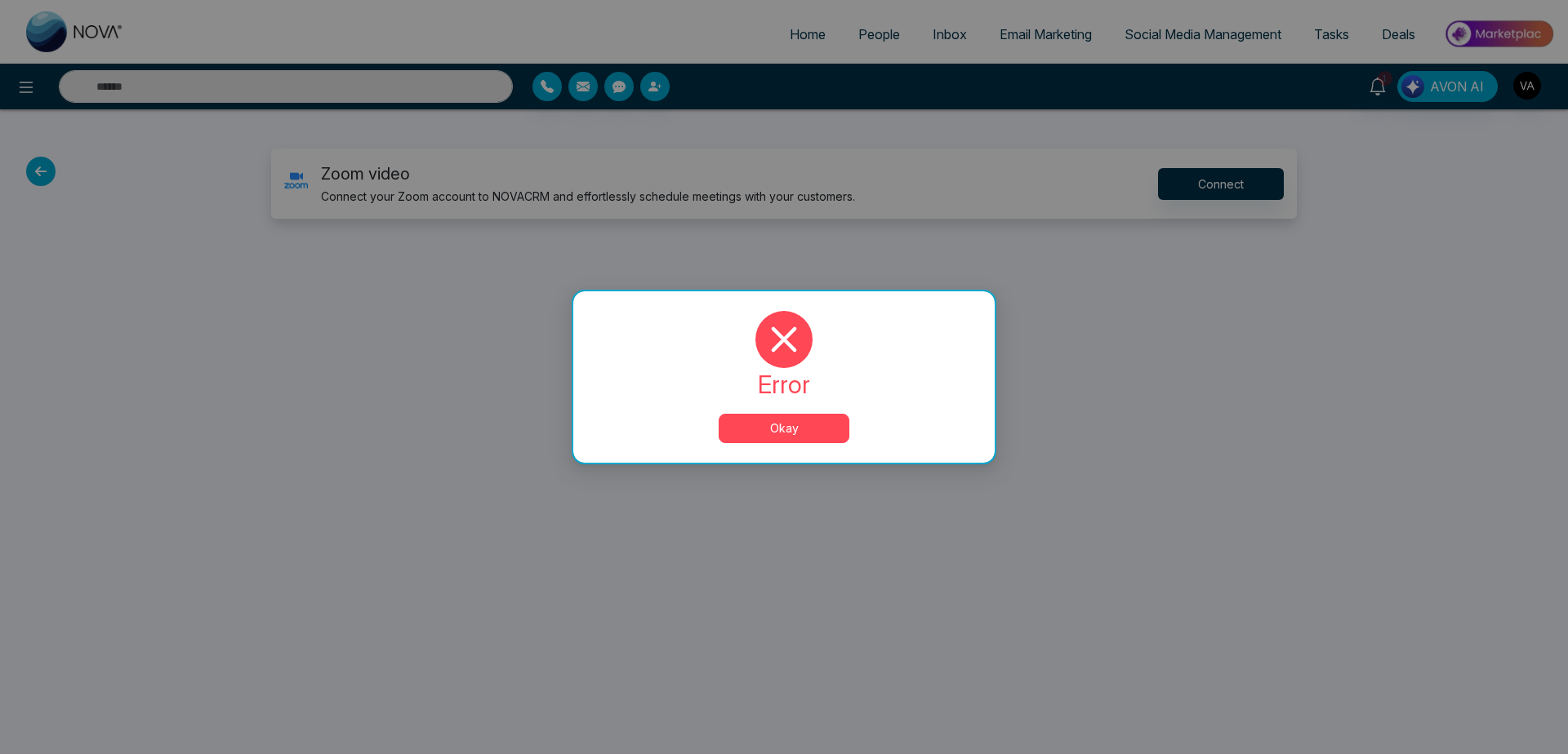
click at [795, 433] on button "Okay" at bounding box center [784, 428] width 131 height 30
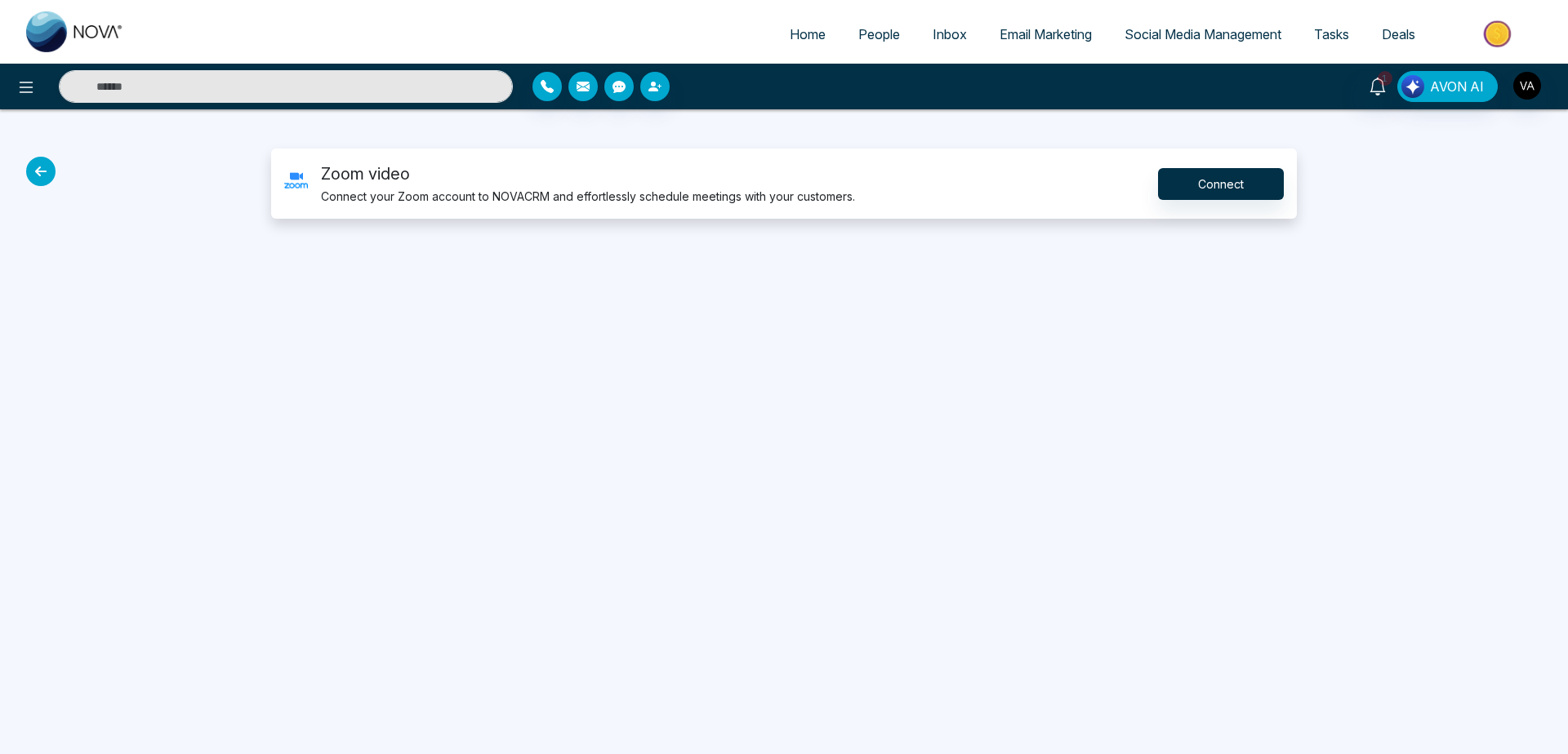
click at [790, 42] on span "Home" at bounding box center [808, 34] width 36 height 17
select select "*"
